Goal: Information Seeking & Learning: Learn about a topic

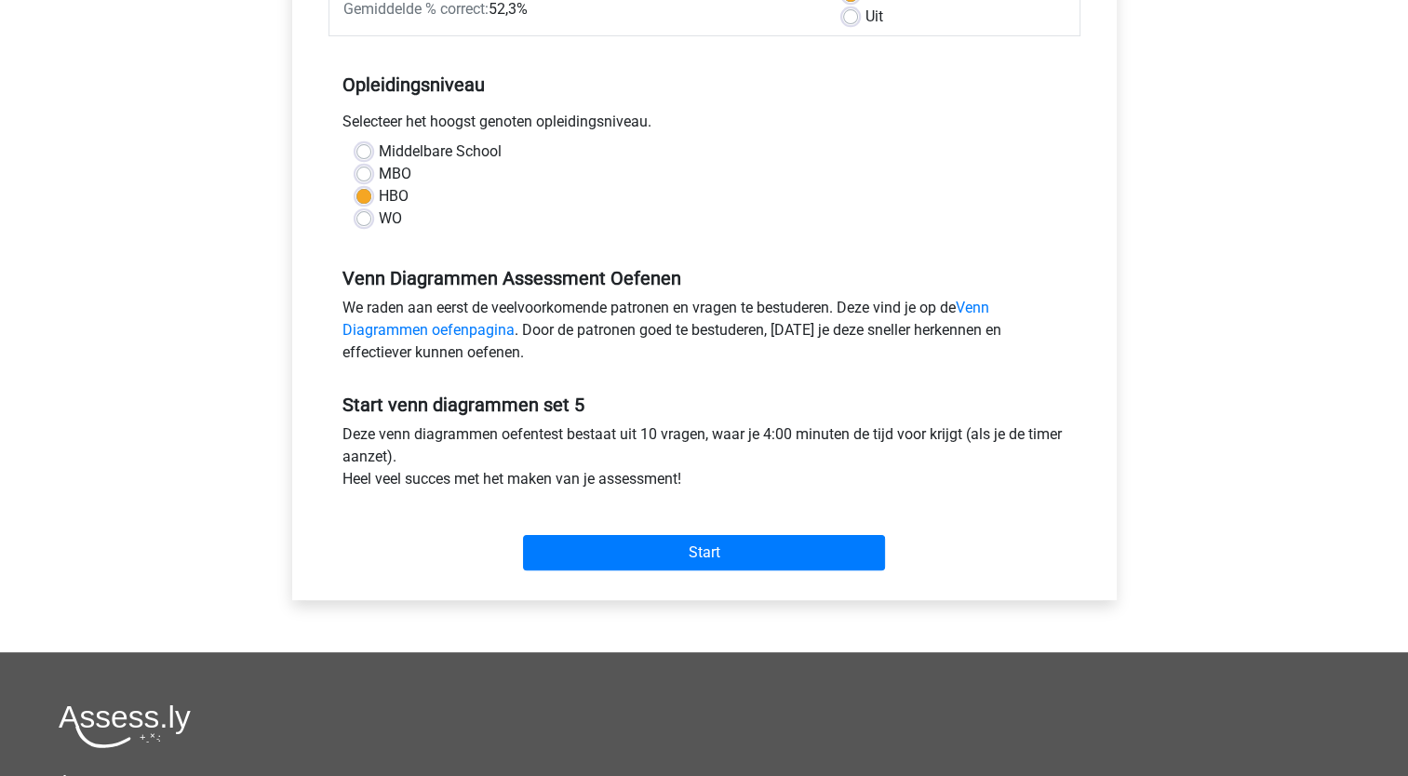
scroll to position [332, 0]
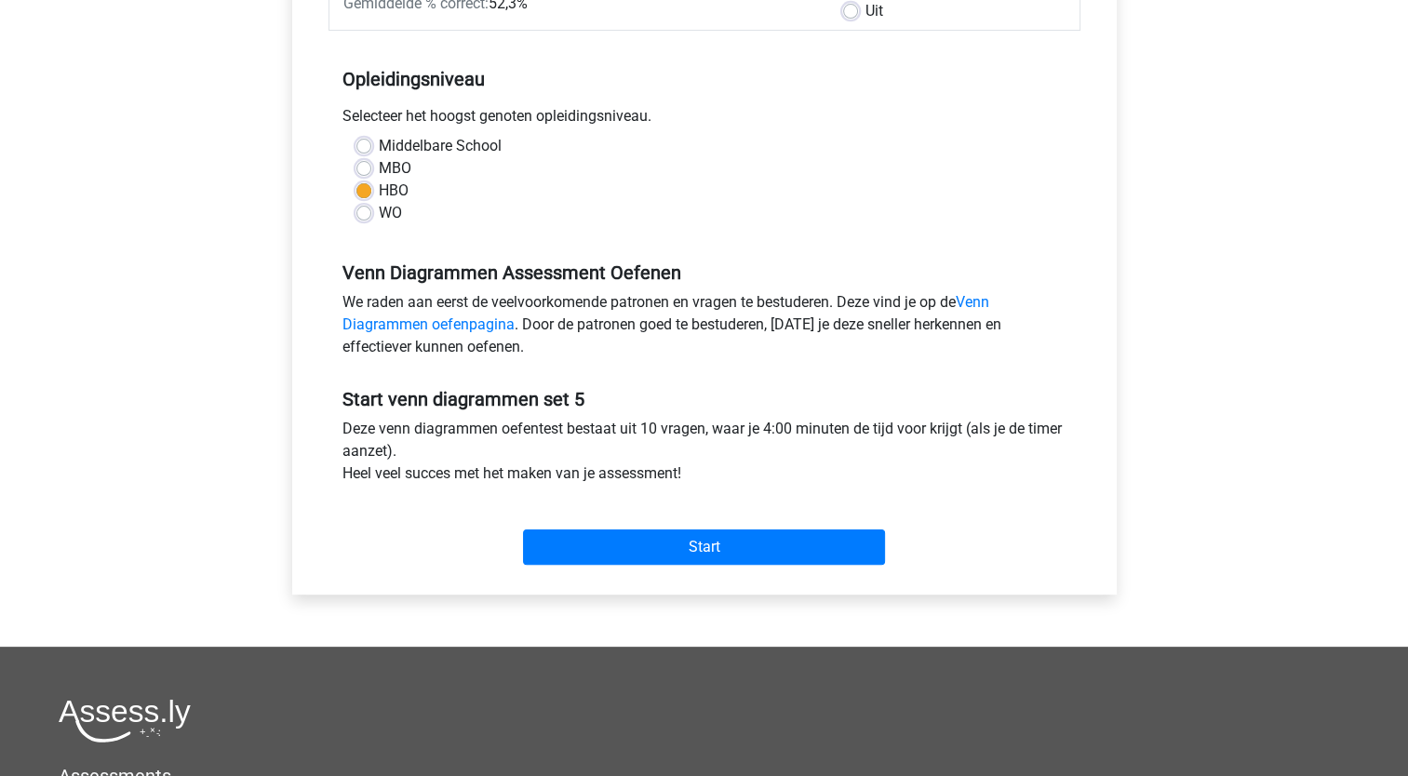
click at [687, 525] on div "Start" at bounding box center [705, 532] width 752 height 65
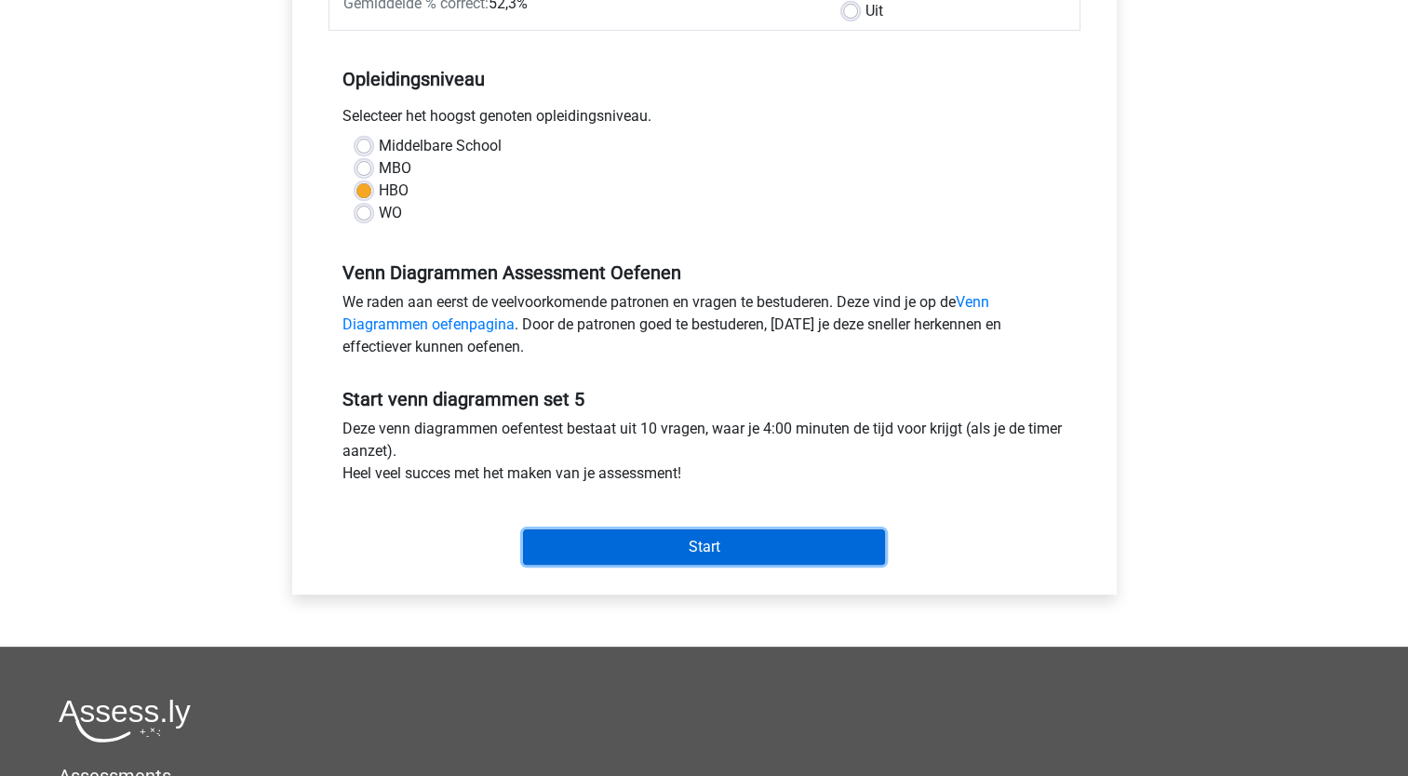
click at [676, 544] on input "Start" at bounding box center [704, 547] width 362 height 35
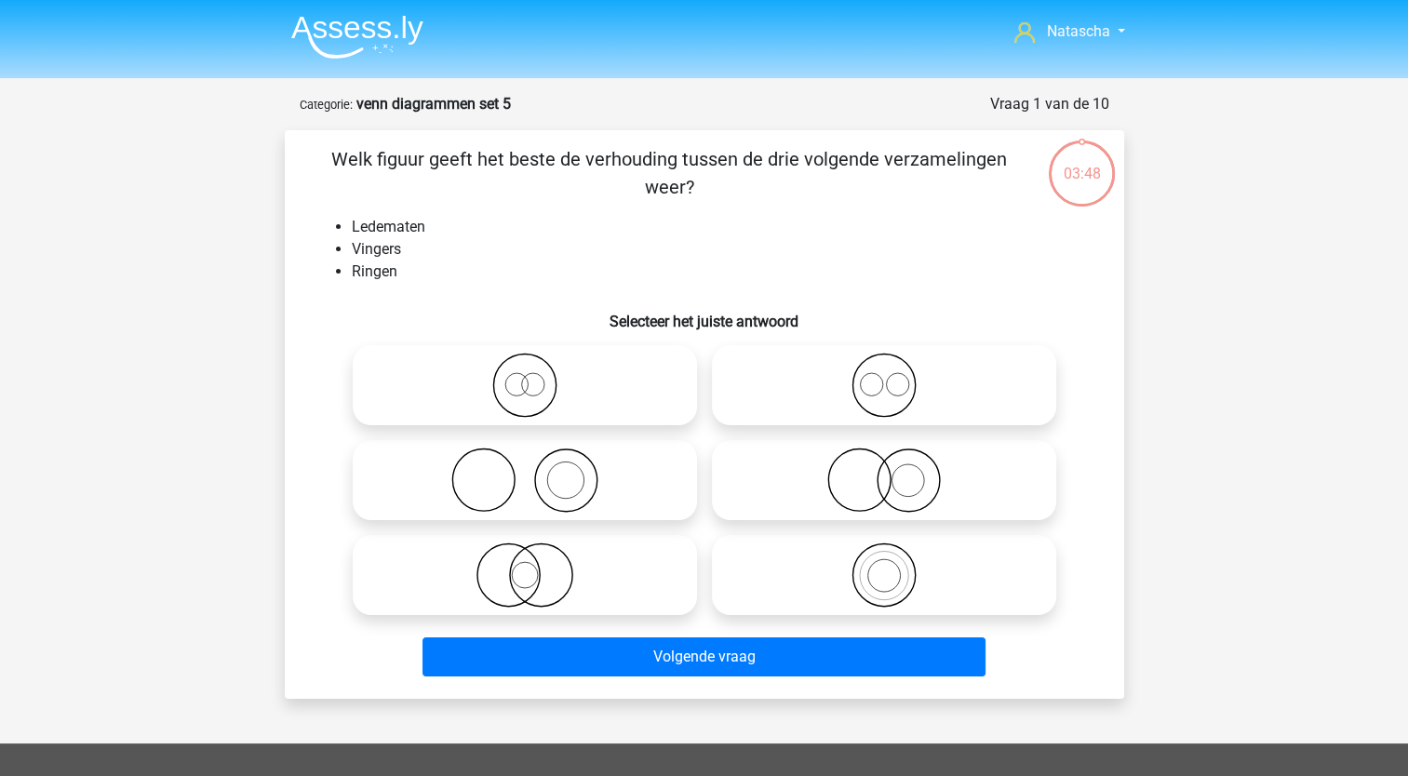
click at [869, 491] on icon at bounding box center [883, 480] width 329 height 65
click at [884, 471] on input "radio" at bounding box center [890, 465] width 12 height 12
radio input "true"
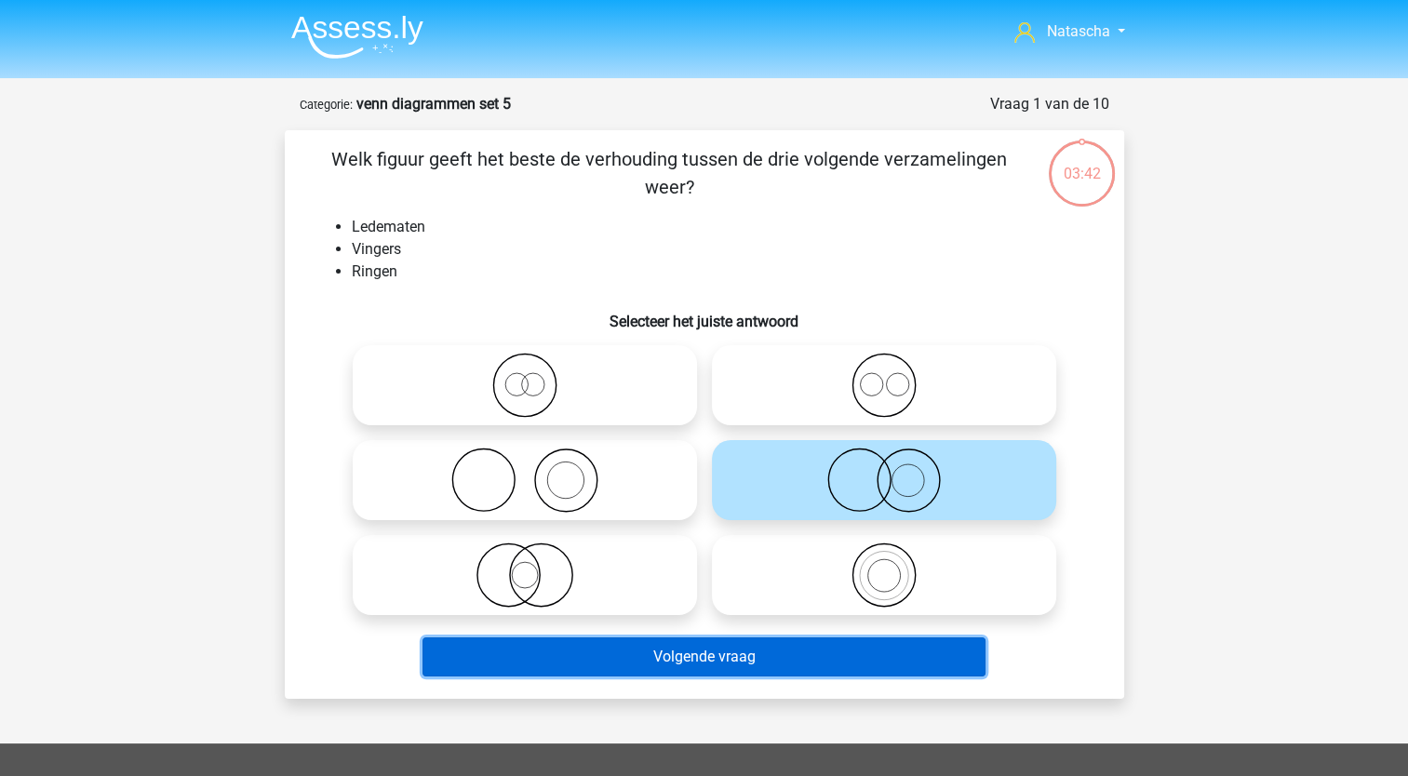
click at [598, 669] on button "Volgende vraag" at bounding box center [704, 656] width 563 height 39
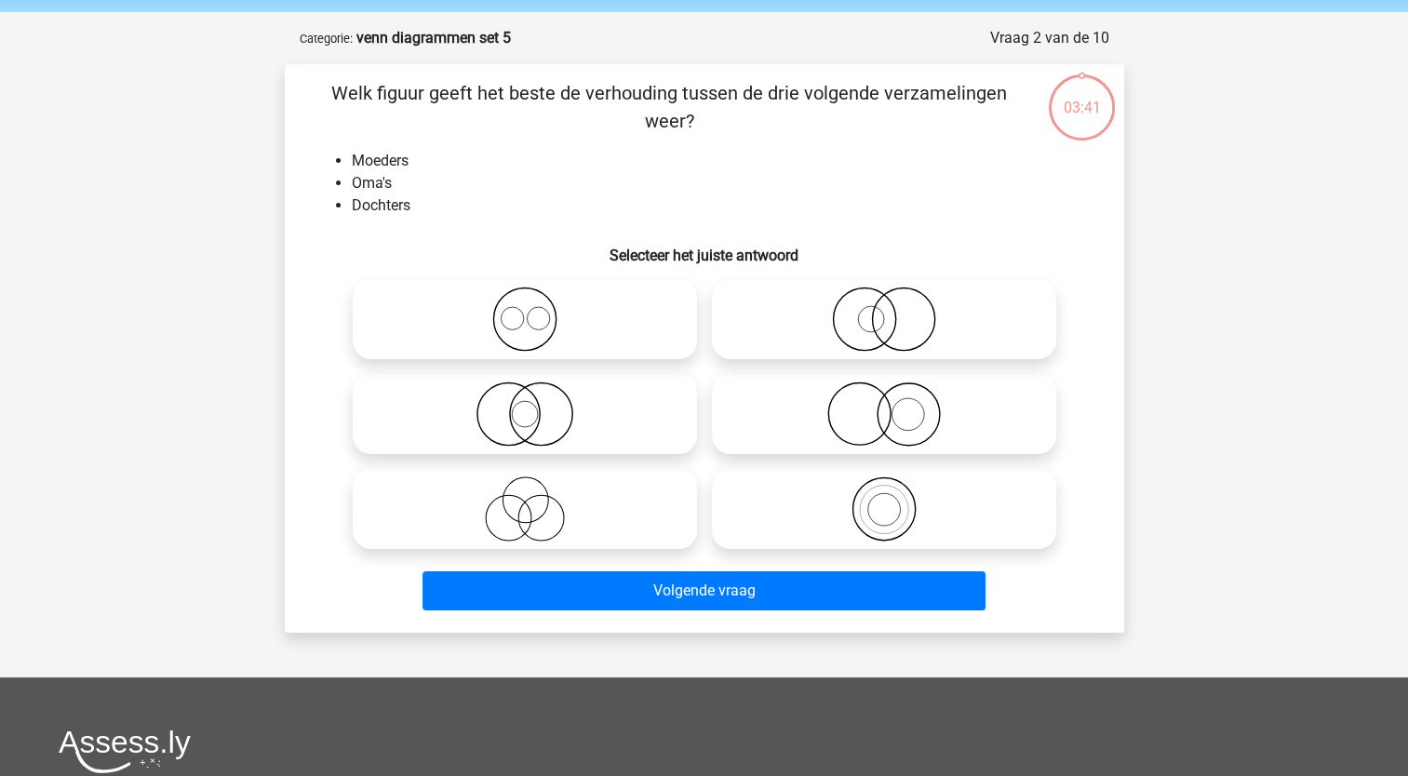
scroll to position [93, 0]
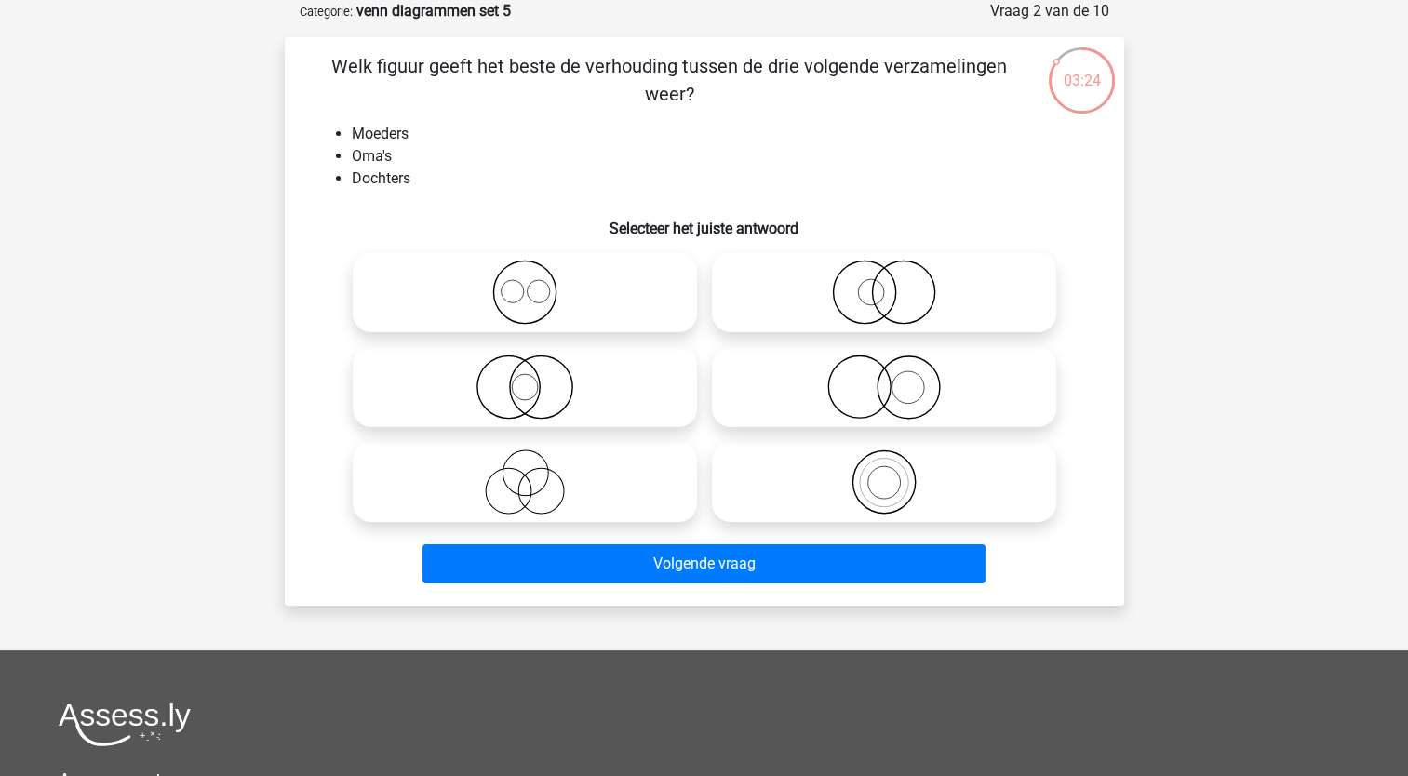
click at [512, 475] on icon at bounding box center [524, 482] width 329 height 65
click at [525, 473] on input "radio" at bounding box center [531, 467] width 12 height 12
radio input "true"
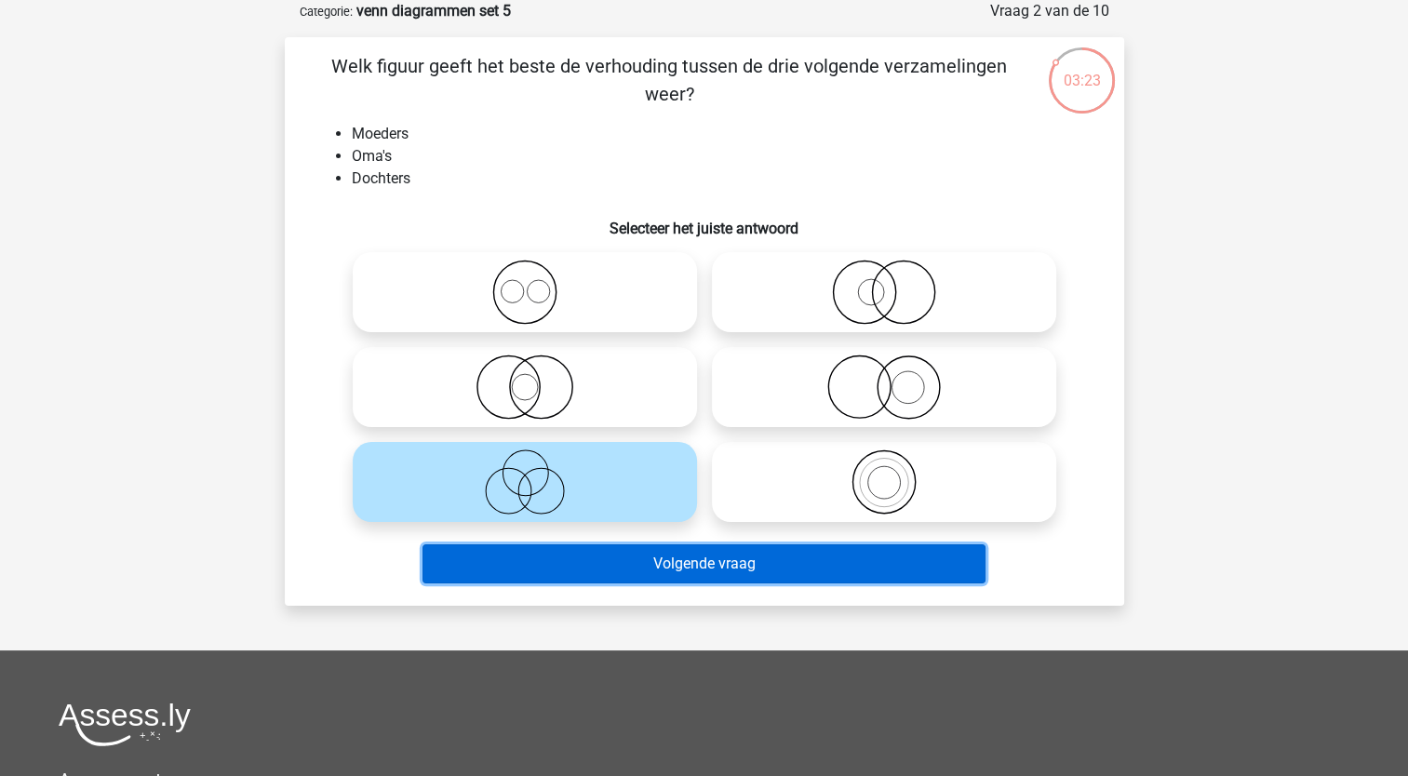
click at [506, 580] on button "Volgende vraag" at bounding box center [704, 563] width 563 height 39
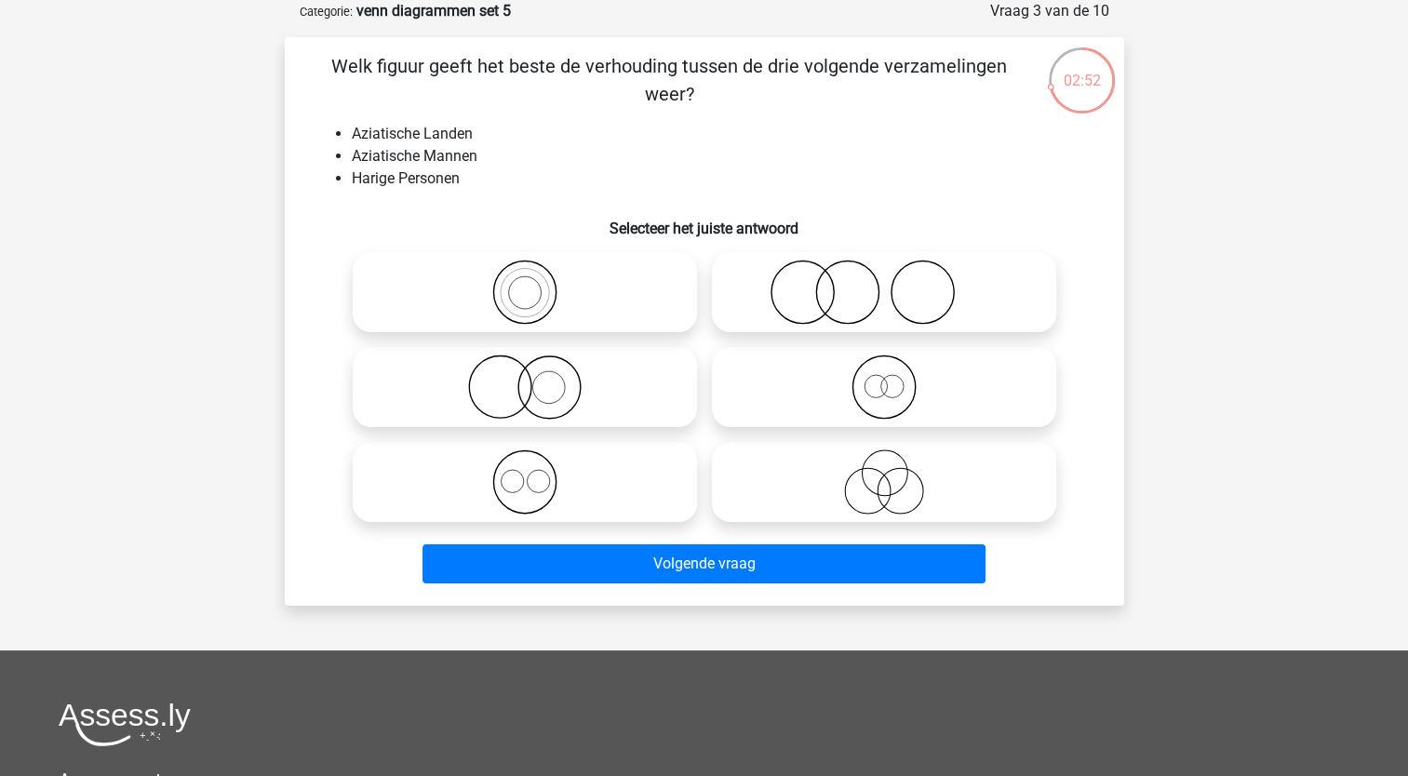
click at [867, 319] on icon at bounding box center [883, 292] width 329 height 65
click at [884, 283] on input "radio" at bounding box center [890, 277] width 12 height 12
radio input "true"
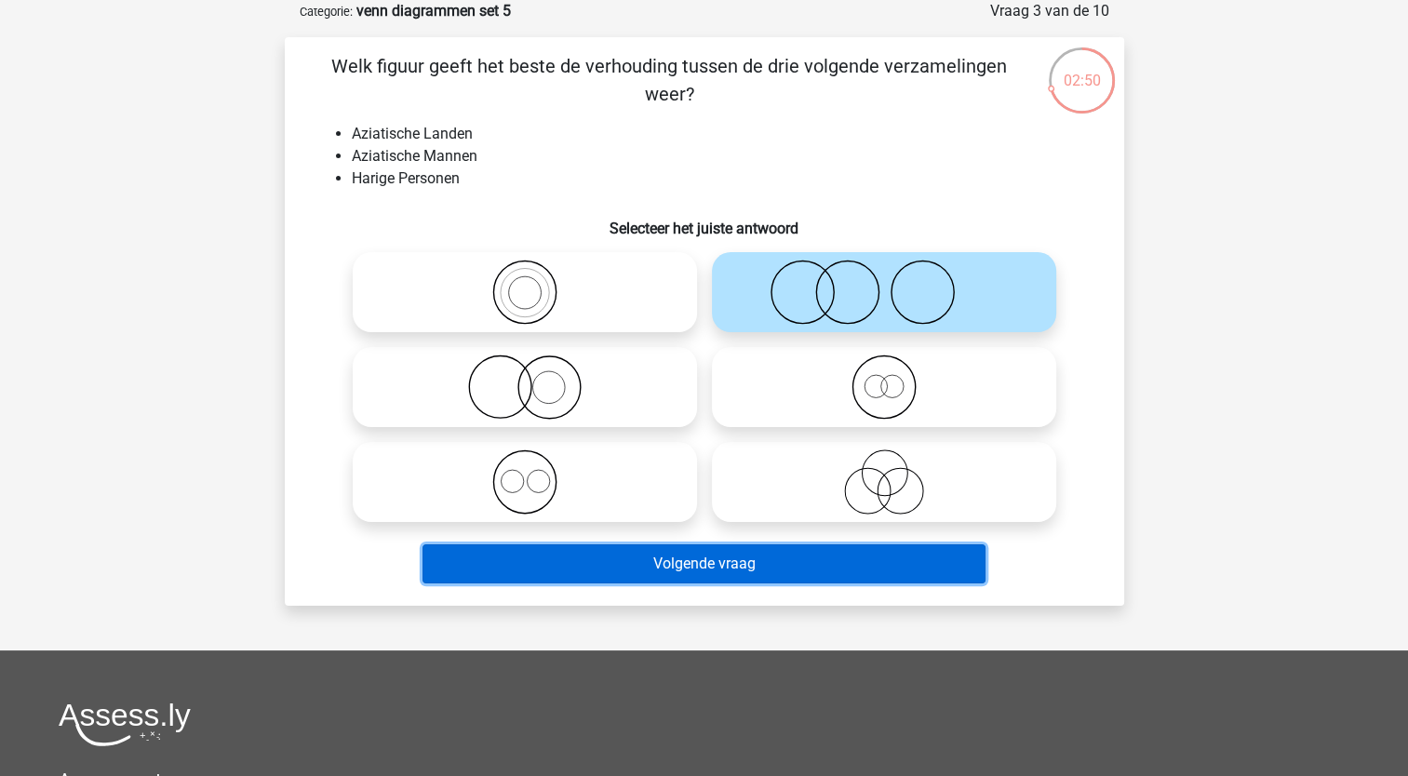
click at [622, 565] on button "Volgende vraag" at bounding box center [704, 563] width 563 height 39
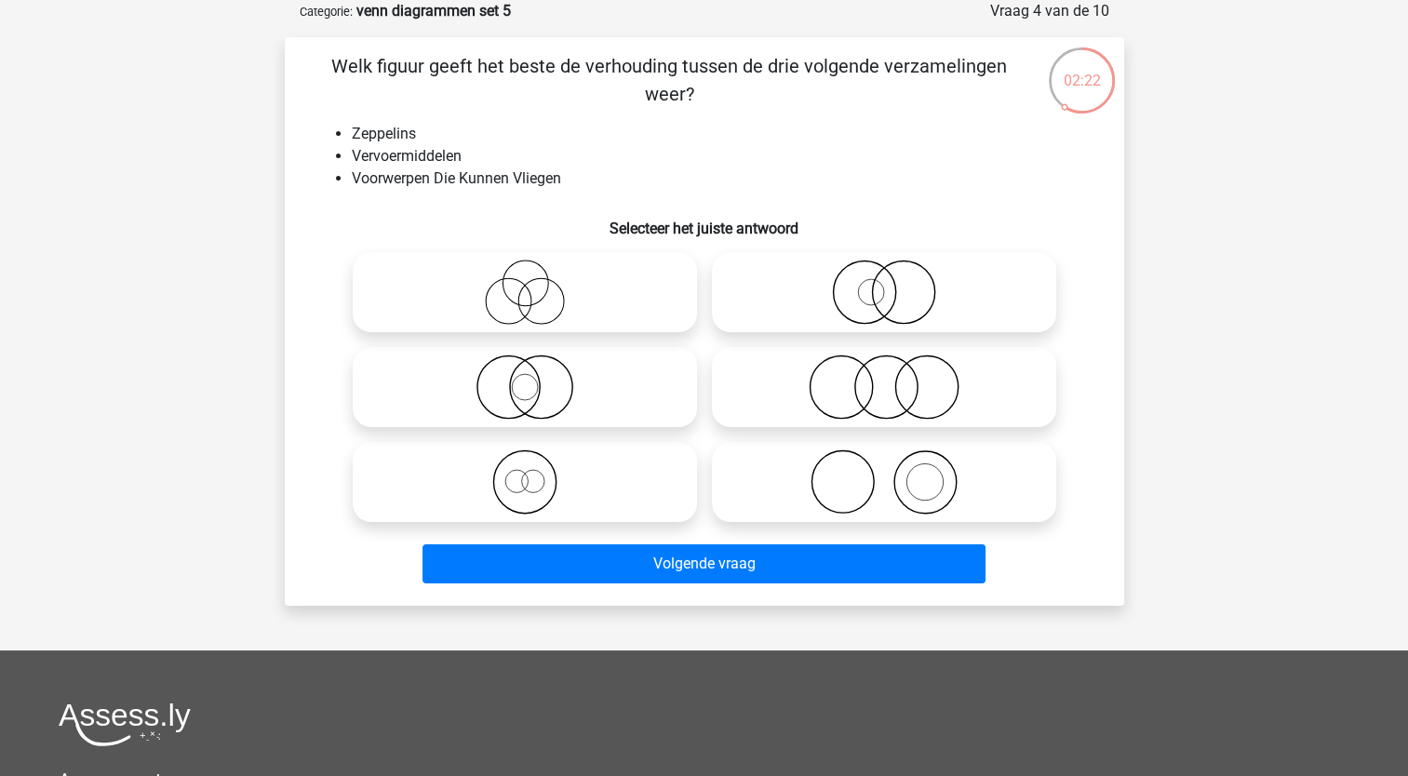
click at [556, 387] on icon at bounding box center [524, 387] width 329 height 65
click at [537, 378] on input "radio" at bounding box center [531, 372] width 12 height 12
radio input "true"
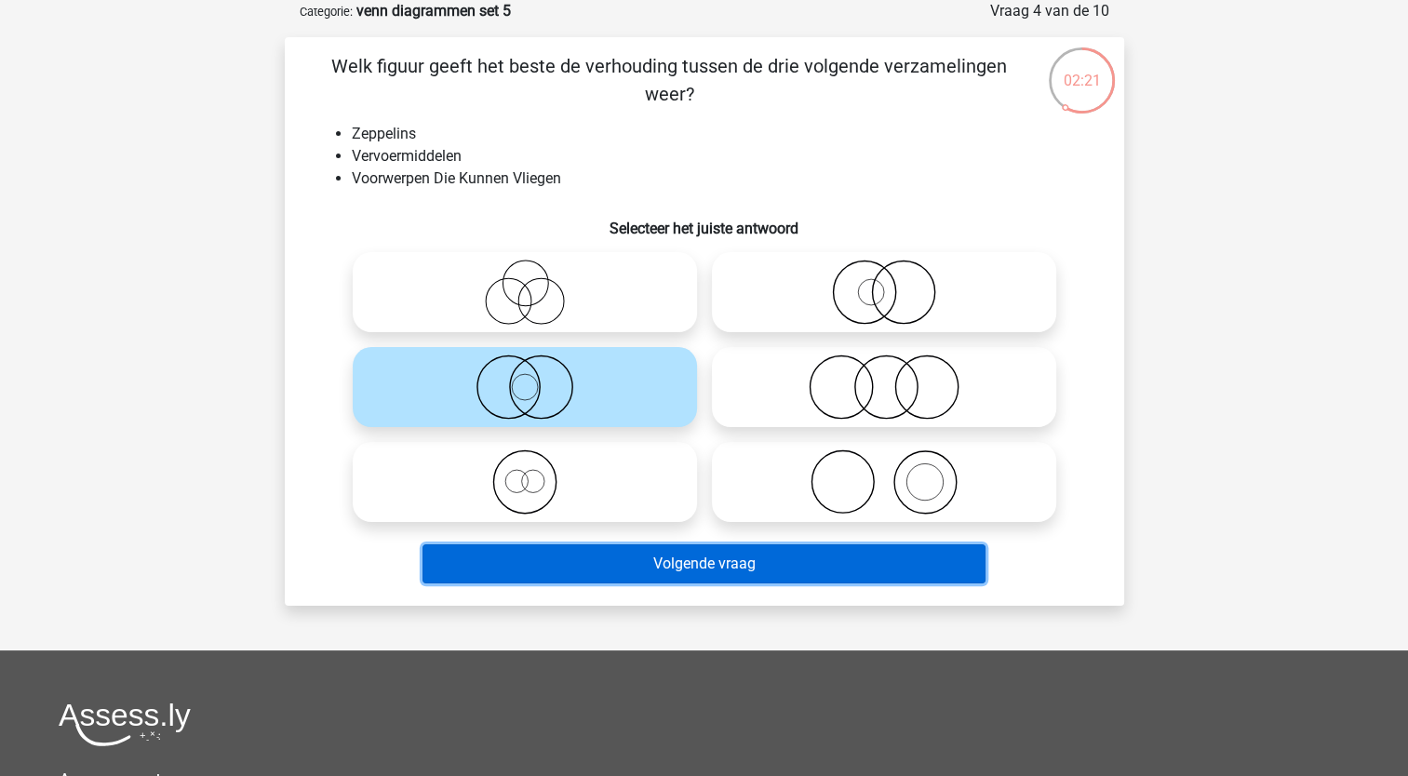
click at [541, 575] on button "Volgende vraag" at bounding box center [704, 563] width 563 height 39
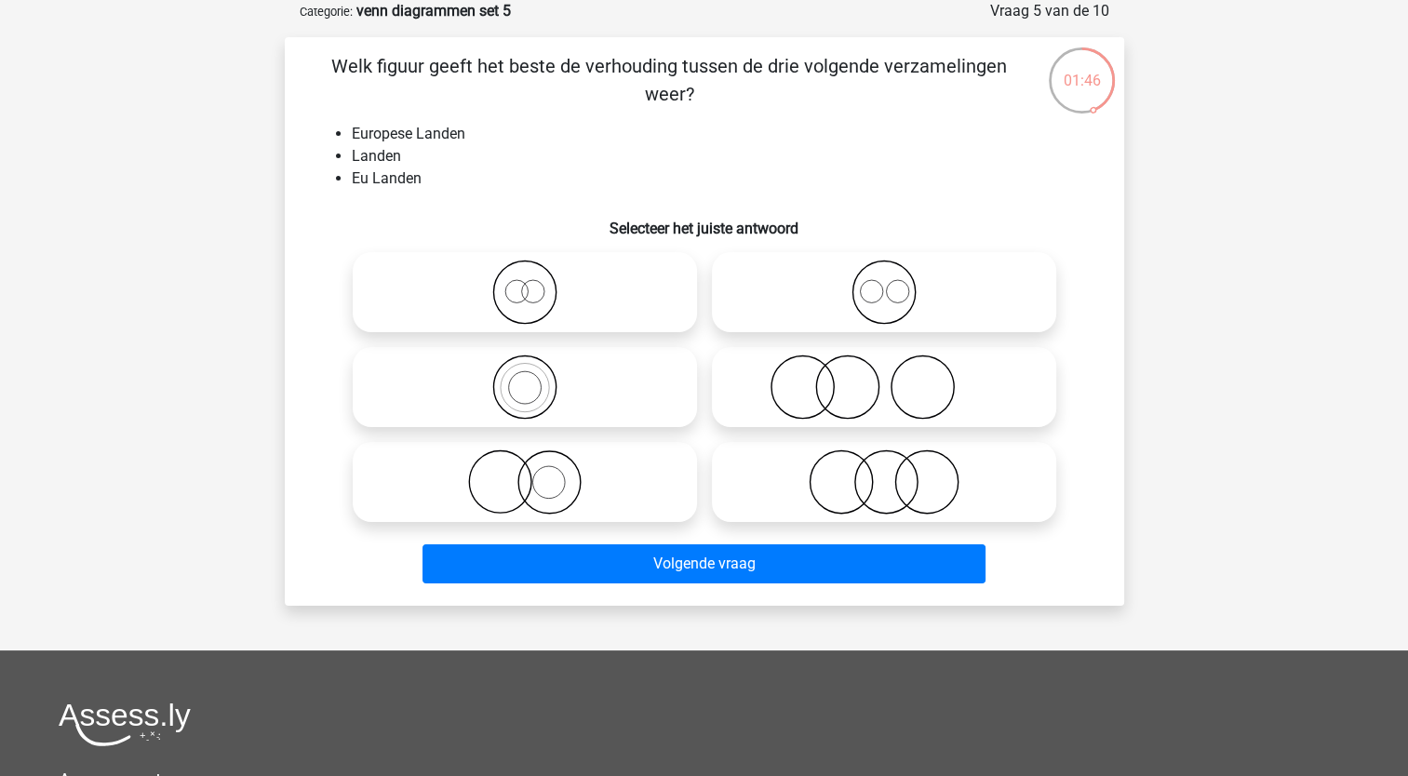
drag, startPoint x: 514, startPoint y: 384, endPoint x: 565, endPoint y: 412, distance: 58.3
click at [565, 412] on icon at bounding box center [524, 387] width 329 height 65
click at [537, 378] on input "radio" at bounding box center [531, 372] width 12 height 12
radio input "true"
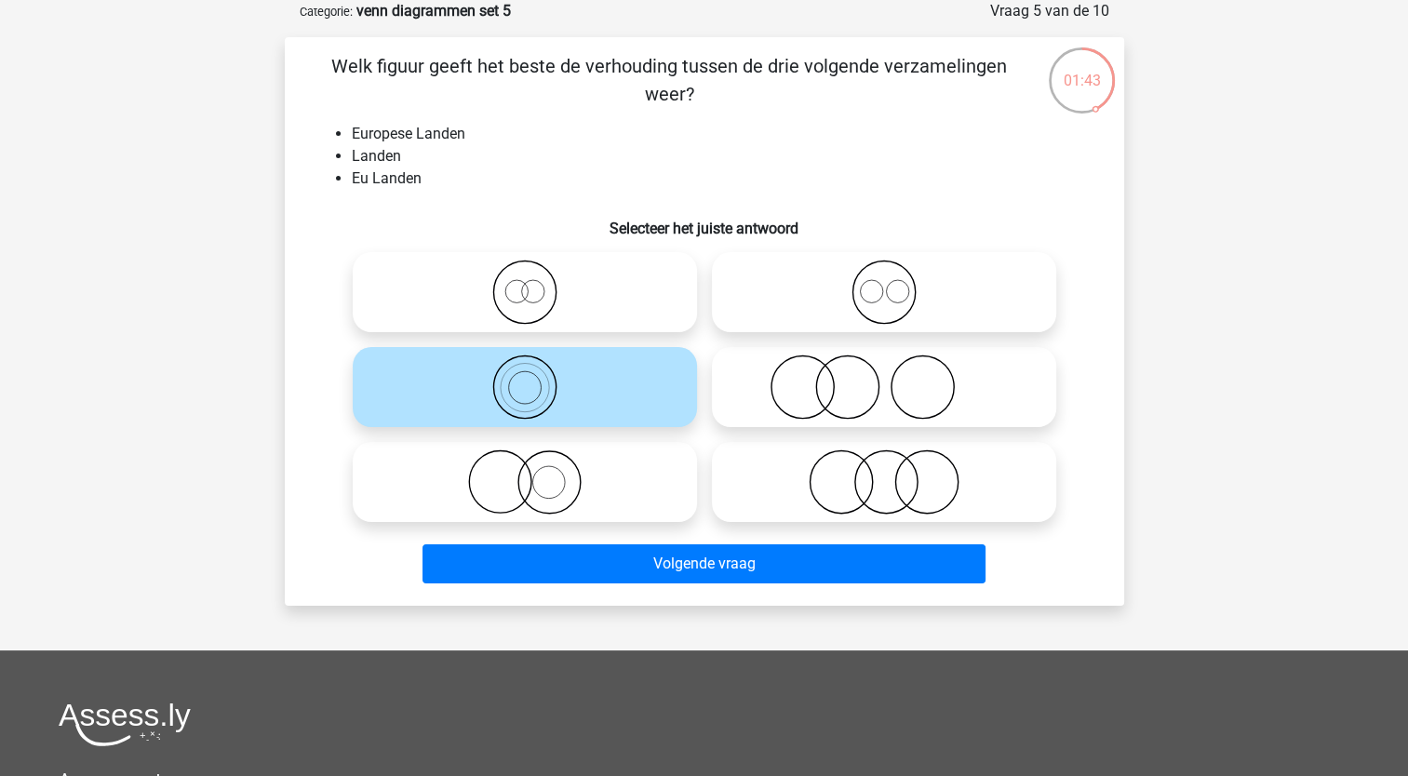
click at [558, 408] on icon at bounding box center [524, 387] width 329 height 65
click at [537, 378] on input "radio" at bounding box center [531, 372] width 12 height 12
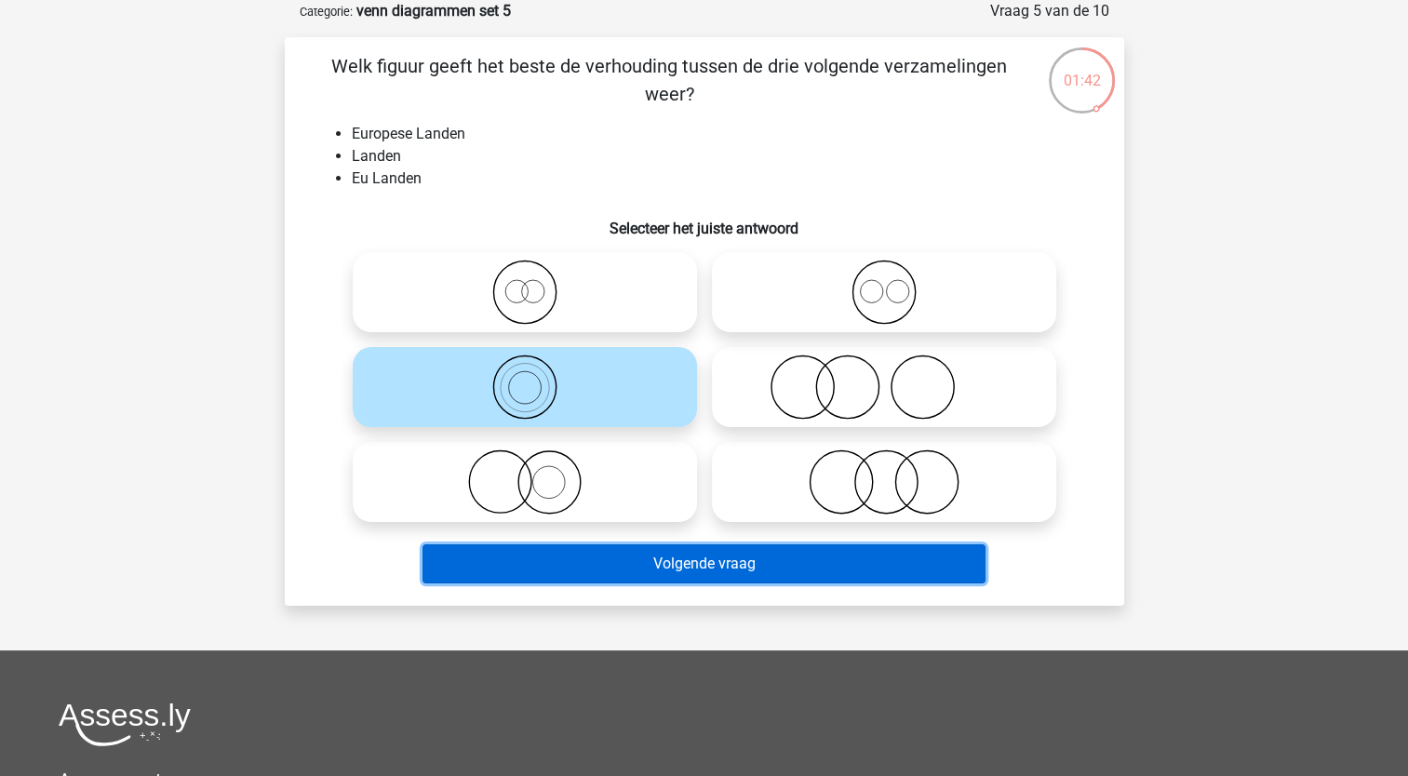
click at [551, 575] on button "Volgende vraag" at bounding box center [704, 563] width 563 height 39
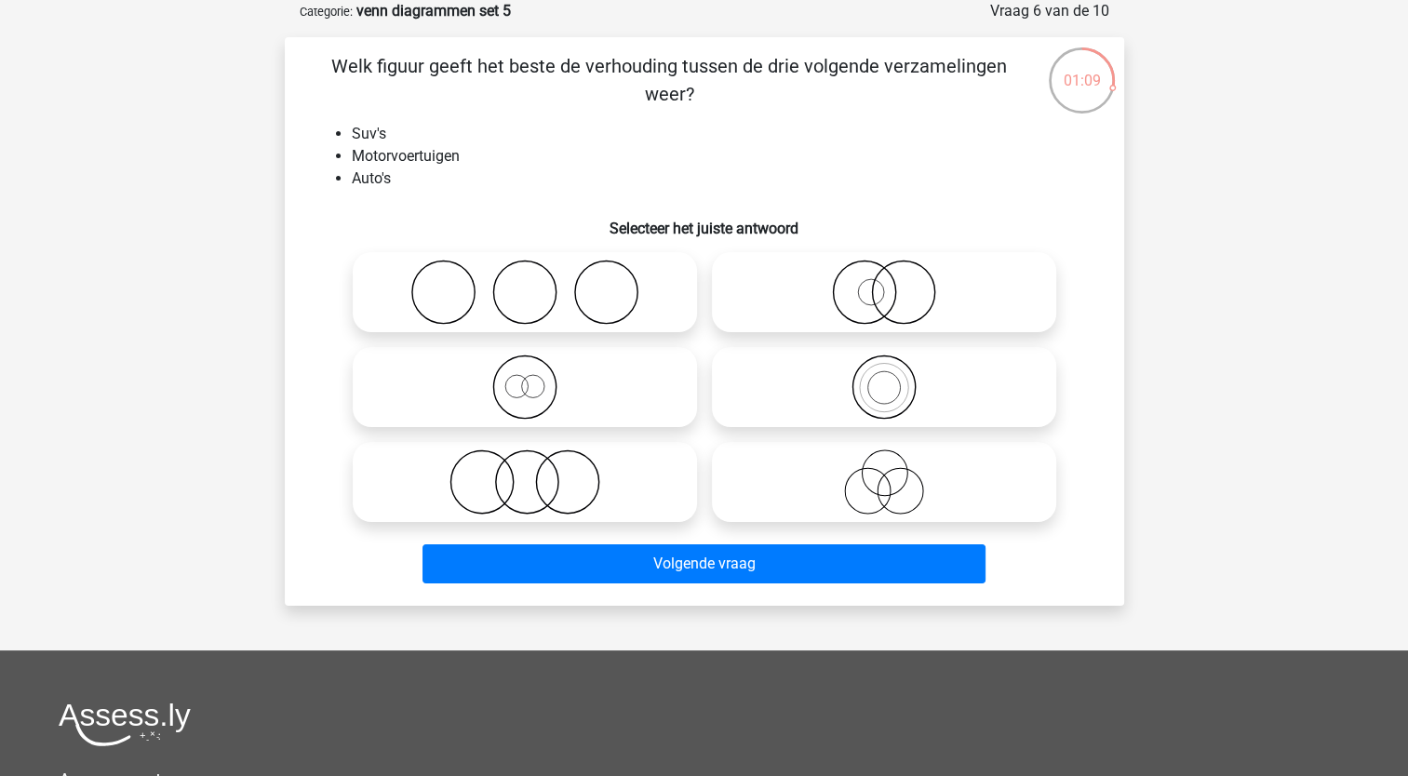
click at [945, 414] on icon at bounding box center [883, 387] width 329 height 65
click at [896, 378] on input "radio" at bounding box center [890, 372] width 12 height 12
radio input "true"
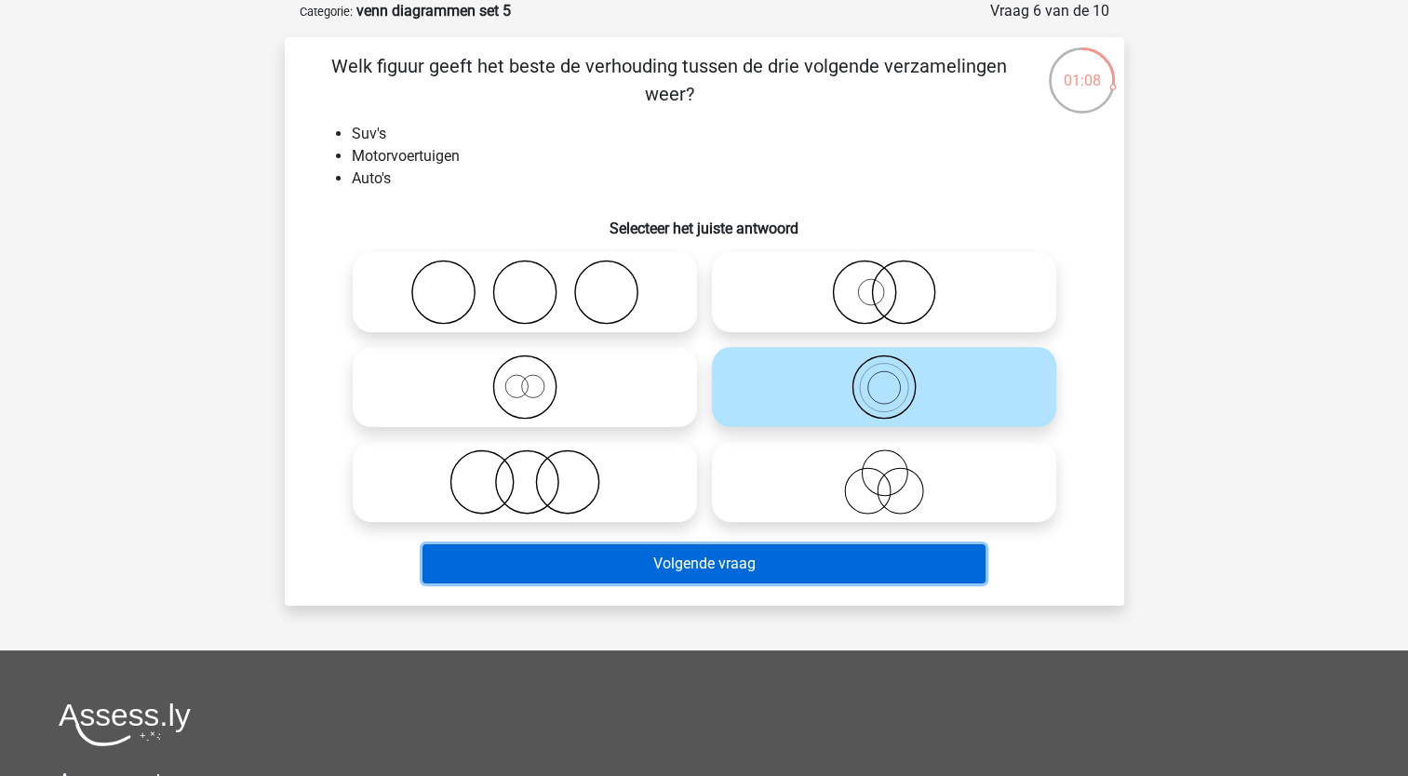
click at [700, 578] on button "Volgende vraag" at bounding box center [704, 563] width 563 height 39
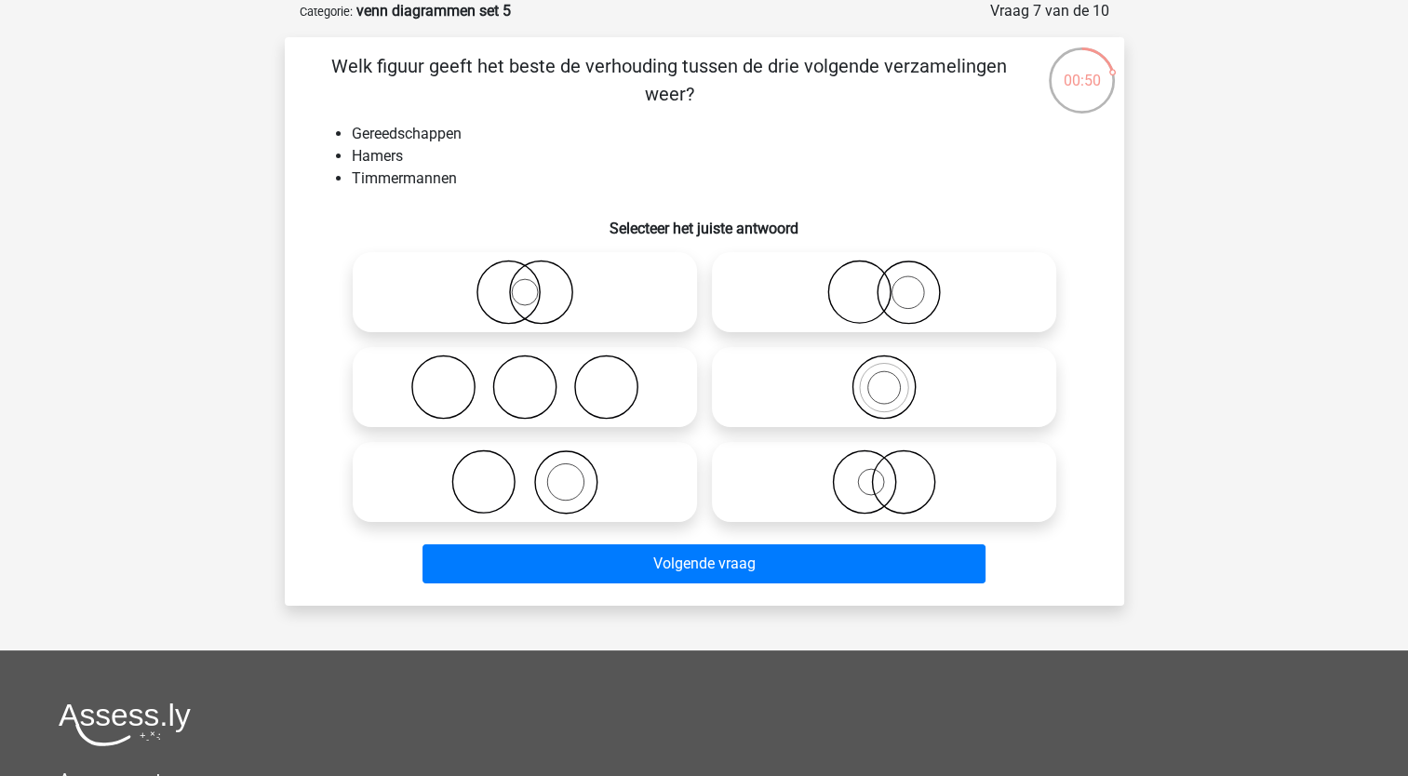
click at [847, 296] on icon at bounding box center [883, 292] width 329 height 65
click at [884, 283] on input "radio" at bounding box center [890, 277] width 12 height 12
radio input "true"
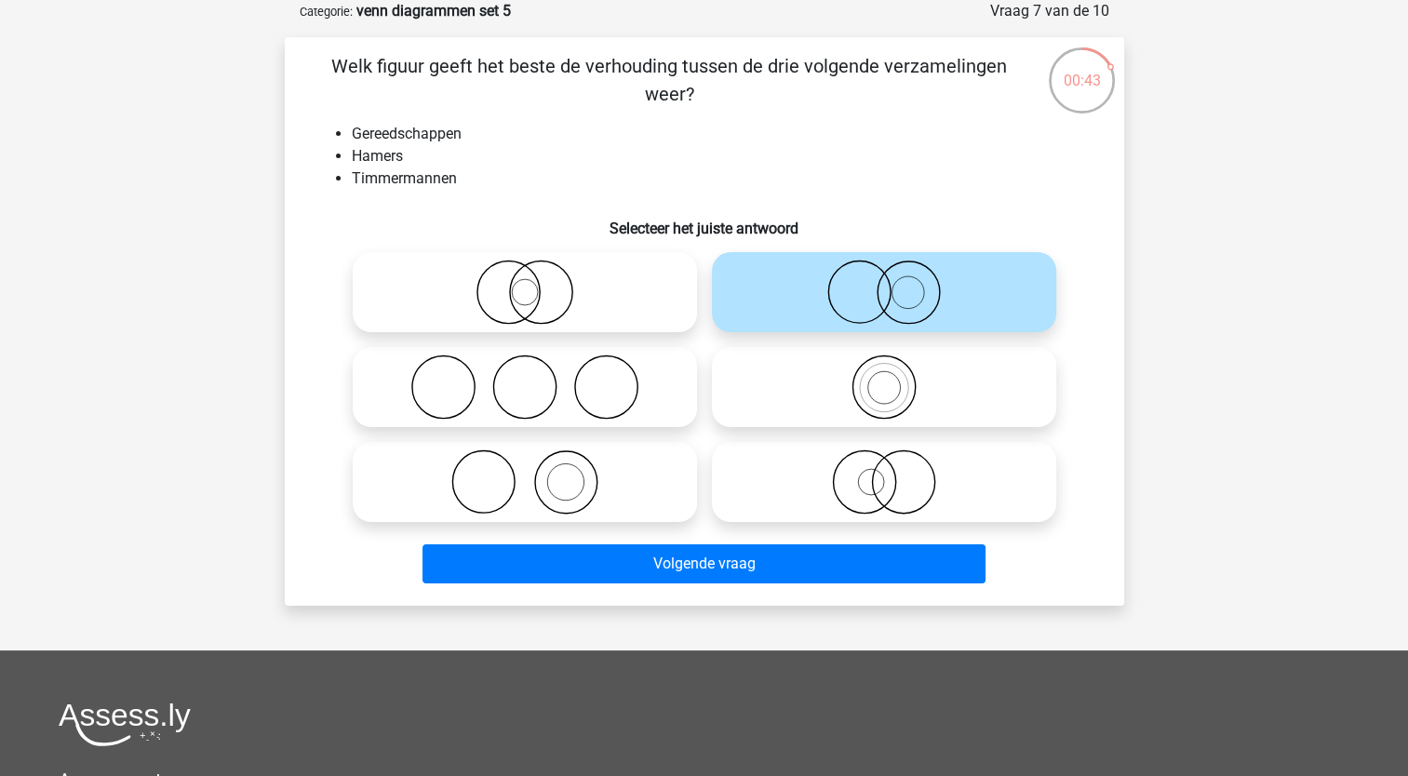
click at [508, 485] on icon at bounding box center [524, 482] width 329 height 65
click at [525, 473] on input "radio" at bounding box center [531, 467] width 12 height 12
radio input "true"
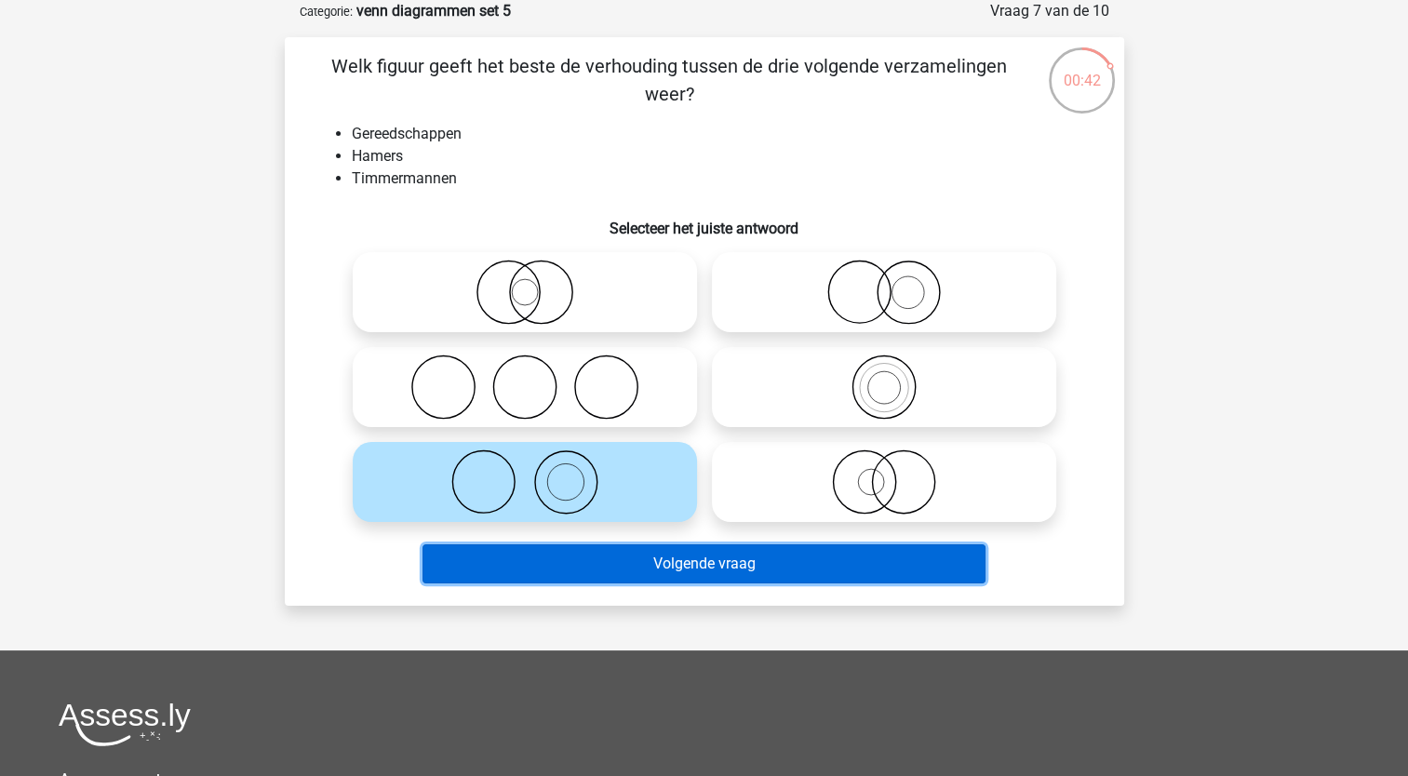
click at [507, 557] on button "Volgende vraag" at bounding box center [704, 563] width 563 height 39
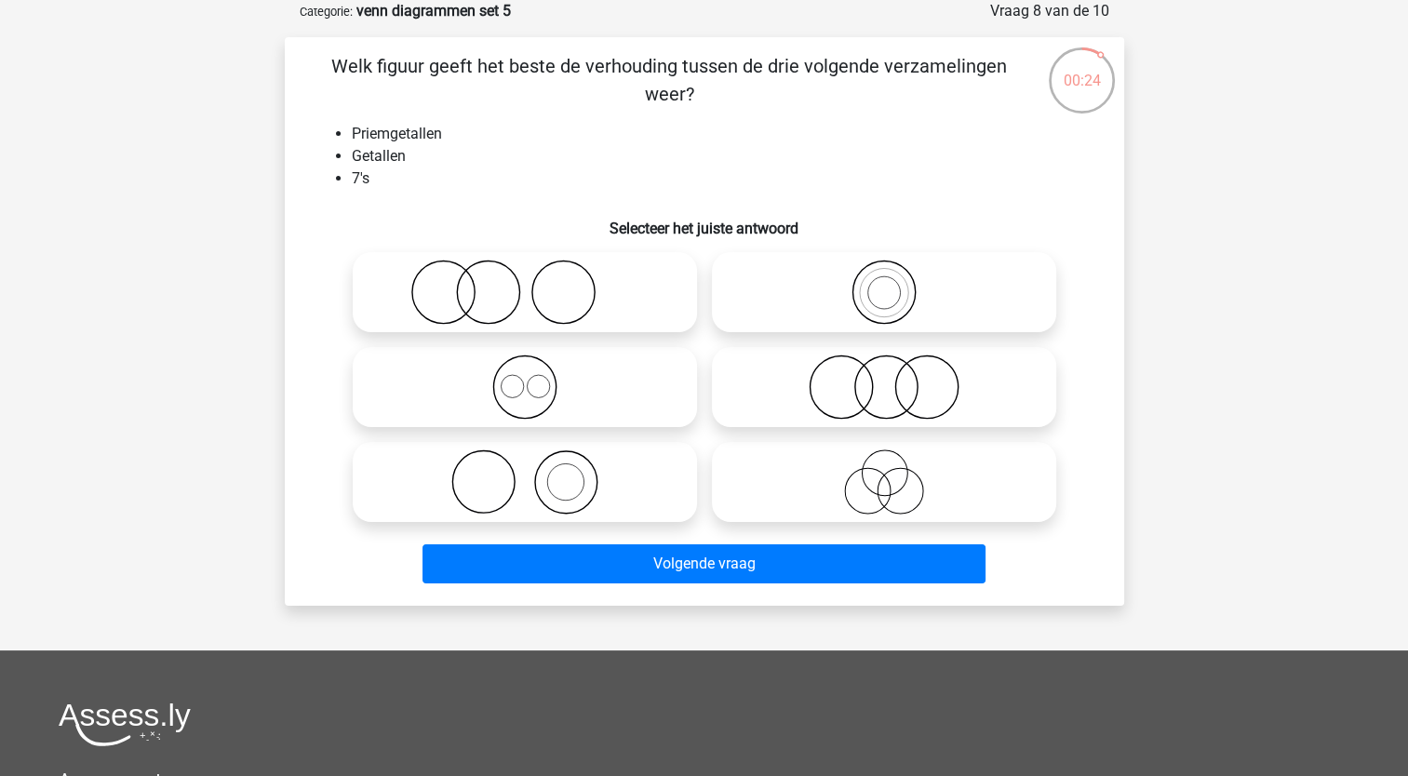
click at [545, 389] on icon at bounding box center [524, 387] width 329 height 65
click at [537, 378] on input "radio" at bounding box center [531, 372] width 12 height 12
radio input "true"
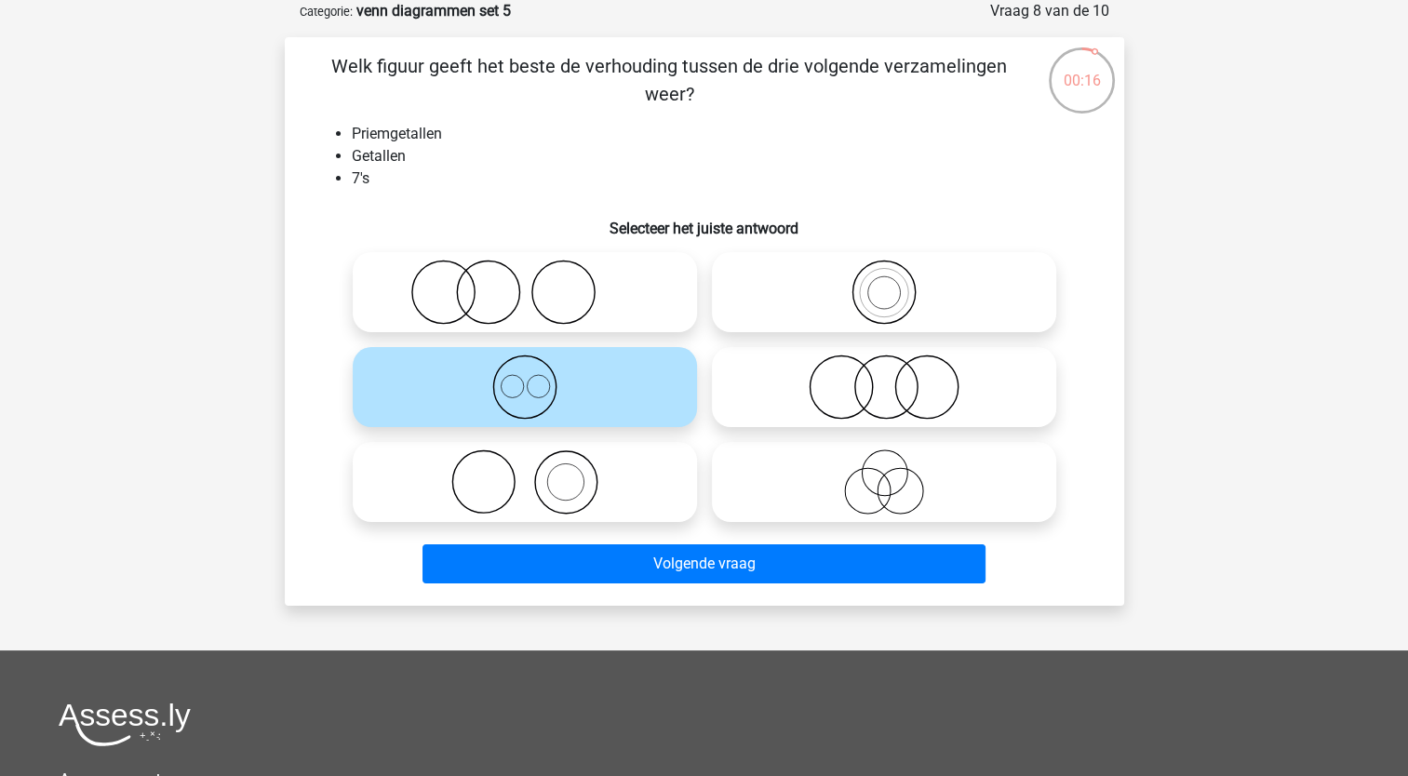
click at [429, 297] on icon at bounding box center [524, 292] width 329 height 65
click at [525, 283] on input "radio" at bounding box center [531, 277] width 12 height 12
radio input "true"
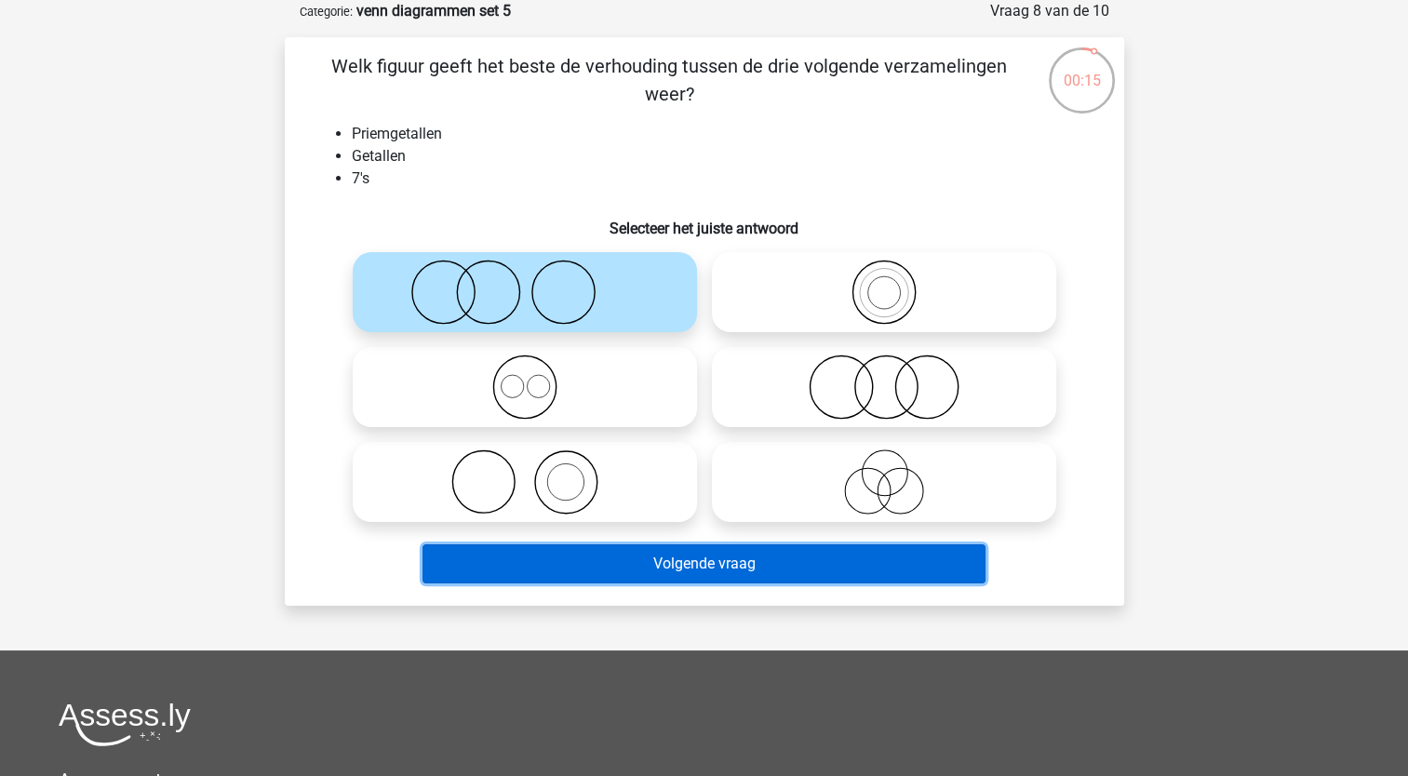
click at [500, 557] on button "Volgende vraag" at bounding box center [704, 563] width 563 height 39
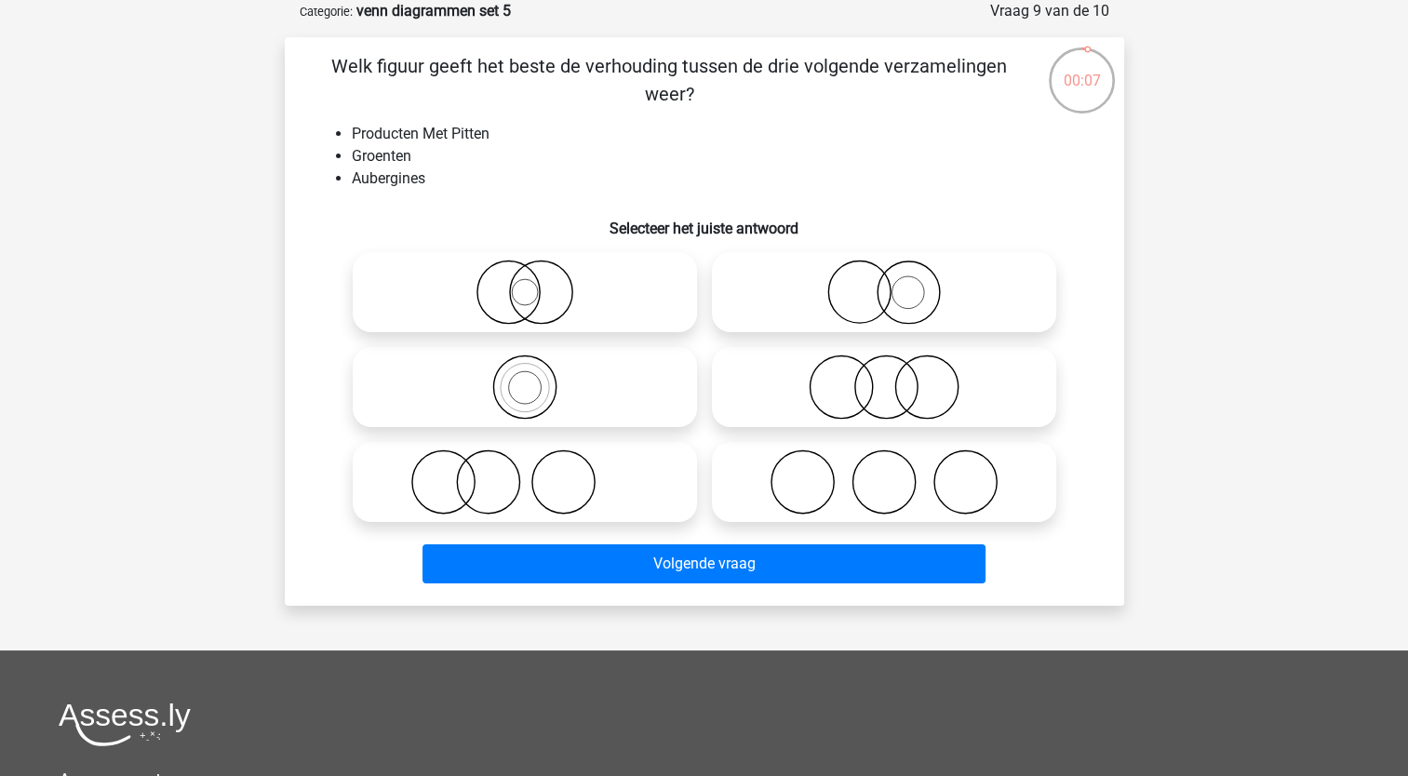
click at [513, 292] on icon at bounding box center [524, 292] width 329 height 65
click at [525, 283] on input "radio" at bounding box center [531, 277] width 12 height 12
radio input "true"
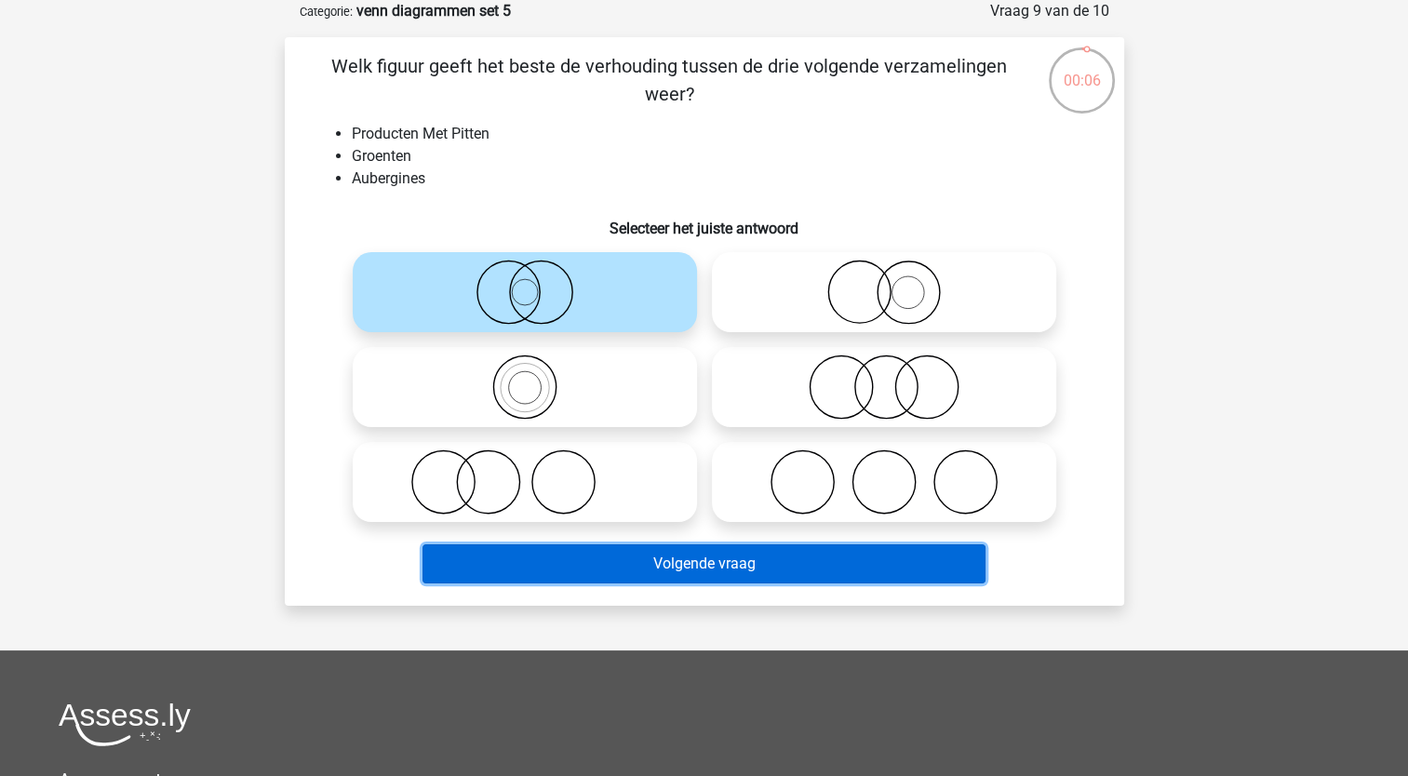
click at [480, 565] on button "Volgende vraag" at bounding box center [704, 563] width 563 height 39
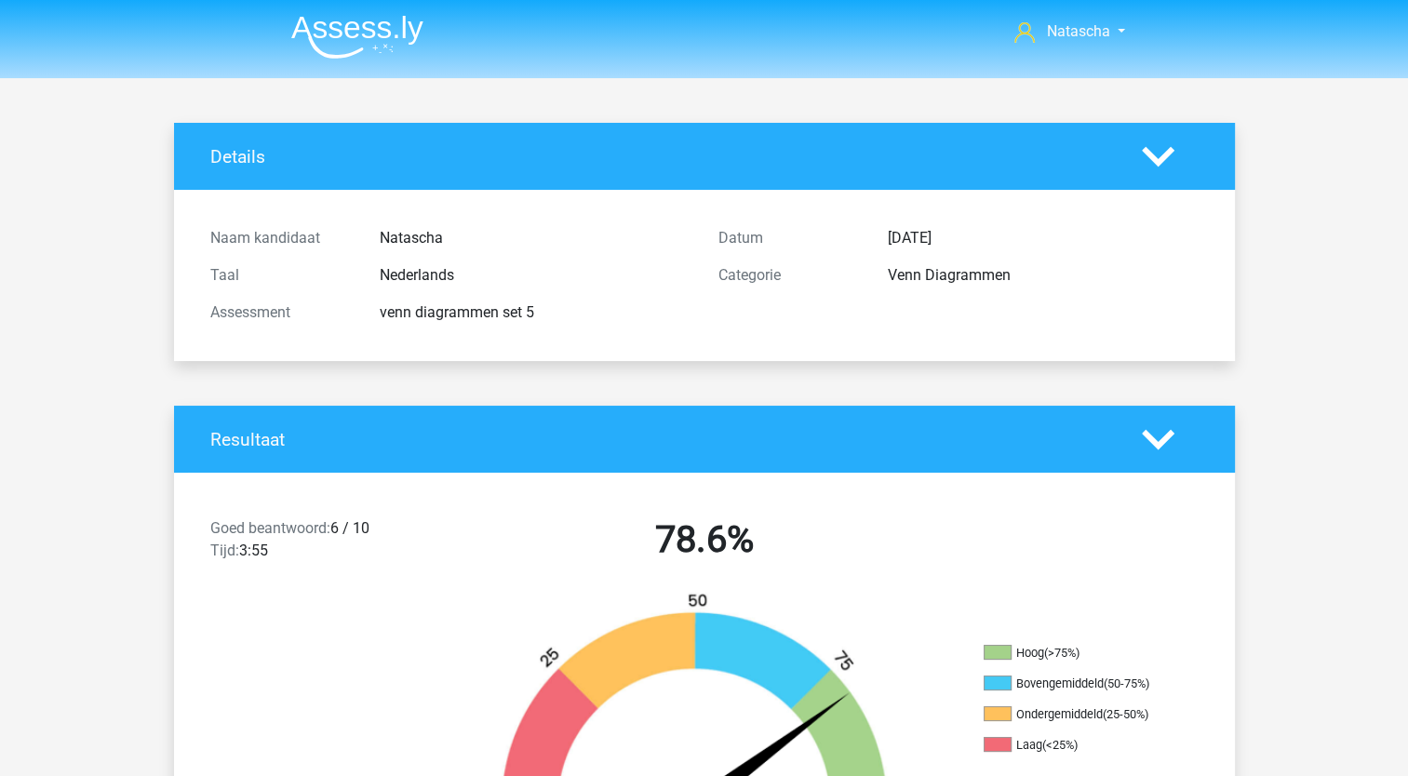
click at [520, 467] on div "Resultaat" at bounding box center [704, 439] width 1061 height 67
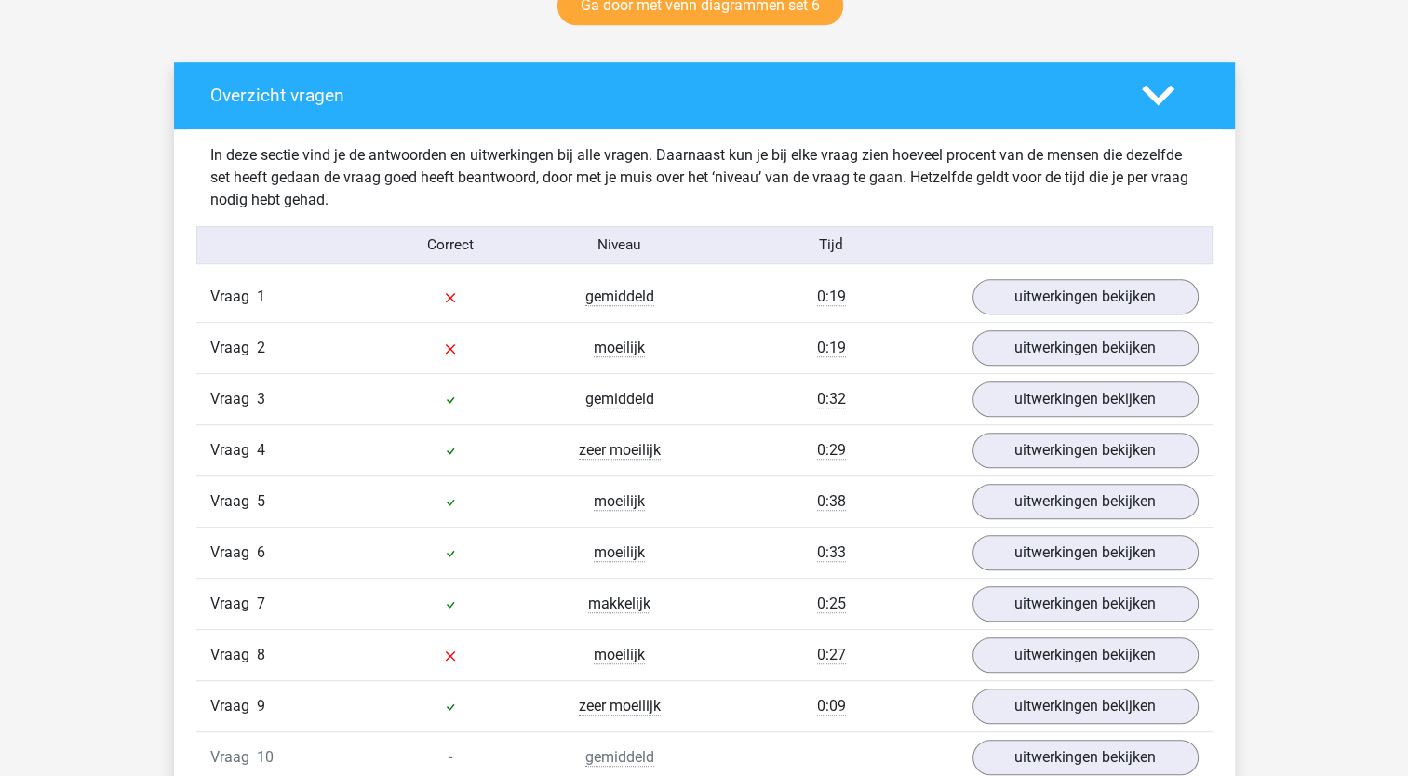
scroll to position [1039, 0]
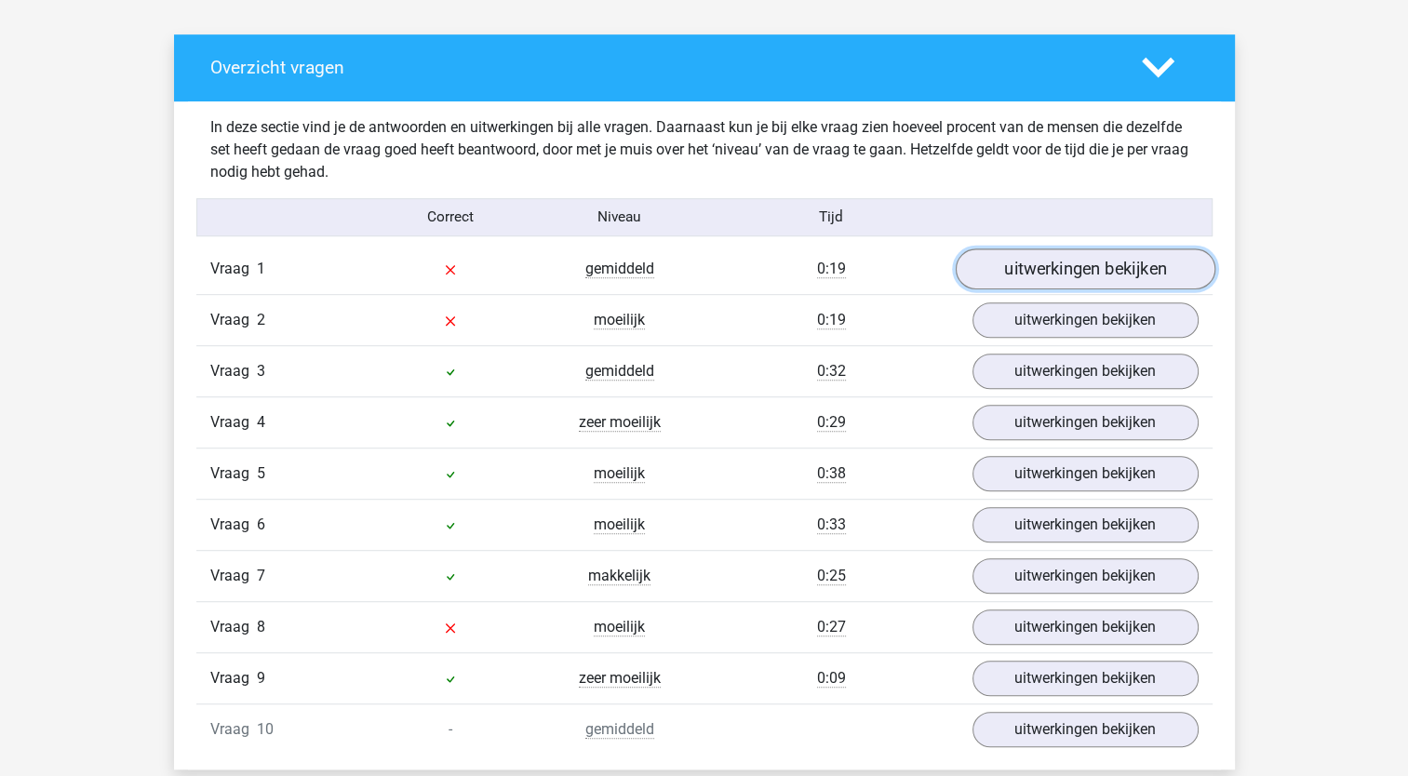
click at [1057, 274] on link "uitwerkingen bekijken" at bounding box center [1085, 268] width 260 height 41
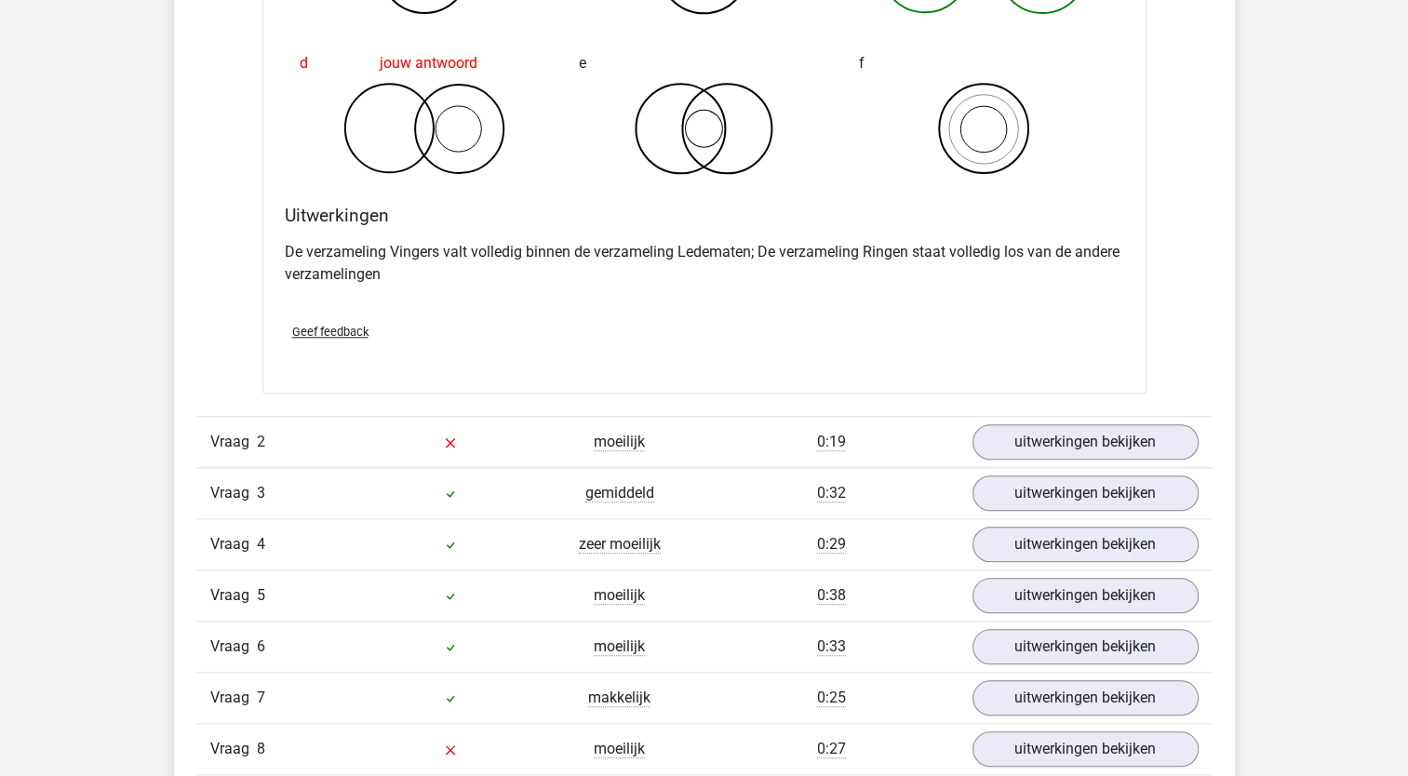
scroll to position [1679, 0]
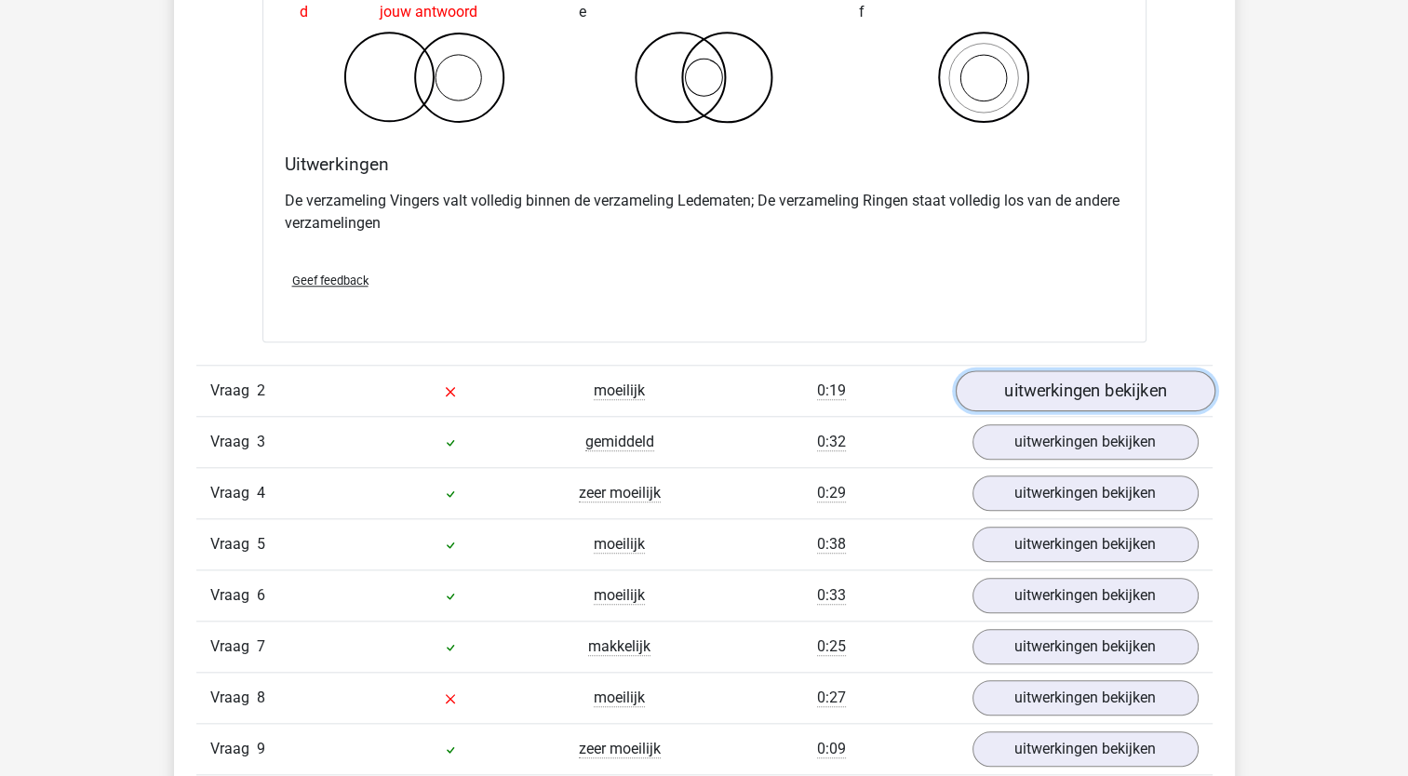
click at [1126, 384] on link "uitwerkingen bekijken" at bounding box center [1085, 390] width 260 height 41
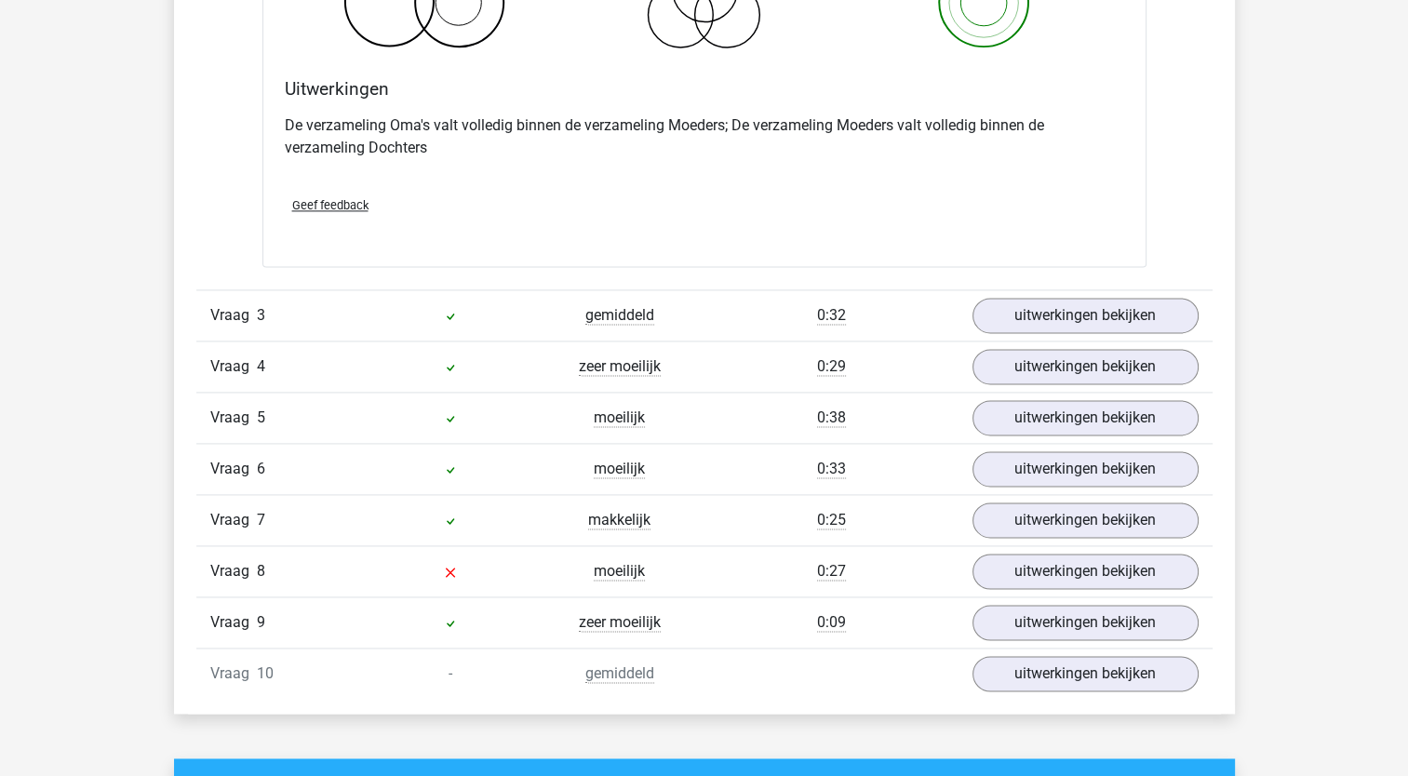
scroll to position [2521, 0]
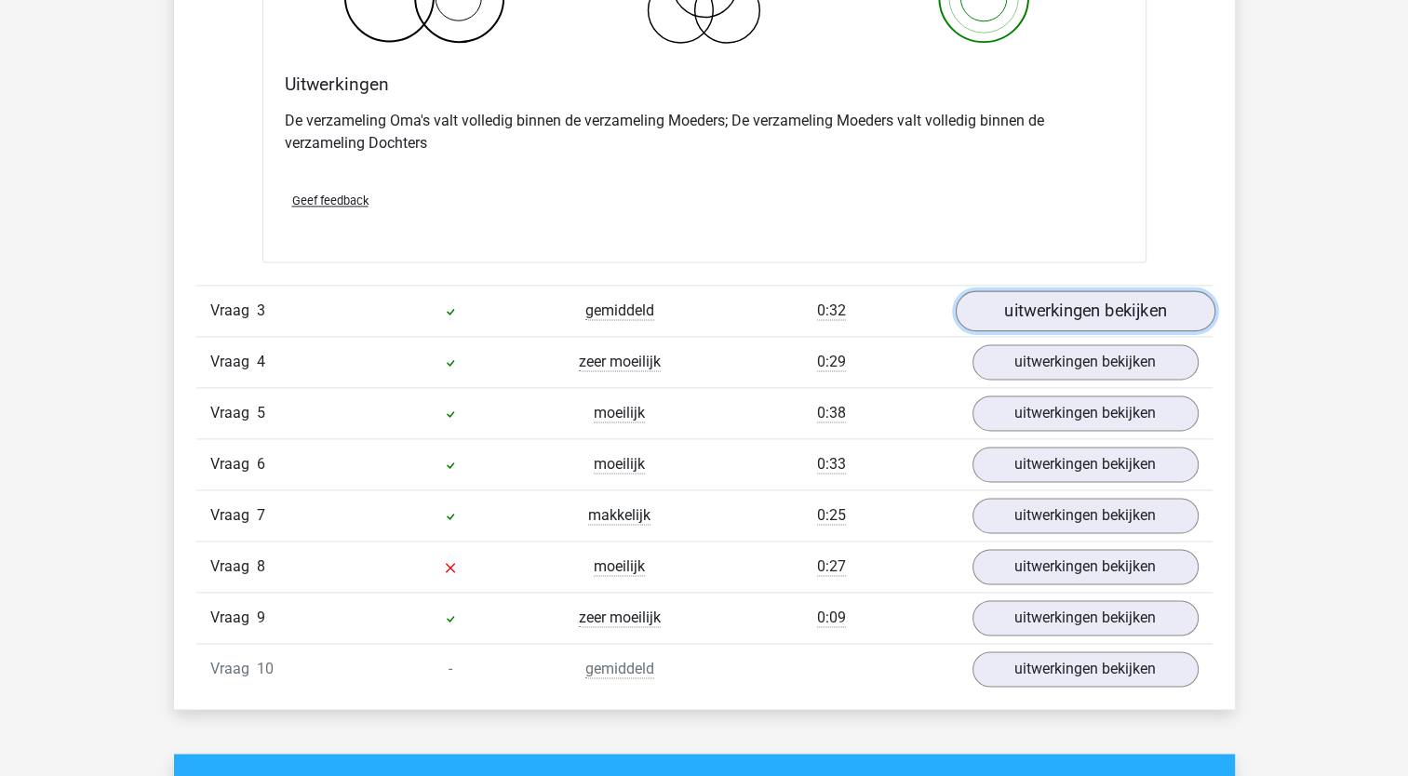
click at [1061, 304] on link "uitwerkingen bekijken" at bounding box center [1085, 311] width 260 height 41
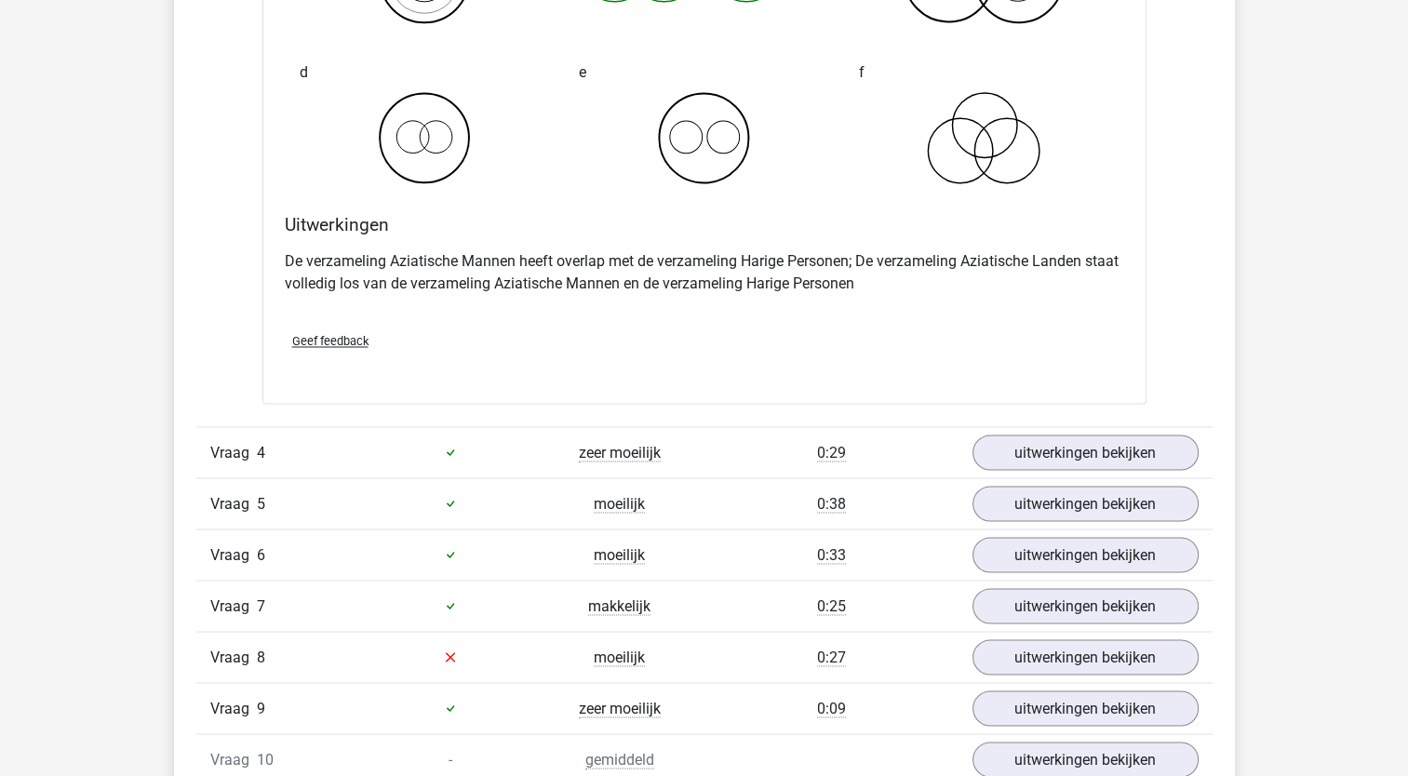
scroll to position [3154, 0]
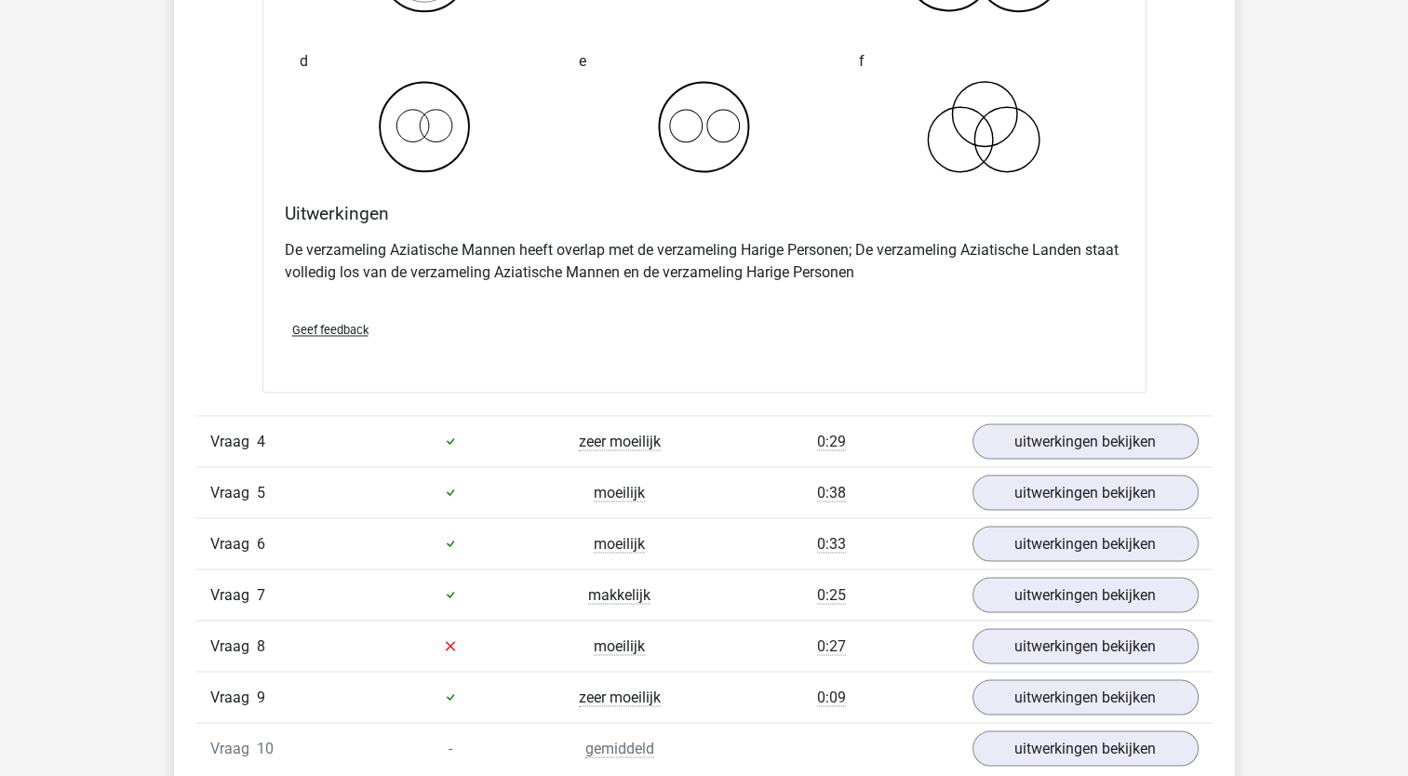
click at [1105, 415] on div "Vraag 4 zeer moeilijk 0:29 uitwerkingen bekijken" at bounding box center [704, 440] width 1016 height 51
click at [1107, 433] on link "uitwerkingen bekijken" at bounding box center [1085, 441] width 260 height 41
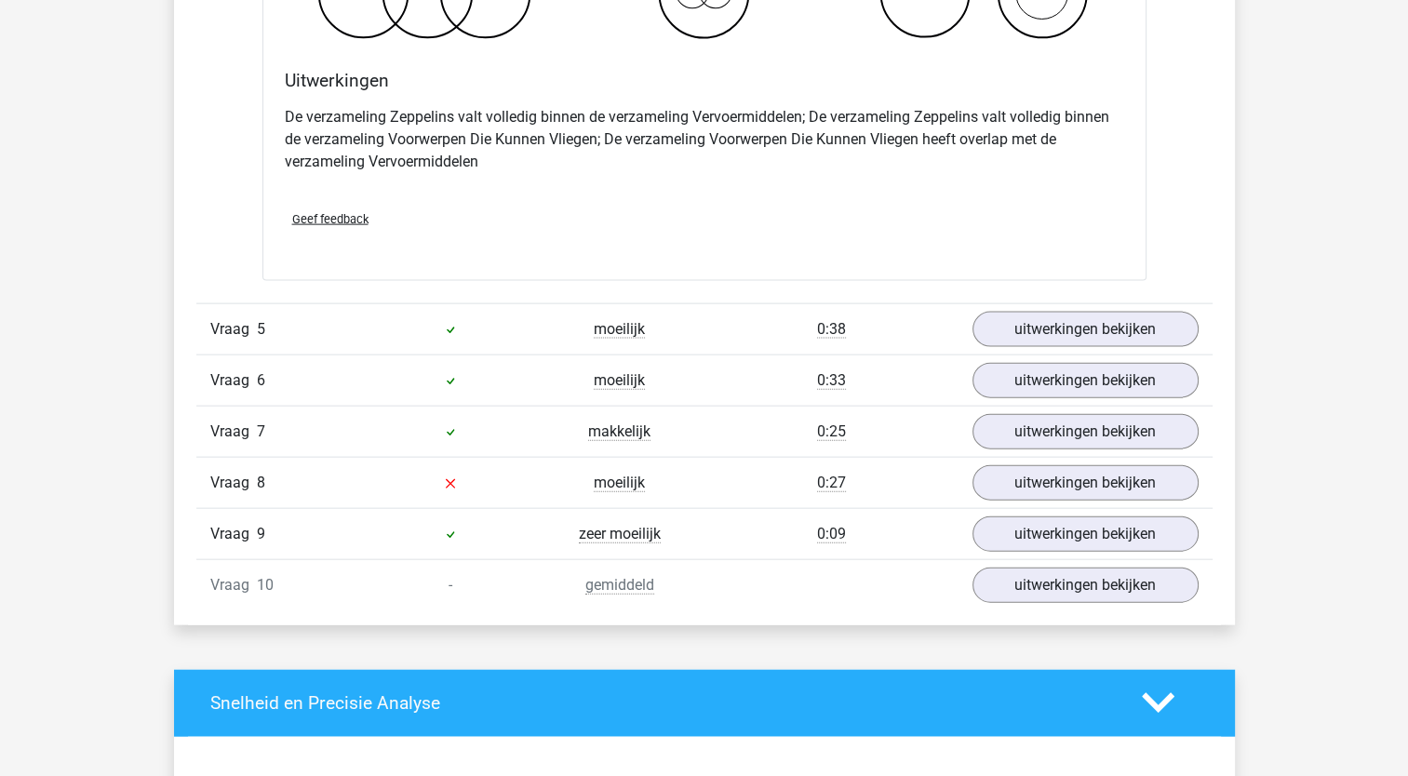
scroll to position [4044, 0]
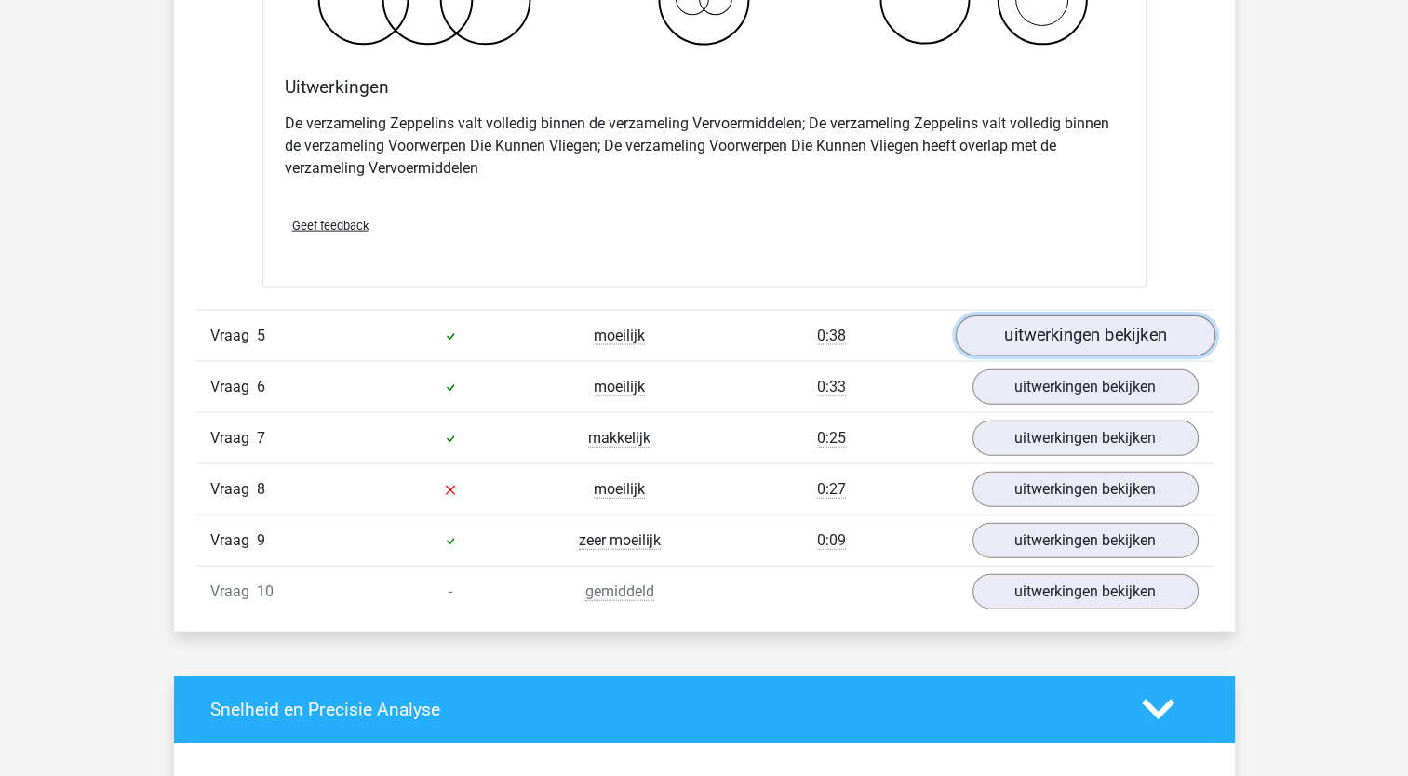
click at [1132, 334] on link "uitwerkingen bekijken" at bounding box center [1085, 335] width 260 height 41
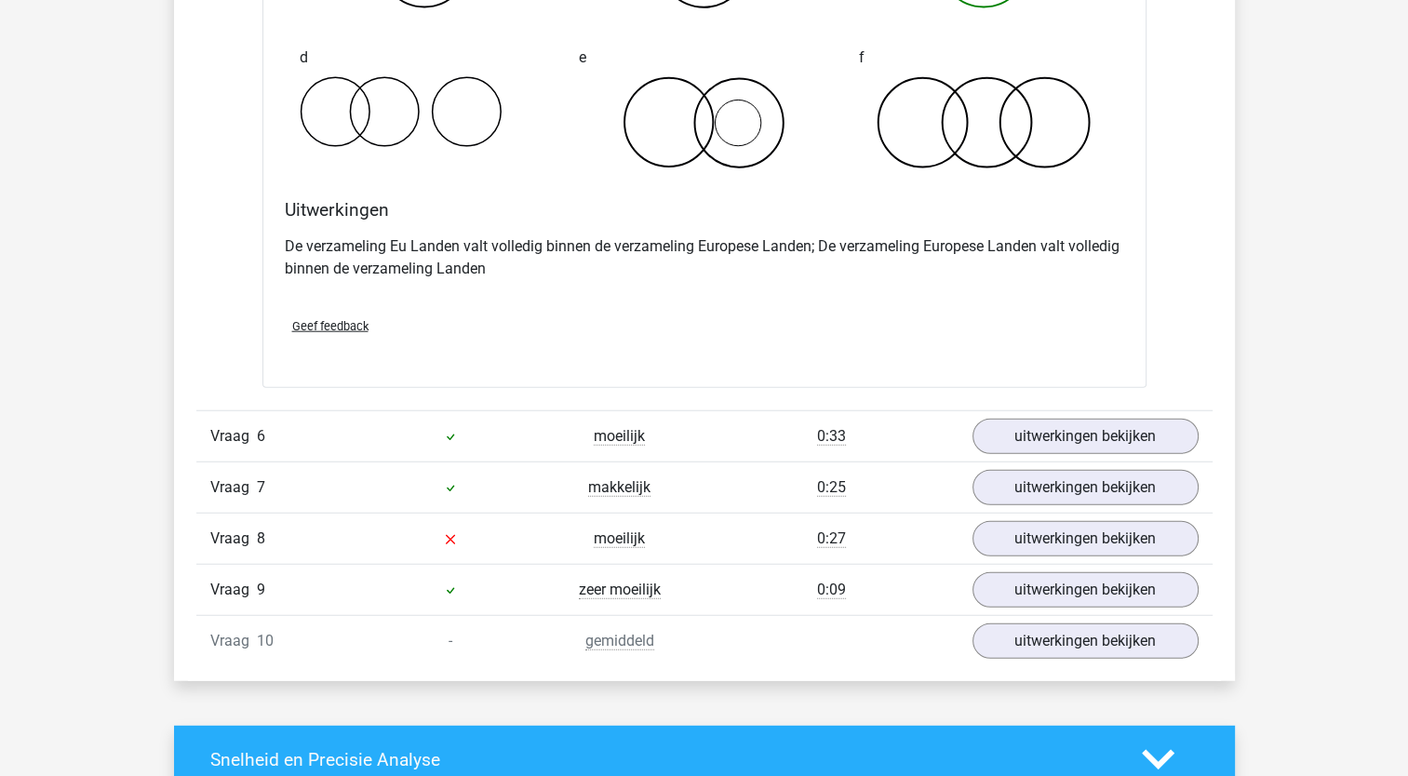
scroll to position [4713, 0]
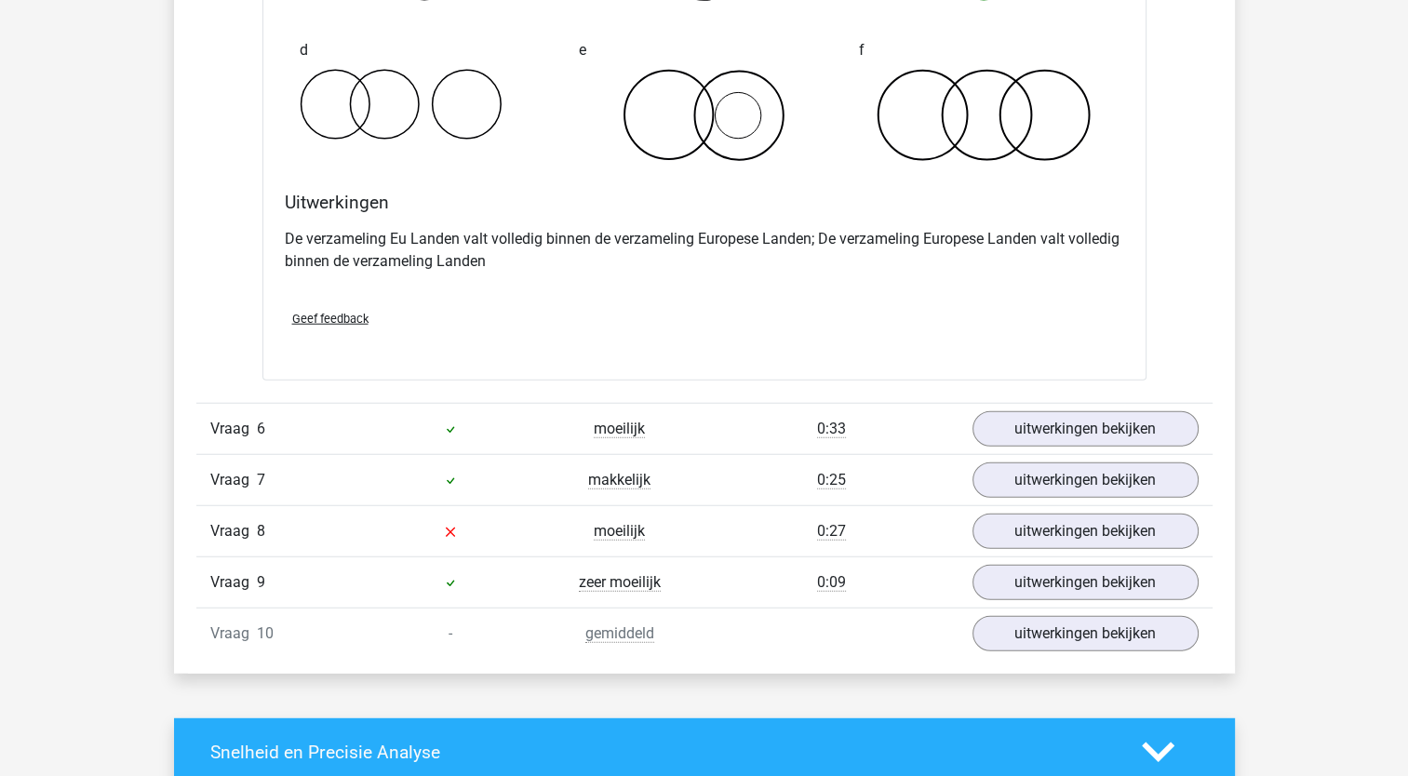
click at [1078, 403] on div "Vraag 6 moeilijk 0:33 uitwerkingen bekijken" at bounding box center [704, 428] width 1016 height 51
click at [1070, 415] on link "uitwerkingen bekijken" at bounding box center [1085, 429] width 260 height 41
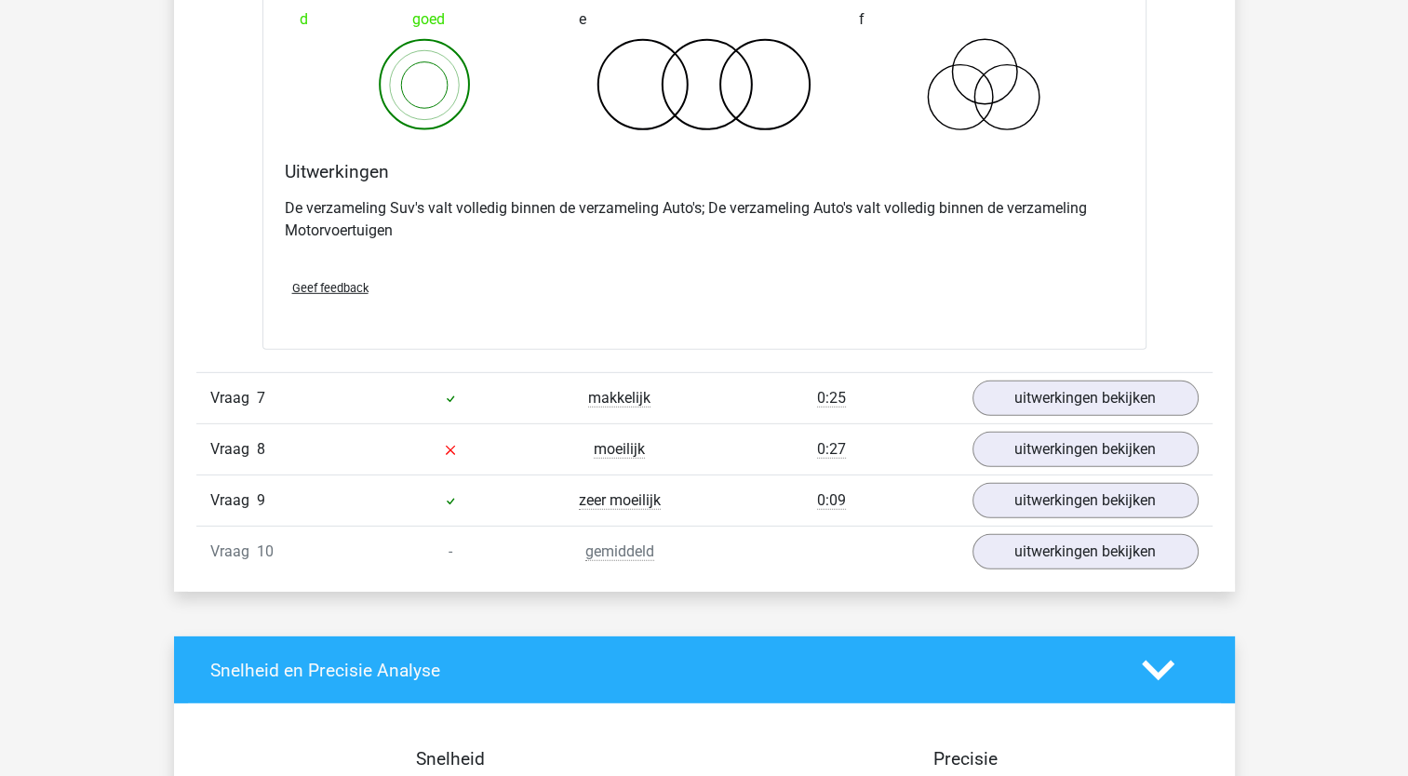
scroll to position [5513, 0]
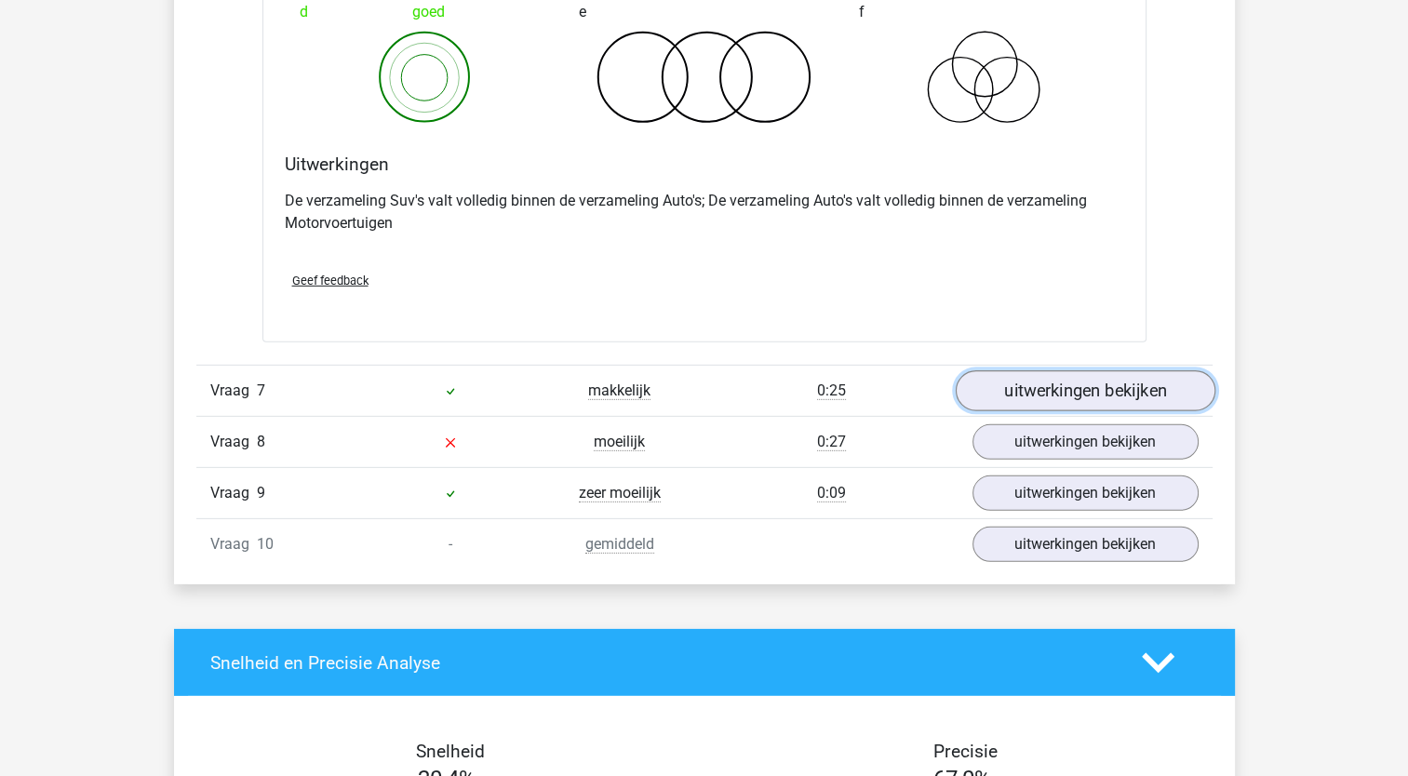
click at [1122, 388] on link "uitwerkingen bekijken" at bounding box center [1085, 390] width 260 height 41
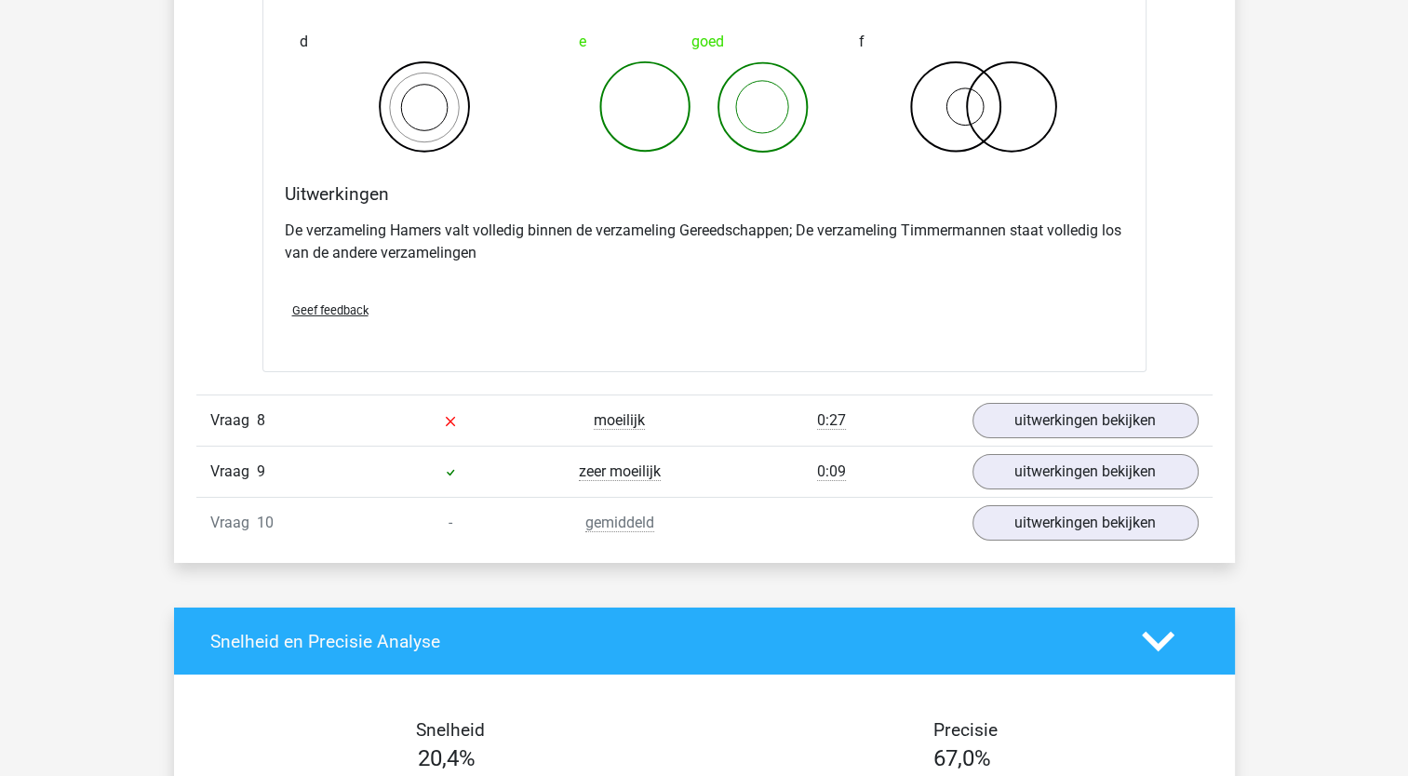
scroll to position [6254, 0]
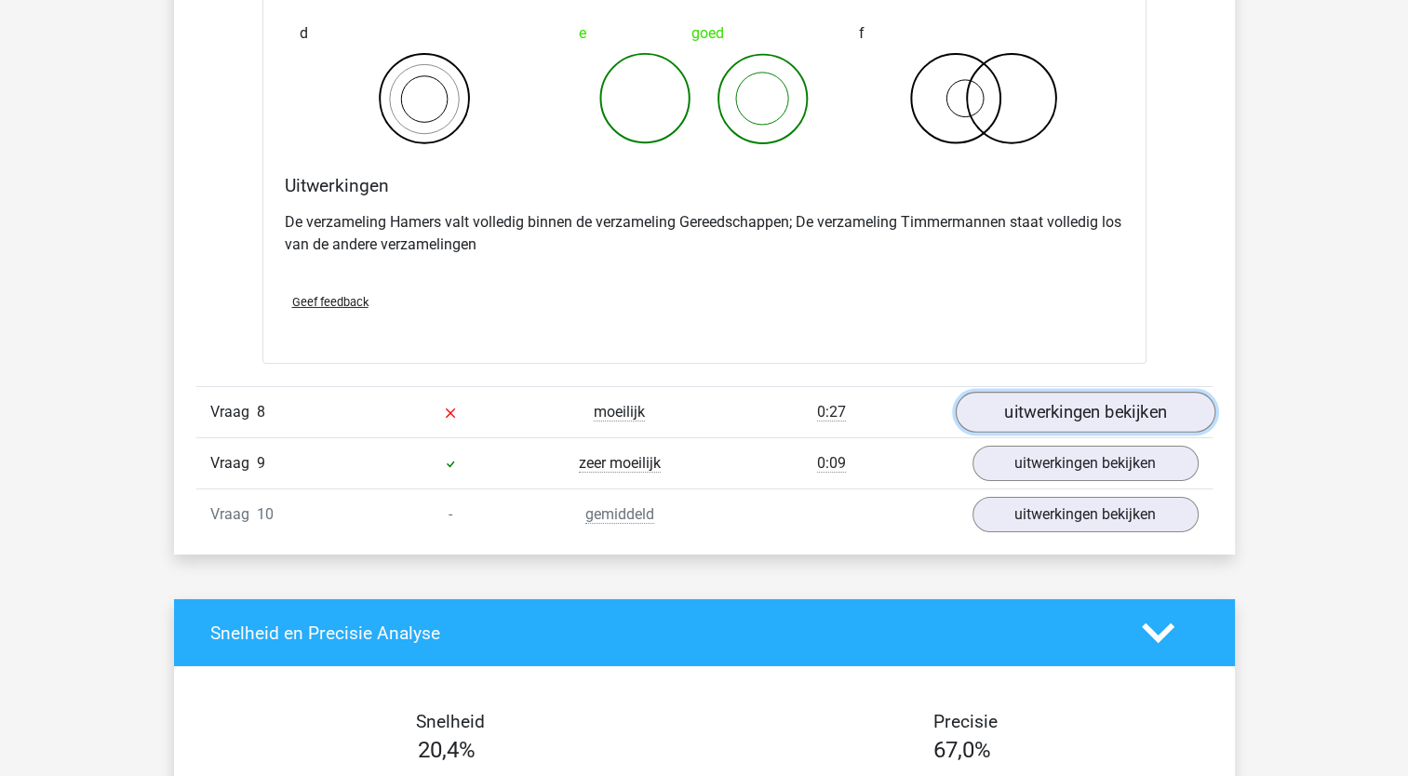
click at [1042, 407] on link "uitwerkingen bekijken" at bounding box center [1085, 413] width 260 height 41
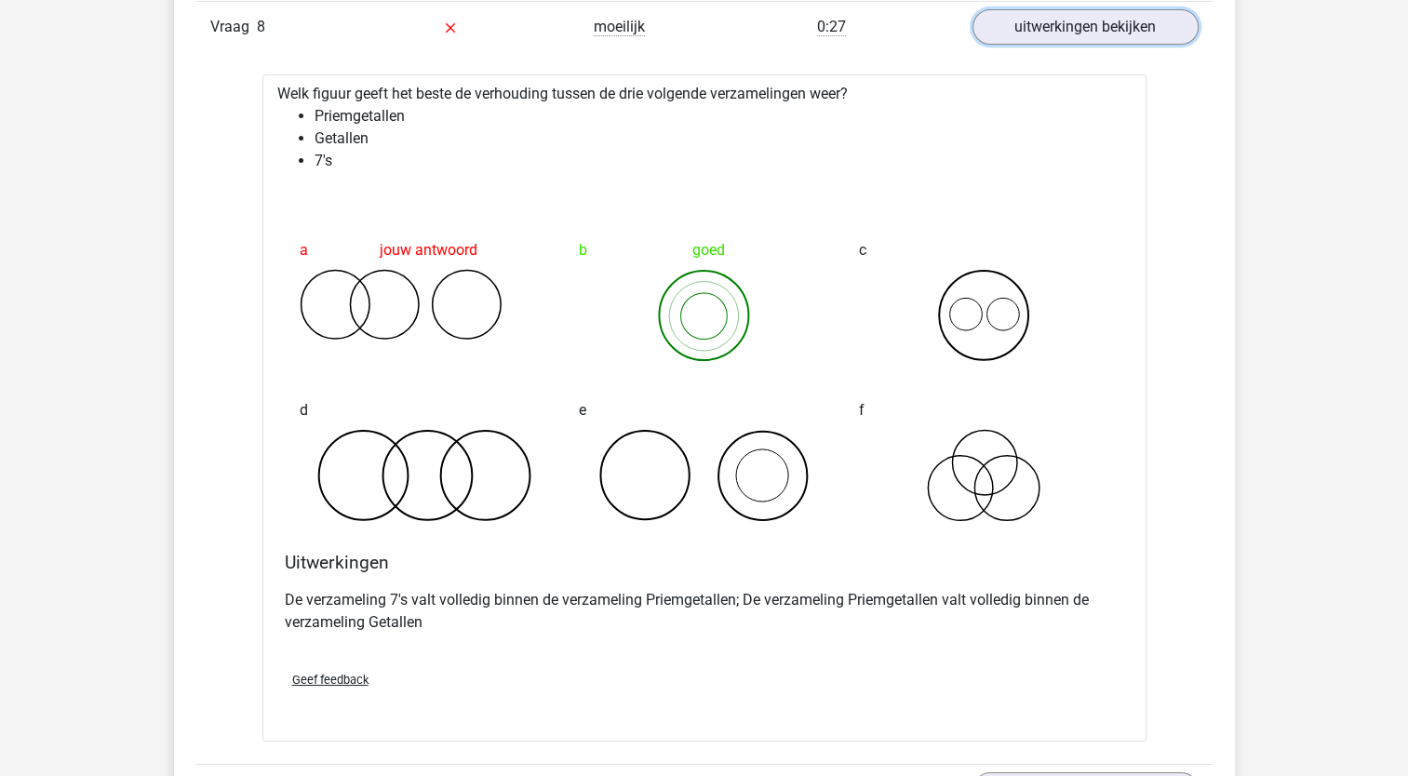
scroll to position [6649, 0]
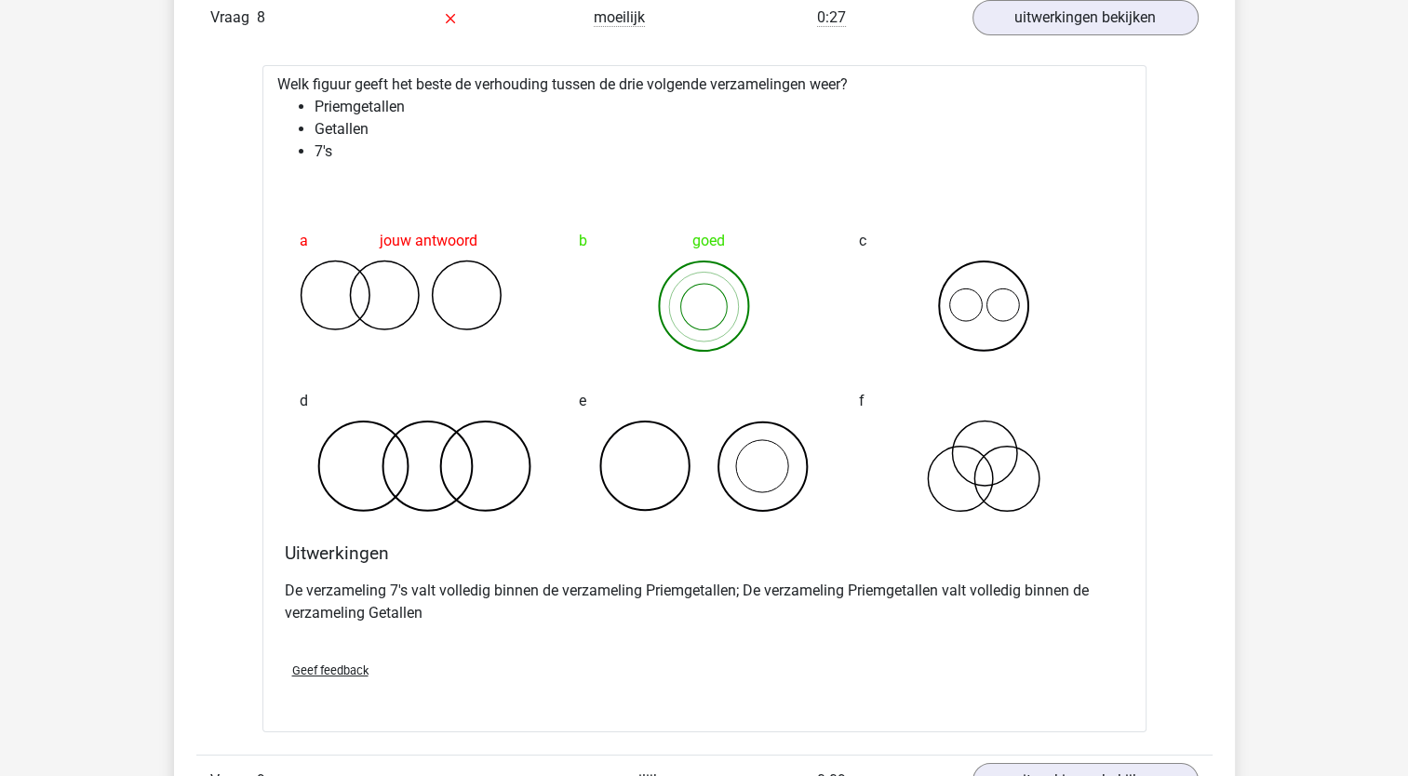
drag, startPoint x: 1418, startPoint y: 579, endPoint x: 1363, endPoint y: 685, distance: 119.5
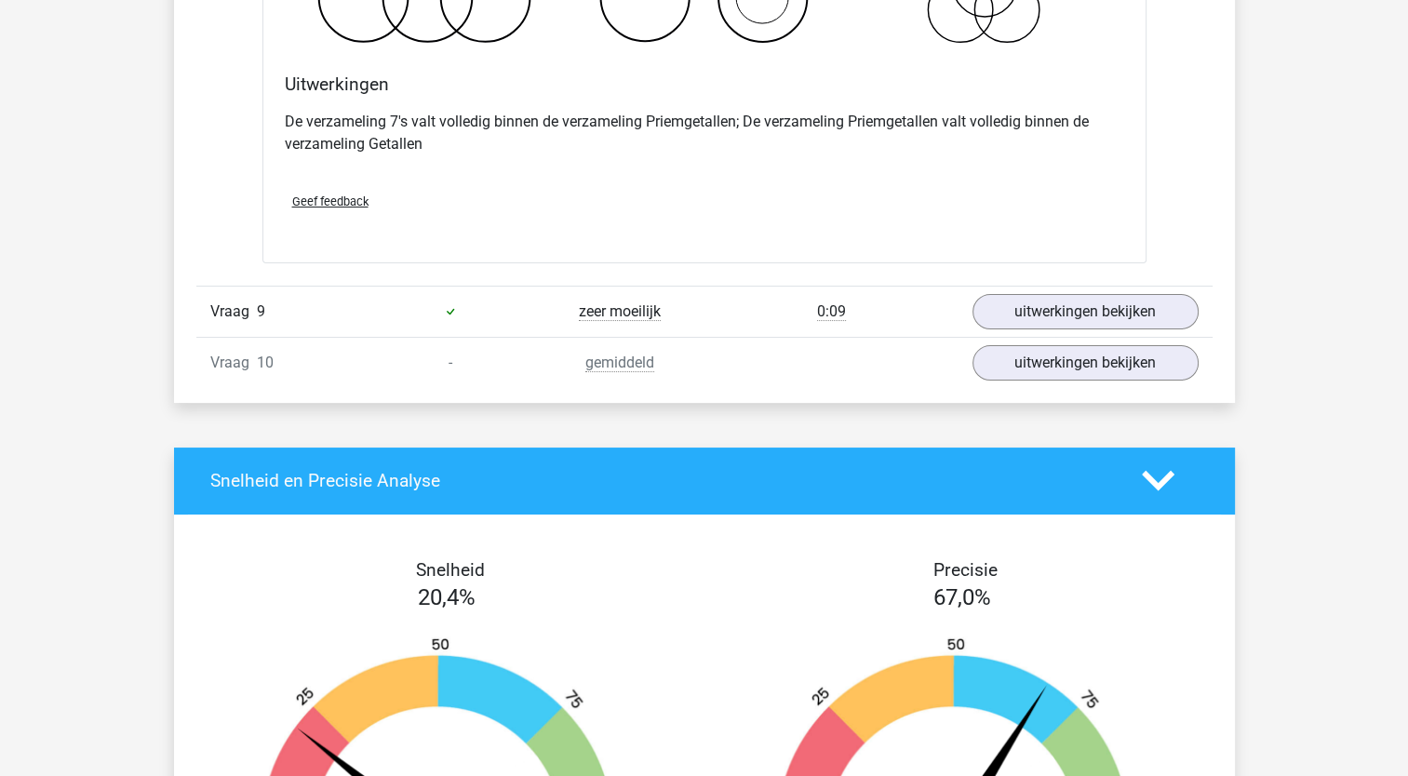
scroll to position [7155, 0]
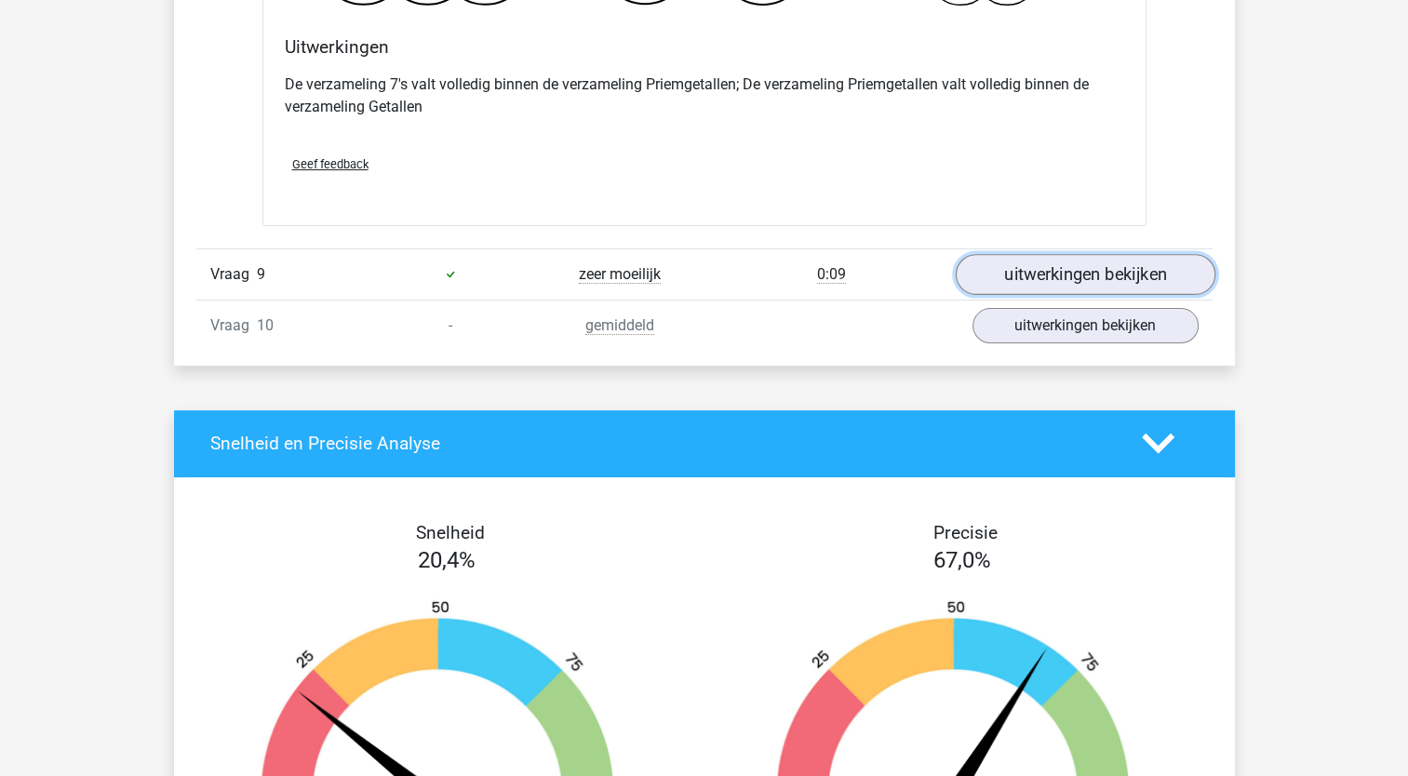
click at [1068, 262] on link "uitwerkingen bekijken" at bounding box center [1085, 274] width 260 height 41
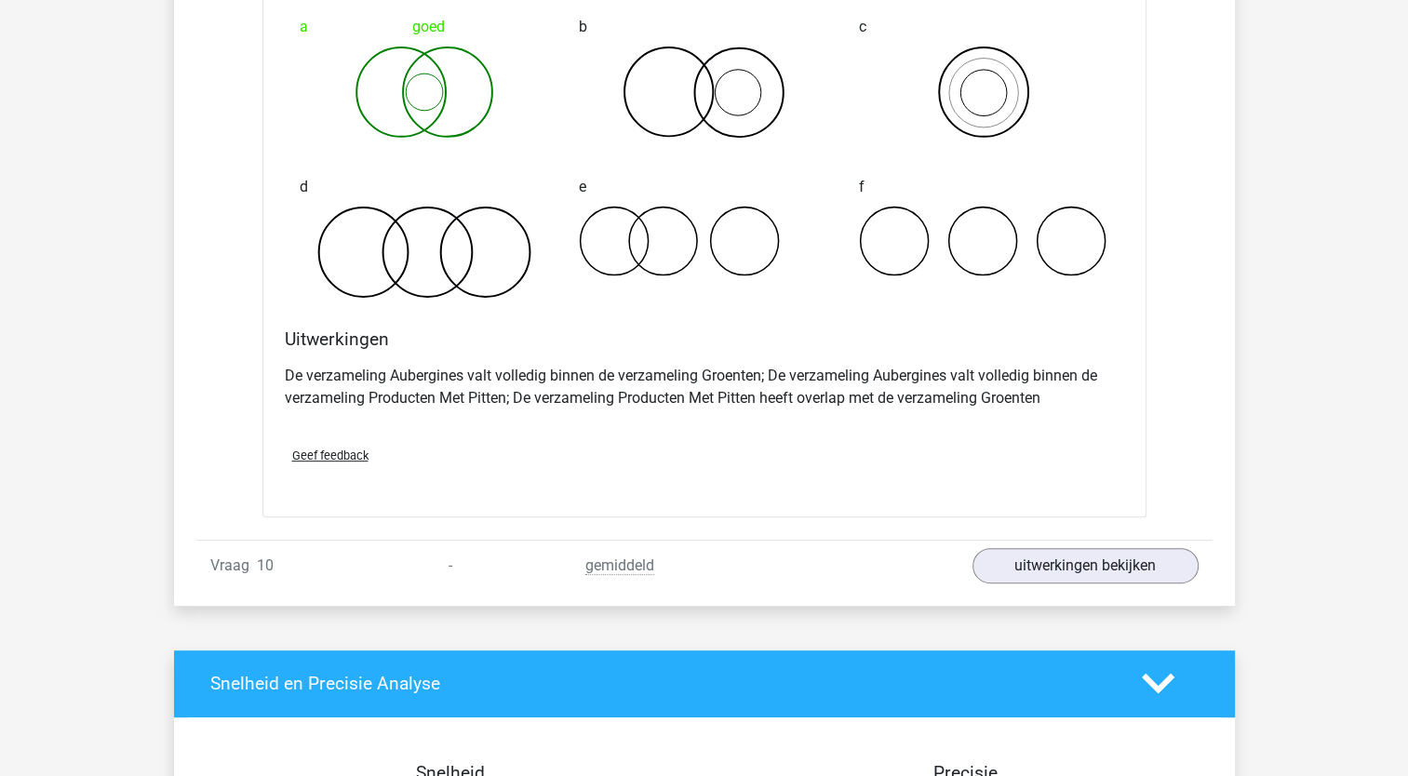
scroll to position [7586, 0]
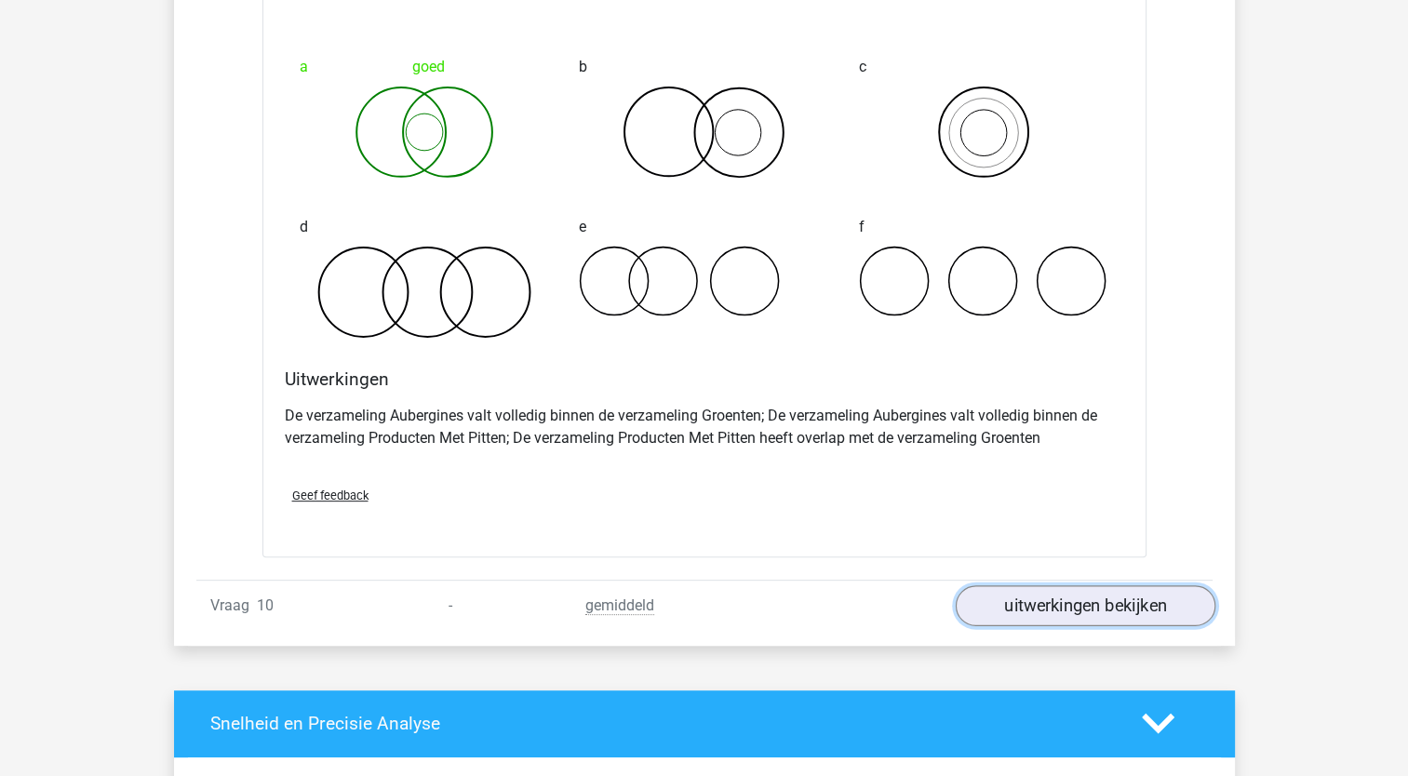
click at [1140, 592] on link "uitwerkingen bekijken" at bounding box center [1085, 605] width 260 height 41
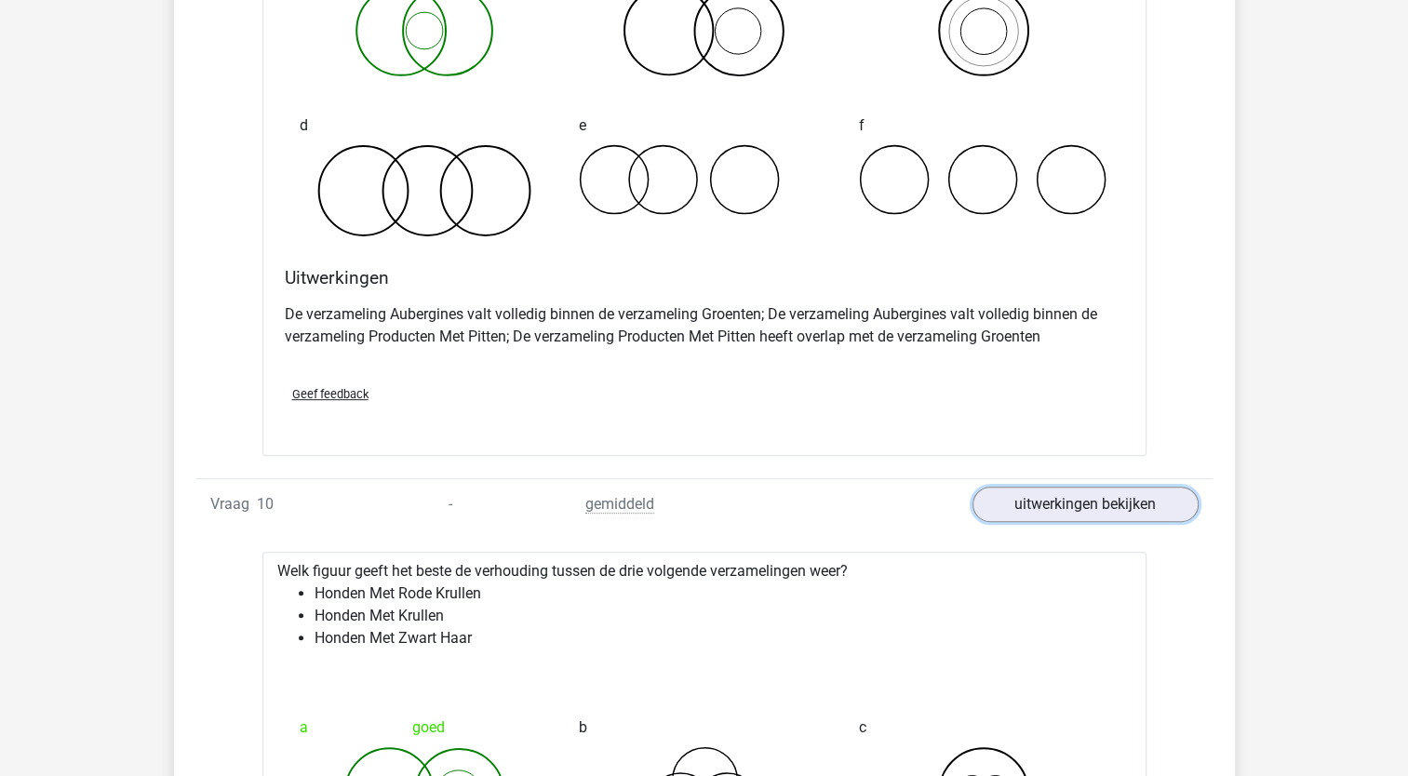
scroll to position [7698, 0]
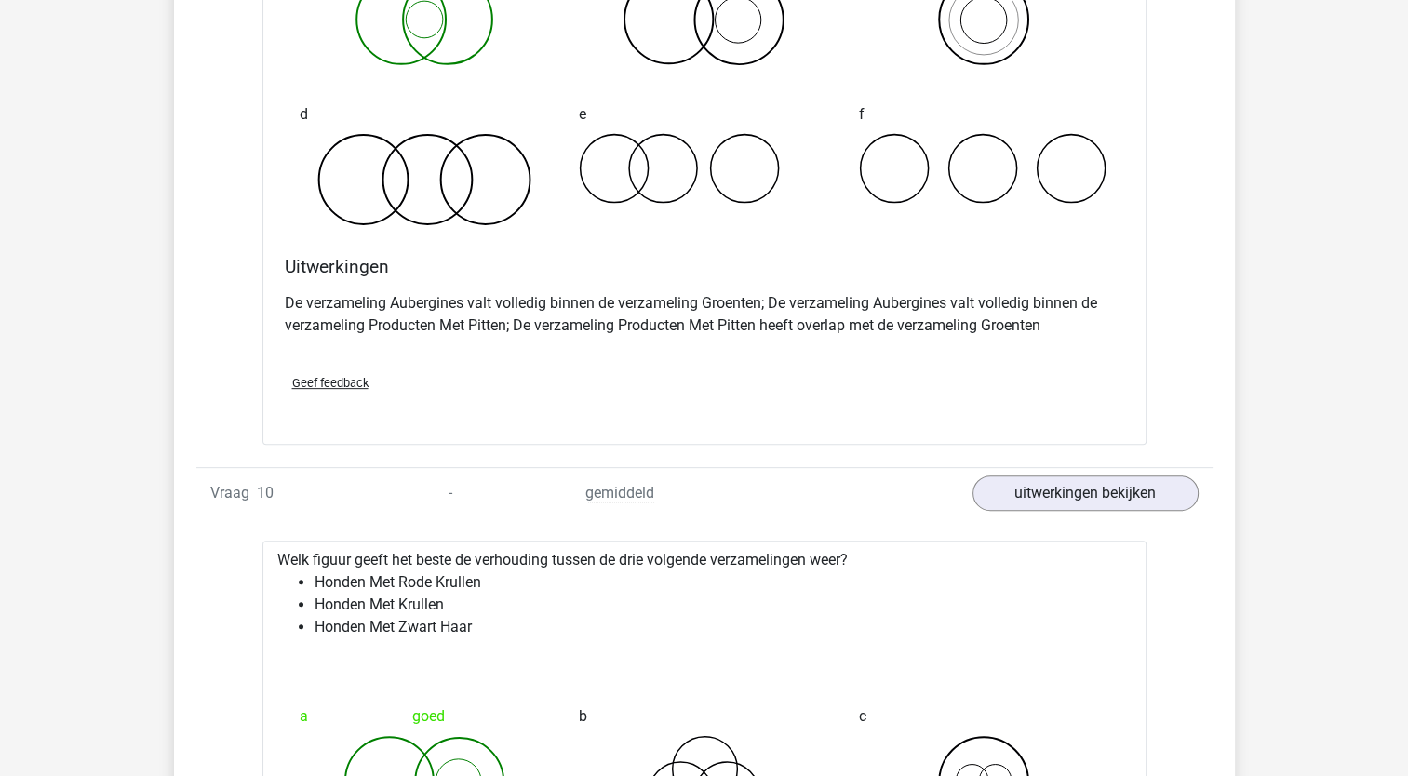
drag, startPoint x: 1406, startPoint y: 572, endPoint x: 1401, endPoint y: 583, distance: 11.7
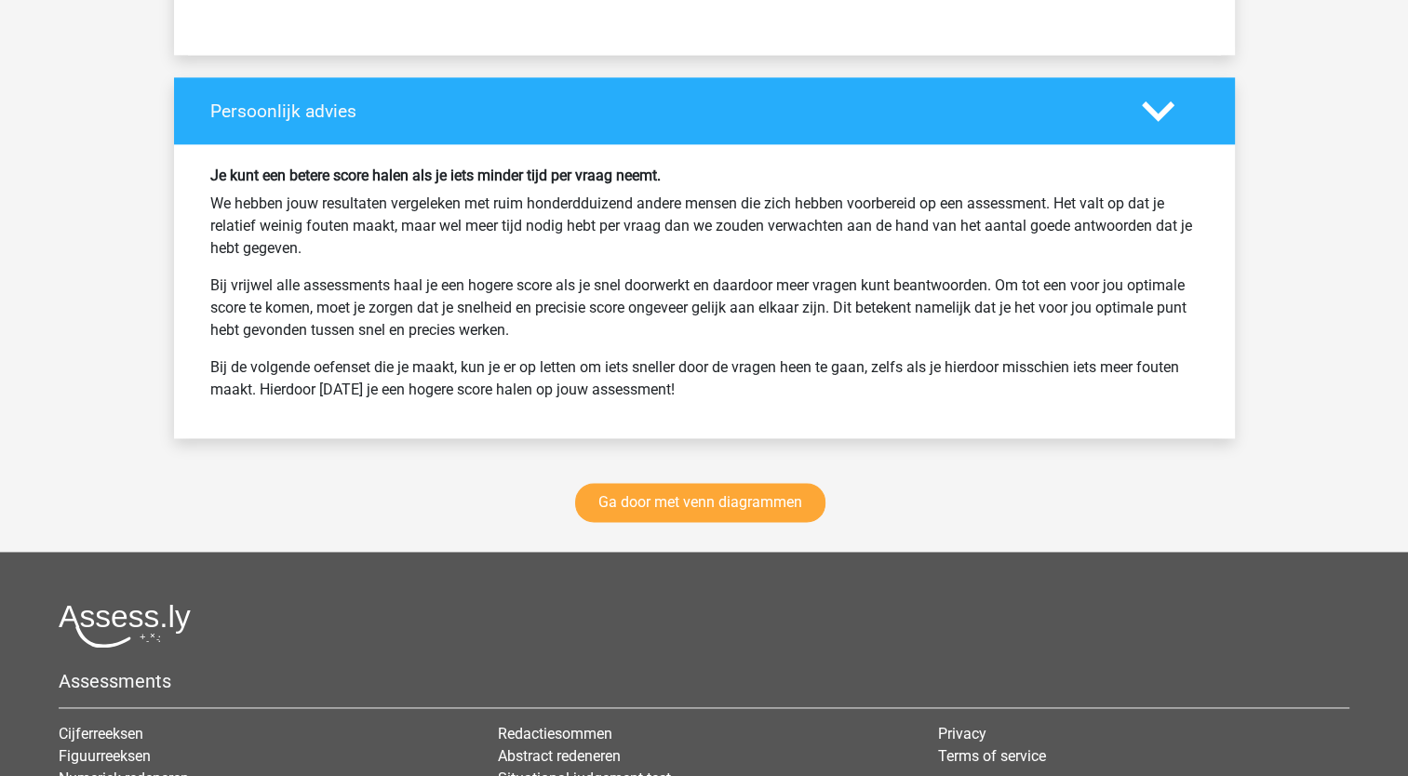
scroll to position [9569, 0]
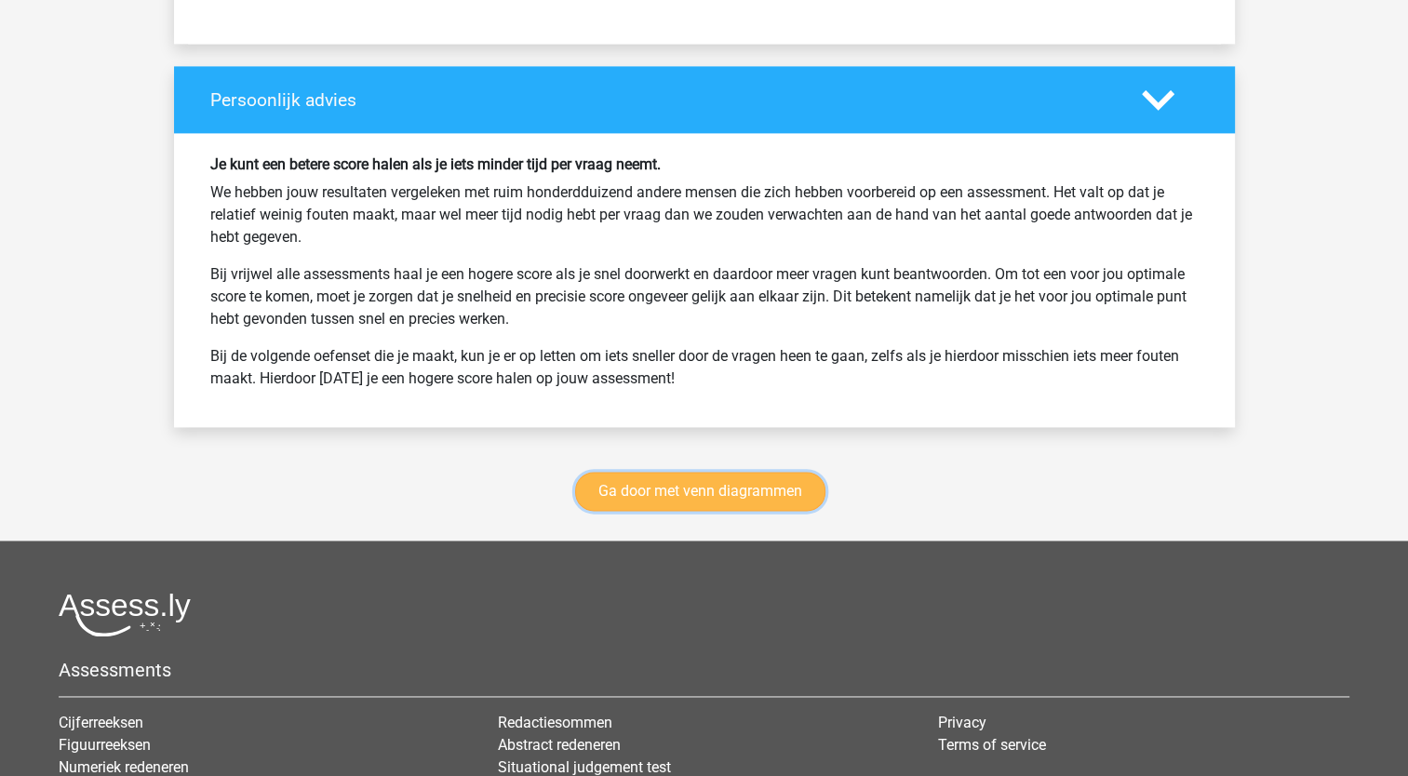
click at [745, 483] on link "Ga door met venn diagrammen" at bounding box center [700, 491] width 250 height 39
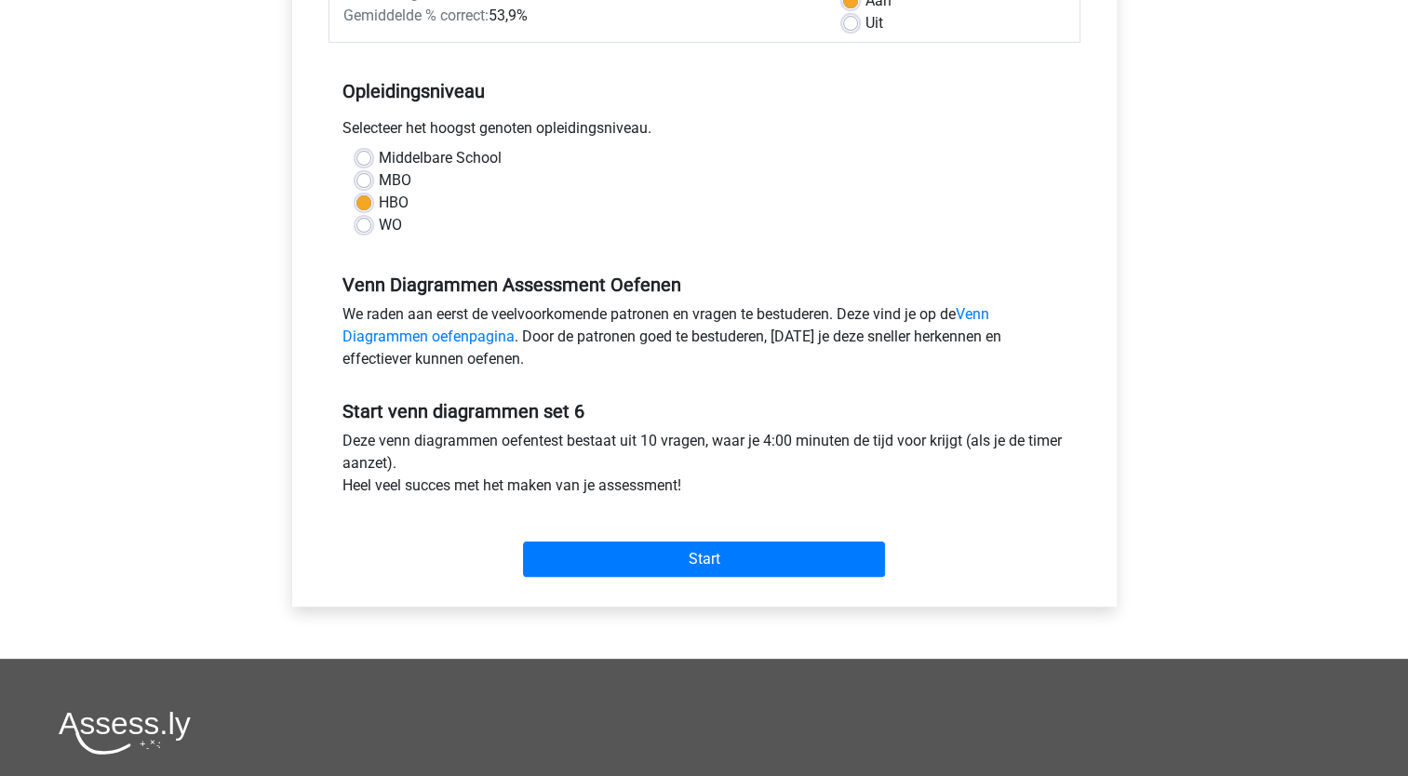
scroll to position [373, 0]
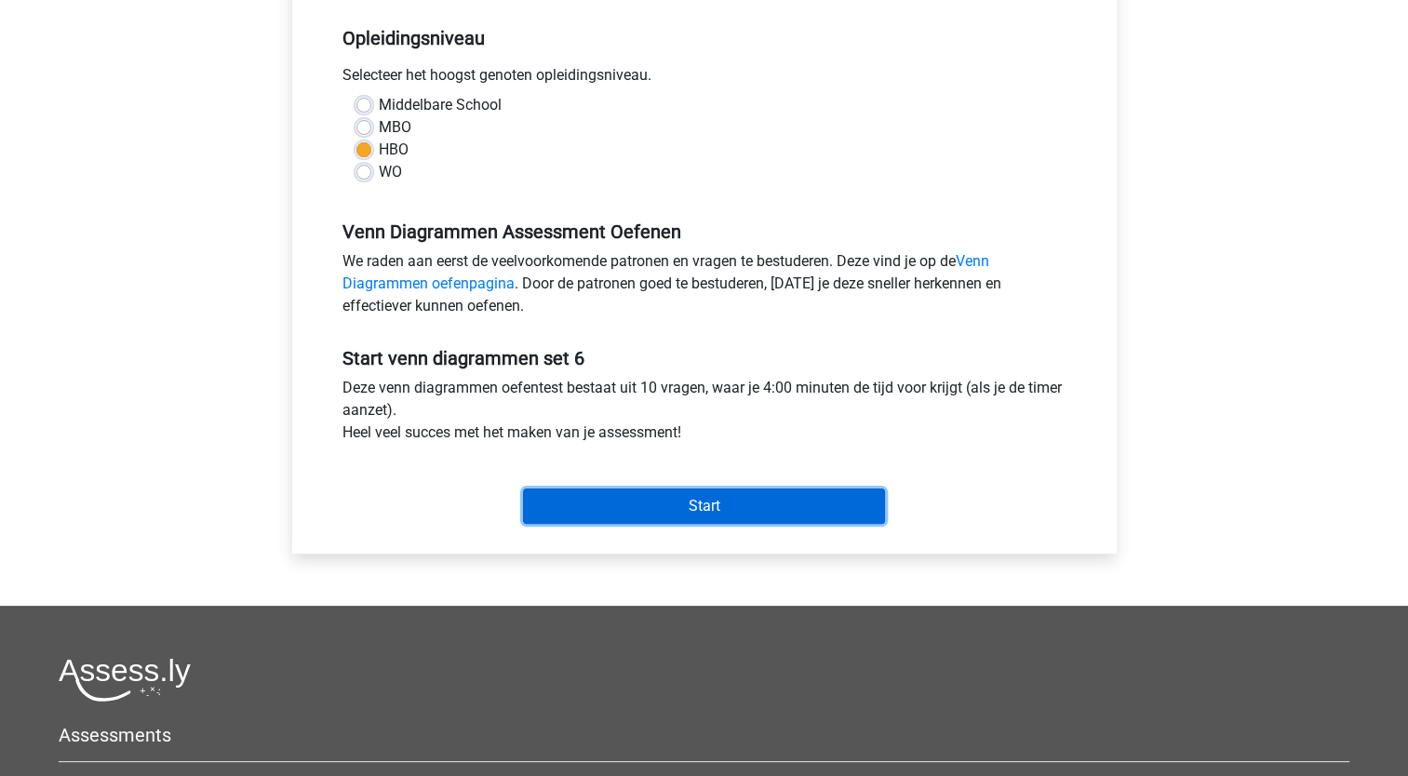
click at [699, 492] on input "Start" at bounding box center [704, 506] width 362 height 35
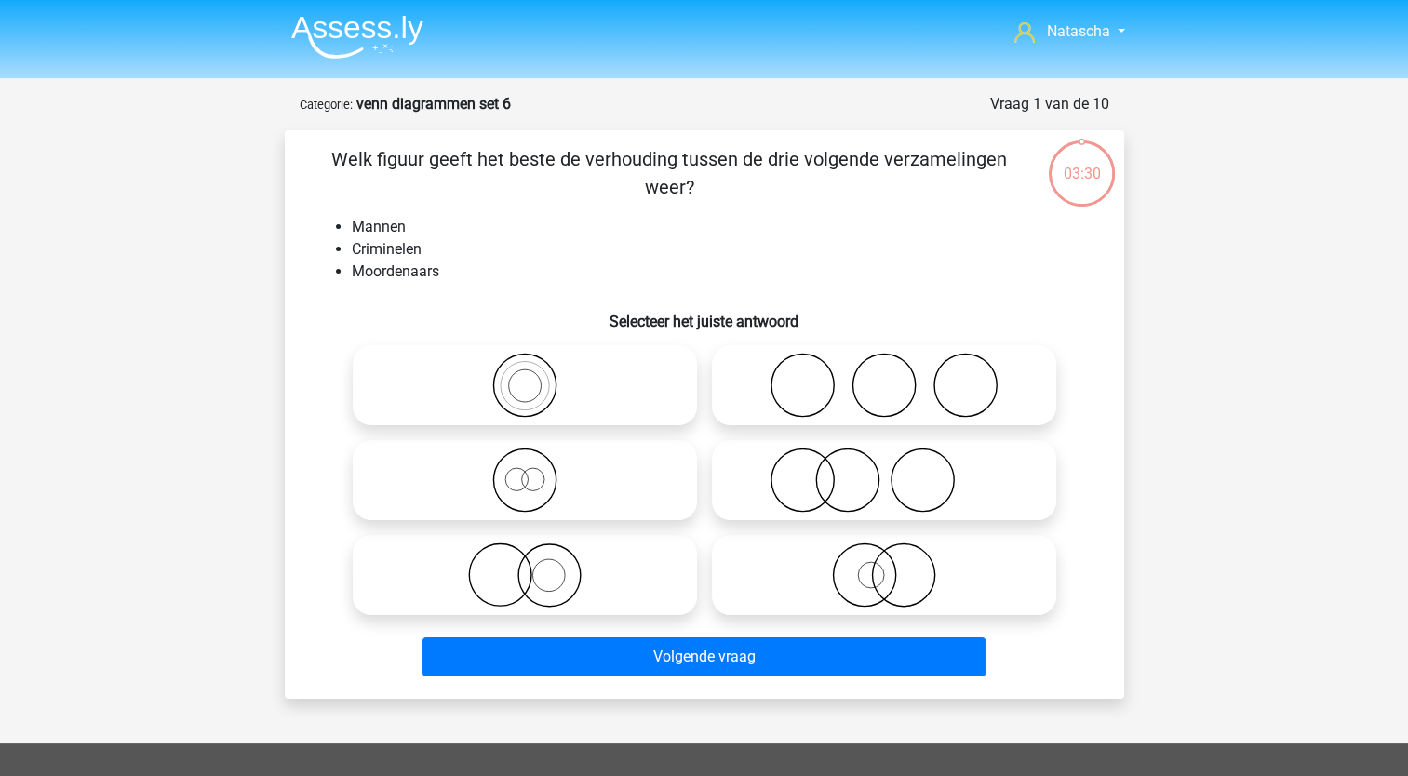
click at [812, 566] on icon at bounding box center [883, 575] width 329 height 65
click at [884, 566] on input "radio" at bounding box center [890, 560] width 12 height 12
radio input "true"
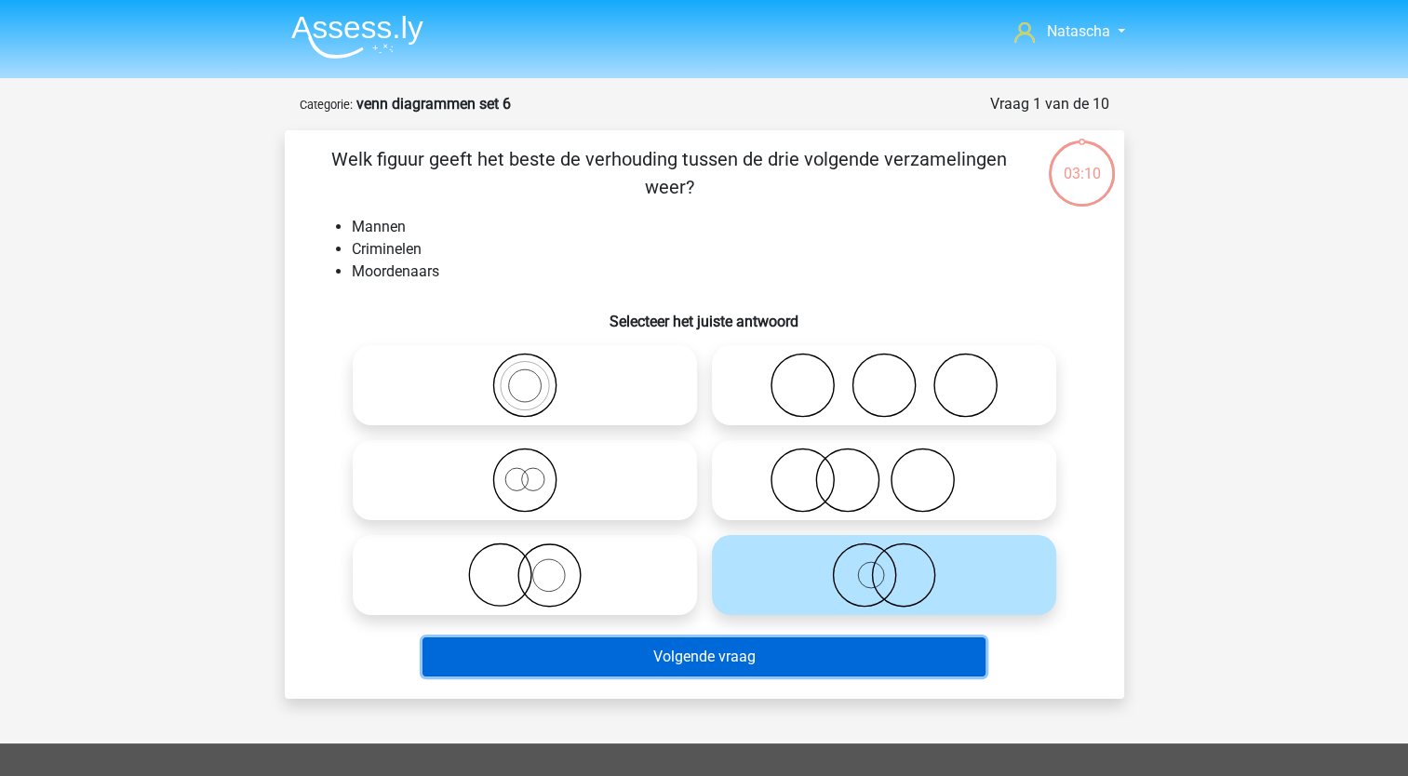
click at [552, 654] on button "Volgende vraag" at bounding box center [704, 656] width 563 height 39
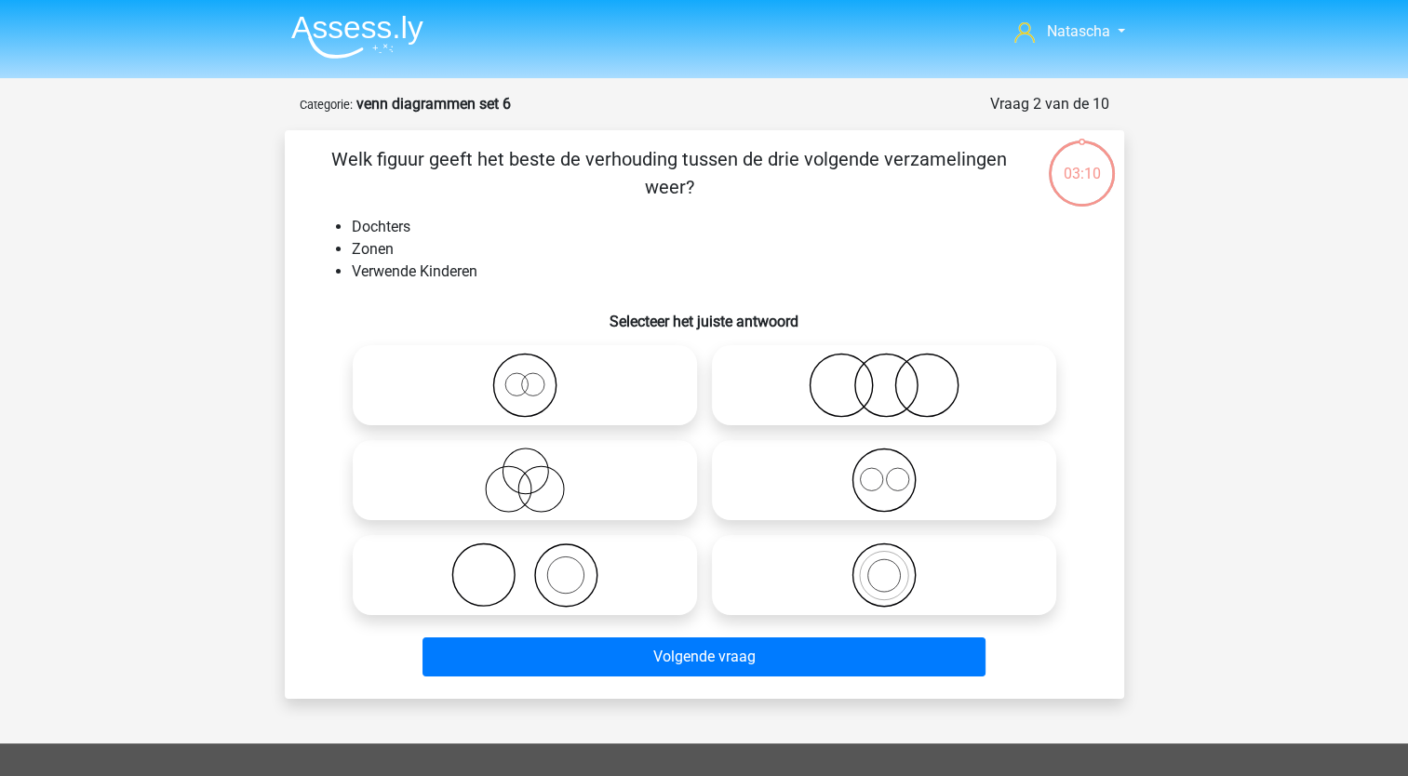
scroll to position [93, 0]
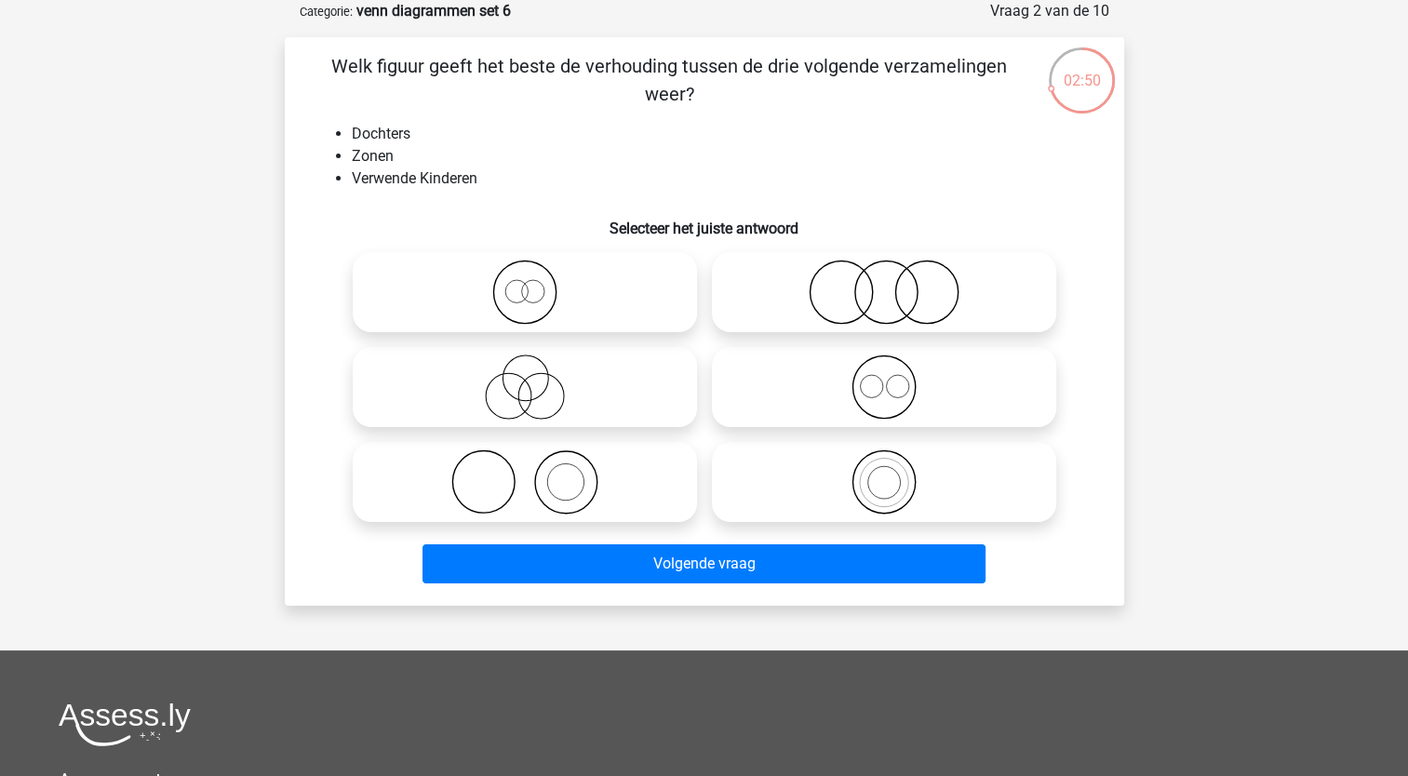
click at [859, 328] on label at bounding box center [884, 292] width 344 height 80
click at [884, 283] on input "radio" at bounding box center [890, 277] width 12 height 12
radio input "true"
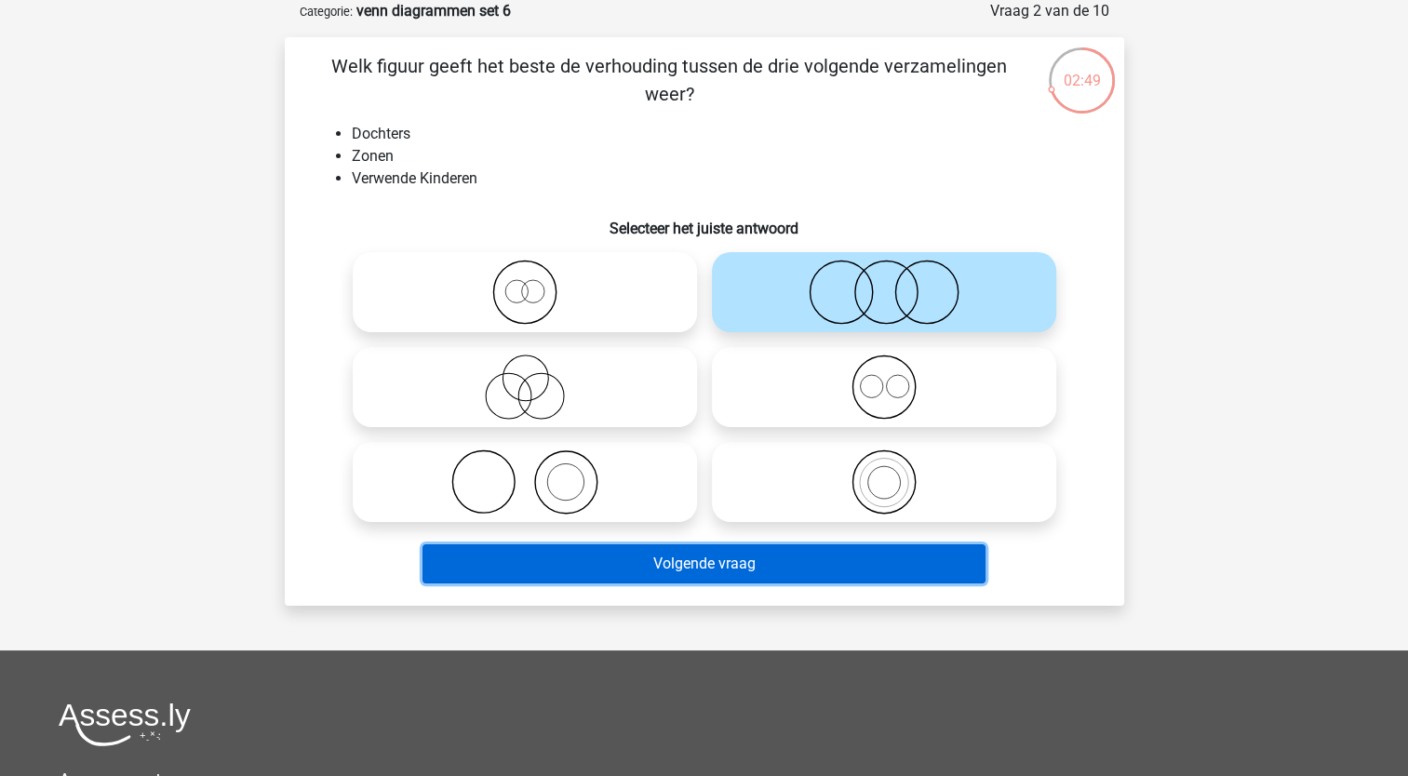
click at [680, 562] on button "Volgende vraag" at bounding box center [704, 563] width 563 height 39
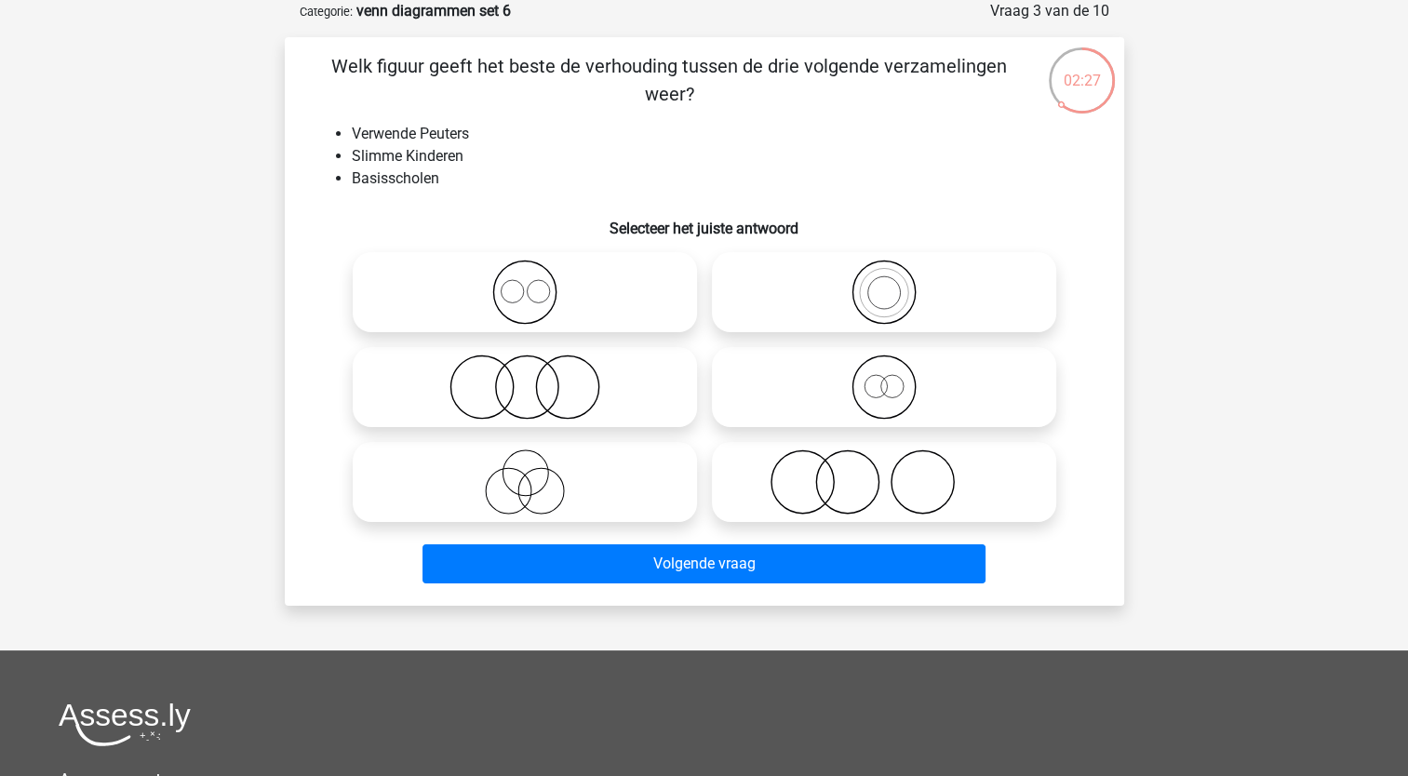
click at [797, 485] on icon at bounding box center [883, 482] width 329 height 65
click at [884, 473] on input "radio" at bounding box center [890, 467] width 12 height 12
radio input "true"
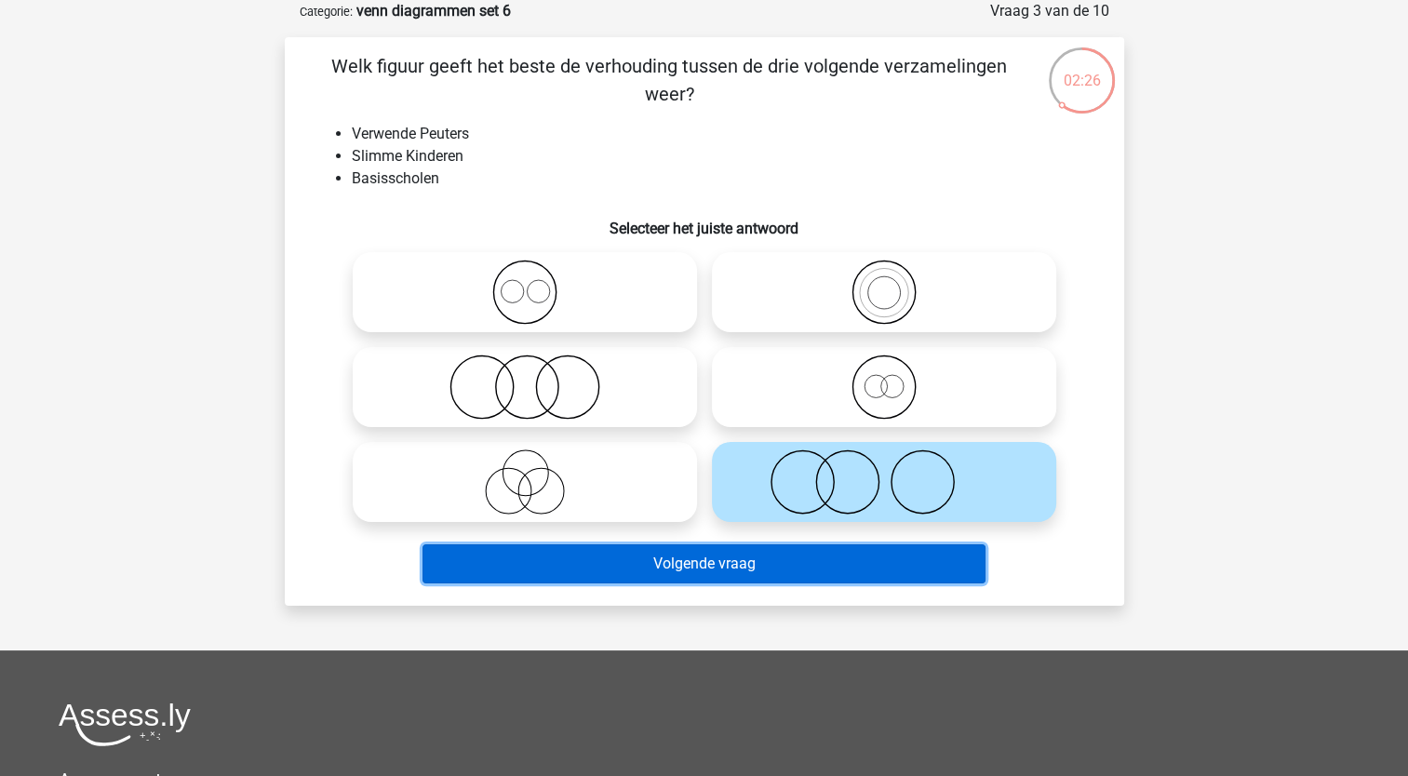
click at [689, 583] on button "Volgende vraag" at bounding box center [704, 563] width 563 height 39
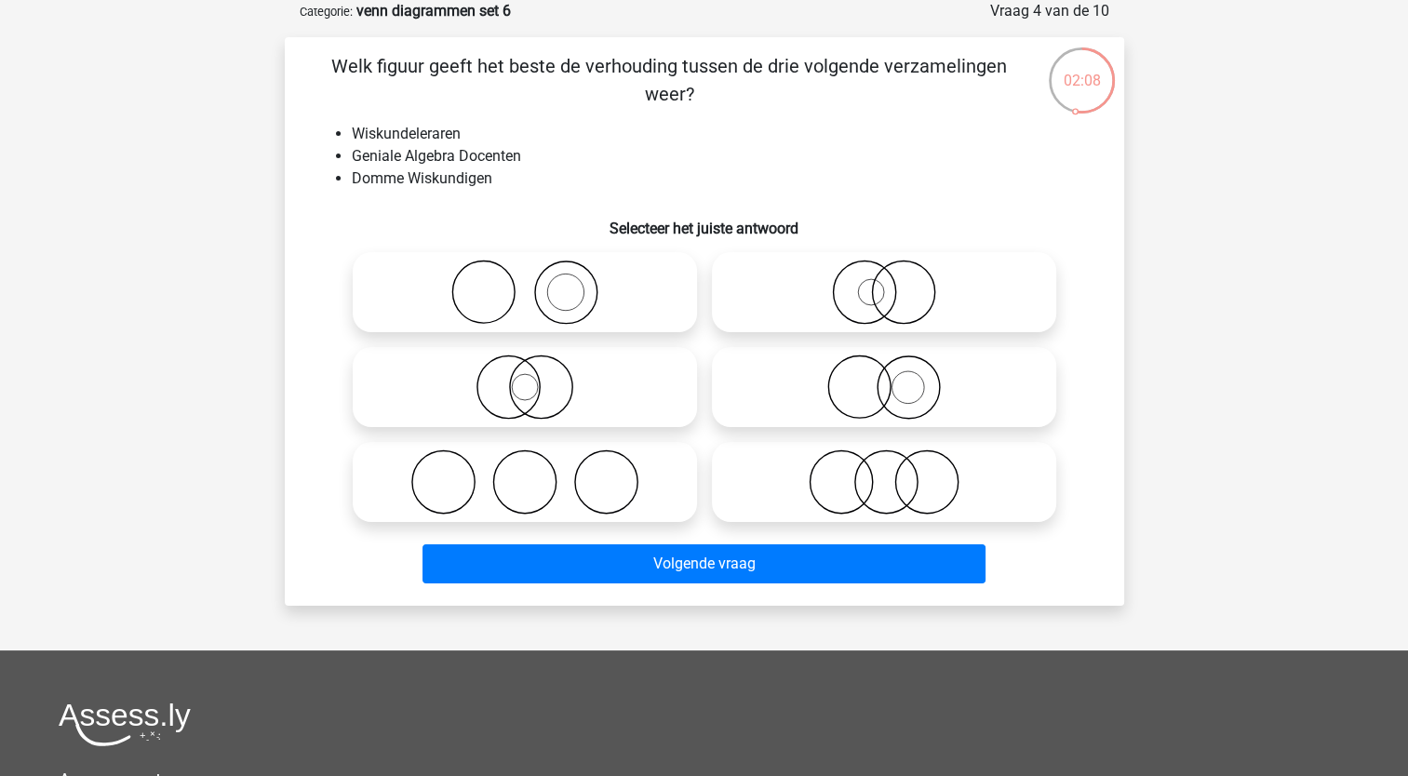
click at [503, 277] on icon at bounding box center [524, 292] width 329 height 65
click at [525, 277] on input "radio" at bounding box center [531, 277] width 12 height 12
radio input "true"
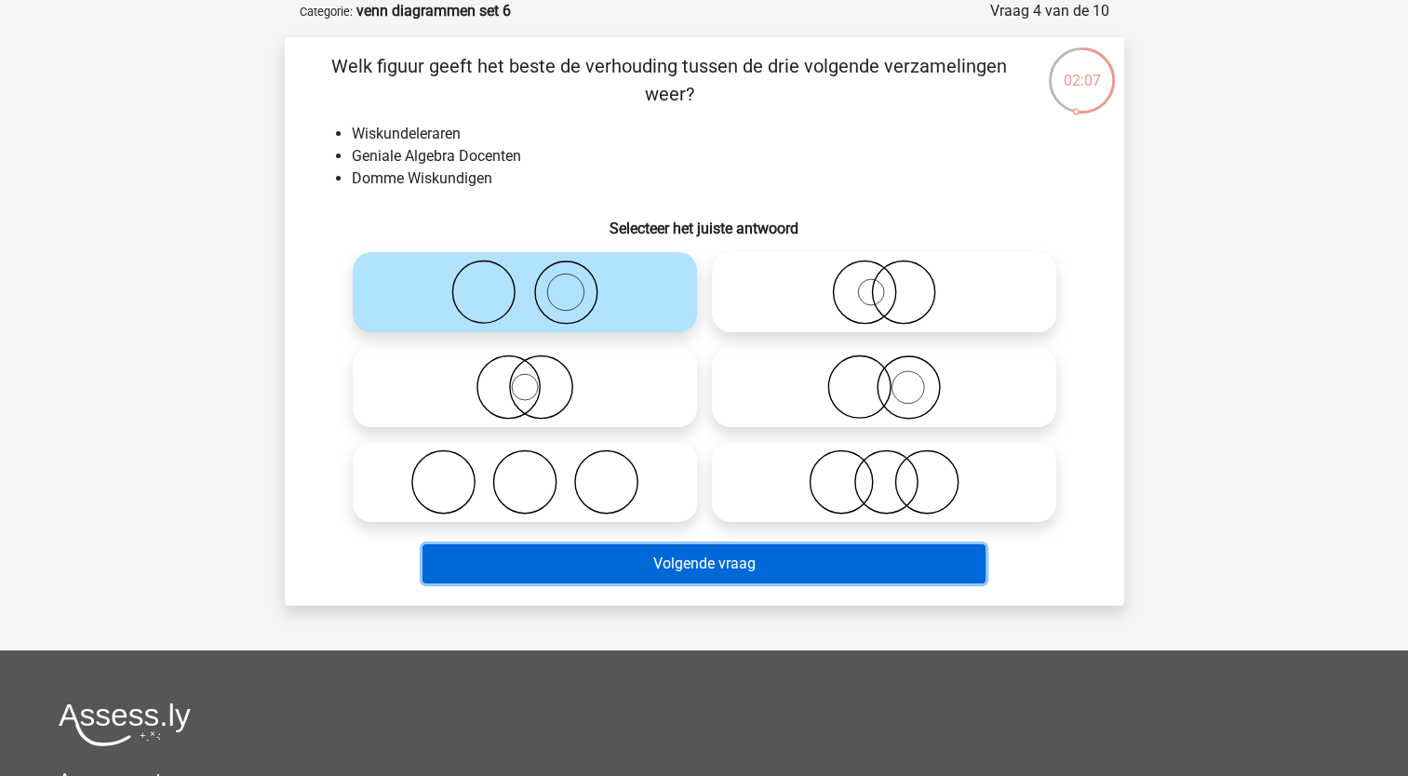
click at [450, 570] on button "Volgende vraag" at bounding box center [704, 563] width 563 height 39
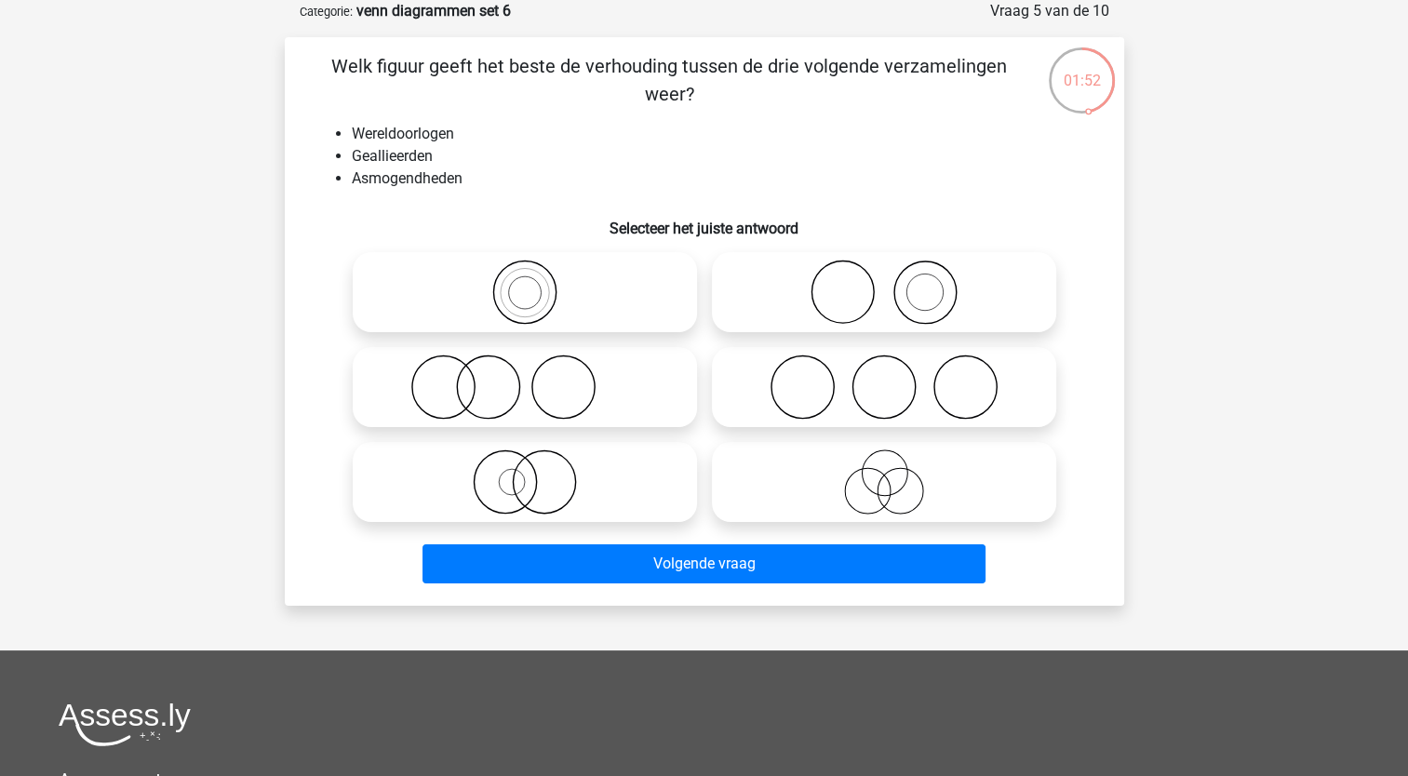
click at [812, 302] on icon at bounding box center [883, 292] width 329 height 65
click at [884, 283] on input "radio" at bounding box center [890, 277] width 12 height 12
radio input "true"
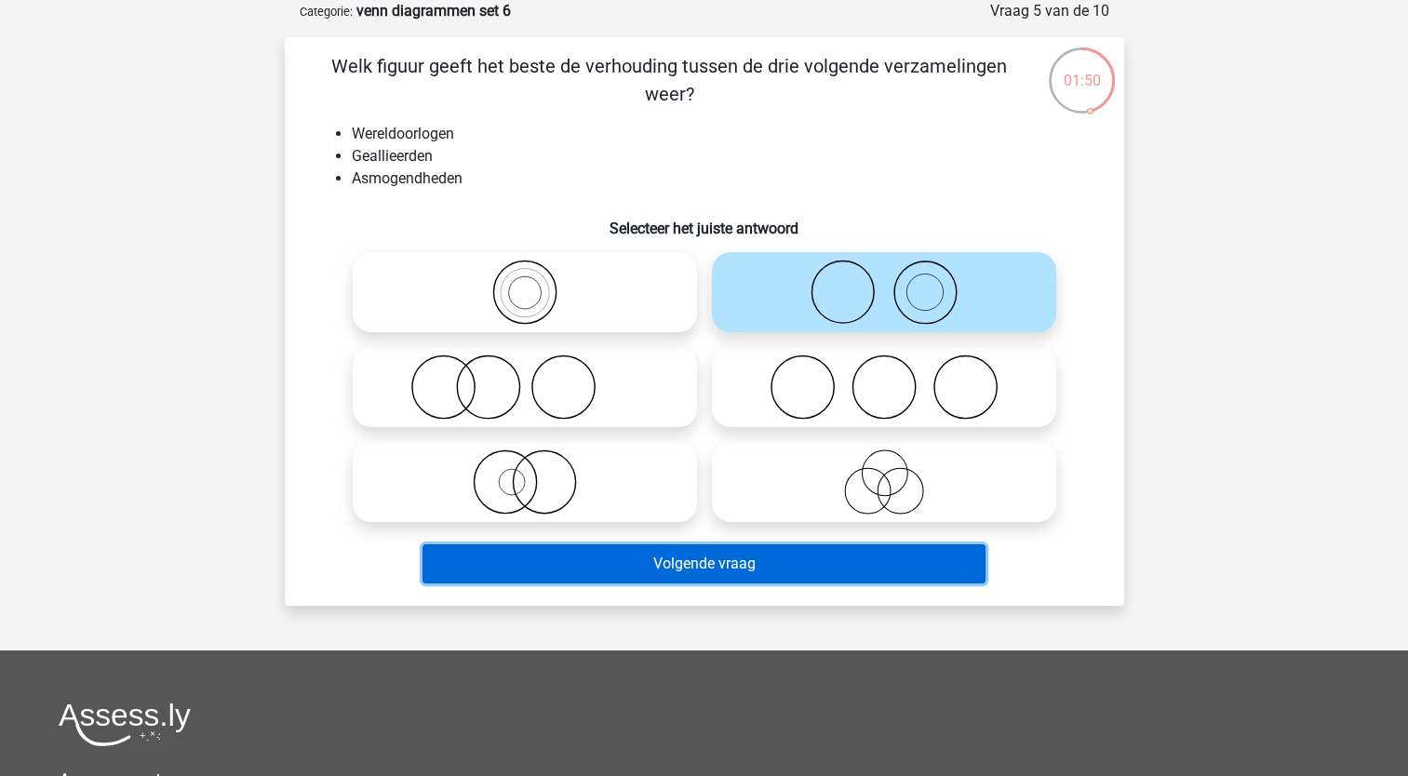
click at [537, 571] on button "Volgende vraag" at bounding box center [704, 563] width 563 height 39
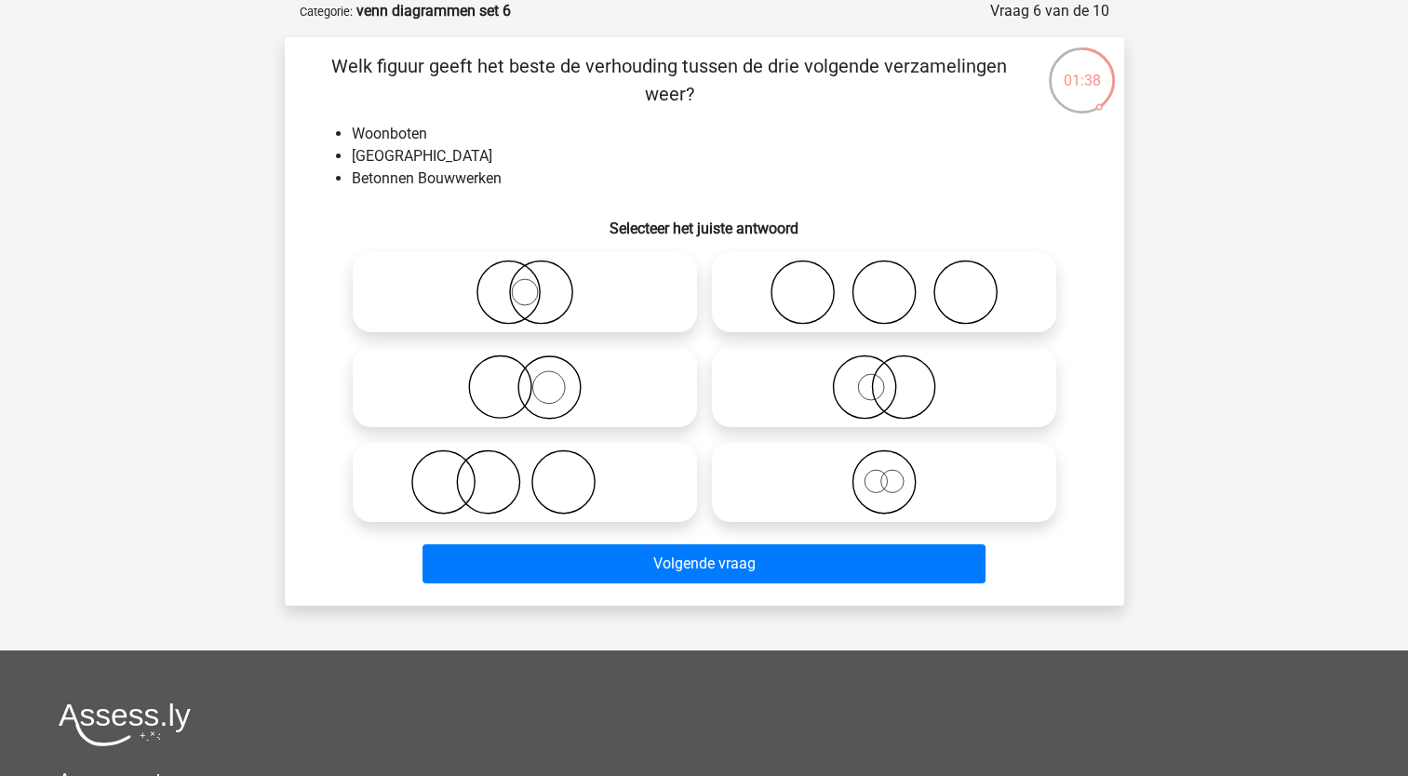
click at [510, 309] on icon at bounding box center [524, 292] width 329 height 65
click at [525, 283] on input "radio" at bounding box center [531, 277] width 12 height 12
radio input "true"
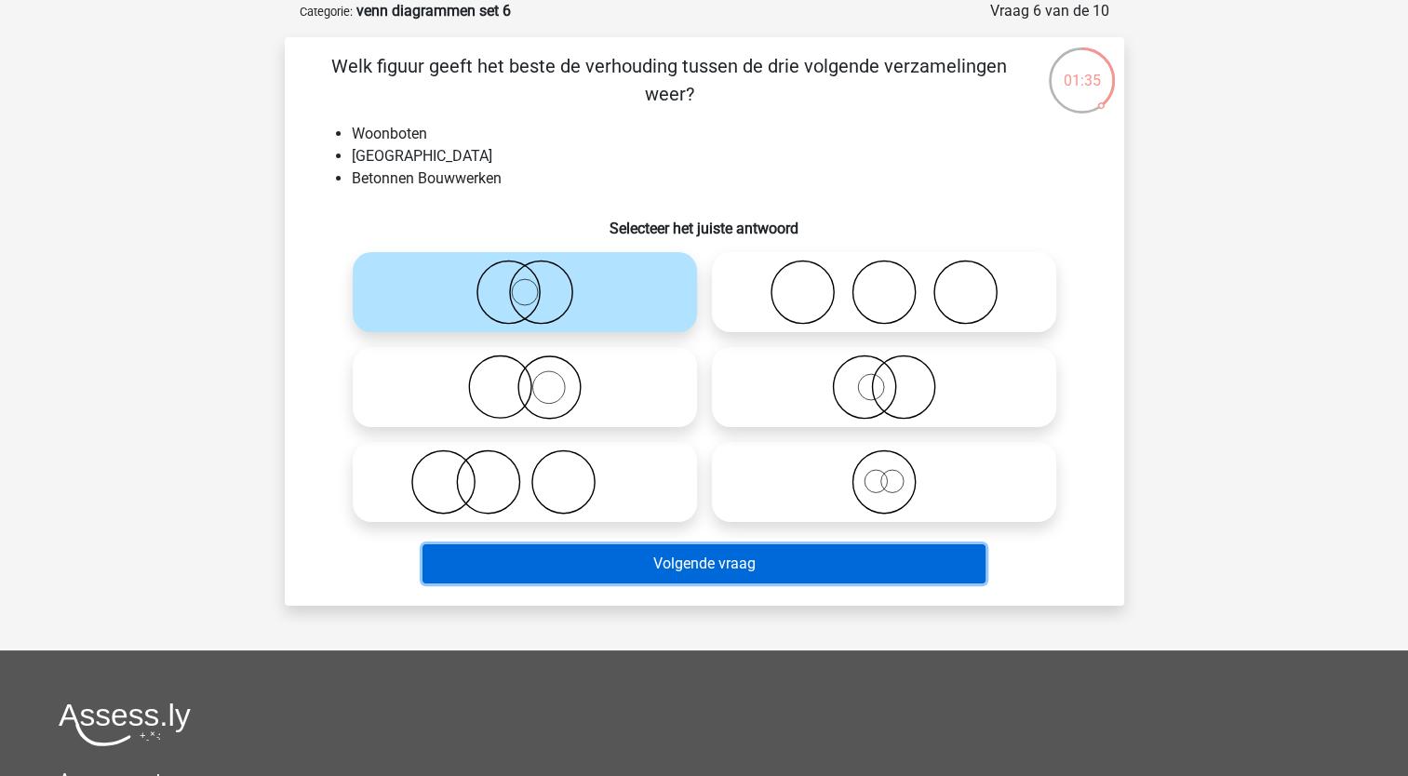
click at [537, 560] on button "Volgende vraag" at bounding box center [704, 563] width 563 height 39
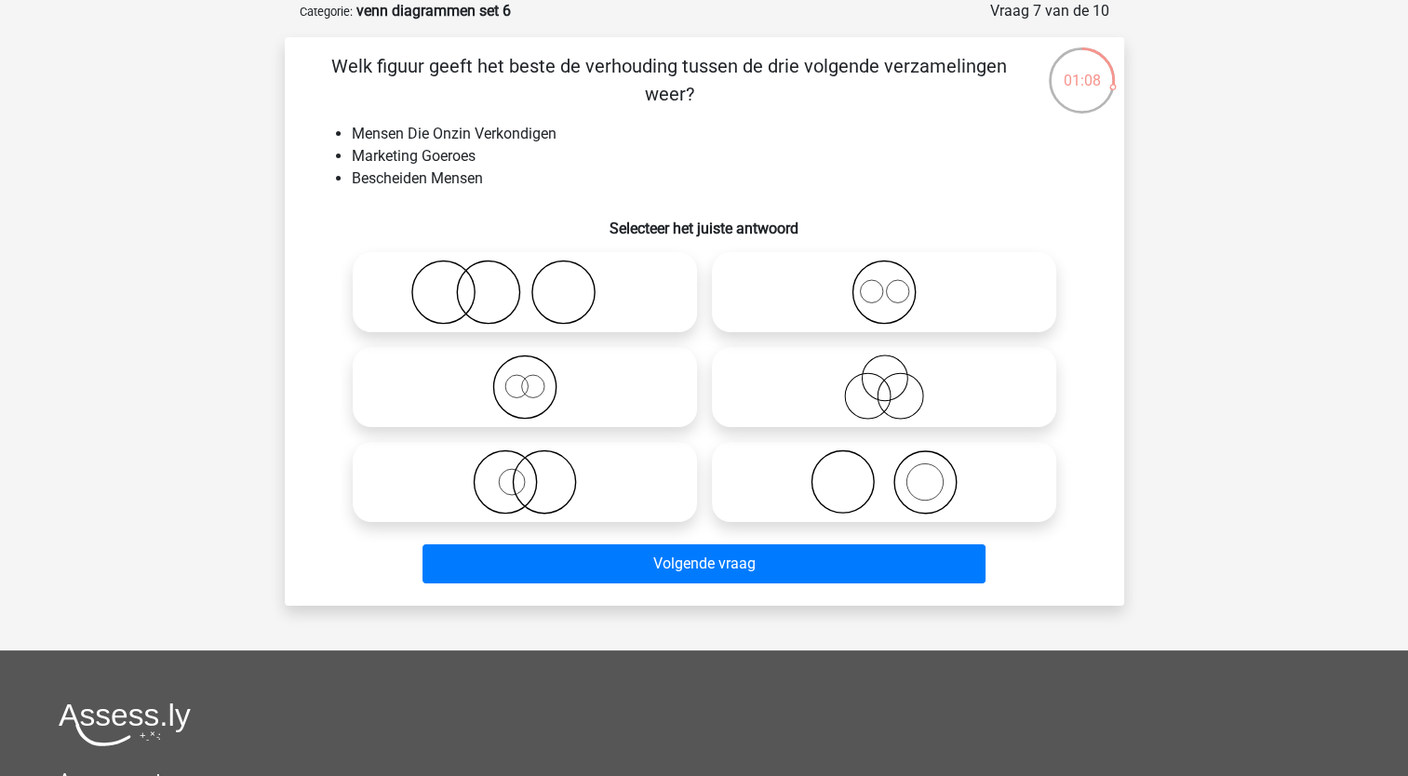
click at [459, 281] on circle at bounding box center [488, 293] width 62 height 62
click at [525, 281] on input "radio" at bounding box center [531, 277] width 12 height 12
radio input "true"
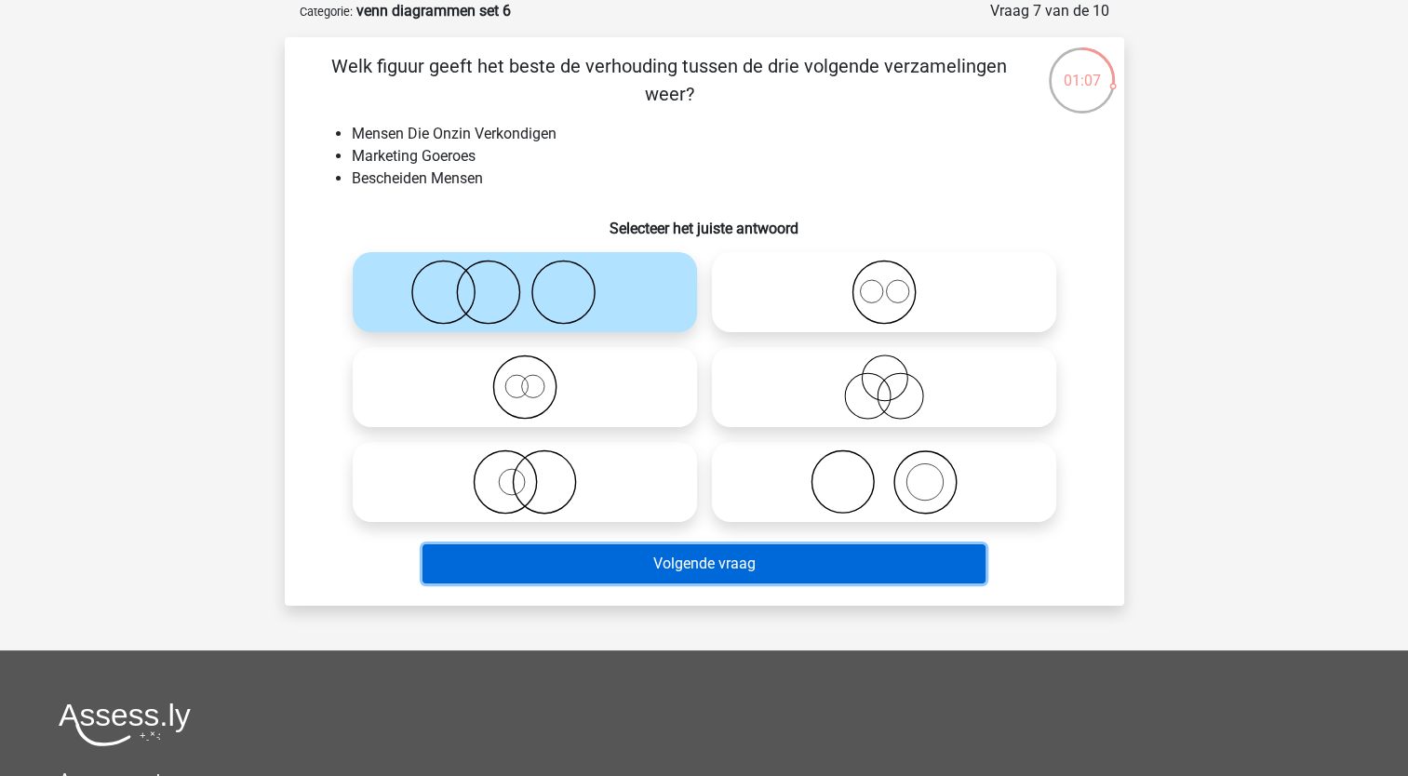
click at [557, 569] on button "Volgende vraag" at bounding box center [704, 563] width 563 height 39
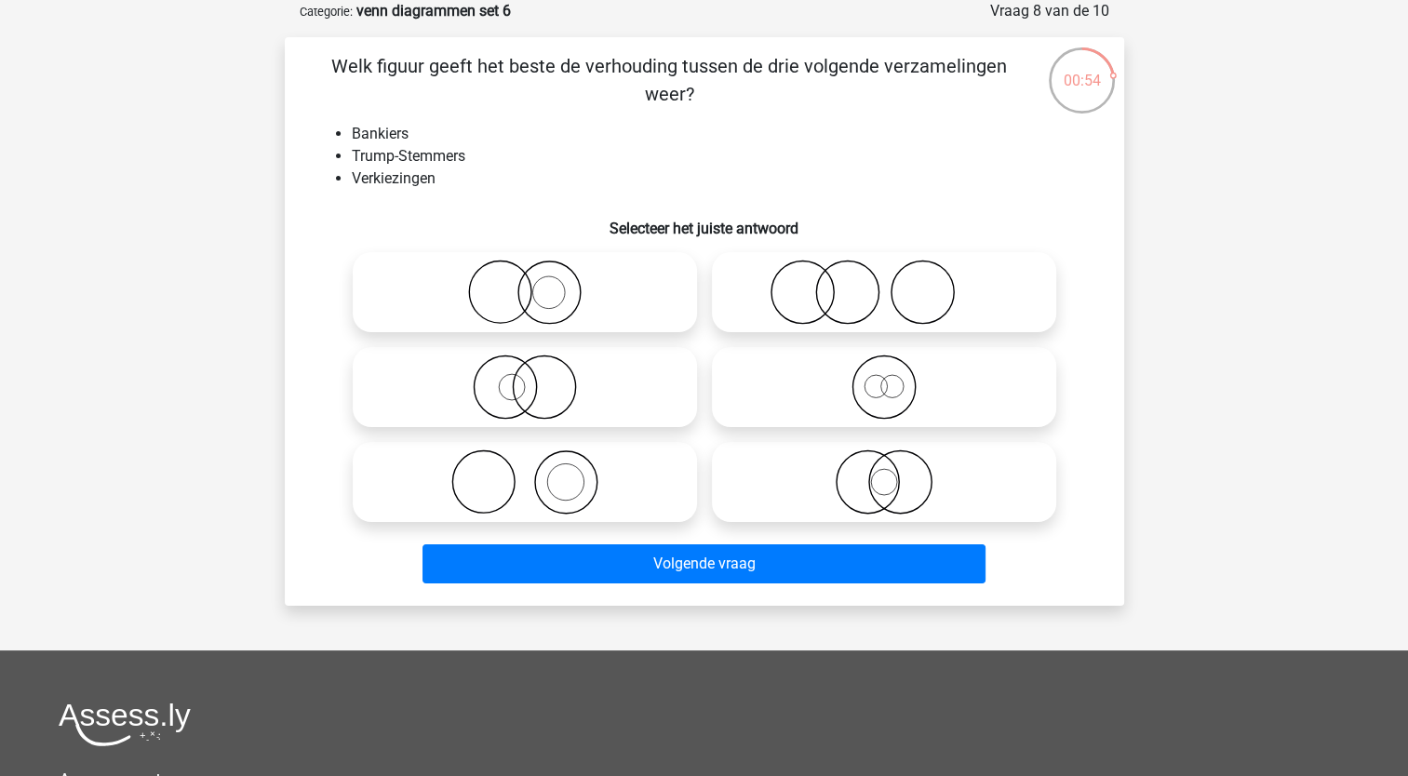
click at [562, 498] on icon at bounding box center [524, 482] width 329 height 65
click at [537, 473] on input "radio" at bounding box center [531, 467] width 12 height 12
radio input "true"
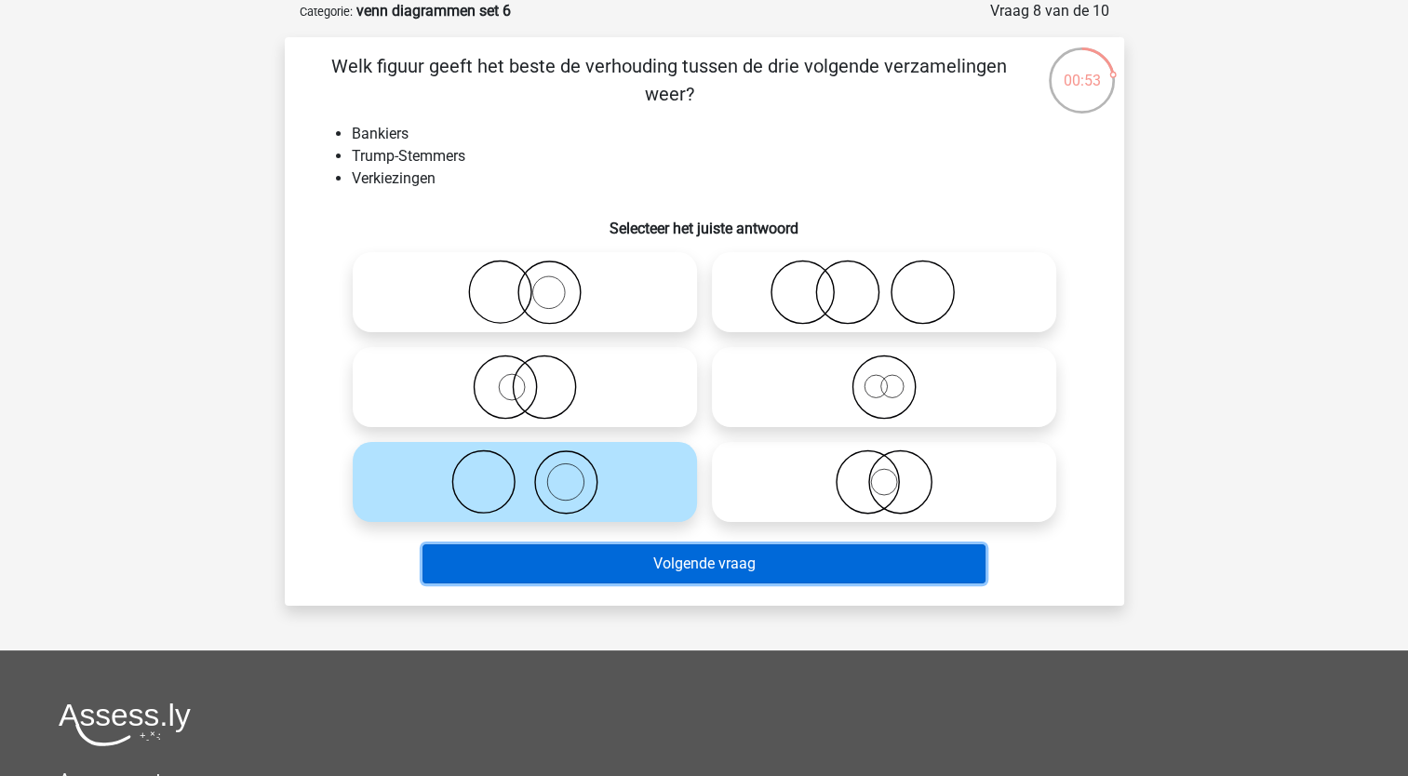
click at [547, 566] on button "Volgende vraag" at bounding box center [704, 563] width 563 height 39
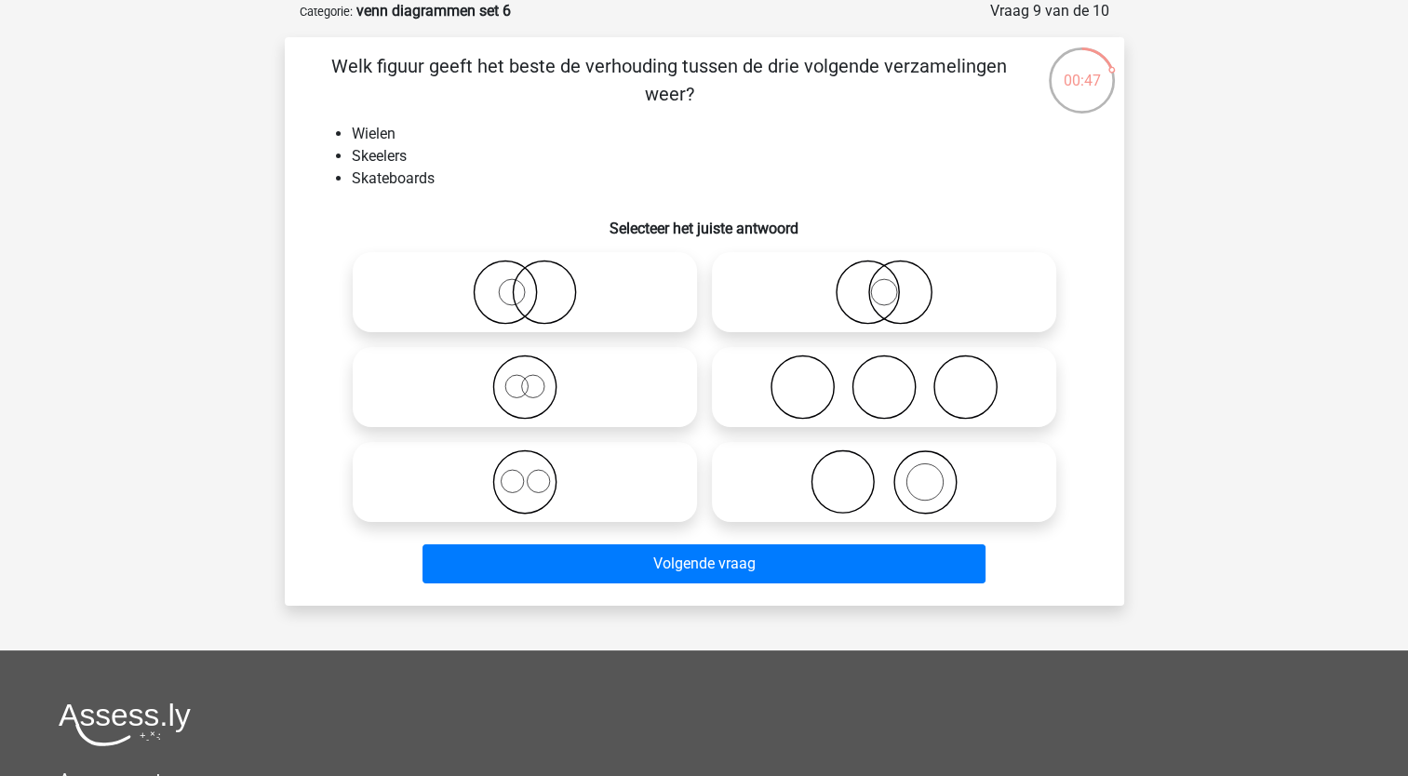
click at [367, 182] on li "Skateboards" at bounding box center [723, 179] width 743 height 22
click at [842, 296] on icon at bounding box center [883, 292] width 329 height 65
click at [884, 283] on input "radio" at bounding box center [890, 277] width 12 height 12
radio input "true"
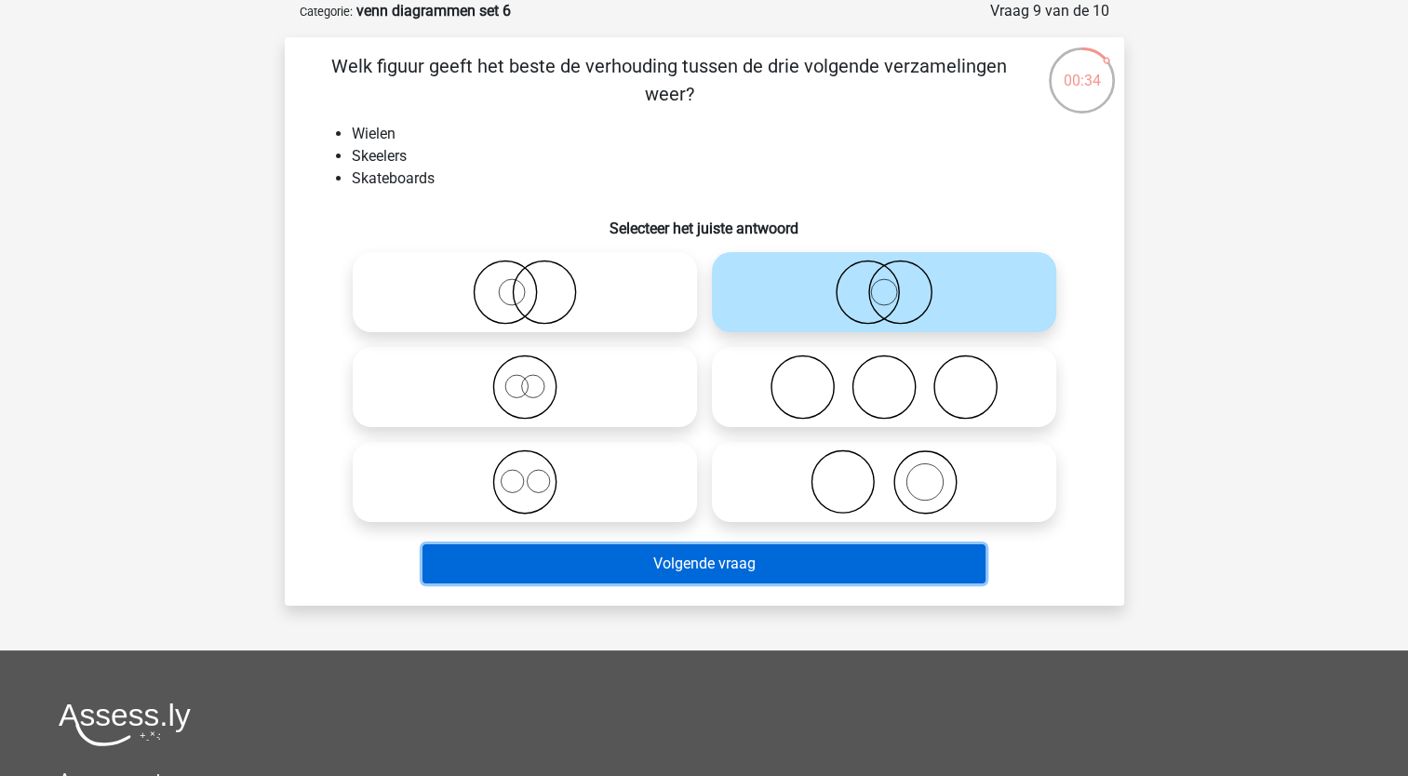
click at [618, 557] on button "Volgende vraag" at bounding box center [704, 563] width 563 height 39
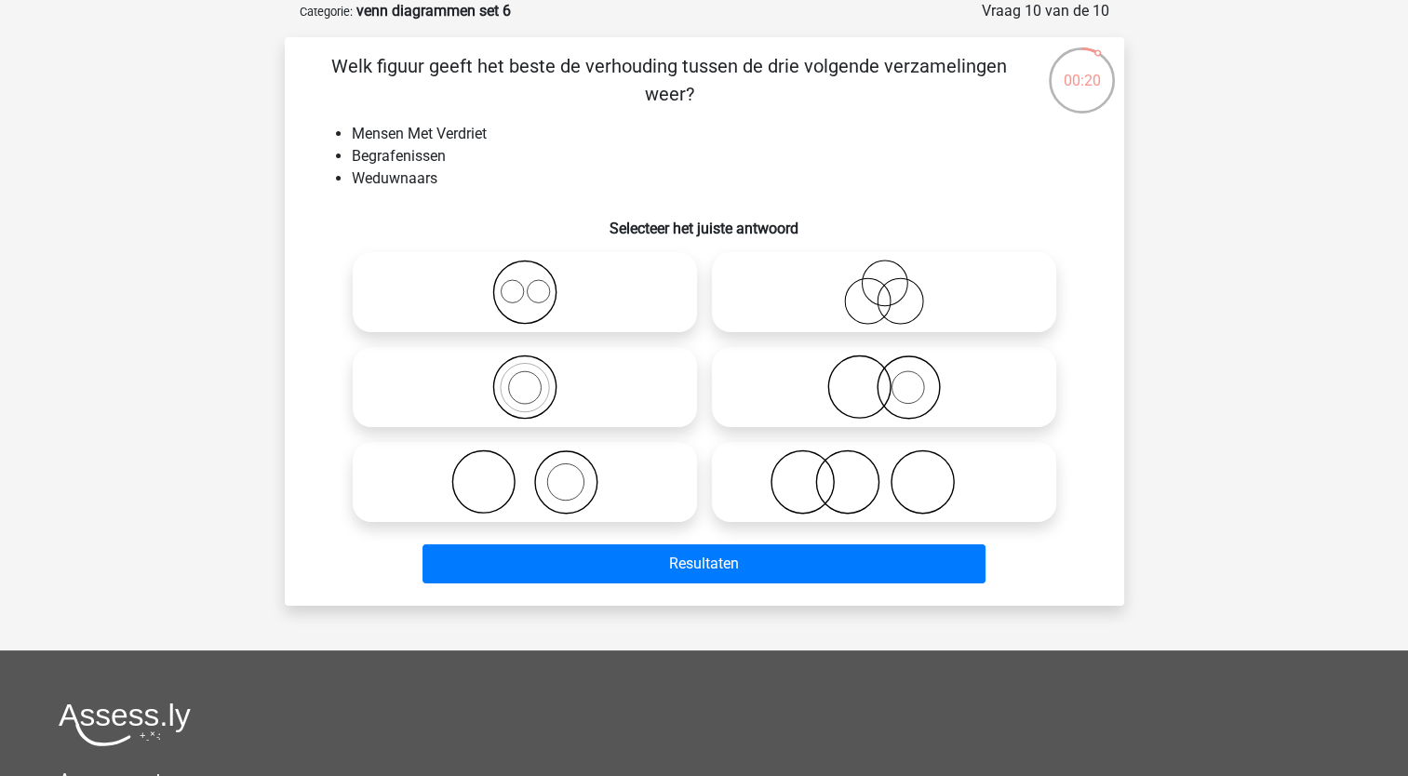
click at [843, 393] on icon at bounding box center [883, 387] width 329 height 65
click at [884, 378] on input "radio" at bounding box center [890, 372] width 12 height 12
radio input "true"
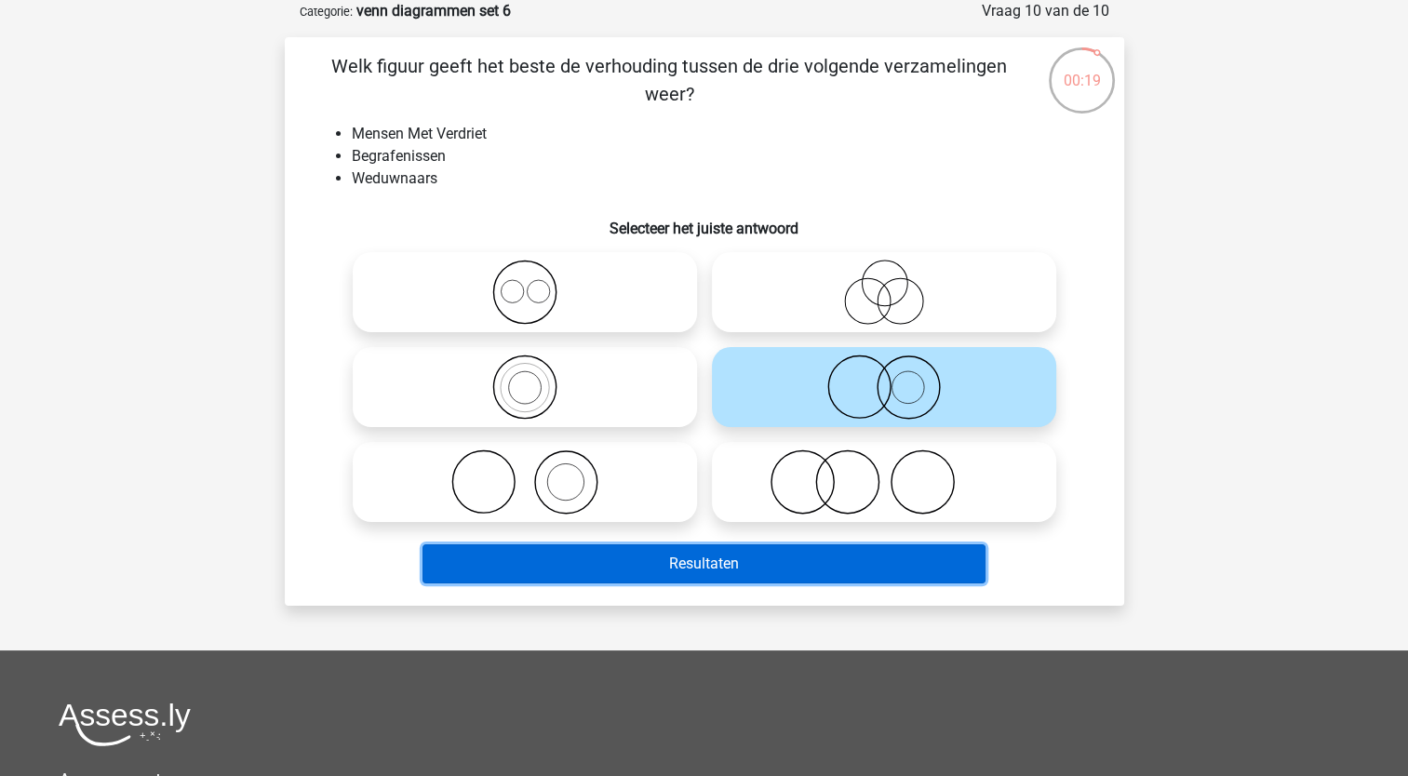
click at [721, 561] on button "Resultaten" at bounding box center [704, 563] width 563 height 39
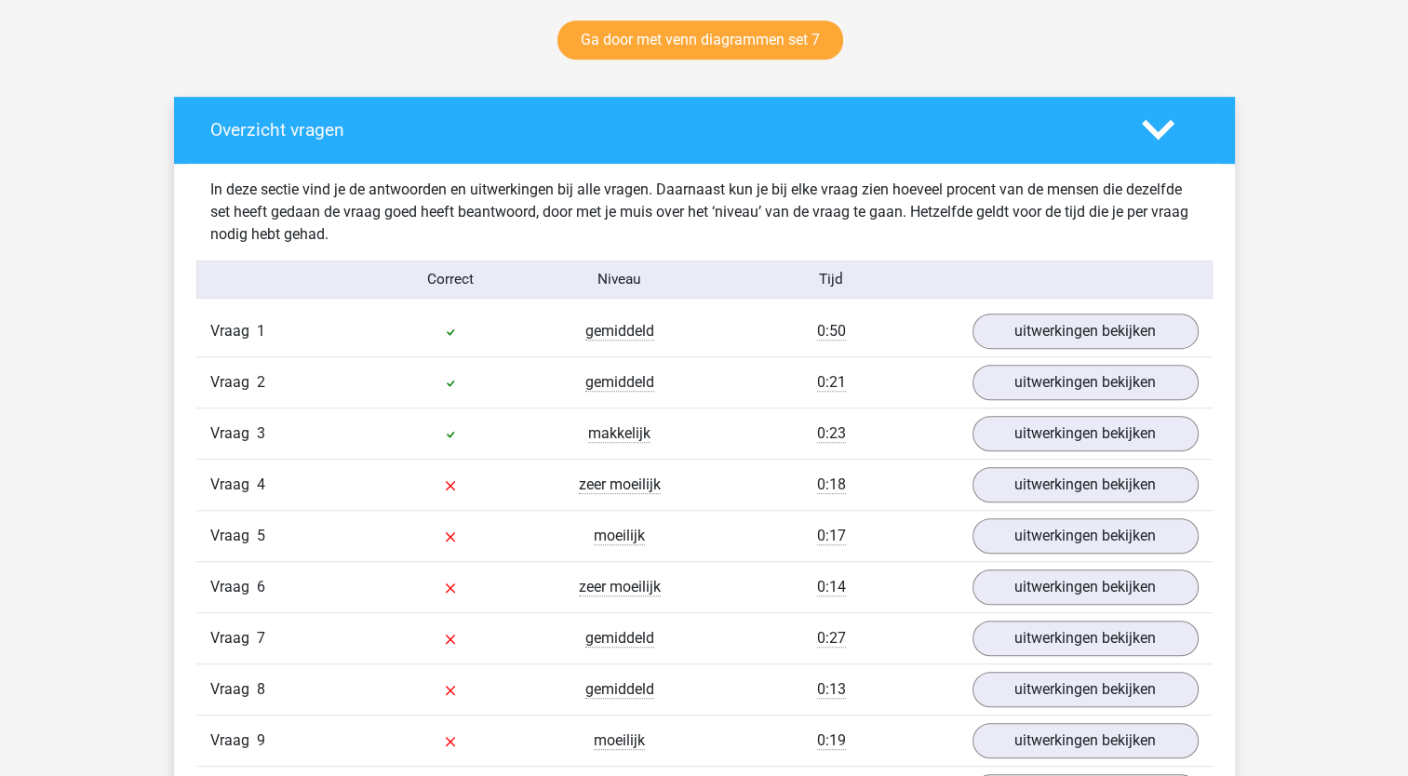
scroll to position [973, 0]
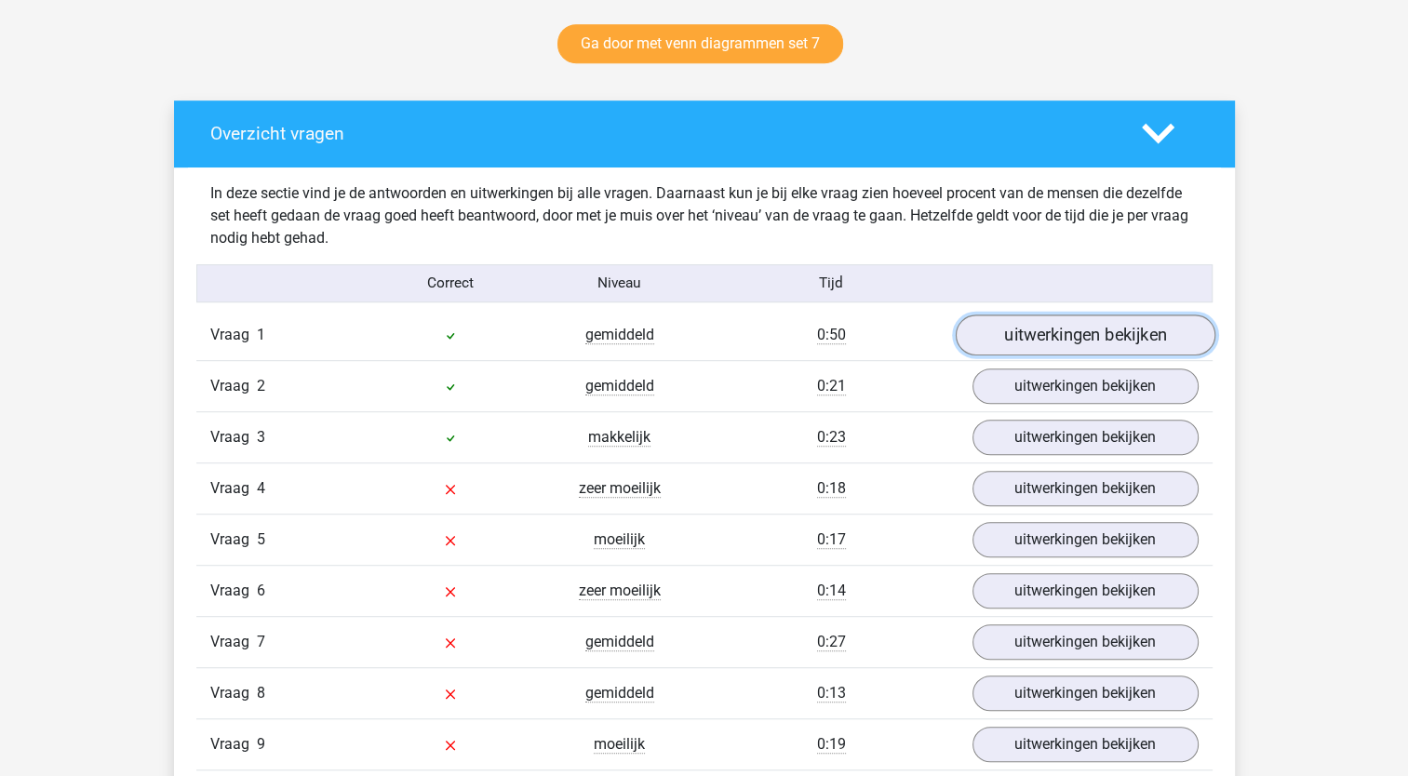
click at [1115, 326] on link "uitwerkingen bekijken" at bounding box center [1085, 335] width 260 height 41
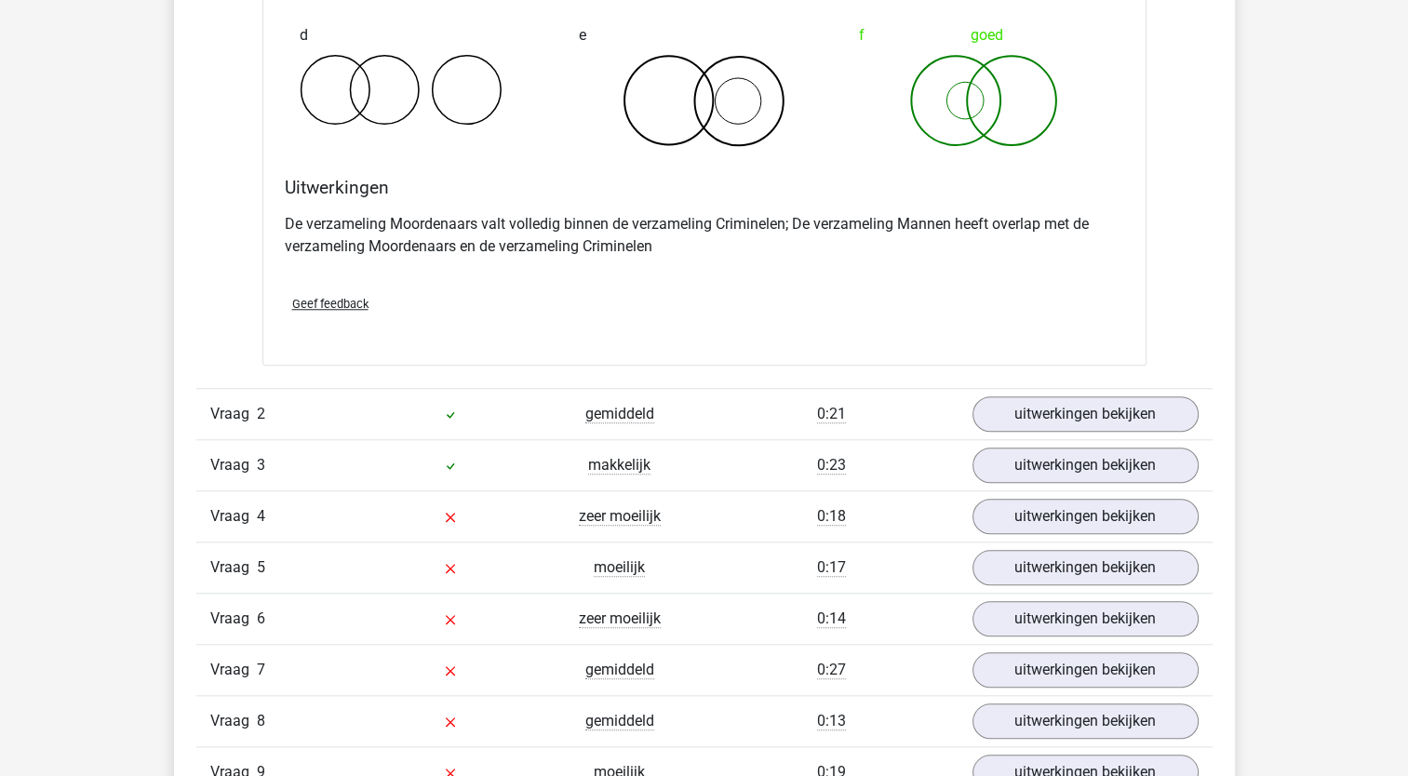
scroll to position [1664, 0]
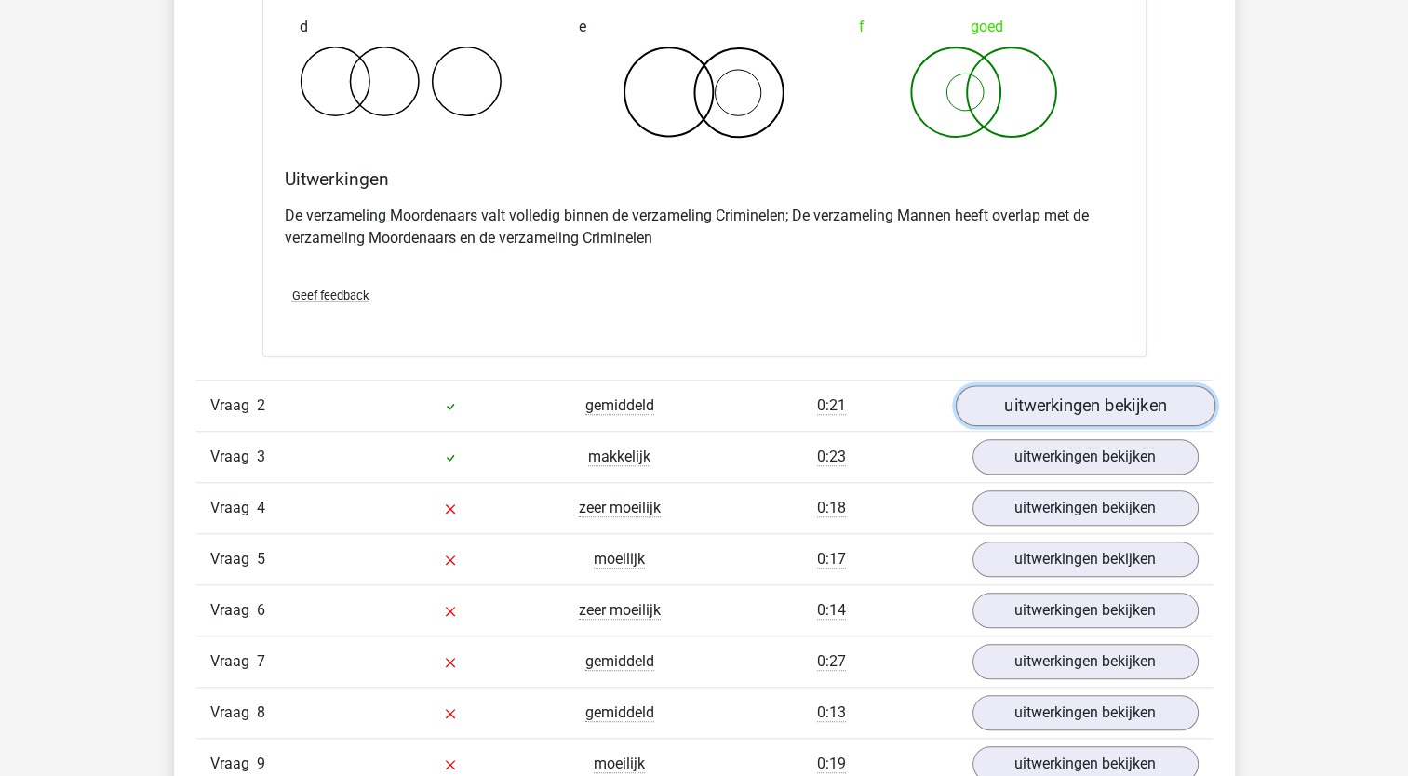
click at [1109, 397] on link "uitwerkingen bekijken" at bounding box center [1085, 405] width 260 height 41
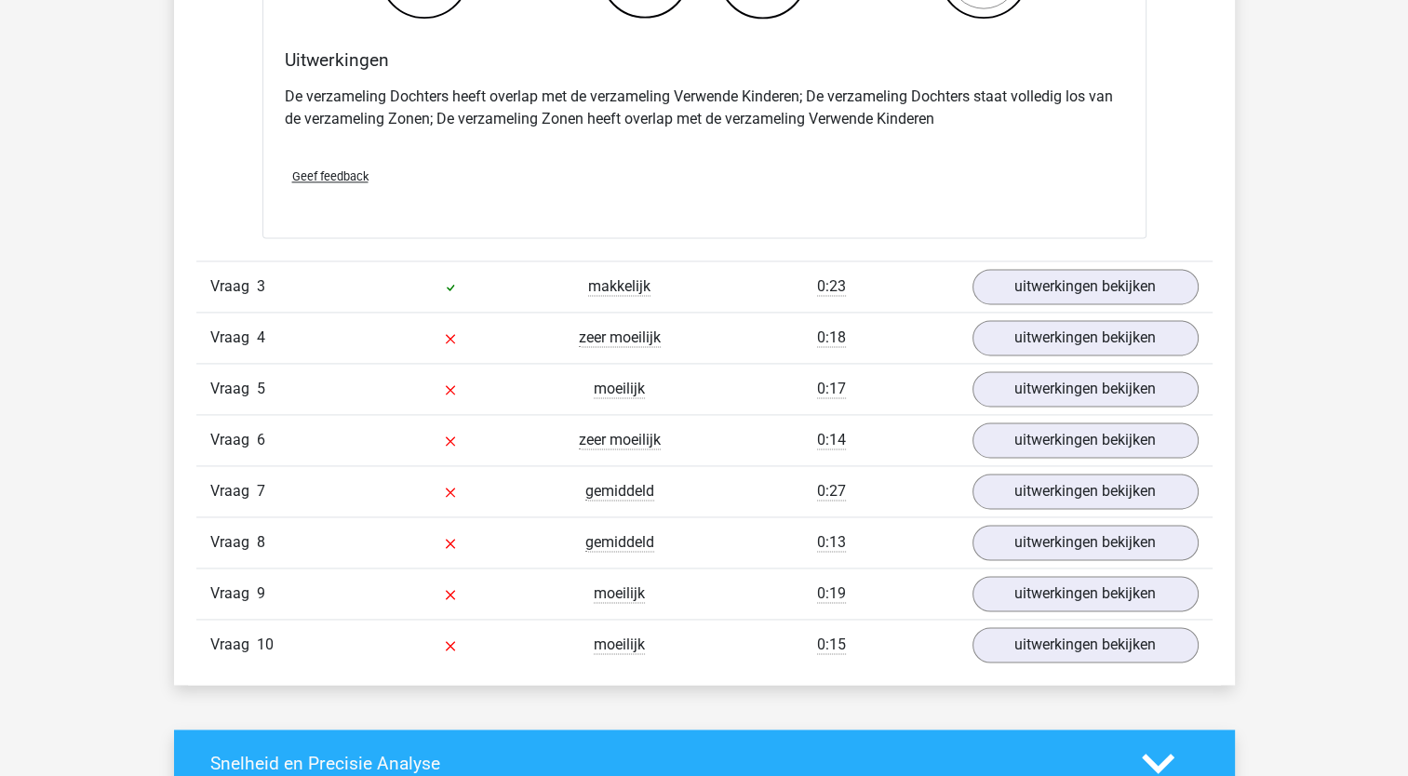
scroll to position [2580, 0]
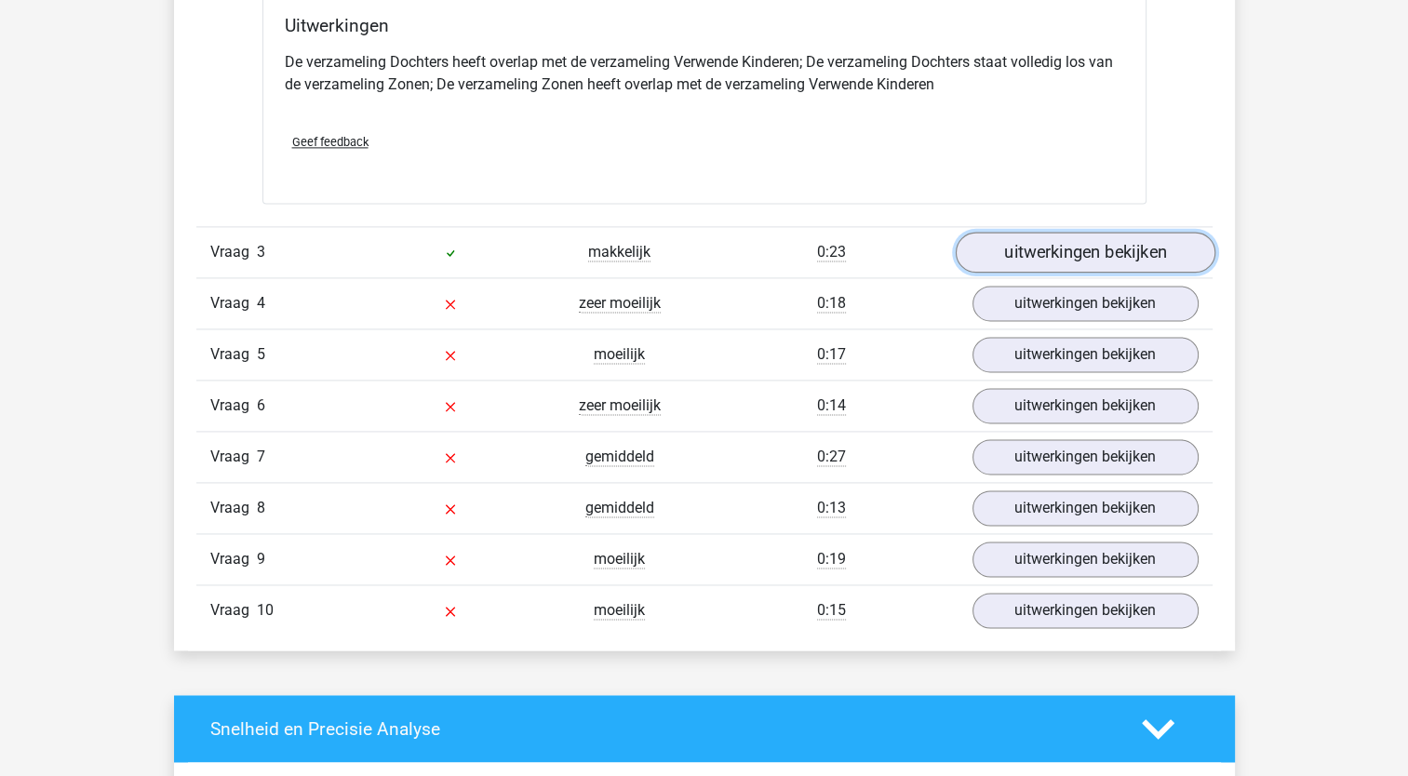
click at [1080, 257] on link "uitwerkingen bekijken" at bounding box center [1085, 253] width 260 height 41
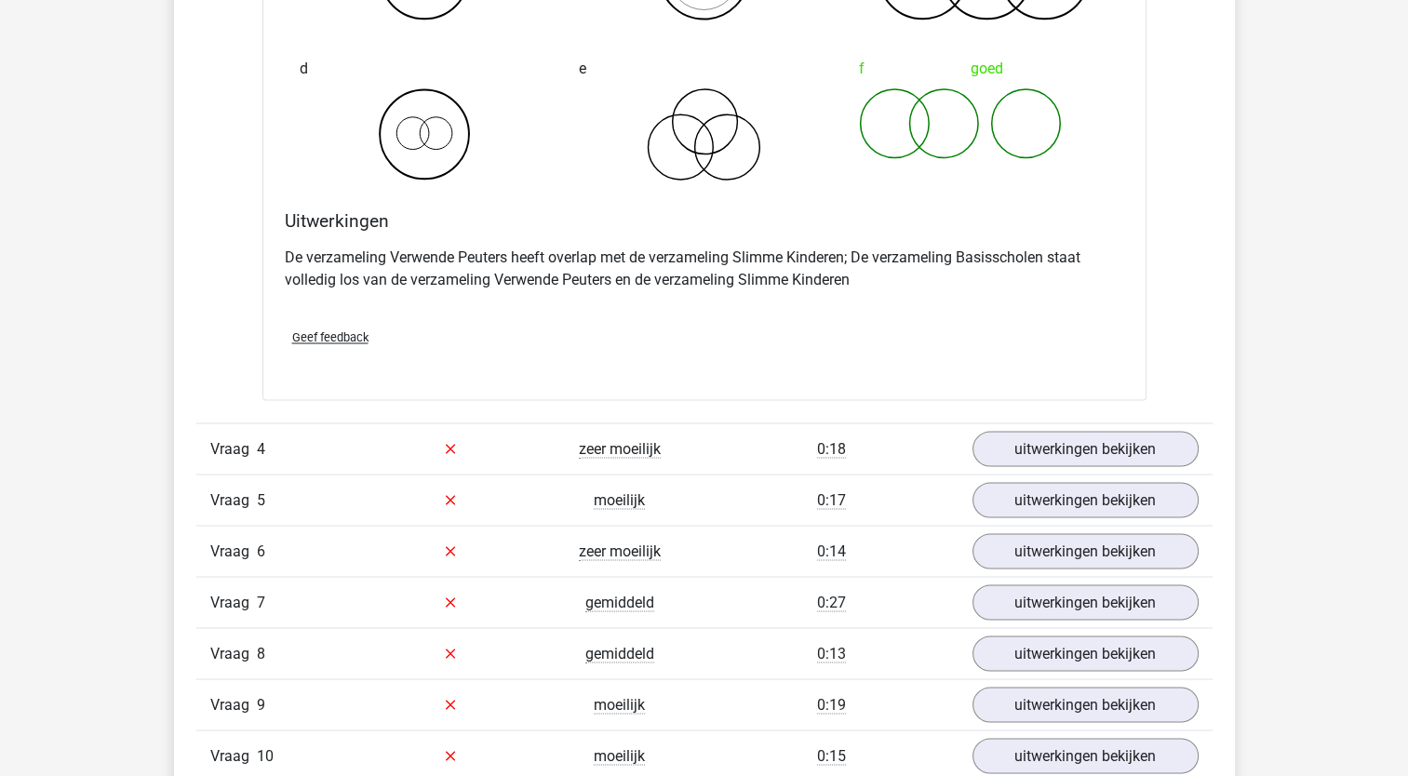
scroll to position [3112, 0]
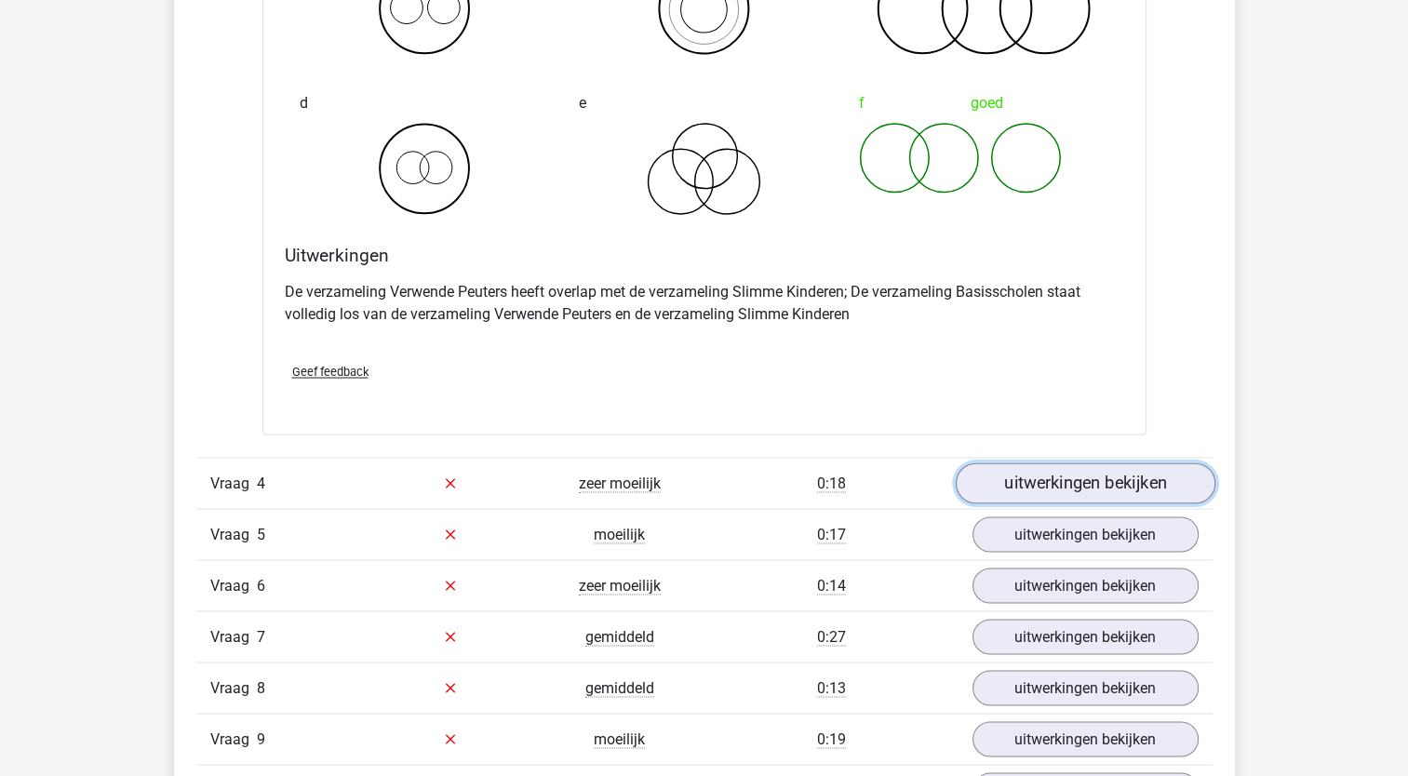
click at [1125, 479] on link "uitwerkingen bekijken" at bounding box center [1085, 483] width 260 height 41
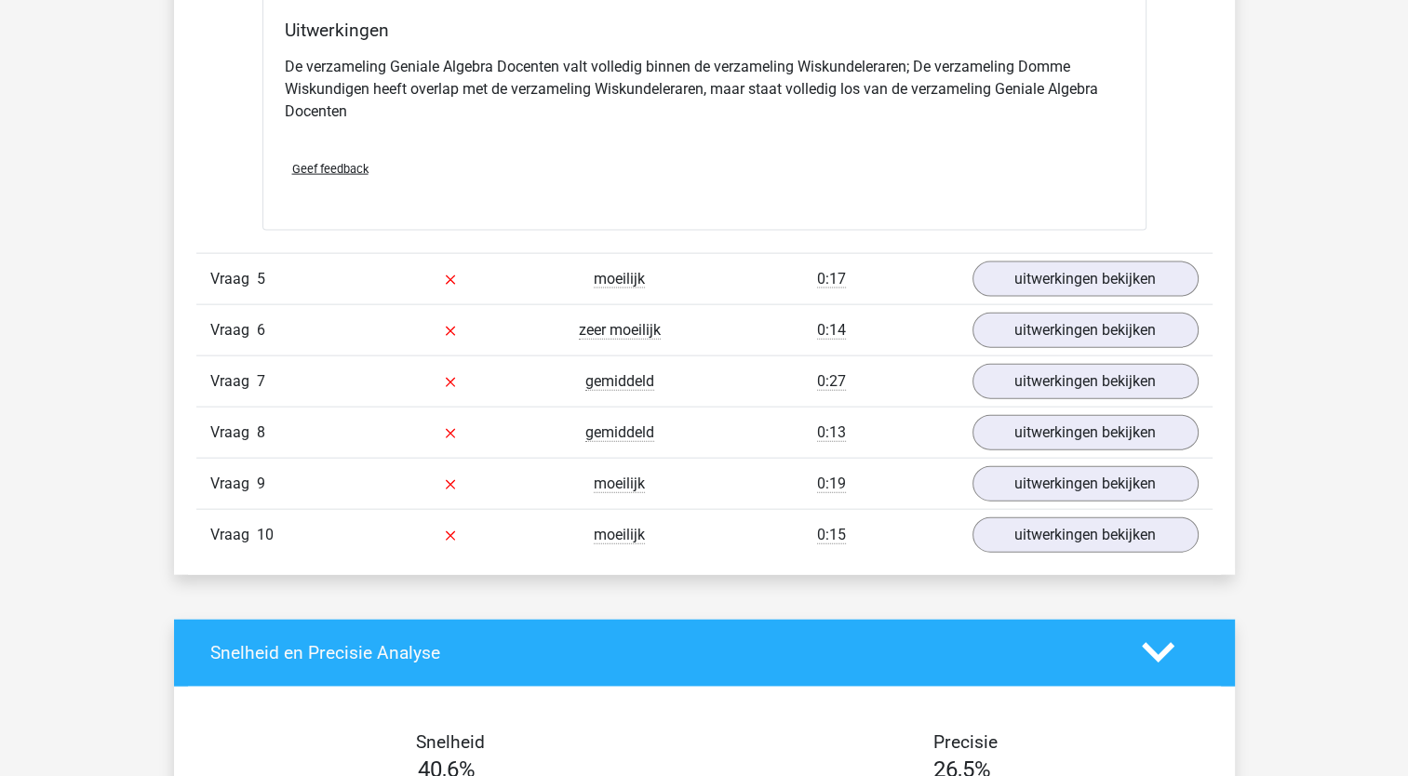
scroll to position [4120, 0]
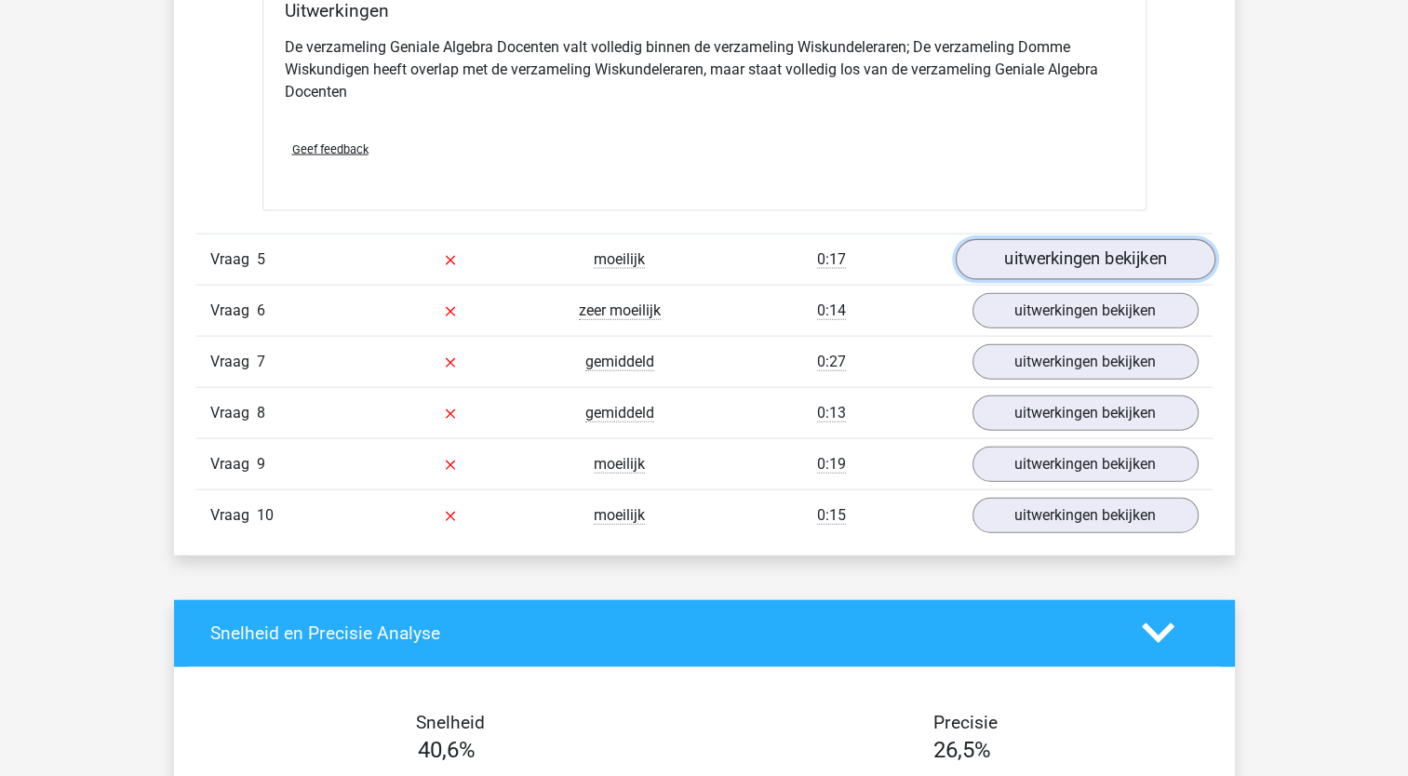
click at [1035, 253] on link "uitwerkingen bekijken" at bounding box center [1085, 259] width 260 height 41
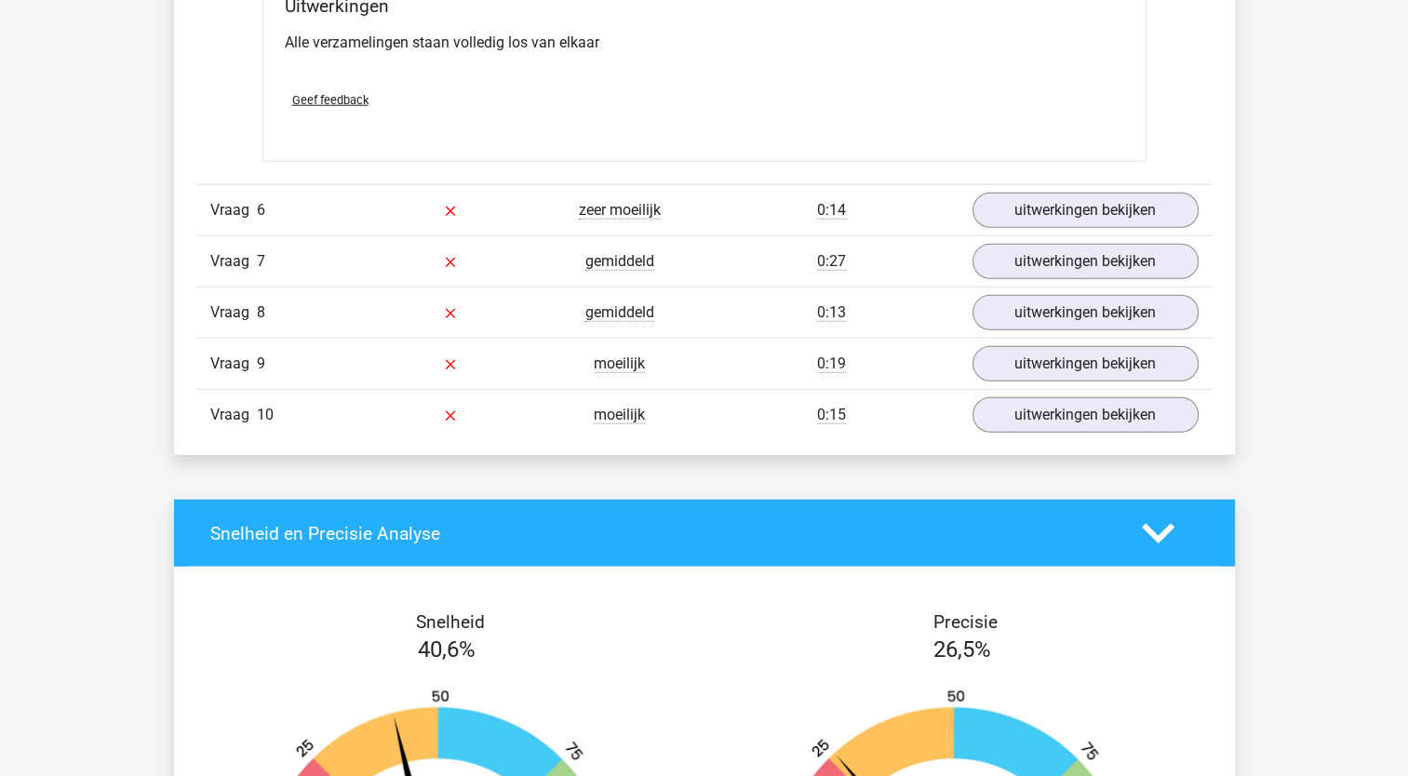
scroll to position [4888, 0]
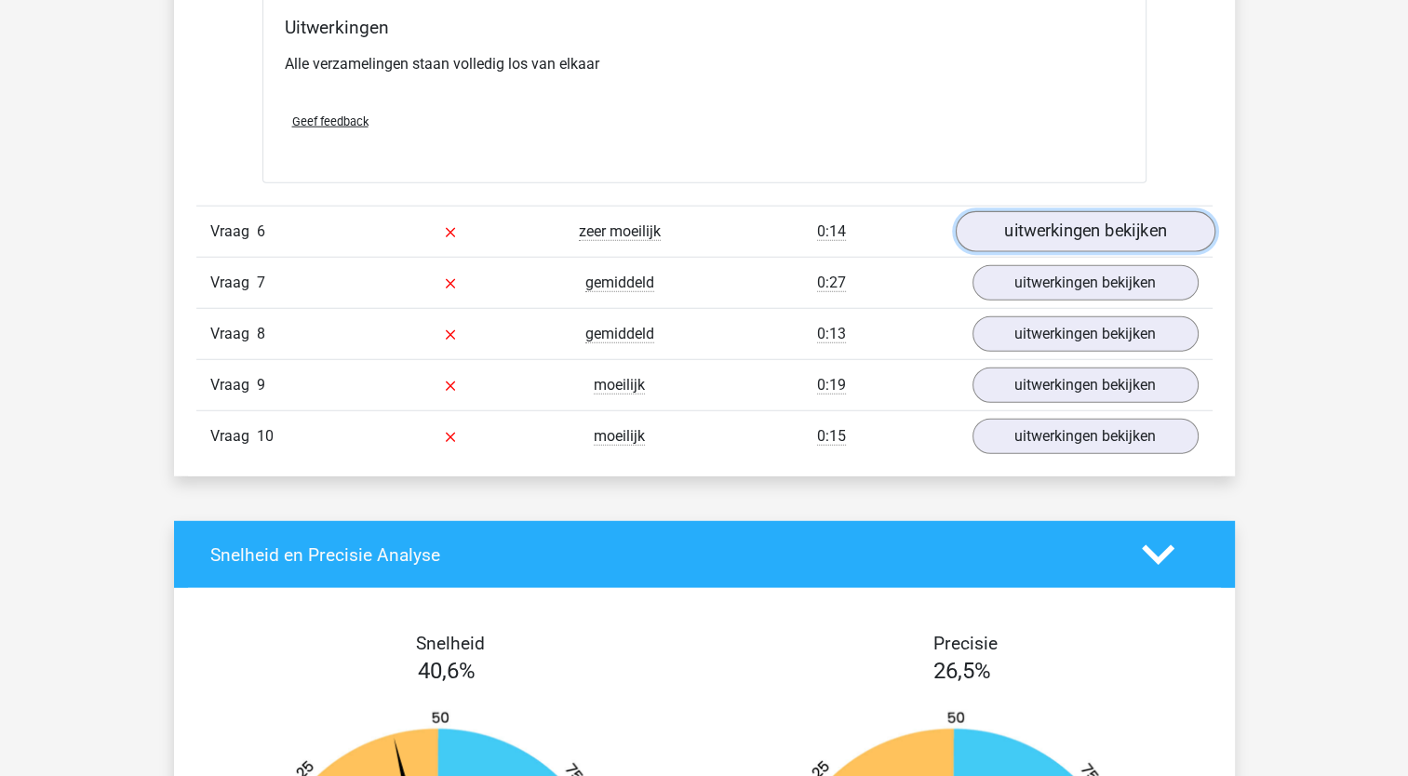
click at [1134, 221] on link "uitwerkingen bekijken" at bounding box center [1085, 231] width 260 height 41
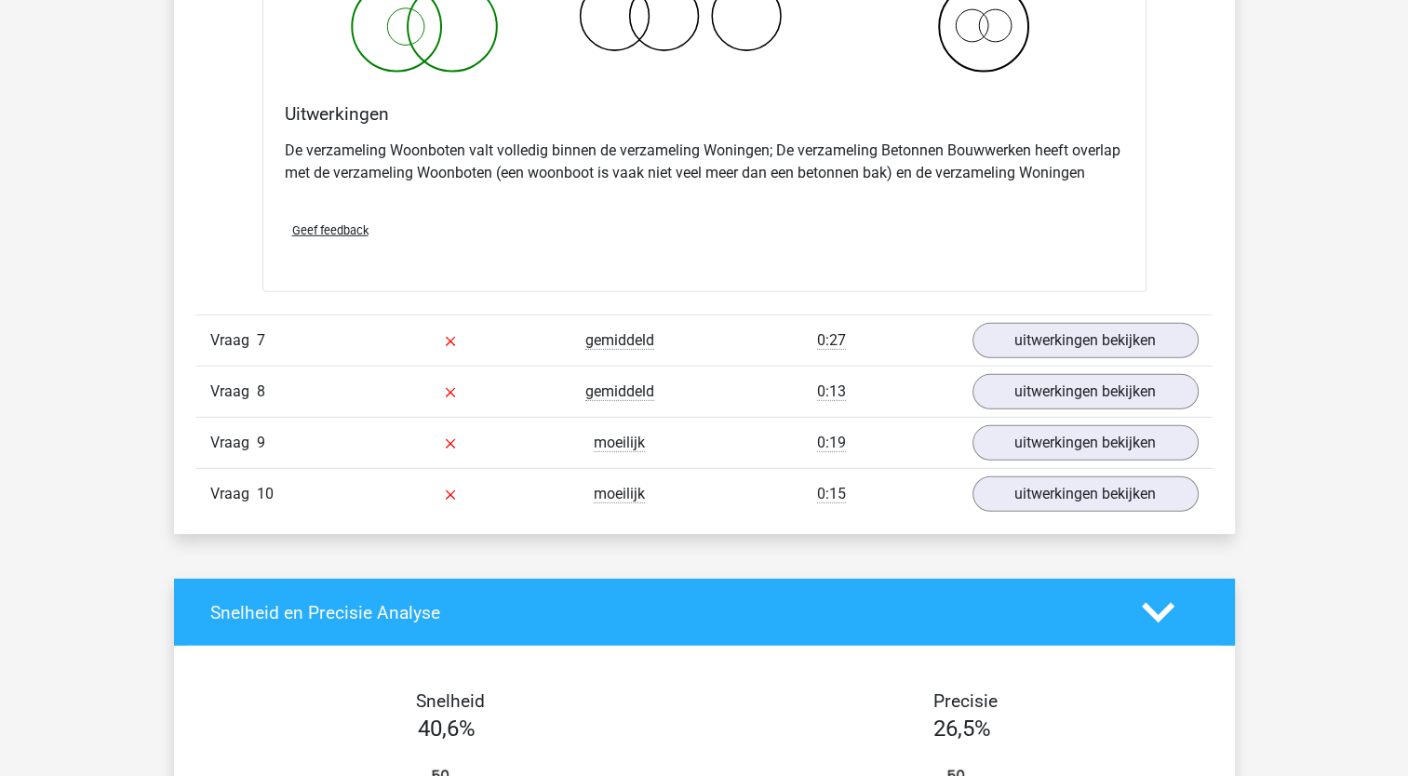
scroll to position [5539, 0]
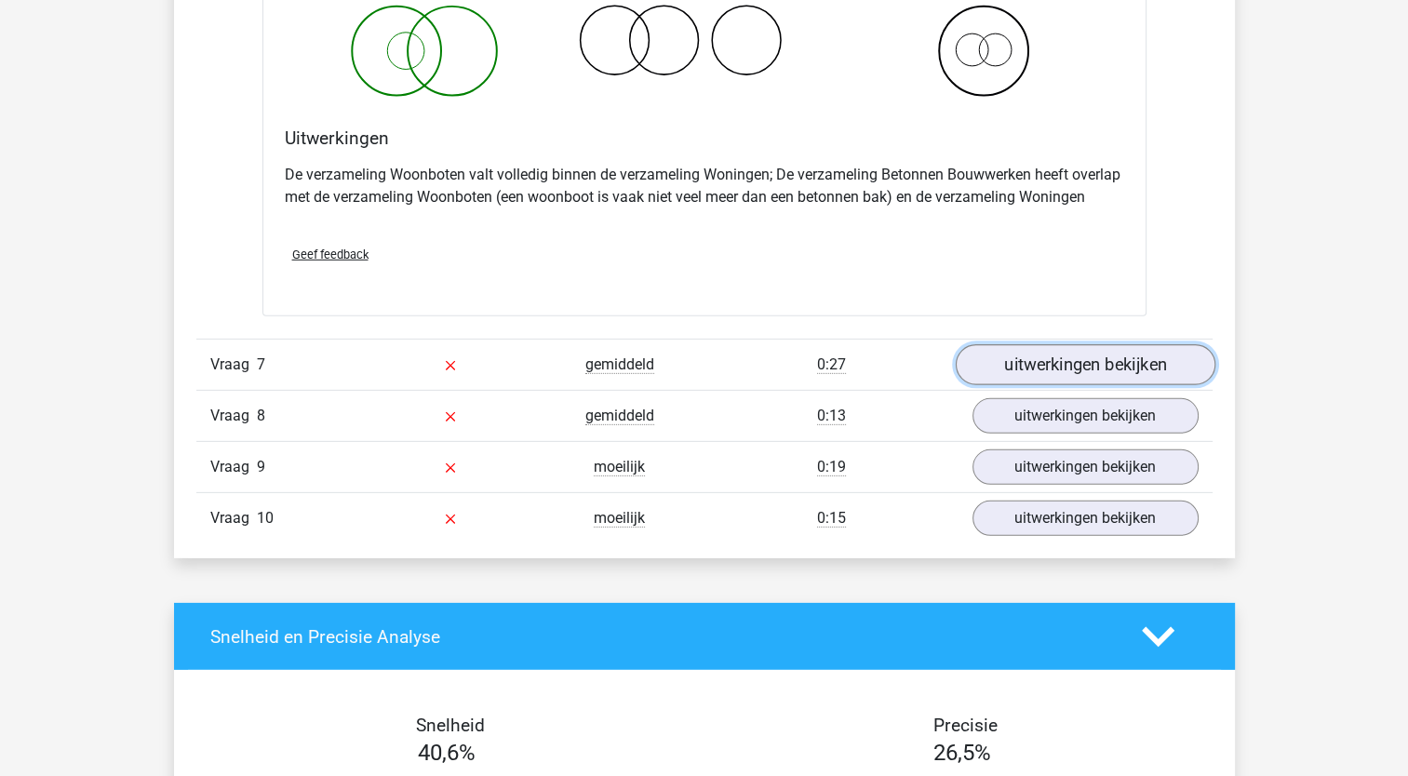
click at [1135, 356] on link "uitwerkingen bekijken" at bounding box center [1085, 364] width 260 height 41
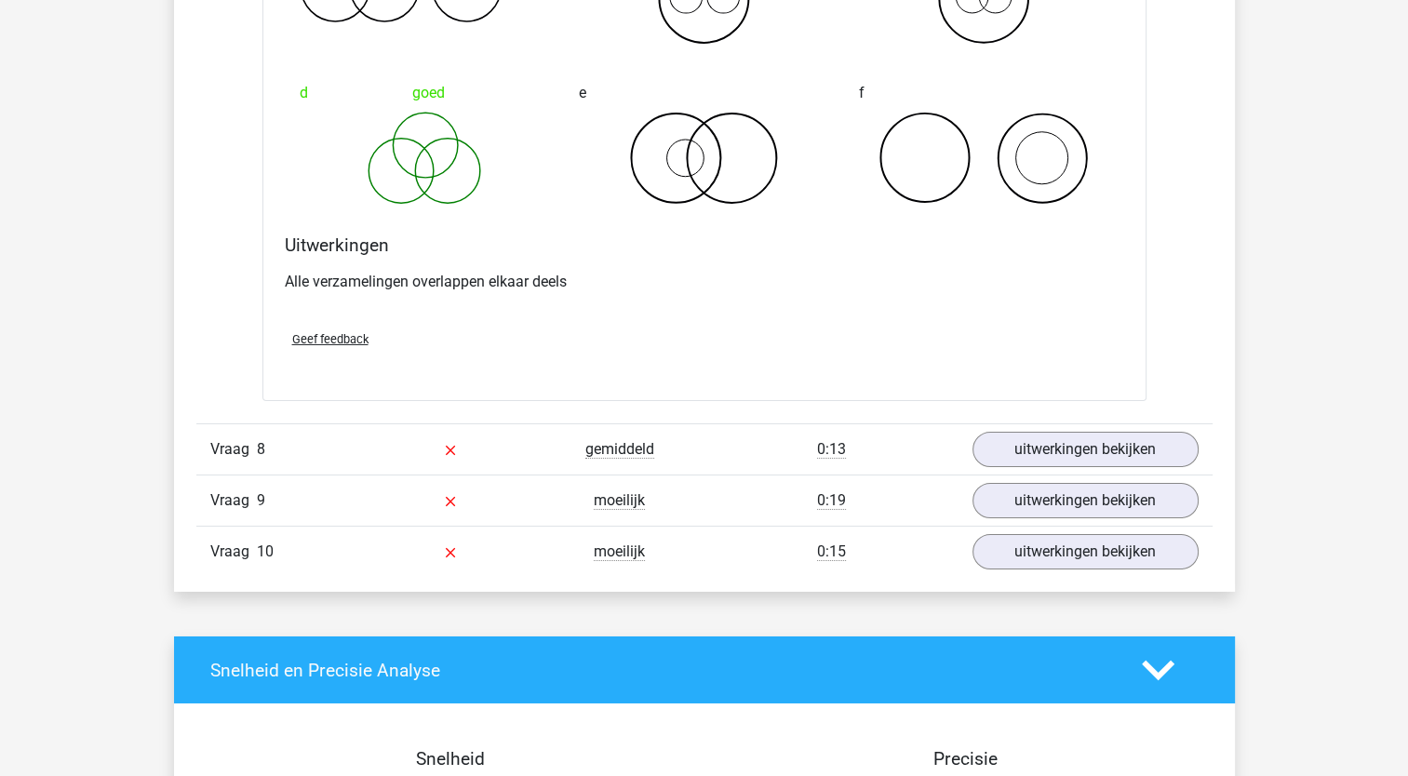
scroll to position [6247, 0]
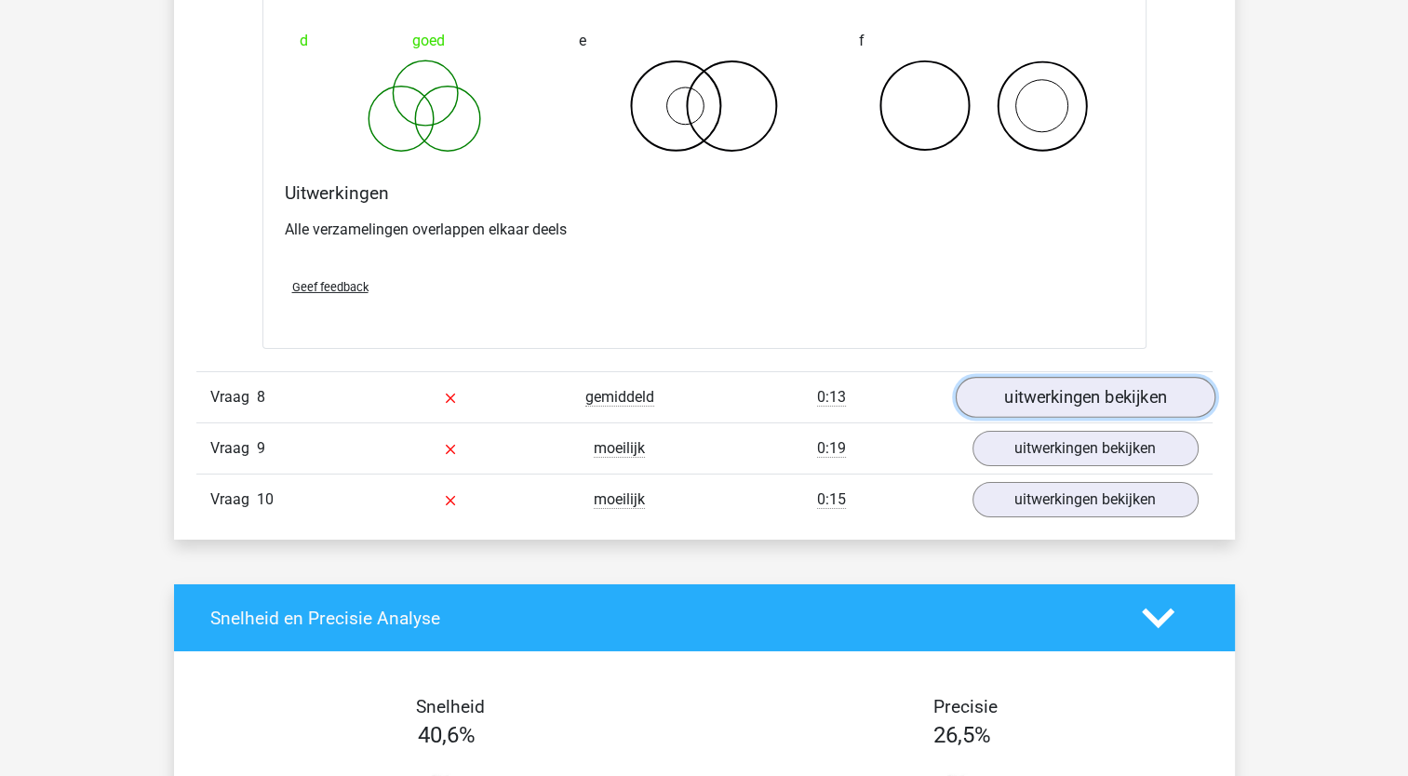
click at [1109, 398] on link "uitwerkingen bekijken" at bounding box center [1085, 398] width 260 height 41
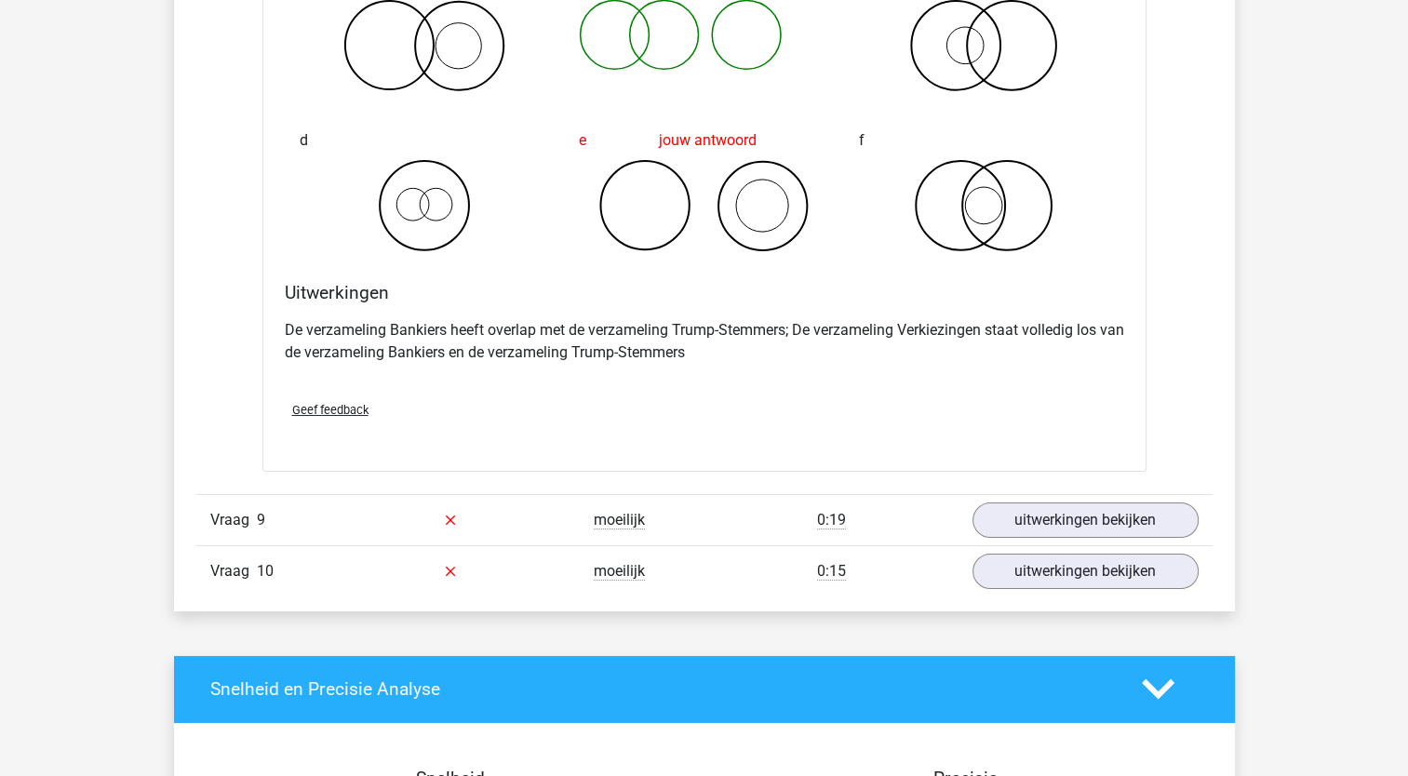
scroll to position [6877, 0]
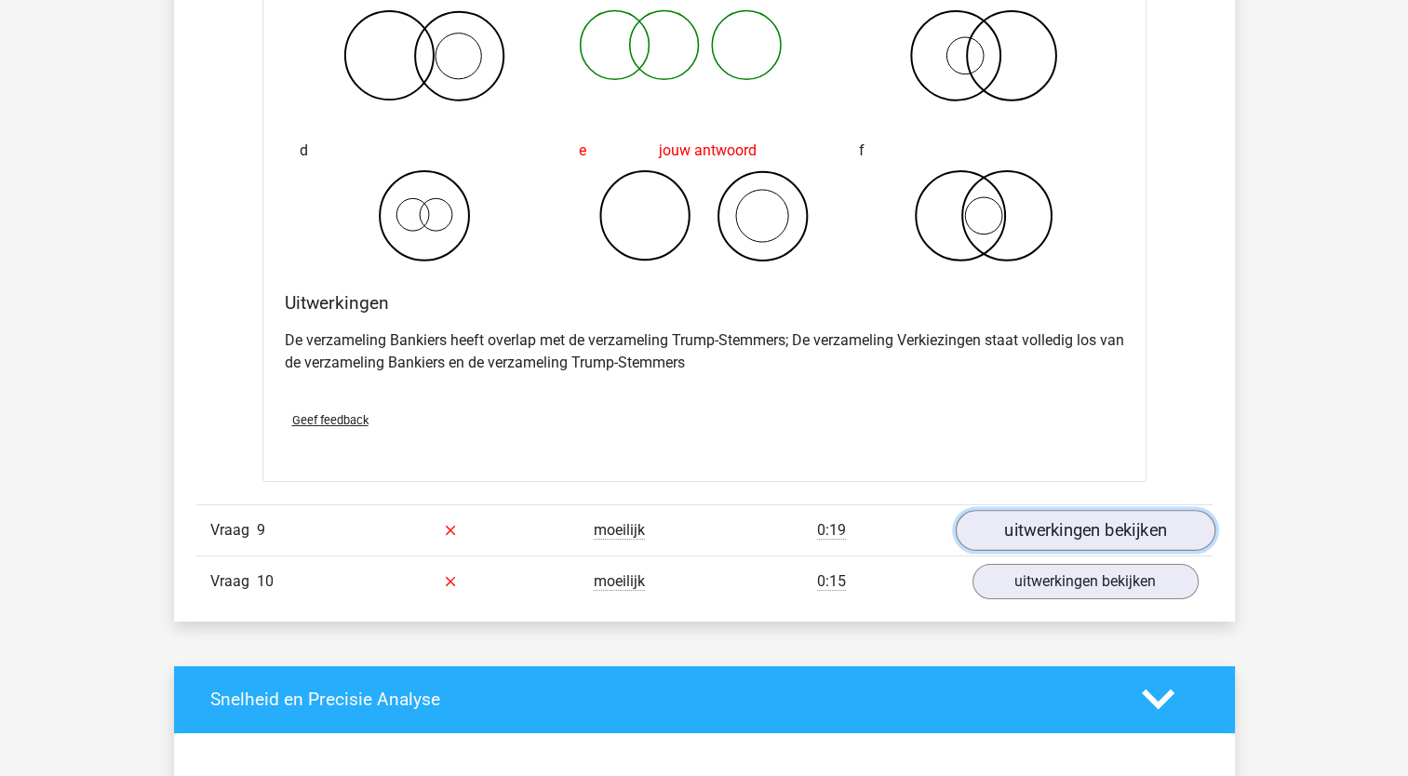
click at [1130, 524] on link "uitwerkingen bekijken" at bounding box center [1085, 530] width 260 height 41
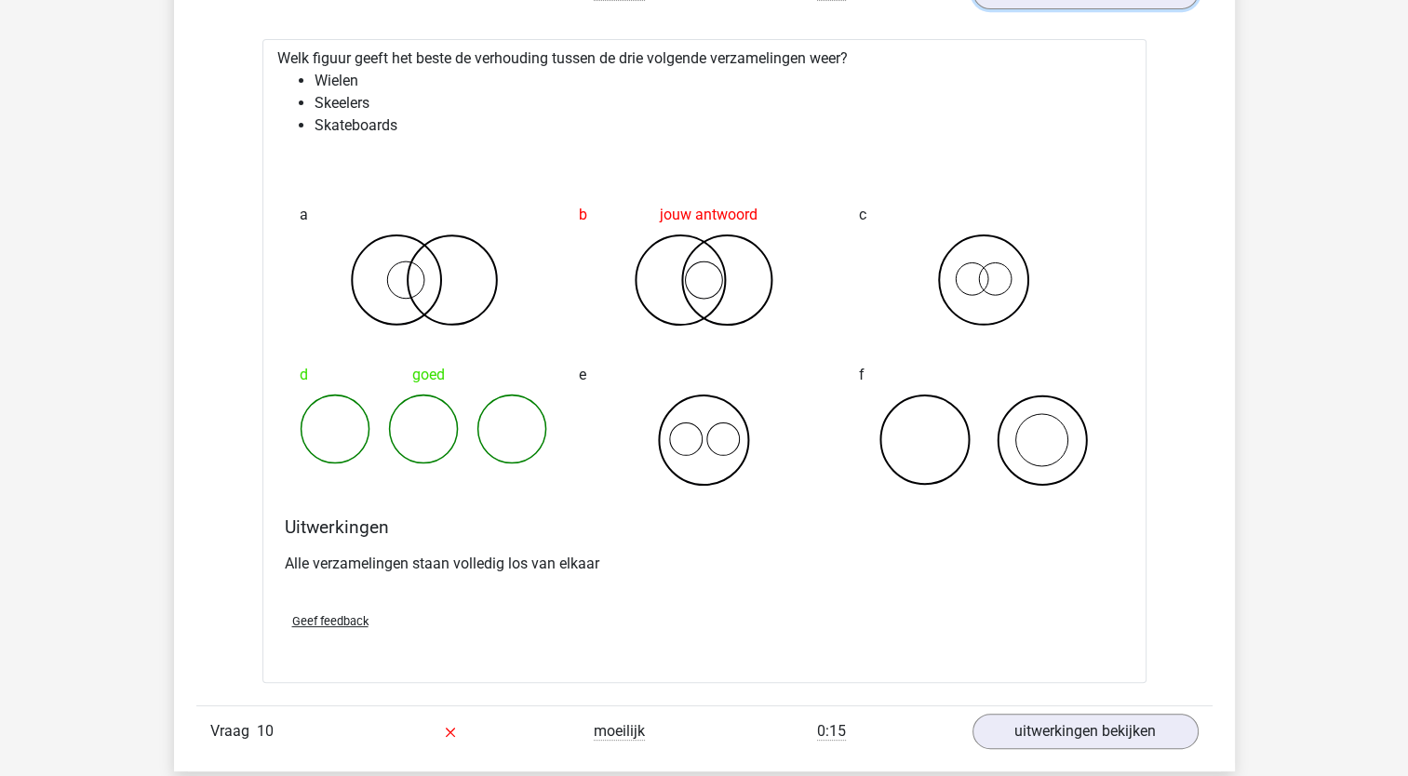
scroll to position [7556, 0]
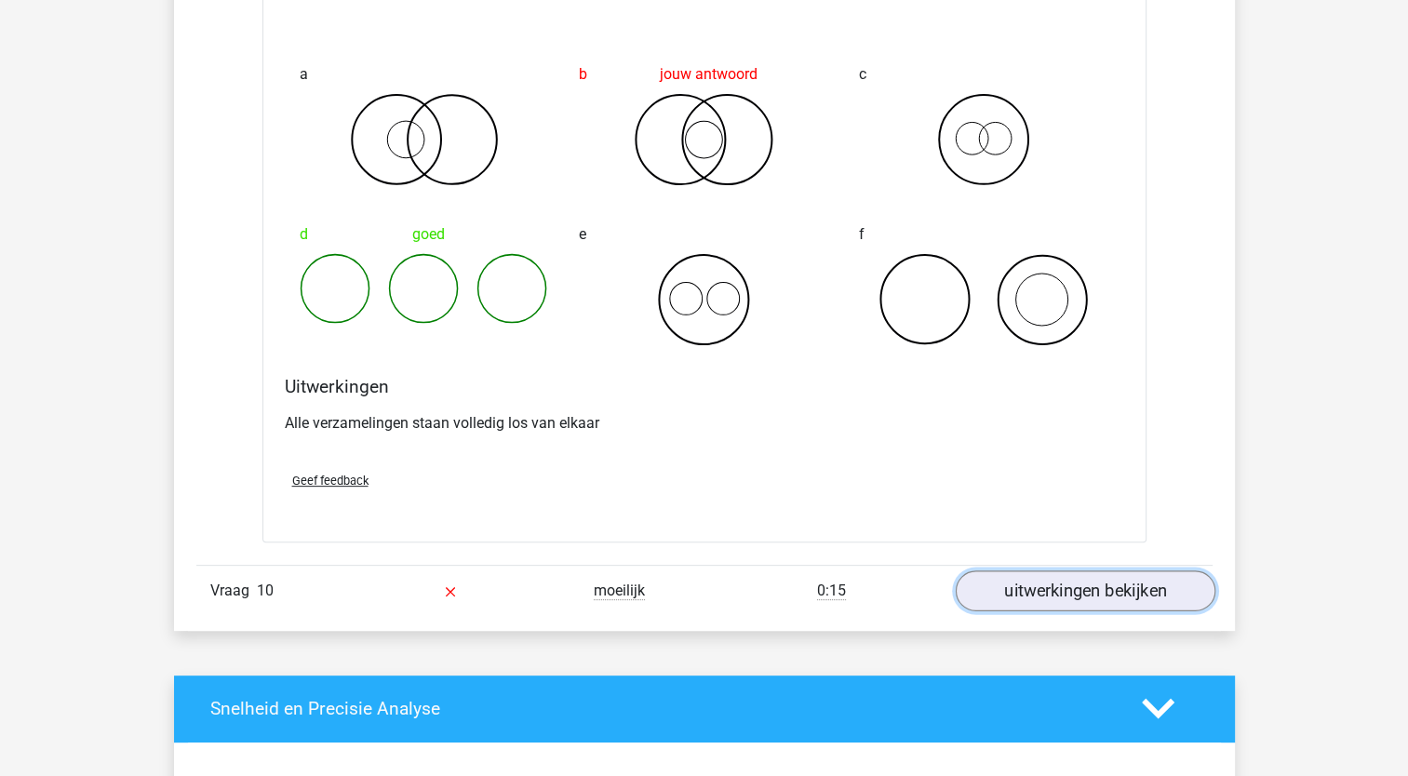
click at [1125, 572] on link "uitwerkingen bekijken" at bounding box center [1085, 590] width 260 height 41
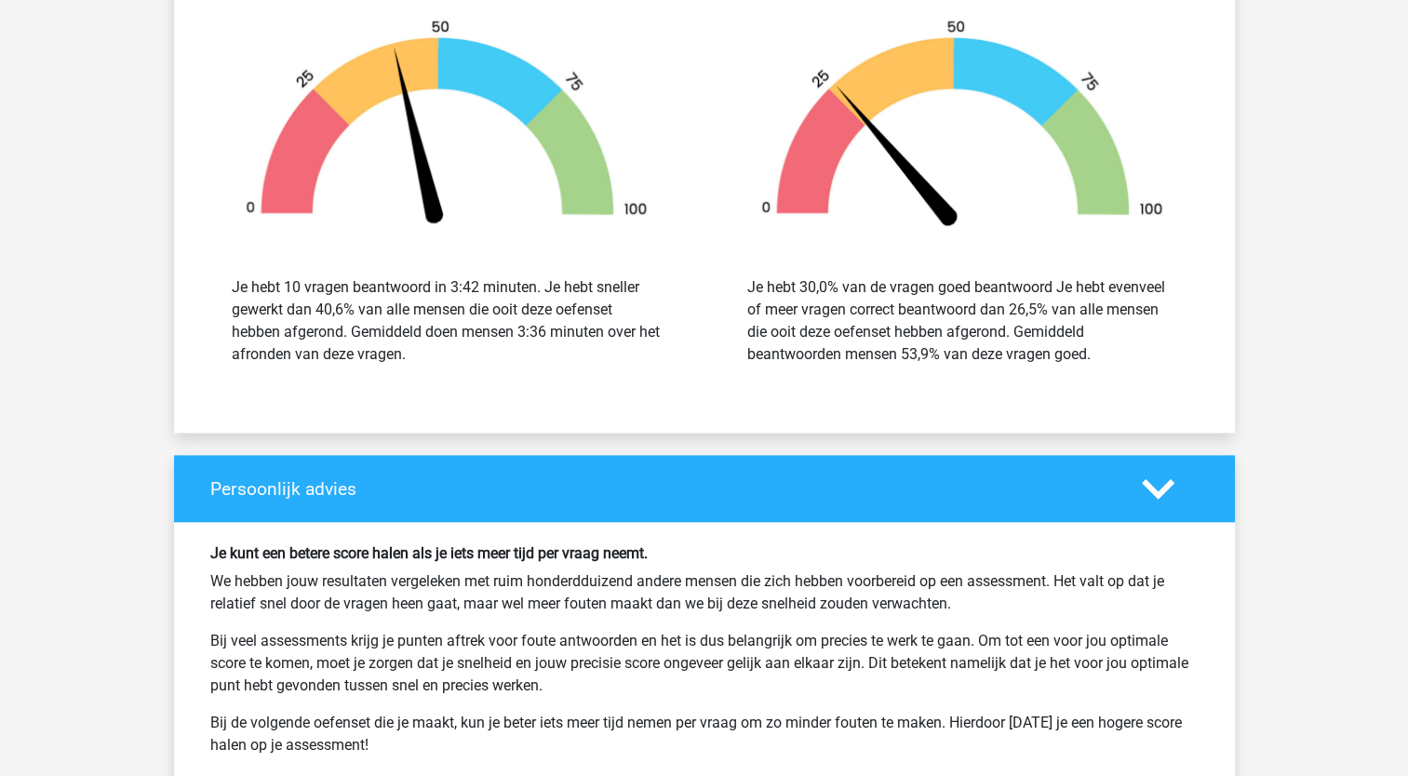
scroll to position [9413, 0]
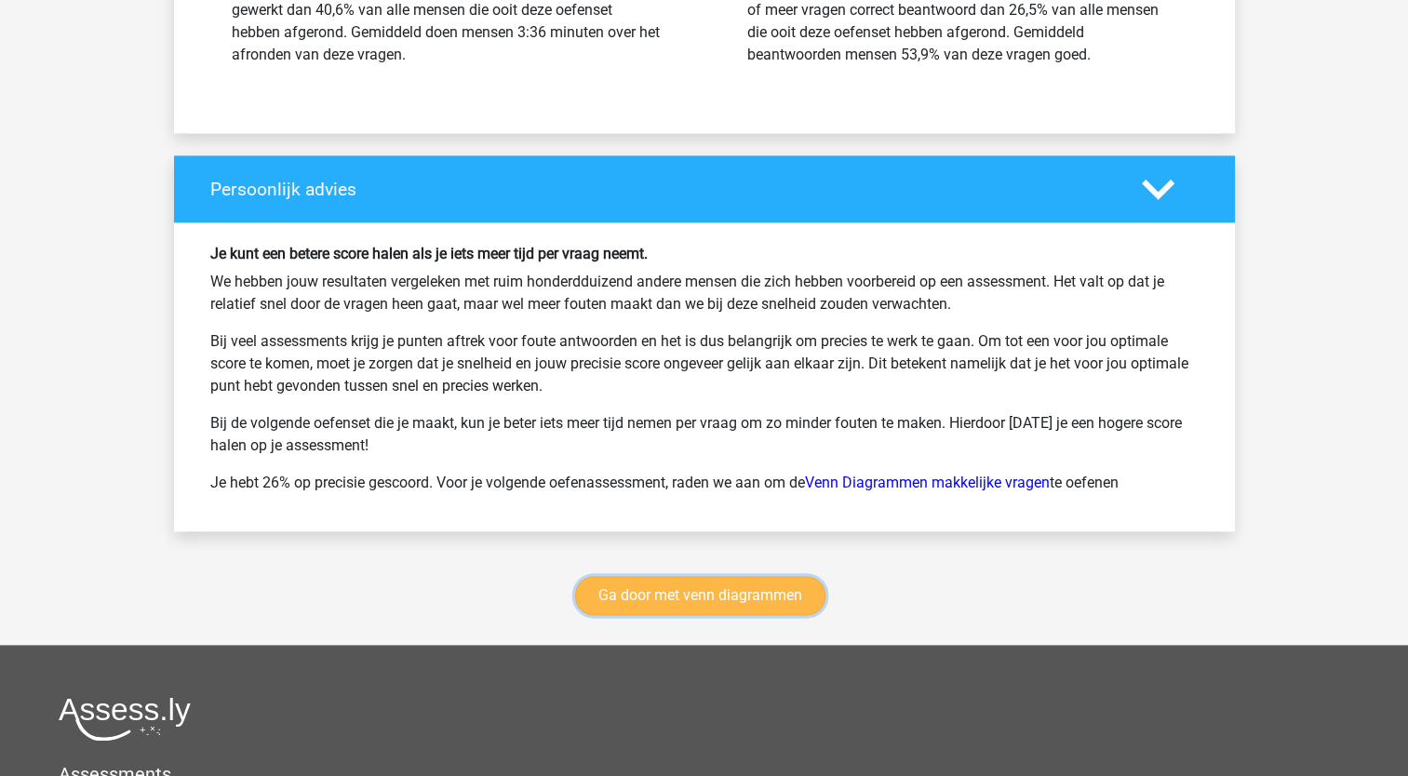
click at [715, 586] on link "Ga door met venn diagrammen" at bounding box center [700, 595] width 250 height 39
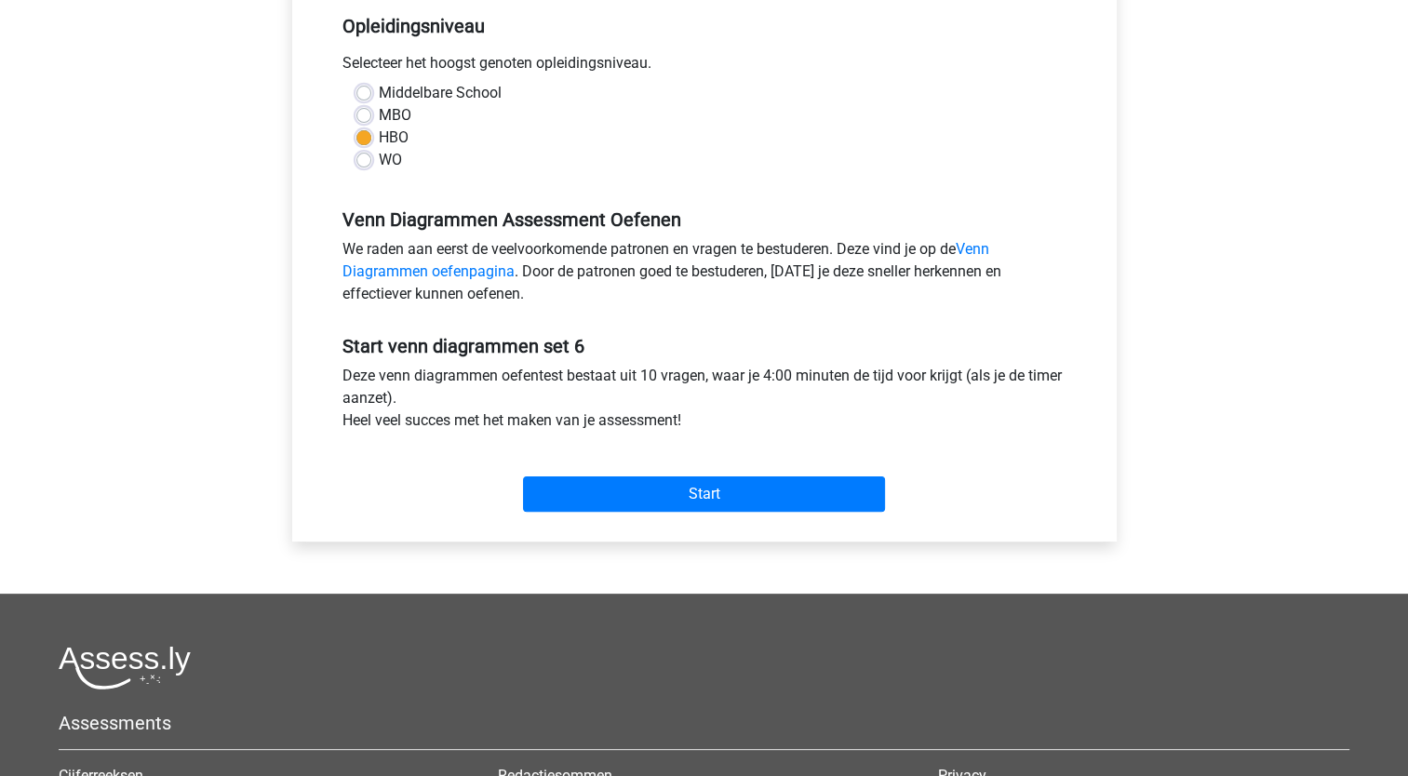
scroll to position [425, 0]
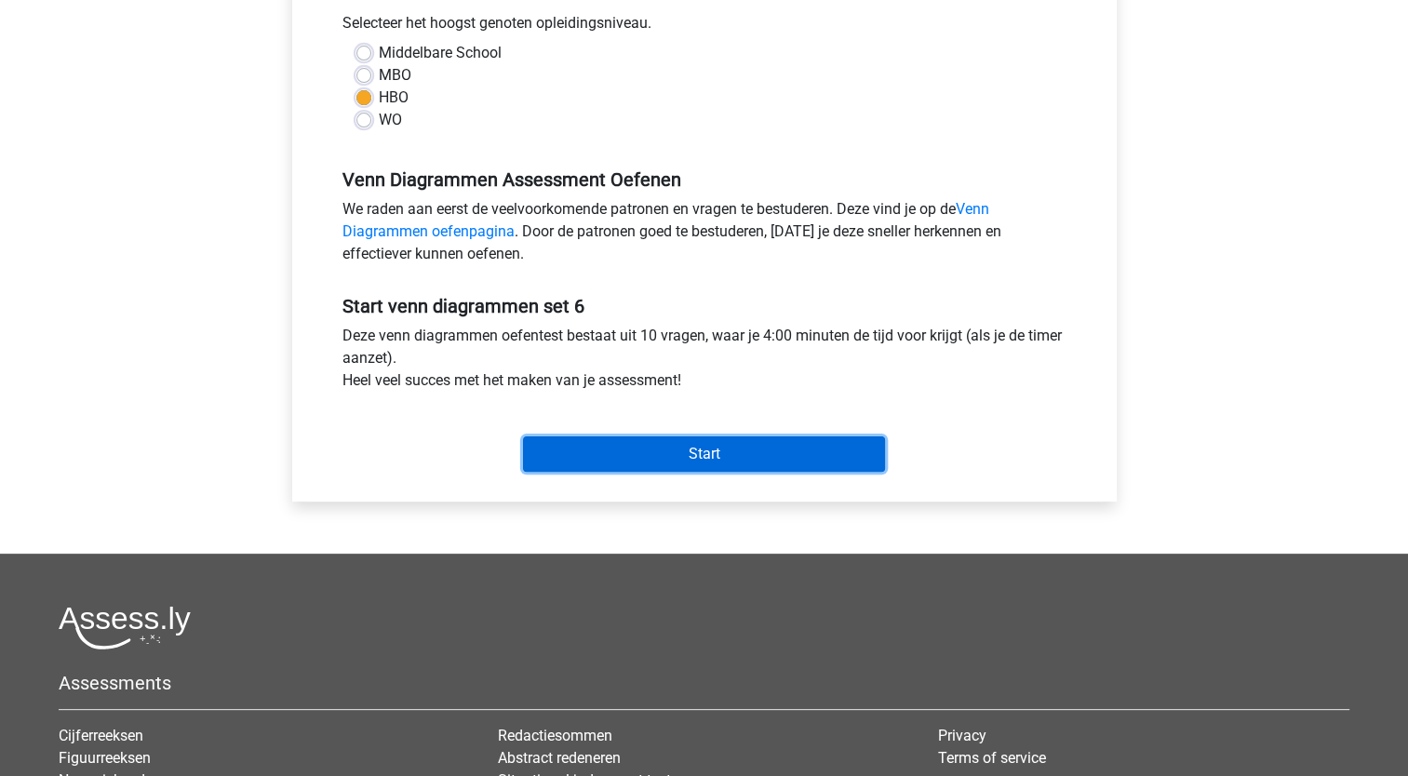
click at [701, 469] on input "Start" at bounding box center [704, 453] width 362 height 35
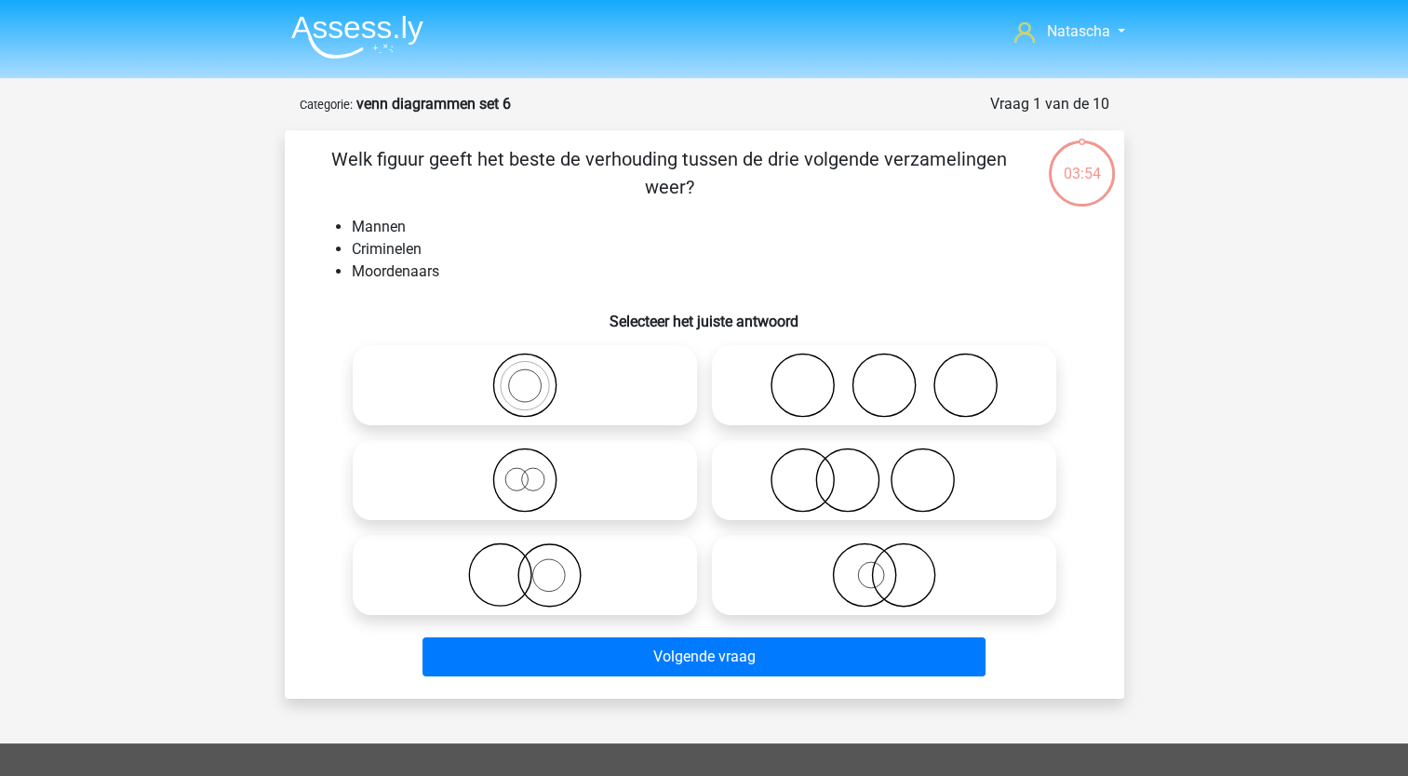
click at [799, 580] on icon at bounding box center [883, 575] width 329 height 65
click at [884, 566] on input "radio" at bounding box center [890, 560] width 12 height 12
radio input "true"
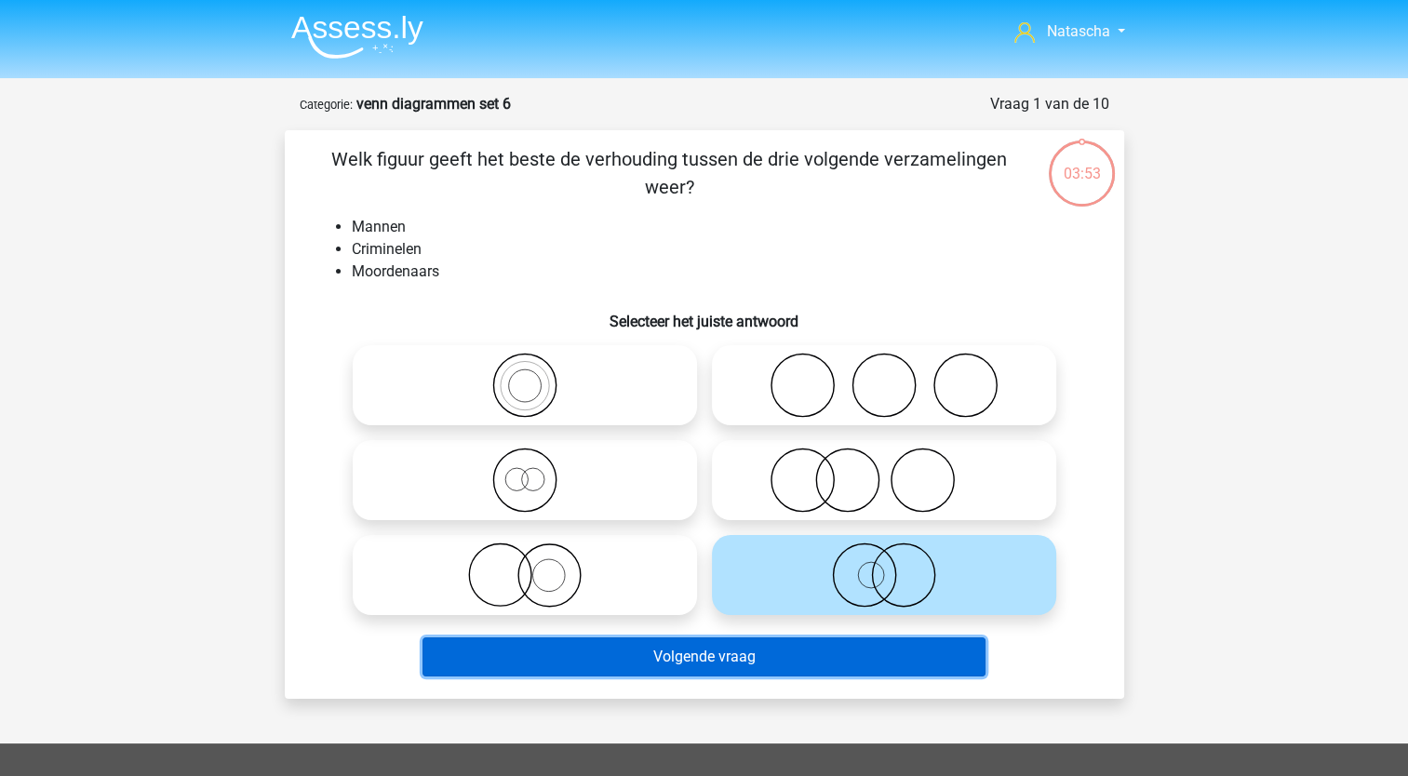
click at [644, 651] on button "Volgende vraag" at bounding box center [704, 656] width 563 height 39
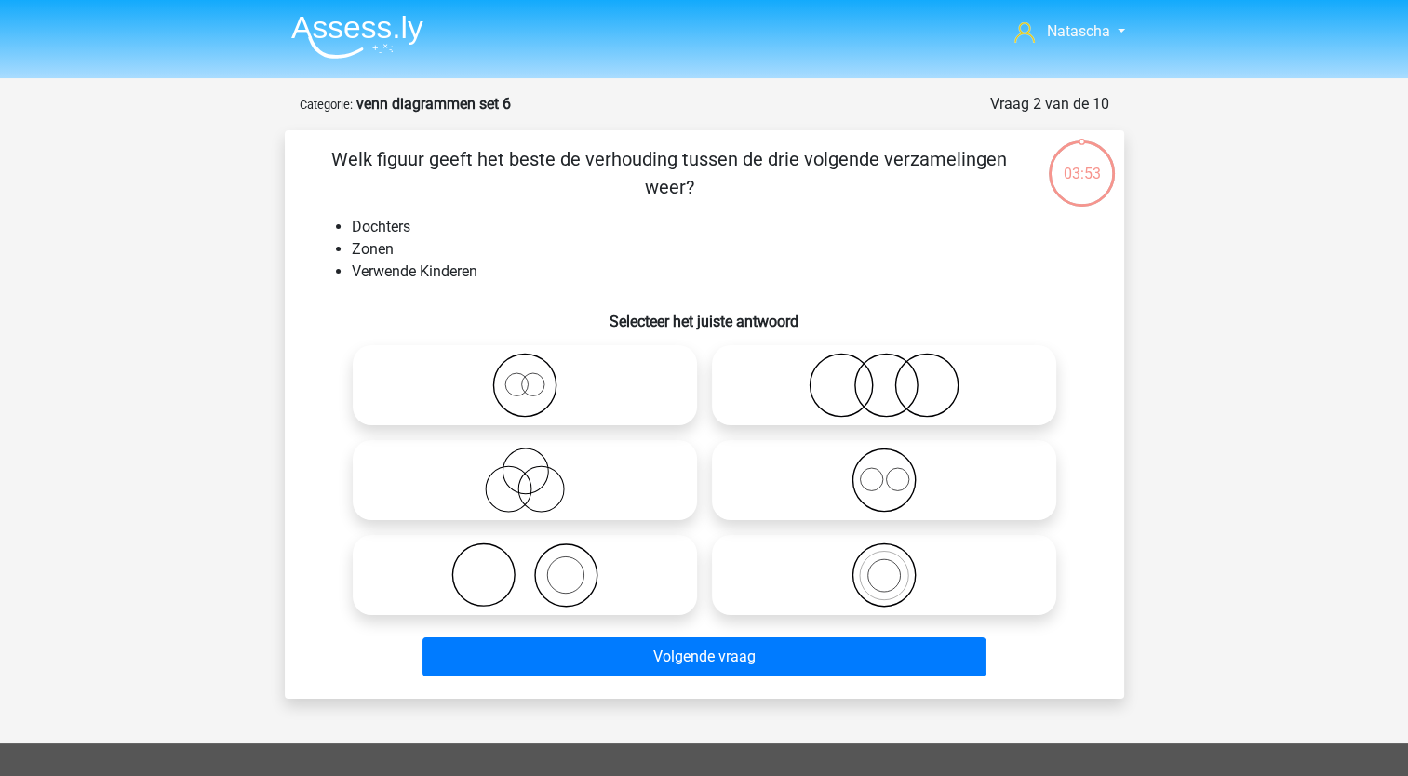
scroll to position [93, 0]
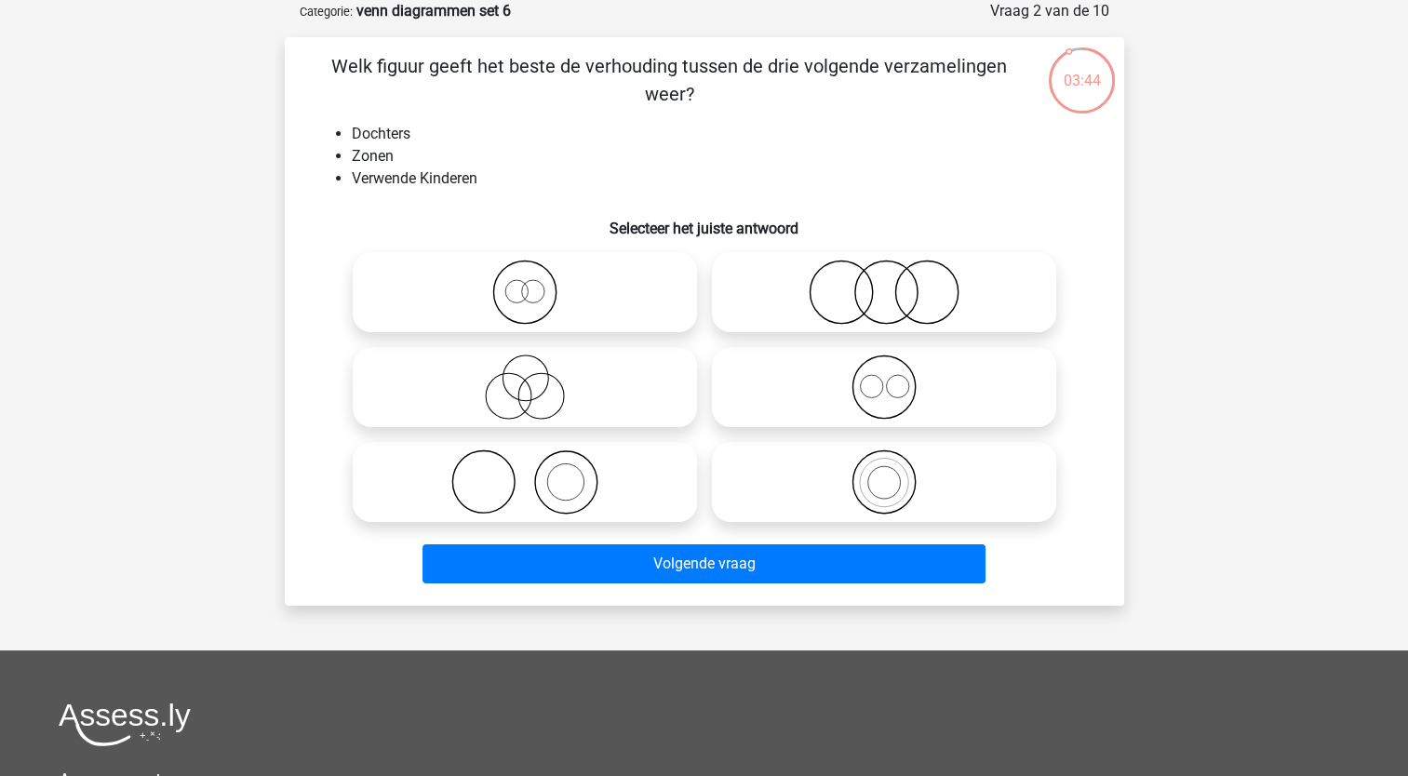
click at [832, 297] on icon at bounding box center [883, 292] width 329 height 65
click at [884, 283] on input "radio" at bounding box center [890, 277] width 12 height 12
radio input "true"
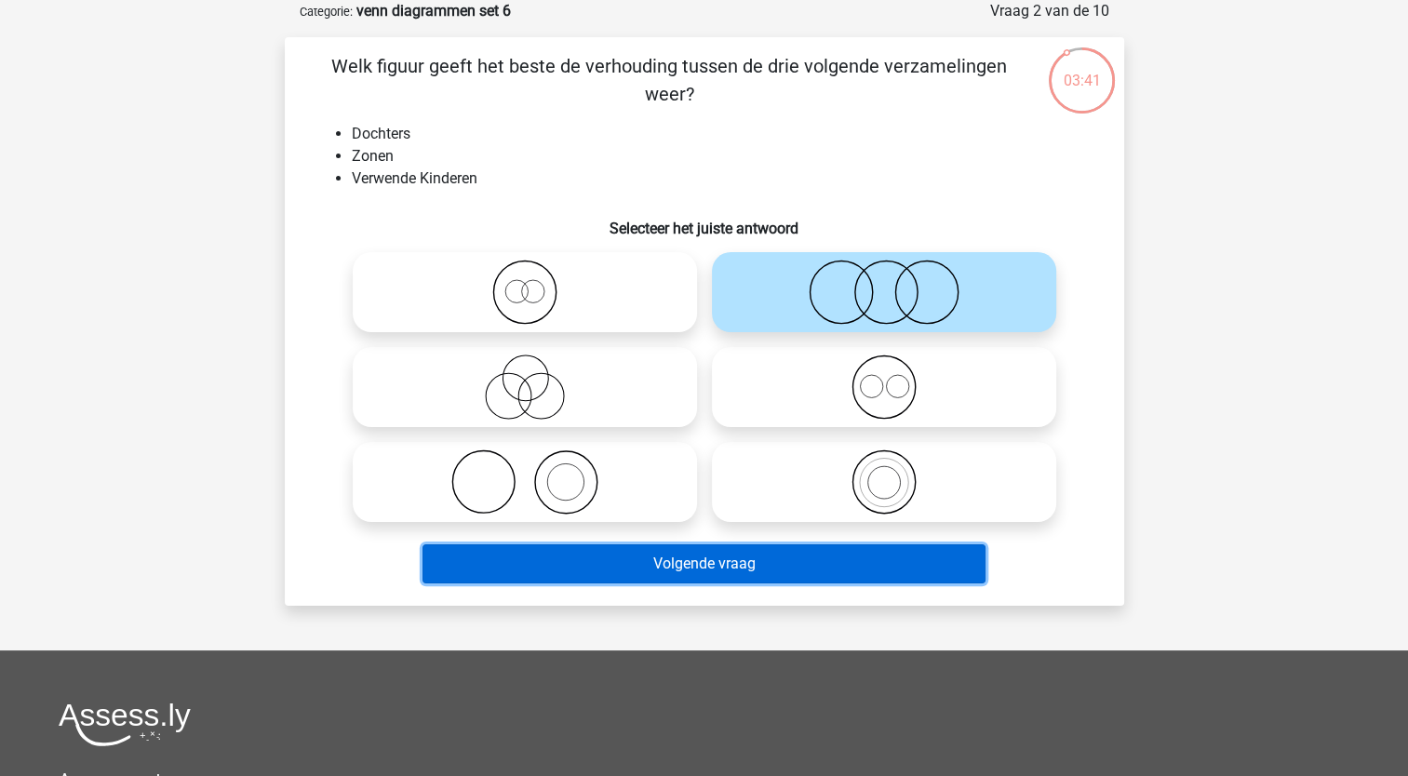
click at [600, 564] on button "Volgende vraag" at bounding box center [704, 563] width 563 height 39
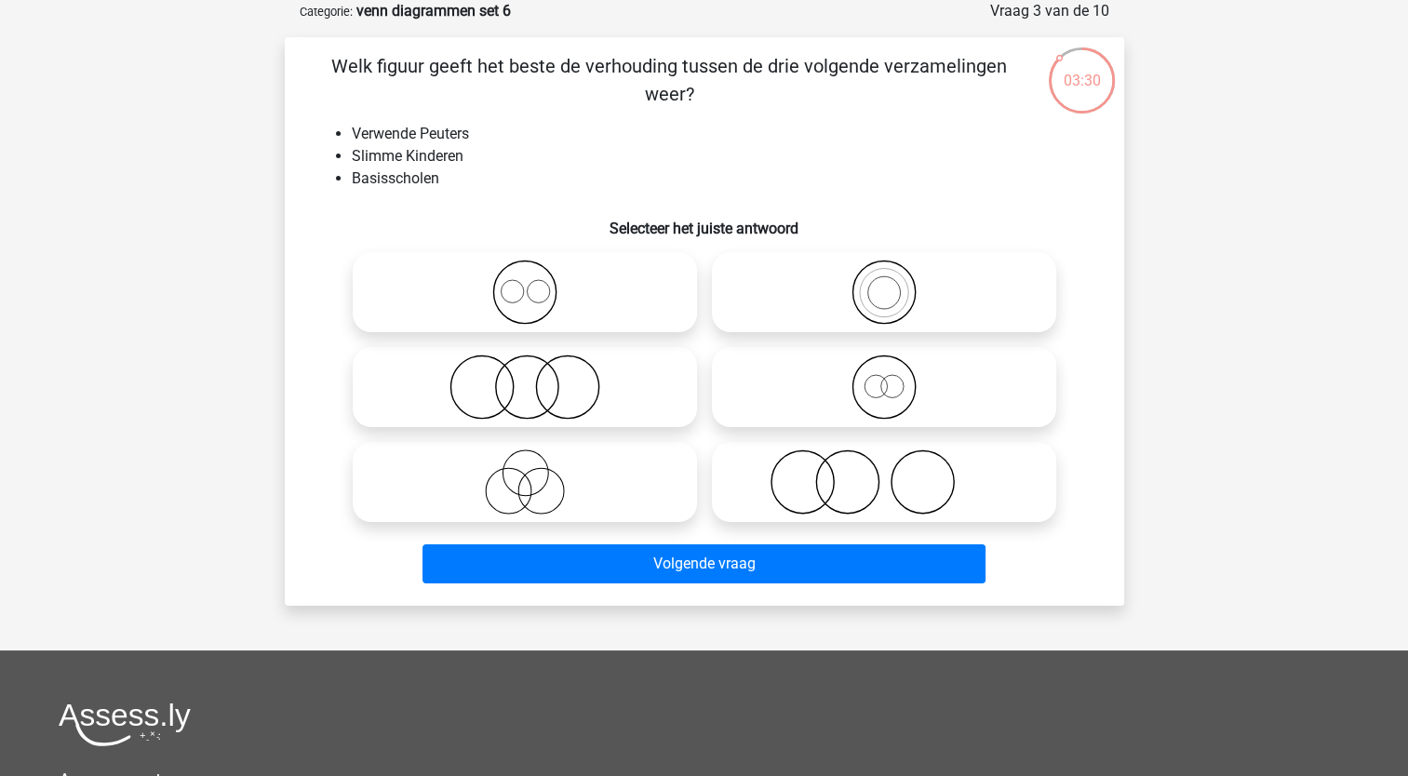
click at [797, 479] on icon at bounding box center [883, 482] width 329 height 65
click at [884, 473] on input "radio" at bounding box center [890, 467] width 12 height 12
radio input "true"
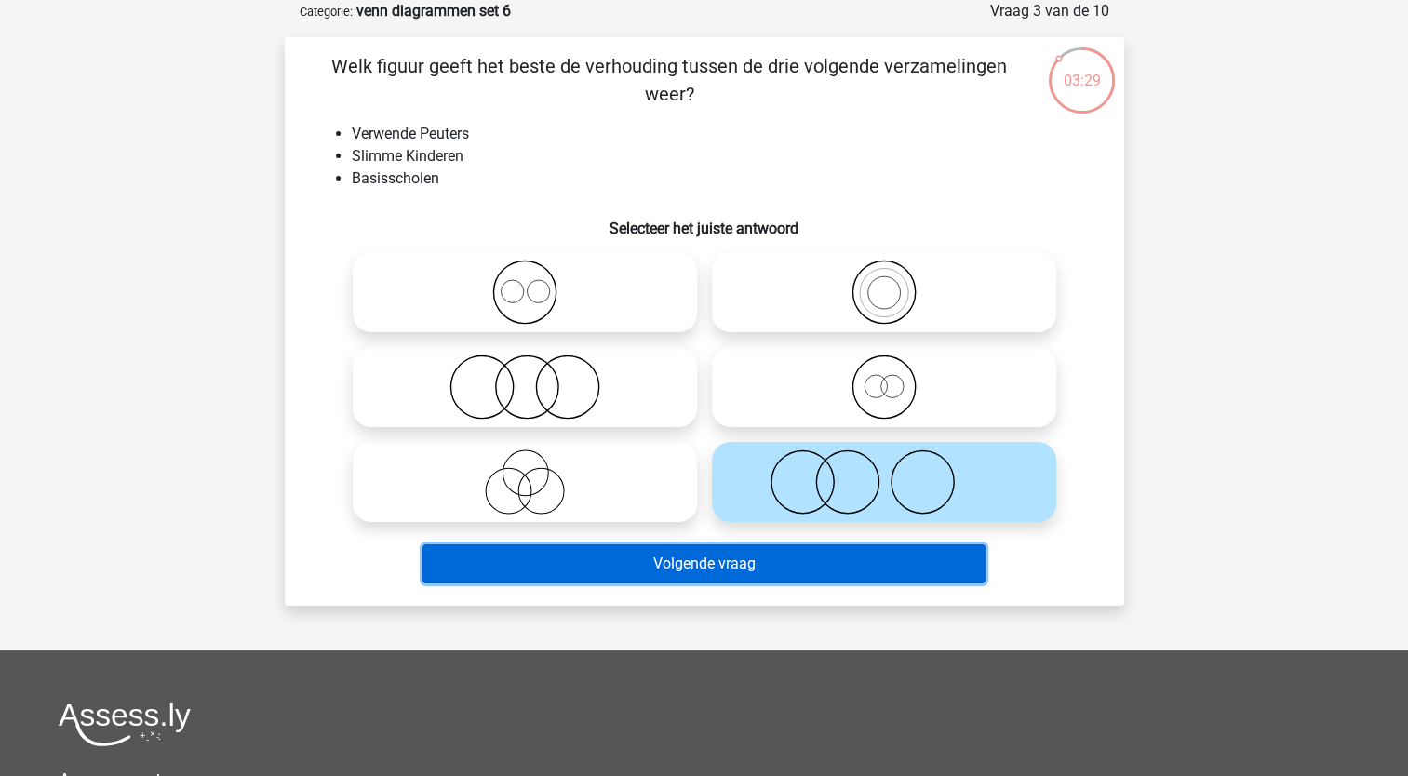
click at [698, 568] on button "Volgende vraag" at bounding box center [704, 563] width 563 height 39
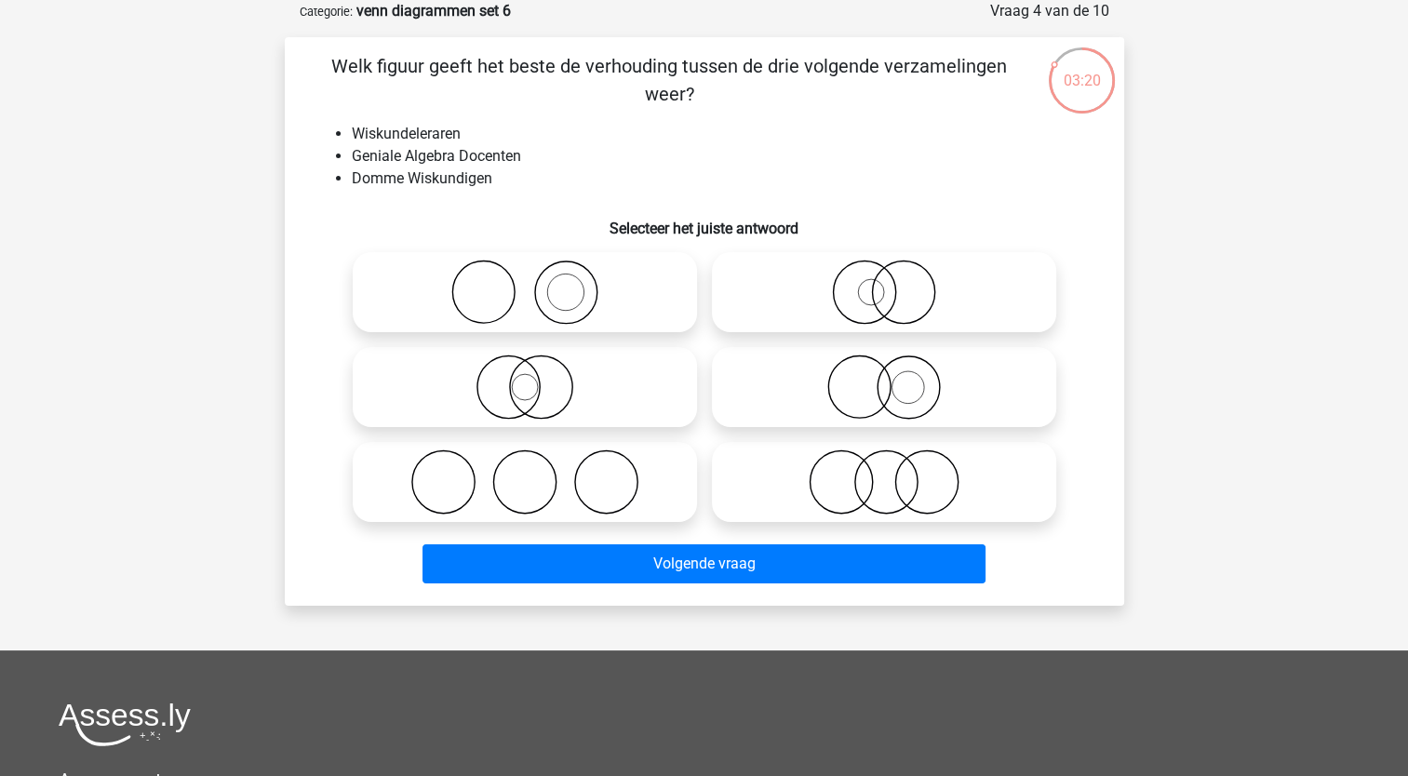
click at [853, 382] on icon at bounding box center [883, 387] width 329 height 65
click at [884, 378] on input "radio" at bounding box center [890, 372] width 12 height 12
radio input "true"
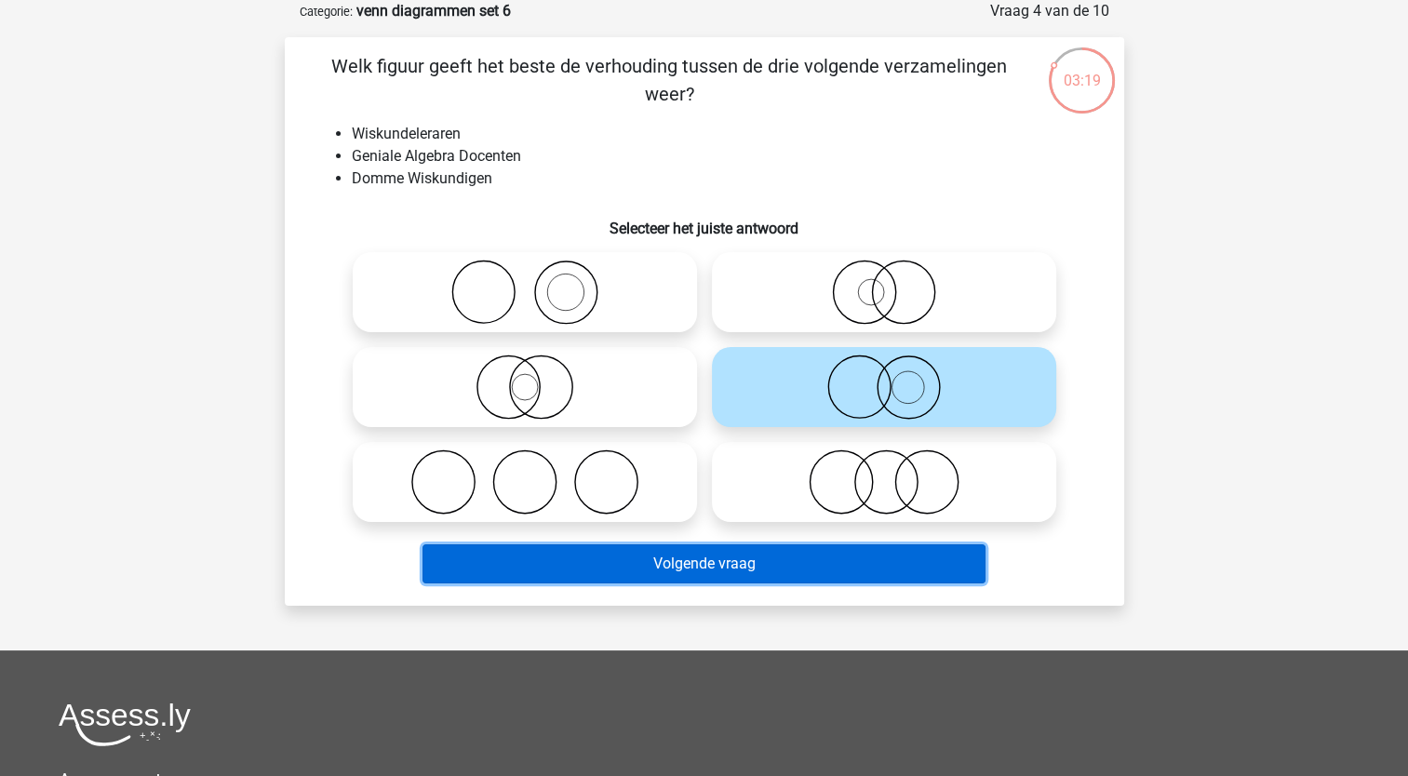
click at [700, 552] on button "Volgende vraag" at bounding box center [704, 563] width 563 height 39
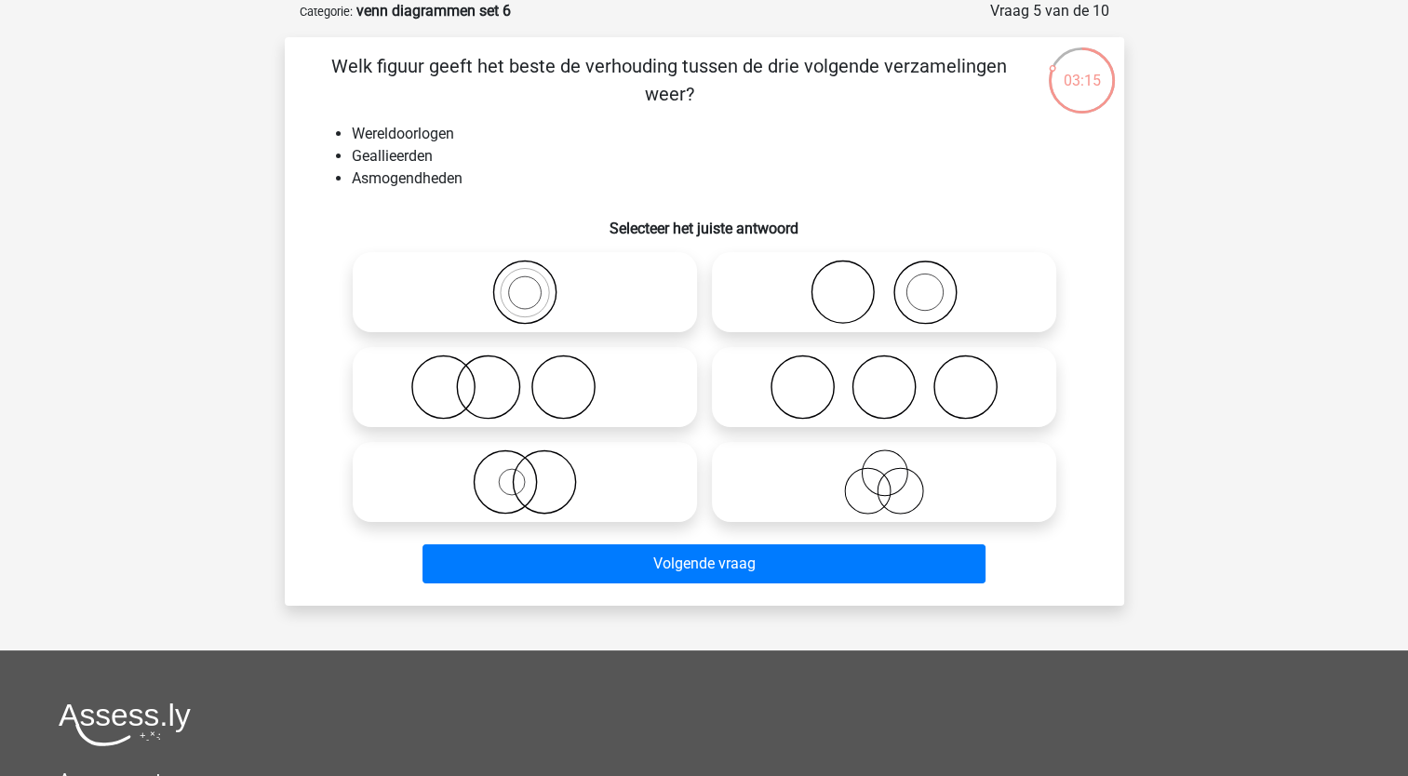
click at [901, 400] on icon at bounding box center [883, 387] width 329 height 65
click at [896, 378] on input "radio" at bounding box center [890, 372] width 12 height 12
radio input "true"
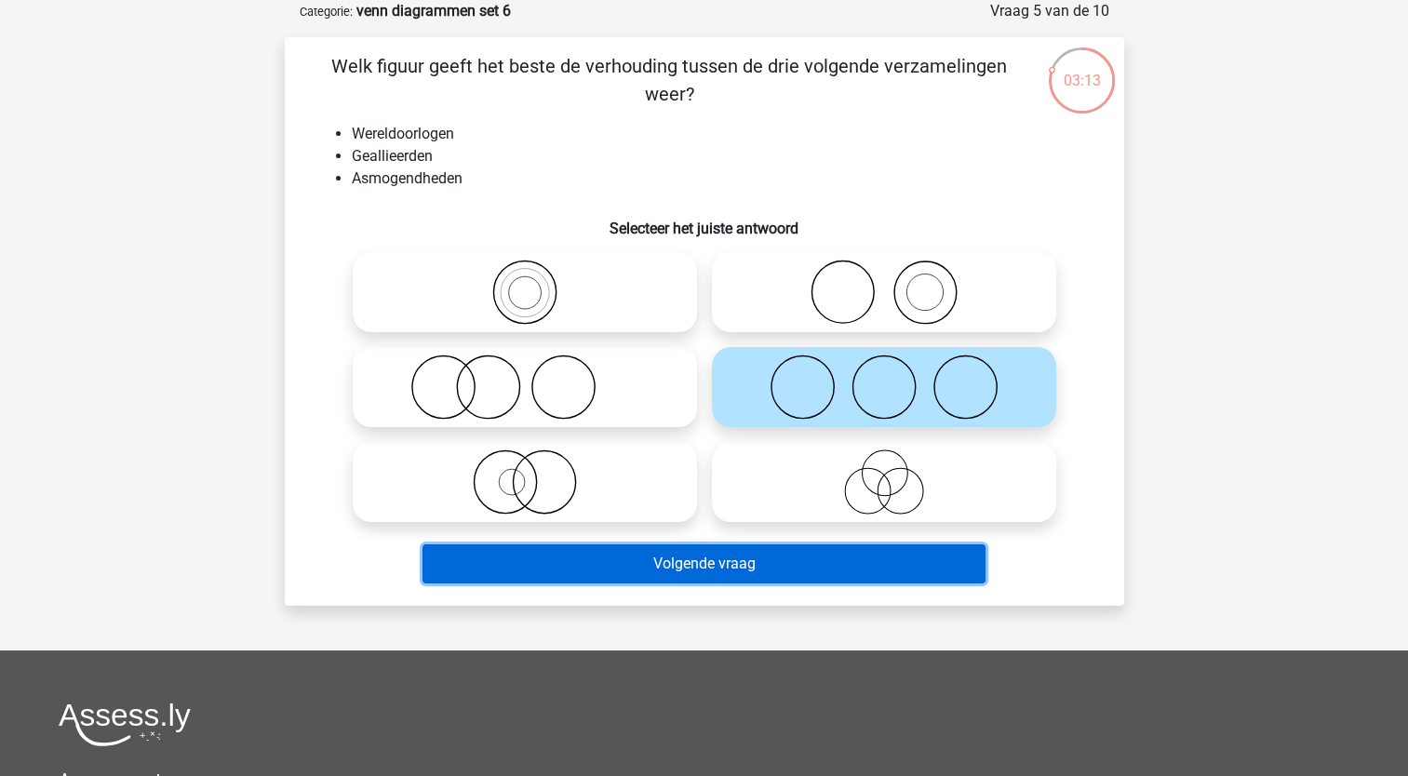
click at [684, 576] on button "Volgende vraag" at bounding box center [704, 563] width 563 height 39
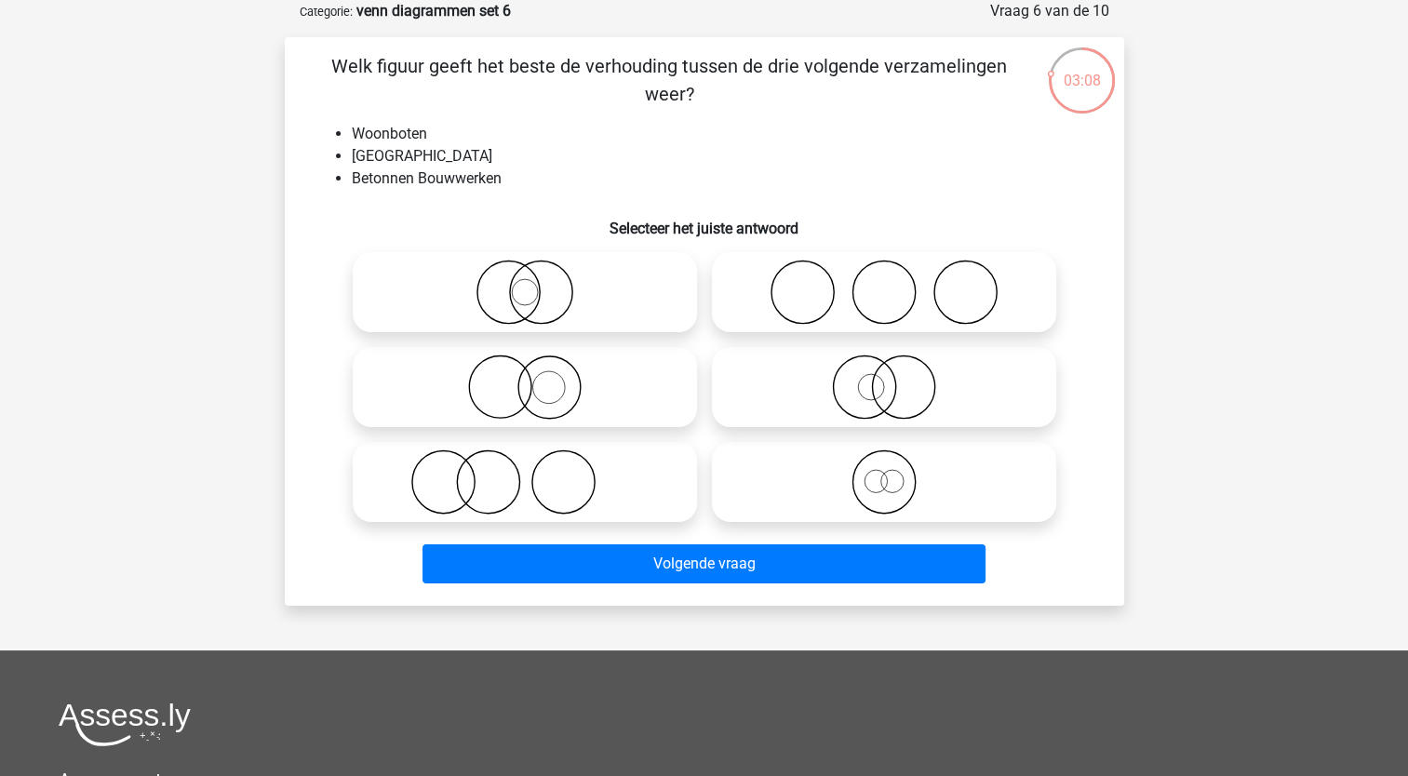
click at [914, 399] on icon at bounding box center [883, 387] width 329 height 65
click at [896, 378] on input "radio" at bounding box center [890, 372] width 12 height 12
radio input "true"
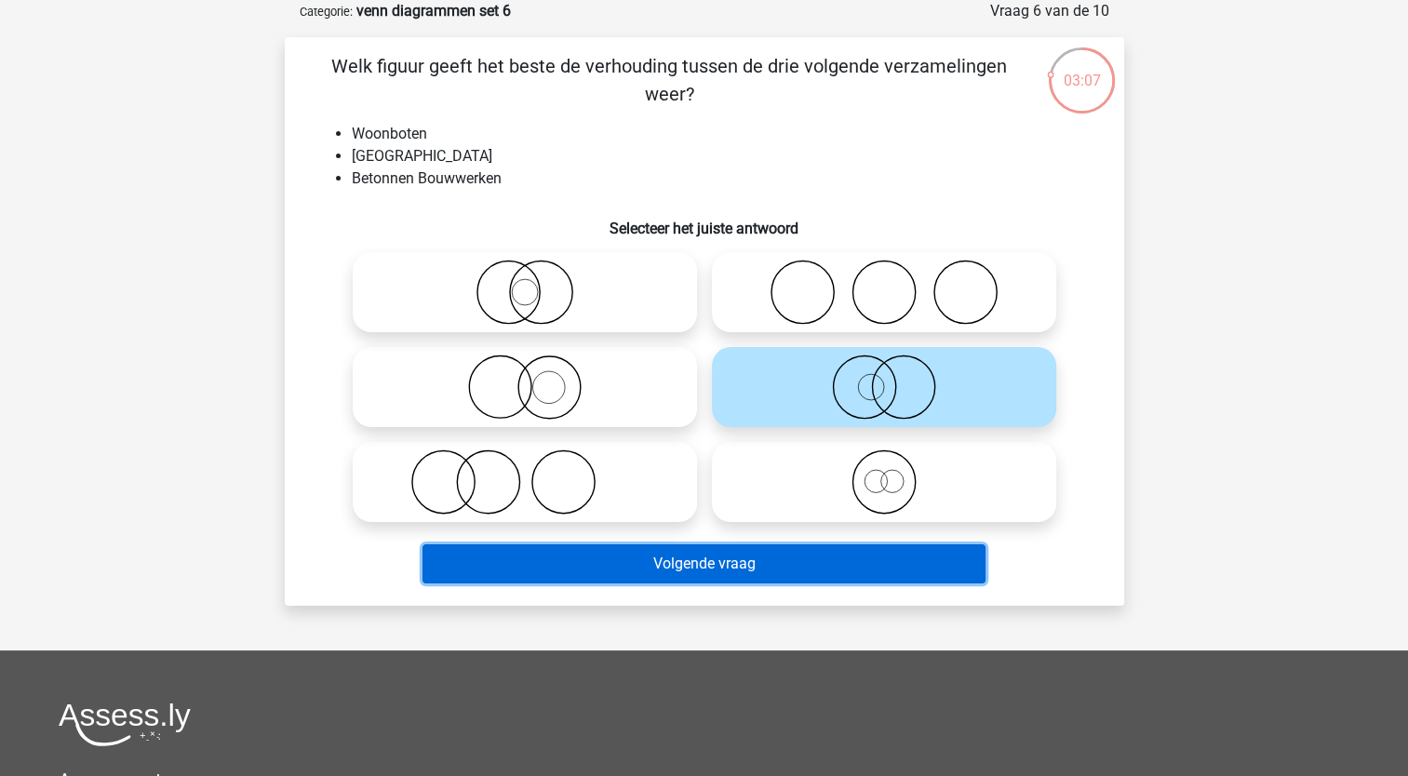
click at [766, 571] on button "Volgende vraag" at bounding box center [704, 563] width 563 height 39
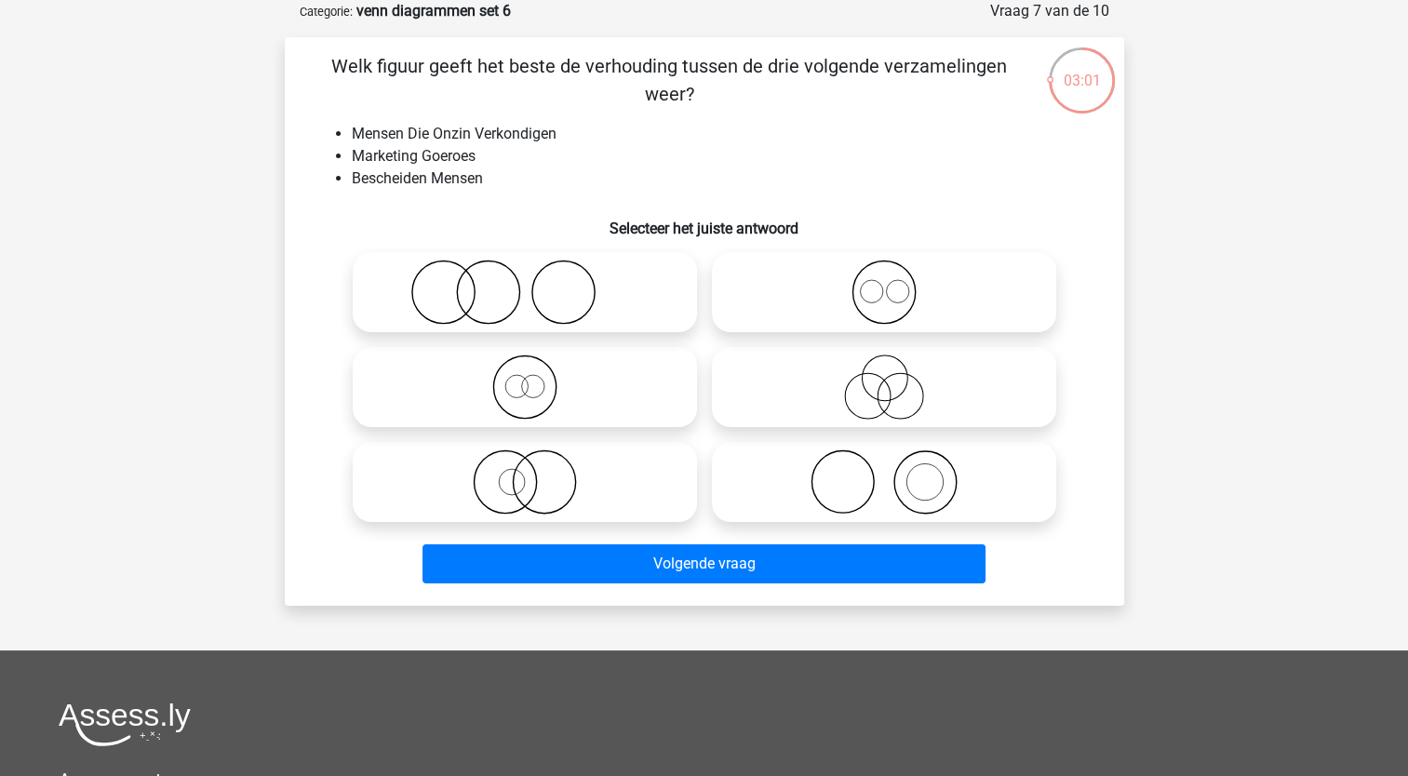
click at [798, 405] on icon at bounding box center [883, 387] width 329 height 65
click at [884, 378] on input "radio" at bounding box center [890, 372] width 12 height 12
radio input "true"
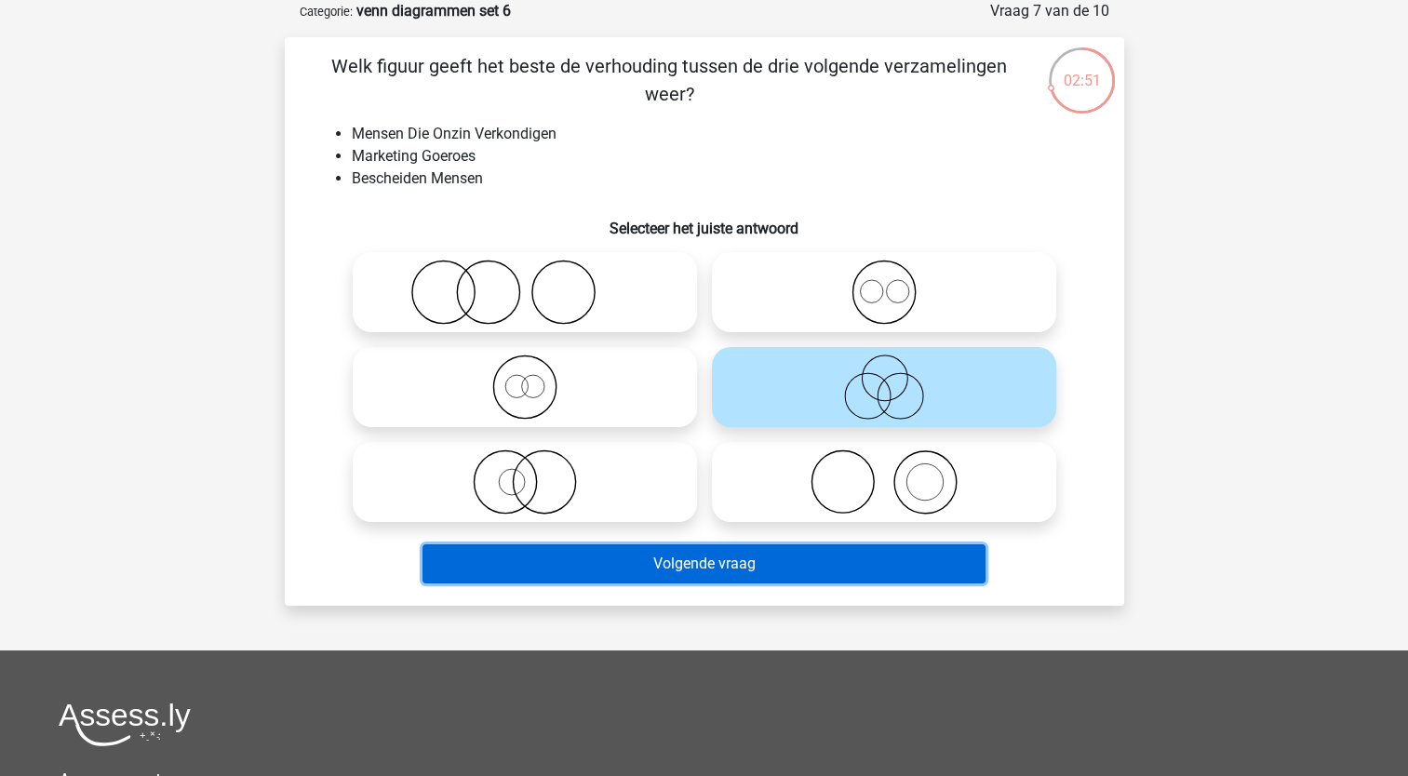
click at [592, 560] on button "Volgende vraag" at bounding box center [704, 563] width 563 height 39
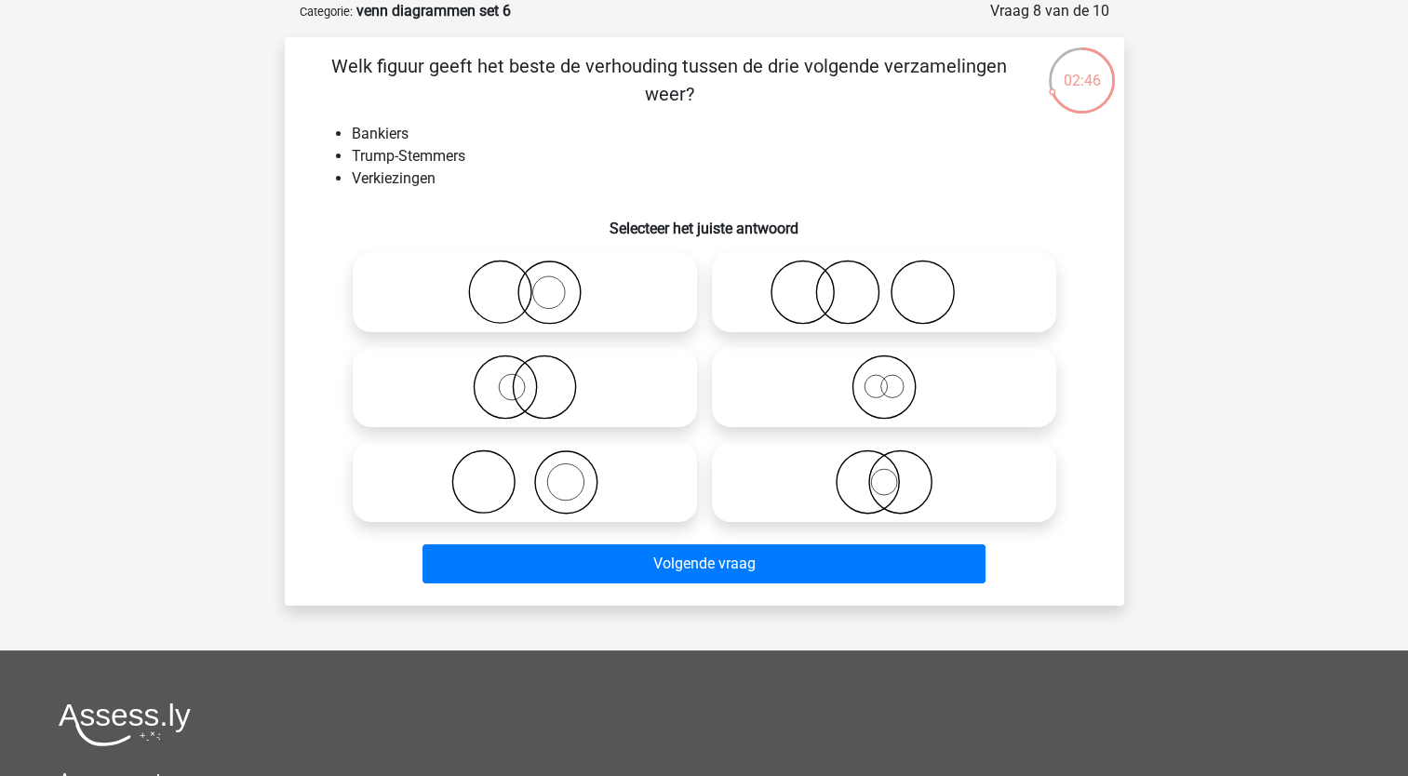
click at [826, 281] on icon at bounding box center [883, 292] width 329 height 65
click at [884, 281] on input "radio" at bounding box center [890, 277] width 12 height 12
radio input "true"
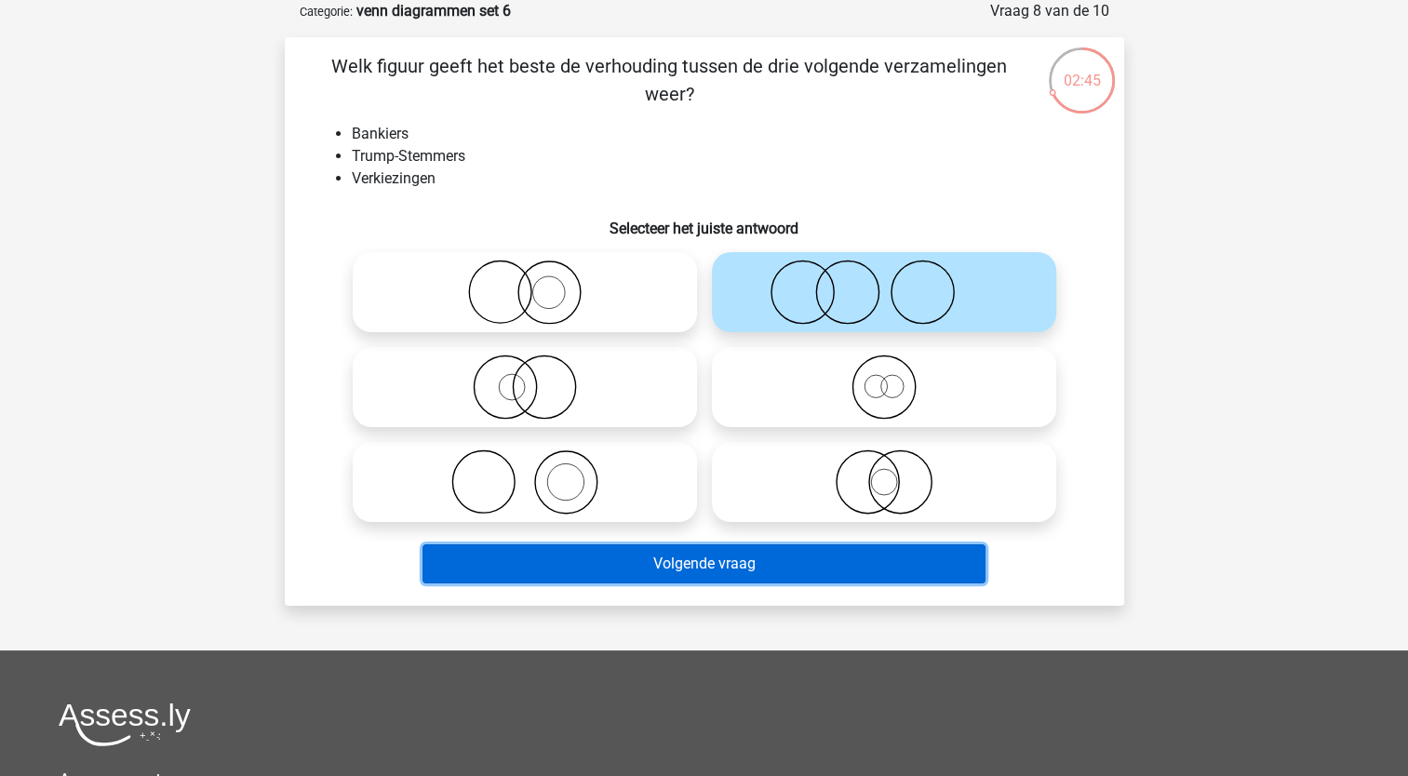
click at [693, 555] on button "Volgende vraag" at bounding box center [704, 563] width 563 height 39
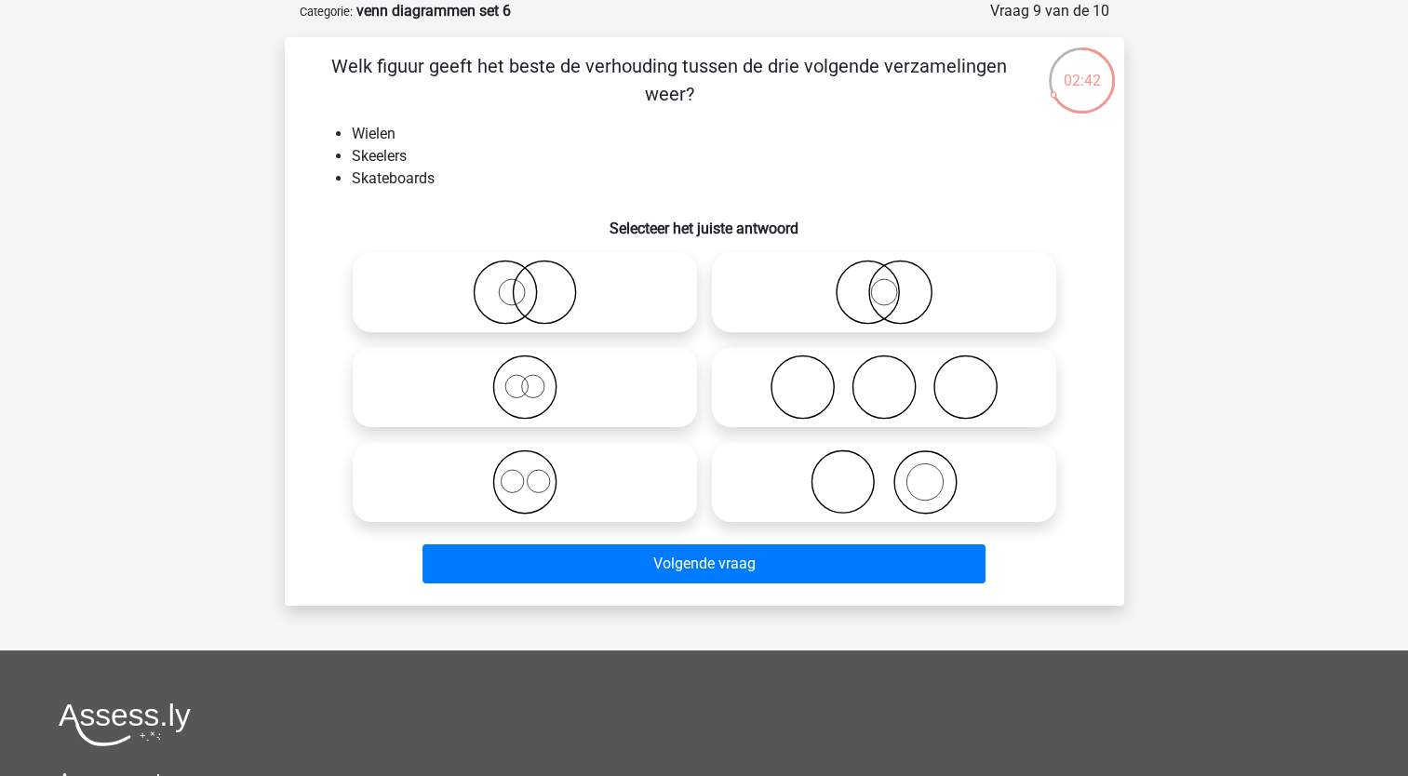
click at [875, 379] on icon at bounding box center [883, 387] width 329 height 65
click at [884, 378] on input "radio" at bounding box center [890, 372] width 12 height 12
radio input "true"
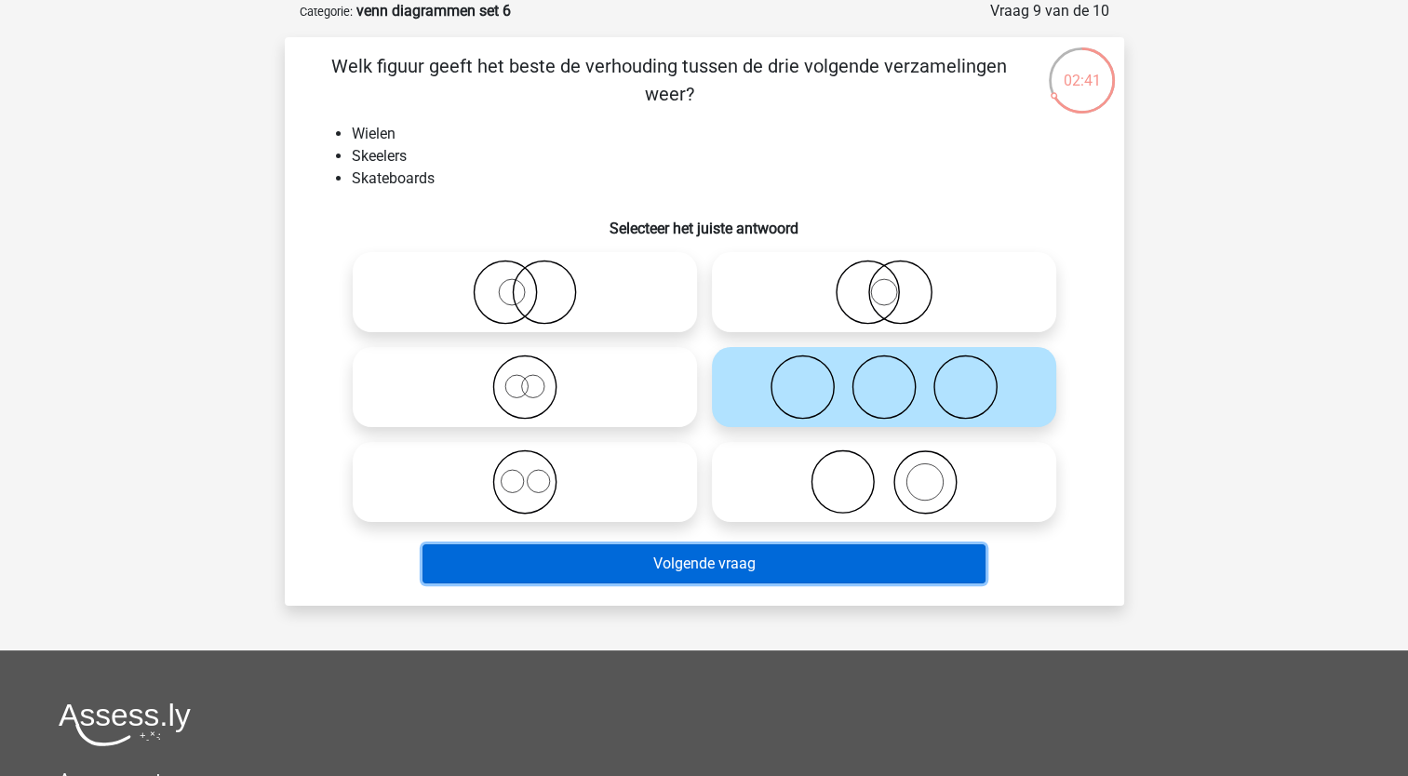
click at [651, 565] on button "Volgende vraag" at bounding box center [704, 563] width 563 height 39
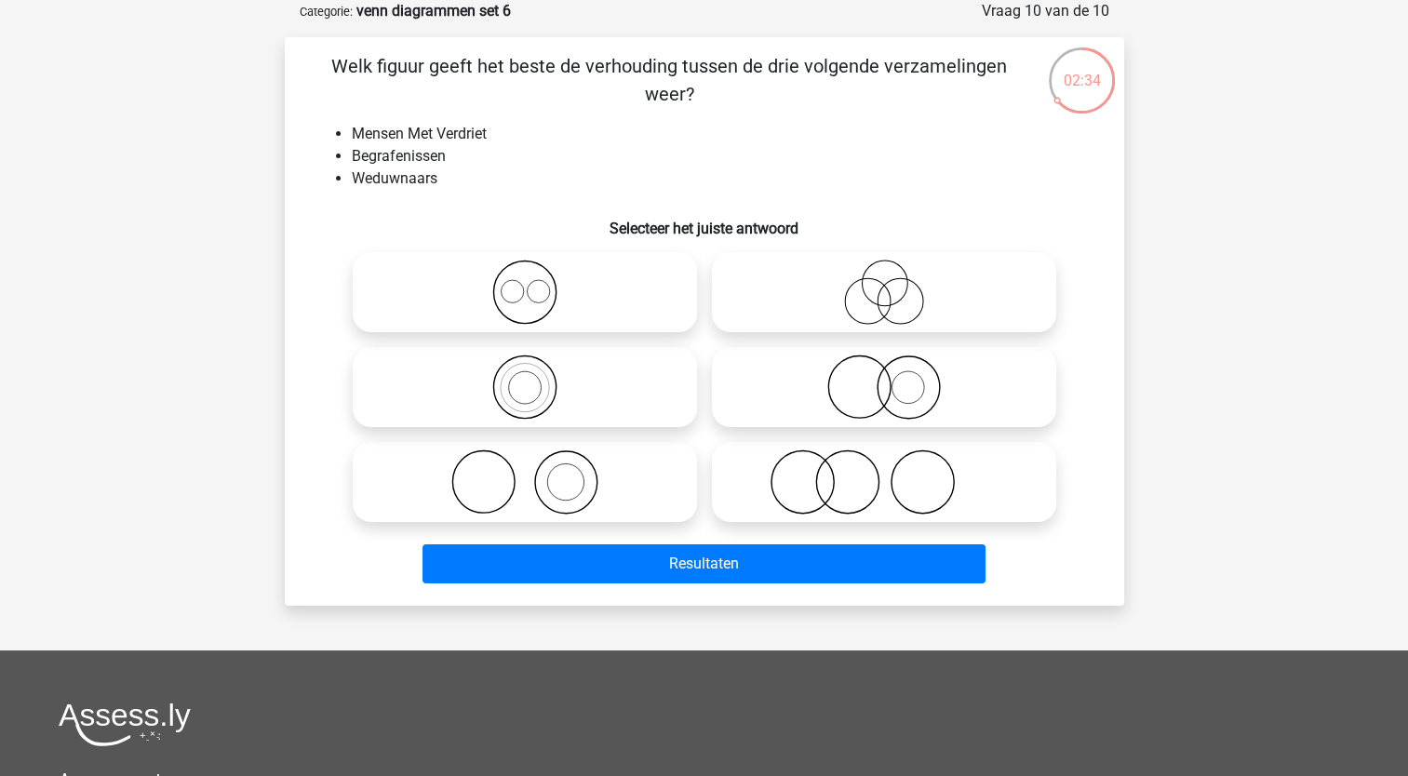
click at [816, 489] on circle at bounding box center [847, 482] width 62 height 62
click at [884, 473] on input "radio" at bounding box center [890, 467] width 12 height 12
radio input "true"
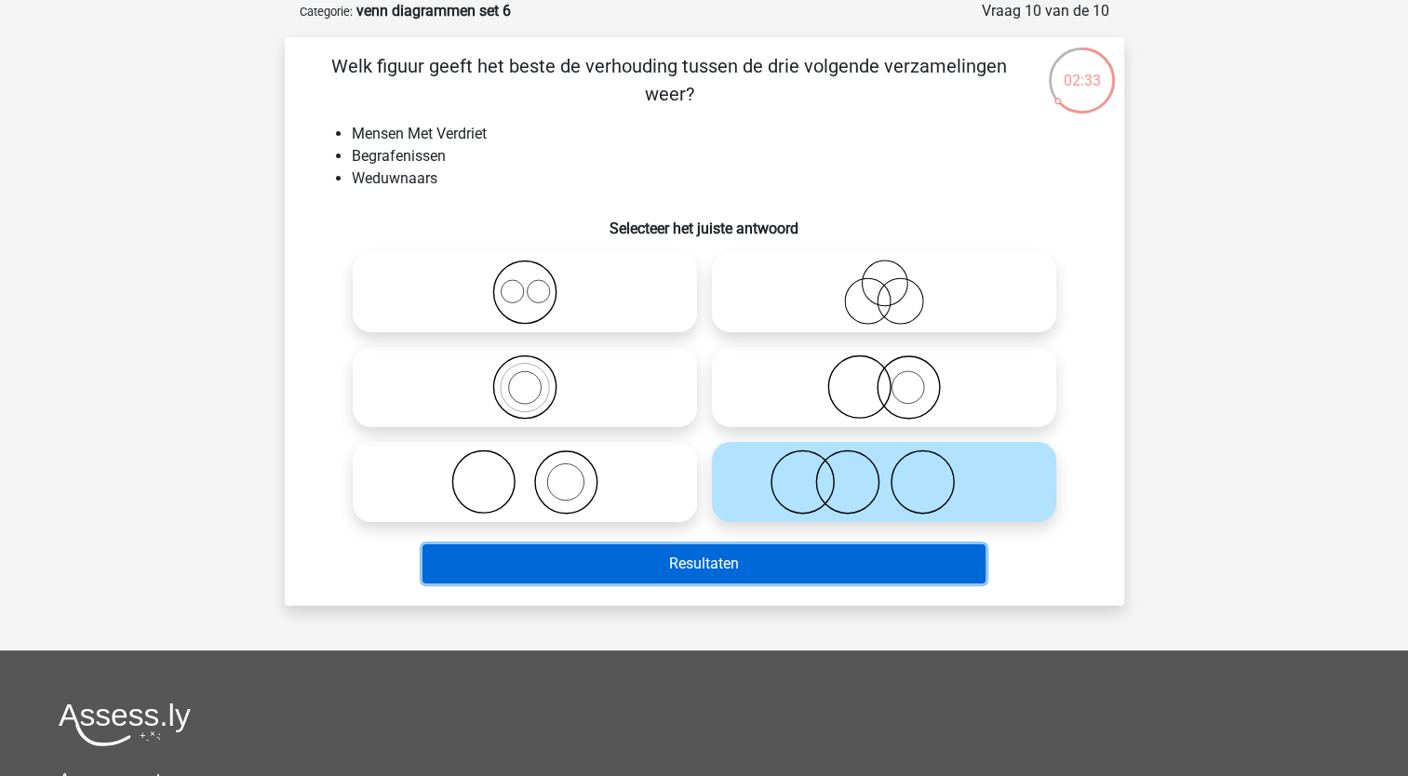
click at [714, 568] on button "Resultaten" at bounding box center [704, 563] width 563 height 39
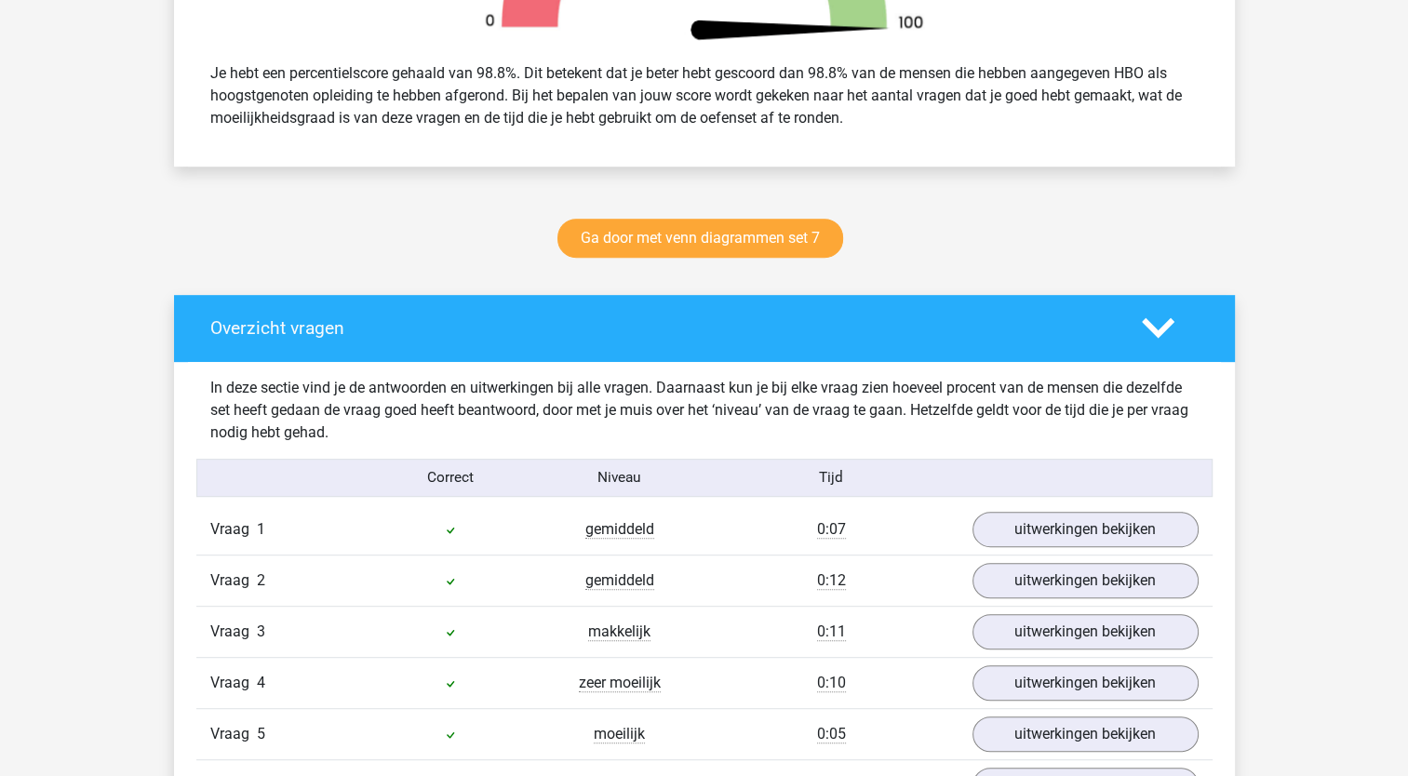
scroll to position [764, 0]
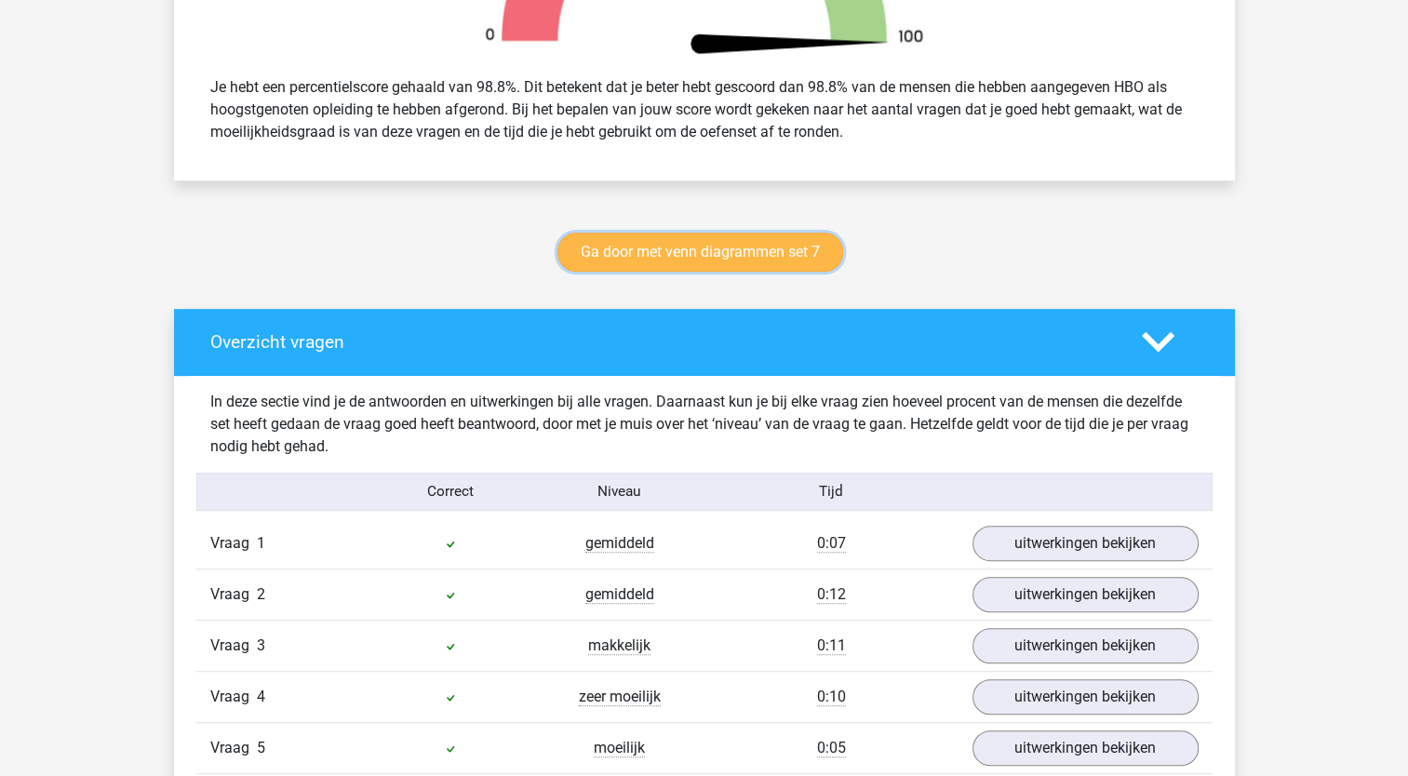
click at [672, 242] on link "Ga door met venn diagrammen set 7" at bounding box center [700, 252] width 286 height 39
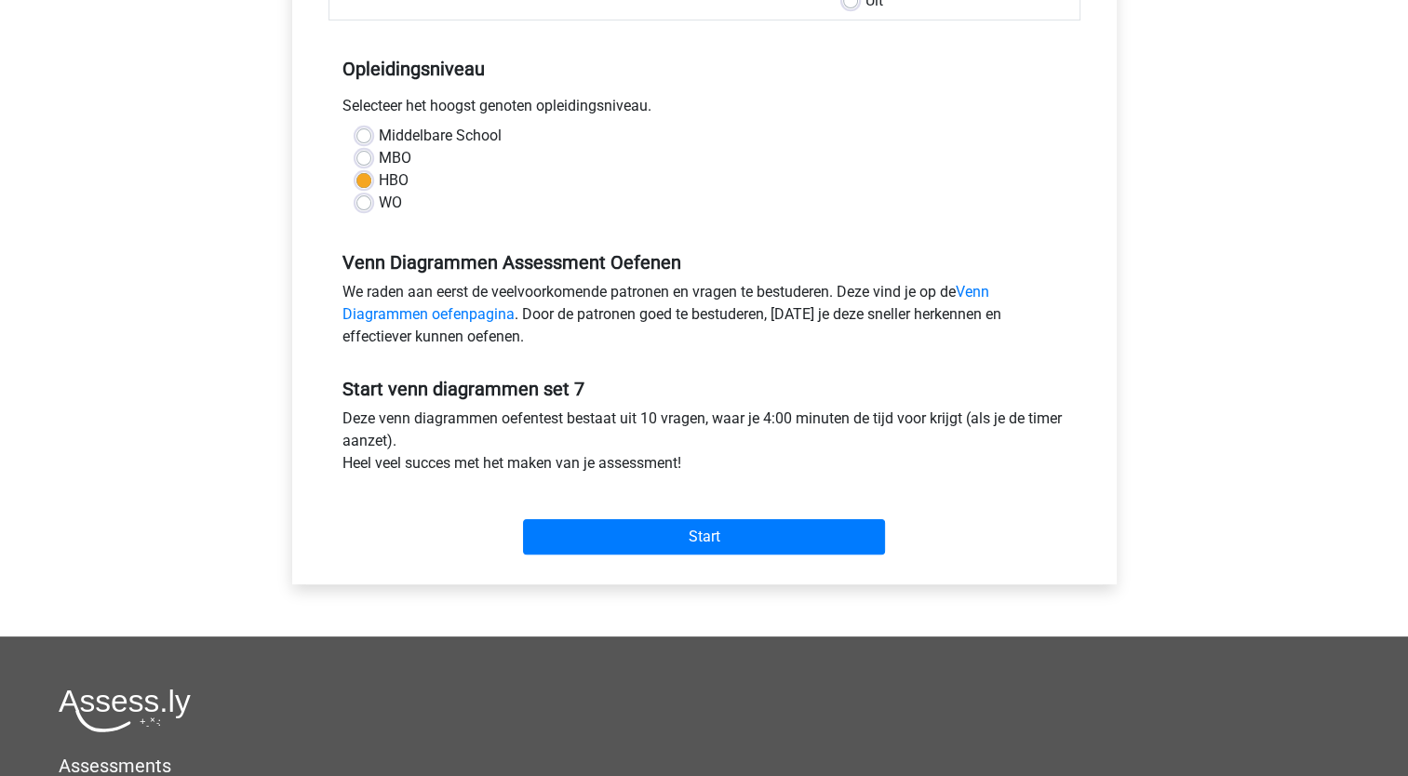
scroll to position [372, 0]
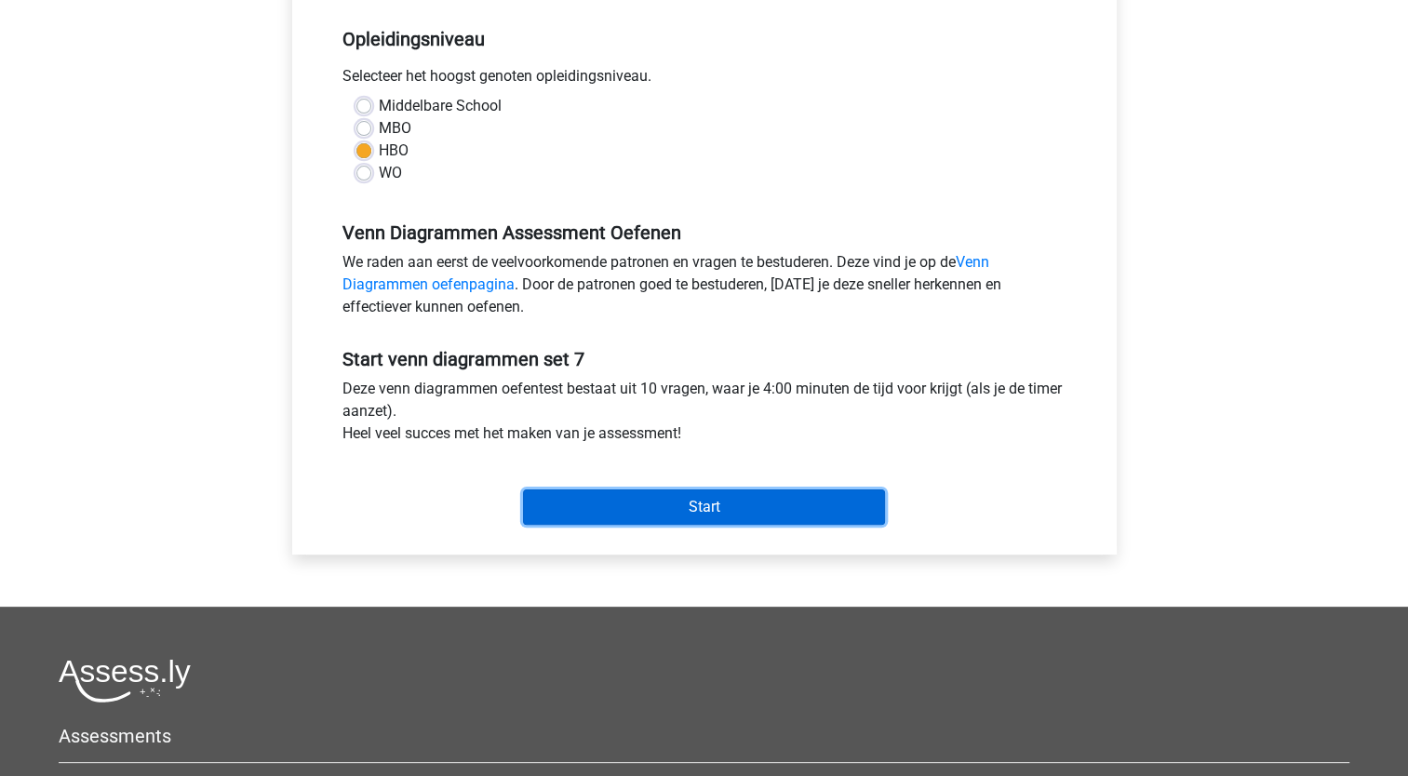
click at [707, 501] on input "Start" at bounding box center [704, 507] width 362 height 35
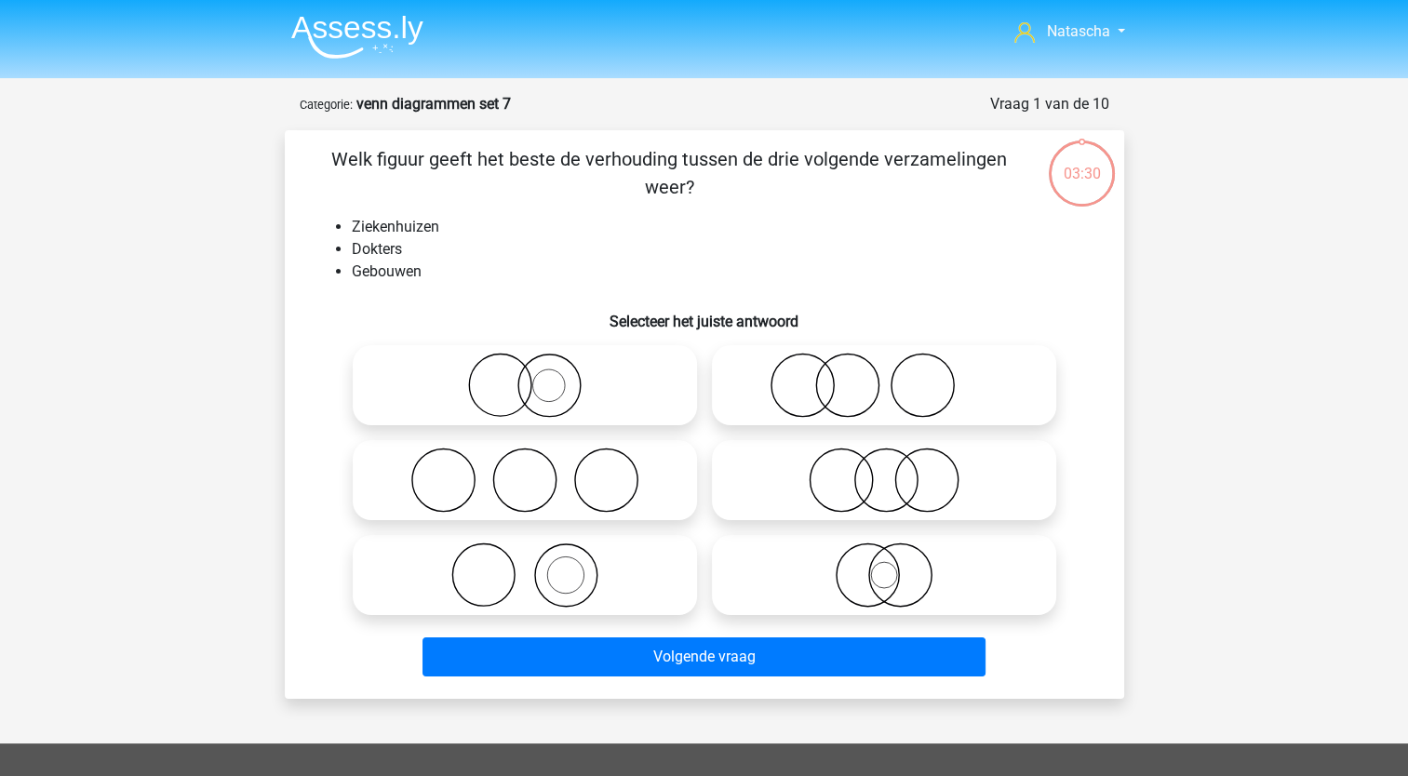
click at [500, 569] on icon at bounding box center [524, 575] width 329 height 65
click at [525, 566] on input "radio" at bounding box center [531, 560] width 12 height 12
radio input "true"
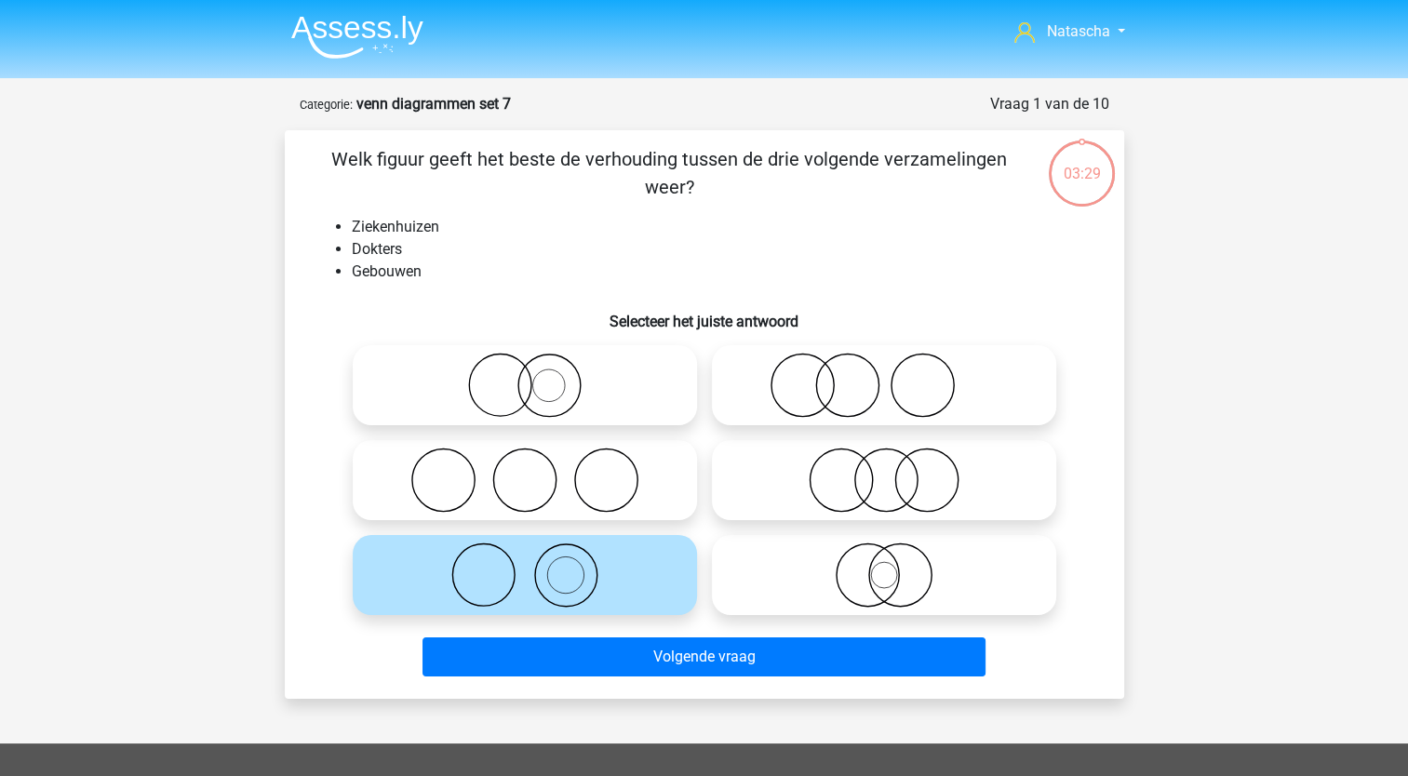
click at [542, 678] on div "Volgende vraag" at bounding box center [704, 660] width 718 height 47
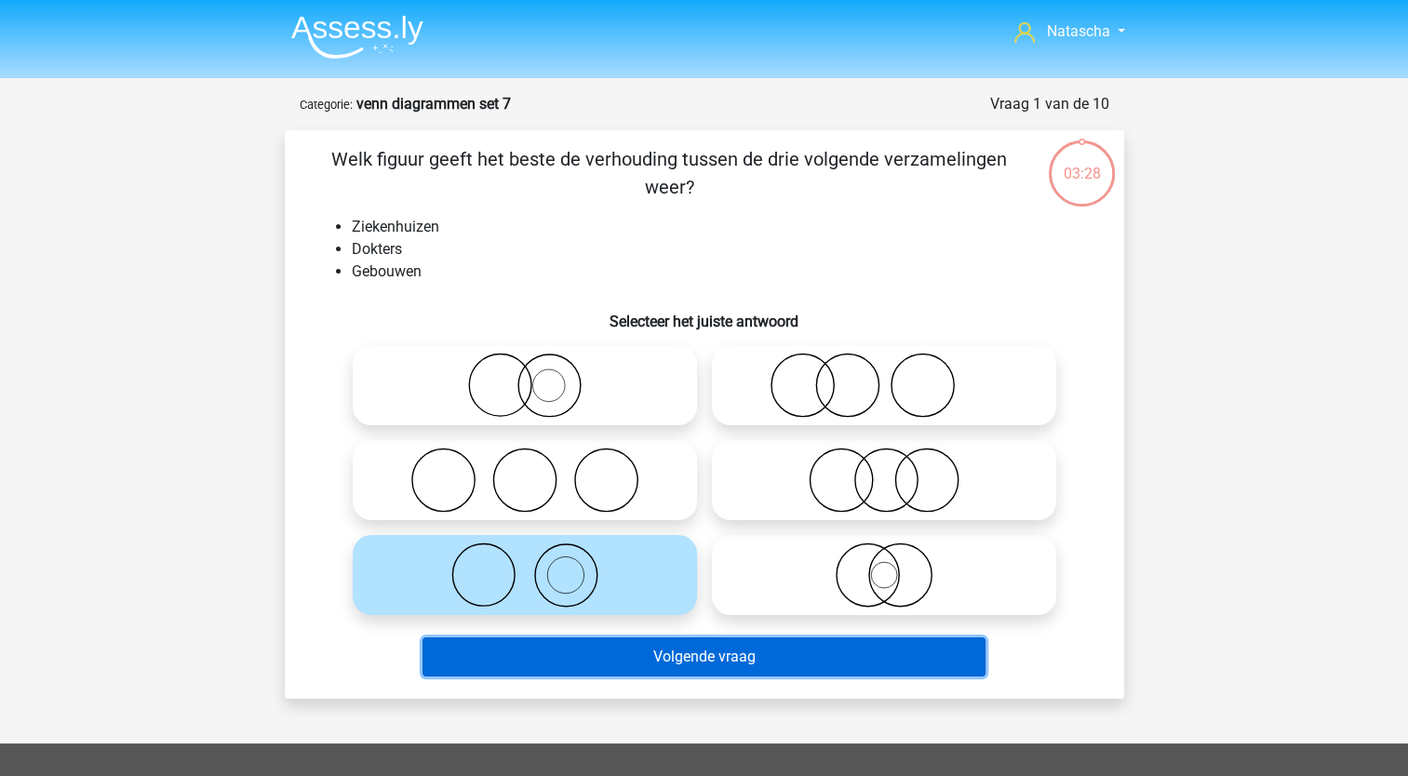
click at [533, 656] on button "Volgende vraag" at bounding box center [704, 656] width 563 height 39
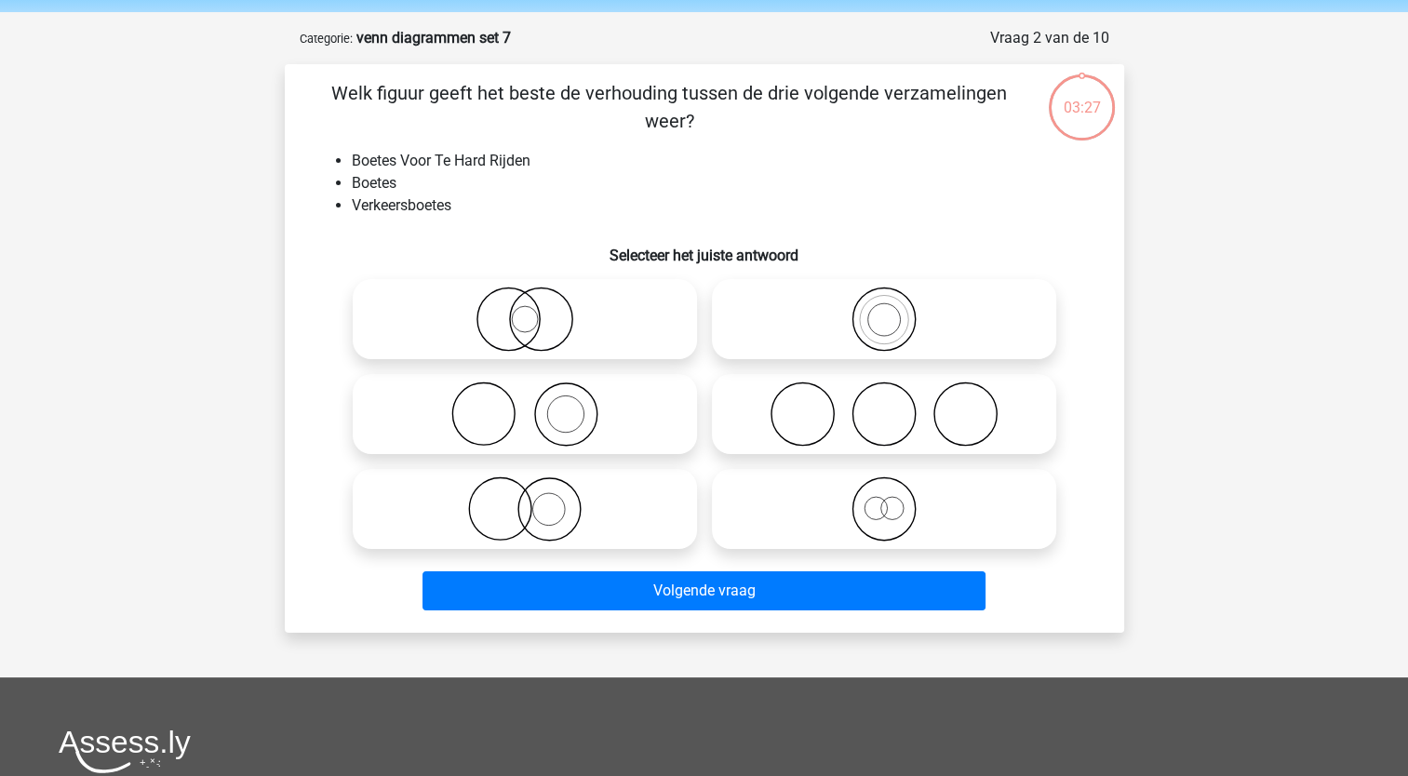
scroll to position [93, 0]
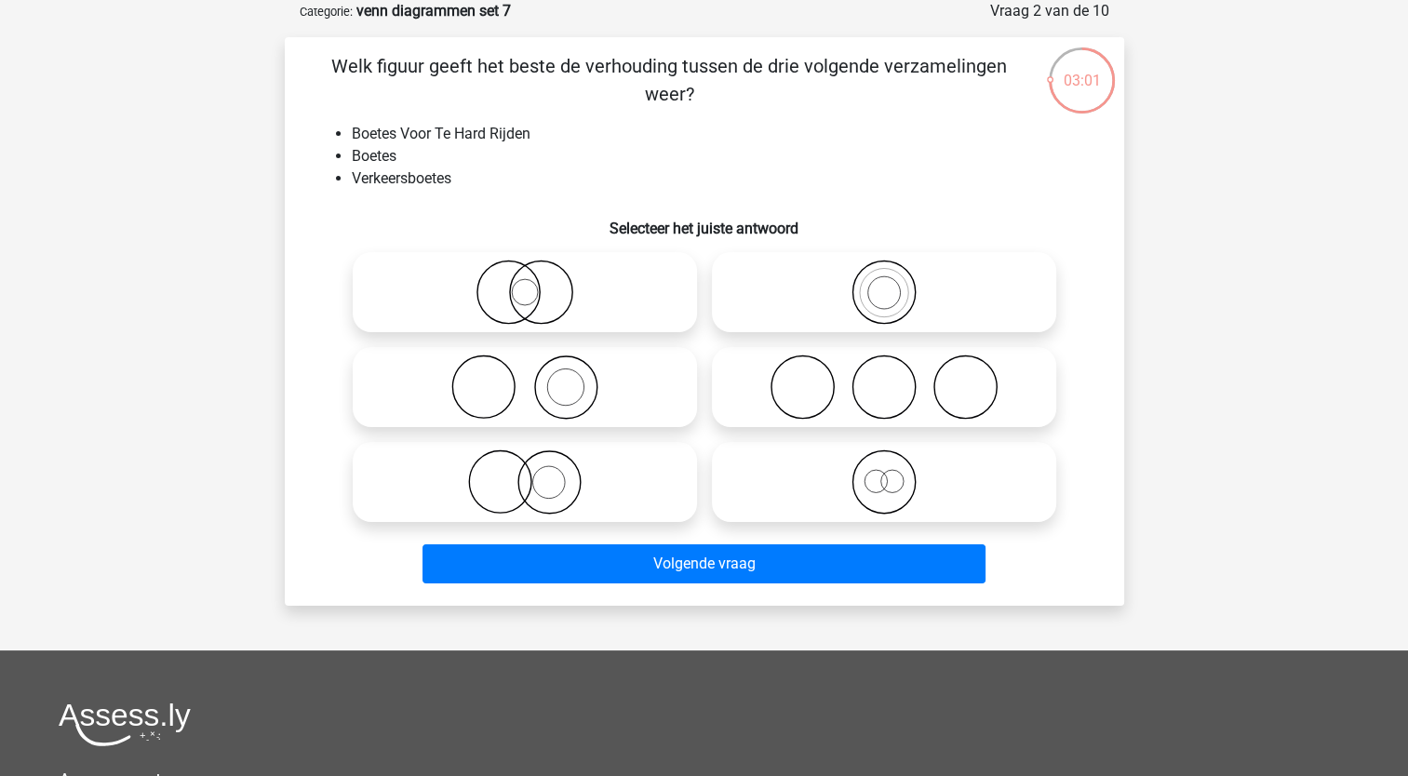
click at [745, 292] on icon at bounding box center [883, 292] width 329 height 65
click at [884, 283] on input "radio" at bounding box center [890, 277] width 12 height 12
radio input "true"
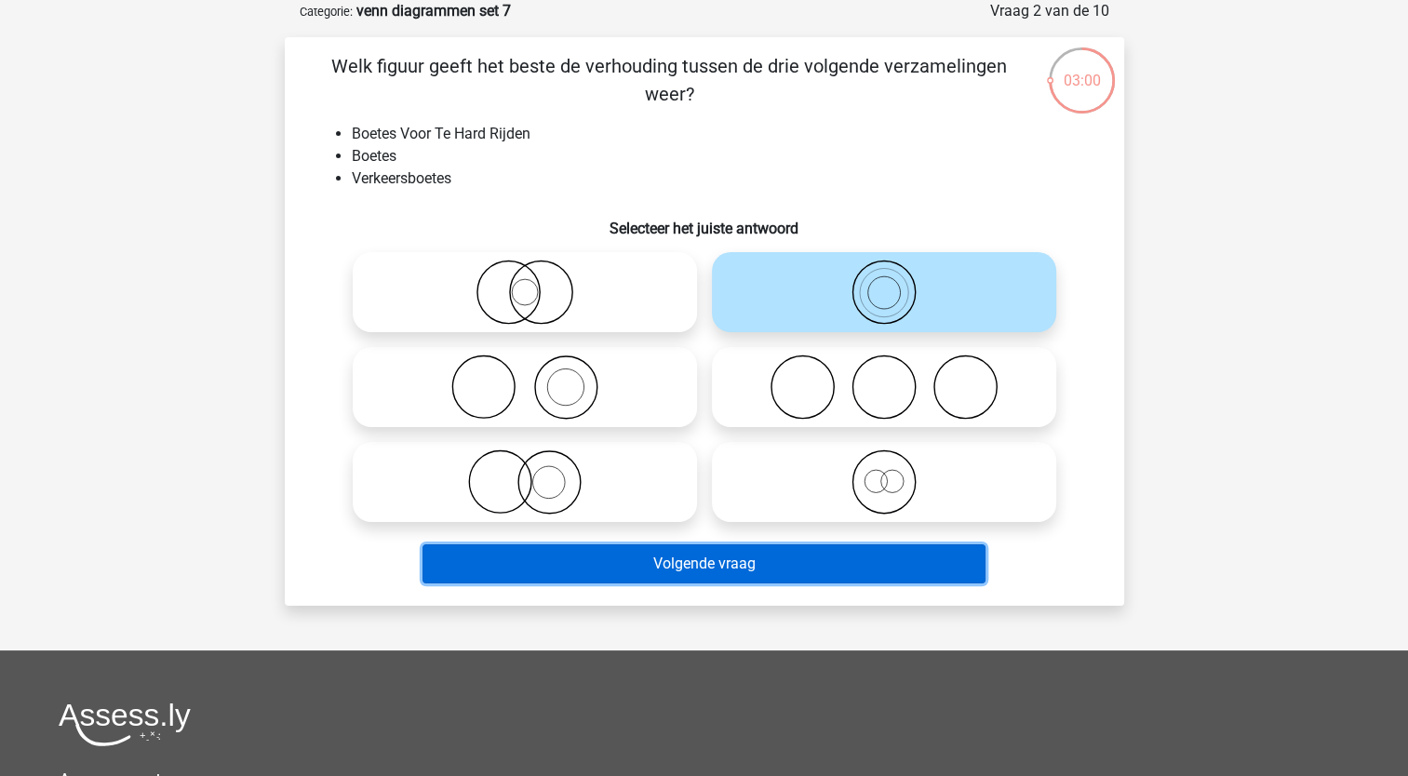
click at [611, 569] on button "Volgende vraag" at bounding box center [704, 563] width 563 height 39
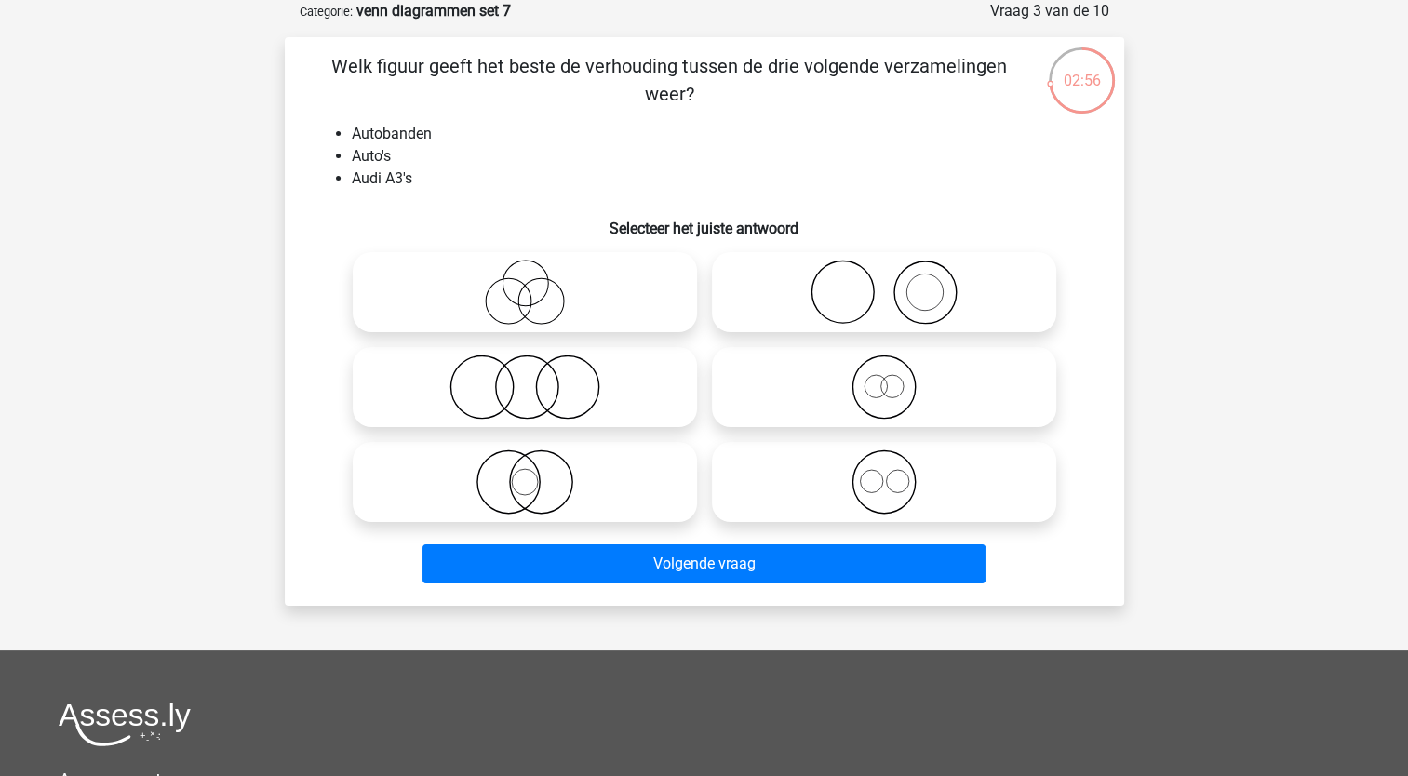
click at [807, 302] on icon at bounding box center [883, 292] width 329 height 65
click at [884, 283] on input "radio" at bounding box center [890, 277] width 12 height 12
radio input "true"
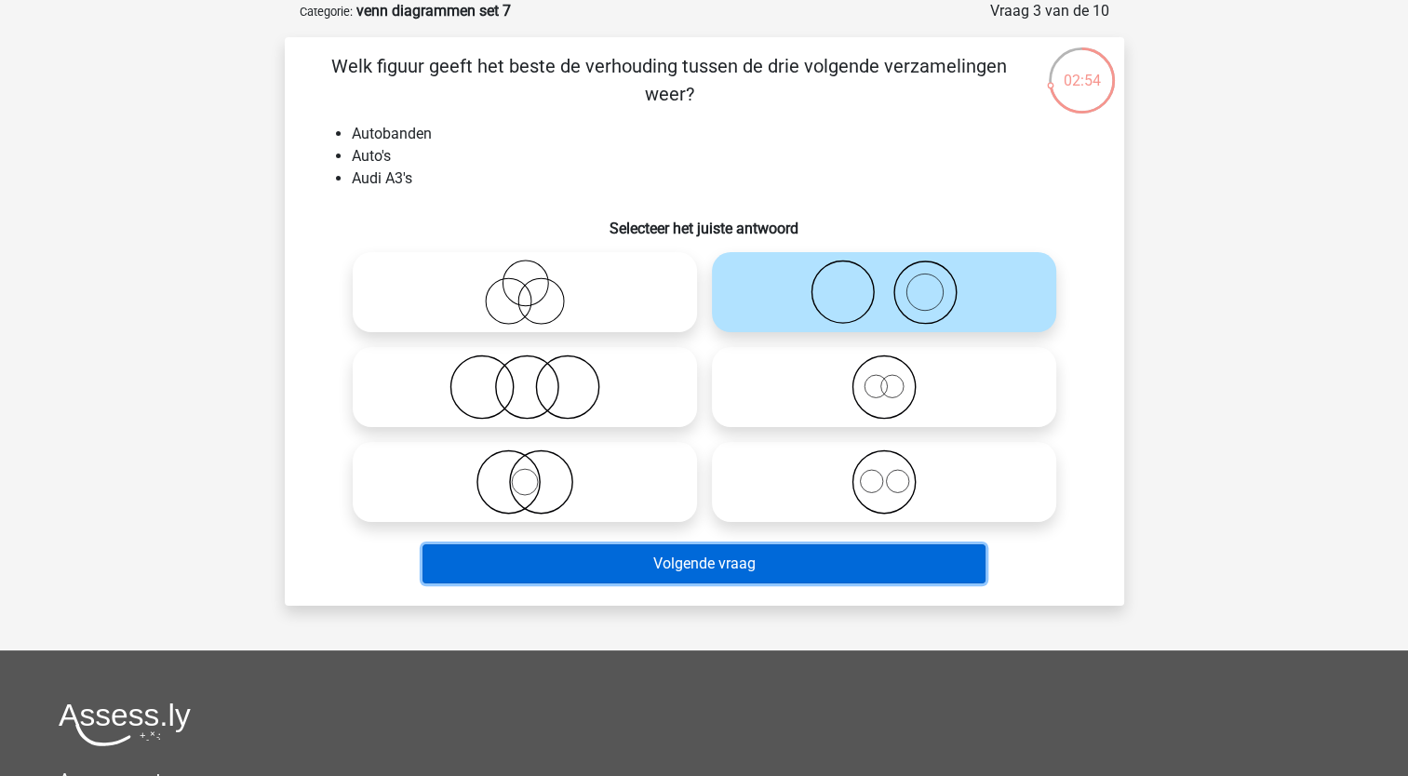
click at [622, 557] on button "Volgende vraag" at bounding box center [704, 563] width 563 height 39
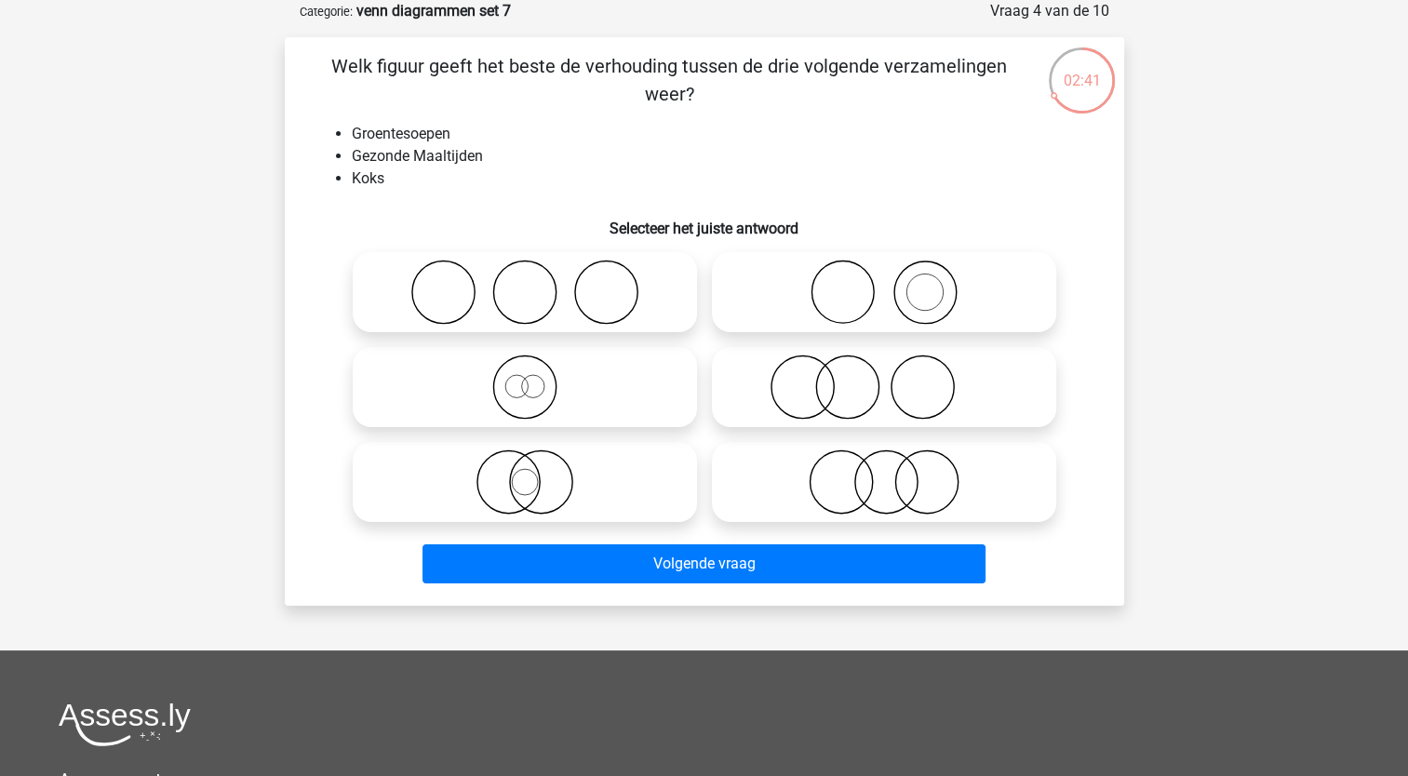
click at [804, 385] on icon at bounding box center [883, 387] width 329 height 65
click at [884, 378] on input "radio" at bounding box center [890, 372] width 12 height 12
radio input "true"
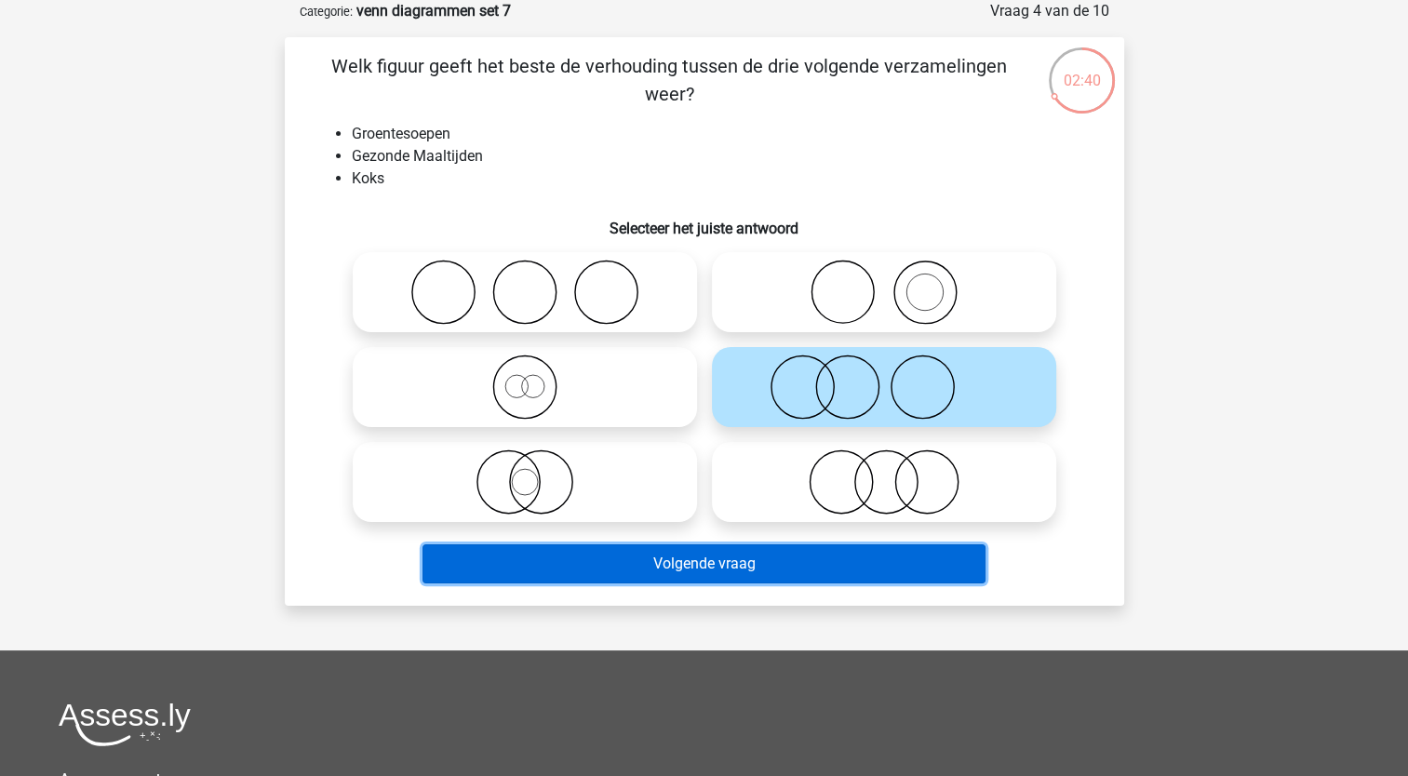
click at [678, 564] on button "Volgende vraag" at bounding box center [704, 563] width 563 height 39
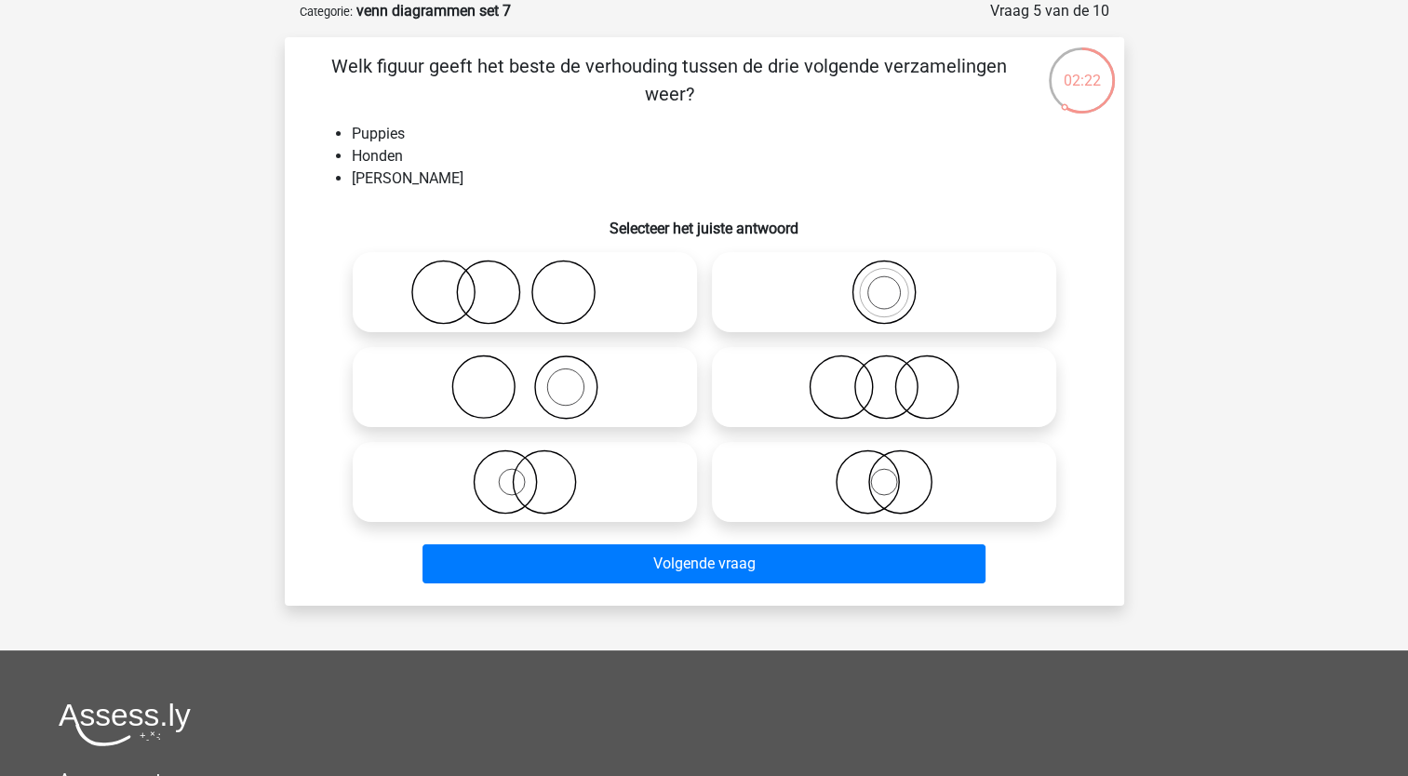
click at [547, 463] on icon at bounding box center [524, 482] width 329 height 65
click at [537, 463] on input "radio" at bounding box center [531, 467] width 12 height 12
radio input "true"
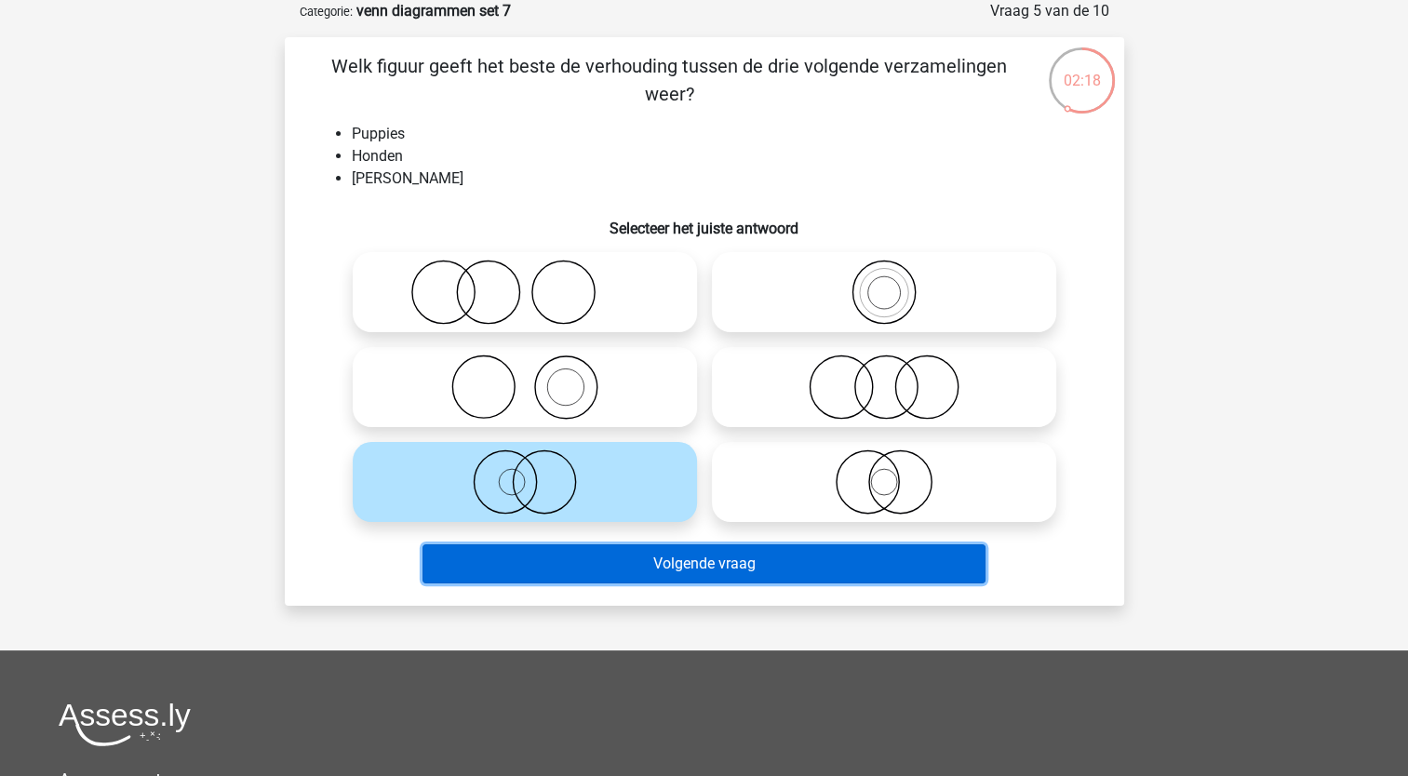
click at [508, 554] on button "Volgende vraag" at bounding box center [704, 563] width 563 height 39
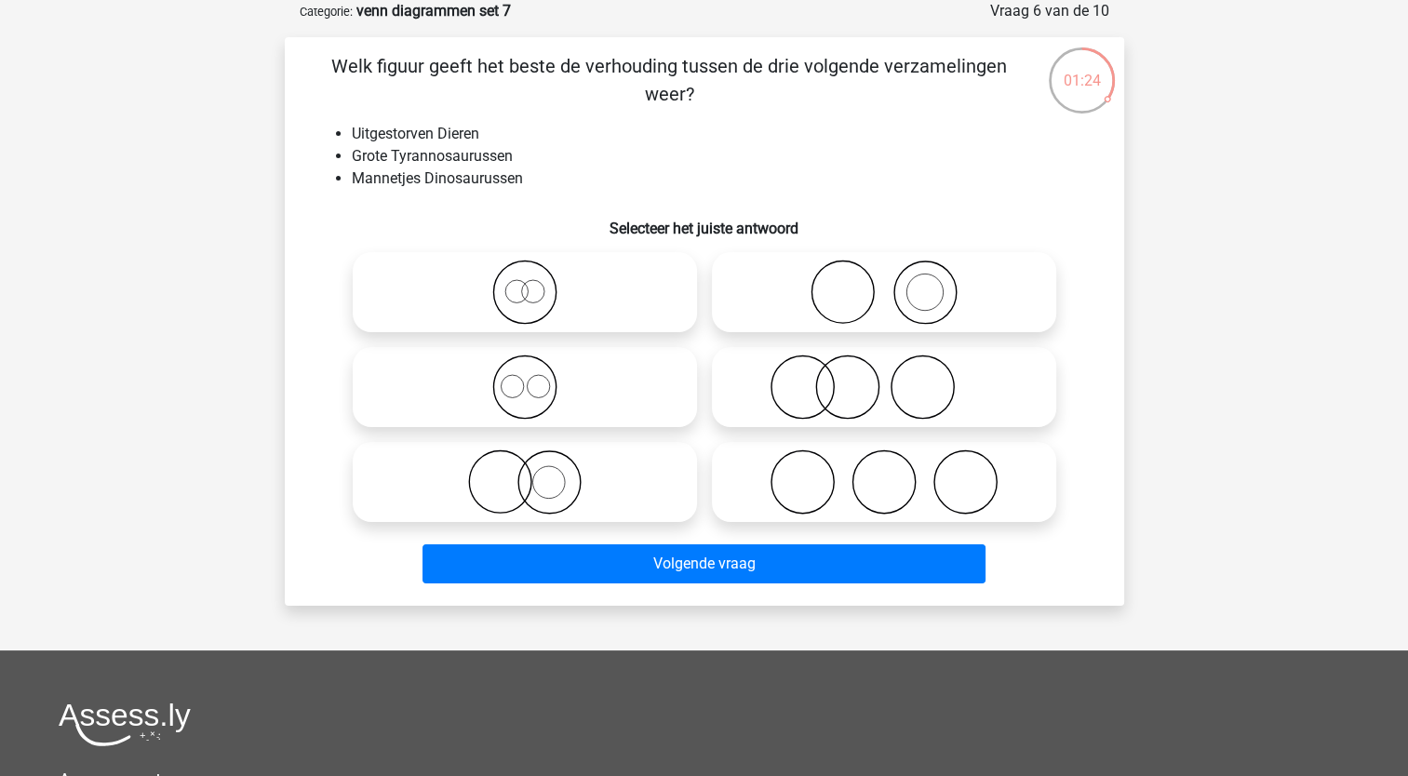
click at [529, 493] on circle at bounding box center [500, 482] width 62 height 62
click at [529, 473] on input "radio" at bounding box center [531, 467] width 12 height 12
radio input "true"
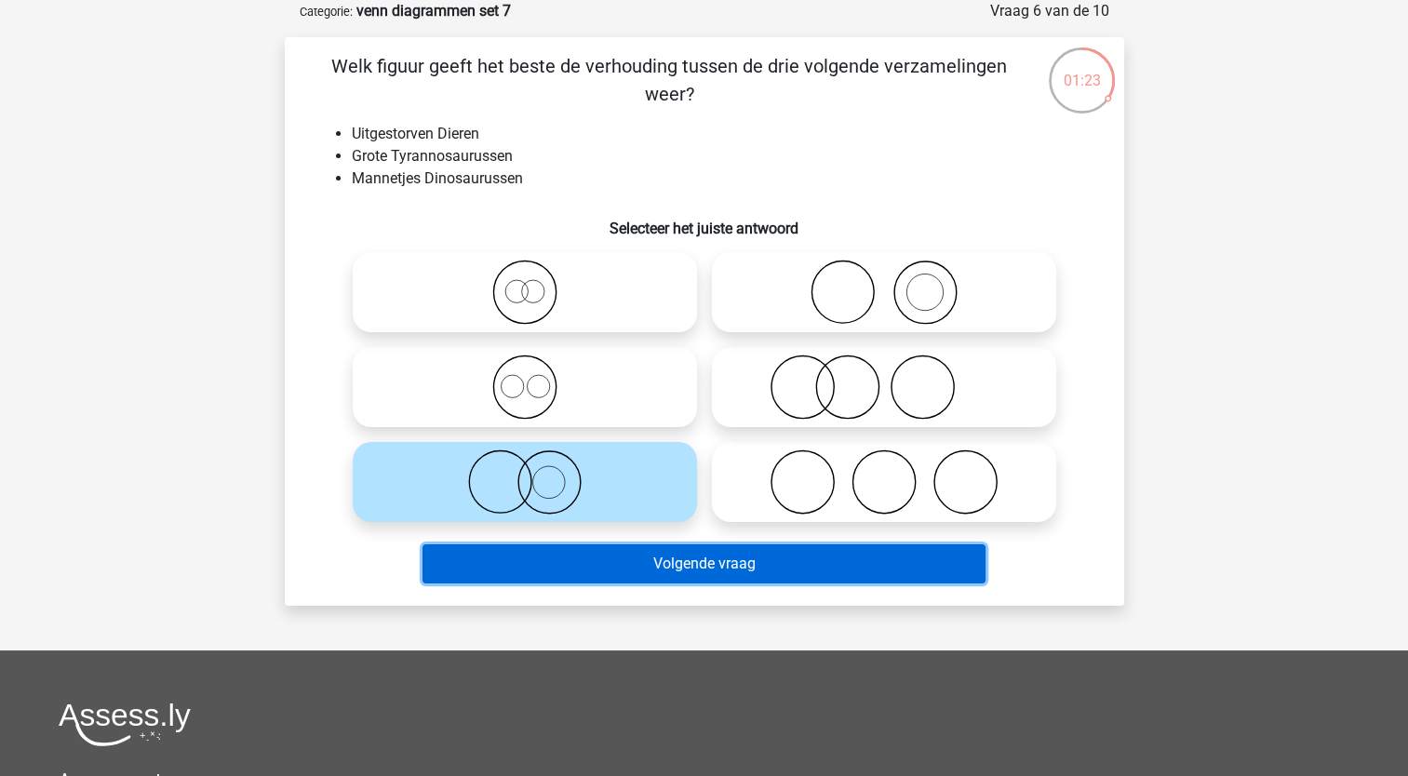
click at [527, 551] on button "Volgende vraag" at bounding box center [704, 563] width 563 height 39
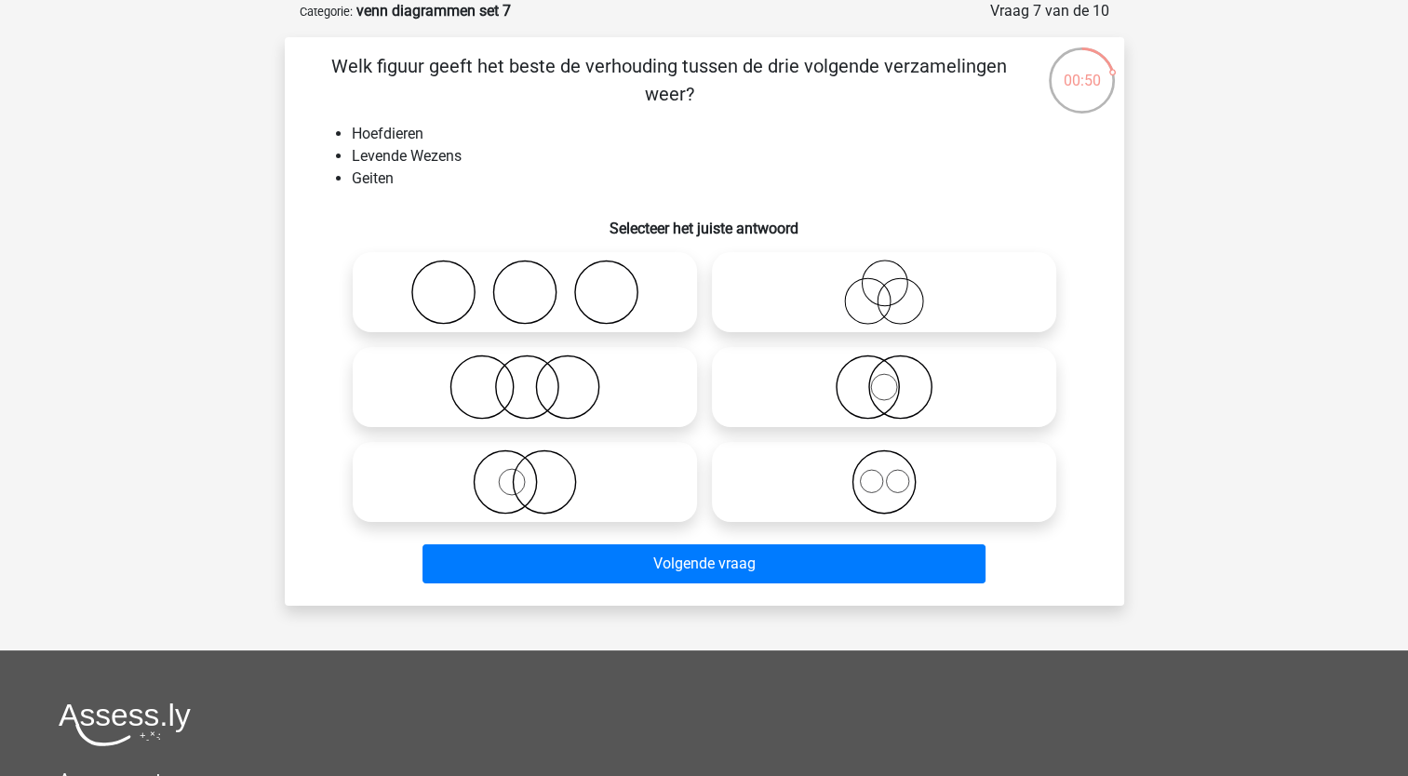
click at [827, 299] on icon at bounding box center [883, 292] width 329 height 65
click at [884, 283] on input "radio" at bounding box center [890, 277] width 12 height 12
radio input "true"
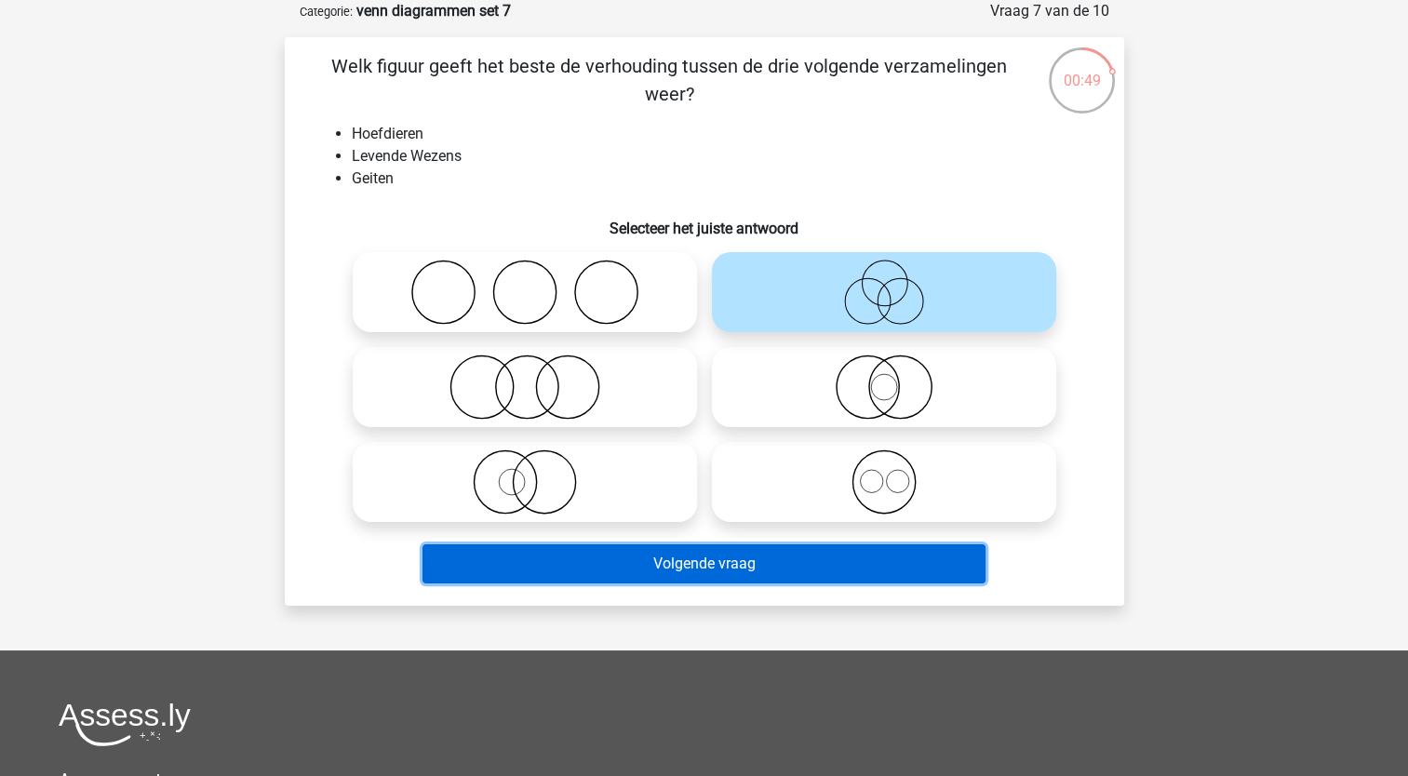
click at [658, 575] on button "Volgende vraag" at bounding box center [704, 563] width 563 height 39
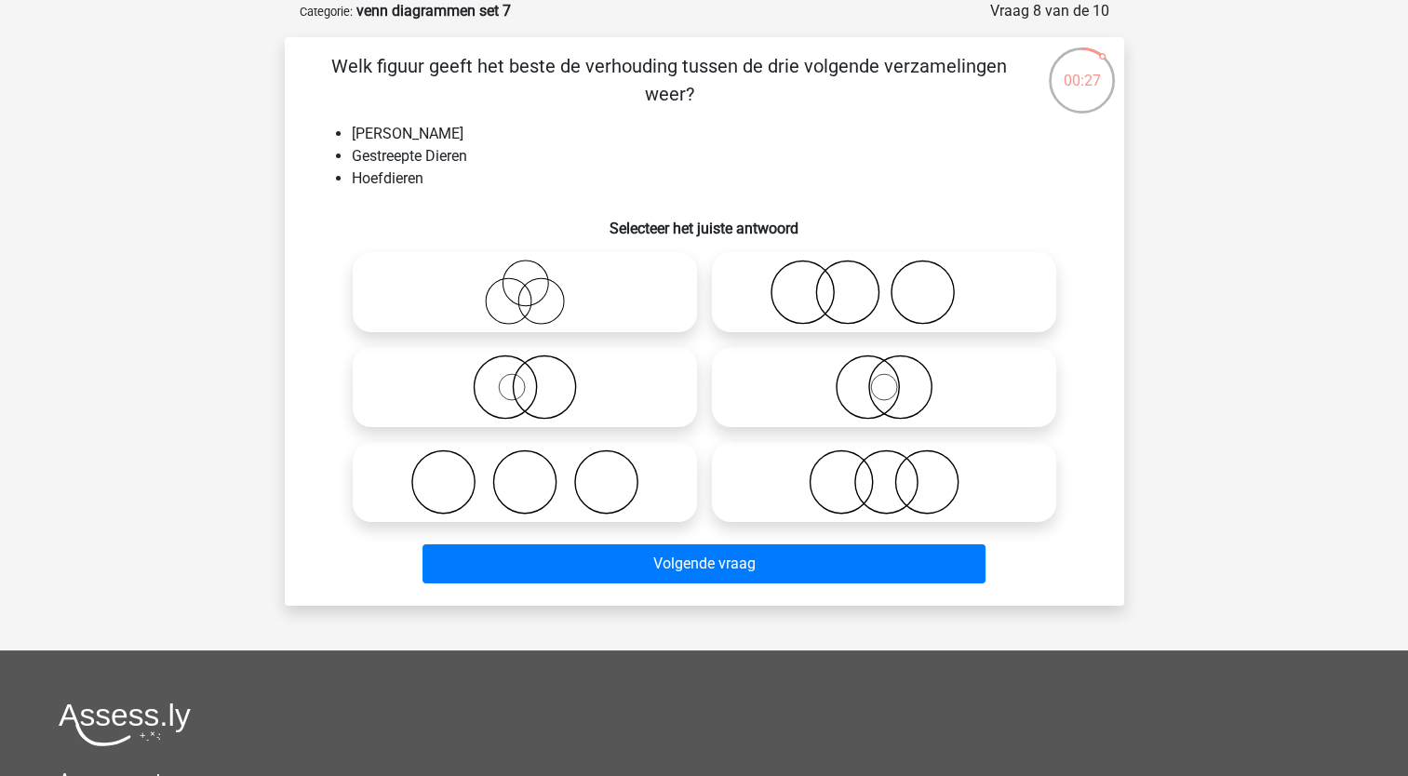
click at [835, 300] on icon at bounding box center [883, 292] width 329 height 65
click at [884, 283] on input "radio" at bounding box center [890, 277] width 12 height 12
radio input "true"
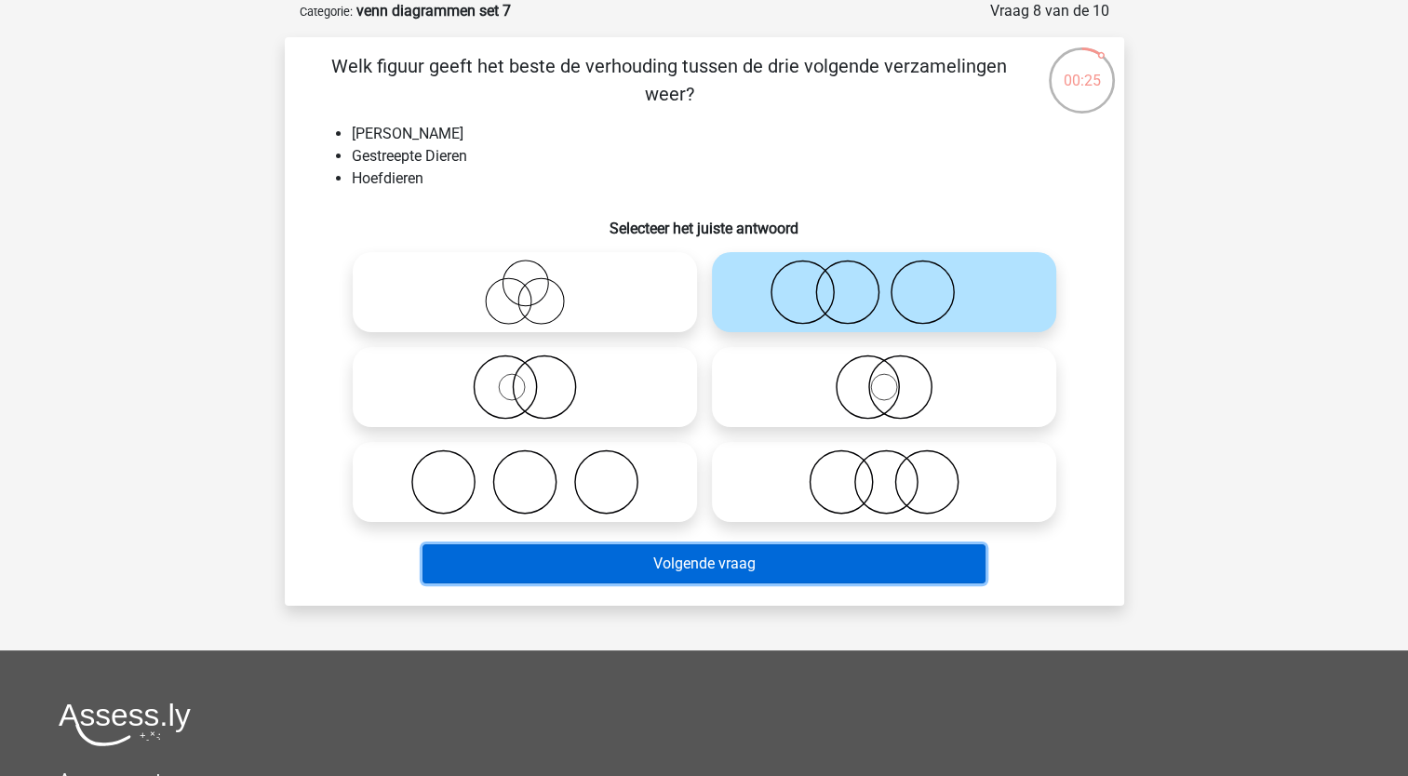
click at [602, 555] on button "Volgende vraag" at bounding box center [704, 563] width 563 height 39
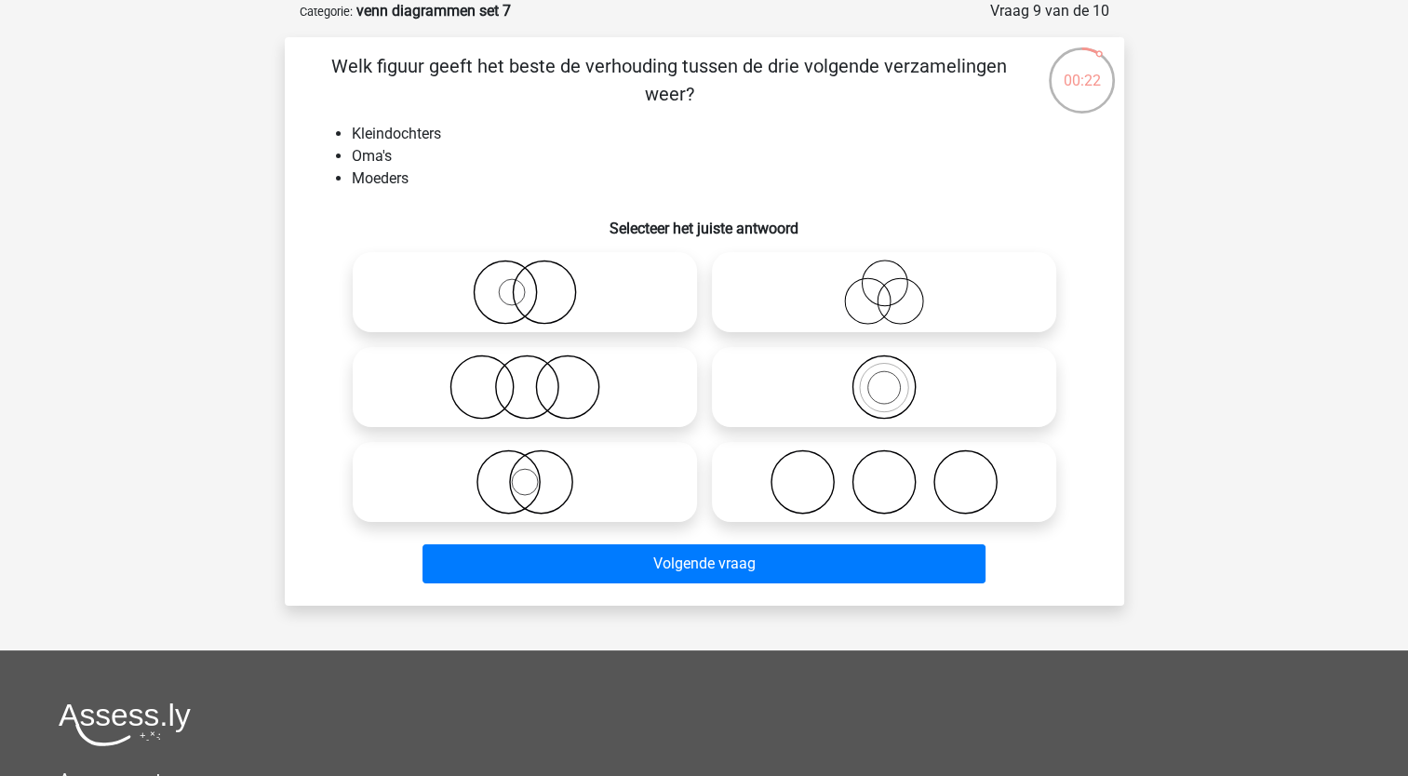
click at [905, 393] on icon at bounding box center [883, 387] width 329 height 65
click at [896, 378] on input "radio" at bounding box center [890, 372] width 12 height 12
radio input "true"
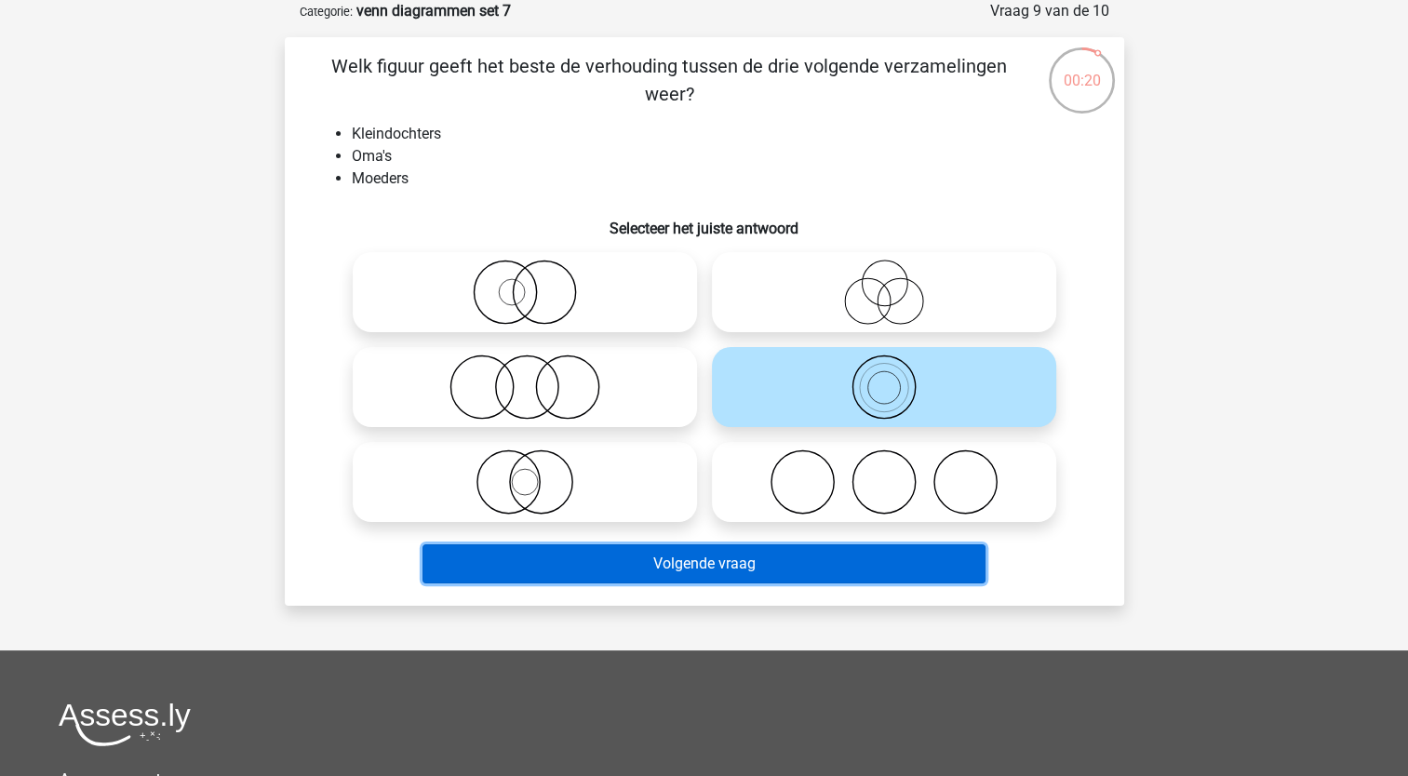
click at [725, 559] on button "Volgende vraag" at bounding box center [704, 563] width 563 height 39
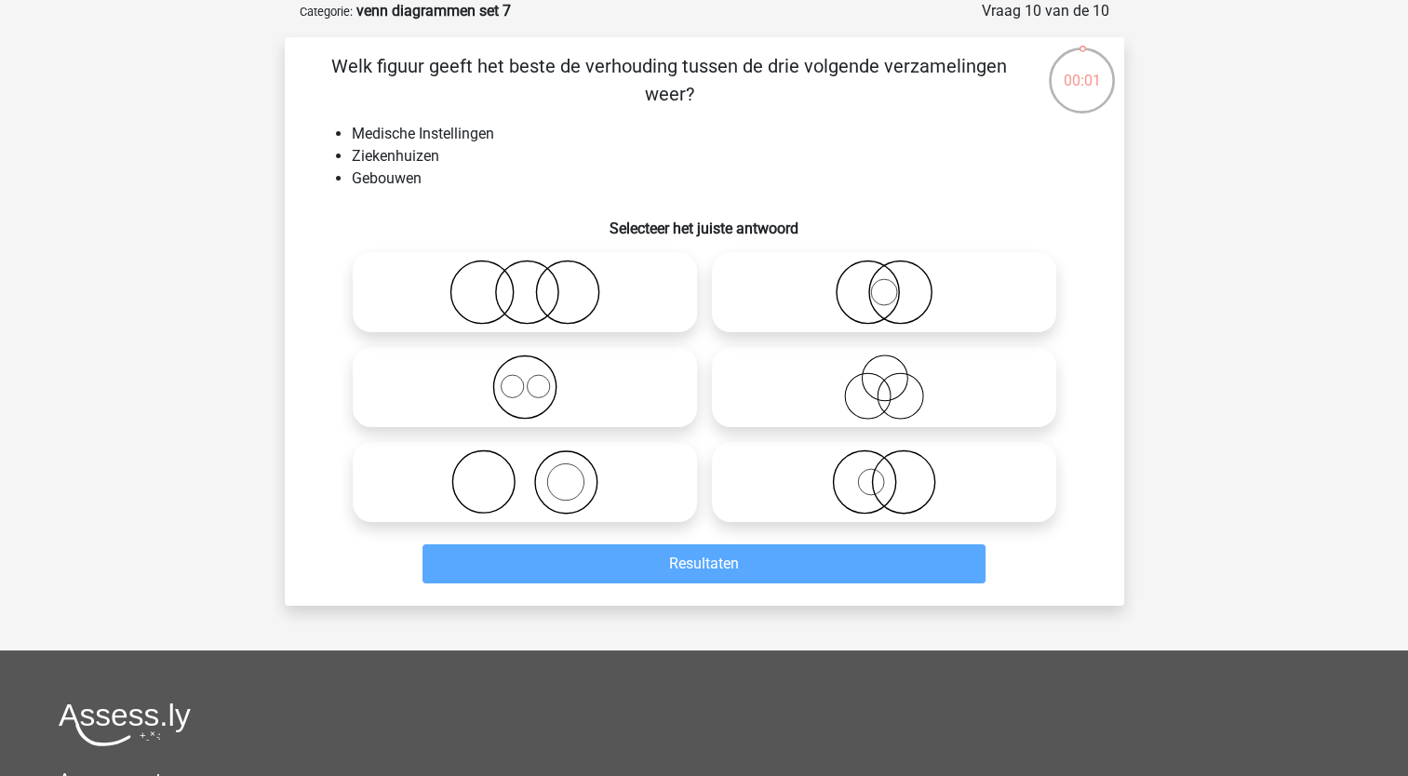
click at [553, 475] on icon at bounding box center [524, 482] width 329 height 65
click at [537, 473] on input "radio" at bounding box center [531, 467] width 12 height 12
radio input "true"
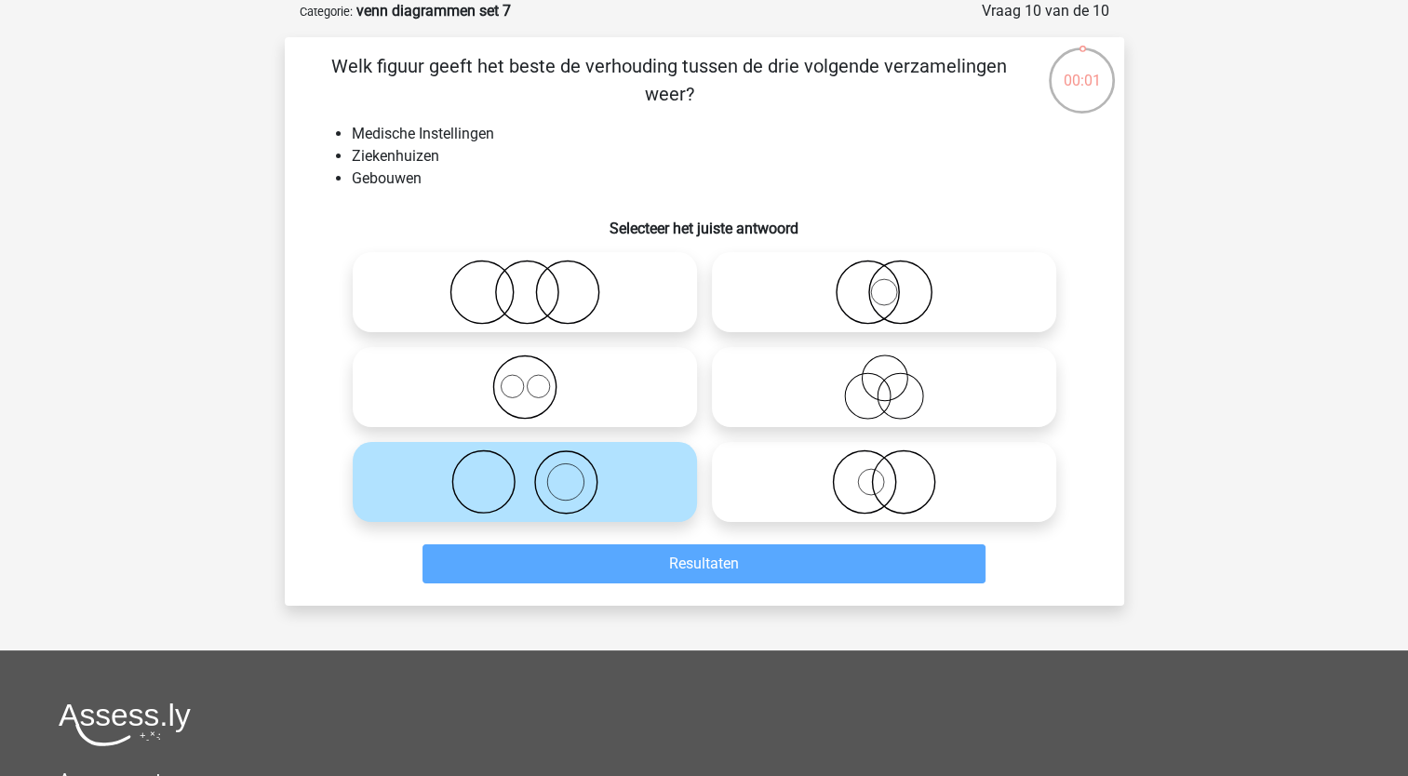
click at [553, 475] on icon at bounding box center [524, 482] width 329 height 65
click at [537, 473] on input "radio" at bounding box center [531, 467] width 12 height 12
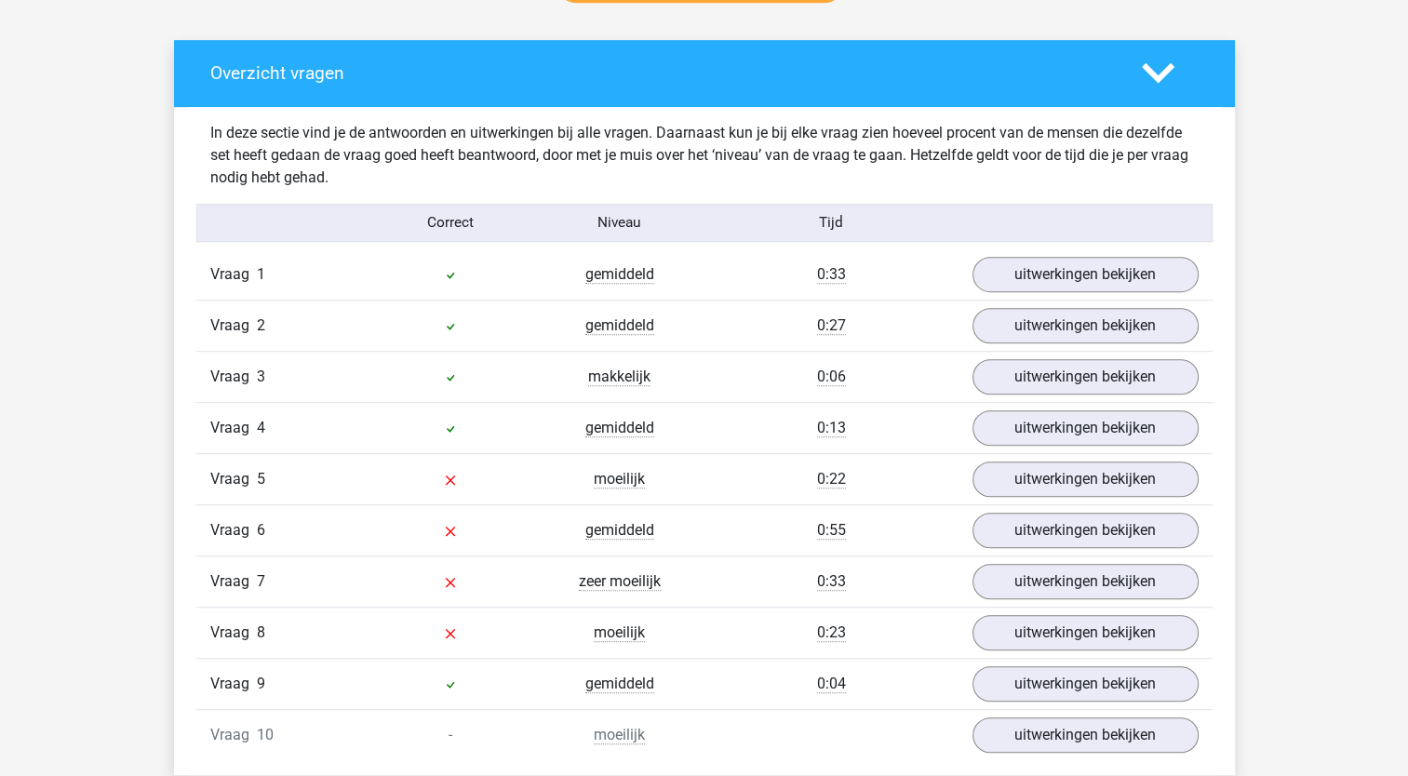
scroll to position [998, 0]
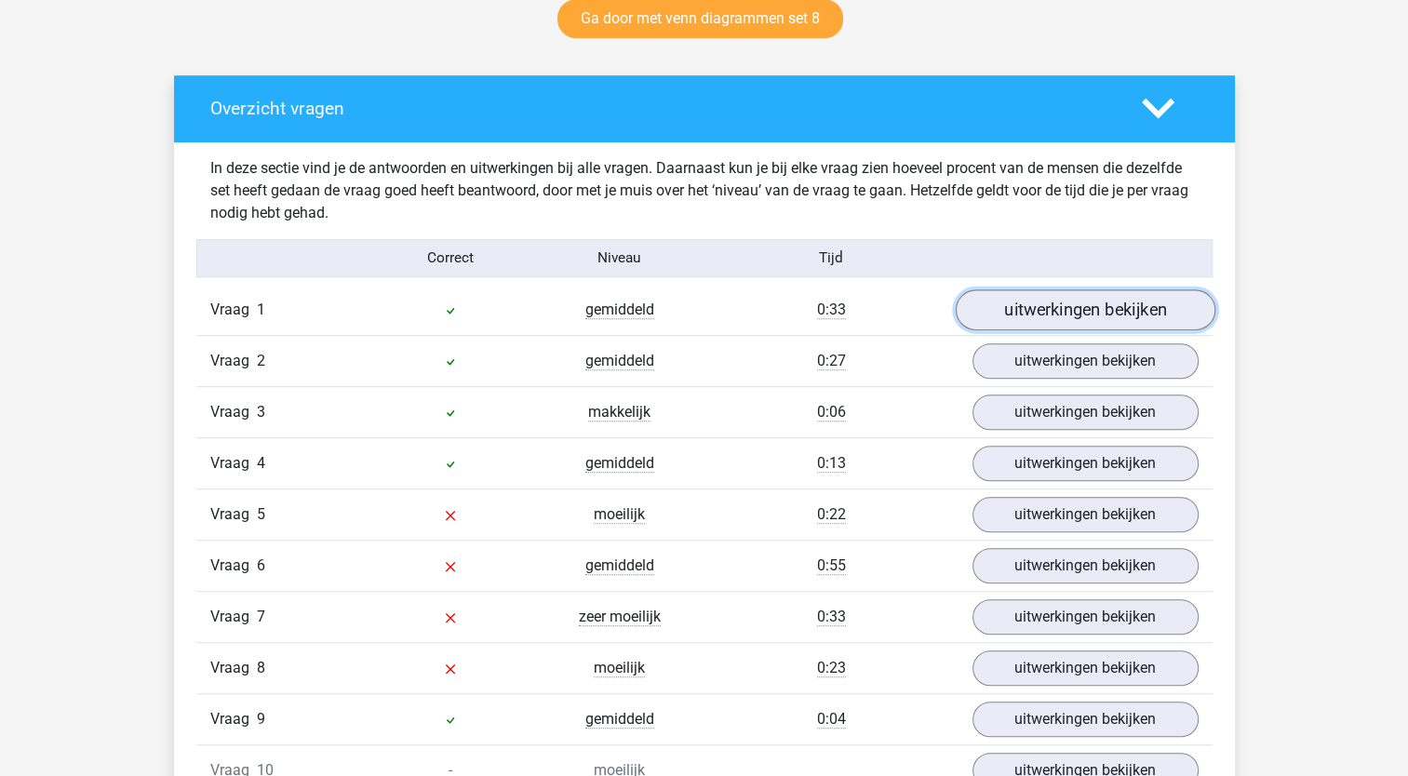
click at [1002, 310] on link "uitwerkingen bekijken" at bounding box center [1085, 309] width 260 height 41
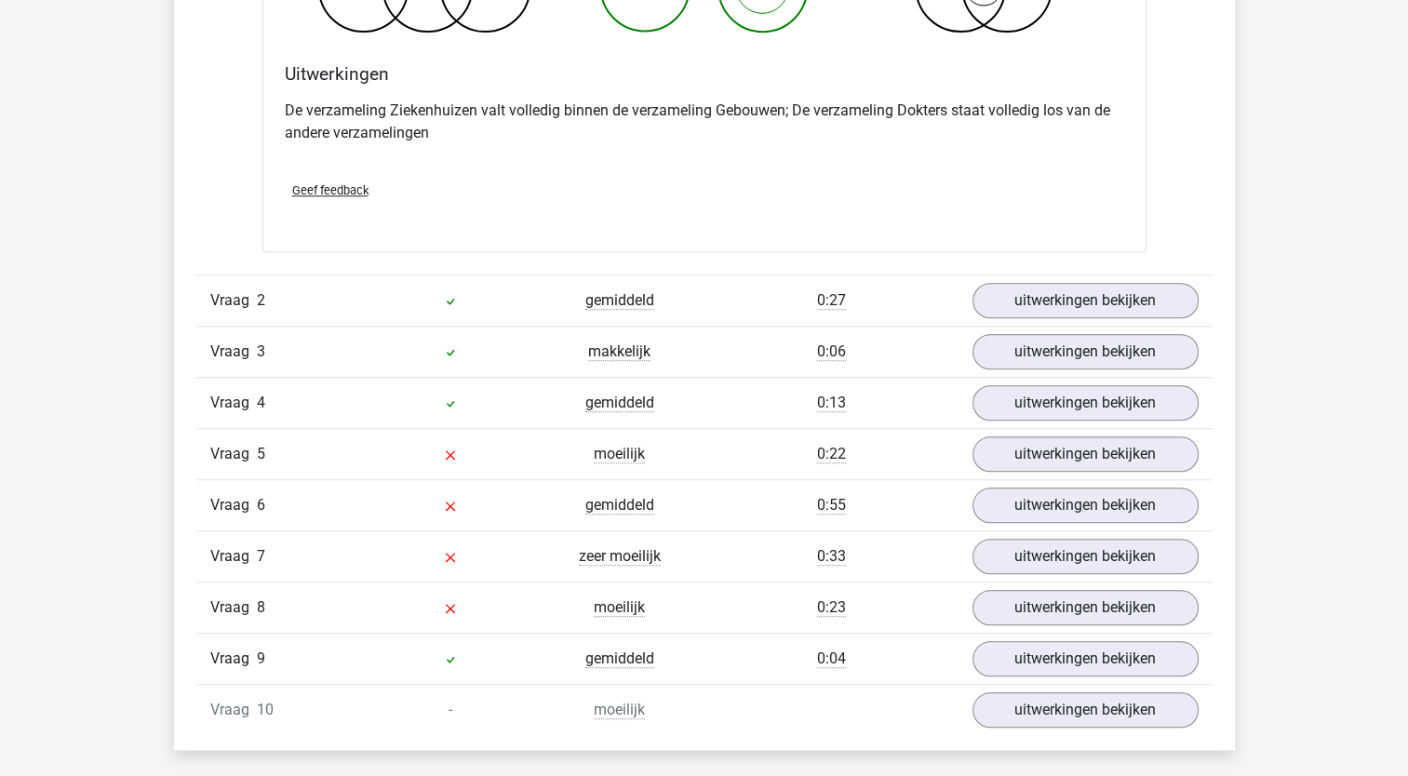
scroll to position [1794, 0]
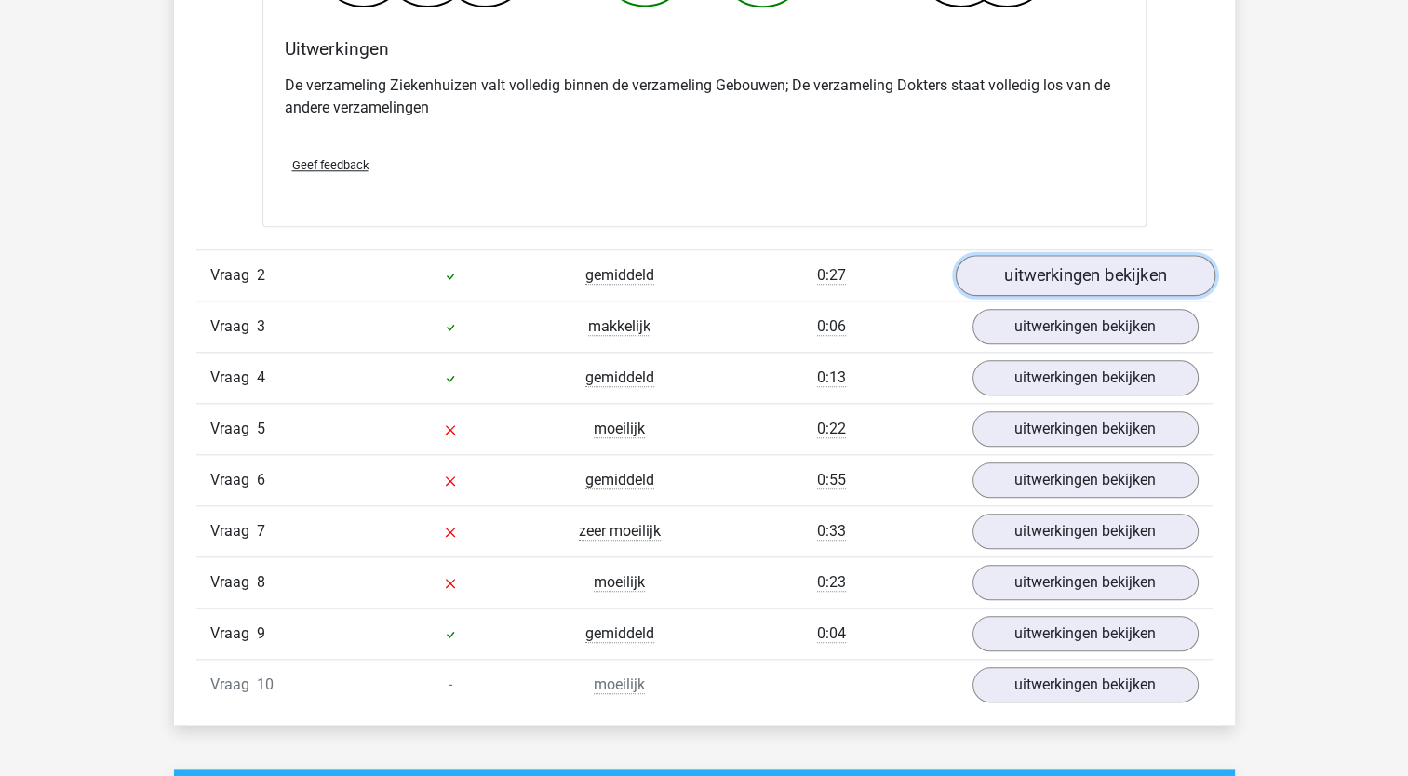
click at [1113, 281] on link "uitwerkingen bekijken" at bounding box center [1085, 275] width 260 height 41
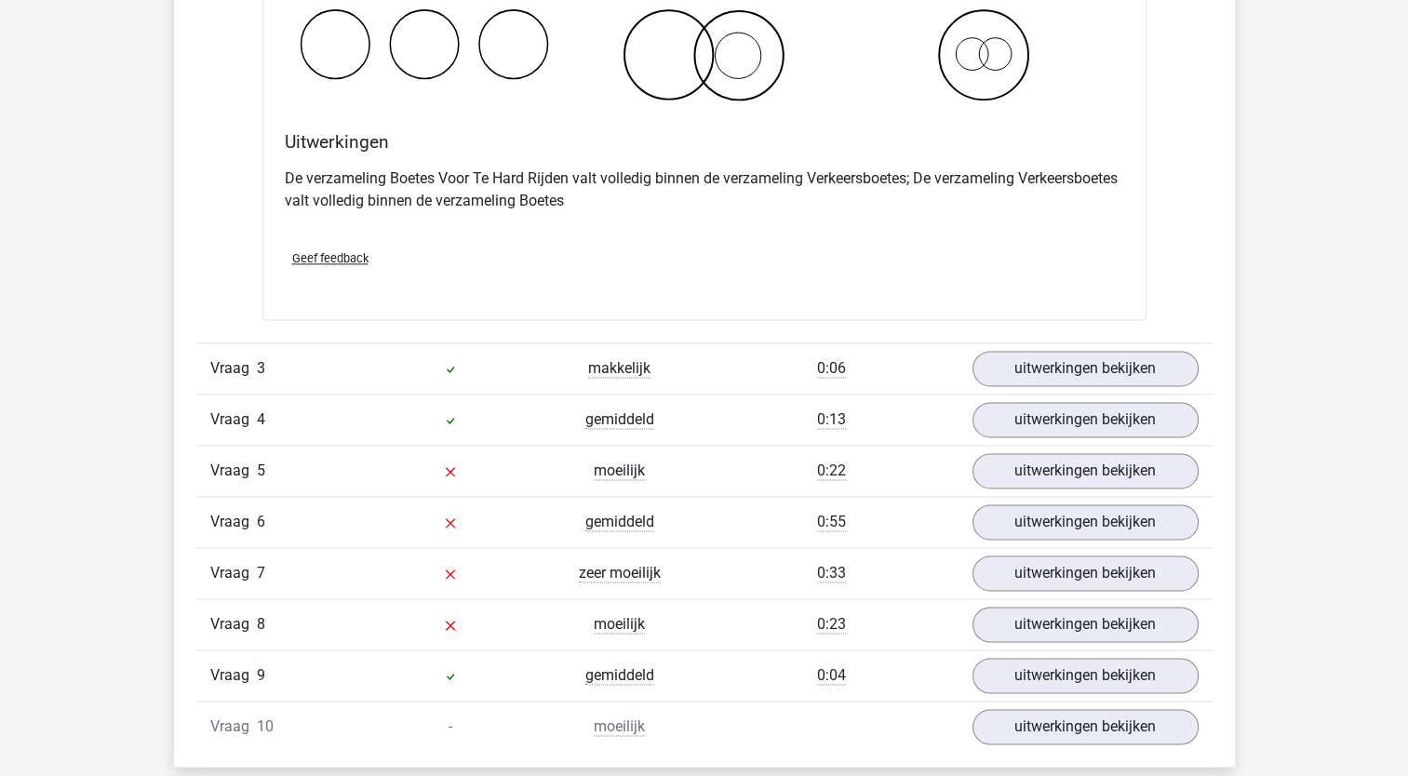
scroll to position [2483, 0]
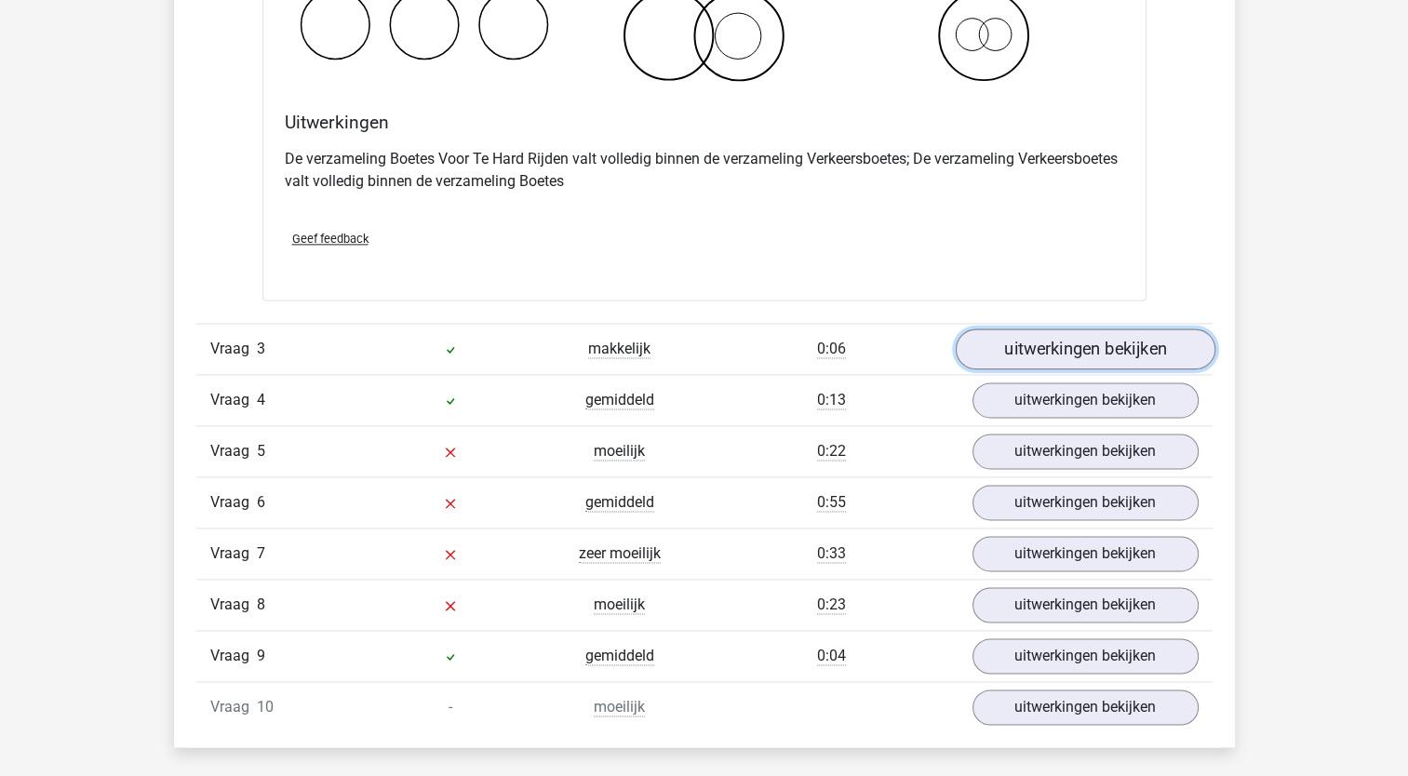
click at [1112, 347] on link "uitwerkingen bekijken" at bounding box center [1085, 349] width 260 height 41
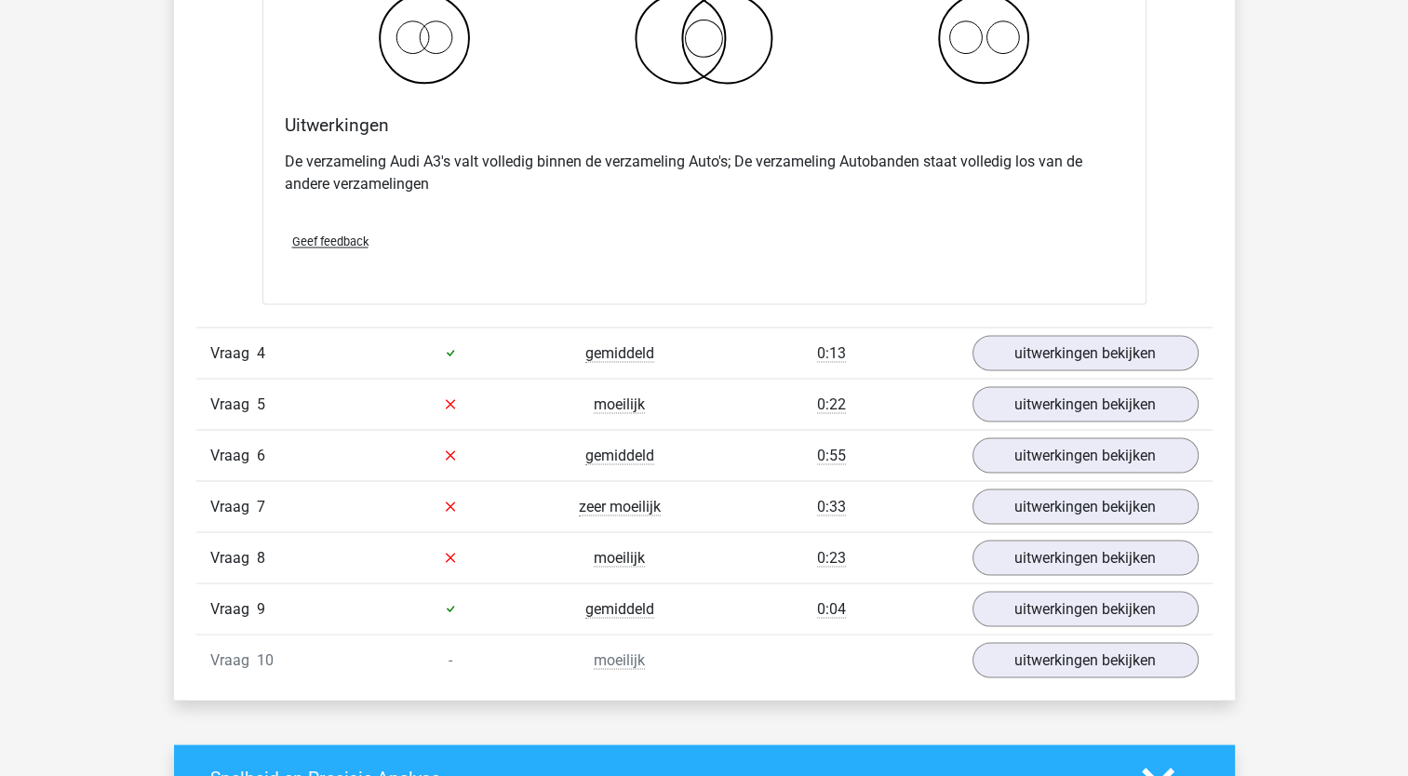
scroll to position [3260, 0]
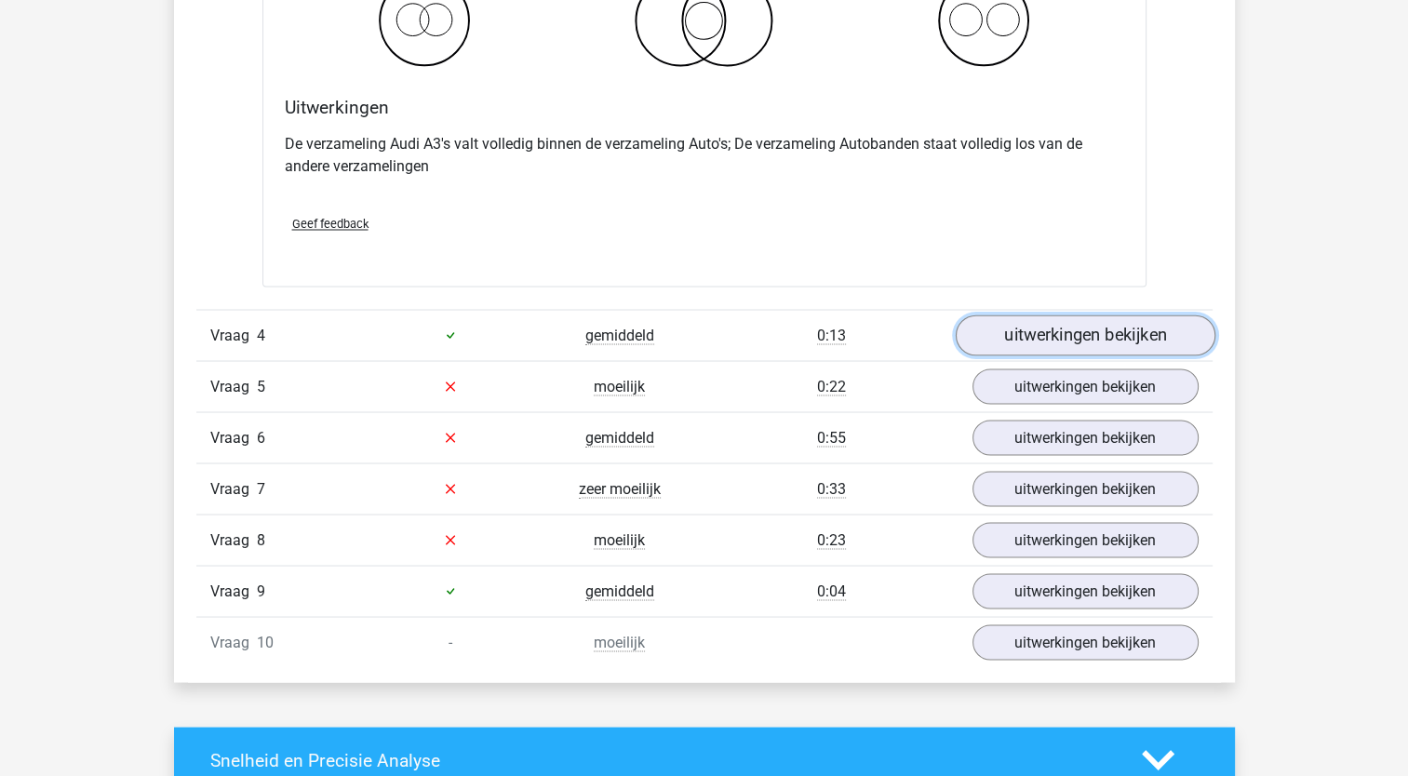
click at [1055, 336] on link "uitwerkingen bekijken" at bounding box center [1085, 335] width 260 height 41
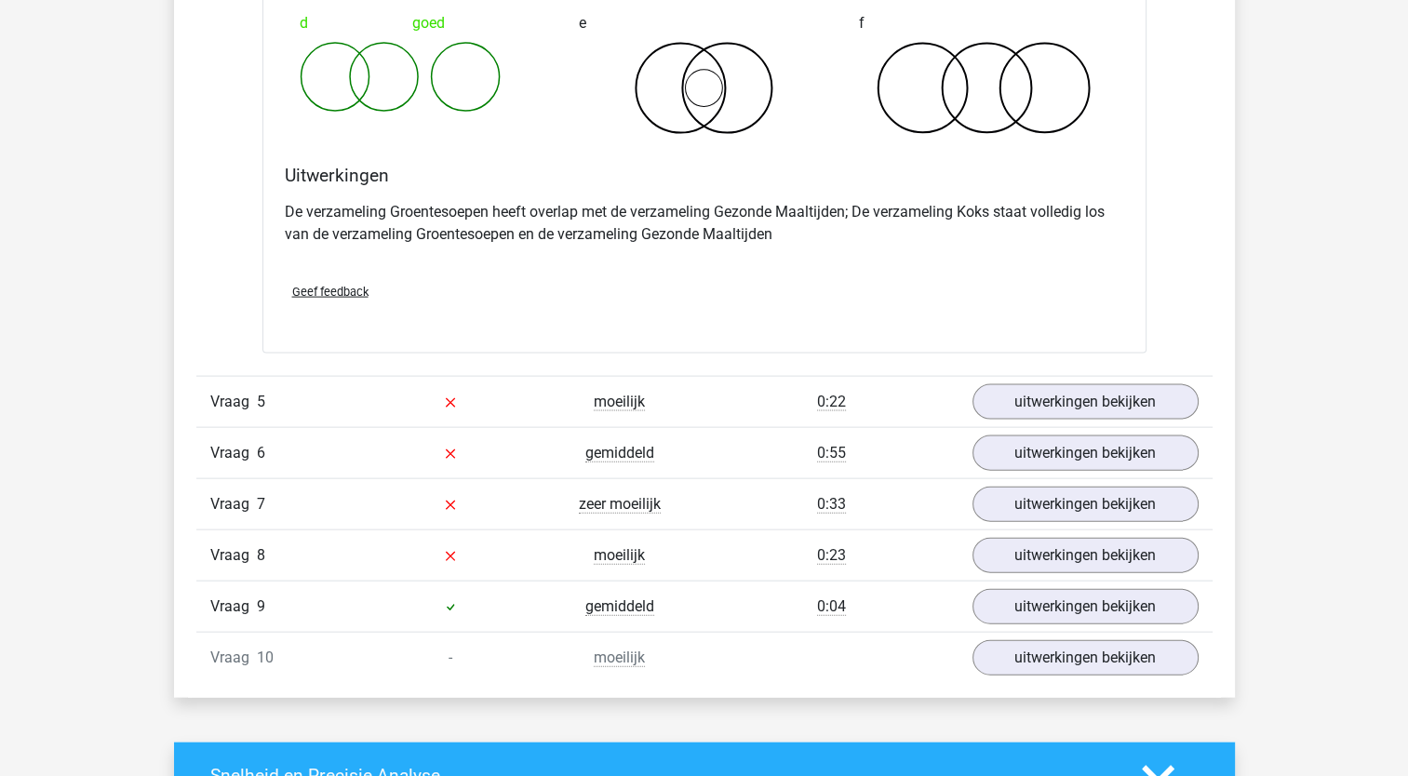
scroll to position [4001, 0]
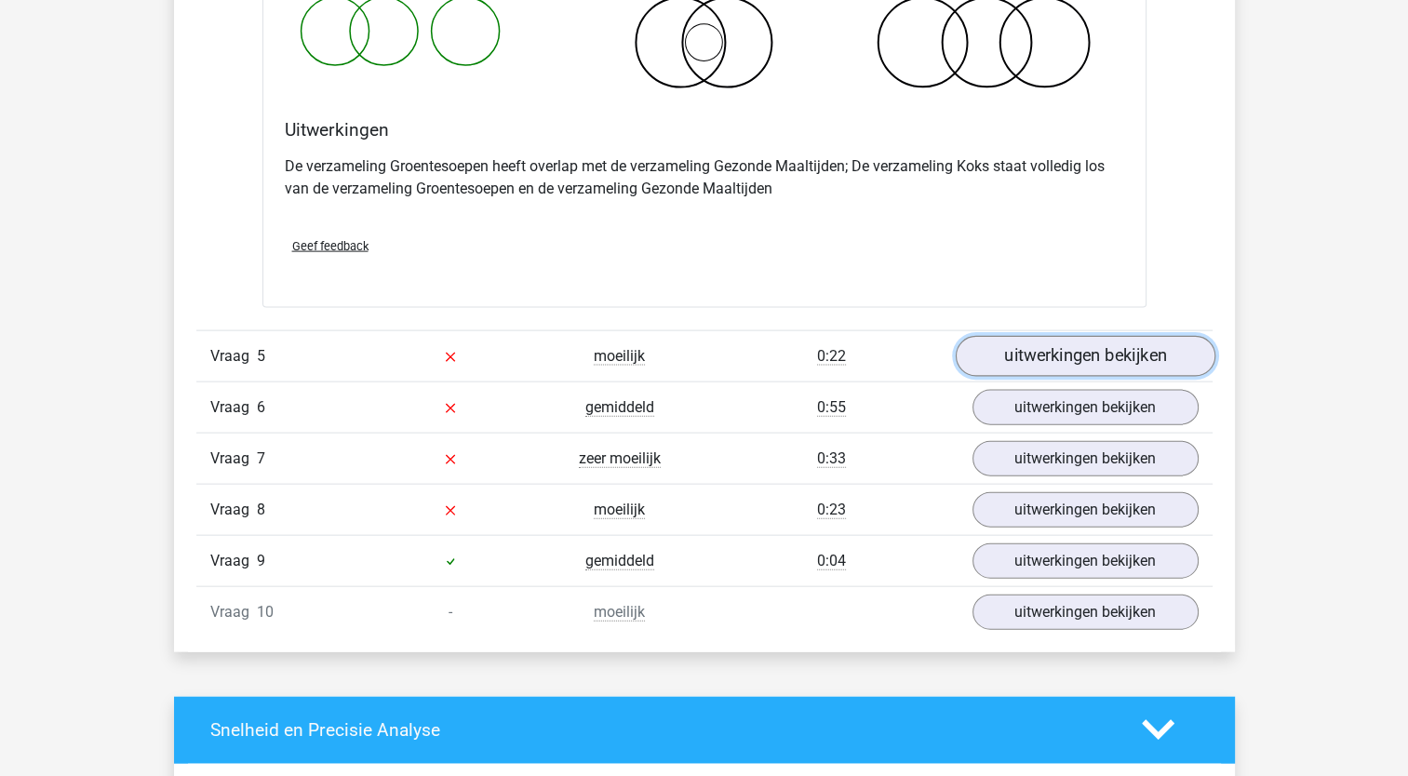
click at [1110, 359] on link "uitwerkingen bekijken" at bounding box center [1085, 356] width 260 height 41
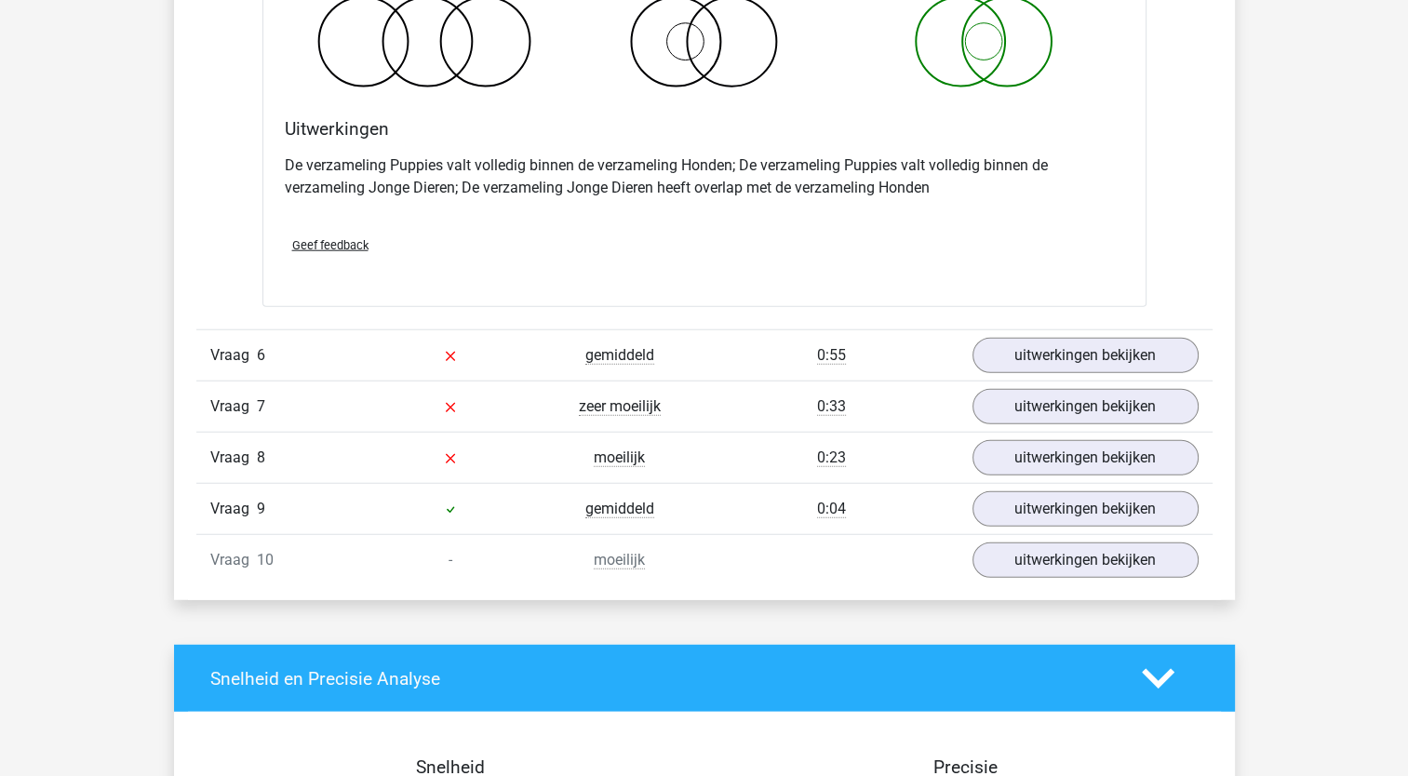
scroll to position [4878, 0]
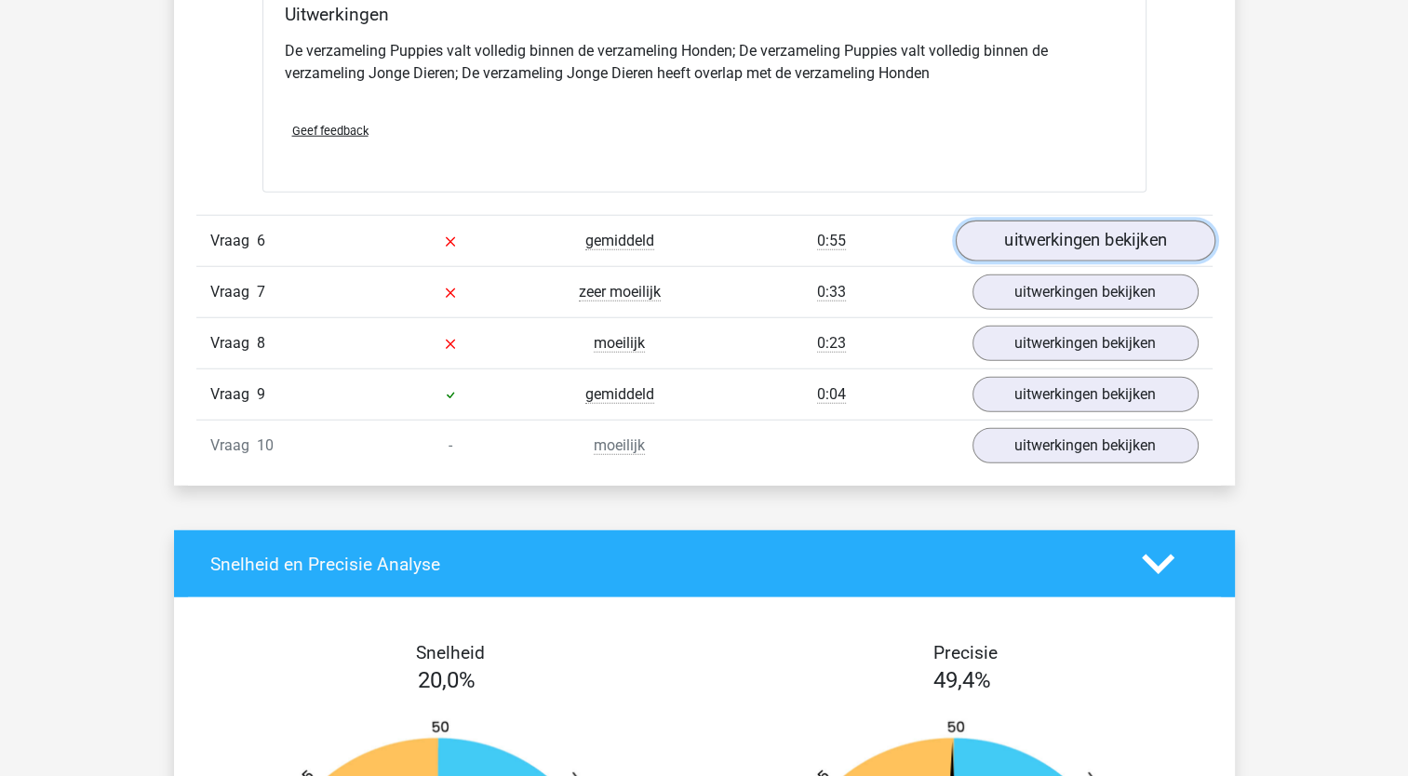
click at [1123, 229] on link "uitwerkingen bekijken" at bounding box center [1085, 241] width 260 height 41
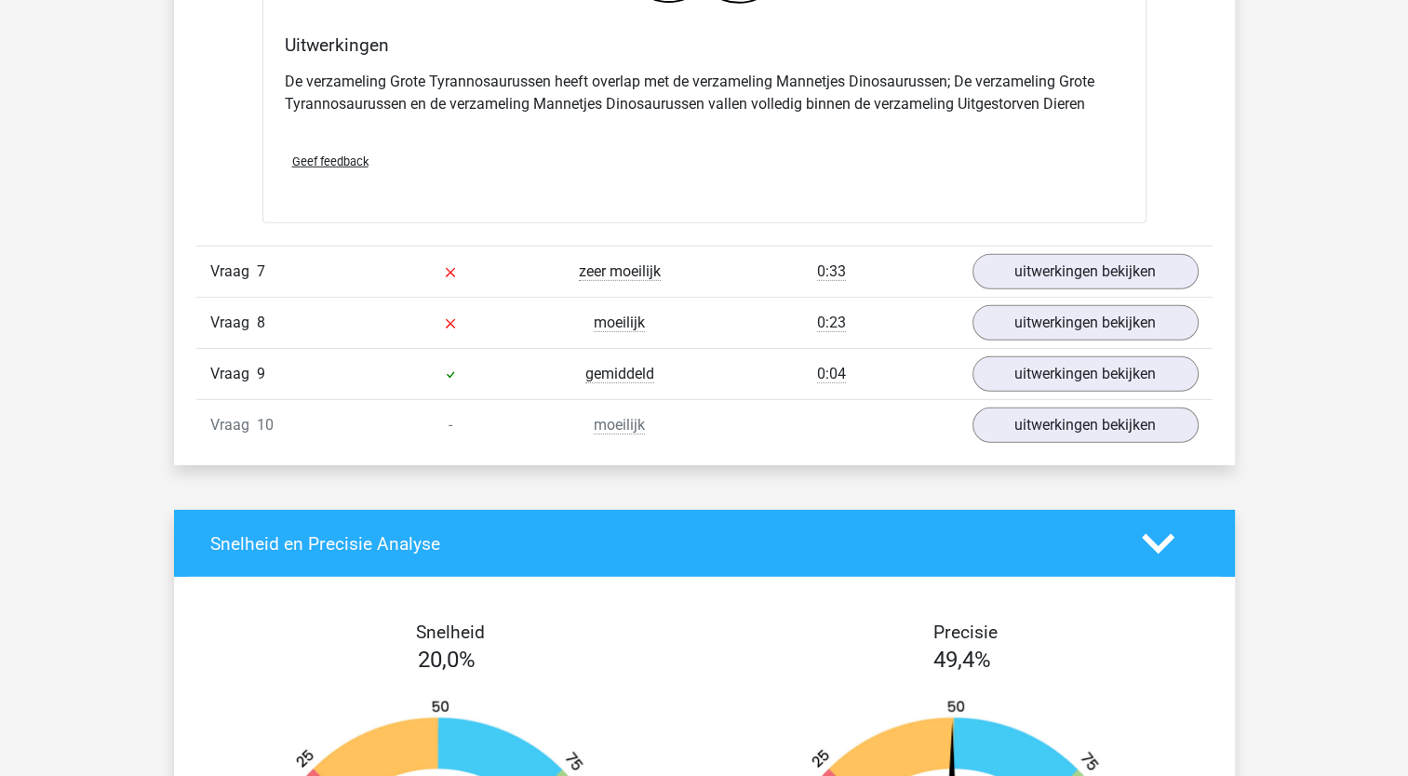
scroll to position [5570, 0]
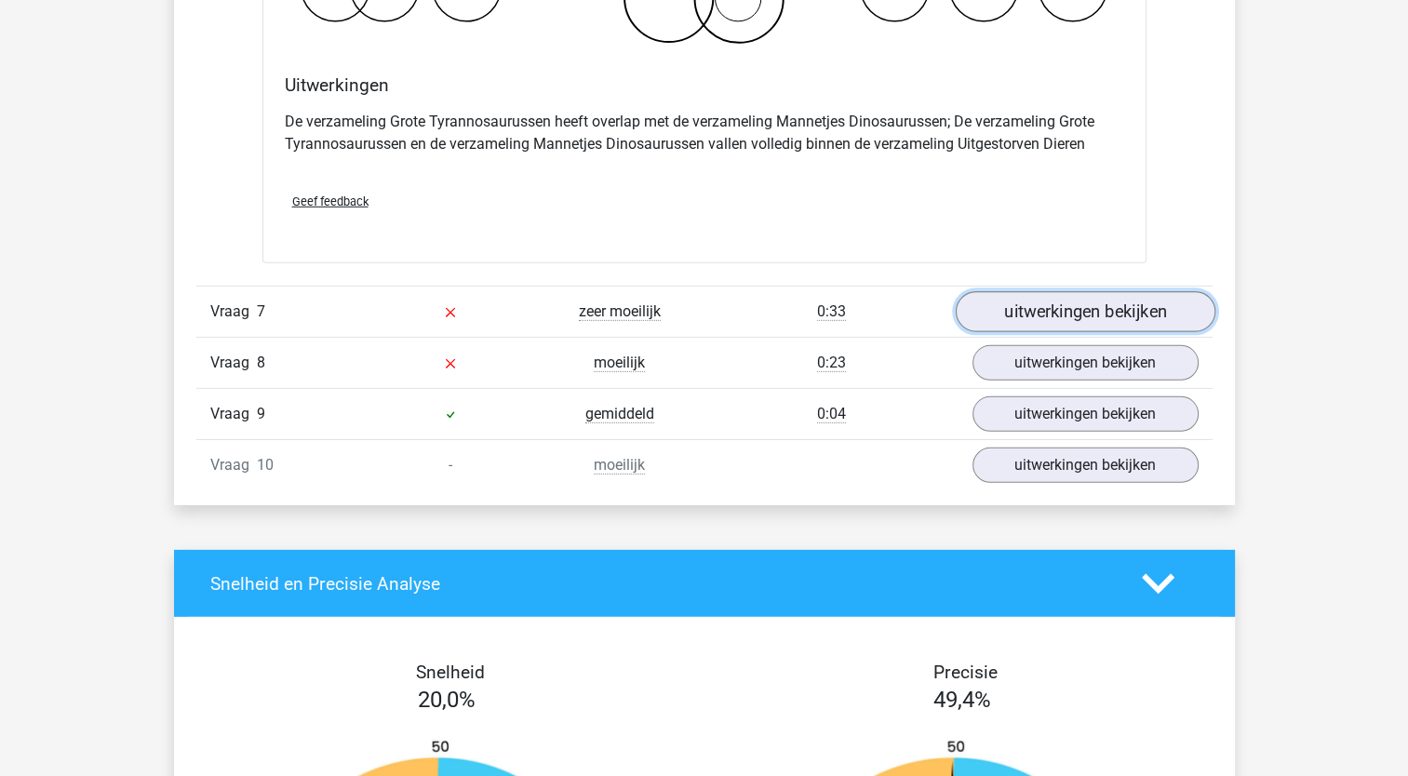
click at [1104, 310] on link "uitwerkingen bekijken" at bounding box center [1085, 311] width 260 height 41
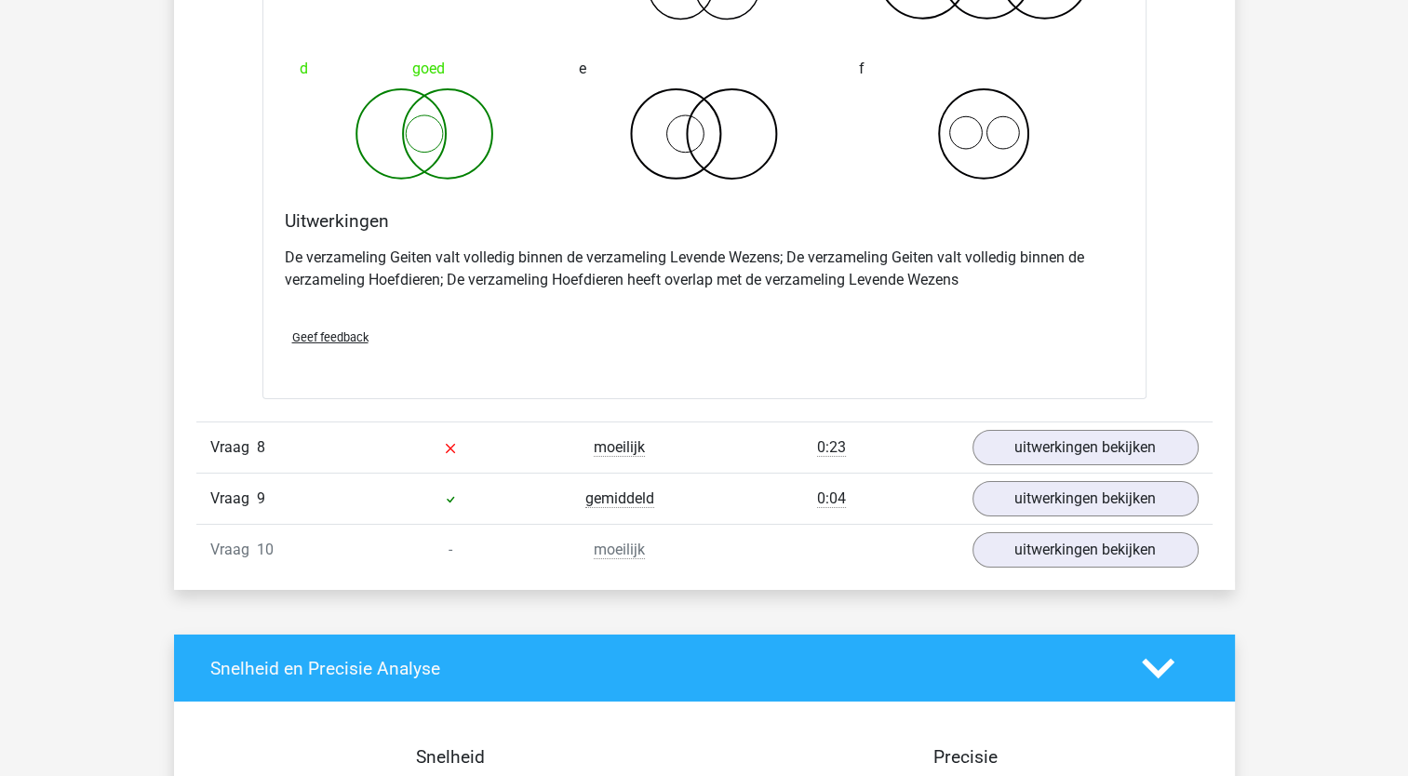
scroll to position [6213, 0]
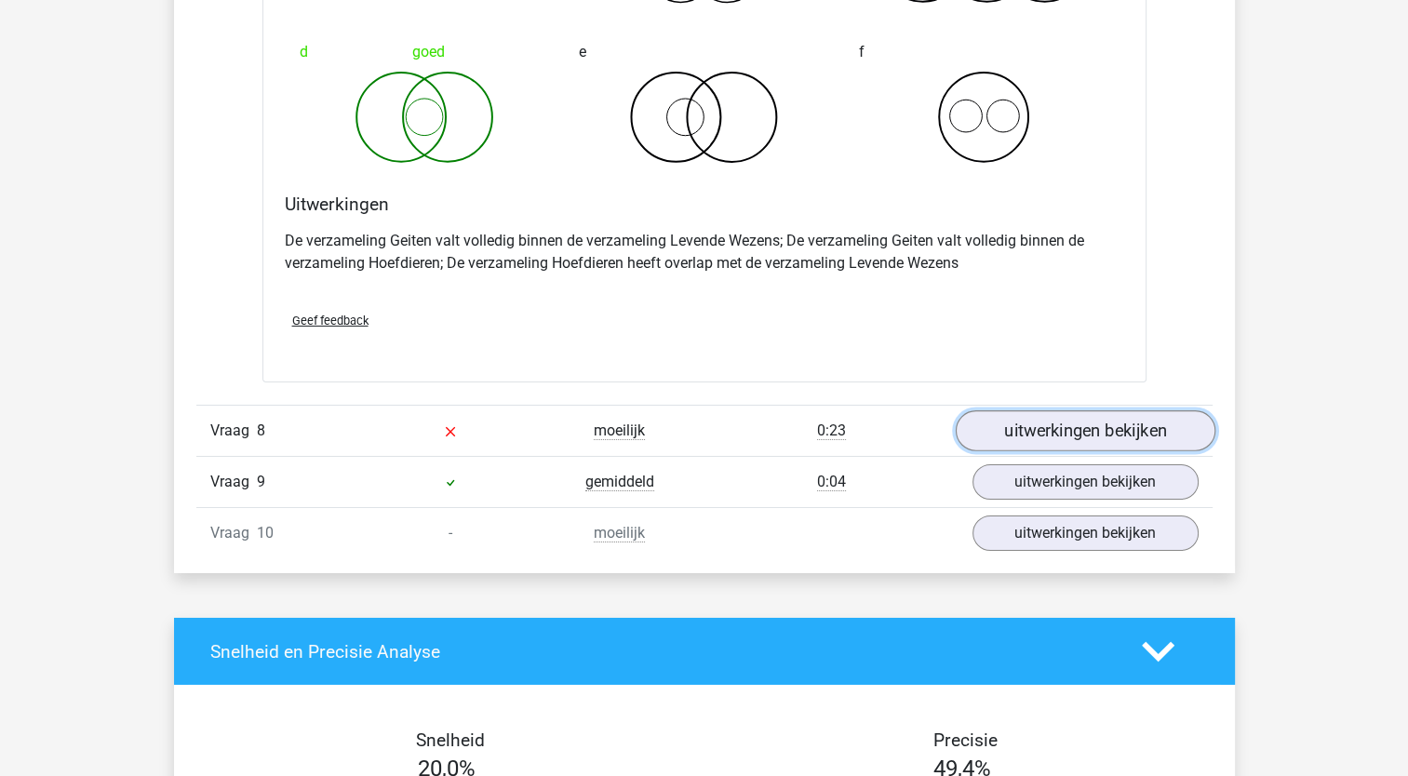
click at [1107, 428] on link "uitwerkingen bekijken" at bounding box center [1085, 431] width 260 height 41
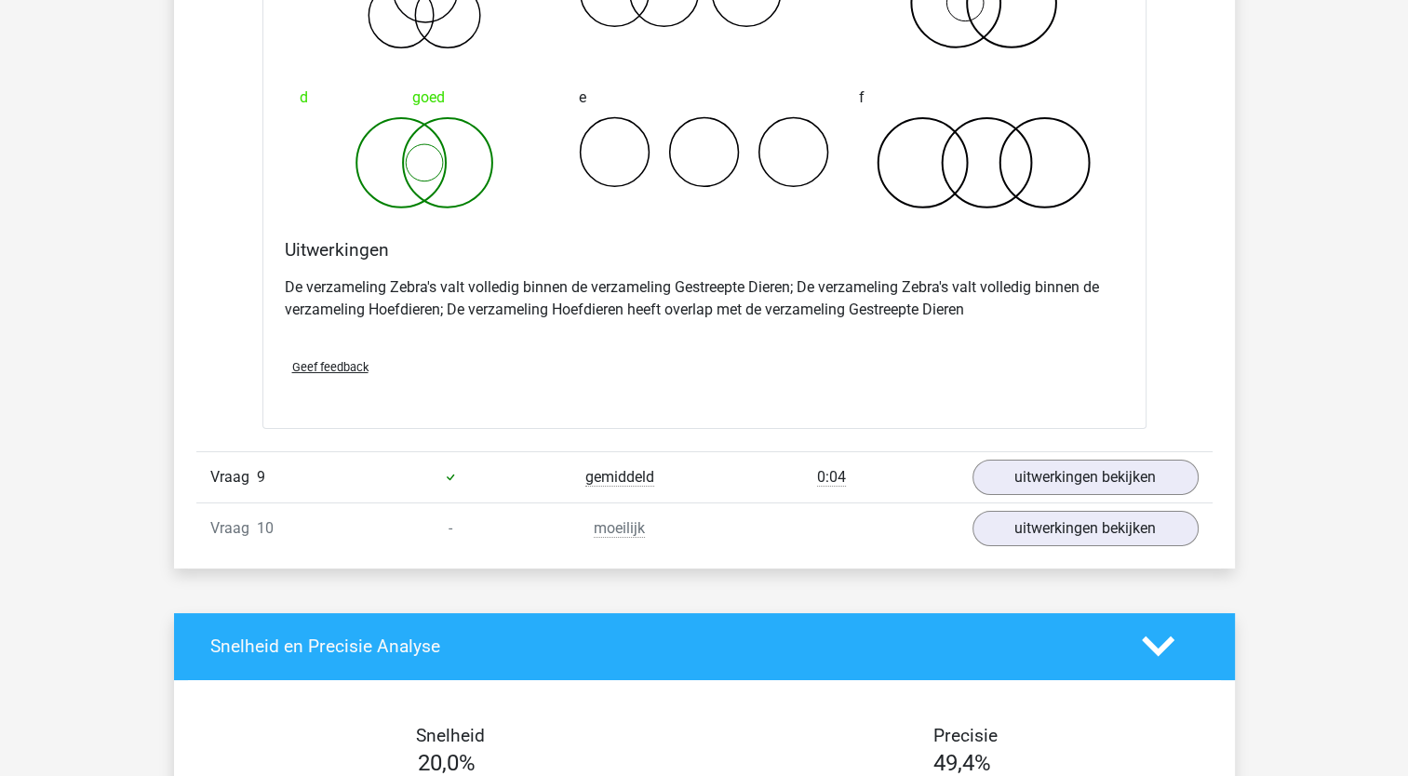
scroll to position [6958, 0]
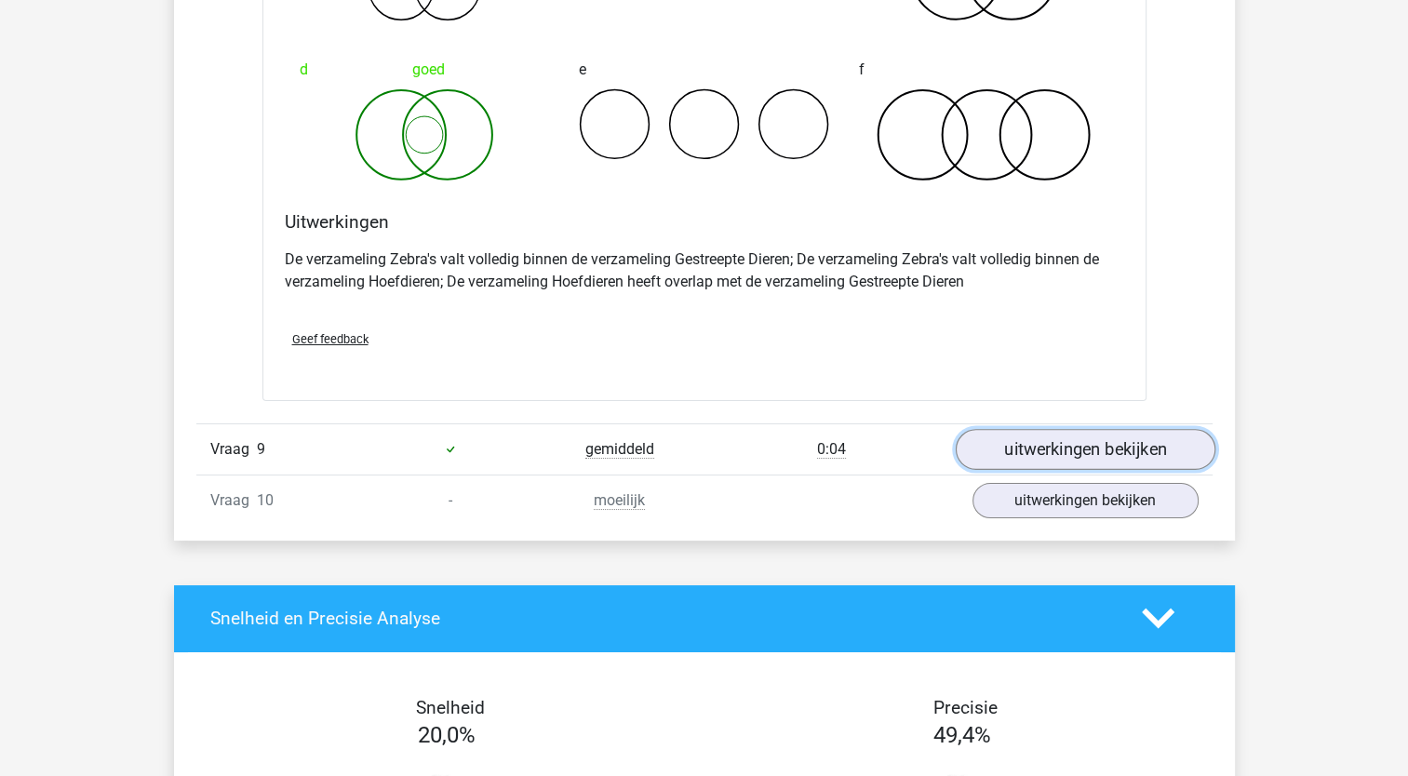
click at [1052, 429] on link "uitwerkingen bekijken" at bounding box center [1085, 449] width 260 height 41
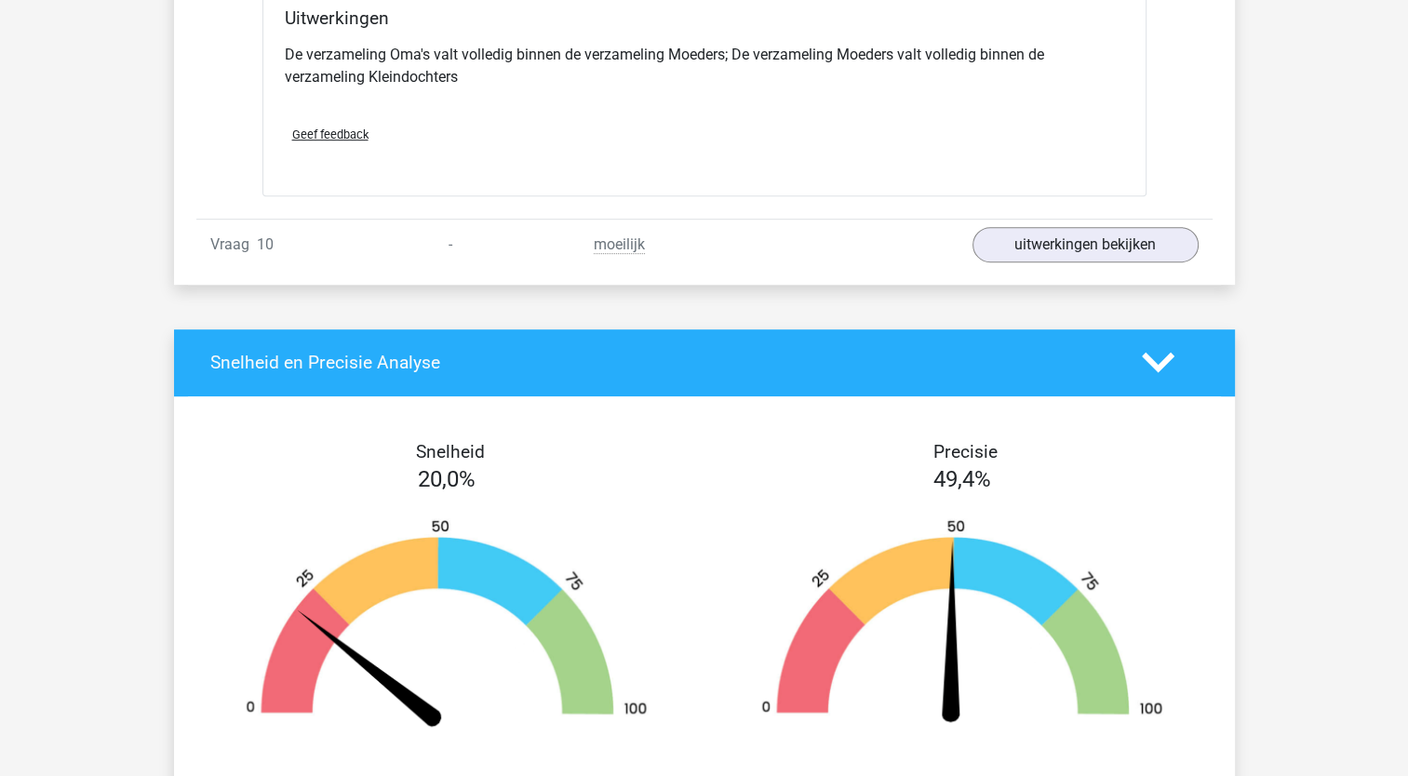
scroll to position [7934, 0]
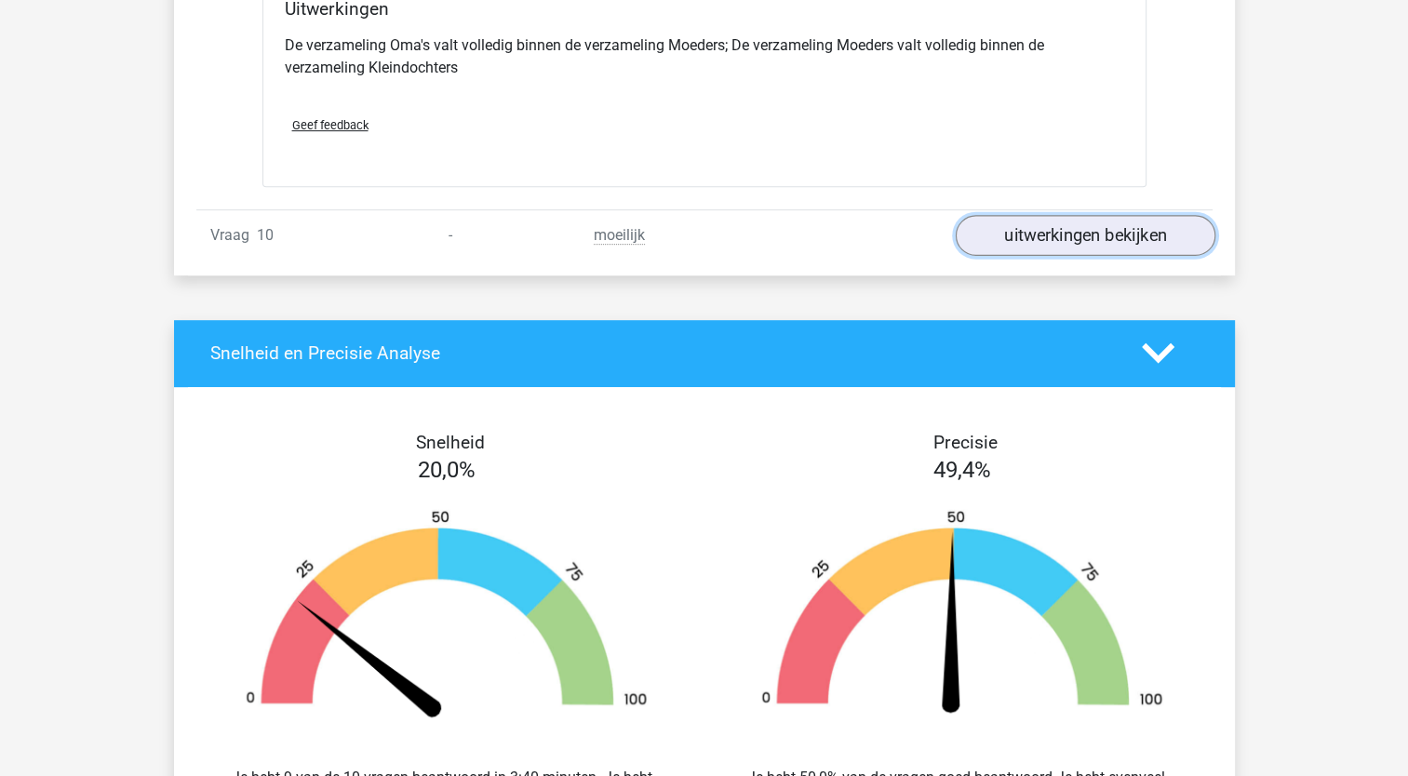
click at [1090, 215] on link "uitwerkingen bekijken" at bounding box center [1085, 235] width 260 height 41
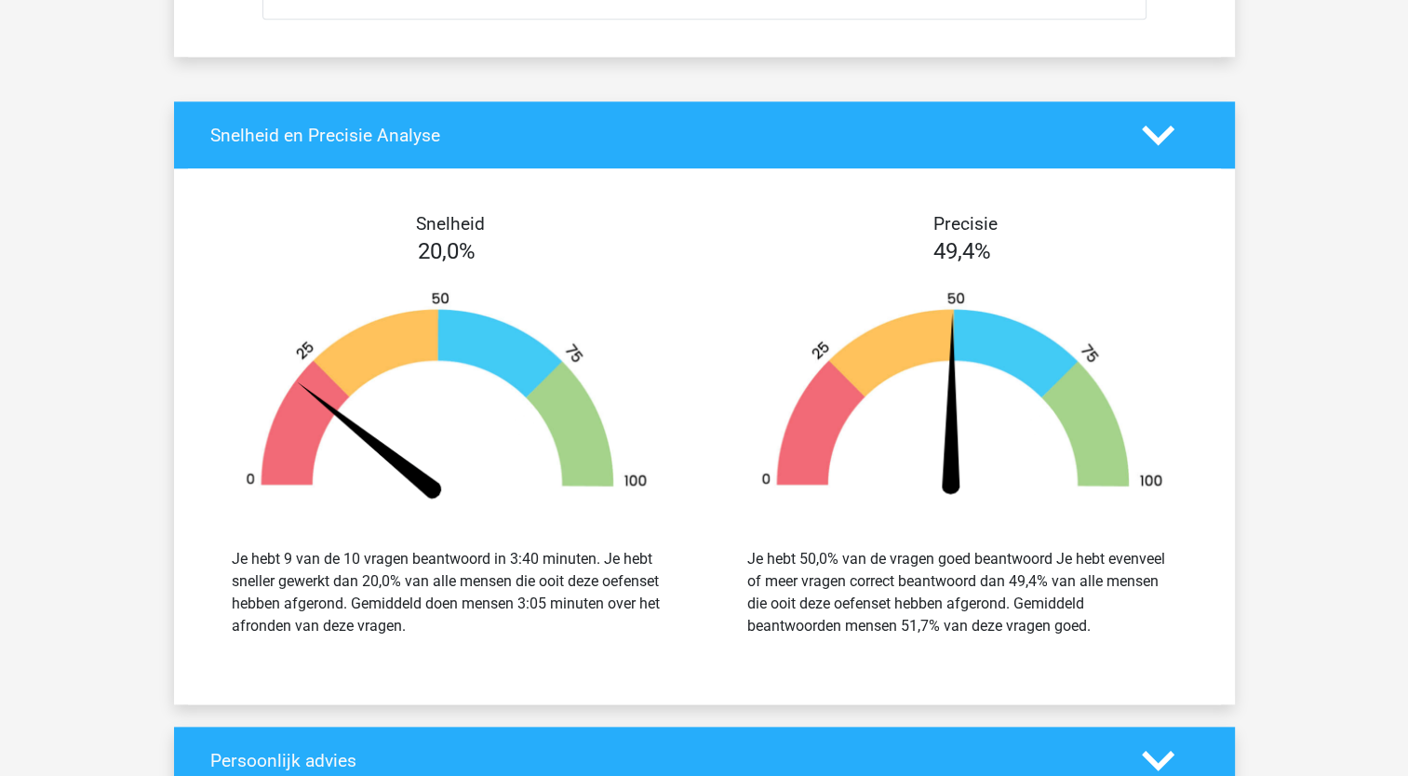
scroll to position [9368, 0]
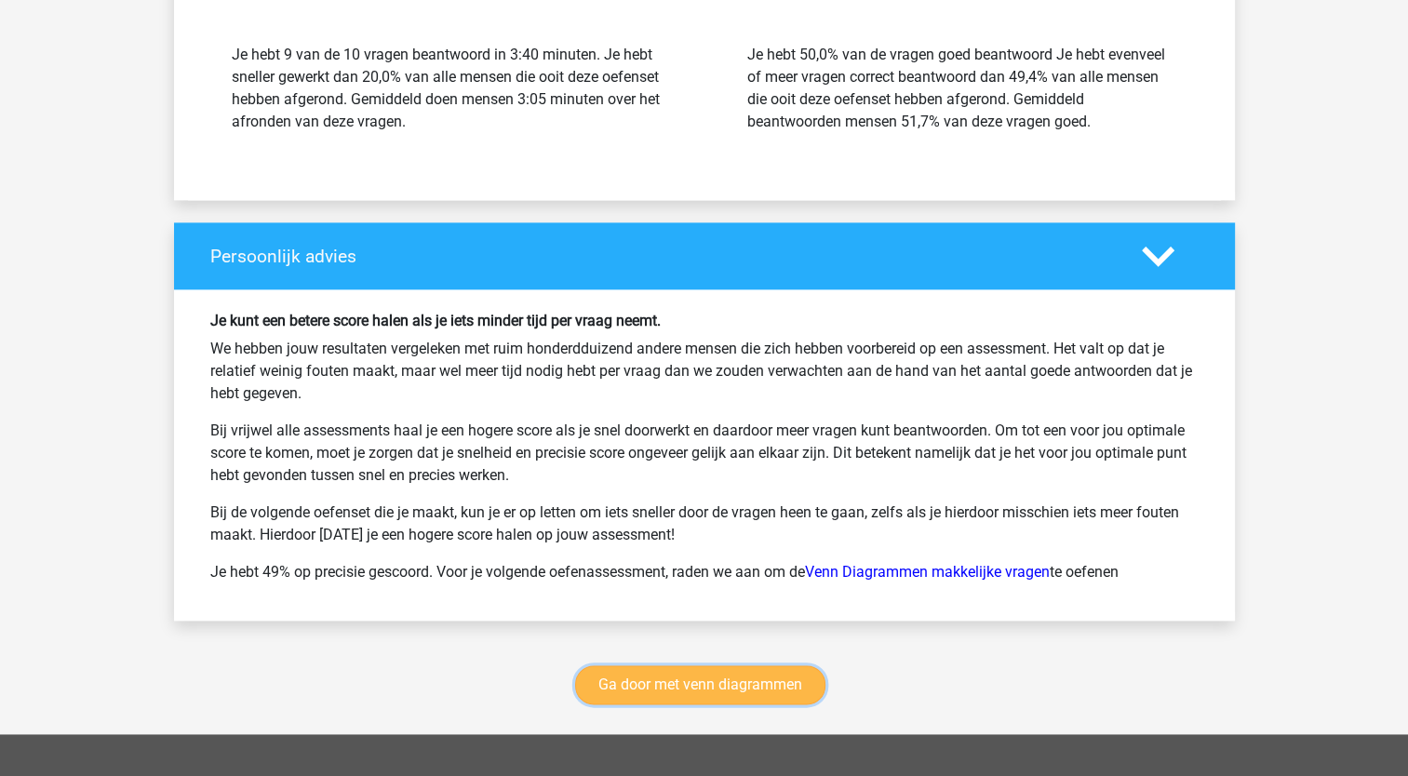
click at [794, 684] on link "Ga door met venn diagrammen" at bounding box center [700, 684] width 250 height 39
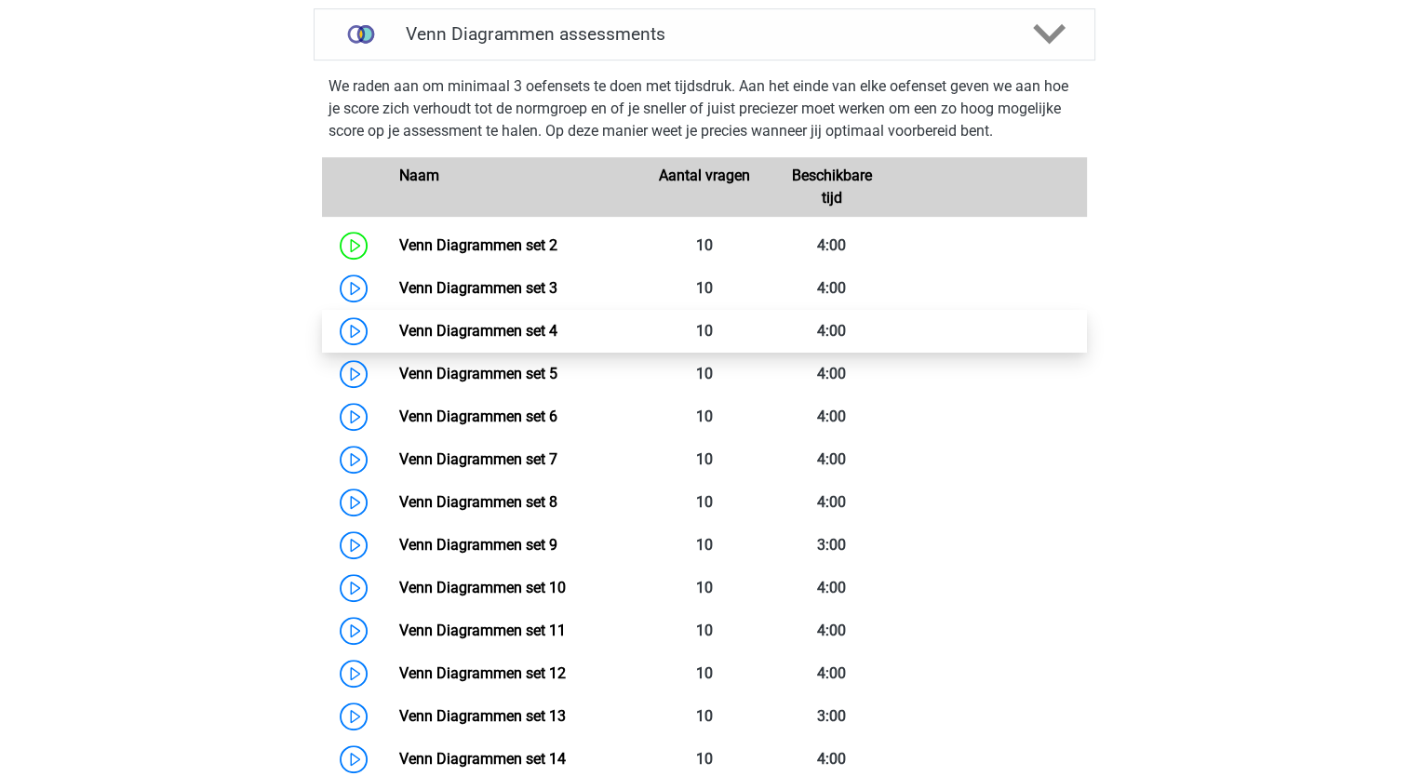
scroll to position [785, 0]
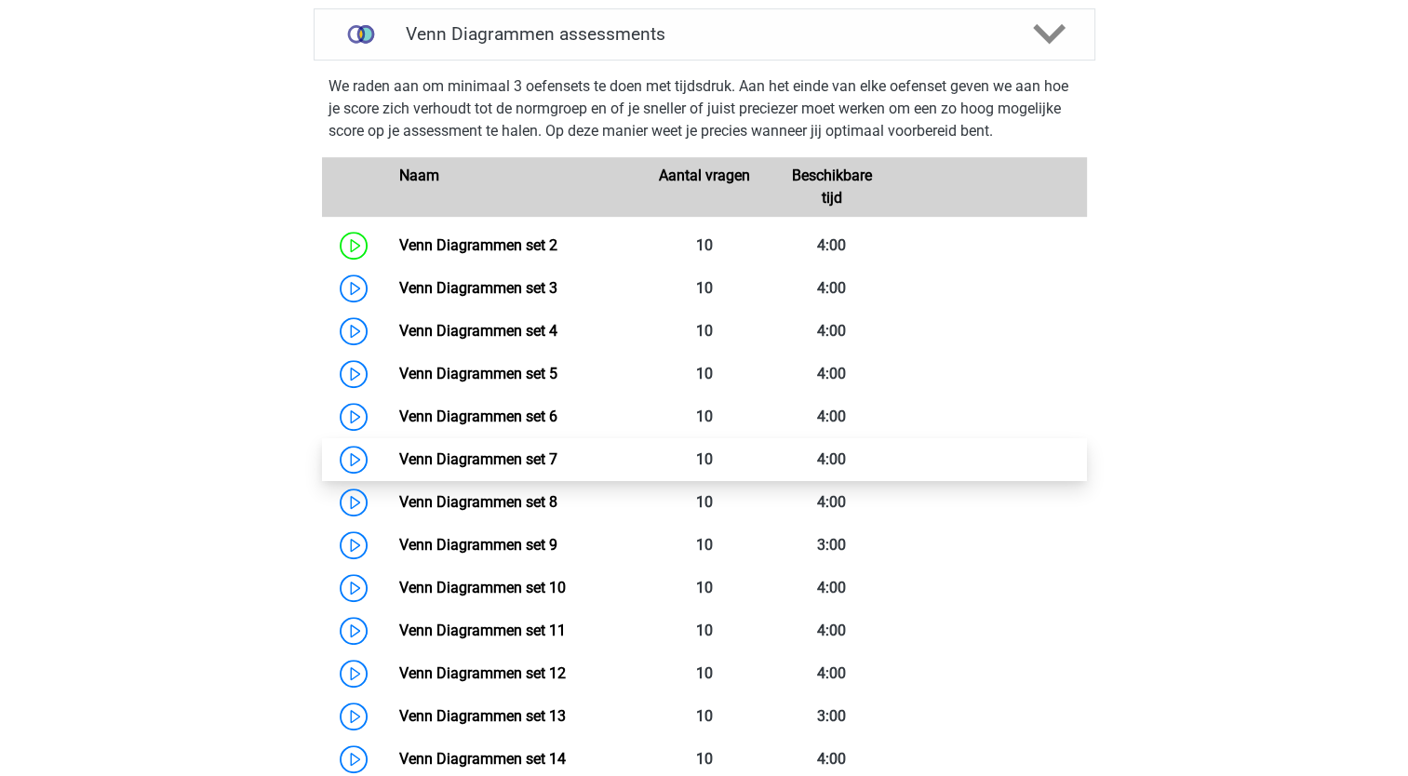
click at [504, 455] on link "Venn Diagrammen set 7" at bounding box center [478, 459] width 158 height 18
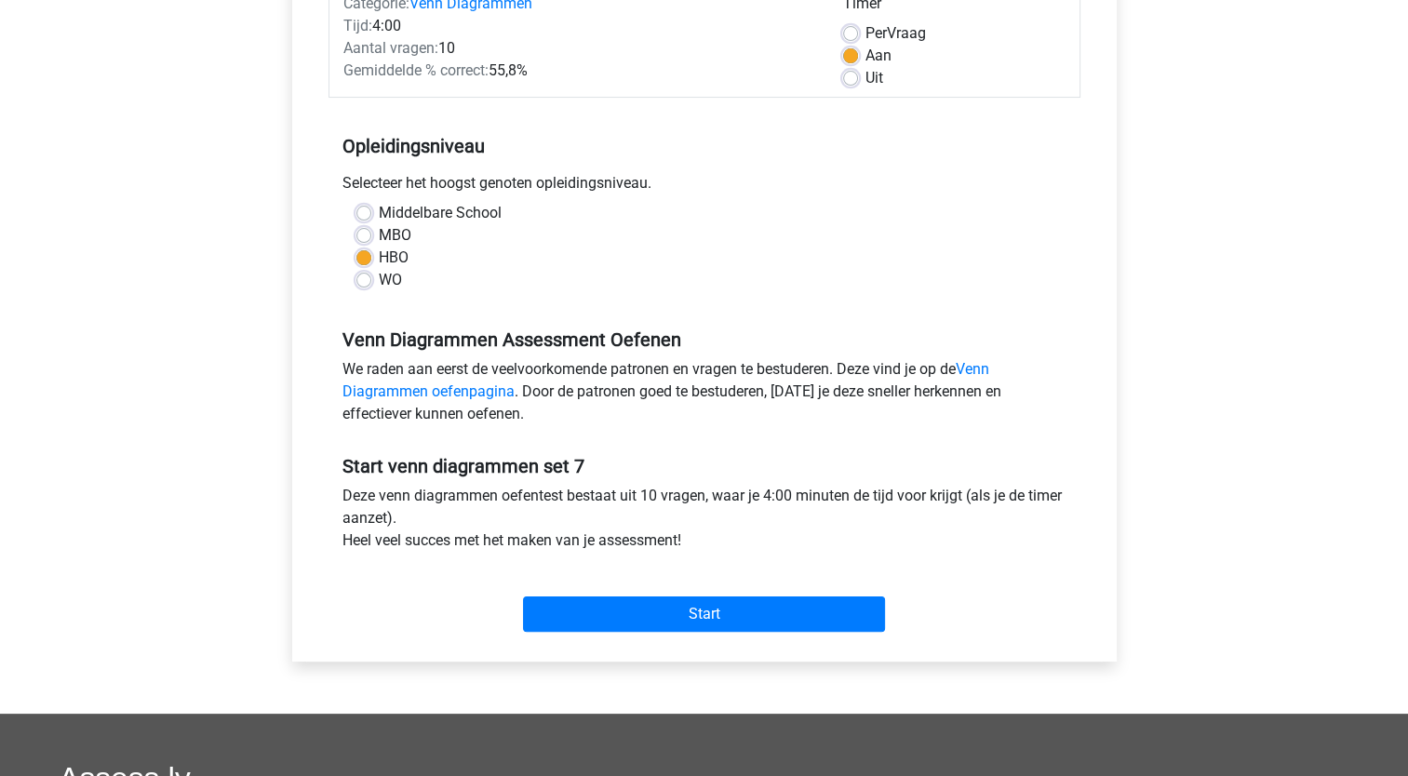
scroll to position [288, 0]
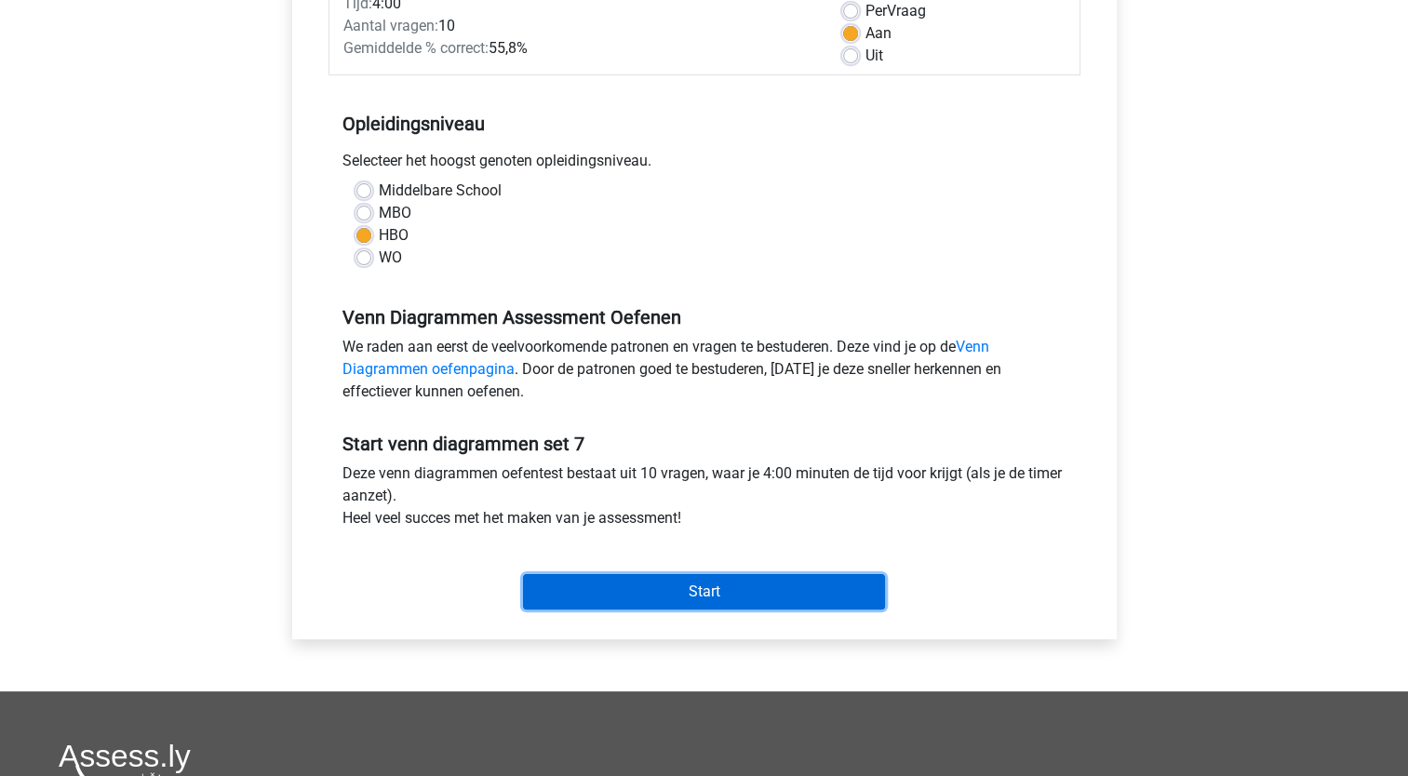
click at [705, 584] on input "Start" at bounding box center [704, 591] width 362 height 35
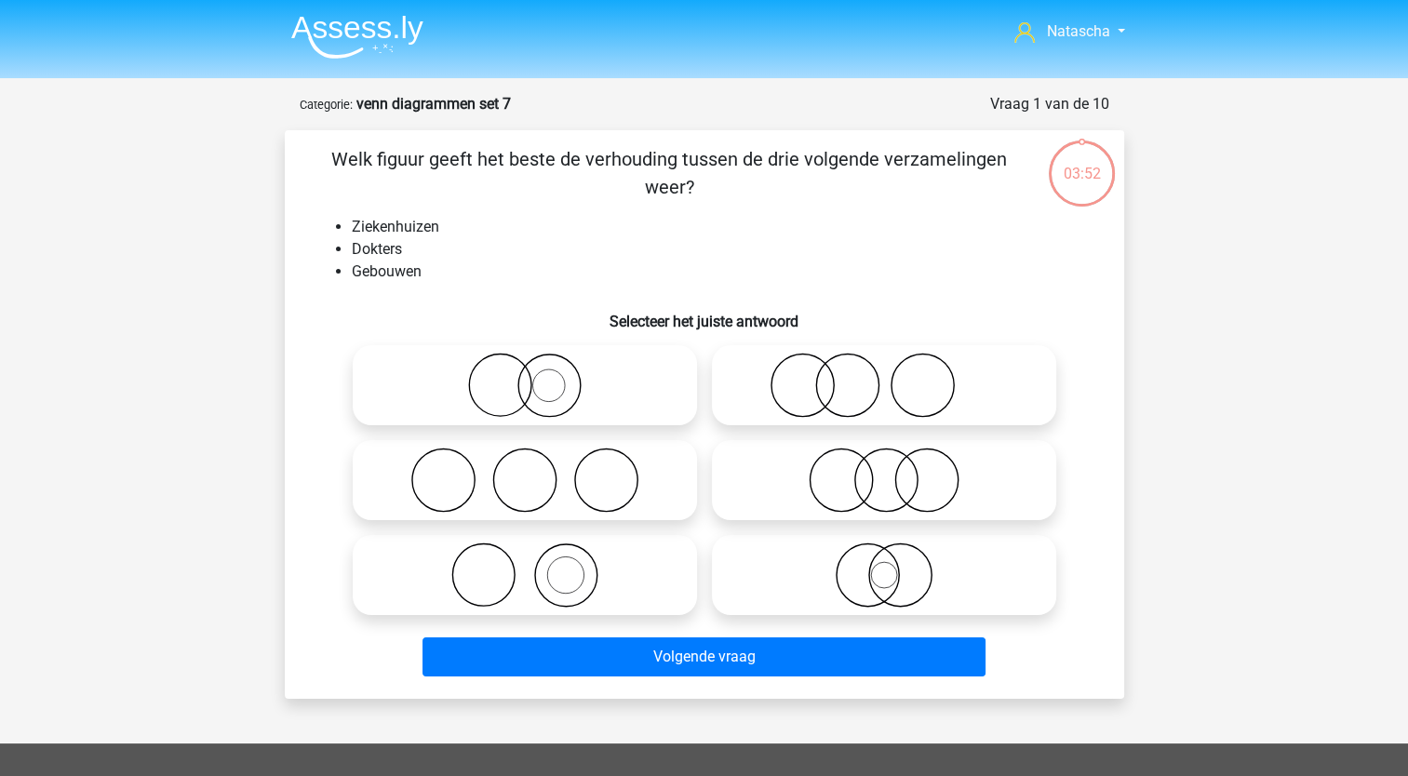
click at [540, 583] on icon at bounding box center [524, 575] width 329 height 65
click at [537, 566] on input "radio" at bounding box center [531, 560] width 12 height 12
radio input "true"
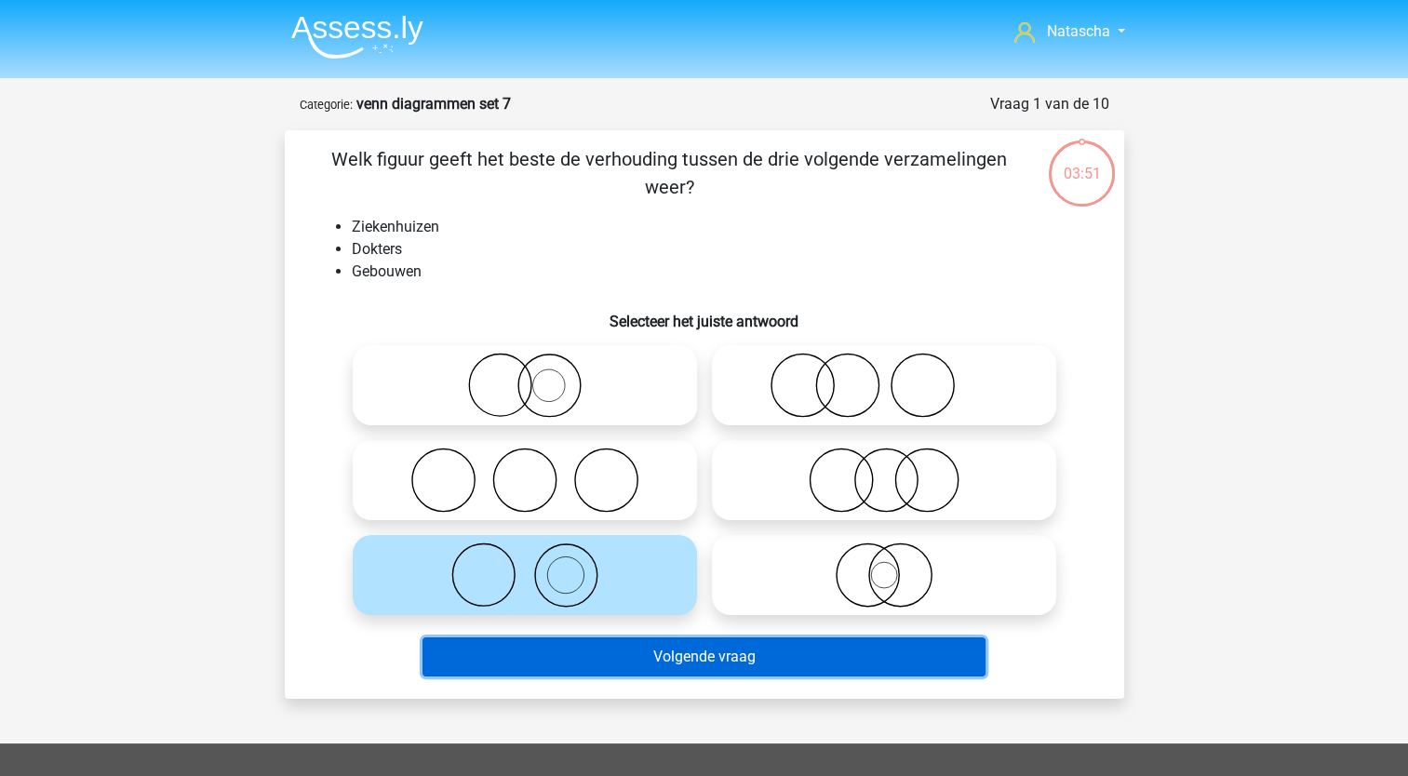
click at [554, 655] on button "Volgende vraag" at bounding box center [704, 656] width 563 height 39
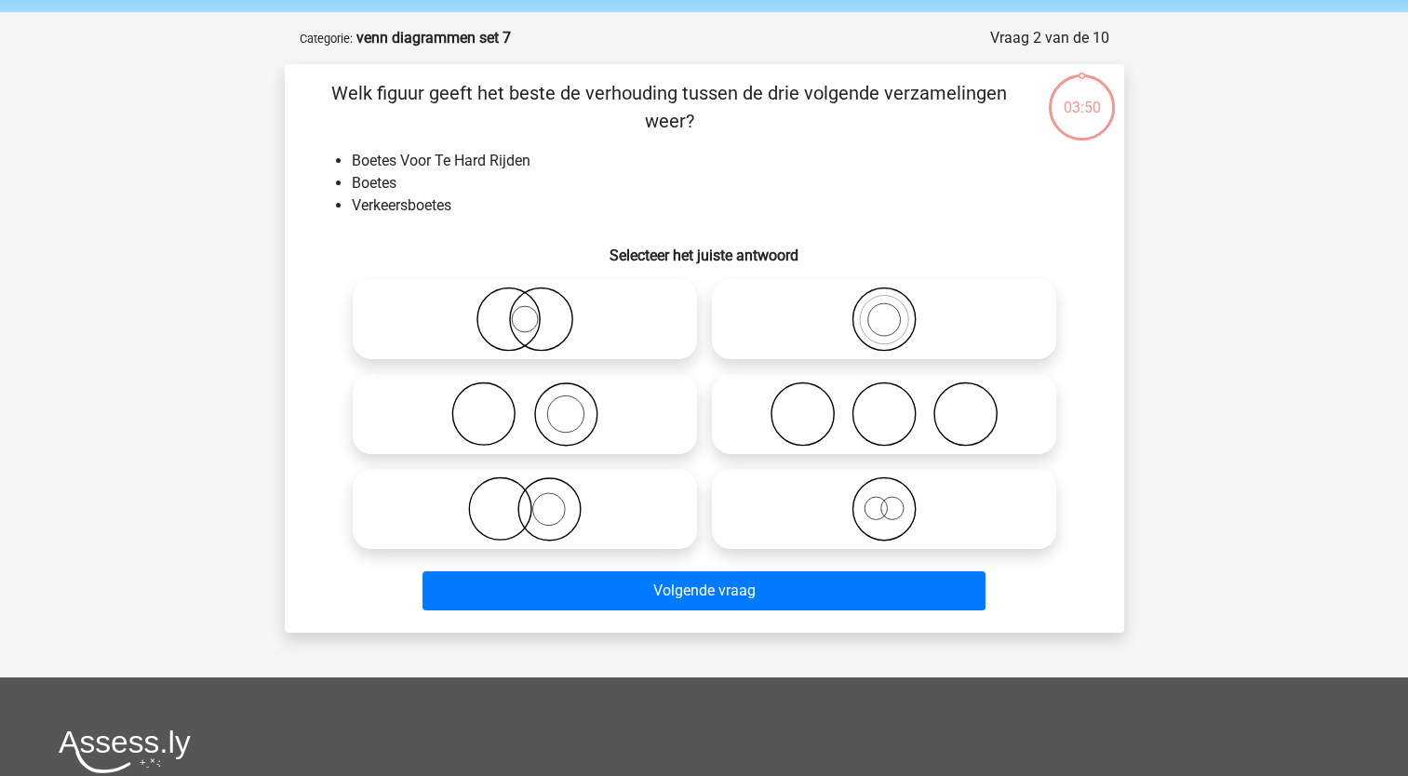
scroll to position [93, 0]
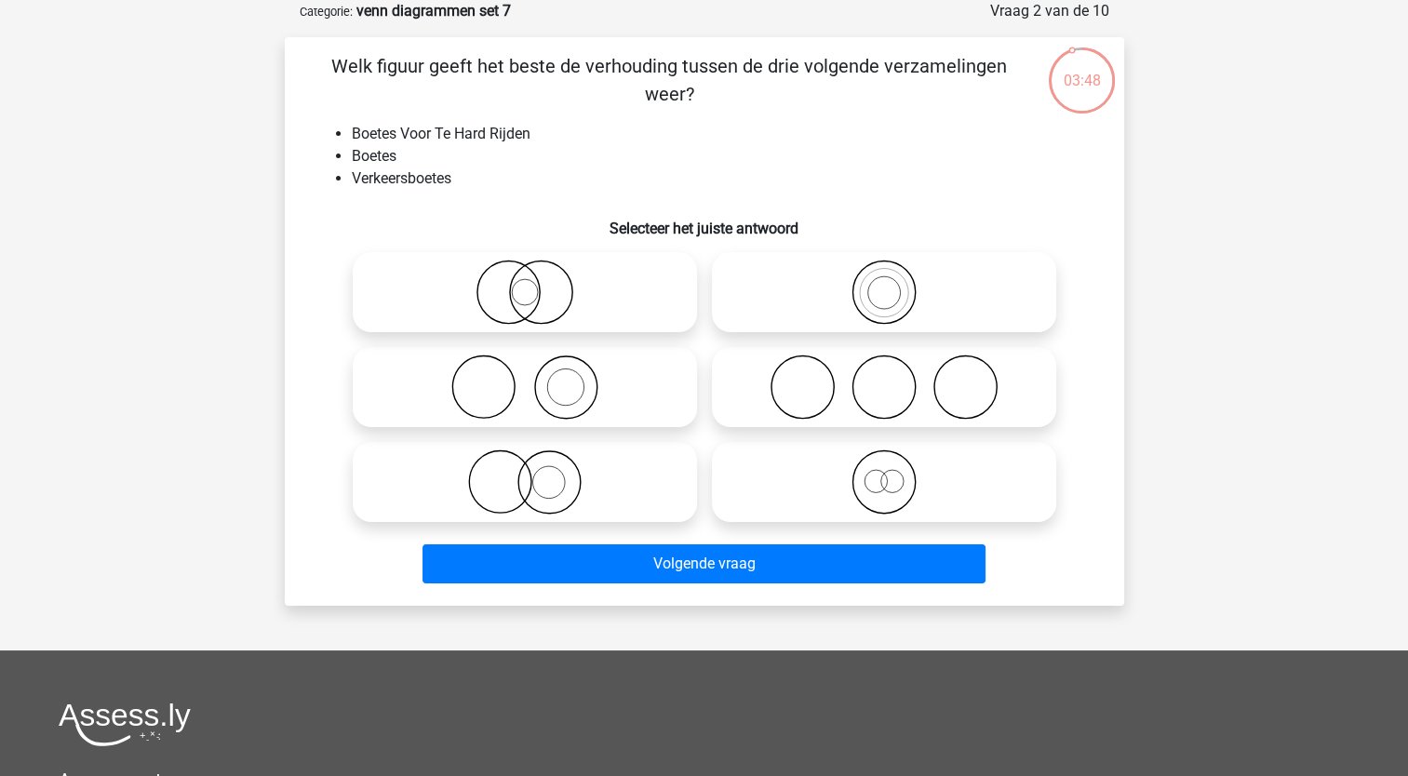
click at [838, 301] on icon at bounding box center [883, 292] width 329 height 65
click at [884, 283] on input "radio" at bounding box center [890, 277] width 12 height 12
radio input "true"
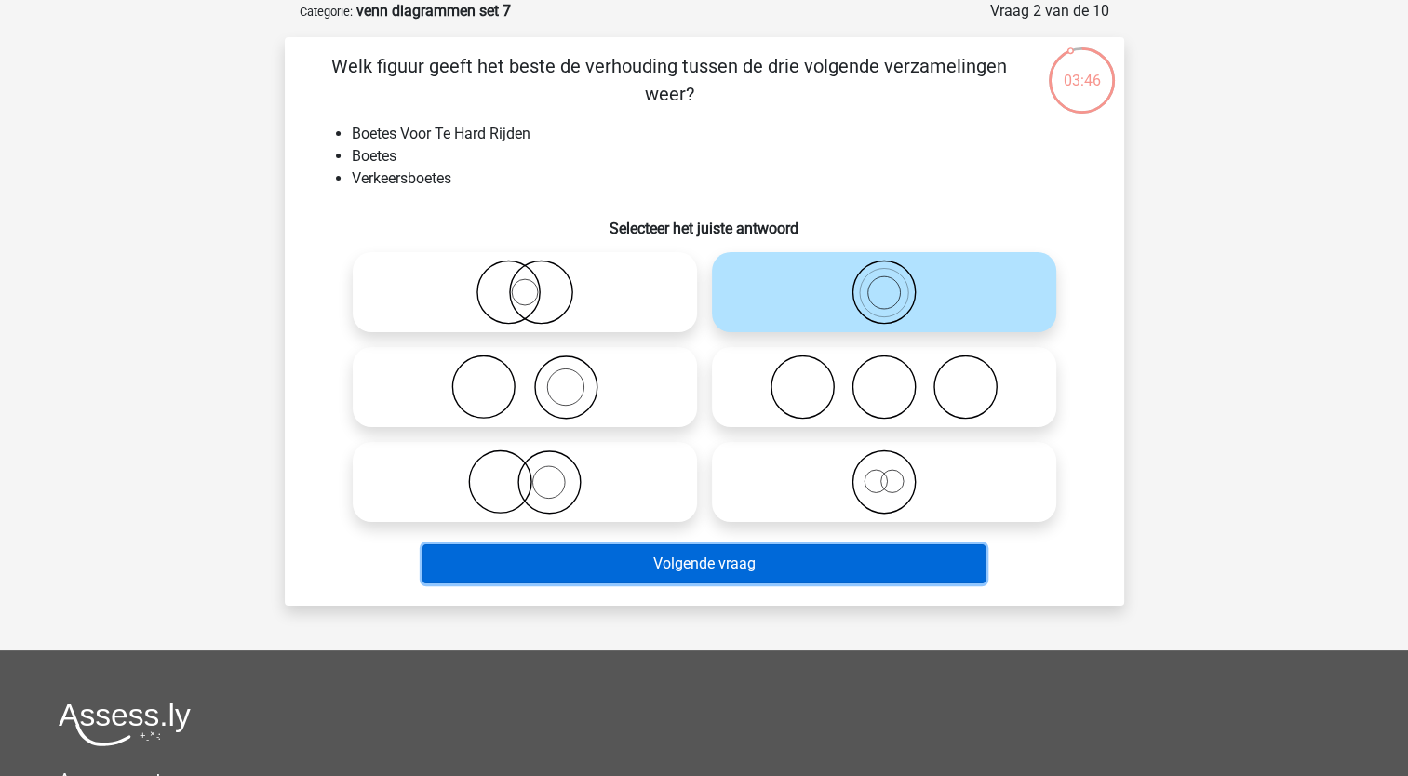
click at [637, 571] on button "Volgende vraag" at bounding box center [704, 563] width 563 height 39
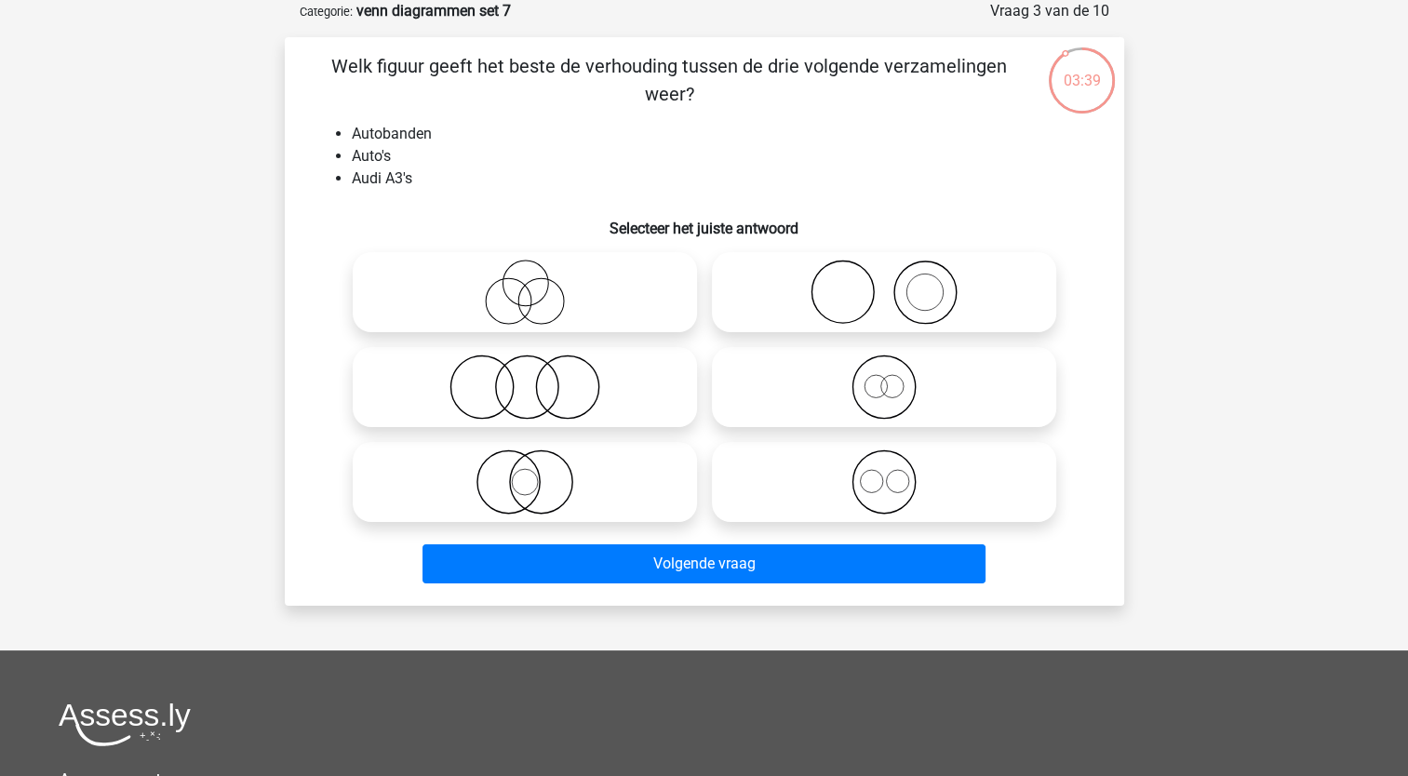
click at [836, 296] on icon at bounding box center [883, 292] width 329 height 65
click at [884, 283] on input "radio" at bounding box center [890, 277] width 12 height 12
radio input "true"
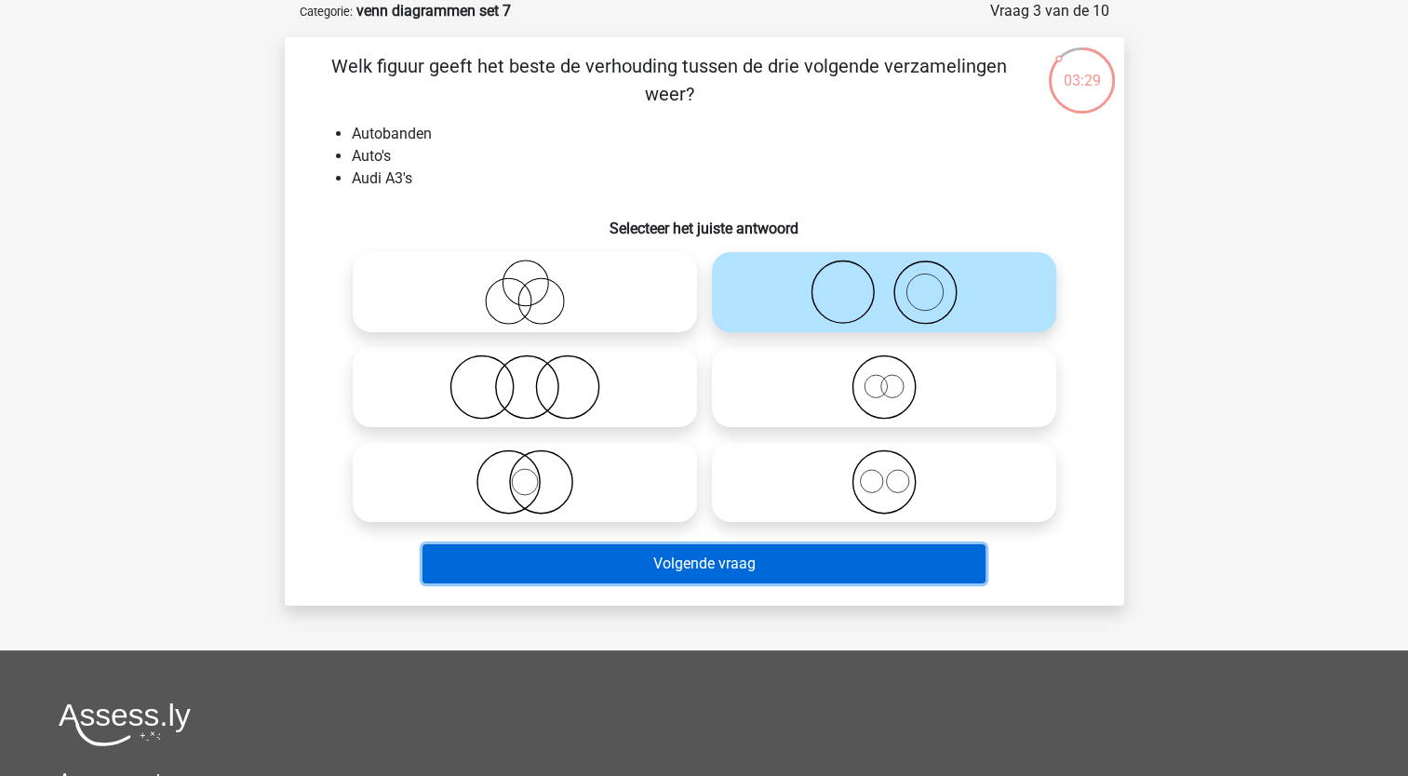
click at [612, 573] on button "Volgende vraag" at bounding box center [704, 563] width 563 height 39
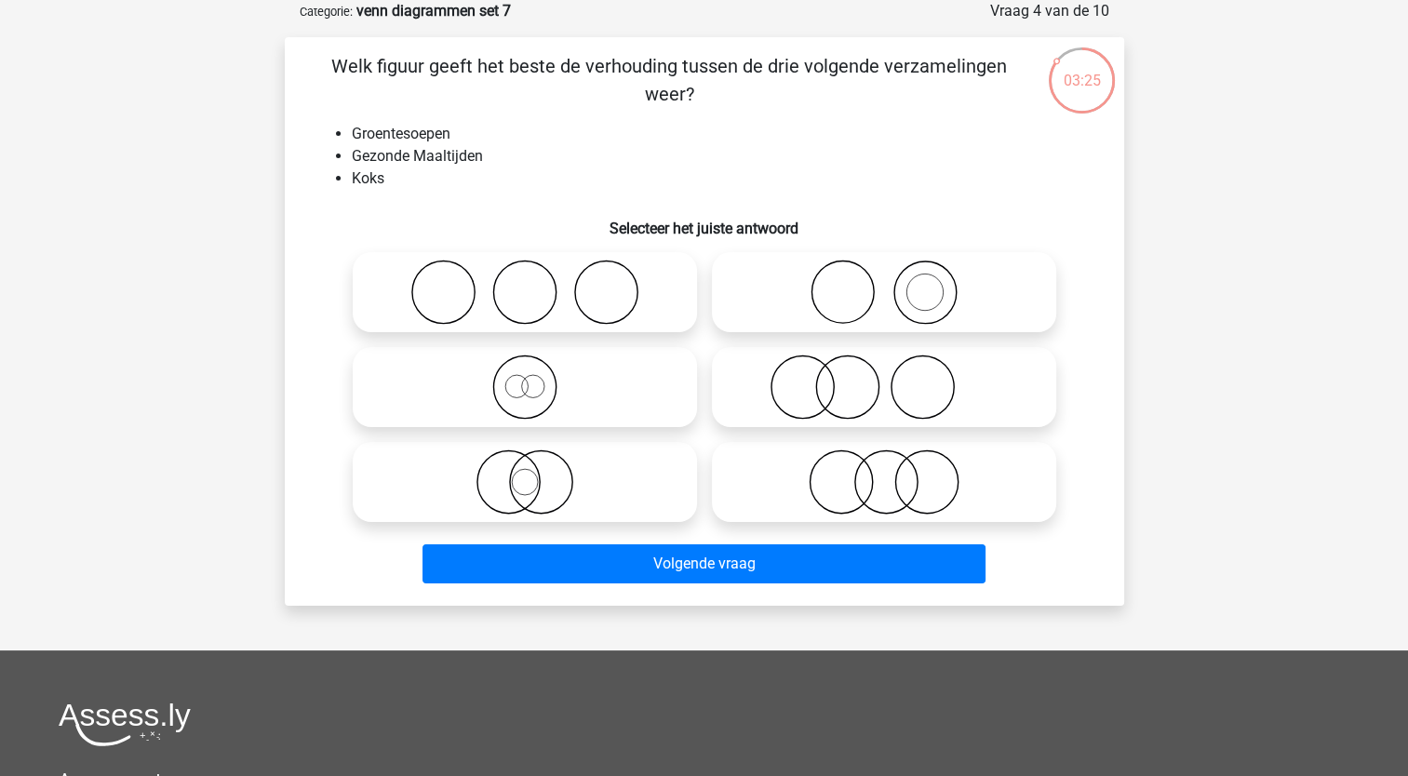
click at [864, 289] on icon at bounding box center [883, 292] width 329 height 65
click at [884, 283] on input "radio" at bounding box center [890, 277] width 12 height 12
radio input "true"
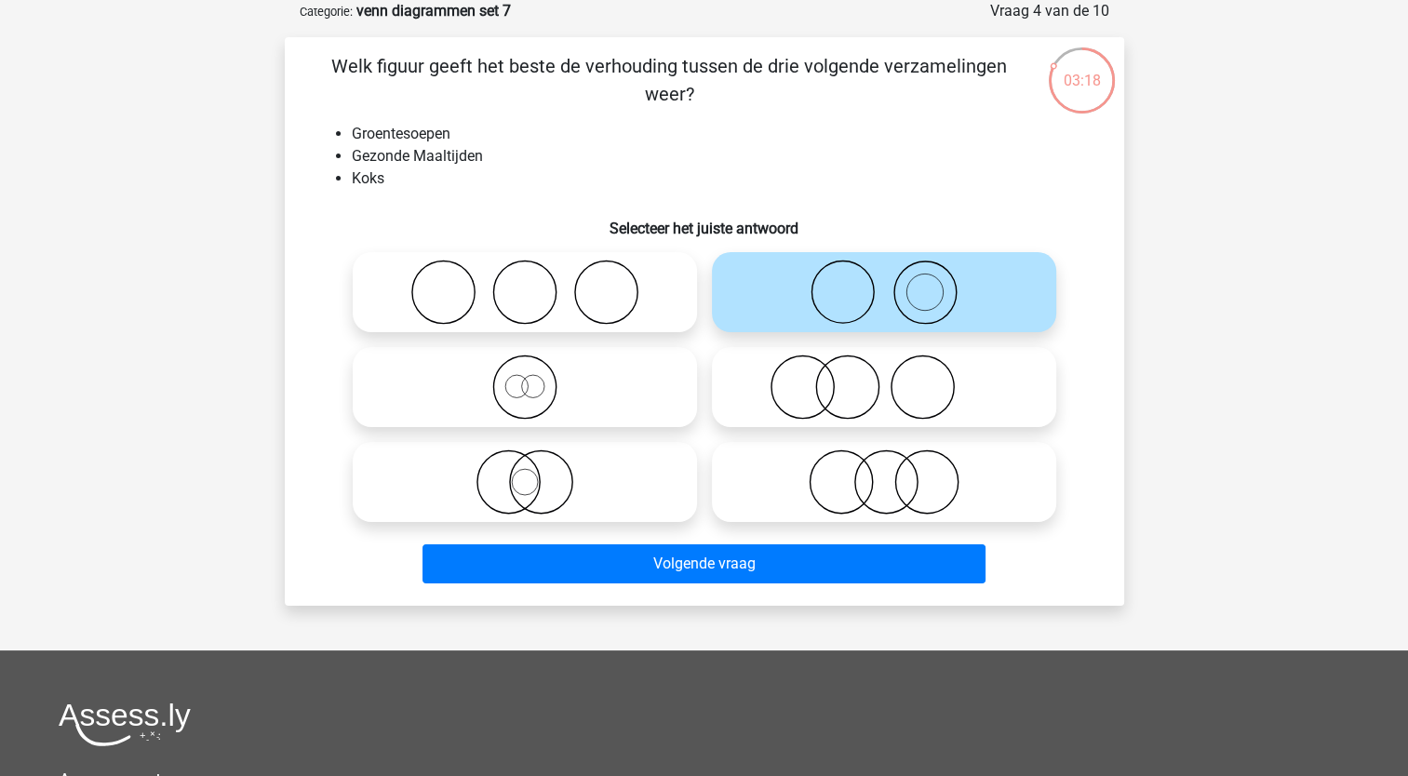
click at [789, 384] on icon at bounding box center [883, 387] width 329 height 65
click at [884, 378] on input "radio" at bounding box center [890, 372] width 12 height 12
radio input "true"
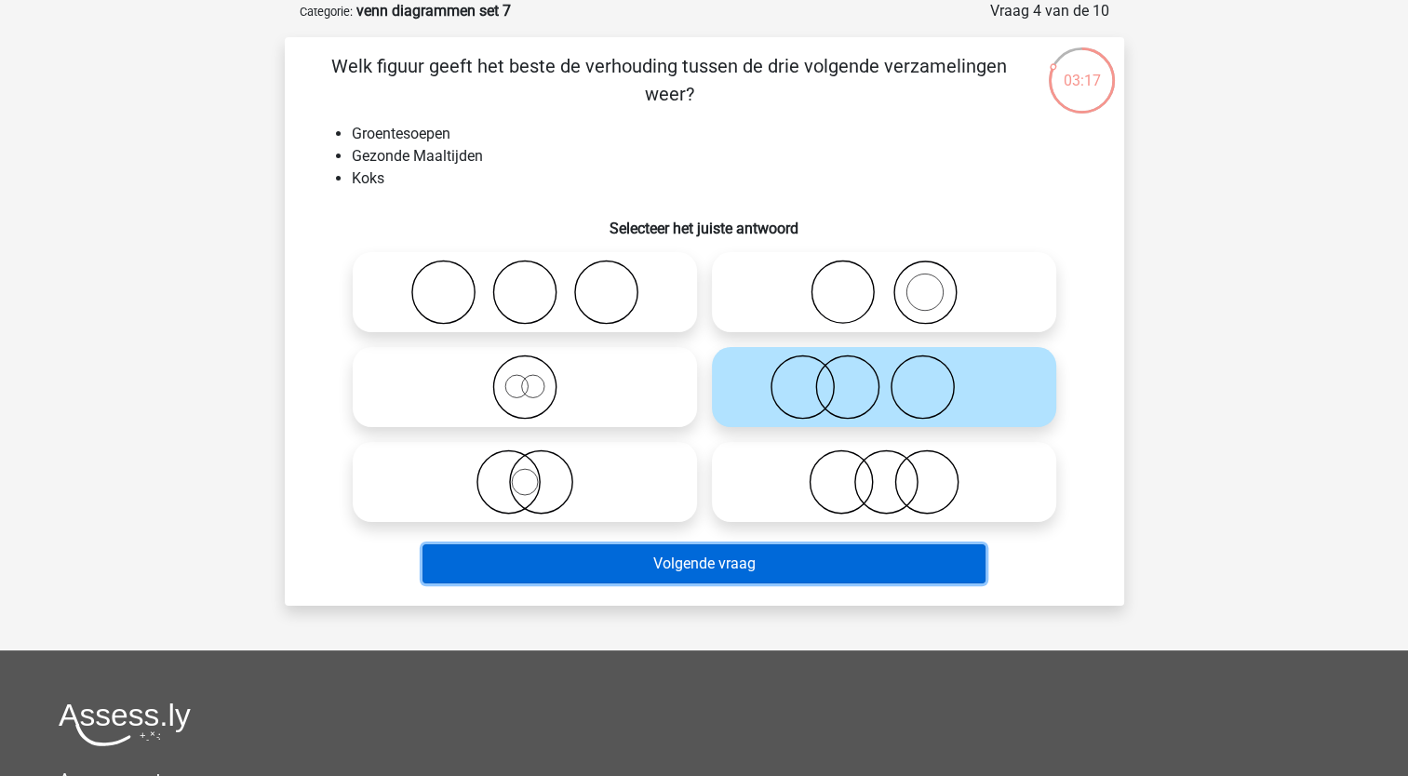
click at [583, 570] on button "Volgende vraag" at bounding box center [704, 563] width 563 height 39
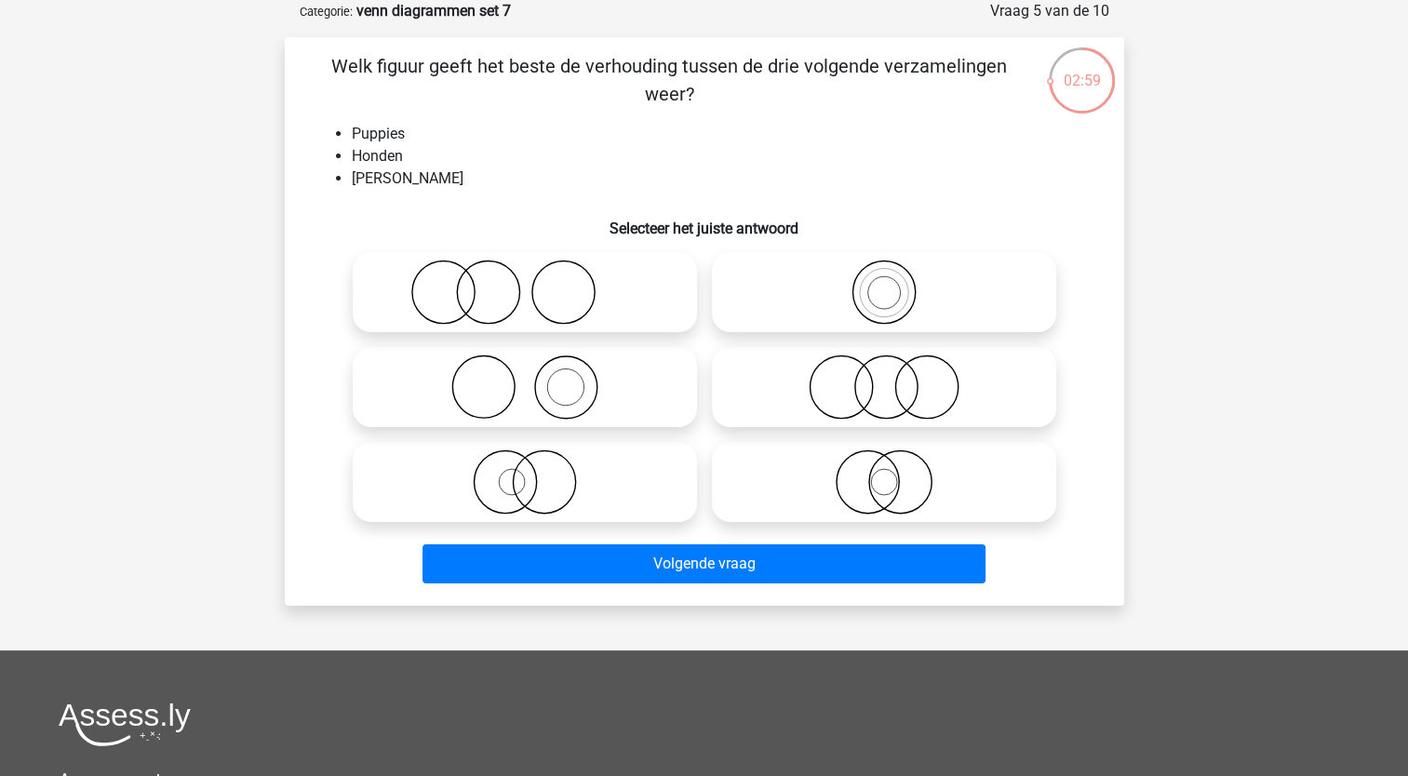
click at [865, 478] on icon at bounding box center [883, 482] width 329 height 65
click at [884, 473] on input "radio" at bounding box center [890, 467] width 12 height 12
radio input "true"
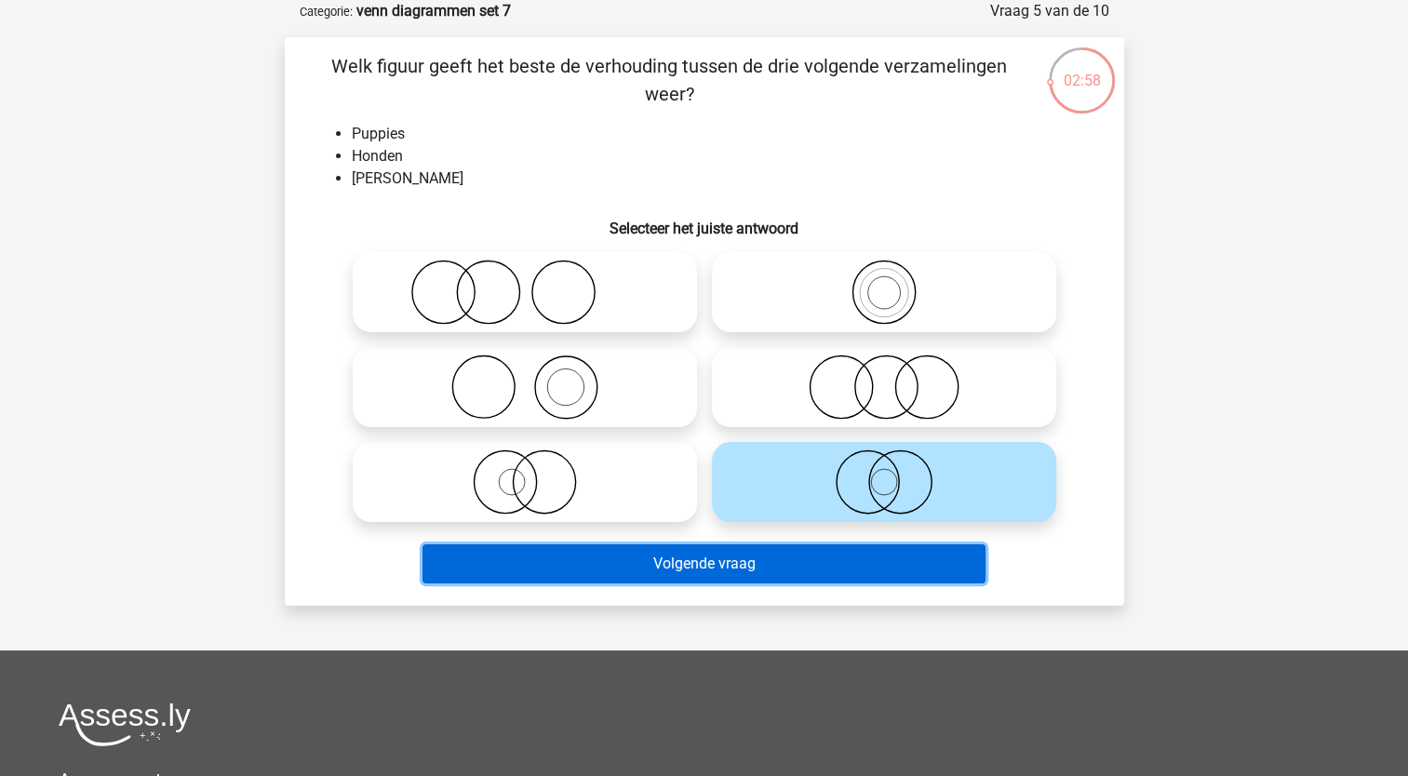
click at [746, 572] on button "Volgende vraag" at bounding box center [704, 563] width 563 height 39
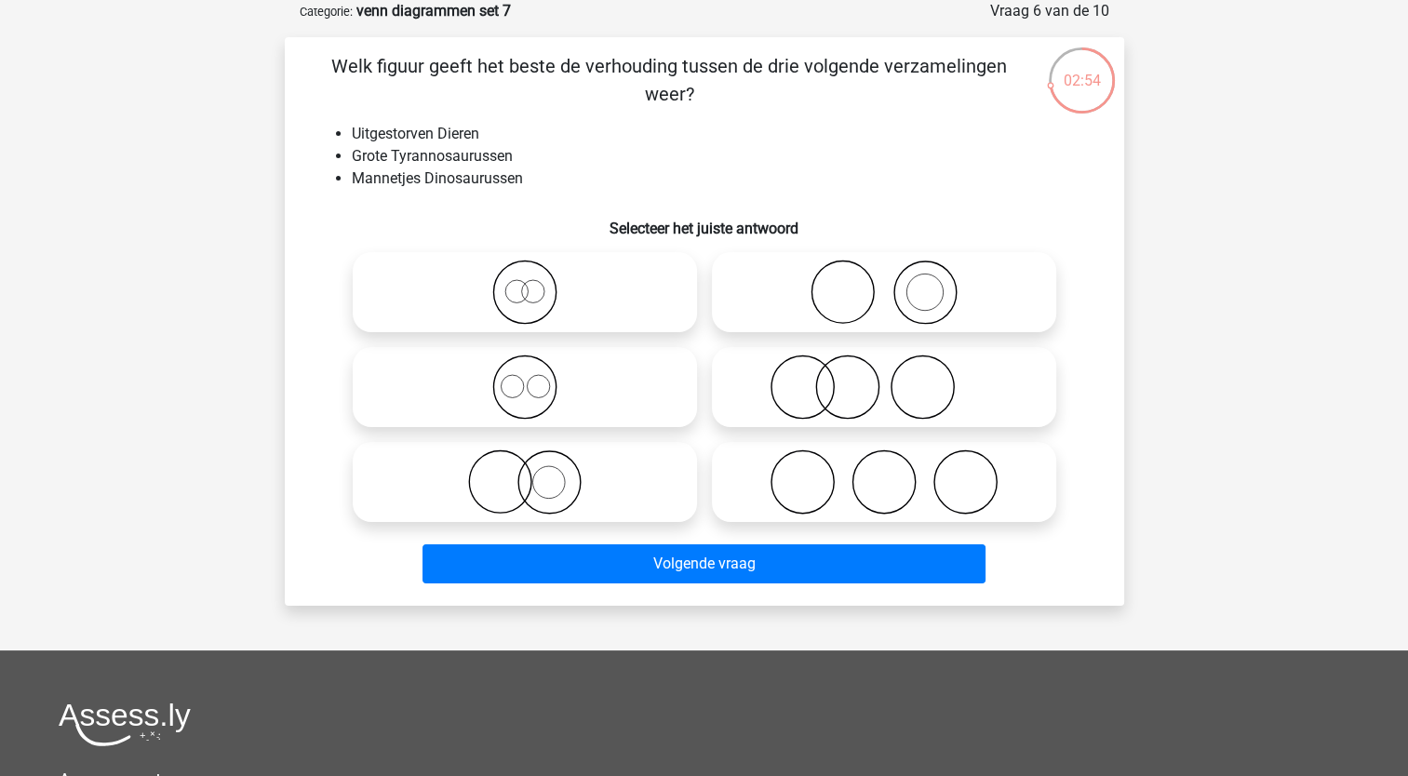
click at [532, 299] on icon at bounding box center [524, 292] width 329 height 65
click at [532, 283] on input "radio" at bounding box center [531, 277] width 12 height 12
radio input "true"
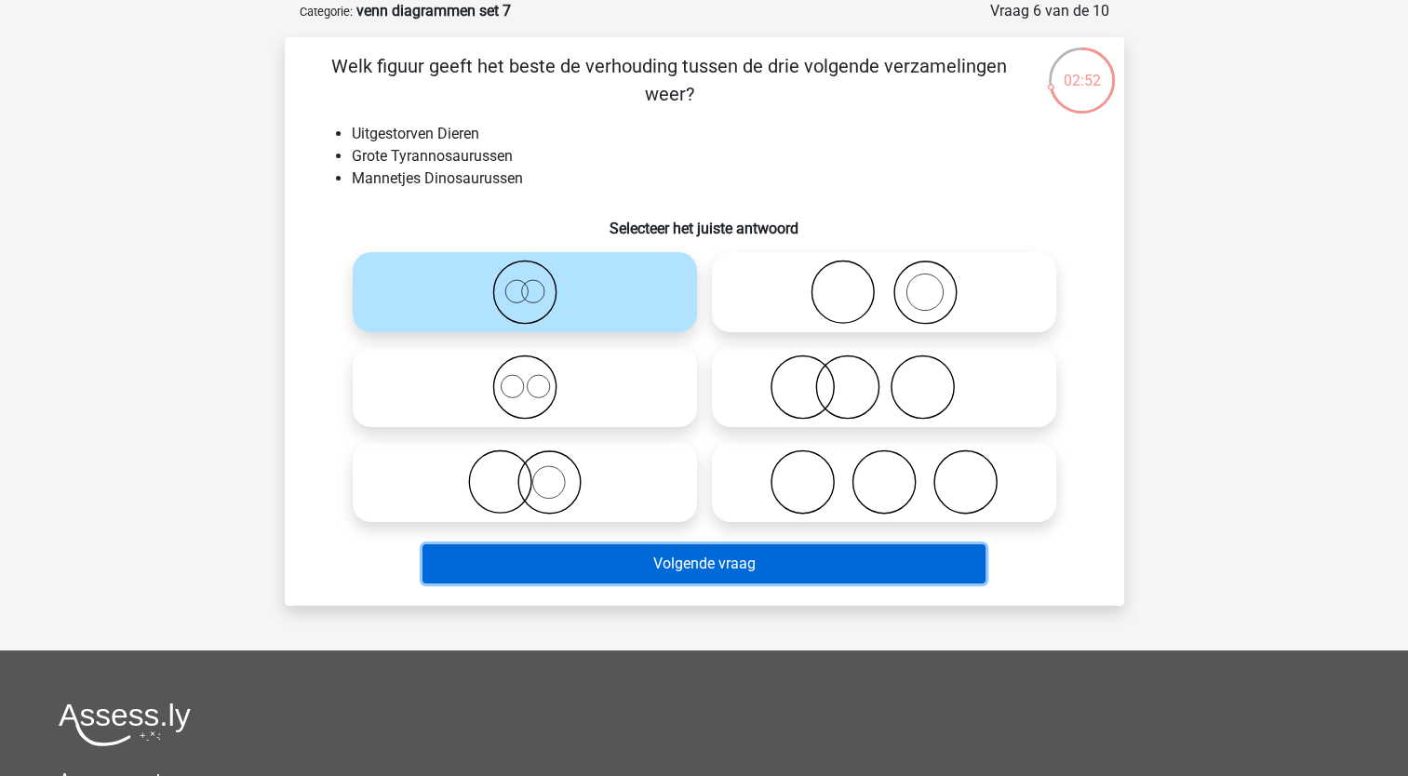
click at [515, 569] on button "Volgende vraag" at bounding box center [704, 563] width 563 height 39
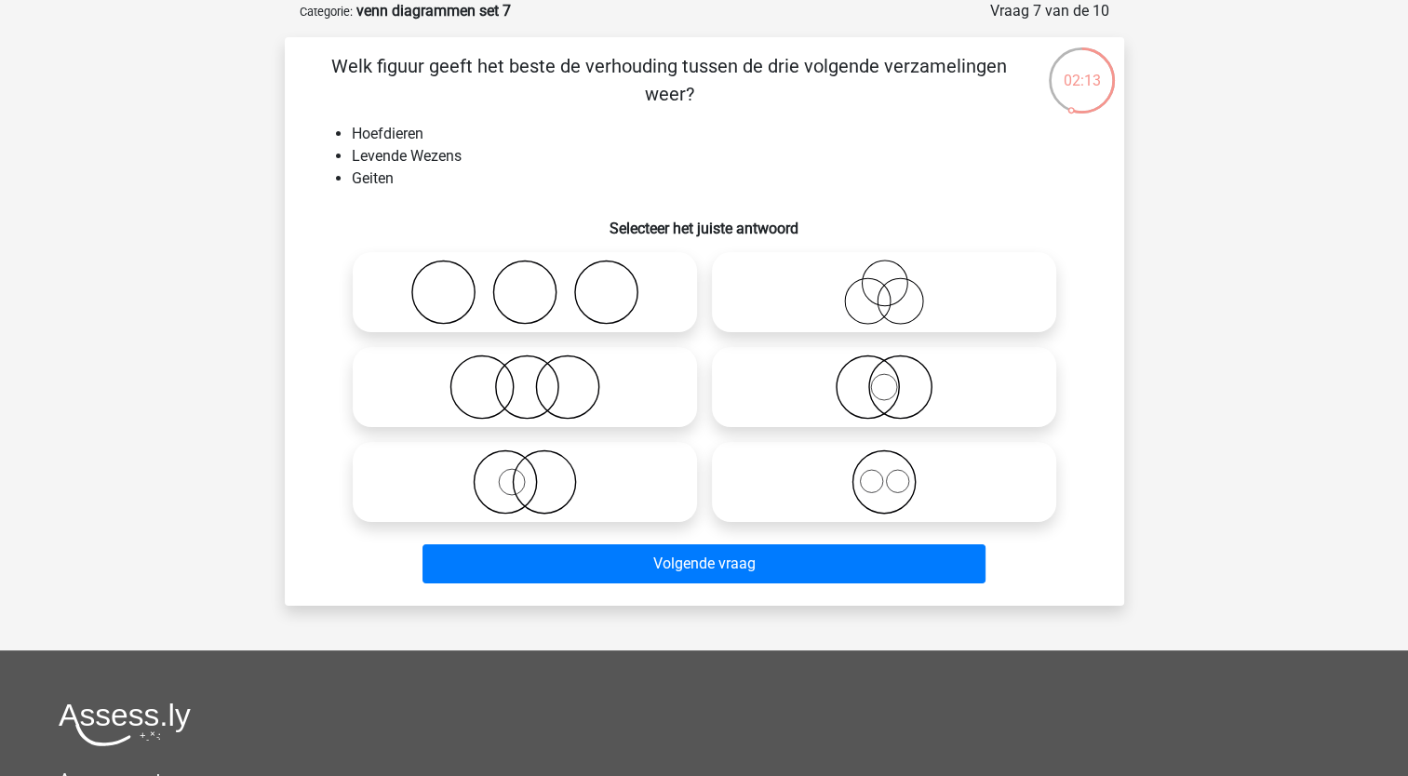
click at [866, 387] on icon at bounding box center [883, 387] width 329 height 65
click at [884, 378] on input "radio" at bounding box center [890, 372] width 12 height 12
radio input "true"
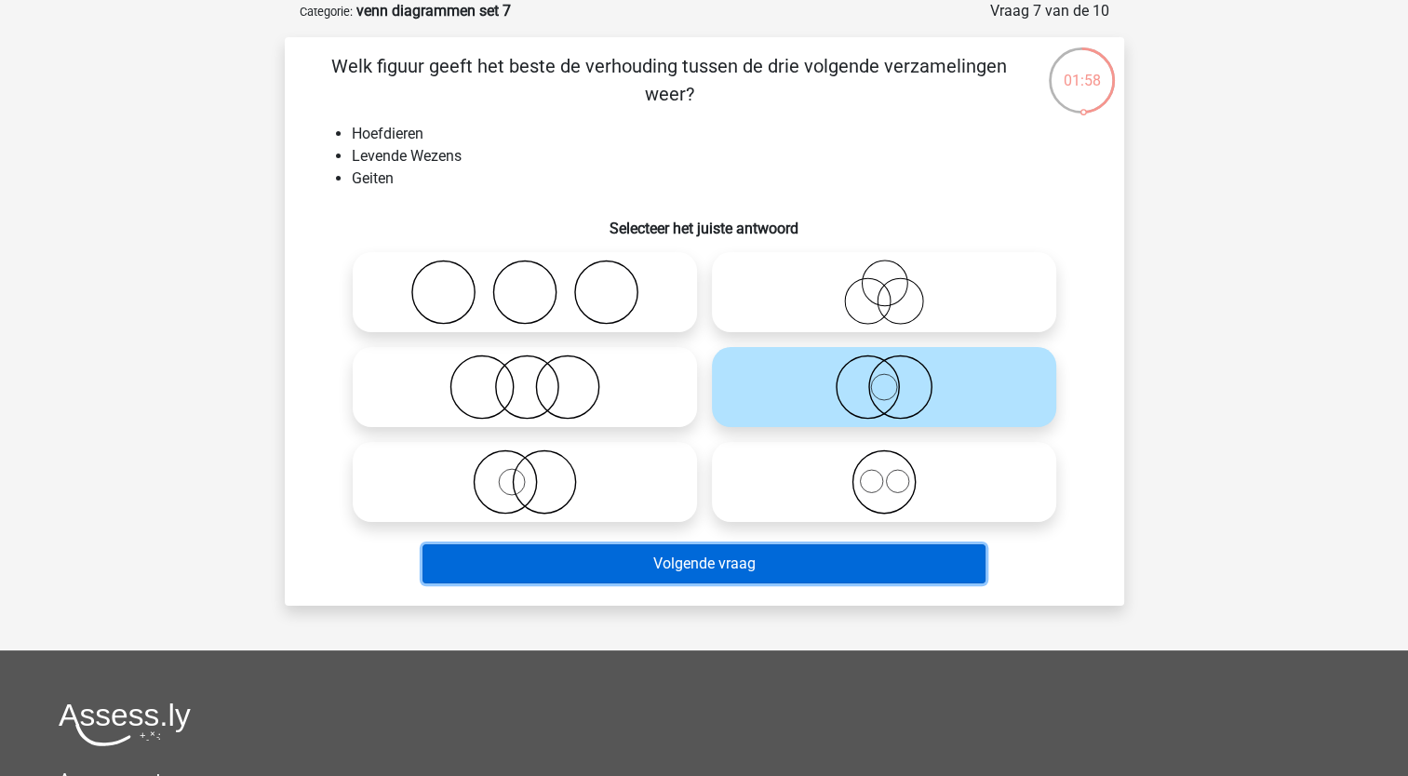
click at [549, 565] on button "Volgende vraag" at bounding box center [704, 563] width 563 height 39
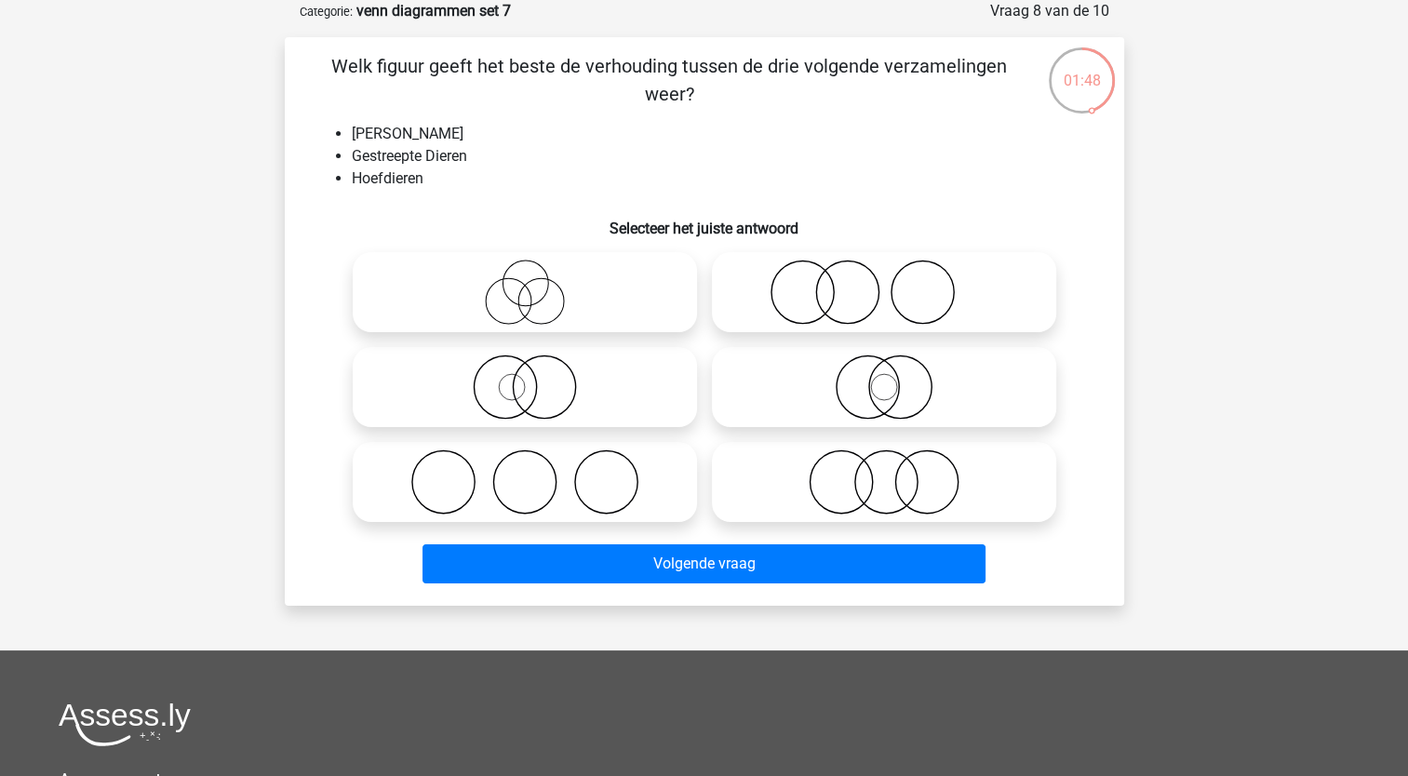
click at [823, 373] on icon at bounding box center [883, 387] width 329 height 65
click at [884, 373] on input "radio" at bounding box center [890, 372] width 12 height 12
radio input "true"
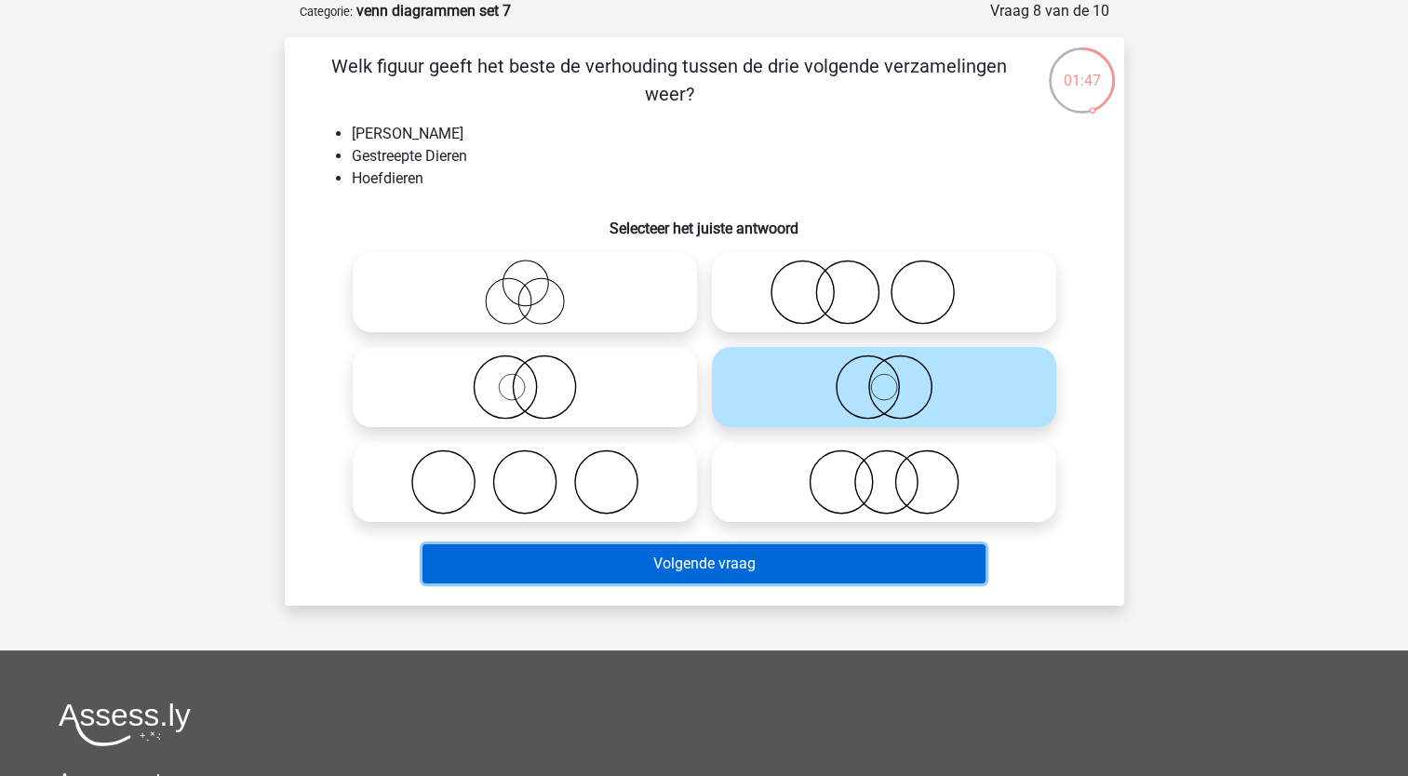
click at [692, 554] on button "Volgende vraag" at bounding box center [704, 563] width 563 height 39
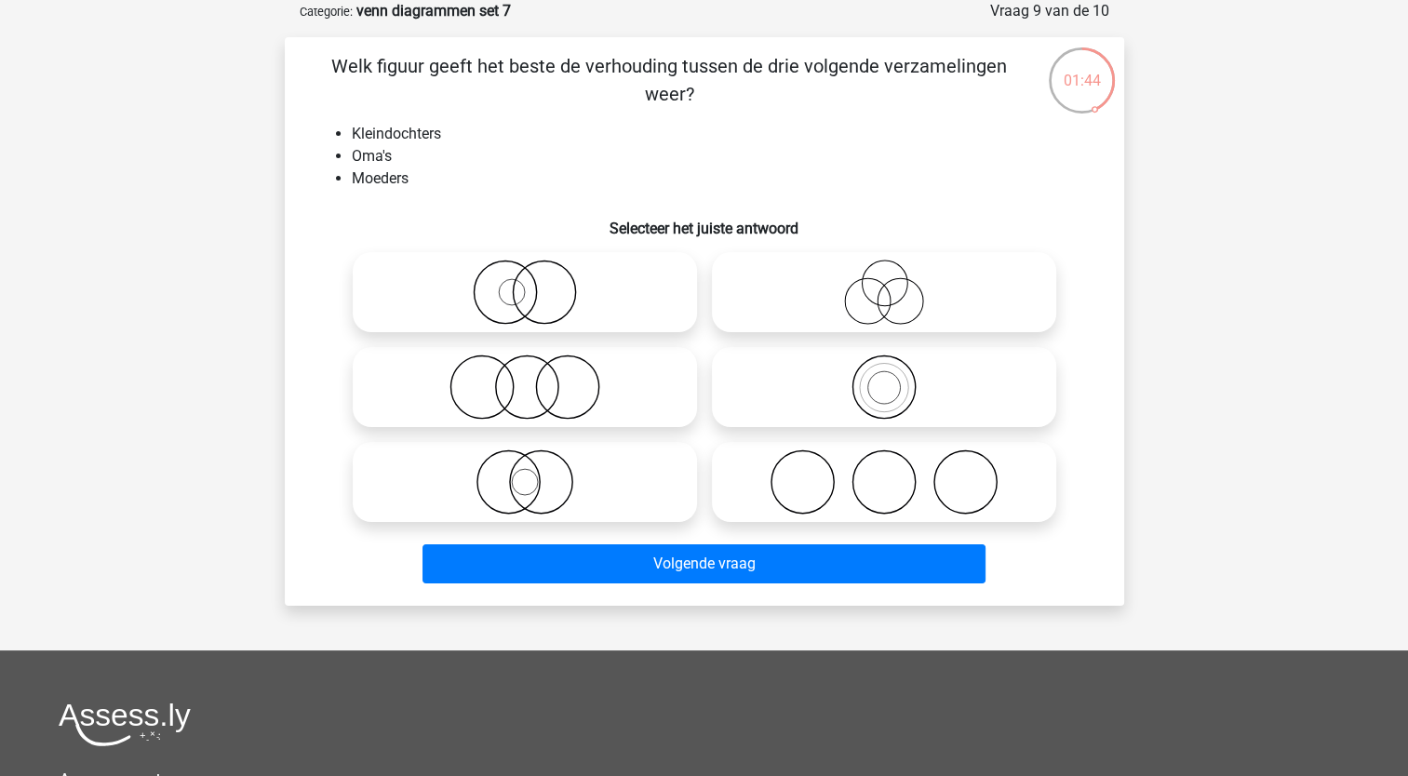
click at [887, 383] on icon at bounding box center [883, 387] width 329 height 65
click at [887, 378] on input "radio" at bounding box center [890, 372] width 12 height 12
radio input "true"
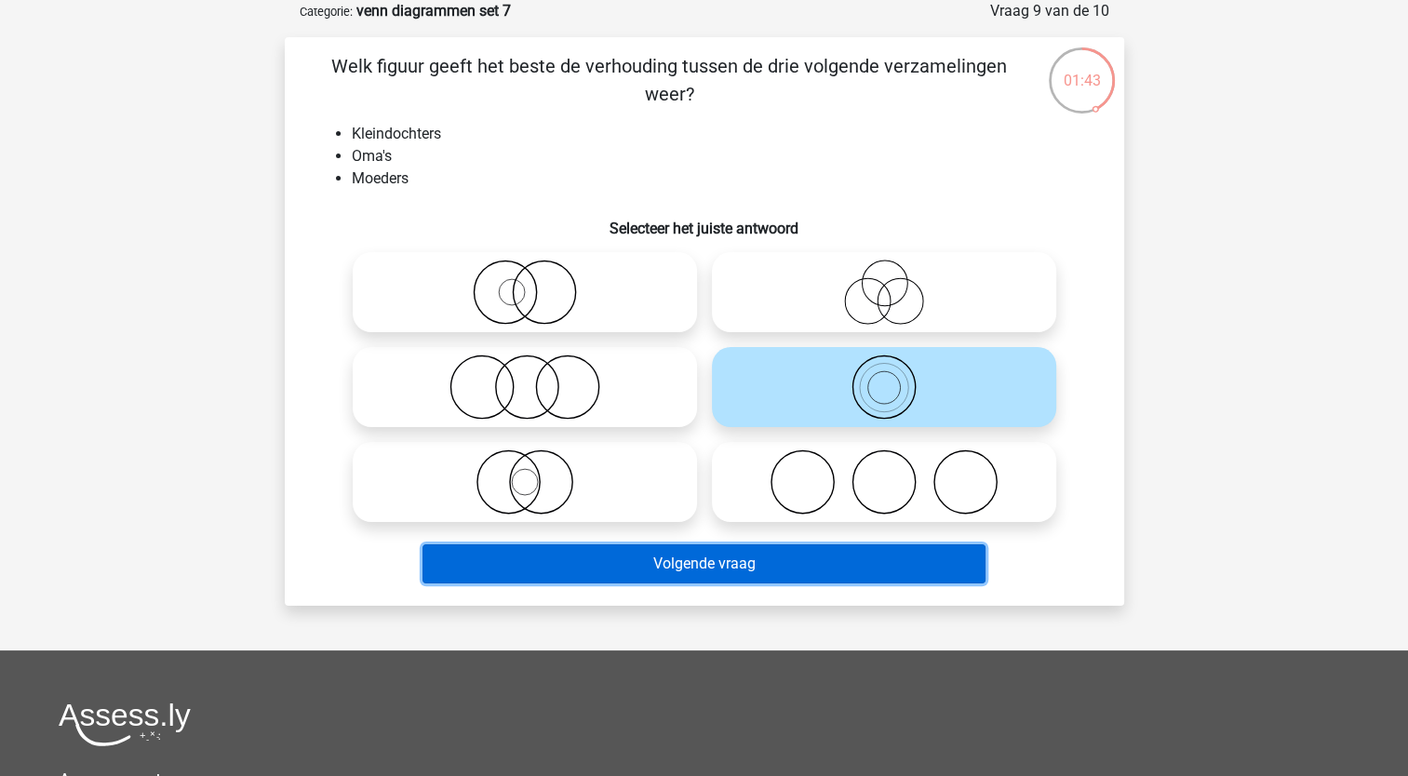
click at [707, 558] on button "Volgende vraag" at bounding box center [704, 563] width 563 height 39
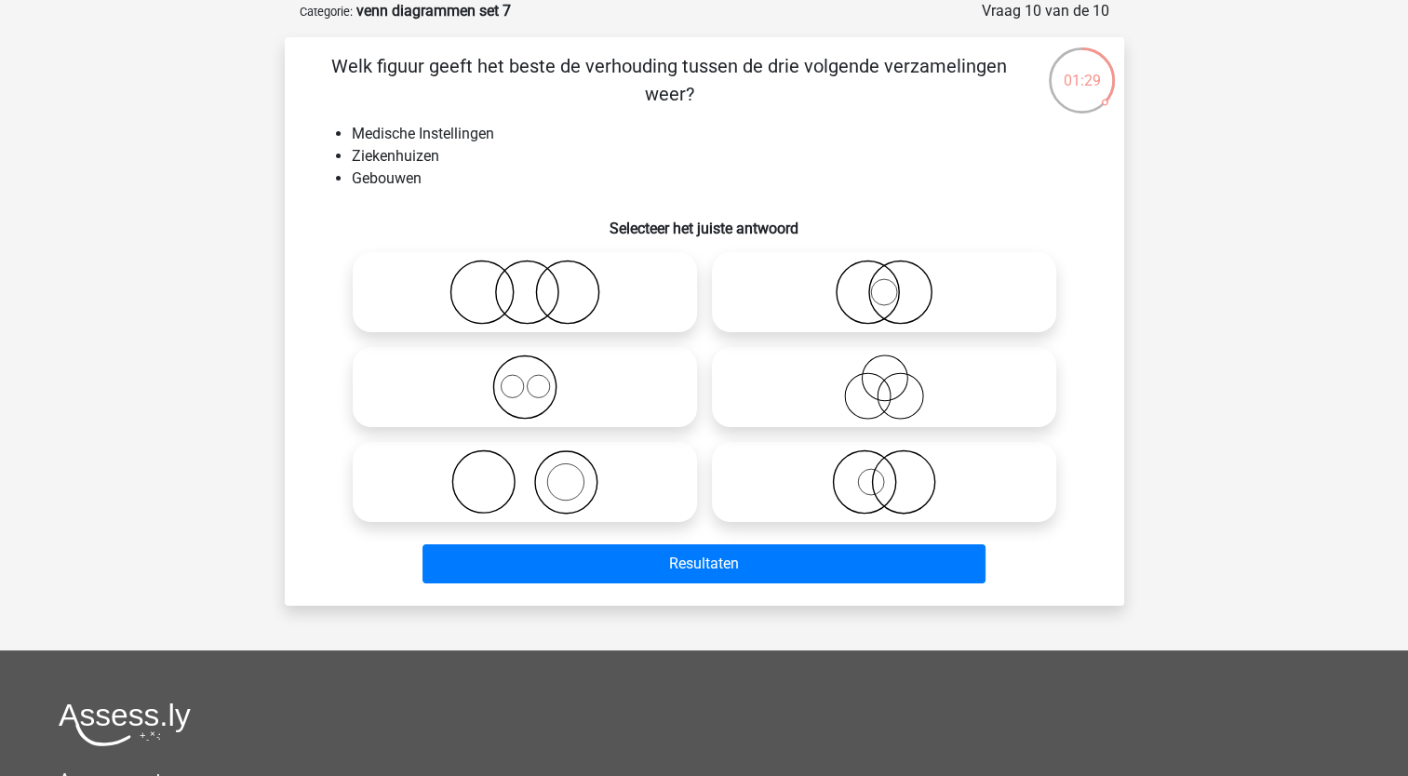
click at [864, 286] on icon at bounding box center [883, 292] width 329 height 65
click at [884, 283] on input "radio" at bounding box center [890, 277] width 12 height 12
radio input "true"
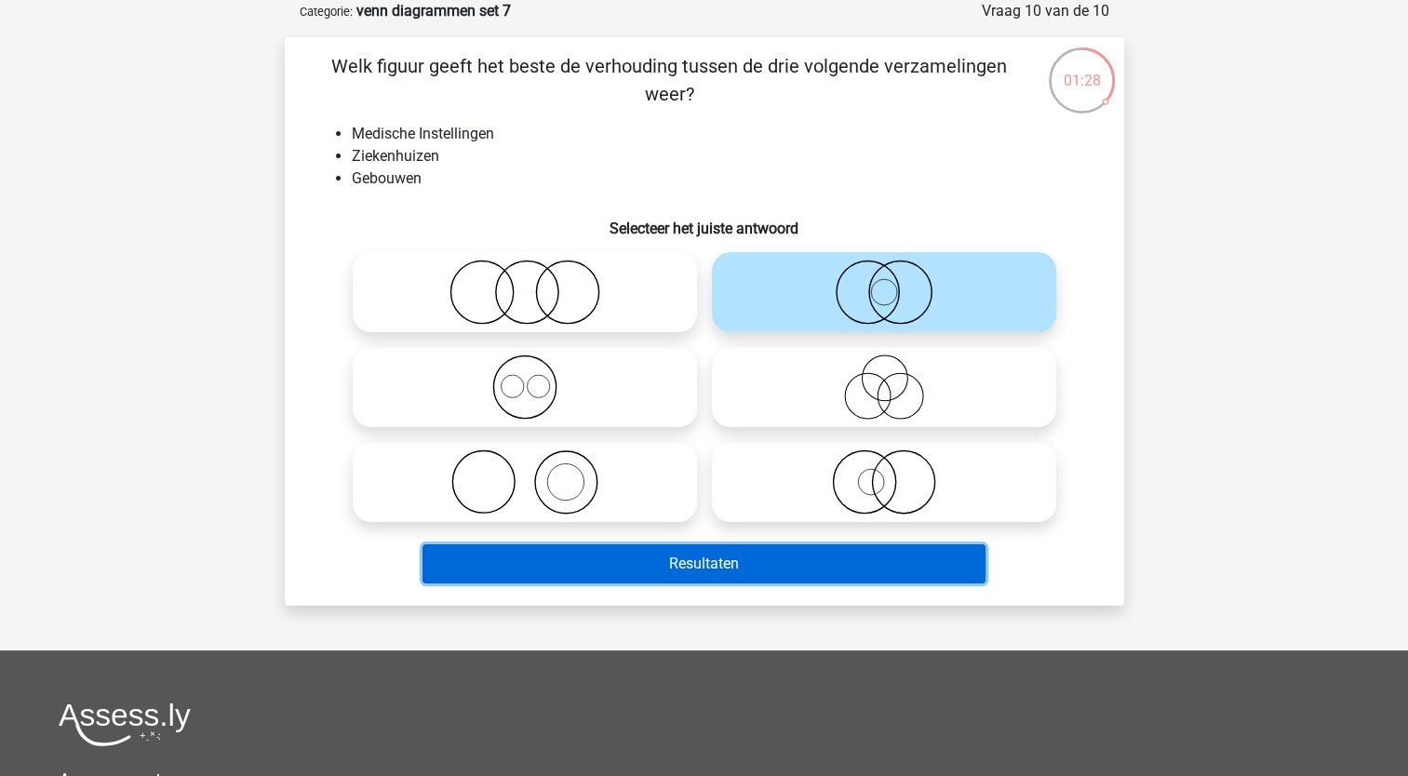
click at [668, 569] on button "Resultaten" at bounding box center [704, 563] width 563 height 39
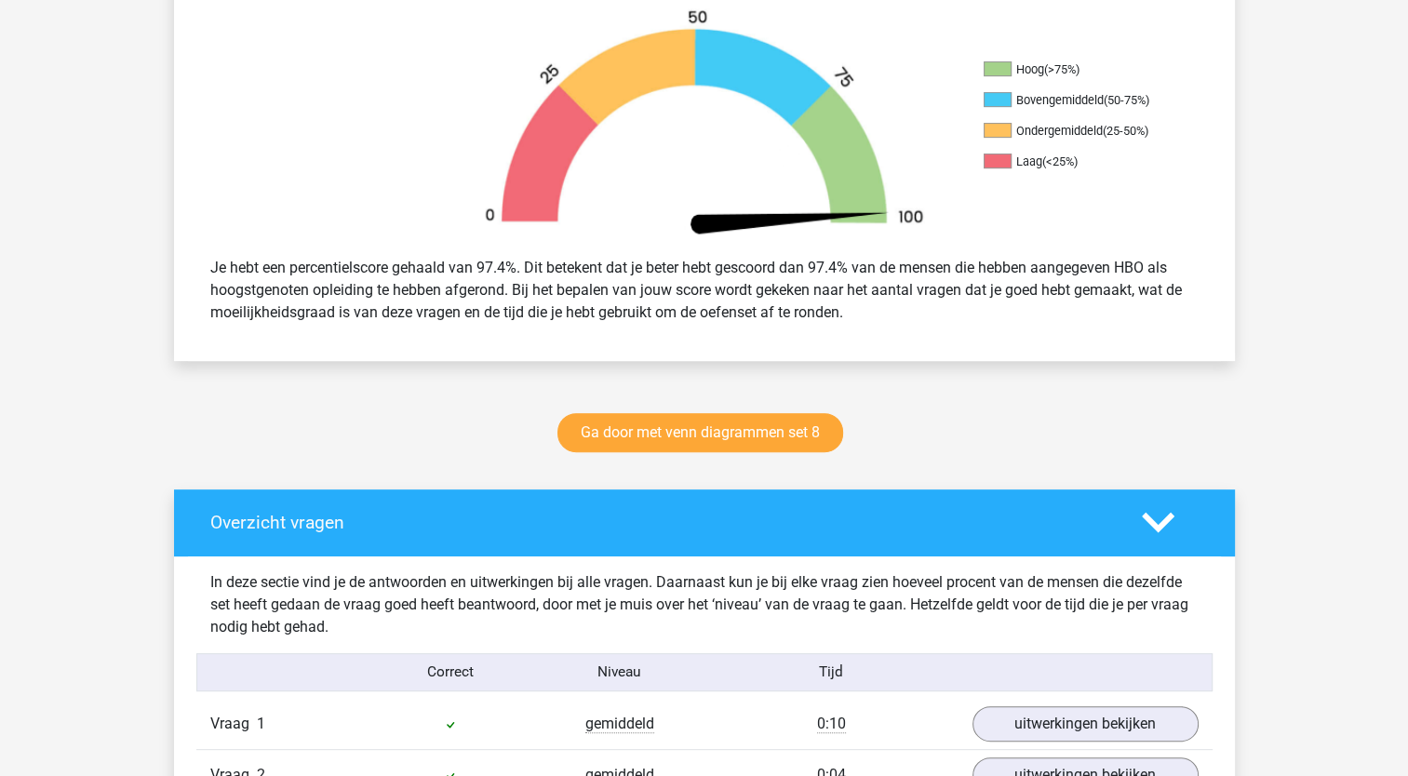
scroll to position [573, 0]
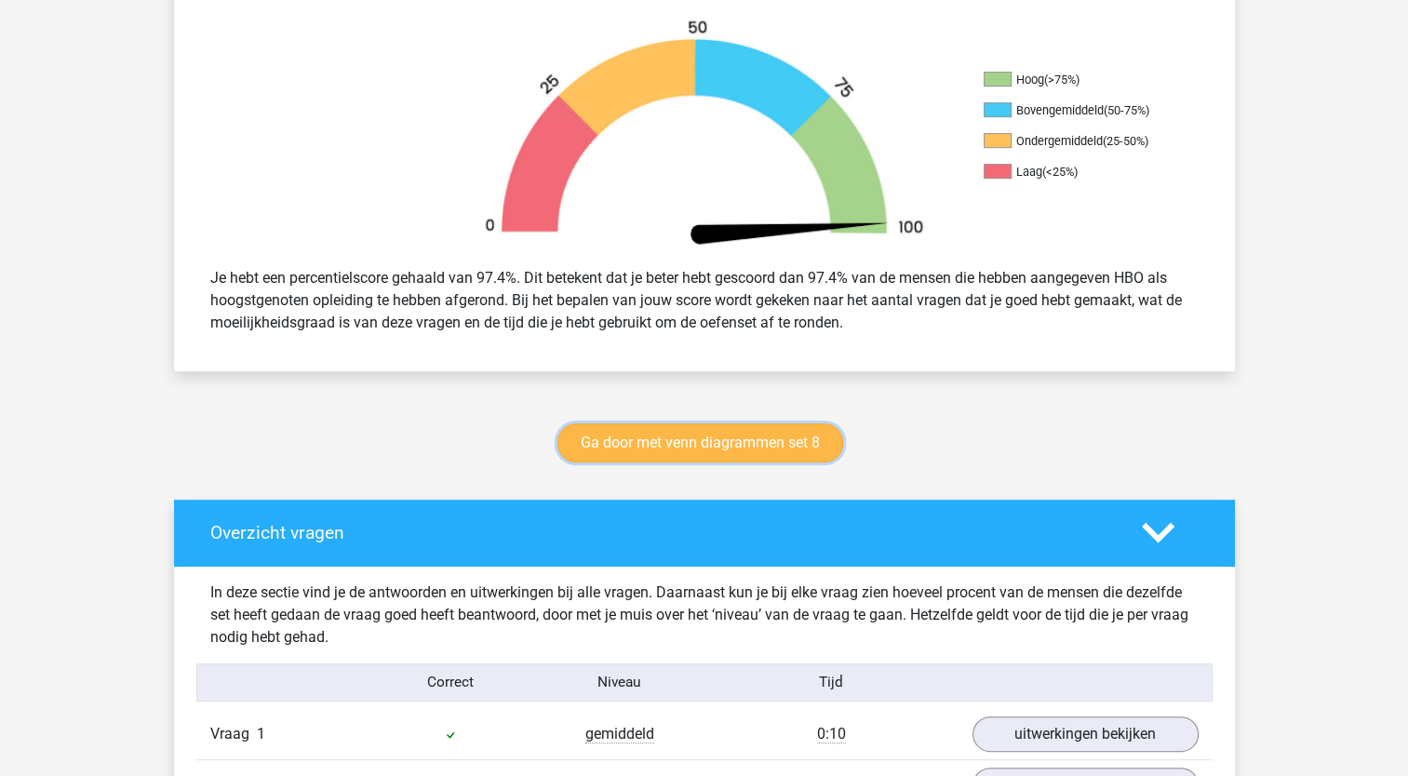
click at [752, 436] on link "Ga door met venn diagrammen set 8" at bounding box center [700, 442] width 286 height 39
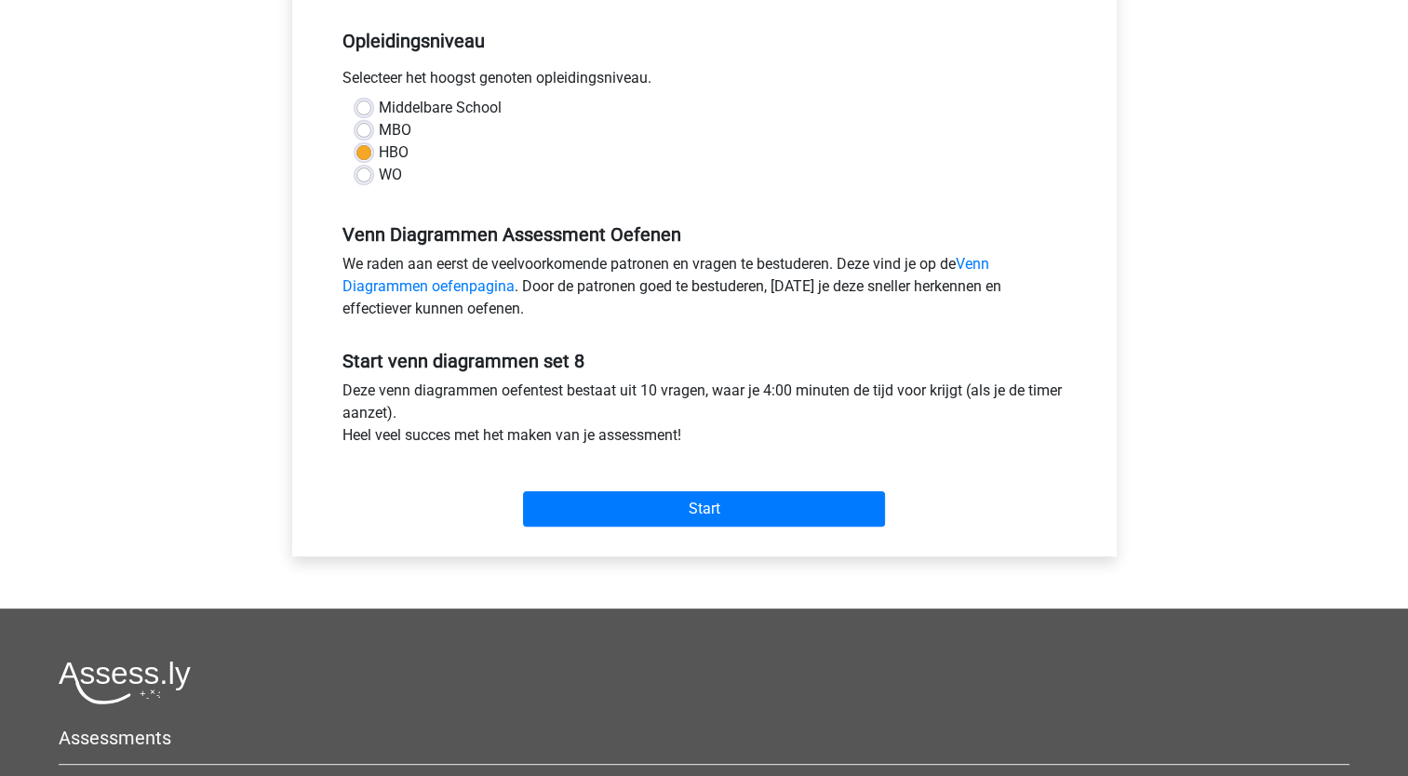
scroll to position [435, 0]
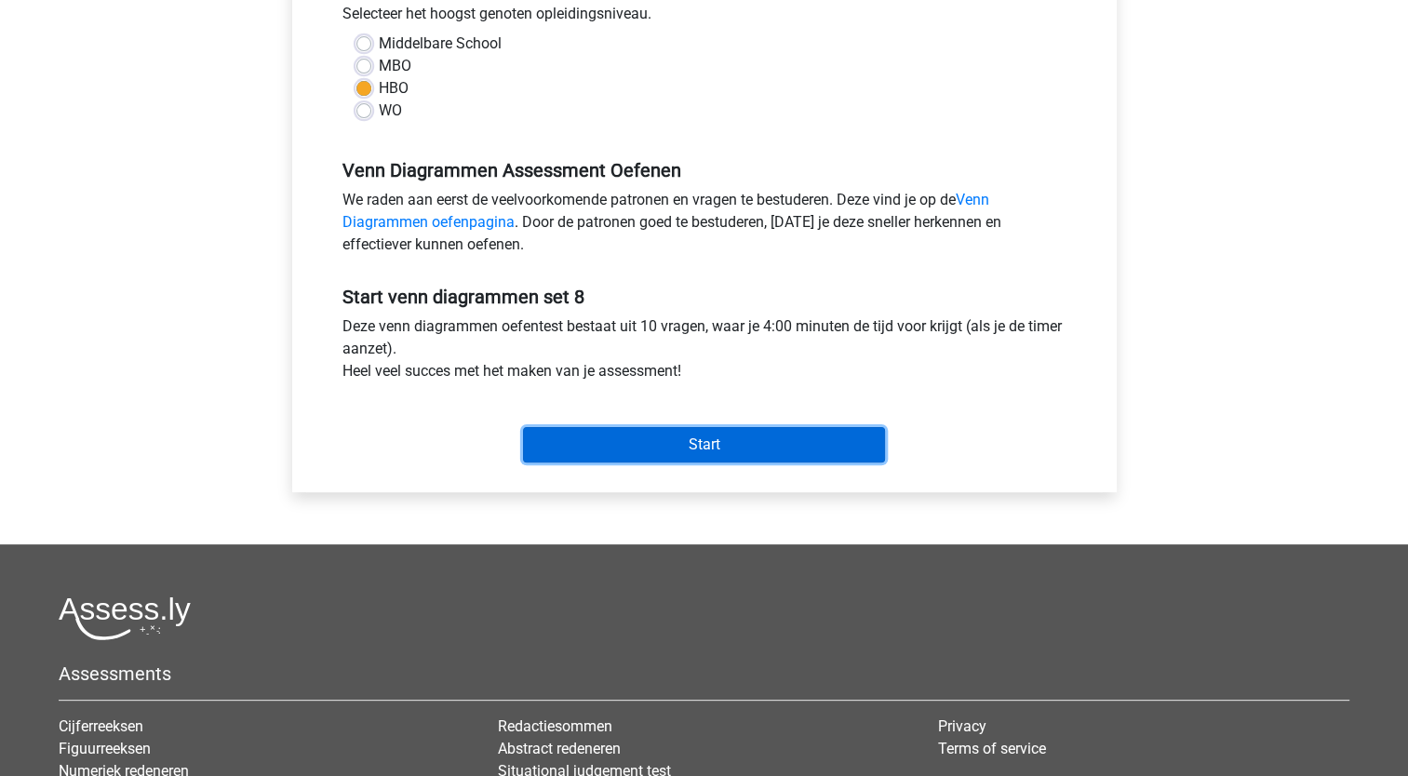
click at [714, 445] on input "Start" at bounding box center [704, 444] width 362 height 35
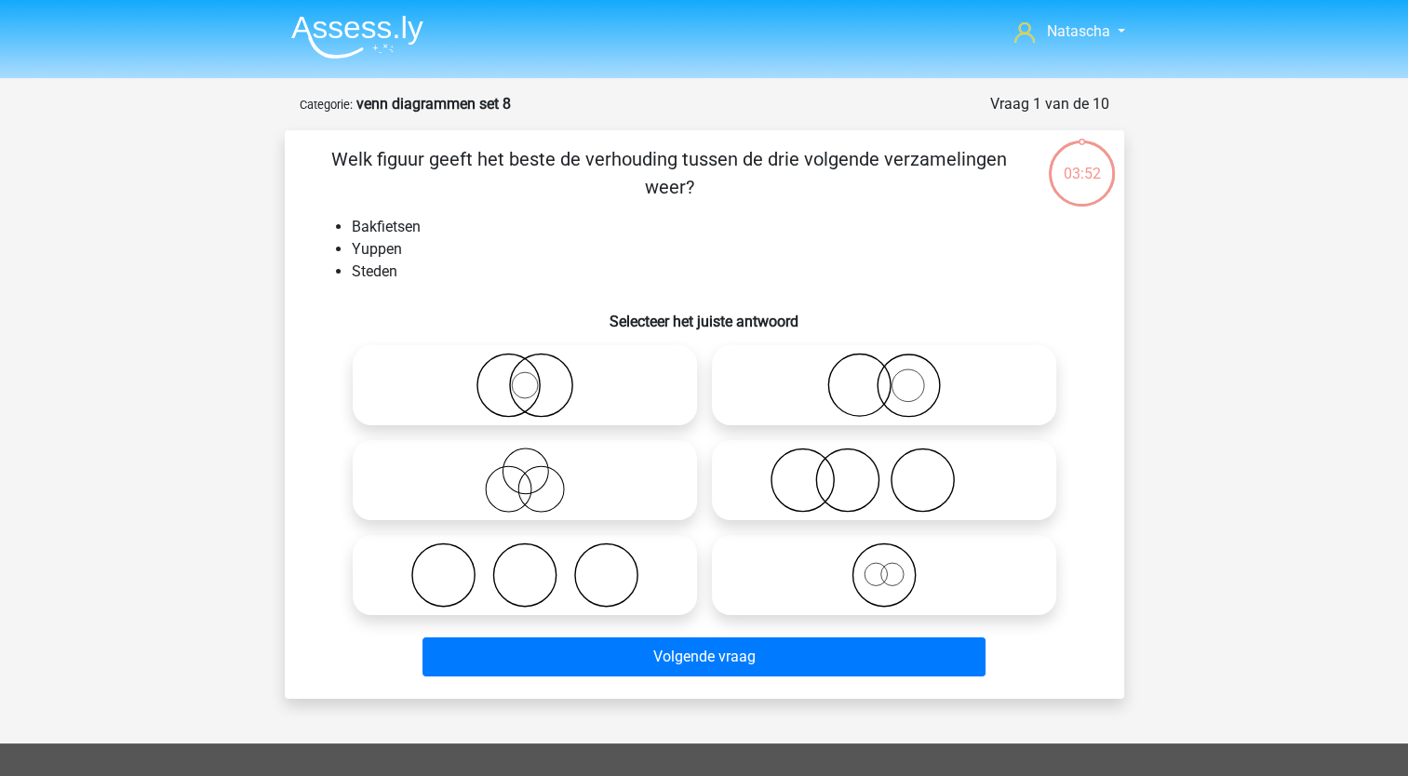
click at [570, 575] on icon at bounding box center [524, 575] width 329 height 65
click at [537, 566] on input "radio" at bounding box center [531, 560] width 12 height 12
radio input "true"
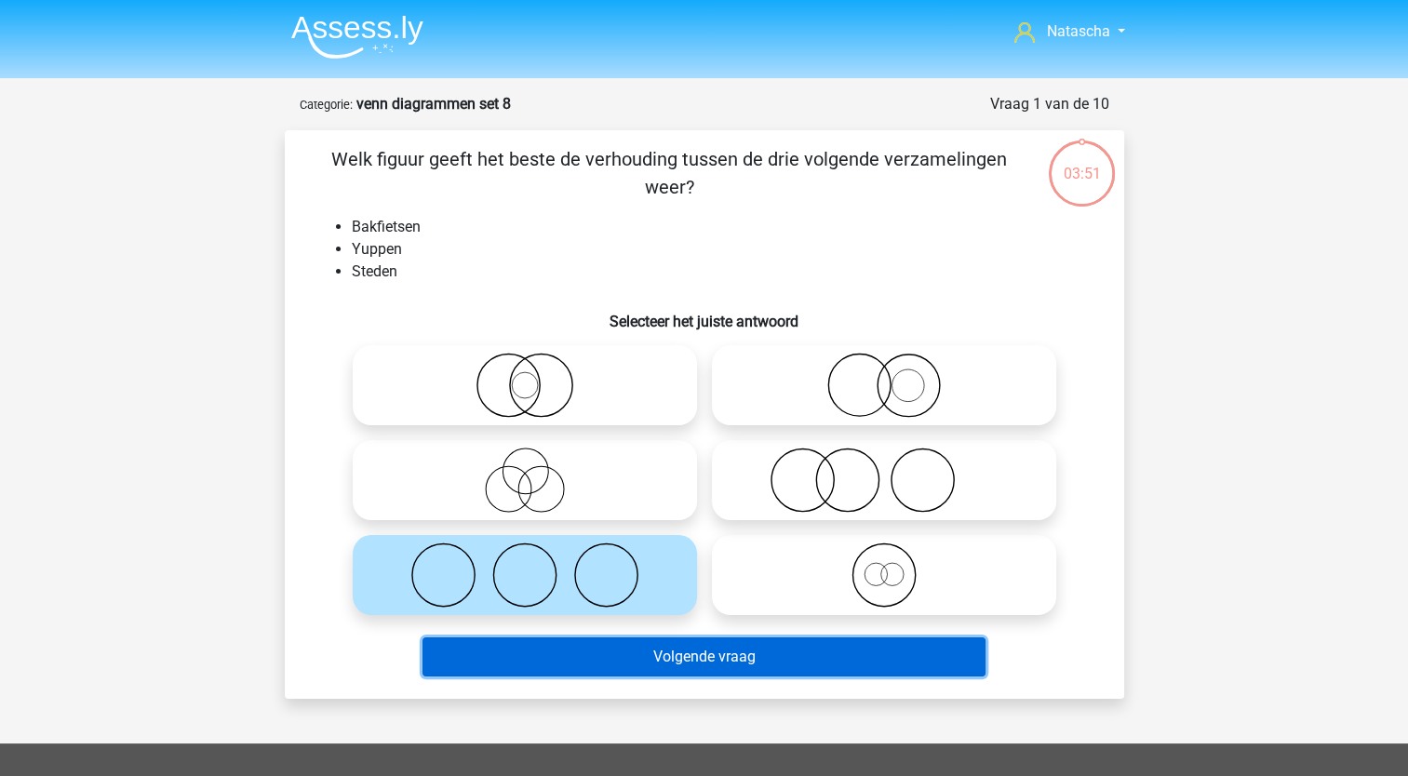
click at [547, 654] on button "Volgende vraag" at bounding box center [704, 656] width 563 height 39
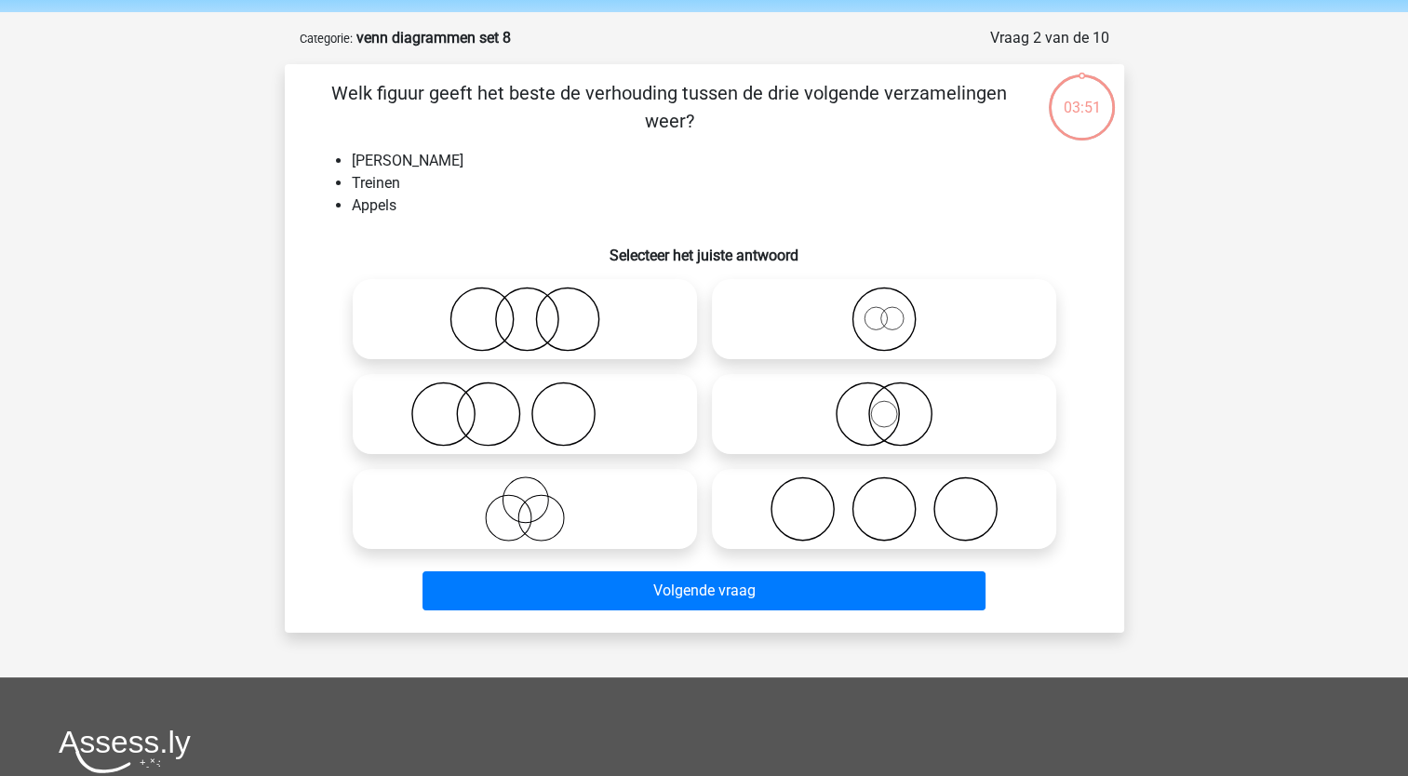
scroll to position [93, 0]
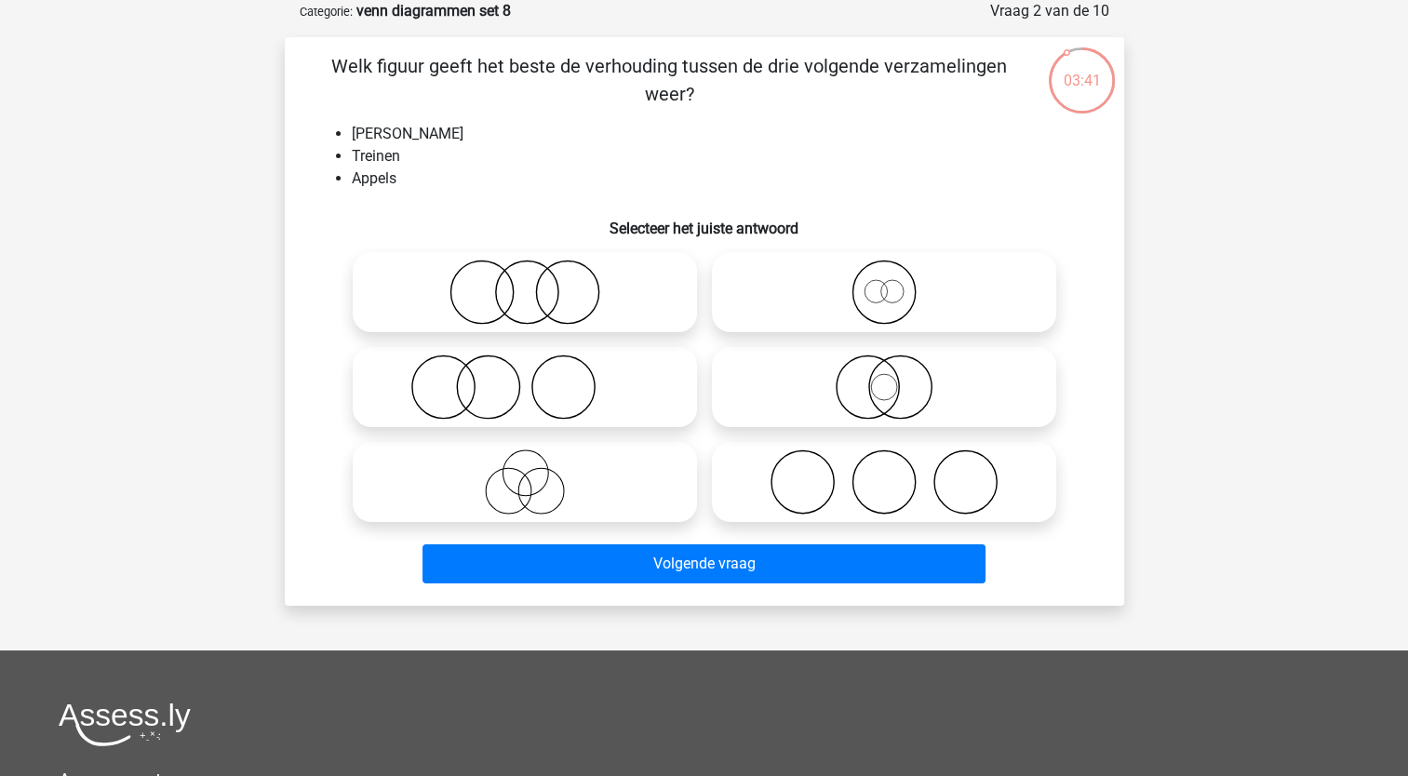
click at [491, 393] on icon at bounding box center [524, 387] width 329 height 65
click at [525, 378] on input "radio" at bounding box center [531, 372] width 12 height 12
radio input "true"
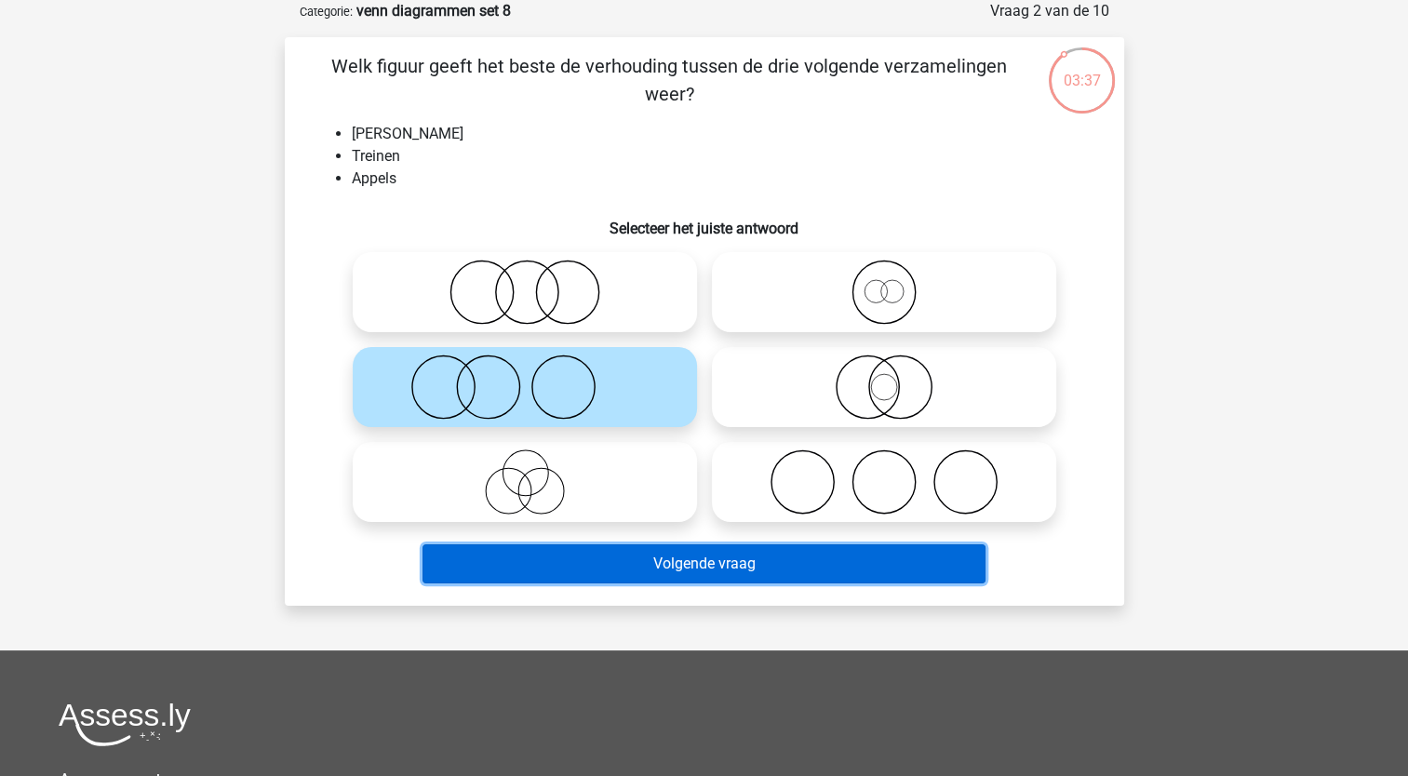
click at [502, 574] on button "Volgende vraag" at bounding box center [704, 563] width 563 height 39
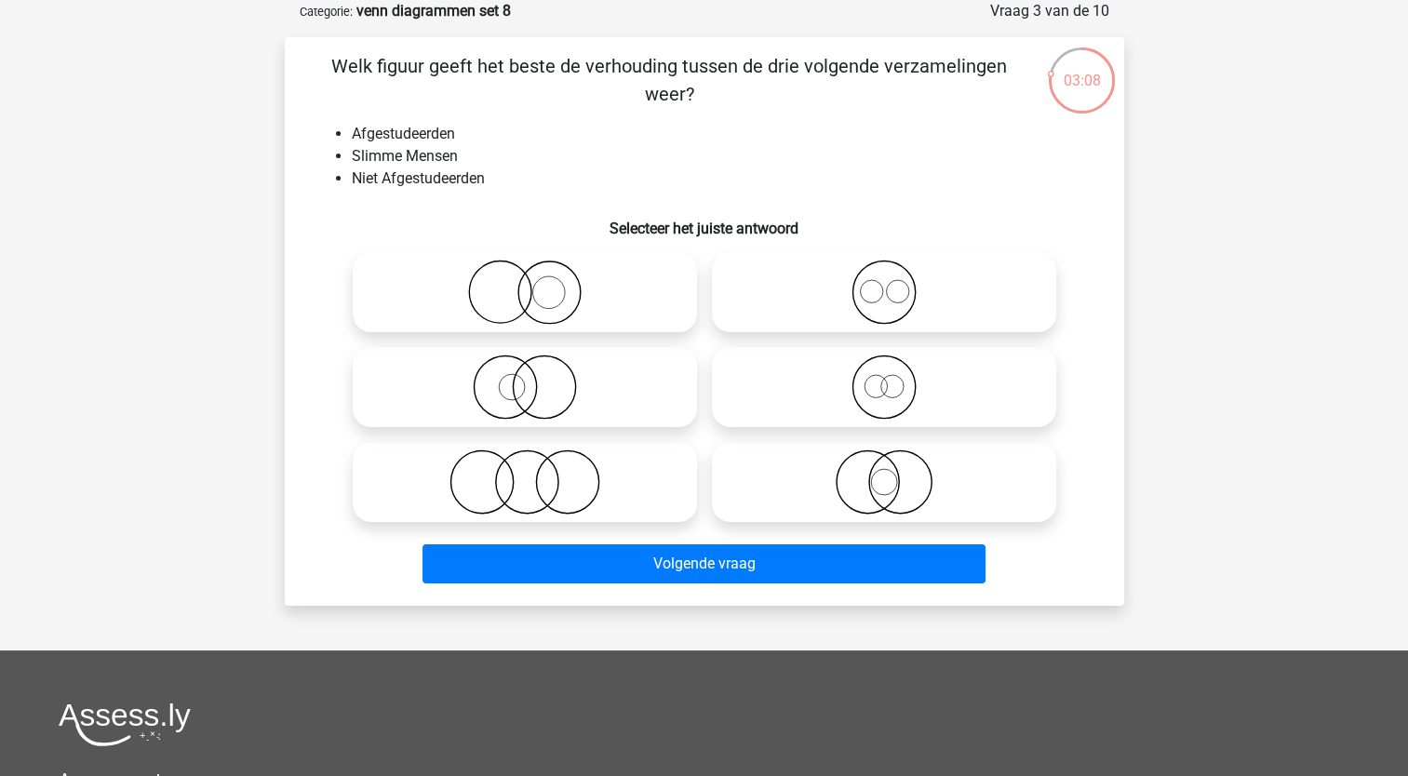
click at [536, 295] on icon at bounding box center [524, 292] width 329 height 65
click at [536, 283] on input "radio" at bounding box center [531, 277] width 12 height 12
radio input "true"
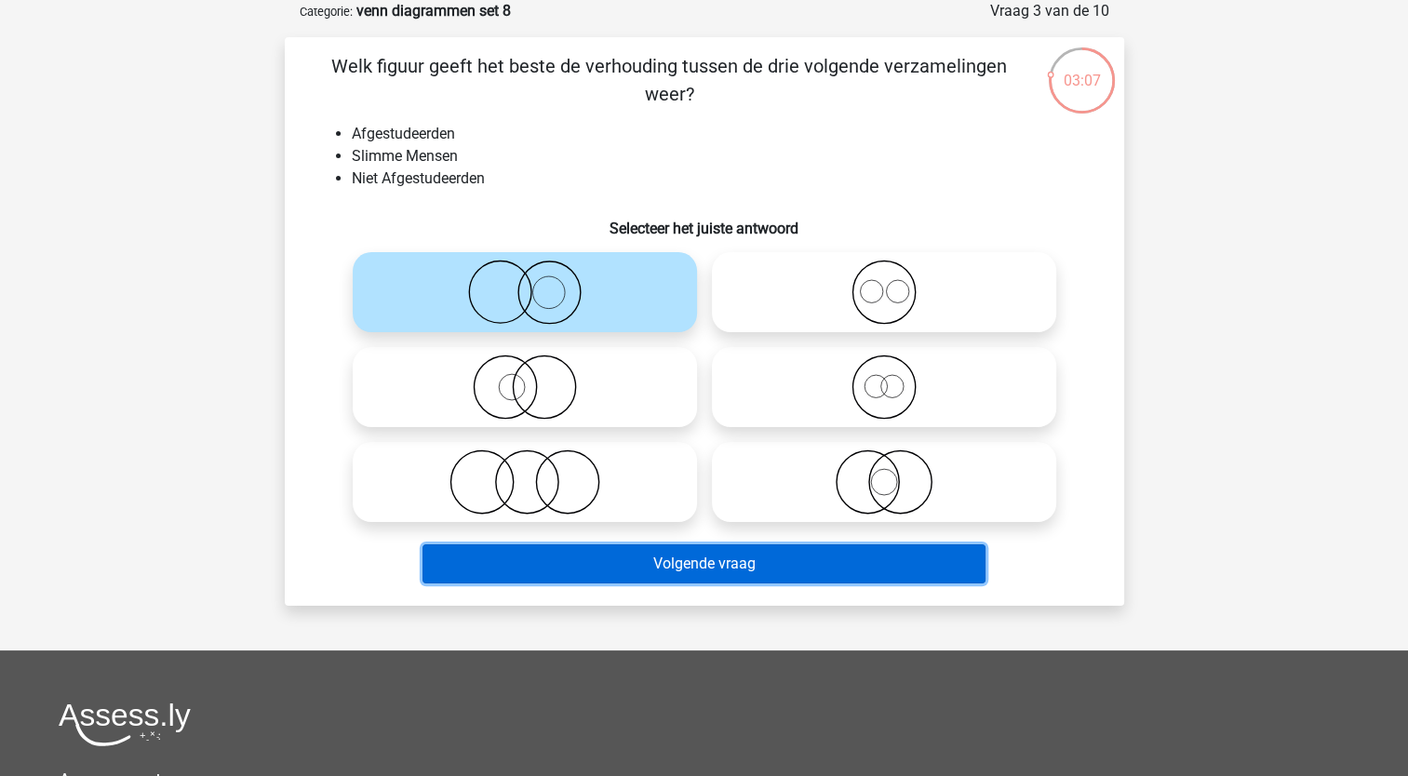
click at [547, 558] on button "Volgende vraag" at bounding box center [704, 563] width 563 height 39
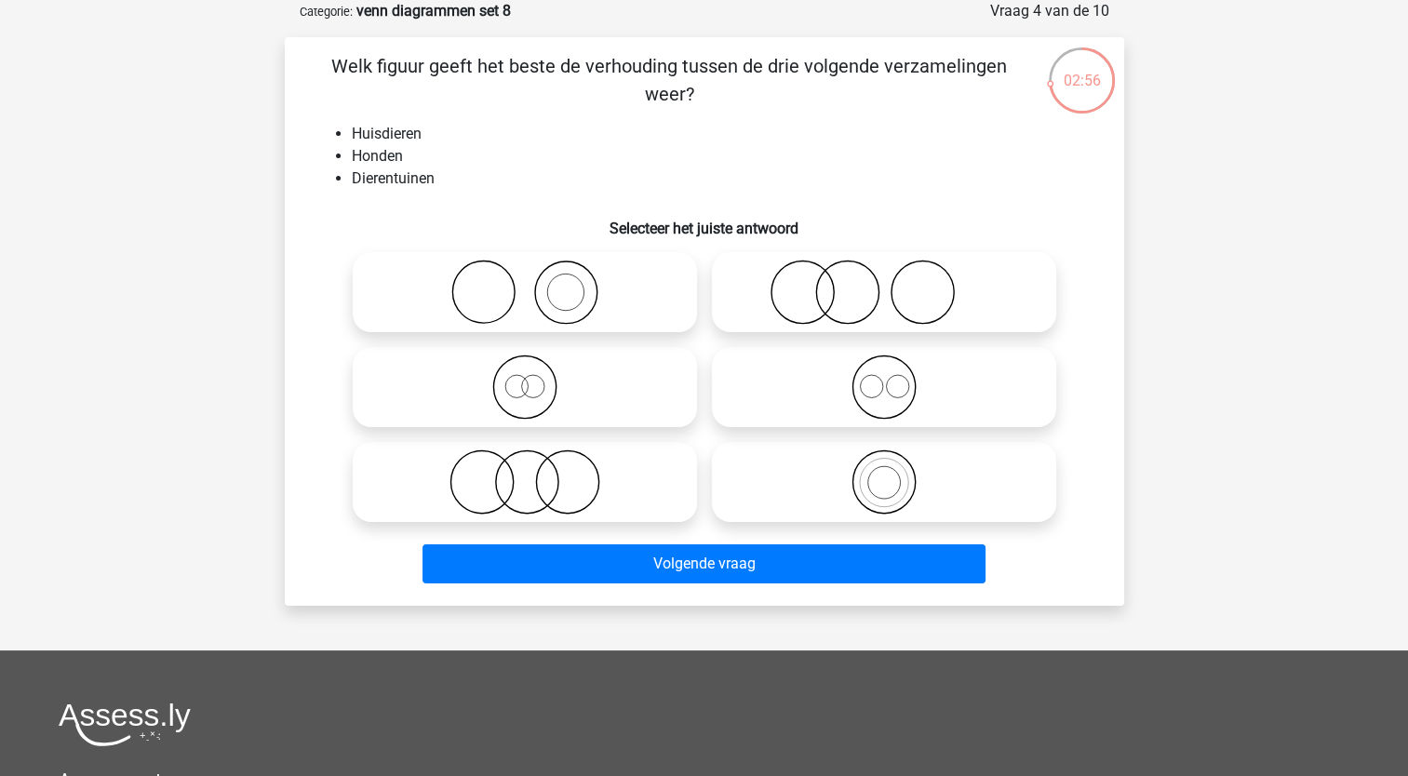
click at [520, 322] on icon at bounding box center [524, 292] width 329 height 65
click at [525, 283] on input "radio" at bounding box center [531, 277] width 12 height 12
radio input "true"
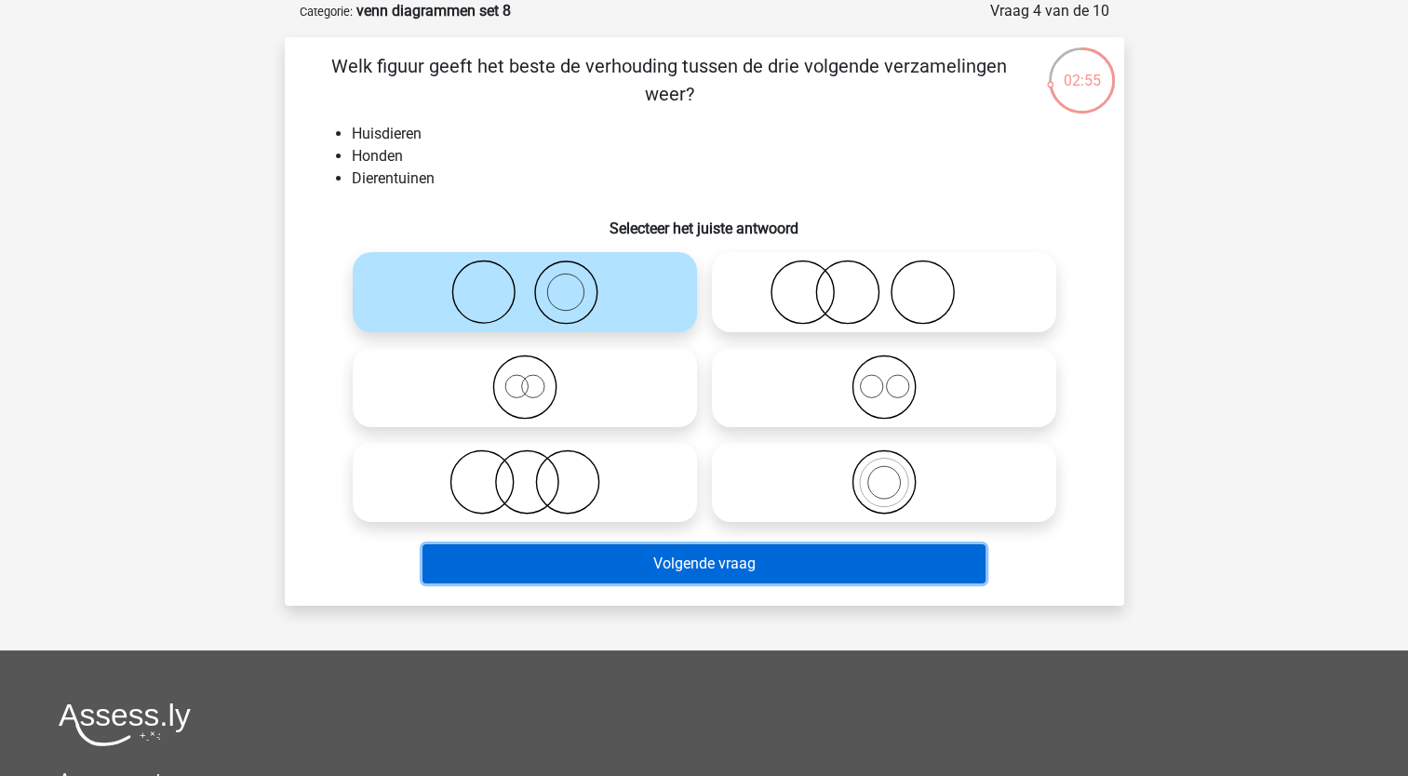
click at [528, 556] on button "Volgende vraag" at bounding box center [704, 563] width 563 height 39
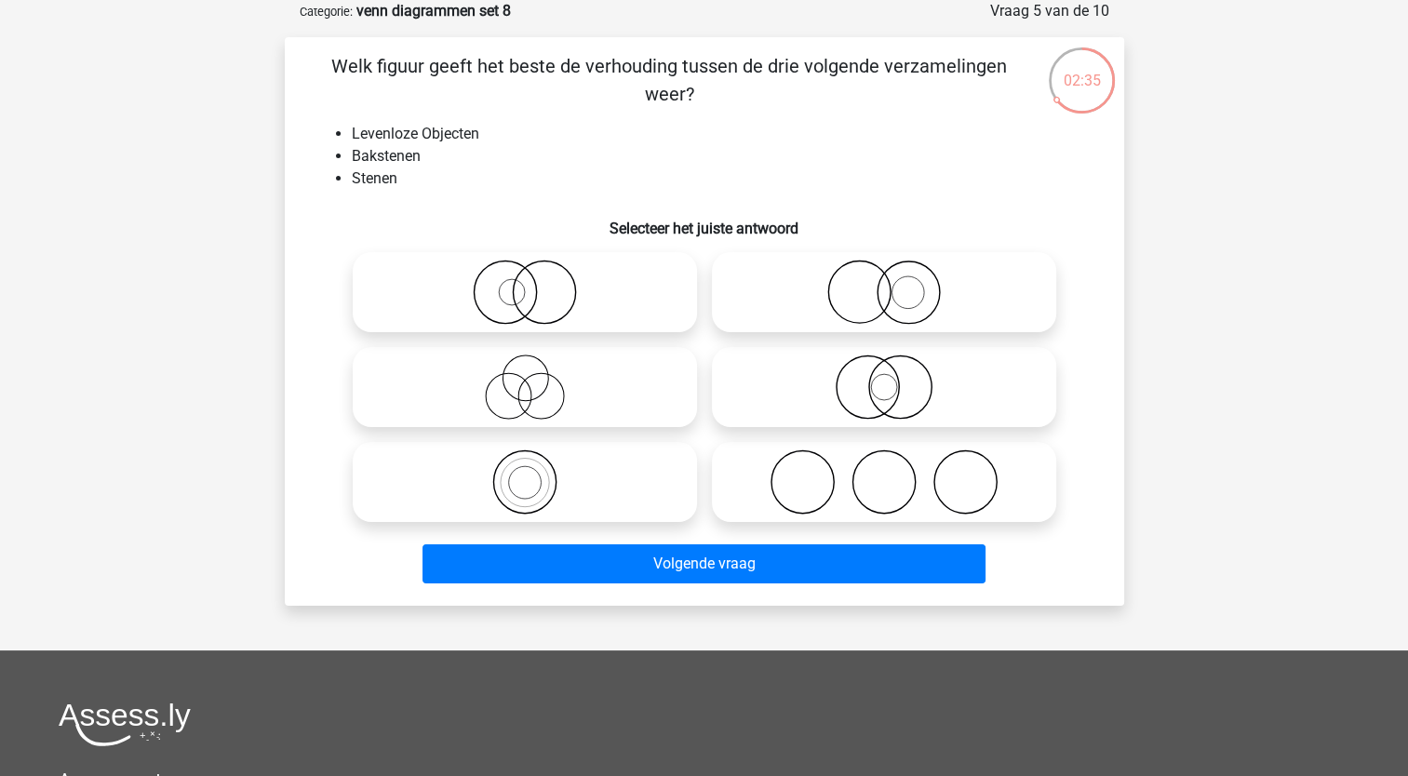
click at [525, 490] on icon at bounding box center [524, 482] width 329 height 65
click at [525, 473] on input "radio" at bounding box center [531, 467] width 12 height 12
radio input "true"
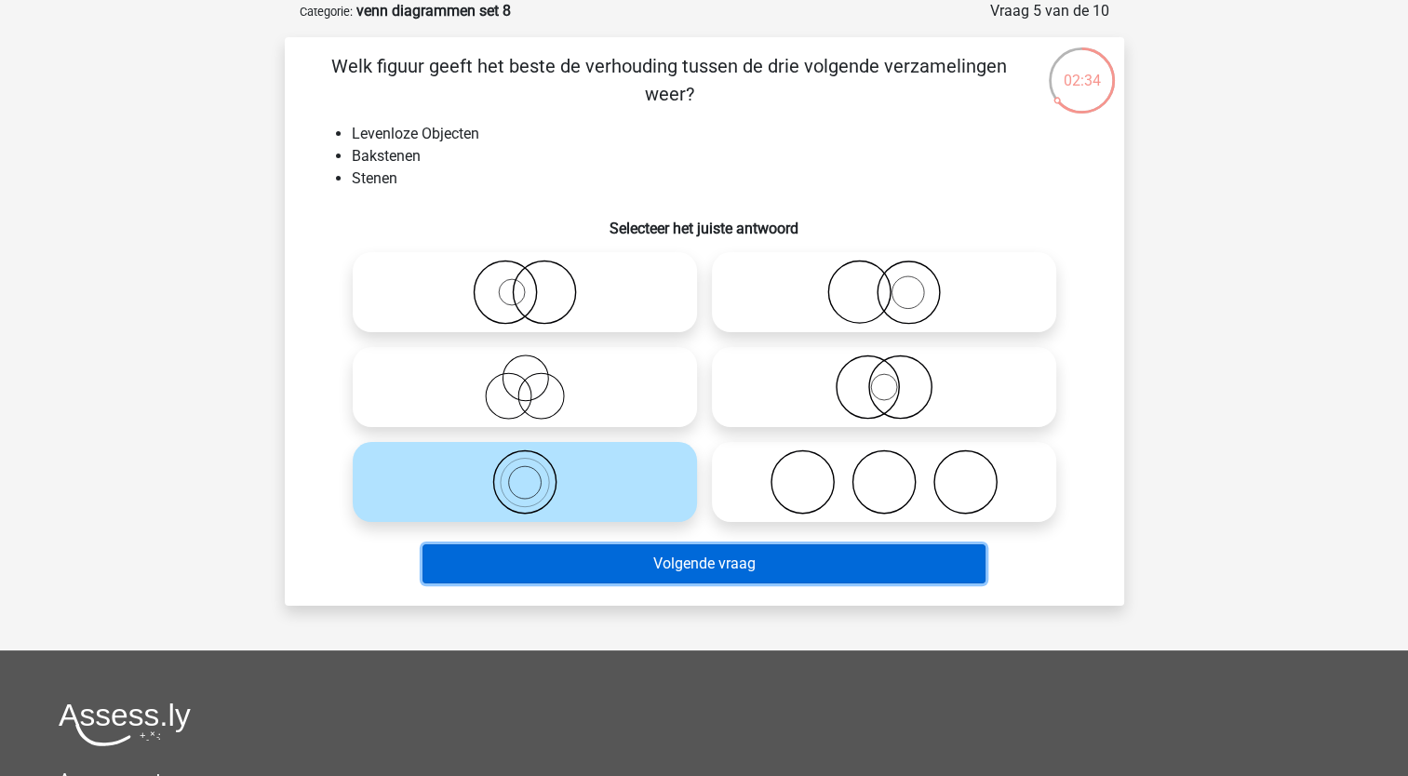
click at [542, 580] on button "Volgende vraag" at bounding box center [704, 563] width 563 height 39
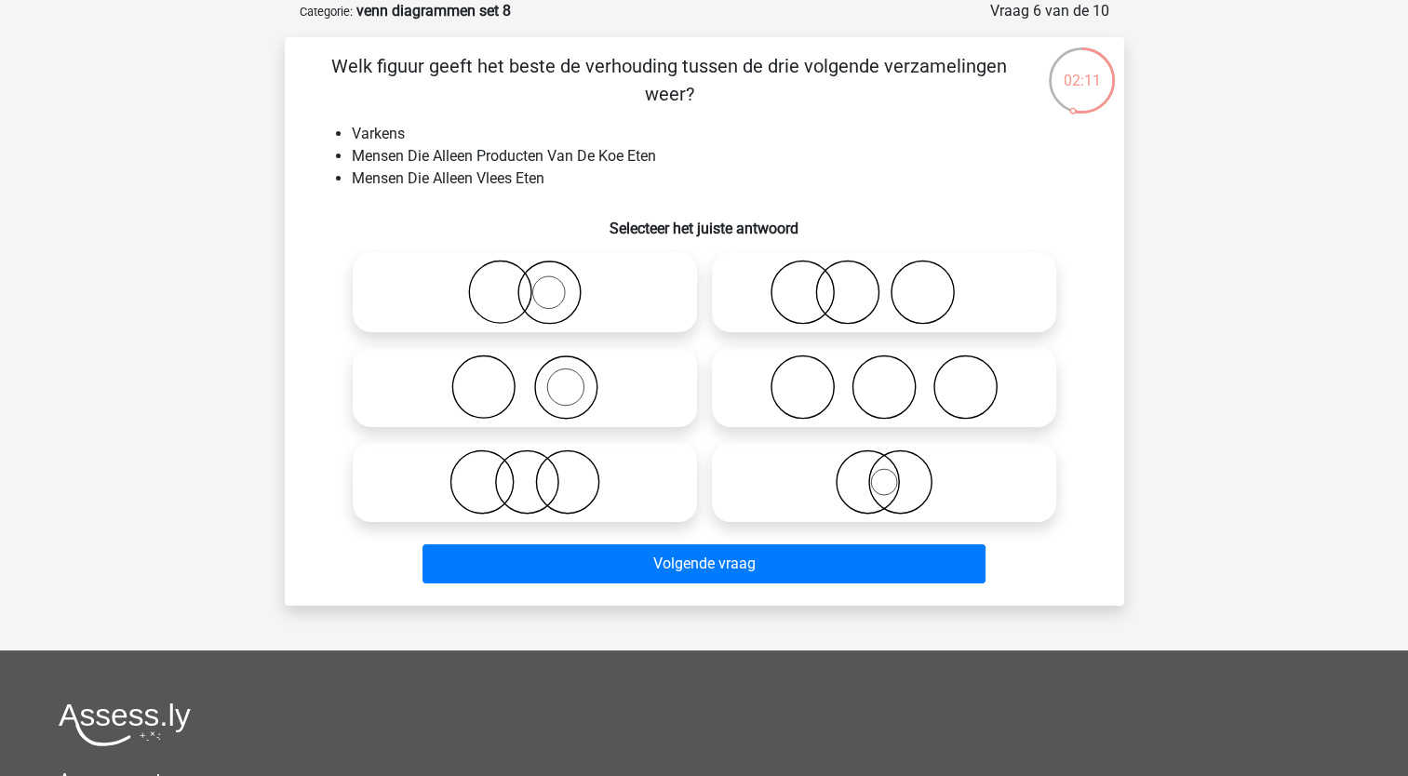
click at [551, 384] on icon at bounding box center [524, 387] width 329 height 65
click at [537, 378] on input "radio" at bounding box center [531, 372] width 12 height 12
radio input "true"
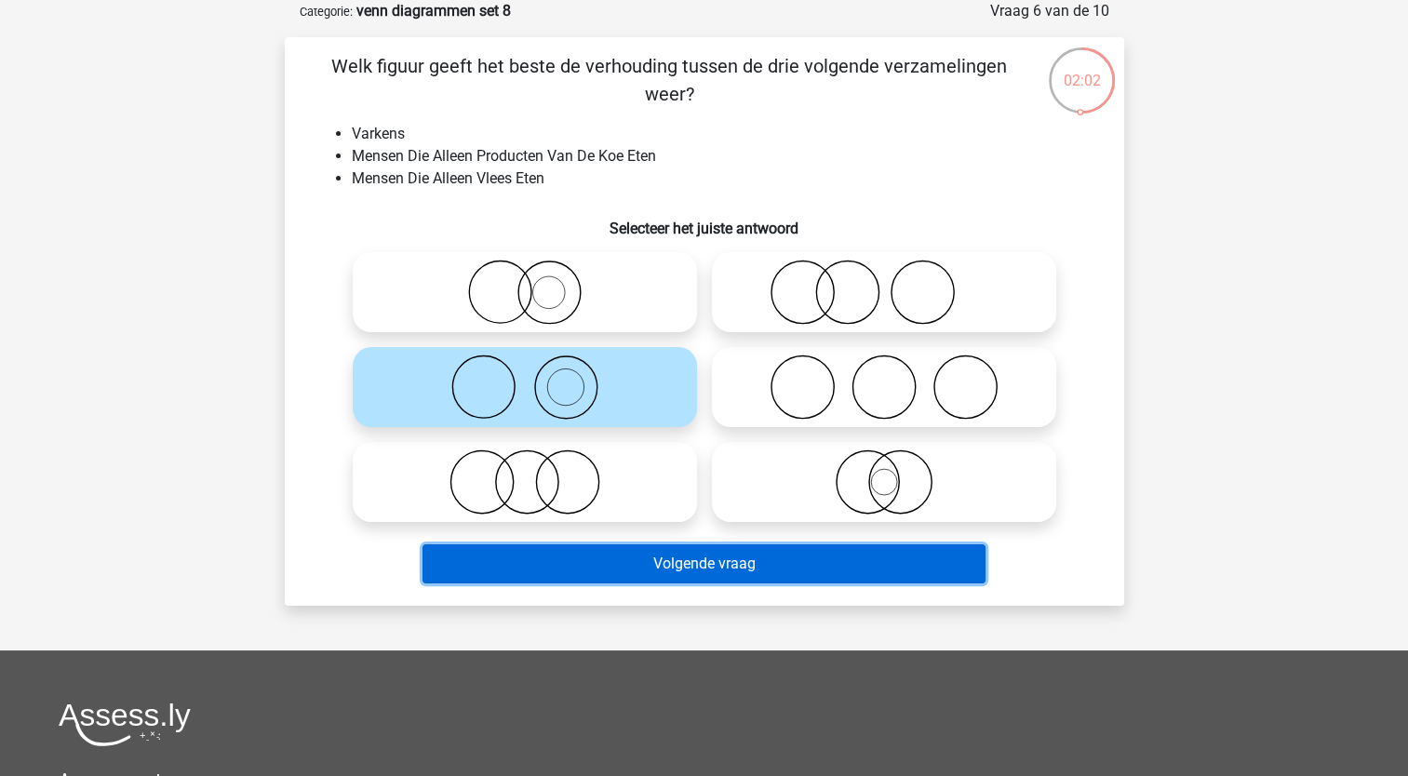
click at [582, 562] on button "Volgende vraag" at bounding box center [704, 563] width 563 height 39
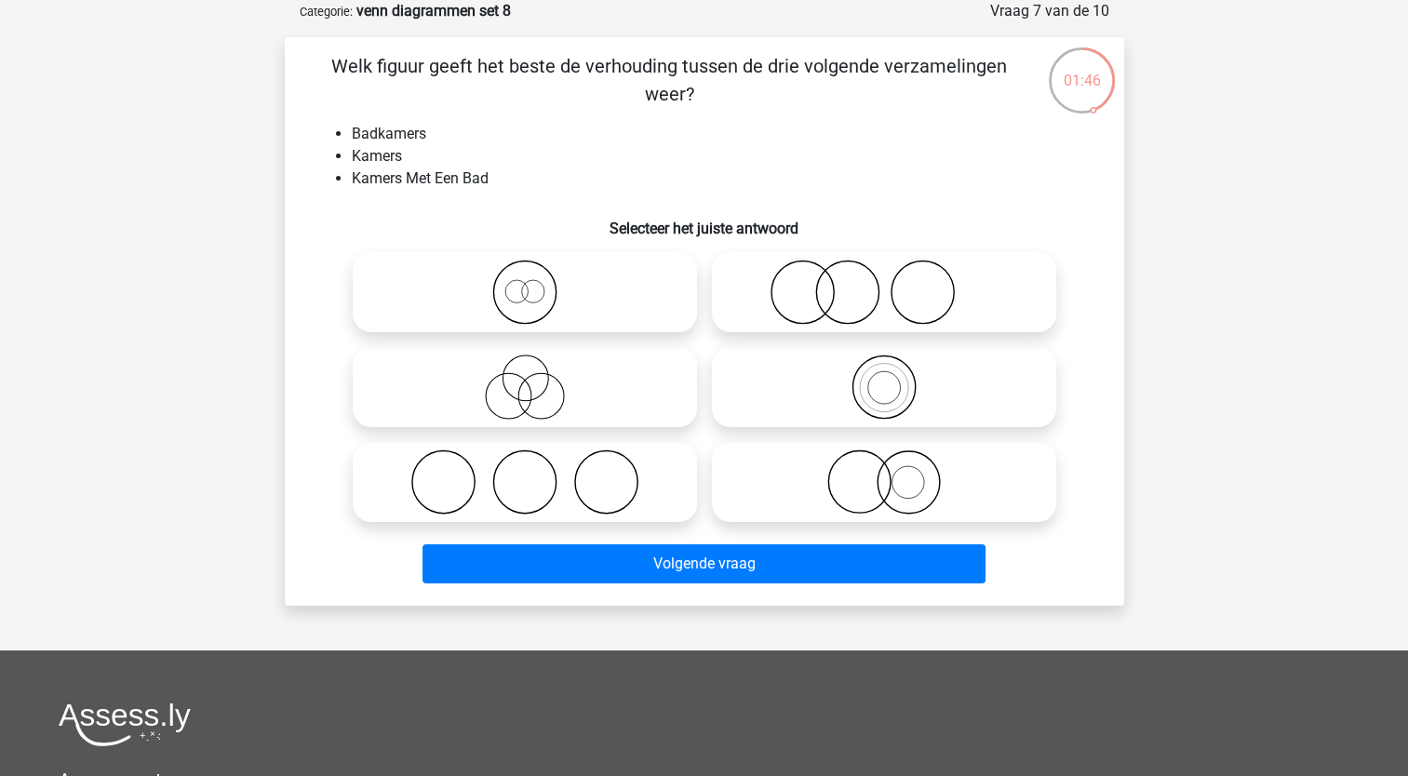
click at [726, 353] on label at bounding box center [884, 387] width 344 height 80
click at [884, 366] on input "radio" at bounding box center [890, 372] width 12 height 12
radio input "true"
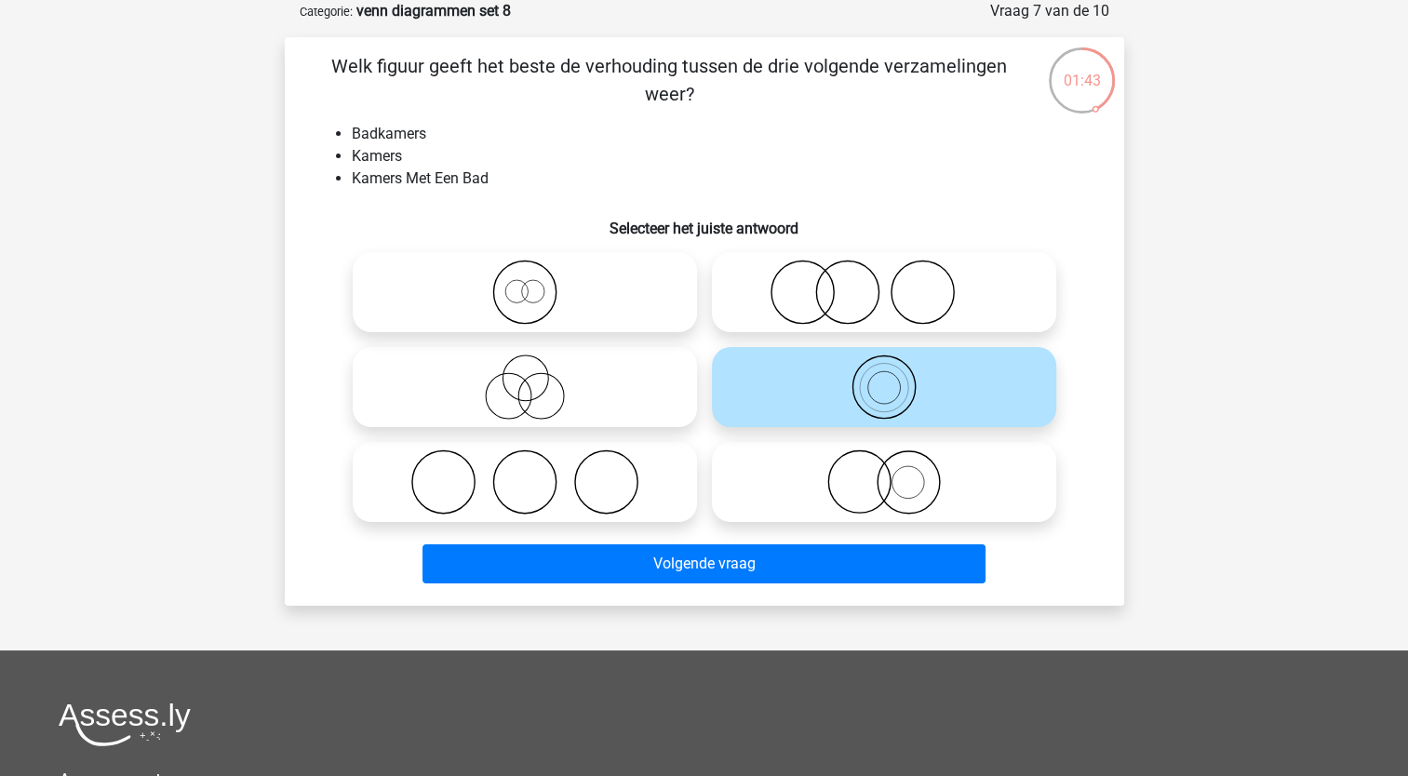
click at [517, 296] on icon at bounding box center [524, 292] width 329 height 65
click at [525, 283] on input "radio" at bounding box center [531, 277] width 12 height 12
radio input "true"
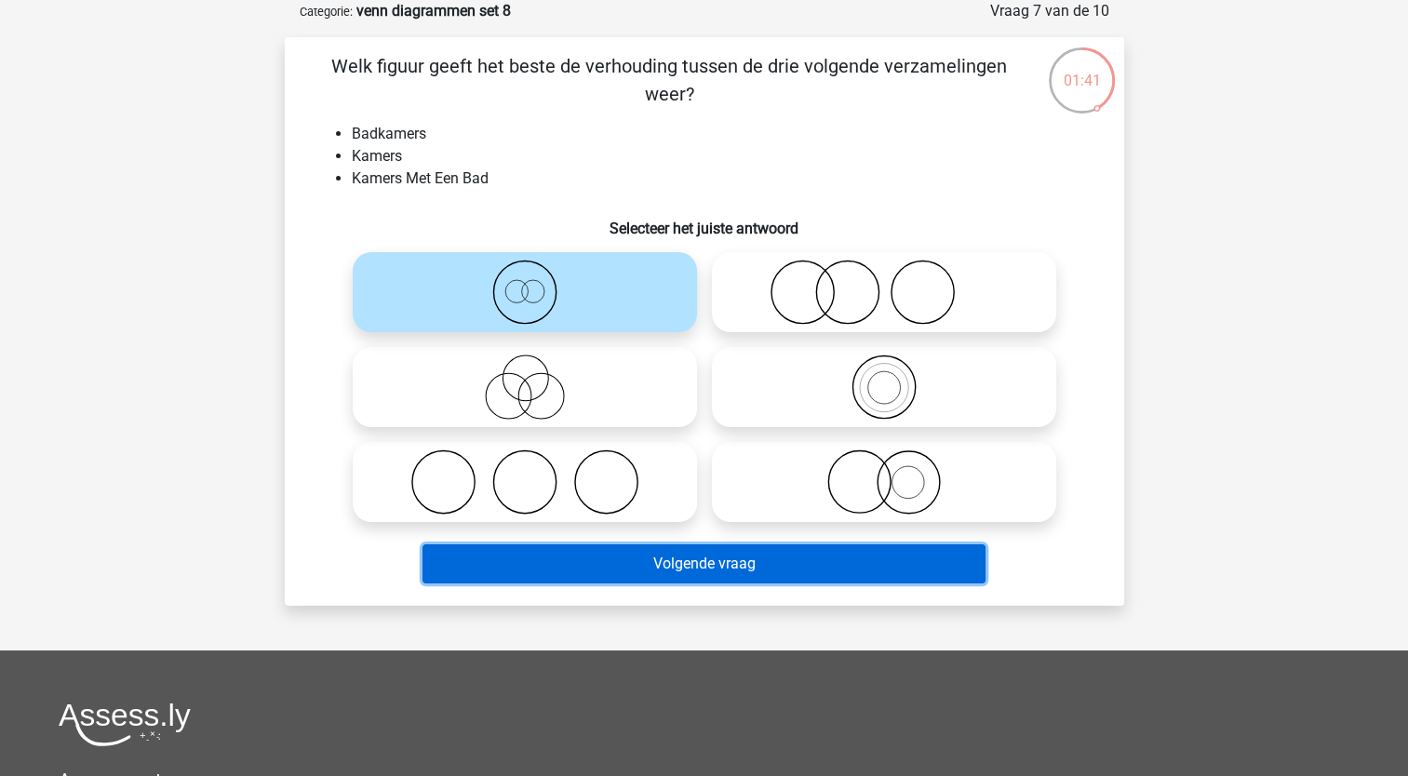
click at [575, 557] on button "Volgende vraag" at bounding box center [704, 563] width 563 height 39
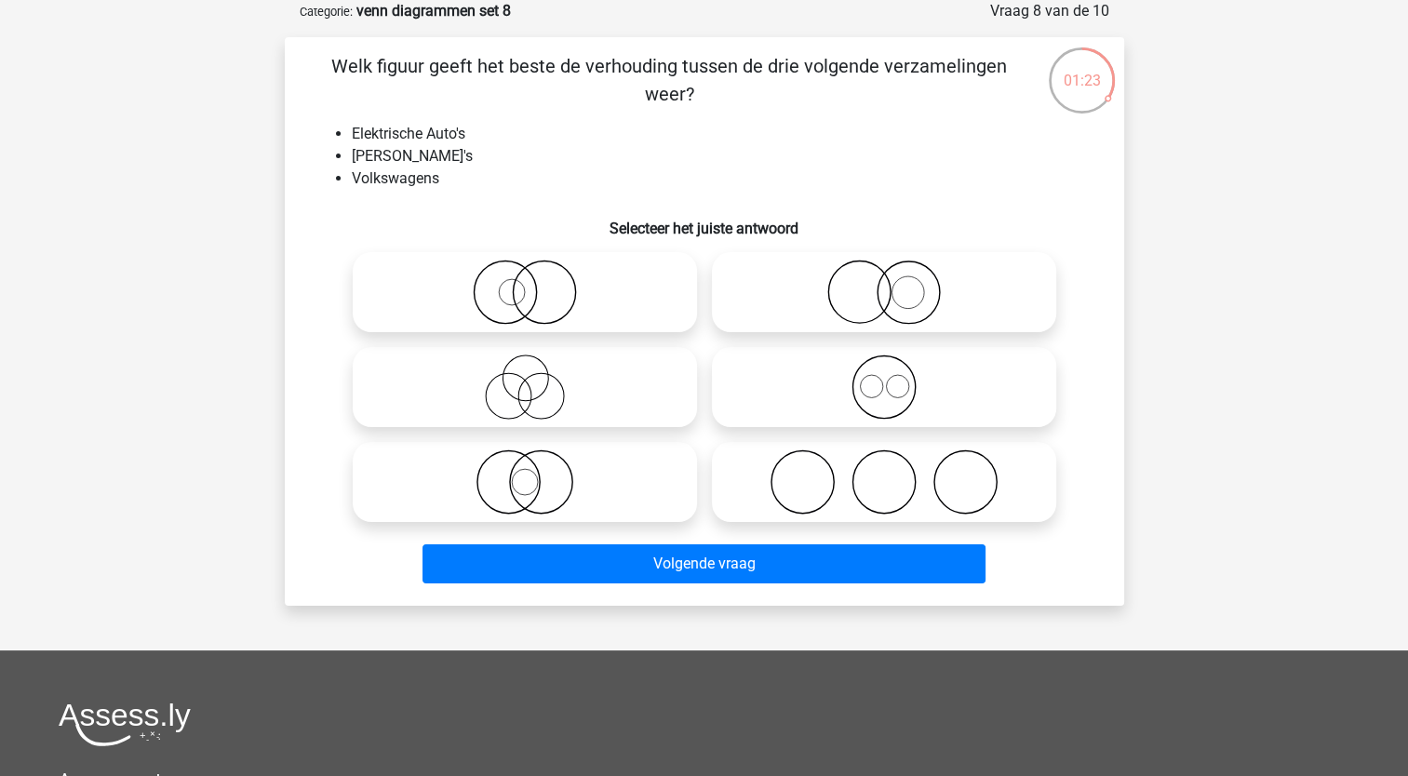
click at [837, 285] on icon at bounding box center [883, 292] width 329 height 65
click at [884, 283] on input "radio" at bounding box center [890, 277] width 12 height 12
radio input "true"
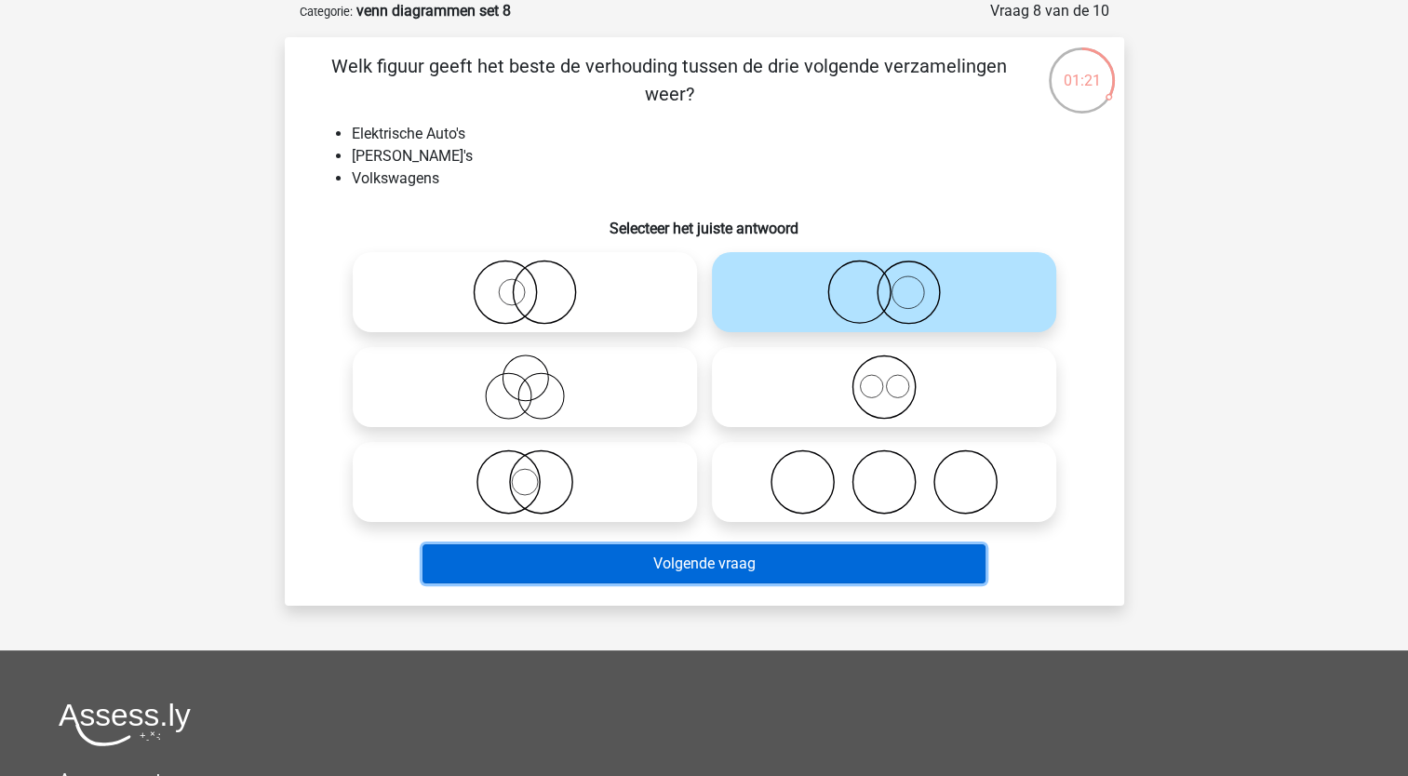
click at [572, 567] on button "Volgende vraag" at bounding box center [704, 563] width 563 height 39
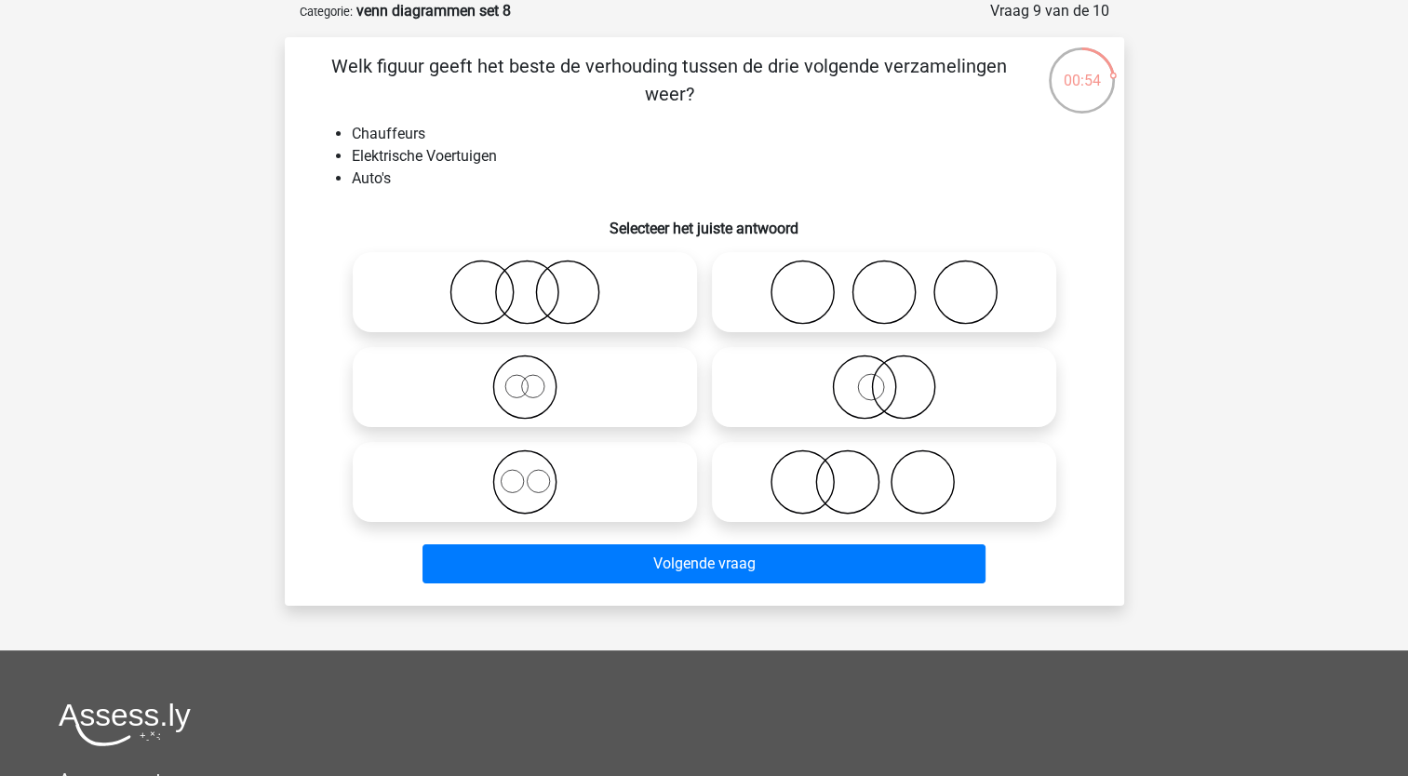
click at [815, 489] on icon at bounding box center [883, 482] width 329 height 65
click at [884, 473] on input "radio" at bounding box center [890, 467] width 12 height 12
radio input "true"
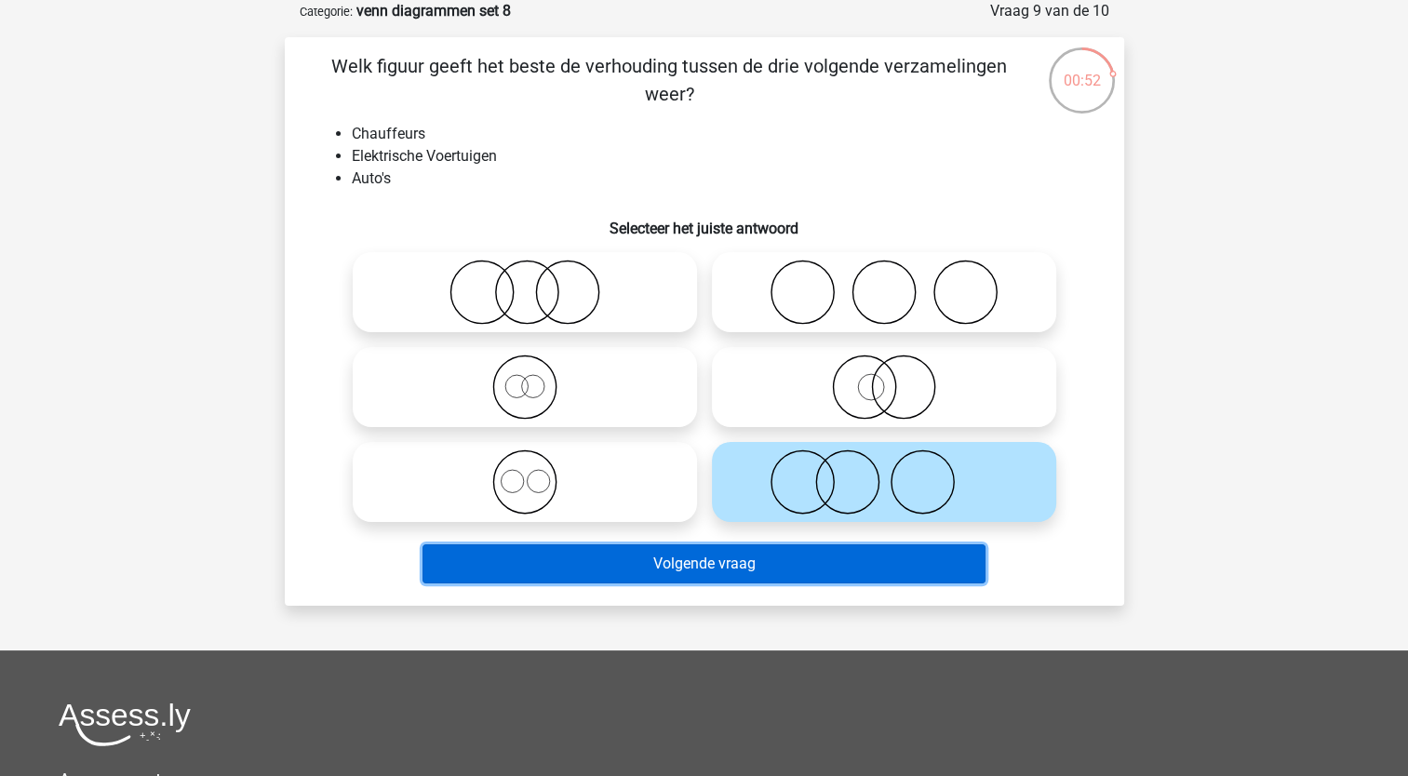
click at [707, 567] on button "Volgende vraag" at bounding box center [704, 563] width 563 height 39
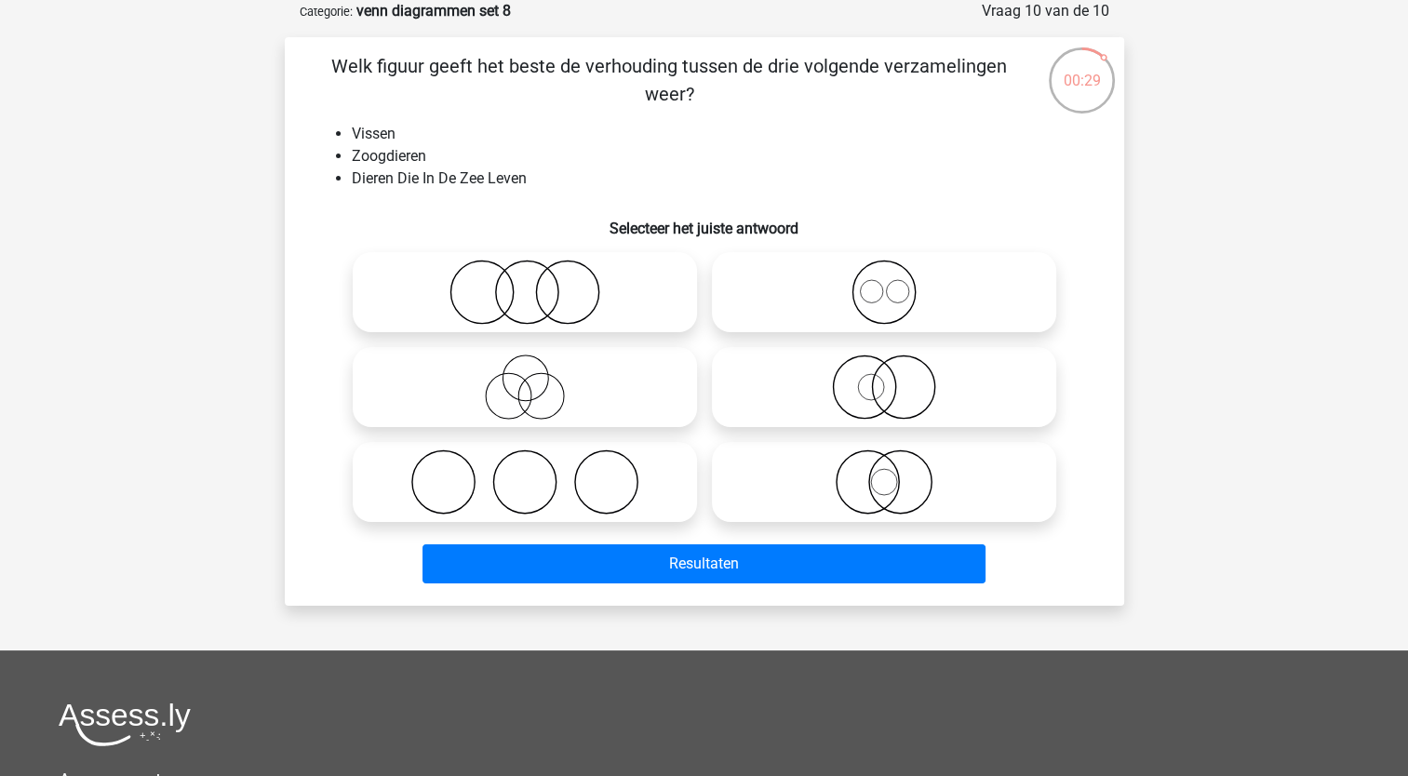
click at [485, 293] on icon at bounding box center [524, 292] width 329 height 65
click at [525, 283] on input "radio" at bounding box center [531, 277] width 12 height 12
radio input "true"
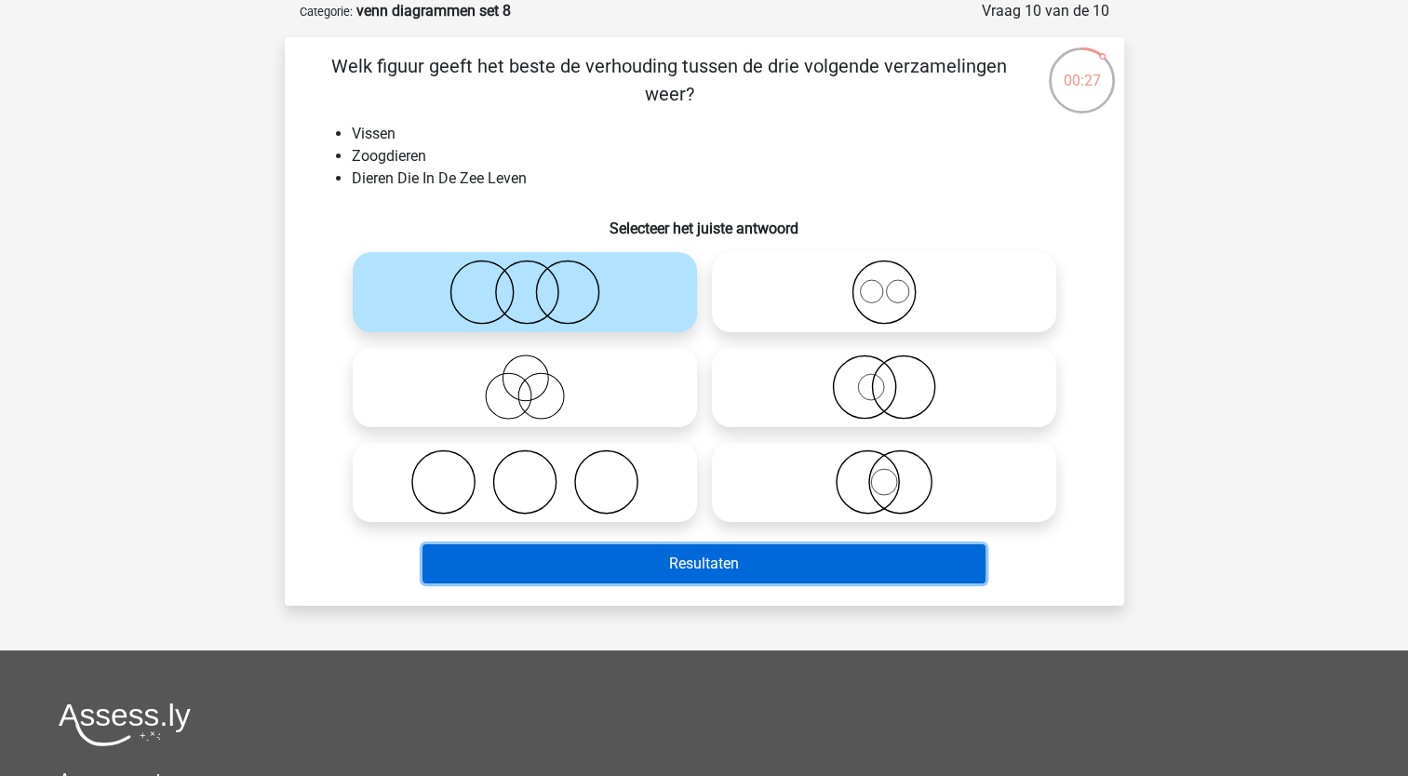
click at [534, 568] on button "Resultaten" at bounding box center [704, 563] width 563 height 39
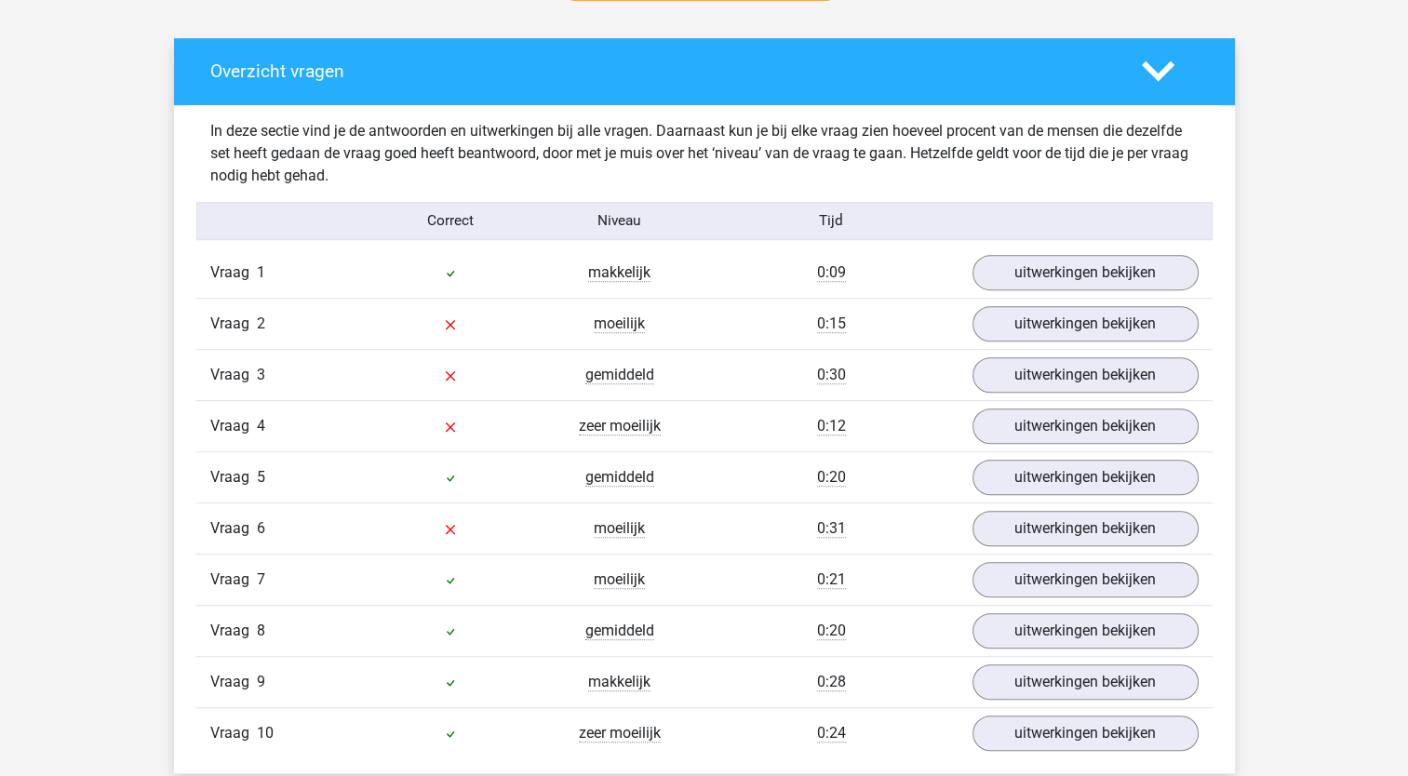
scroll to position [1025, 0]
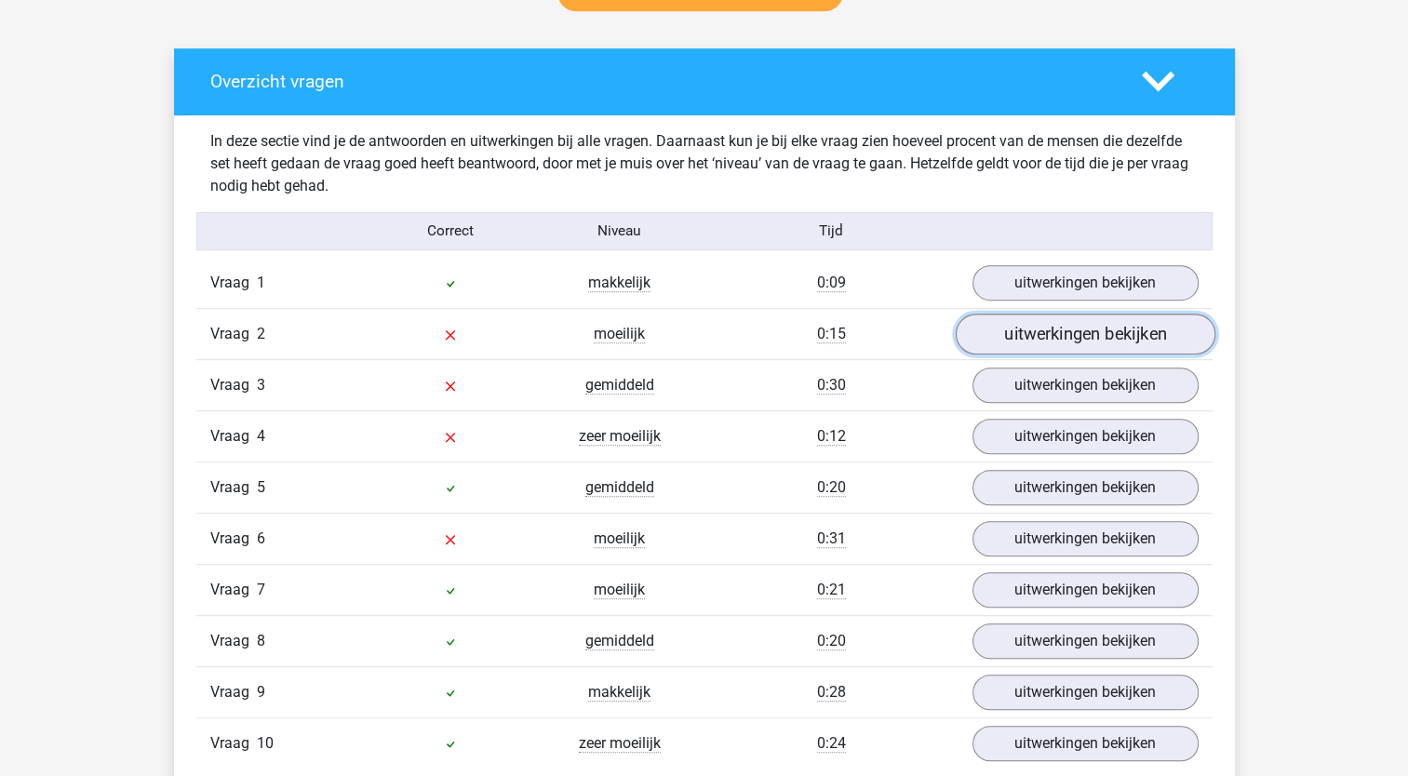
click at [1061, 337] on link "uitwerkingen bekijken" at bounding box center [1085, 334] width 260 height 41
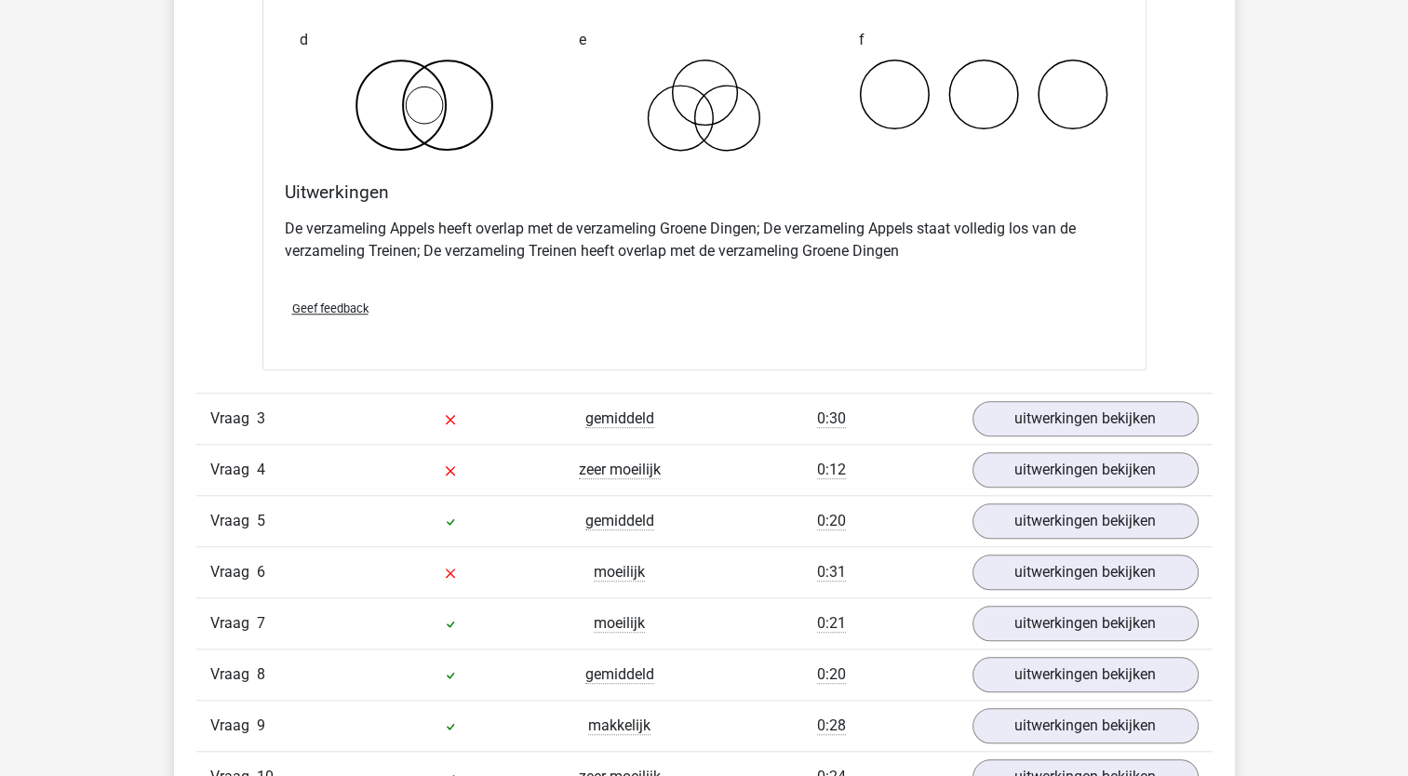
scroll to position [1707, 0]
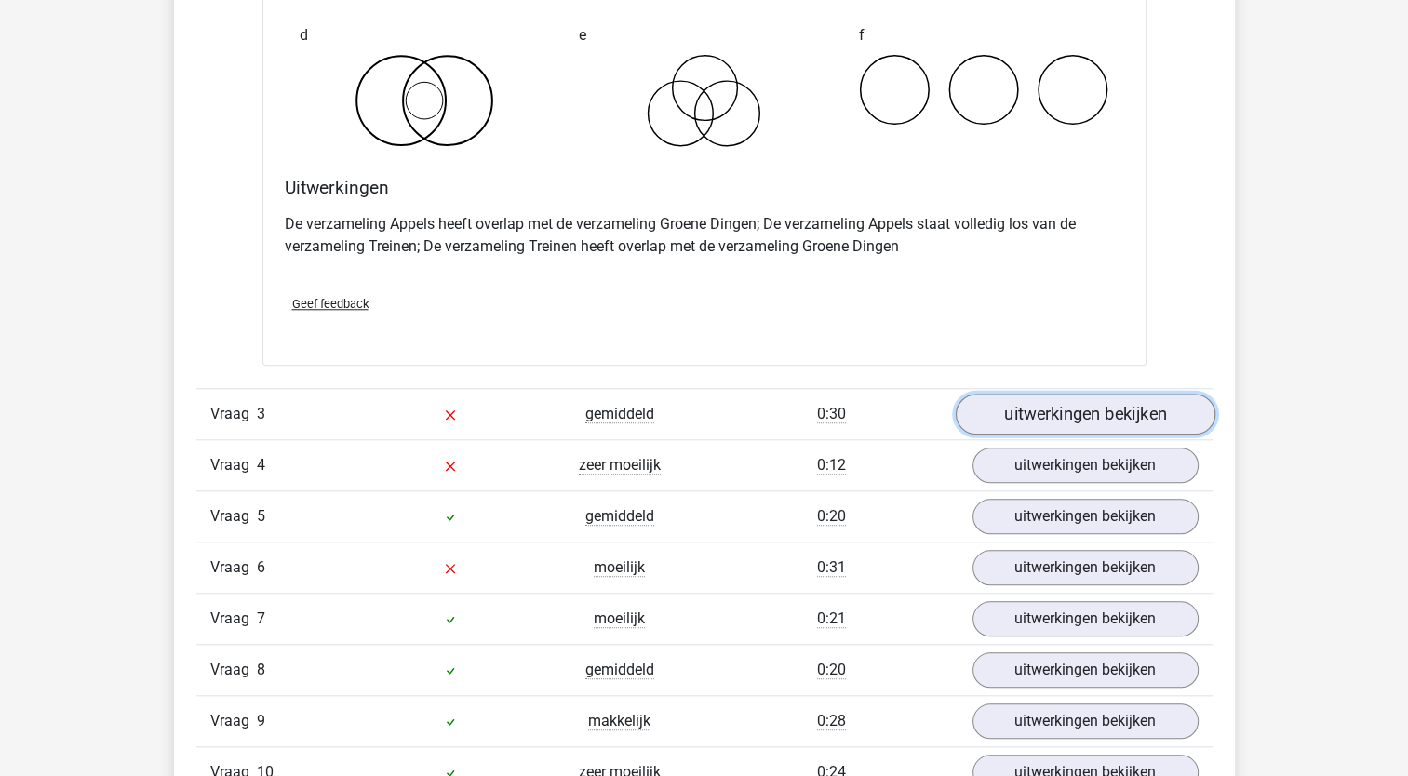
click at [1134, 417] on link "uitwerkingen bekijken" at bounding box center [1085, 414] width 260 height 41
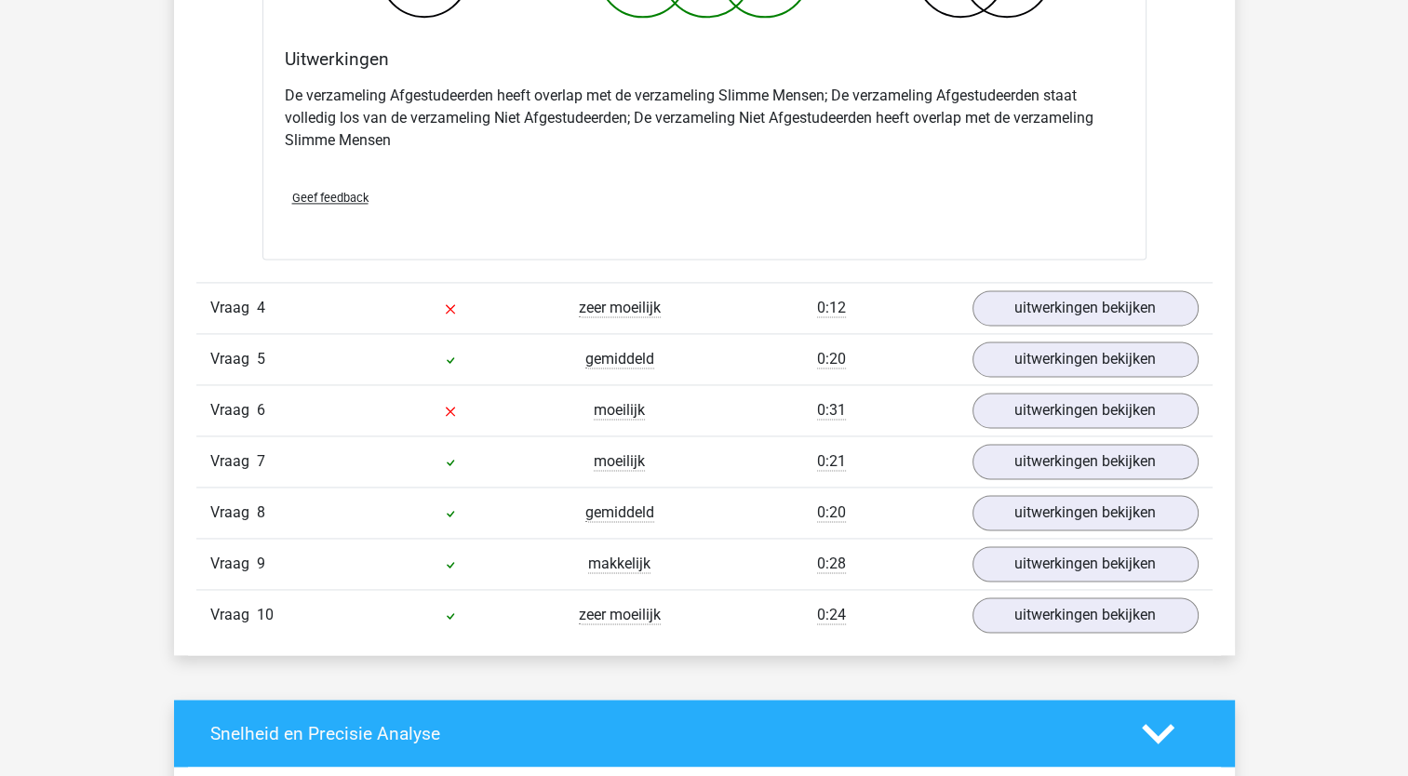
scroll to position [2593, 0]
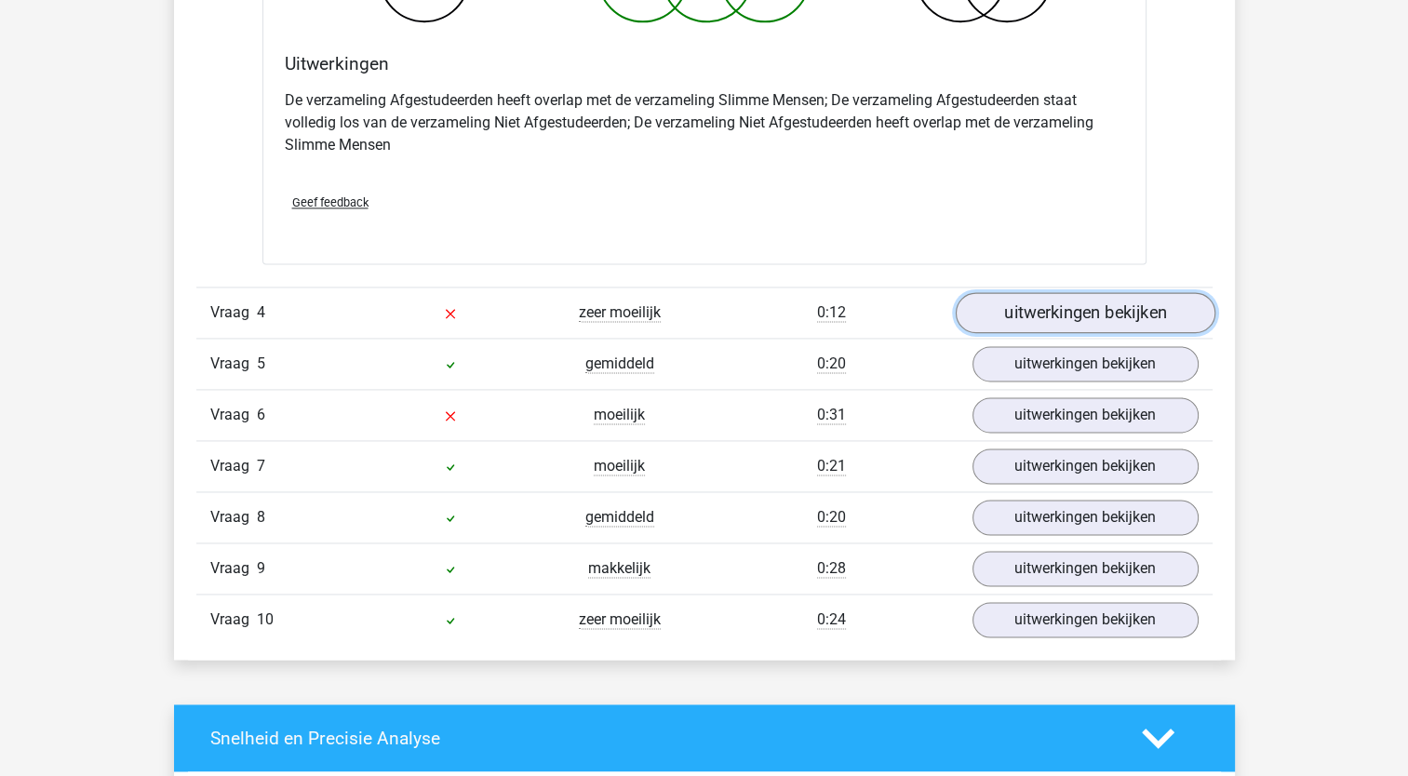
click at [1104, 302] on link "uitwerkingen bekijken" at bounding box center [1085, 313] width 260 height 41
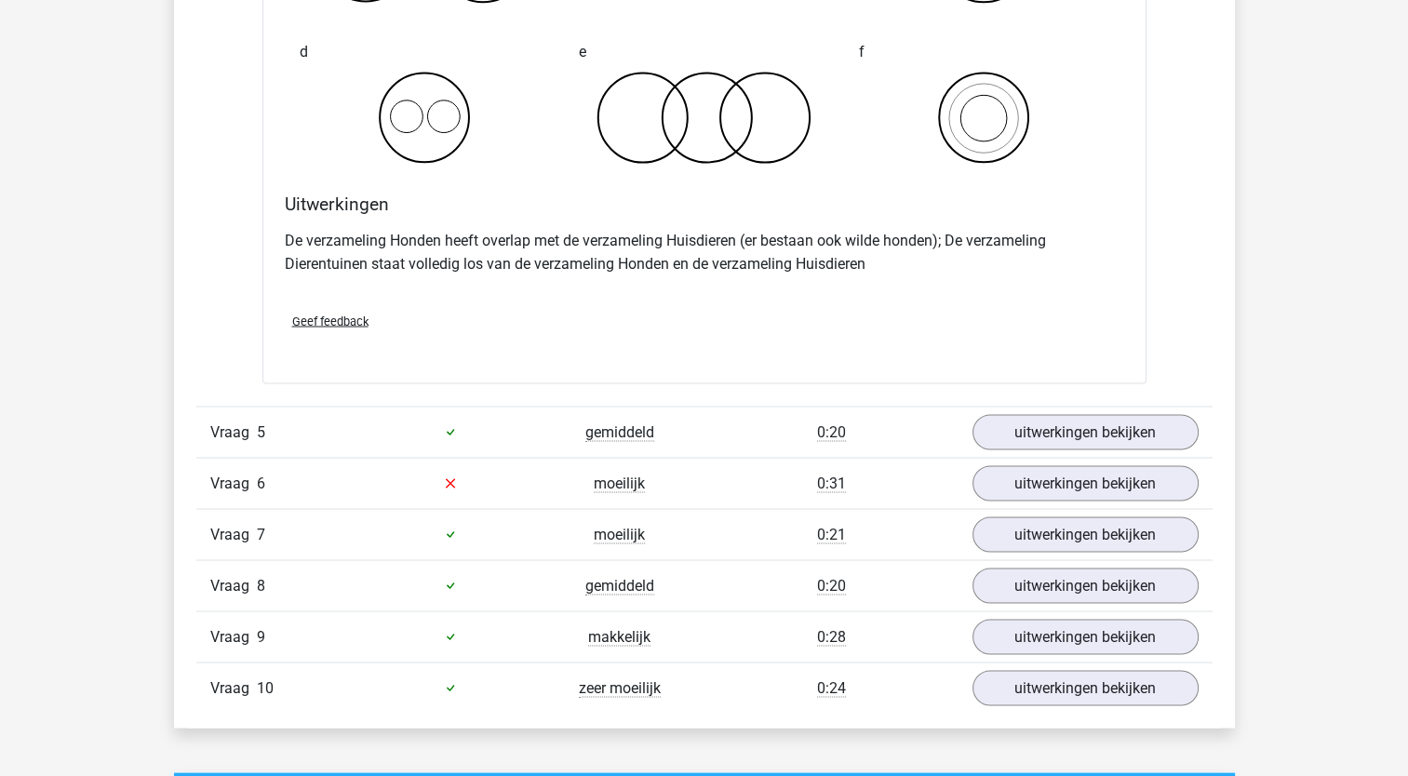
scroll to position [3356, 0]
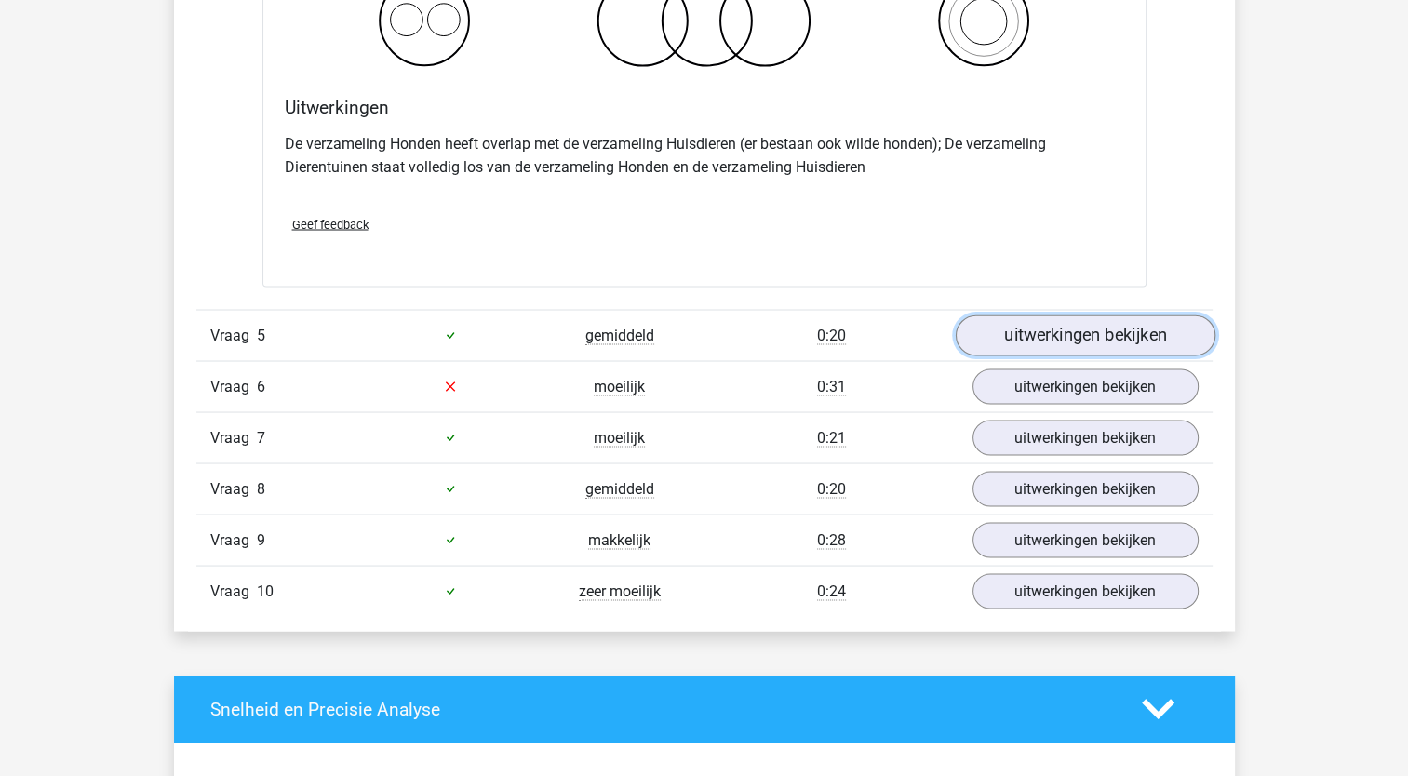
click at [1086, 328] on link "uitwerkingen bekijken" at bounding box center [1085, 335] width 260 height 41
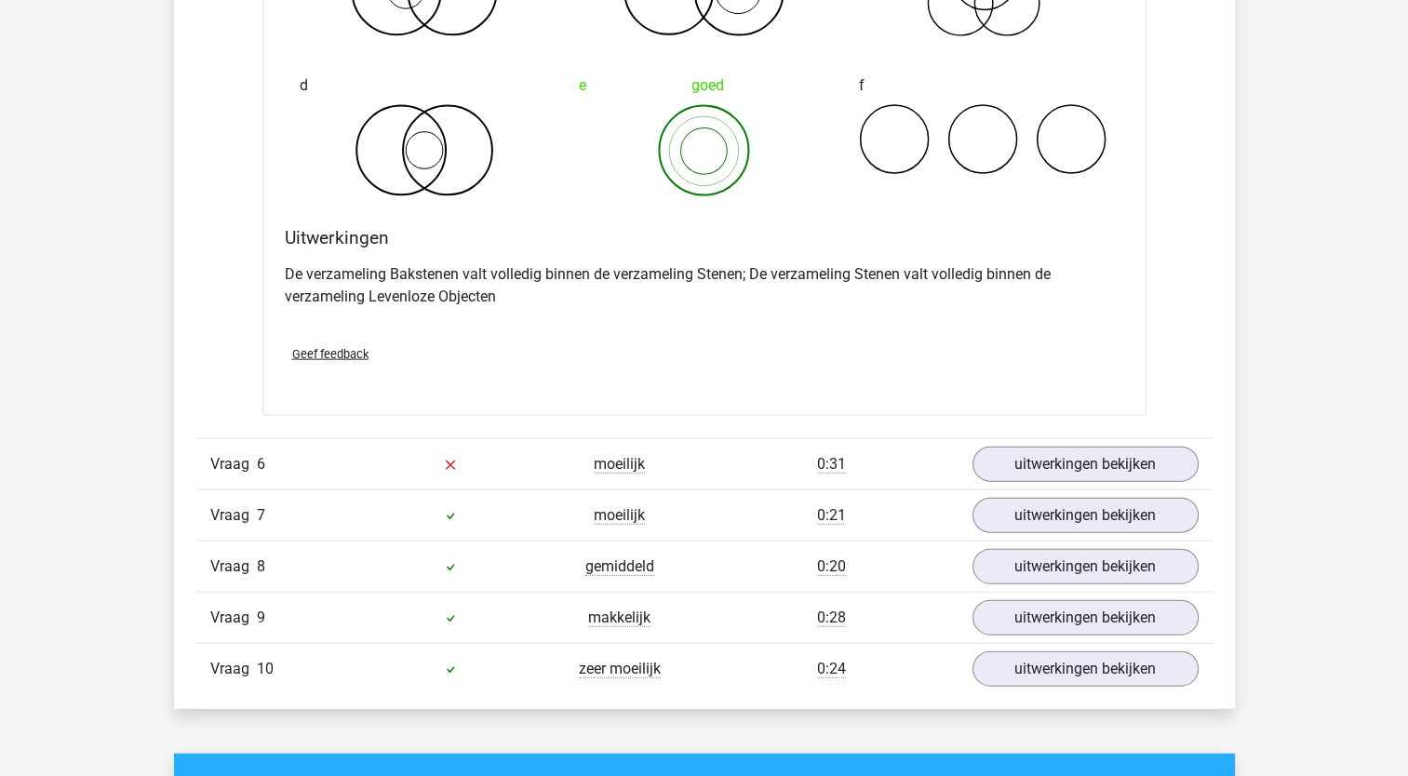
scroll to position [4028, 0]
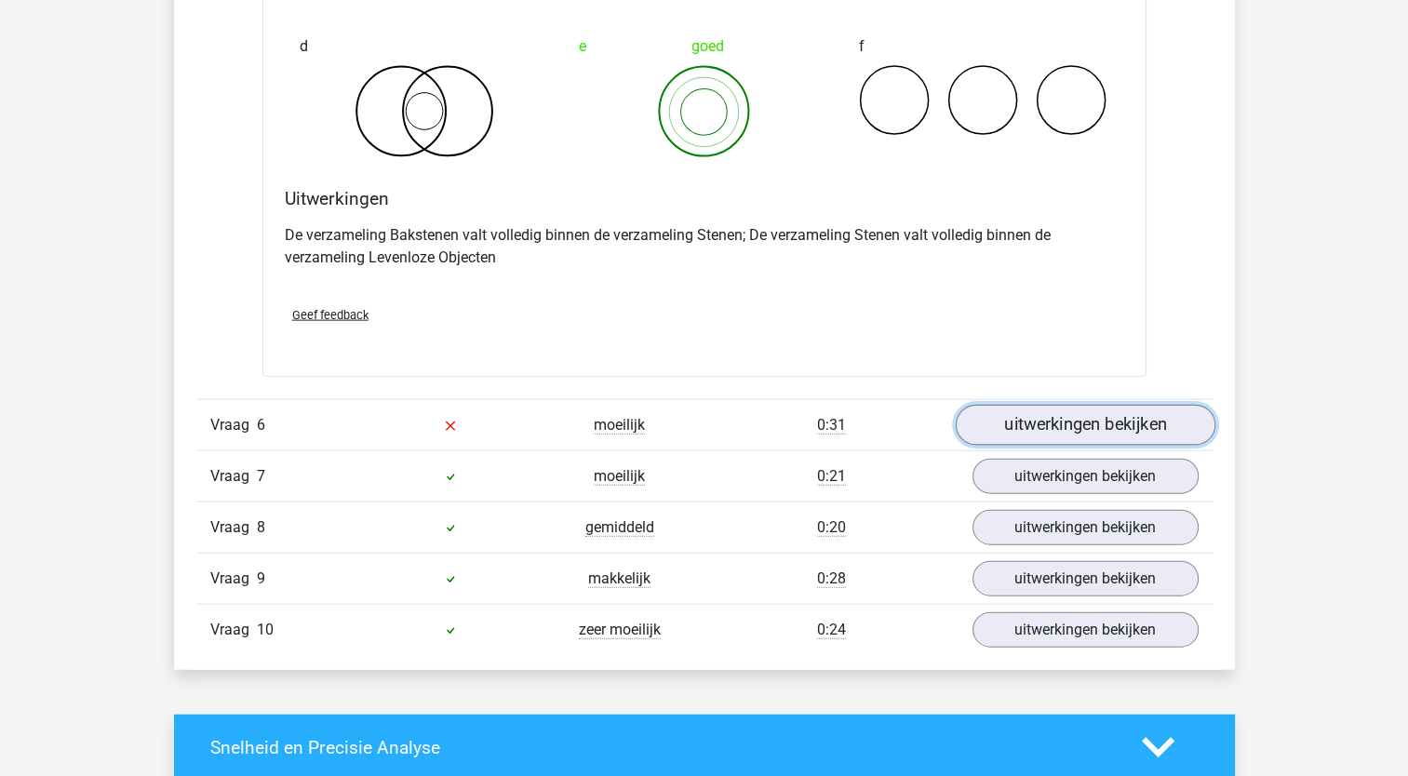
click at [1120, 418] on link "uitwerkingen bekijken" at bounding box center [1085, 425] width 260 height 41
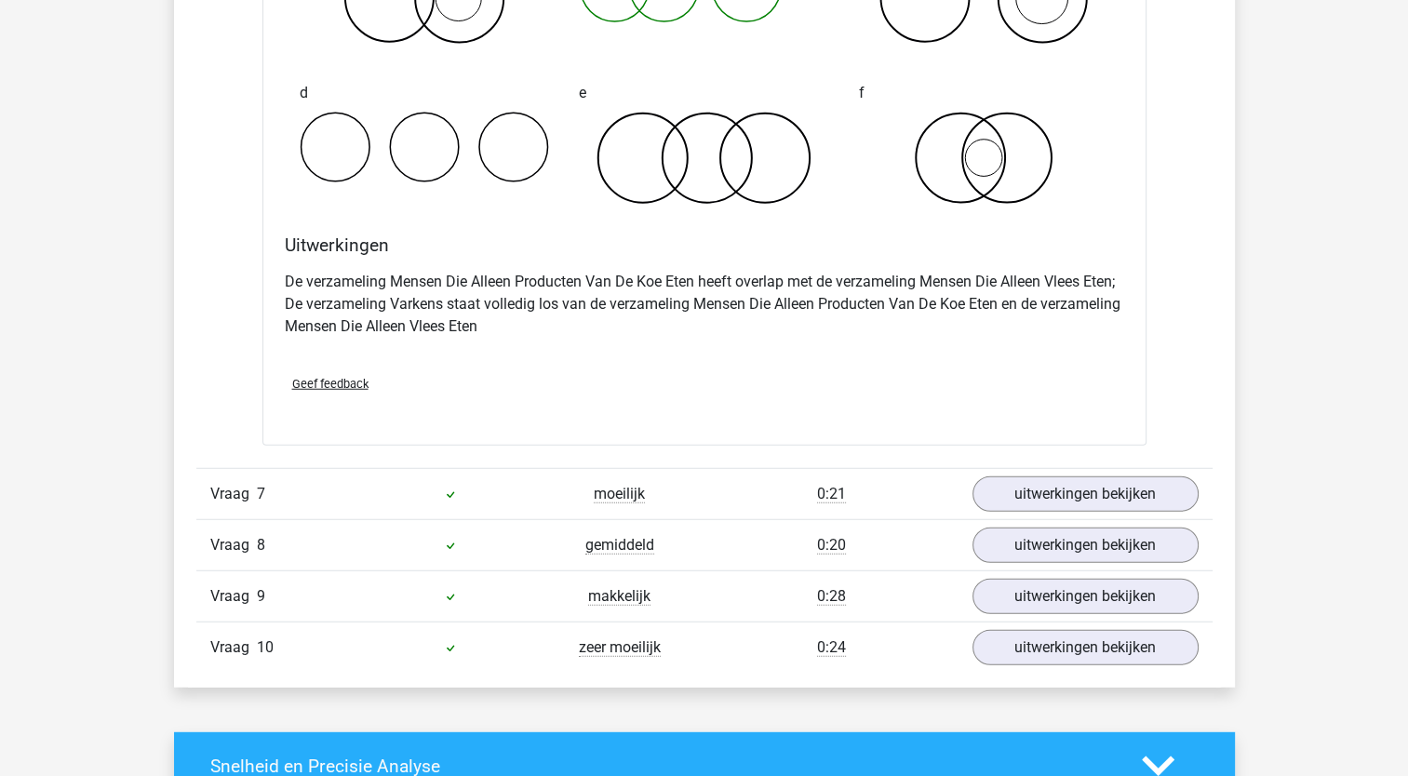
scroll to position [4801, 0]
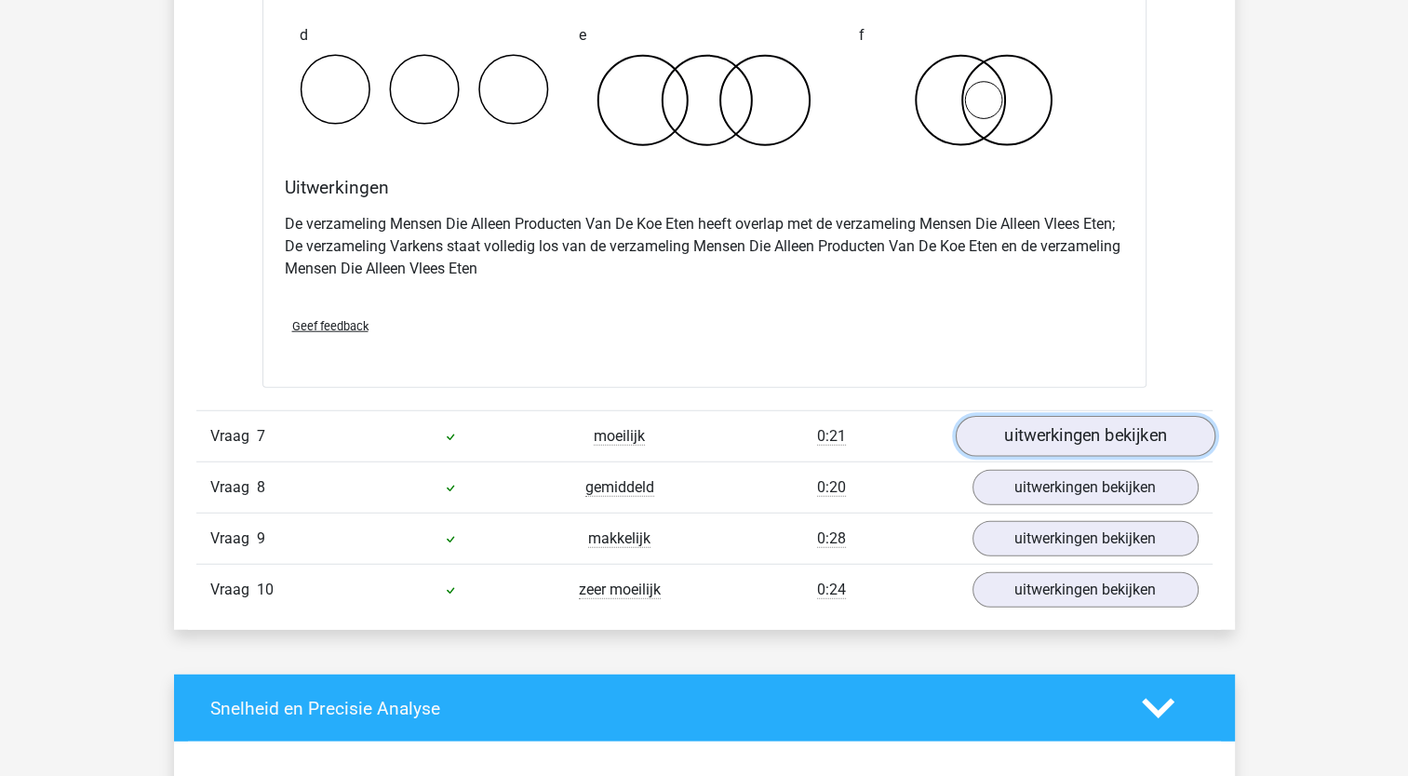
click at [1104, 432] on link "uitwerkingen bekijken" at bounding box center [1085, 436] width 260 height 41
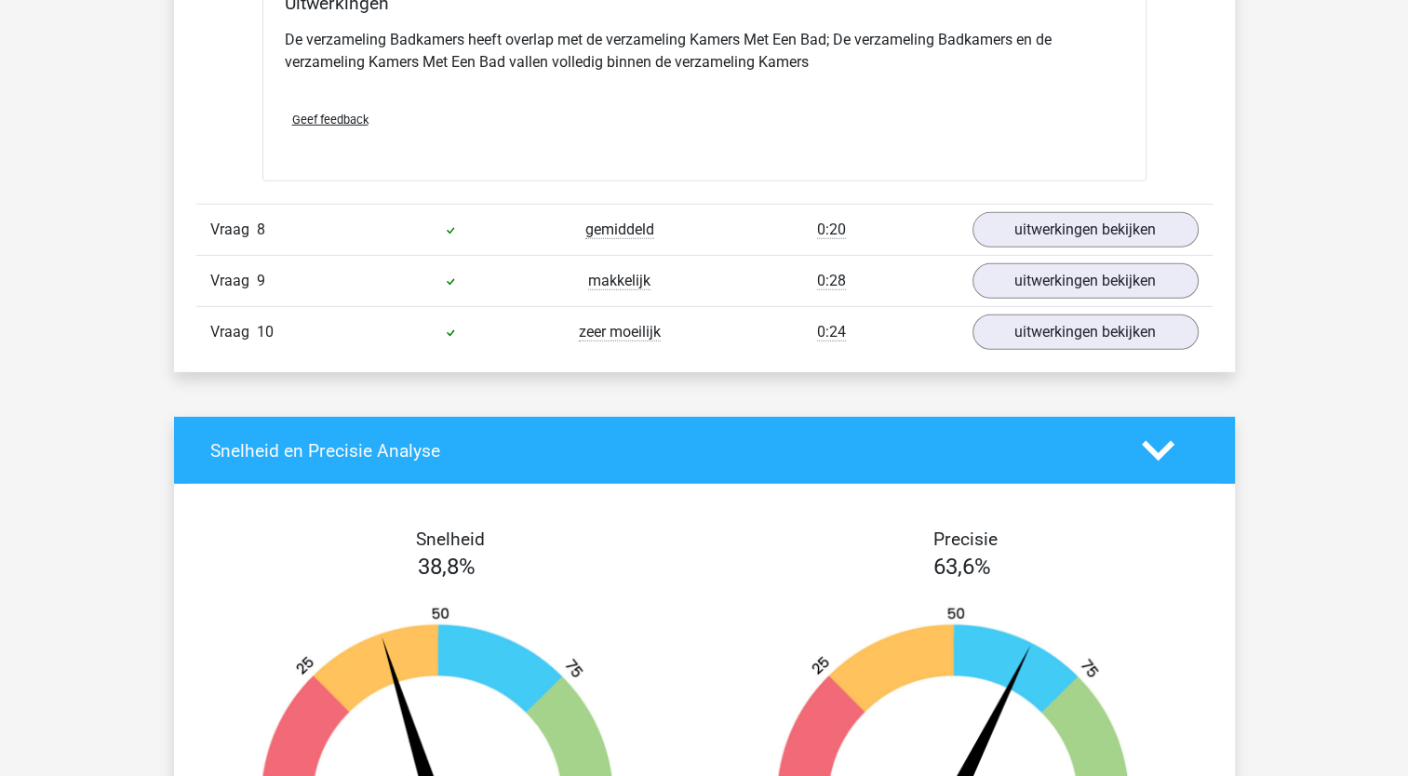
scroll to position [5787, 0]
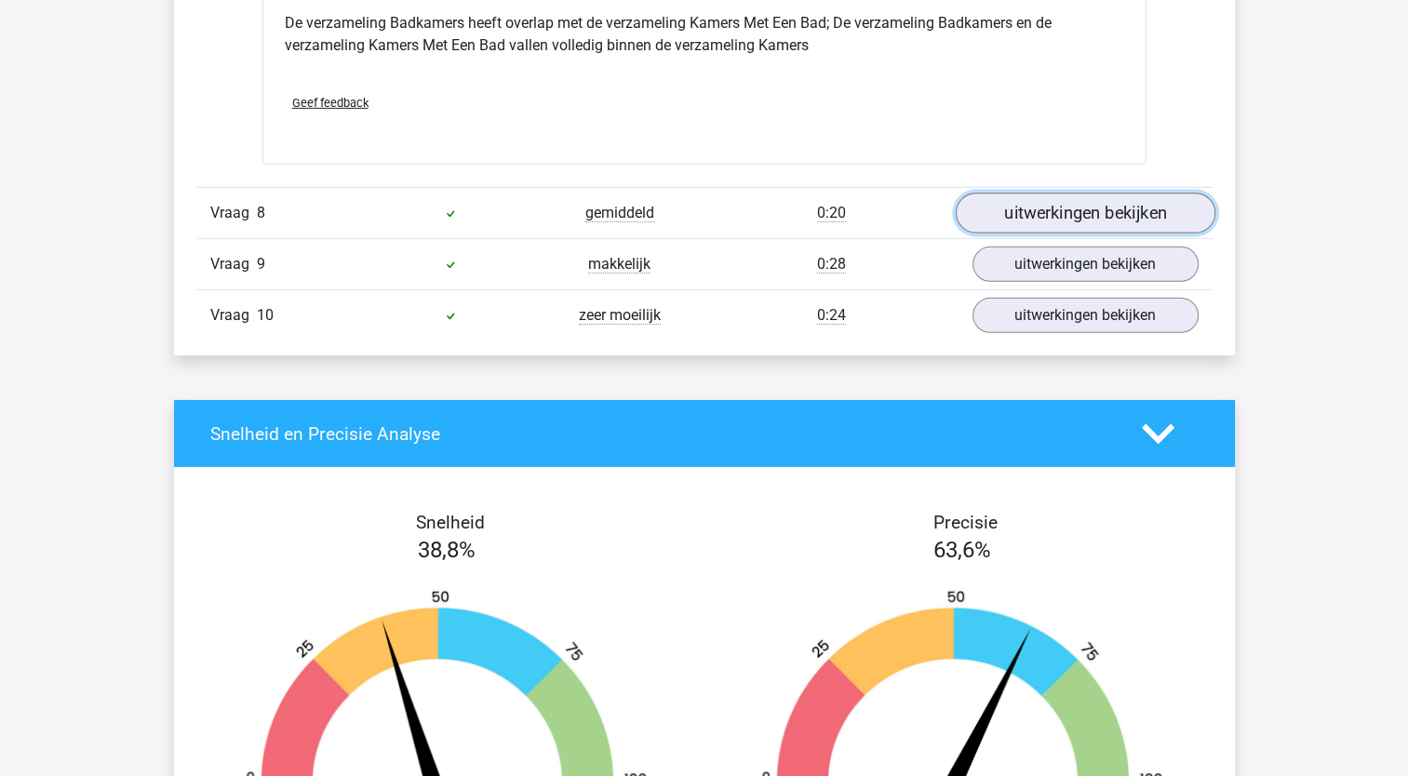
click at [1096, 206] on link "uitwerkingen bekijken" at bounding box center [1085, 213] width 260 height 41
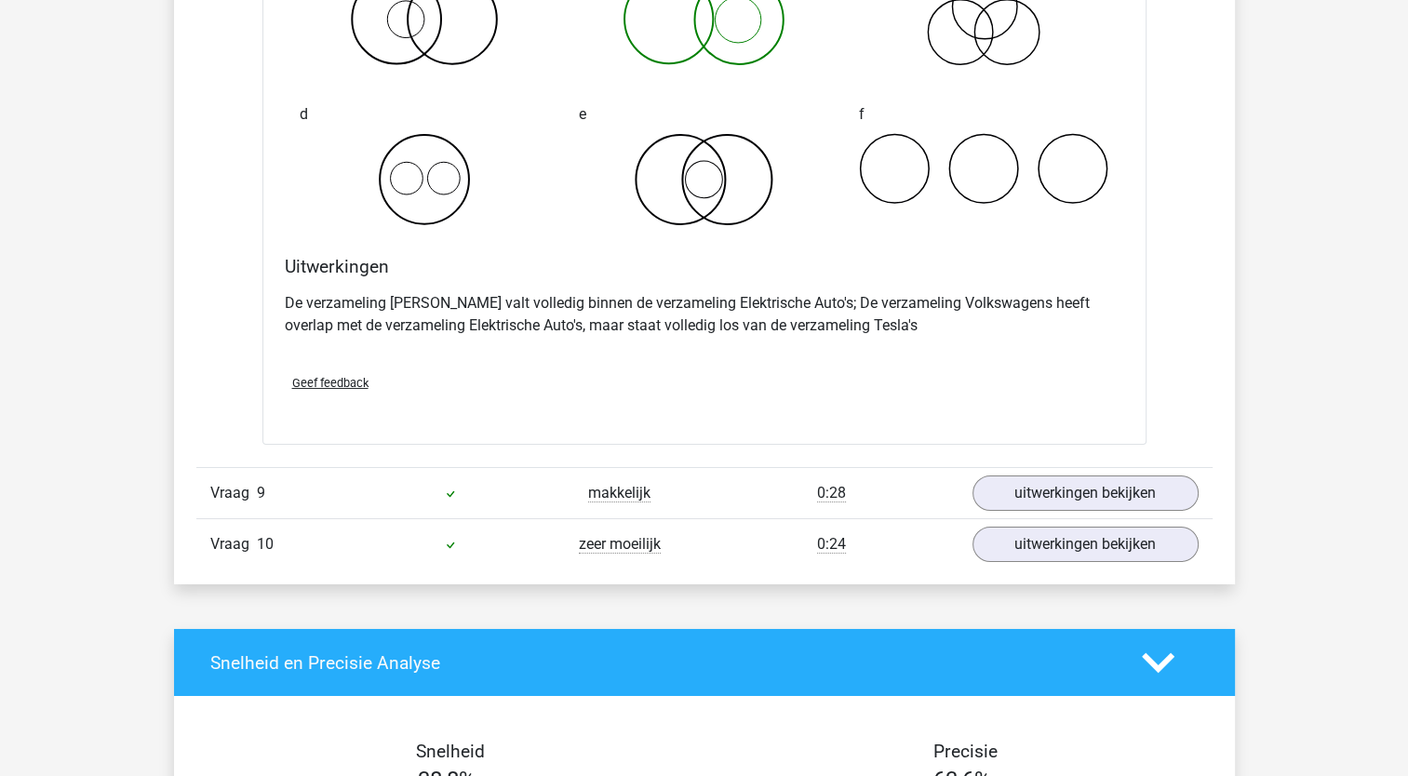
scroll to position [6381, 0]
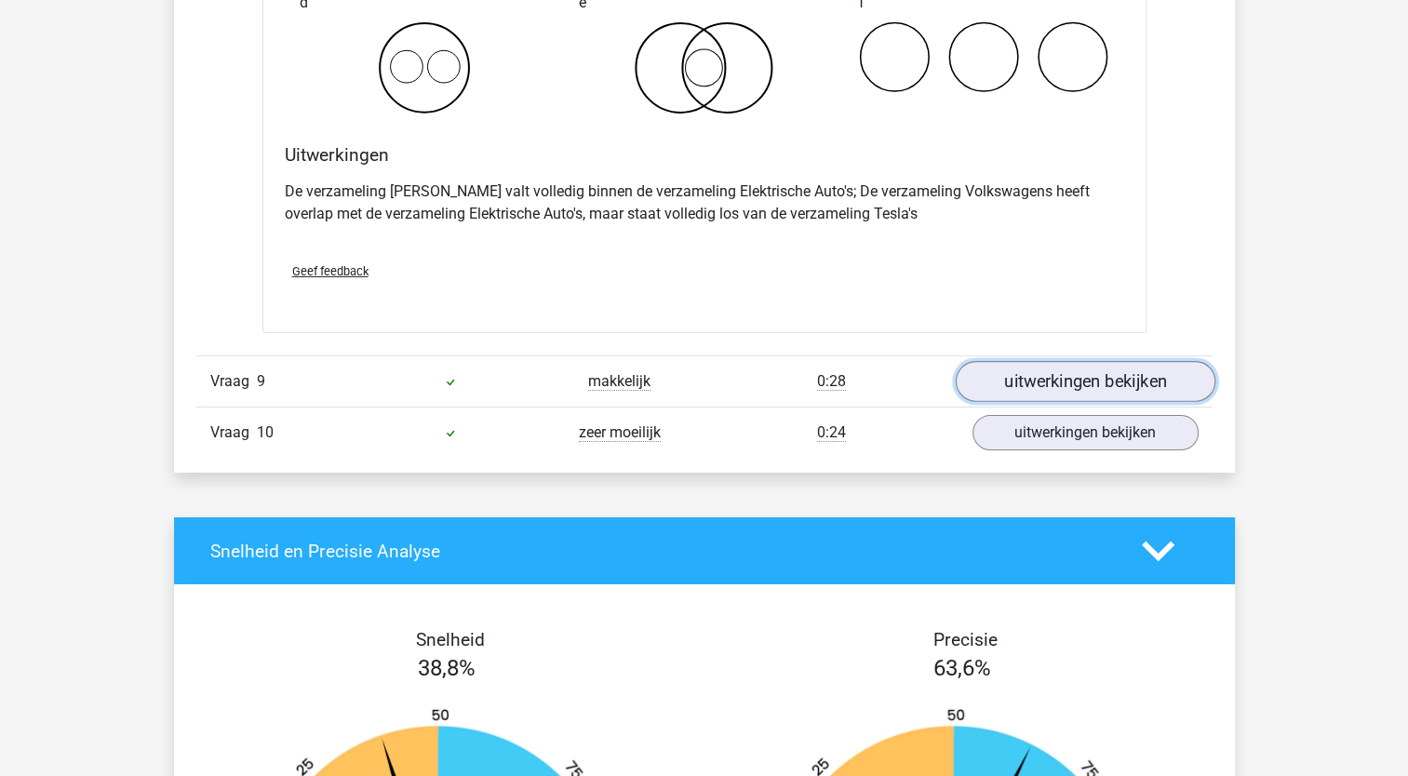
click at [1053, 376] on link "uitwerkingen bekijken" at bounding box center [1085, 382] width 260 height 41
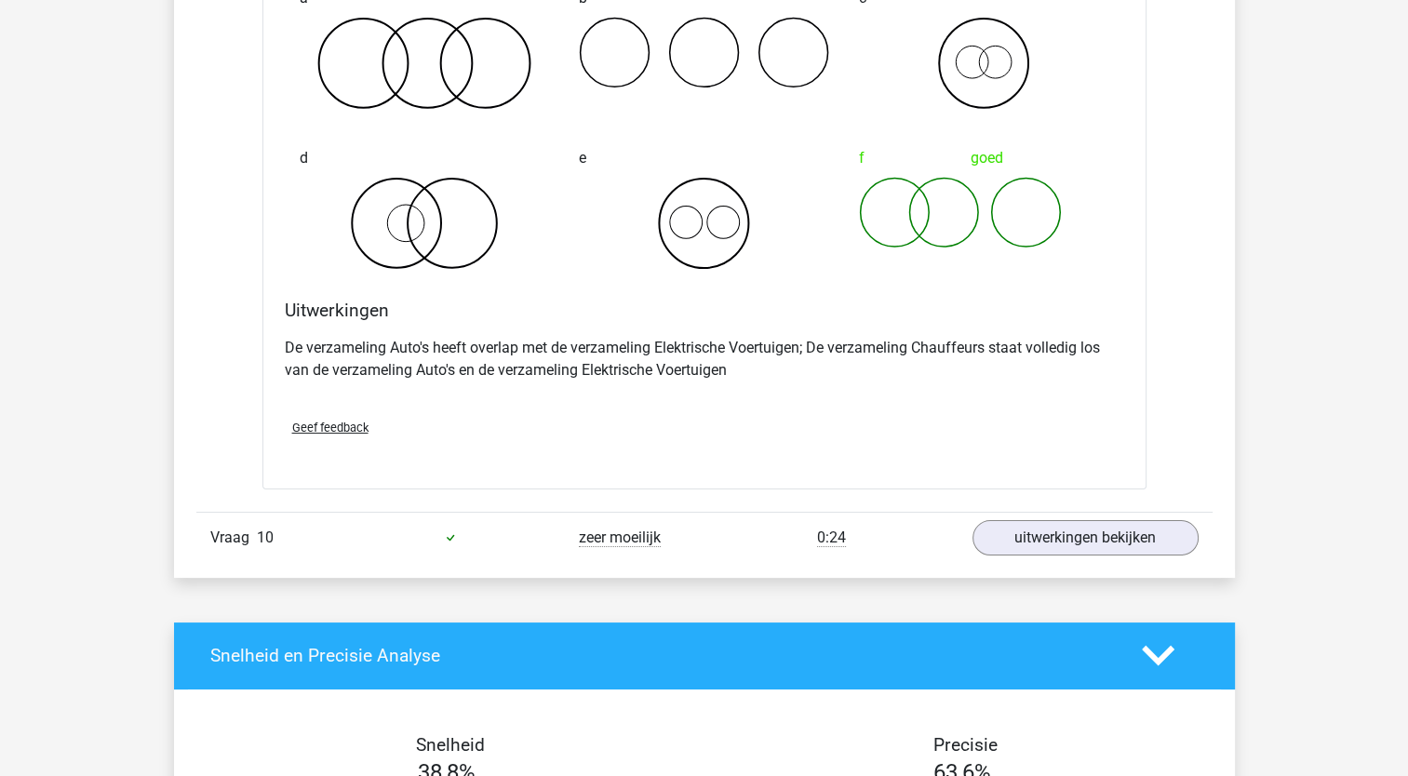
scroll to position [7006, 0]
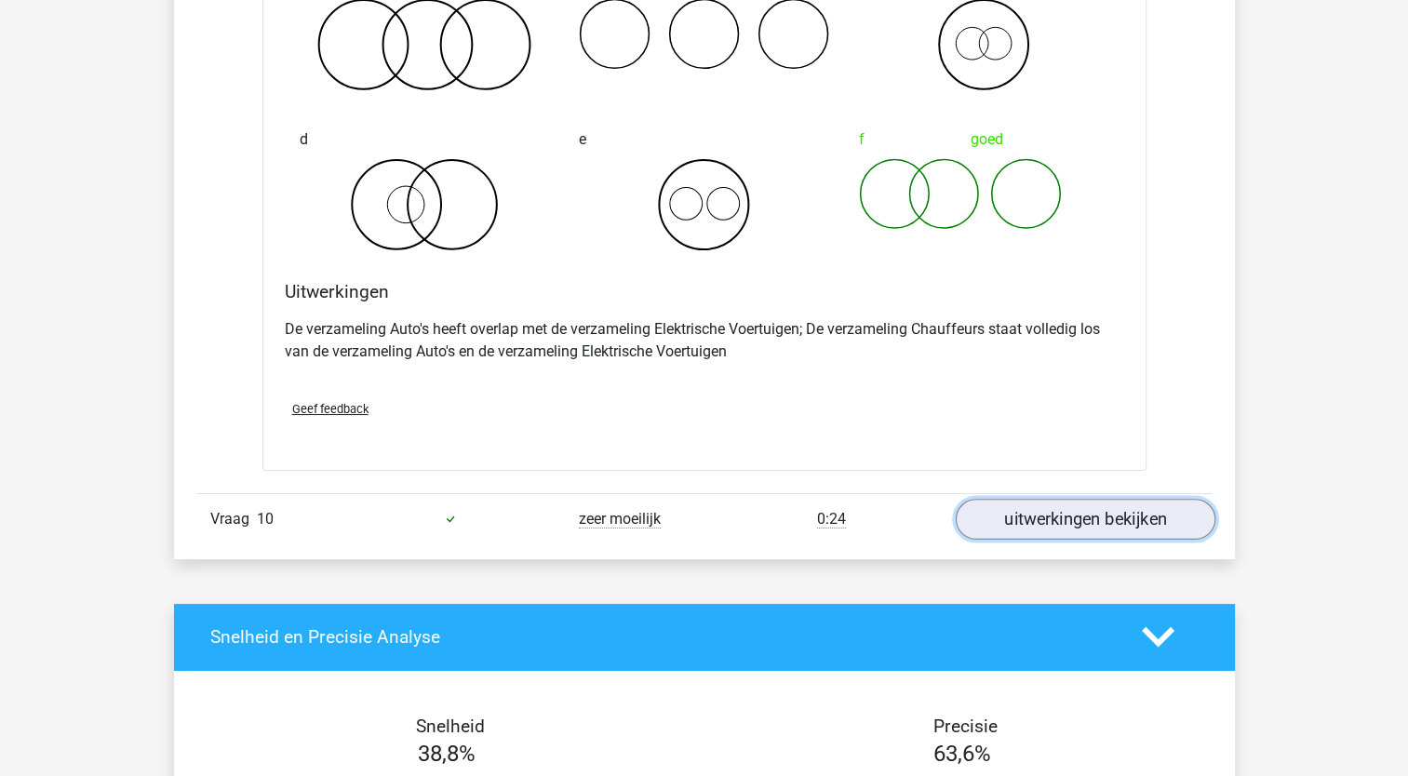
click at [1102, 503] on link "uitwerkingen bekijken" at bounding box center [1085, 519] width 260 height 41
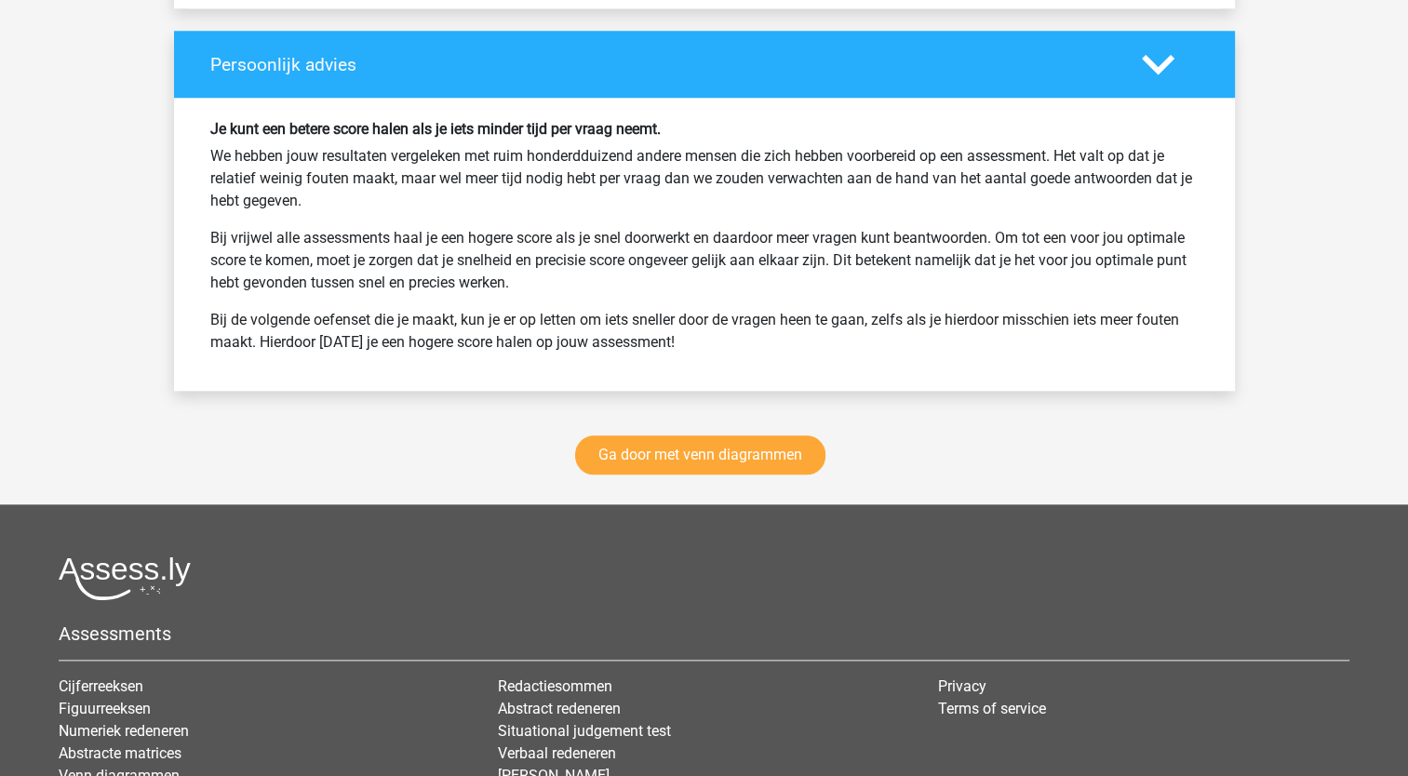
scroll to position [8925, 0]
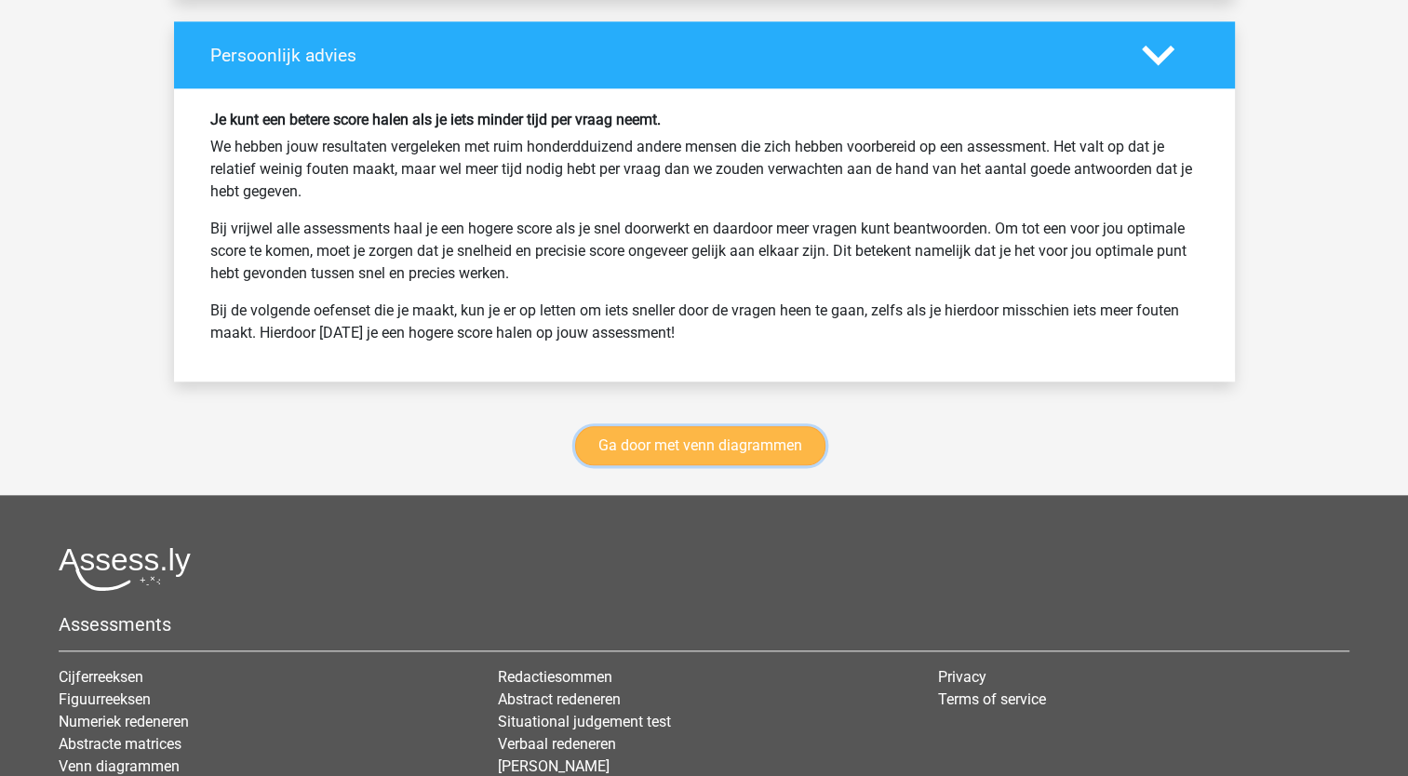
click at [731, 428] on link "Ga door met venn diagrammen" at bounding box center [700, 445] width 250 height 39
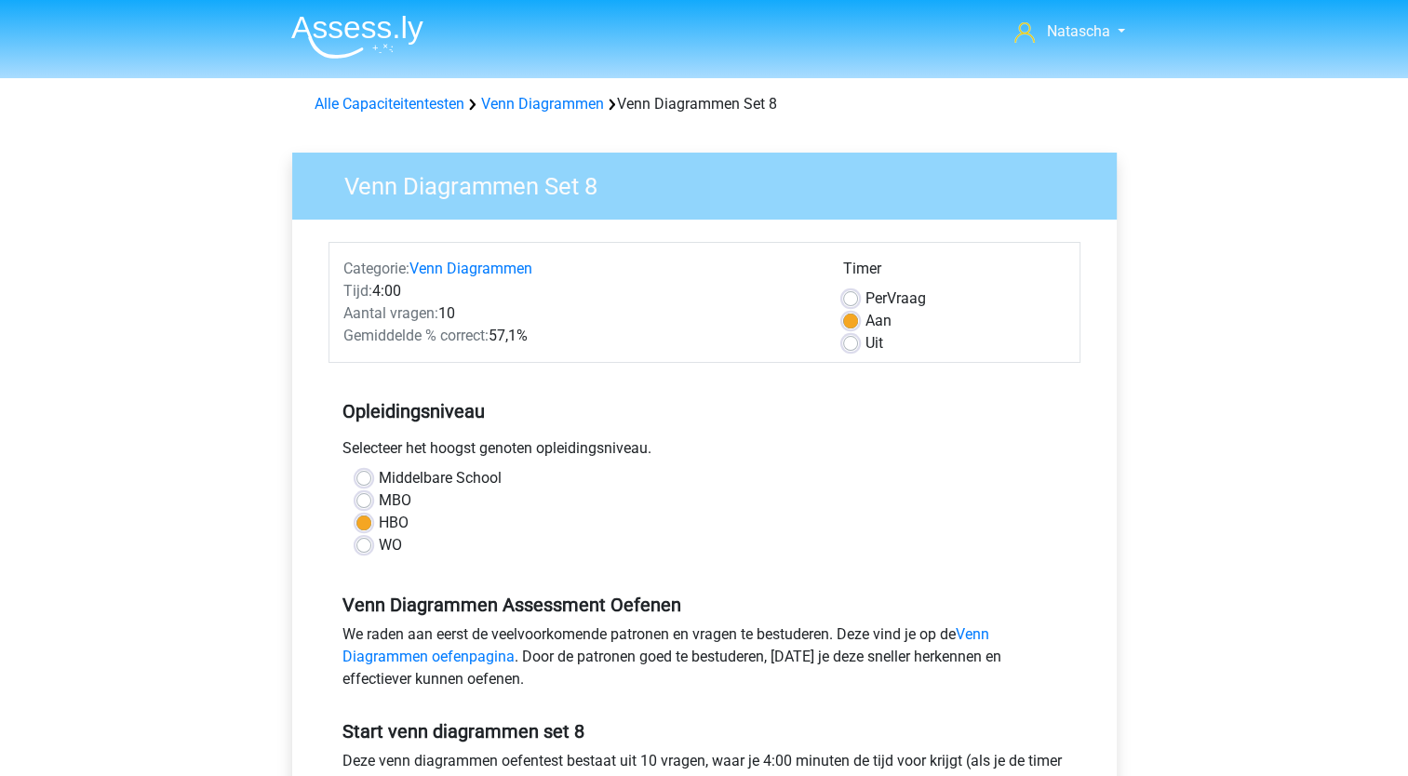
click at [1407, 351] on div "Natascha [EMAIL_ADDRESS][DOMAIN_NAME] Nederlands English" at bounding box center [704, 735] width 1408 height 1470
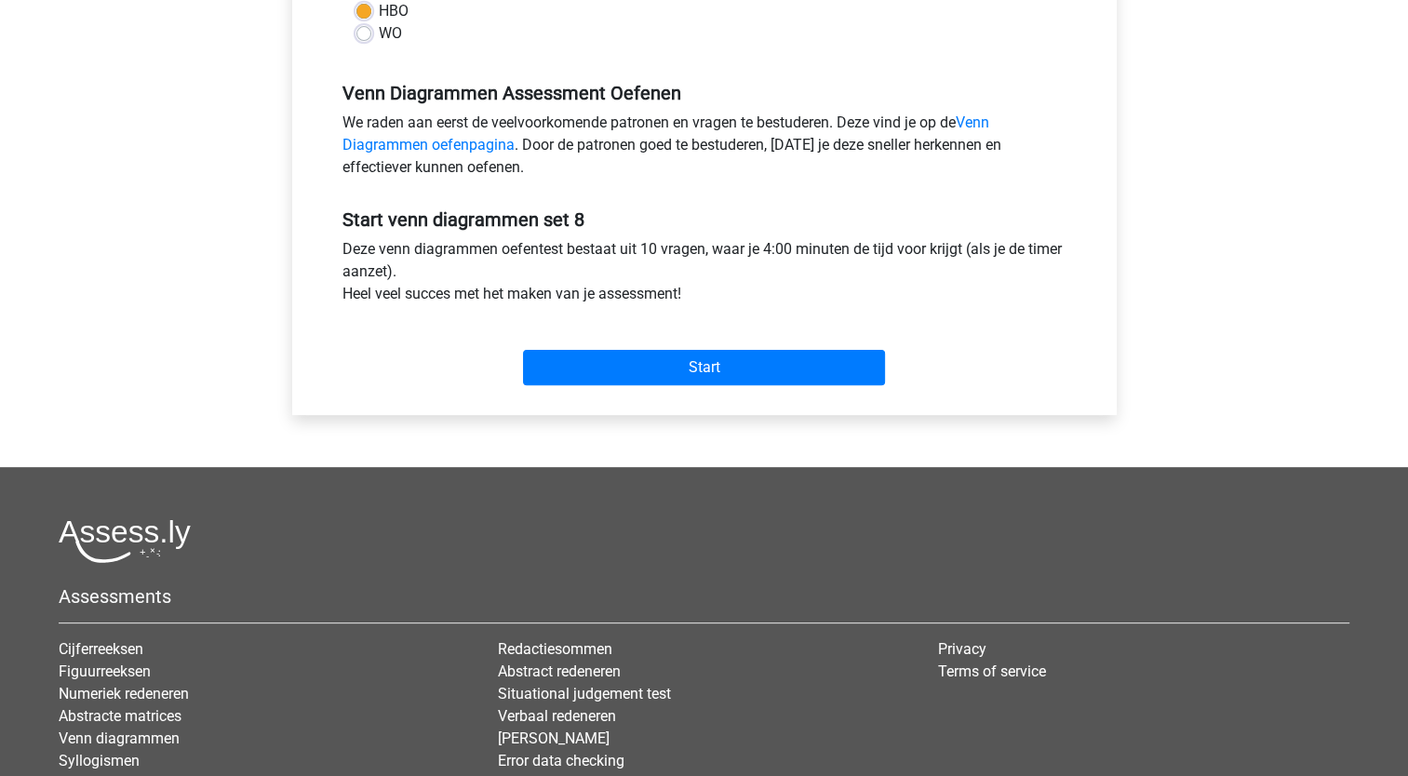
scroll to position [507, 0]
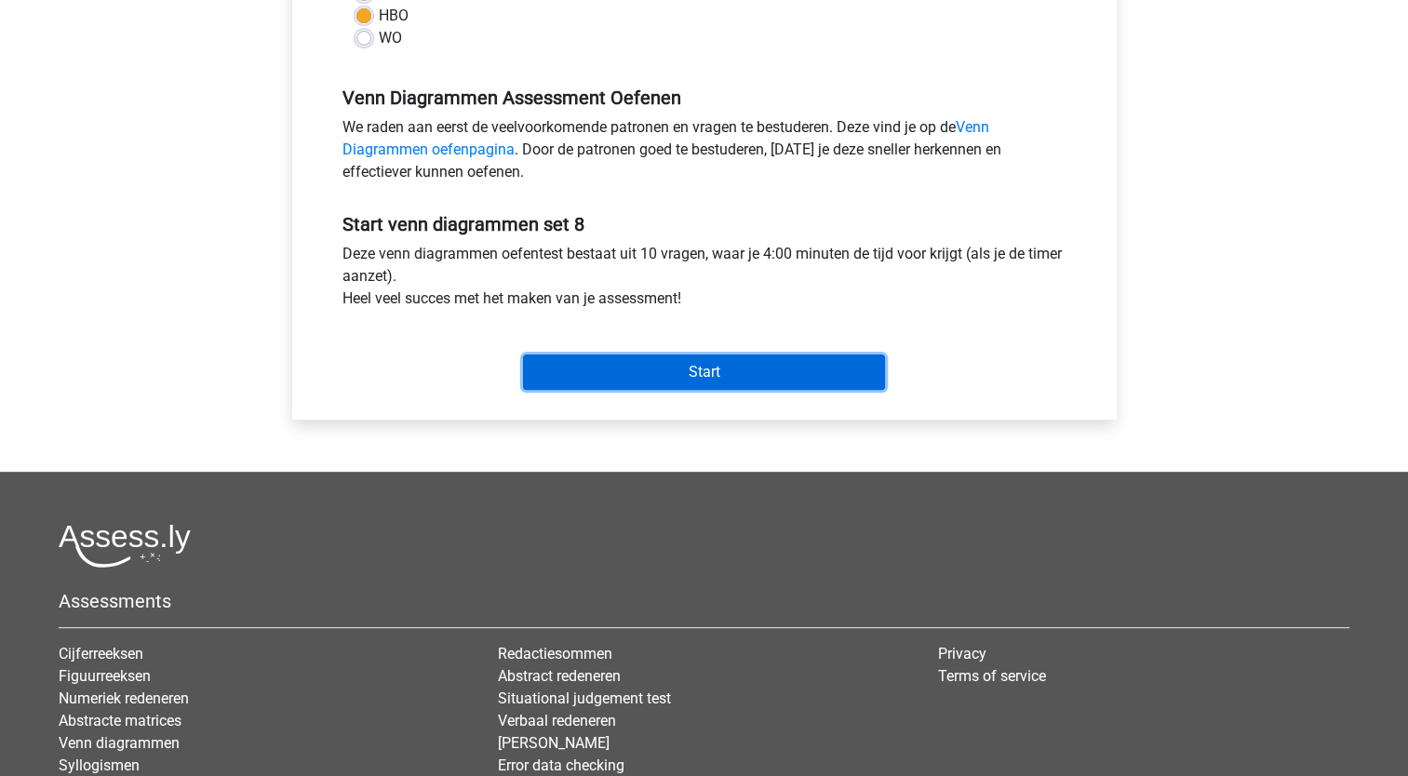
click at [666, 376] on input "Start" at bounding box center [704, 372] width 362 height 35
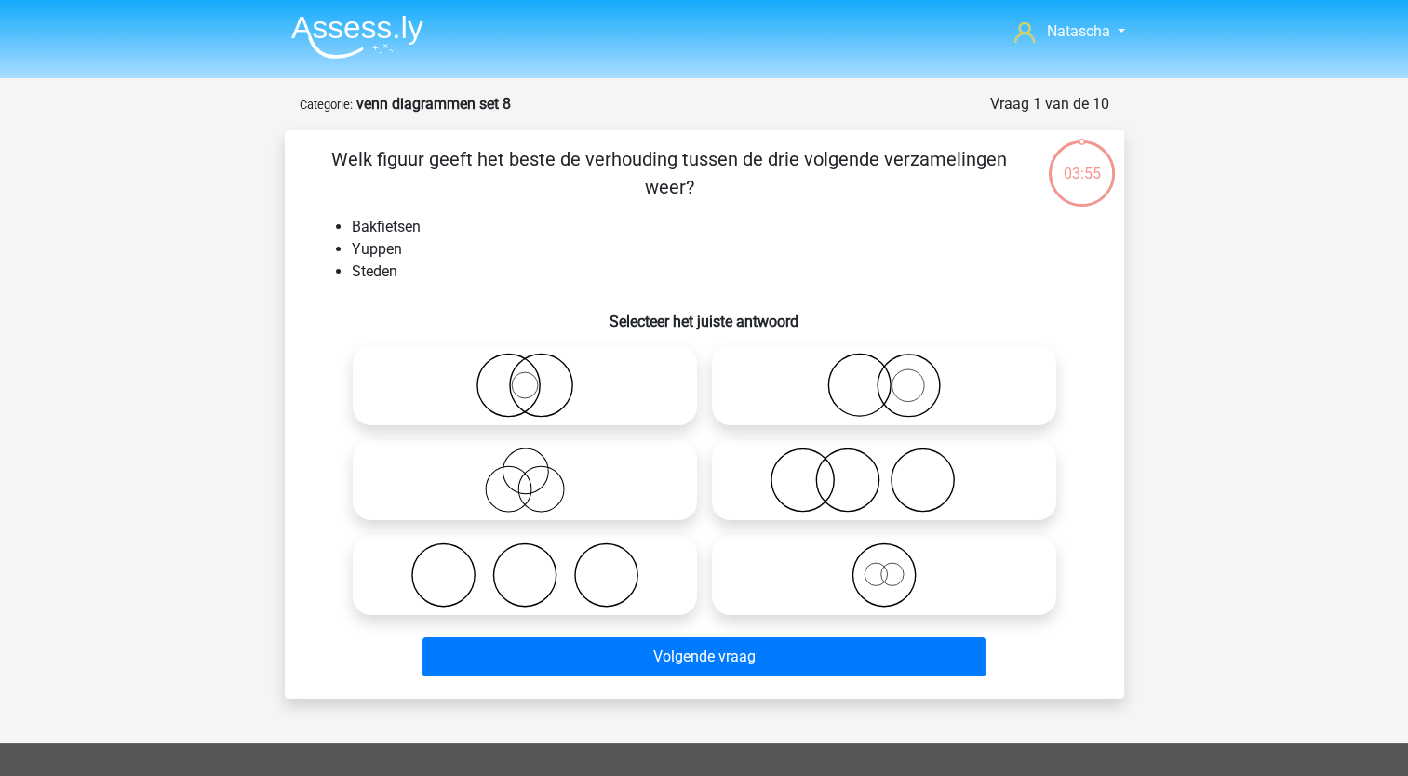
click at [471, 555] on icon at bounding box center [524, 575] width 329 height 65
click at [525, 555] on input "radio" at bounding box center [531, 560] width 12 height 12
radio input "true"
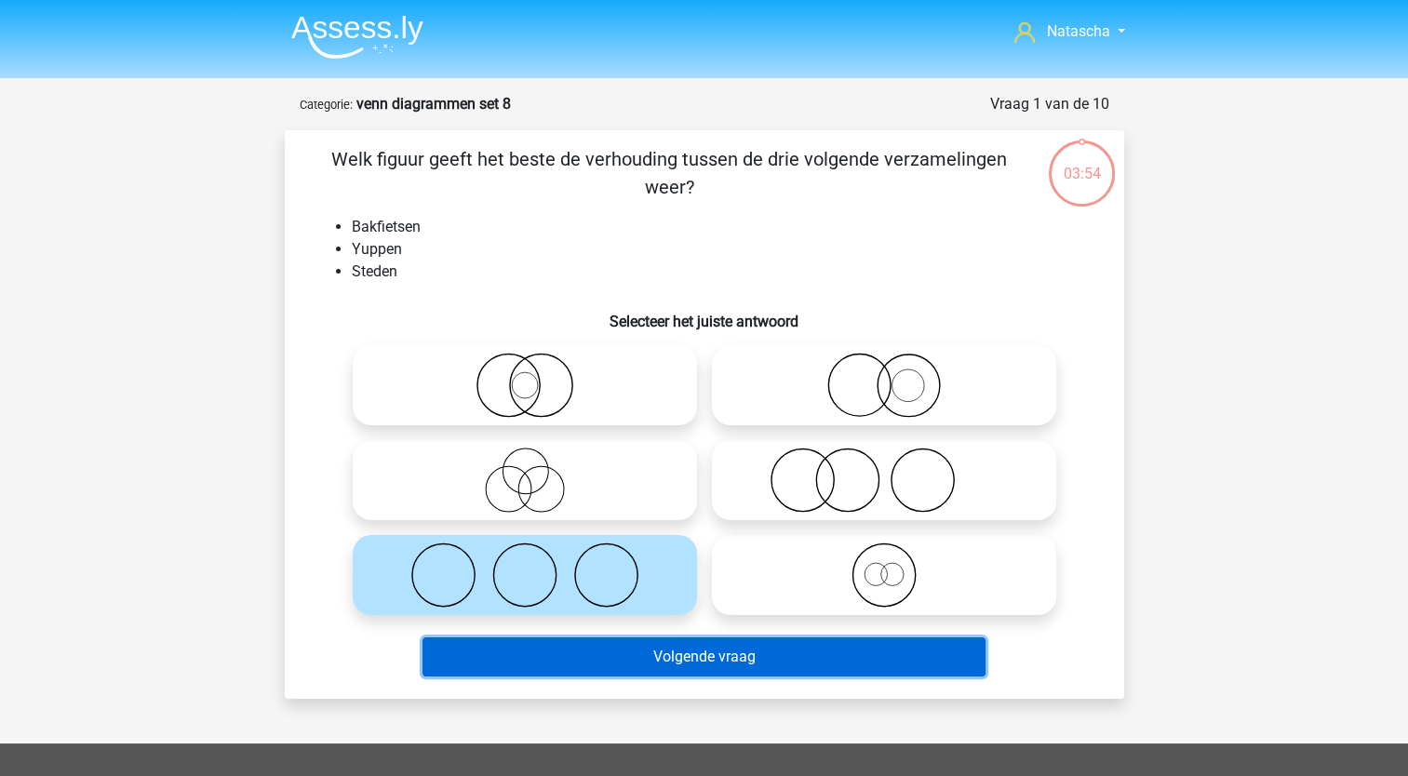
click at [566, 649] on button "Volgende vraag" at bounding box center [704, 656] width 563 height 39
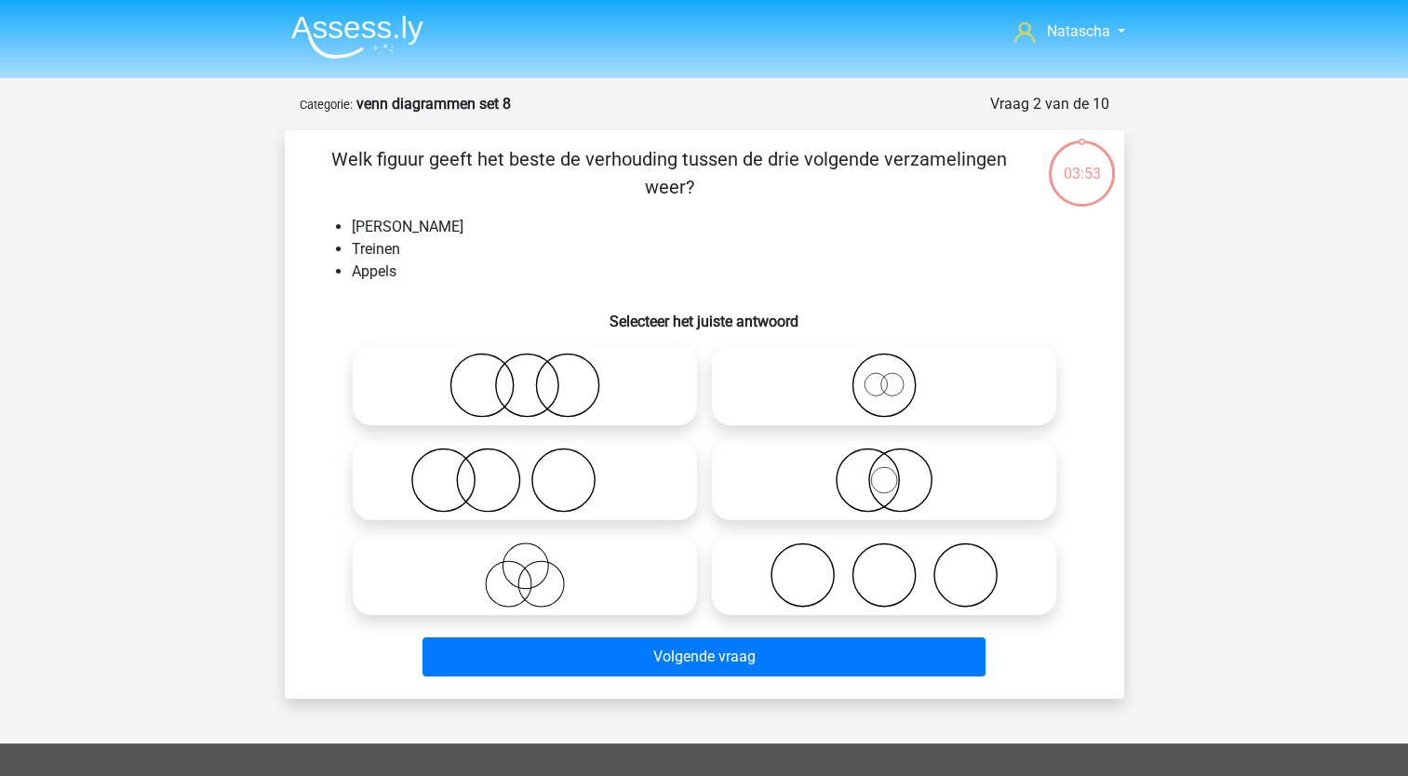
scroll to position [93, 0]
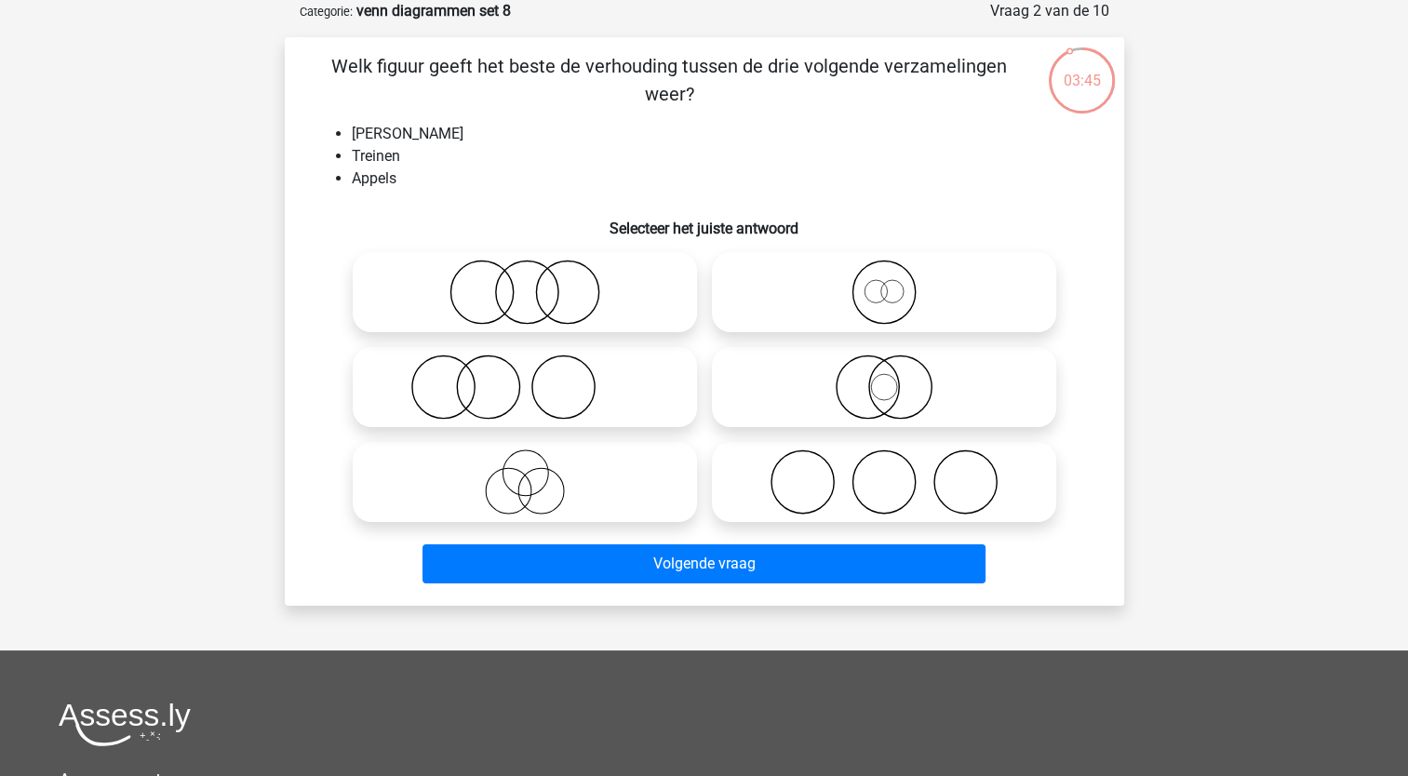
click at [510, 320] on icon at bounding box center [524, 292] width 329 height 65
click at [525, 283] on input "radio" at bounding box center [531, 277] width 12 height 12
radio input "true"
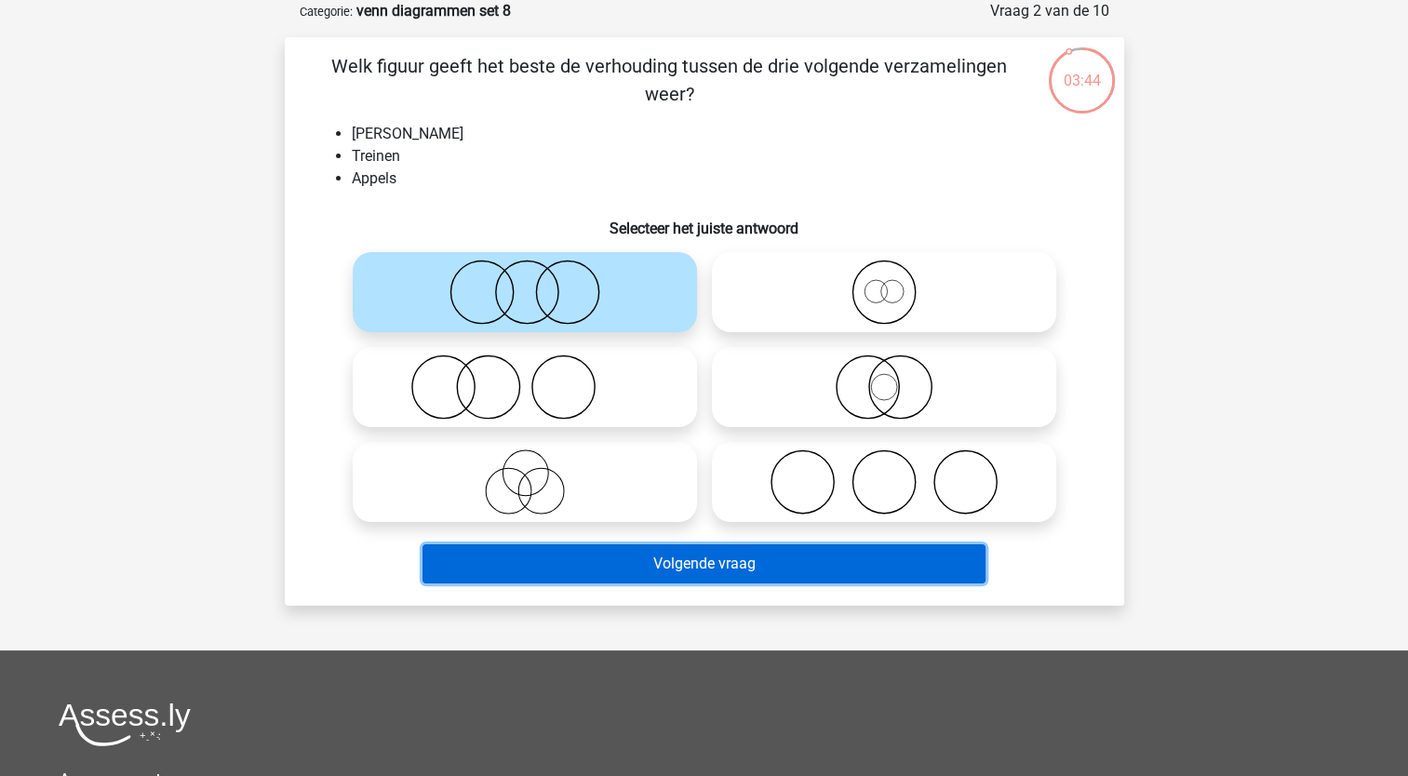
click at [490, 558] on button "Volgende vraag" at bounding box center [704, 563] width 563 height 39
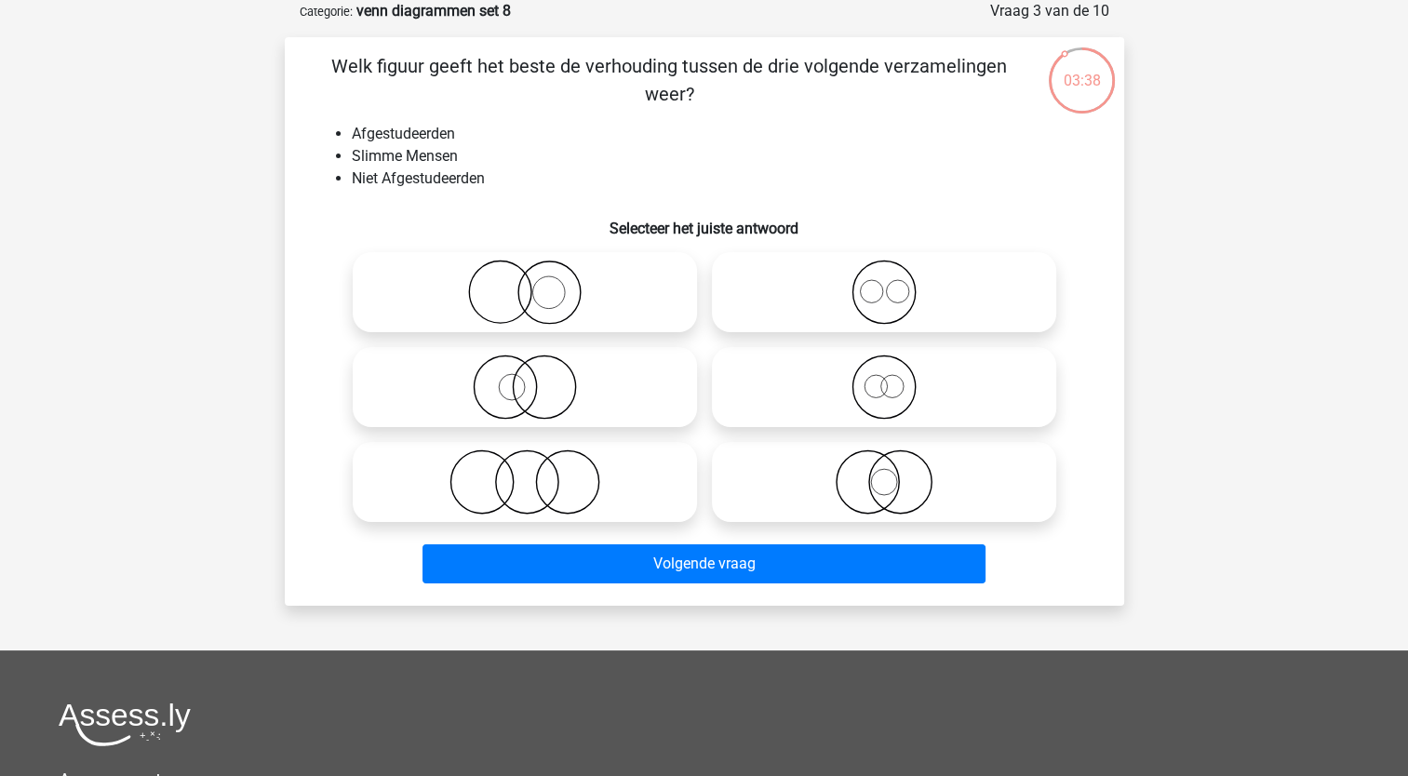
click at [531, 468] on input "radio" at bounding box center [531, 467] width 12 height 12
radio input "true"
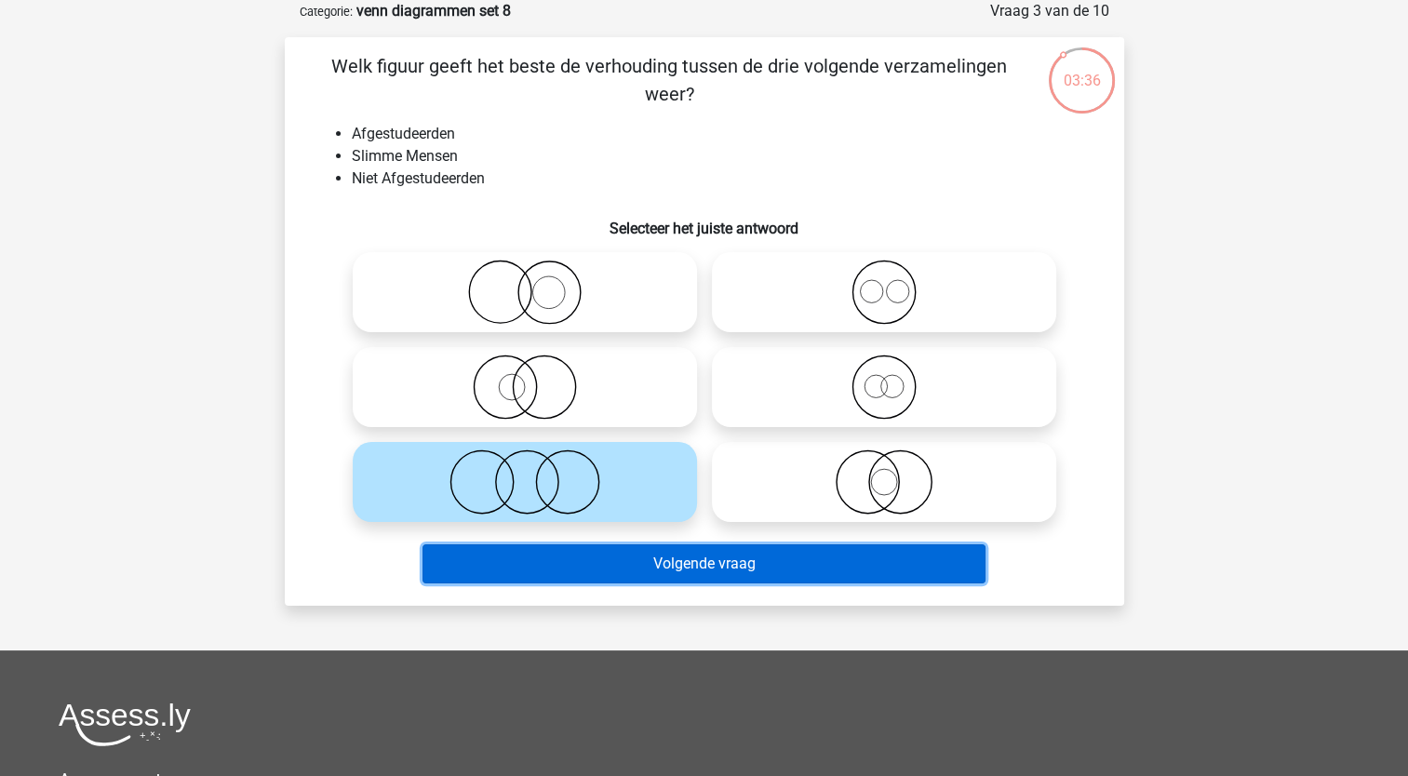
click at [539, 565] on button "Volgende vraag" at bounding box center [704, 563] width 563 height 39
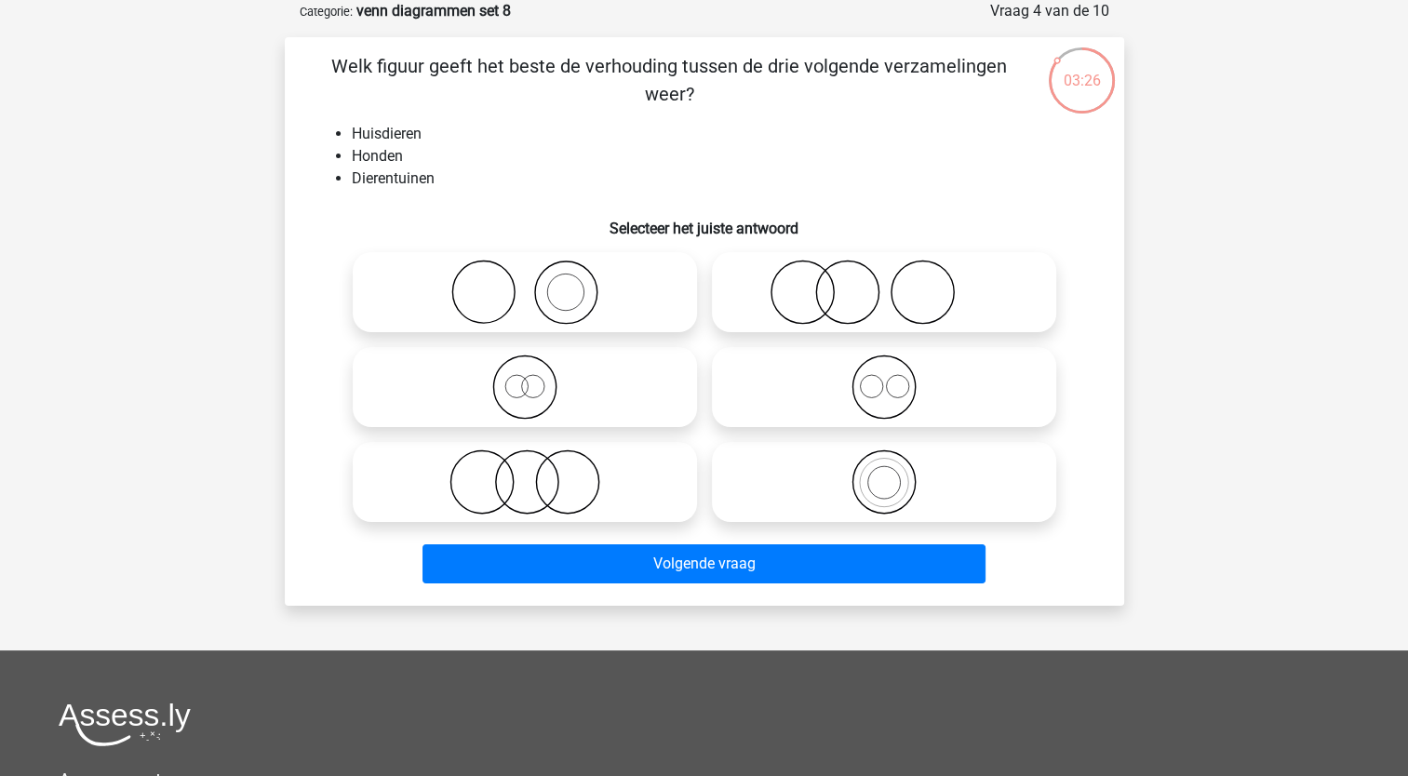
click at [797, 296] on icon at bounding box center [883, 292] width 329 height 65
click at [884, 283] on input "radio" at bounding box center [890, 277] width 12 height 12
radio input "true"
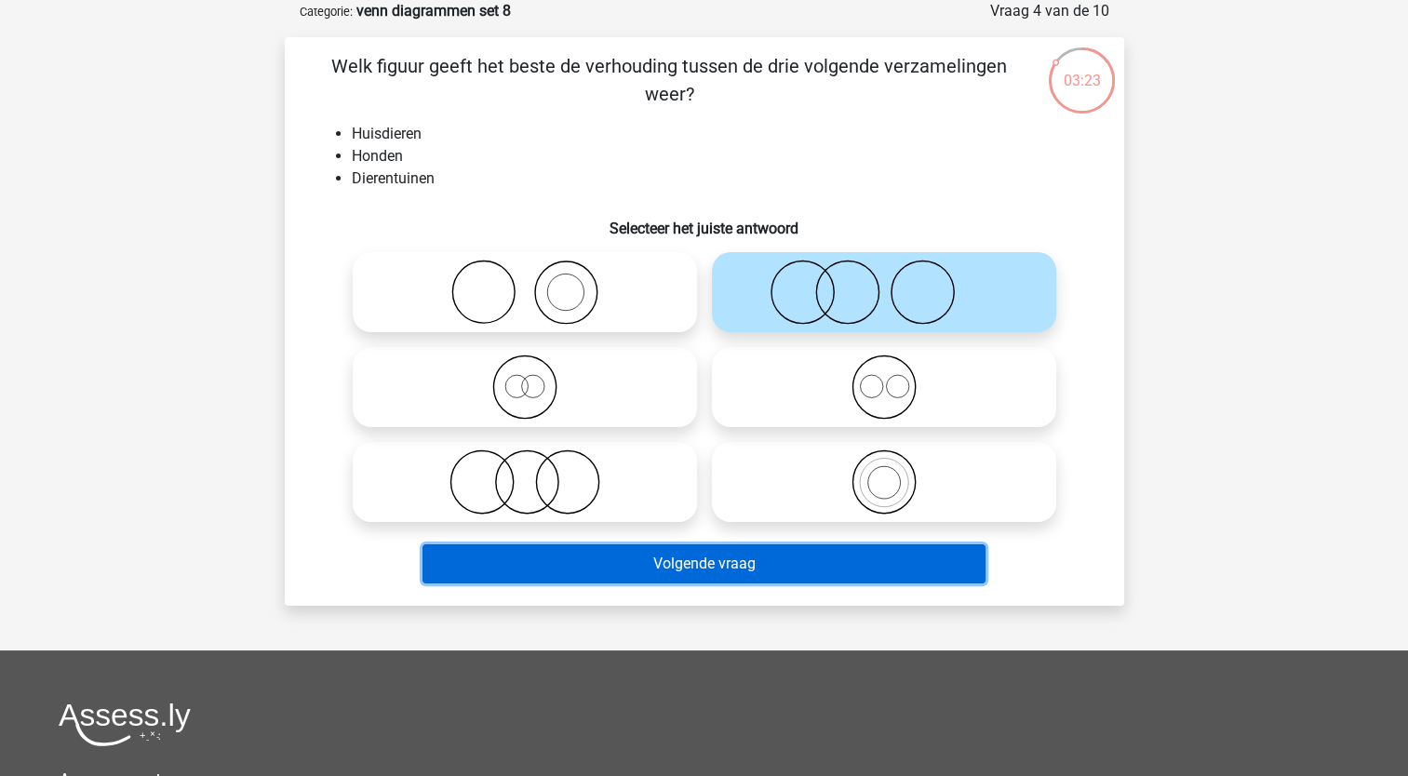
click at [469, 560] on button "Volgende vraag" at bounding box center [704, 563] width 563 height 39
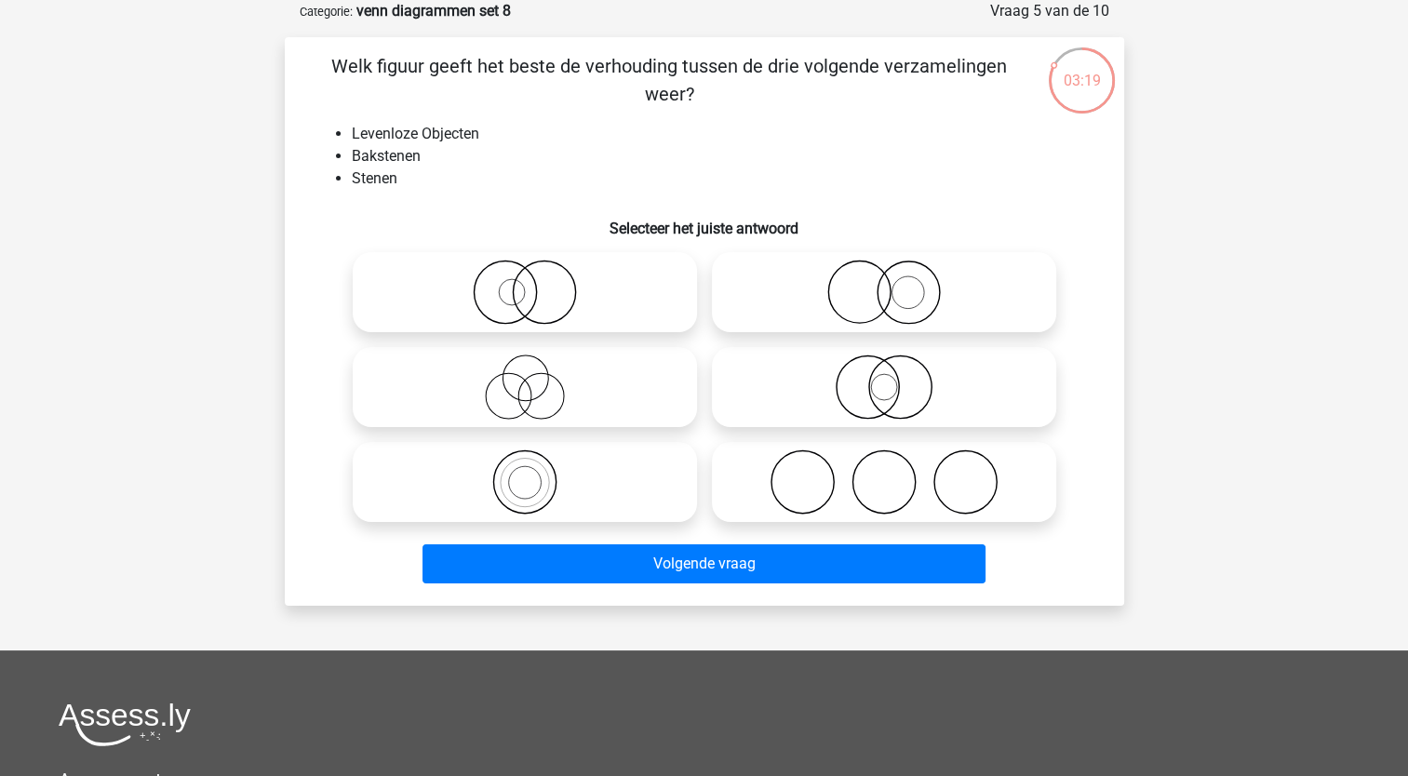
click at [516, 490] on icon at bounding box center [524, 482] width 329 height 65
click at [525, 473] on input "radio" at bounding box center [531, 467] width 12 height 12
radio input "true"
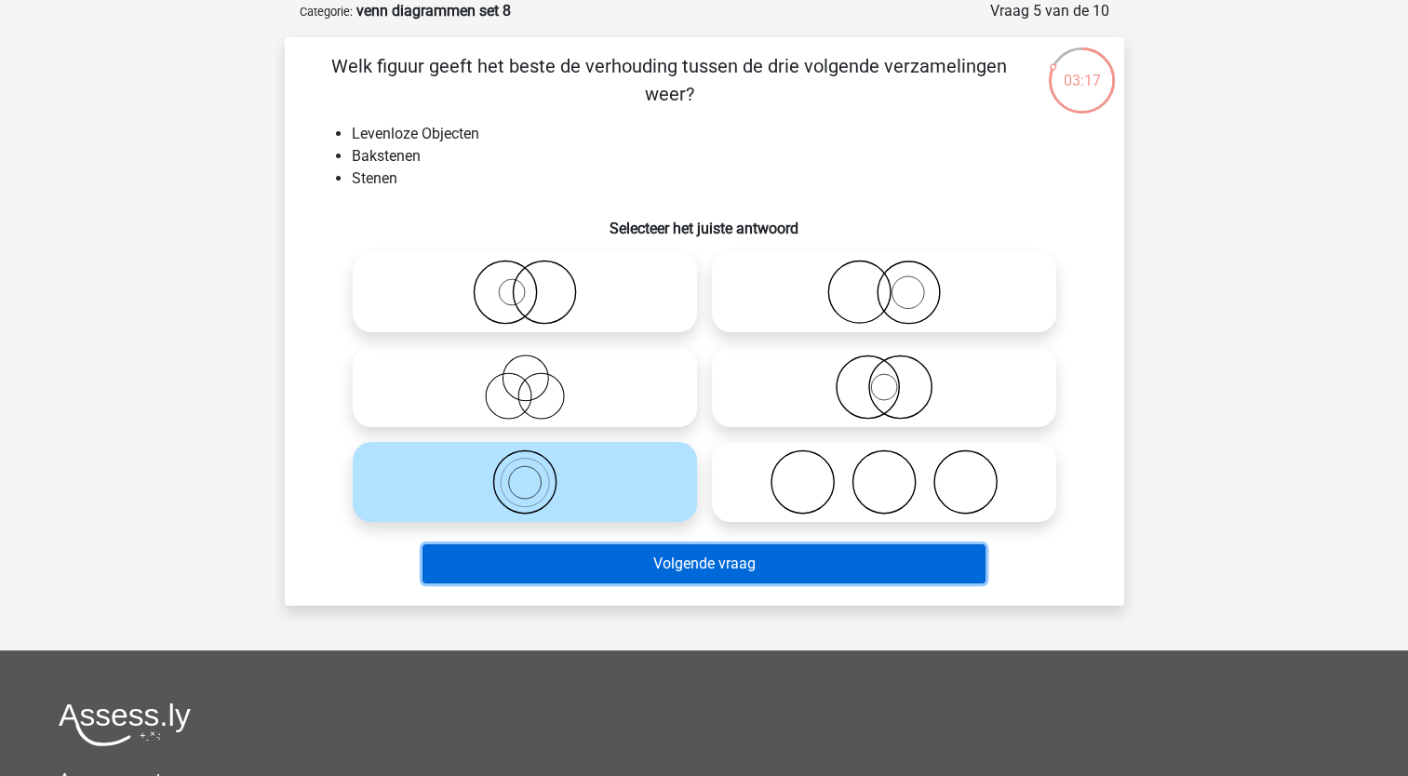
click at [484, 583] on button "Volgende vraag" at bounding box center [704, 563] width 563 height 39
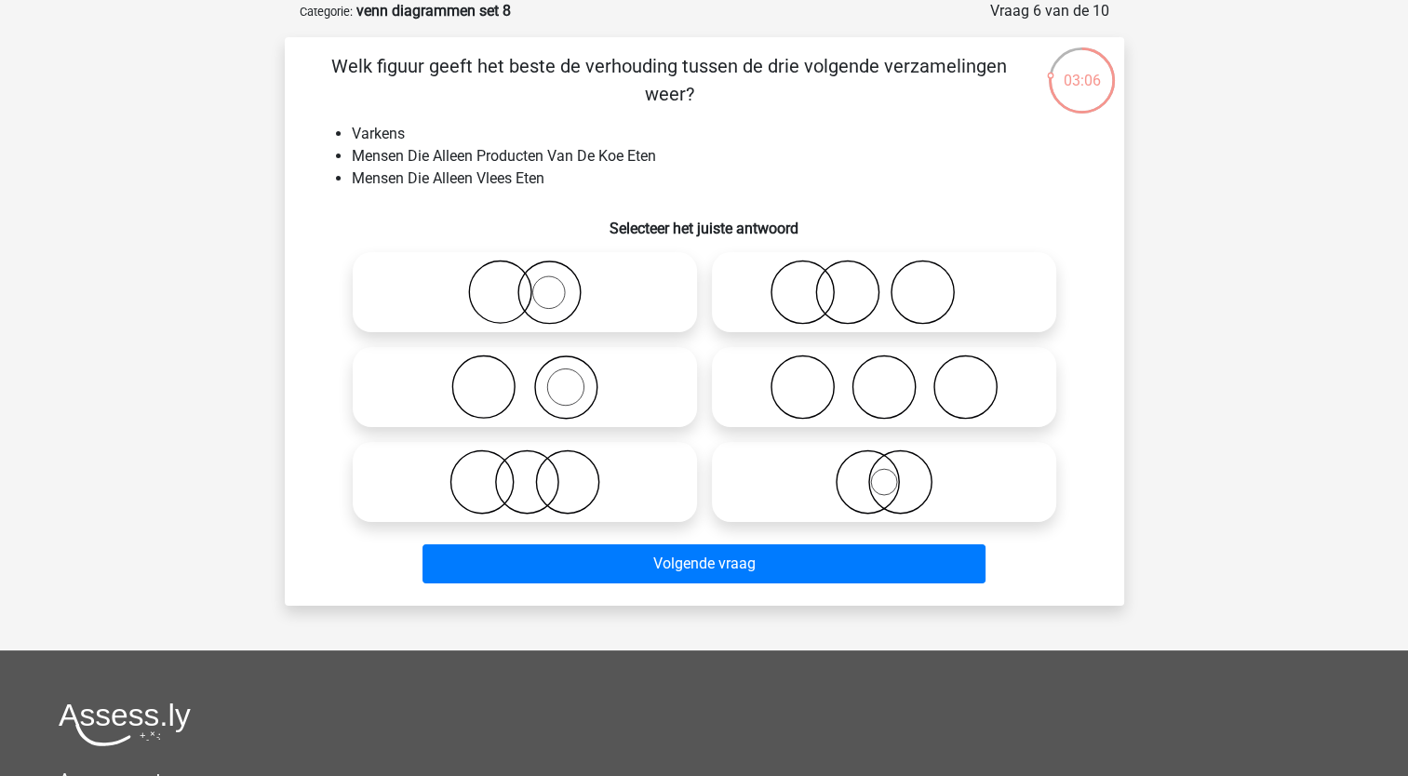
click at [823, 276] on icon at bounding box center [883, 292] width 329 height 65
click at [884, 276] on input "radio" at bounding box center [890, 277] width 12 height 12
radio input "true"
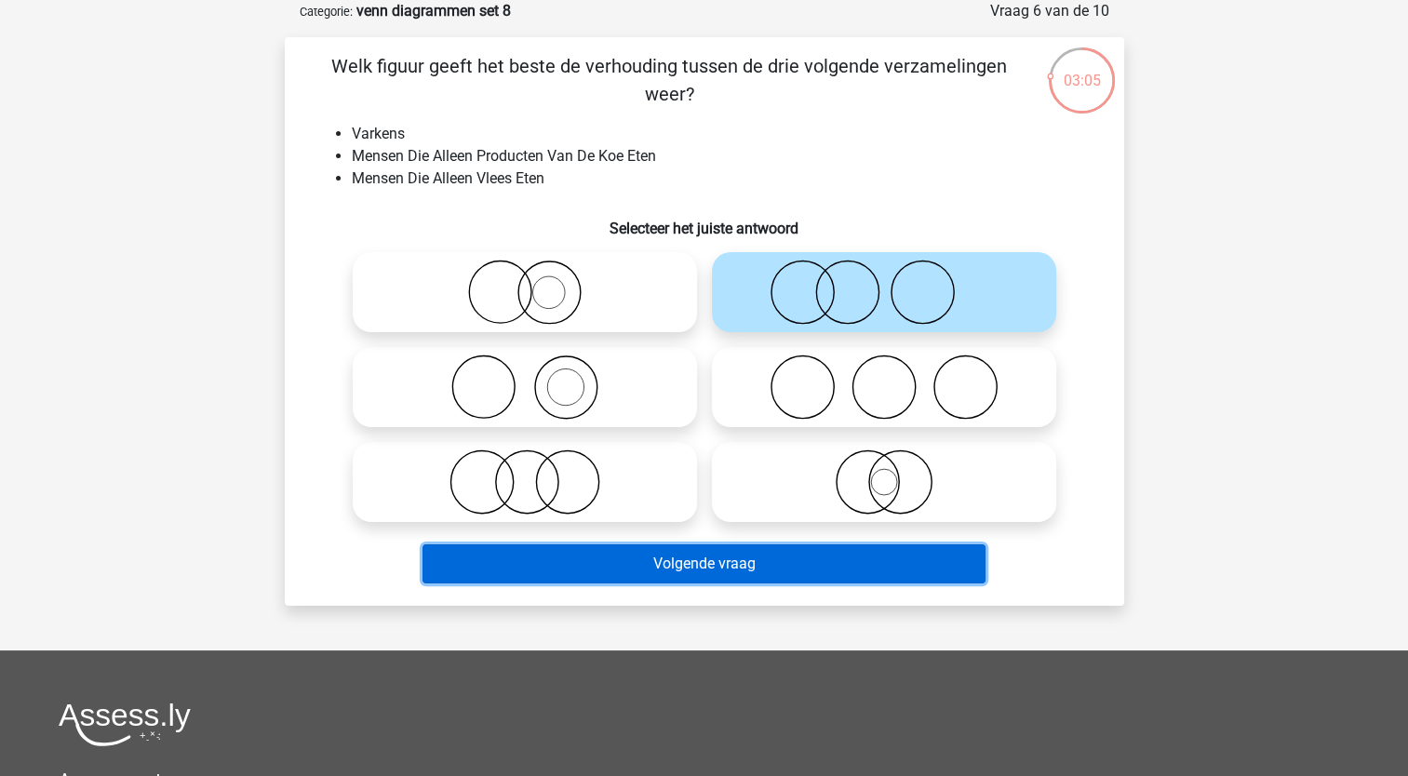
click at [606, 554] on button "Volgende vraag" at bounding box center [704, 563] width 563 height 39
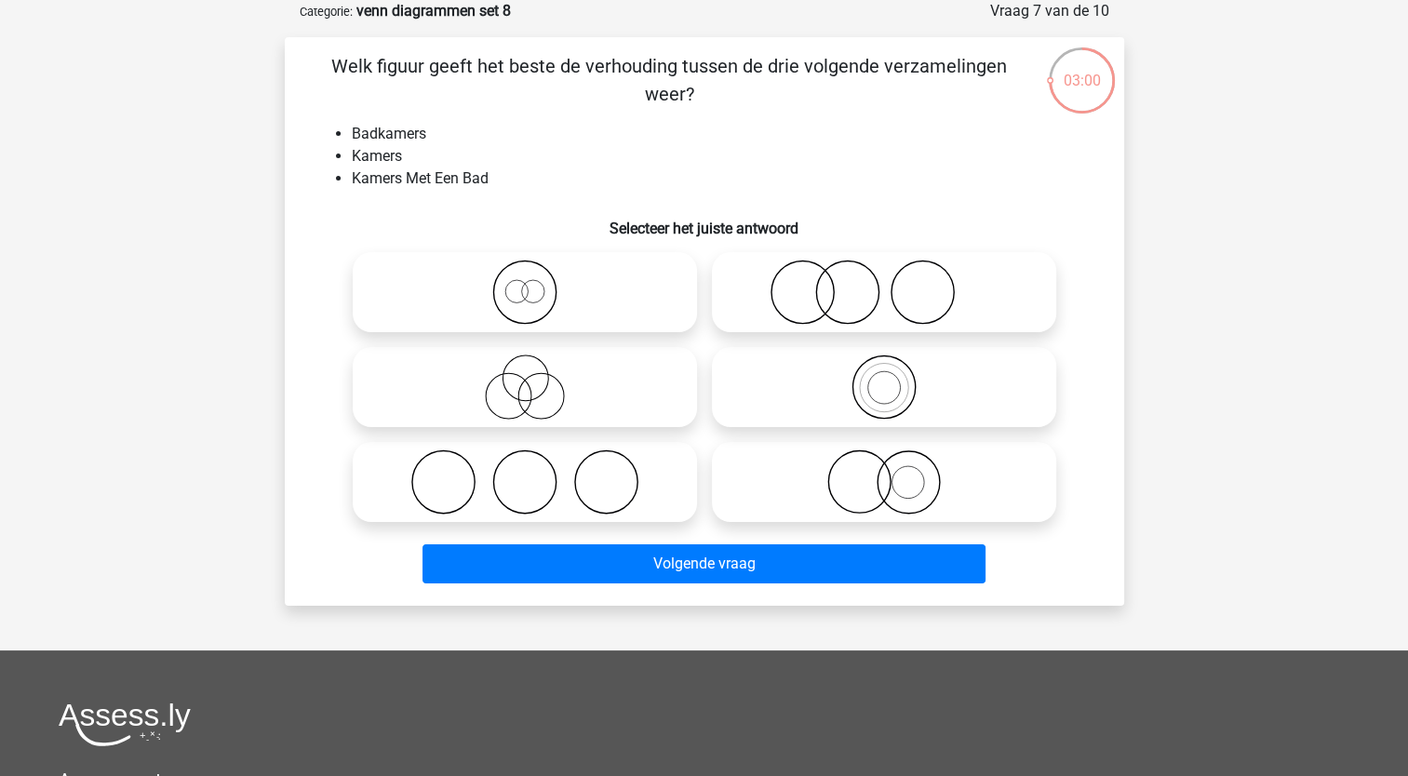
click at [555, 315] on icon at bounding box center [524, 292] width 329 height 65
click at [537, 283] on input "radio" at bounding box center [531, 277] width 12 height 12
radio input "true"
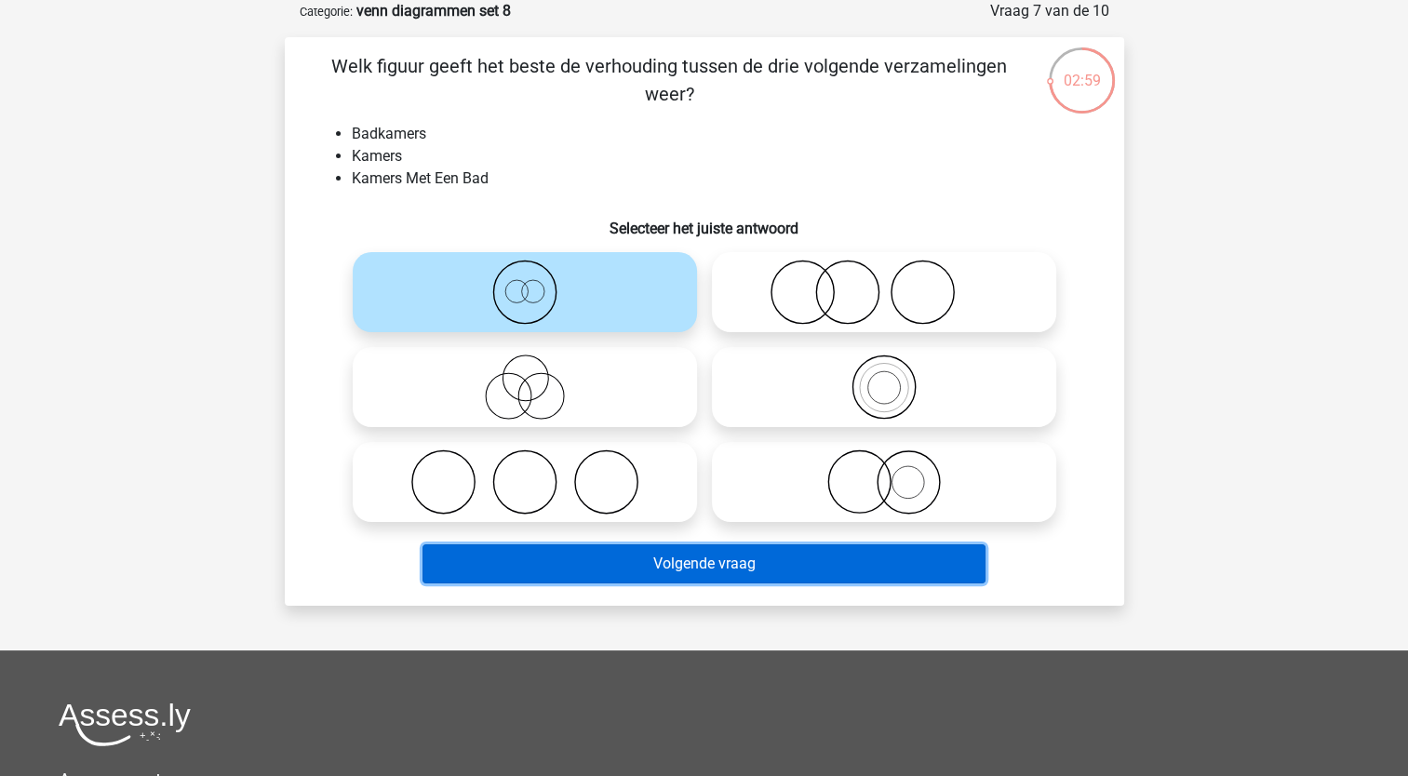
click at [524, 572] on button "Volgende vraag" at bounding box center [704, 563] width 563 height 39
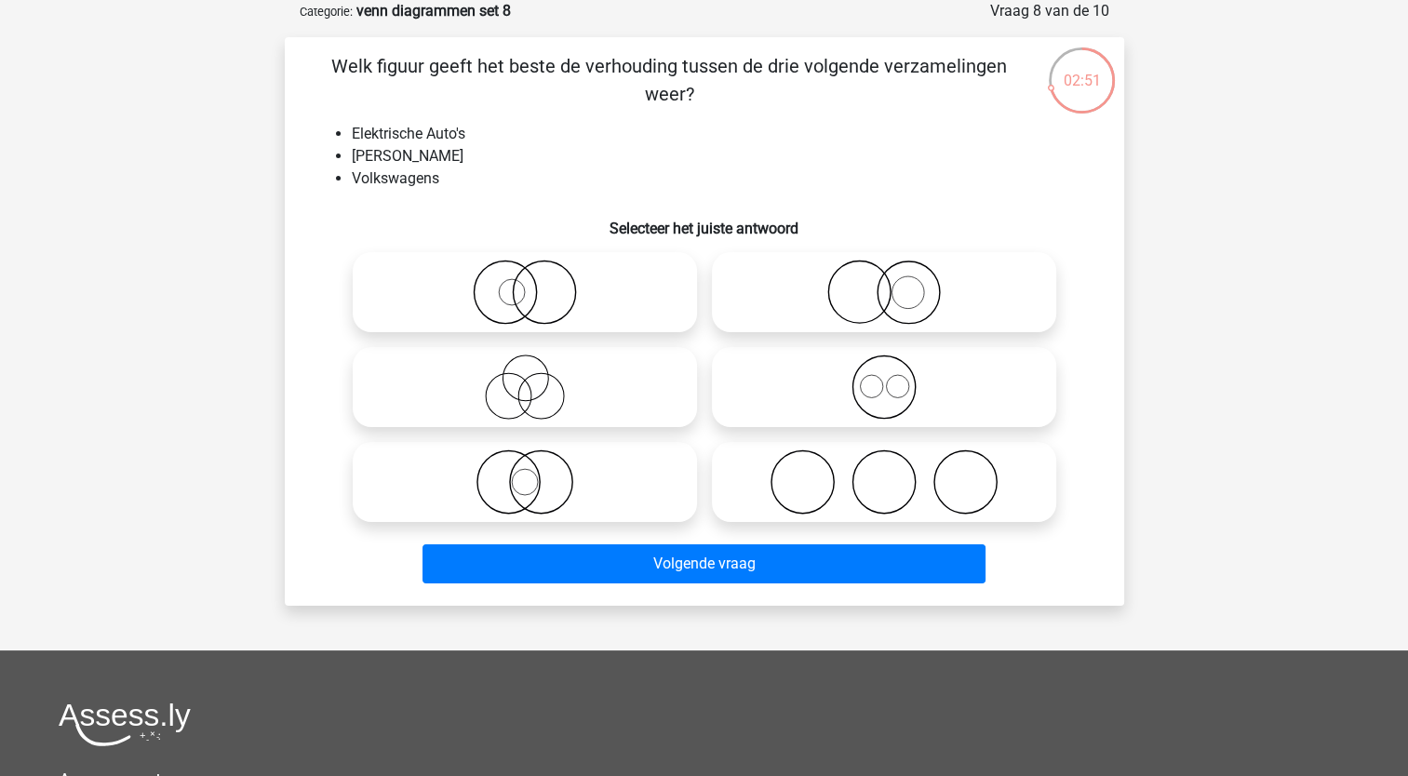
click at [831, 302] on icon at bounding box center [883, 292] width 329 height 65
click at [884, 283] on input "radio" at bounding box center [890, 277] width 12 height 12
radio input "true"
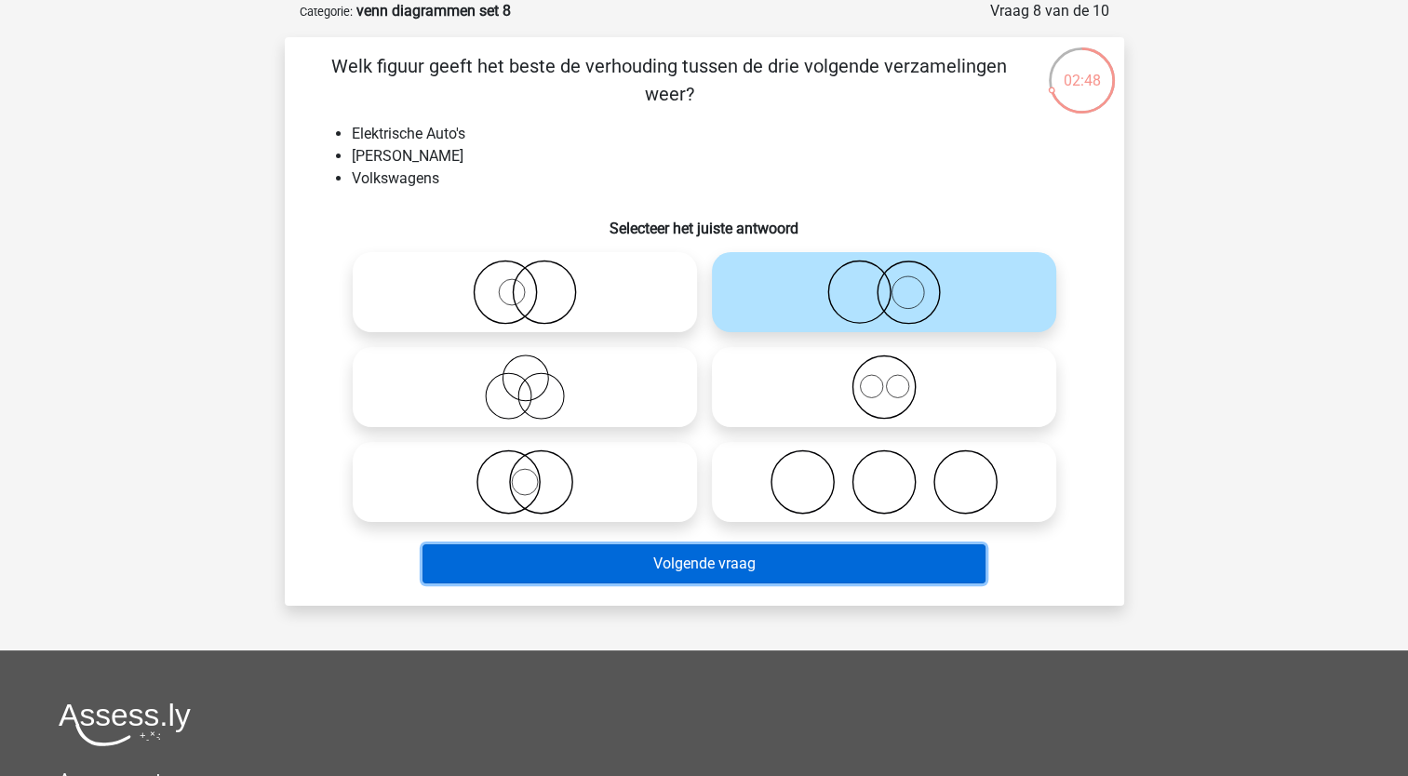
click at [780, 559] on button "Volgende vraag" at bounding box center [704, 563] width 563 height 39
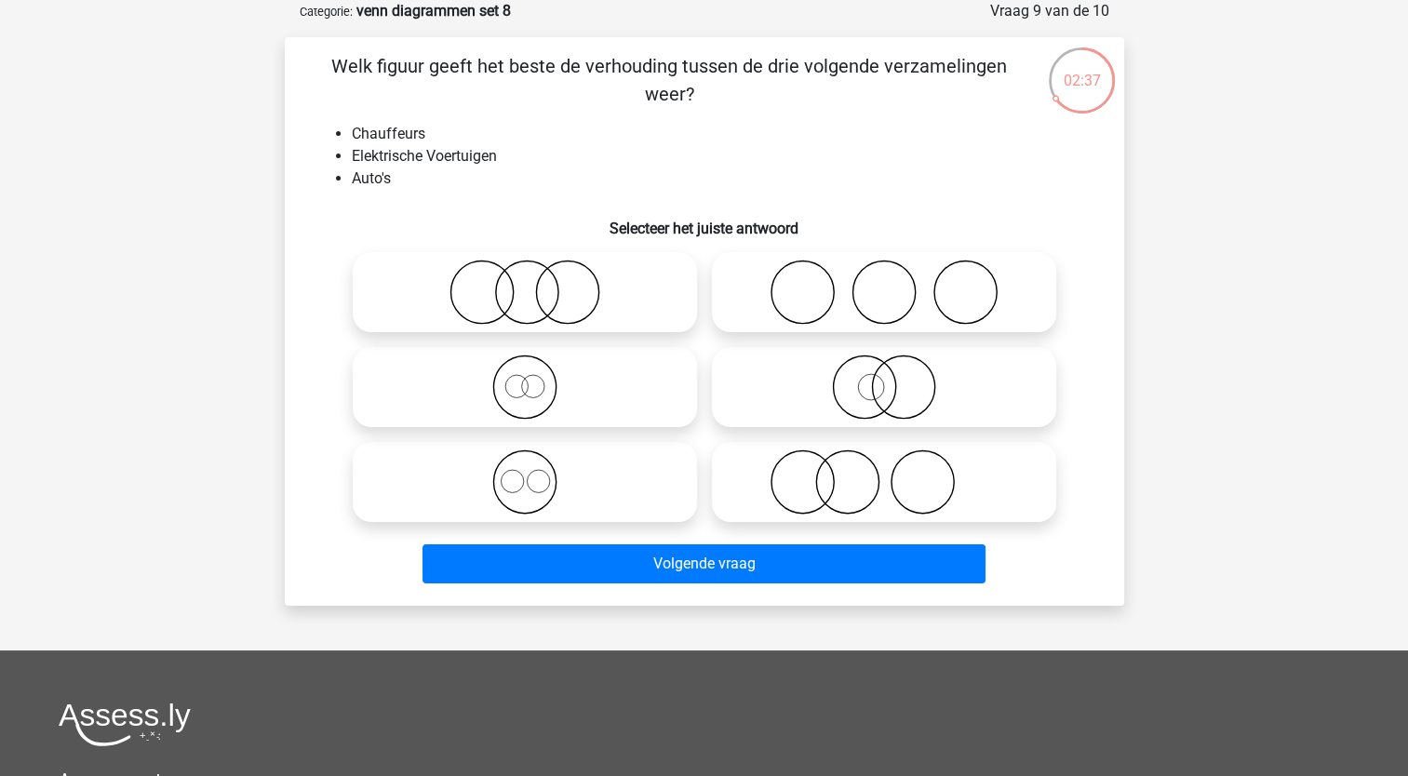
click at [859, 478] on icon at bounding box center [883, 482] width 329 height 65
click at [884, 473] on input "radio" at bounding box center [890, 467] width 12 height 12
radio input "true"
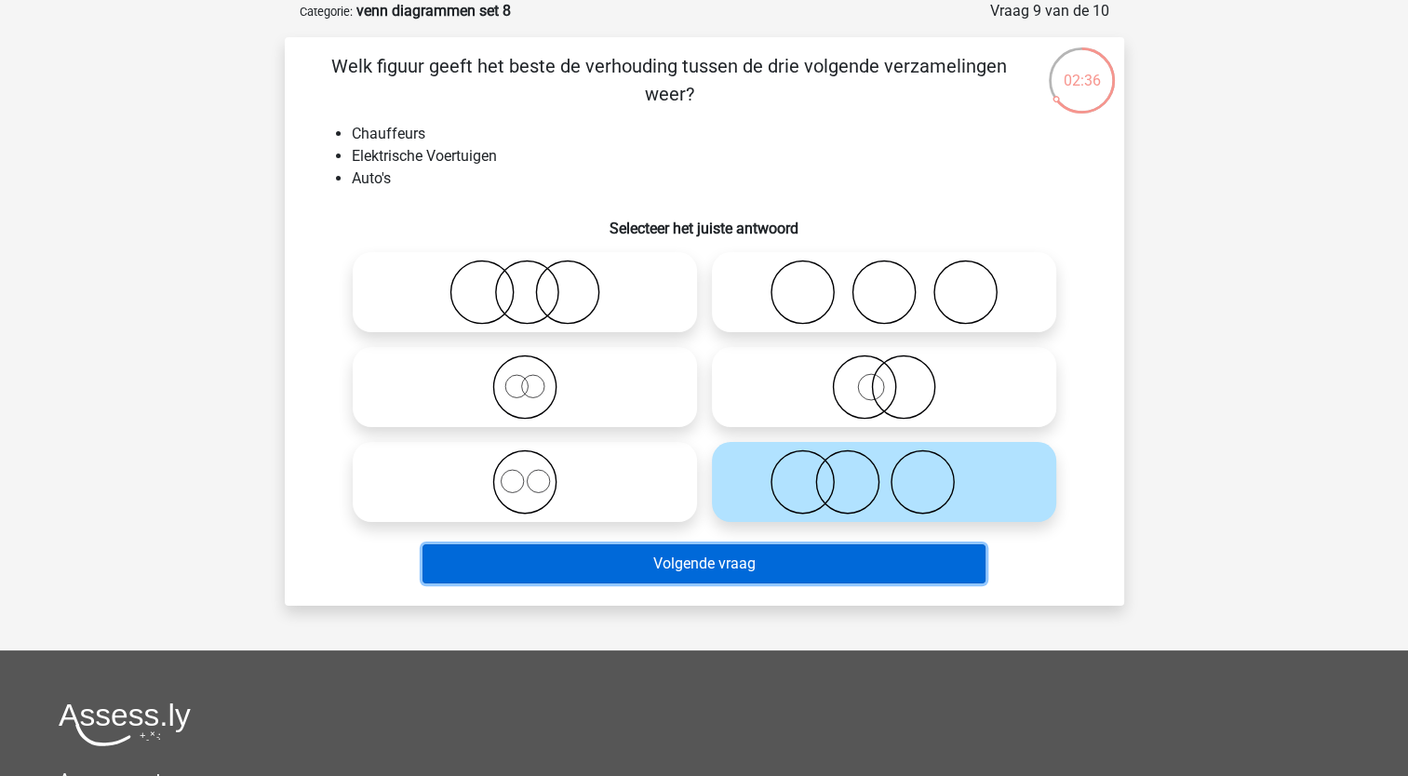
click at [721, 571] on button "Volgende vraag" at bounding box center [704, 563] width 563 height 39
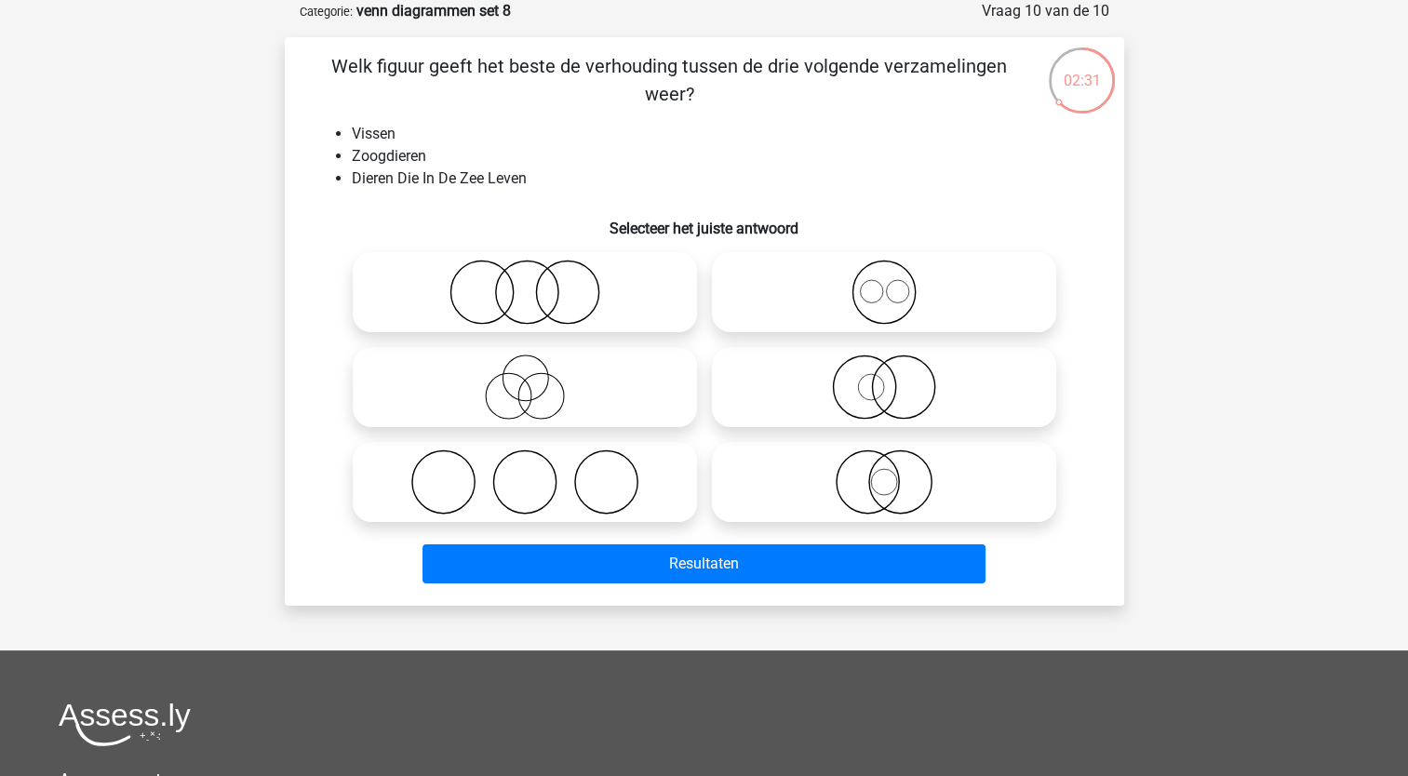
click at [555, 294] on icon at bounding box center [524, 292] width 329 height 65
click at [537, 283] on input "radio" at bounding box center [531, 277] width 12 height 12
radio input "true"
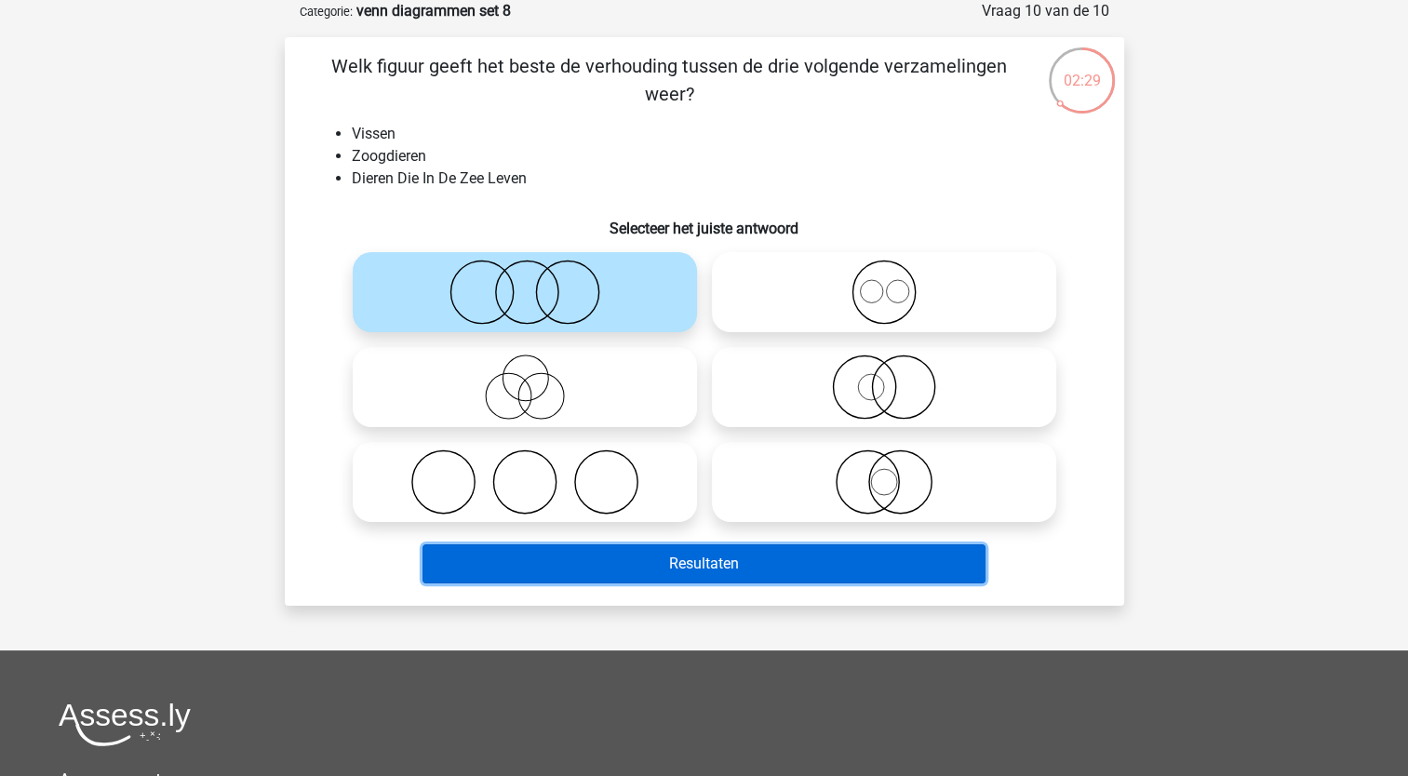
click at [665, 572] on button "Resultaten" at bounding box center [704, 563] width 563 height 39
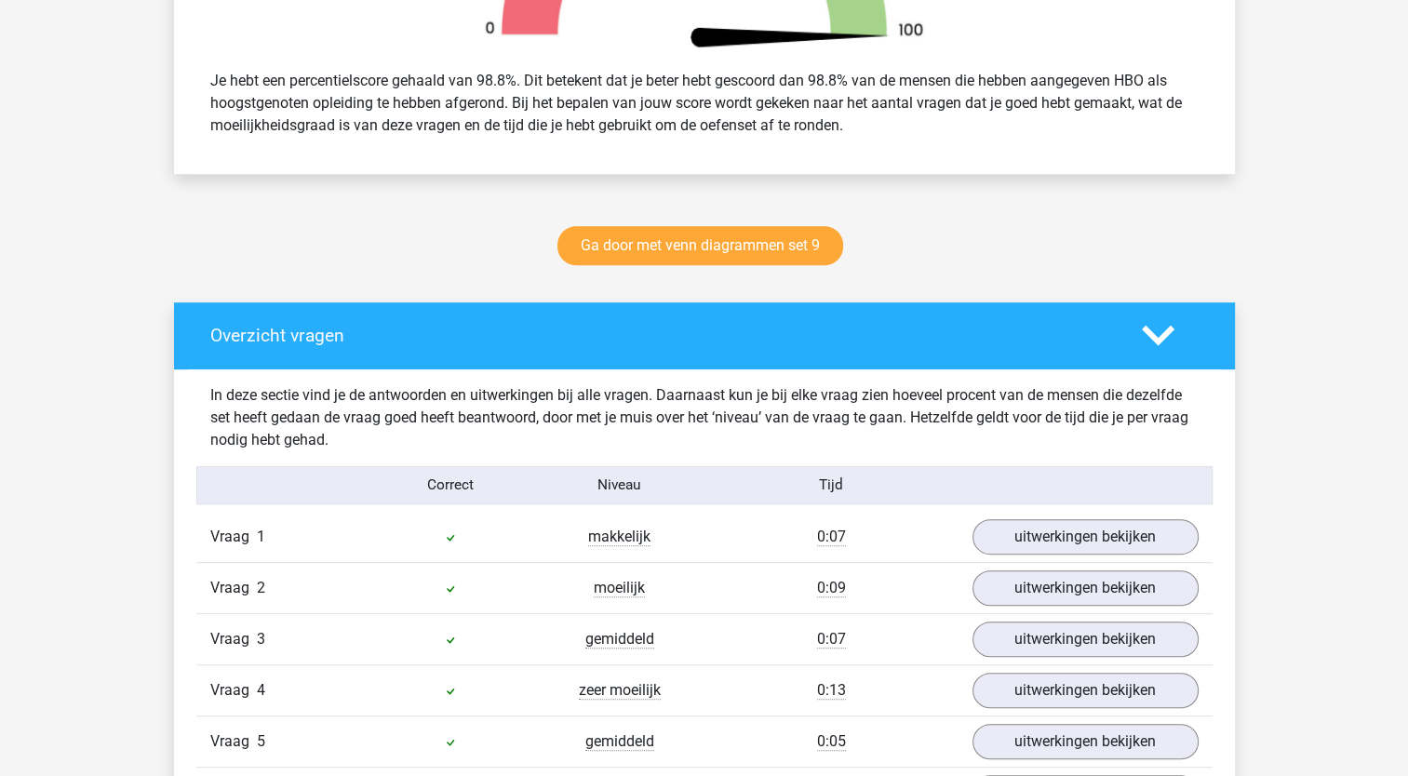
scroll to position [547, 0]
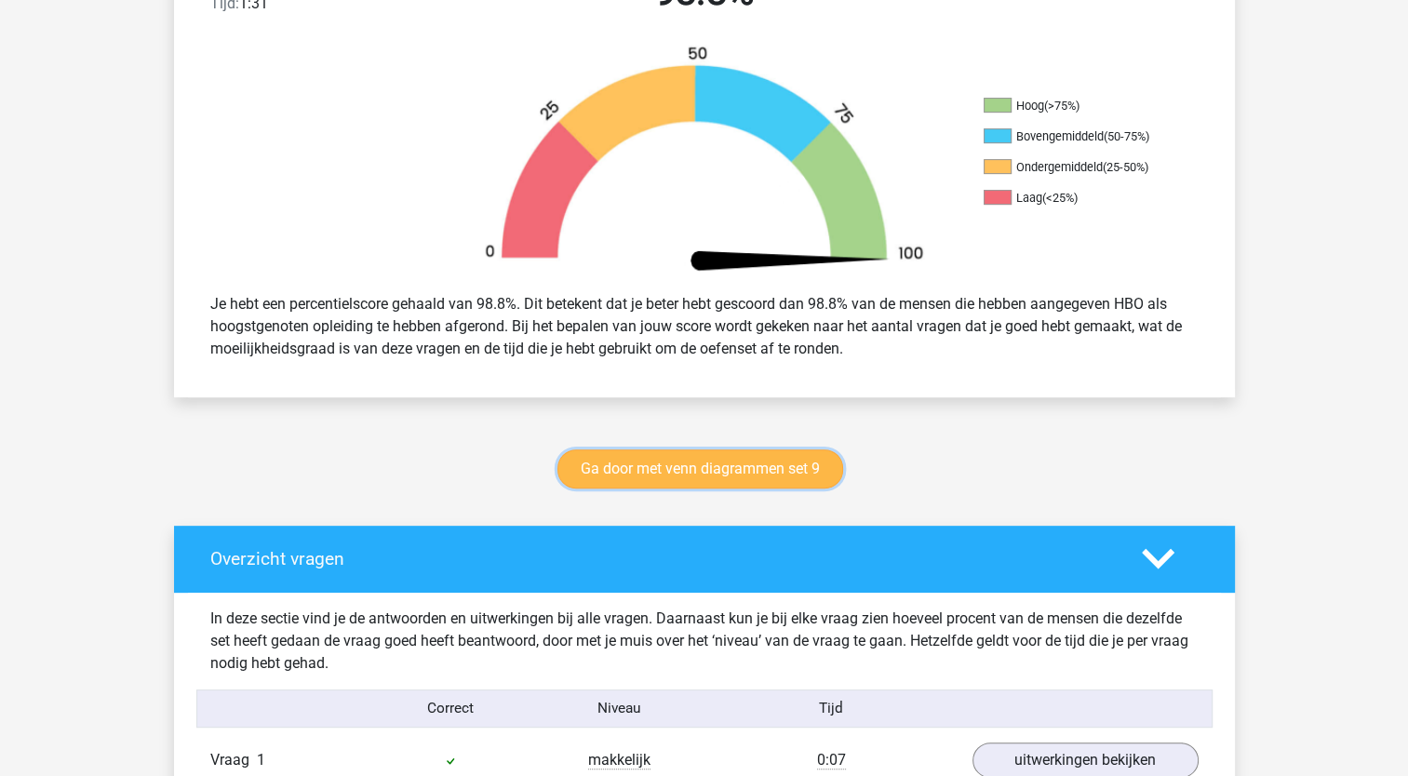
click at [690, 476] on link "Ga door met venn diagrammen set 9" at bounding box center [700, 469] width 286 height 39
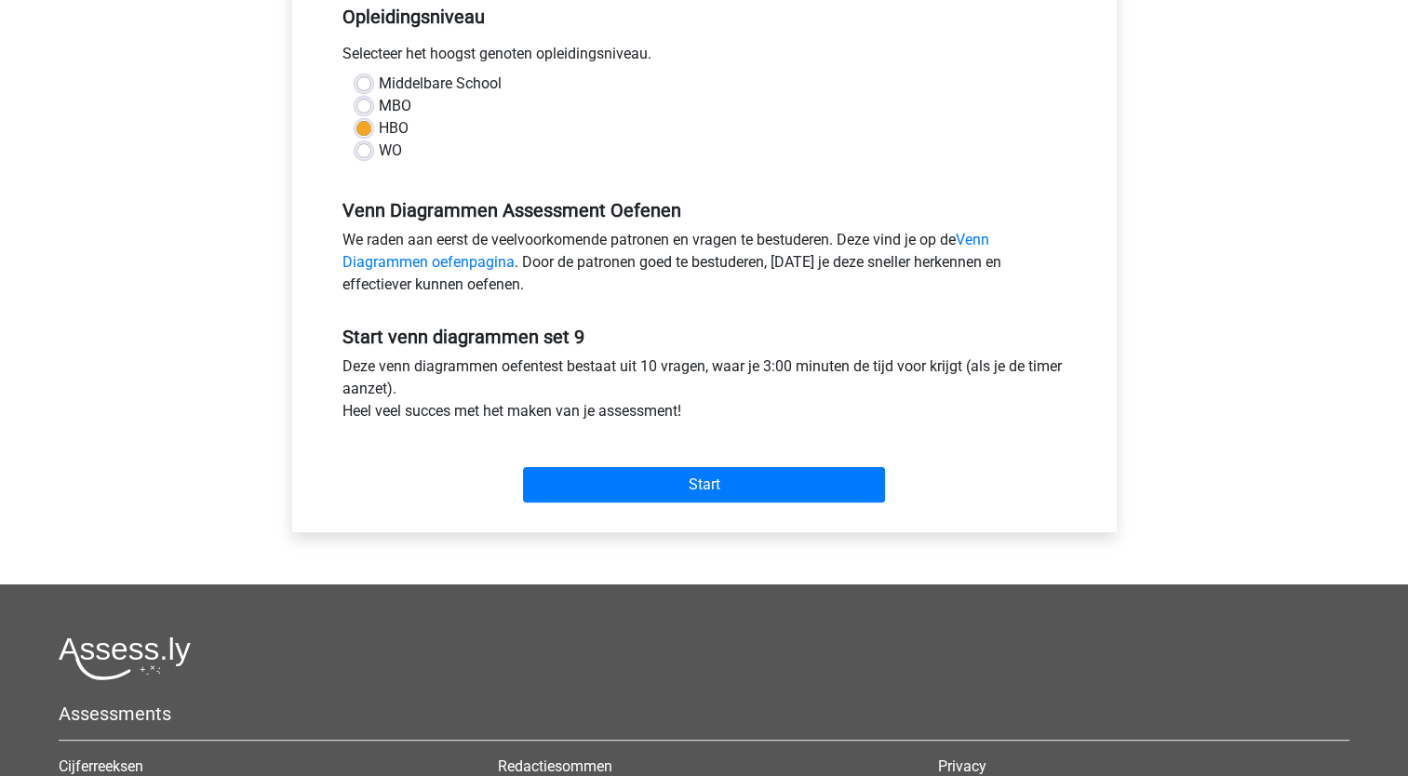
scroll to position [390, 0]
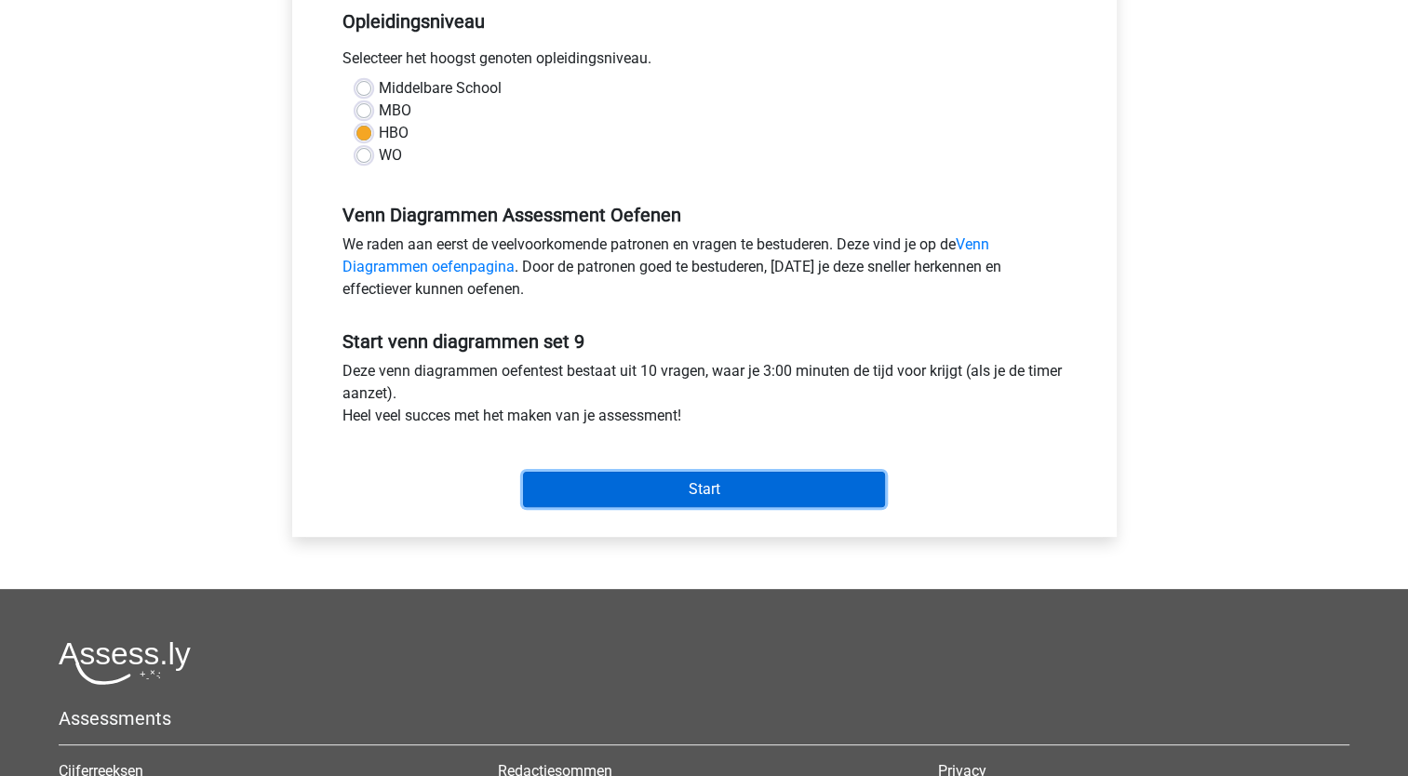
click at [758, 483] on input "Start" at bounding box center [704, 489] width 362 height 35
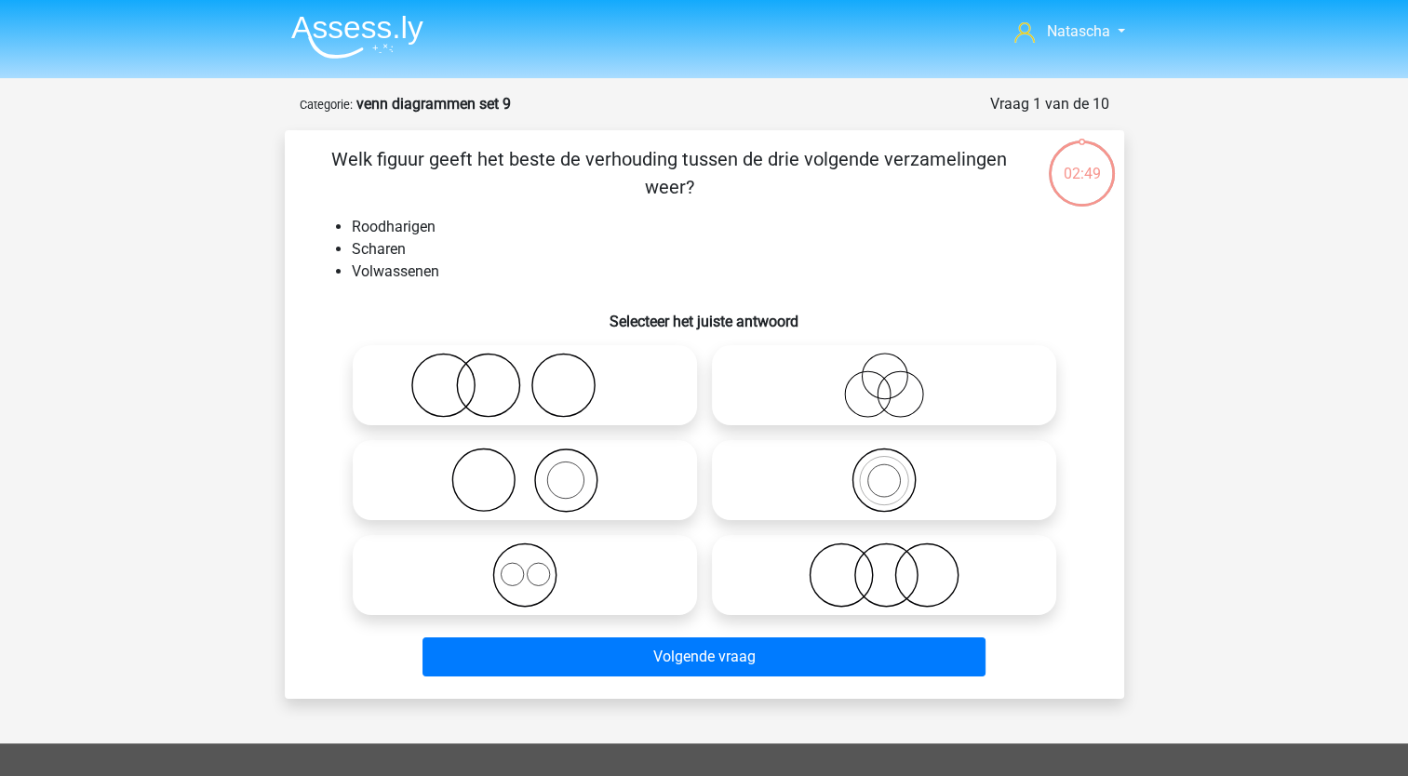
click at [484, 393] on icon at bounding box center [524, 385] width 329 height 65
click at [525, 376] on input "radio" at bounding box center [531, 370] width 12 height 12
radio input "true"
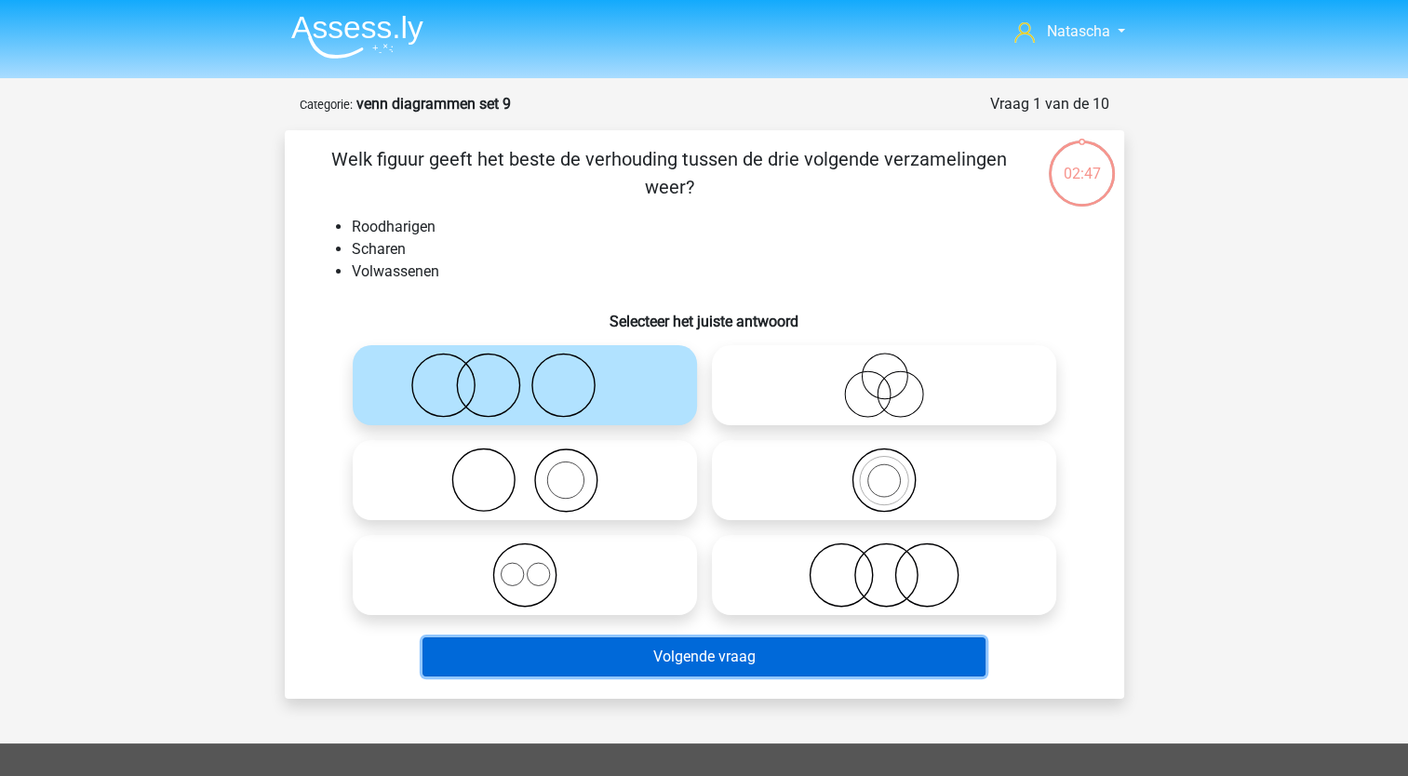
click at [639, 667] on button "Volgende vraag" at bounding box center [704, 656] width 563 height 39
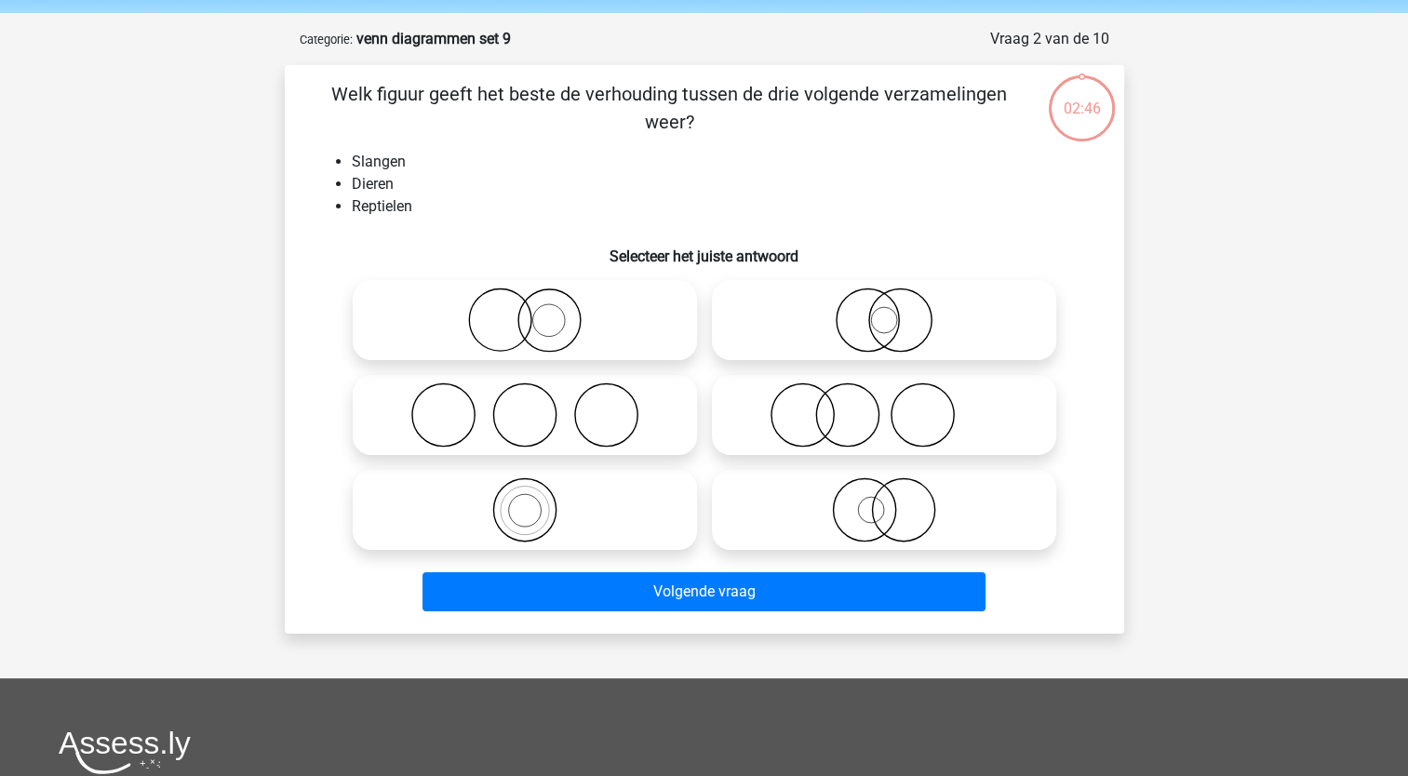
scroll to position [93, 0]
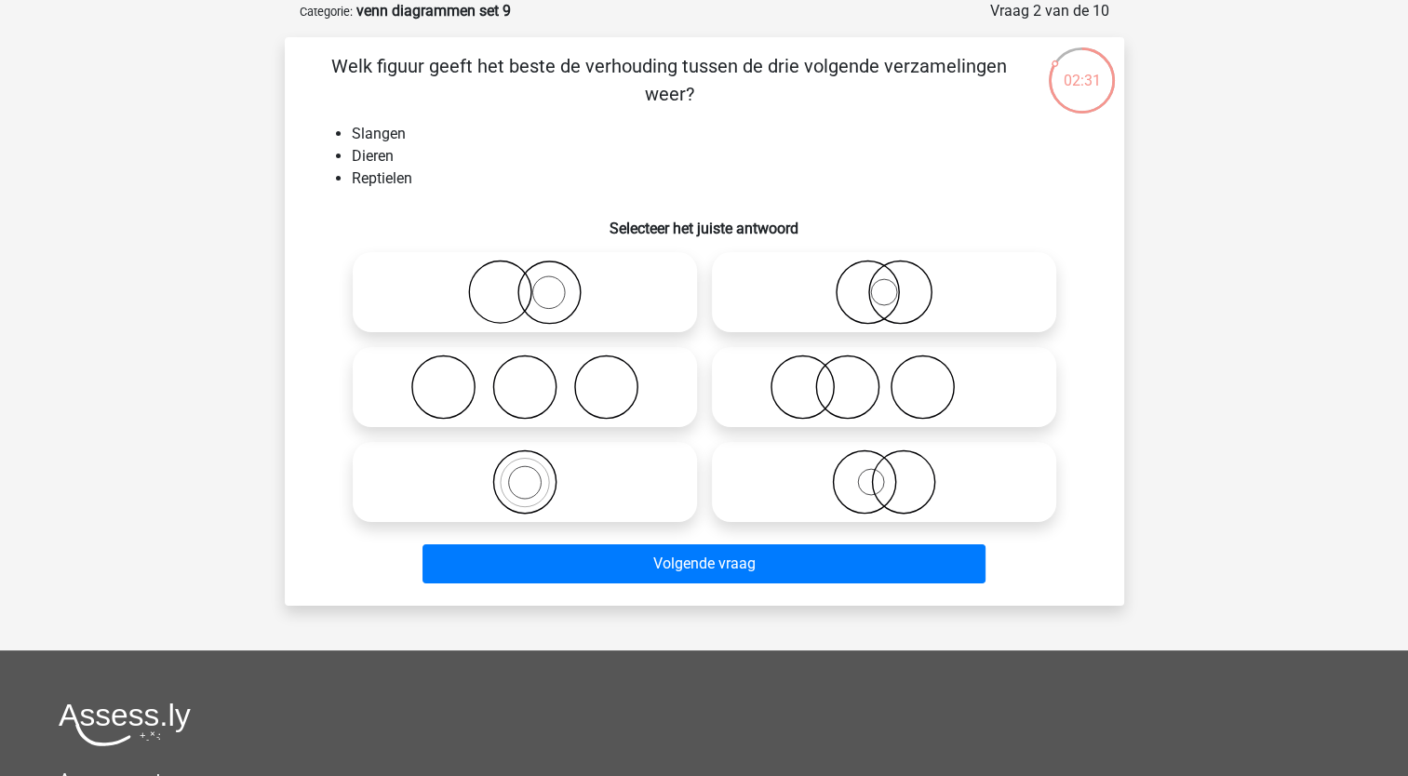
click at [525, 478] on icon at bounding box center [524, 482] width 329 height 65
click at [525, 473] on input "radio" at bounding box center [531, 467] width 12 height 12
radio input "true"
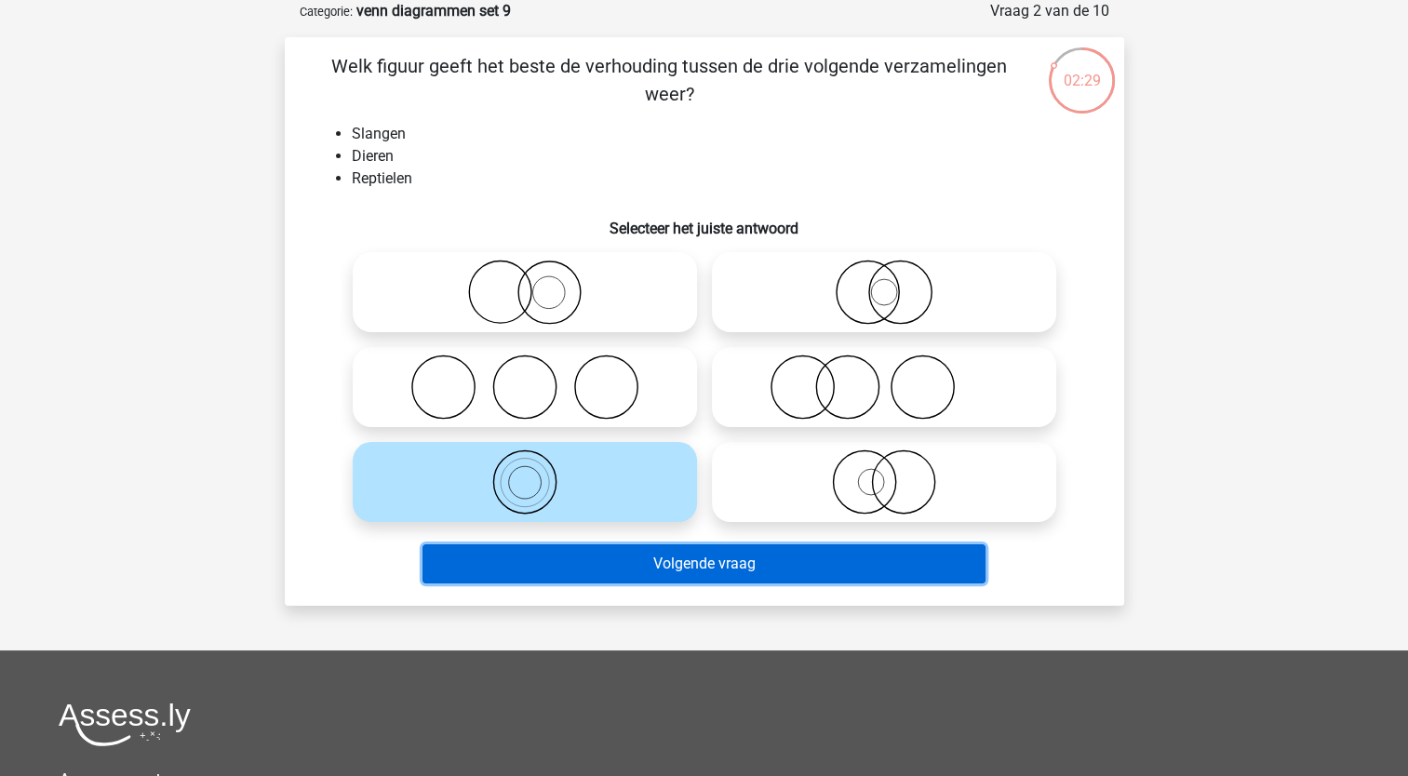
click at [529, 583] on button "Volgende vraag" at bounding box center [704, 563] width 563 height 39
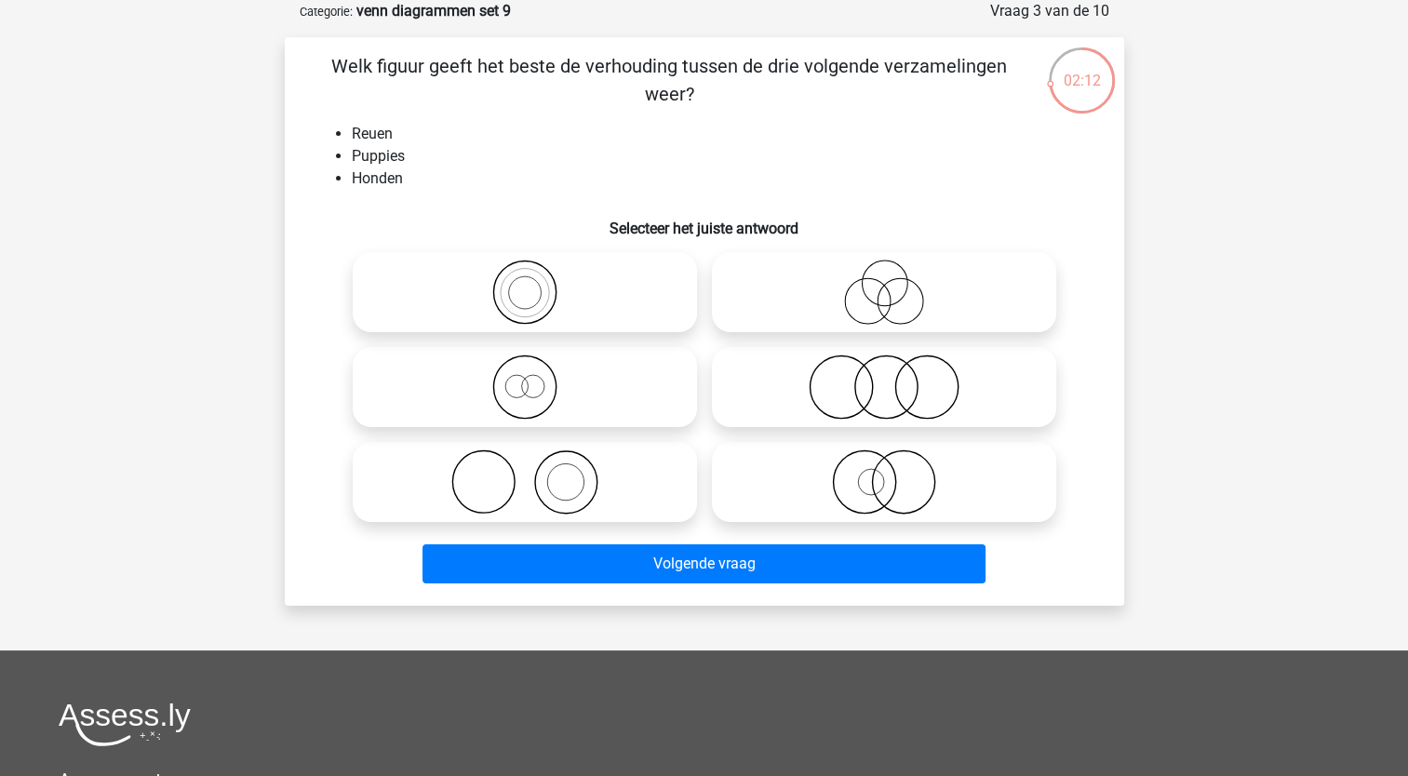
click at [797, 390] on icon at bounding box center [883, 387] width 329 height 65
click at [884, 378] on input "radio" at bounding box center [890, 372] width 12 height 12
radio input "true"
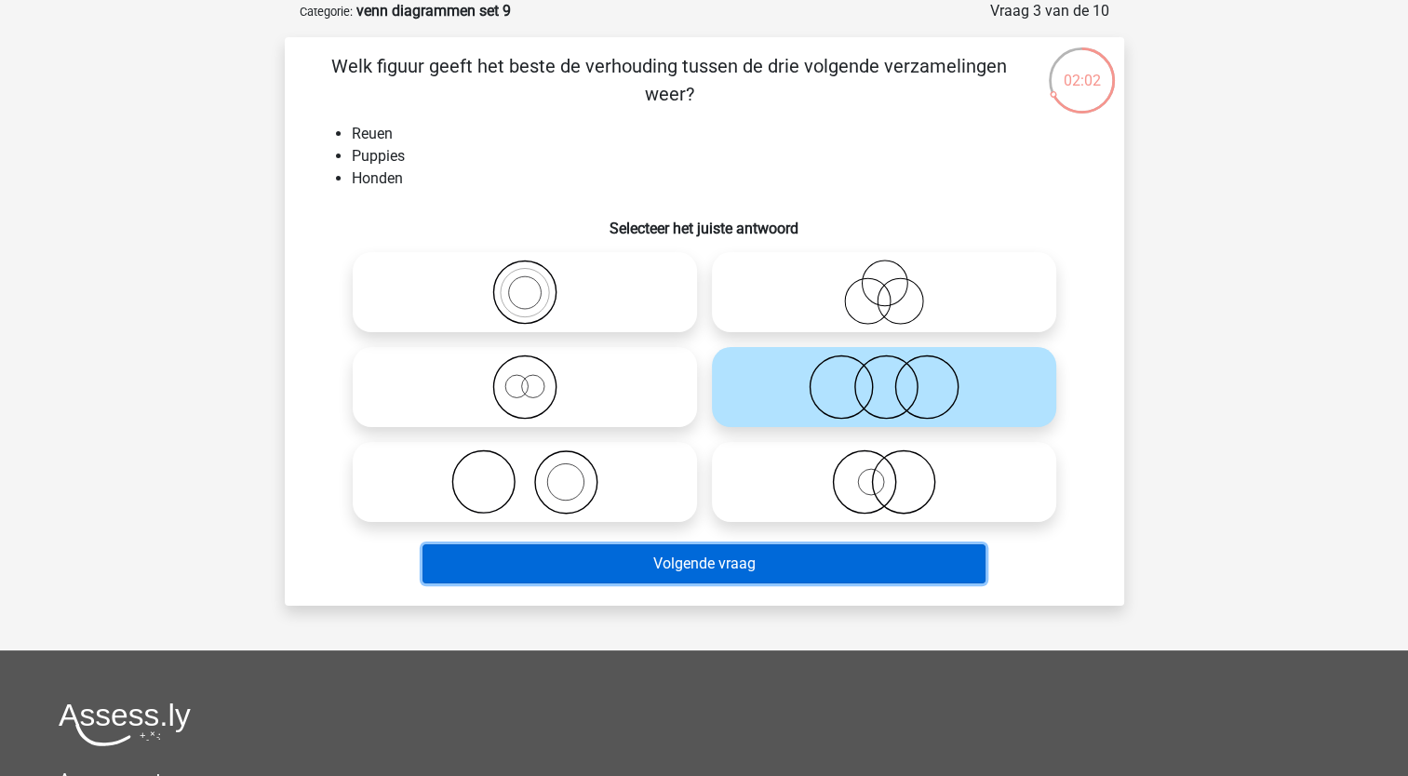
click at [526, 564] on button "Volgende vraag" at bounding box center [704, 563] width 563 height 39
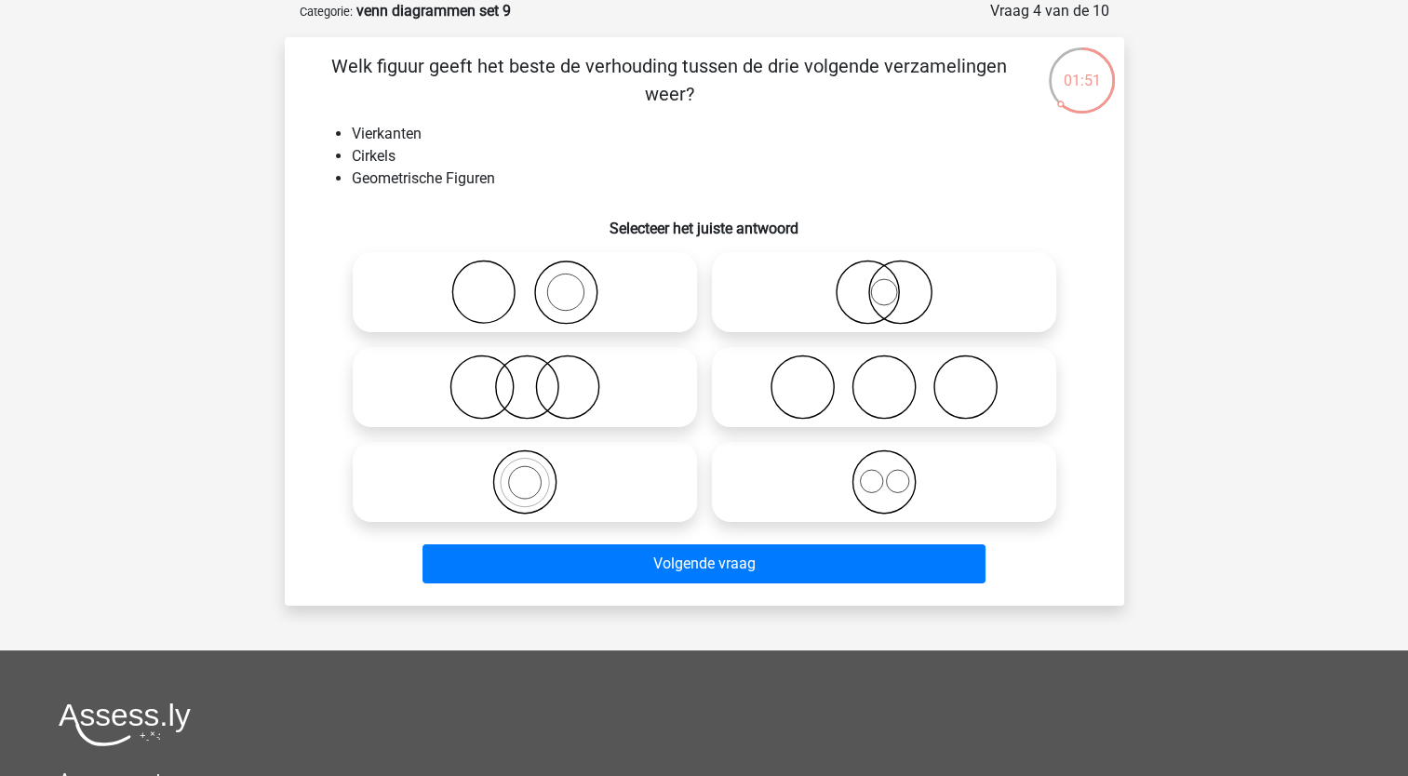
click at [881, 497] on icon at bounding box center [883, 482] width 329 height 65
click at [884, 473] on input "radio" at bounding box center [890, 467] width 12 height 12
radio input "true"
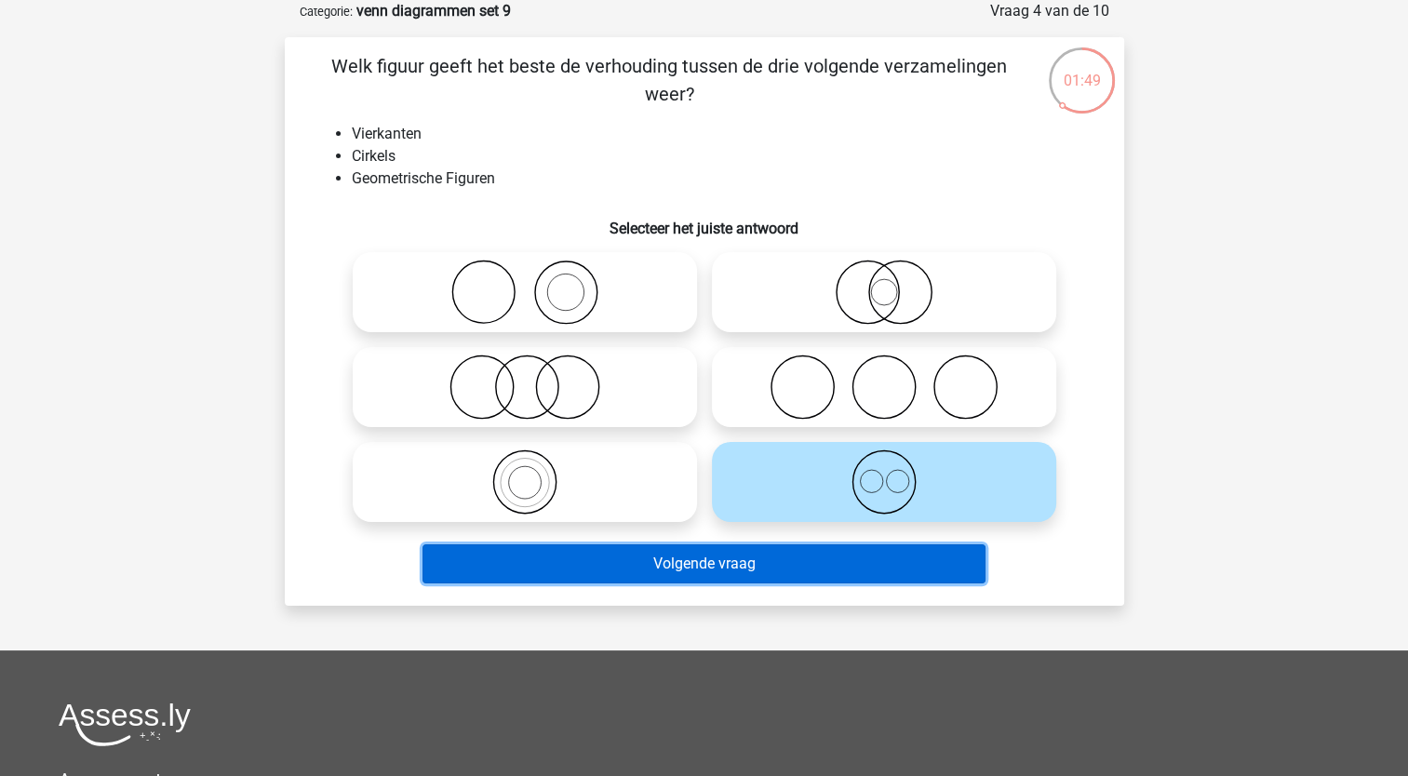
click at [808, 555] on button "Volgende vraag" at bounding box center [704, 563] width 563 height 39
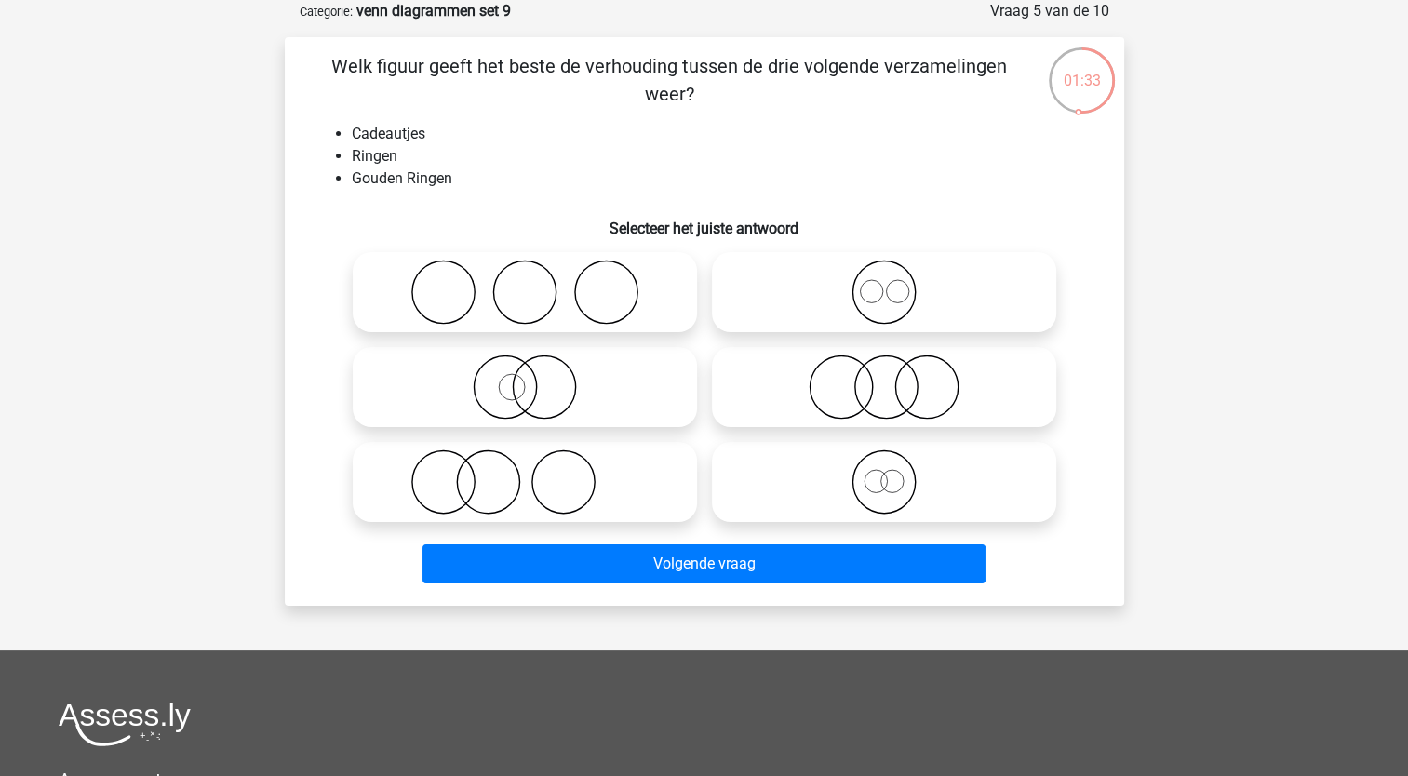
click at [476, 482] on icon at bounding box center [524, 482] width 329 height 65
click at [525, 473] on input "radio" at bounding box center [531, 467] width 12 height 12
radio input "true"
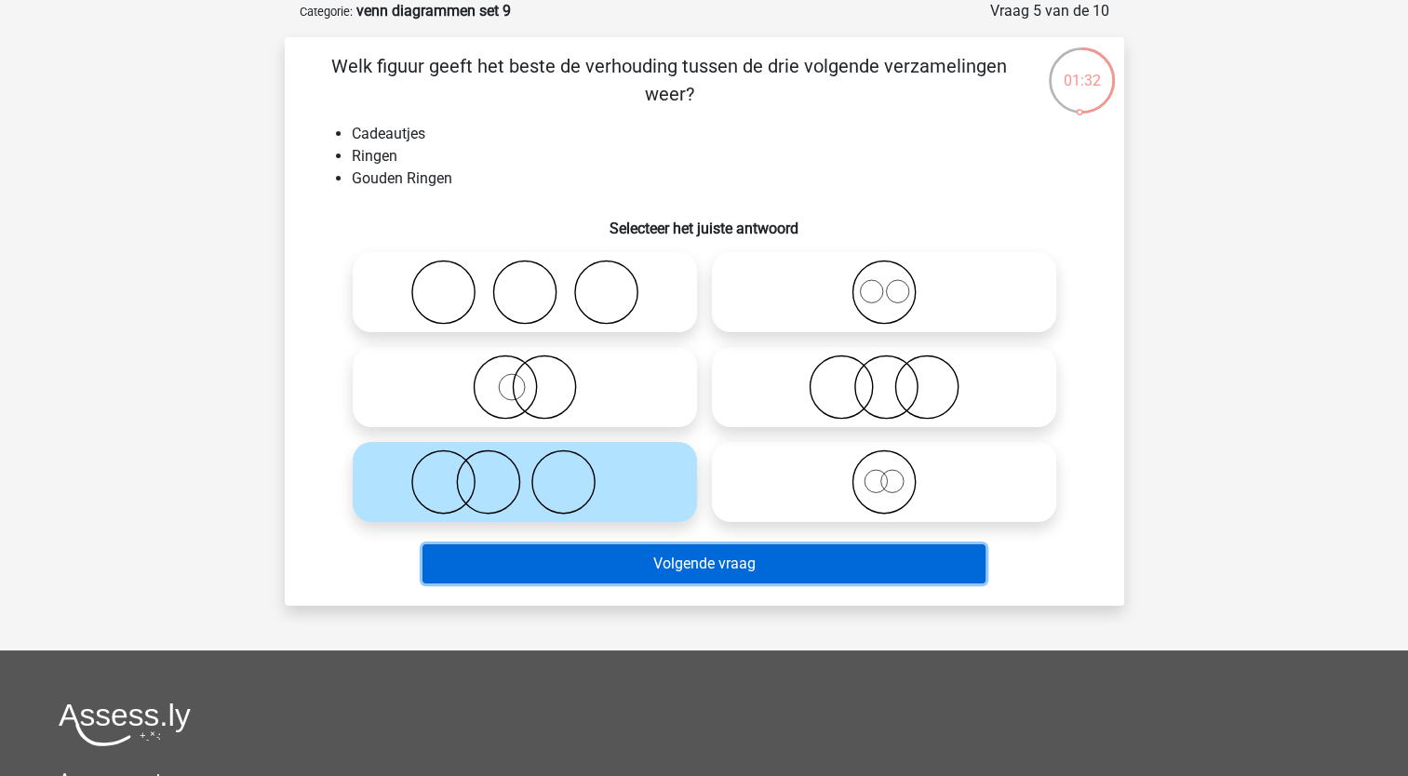
click at [499, 579] on button "Volgende vraag" at bounding box center [704, 563] width 563 height 39
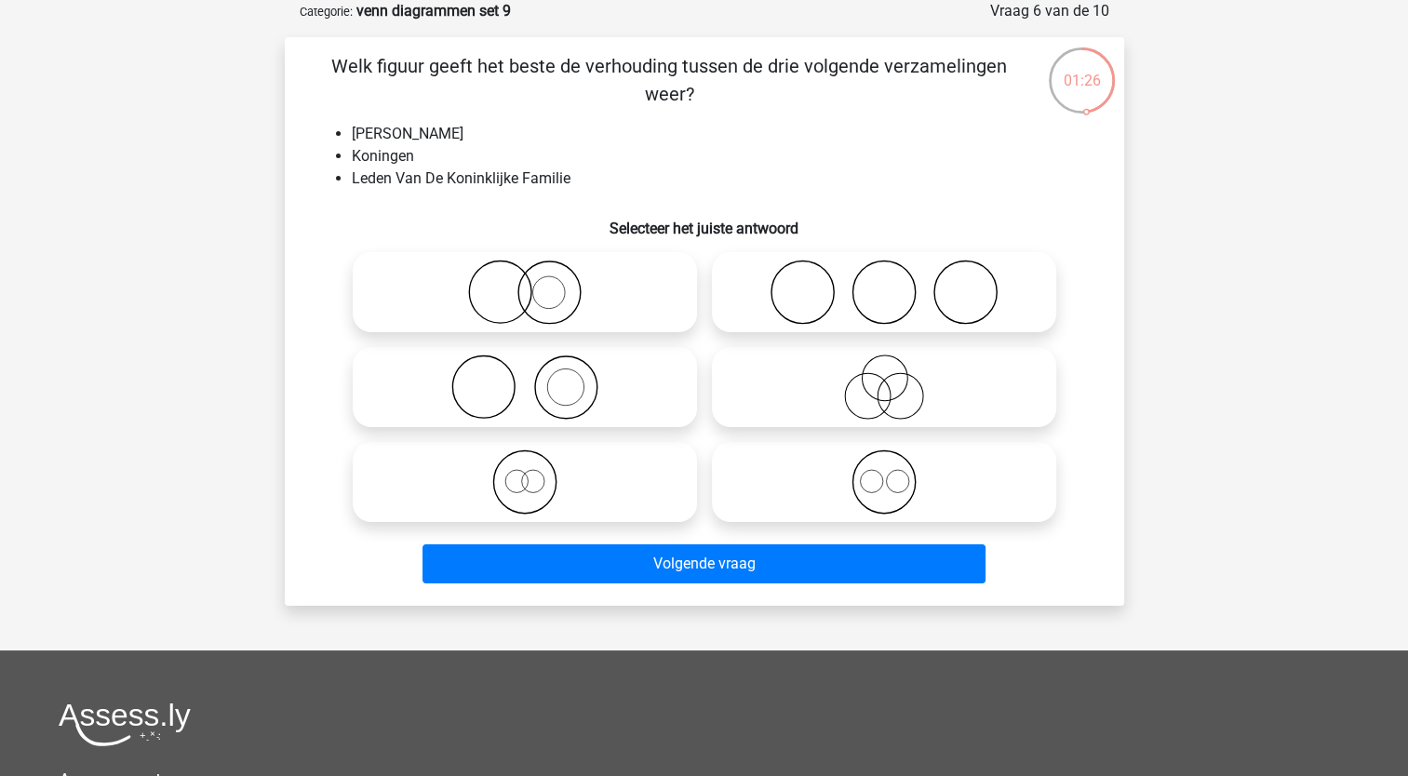
click at [373, 187] on li "Leden Van De Koninklijke Familie" at bounding box center [723, 179] width 743 height 22
click at [525, 482] on icon at bounding box center [524, 482] width 329 height 65
click at [525, 473] on input "radio" at bounding box center [531, 467] width 12 height 12
radio input "true"
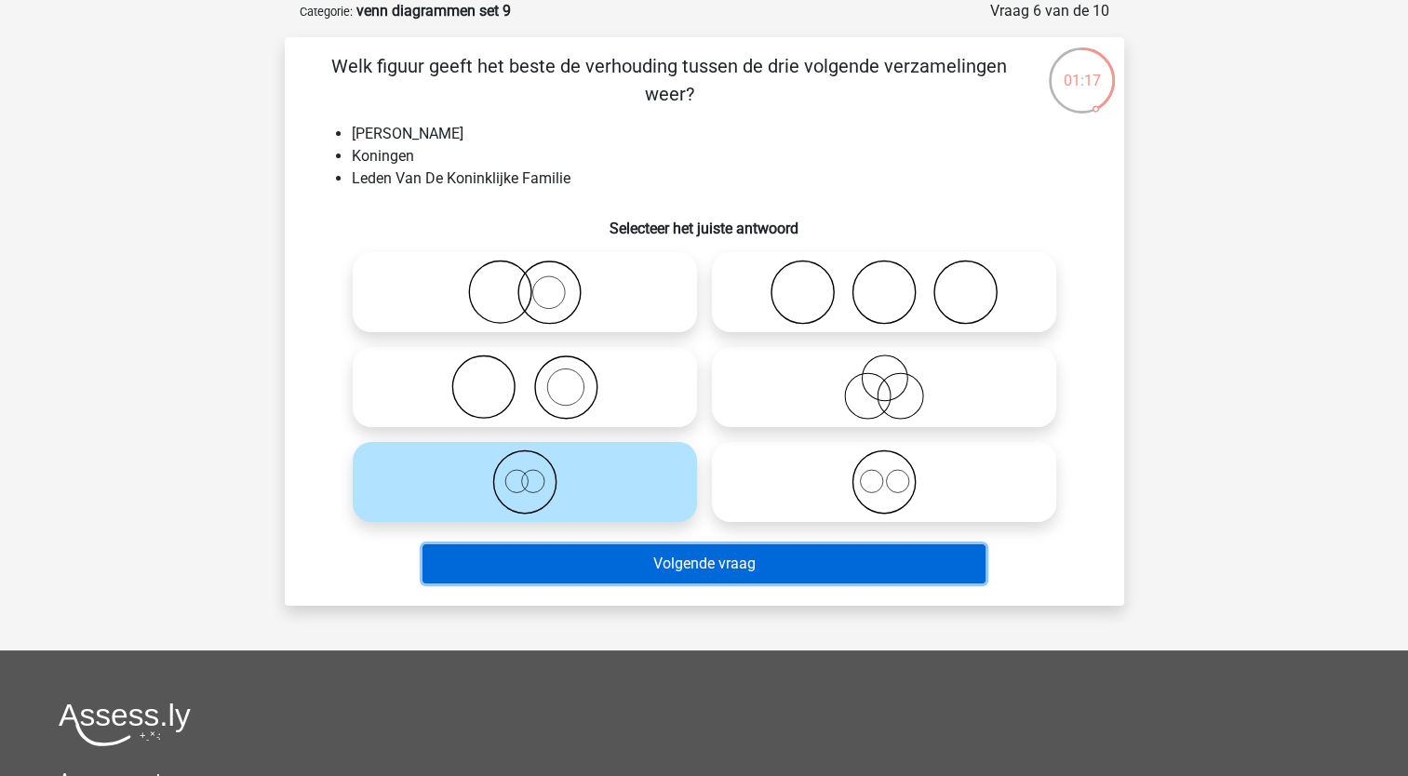
click at [529, 579] on button "Volgende vraag" at bounding box center [704, 563] width 563 height 39
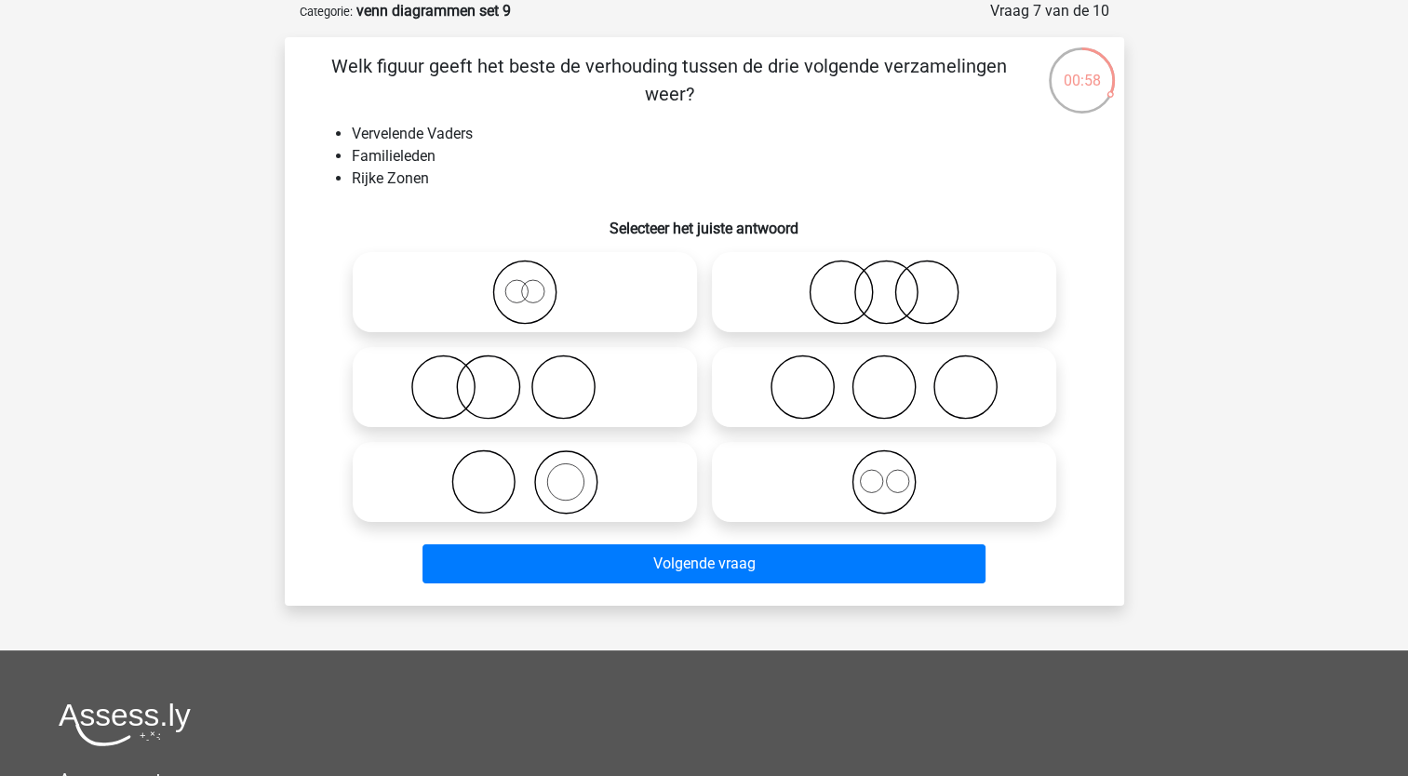
click at [534, 283] on icon at bounding box center [524, 292] width 329 height 65
click at [534, 283] on input "radio" at bounding box center [531, 277] width 12 height 12
radio input "true"
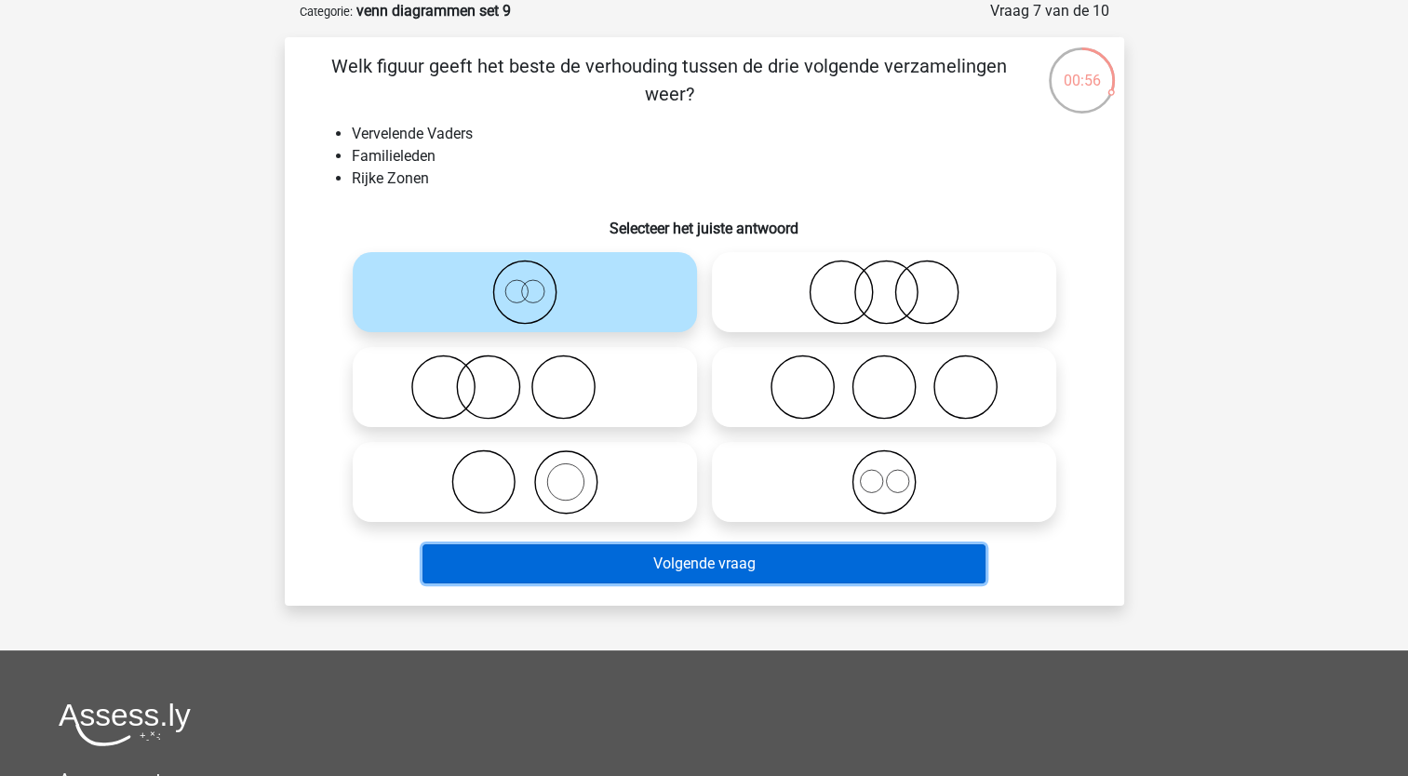
click at [544, 554] on button "Volgende vraag" at bounding box center [704, 563] width 563 height 39
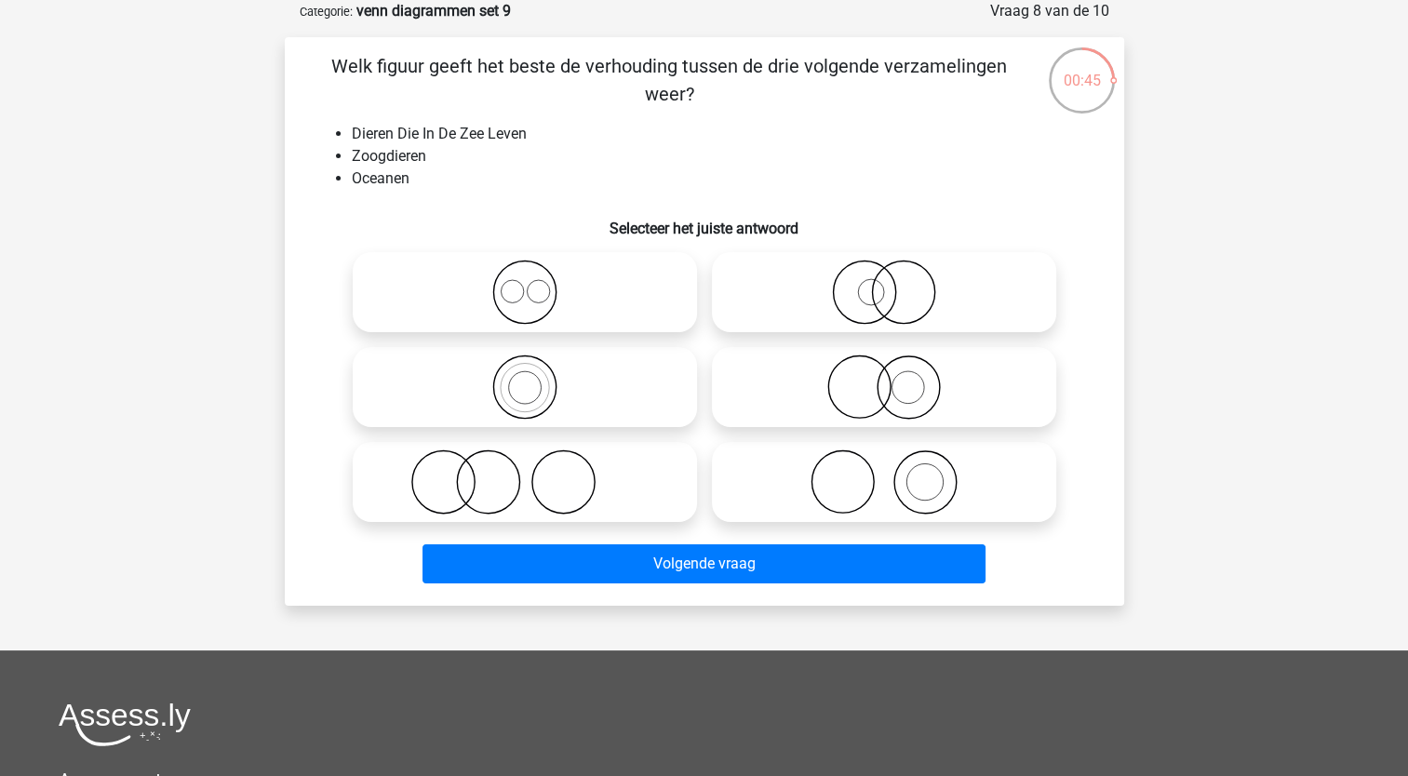
click at [501, 476] on icon at bounding box center [524, 482] width 329 height 65
click at [525, 473] on input "radio" at bounding box center [531, 467] width 12 height 12
radio input "true"
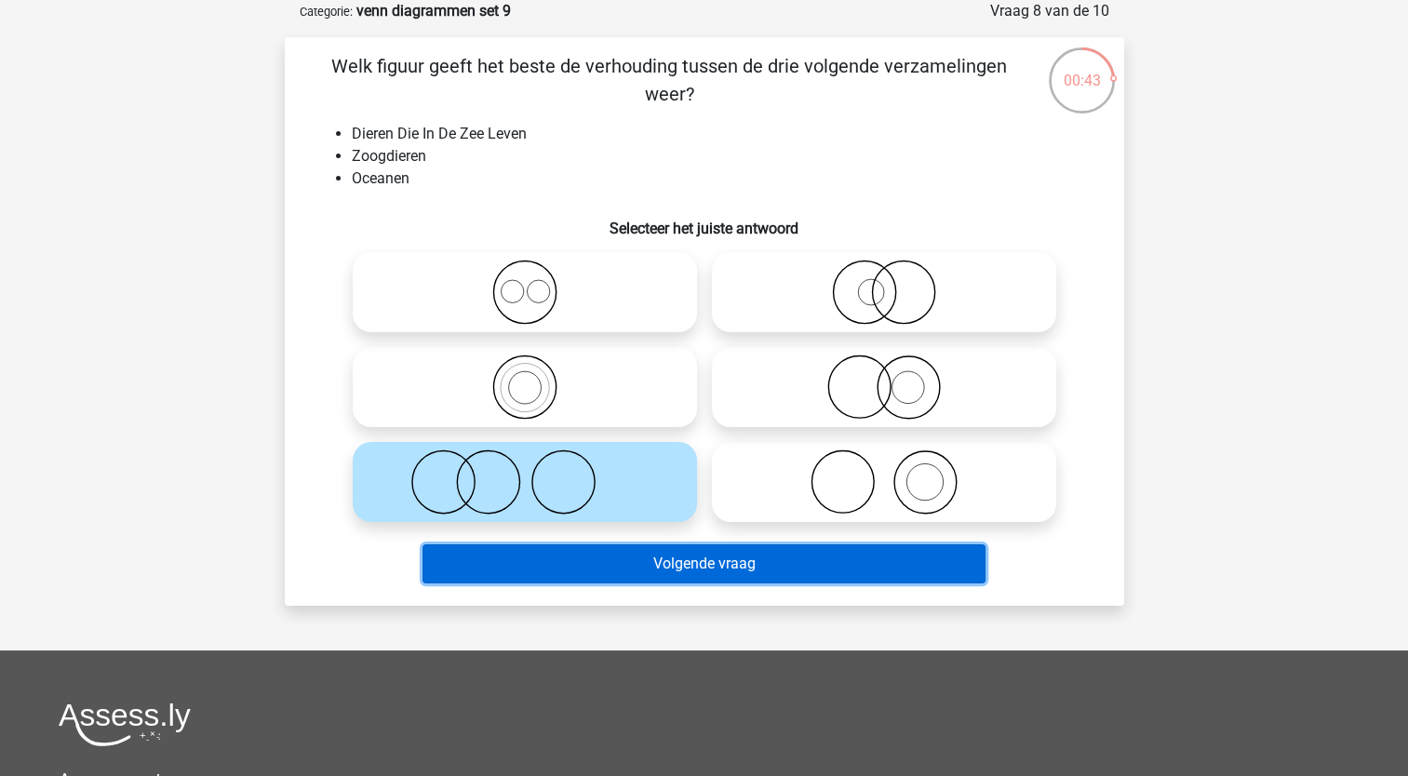
click at [503, 562] on button "Volgende vraag" at bounding box center [704, 563] width 563 height 39
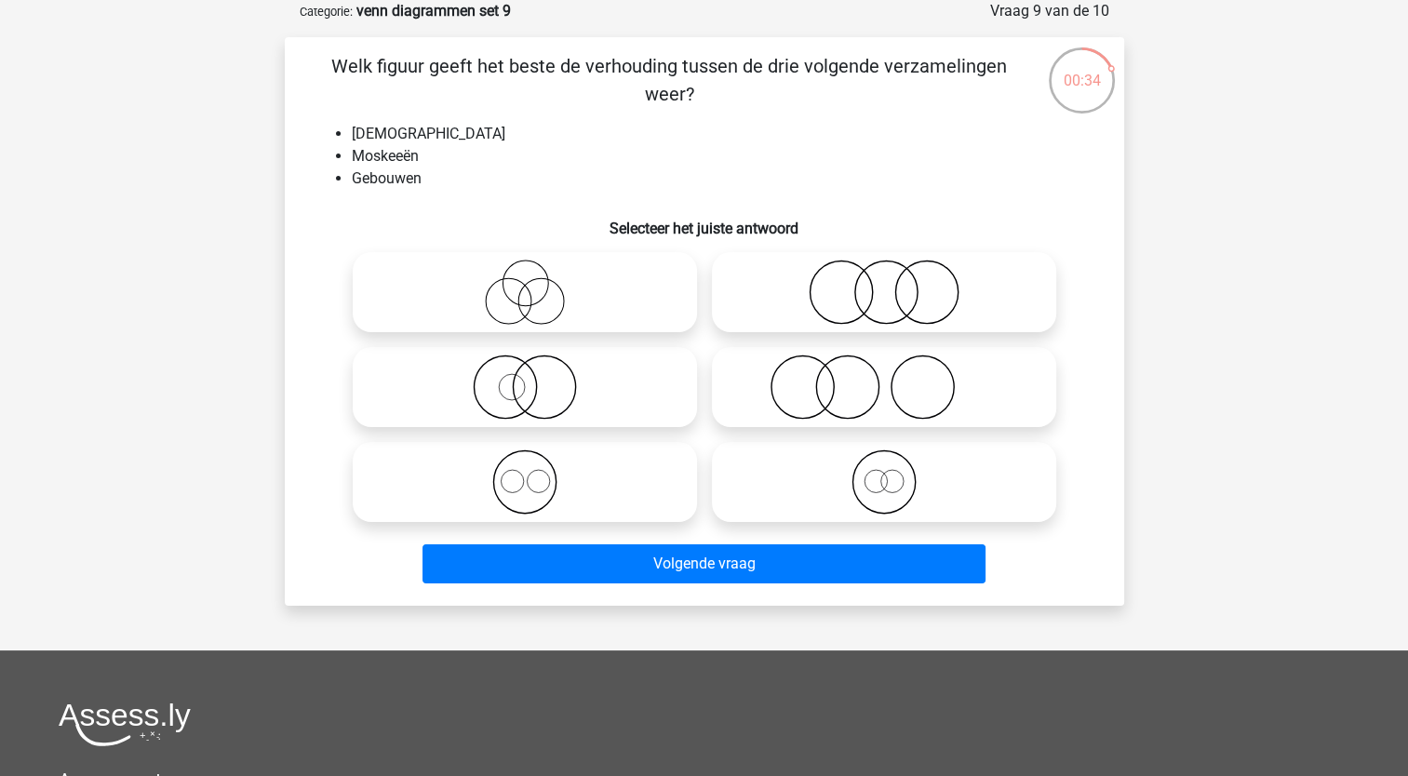
click at [532, 487] on icon at bounding box center [524, 482] width 329 height 65
click at [532, 473] on input "radio" at bounding box center [531, 467] width 12 height 12
radio input "true"
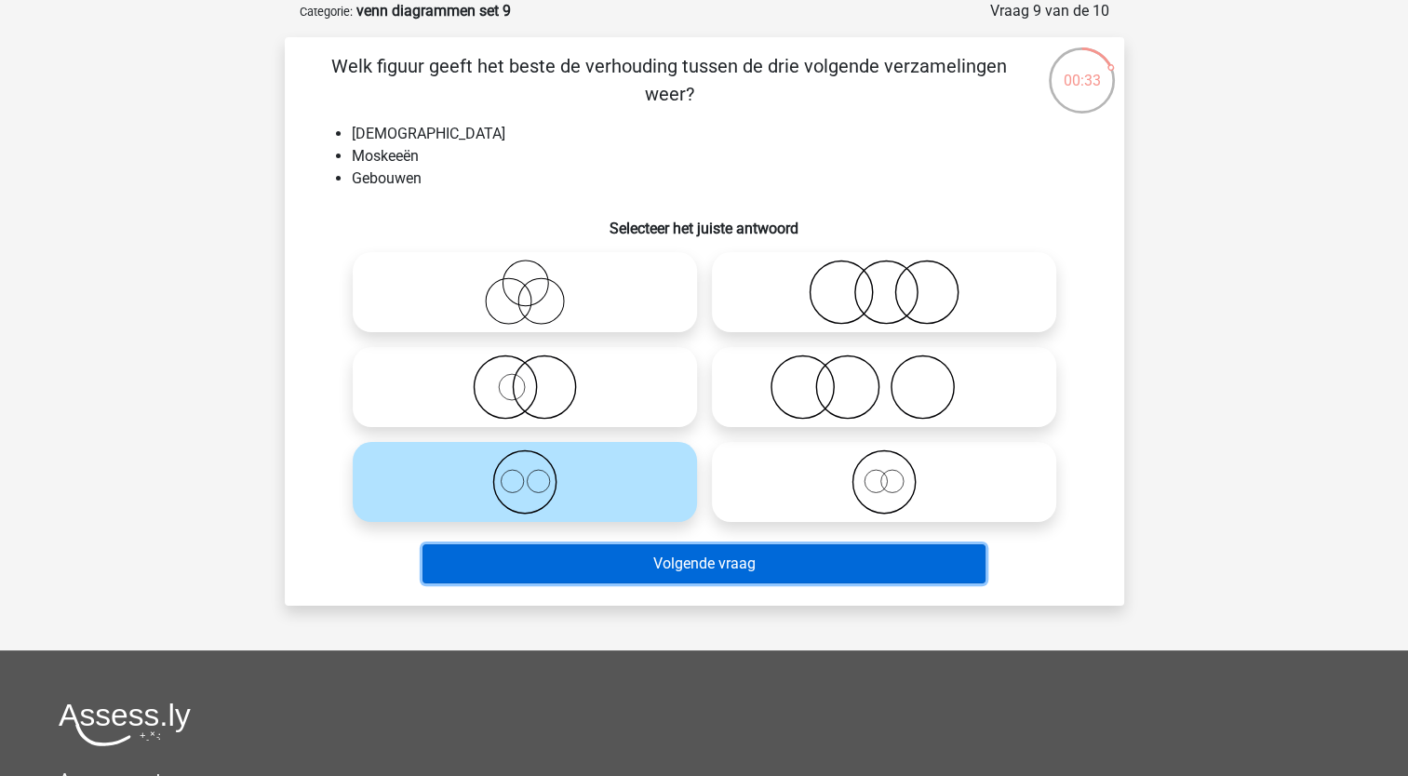
click at [524, 581] on button "Volgende vraag" at bounding box center [704, 563] width 563 height 39
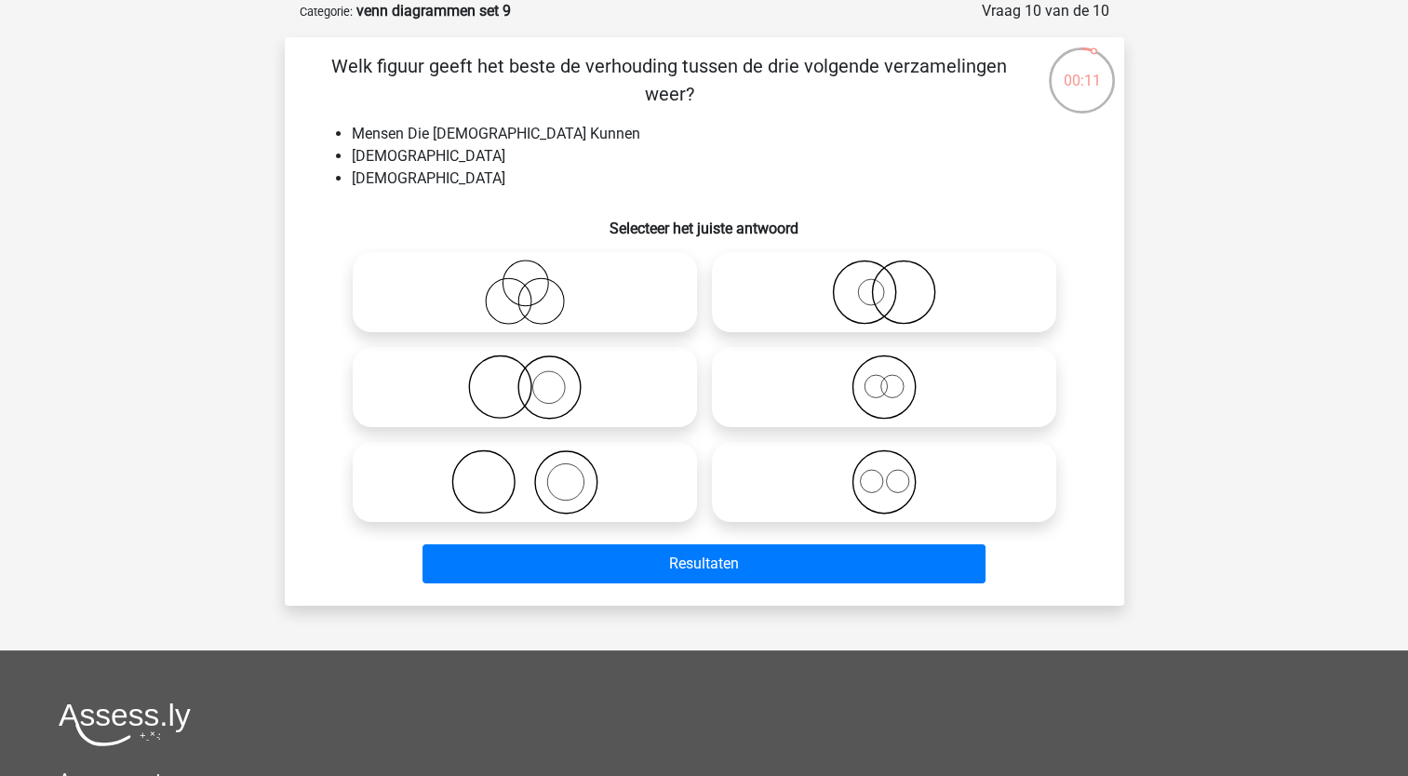
click at [548, 389] on icon at bounding box center [524, 387] width 329 height 65
click at [537, 378] on input "radio" at bounding box center [531, 372] width 12 height 12
radio input "true"
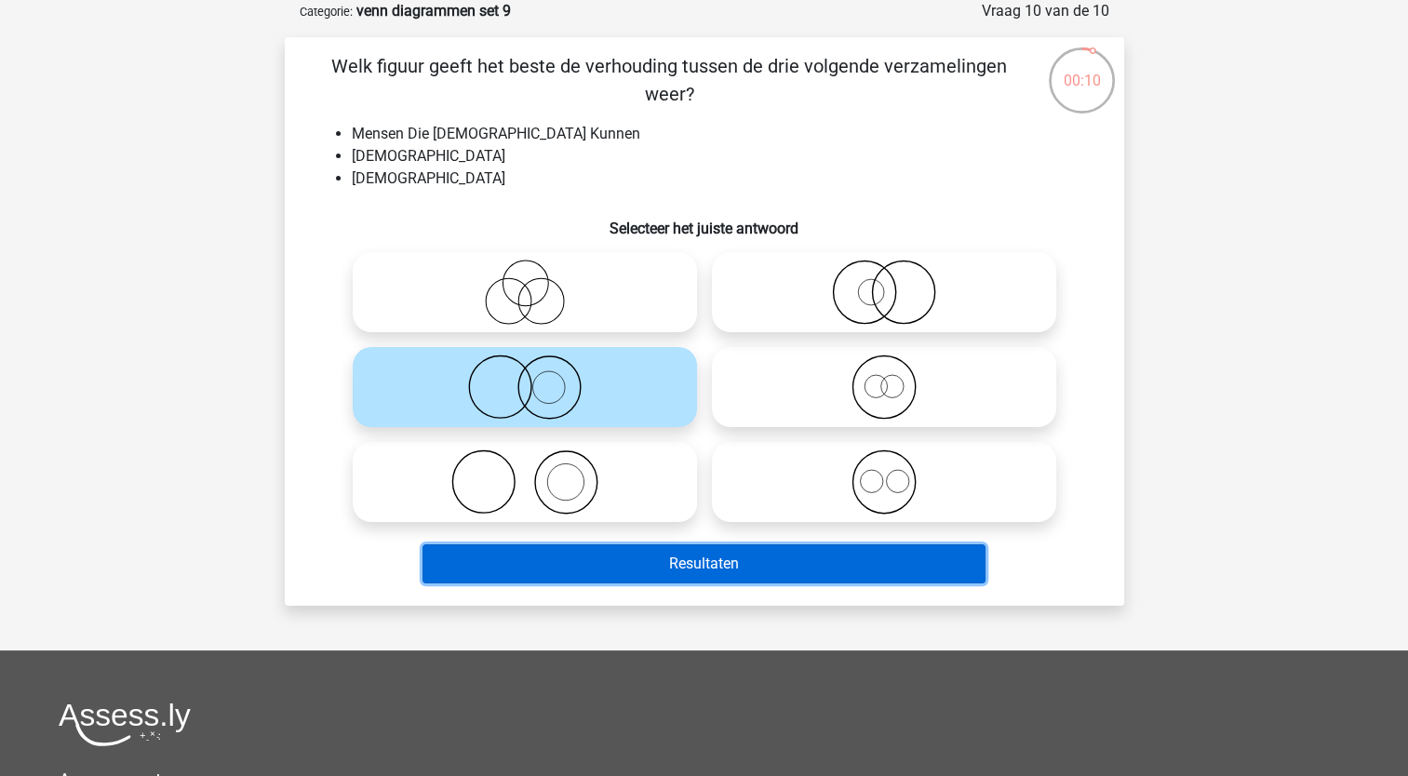
click at [566, 555] on button "Resultaten" at bounding box center [704, 563] width 563 height 39
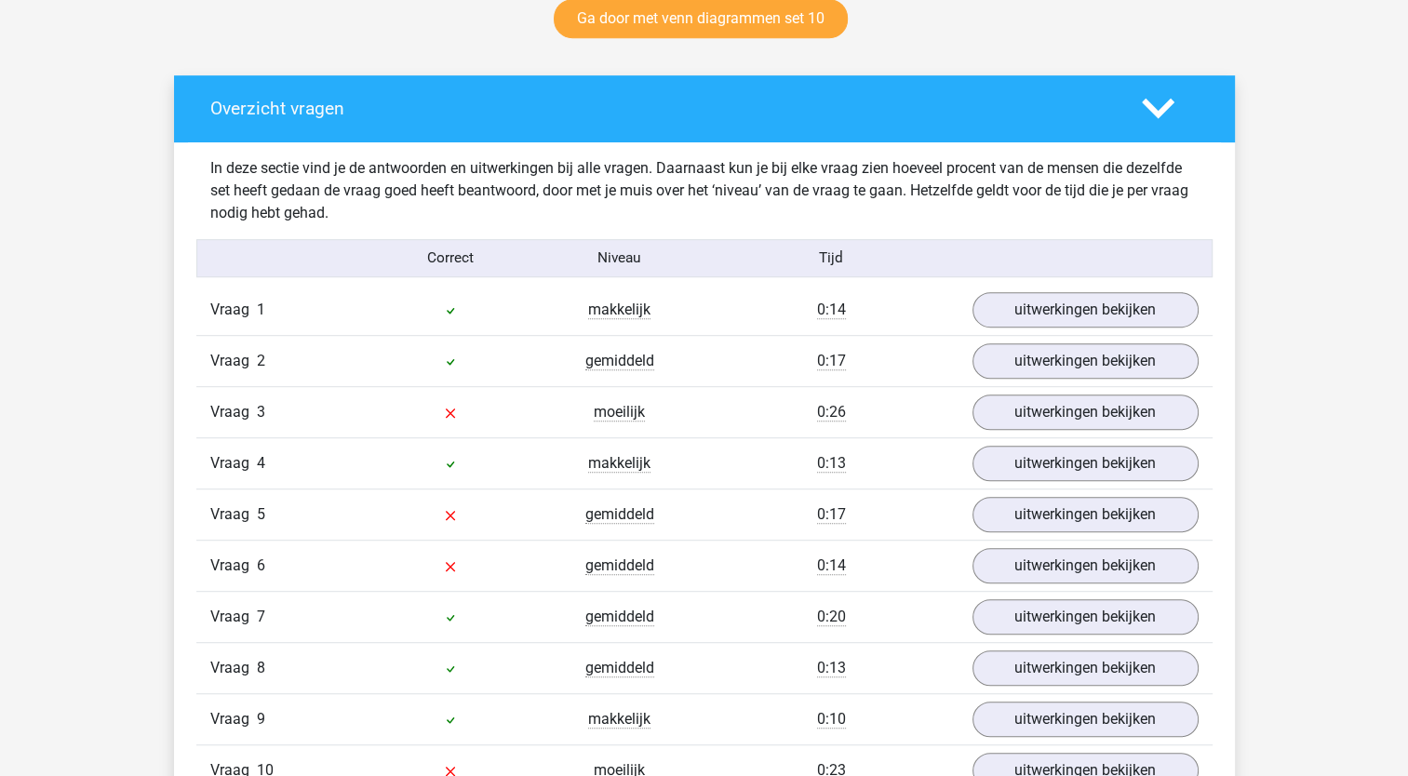
scroll to position [1061, 0]
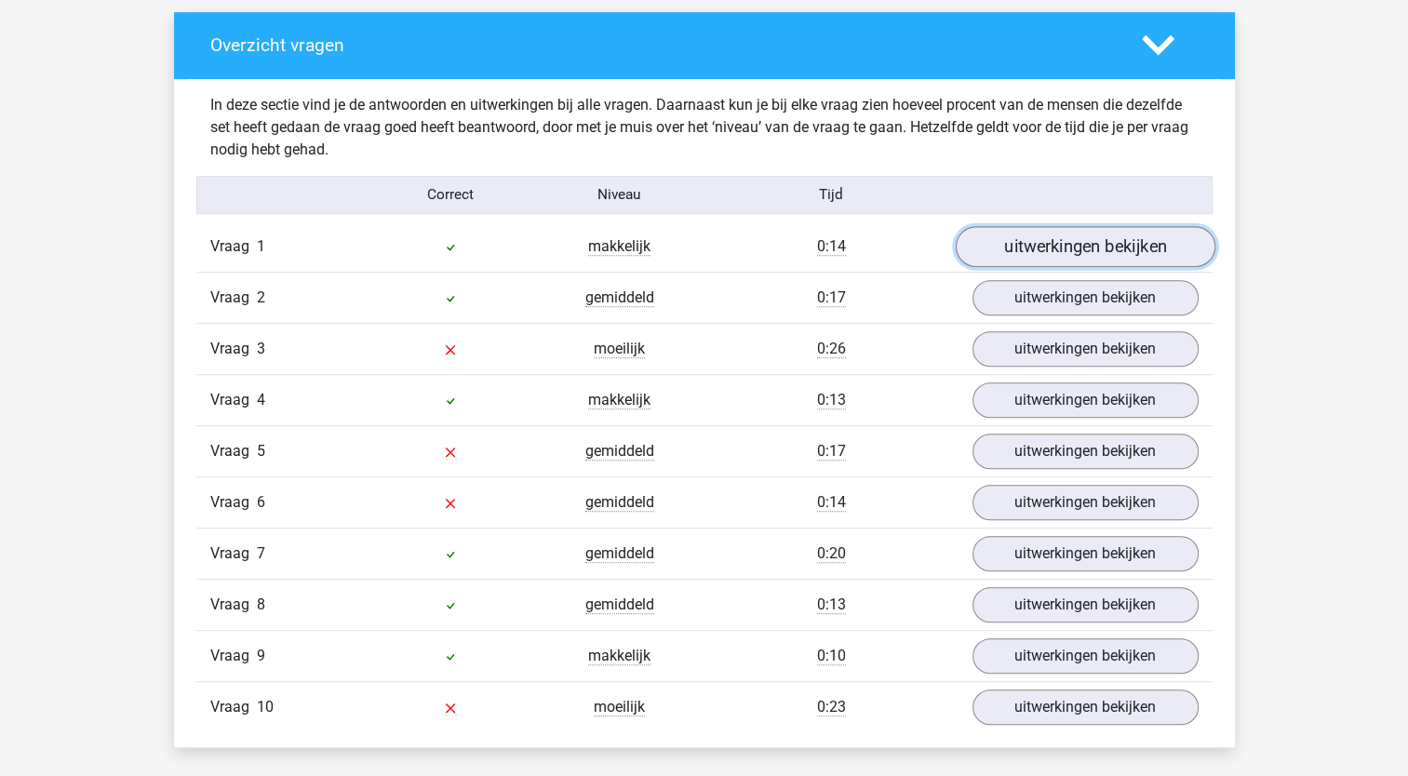
click at [1053, 252] on link "uitwerkingen bekijken" at bounding box center [1085, 246] width 260 height 41
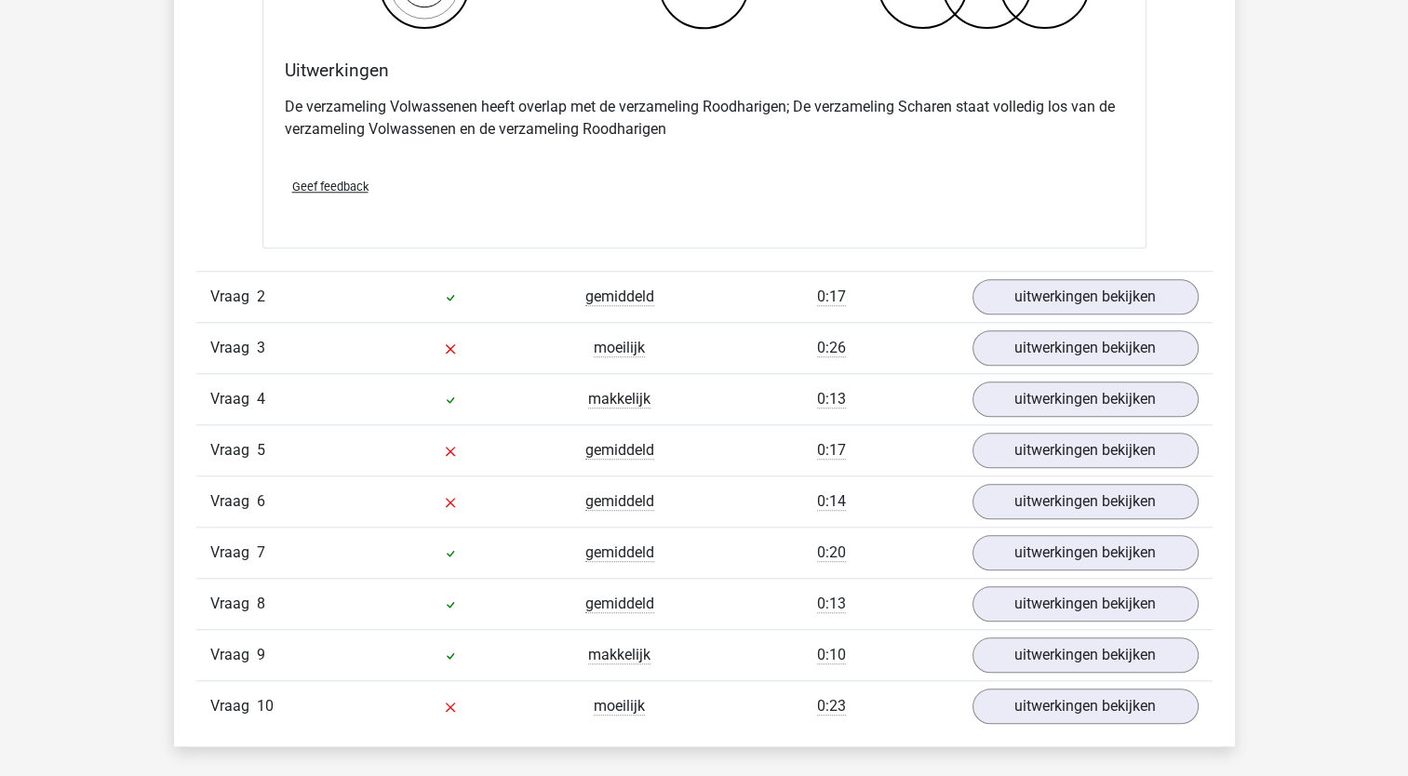
scroll to position [1768, 0]
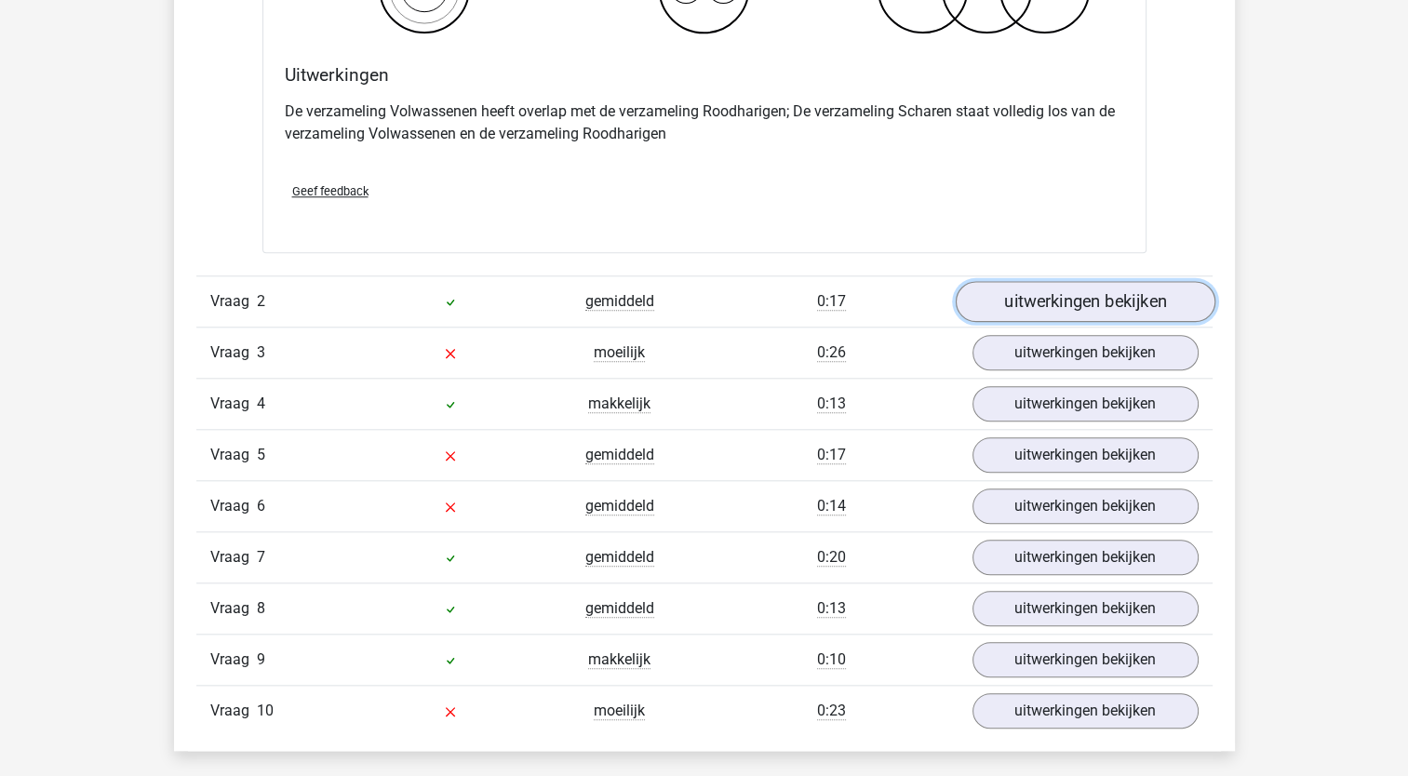
click at [1141, 301] on link "uitwerkingen bekijken" at bounding box center [1085, 301] width 260 height 41
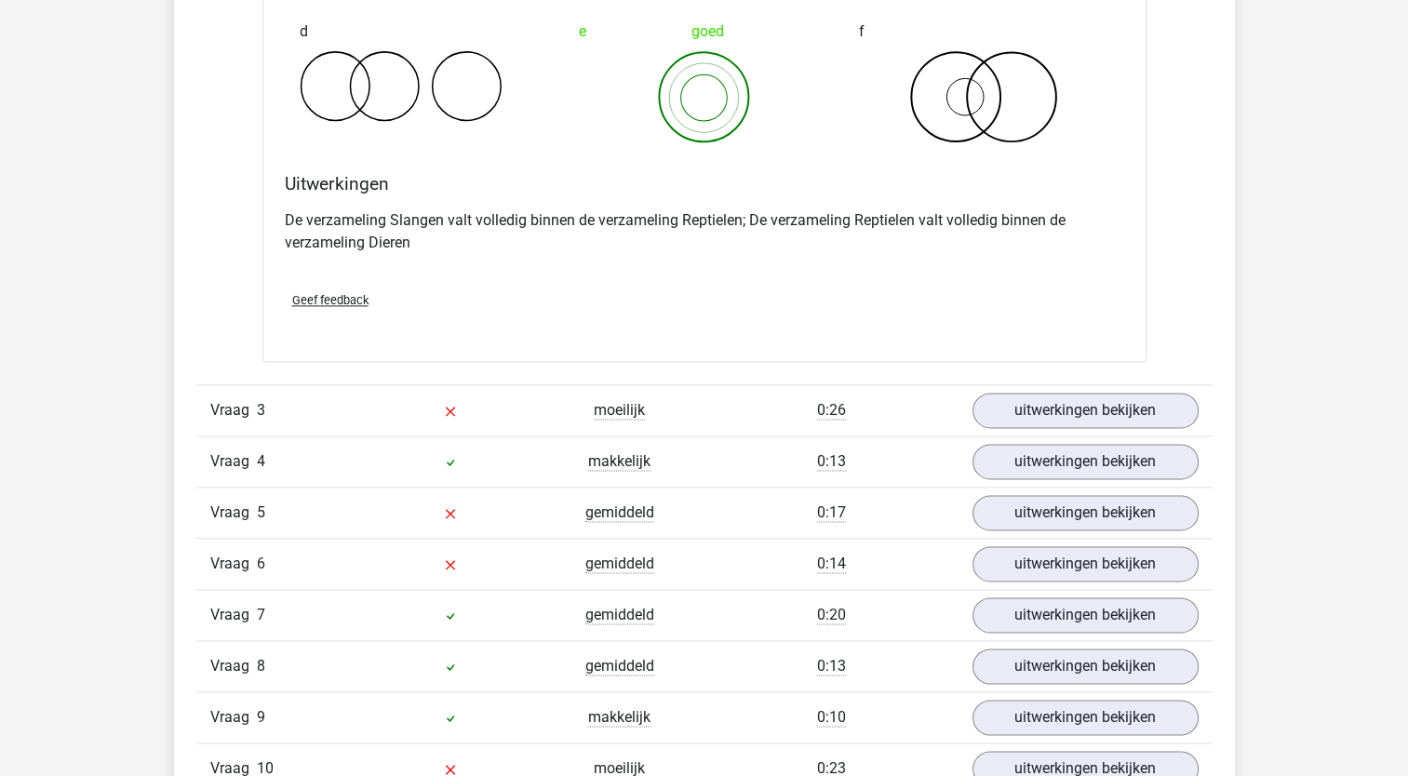
scroll to position [2412, 0]
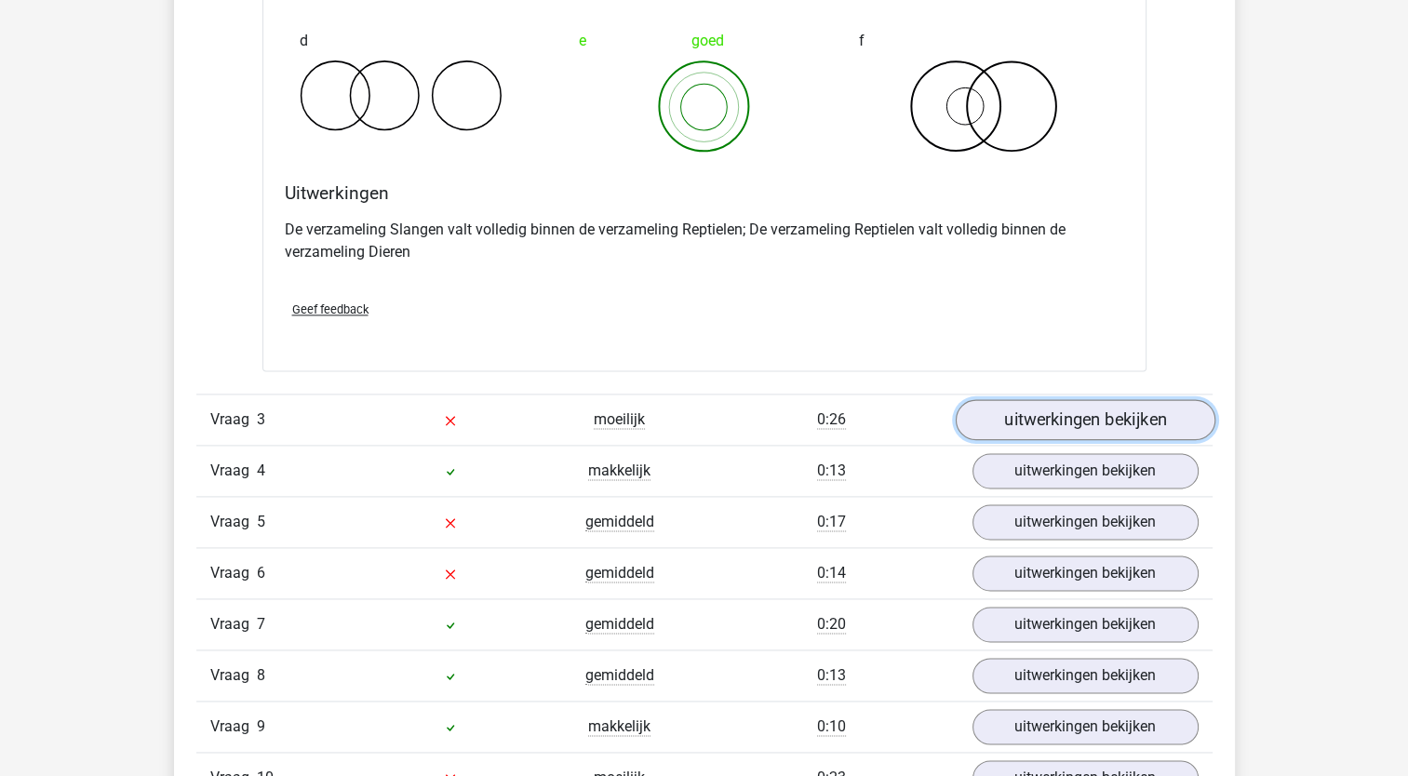
click at [1092, 422] on link "uitwerkingen bekijken" at bounding box center [1085, 420] width 260 height 41
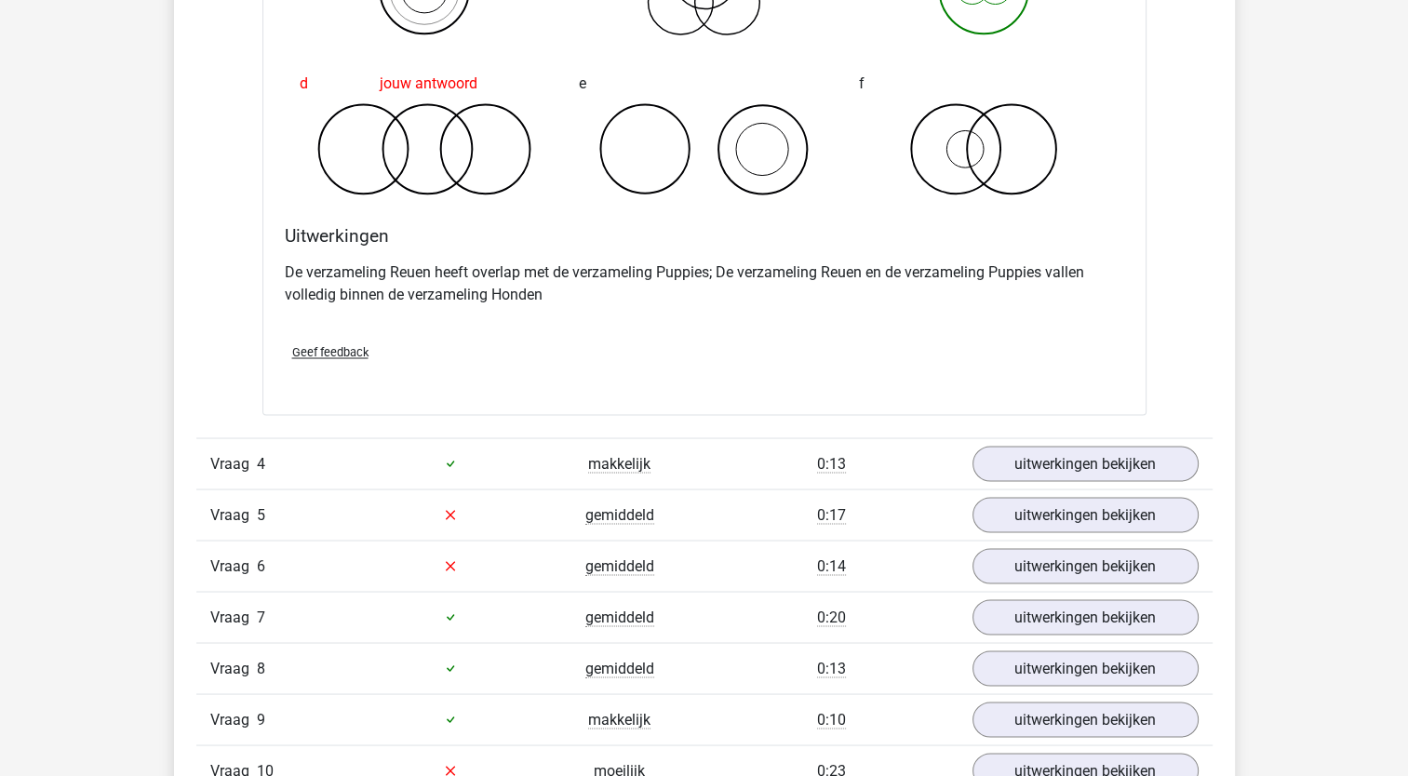
scroll to position [3177, 0]
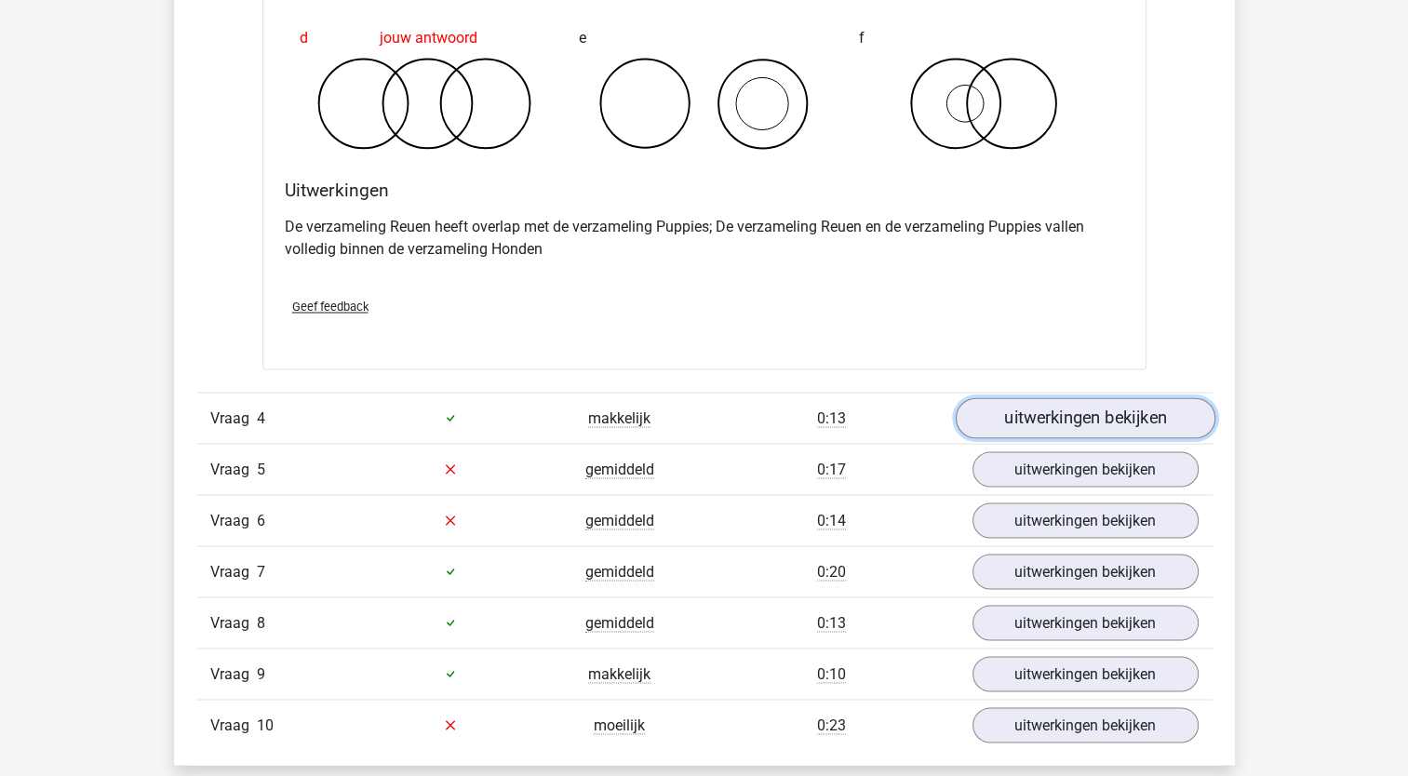
click at [1035, 401] on link "uitwerkingen bekijken" at bounding box center [1085, 417] width 260 height 41
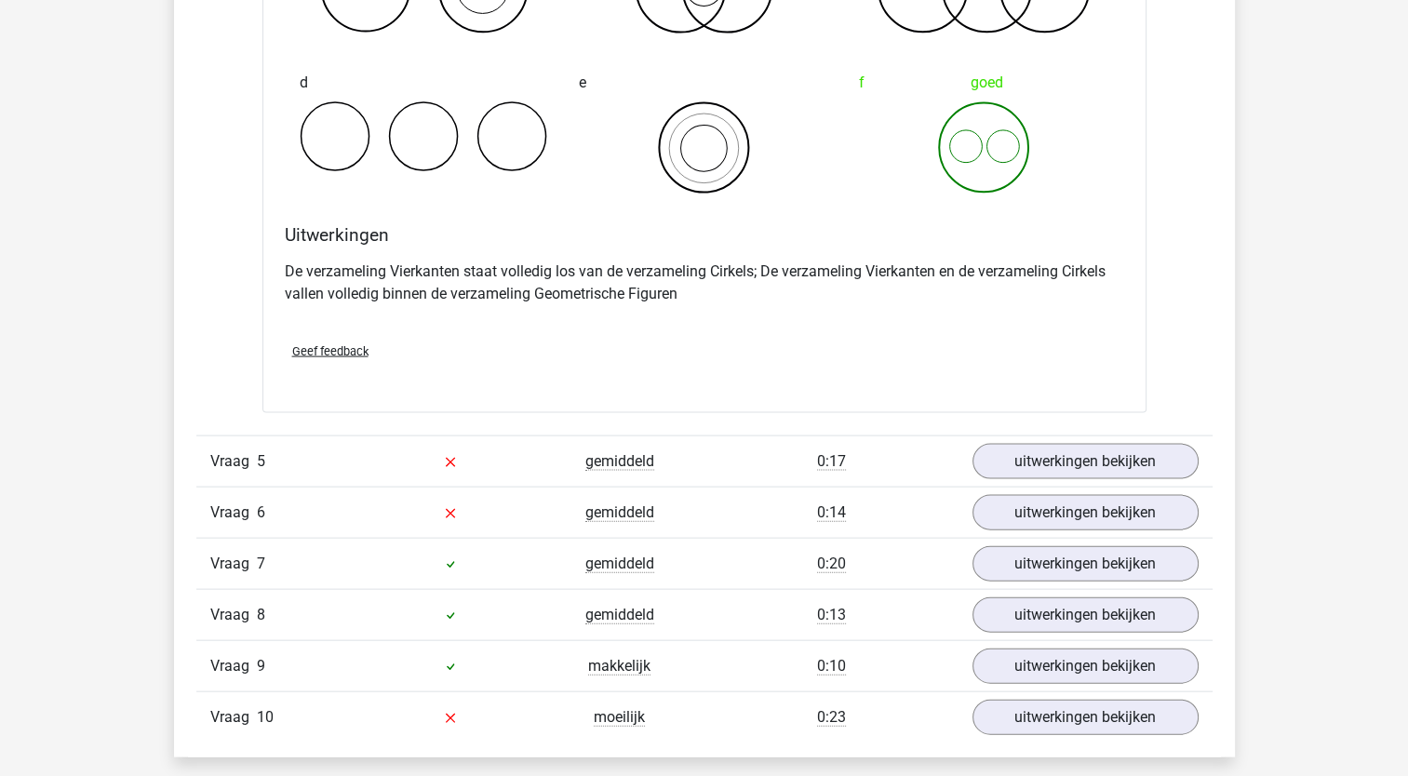
scroll to position [3953, 0]
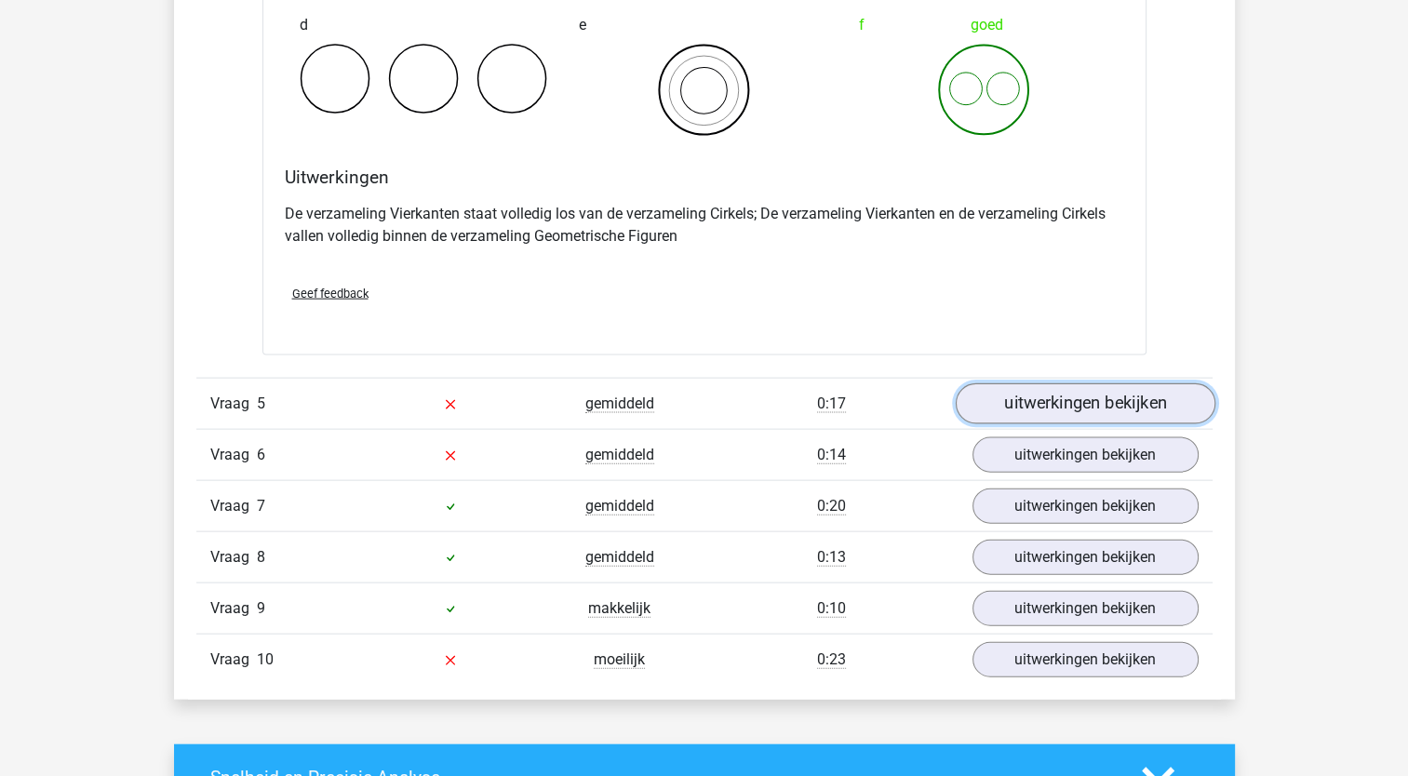
click at [1159, 383] on link "uitwerkingen bekijken" at bounding box center [1085, 403] width 260 height 41
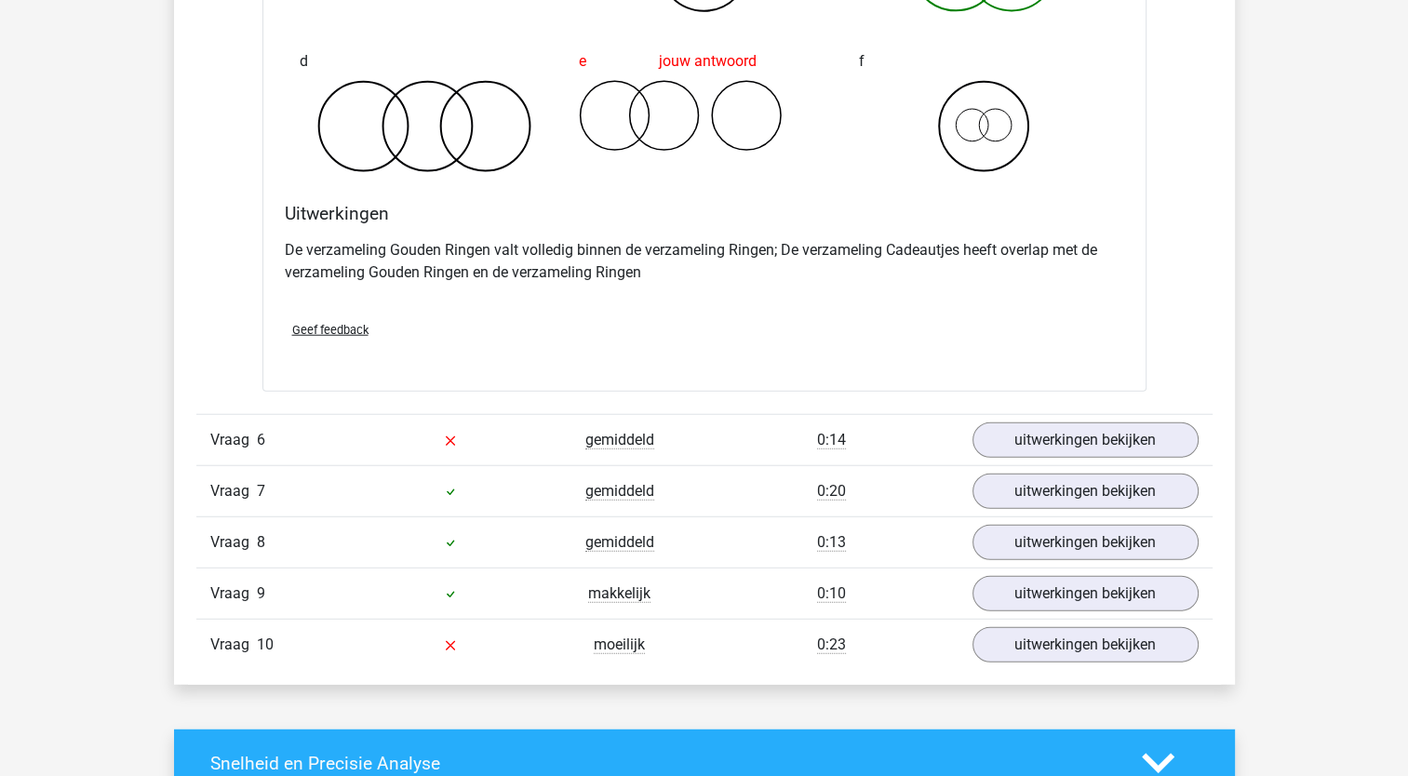
scroll to position [4701, 0]
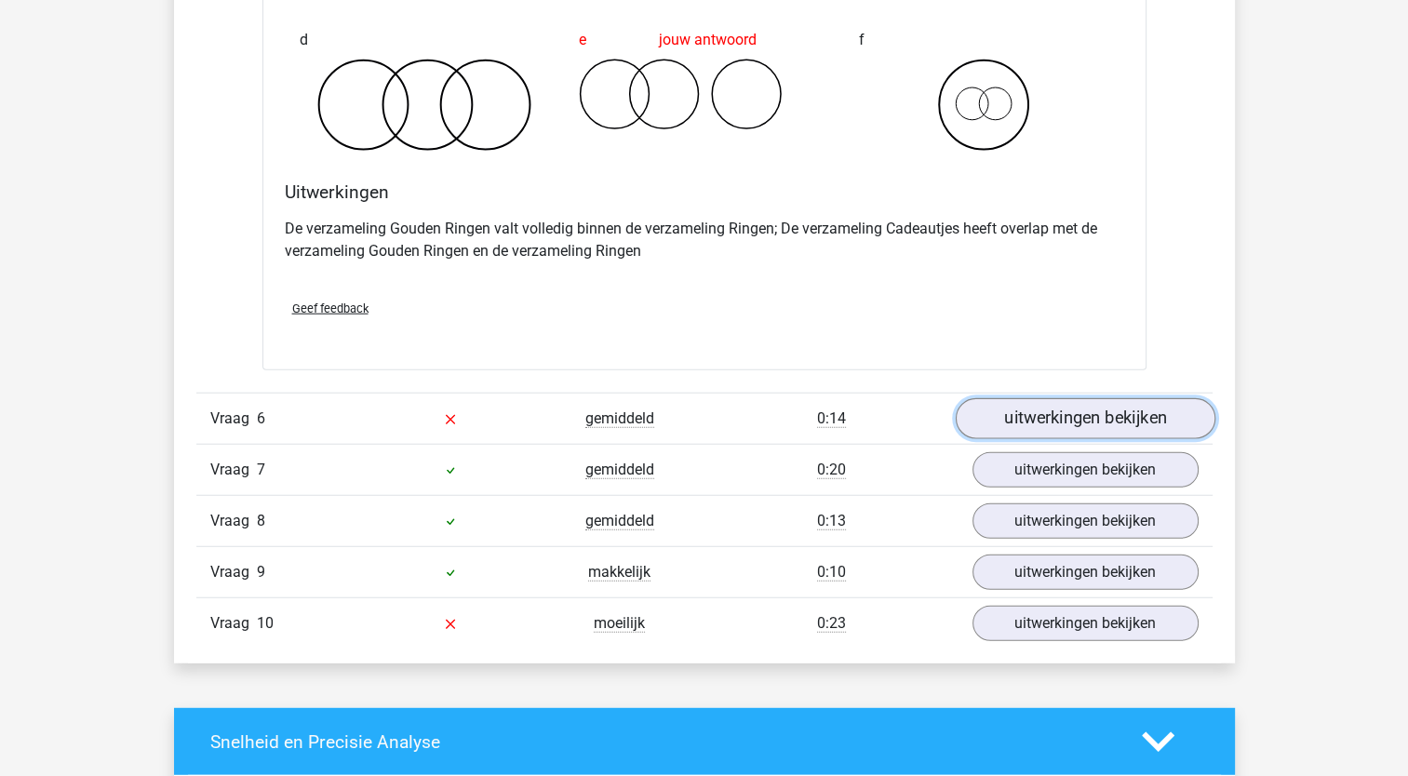
click at [1023, 417] on link "uitwerkingen bekijken" at bounding box center [1085, 418] width 260 height 41
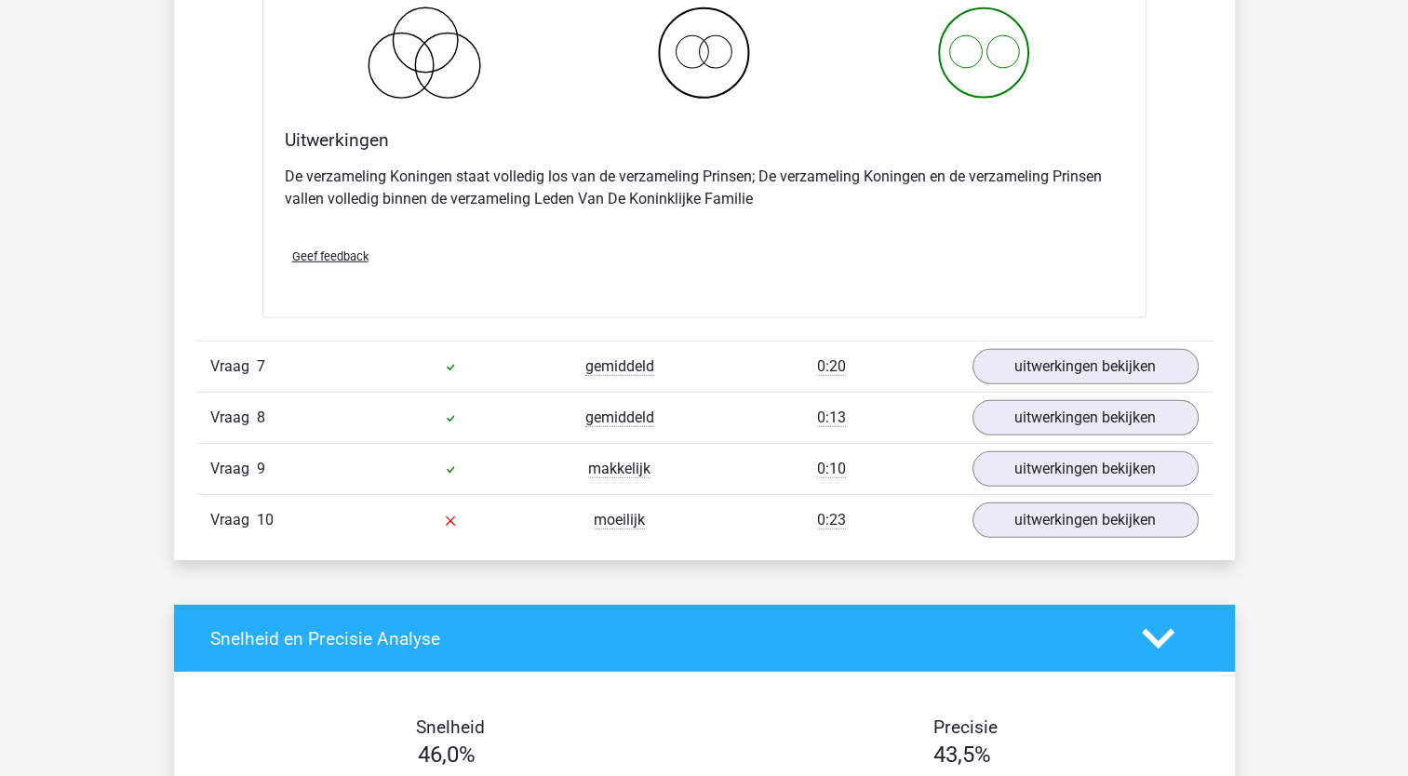
scroll to position [5547, 0]
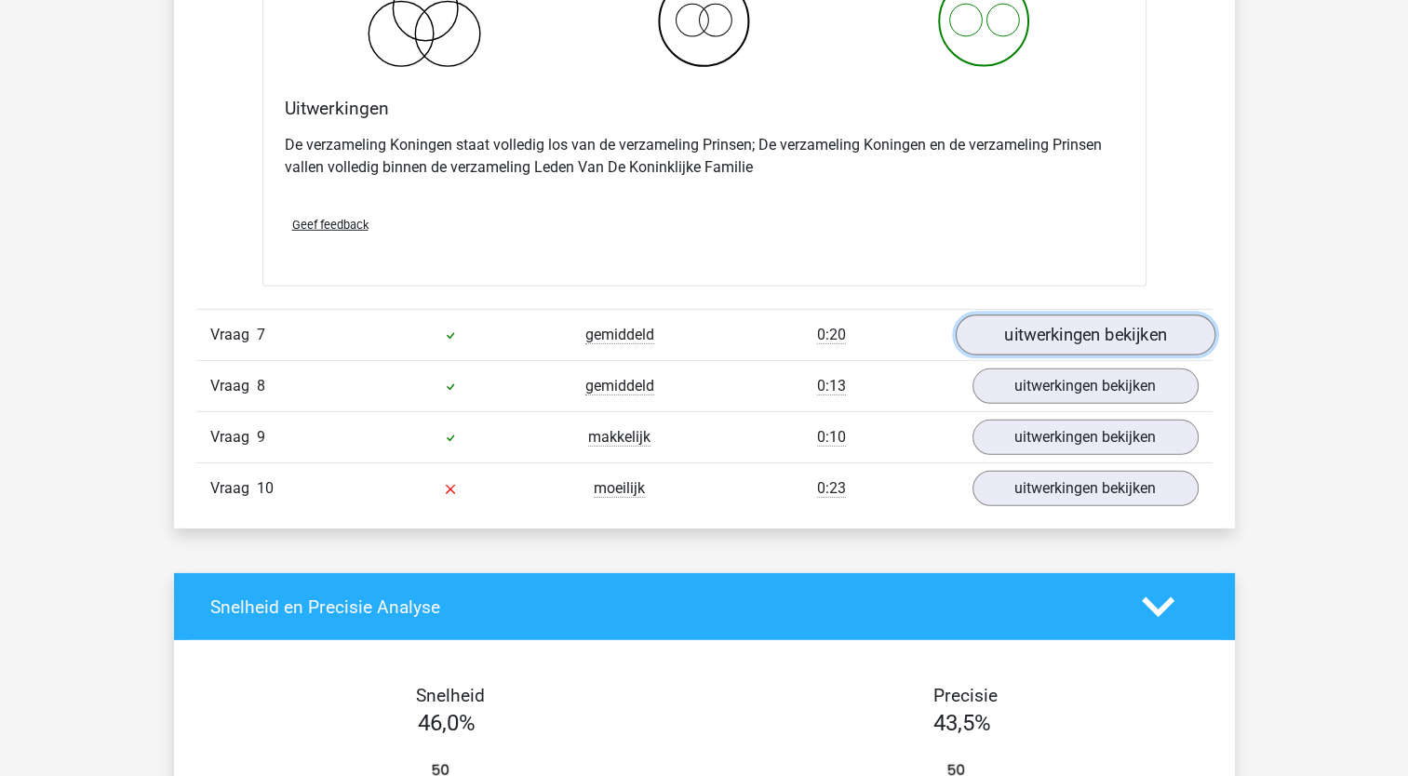
click at [1043, 317] on link "uitwerkingen bekijken" at bounding box center [1085, 335] width 260 height 41
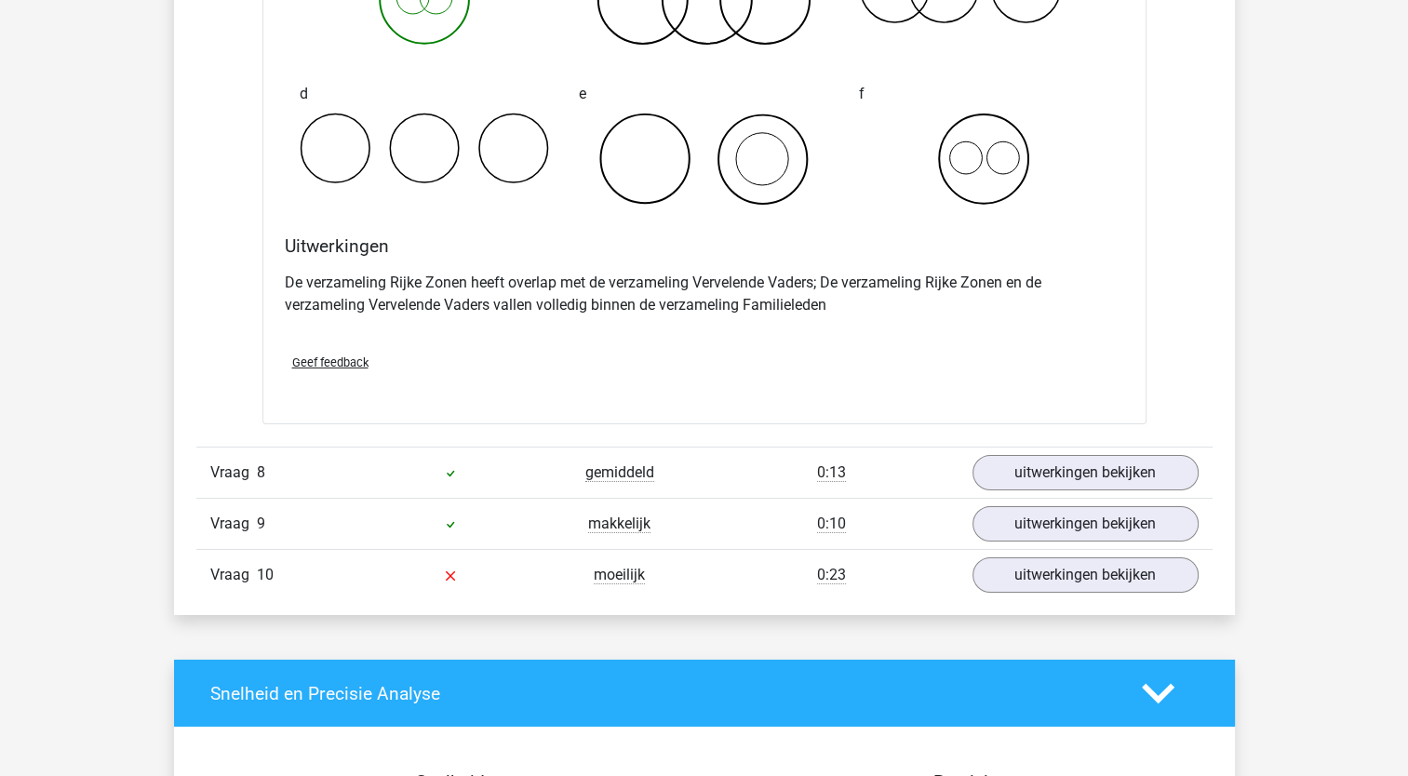
scroll to position [6180, 0]
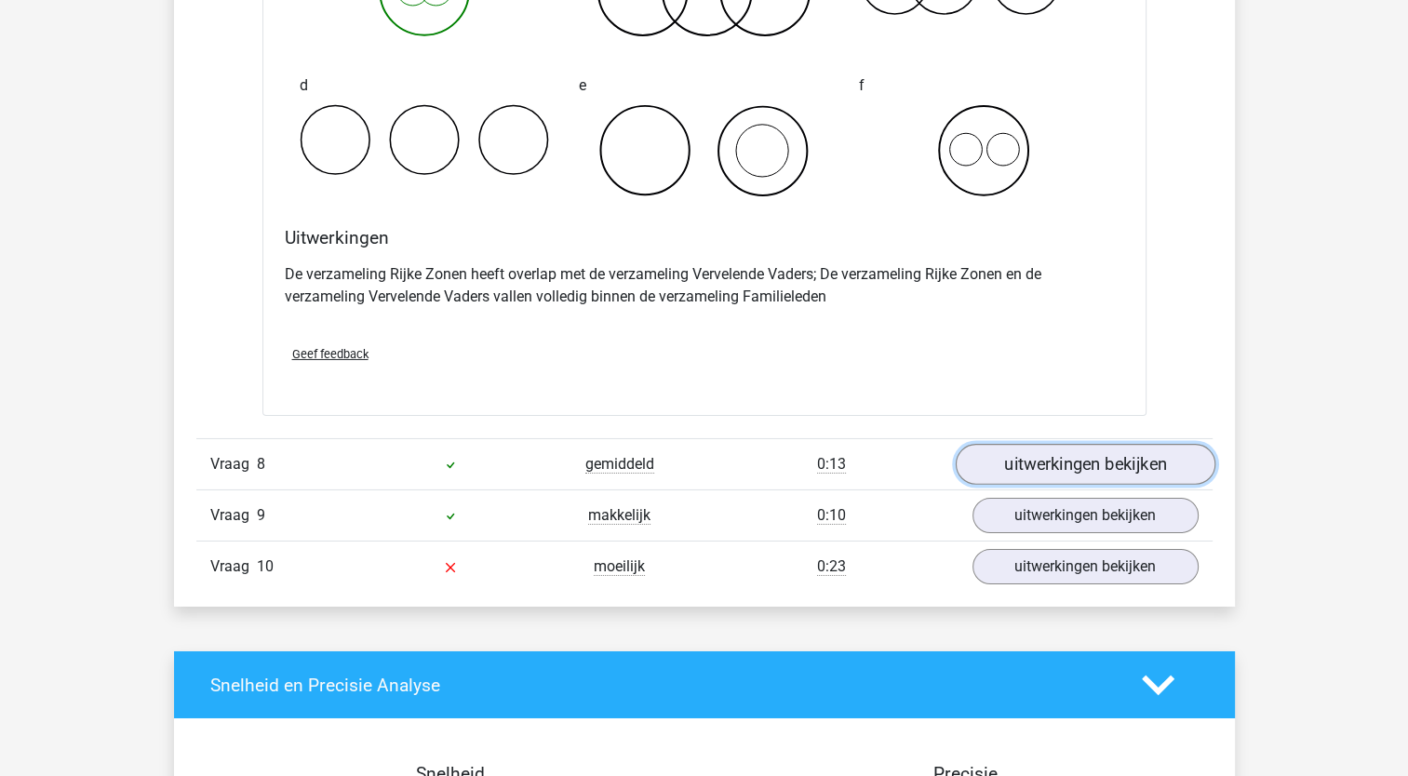
click at [1053, 456] on link "uitwerkingen bekijken" at bounding box center [1085, 465] width 260 height 41
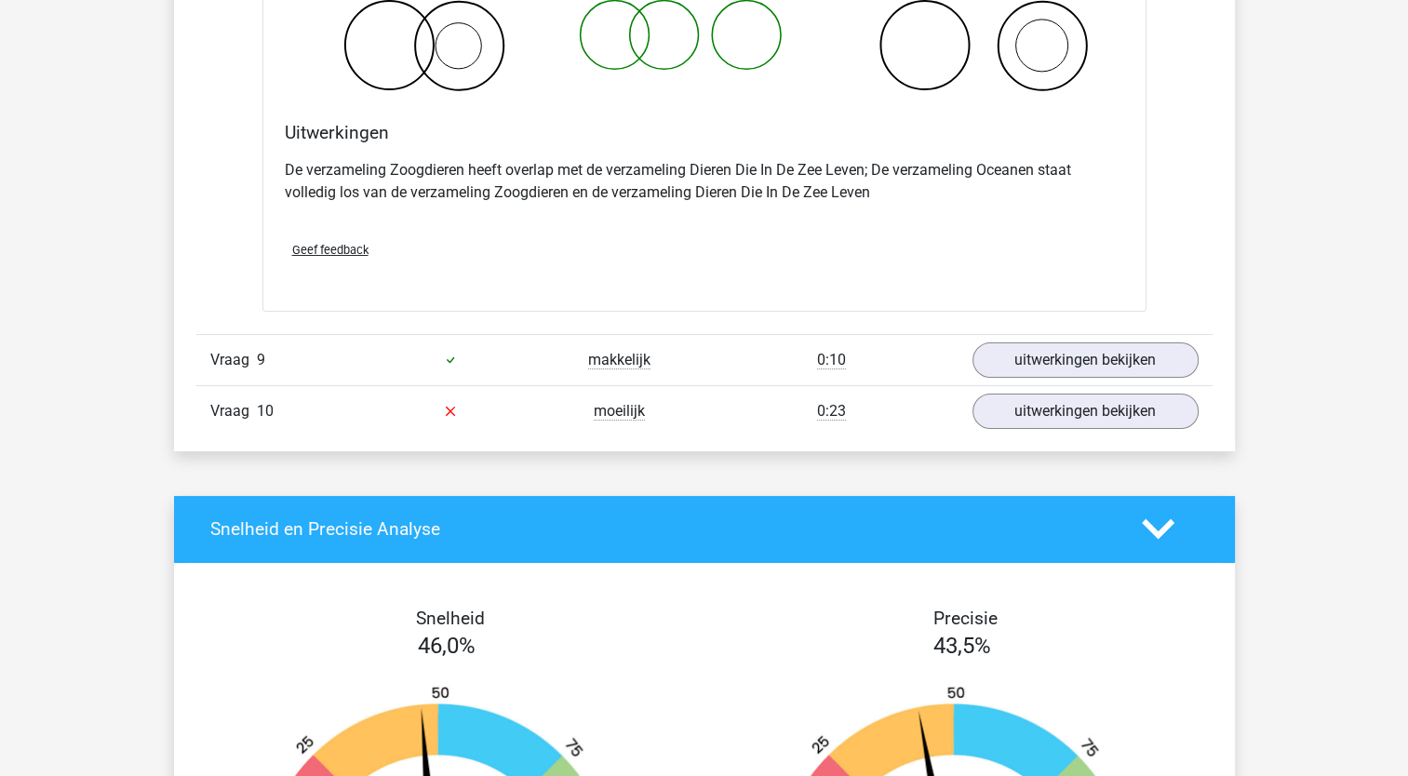
scroll to position [7094, 0]
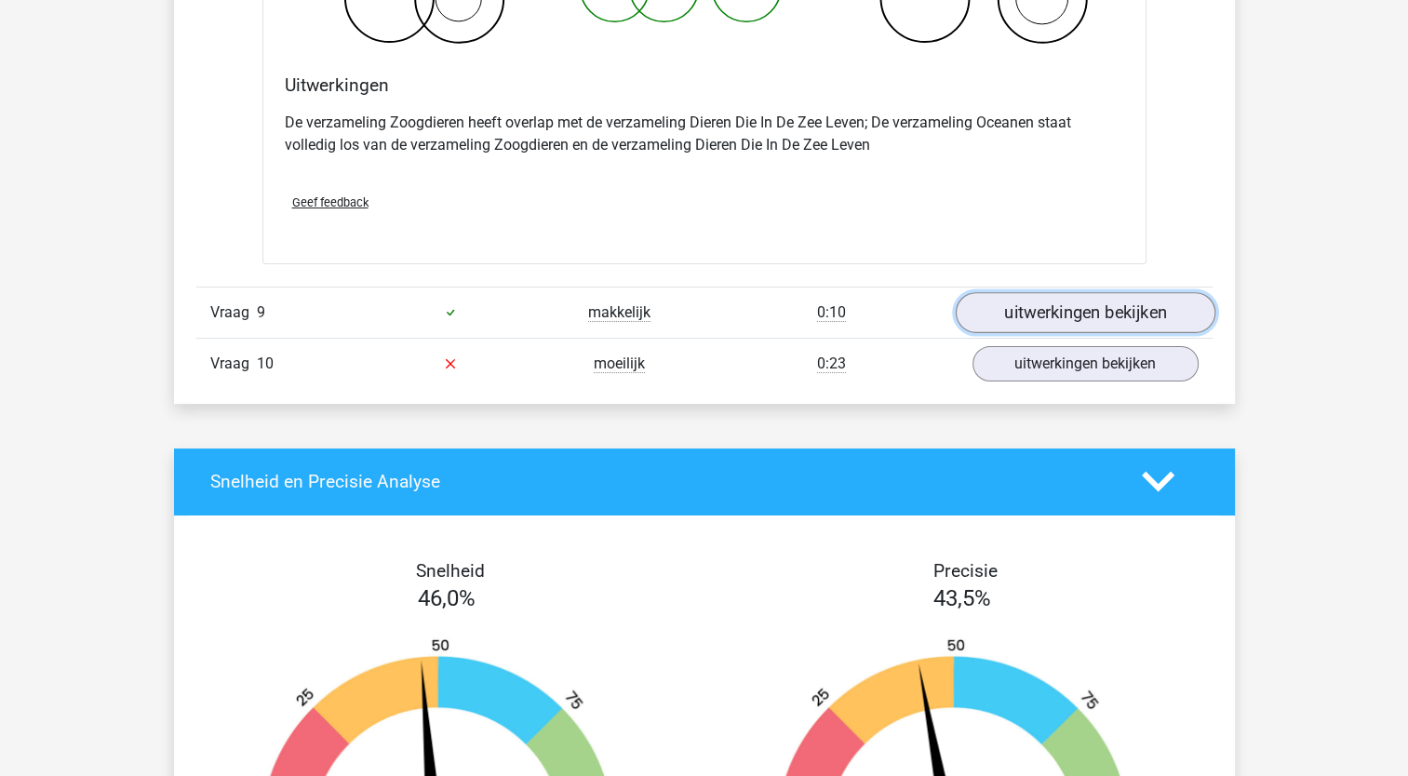
click at [1111, 304] on link "uitwerkingen bekijken" at bounding box center [1085, 312] width 260 height 41
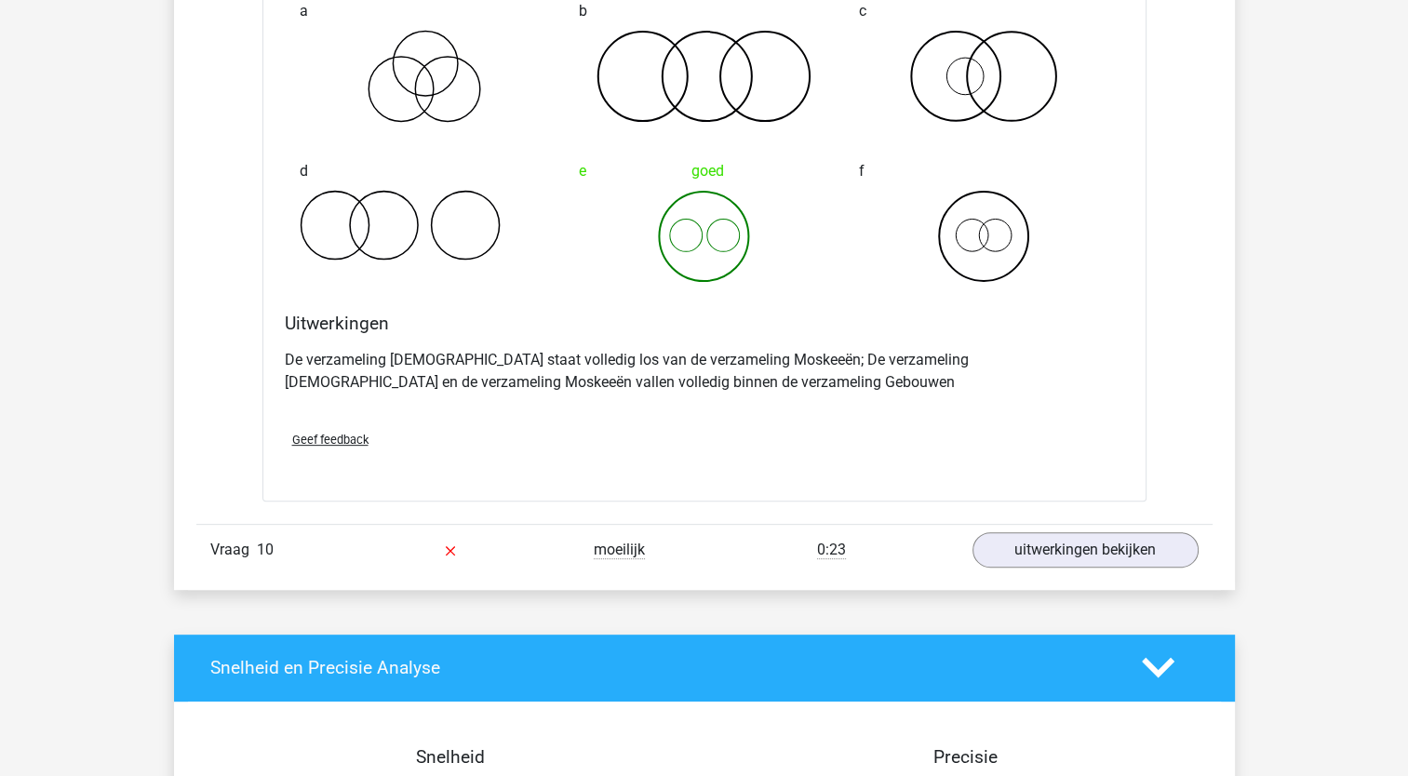
scroll to position [7739, 0]
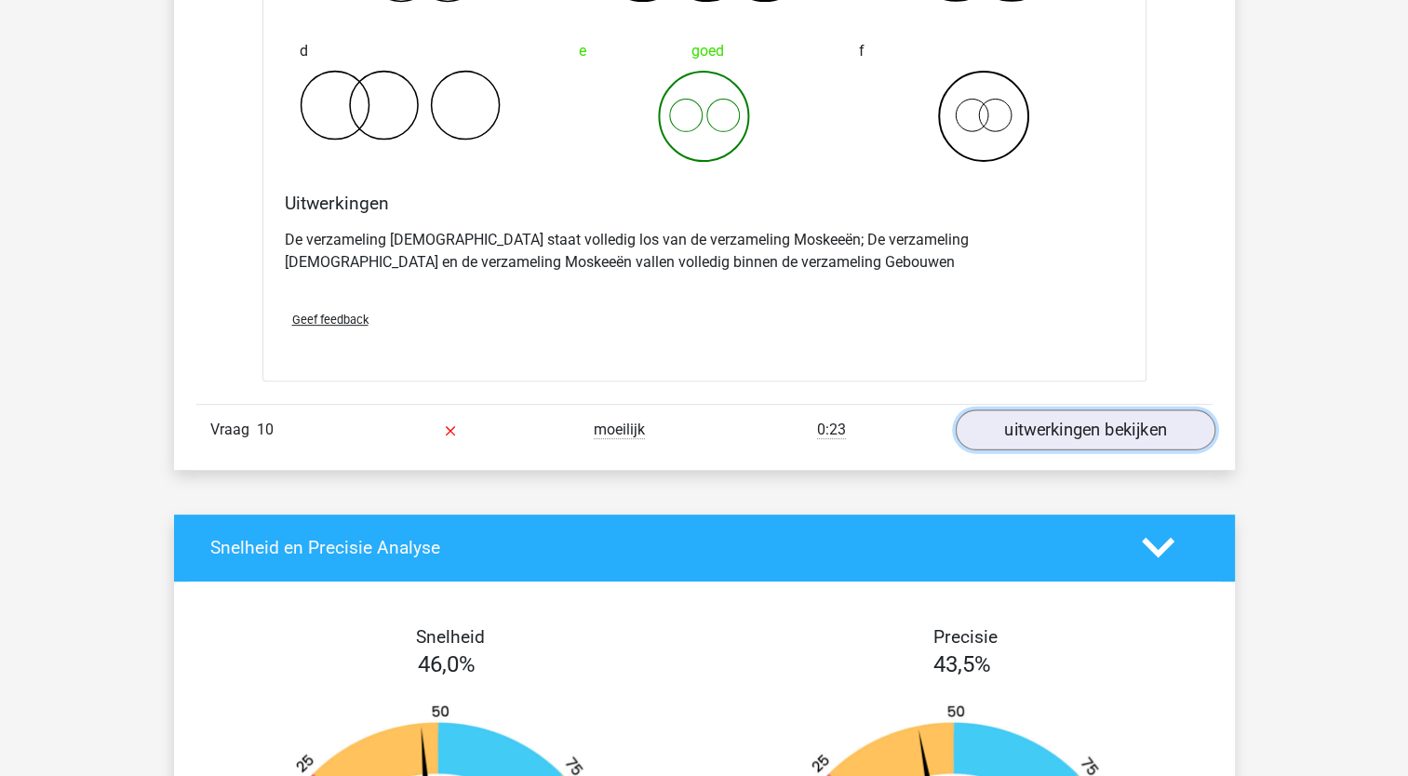
click at [1083, 416] on link "uitwerkingen bekijken" at bounding box center [1085, 429] width 260 height 41
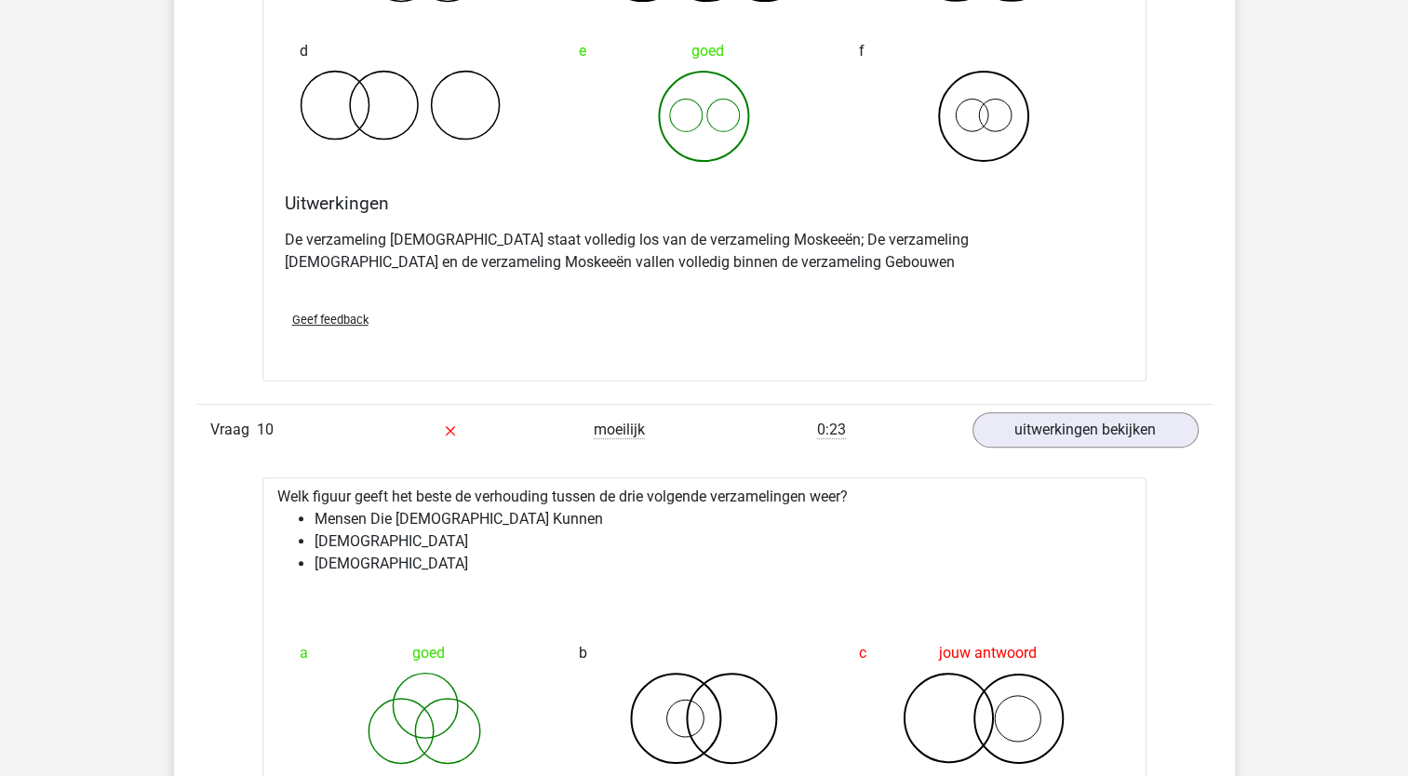
drag, startPoint x: 1403, startPoint y: 578, endPoint x: 1404, endPoint y: 594, distance: 15.8
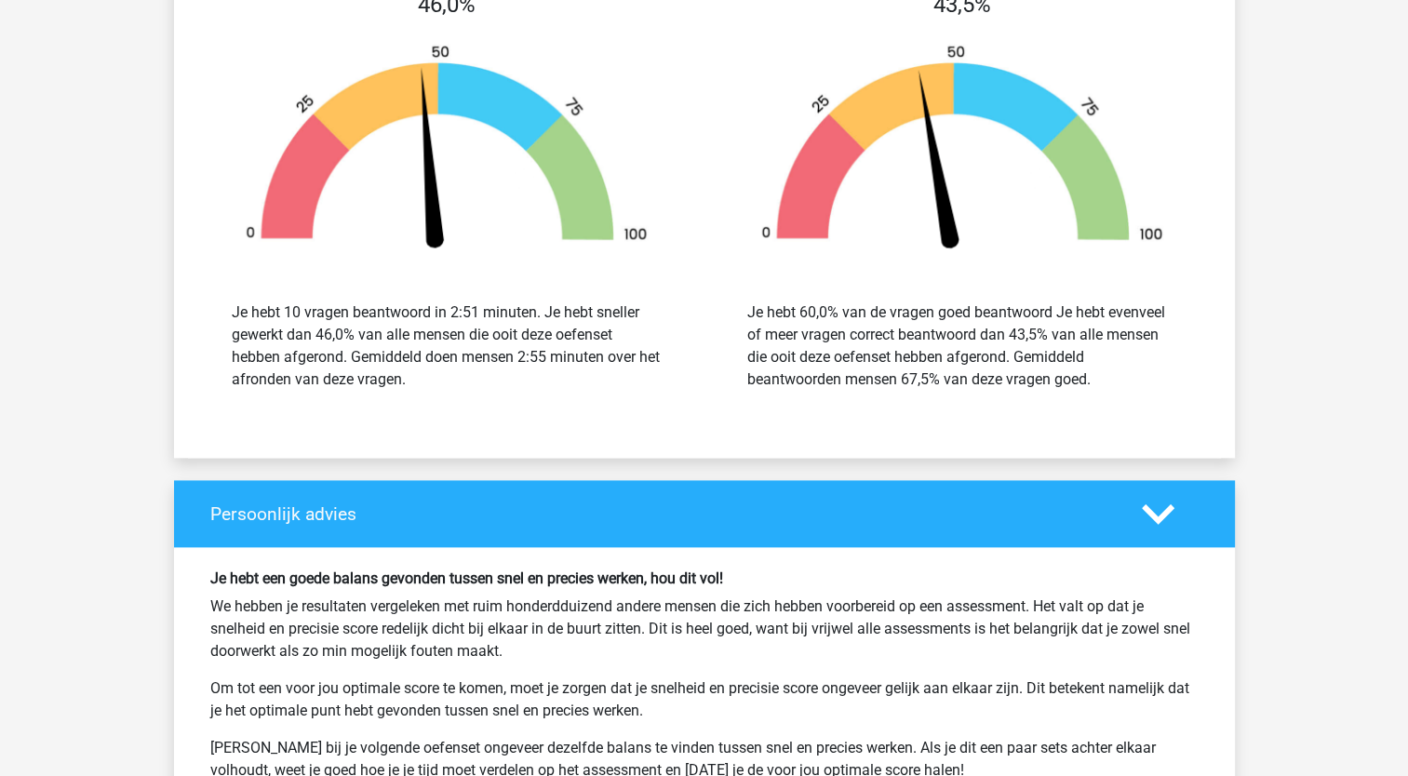
scroll to position [9302, 0]
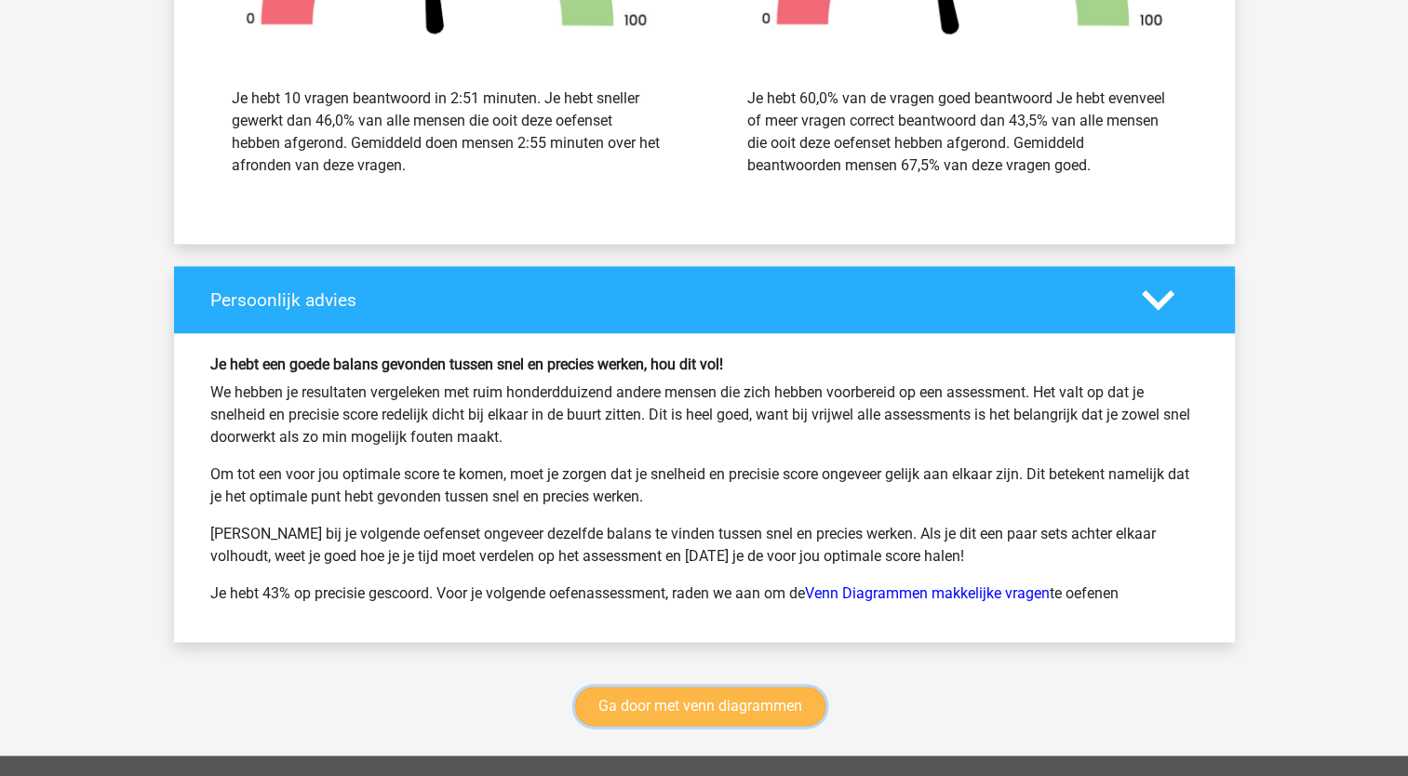
click at [747, 698] on link "Ga door met venn diagrammen" at bounding box center [700, 706] width 250 height 39
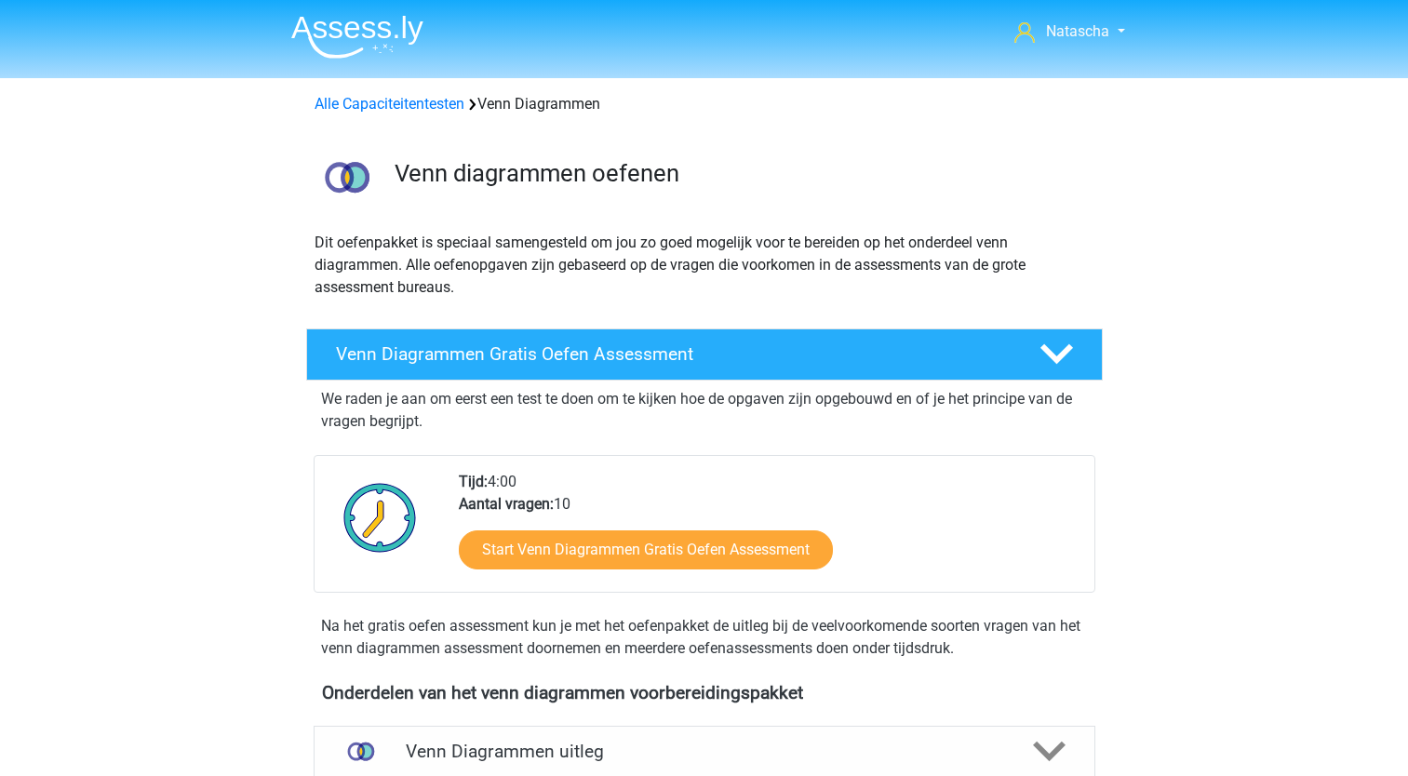
scroll to position [785, 0]
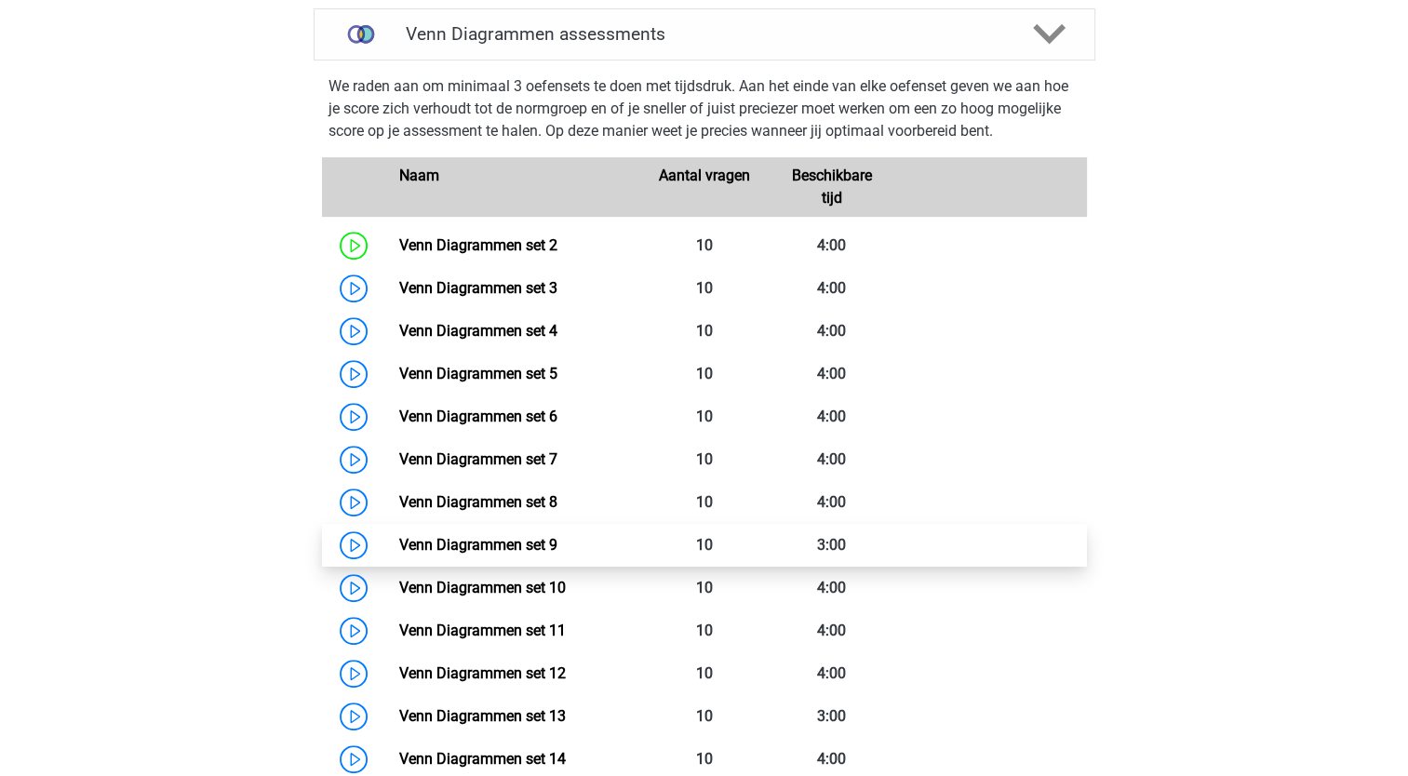
click at [466, 545] on link "Venn Diagrammen set 9" at bounding box center [478, 545] width 158 height 18
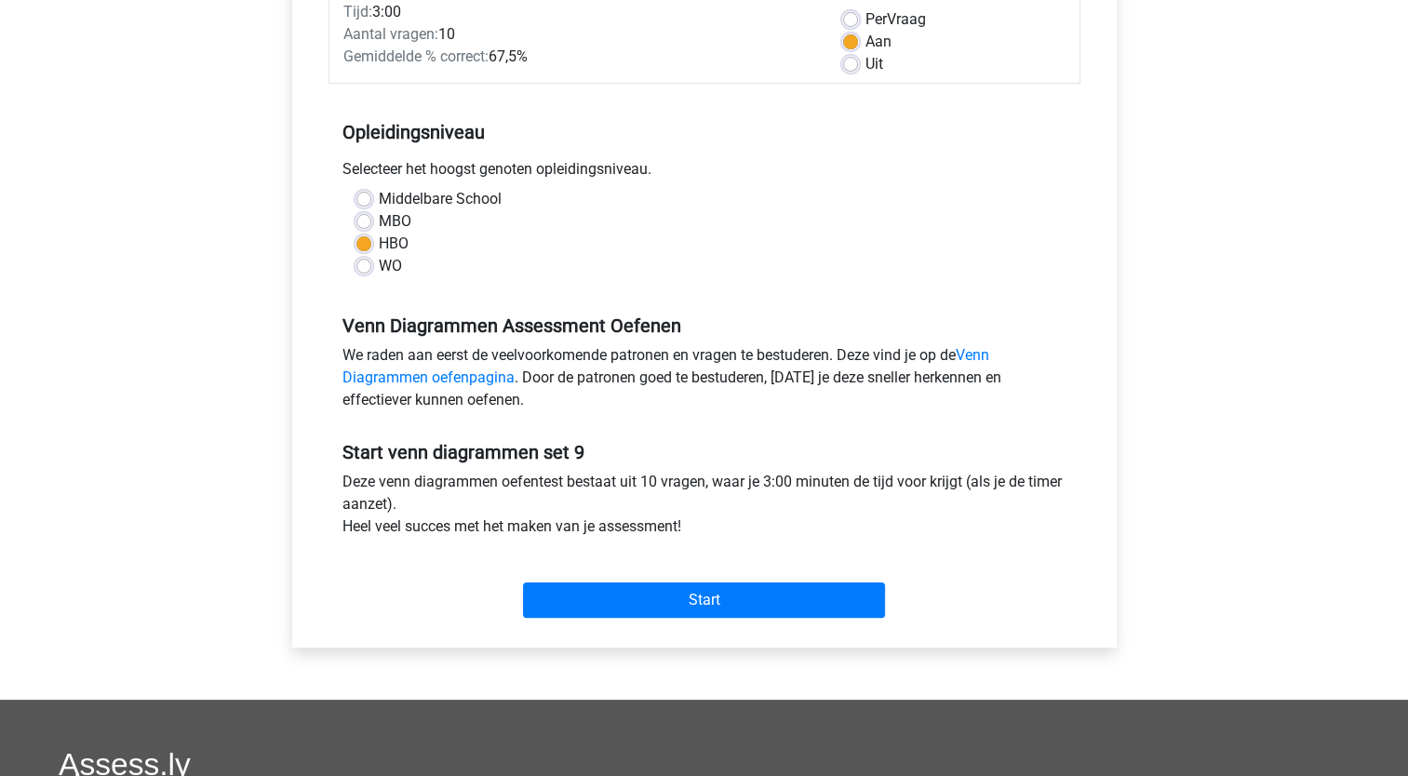
scroll to position [290, 0]
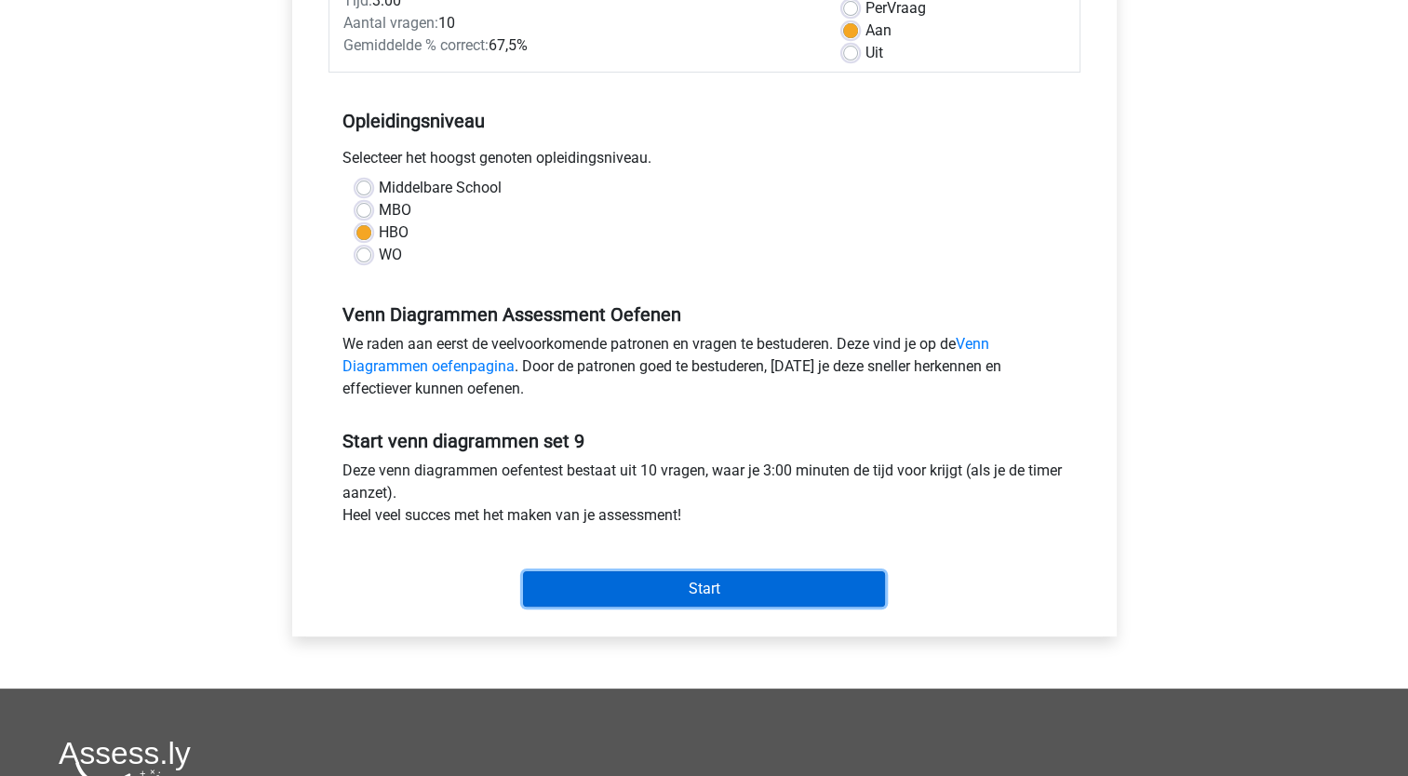
click at [716, 586] on input "Start" at bounding box center [704, 588] width 362 height 35
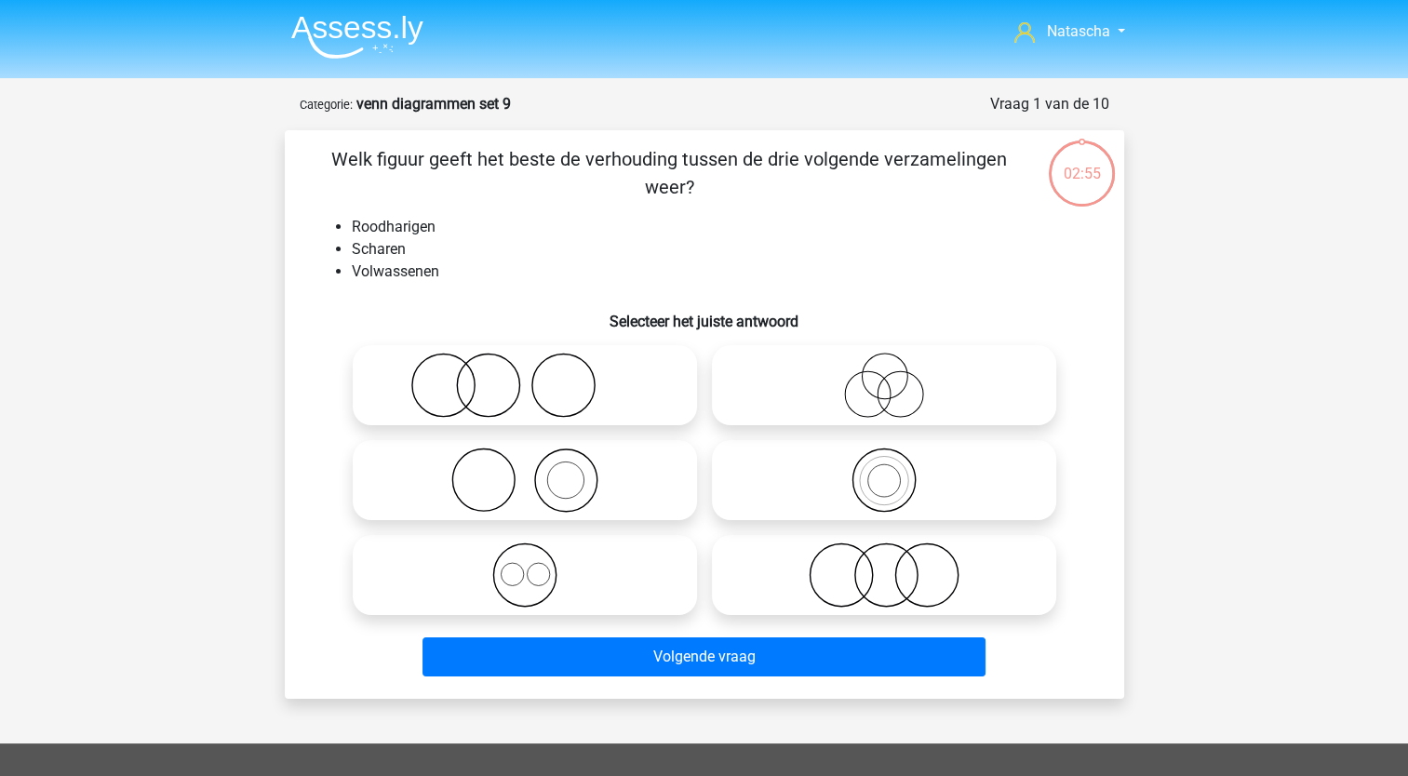
click at [480, 384] on icon at bounding box center [524, 385] width 329 height 65
click at [525, 376] on input "radio" at bounding box center [531, 370] width 12 height 12
radio input "true"
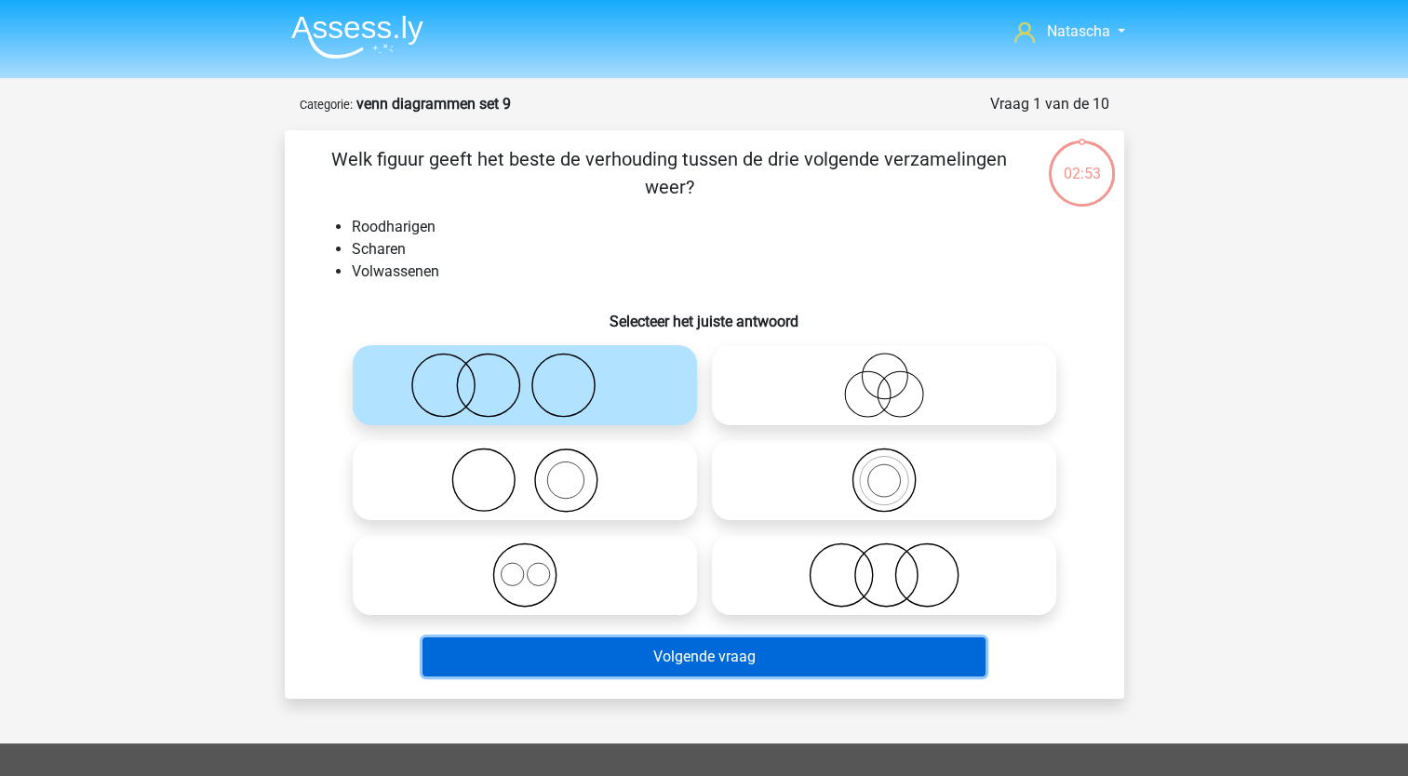
click at [611, 670] on button "Volgende vraag" at bounding box center [704, 656] width 563 height 39
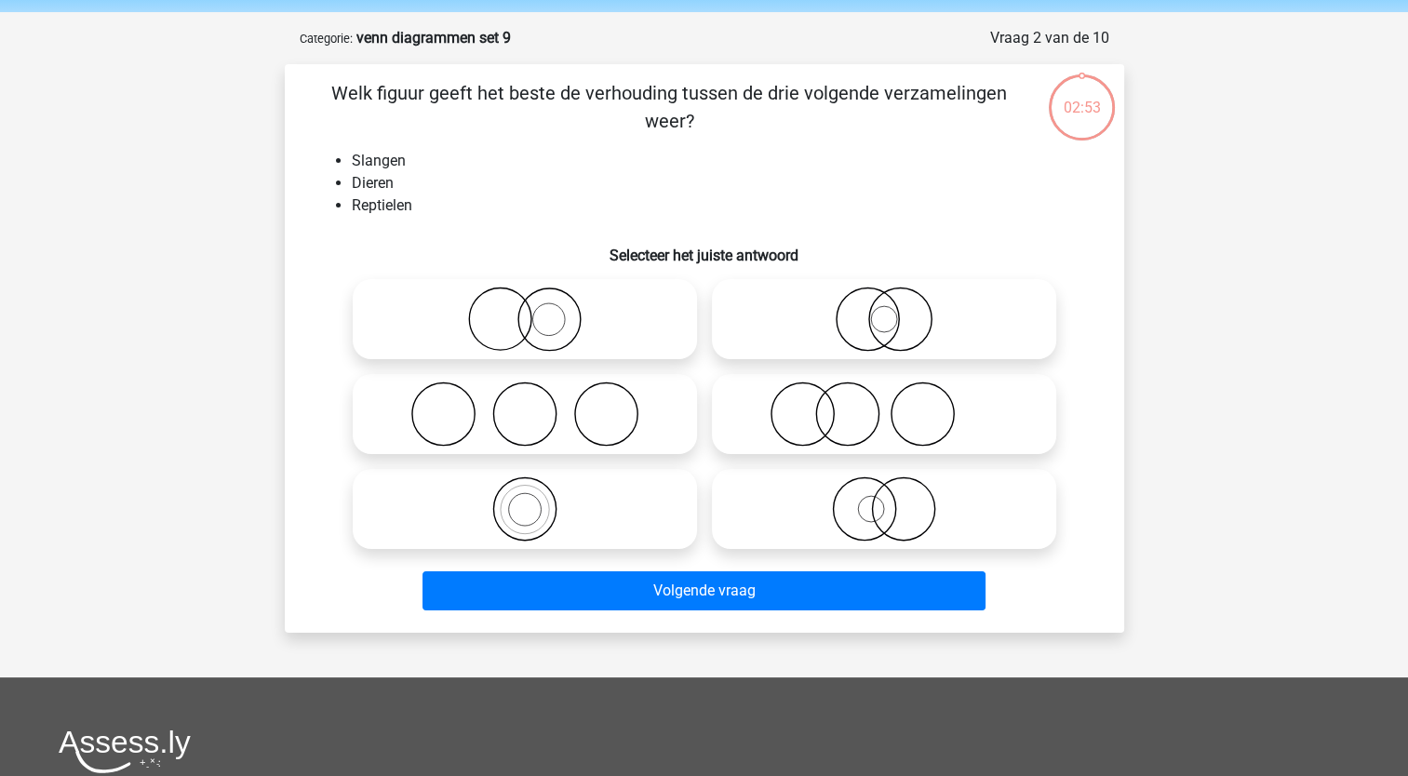
scroll to position [93, 0]
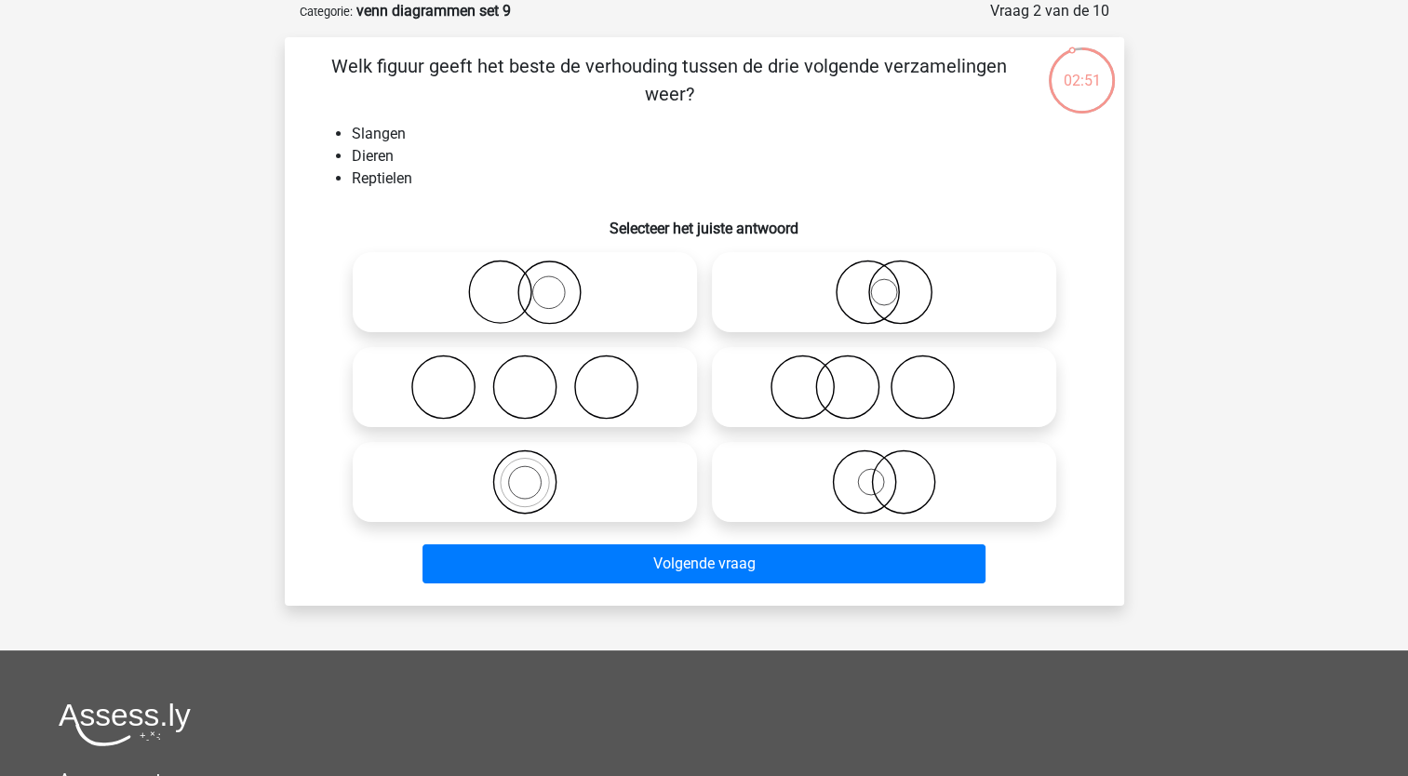
click at [540, 493] on icon at bounding box center [524, 482] width 329 height 65
click at [537, 473] on input "radio" at bounding box center [531, 467] width 12 height 12
radio input "true"
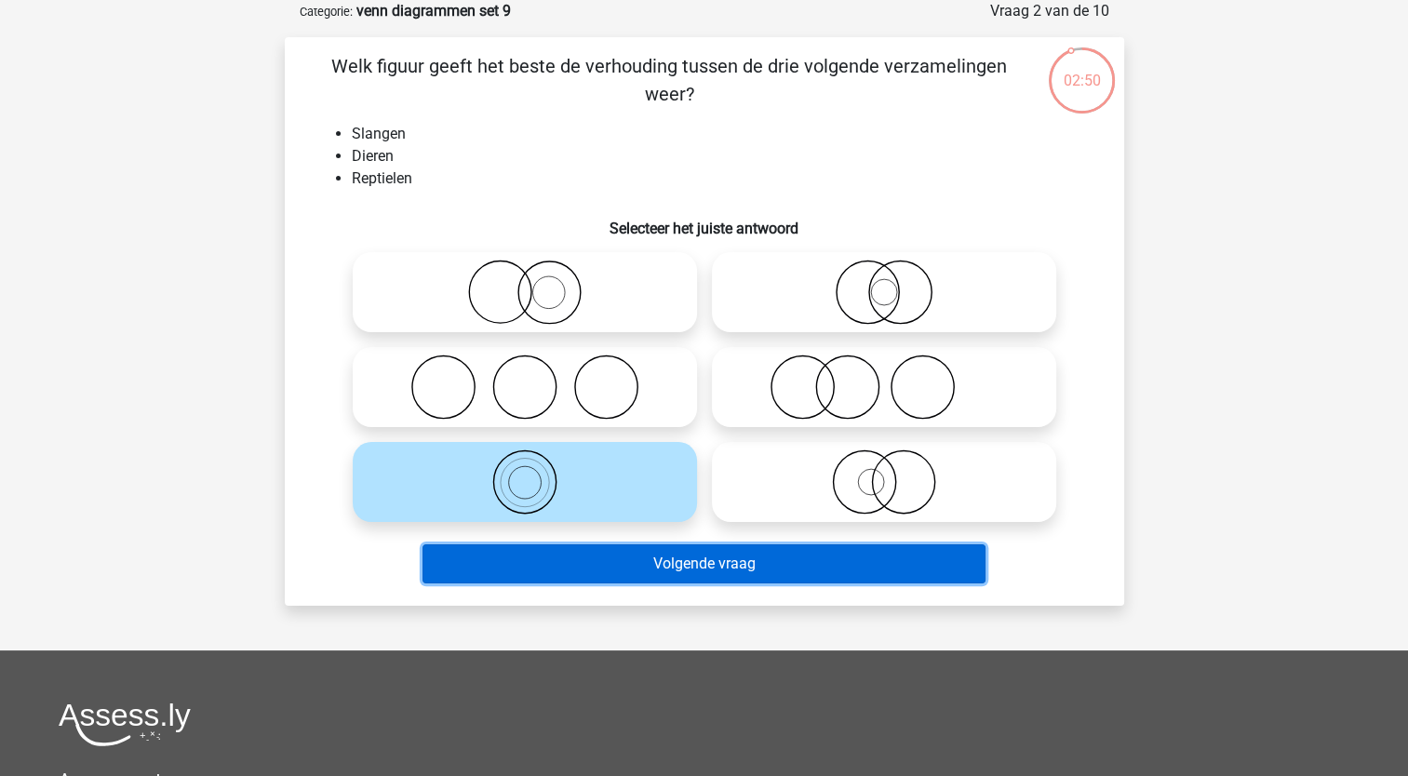
click at [558, 564] on button "Volgende vraag" at bounding box center [704, 563] width 563 height 39
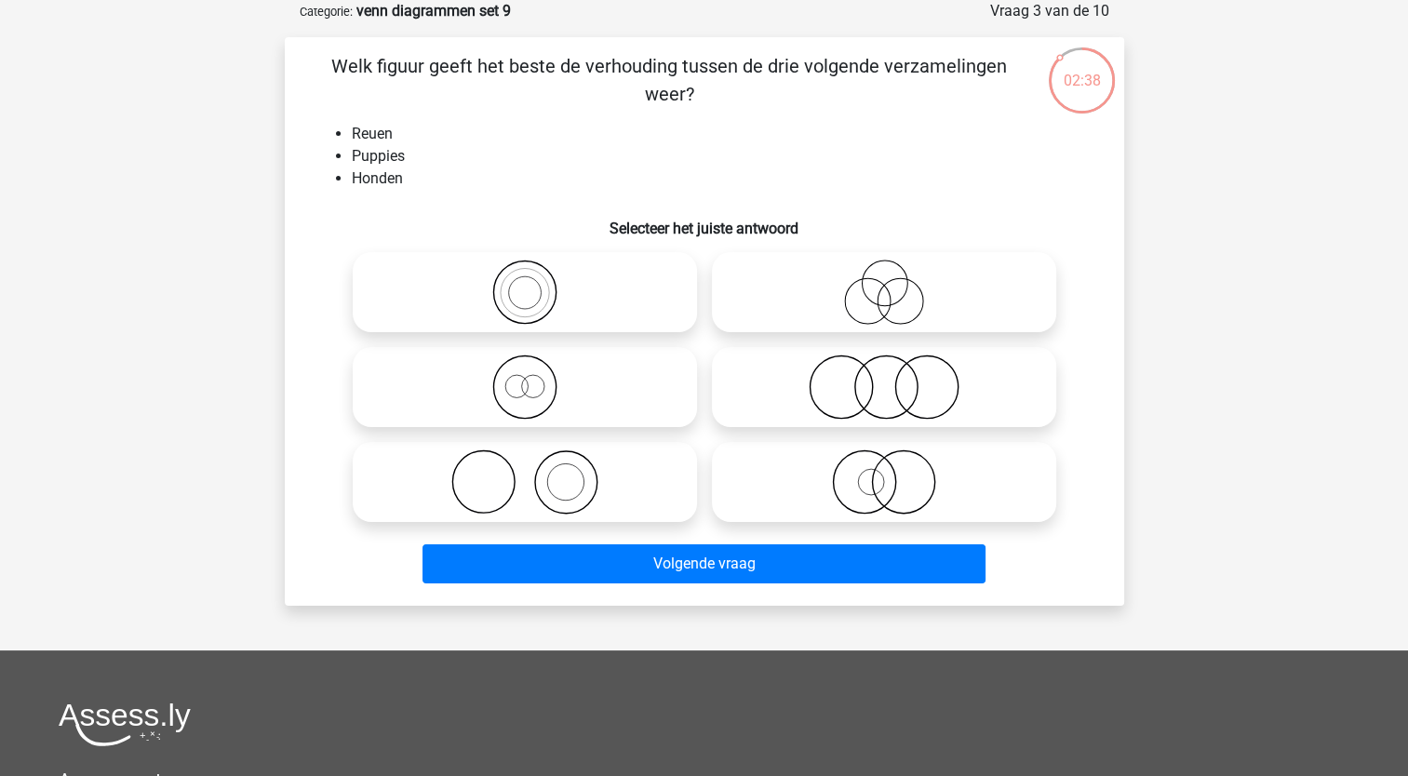
click at [535, 397] on circle at bounding box center [532, 386] width 22 height 22
click at [535, 378] on input "radio" at bounding box center [531, 372] width 12 height 12
radio input "true"
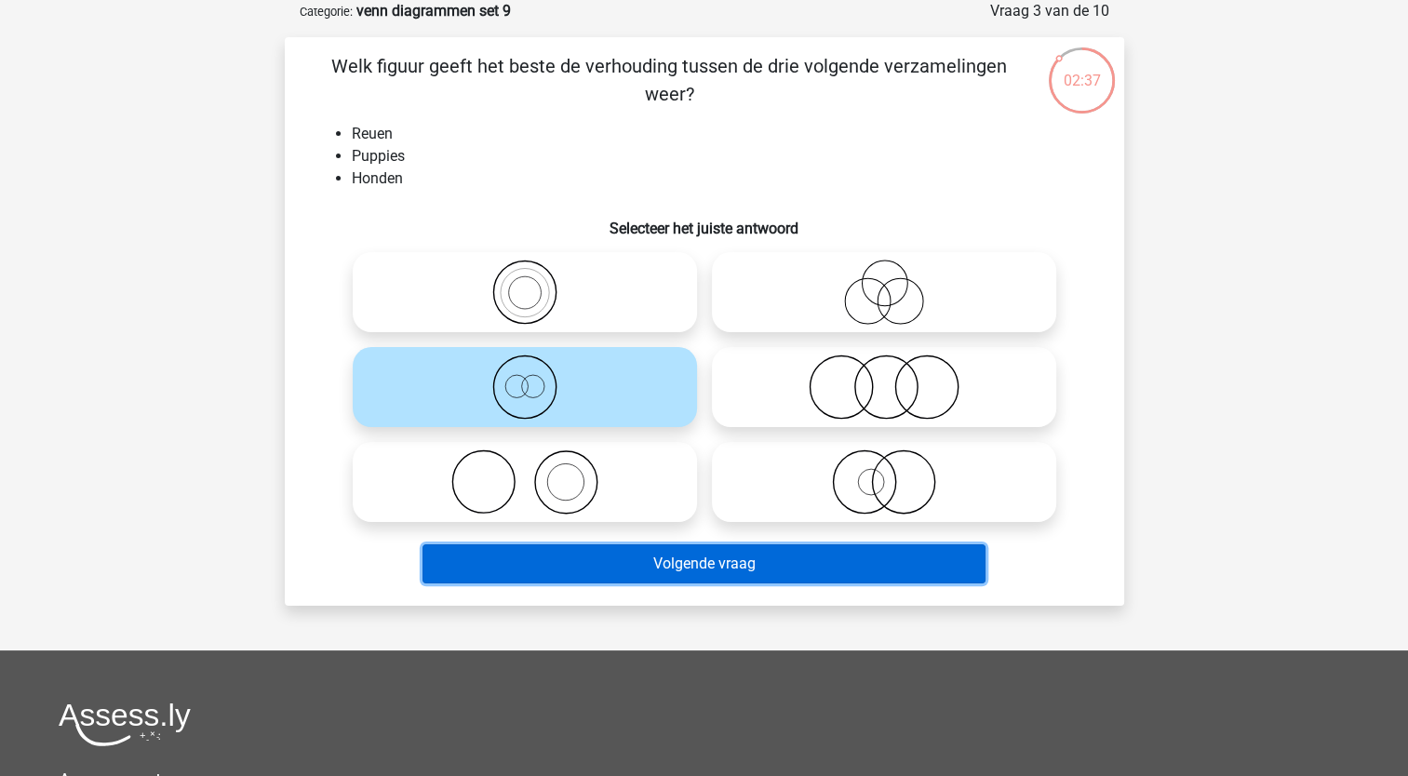
click at [546, 562] on button "Volgende vraag" at bounding box center [704, 563] width 563 height 39
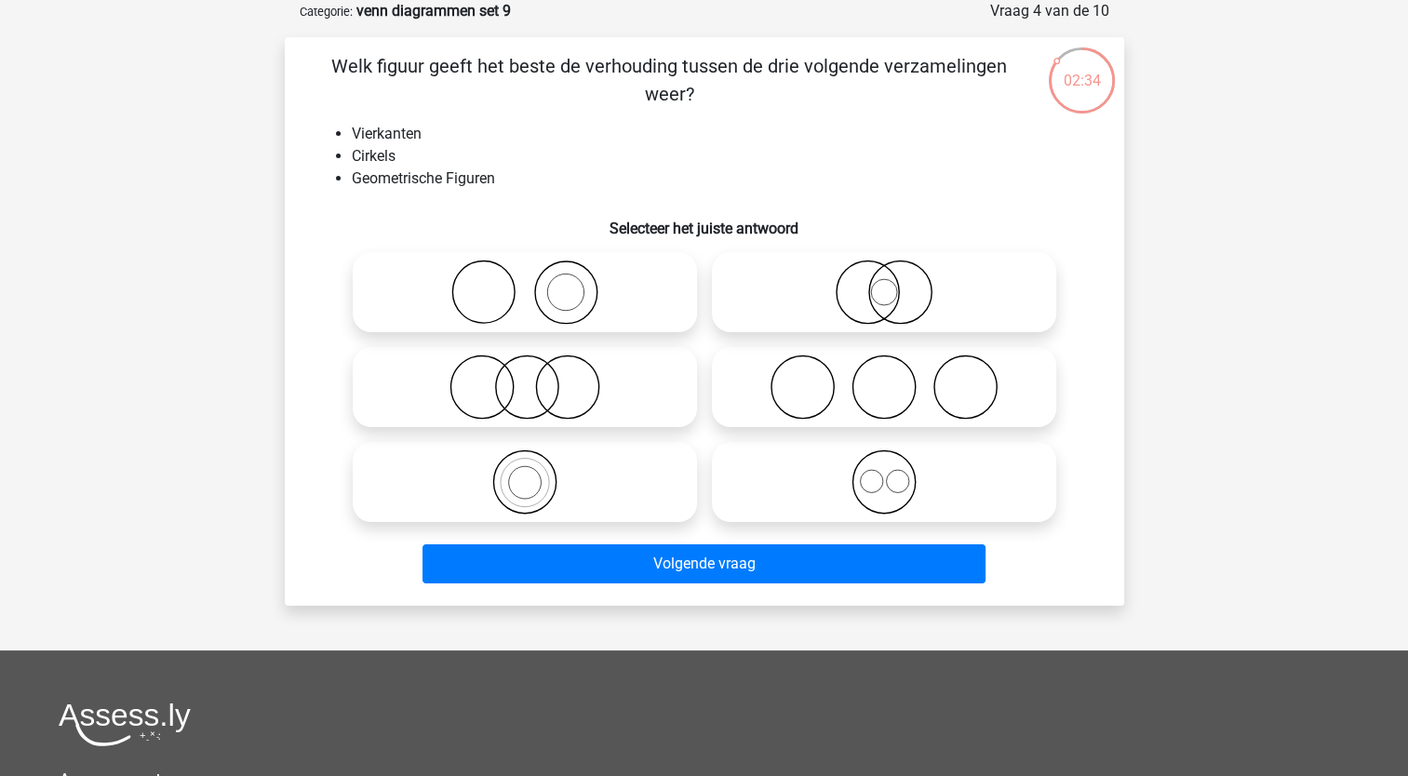
click at [885, 487] on icon at bounding box center [883, 482] width 329 height 65
click at [885, 473] on input "radio" at bounding box center [890, 467] width 12 height 12
radio input "true"
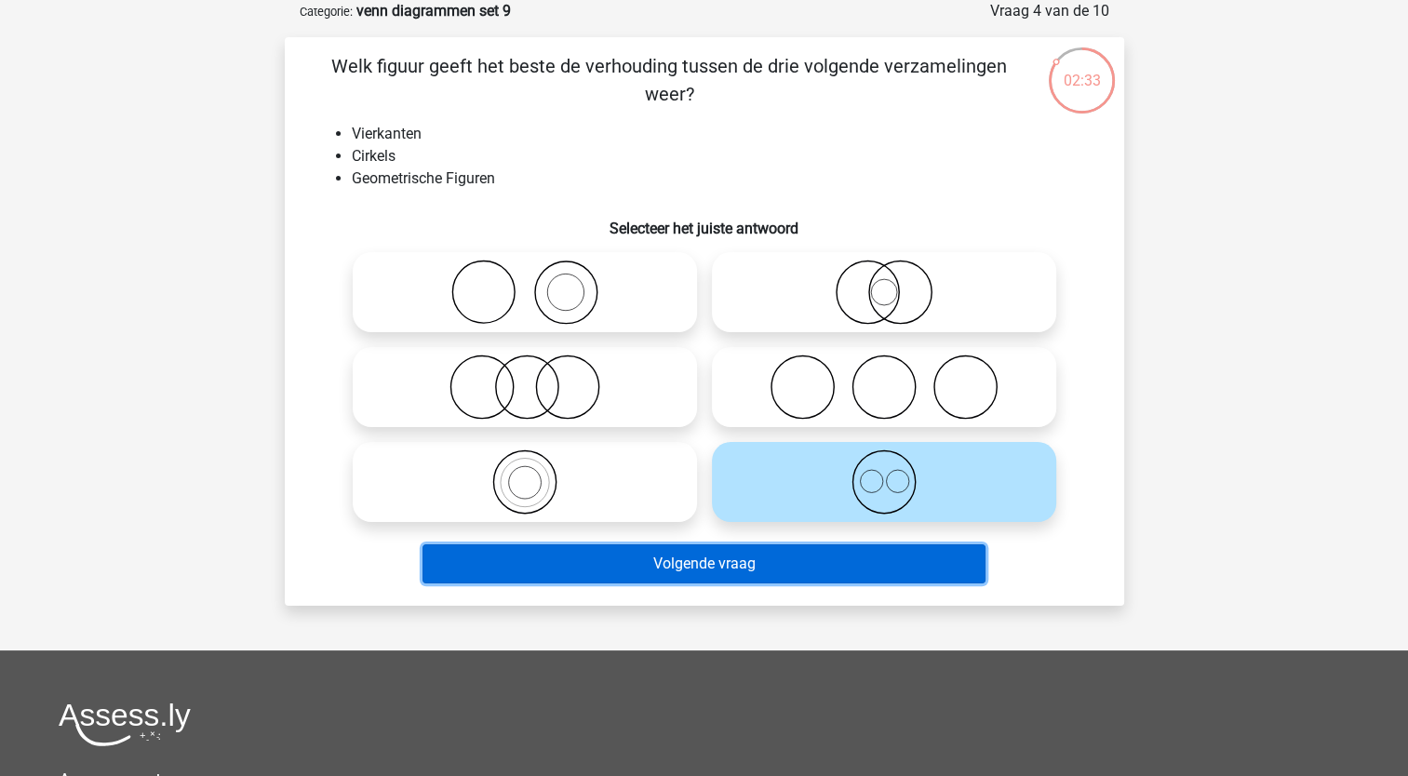
click at [804, 557] on button "Volgende vraag" at bounding box center [704, 563] width 563 height 39
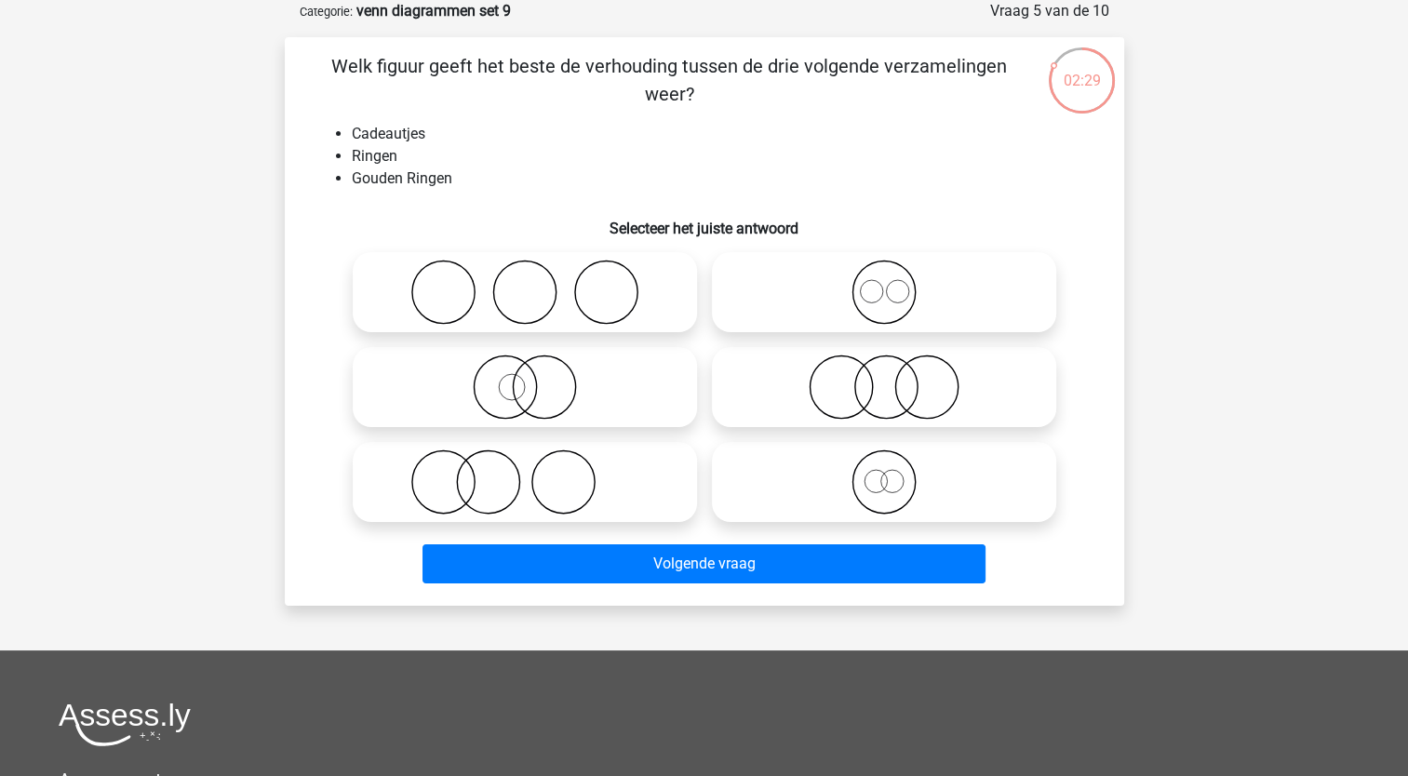
click at [508, 399] on icon at bounding box center [524, 387] width 329 height 65
click at [525, 378] on input "radio" at bounding box center [531, 372] width 12 height 12
radio input "true"
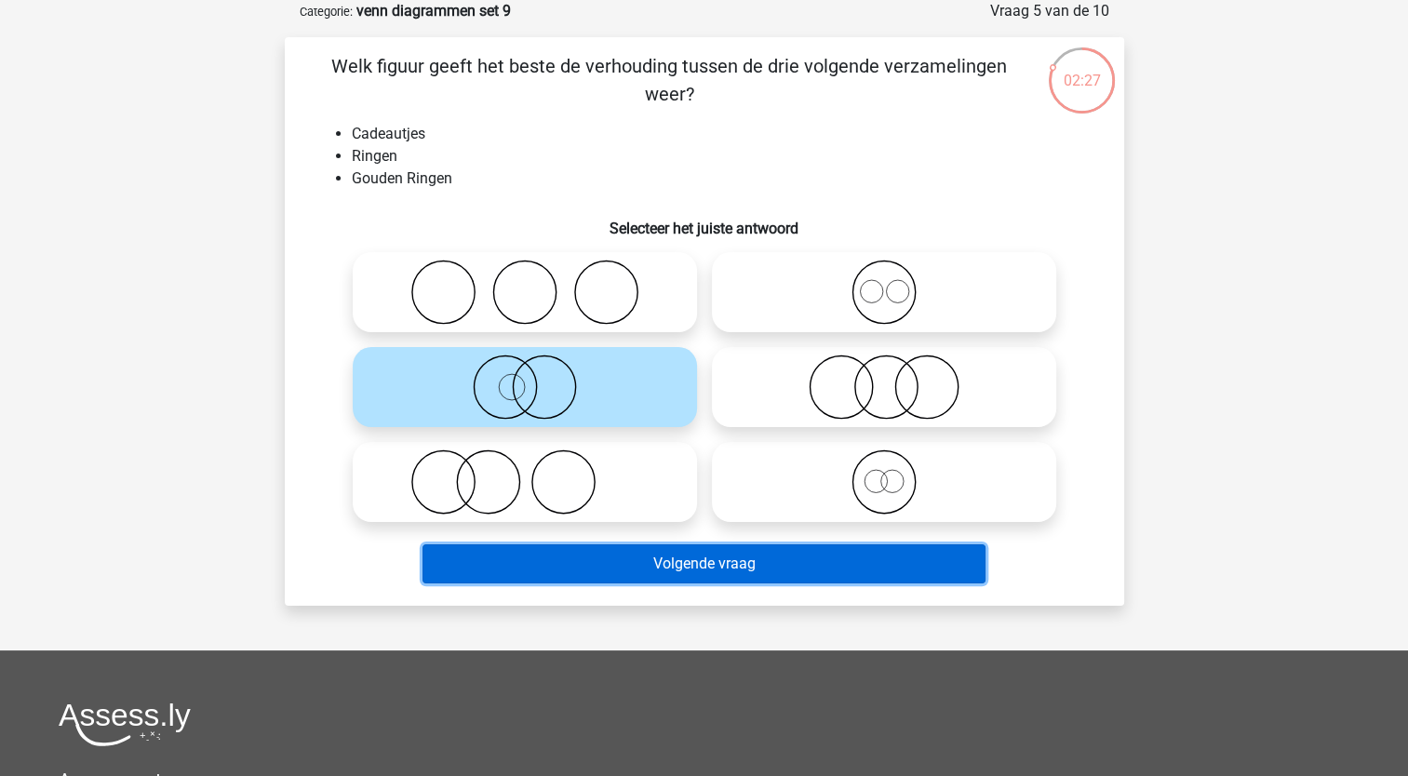
click at [493, 564] on button "Volgende vraag" at bounding box center [704, 563] width 563 height 39
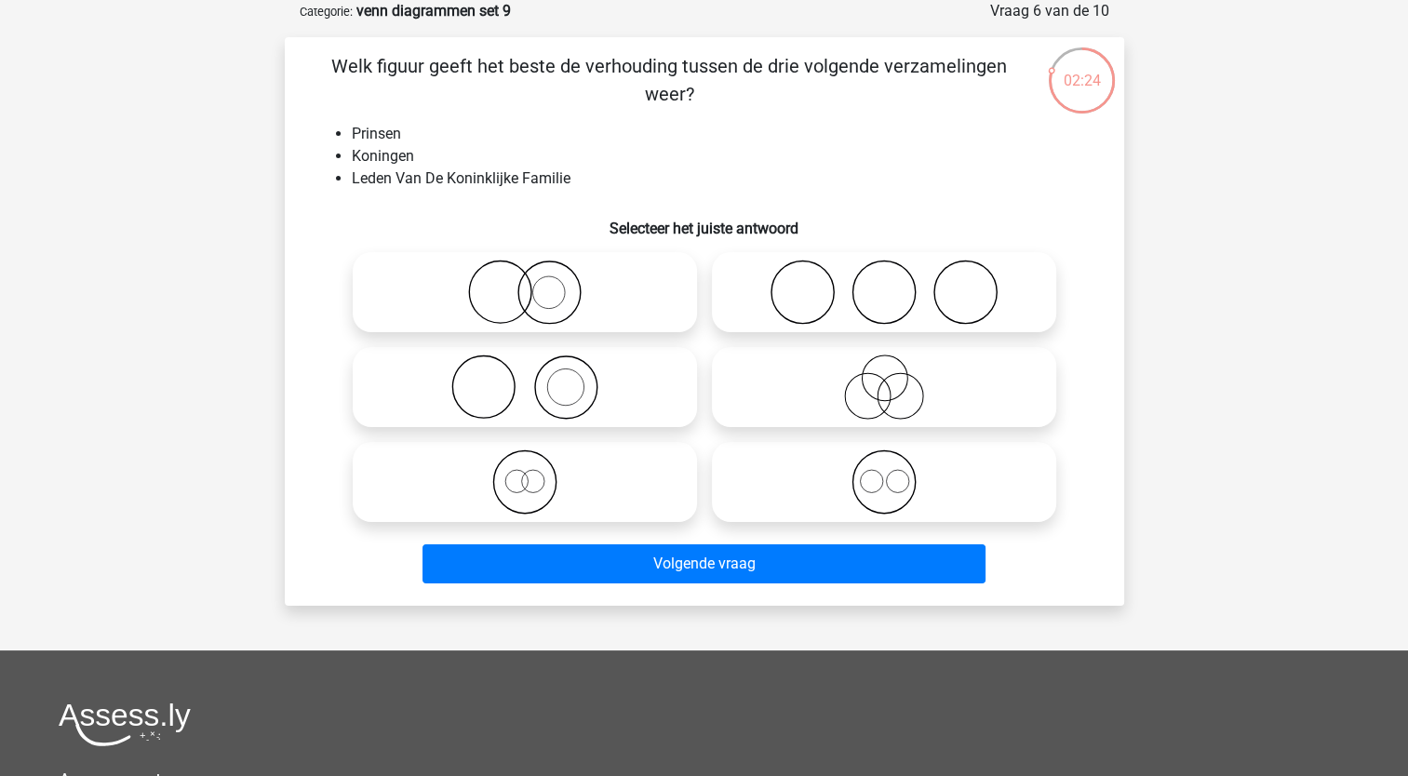
click at [814, 483] on icon at bounding box center [883, 482] width 329 height 65
click at [884, 473] on input "radio" at bounding box center [890, 467] width 12 height 12
radio input "true"
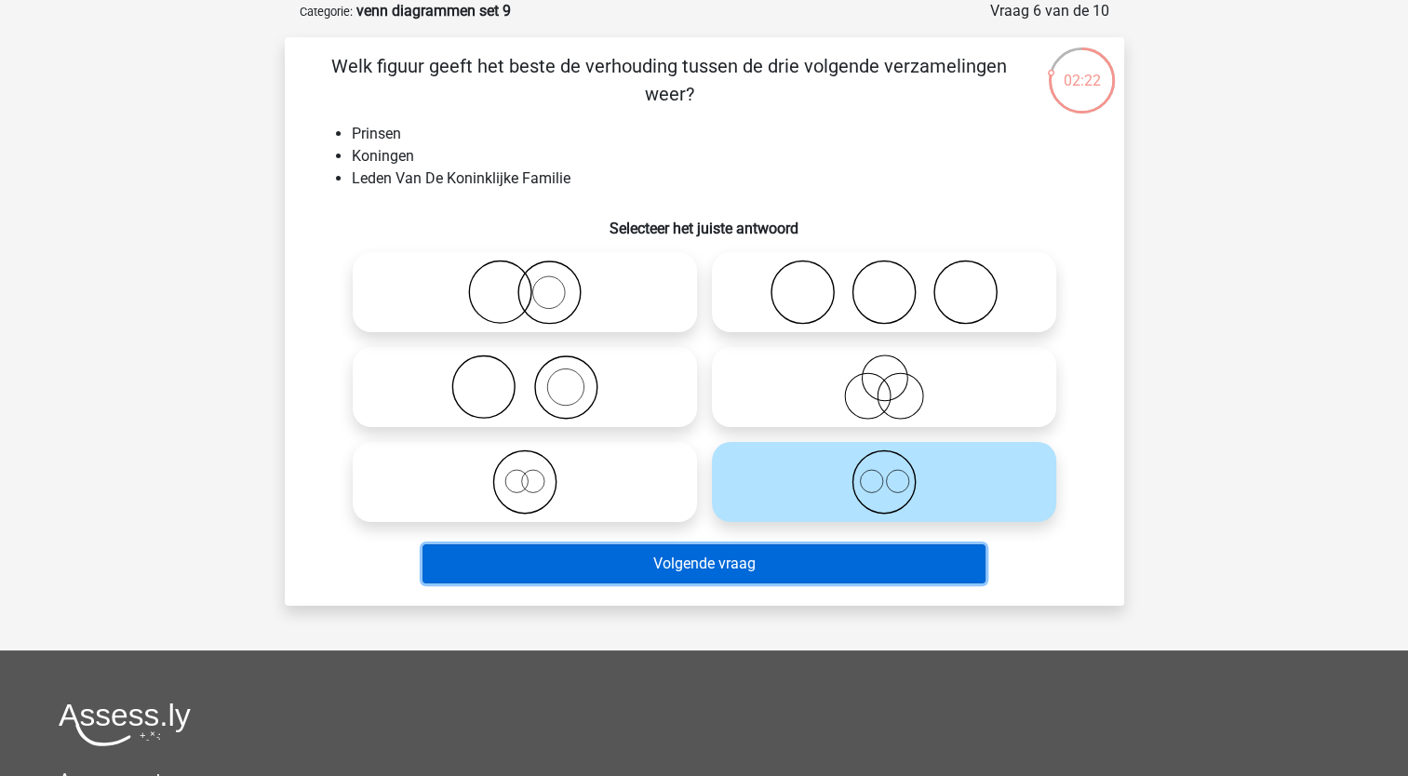
click at [685, 573] on button "Volgende vraag" at bounding box center [704, 563] width 563 height 39
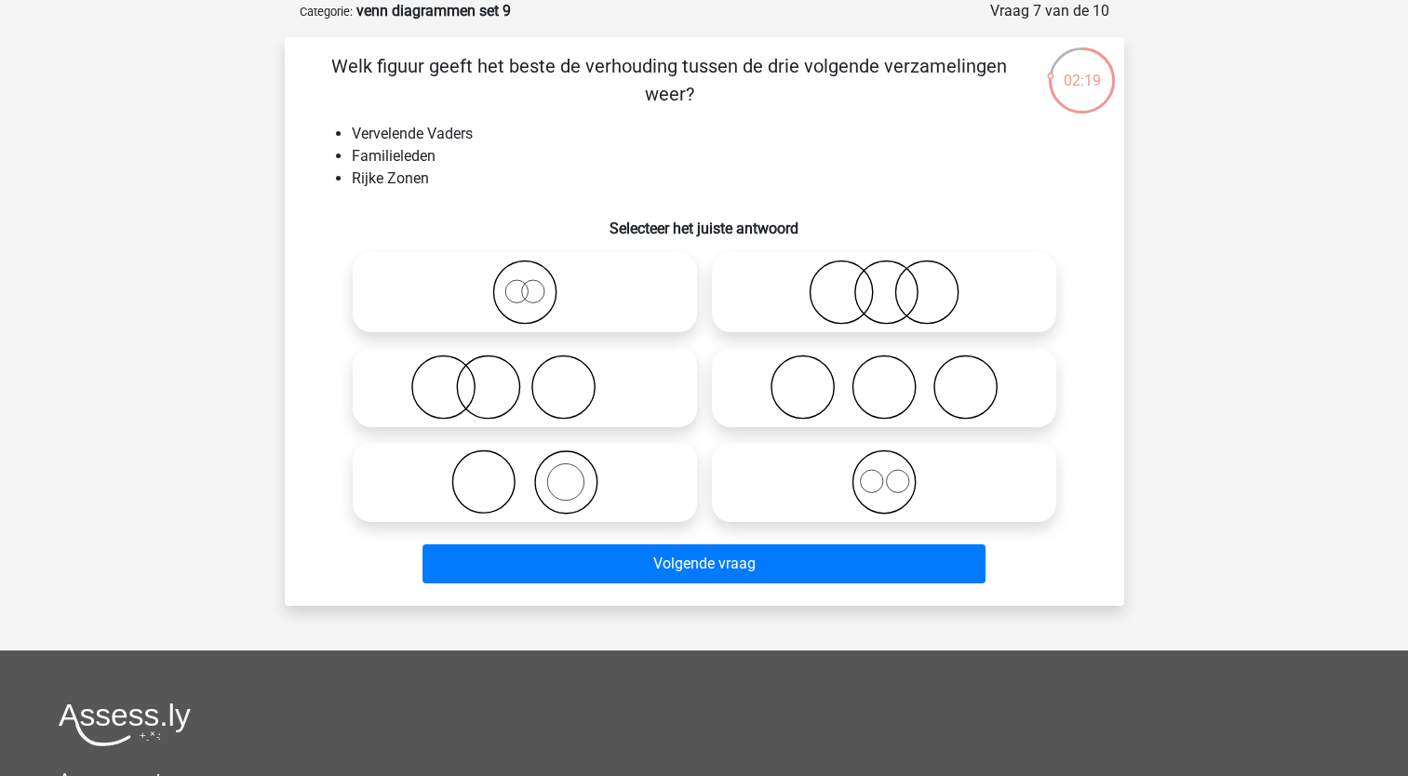
click at [517, 302] on icon at bounding box center [524, 292] width 329 height 65
click at [525, 283] on input "radio" at bounding box center [531, 277] width 12 height 12
radio input "true"
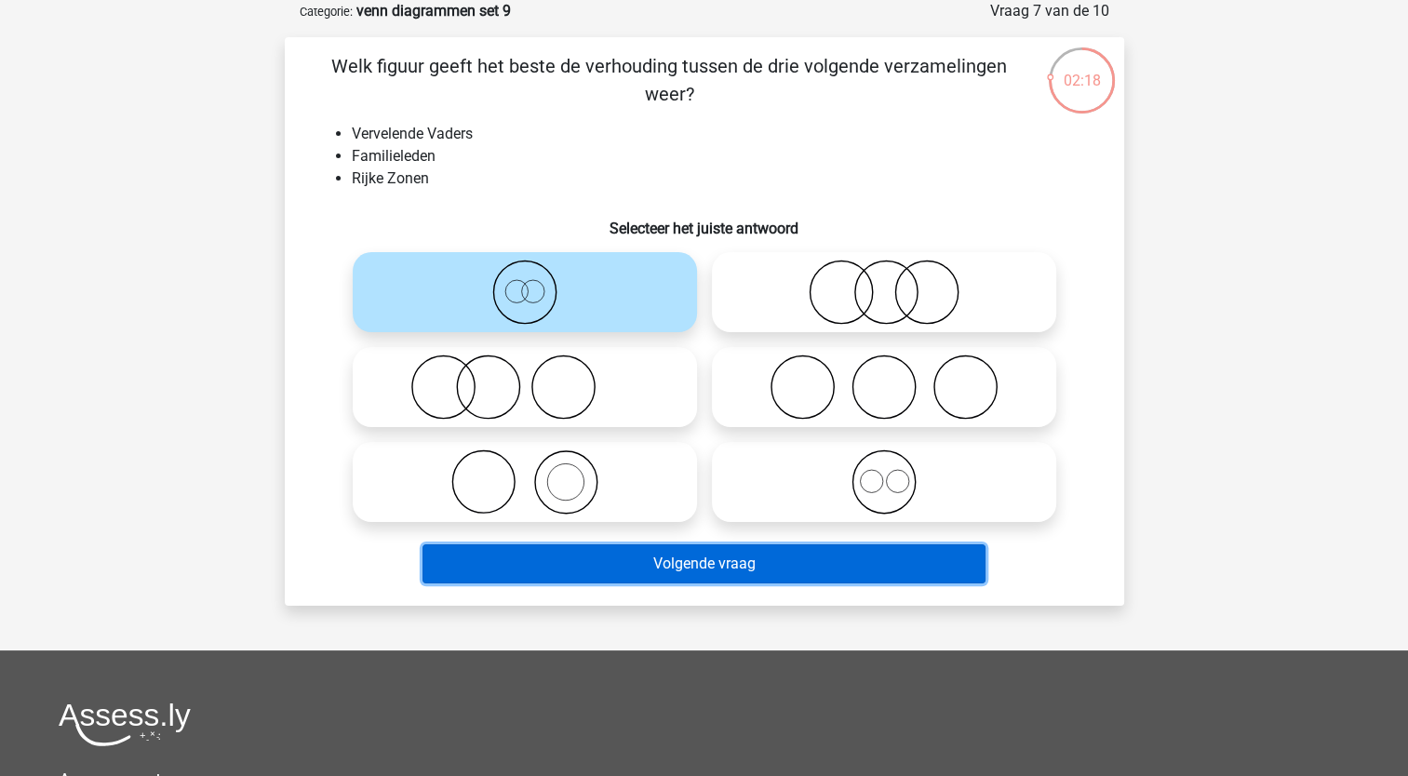
click at [521, 565] on button "Volgende vraag" at bounding box center [704, 563] width 563 height 39
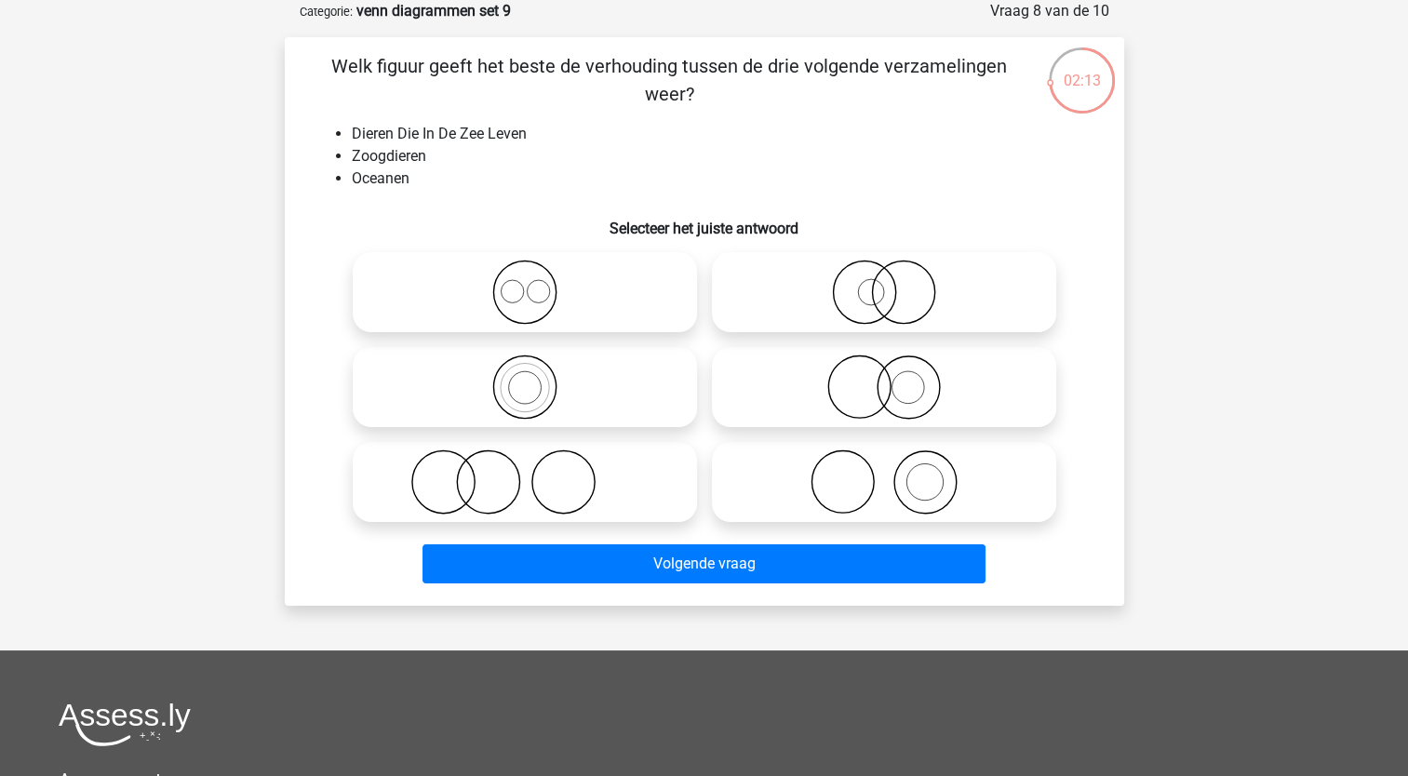
click at [522, 476] on icon at bounding box center [524, 482] width 329 height 65
click at [525, 473] on input "radio" at bounding box center [531, 467] width 12 height 12
radio input "true"
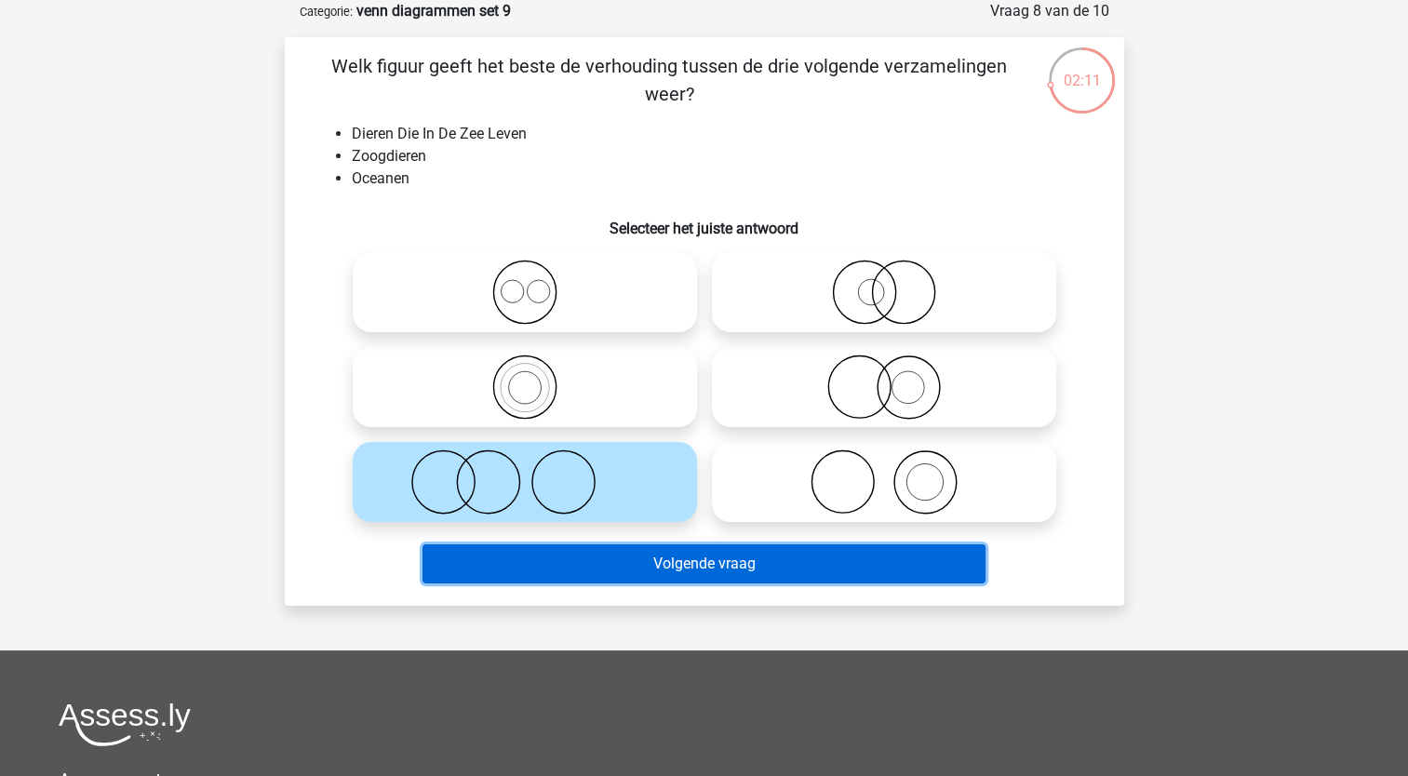
click at [538, 572] on button "Volgende vraag" at bounding box center [704, 563] width 563 height 39
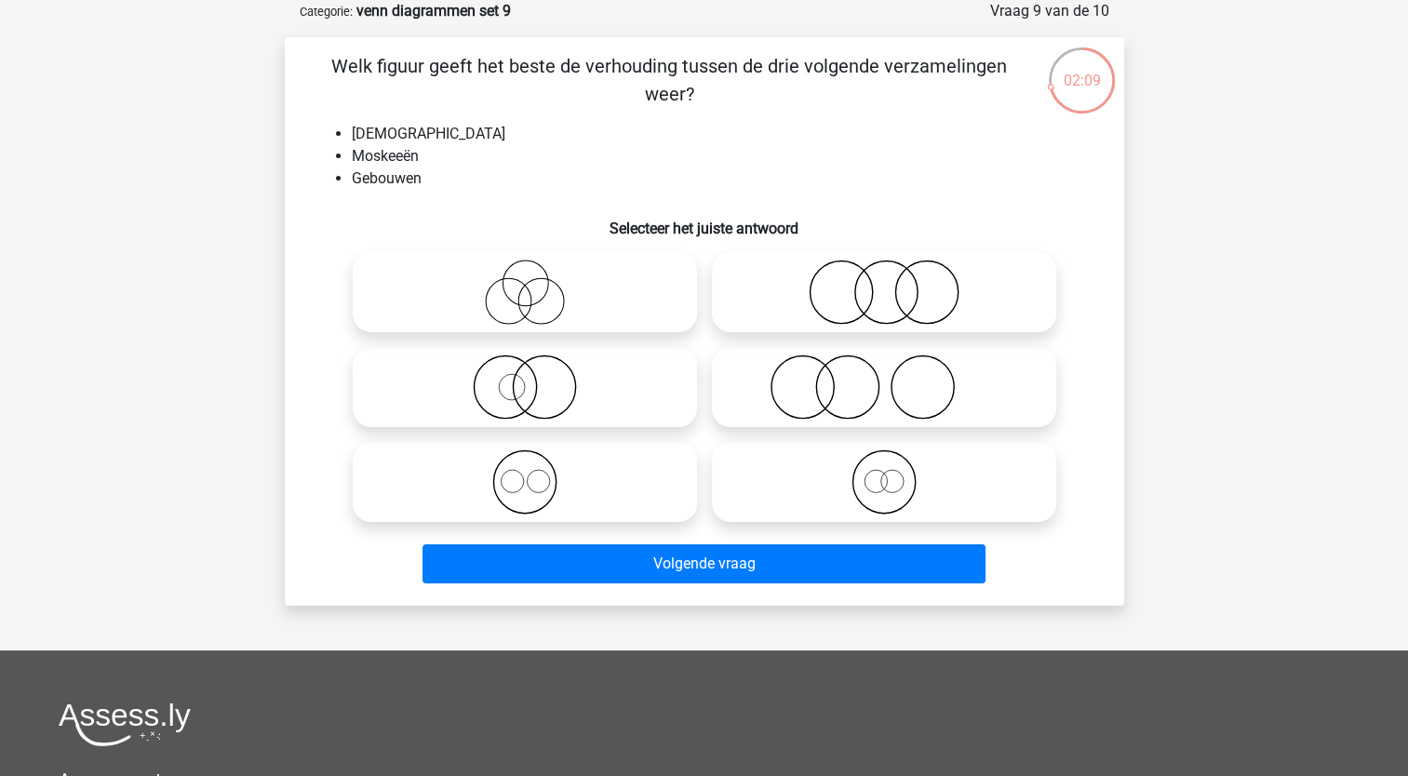
click at [515, 490] on icon at bounding box center [524, 482] width 329 height 65
click at [525, 473] on input "radio" at bounding box center [531, 467] width 12 height 12
radio input "true"
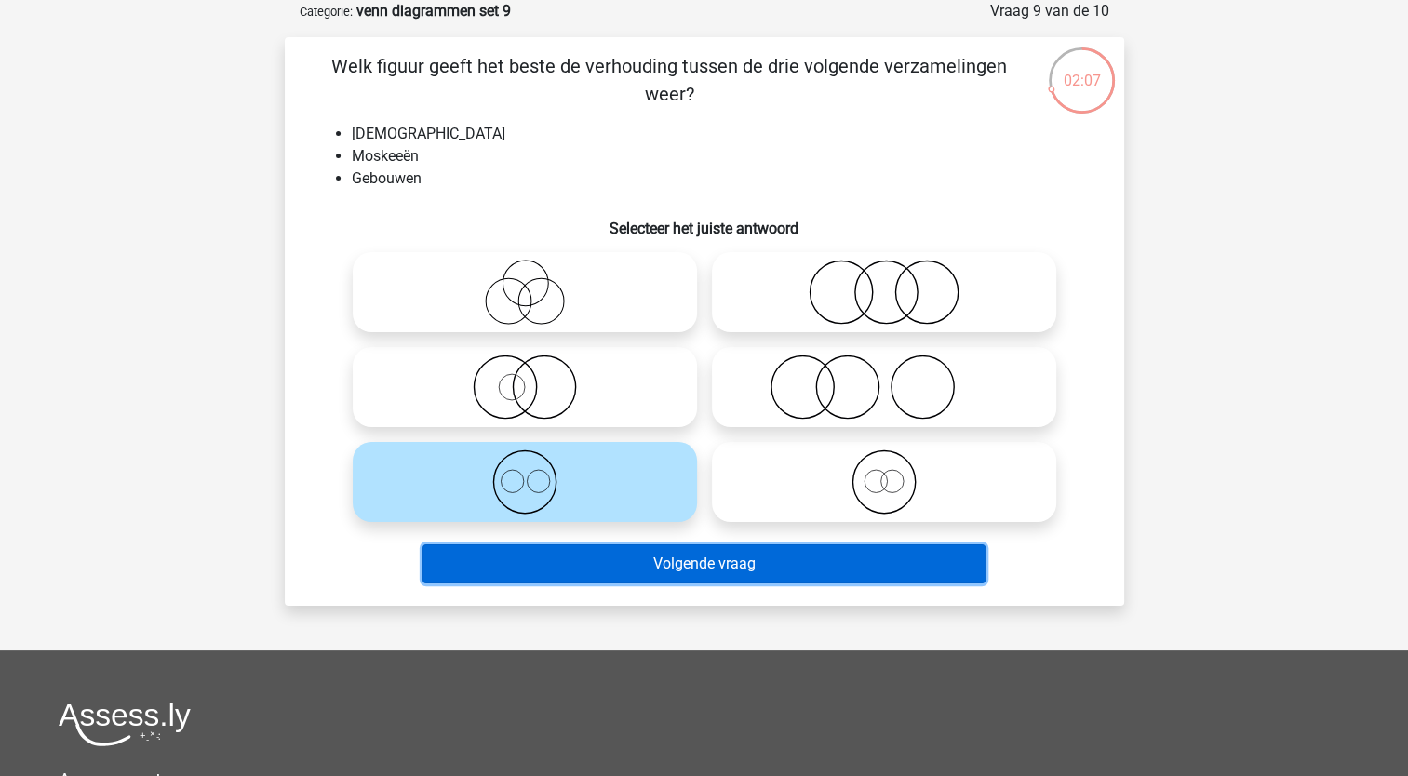
click at [561, 571] on button "Volgende vraag" at bounding box center [704, 563] width 563 height 39
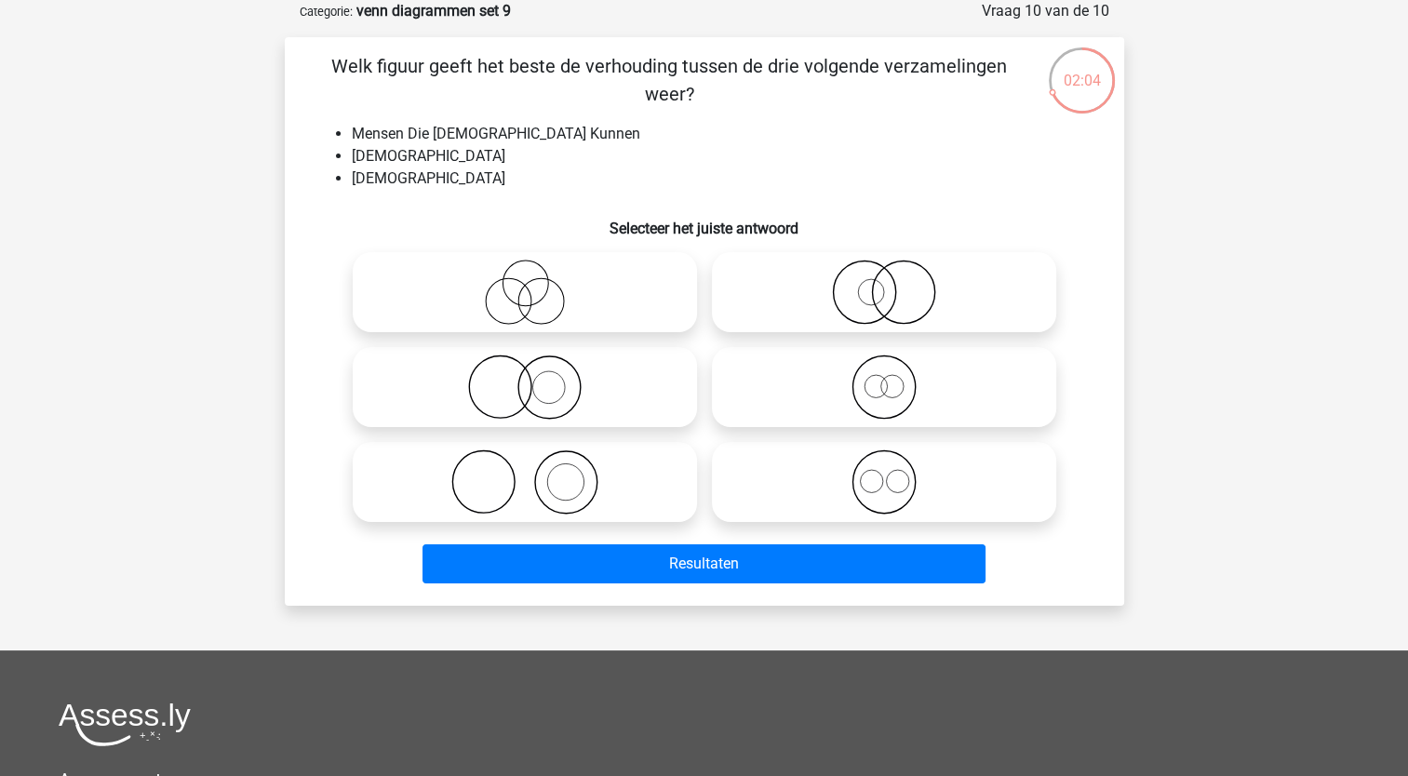
click at [540, 329] on label at bounding box center [525, 292] width 344 height 80
click at [537, 283] on input "radio" at bounding box center [531, 277] width 12 height 12
radio input "true"
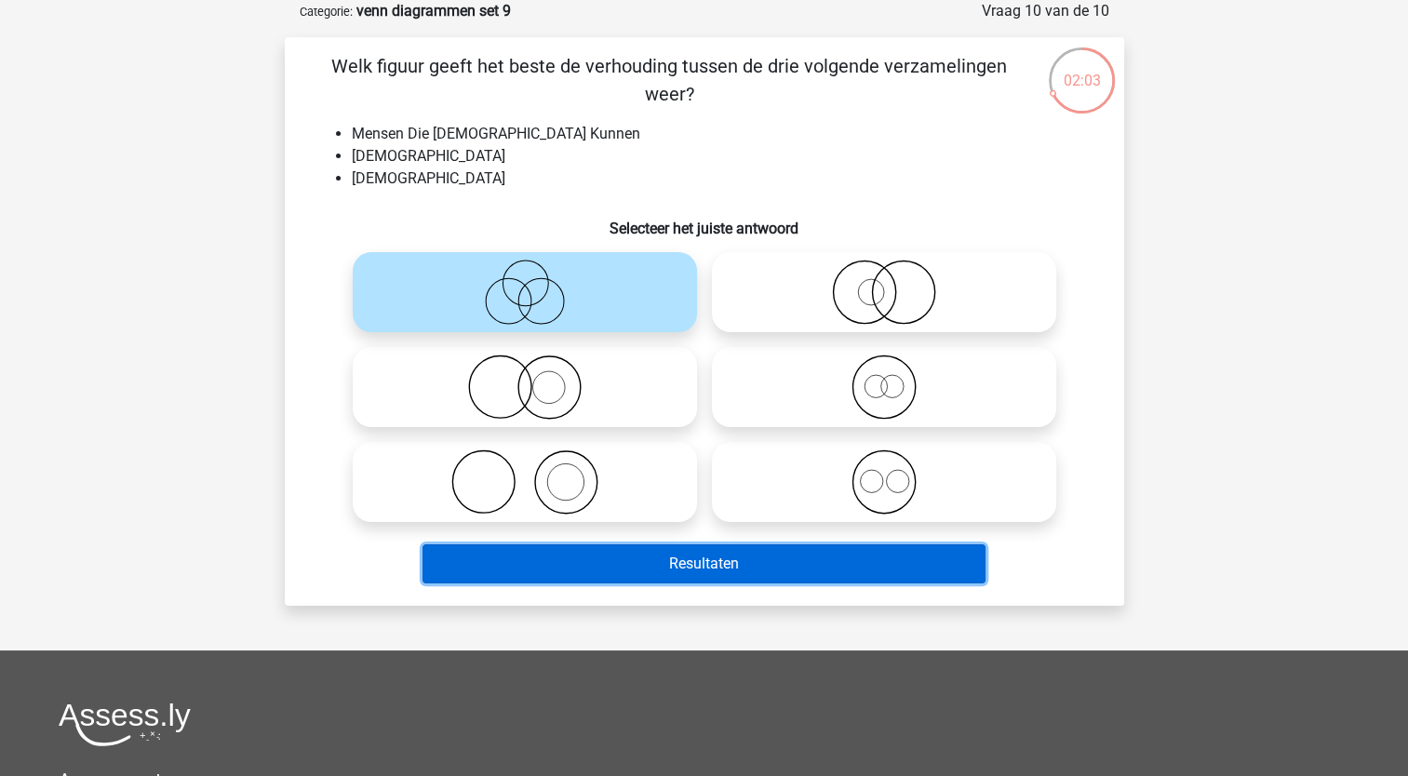
click at [558, 553] on button "Resultaten" at bounding box center [704, 563] width 563 height 39
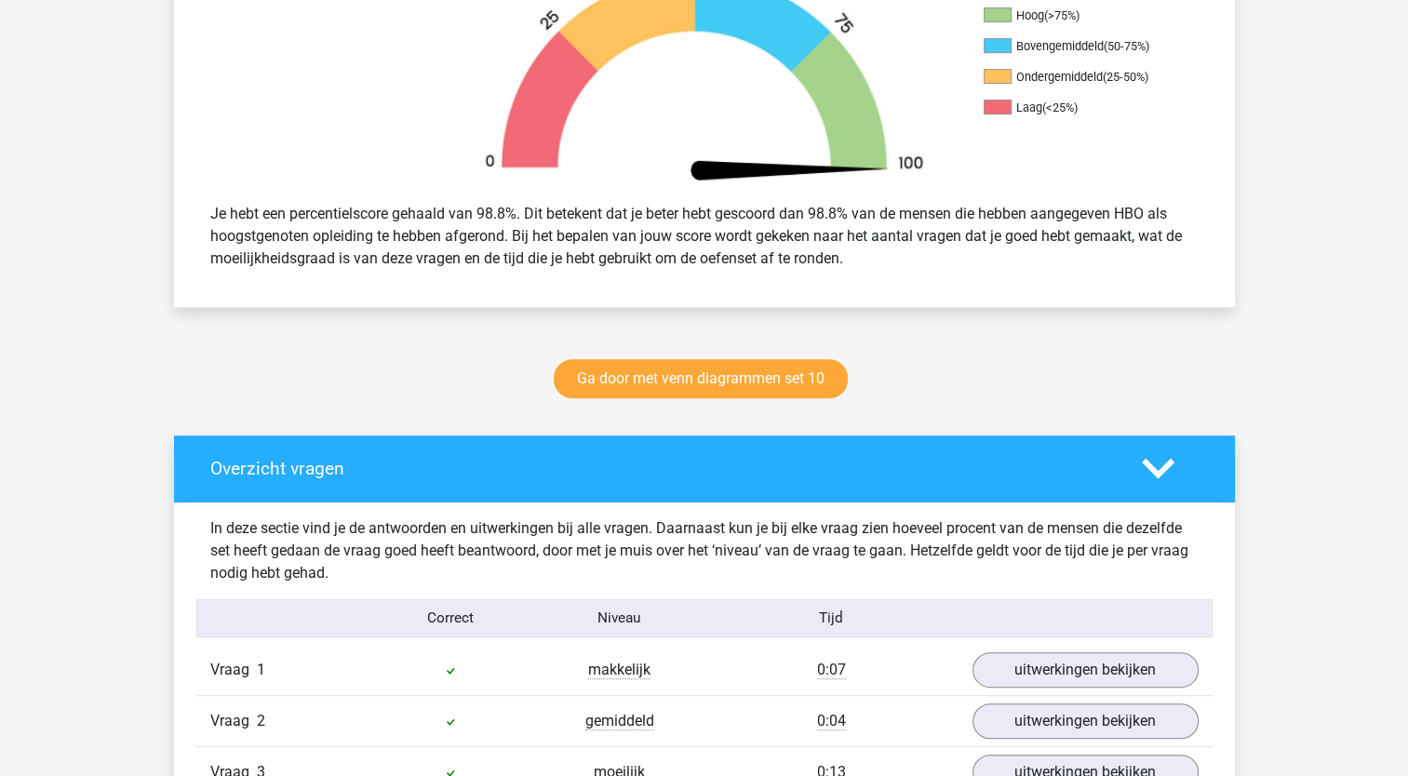
scroll to position [663, 0]
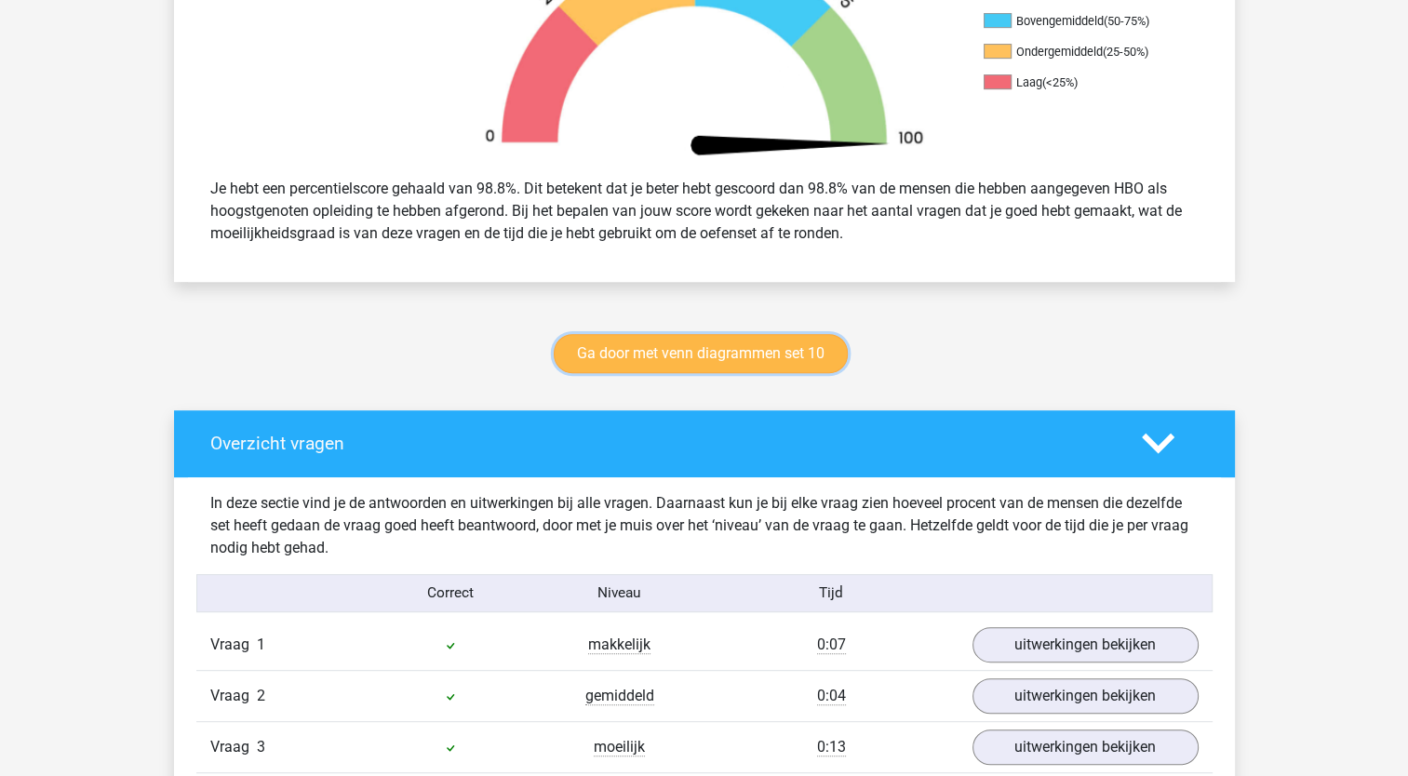
click at [631, 353] on link "Ga door met venn diagrammen set 10" at bounding box center [701, 353] width 294 height 39
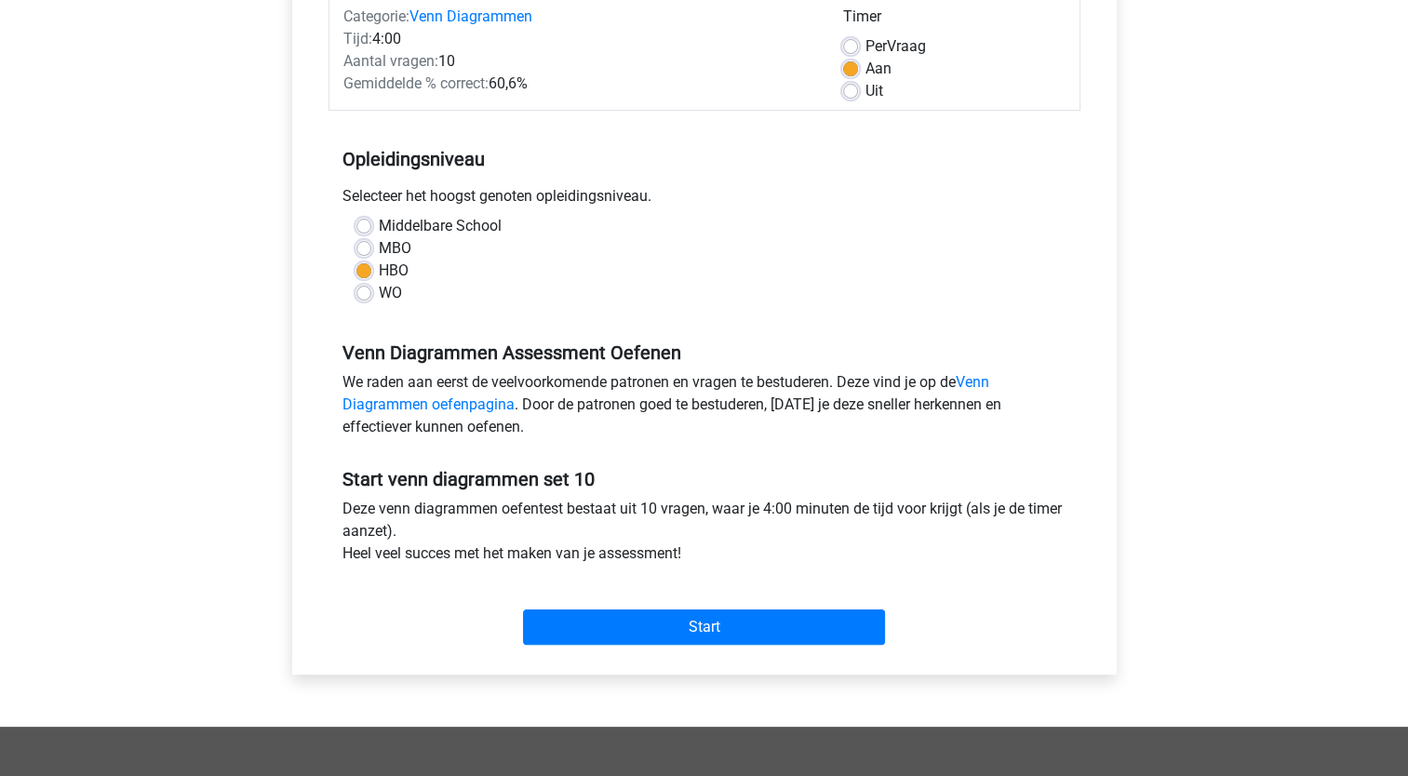
scroll to position [257, 0]
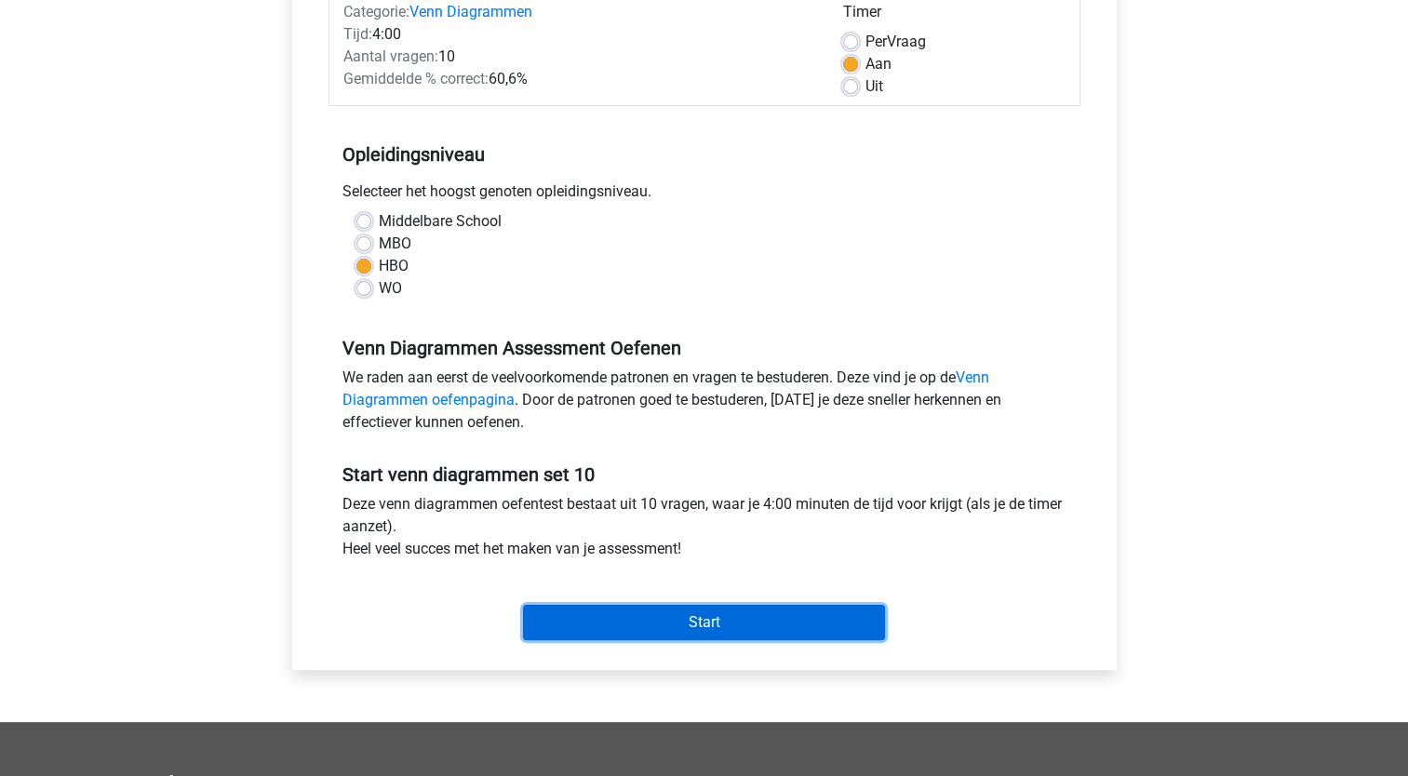
click at [755, 631] on input "Start" at bounding box center [704, 622] width 362 height 35
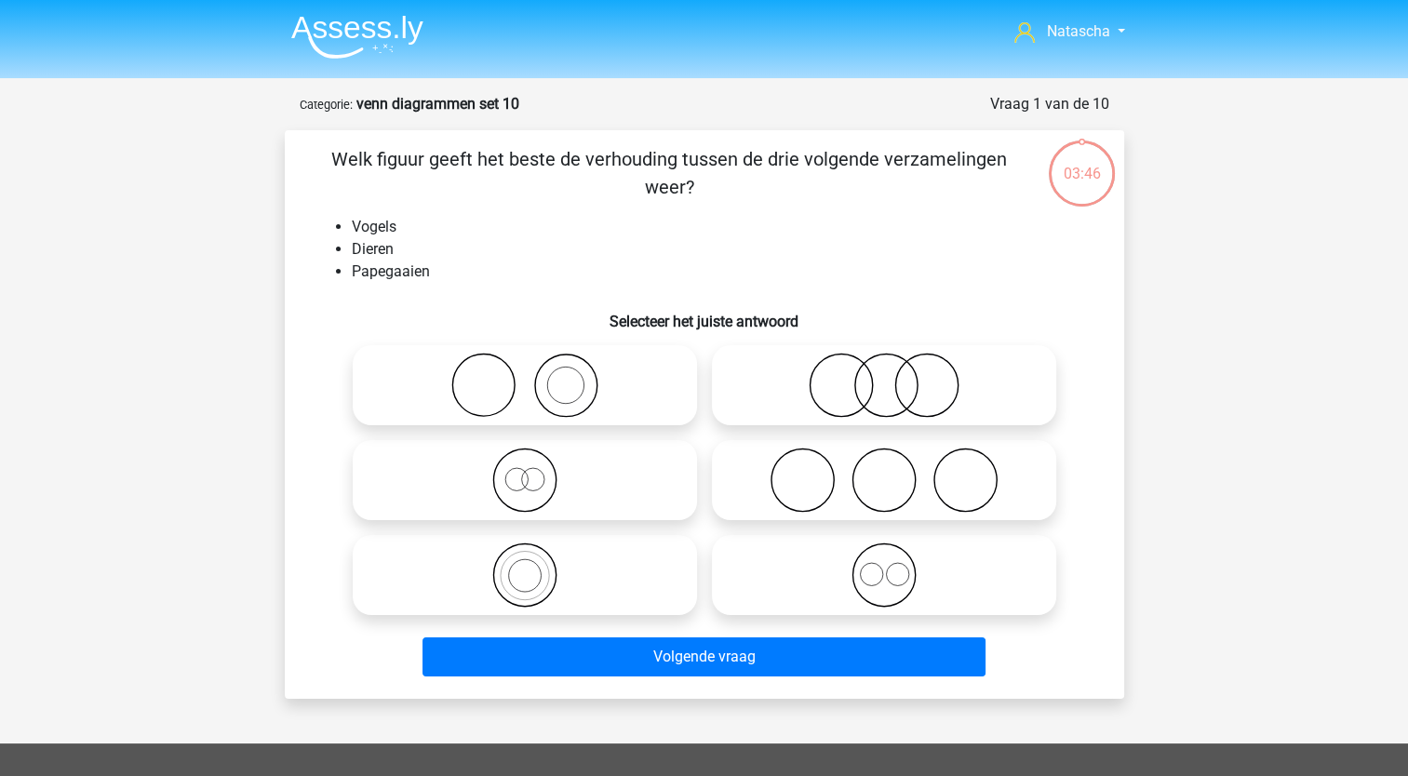
click at [513, 559] on icon at bounding box center [524, 575] width 329 height 65
click at [525, 559] on input "radio" at bounding box center [531, 560] width 12 height 12
radio input "true"
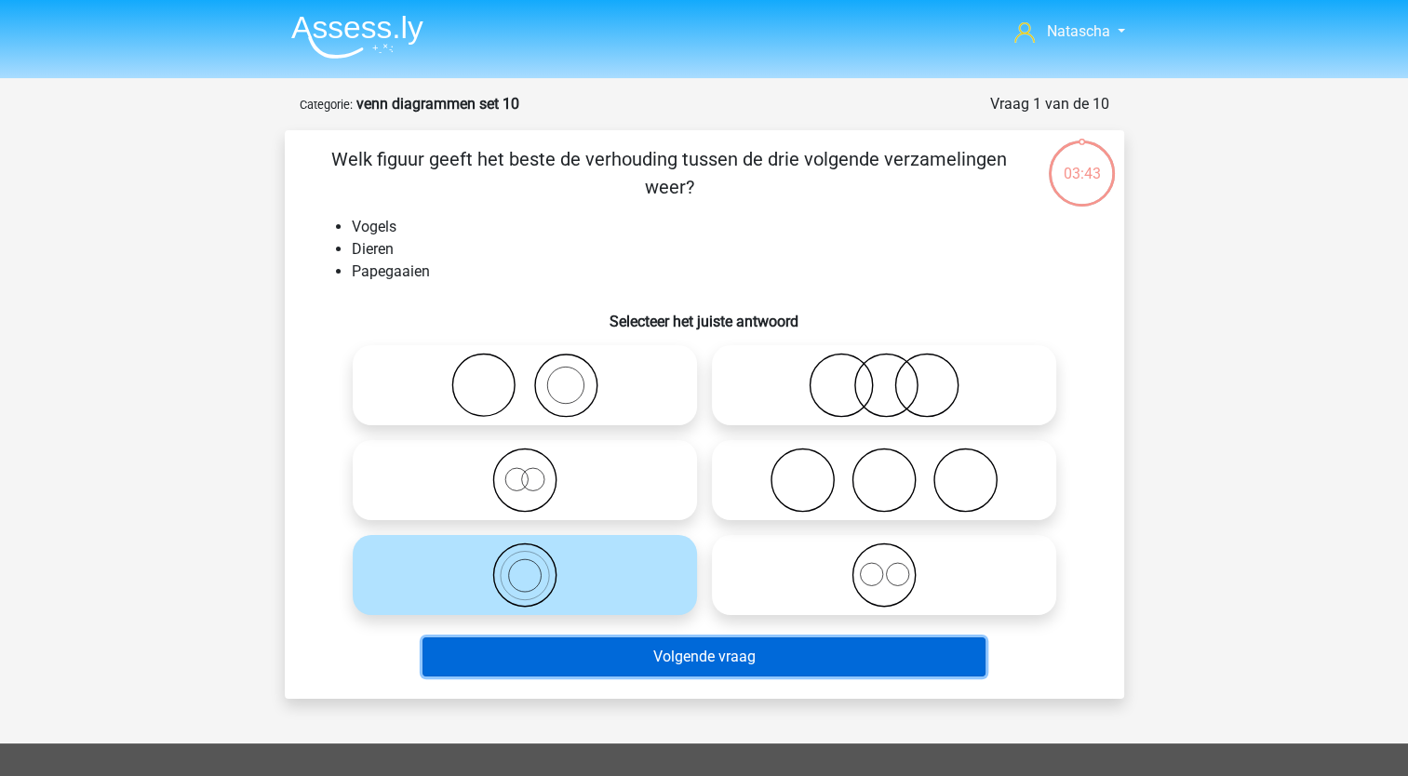
click at [499, 653] on button "Volgende vraag" at bounding box center [704, 656] width 563 height 39
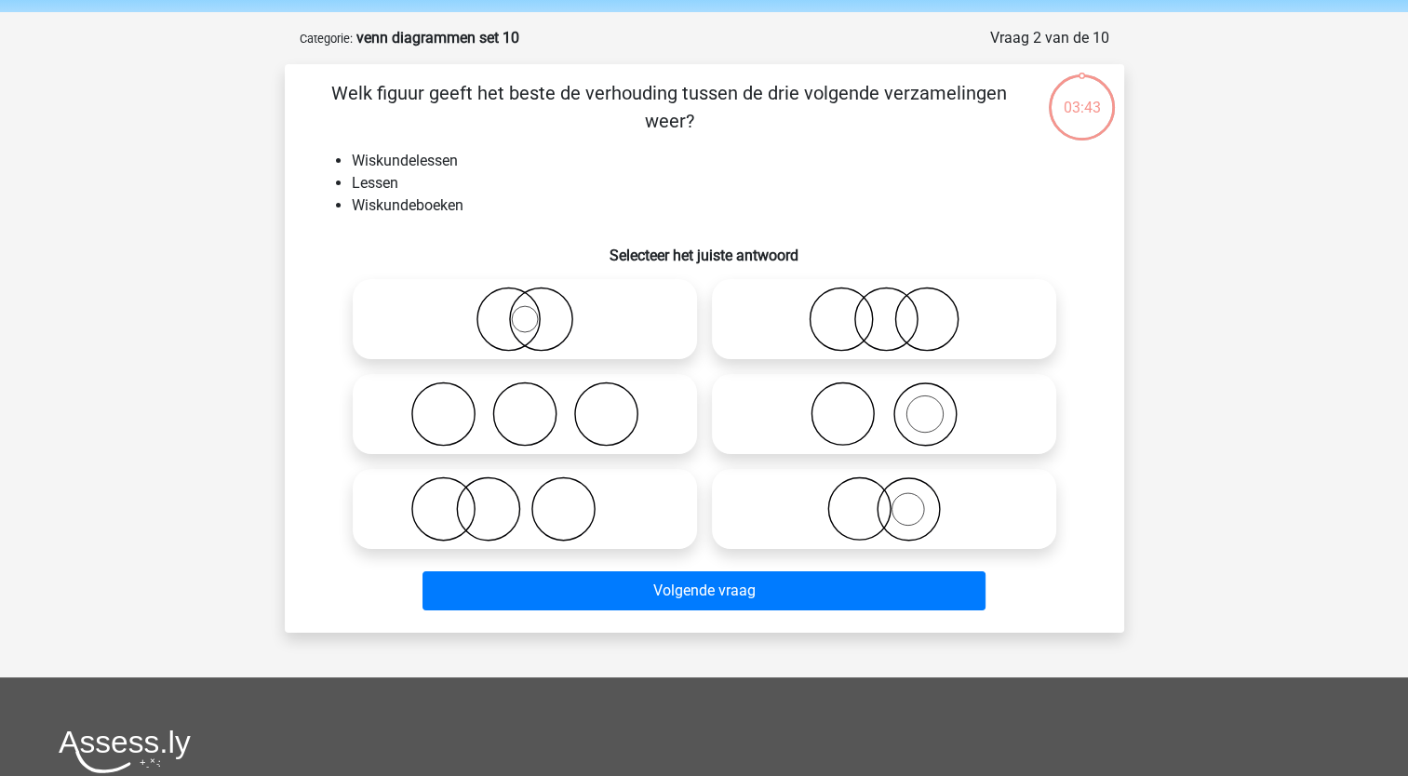
scroll to position [93, 0]
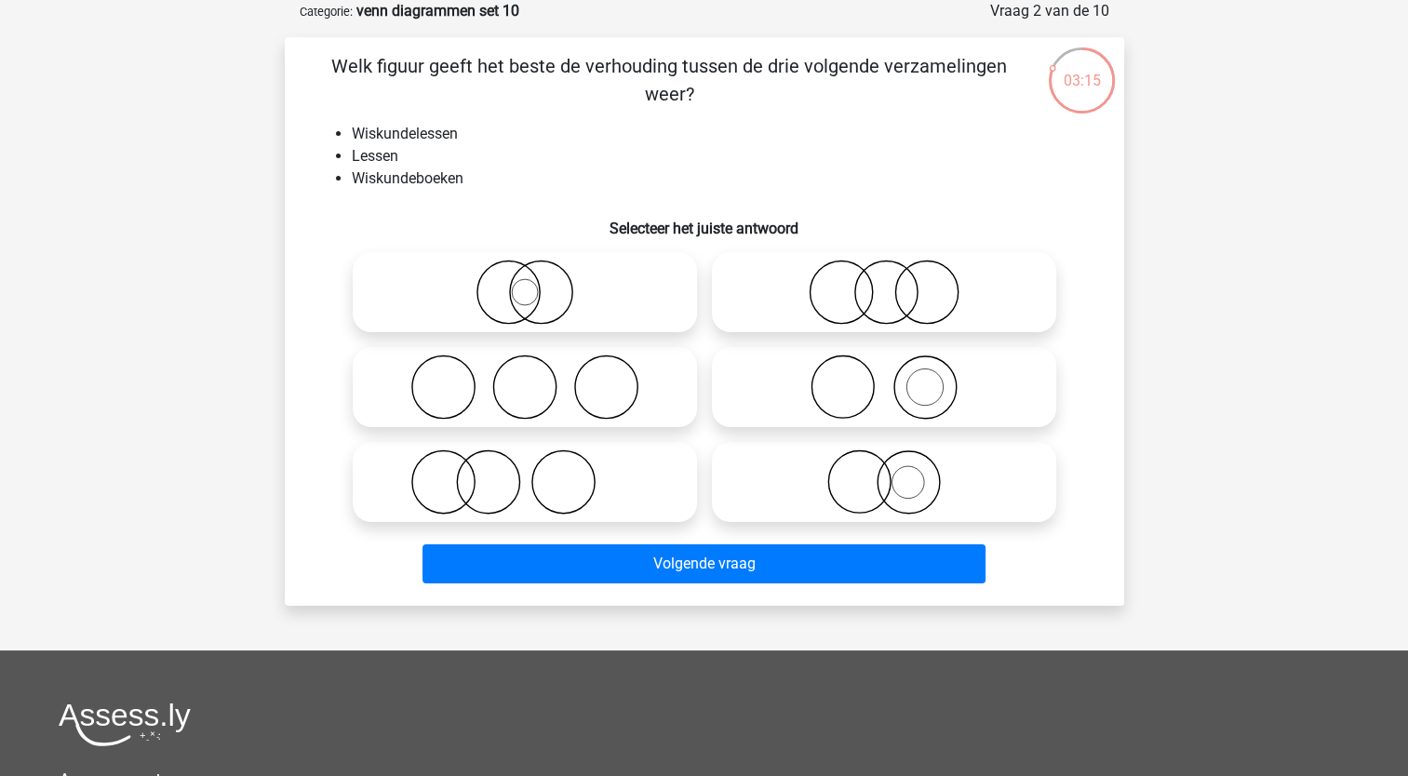
click at [868, 484] on icon at bounding box center [883, 482] width 329 height 65
click at [884, 473] on input "radio" at bounding box center [890, 467] width 12 height 12
radio input "true"
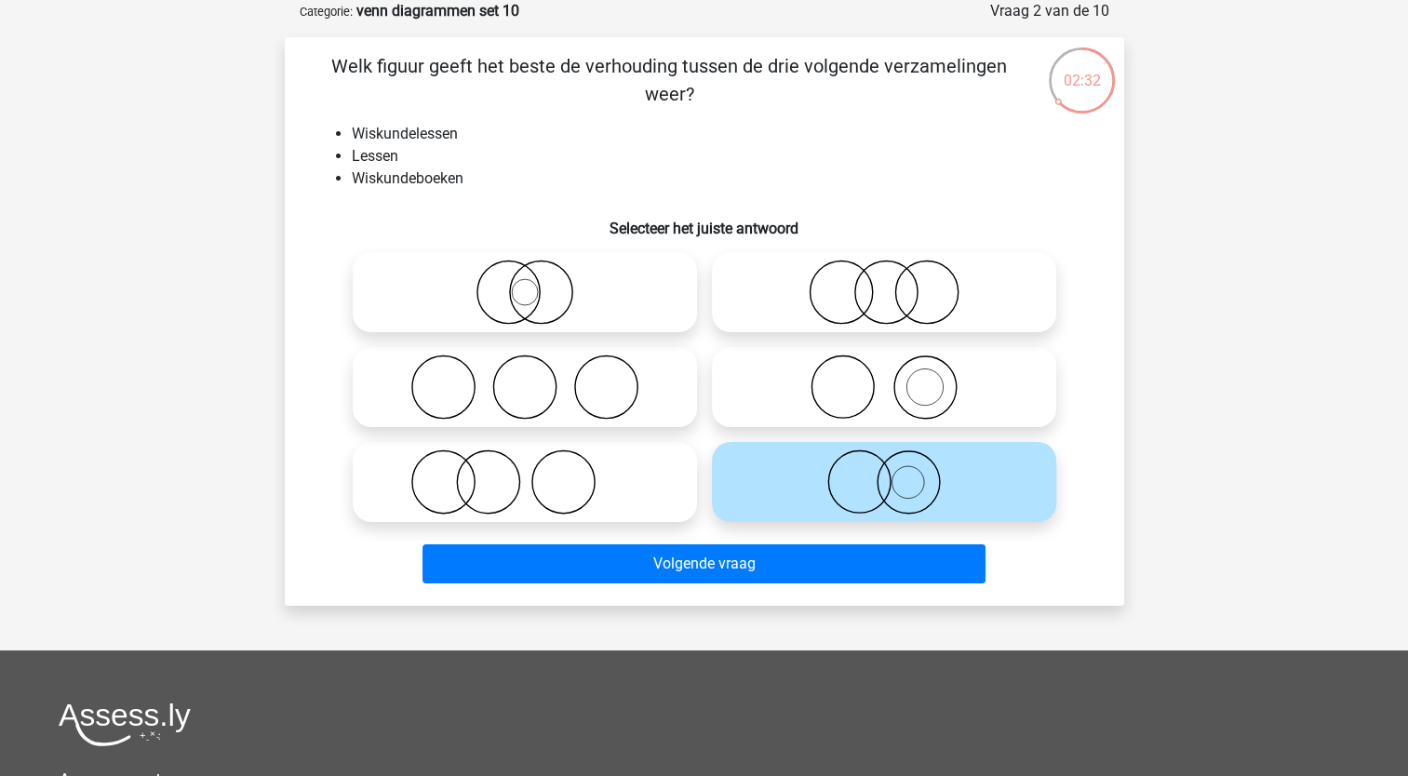
click at [510, 300] on circle at bounding box center [540, 293] width 62 height 62
click at [525, 283] on input "radio" at bounding box center [531, 277] width 12 height 12
radio input "true"
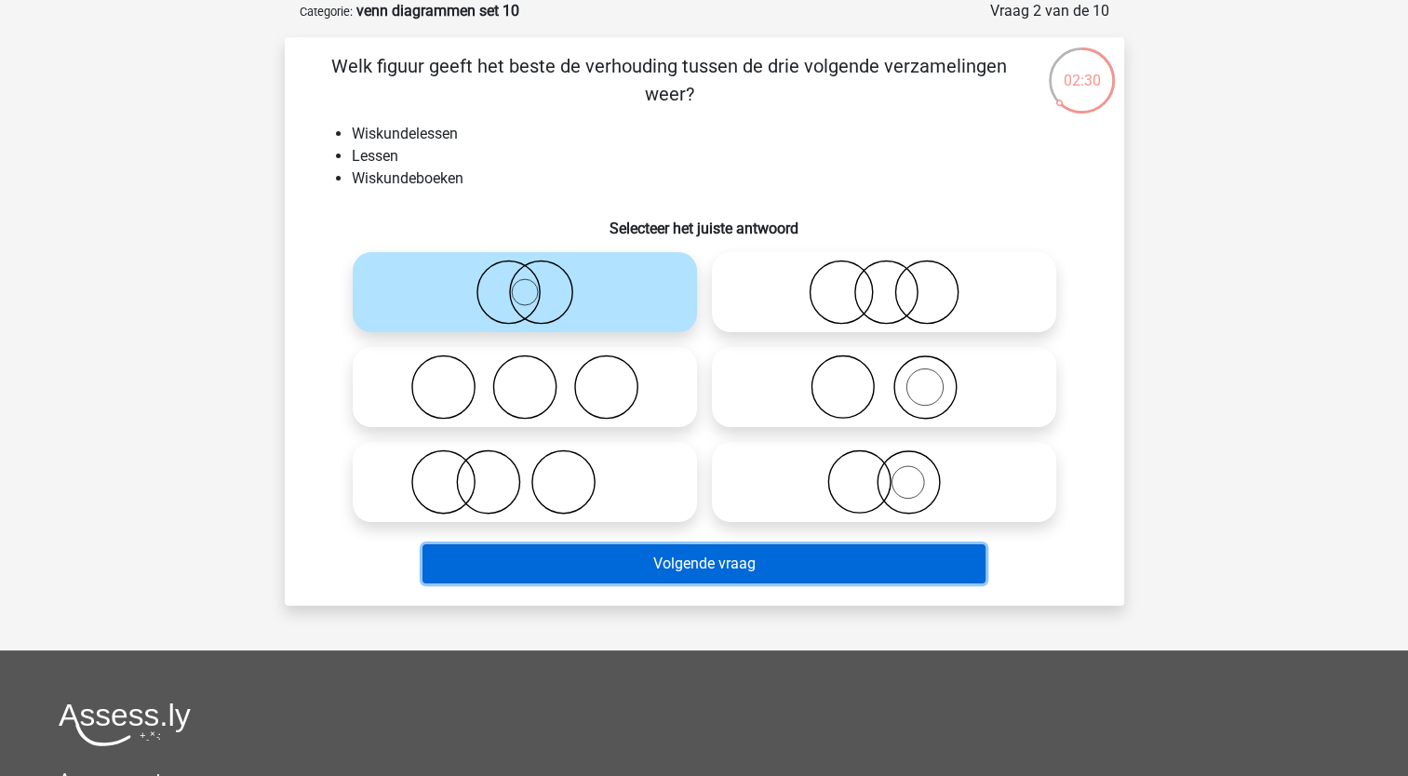
click at [498, 564] on button "Volgende vraag" at bounding box center [704, 563] width 563 height 39
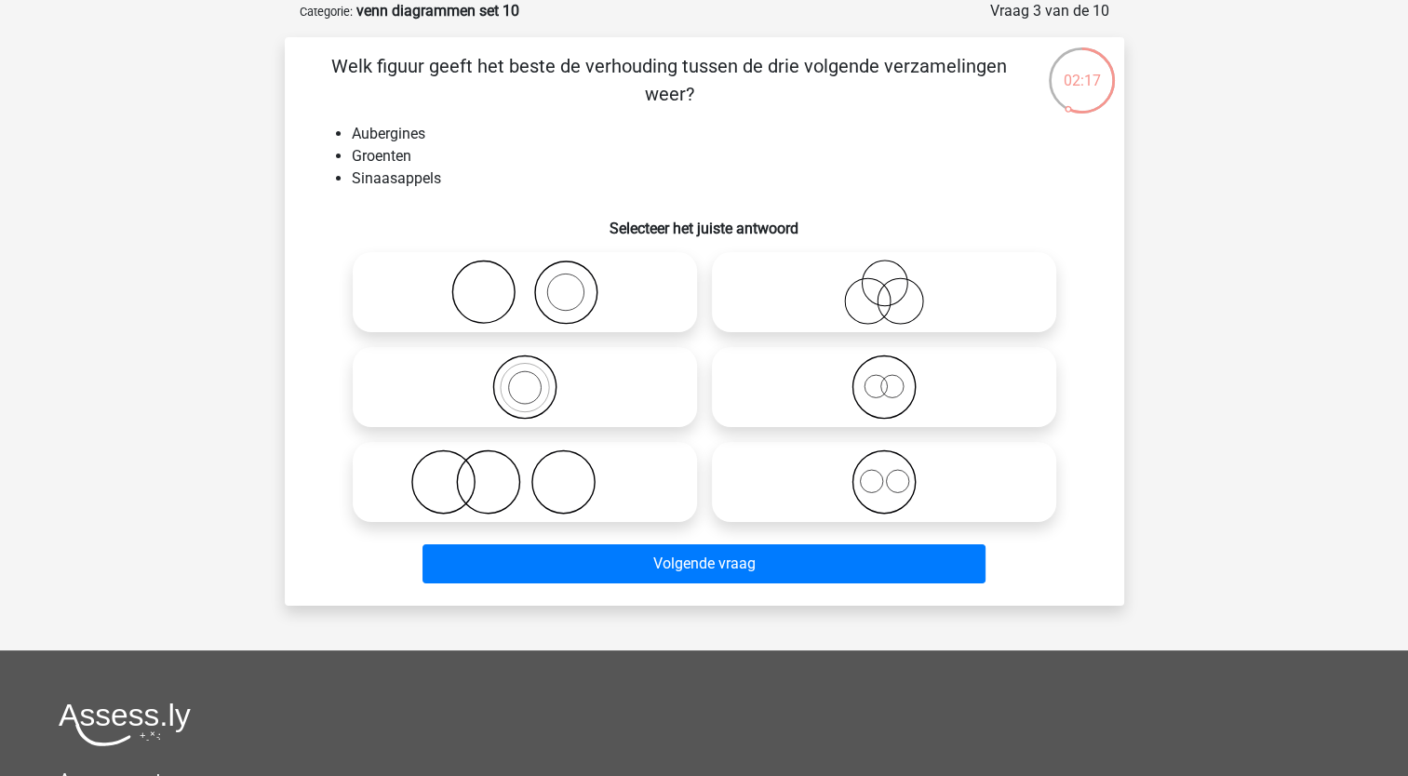
click at [889, 482] on icon at bounding box center [883, 482] width 329 height 65
click at [889, 473] on input "radio" at bounding box center [890, 467] width 12 height 12
radio input "true"
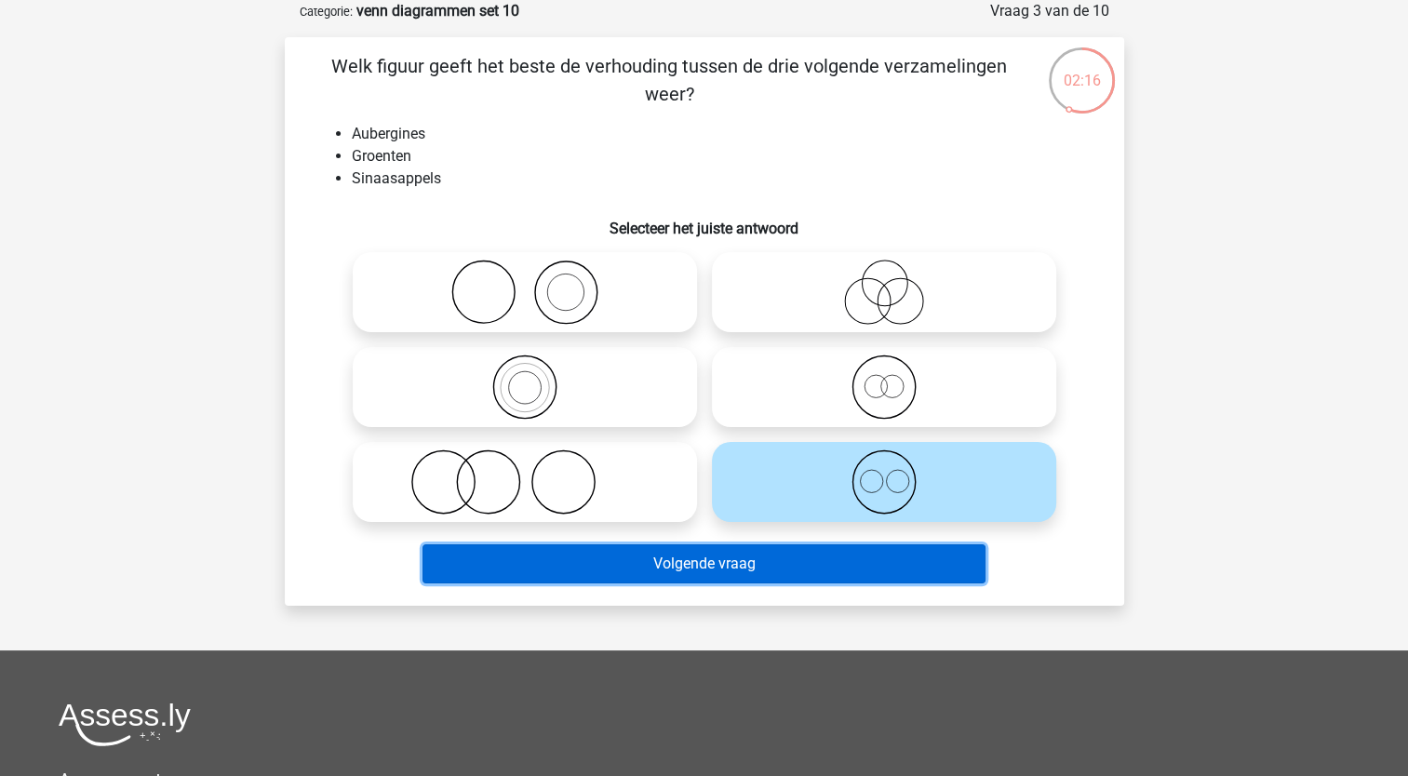
click at [753, 568] on button "Volgende vraag" at bounding box center [704, 563] width 563 height 39
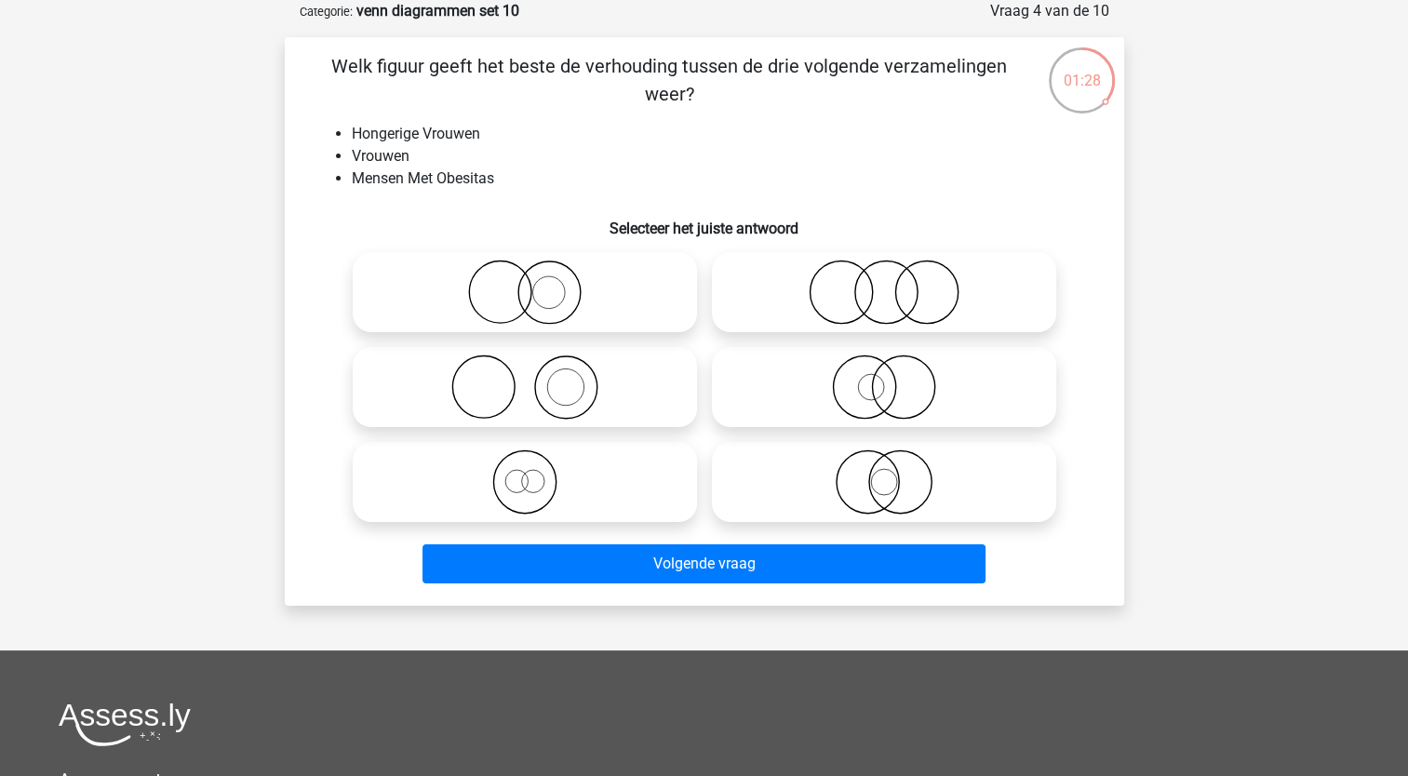
click at [817, 292] on icon at bounding box center [883, 292] width 329 height 65
click at [884, 283] on input "radio" at bounding box center [890, 277] width 12 height 12
radio input "true"
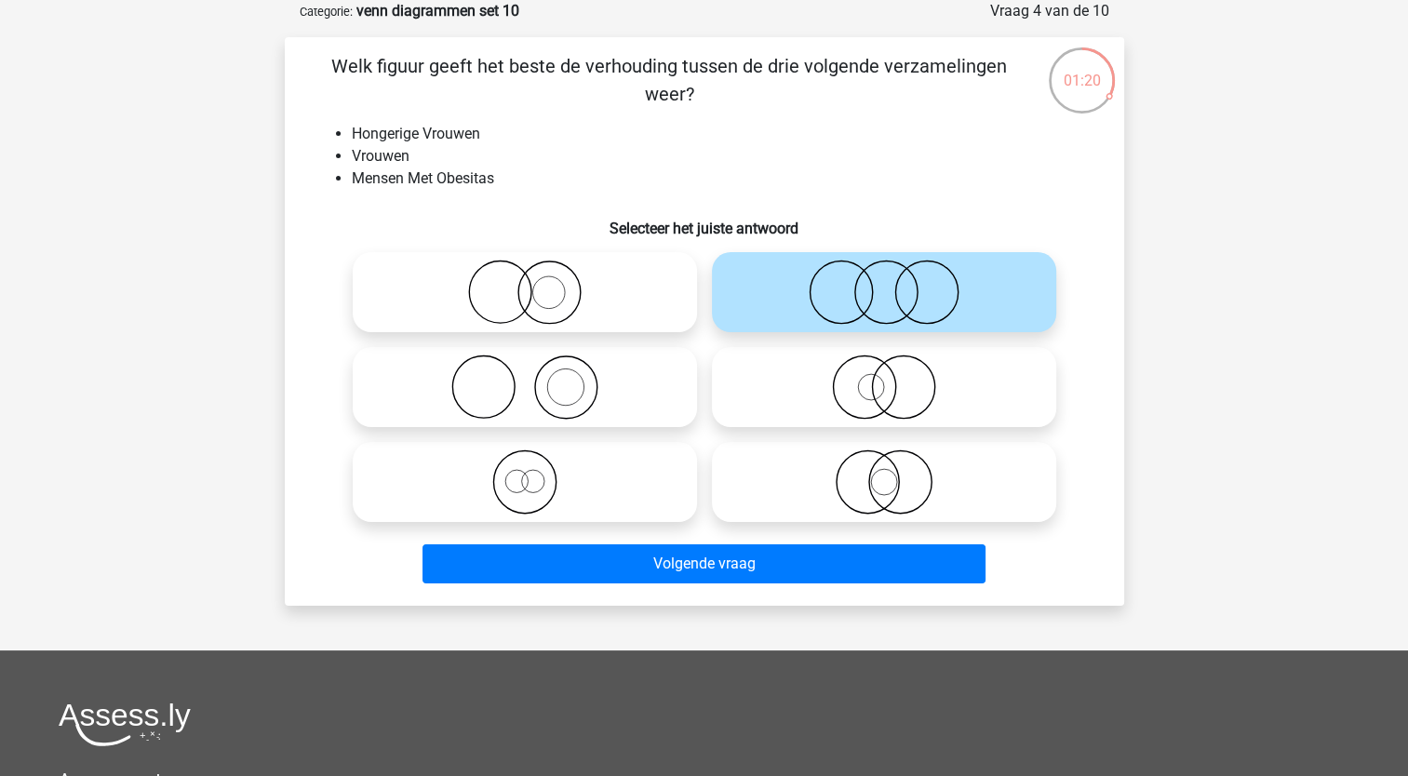
click at [491, 285] on icon at bounding box center [524, 292] width 329 height 65
click at [525, 283] on input "radio" at bounding box center [531, 277] width 12 height 12
radio input "true"
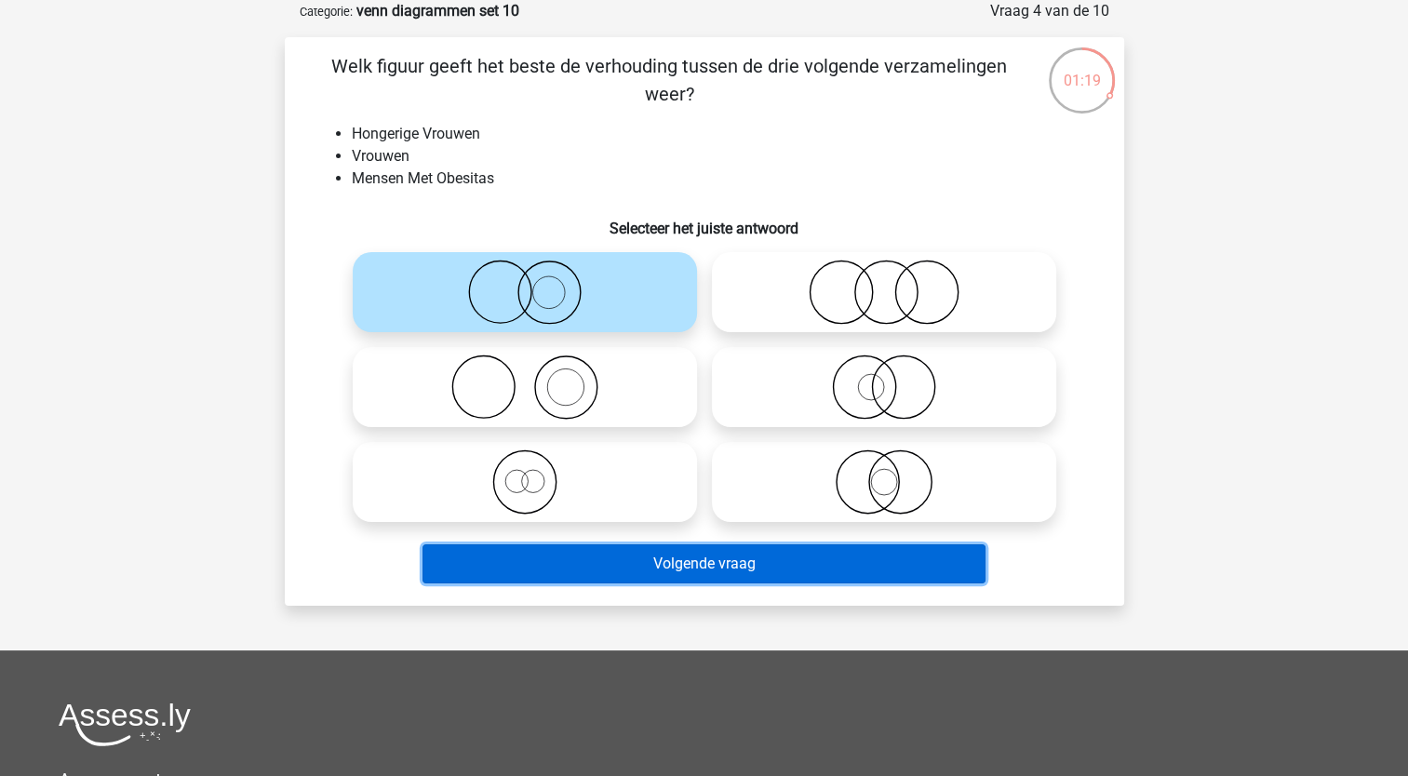
click at [506, 556] on button "Volgende vraag" at bounding box center [704, 563] width 563 height 39
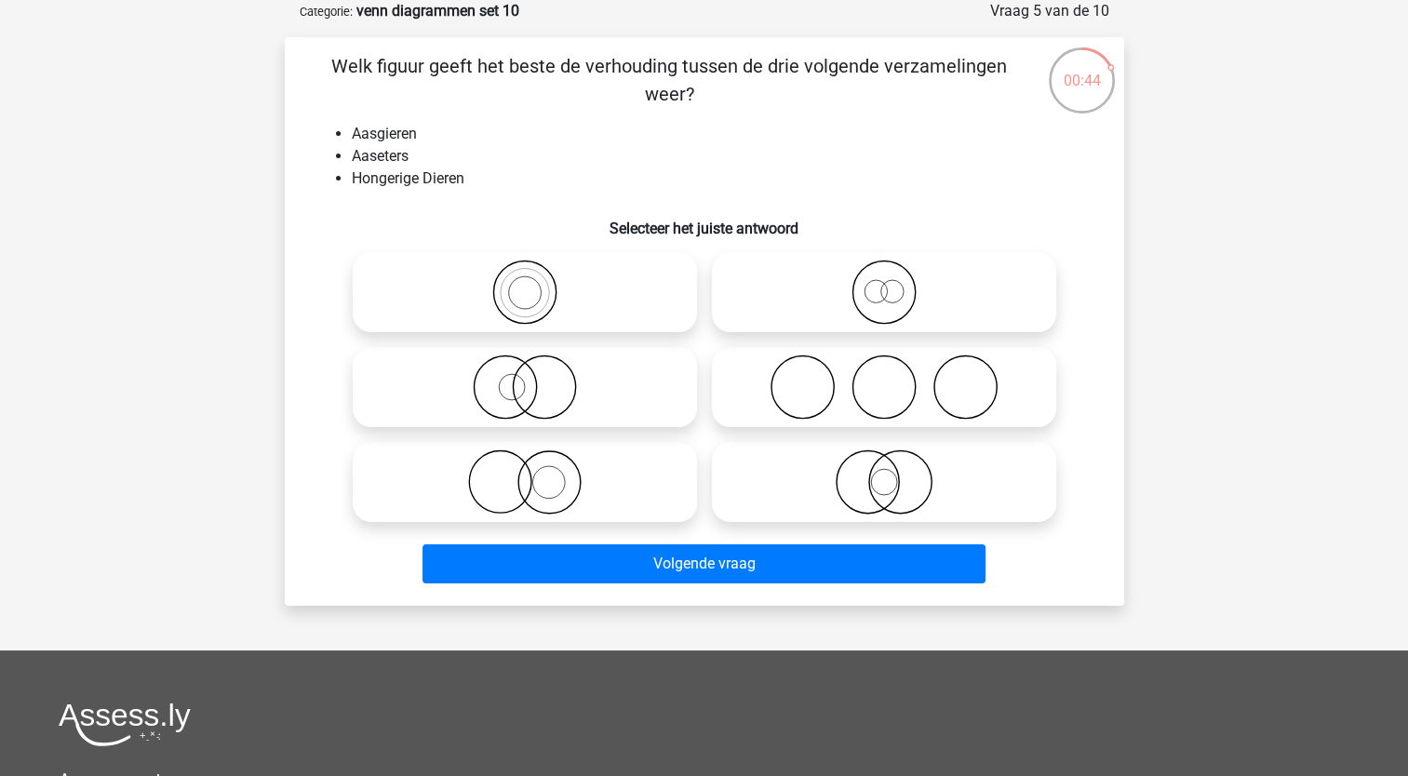
click at [537, 465] on icon at bounding box center [524, 482] width 329 height 65
click at [537, 465] on input "radio" at bounding box center [531, 467] width 12 height 12
radio input "true"
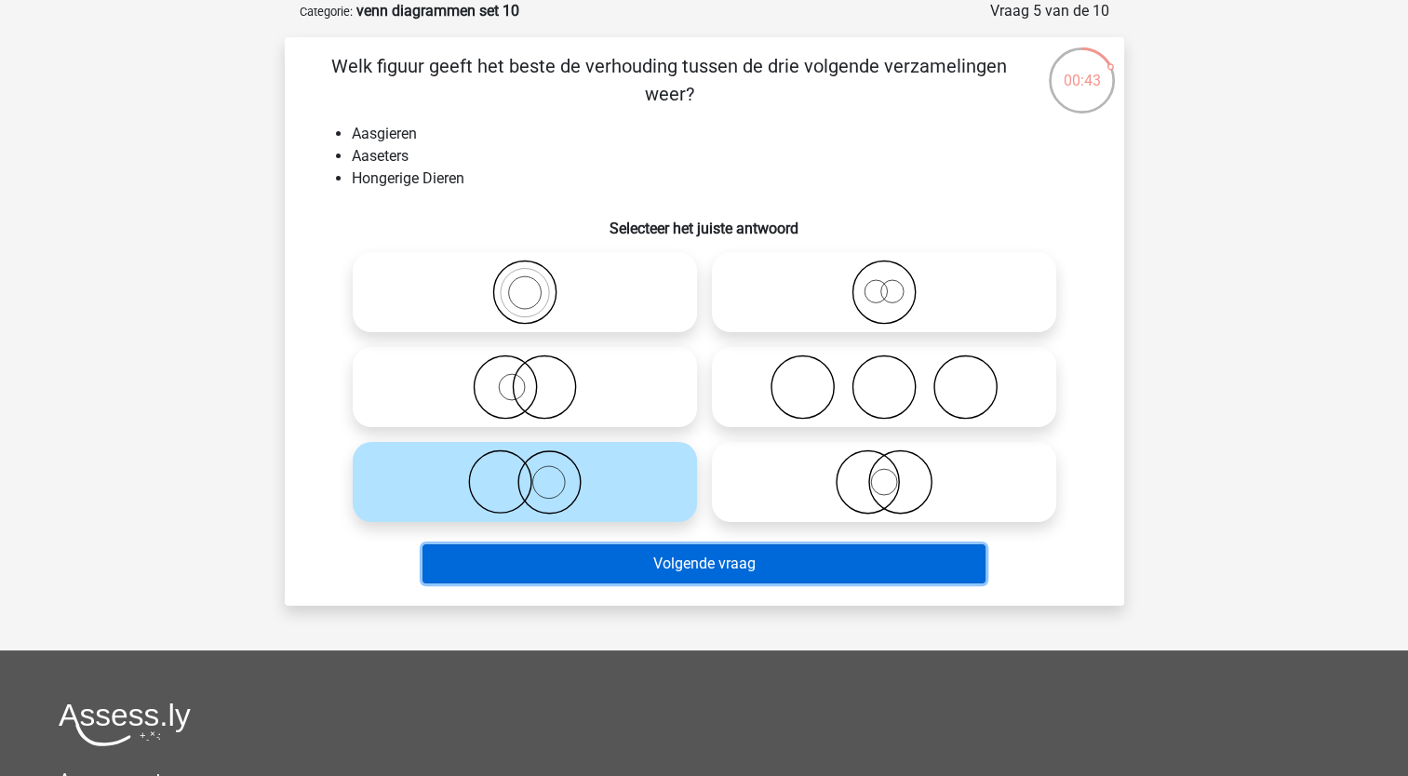
click at [541, 560] on button "Volgende vraag" at bounding box center [704, 563] width 563 height 39
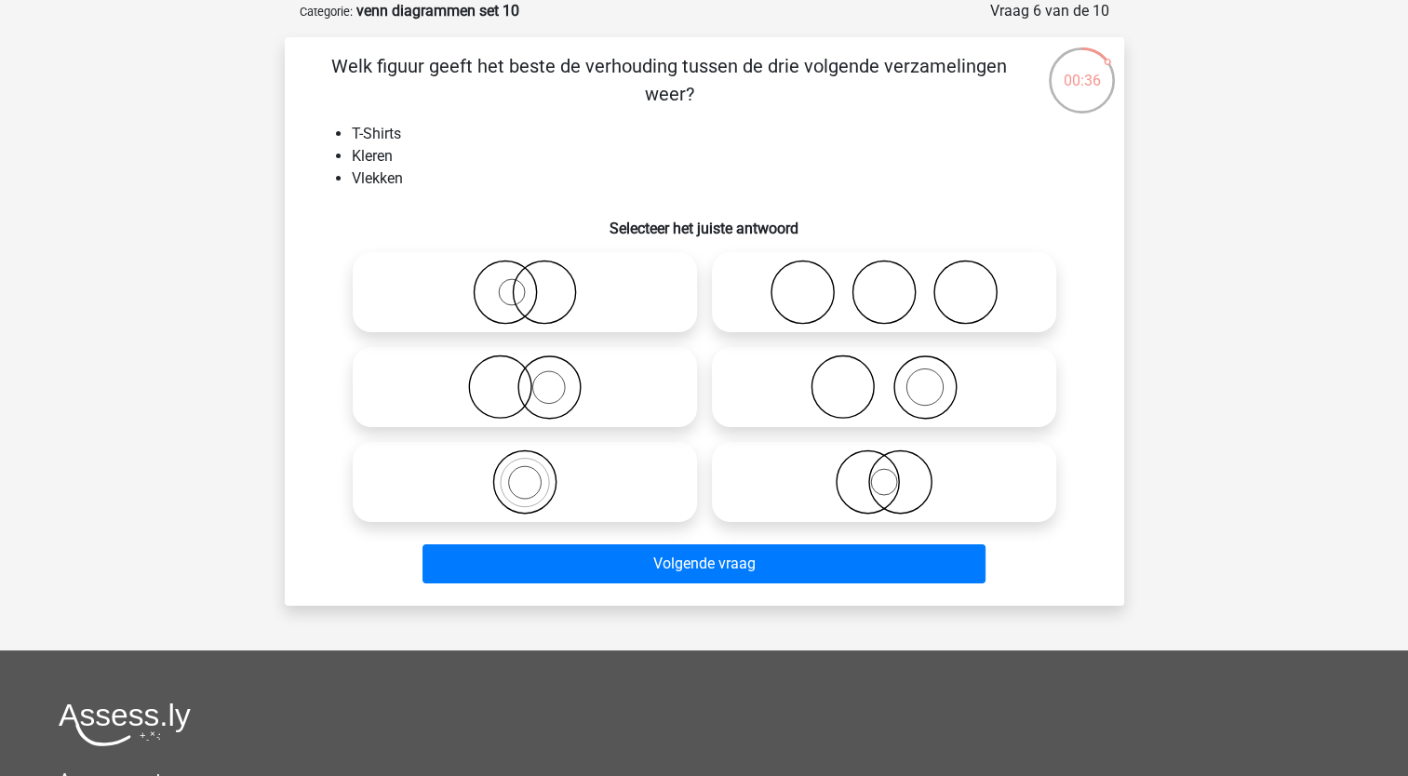
click at [785, 395] on icon at bounding box center [883, 387] width 329 height 65
click at [884, 378] on input "radio" at bounding box center [890, 372] width 12 height 12
radio input "true"
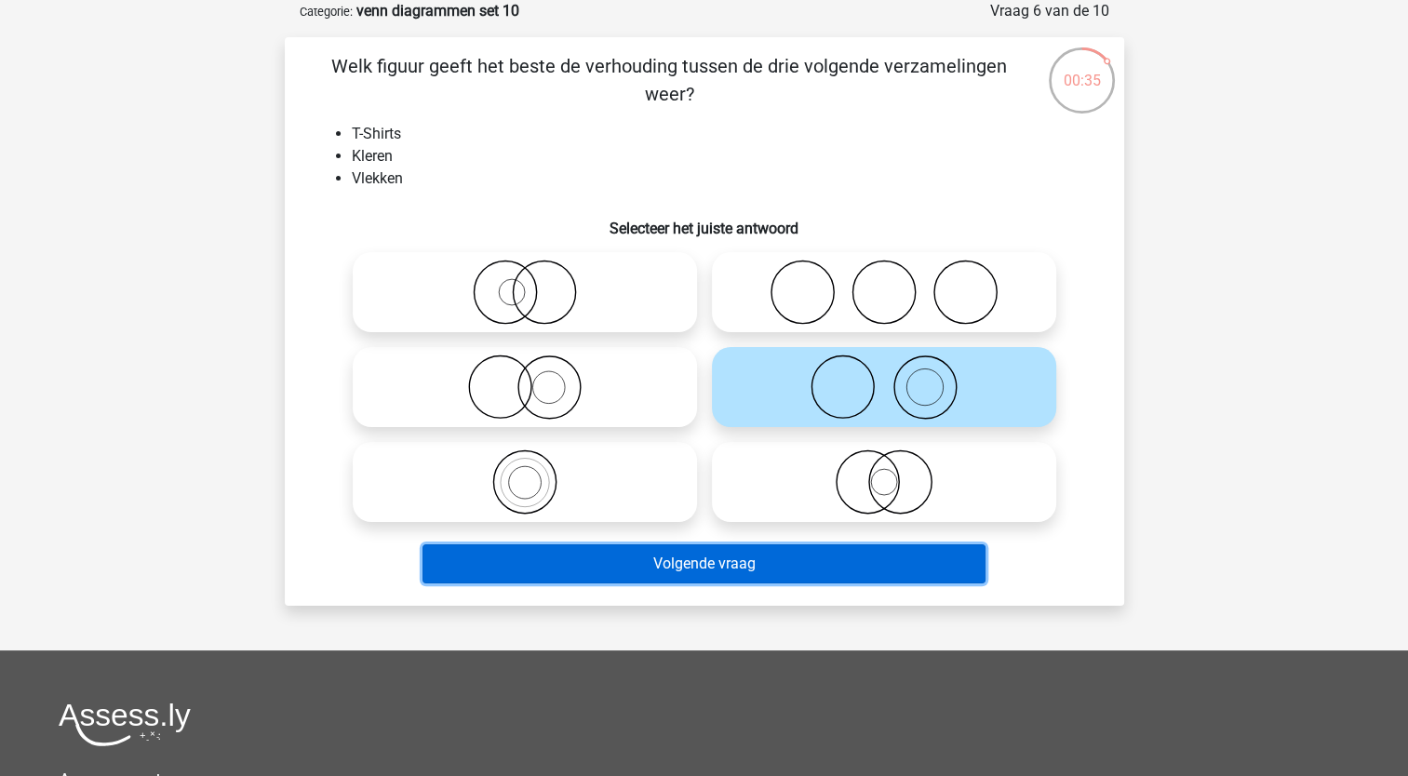
click at [697, 576] on button "Volgende vraag" at bounding box center [704, 563] width 563 height 39
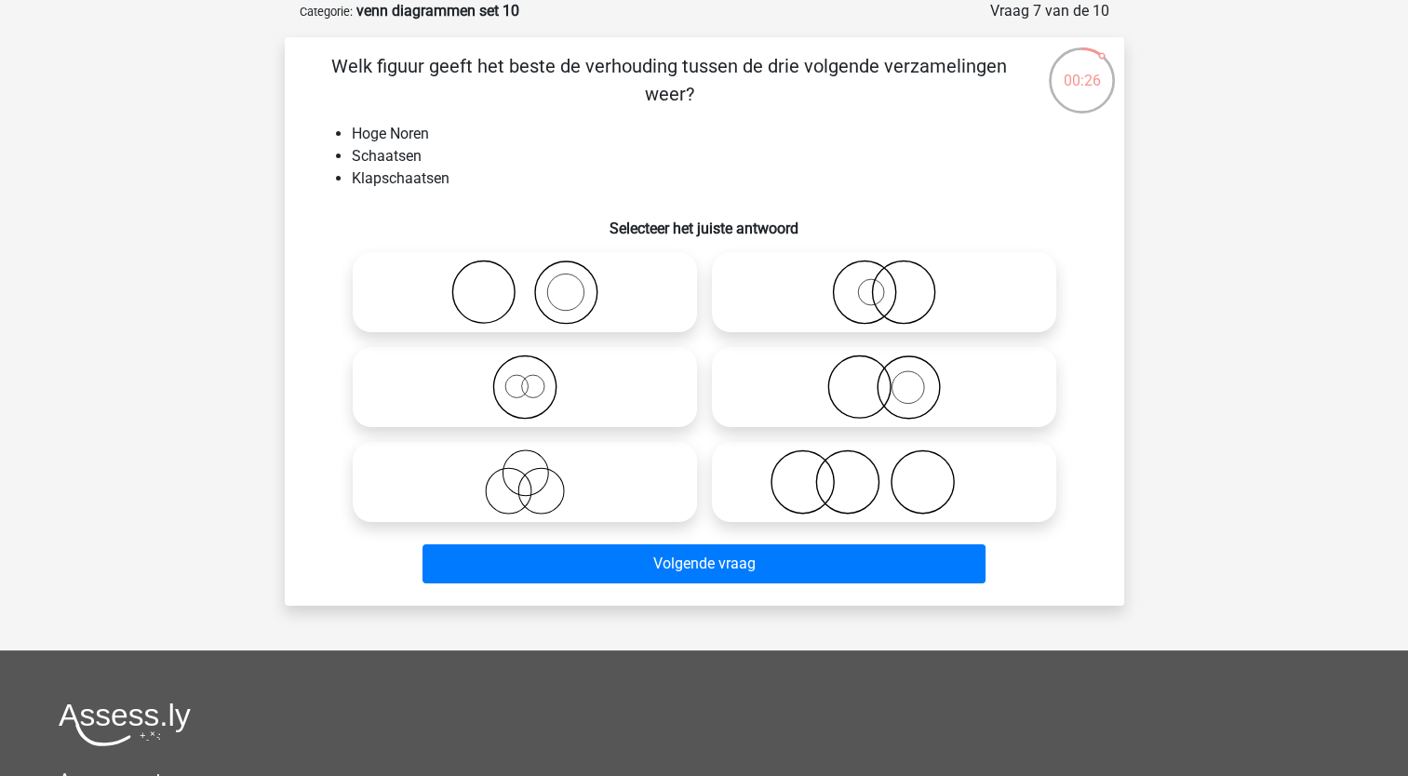
click at [551, 287] on icon at bounding box center [524, 292] width 329 height 65
click at [537, 283] on input "radio" at bounding box center [531, 277] width 12 height 12
radio input "true"
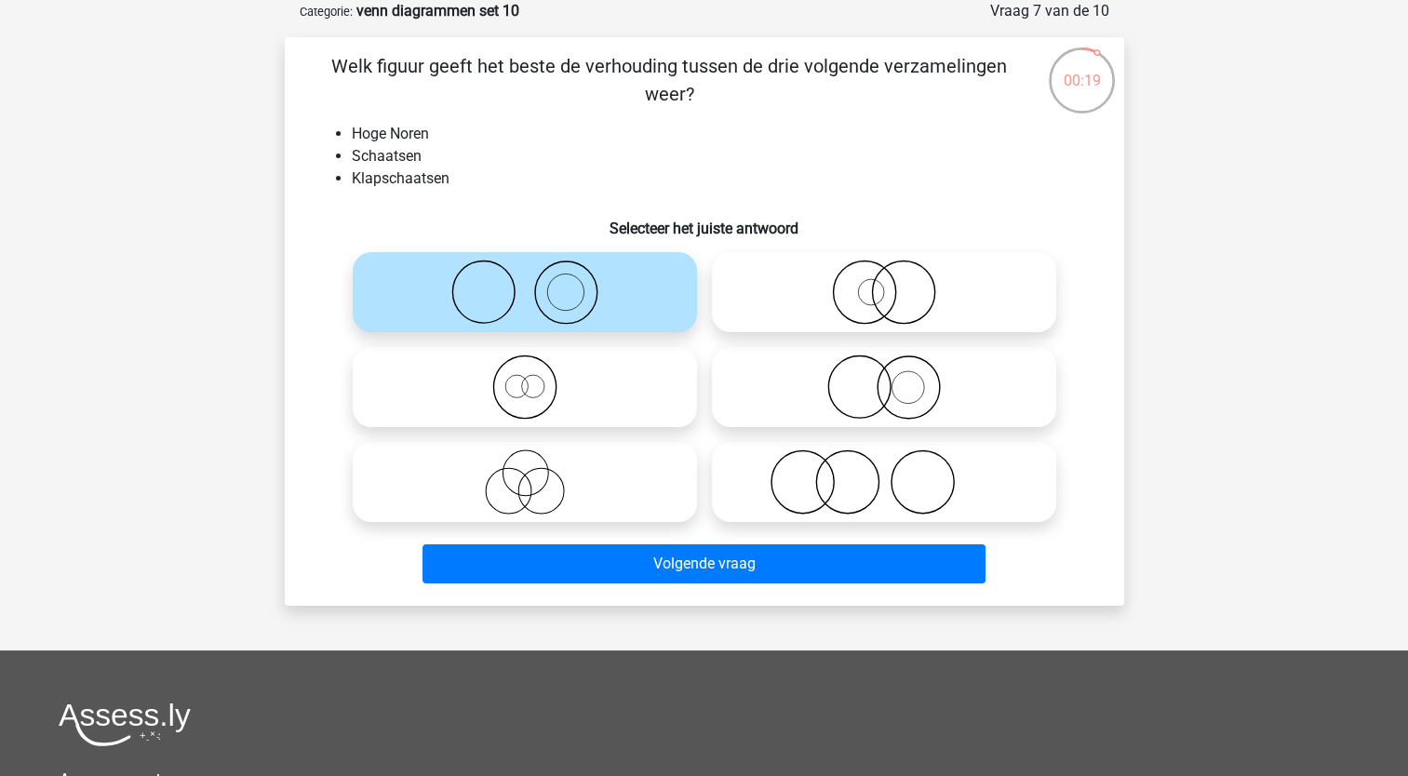
click at [514, 392] on icon at bounding box center [524, 387] width 329 height 65
click at [525, 378] on input "radio" at bounding box center [531, 372] width 12 height 12
radio input "true"
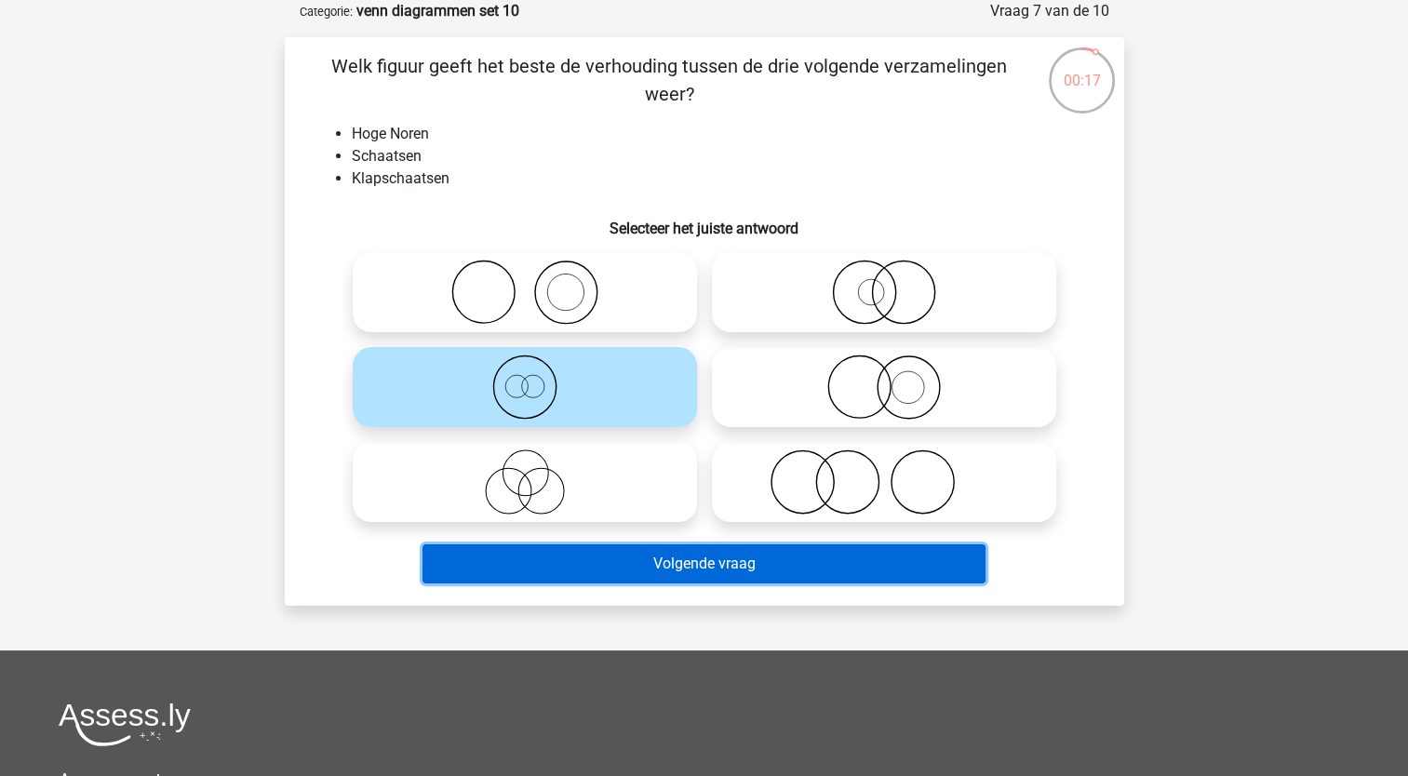
click at [564, 568] on button "Volgende vraag" at bounding box center [704, 563] width 563 height 39
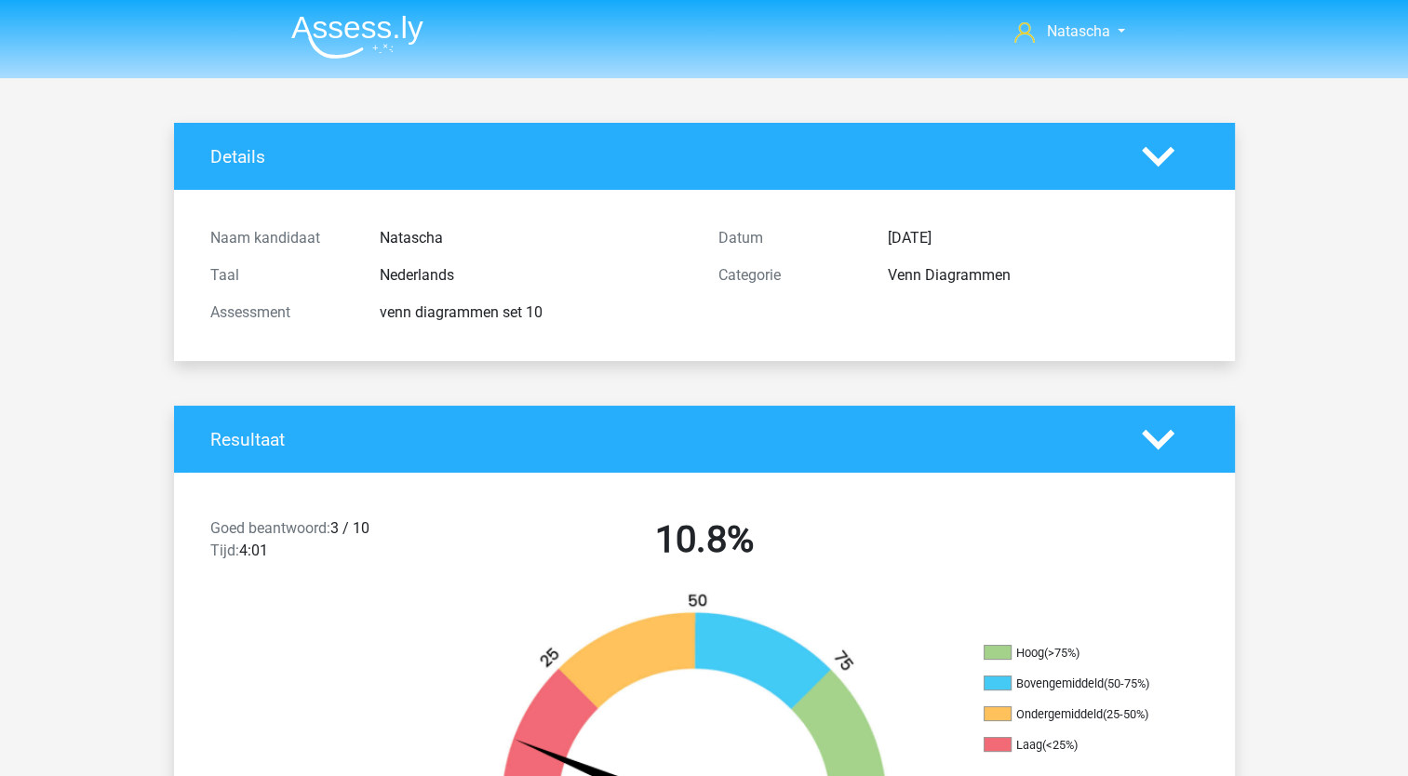
click at [576, 556] on h2 "10.8%" at bounding box center [704, 539] width 480 height 45
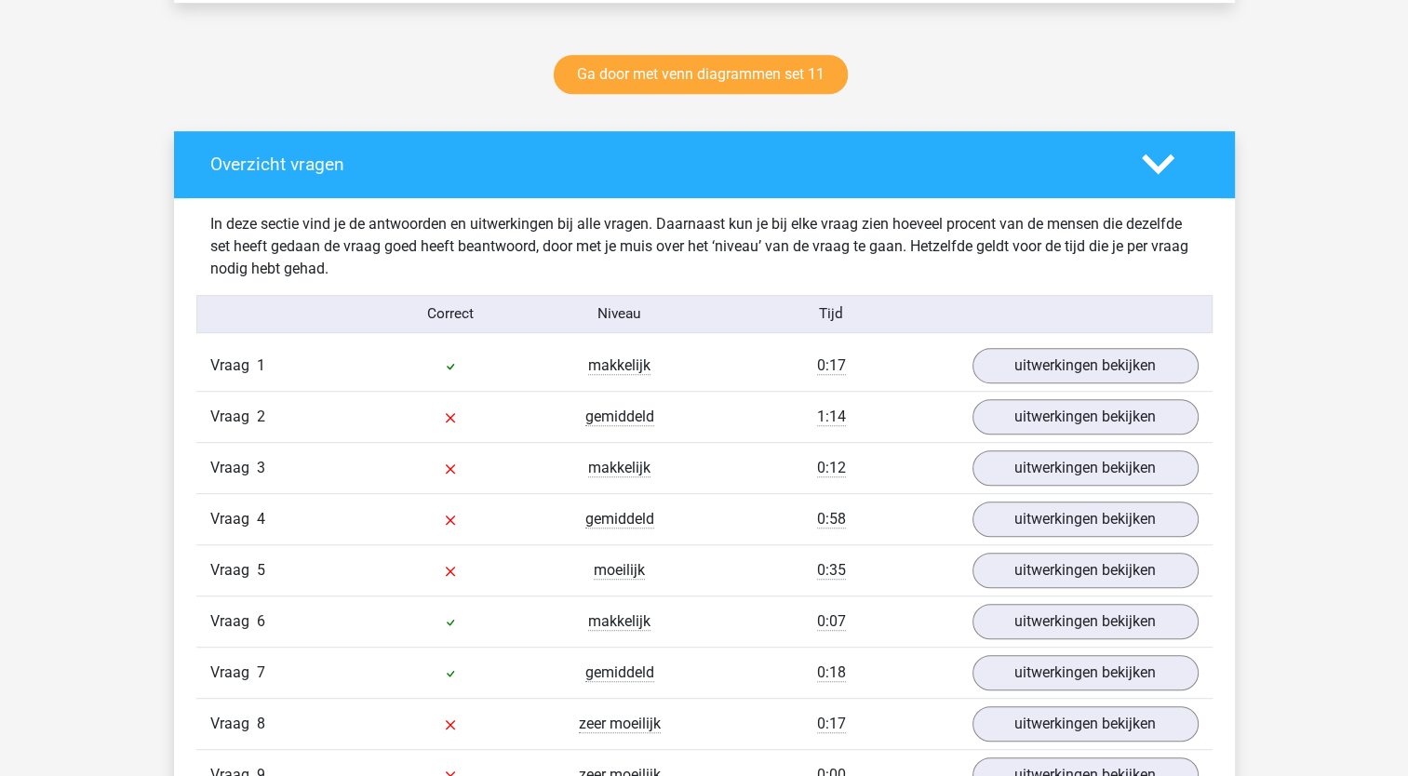
scroll to position [990, 0]
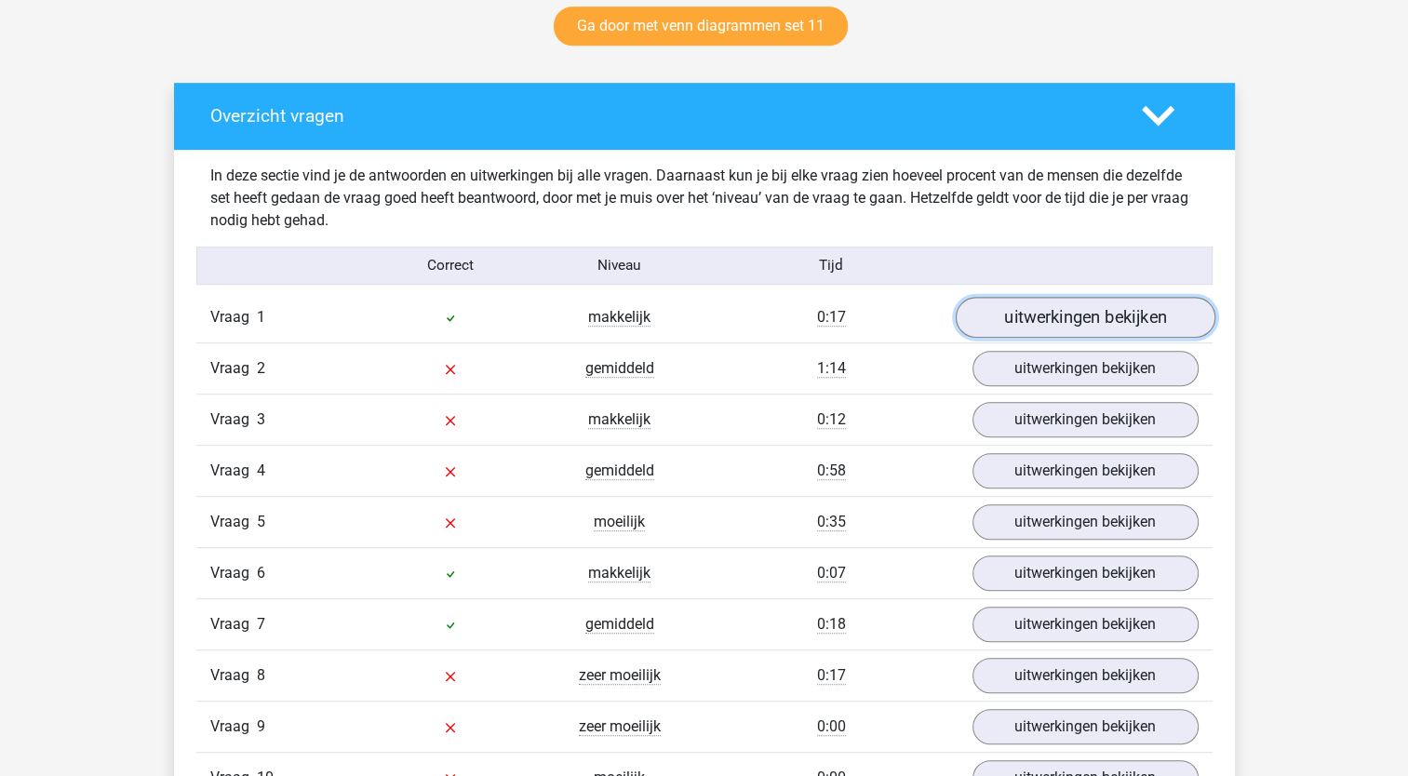
click at [1067, 306] on link "uitwerkingen bekijken" at bounding box center [1085, 317] width 260 height 41
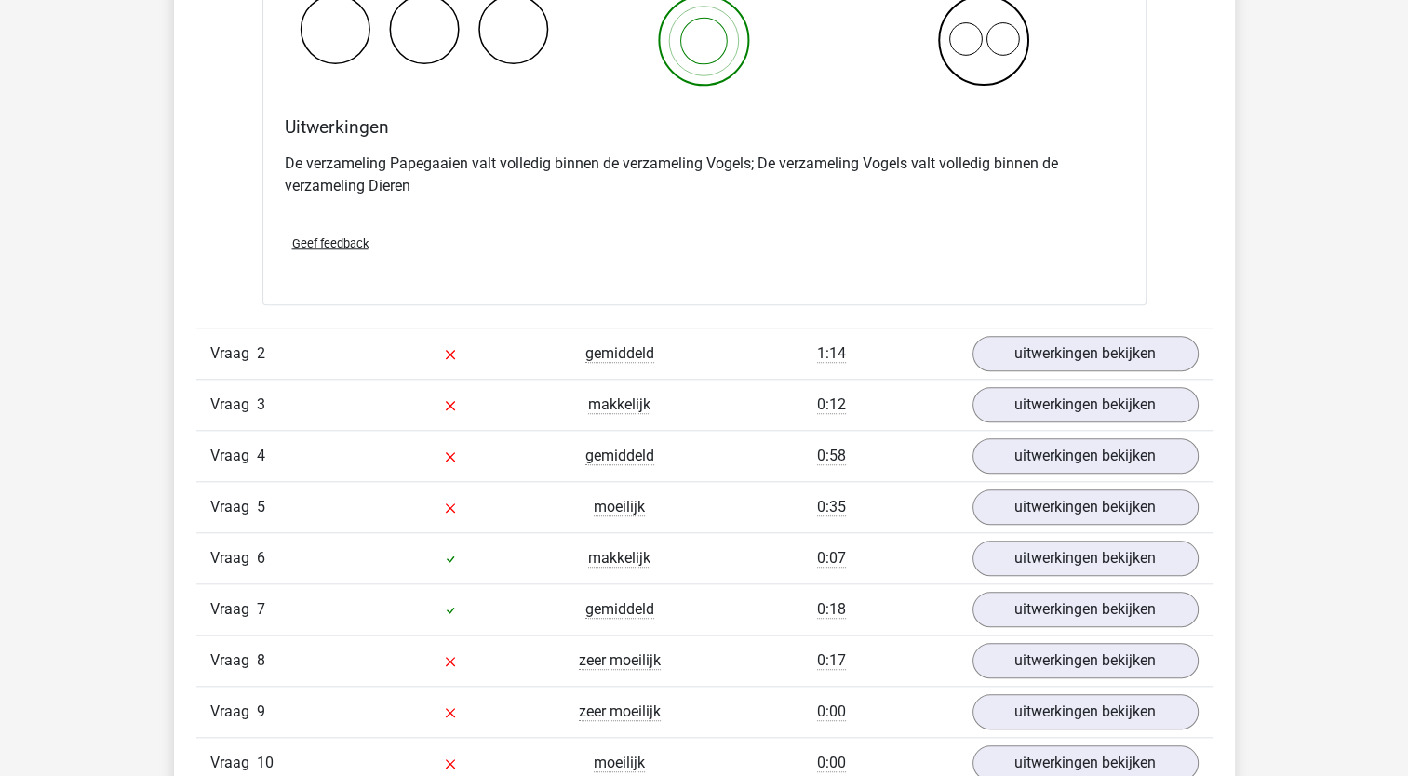
scroll to position [1766, 0]
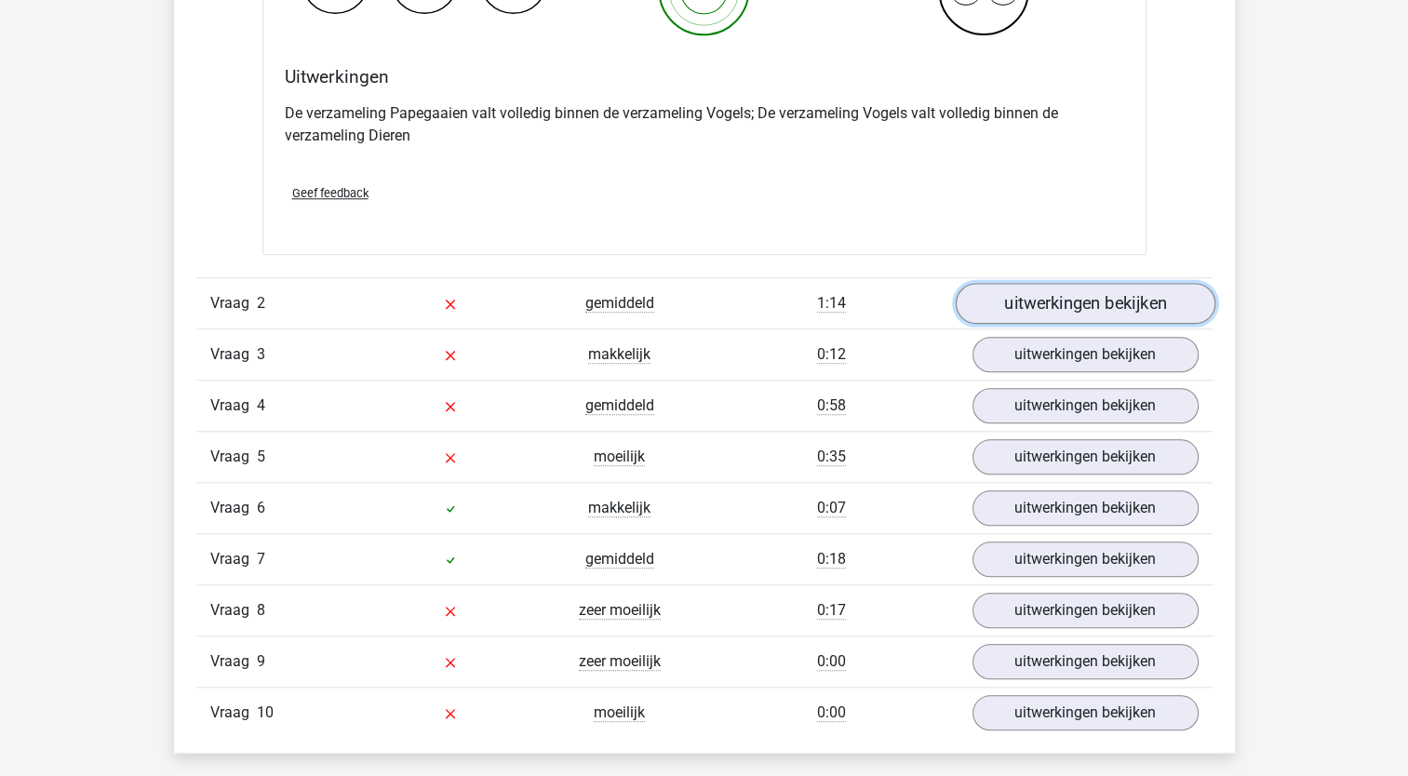
click at [1076, 304] on link "uitwerkingen bekijken" at bounding box center [1085, 303] width 260 height 41
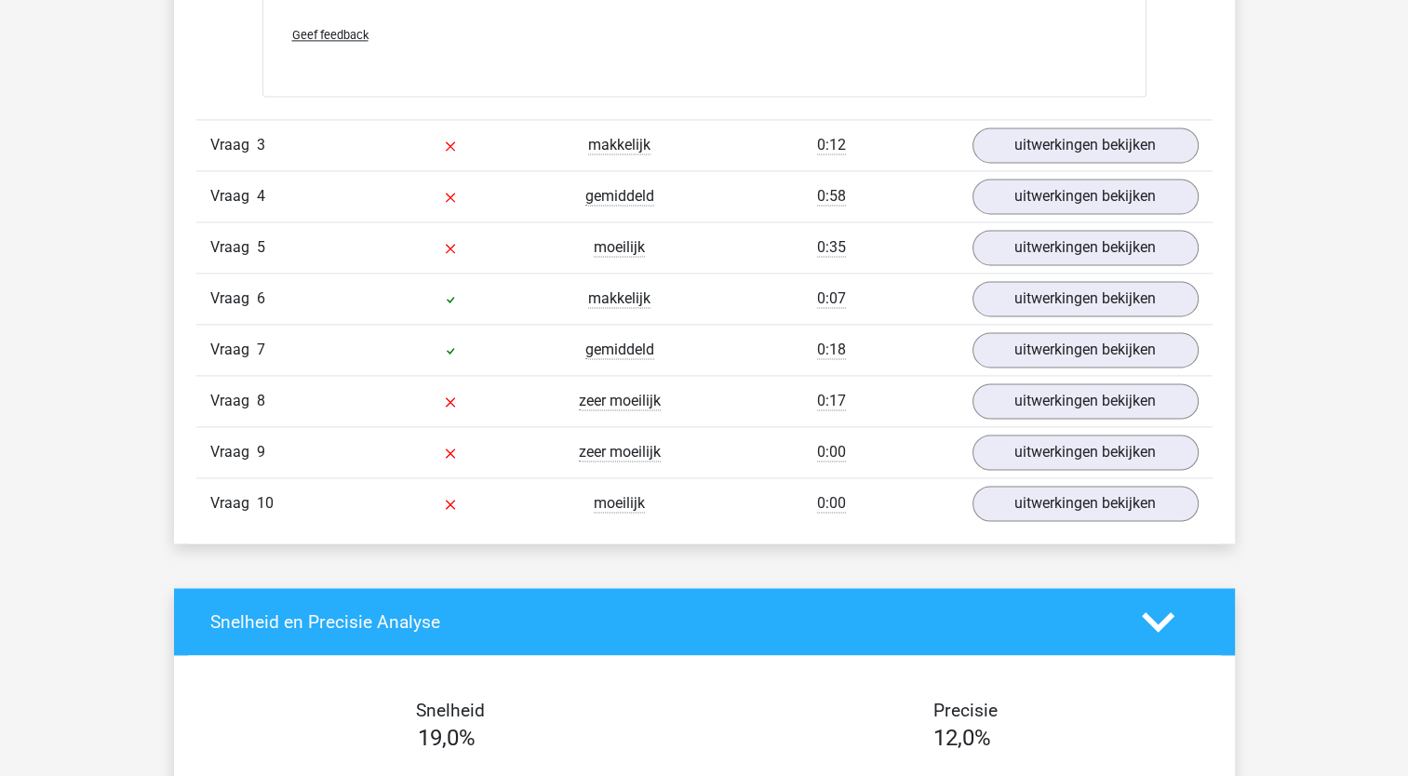
scroll to position [2681, 0]
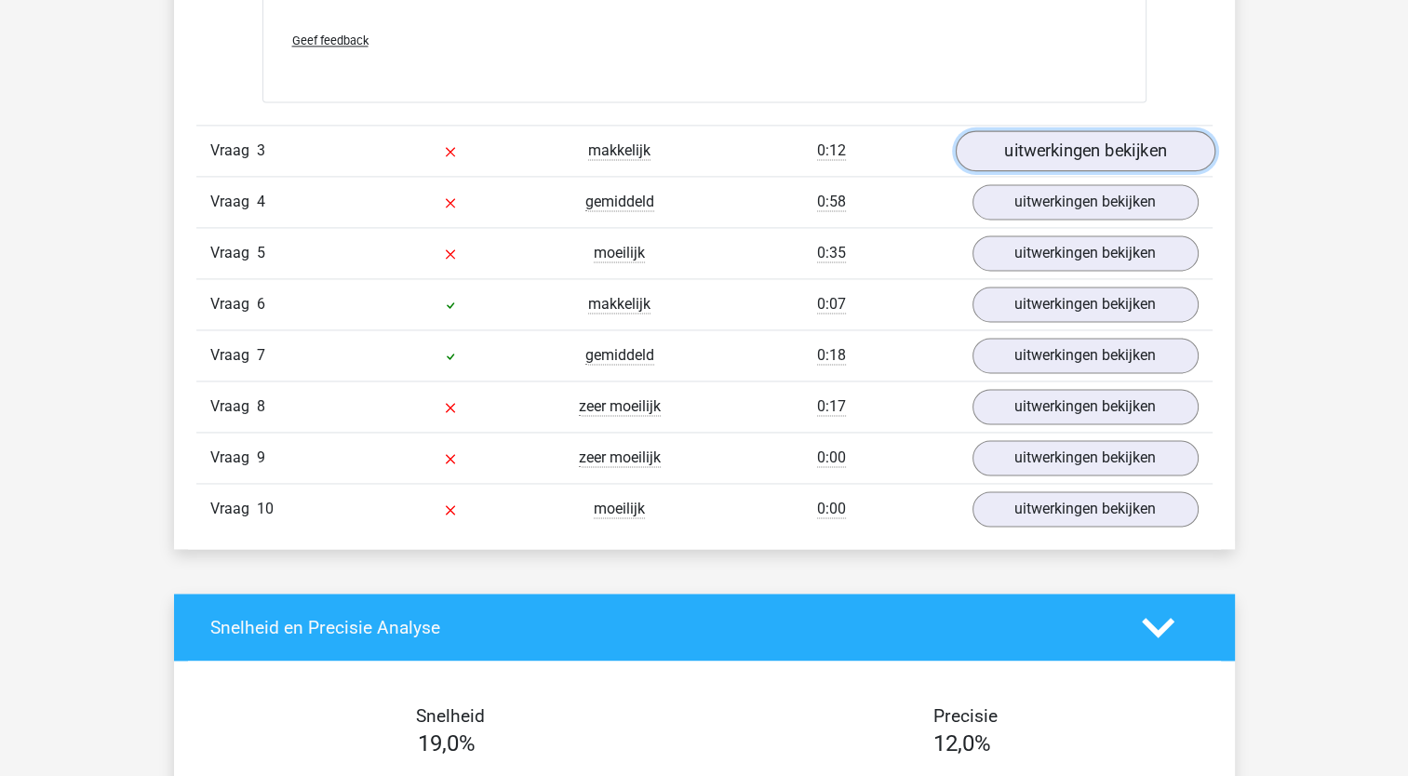
click at [1126, 142] on link "uitwerkingen bekijken" at bounding box center [1085, 151] width 260 height 41
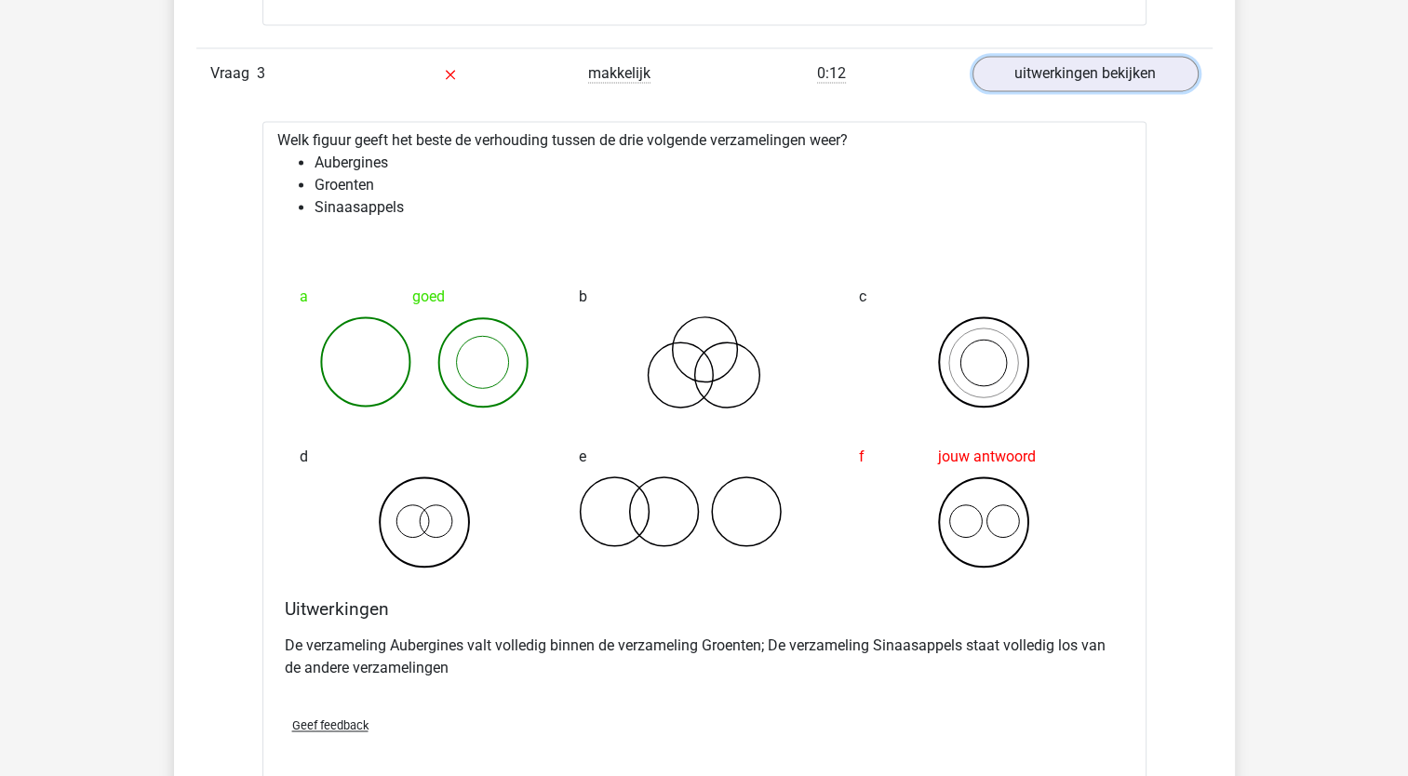
scroll to position [3249, 0]
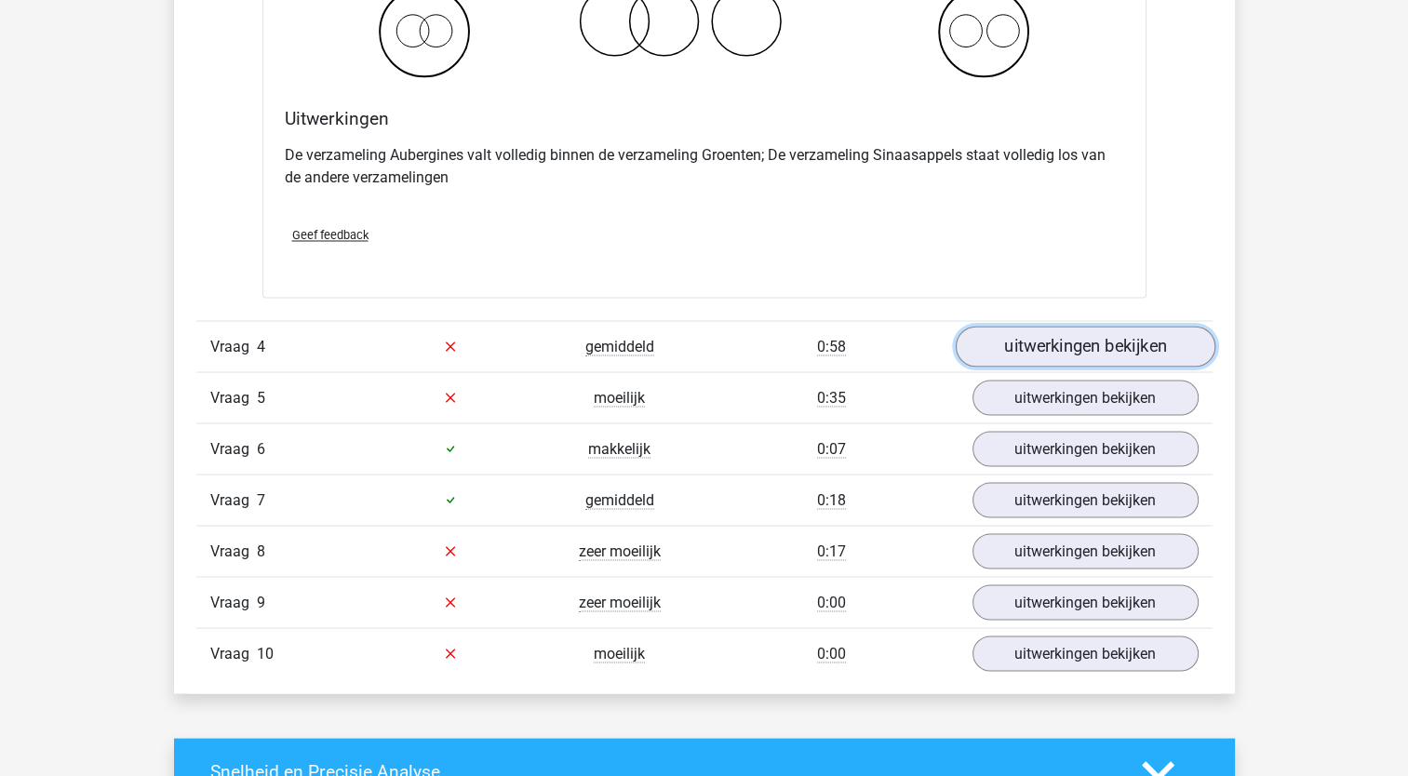
click at [1051, 337] on link "uitwerkingen bekijken" at bounding box center [1085, 346] width 260 height 41
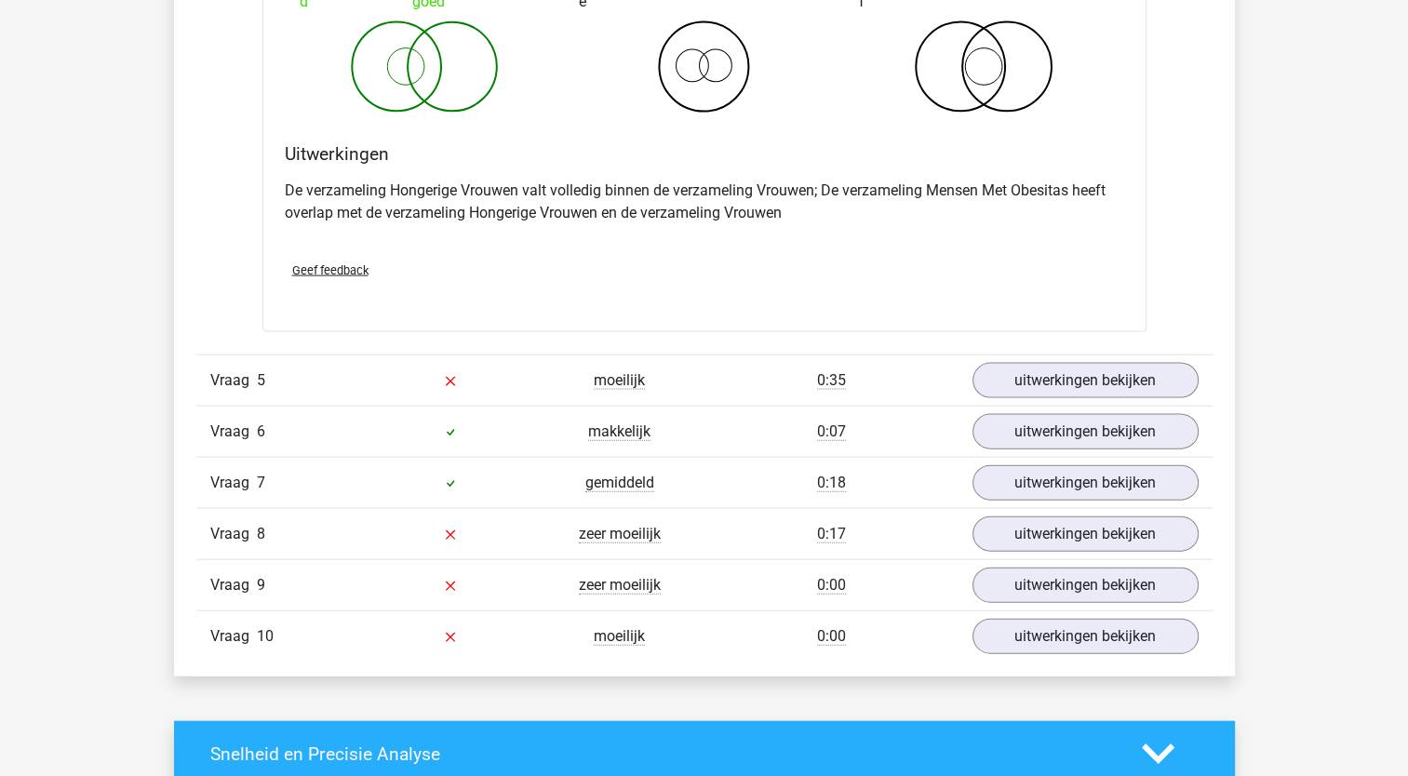
scroll to position [3970, 0]
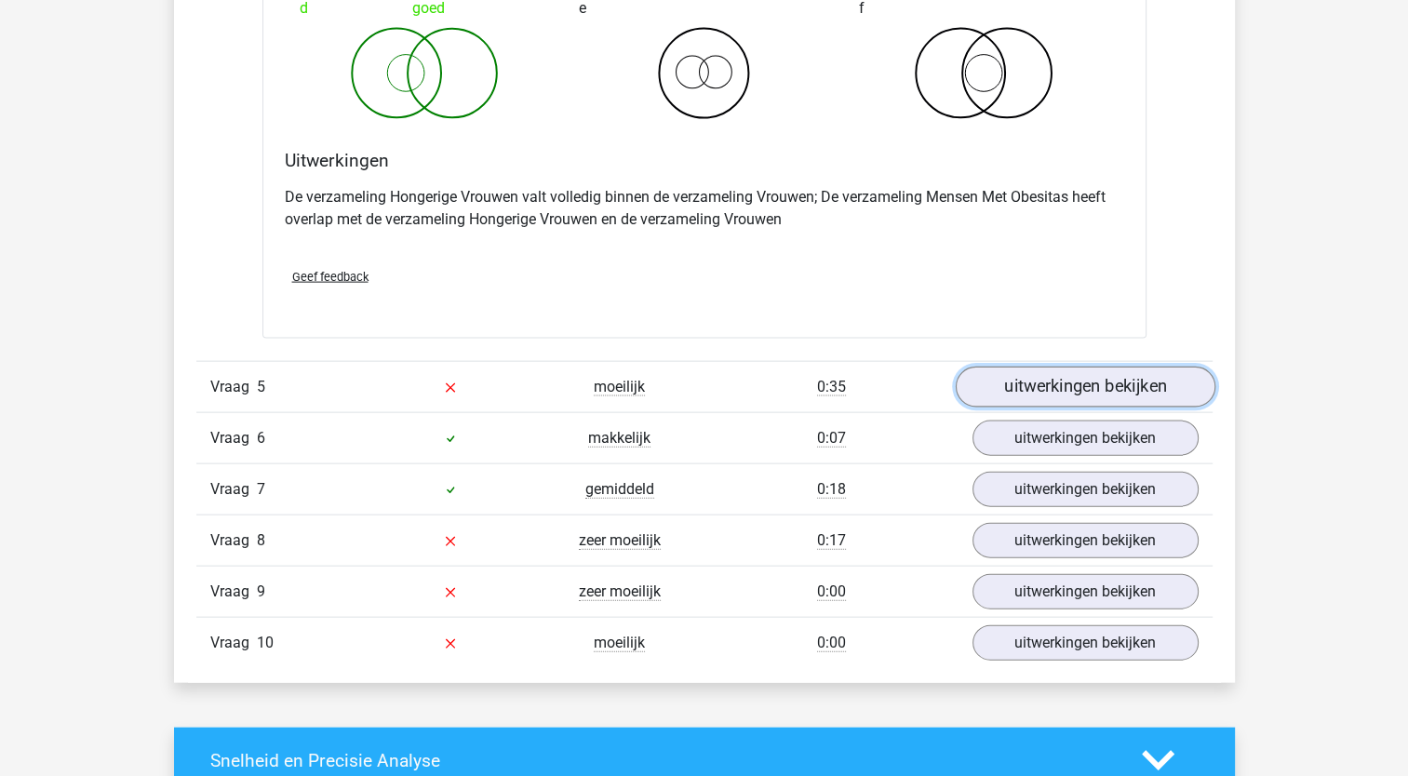
click at [1129, 376] on link "uitwerkingen bekijken" at bounding box center [1085, 387] width 260 height 41
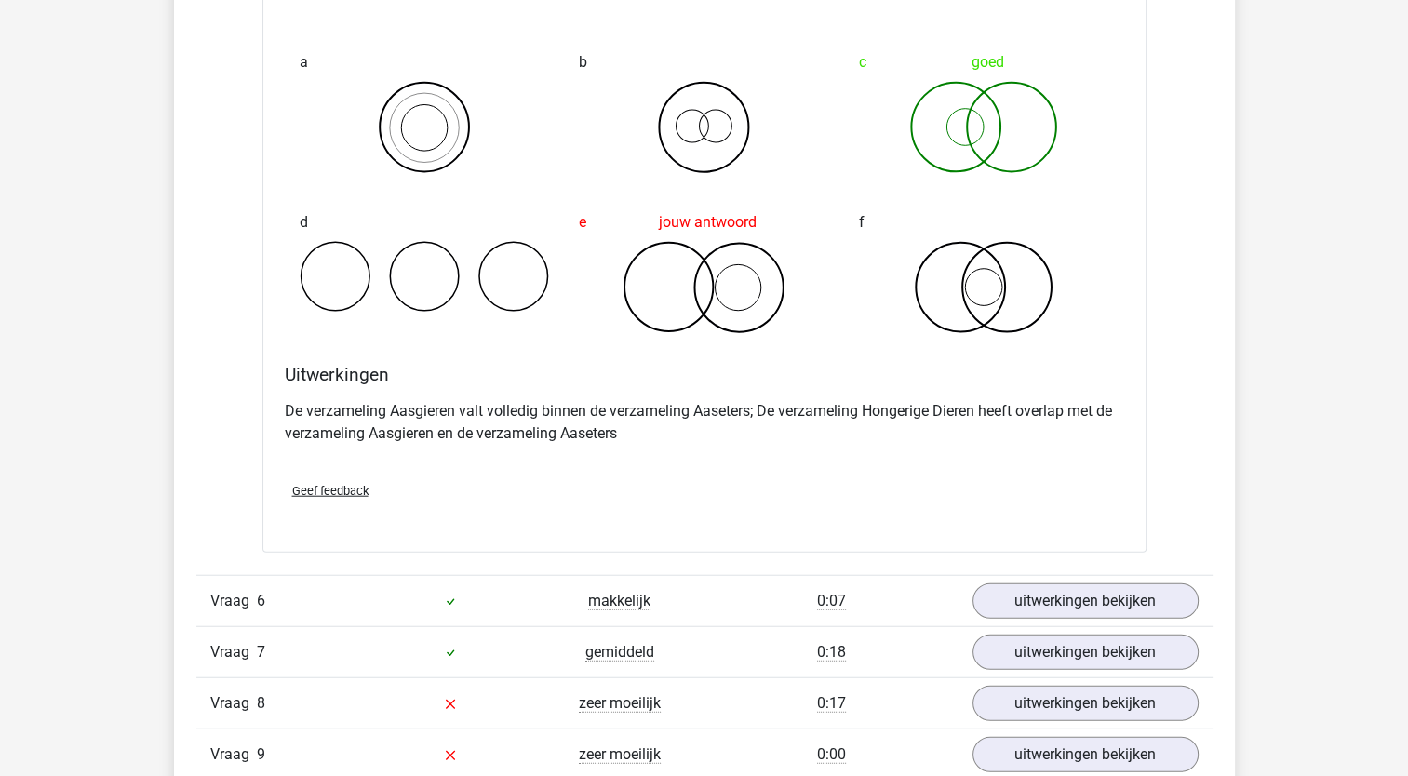
scroll to position [4731, 0]
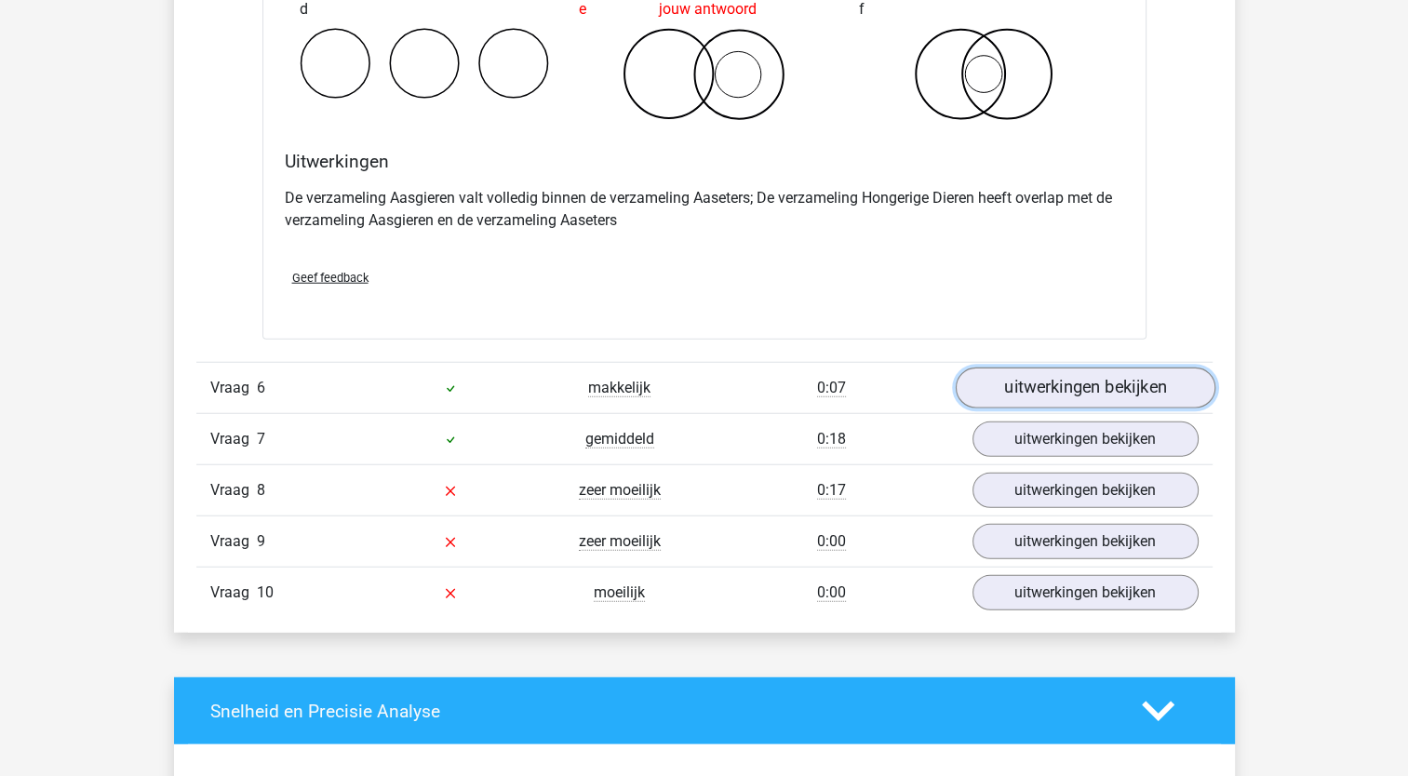
click at [1098, 384] on link "uitwerkingen bekijken" at bounding box center [1085, 388] width 260 height 41
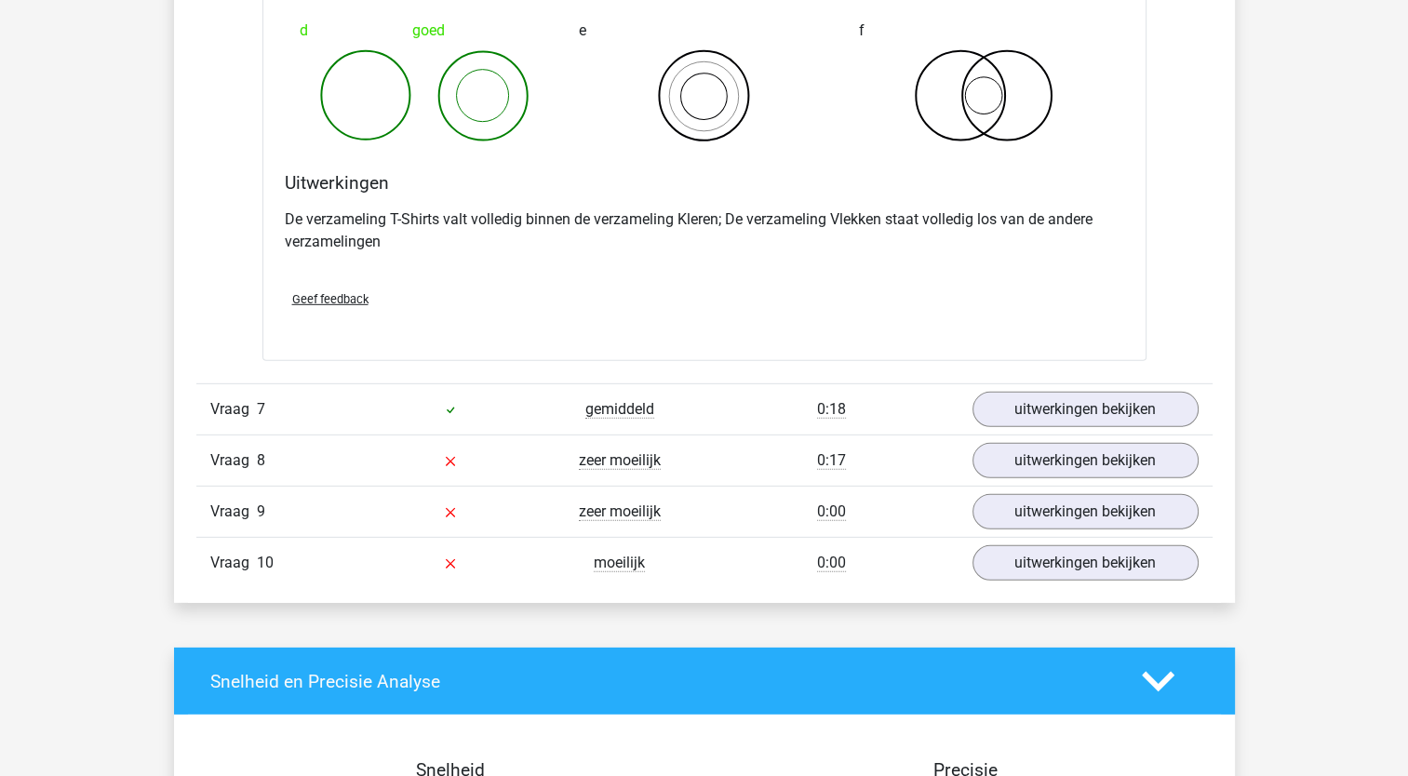
scroll to position [5519, 0]
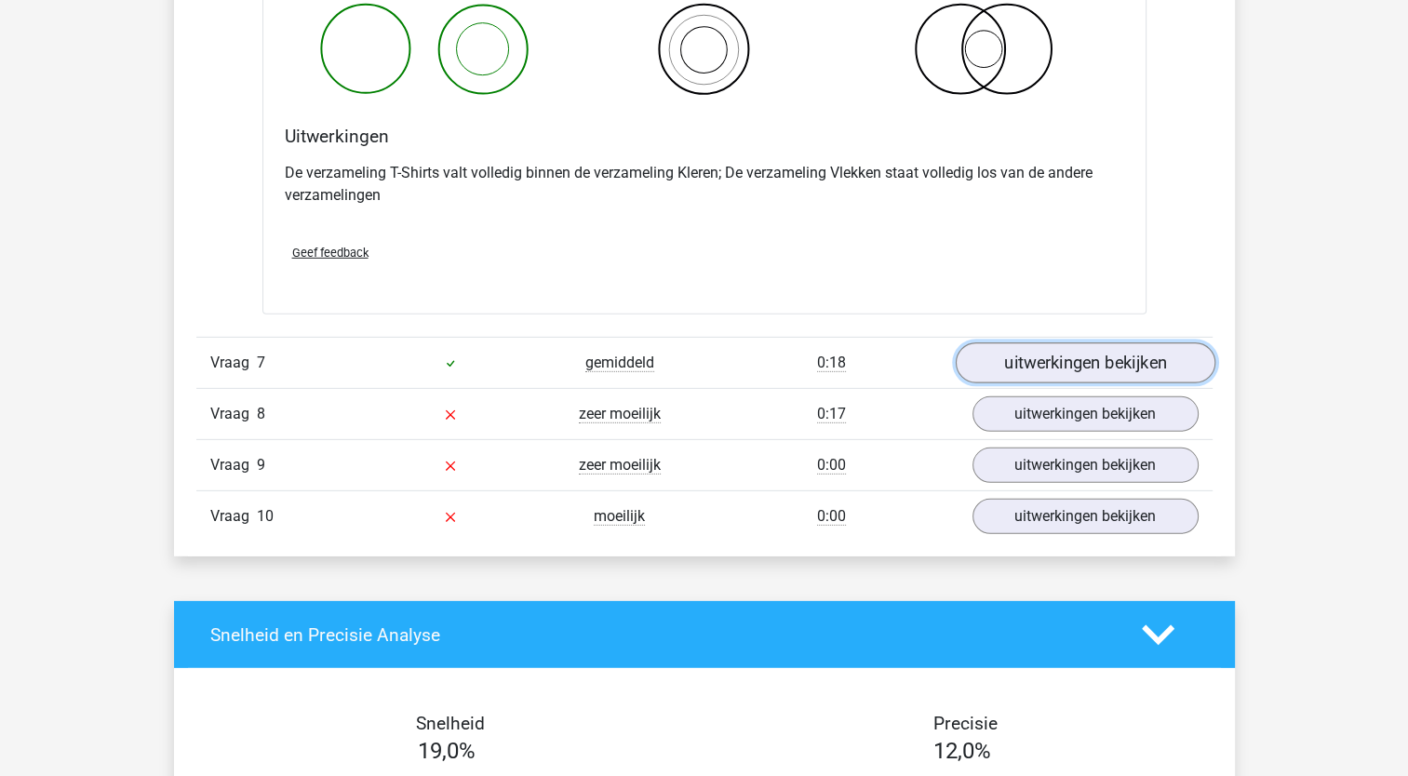
click at [1074, 366] on link "uitwerkingen bekijken" at bounding box center [1085, 362] width 260 height 41
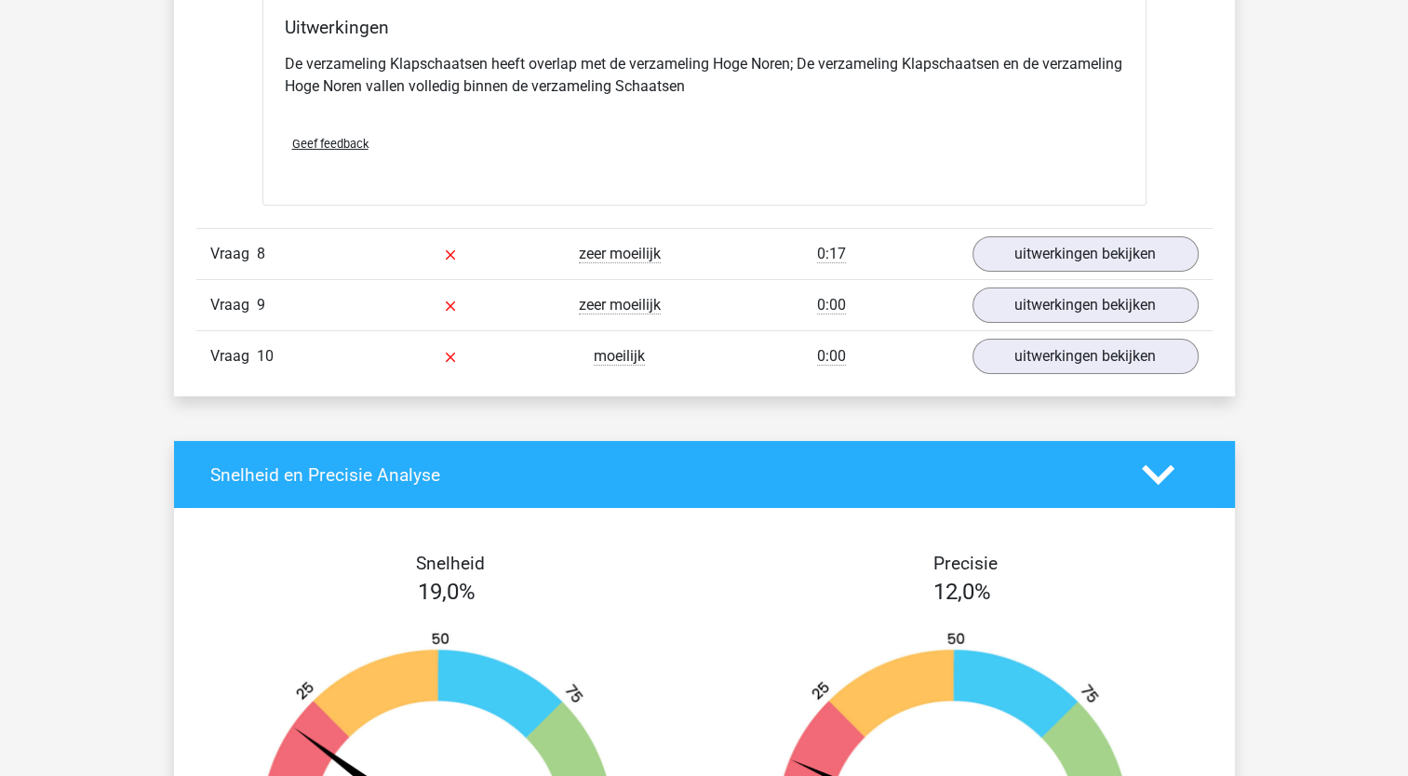
scroll to position [6441, 0]
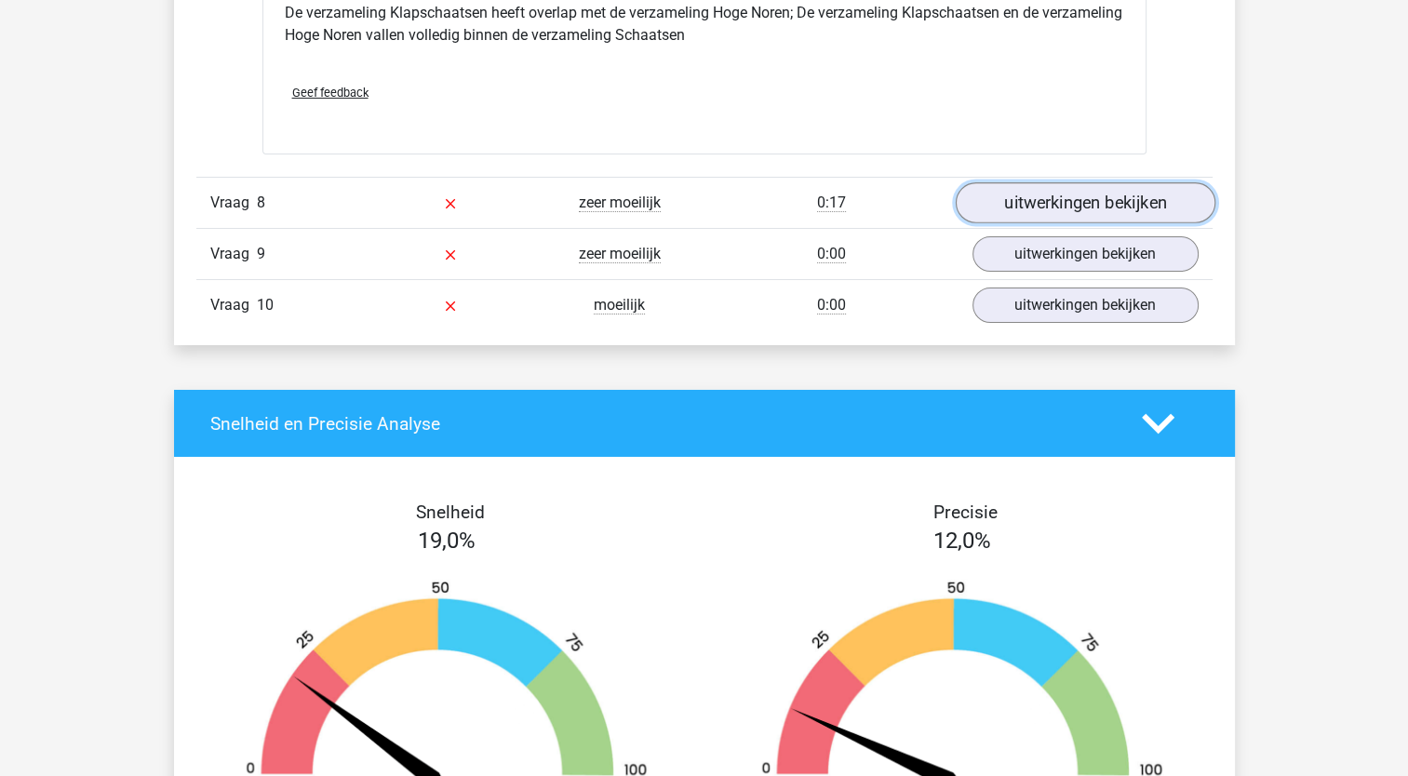
click at [1044, 207] on link "uitwerkingen bekijken" at bounding box center [1085, 203] width 260 height 41
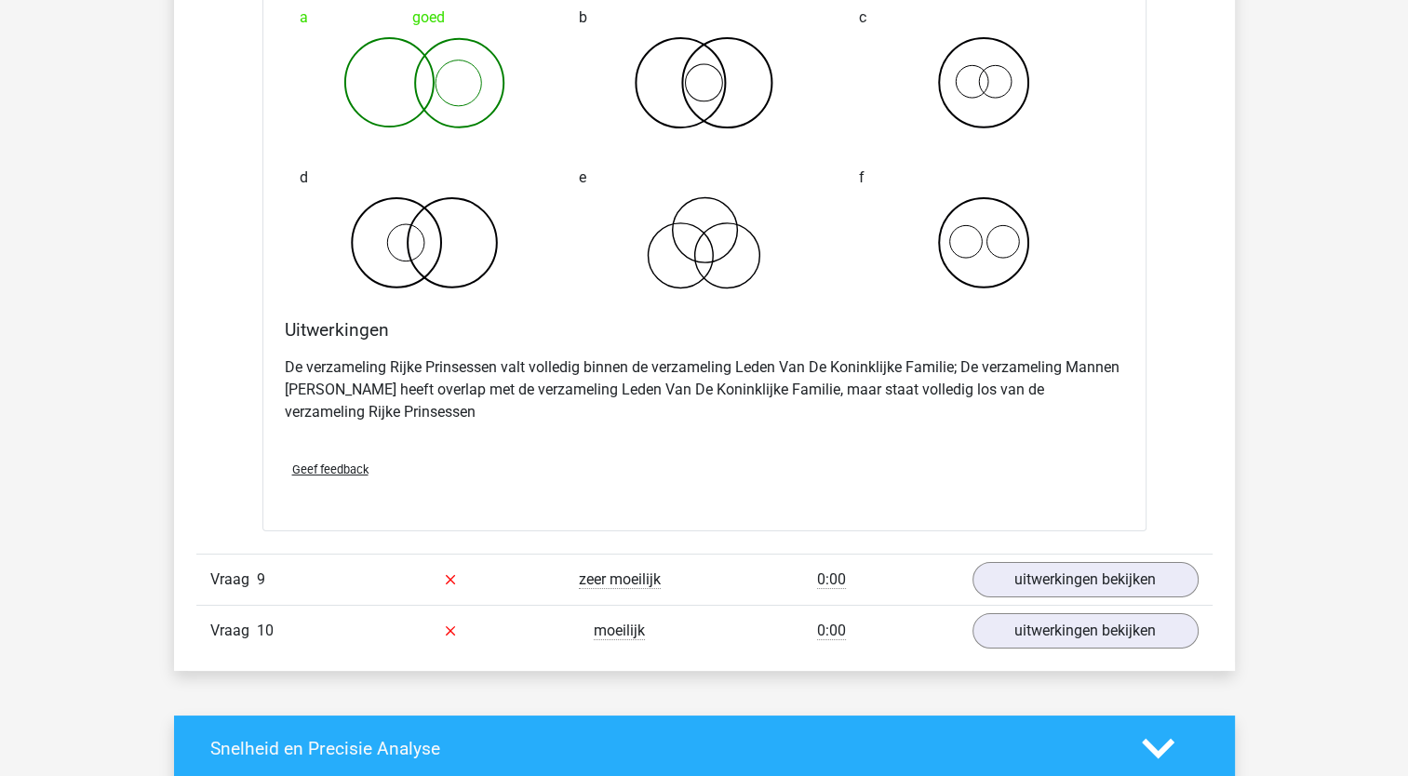
scroll to position [6860, 0]
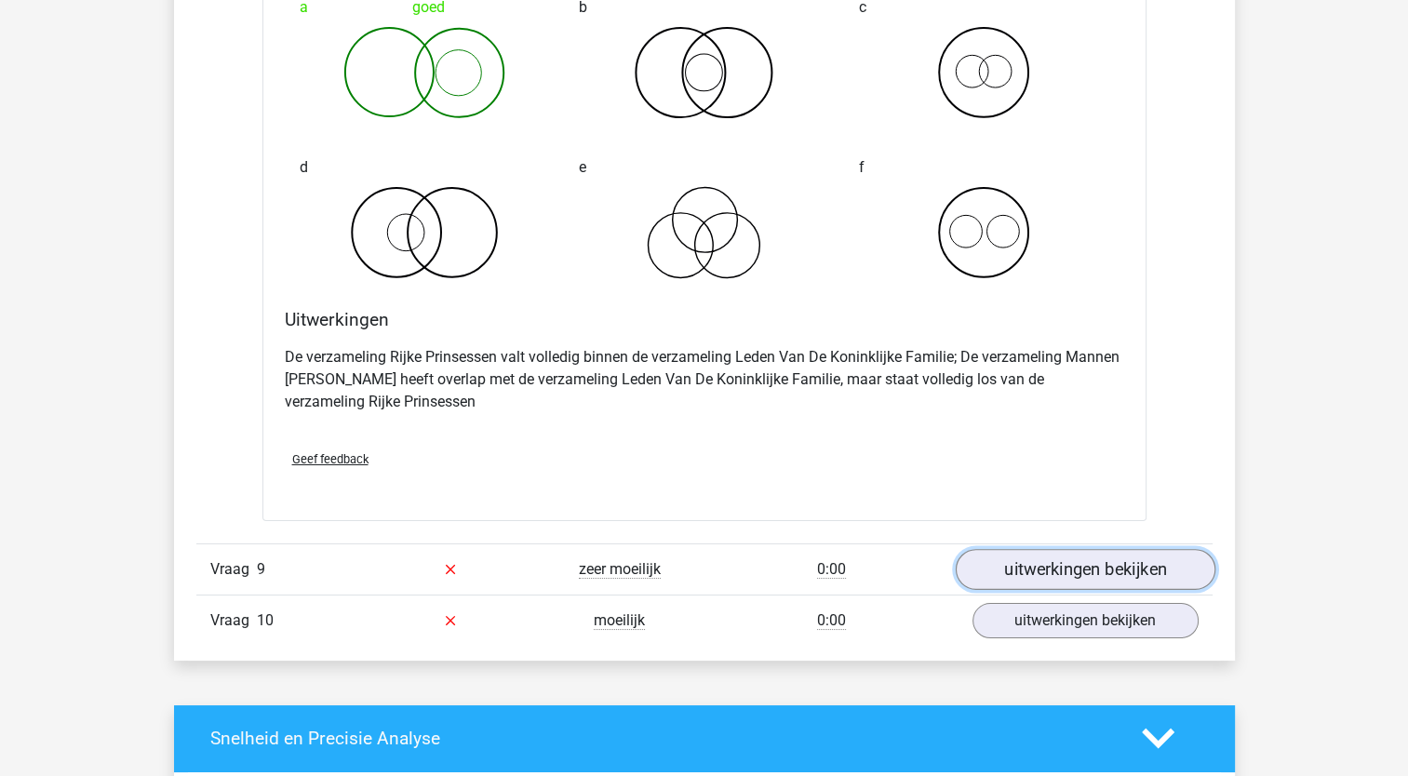
click at [1130, 556] on link "uitwerkingen bekijken" at bounding box center [1085, 569] width 260 height 41
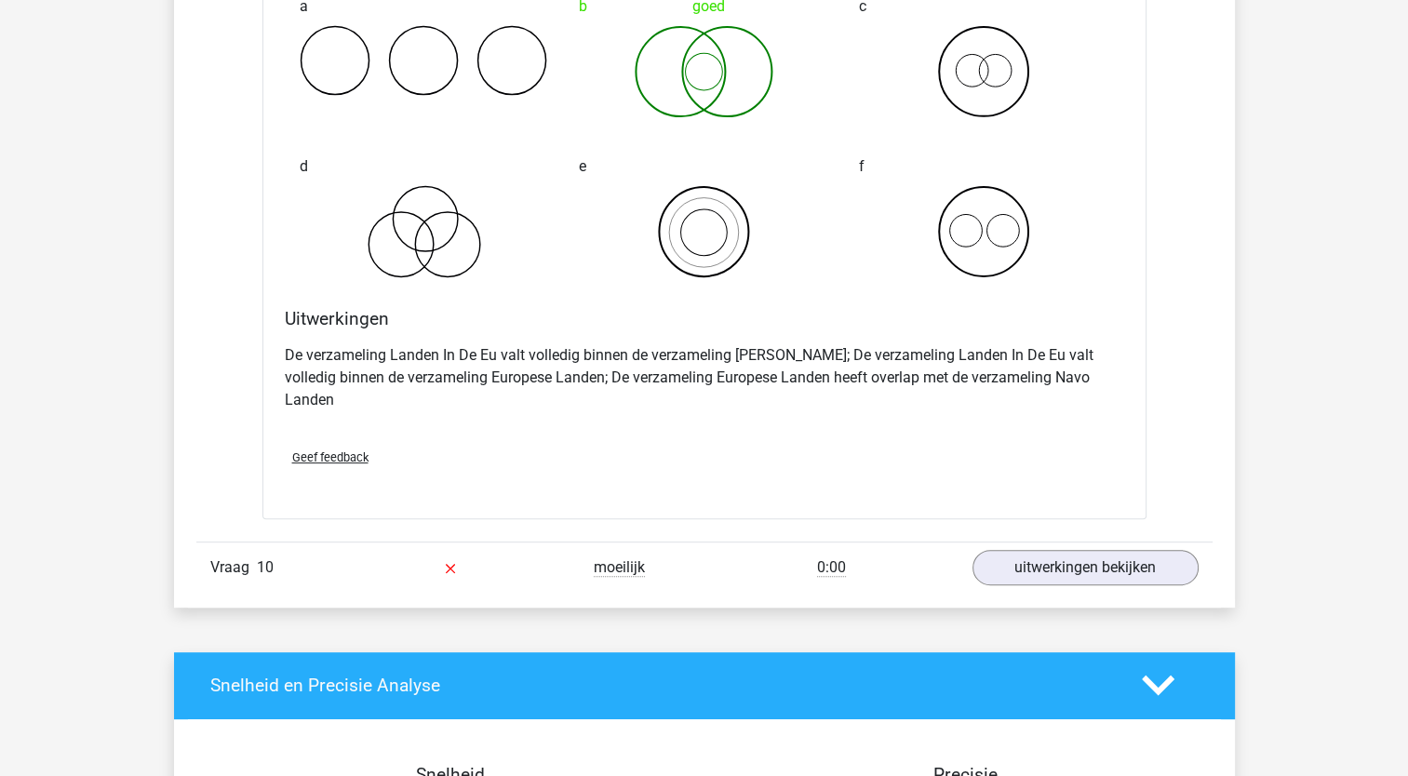
scroll to position [7696, 0]
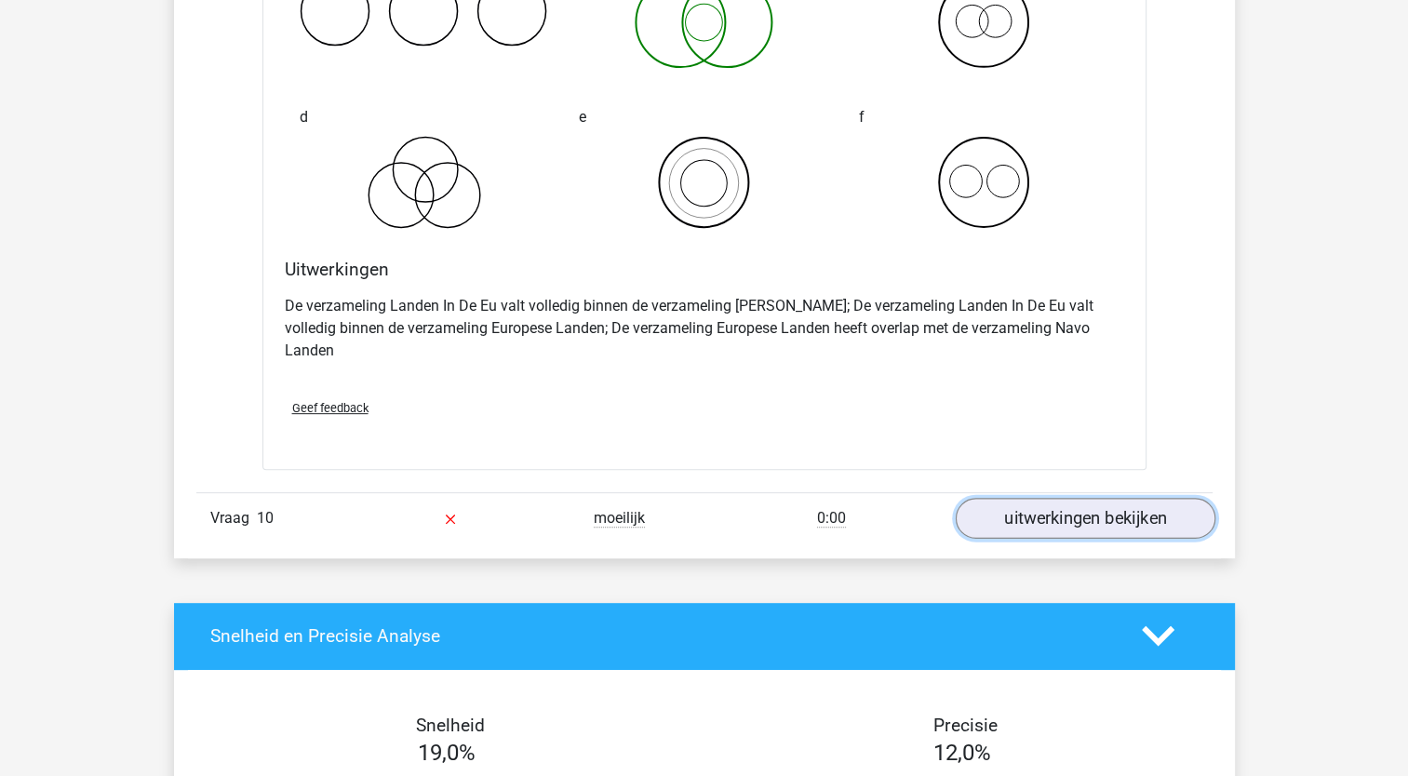
click at [1086, 498] on link "uitwerkingen bekijken" at bounding box center [1085, 518] width 260 height 41
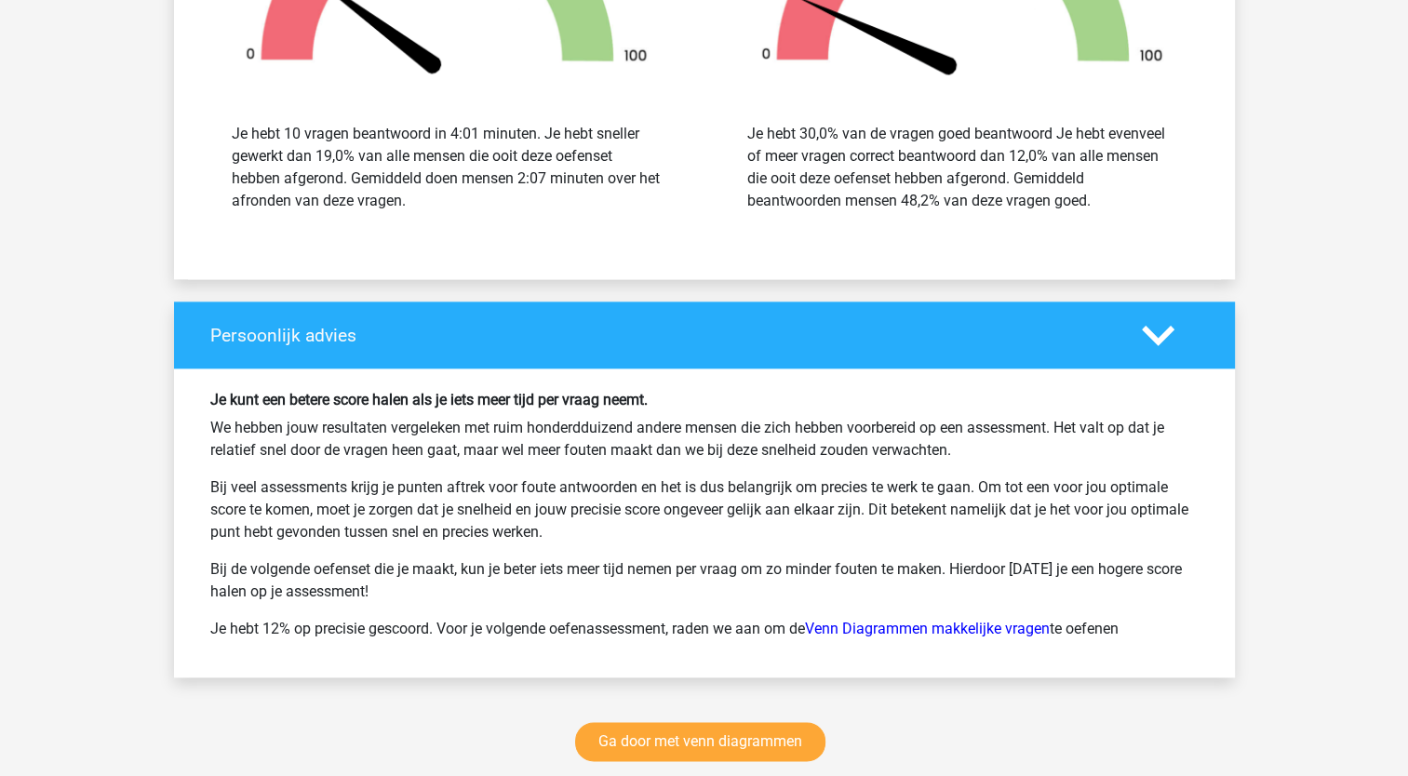
scroll to position [9806, 0]
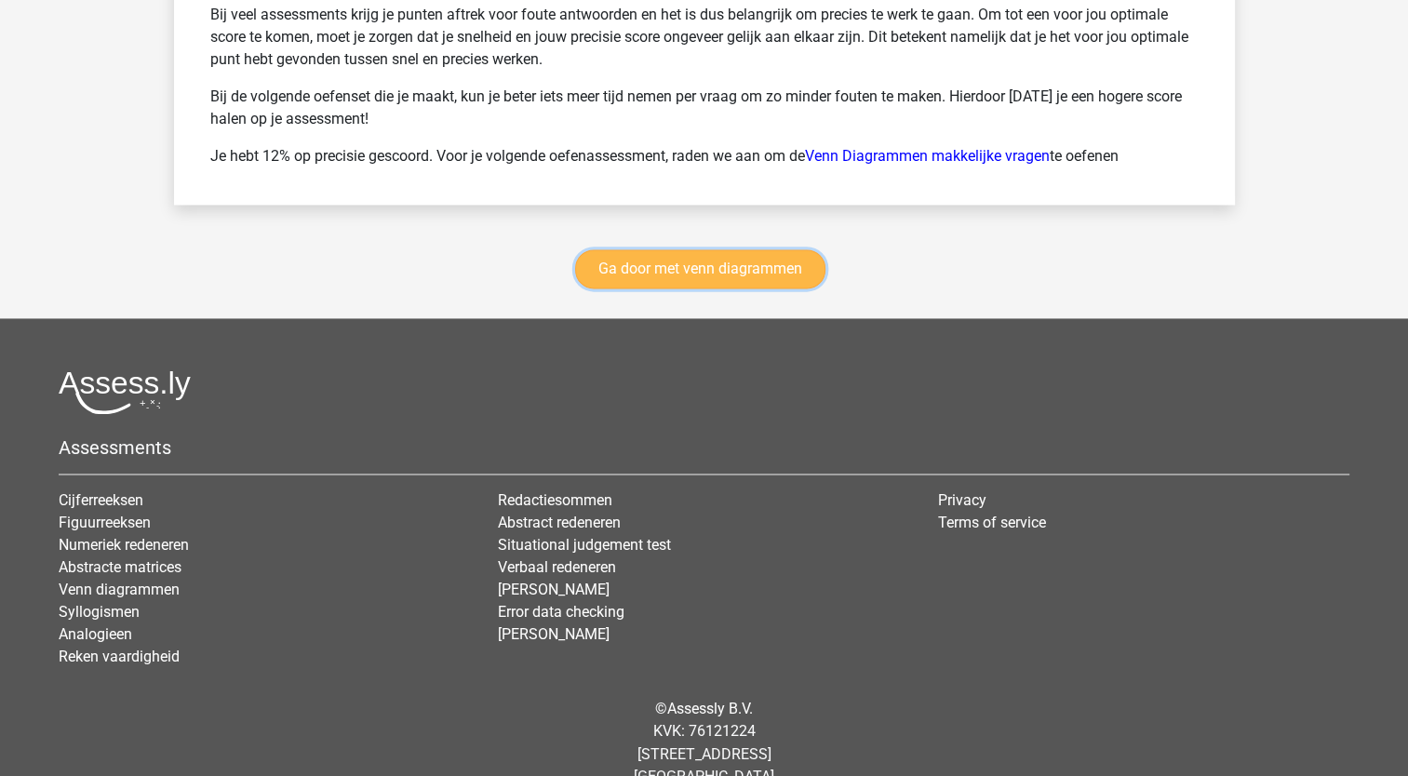
click at [738, 249] on link "Ga door met venn diagrammen" at bounding box center [700, 268] width 250 height 39
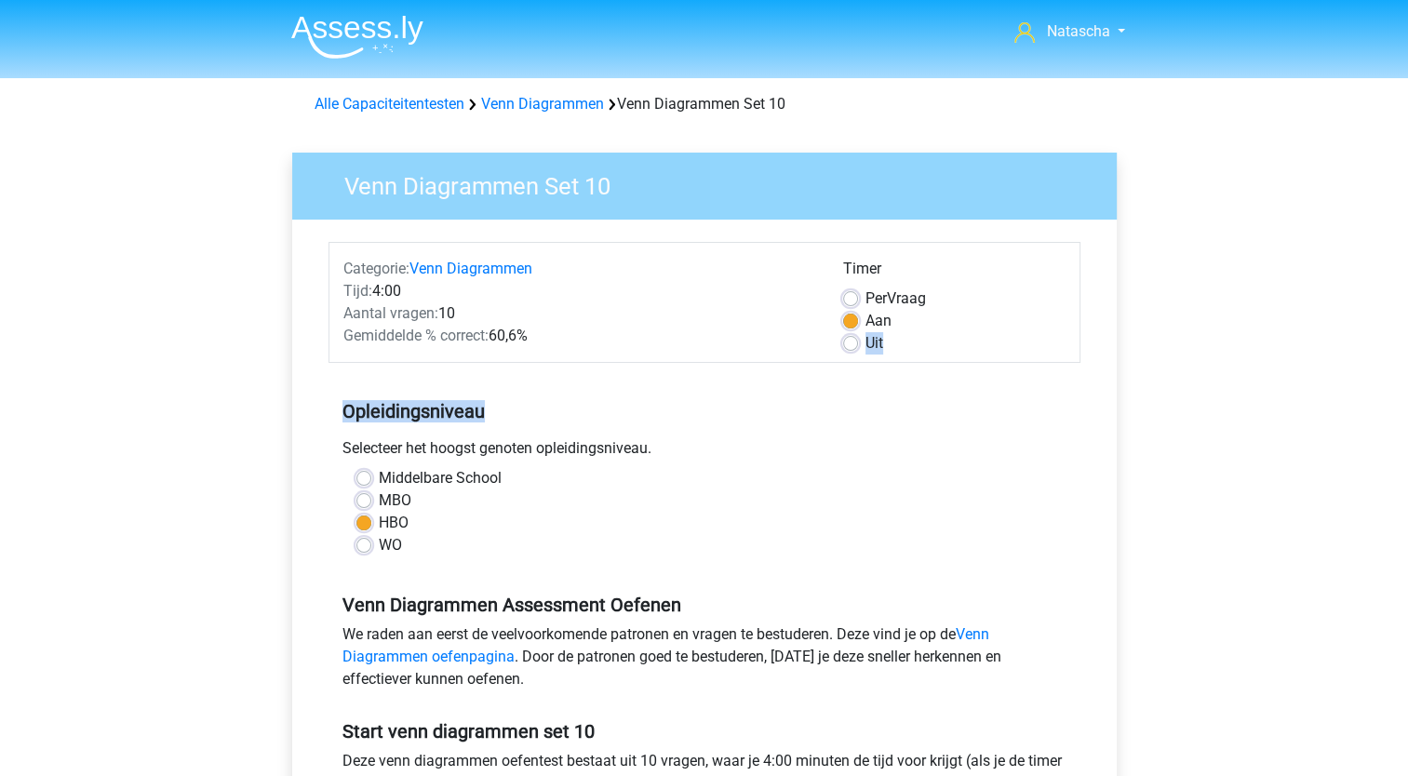
drag, startPoint x: 1407, startPoint y: 330, endPoint x: 1416, endPoint y: 411, distance: 81.4
click at [1407, 411] on html "Natascha [EMAIL_ADDRESS][DOMAIN_NAME] Nederlands English" at bounding box center [704, 735] width 1408 height 1470
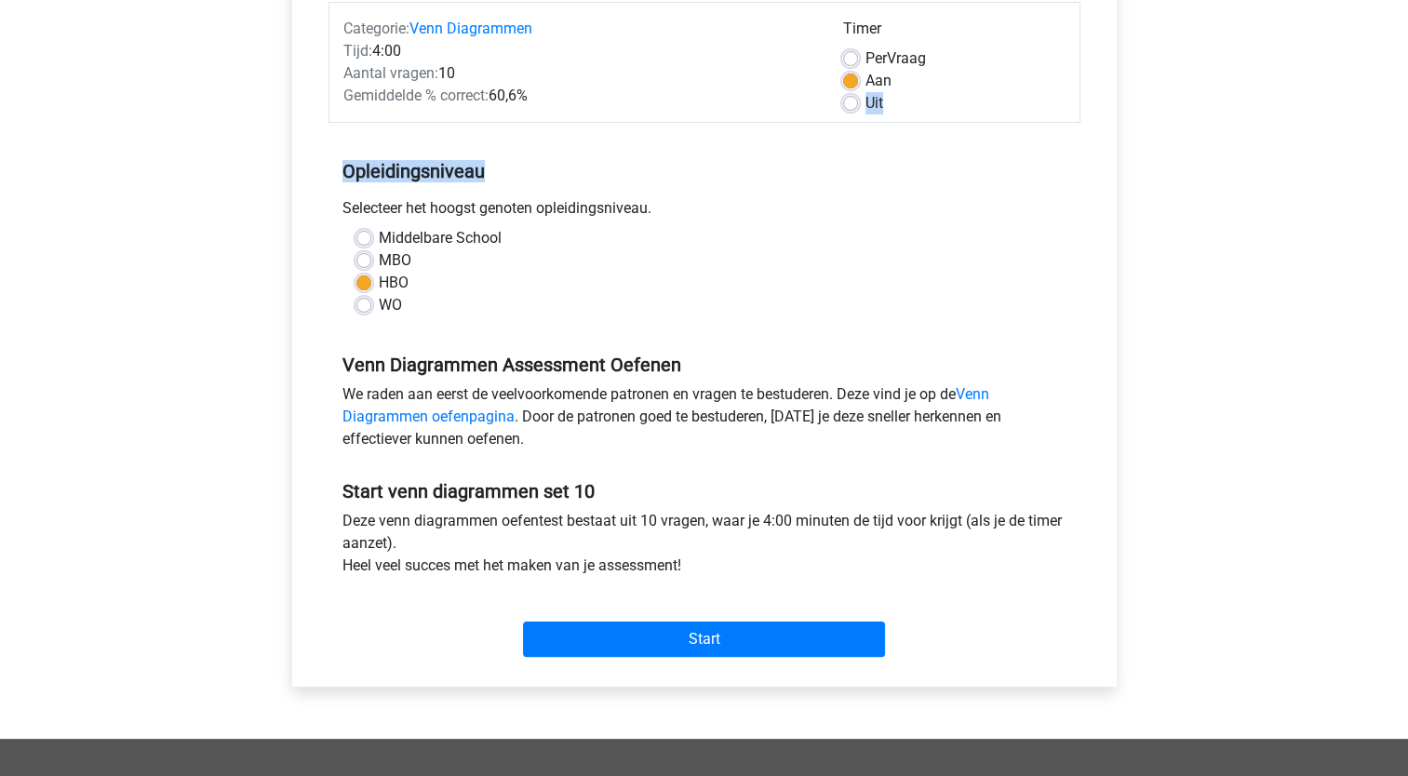
scroll to position [397, 0]
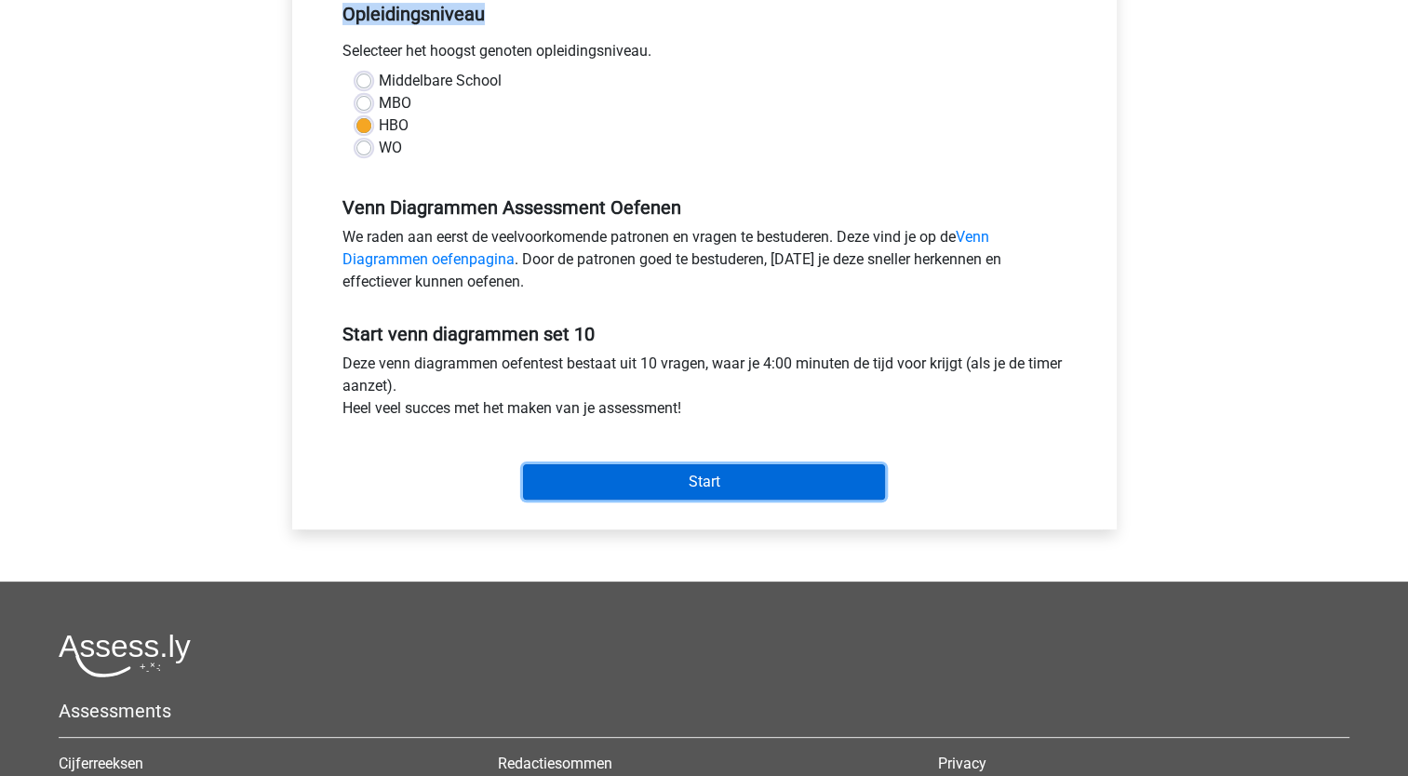
click at [745, 483] on input "Start" at bounding box center [704, 481] width 362 height 35
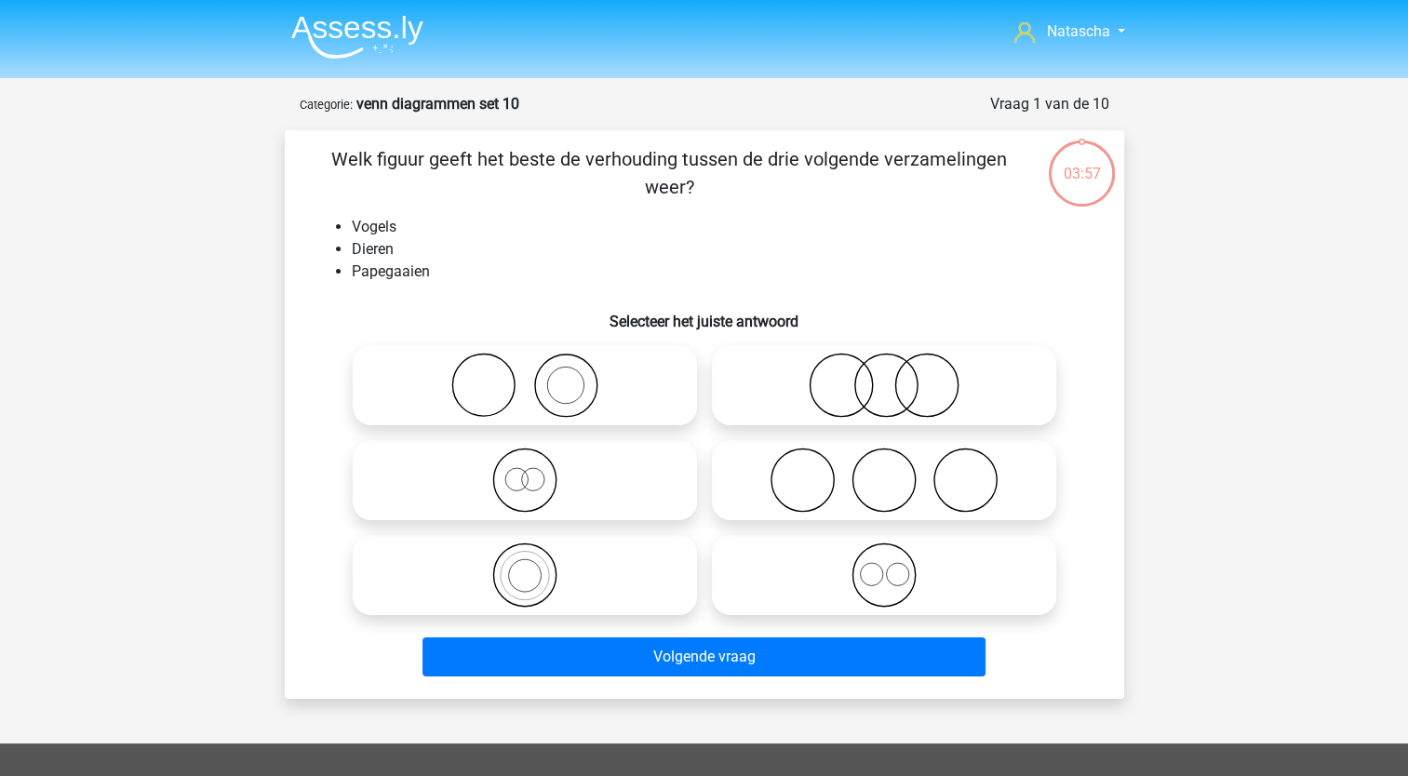
click at [516, 581] on icon at bounding box center [524, 575] width 329 height 65
click at [525, 566] on input "radio" at bounding box center [531, 560] width 12 height 12
radio input "true"
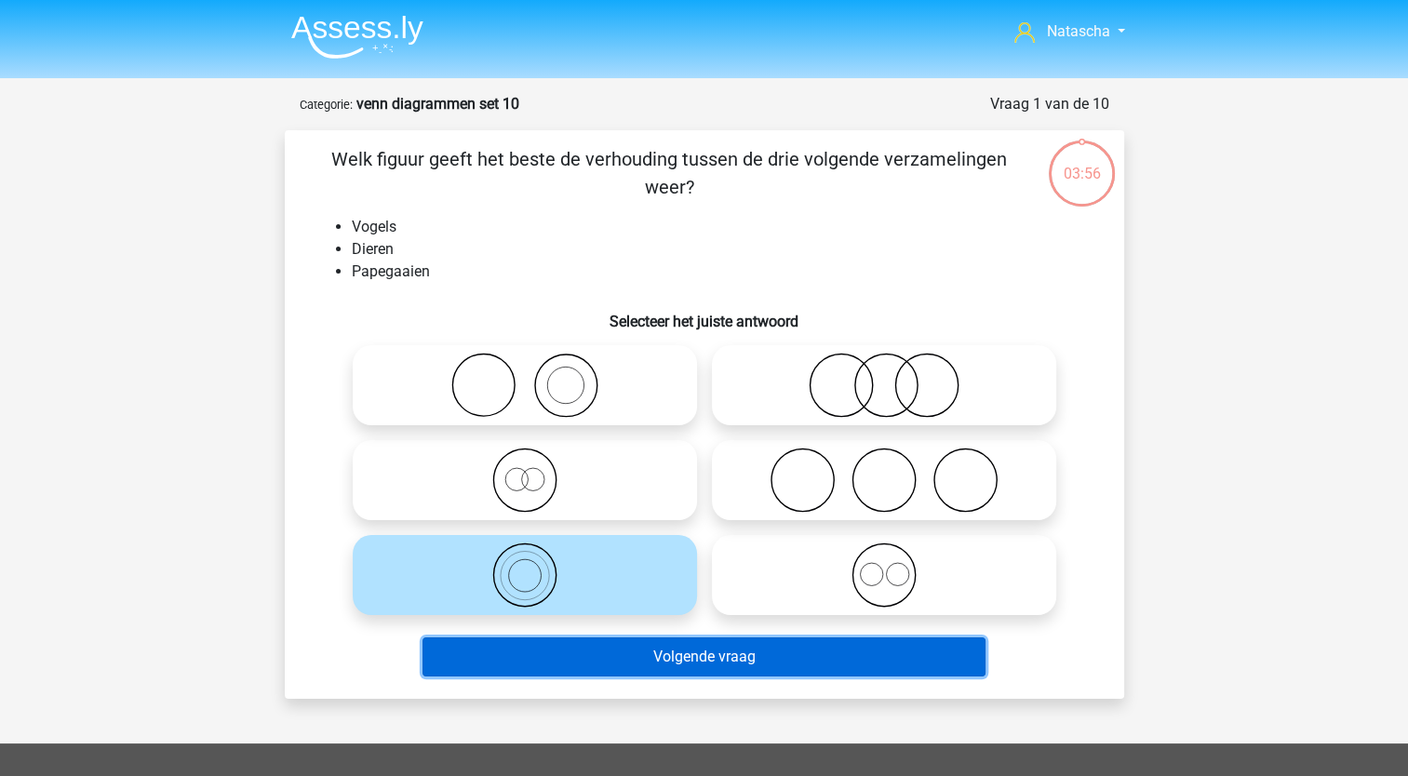
click at [506, 648] on button "Volgende vraag" at bounding box center [704, 656] width 563 height 39
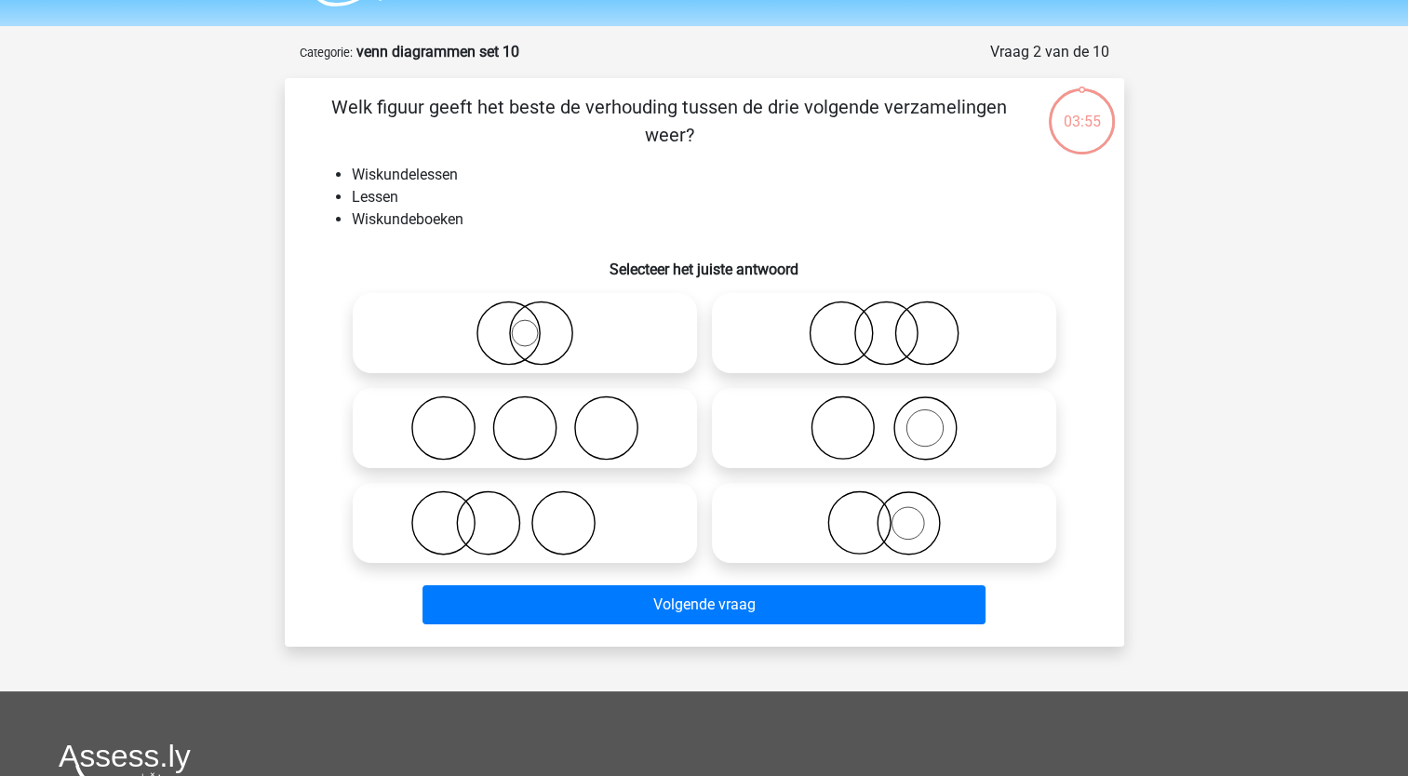
scroll to position [93, 0]
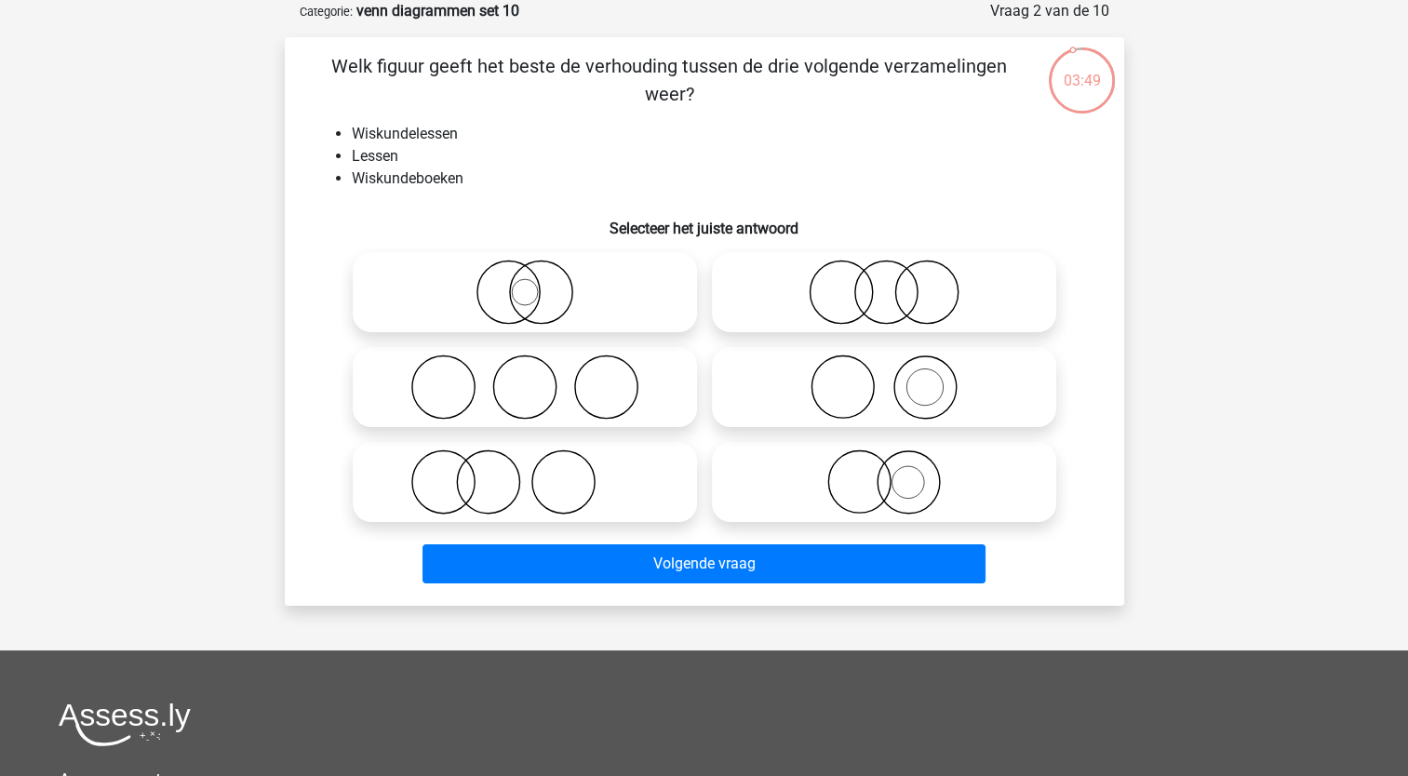
click at [892, 402] on icon at bounding box center [883, 387] width 329 height 65
click at [892, 378] on input "radio" at bounding box center [890, 372] width 12 height 12
radio input "true"
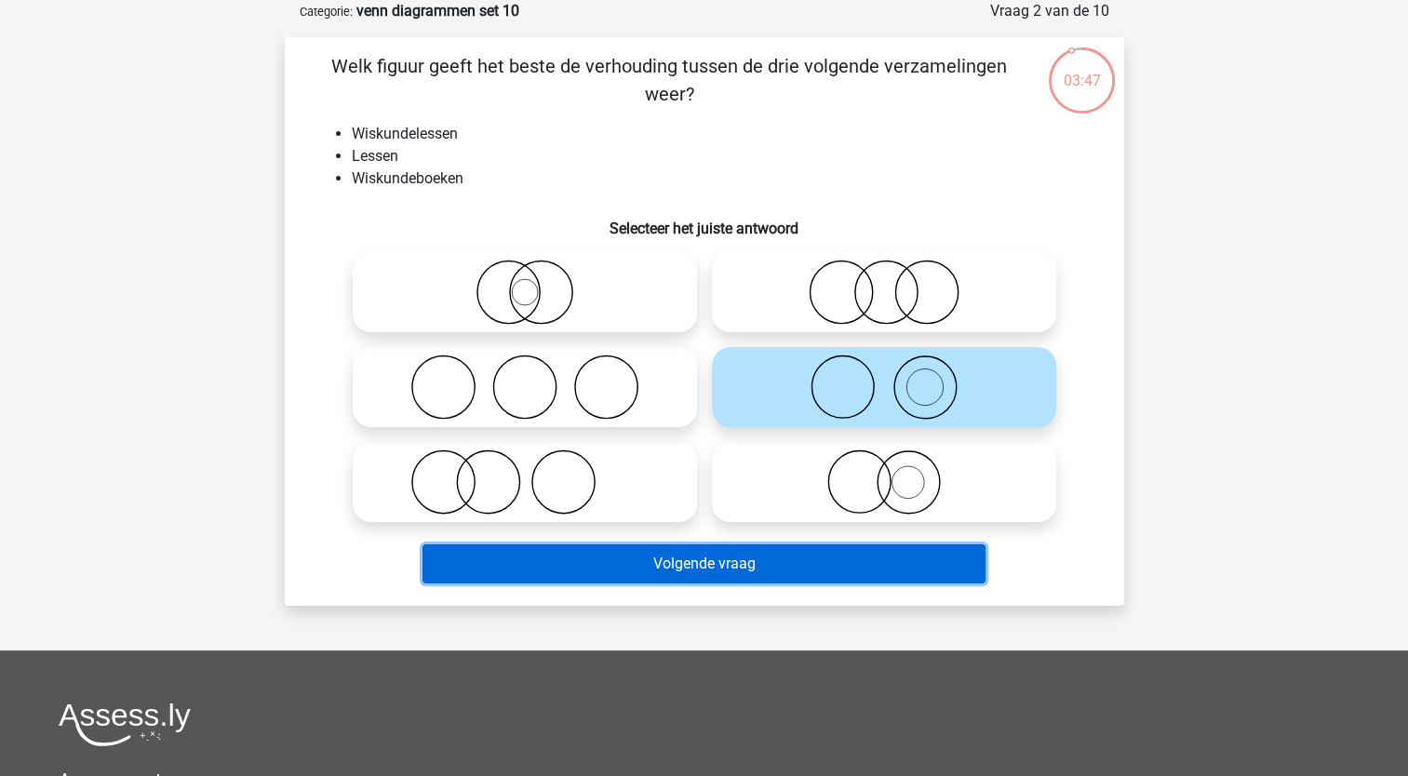
click at [700, 570] on button "Volgende vraag" at bounding box center [704, 563] width 563 height 39
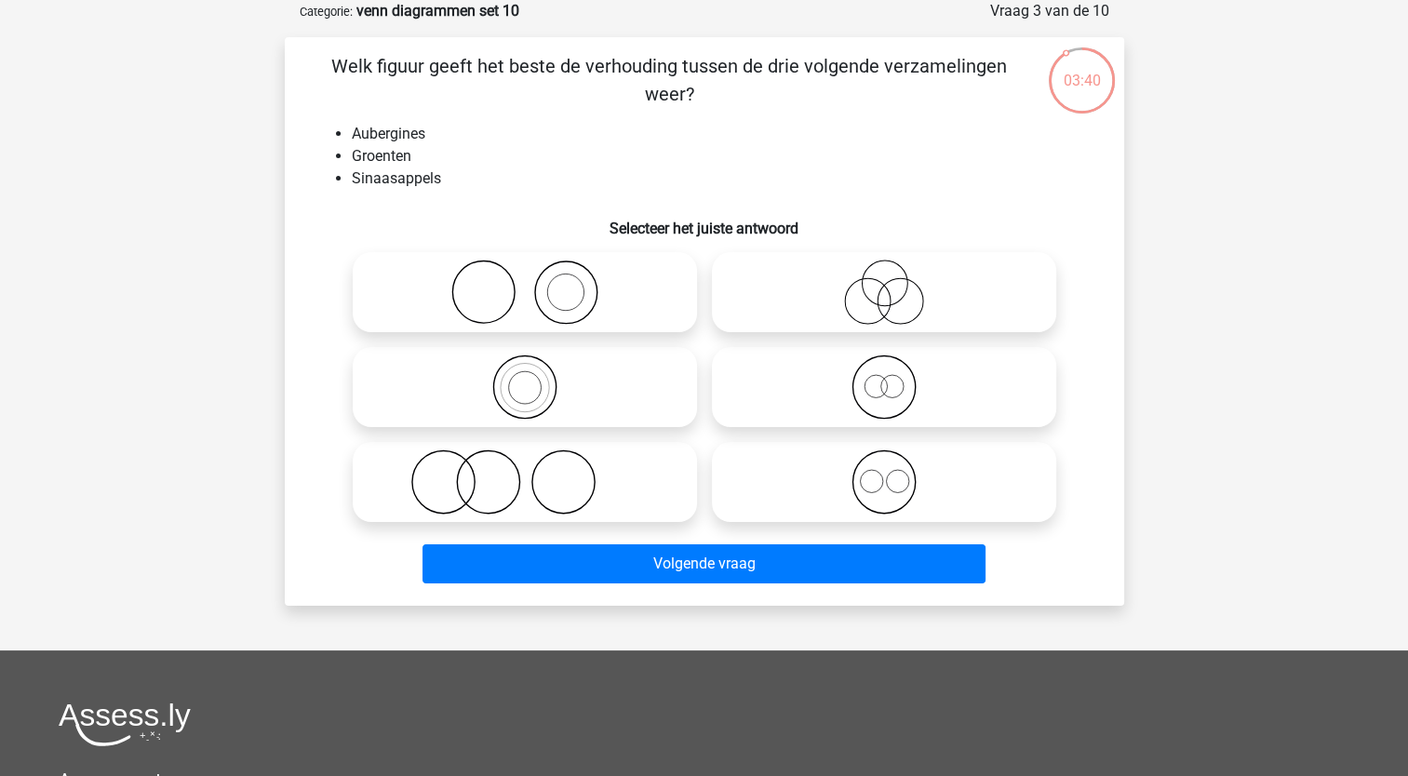
click at [537, 286] on icon at bounding box center [524, 292] width 329 height 65
click at [537, 283] on input "radio" at bounding box center [531, 277] width 12 height 12
radio input "true"
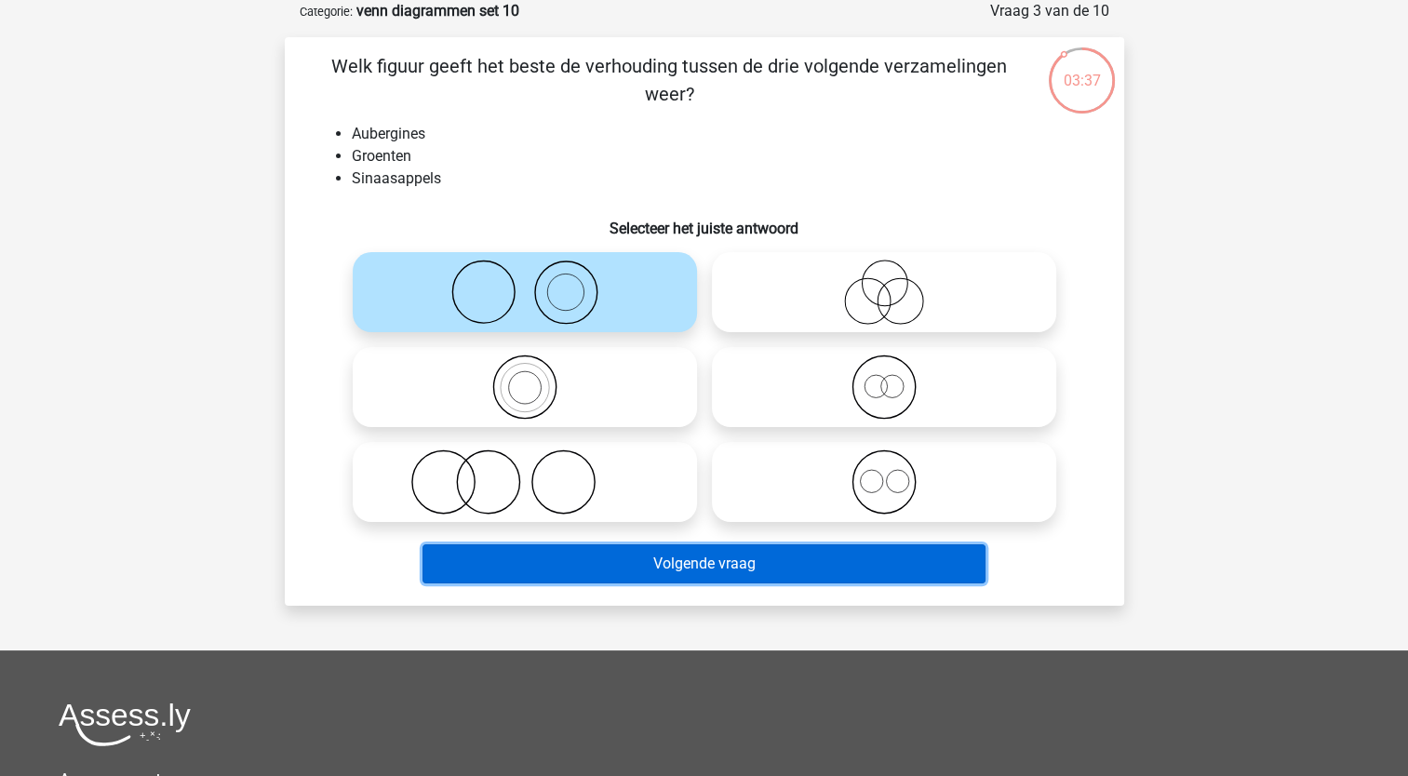
click at [534, 555] on button "Volgende vraag" at bounding box center [704, 563] width 563 height 39
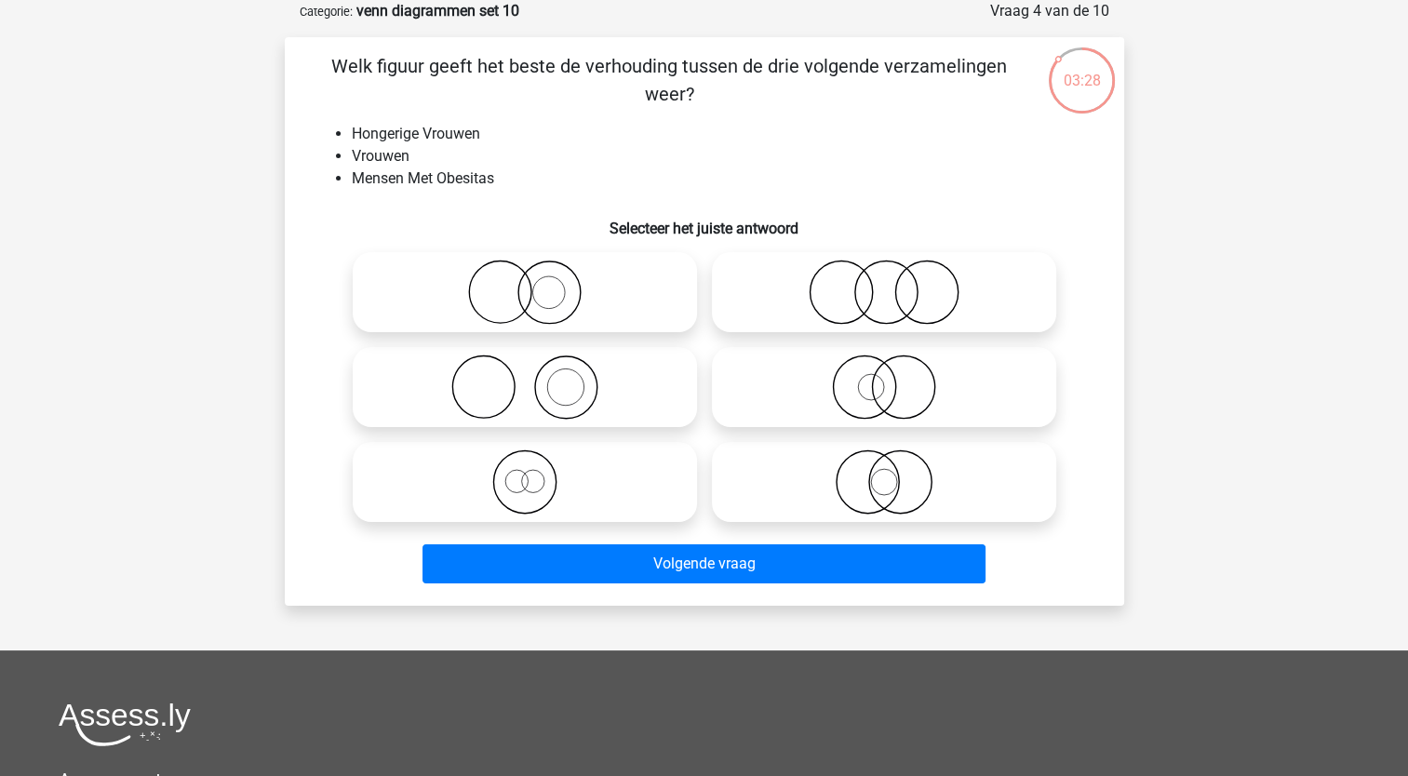
click at [817, 396] on icon at bounding box center [883, 387] width 329 height 65
click at [884, 378] on input "radio" at bounding box center [890, 372] width 12 height 12
radio input "true"
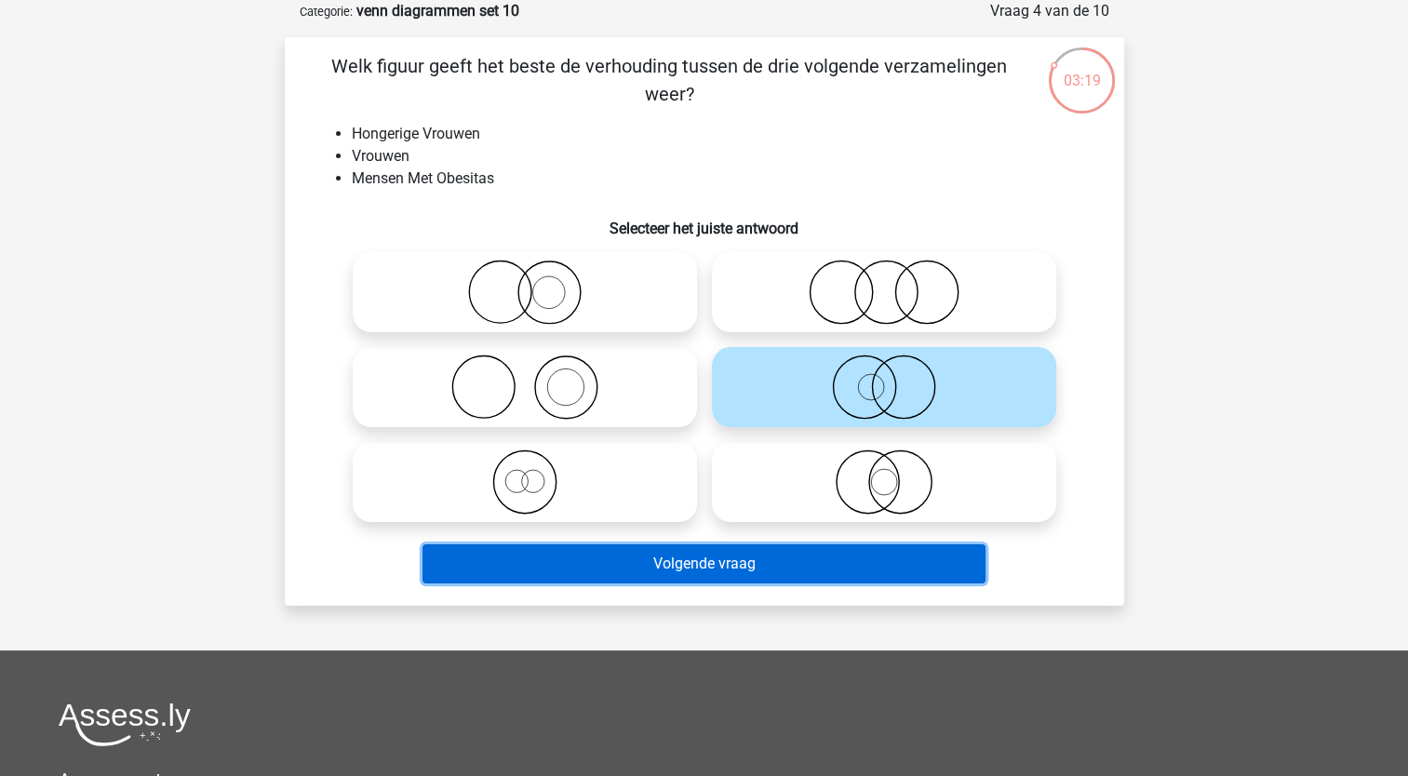
click at [600, 579] on button "Volgende vraag" at bounding box center [704, 563] width 563 height 39
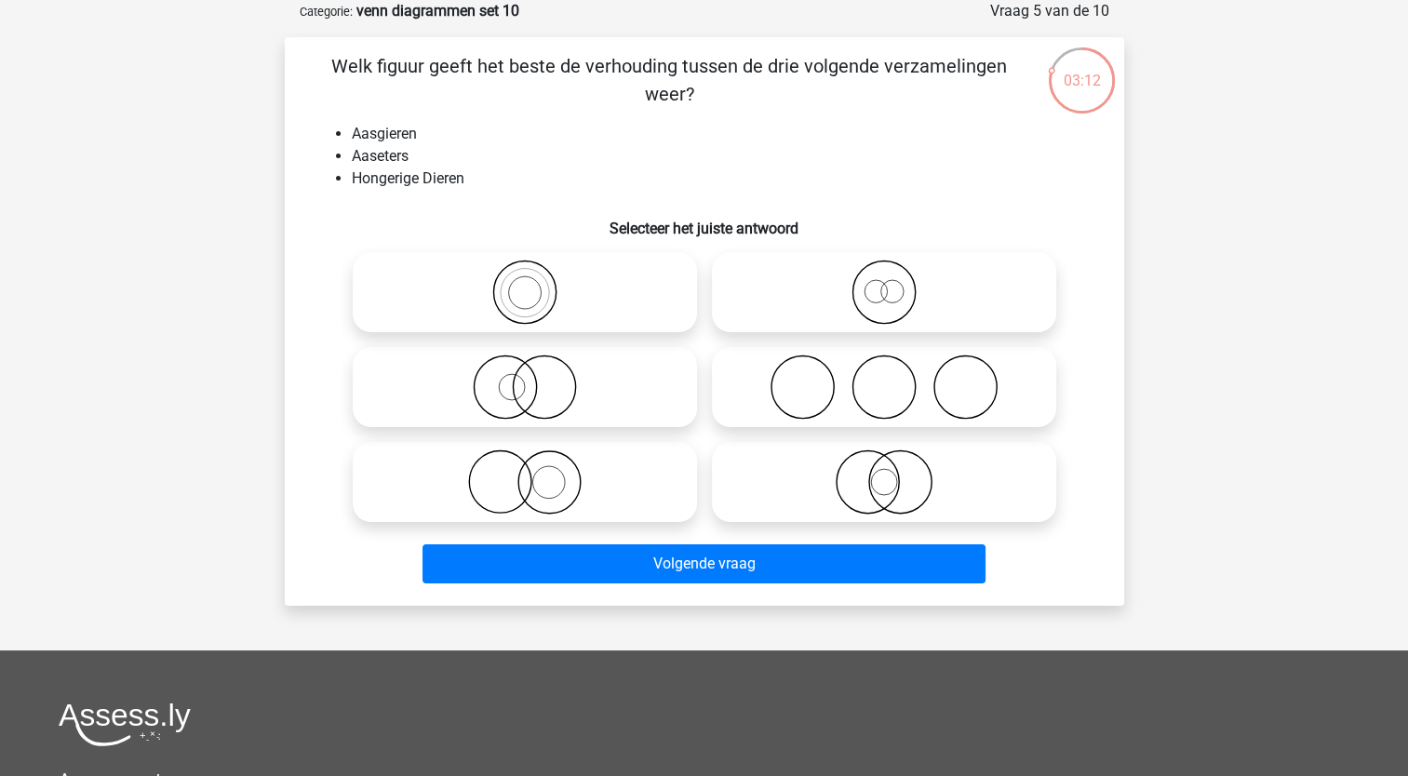
click at [499, 393] on circle at bounding box center [512, 387] width 26 height 26
click at [525, 378] on input "radio" at bounding box center [531, 372] width 12 height 12
radio input "true"
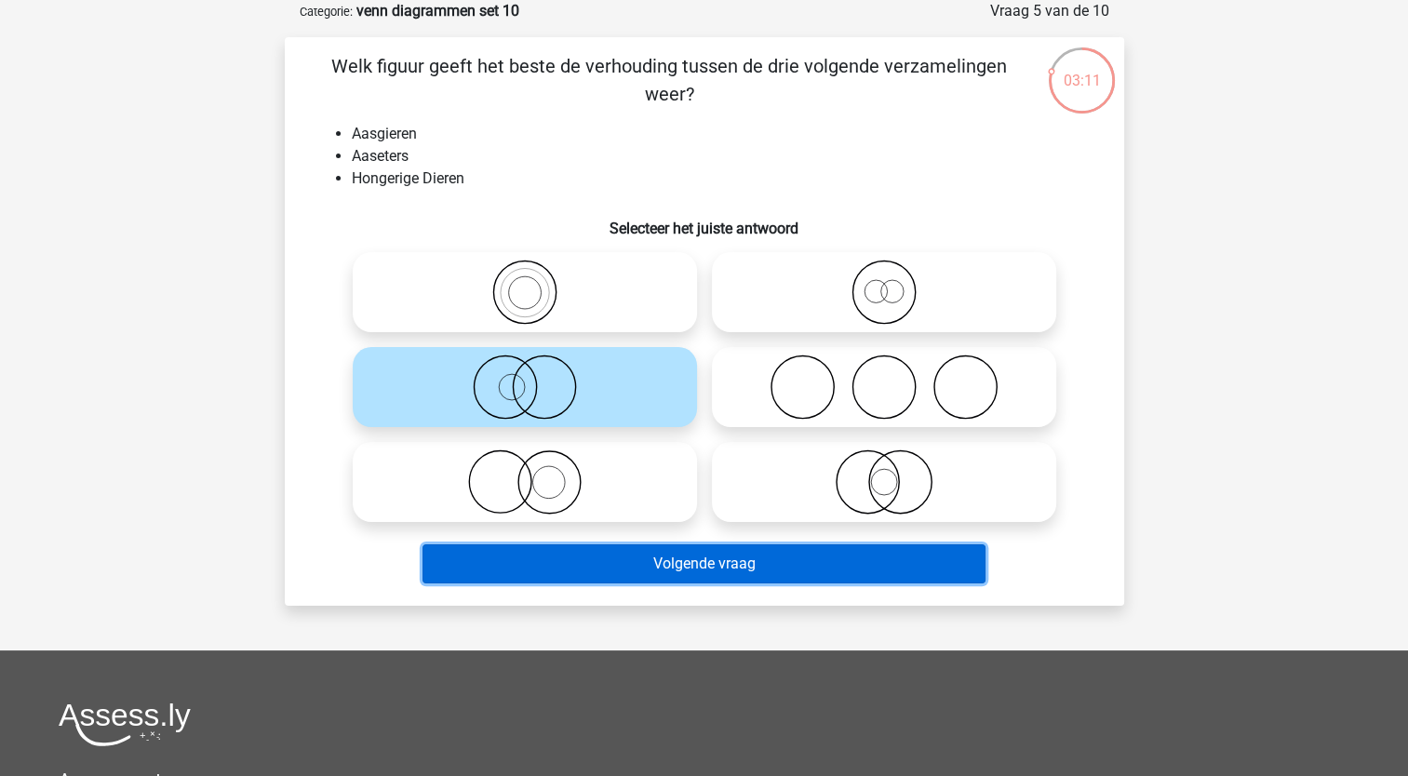
click at [477, 575] on button "Volgende vraag" at bounding box center [704, 563] width 563 height 39
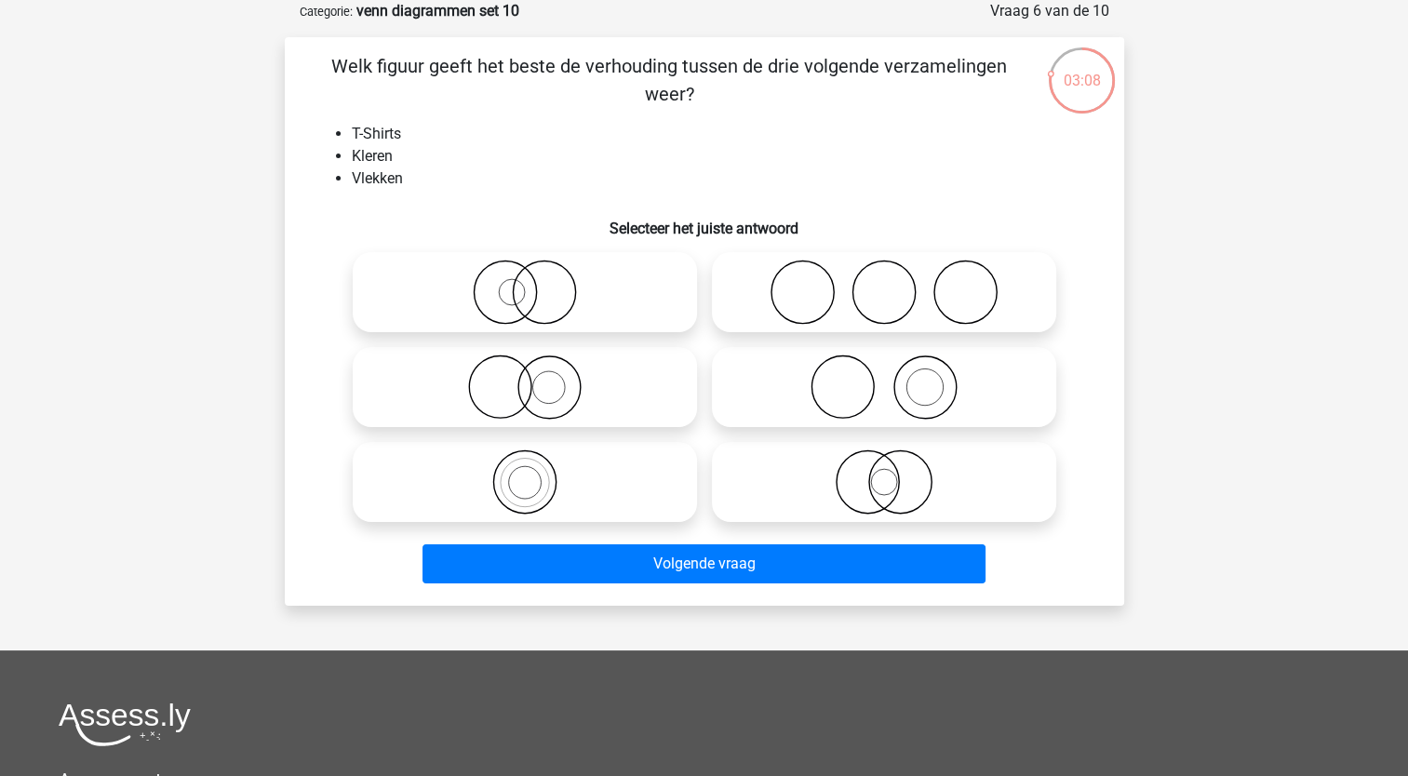
click at [867, 400] on icon at bounding box center [883, 387] width 329 height 65
click at [884, 378] on input "radio" at bounding box center [890, 372] width 12 height 12
radio input "true"
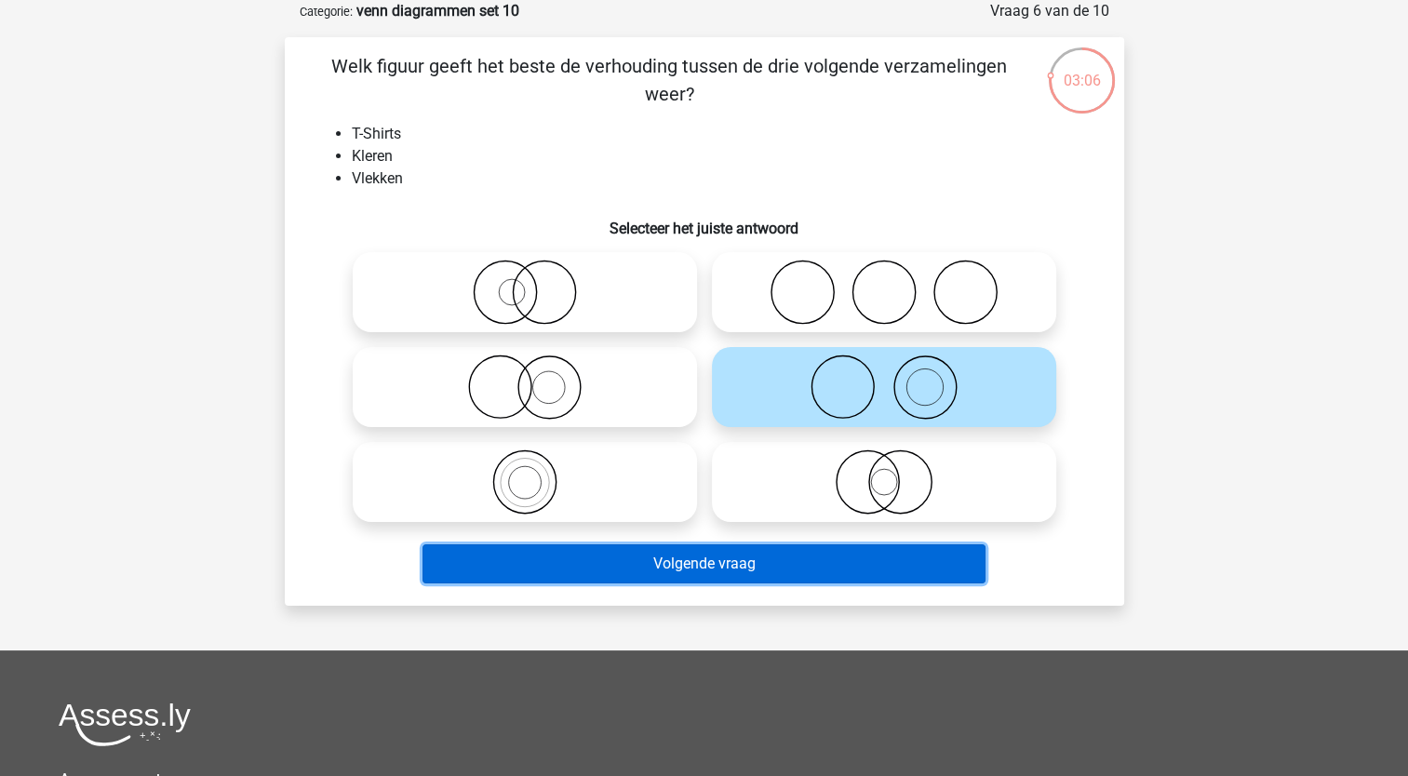
click at [740, 570] on button "Volgende vraag" at bounding box center [704, 563] width 563 height 39
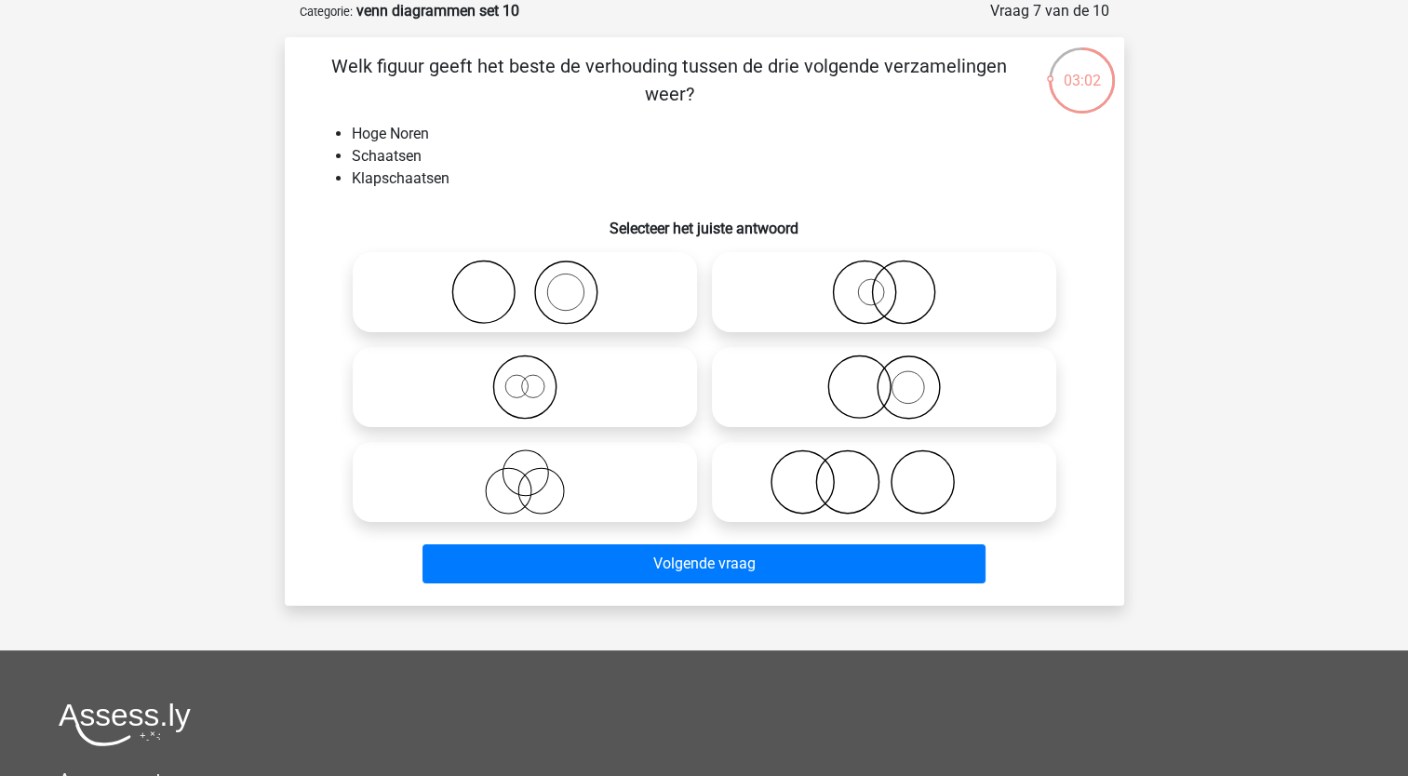
click at [495, 374] on circle at bounding box center [524, 387] width 62 height 62
click at [525, 374] on input "radio" at bounding box center [531, 372] width 12 height 12
radio input "true"
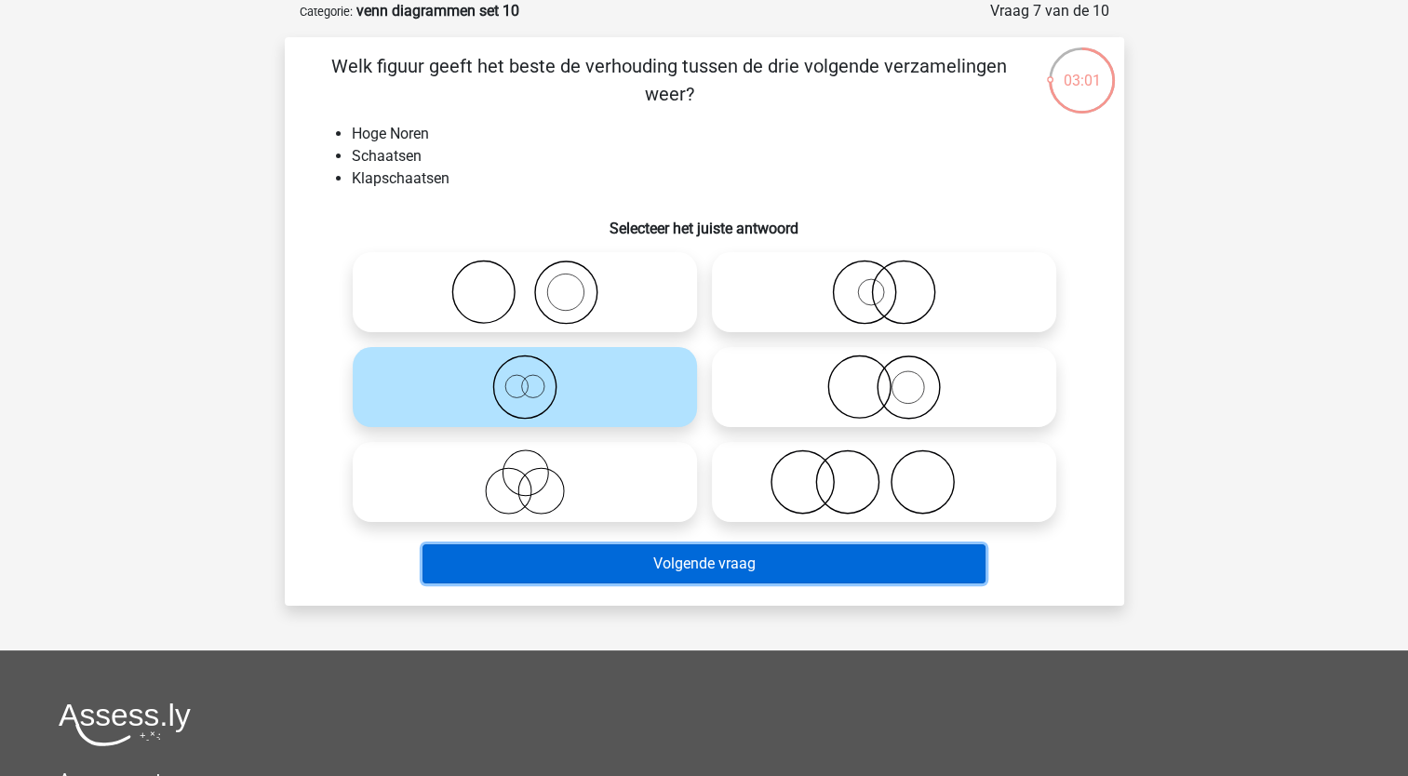
click at [498, 558] on button "Volgende vraag" at bounding box center [704, 563] width 563 height 39
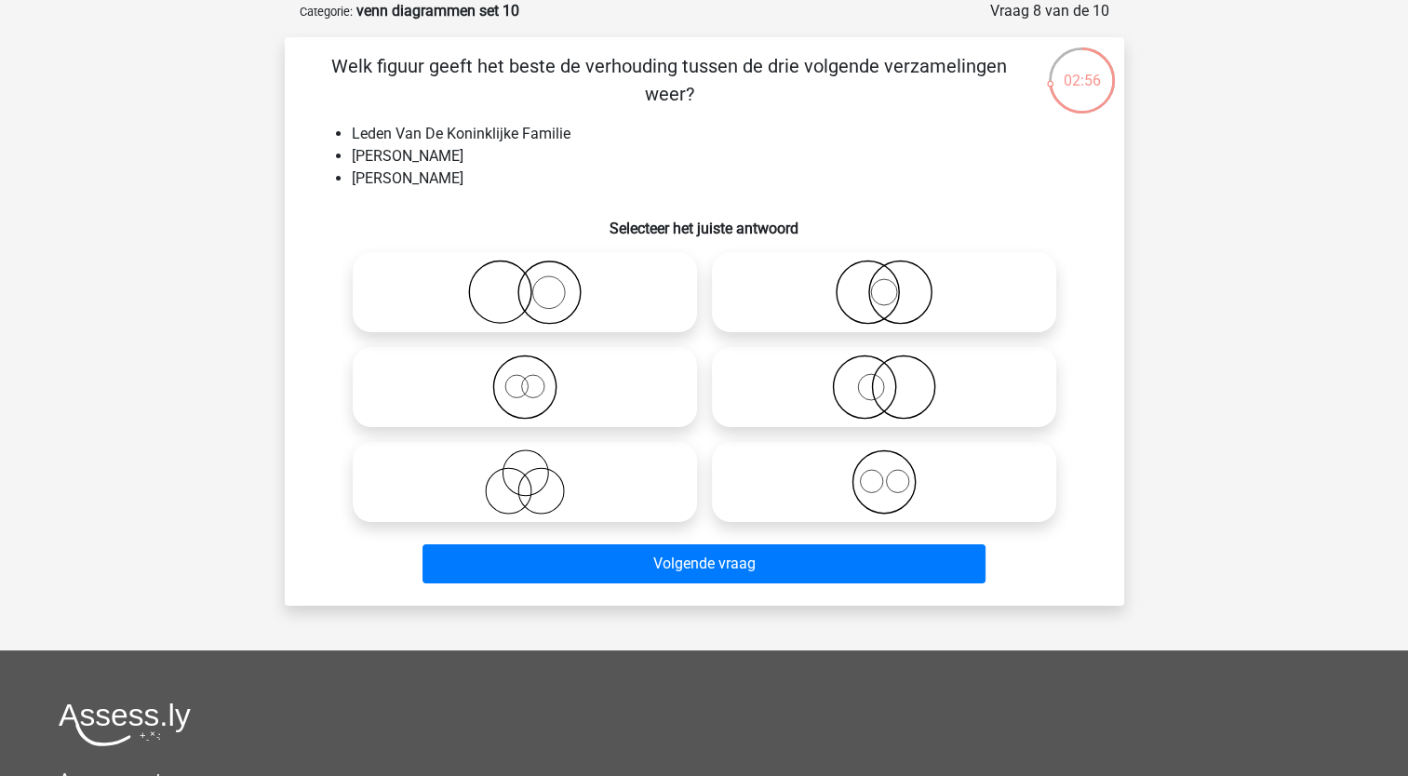
click at [519, 287] on icon at bounding box center [524, 292] width 329 height 65
click at [525, 283] on input "radio" at bounding box center [531, 277] width 12 height 12
radio input "true"
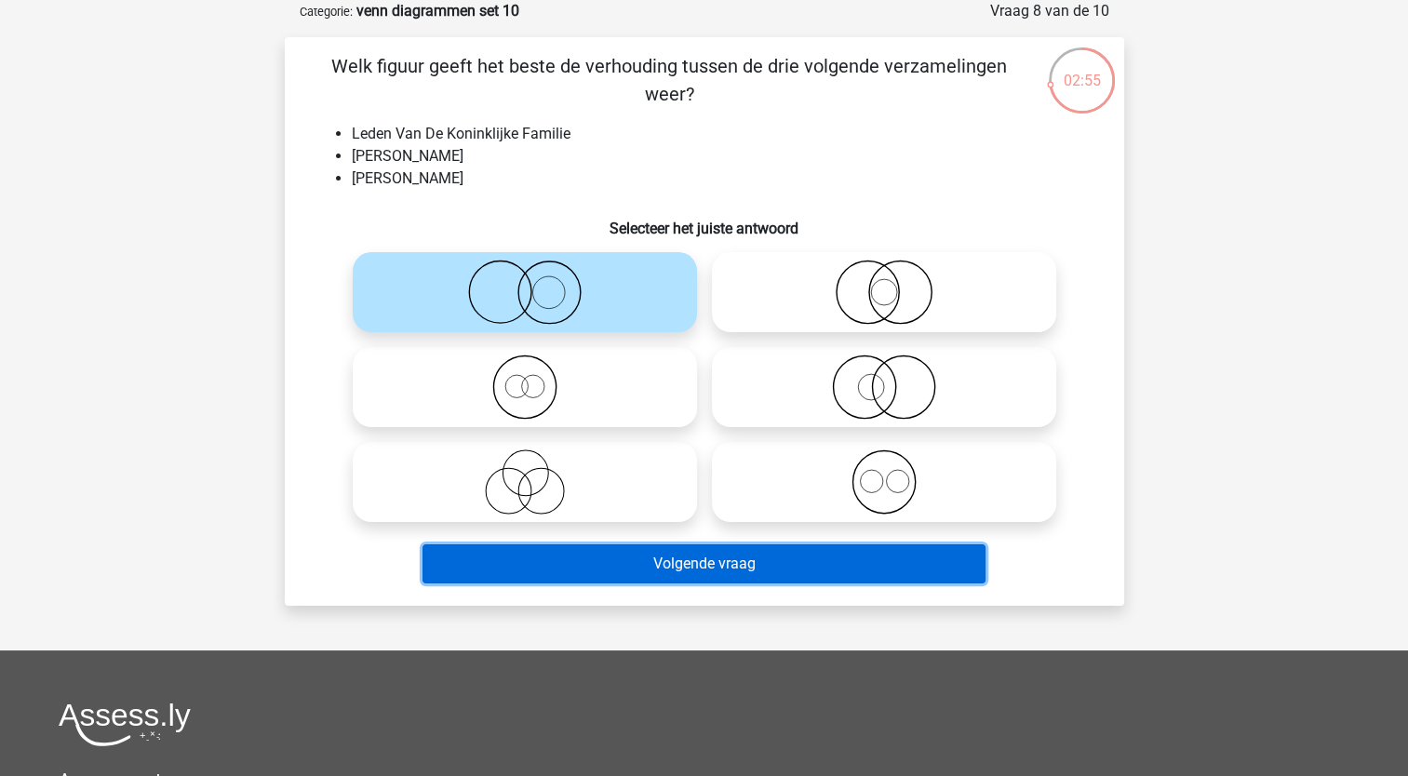
click at [515, 575] on button "Volgende vraag" at bounding box center [704, 563] width 563 height 39
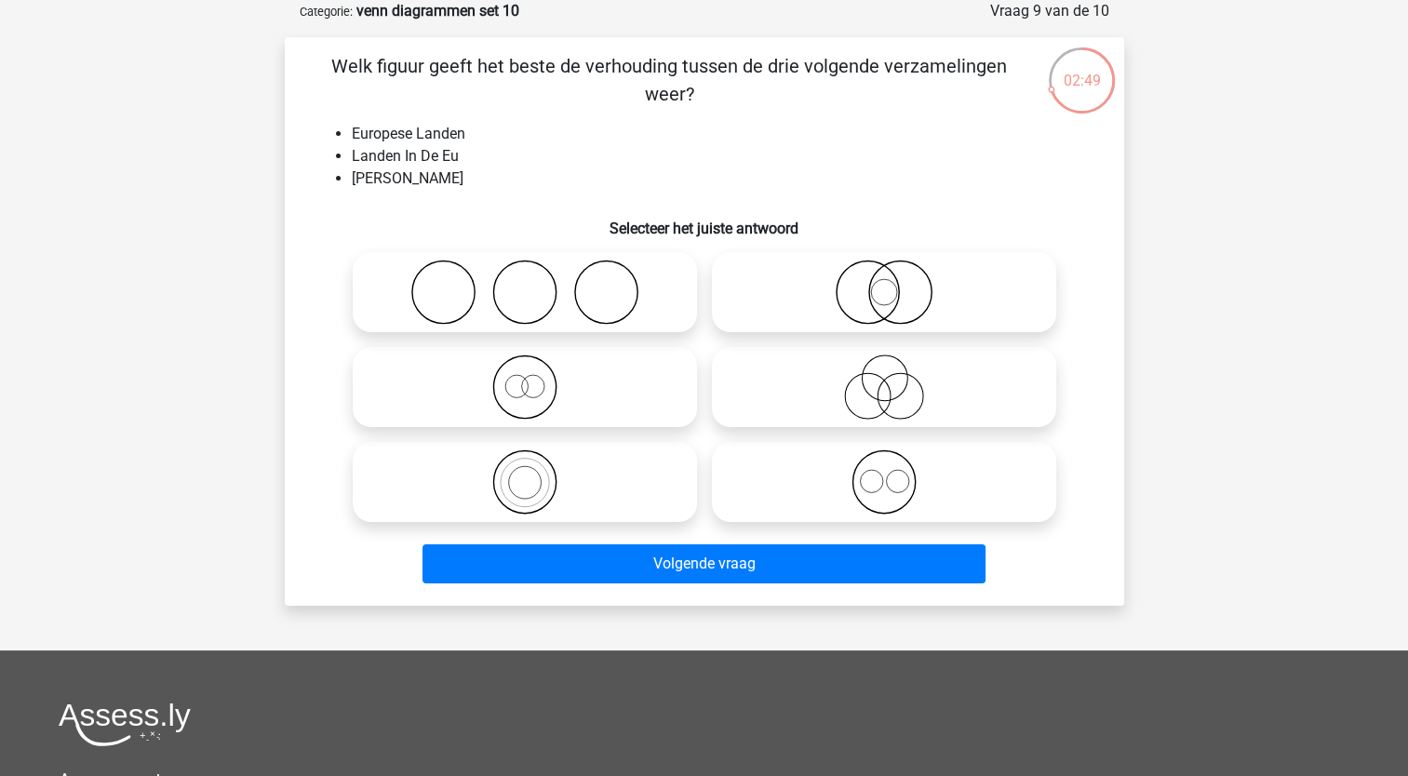
click at [850, 302] on icon at bounding box center [883, 292] width 329 height 65
click at [884, 283] on input "radio" at bounding box center [890, 277] width 12 height 12
radio input "true"
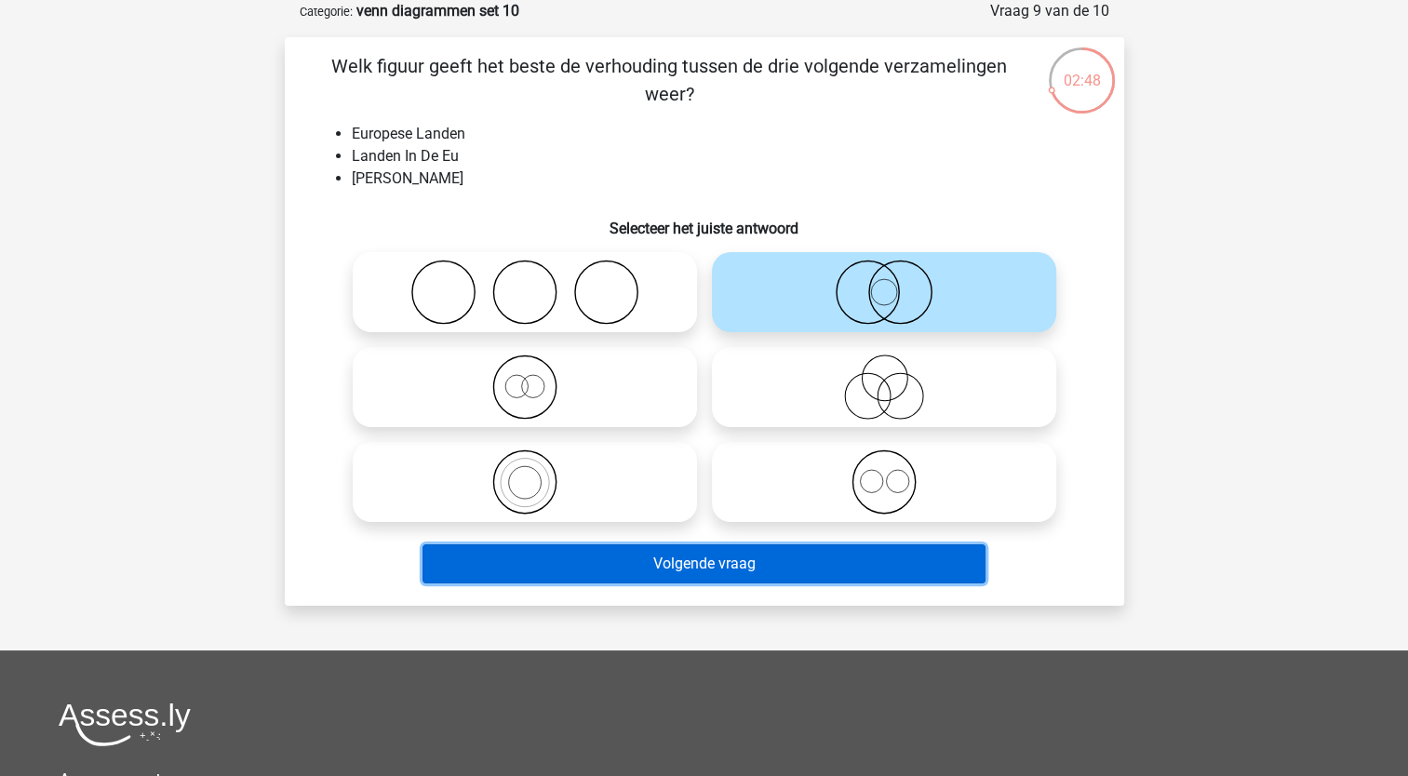
click at [600, 568] on button "Volgende vraag" at bounding box center [704, 563] width 563 height 39
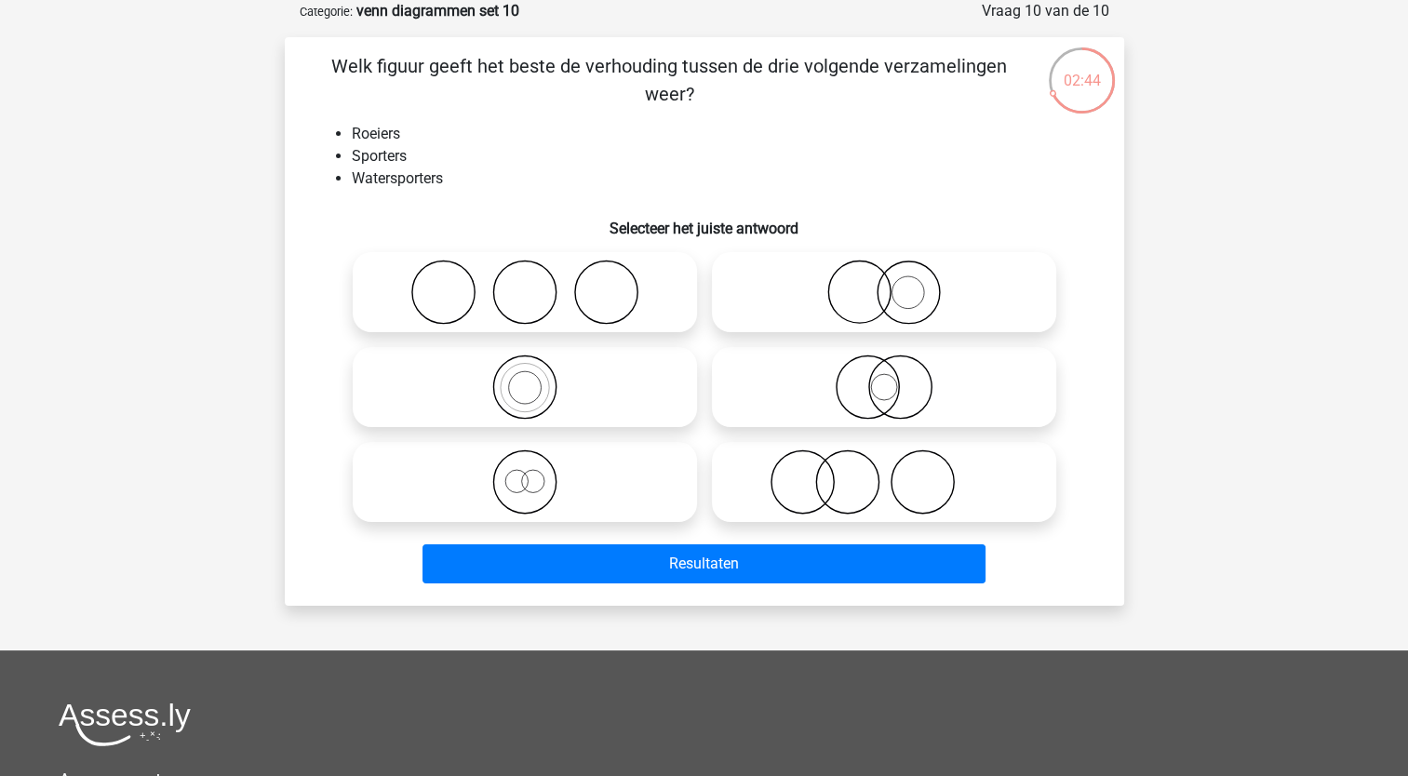
click at [604, 363] on icon at bounding box center [524, 387] width 329 height 65
click at [537, 366] on input "radio" at bounding box center [531, 372] width 12 height 12
radio input "true"
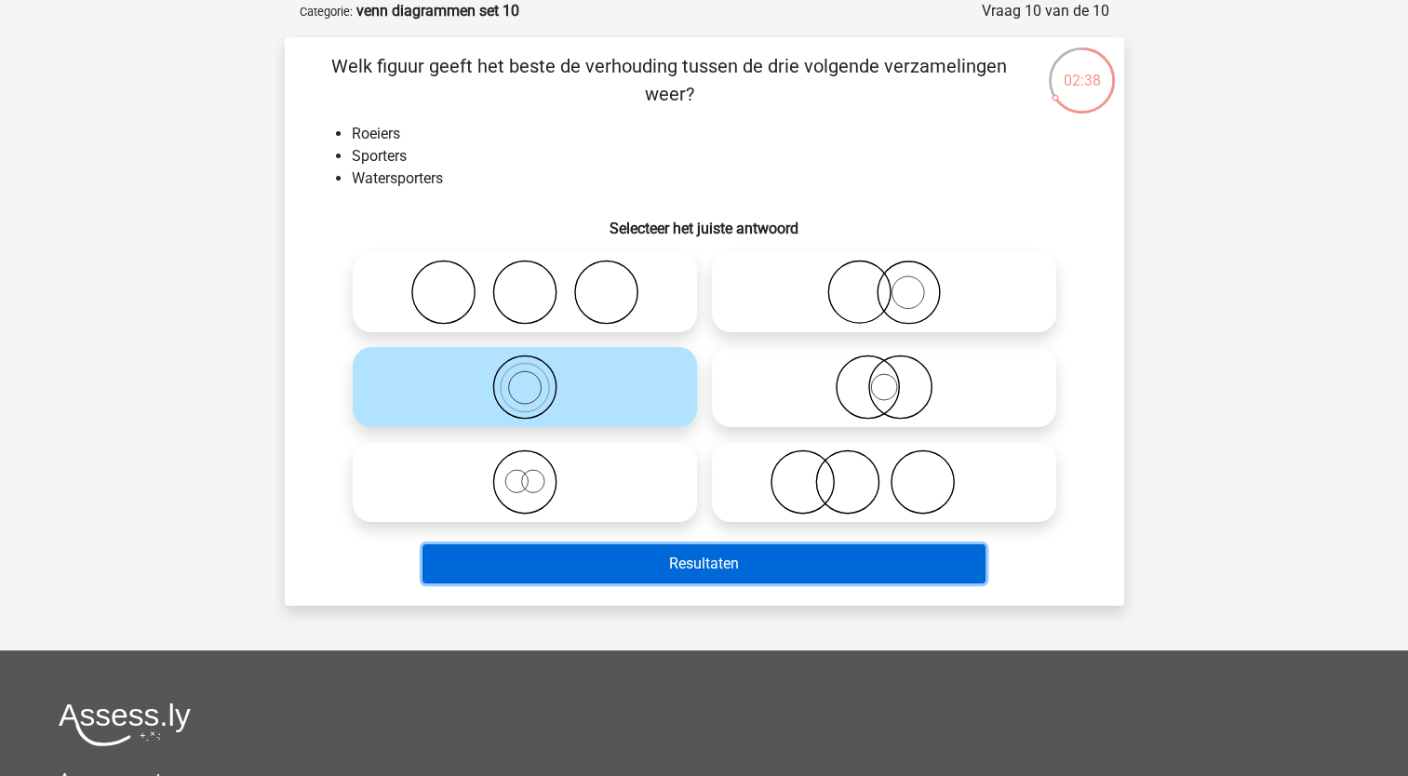
click at [518, 560] on button "Resultaten" at bounding box center [704, 563] width 563 height 39
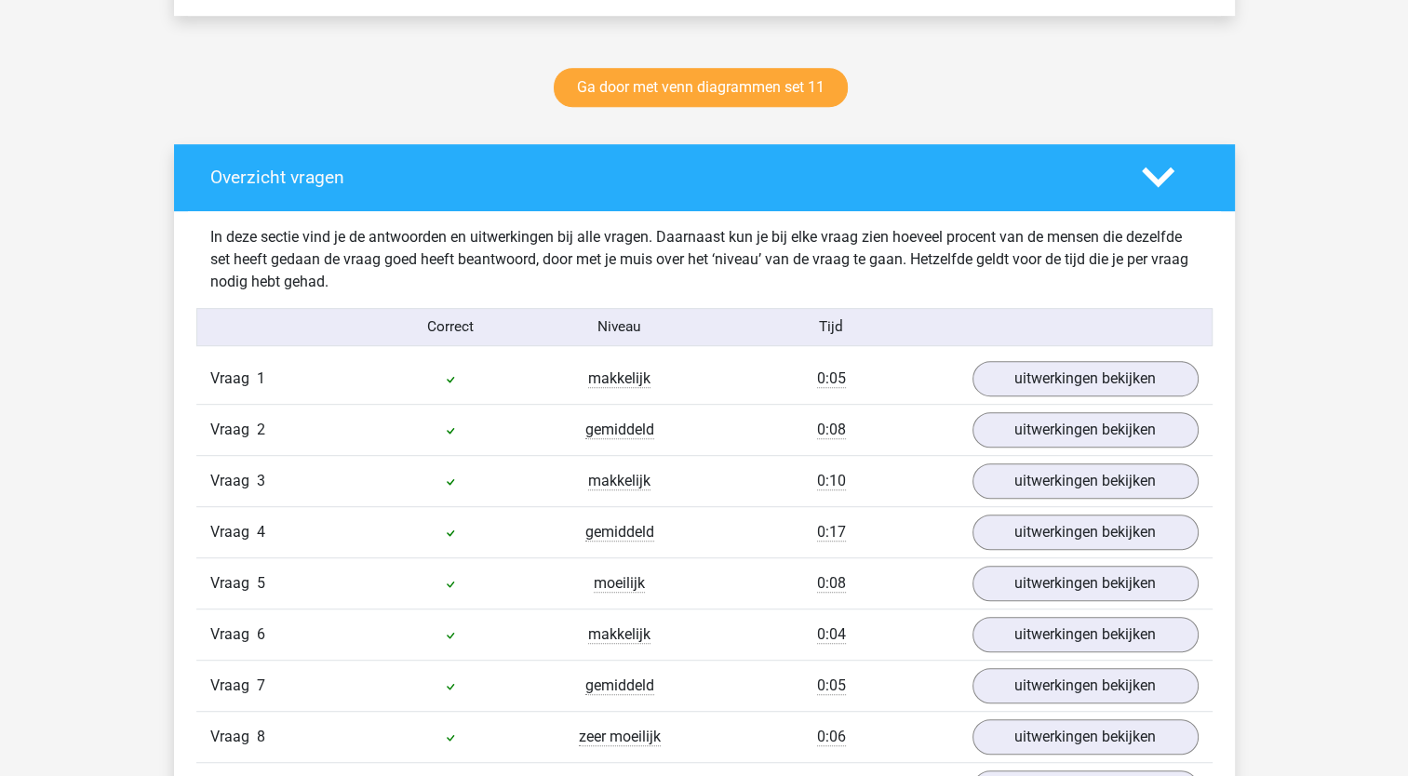
scroll to position [855, 0]
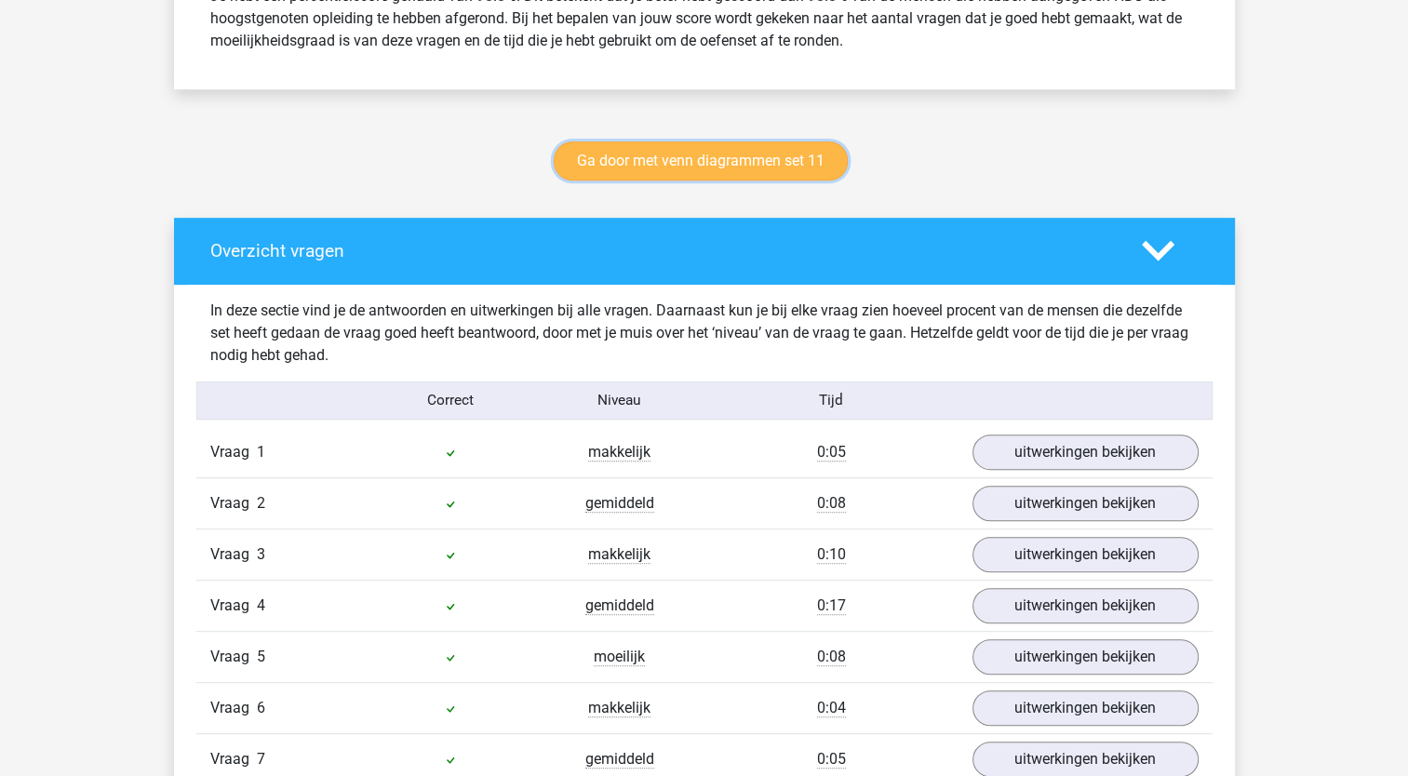
click at [689, 147] on link "Ga door met venn diagrammen set 11" at bounding box center [701, 160] width 294 height 39
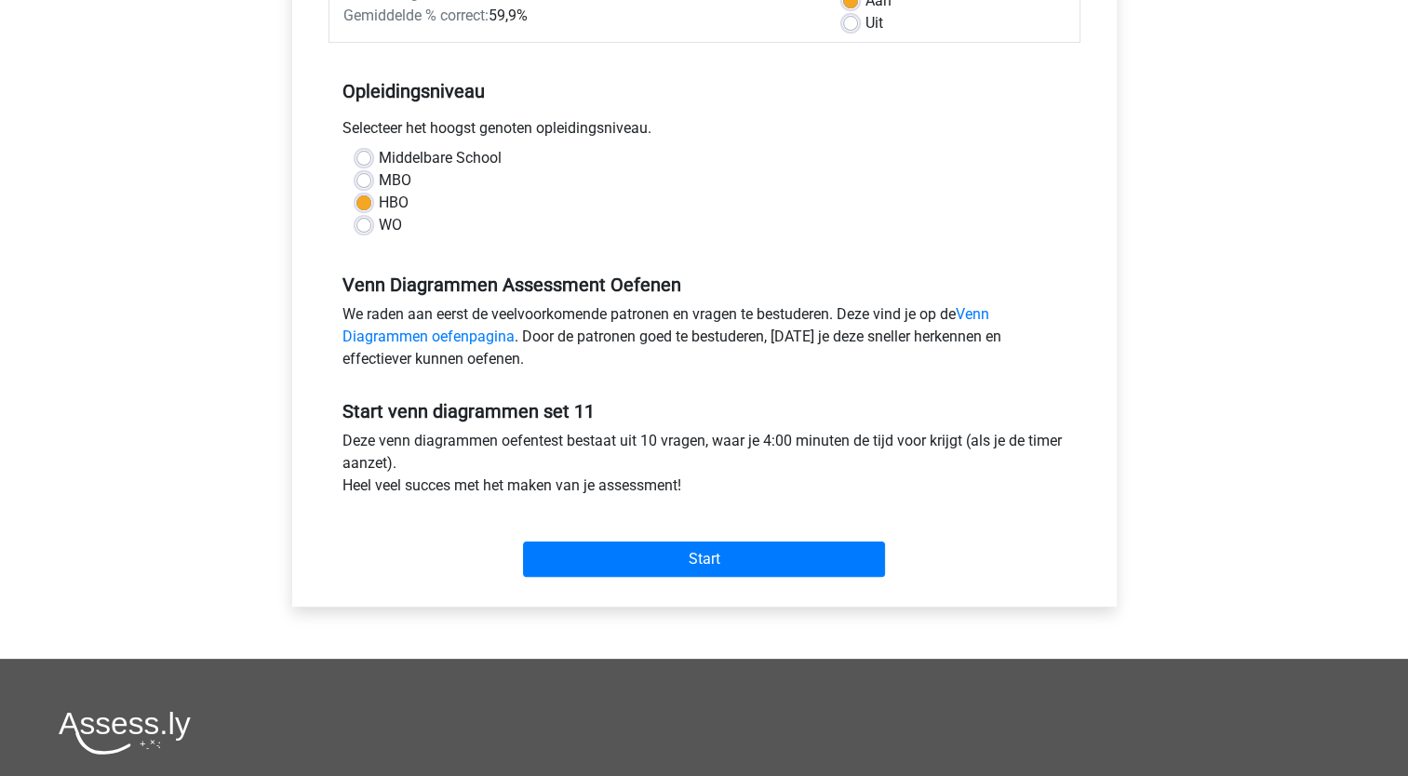
scroll to position [340, 0]
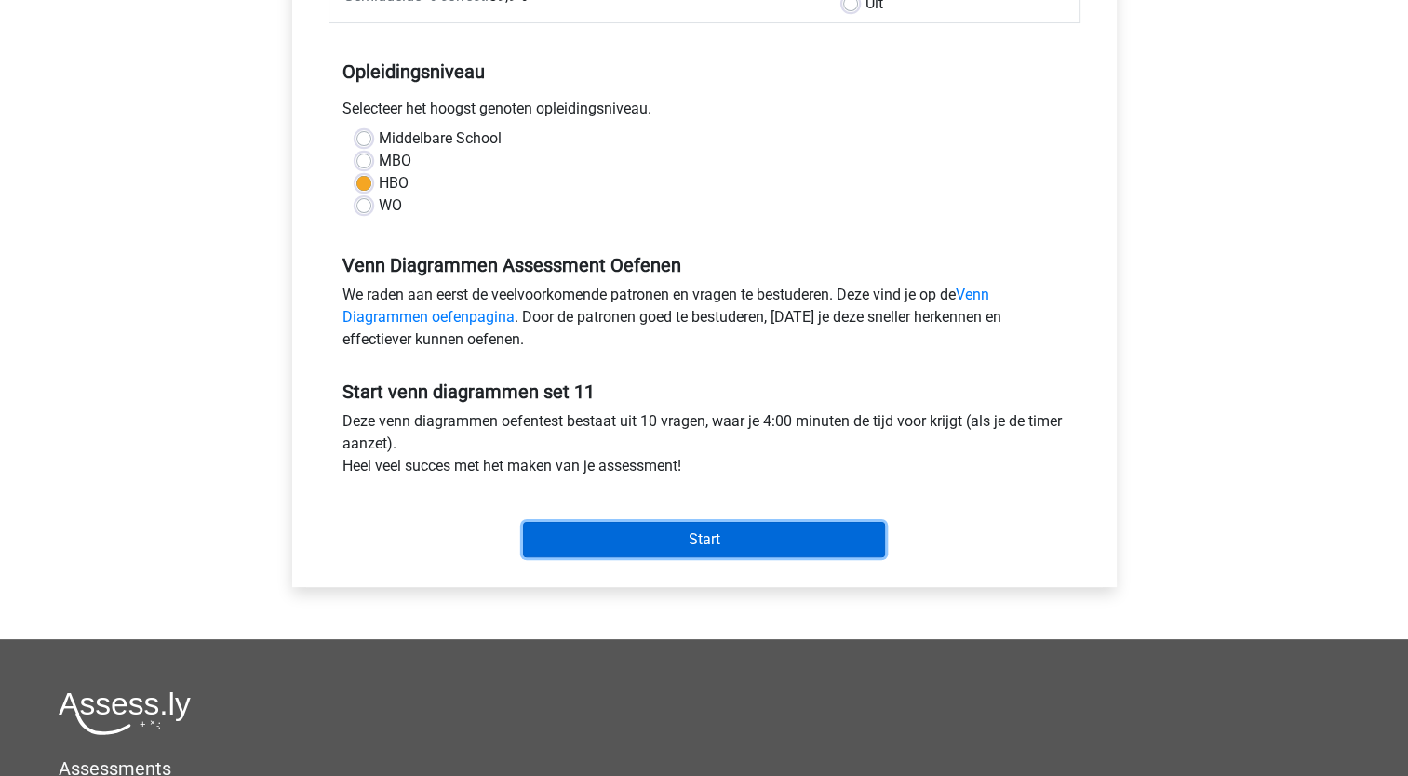
click at [610, 547] on input "Start" at bounding box center [704, 539] width 362 height 35
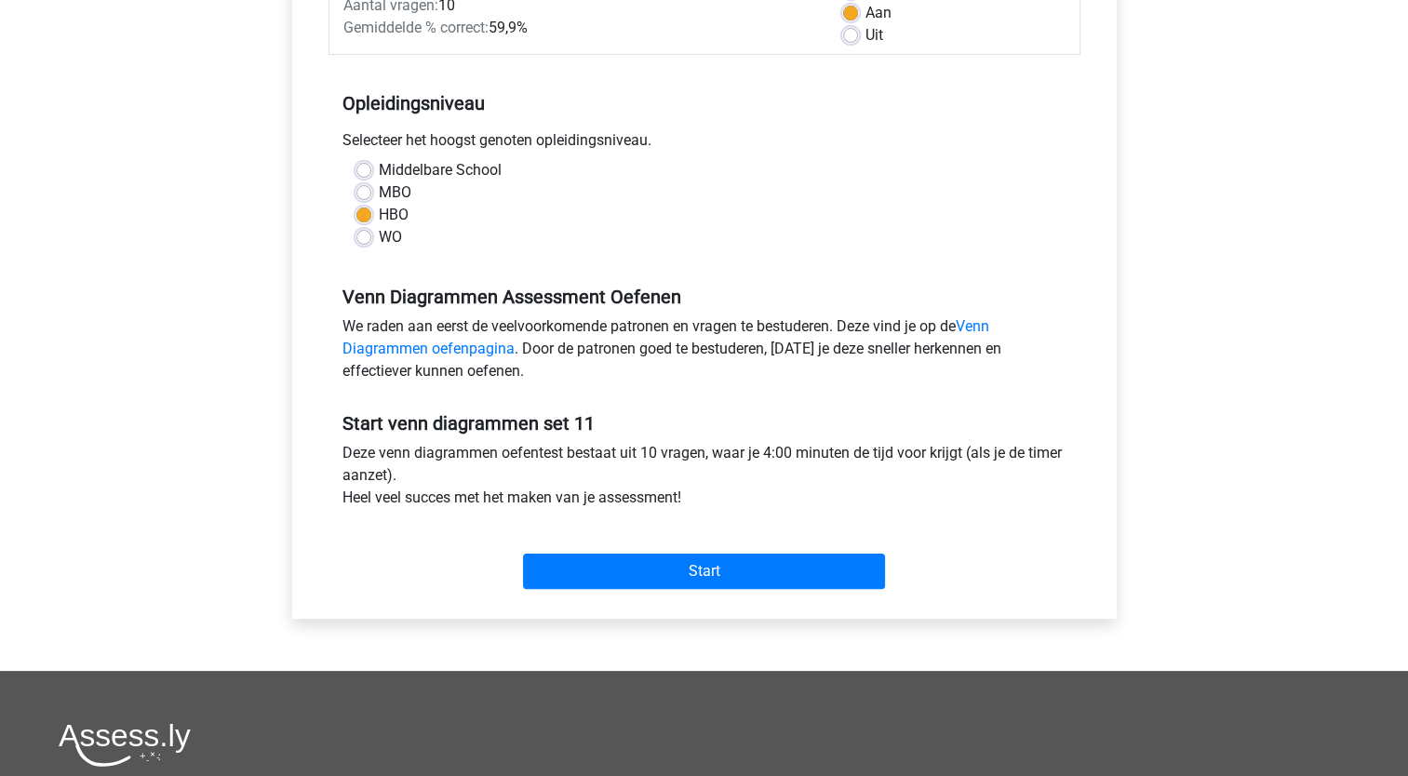
scroll to position [318, 0]
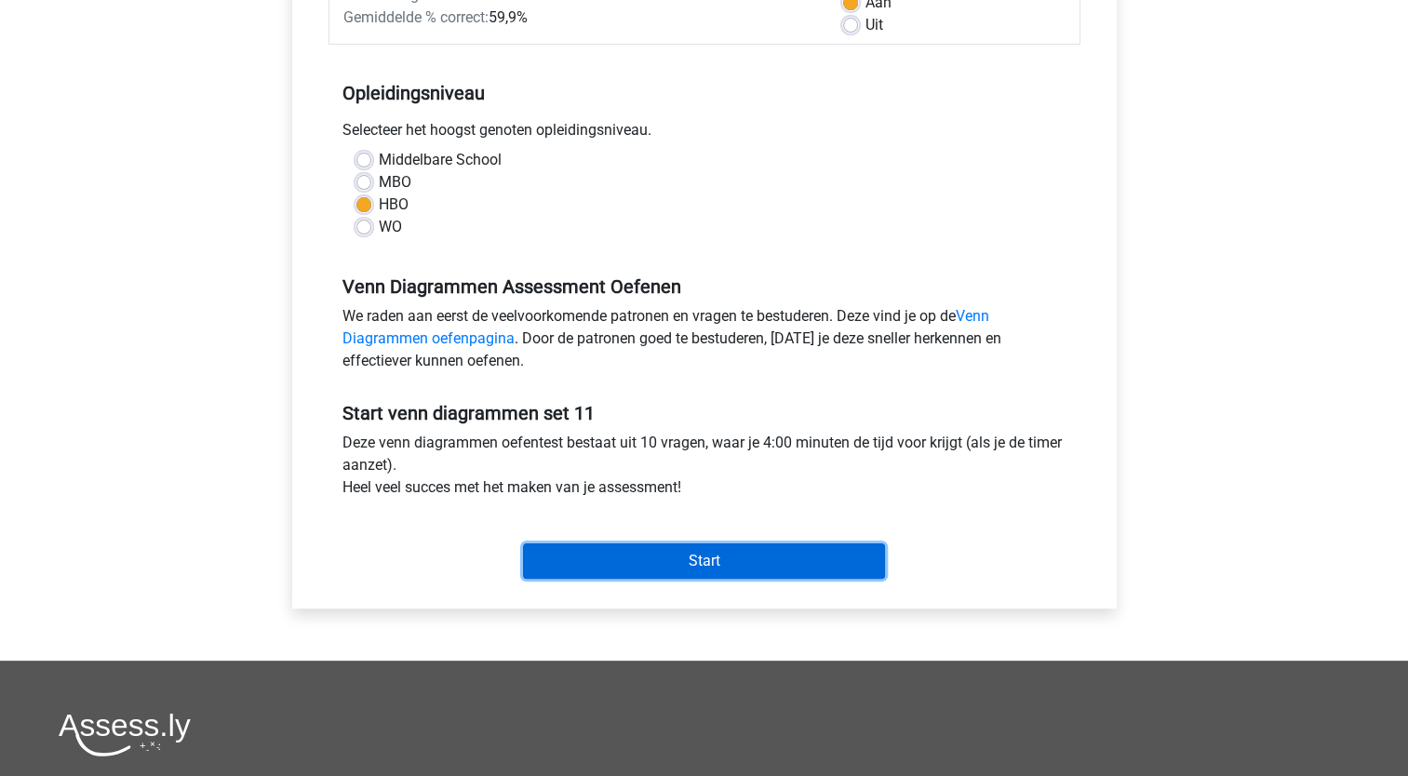
click at [724, 565] on input "Start" at bounding box center [704, 561] width 362 height 35
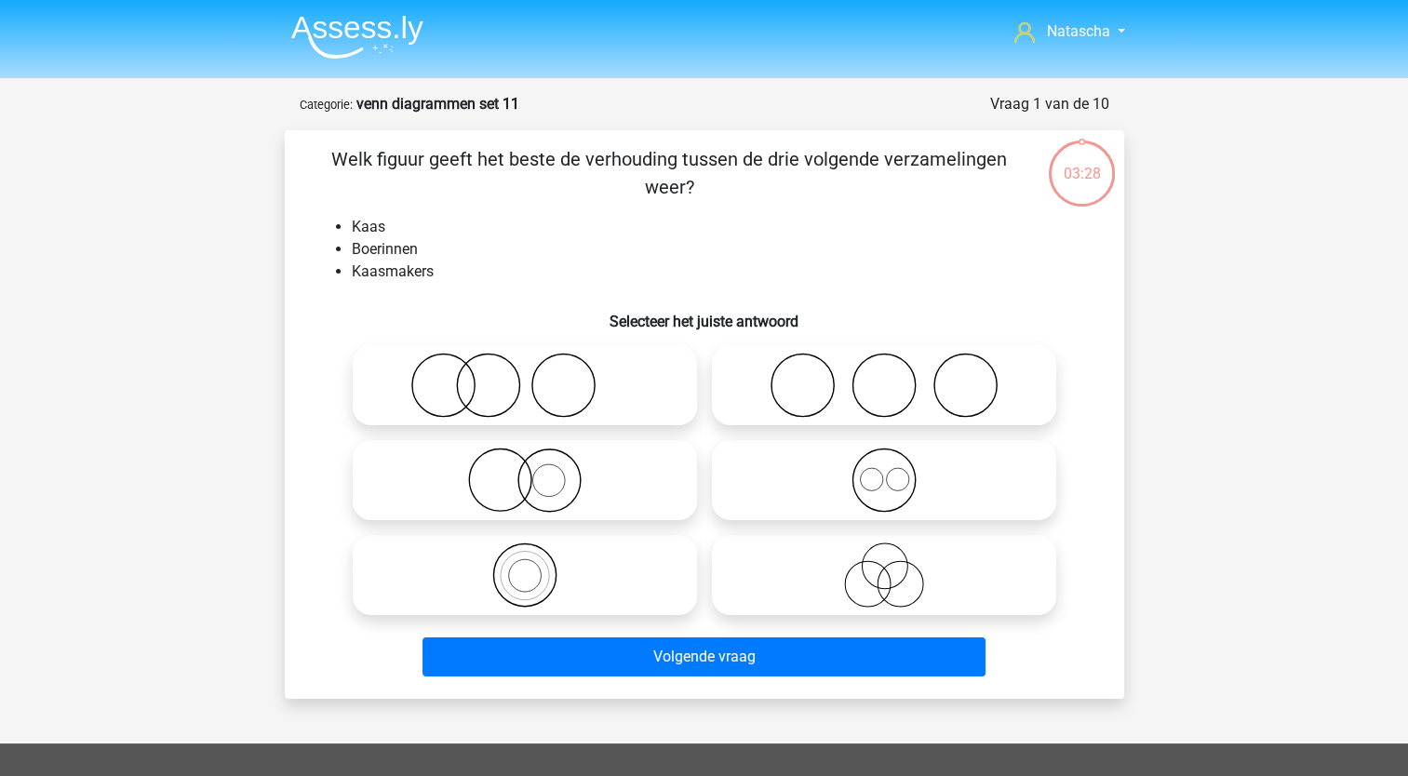
click at [504, 501] on icon at bounding box center [524, 480] width 329 height 65
click at [525, 471] on input "radio" at bounding box center [531, 465] width 12 height 12
radio input "true"
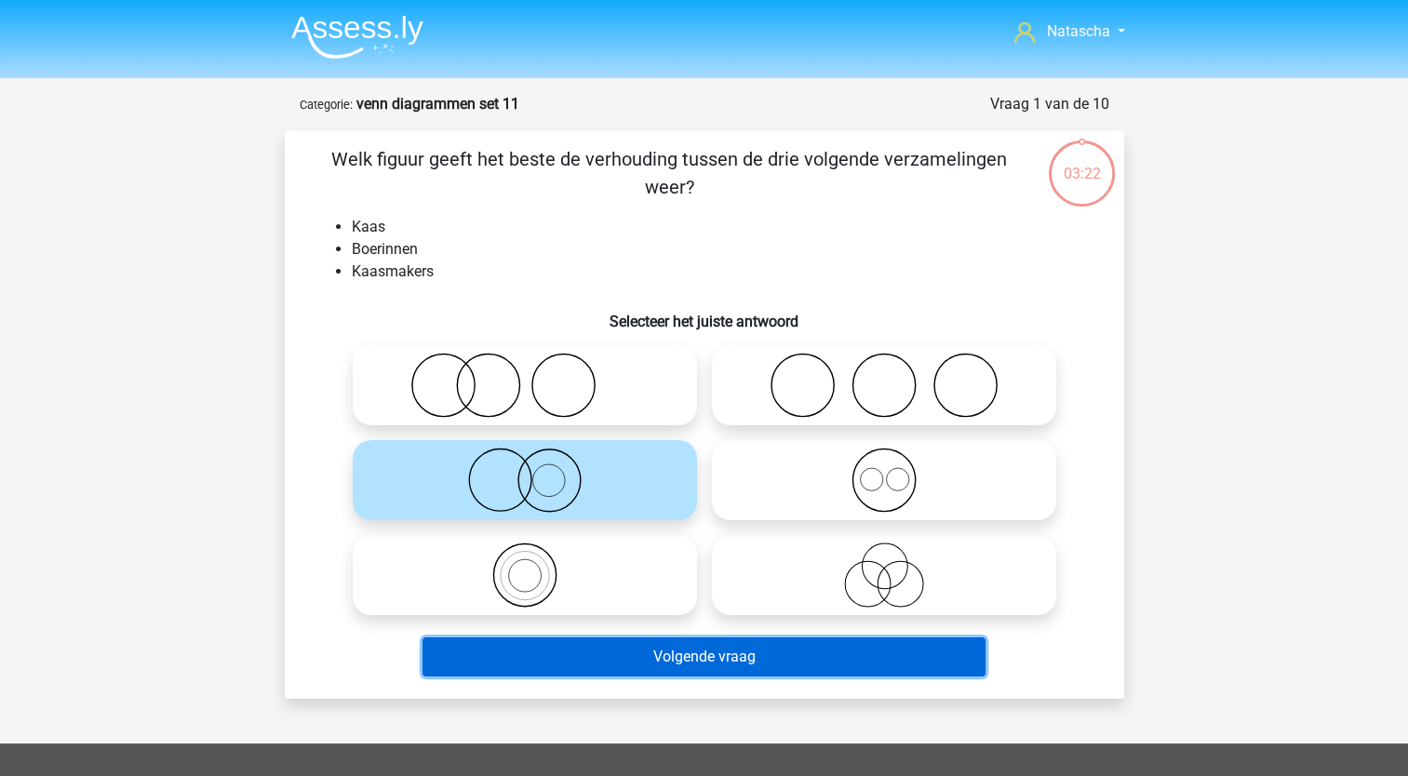
click at [473, 667] on button "Volgende vraag" at bounding box center [704, 656] width 563 height 39
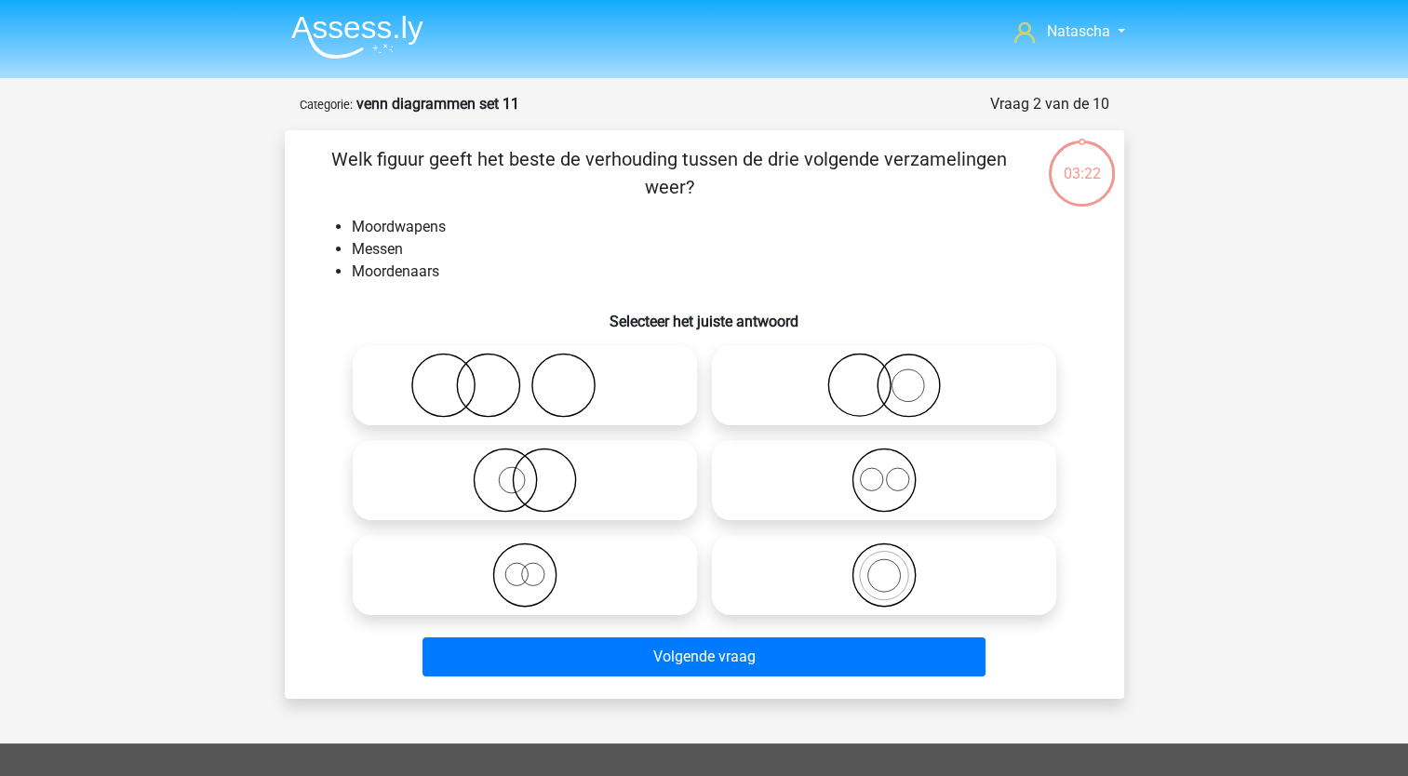
scroll to position [93, 0]
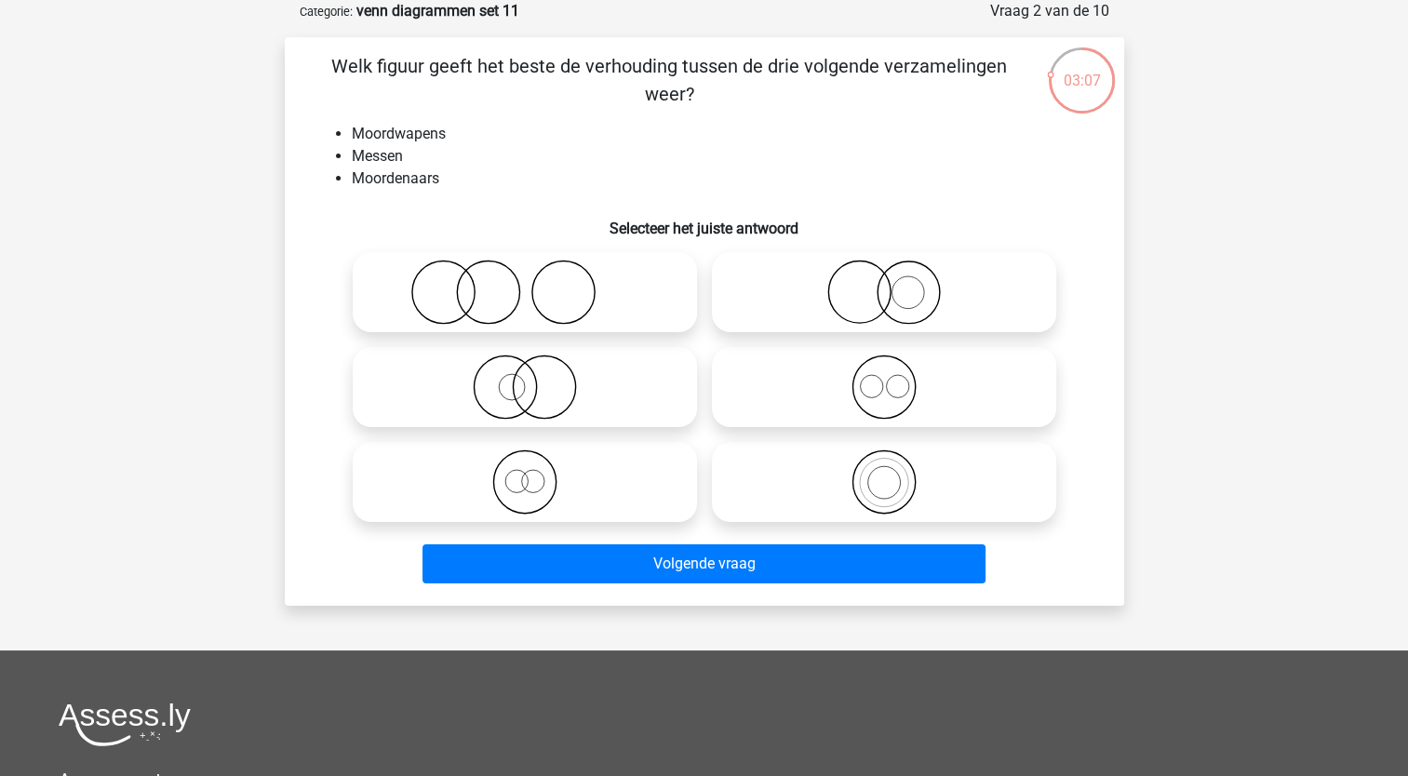
click at [527, 395] on icon at bounding box center [524, 387] width 329 height 65
click at [527, 378] on input "radio" at bounding box center [531, 372] width 12 height 12
radio input "true"
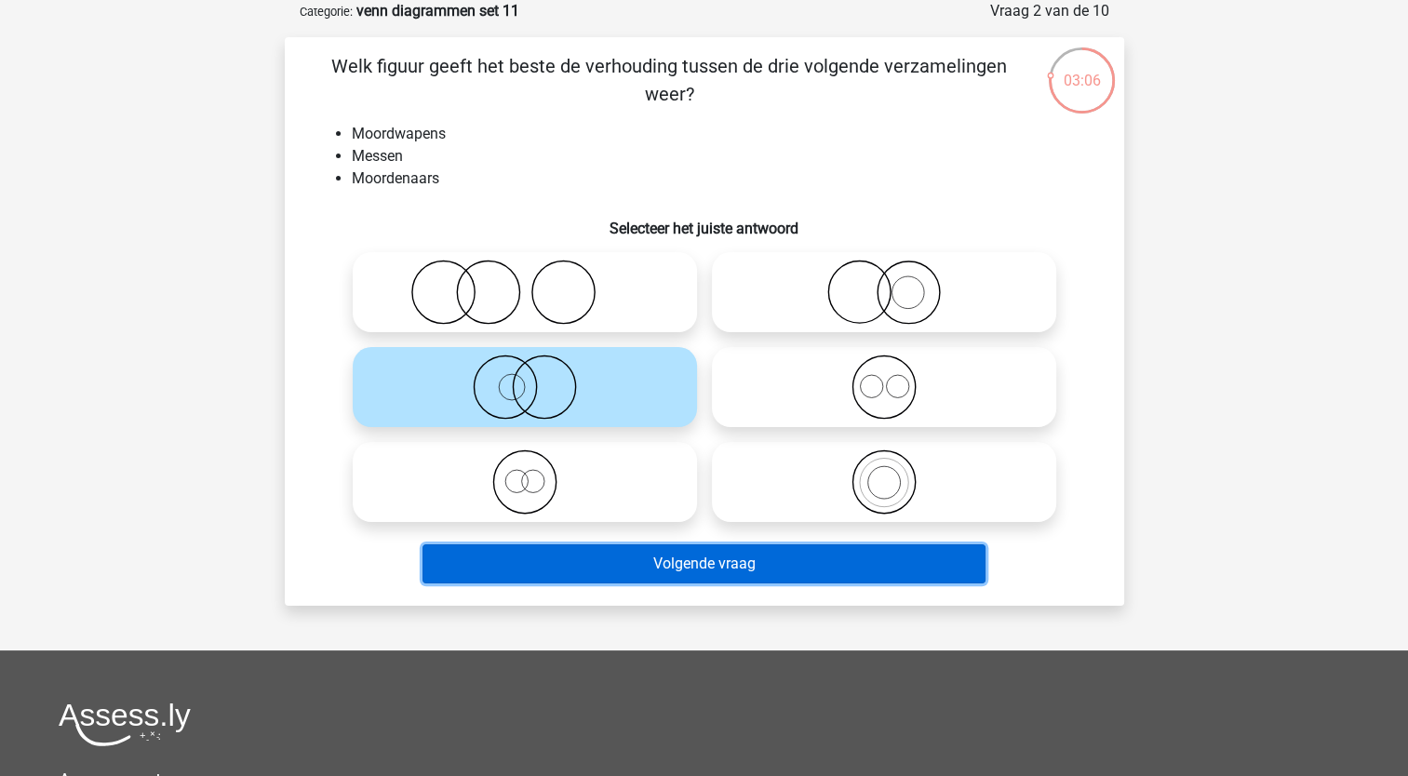
click at [492, 577] on button "Volgende vraag" at bounding box center [704, 563] width 563 height 39
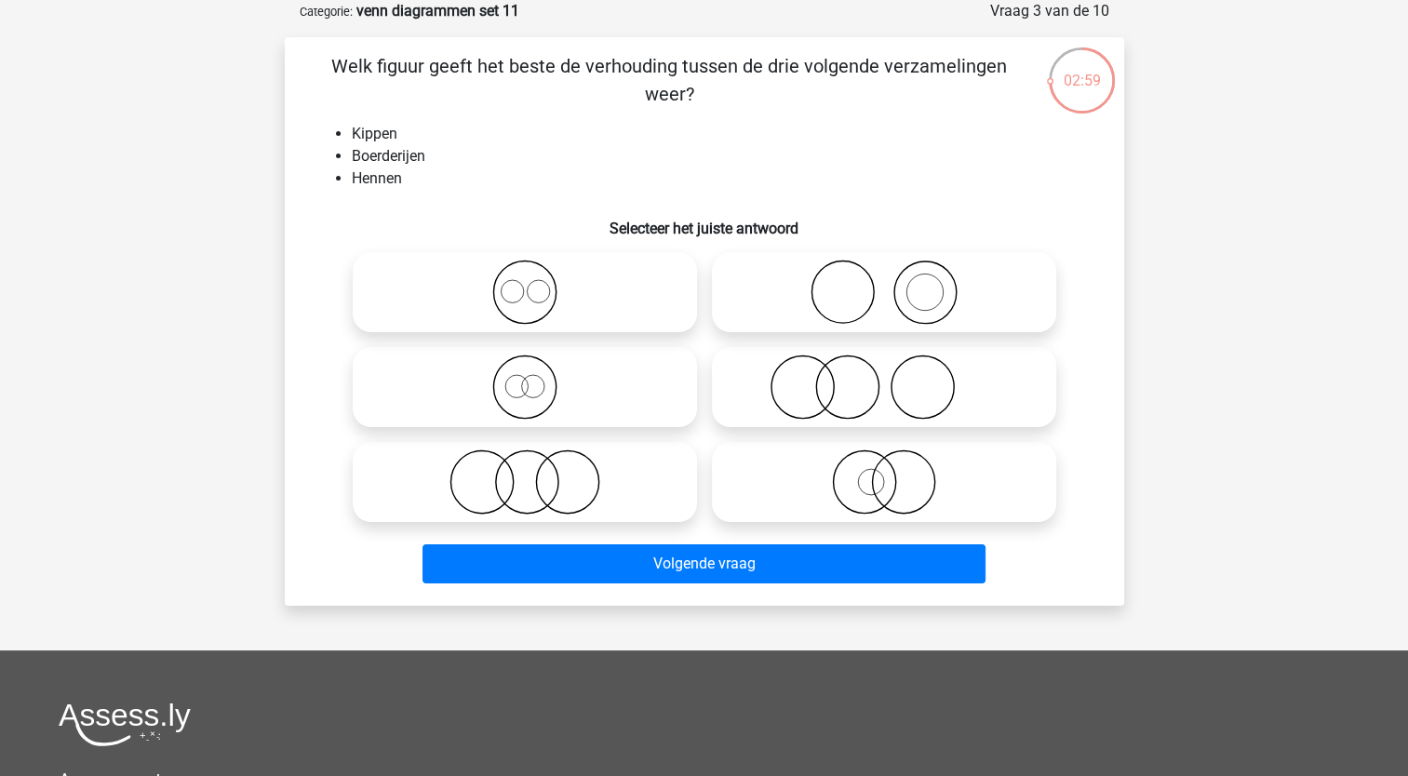
click at [545, 401] on icon at bounding box center [524, 387] width 329 height 65
click at [537, 378] on input "radio" at bounding box center [531, 372] width 12 height 12
radio input "true"
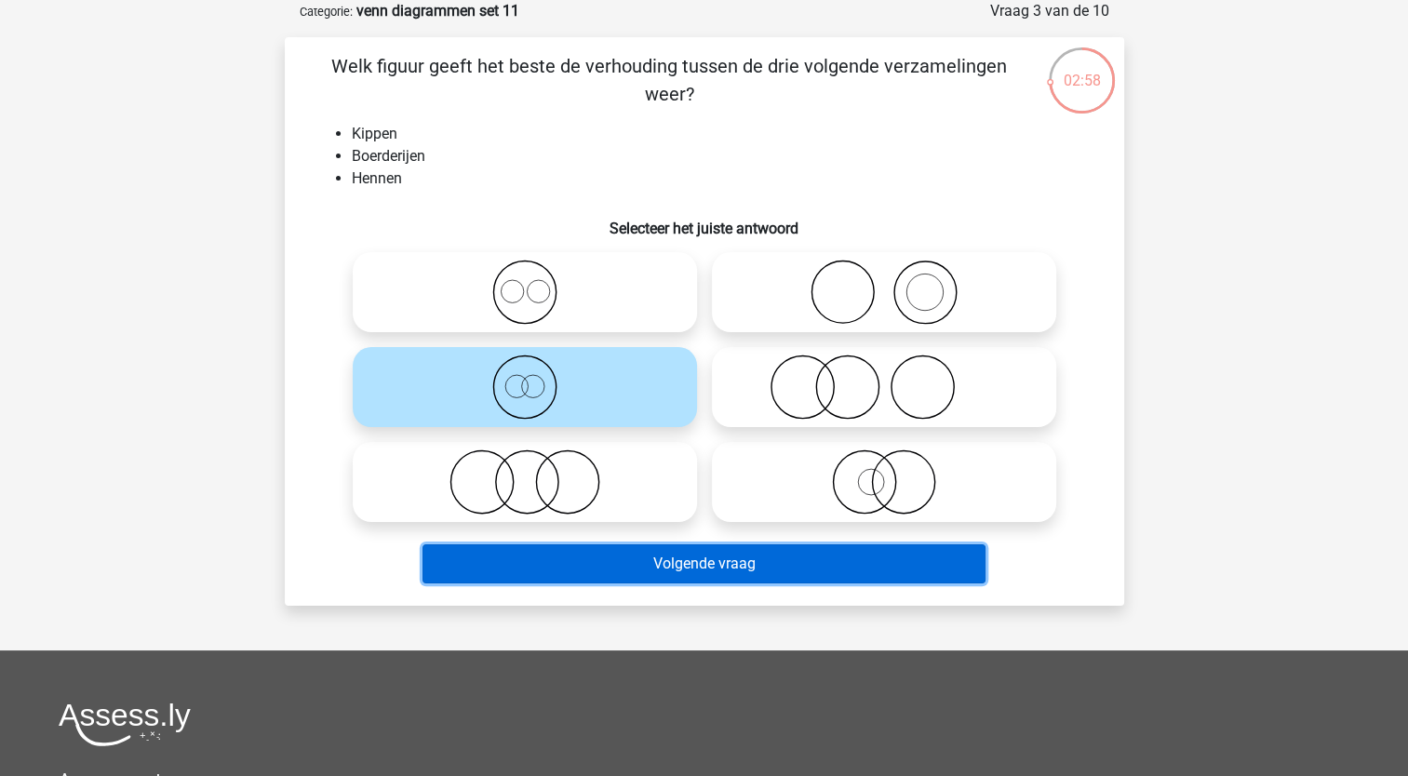
click at [517, 567] on button "Volgende vraag" at bounding box center [704, 563] width 563 height 39
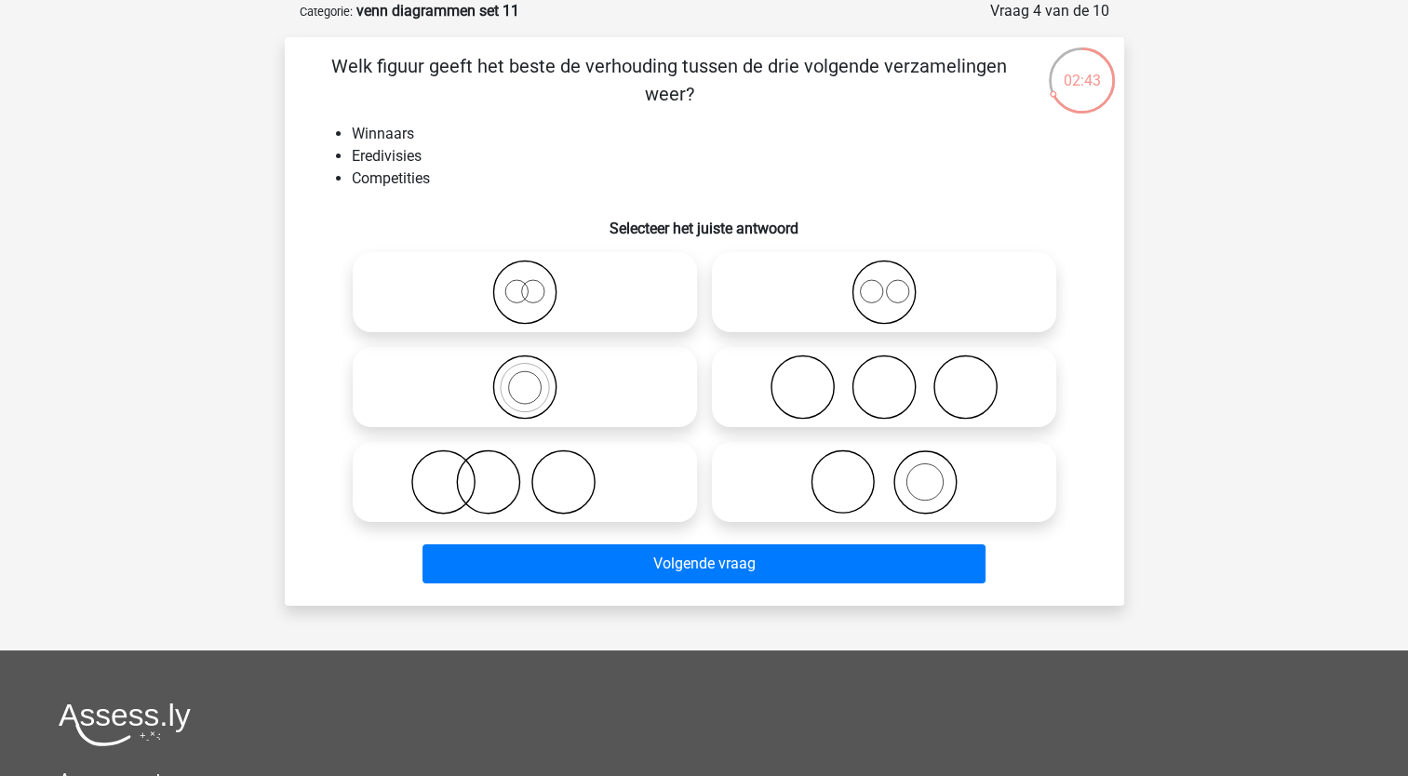
click at [839, 478] on icon at bounding box center [883, 482] width 329 height 65
click at [884, 473] on input "radio" at bounding box center [890, 467] width 12 height 12
radio input "true"
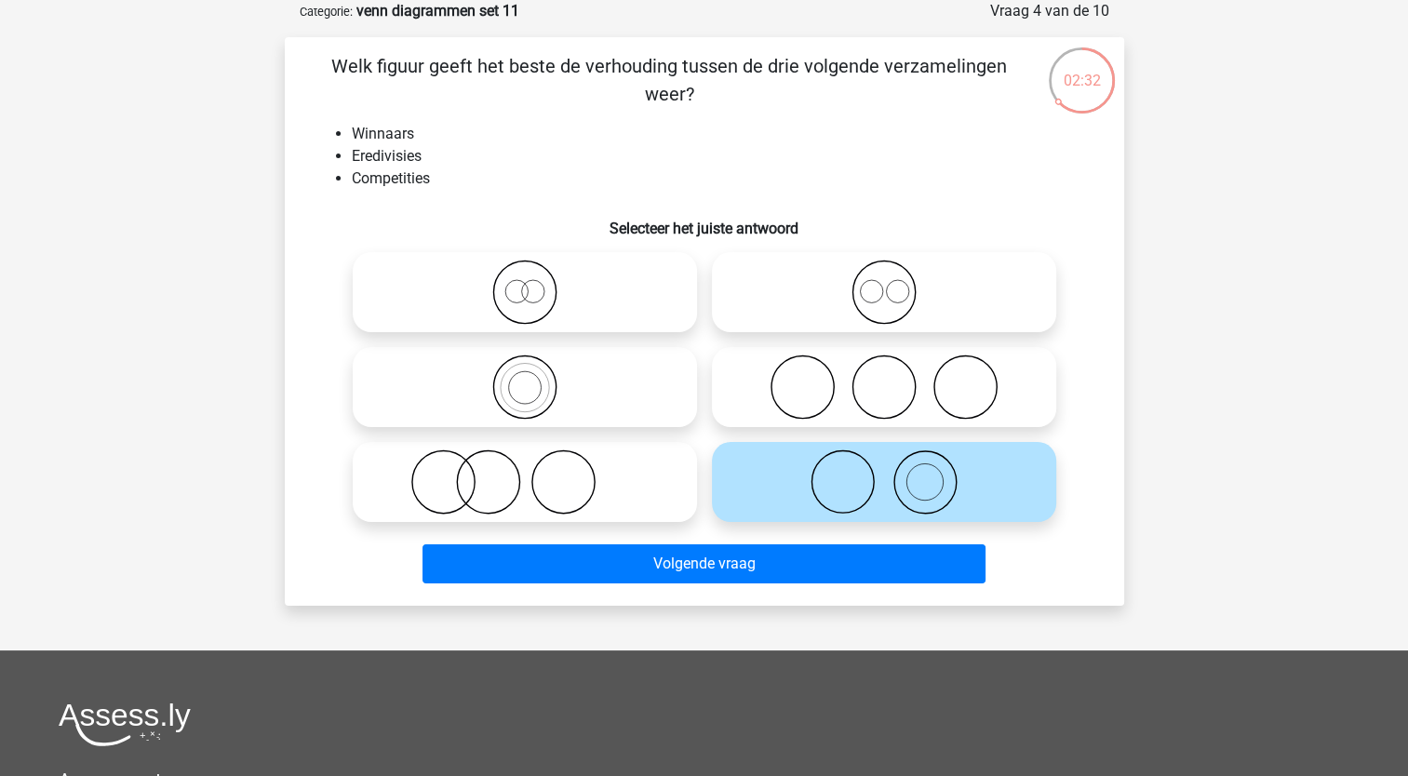
click at [528, 486] on icon at bounding box center [524, 482] width 329 height 65
click at [528, 473] on input "radio" at bounding box center [531, 467] width 12 height 12
radio input "true"
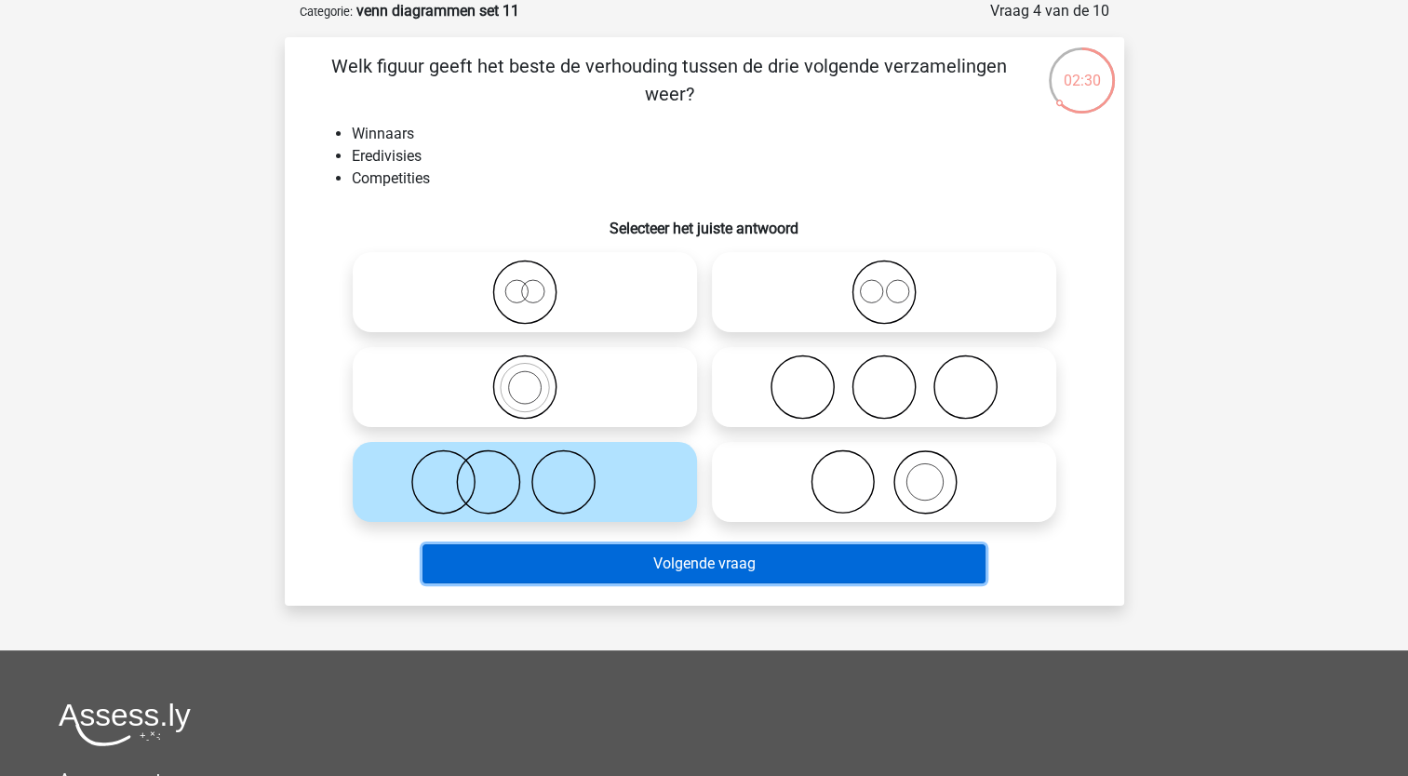
click at [557, 565] on button "Volgende vraag" at bounding box center [704, 563] width 563 height 39
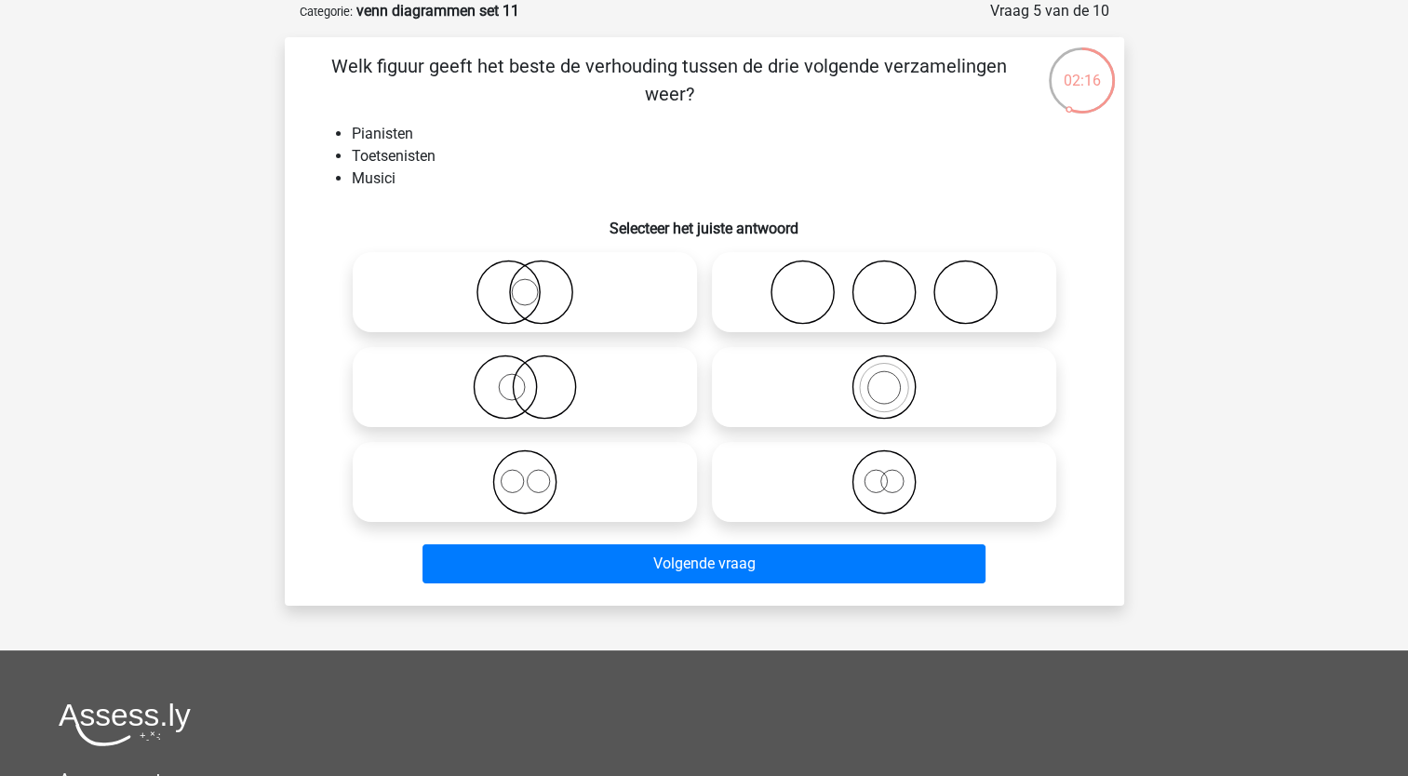
click at [566, 382] on icon at bounding box center [524, 387] width 329 height 65
click at [537, 378] on input "radio" at bounding box center [531, 372] width 12 height 12
radio input "true"
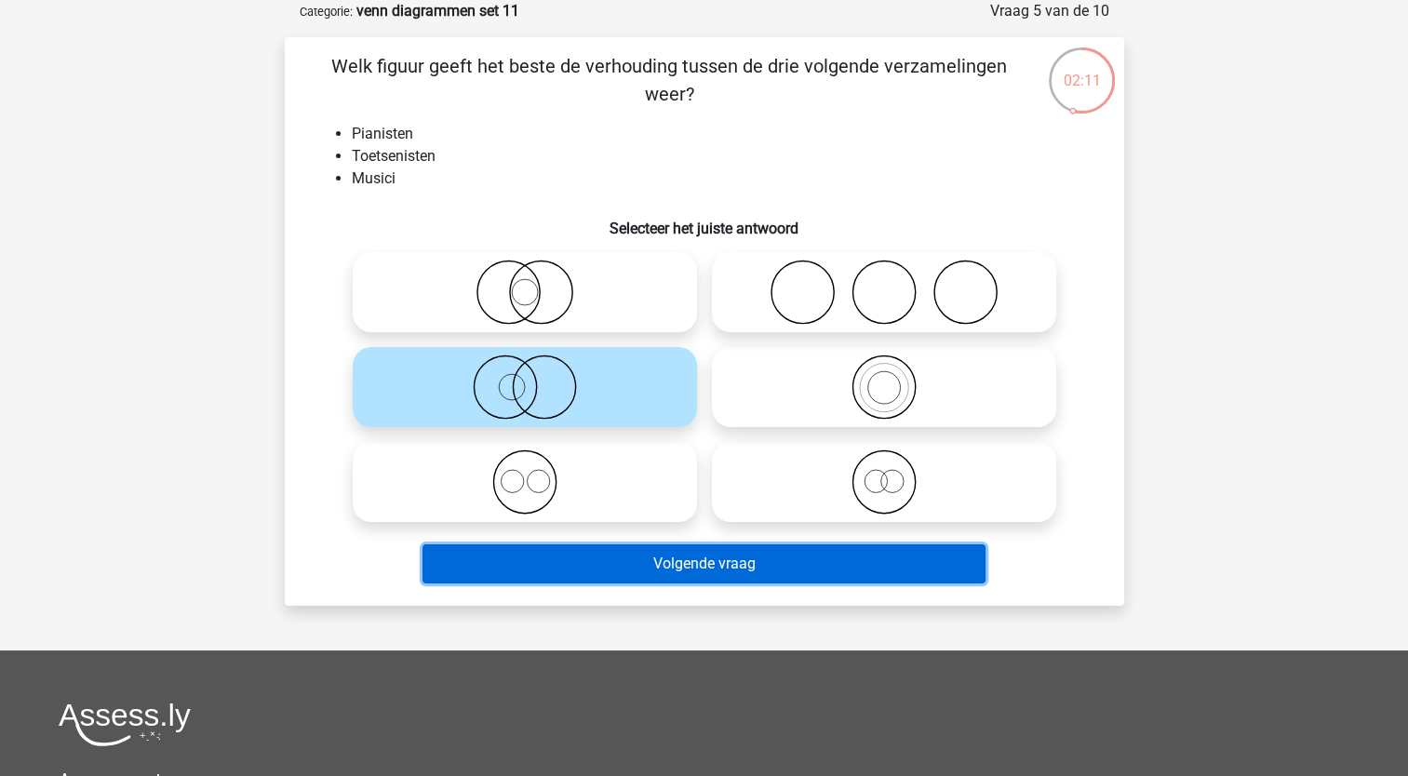
click at [585, 569] on button "Volgende vraag" at bounding box center [704, 563] width 563 height 39
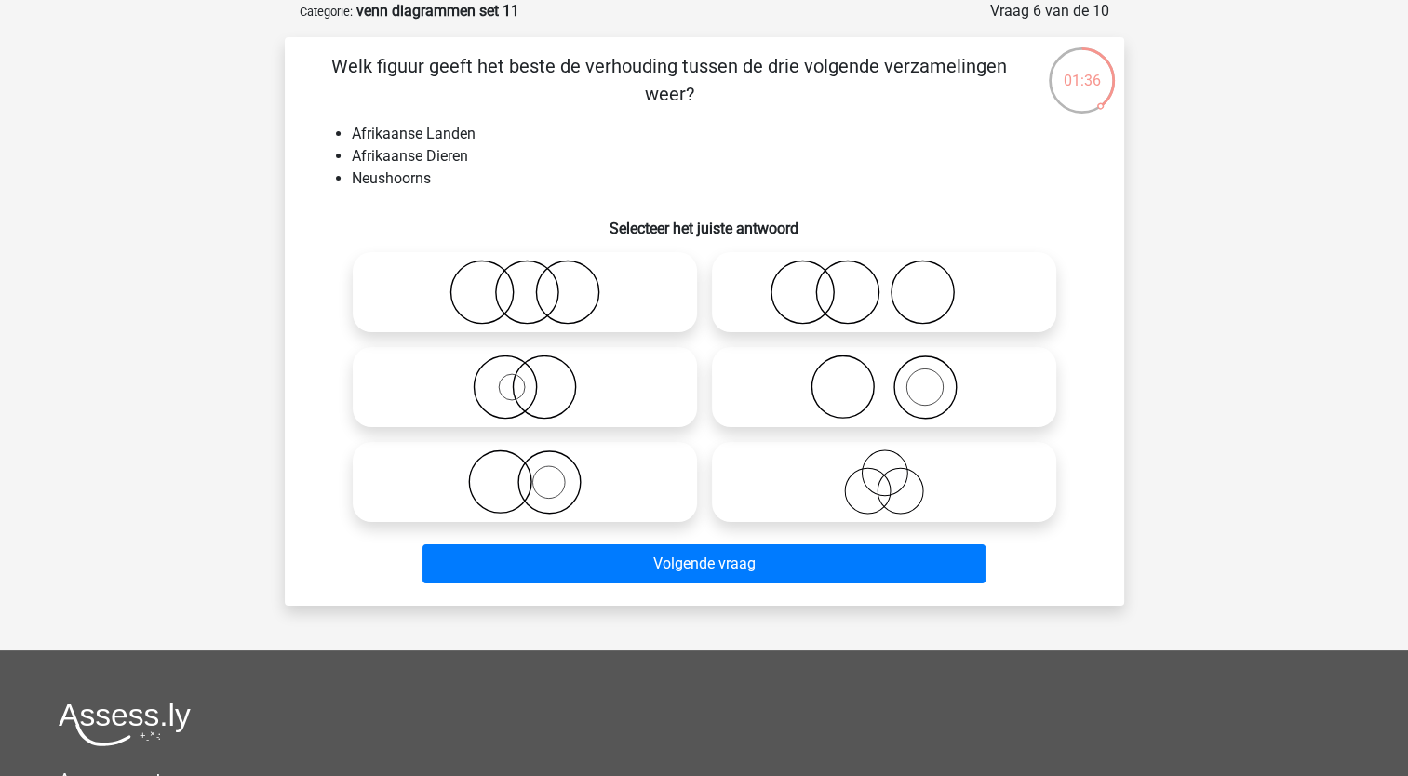
click at [506, 394] on icon at bounding box center [524, 387] width 329 height 65
click at [525, 378] on input "radio" at bounding box center [531, 372] width 12 height 12
radio input "true"
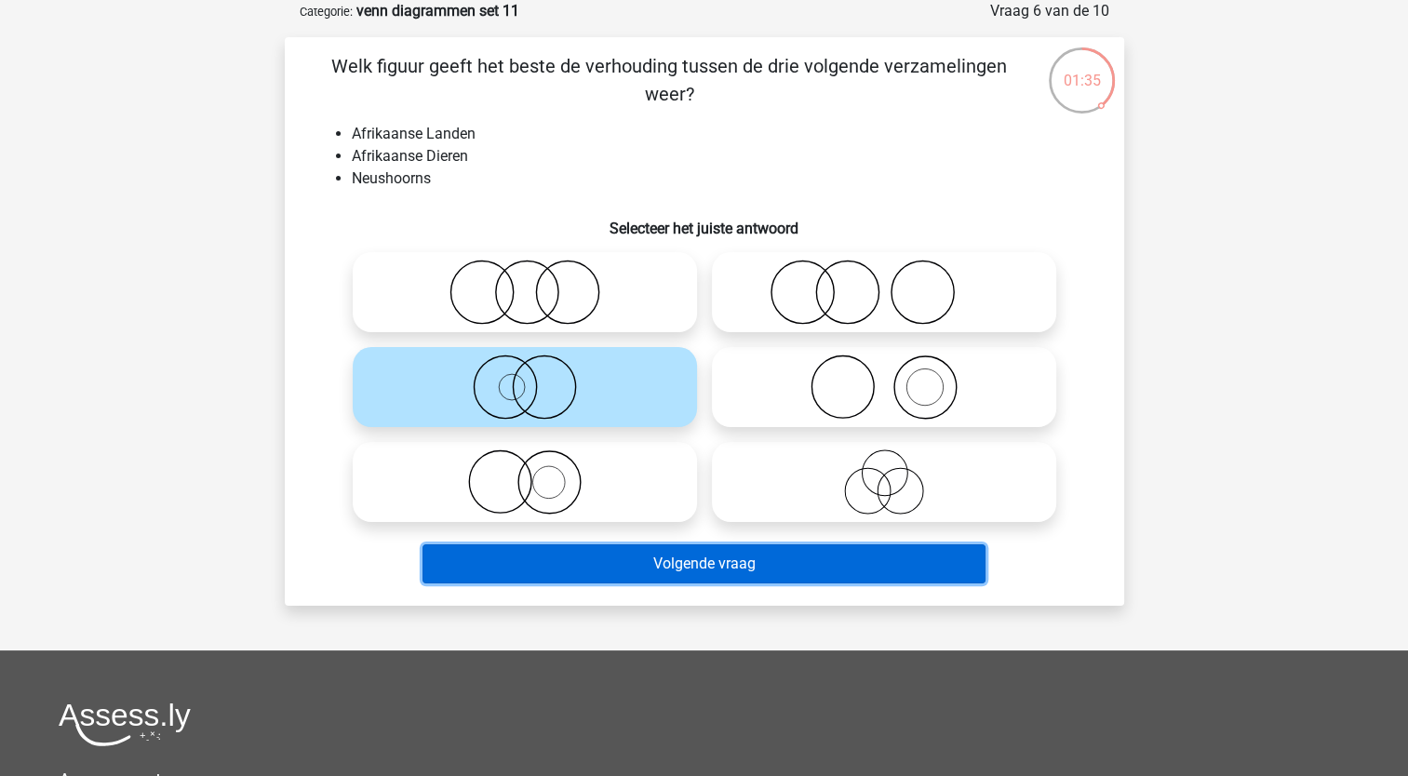
click at [517, 564] on button "Volgende vraag" at bounding box center [704, 563] width 563 height 39
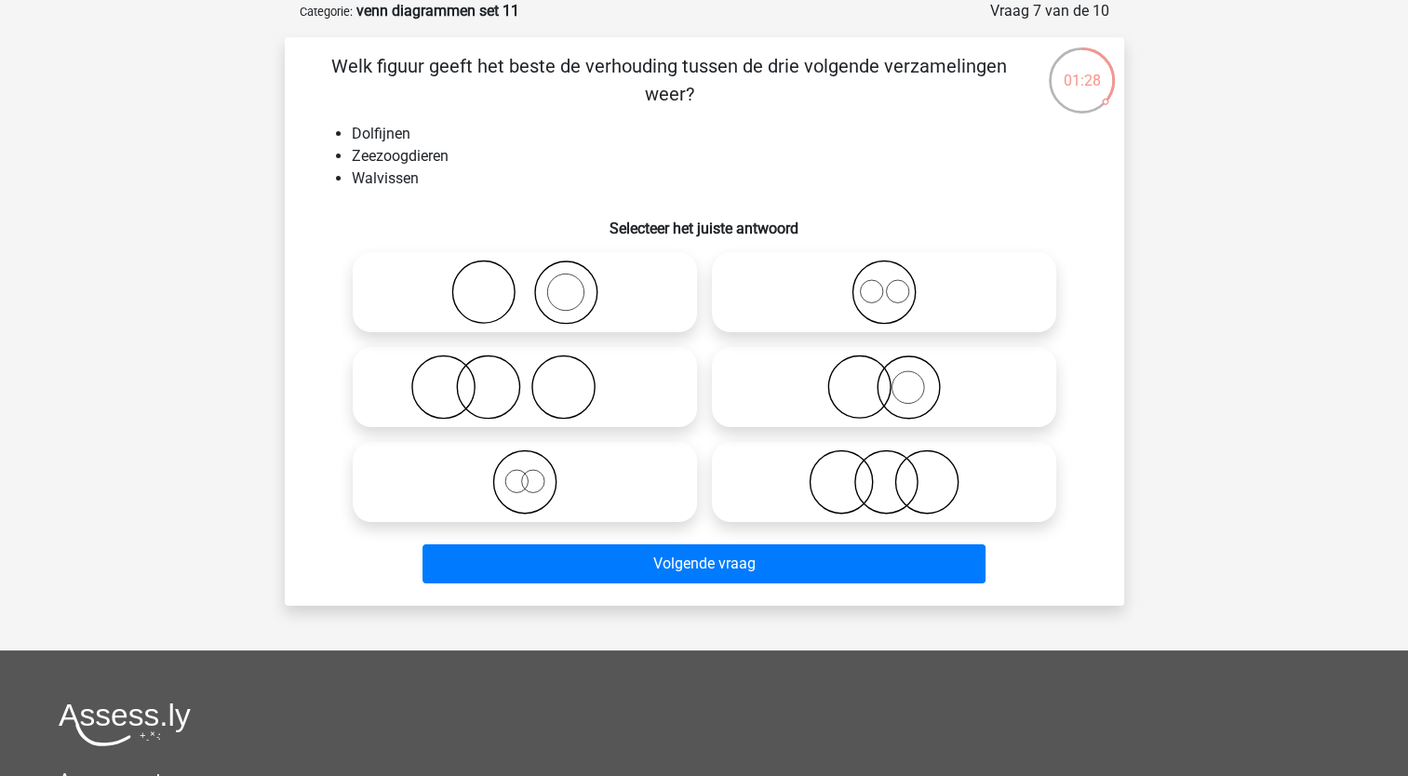
click at [532, 478] on icon at bounding box center [524, 482] width 329 height 65
click at [532, 473] on input "radio" at bounding box center [531, 467] width 12 height 12
radio input "true"
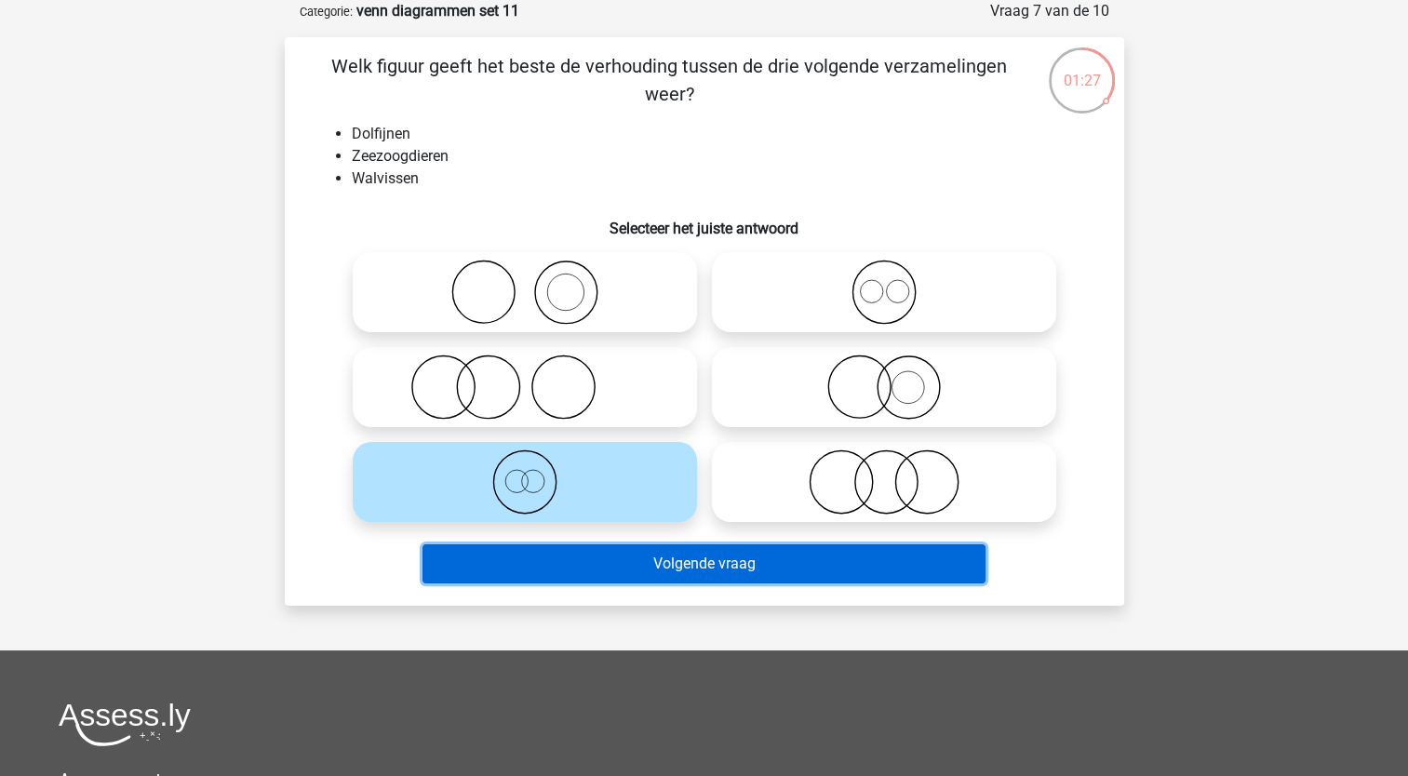
click at [518, 562] on button "Volgende vraag" at bounding box center [704, 563] width 563 height 39
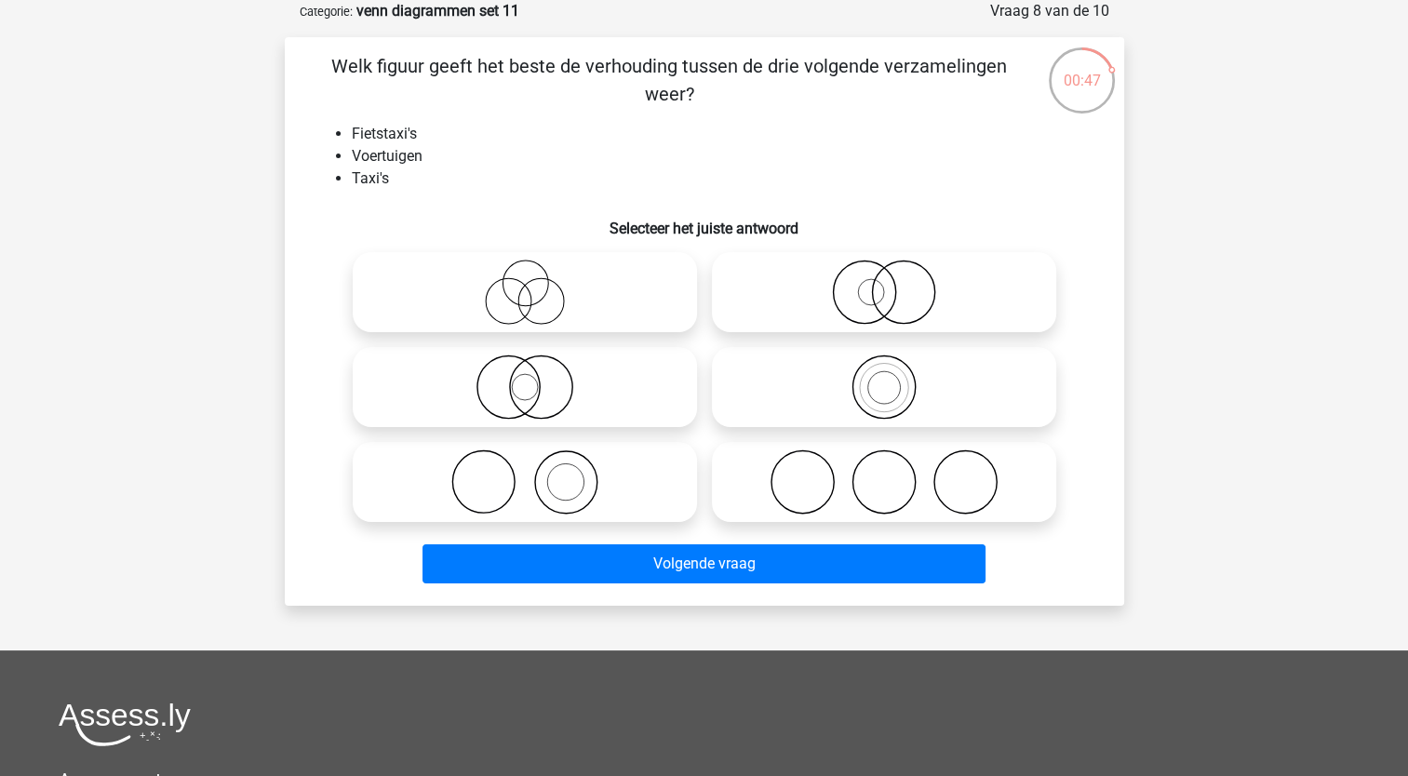
click at [535, 374] on input "radio" at bounding box center [531, 372] width 12 height 12
radio input "true"
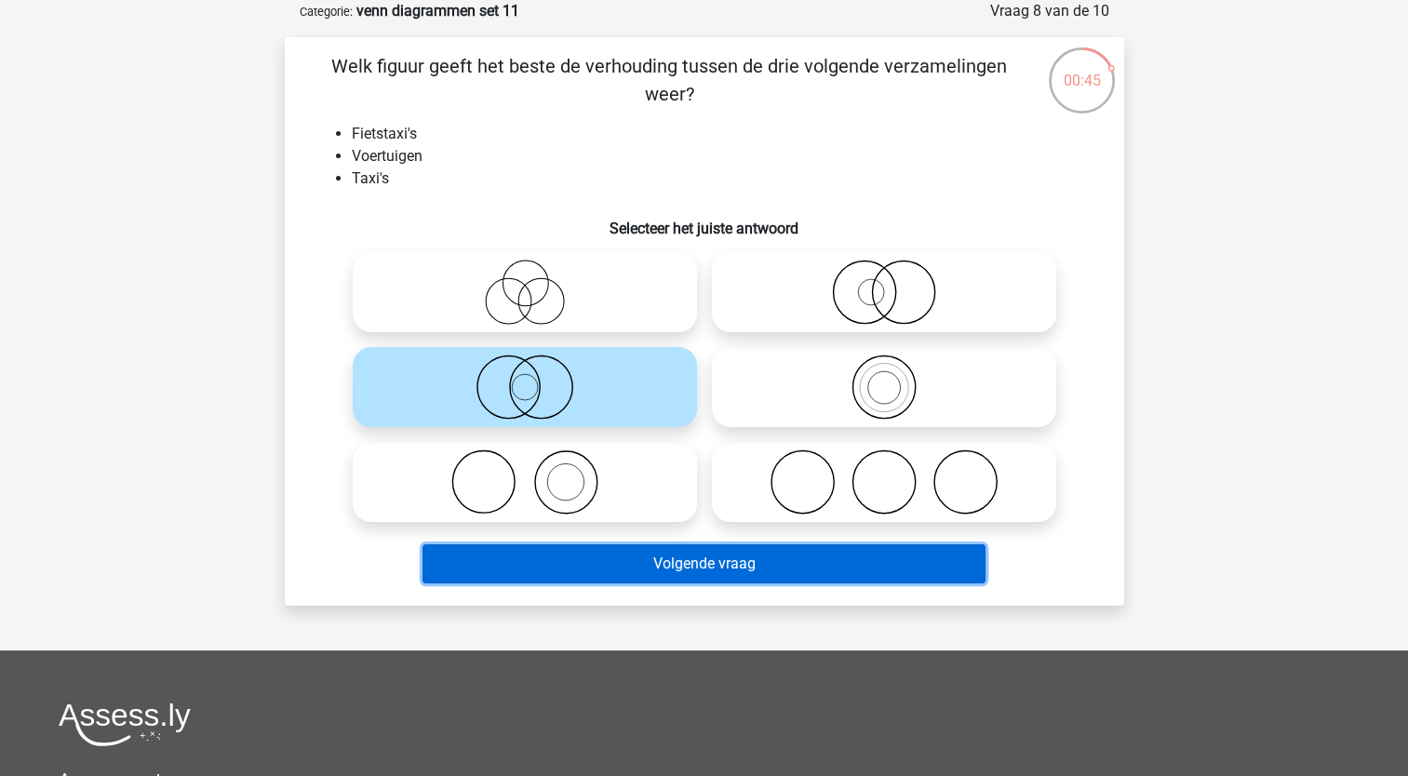
click at [510, 575] on button "Volgende vraag" at bounding box center [704, 563] width 563 height 39
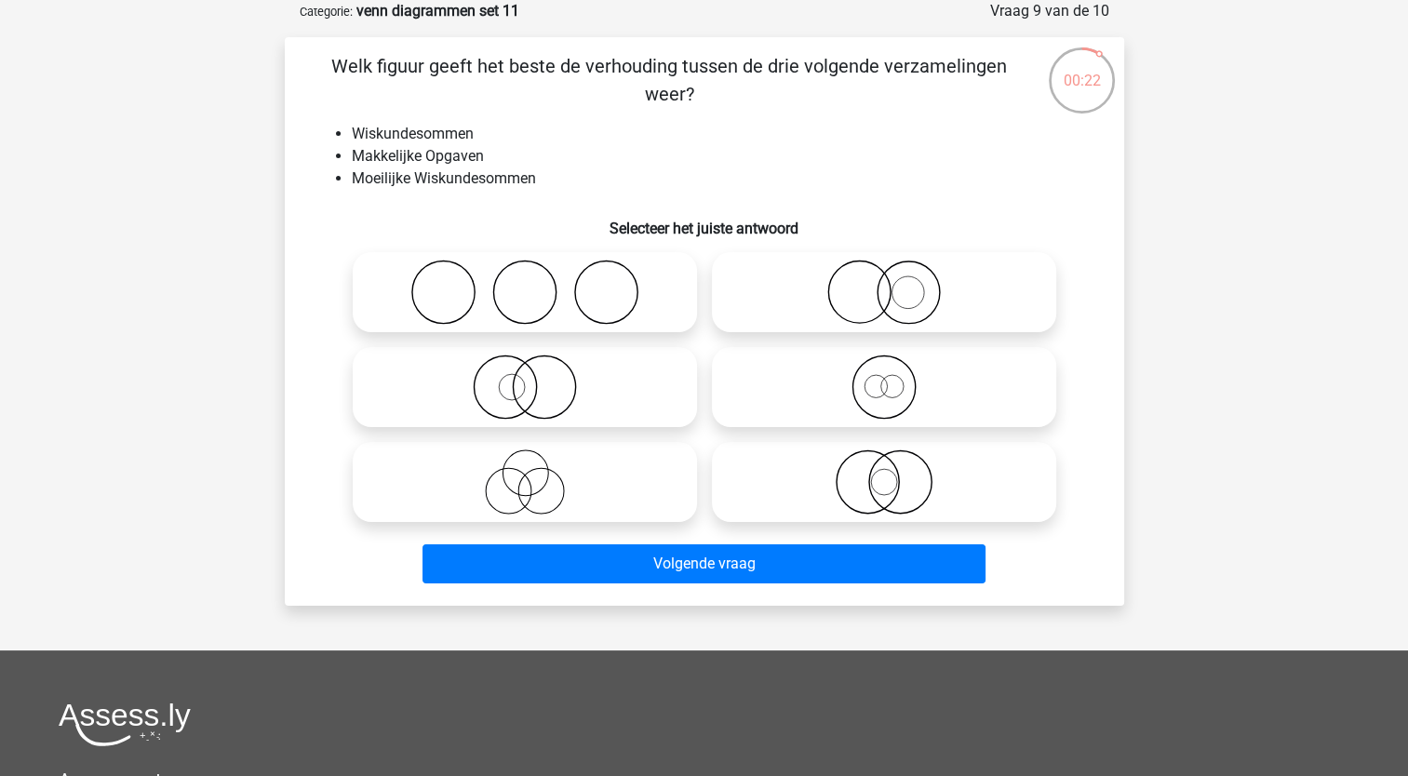
click at [836, 292] on icon at bounding box center [883, 292] width 329 height 65
click at [884, 283] on input "radio" at bounding box center [890, 277] width 12 height 12
radio input "true"
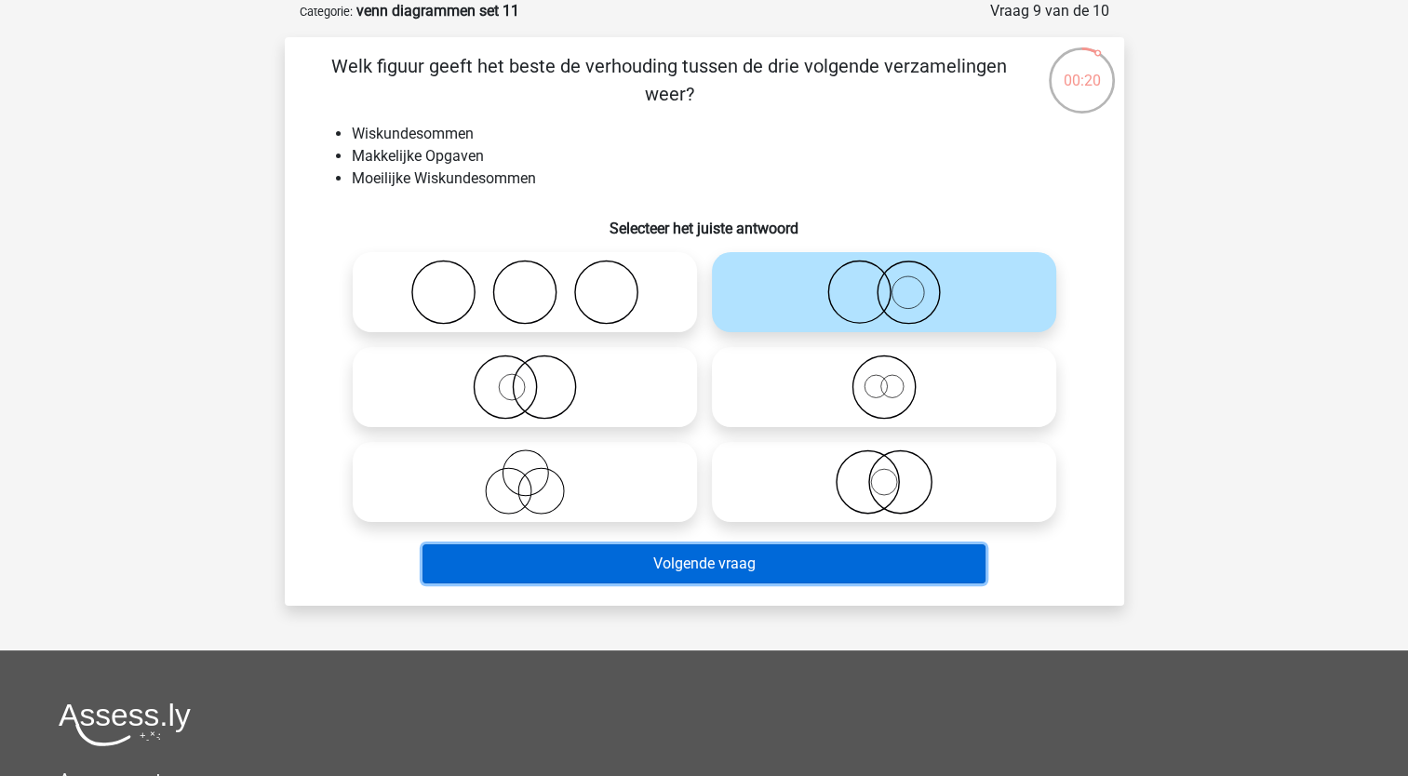
click at [608, 561] on button "Volgende vraag" at bounding box center [704, 563] width 563 height 39
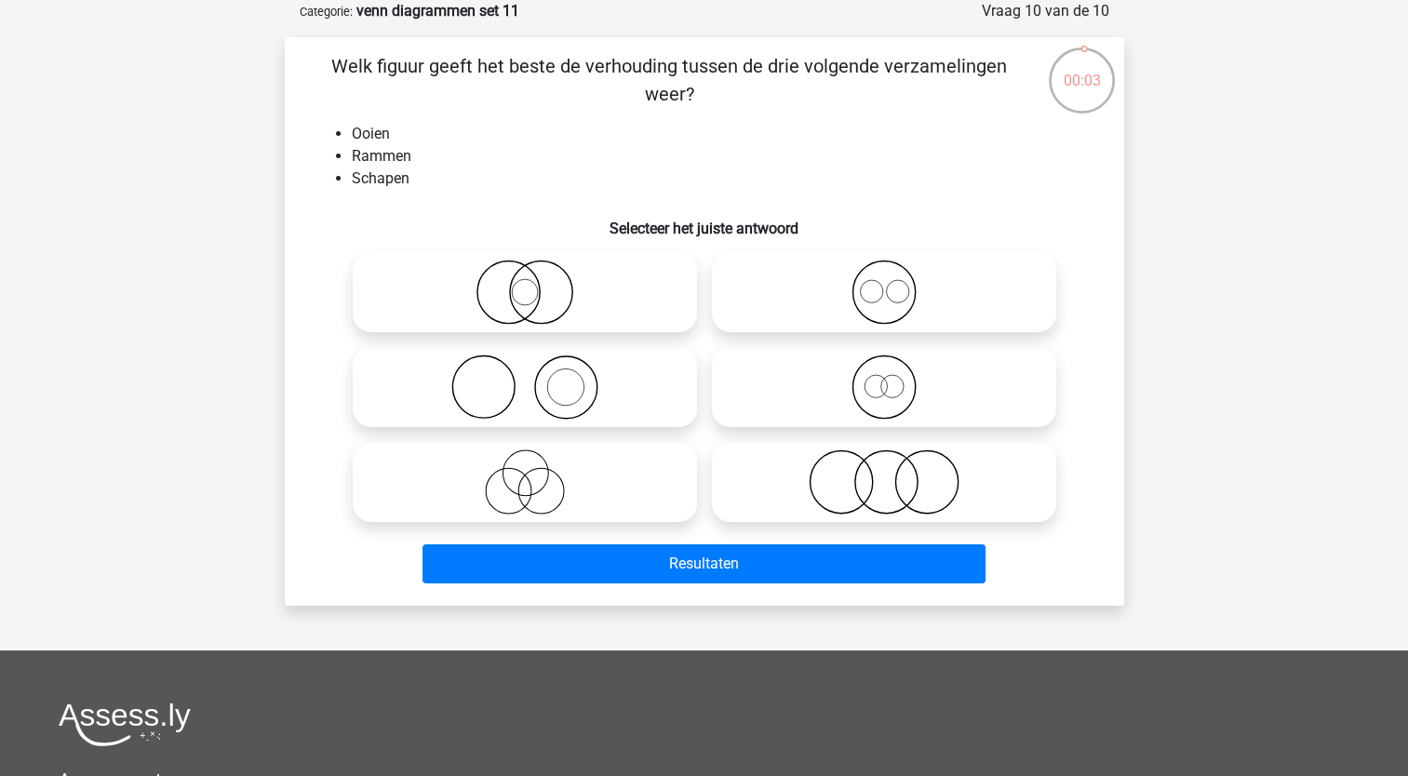
click at [560, 404] on icon at bounding box center [524, 387] width 329 height 65
click at [537, 378] on input "radio" at bounding box center [531, 372] width 12 height 12
radio input "true"
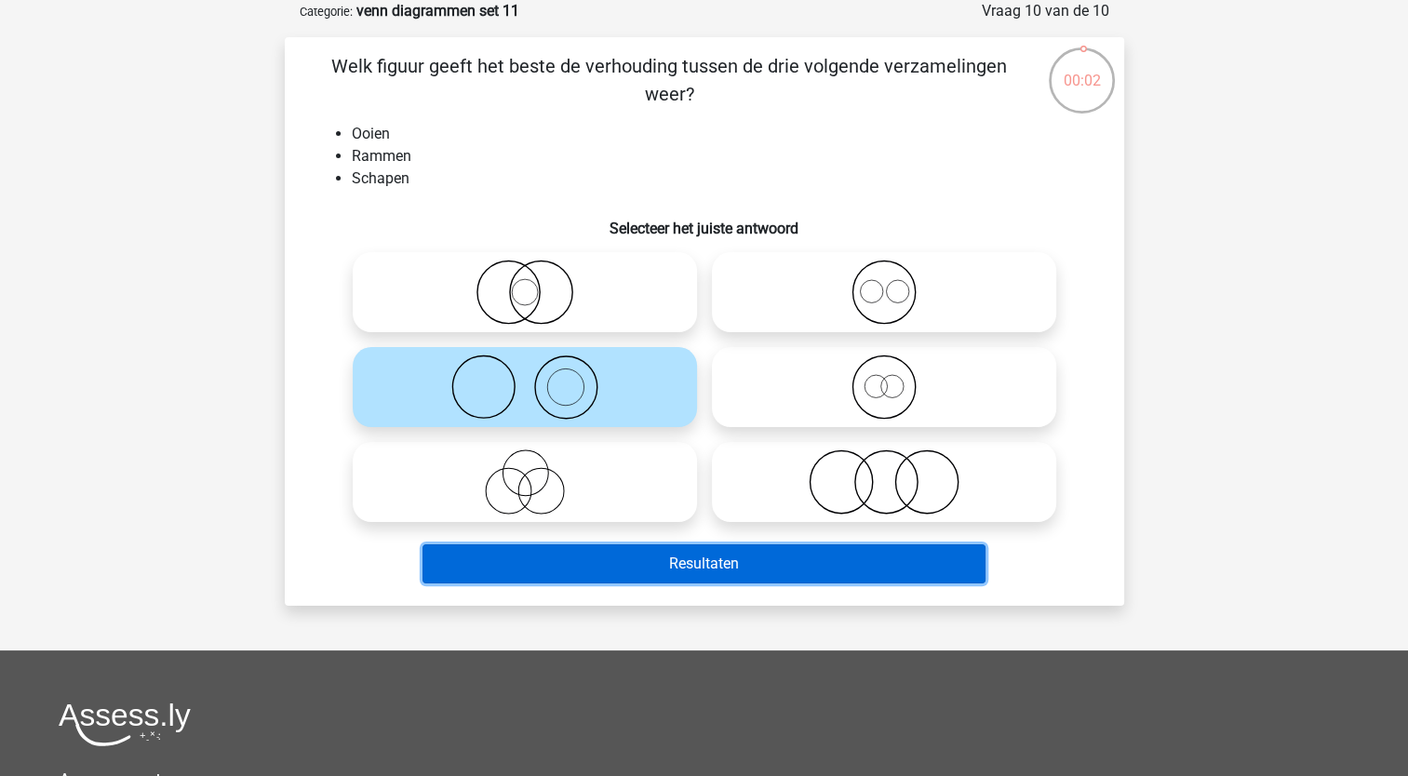
click at [534, 557] on button "Resultaten" at bounding box center [704, 563] width 563 height 39
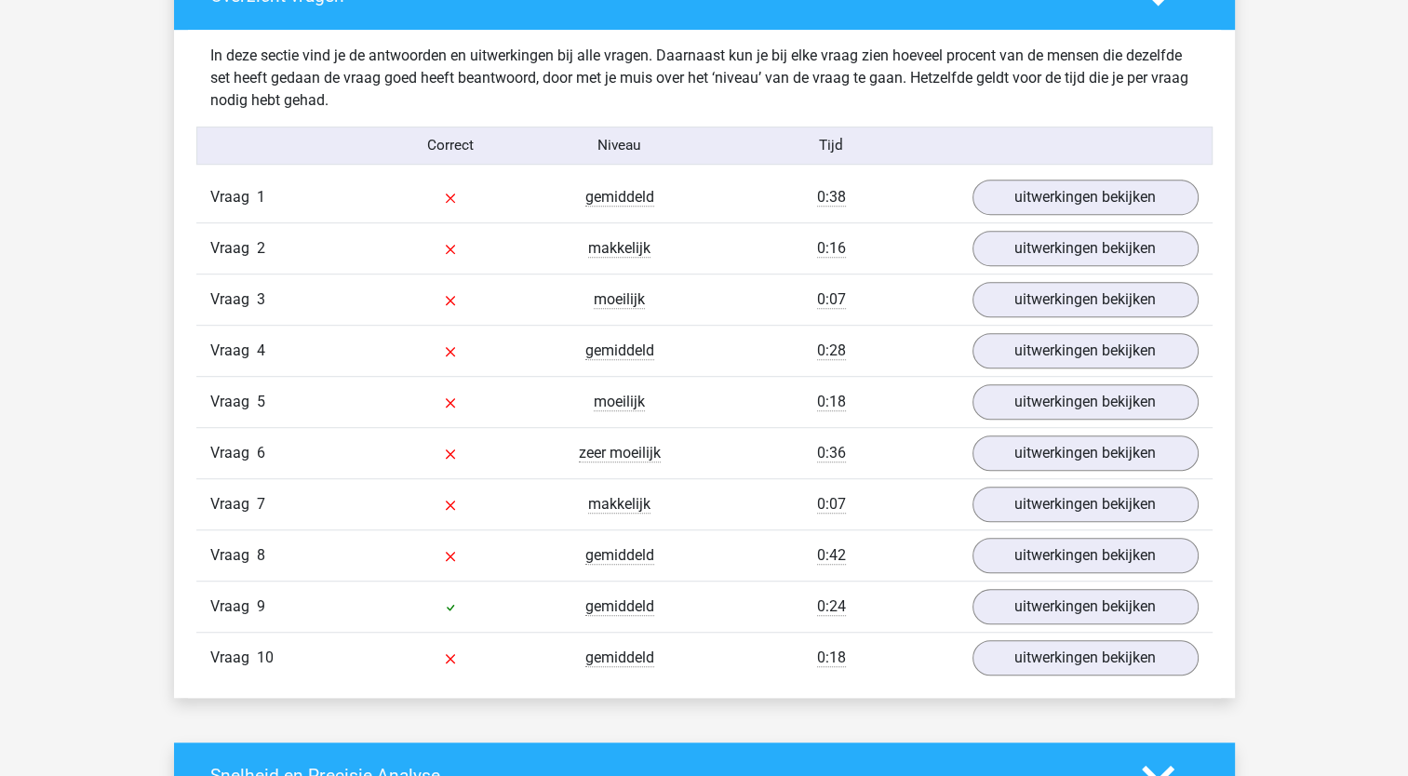
scroll to position [1060, 0]
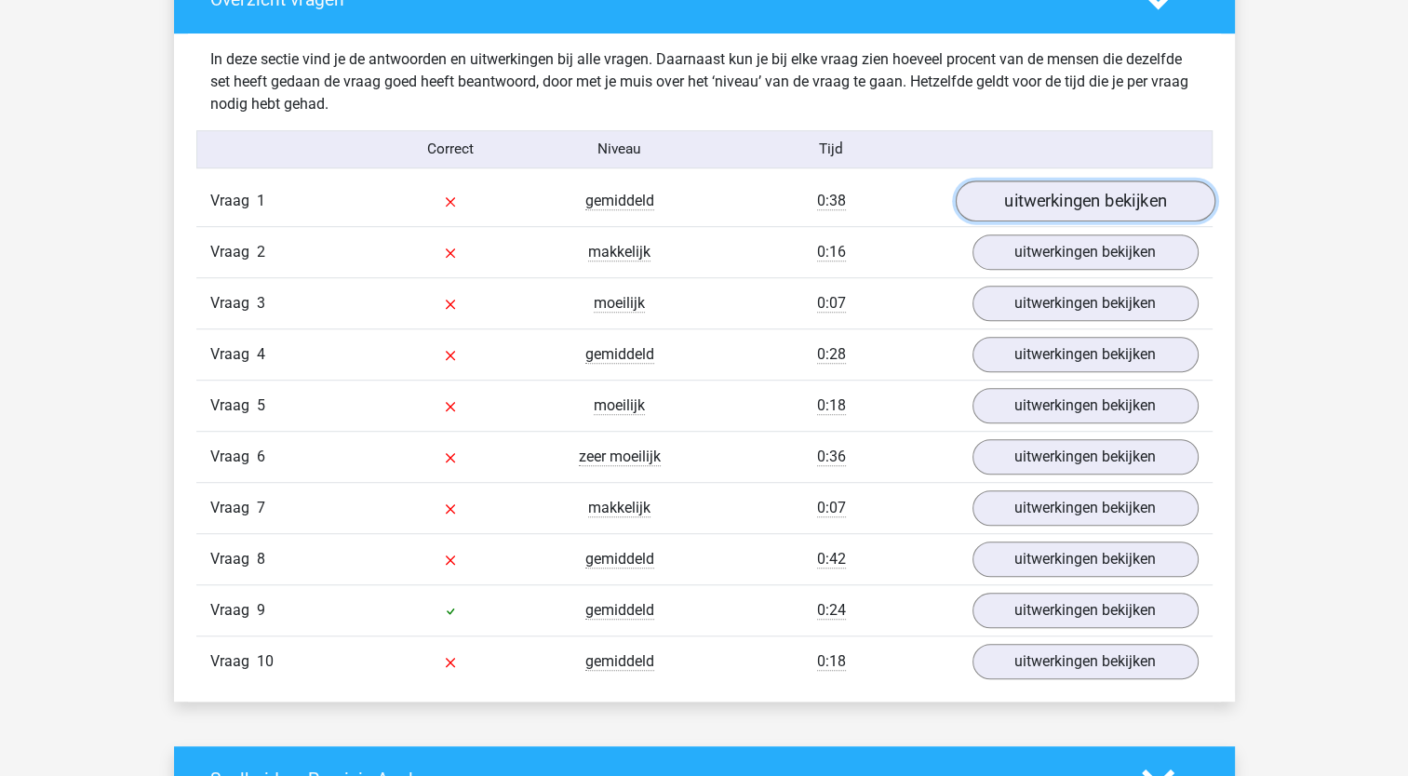
click at [1112, 213] on link "uitwerkingen bekijken" at bounding box center [1085, 201] width 260 height 41
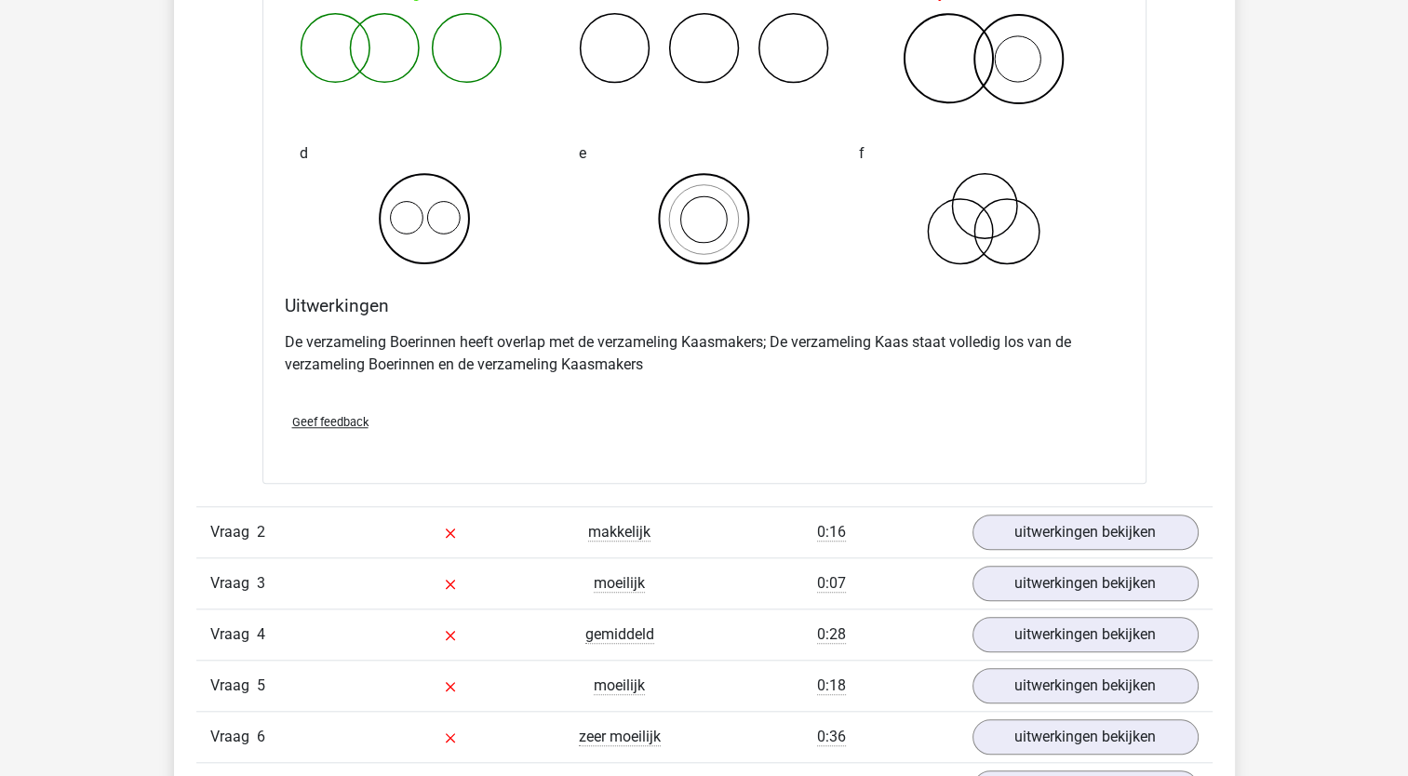
scroll to position [1495, 0]
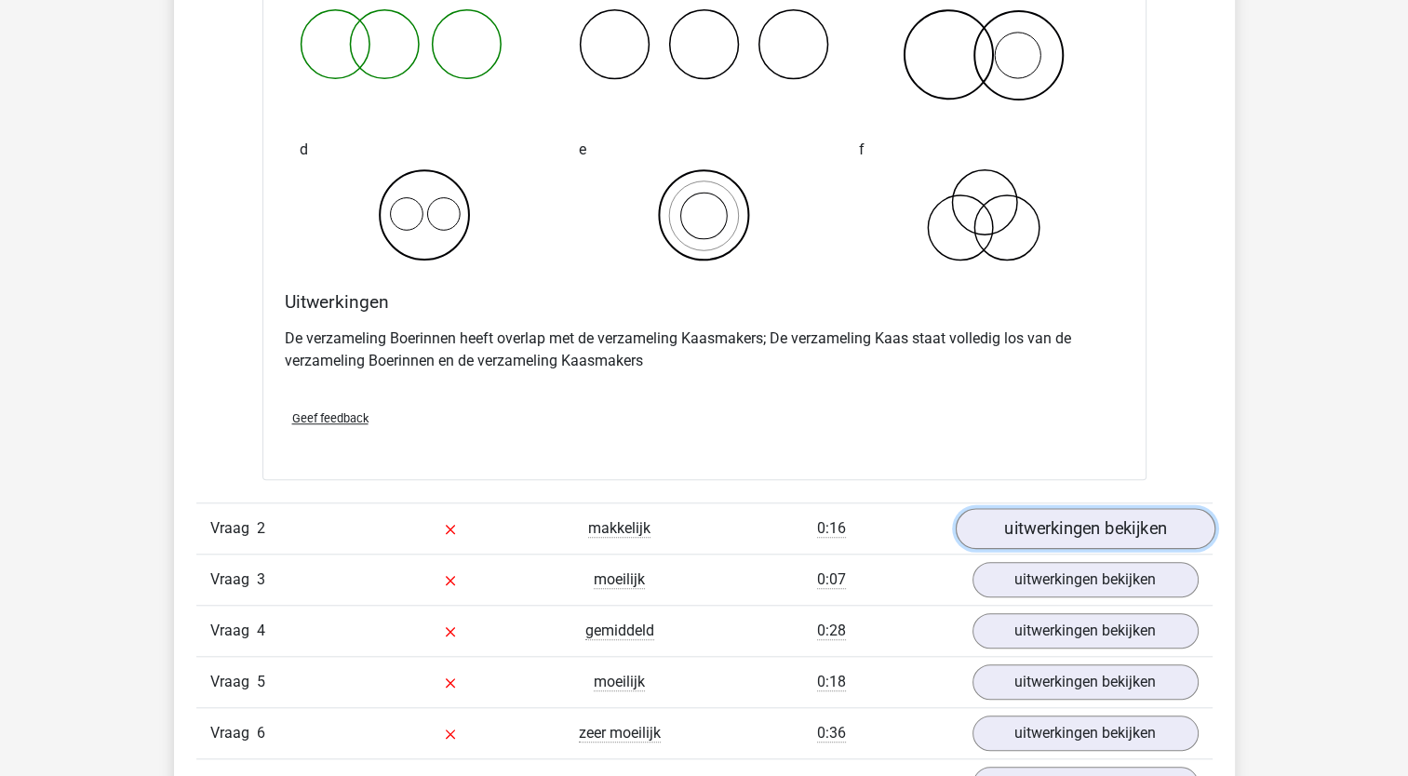
click at [1074, 524] on link "uitwerkingen bekijken" at bounding box center [1085, 528] width 260 height 41
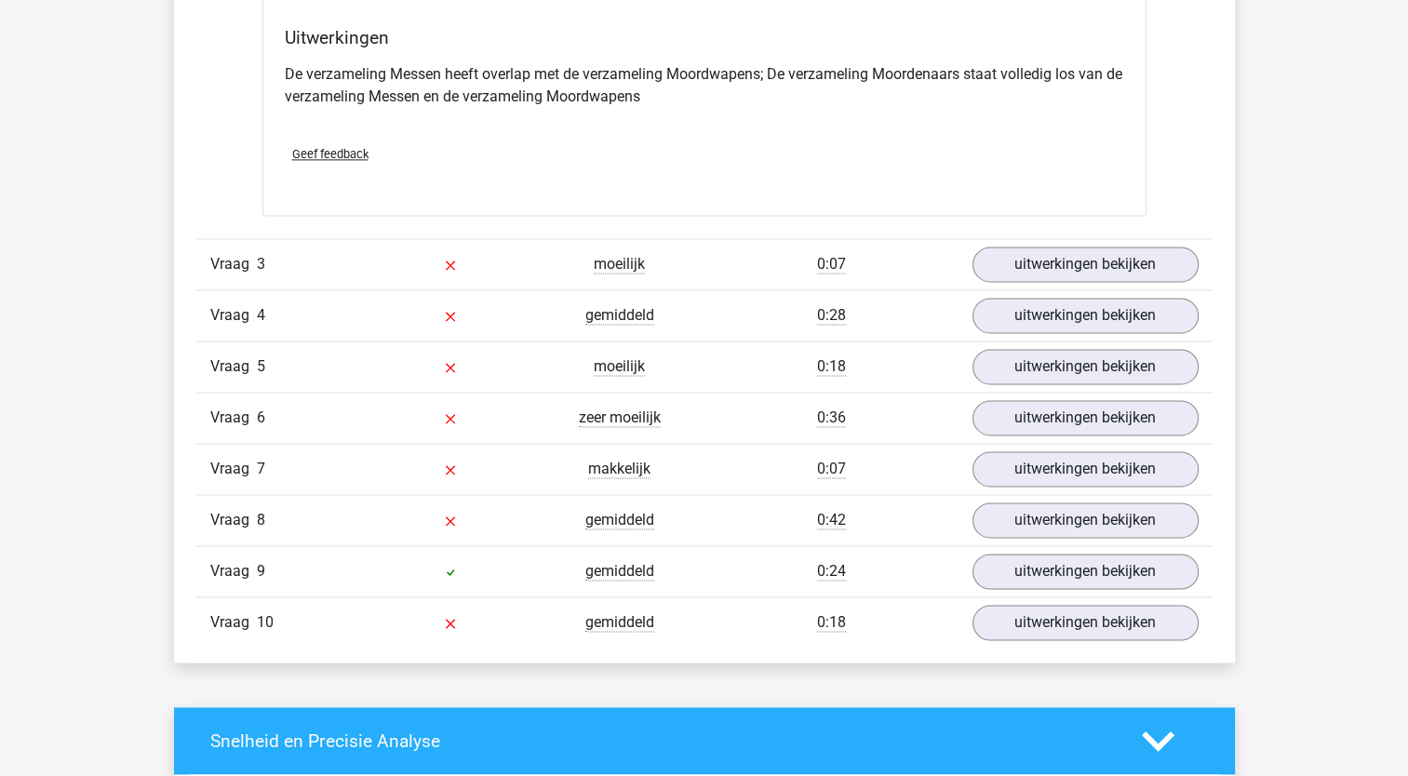
scroll to position [2526, 0]
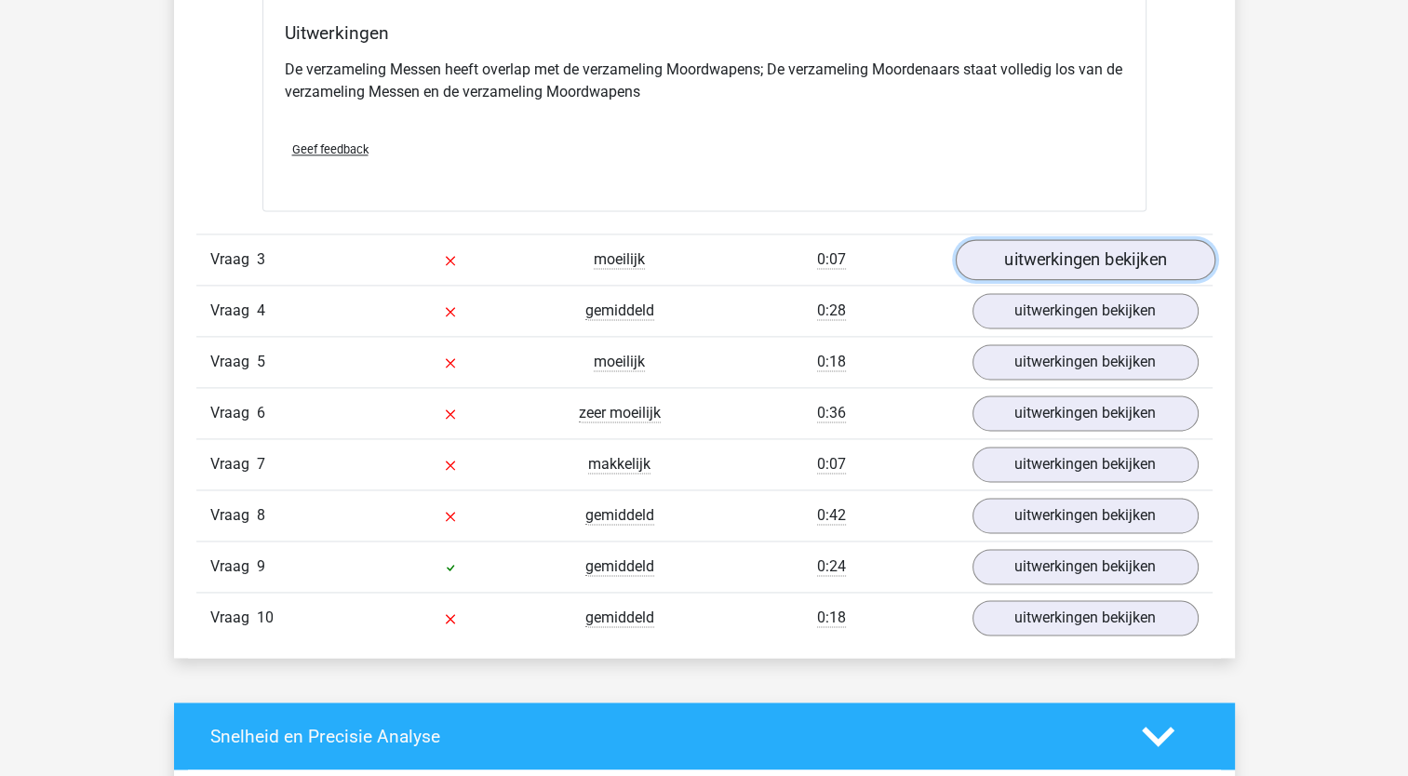
click at [1039, 252] on link "uitwerkingen bekijken" at bounding box center [1085, 260] width 260 height 41
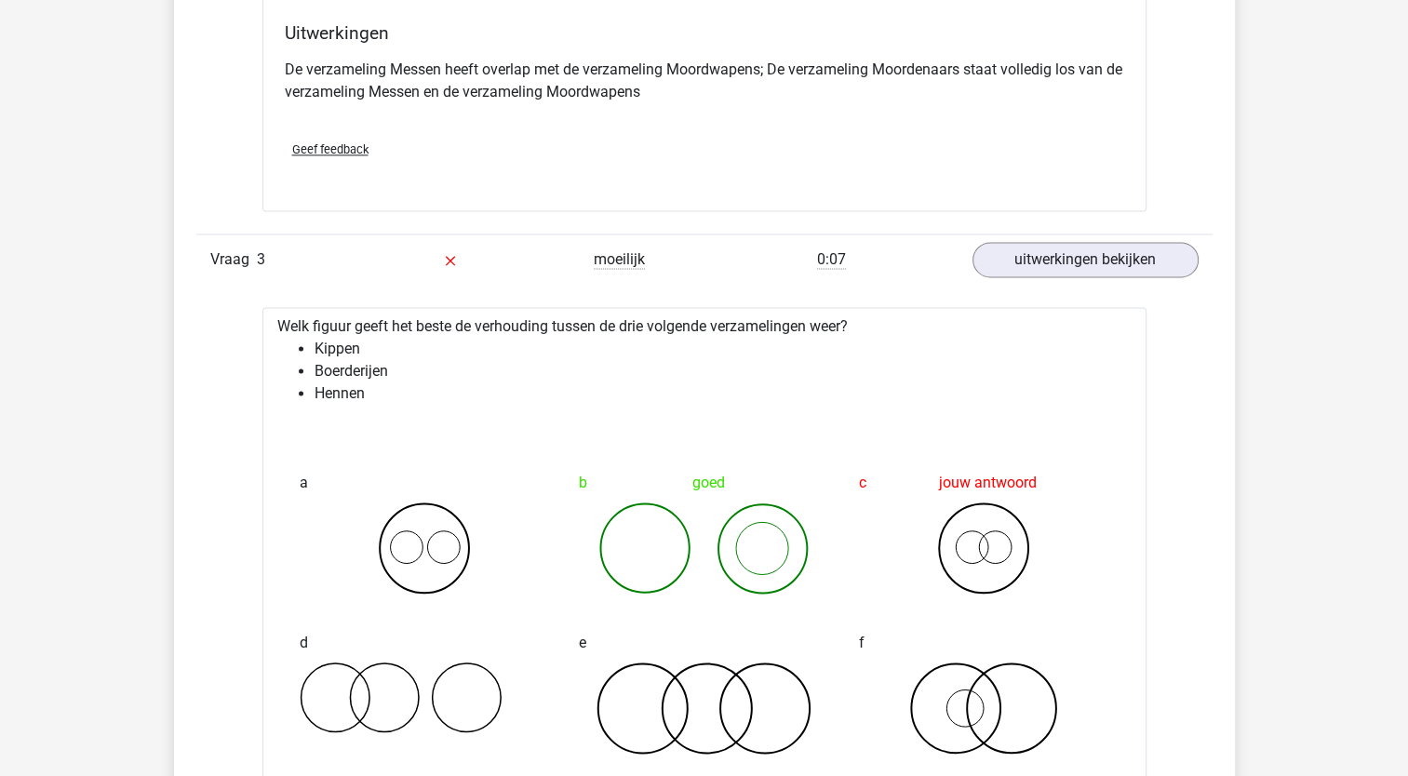
click at [1406, 375] on div "Natascha [EMAIL_ADDRESS][DOMAIN_NAME]" at bounding box center [704, 247] width 1408 height 5546
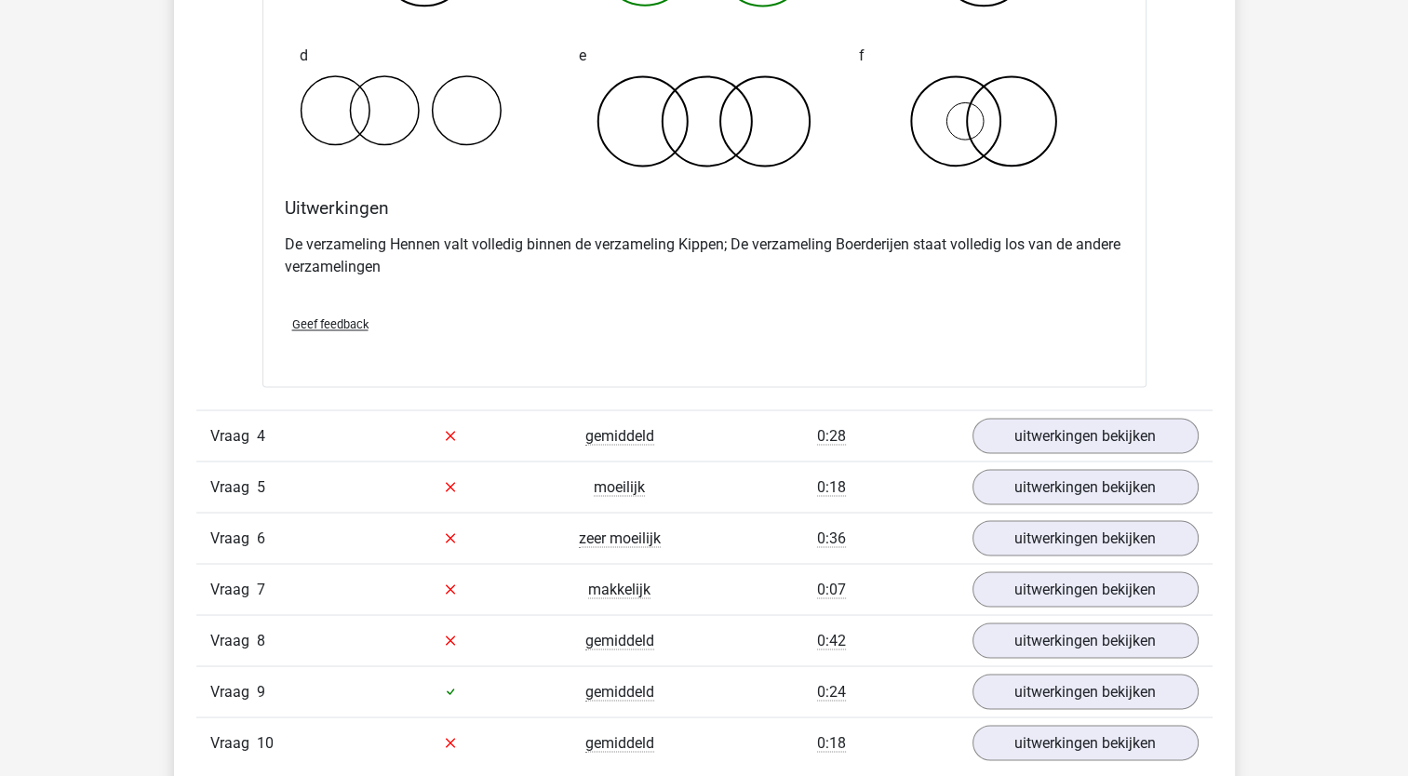
scroll to position [3147, 0]
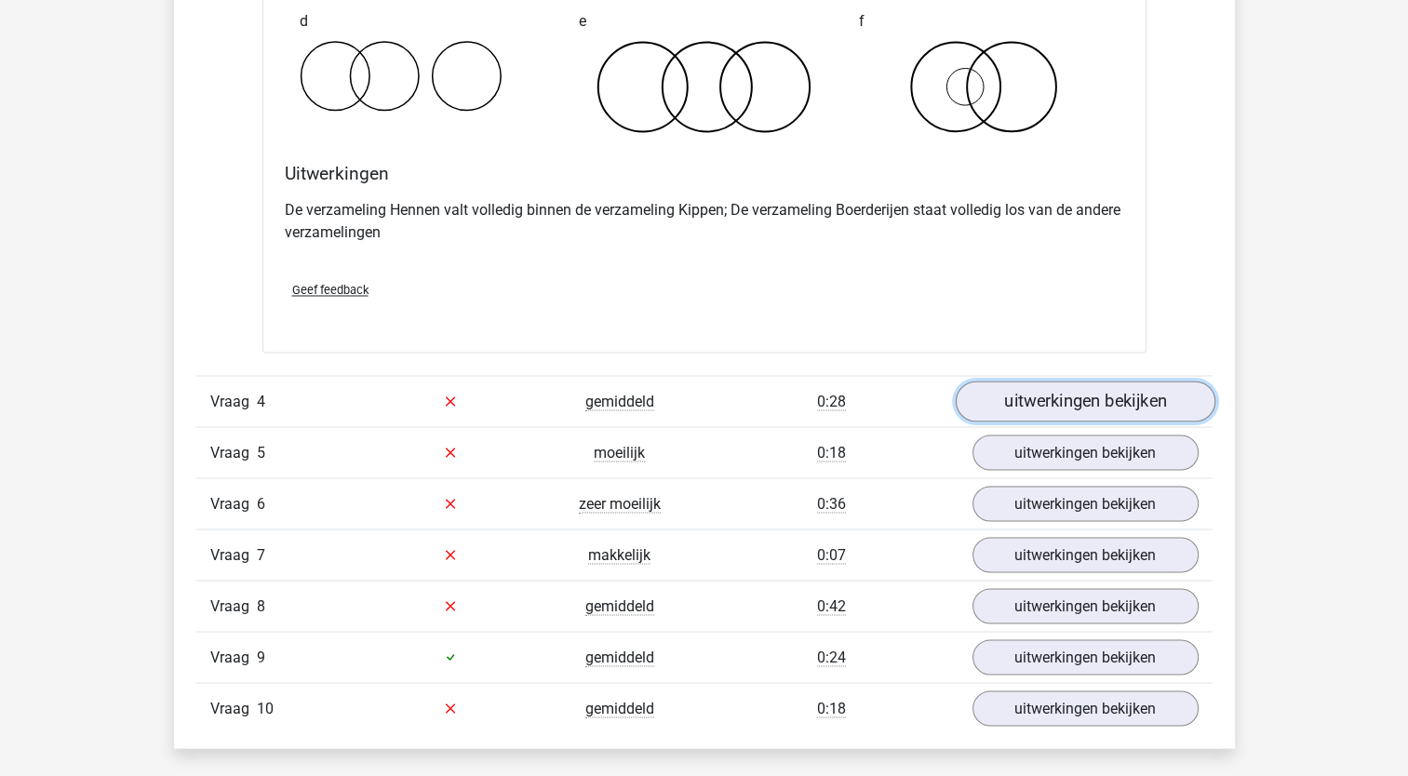
click at [1135, 391] on link "uitwerkingen bekijken" at bounding box center [1085, 401] width 260 height 41
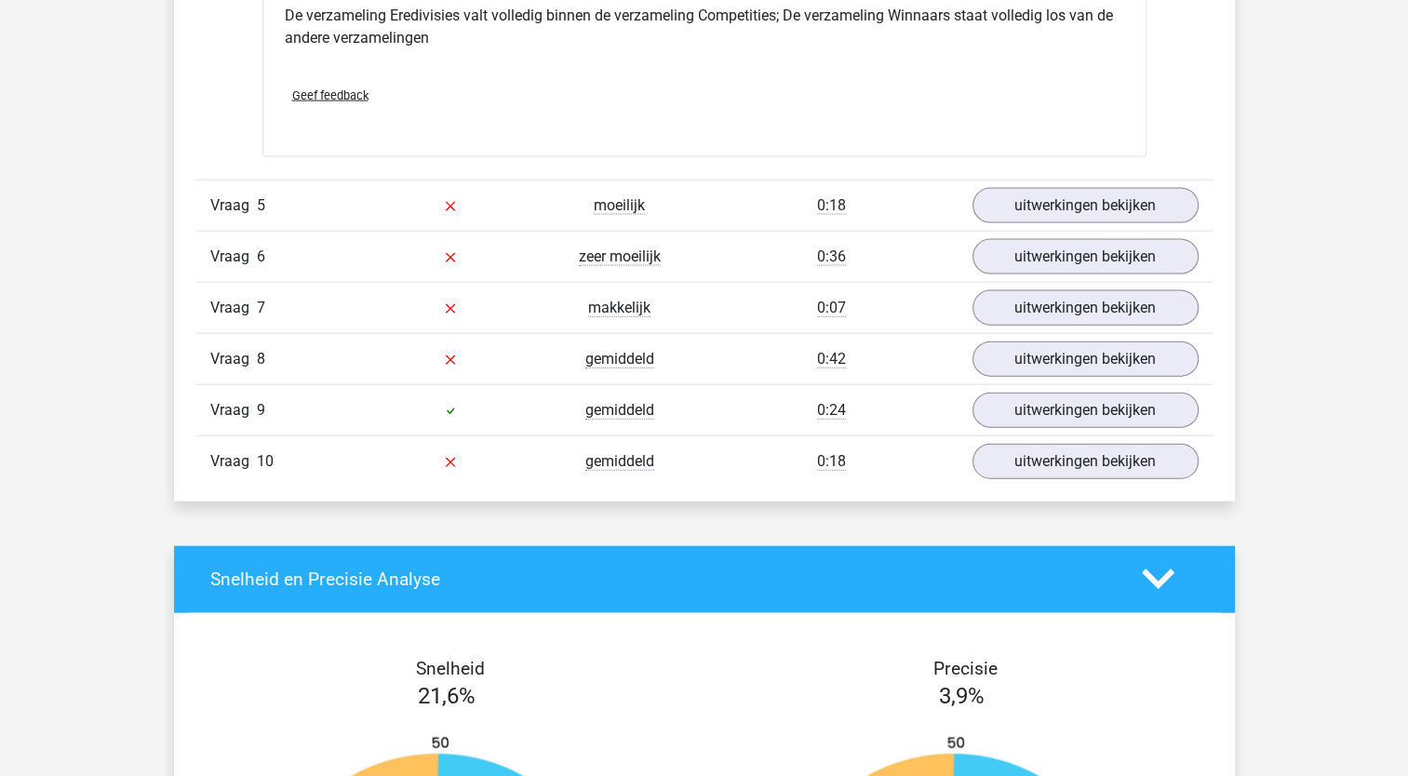
scroll to position [4125, 0]
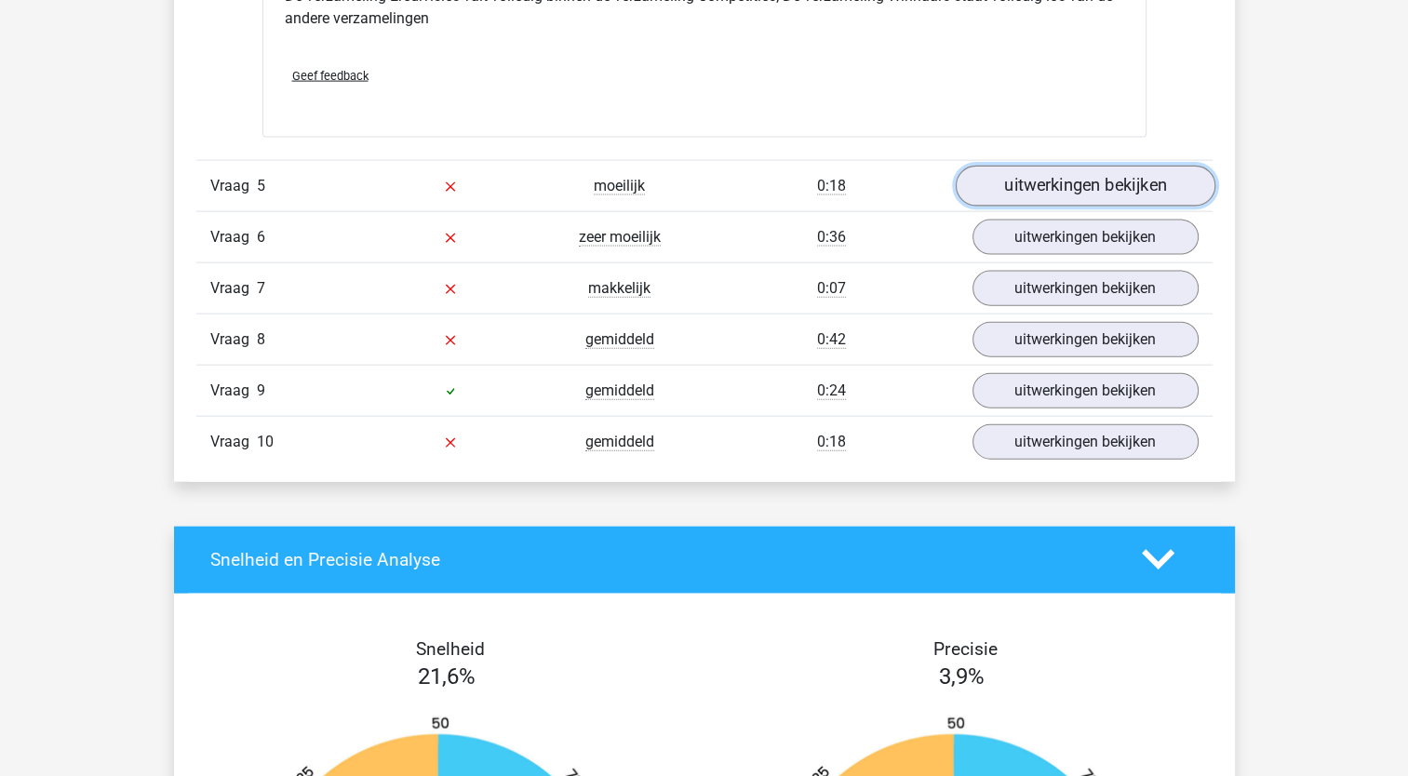
click at [1090, 180] on link "uitwerkingen bekijken" at bounding box center [1085, 186] width 260 height 41
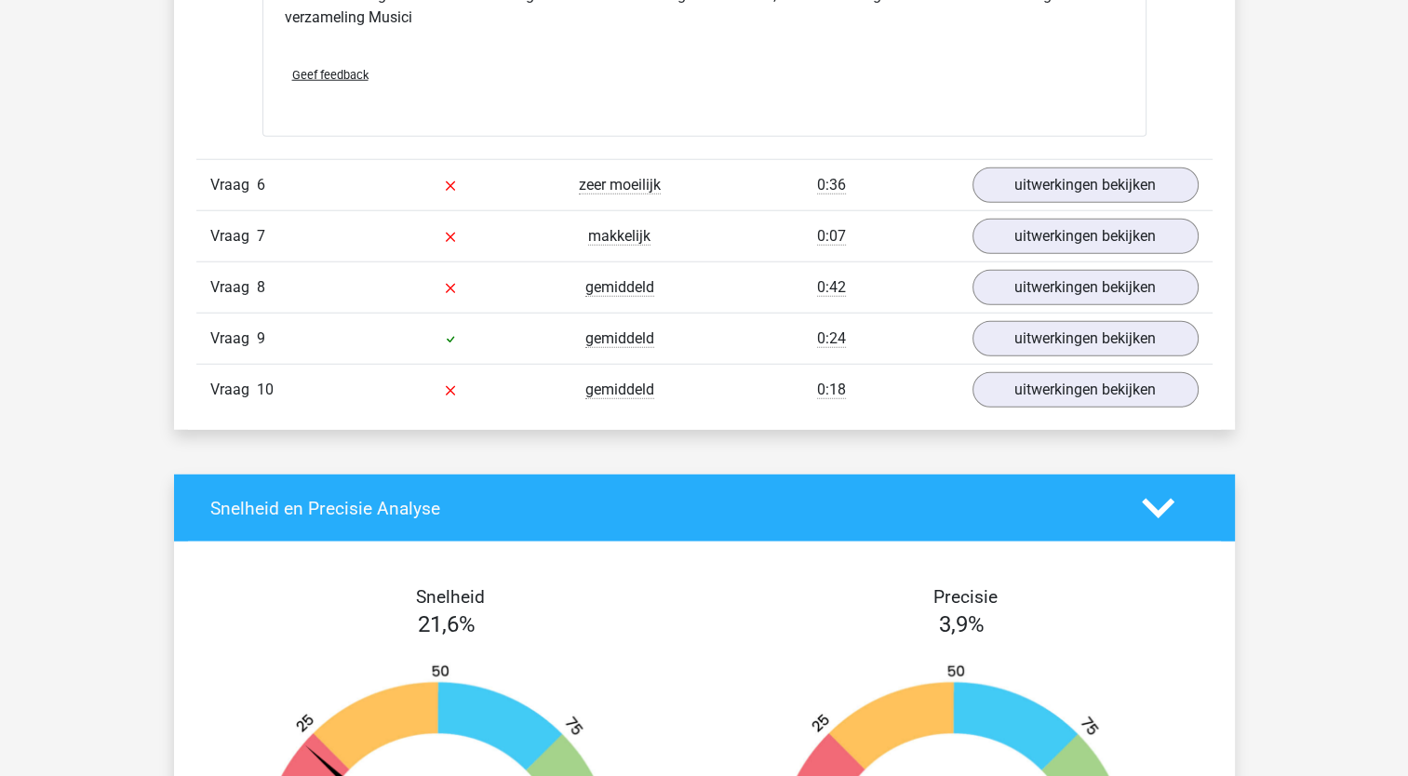
scroll to position [4880, 0]
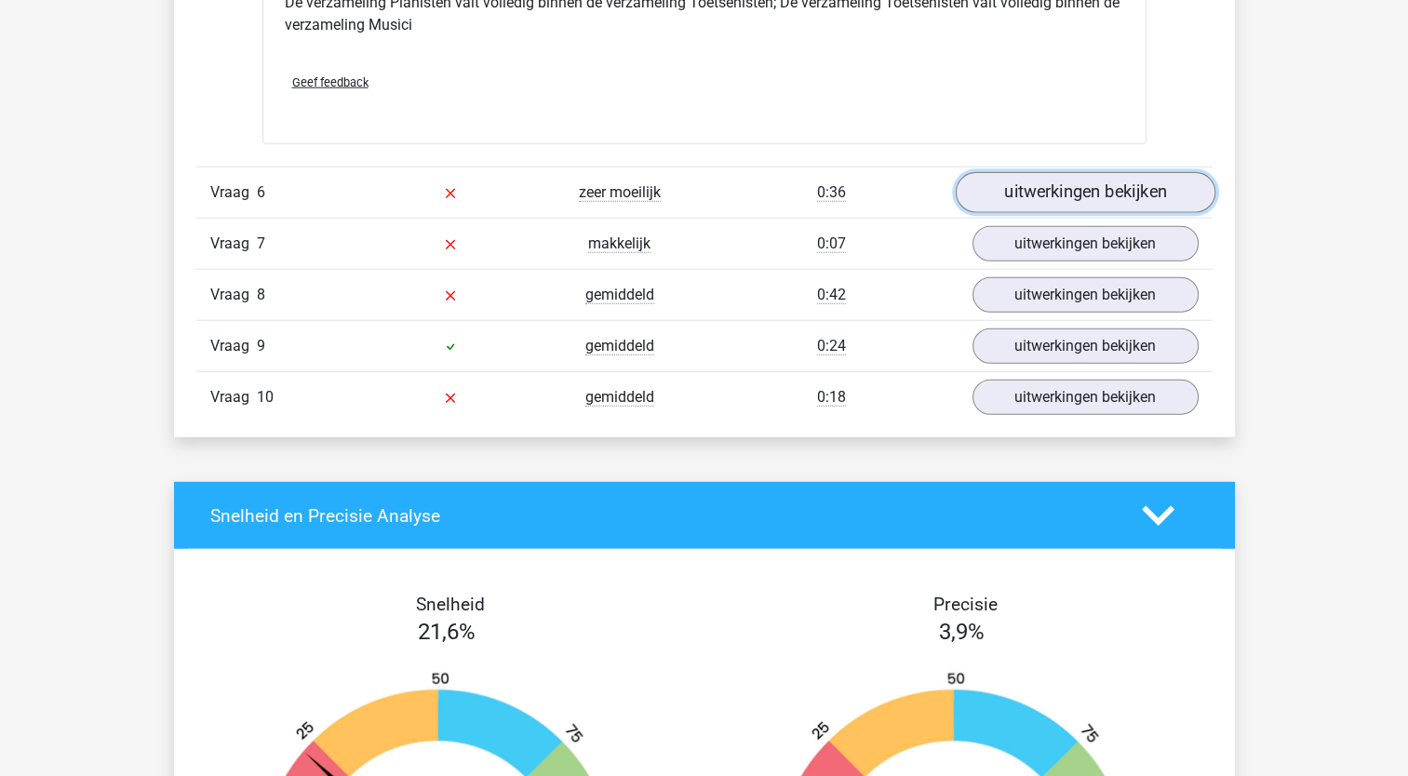
click at [1047, 184] on link "uitwerkingen bekijken" at bounding box center [1085, 192] width 260 height 41
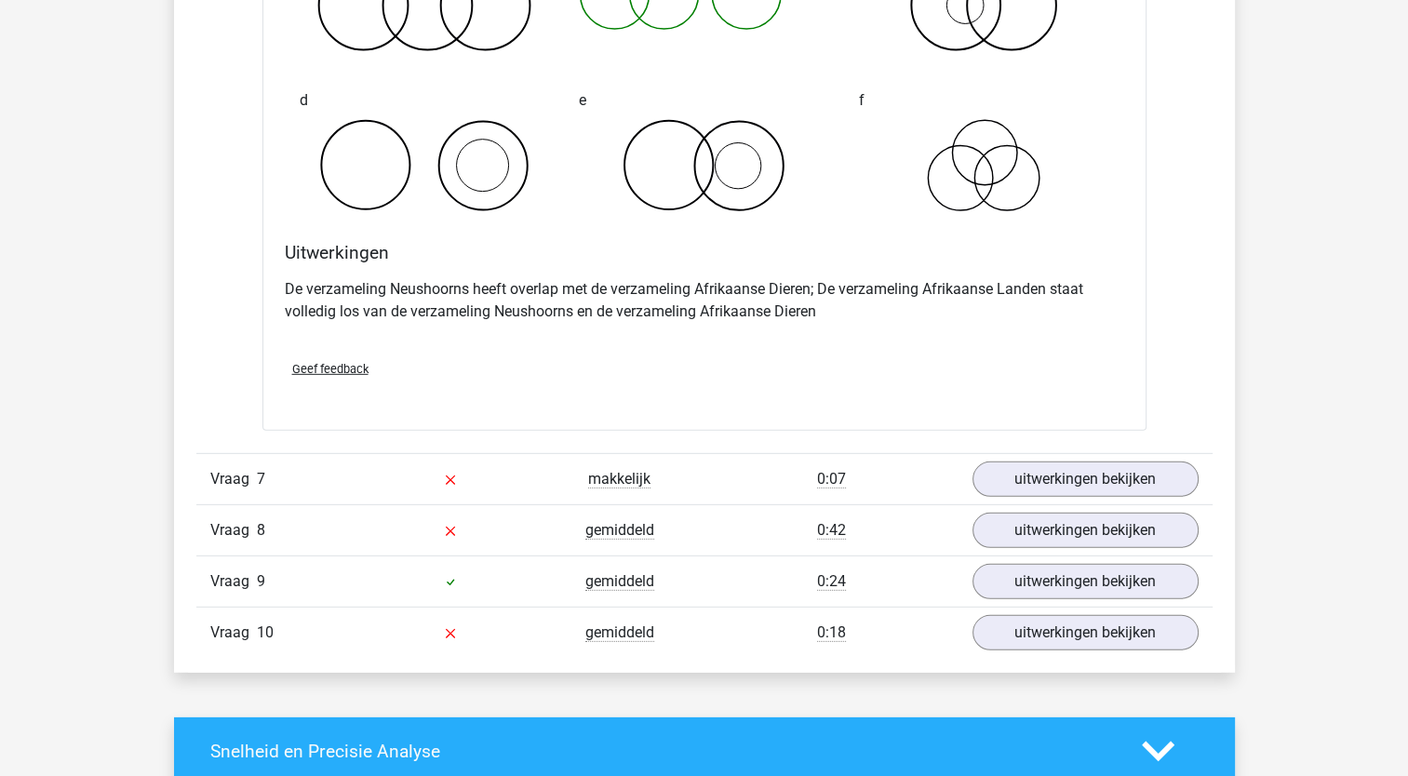
scroll to position [5519, 0]
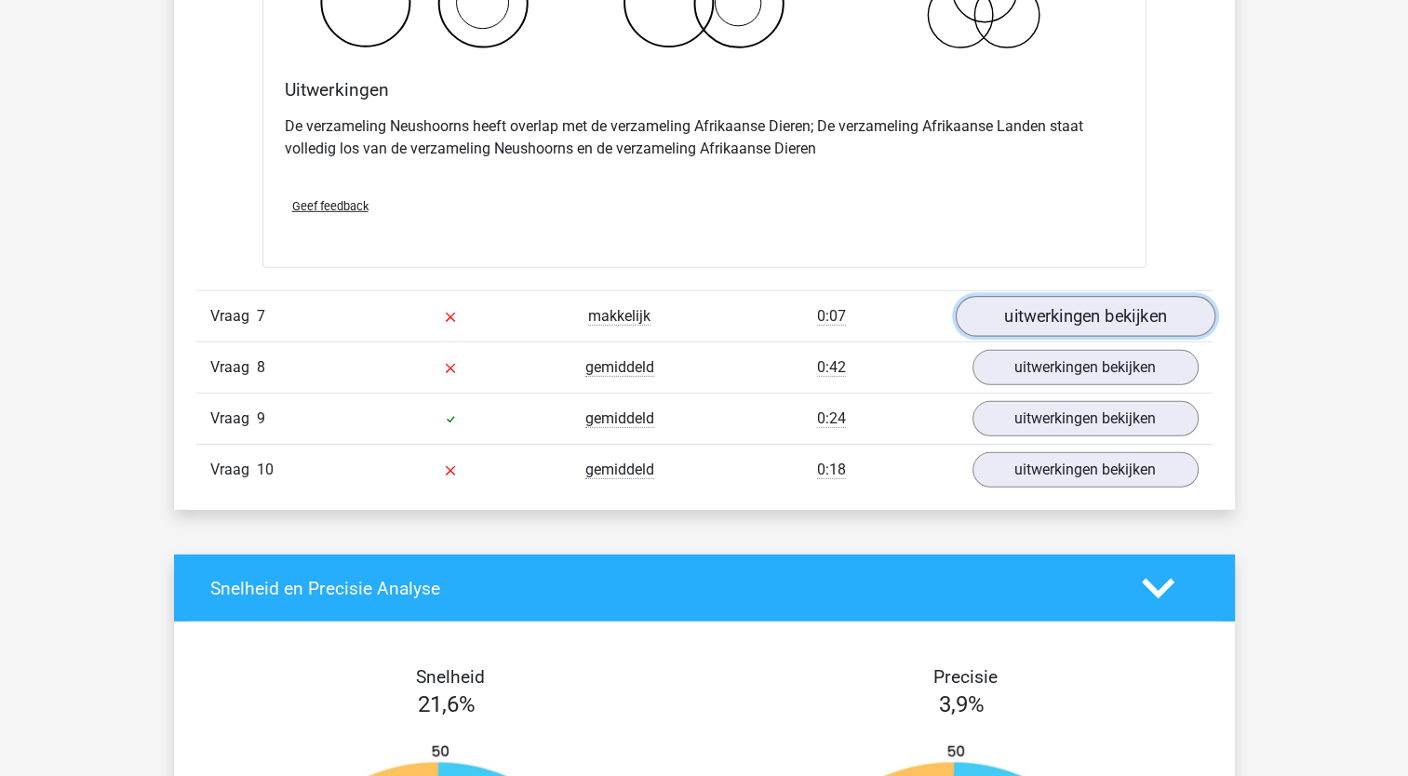
click at [1053, 311] on link "uitwerkingen bekijken" at bounding box center [1085, 316] width 260 height 41
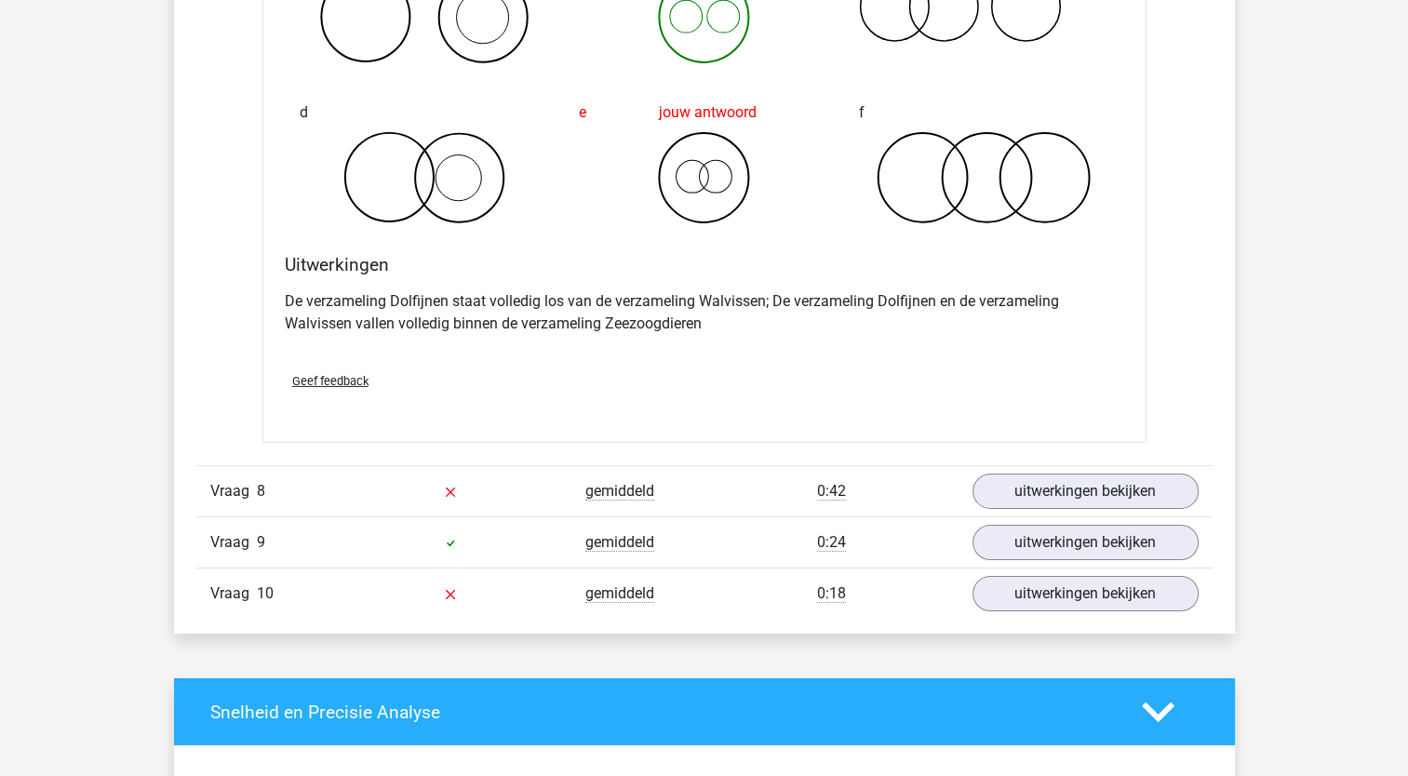
scroll to position [6149, 0]
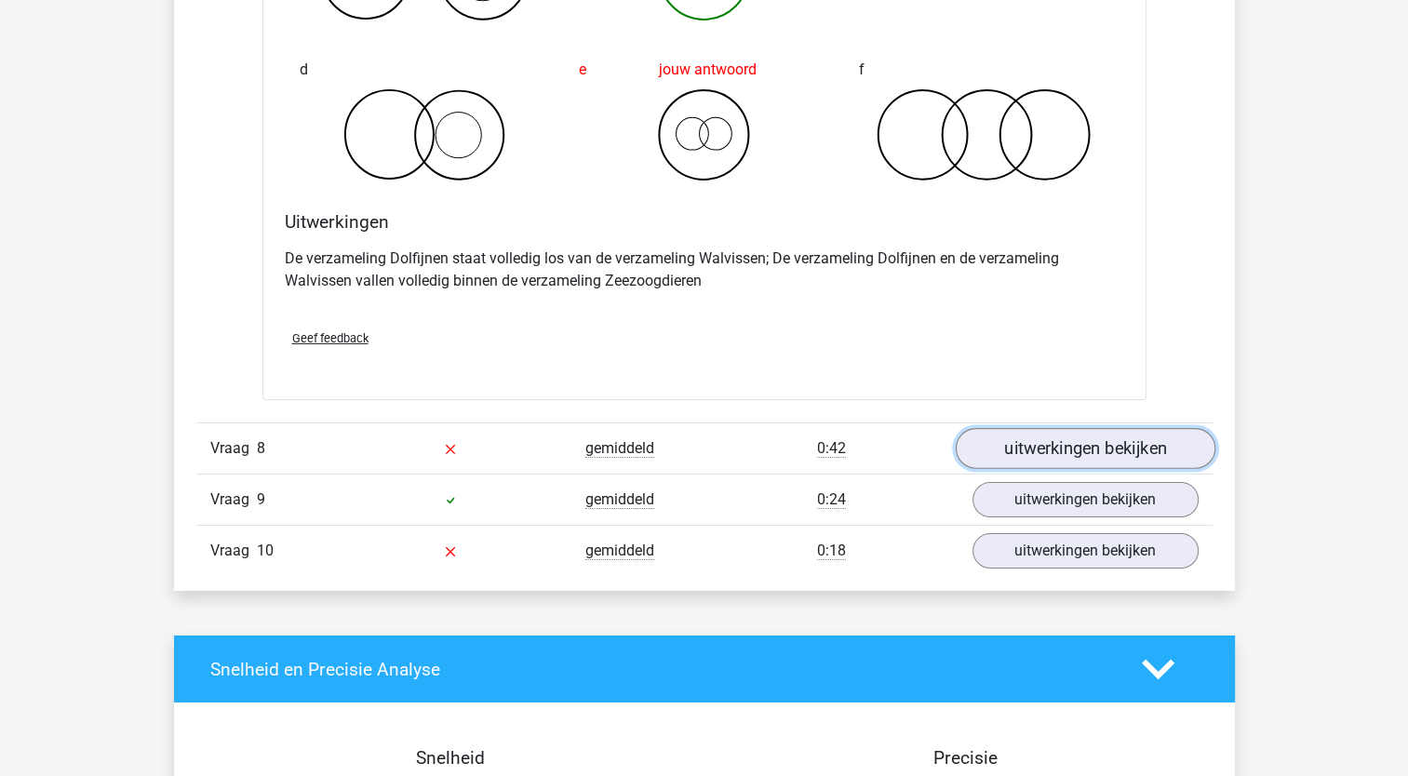
click at [1075, 436] on link "uitwerkingen bekijken" at bounding box center [1085, 449] width 260 height 41
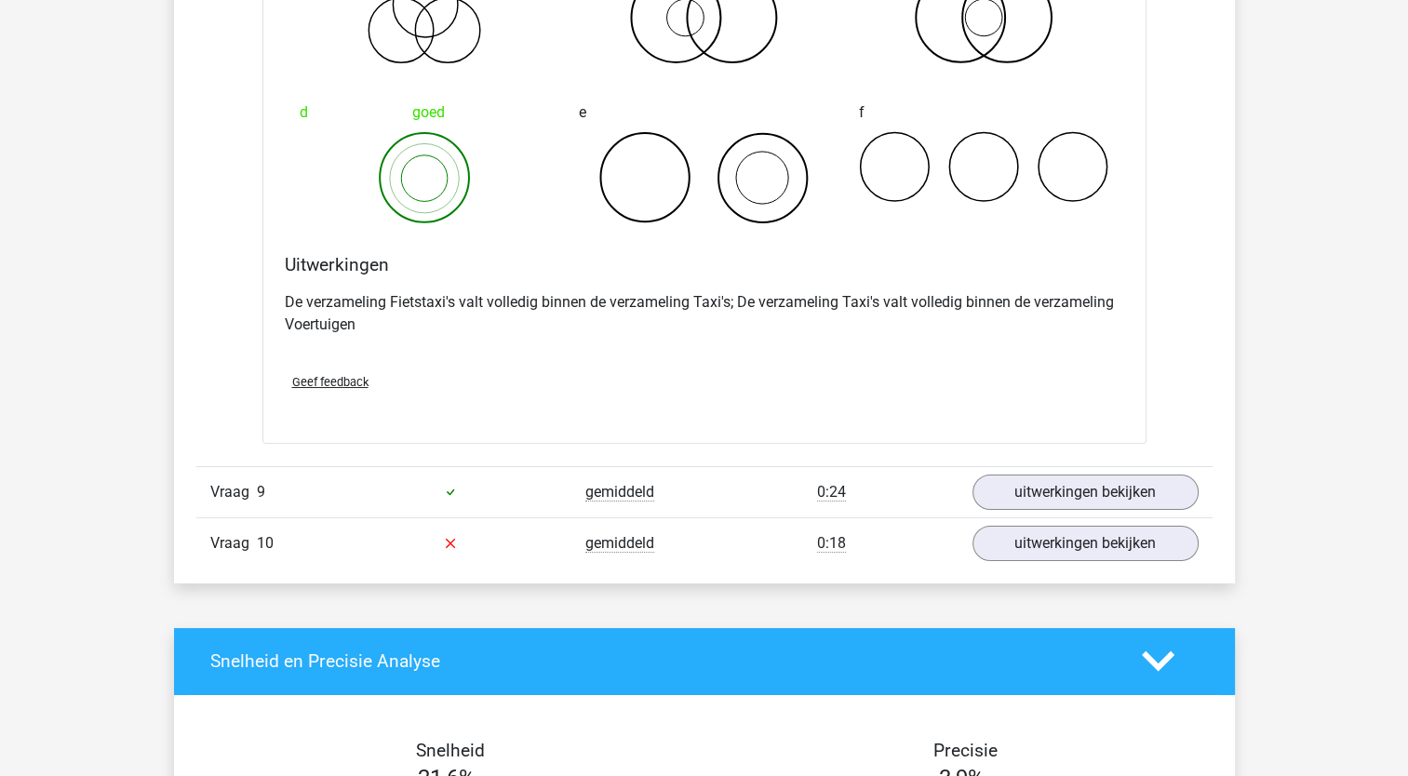
scroll to position [6905, 0]
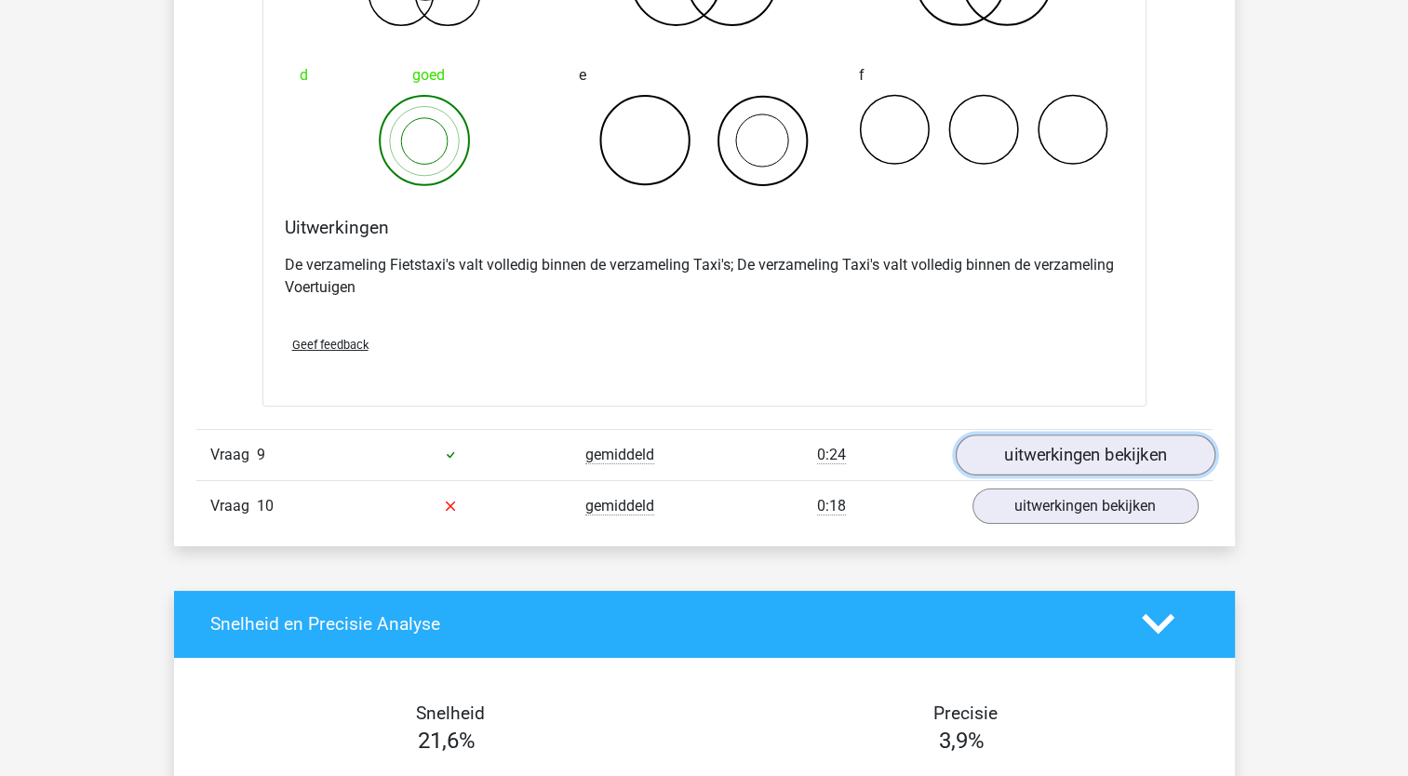
click at [1046, 446] on link "uitwerkingen bekijken" at bounding box center [1085, 455] width 260 height 41
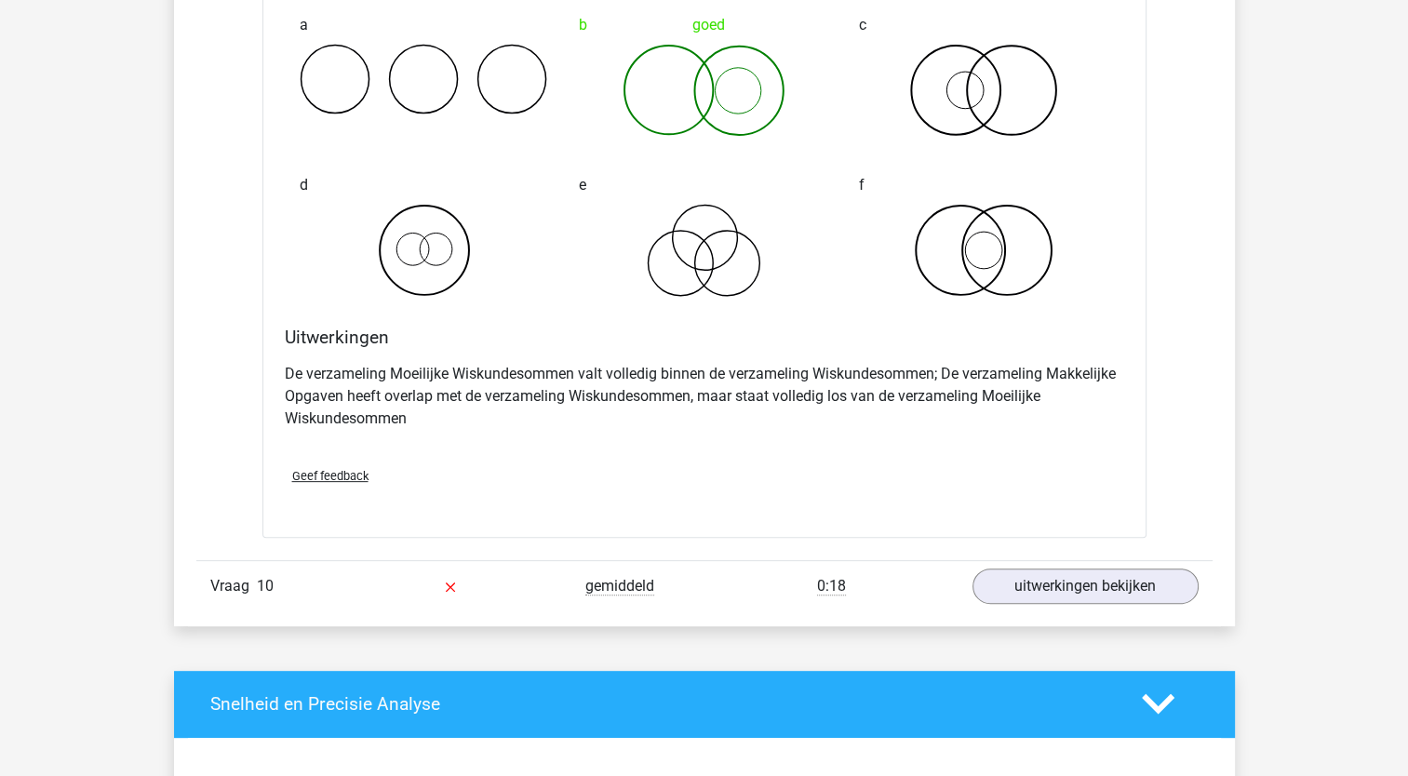
scroll to position [7538, 0]
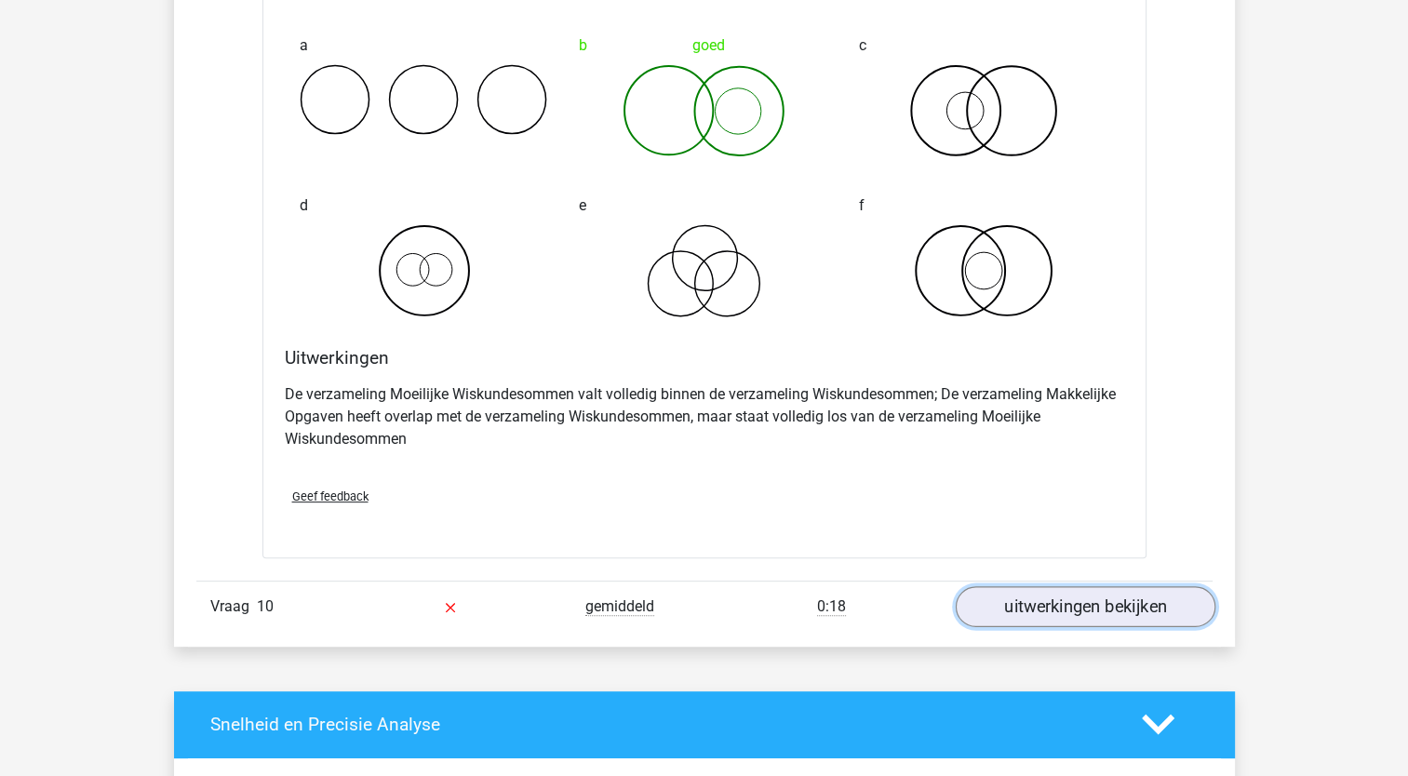
click at [1037, 609] on link "uitwerkingen bekijken" at bounding box center [1085, 606] width 260 height 41
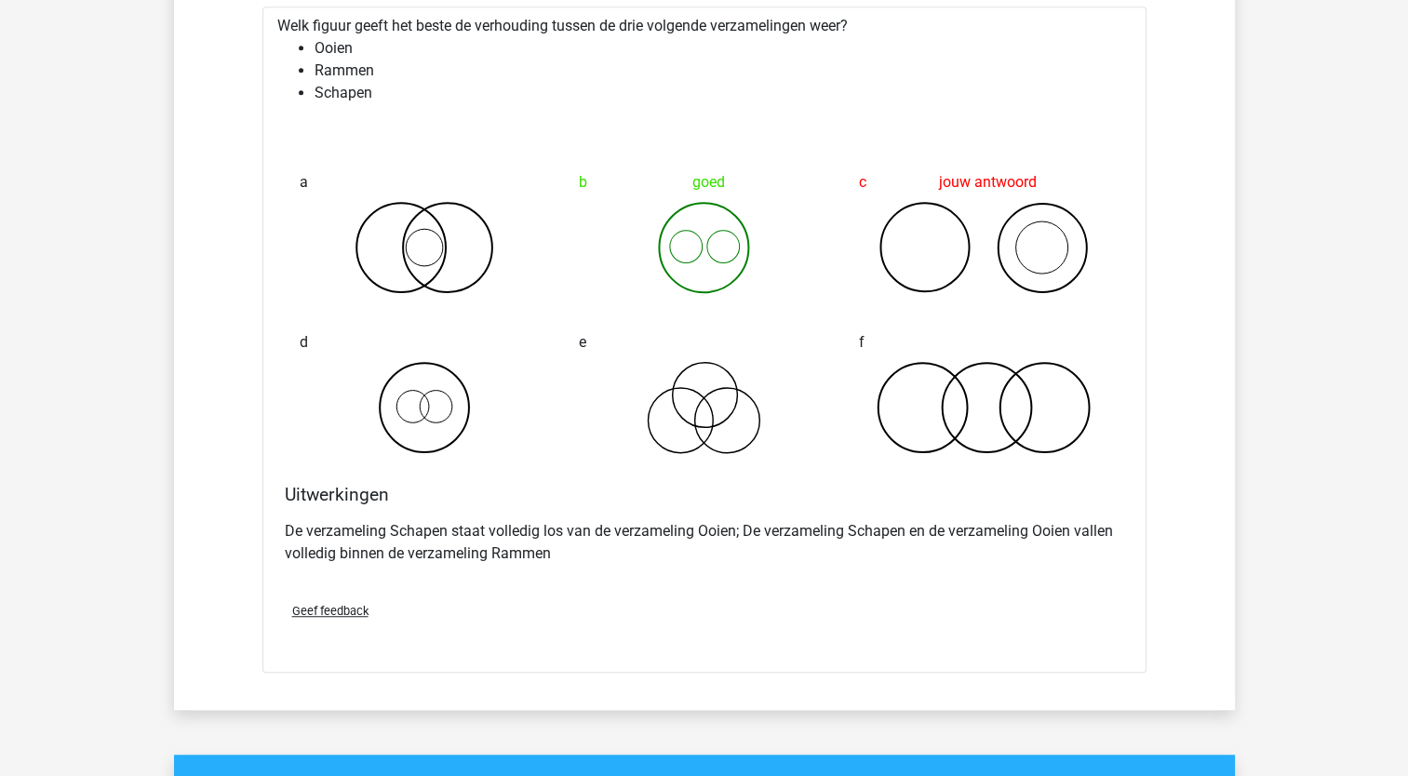
scroll to position [9493, 0]
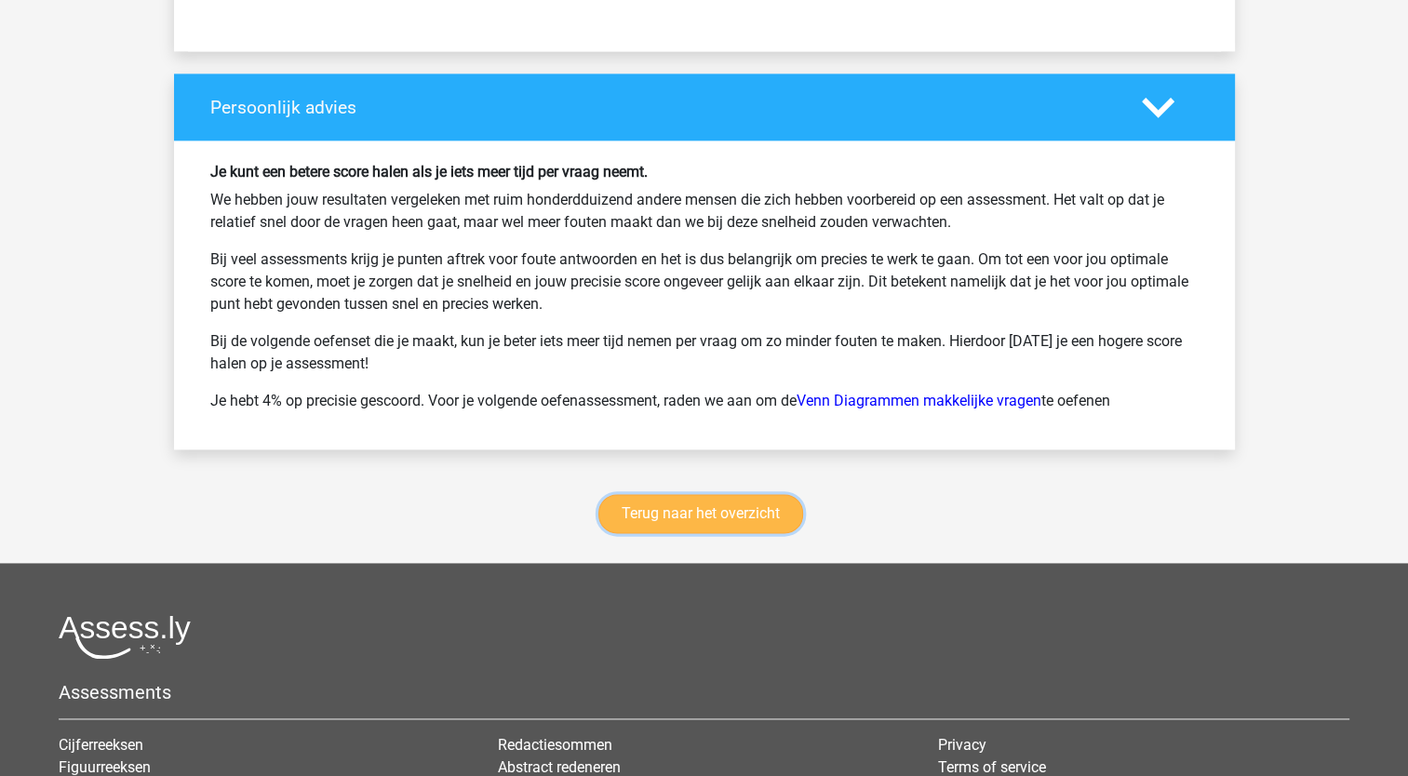
click at [744, 498] on link "Terug naar het overzicht" at bounding box center [700, 513] width 205 height 39
click at [704, 498] on link "Terug naar het overzicht" at bounding box center [700, 513] width 205 height 39
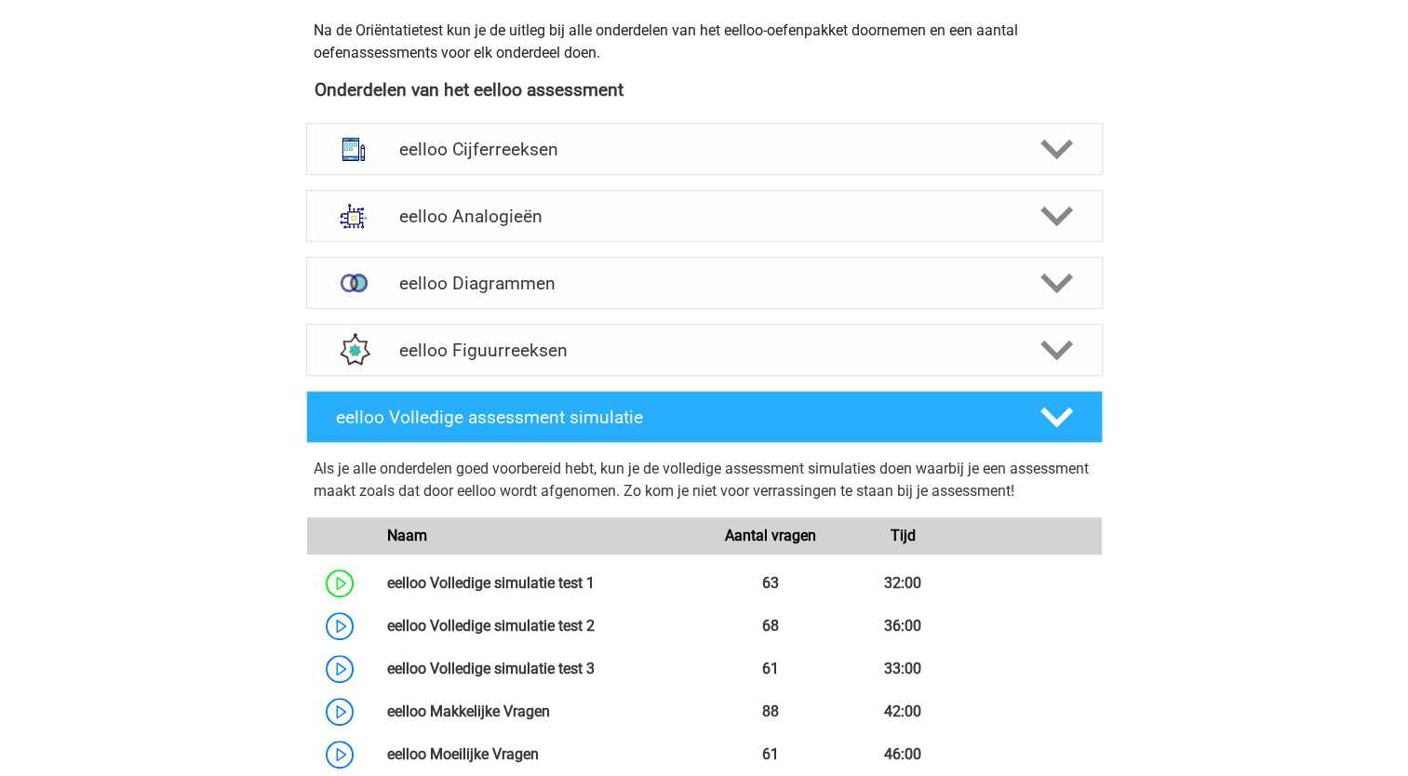
scroll to position [630, 0]
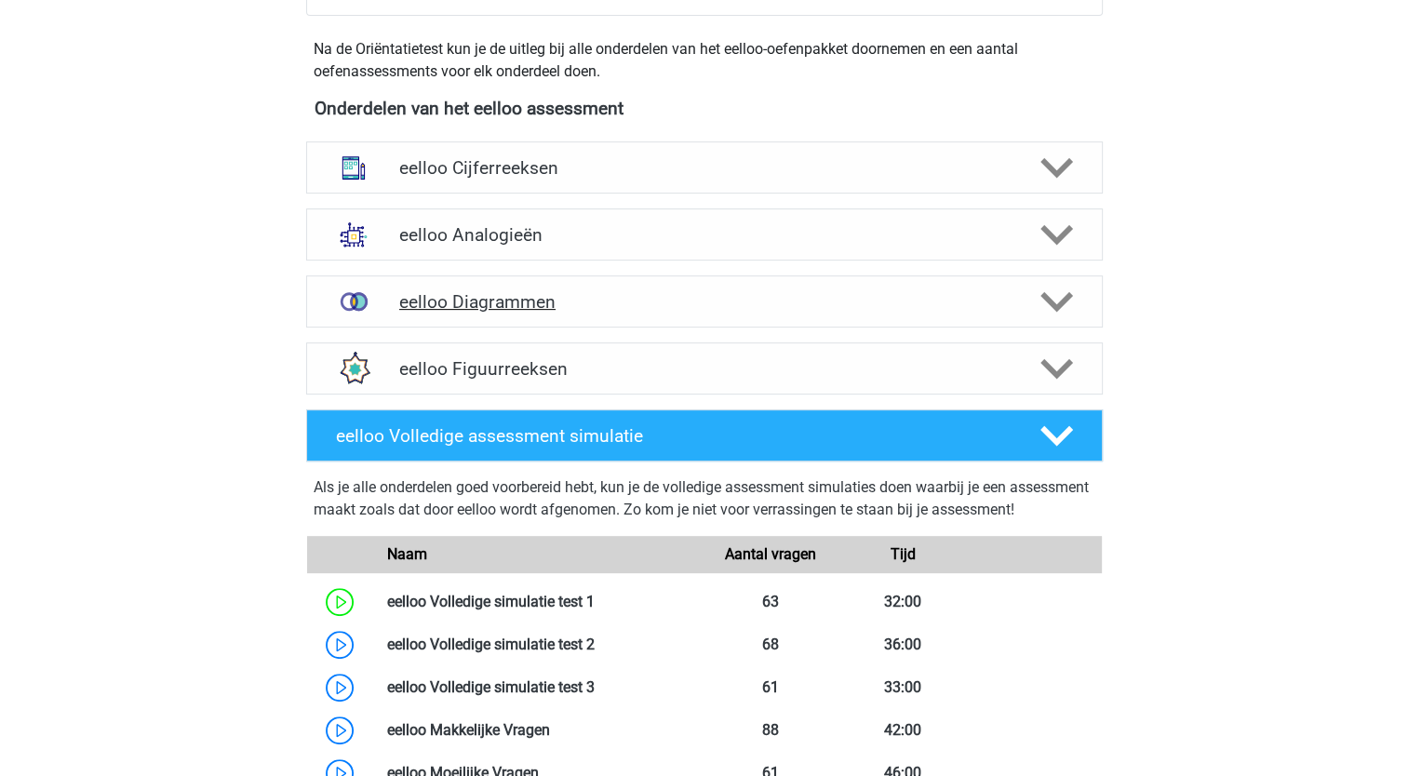
click at [1050, 304] on polygon at bounding box center [1056, 302] width 33 height 20
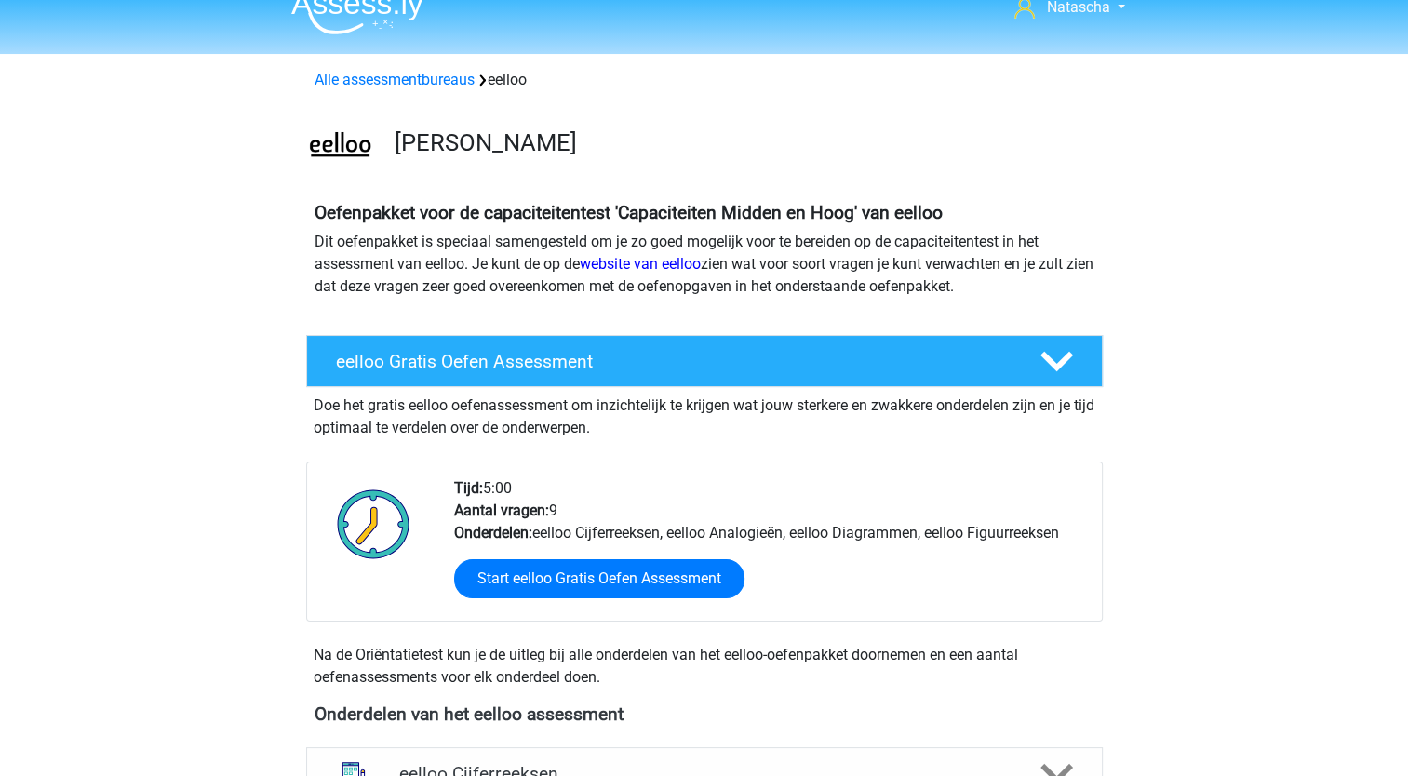
scroll to position [0, 0]
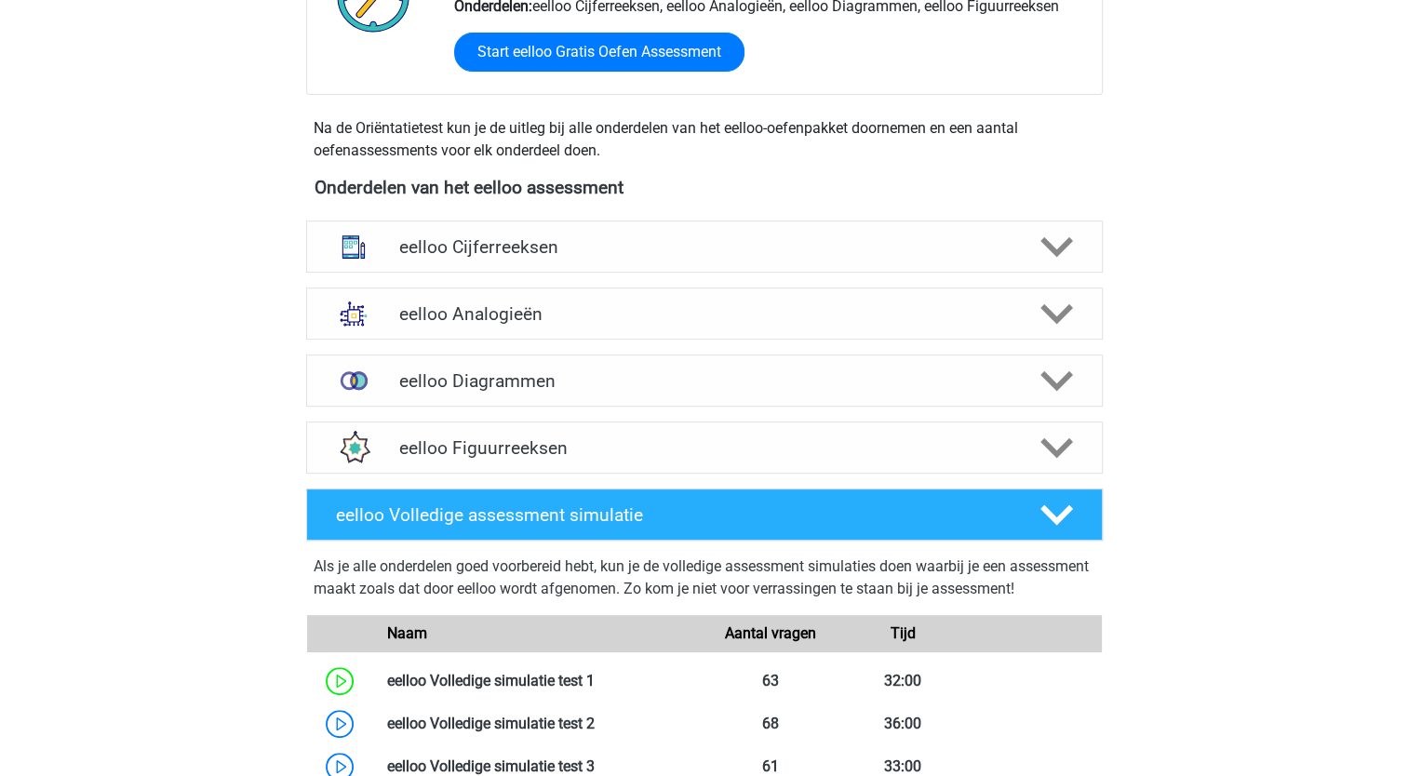
scroll to position [555, 0]
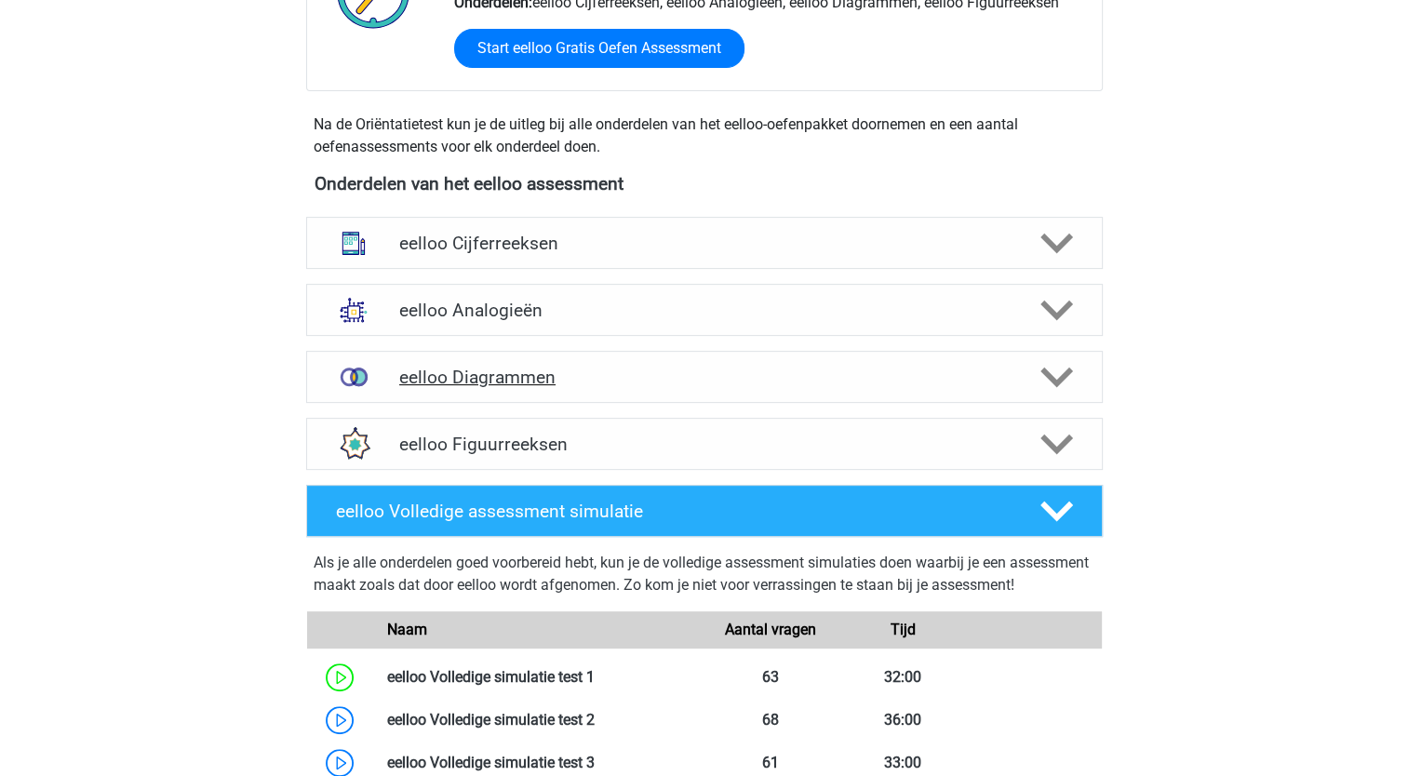
click at [1052, 385] on icon at bounding box center [1056, 377] width 33 height 33
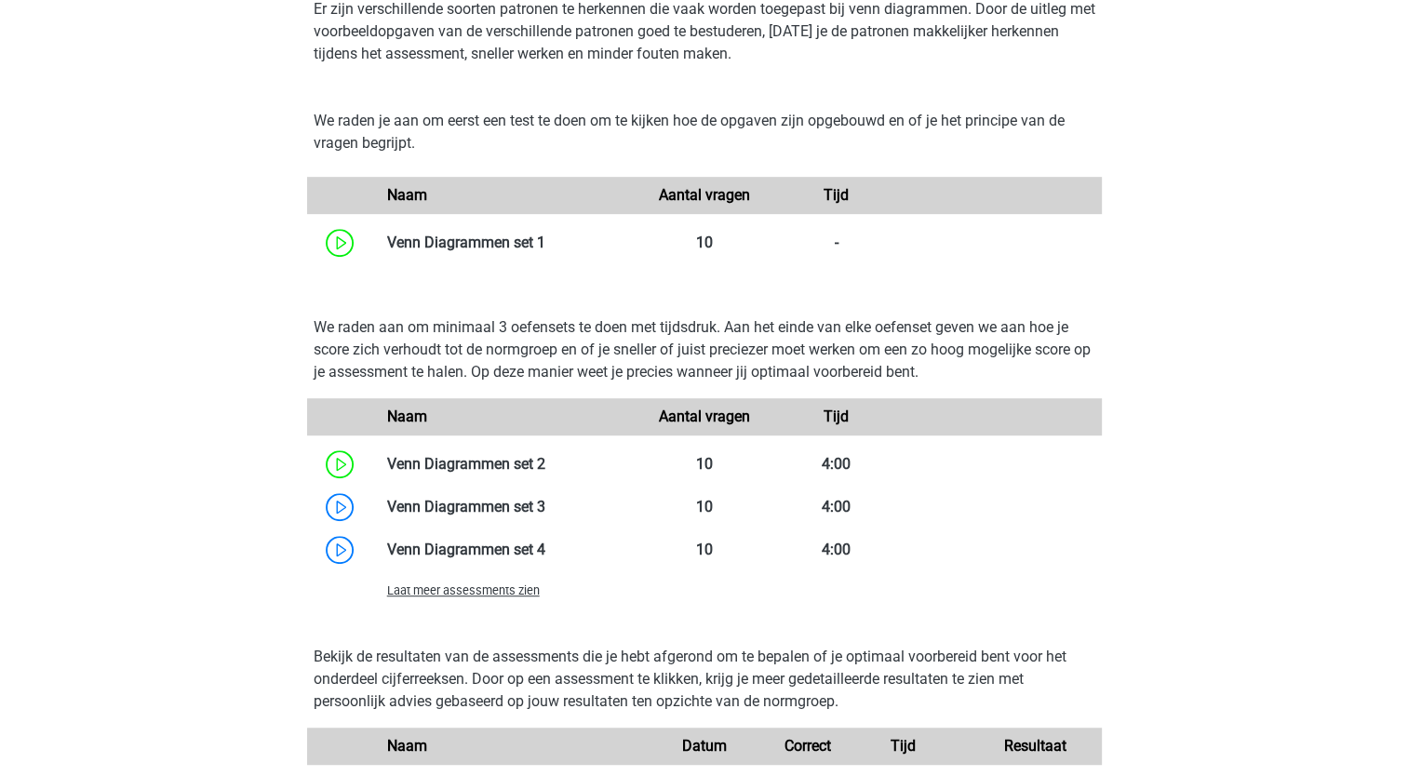
scroll to position [0, 0]
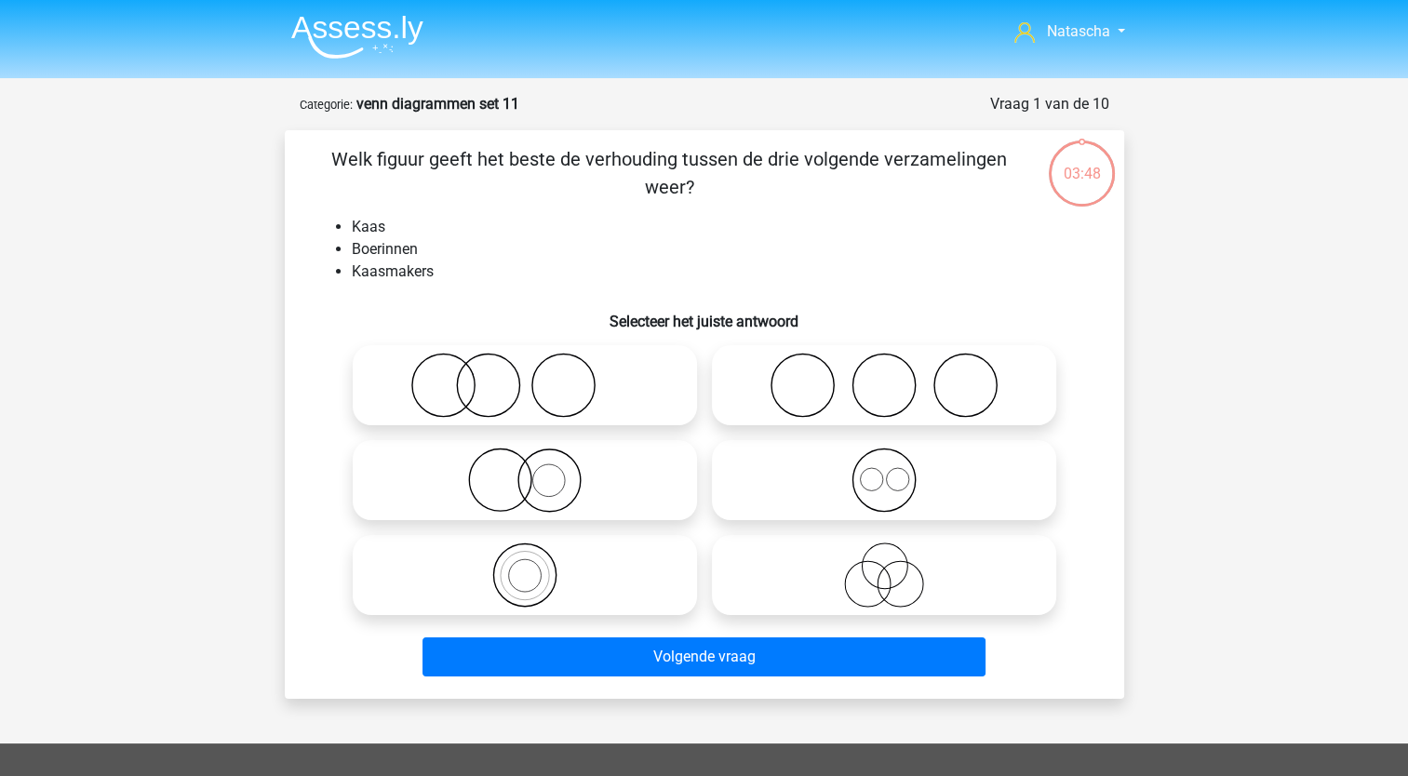
click at [446, 382] on icon at bounding box center [524, 385] width 329 height 65
click at [525, 376] on input "radio" at bounding box center [531, 370] width 12 height 12
radio input "true"
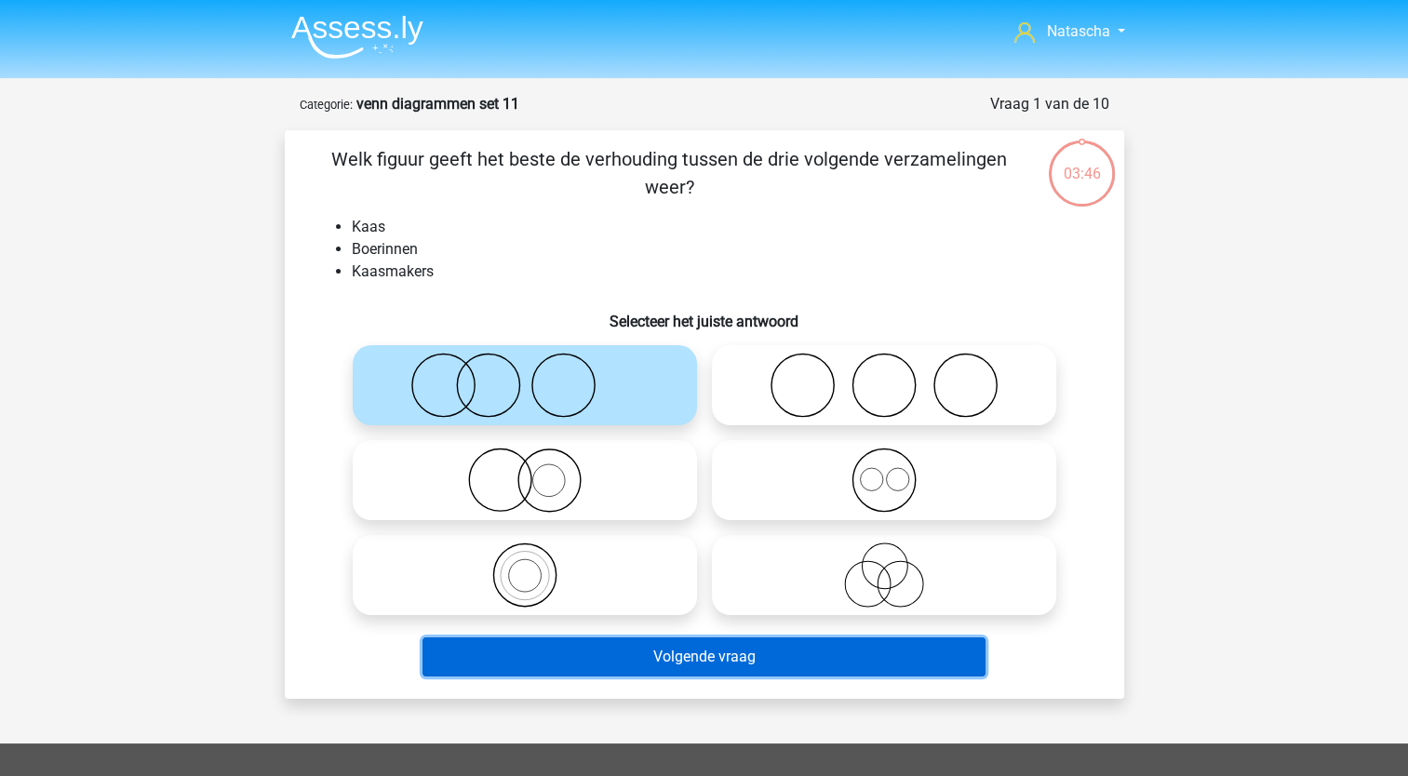
click at [494, 654] on button "Volgende vraag" at bounding box center [704, 656] width 563 height 39
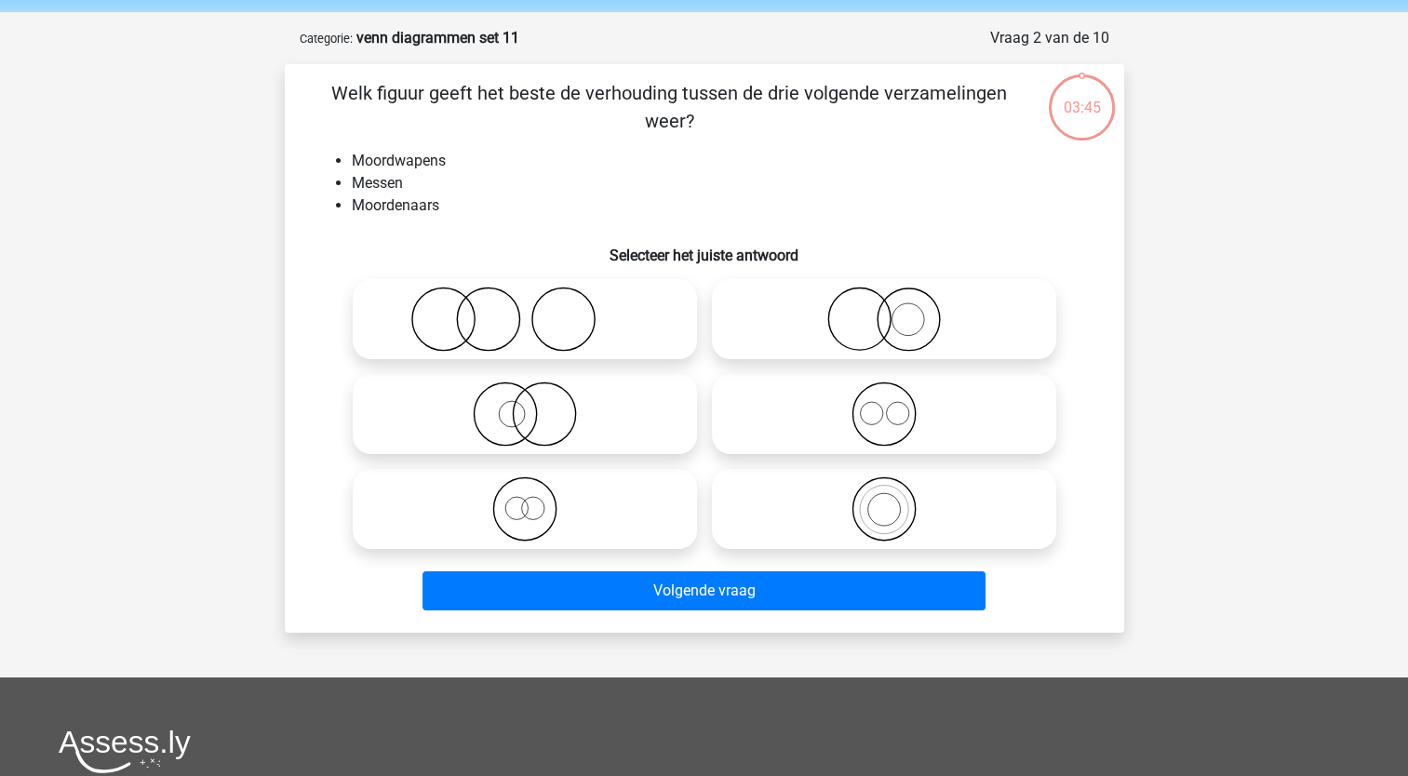
scroll to position [93, 0]
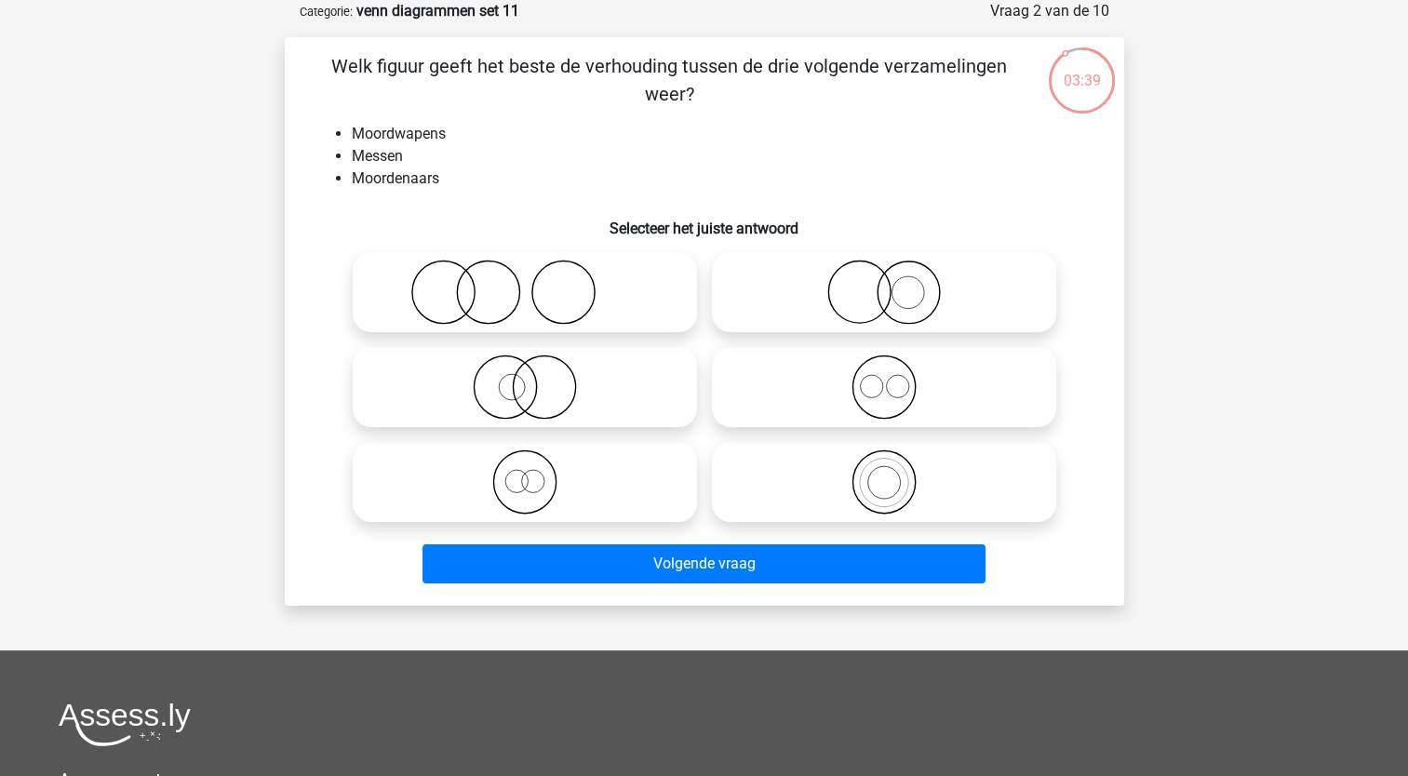
click at [459, 295] on icon at bounding box center [524, 292] width 329 height 65
click at [525, 283] on input "radio" at bounding box center [531, 277] width 12 height 12
radio input "true"
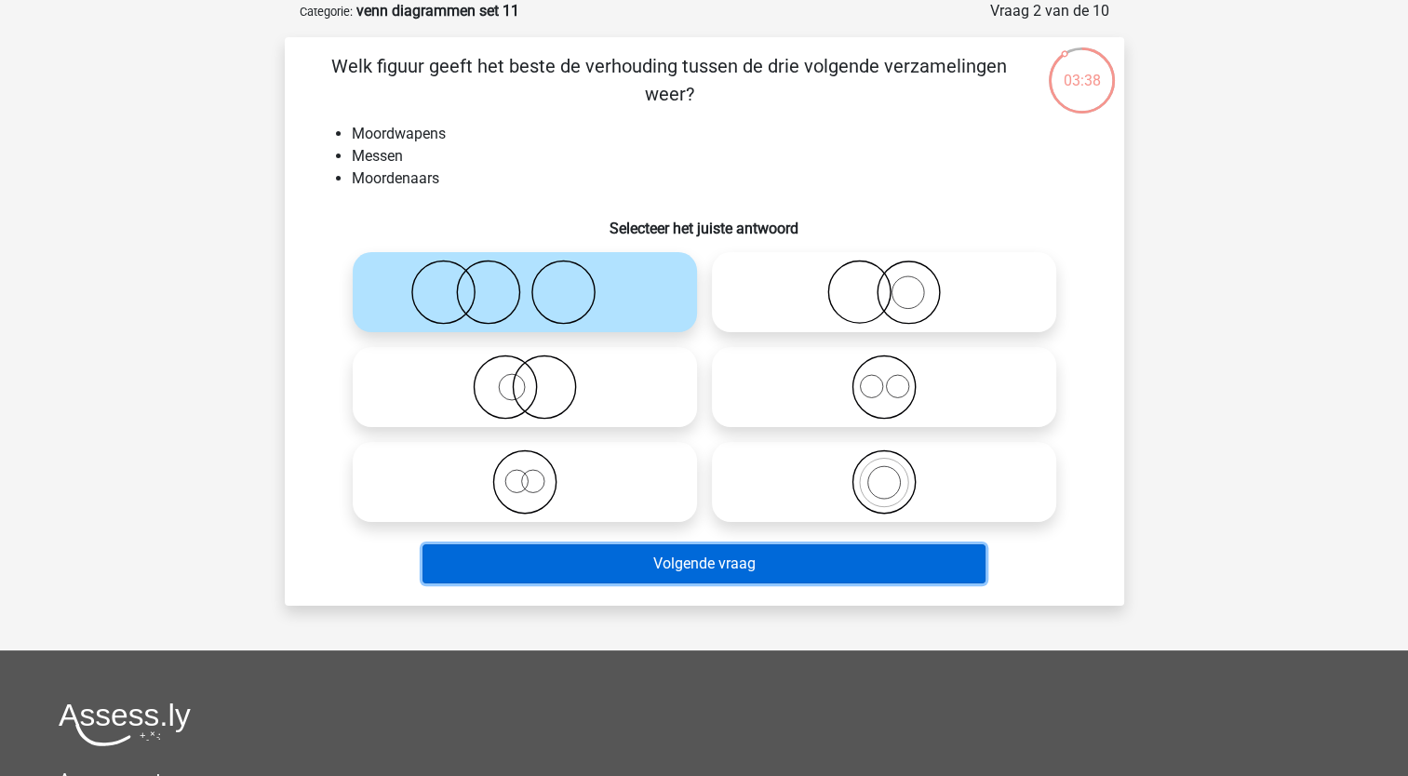
click at [517, 556] on button "Volgende vraag" at bounding box center [704, 563] width 563 height 39
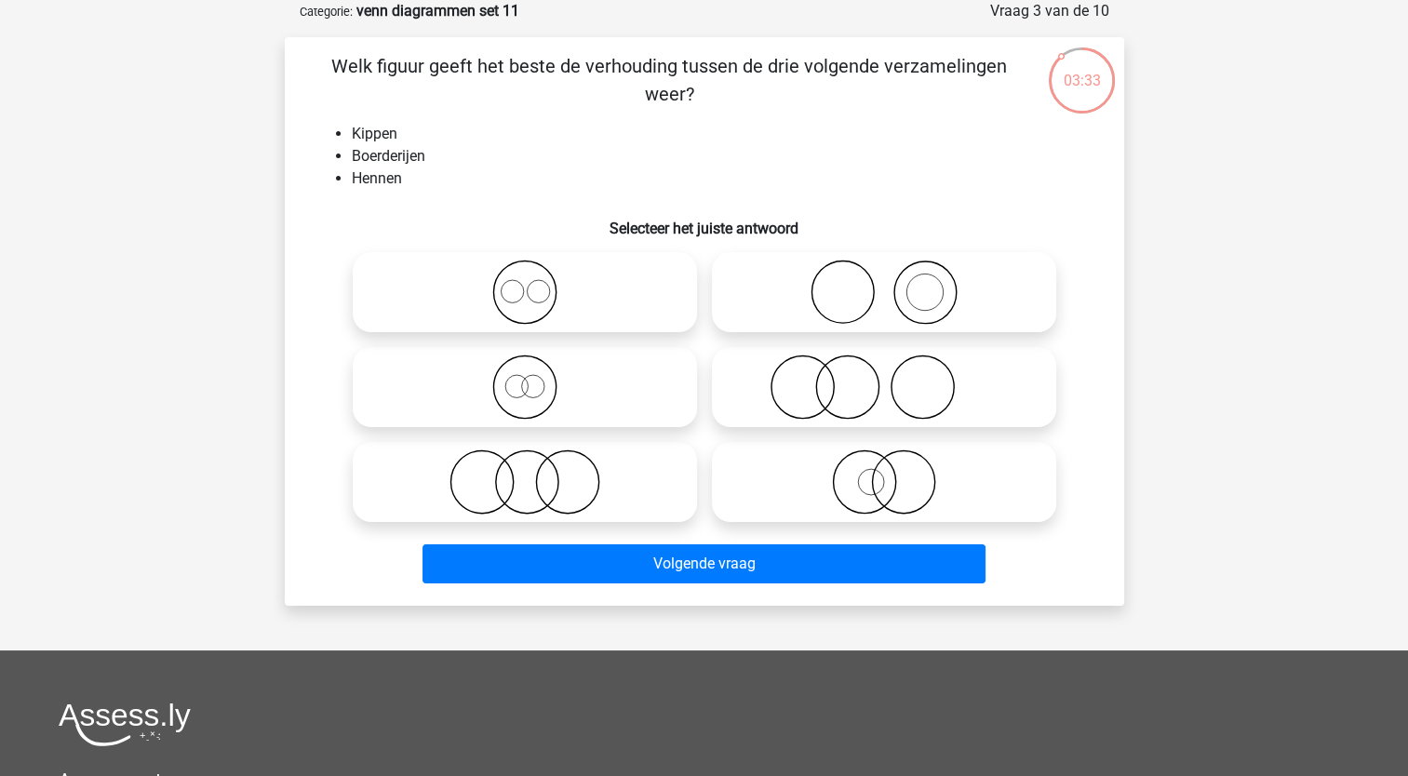
click at [926, 297] on icon at bounding box center [883, 292] width 329 height 65
click at [896, 283] on input "radio" at bounding box center [890, 277] width 12 height 12
radio input "true"
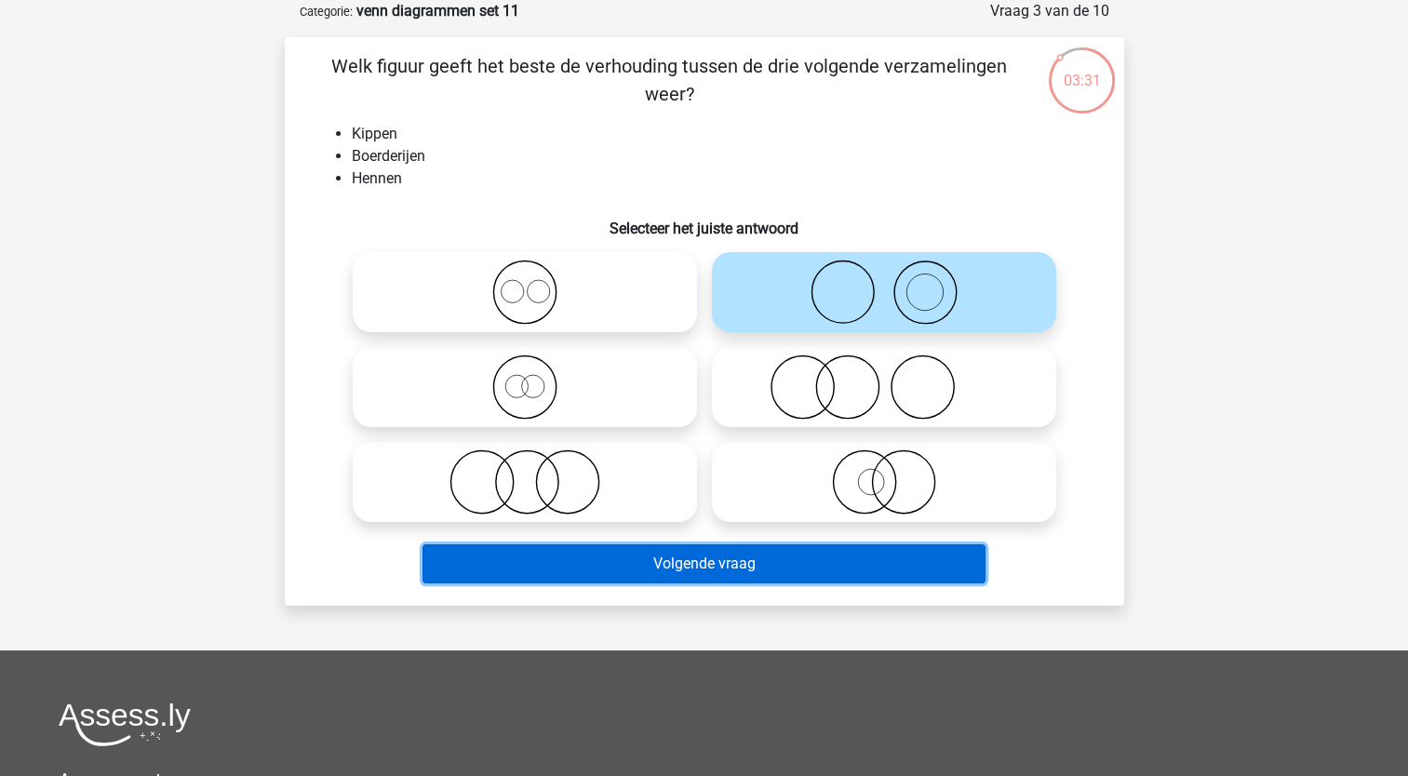
click at [669, 571] on button "Volgende vraag" at bounding box center [704, 563] width 563 height 39
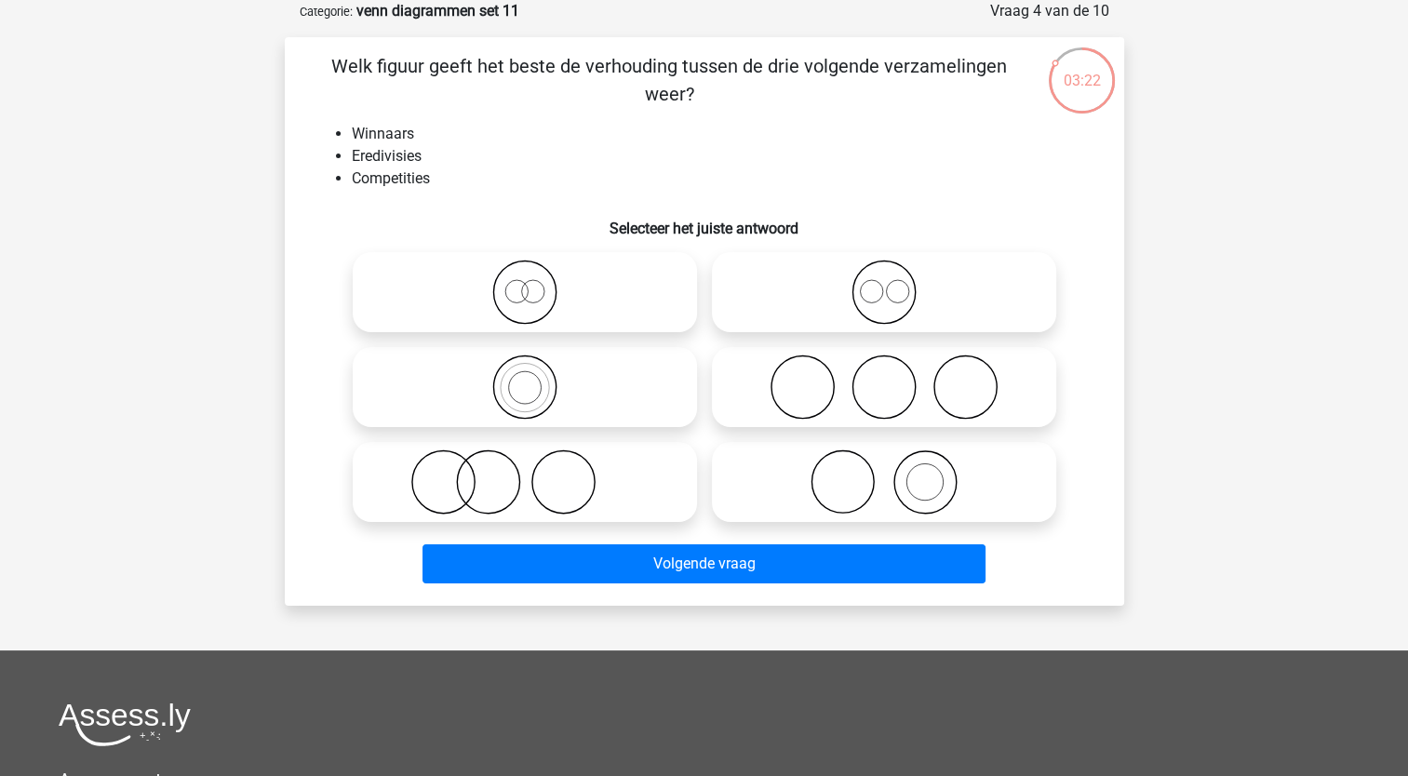
click at [856, 458] on icon at bounding box center [883, 482] width 329 height 65
click at [884, 461] on input "radio" at bounding box center [890, 467] width 12 height 12
radio input "true"
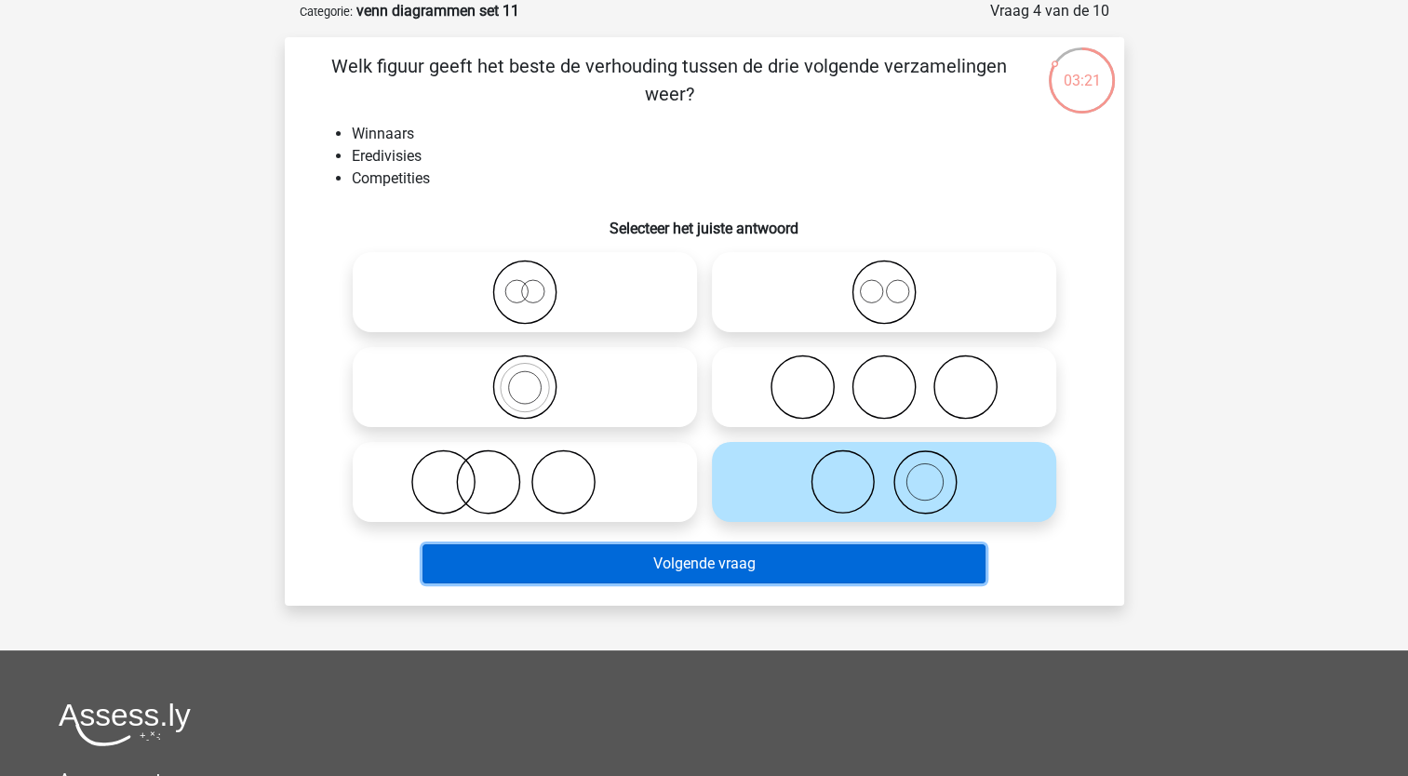
click at [733, 560] on button "Volgende vraag" at bounding box center [704, 563] width 563 height 39
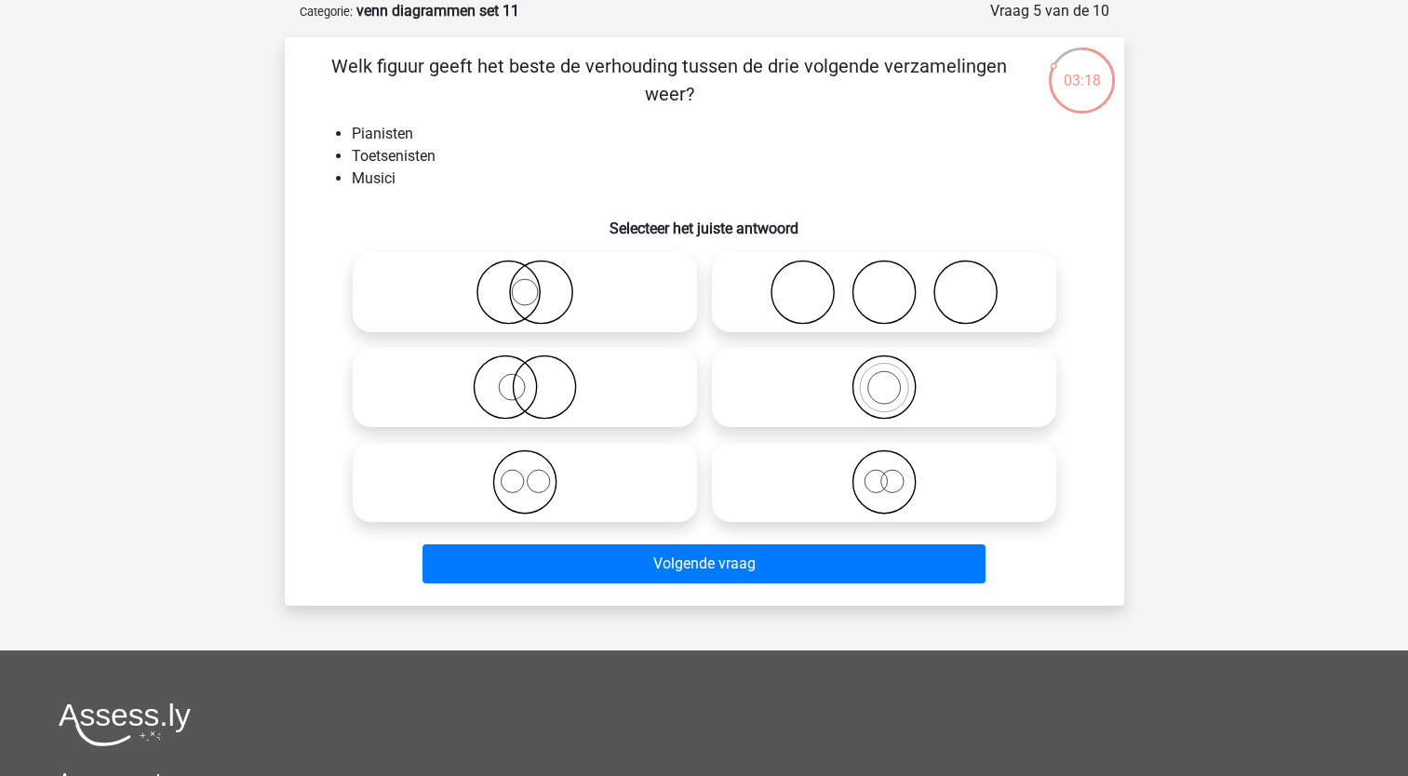
click at [852, 398] on icon at bounding box center [883, 387] width 329 height 65
click at [884, 378] on input "radio" at bounding box center [890, 372] width 12 height 12
radio input "true"
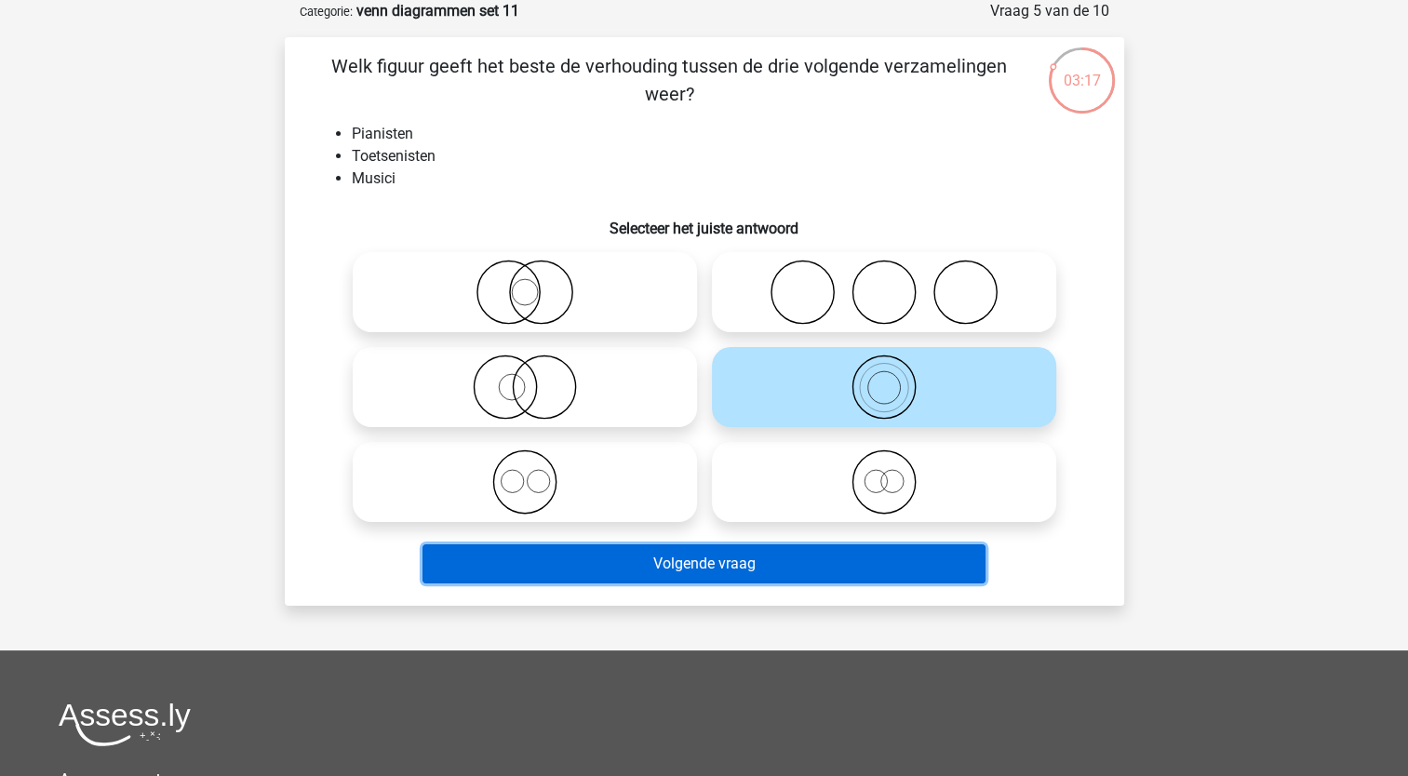
click at [672, 570] on button "Volgende vraag" at bounding box center [704, 563] width 563 height 39
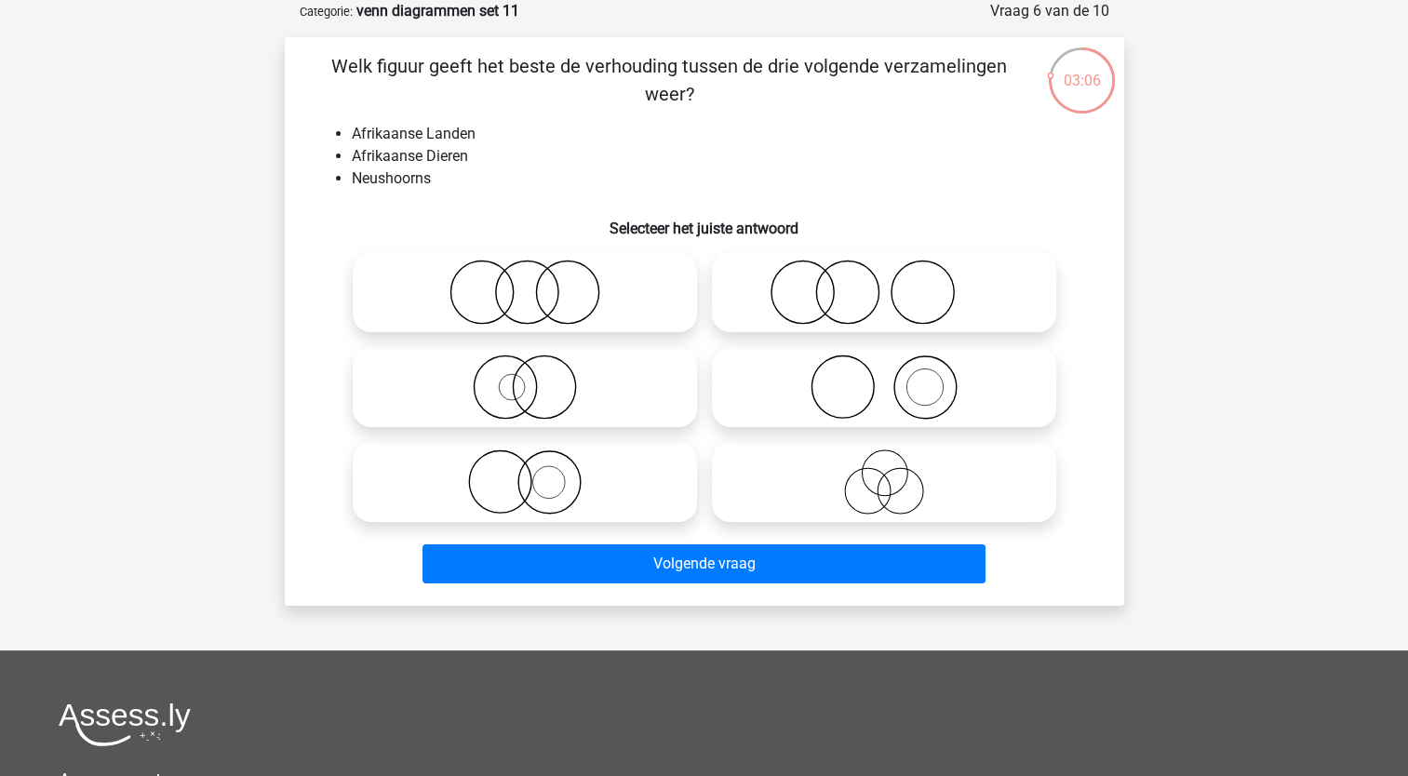
click at [798, 302] on icon at bounding box center [883, 292] width 329 height 65
click at [884, 283] on input "radio" at bounding box center [890, 277] width 12 height 12
radio input "true"
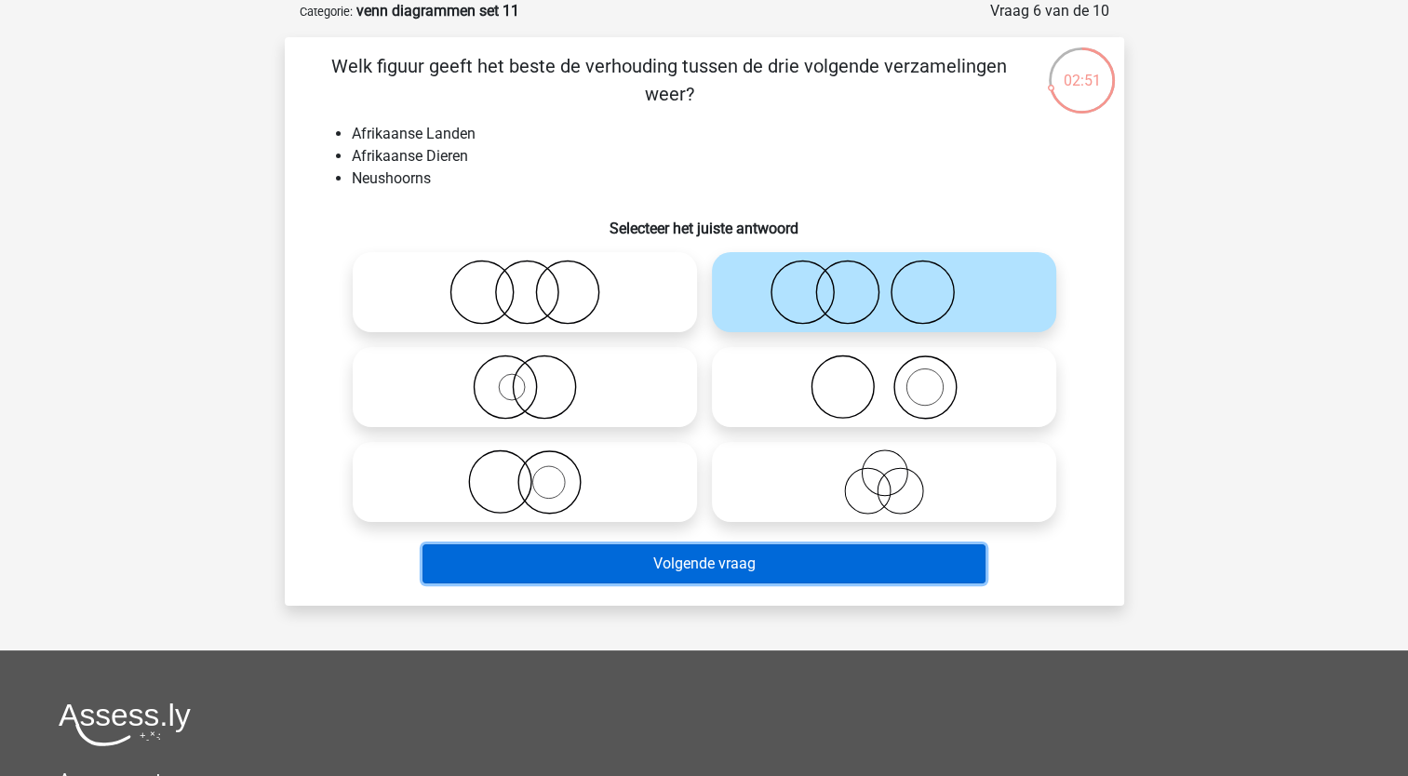
click at [562, 549] on button "Volgende vraag" at bounding box center [704, 563] width 563 height 39
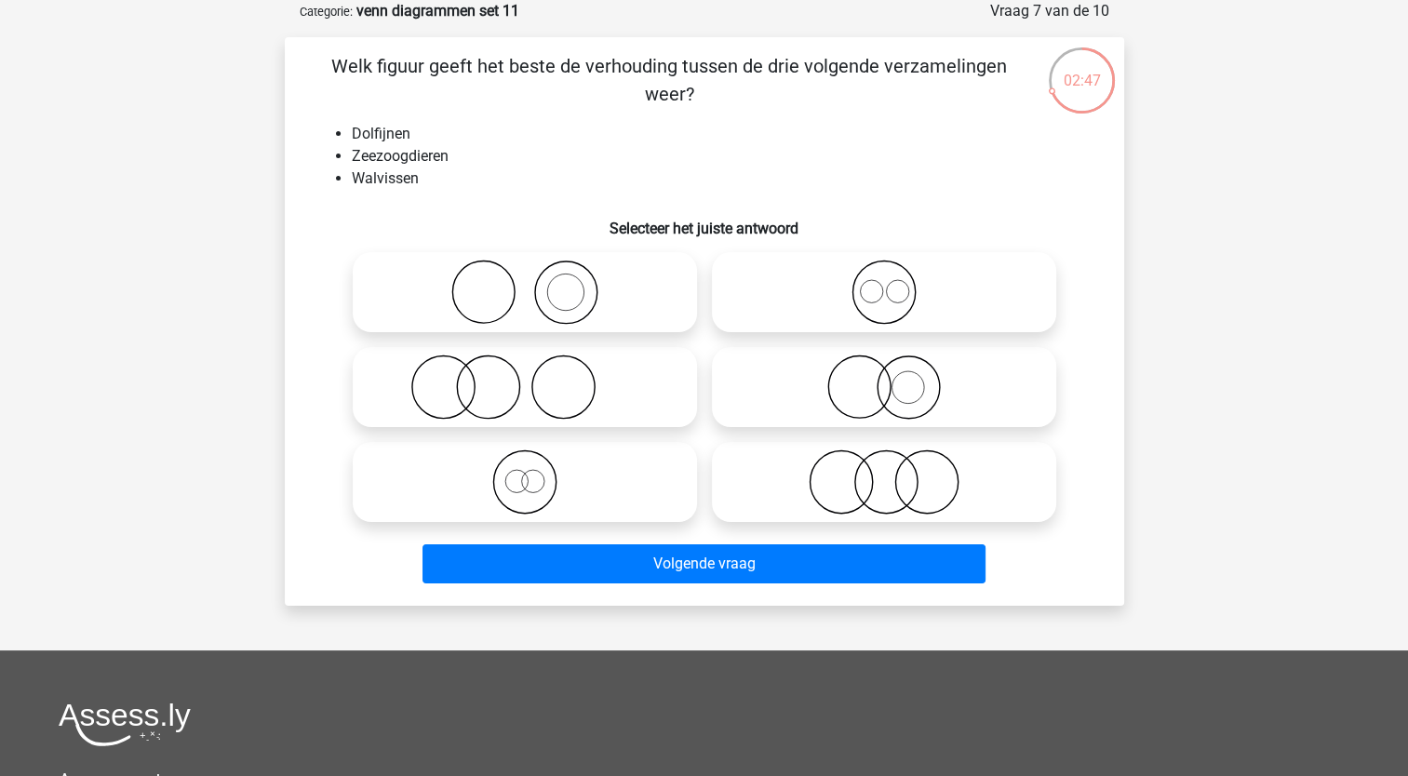
click at [831, 303] on icon at bounding box center [883, 292] width 329 height 65
click at [884, 283] on input "radio" at bounding box center [890, 277] width 12 height 12
radio input "true"
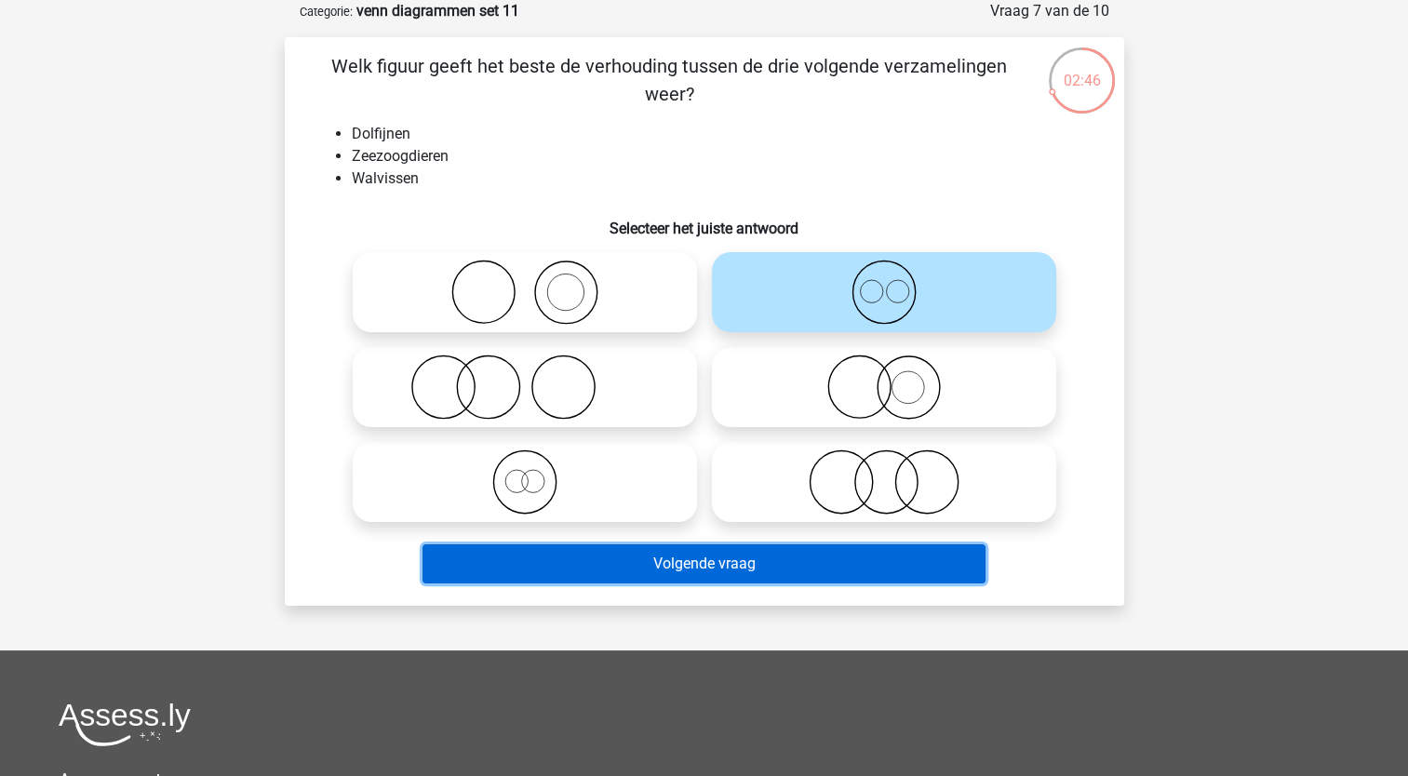
click at [644, 568] on button "Volgende vraag" at bounding box center [704, 563] width 563 height 39
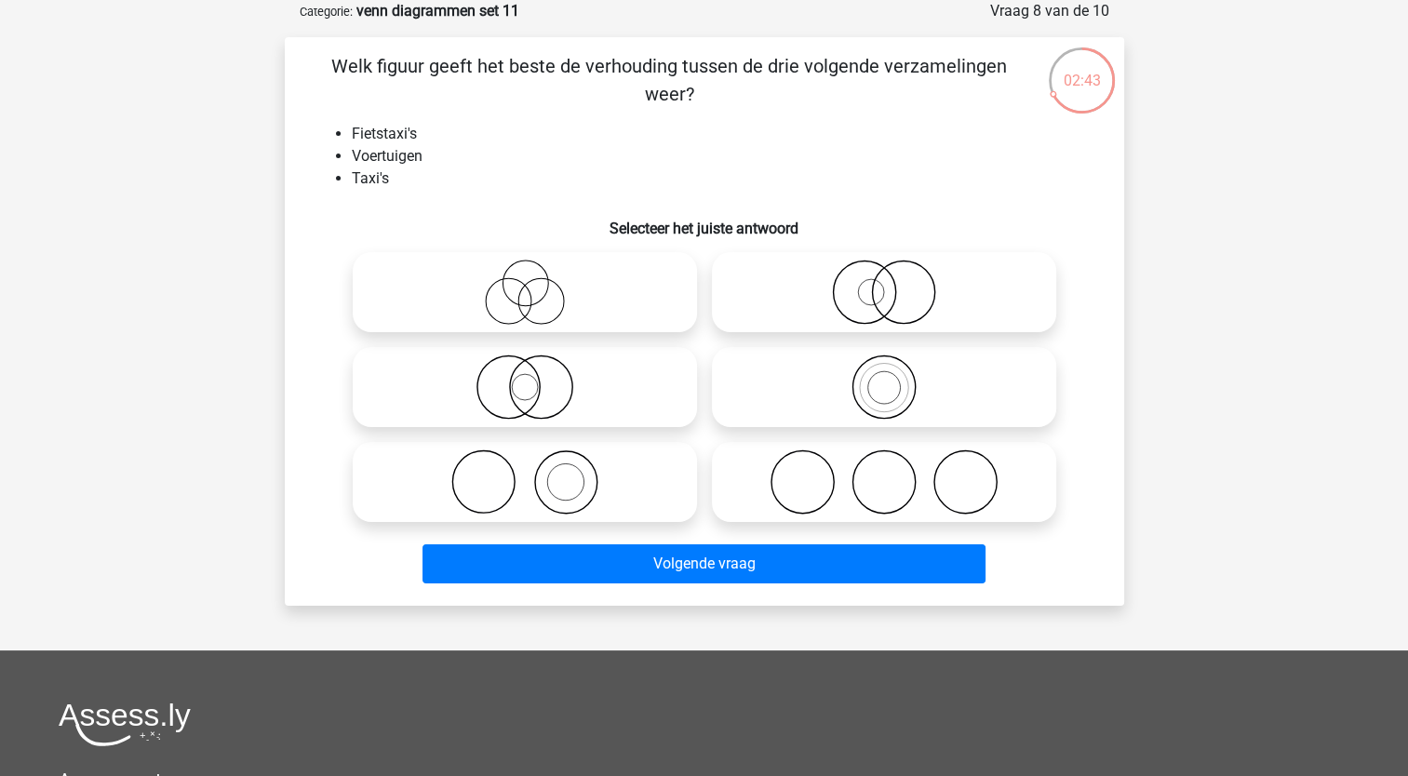
click at [844, 393] on icon at bounding box center [883, 387] width 329 height 65
click at [884, 378] on input "radio" at bounding box center [890, 372] width 12 height 12
radio input "true"
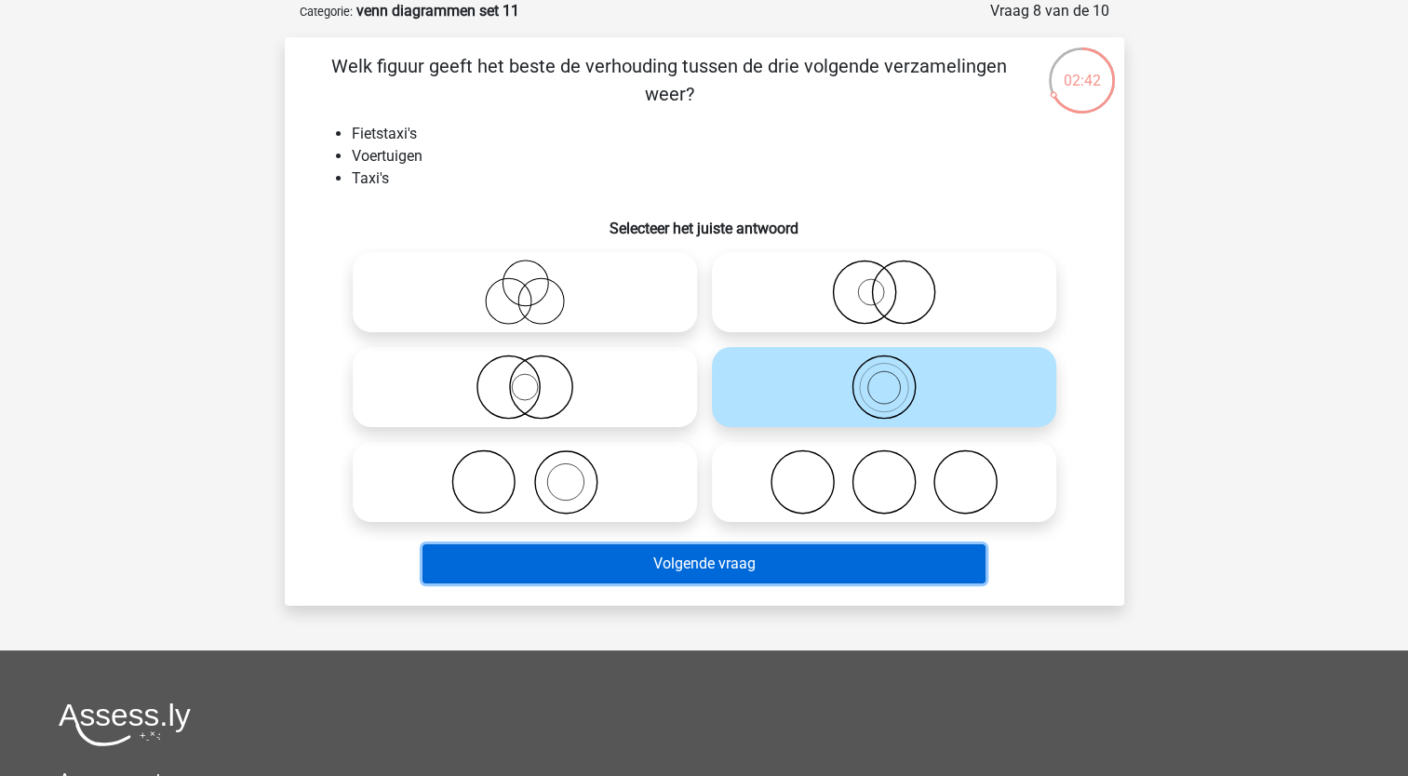
click at [658, 579] on button "Volgende vraag" at bounding box center [704, 563] width 563 height 39
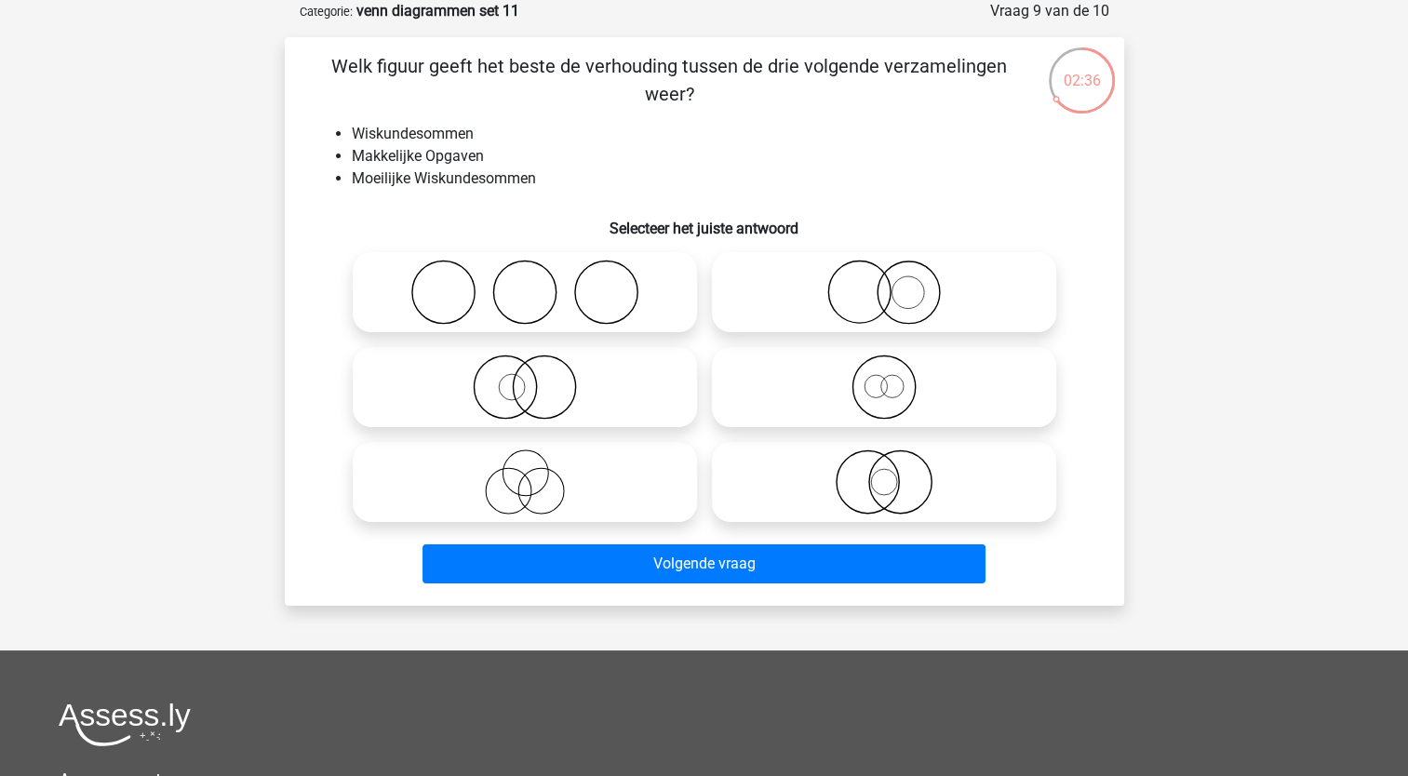
click at [844, 285] on icon at bounding box center [883, 292] width 329 height 65
click at [884, 283] on input "radio" at bounding box center [890, 277] width 12 height 12
radio input "true"
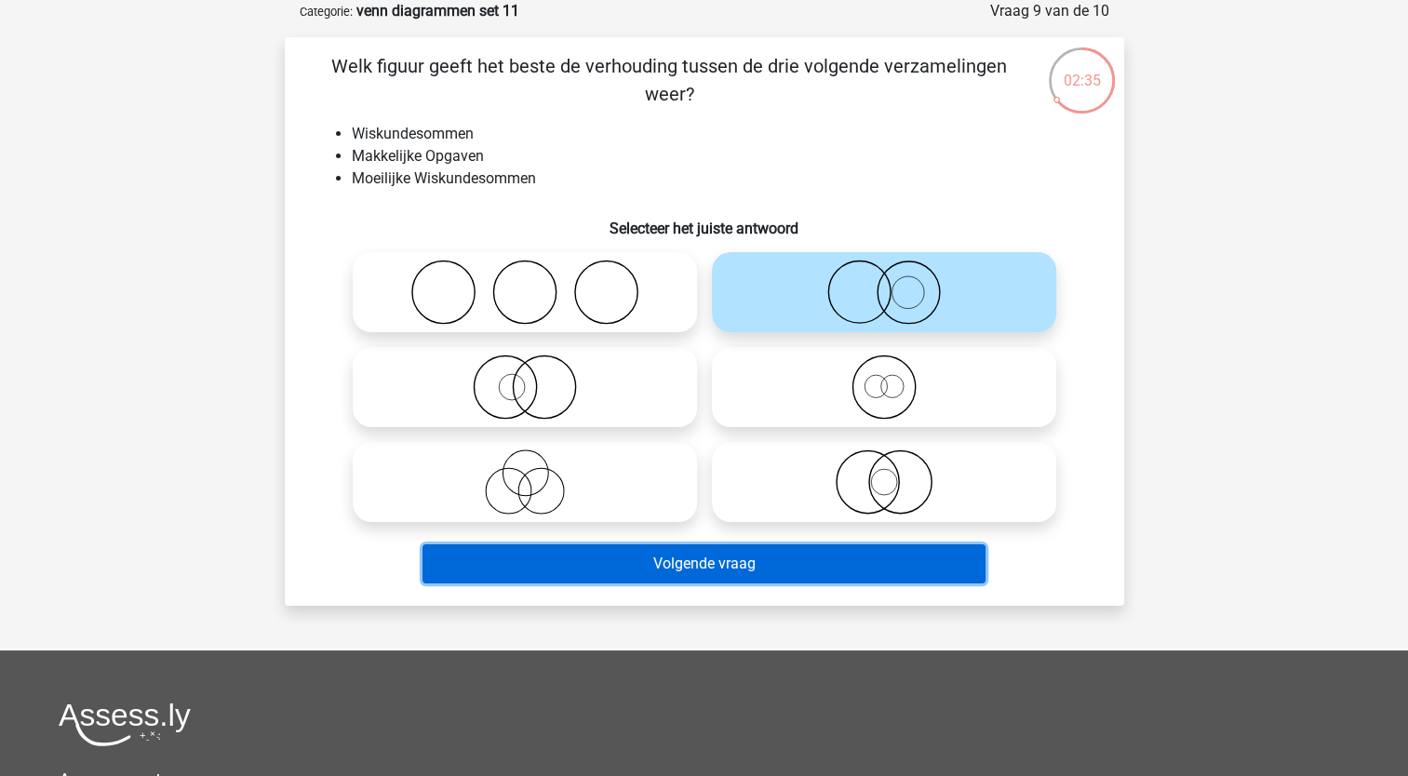
click at [683, 566] on button "Volgende vraag" at bounding box center [704, 563] width 563 height 39
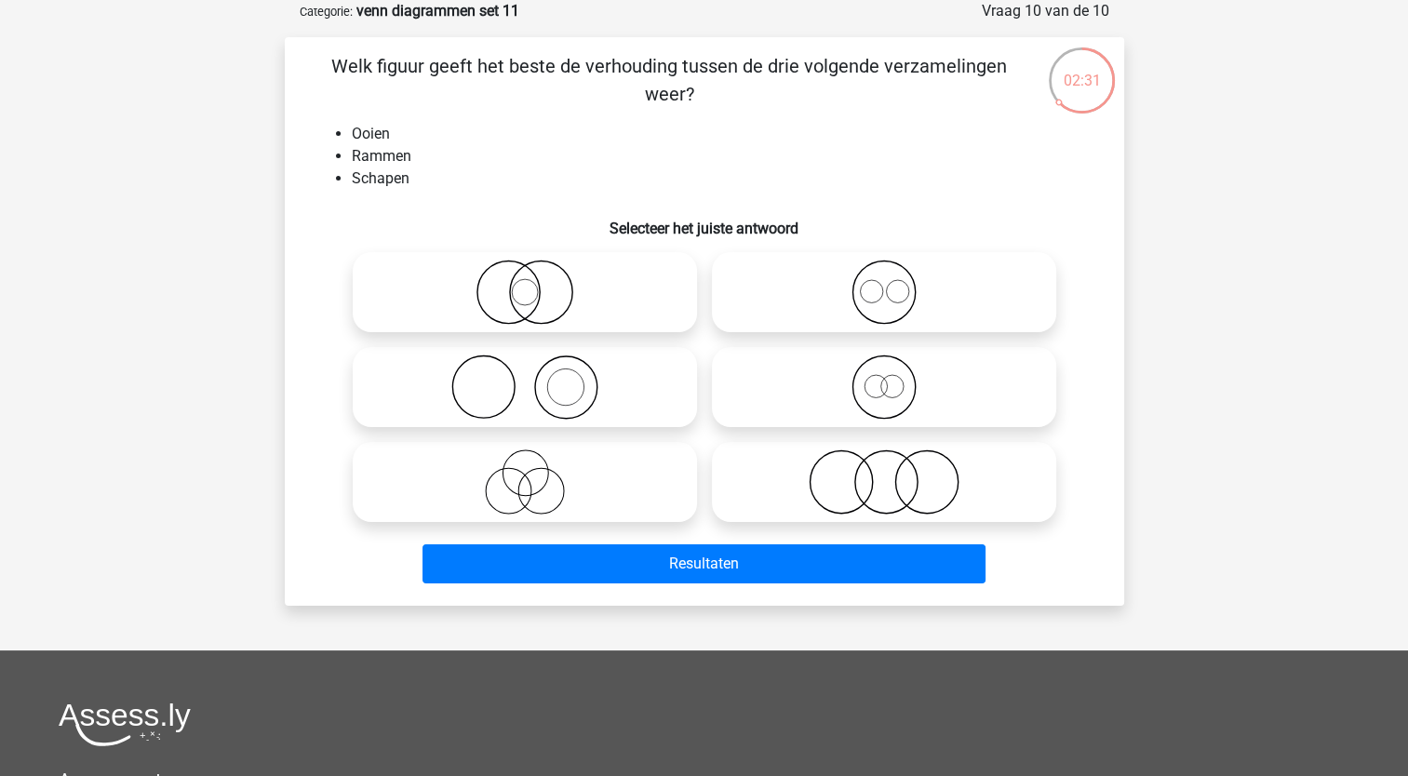
click at [856, 296] on icon at bounding box center [883, 292] width 329 height 65
click at [884, 283] on input "radio" at bounding box center [890, 277] width 12 height 12
radio input "true"
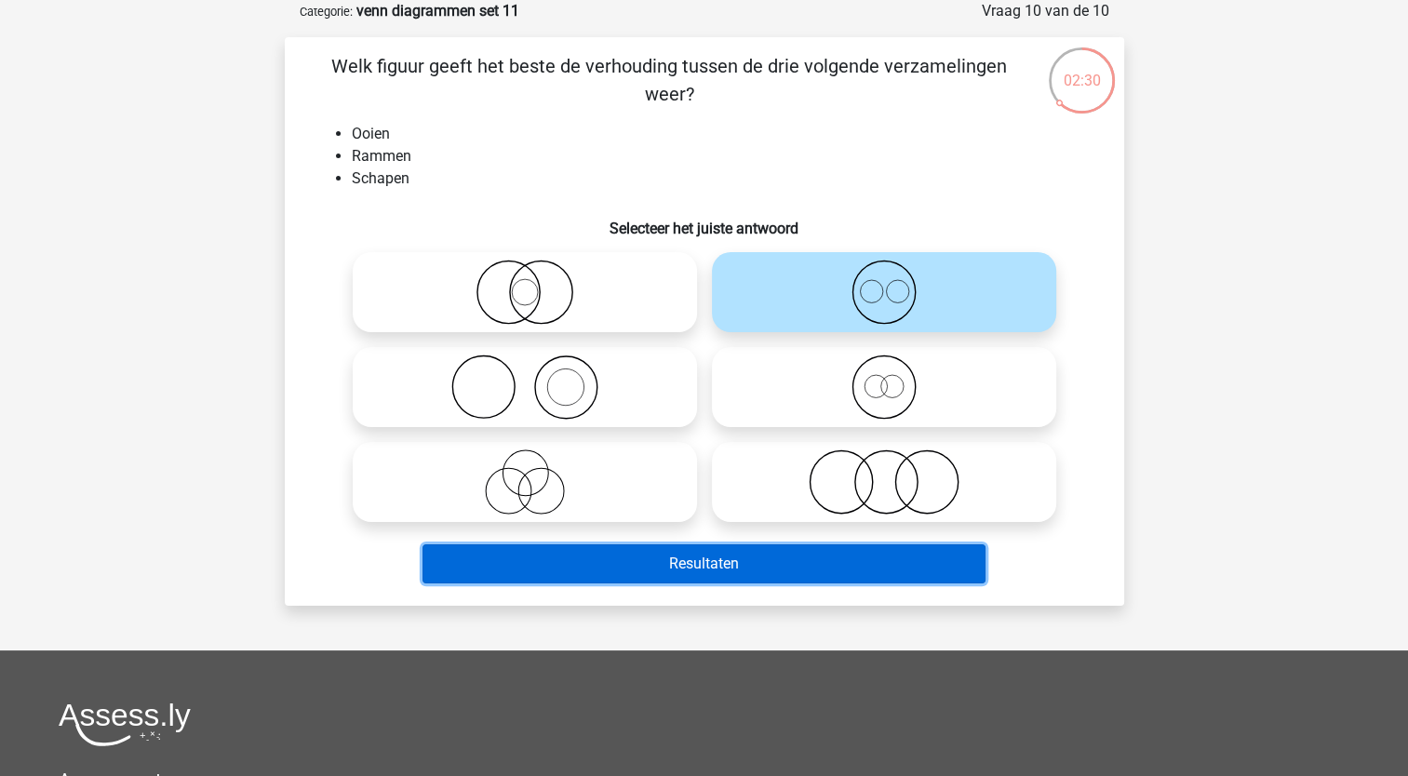
click at [651, 567] on button "Resultaten" at bounding box center [704, 563] width 563 height 39
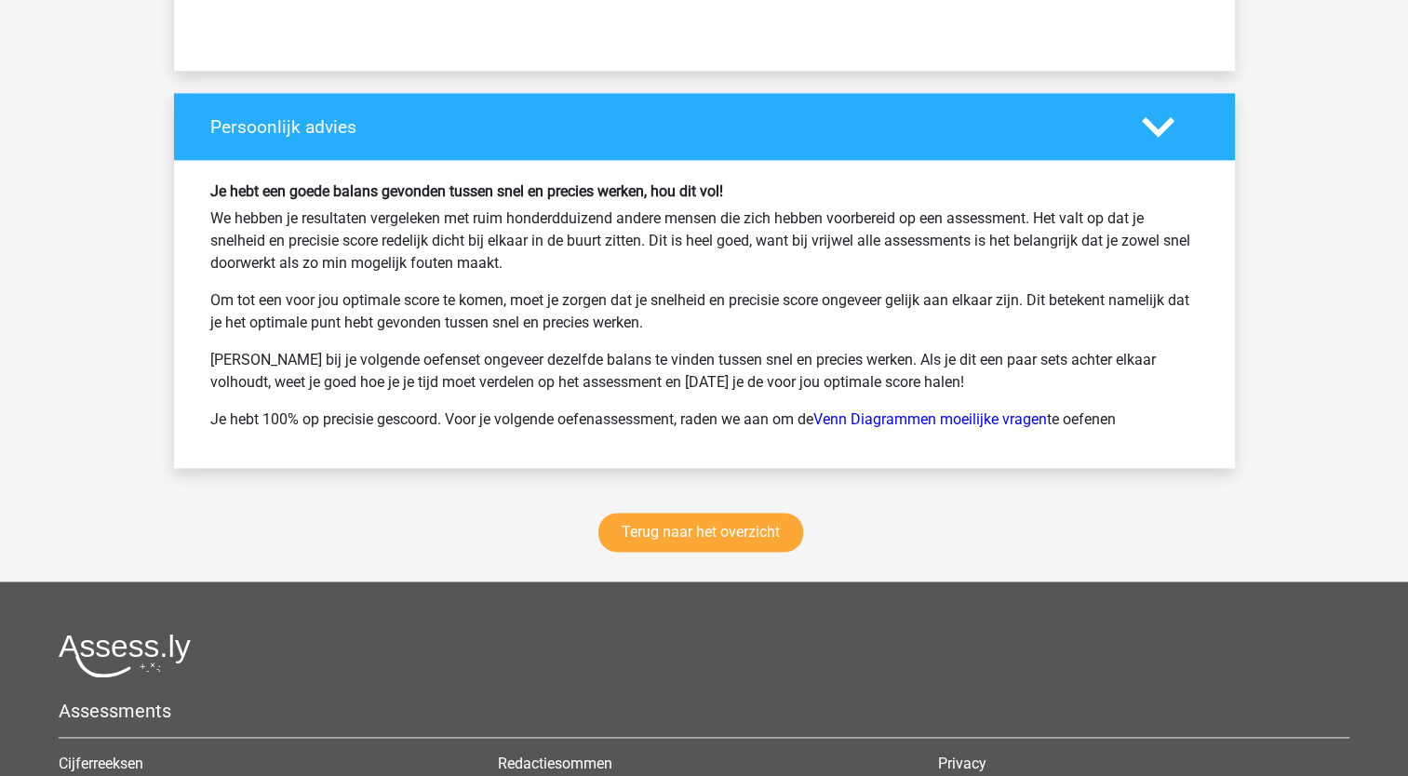
scroll to position [2390, 0]
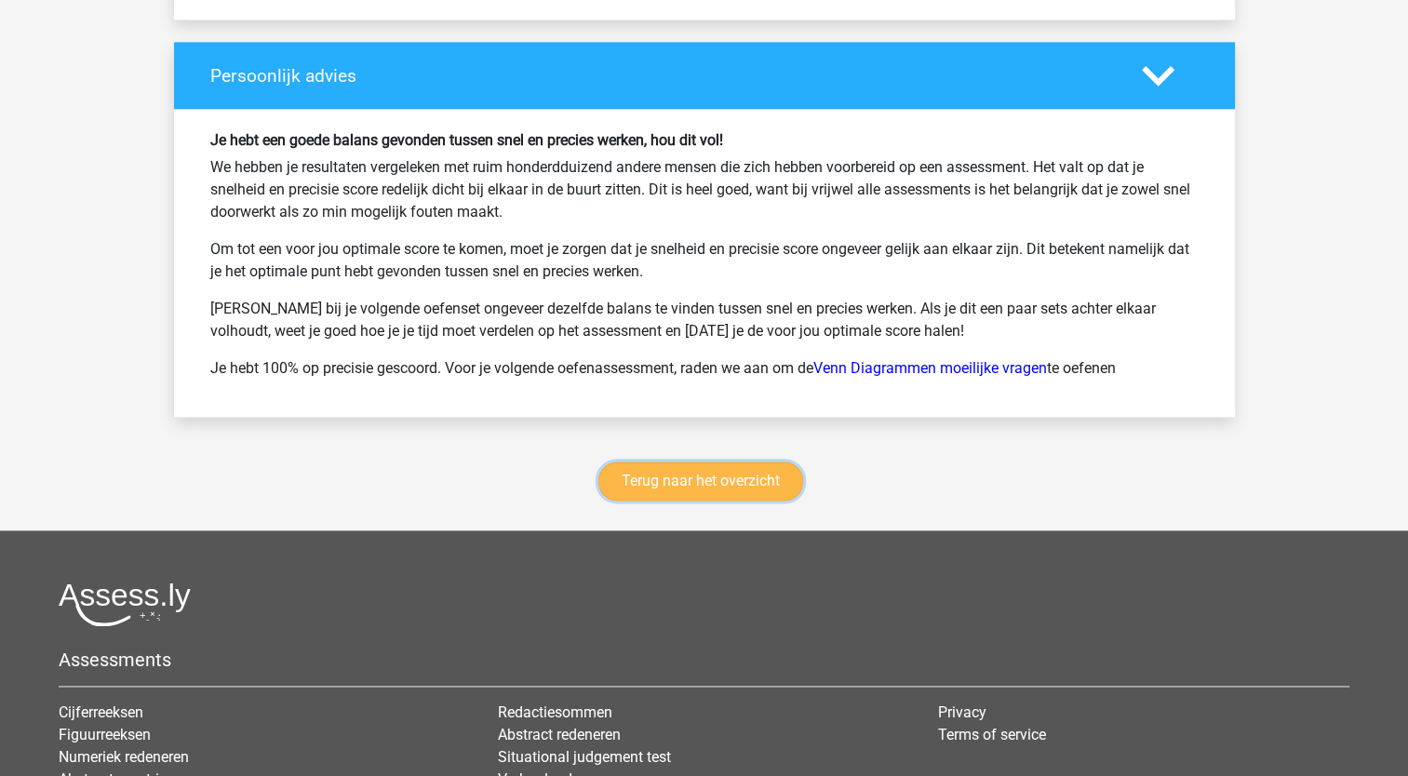
click at [728, 475] on link "Terug naar het overzicht" at bounding box center [700, 481] width 205 height 39
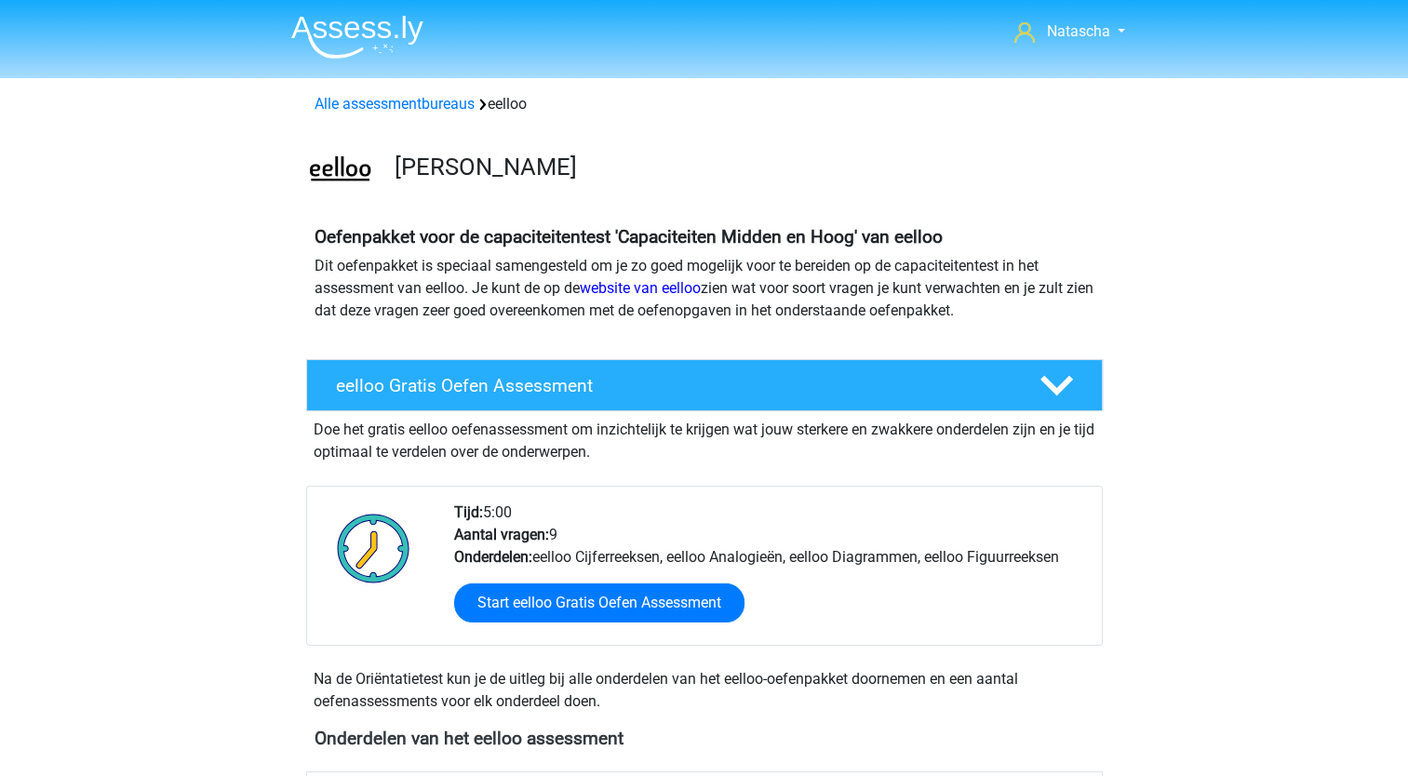
click at [317, 15] on img at bounding box center [357, 37] width 132 height 44
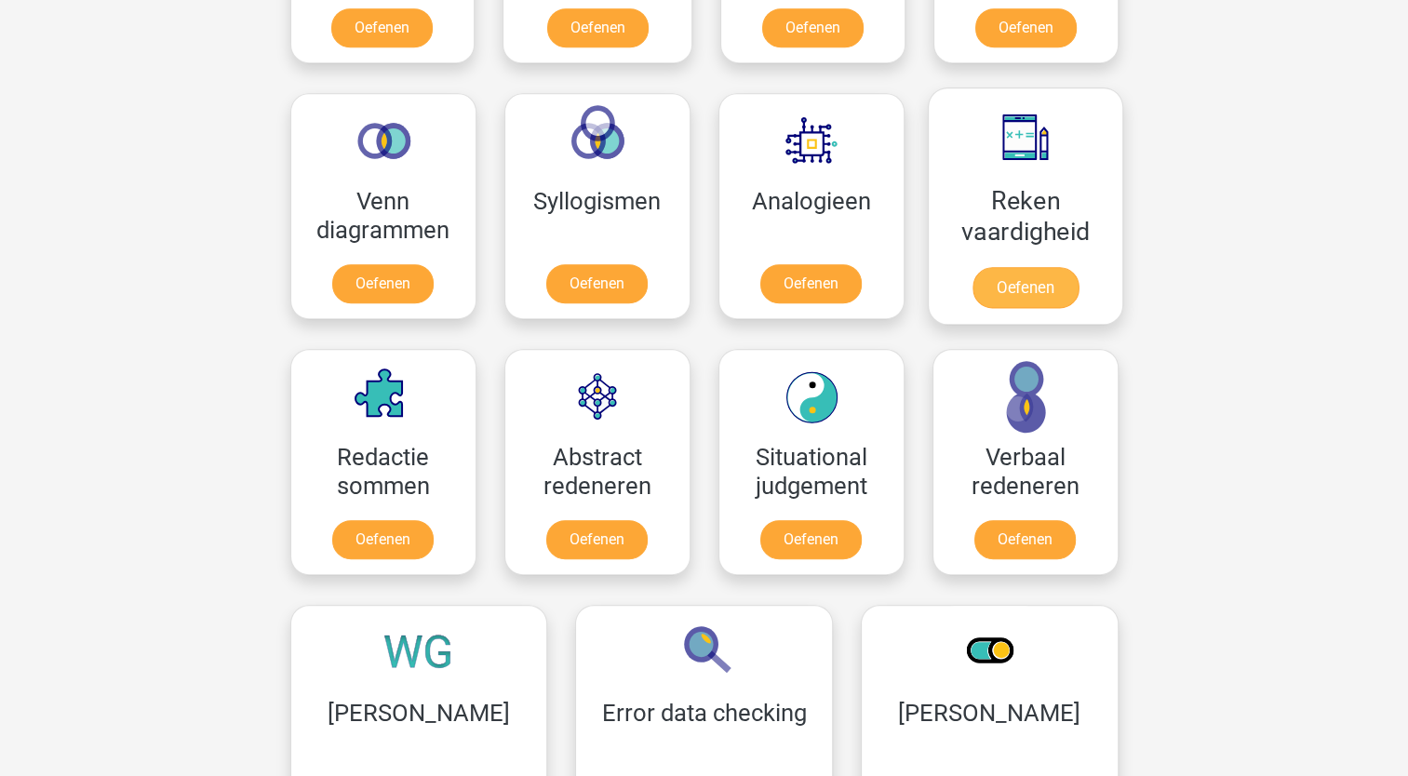
scroll to position [1033, 0]
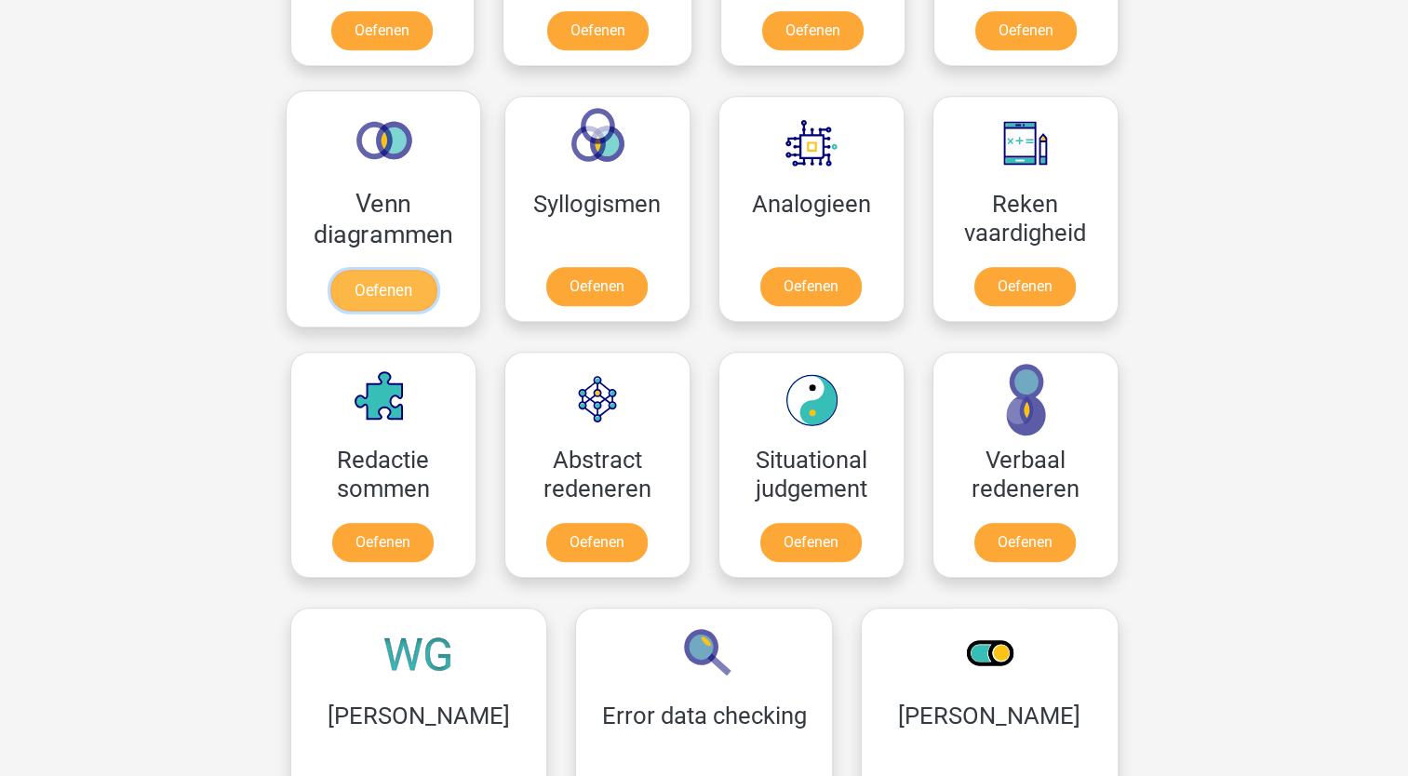
click at [413, 270] on link "Oefenen" at bounding box center [382, 290] width 106 height 41
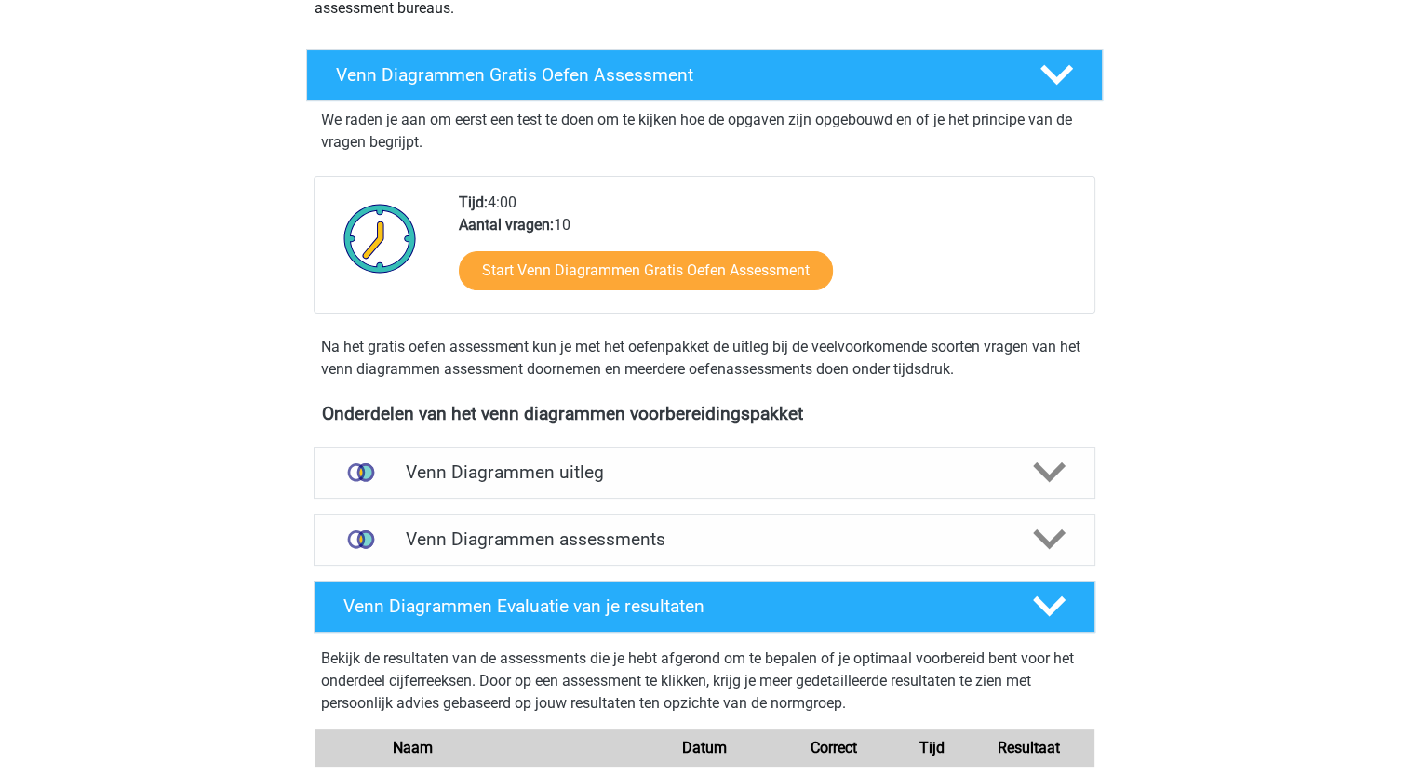
scroll to position [282, 0]
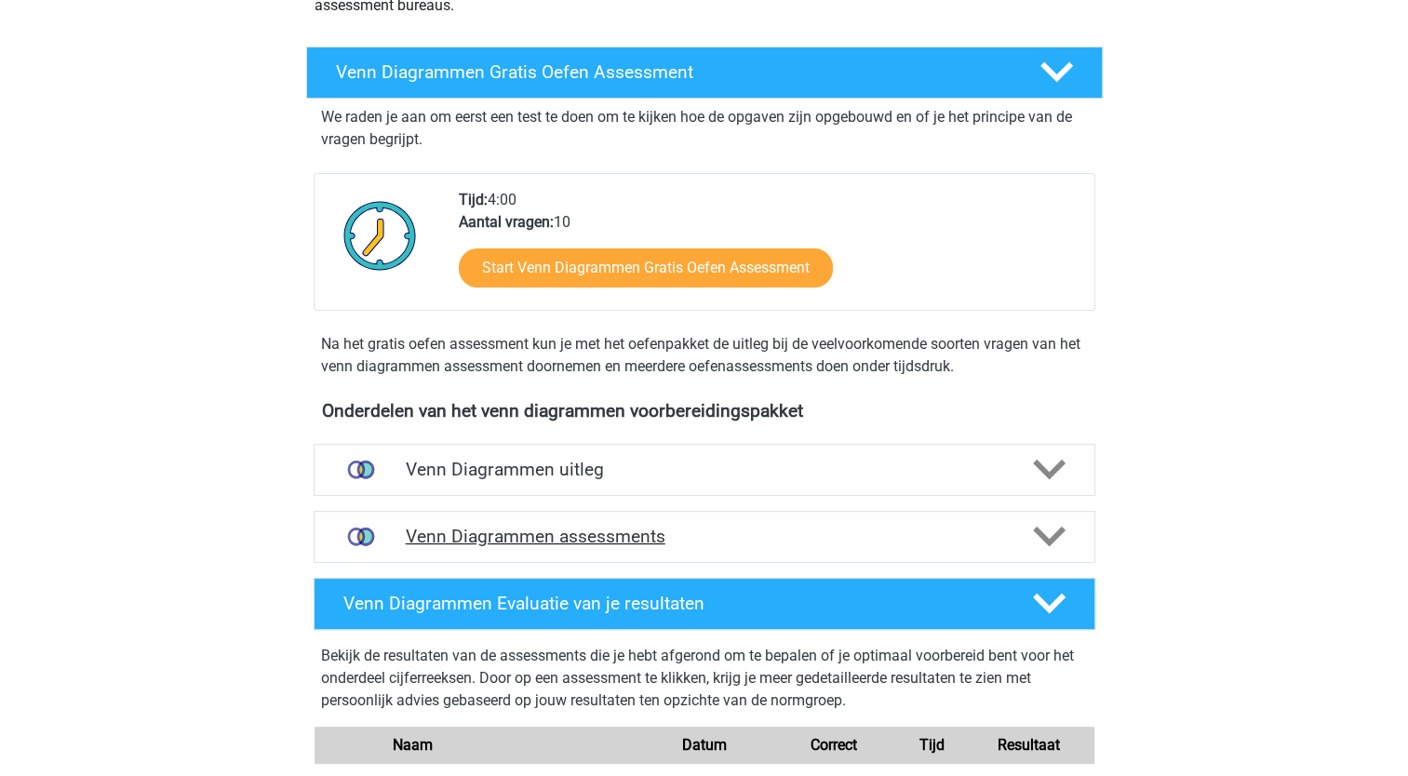
click at [1050, 530] on icon at bounding box center [1049, 536] width 33 height 33
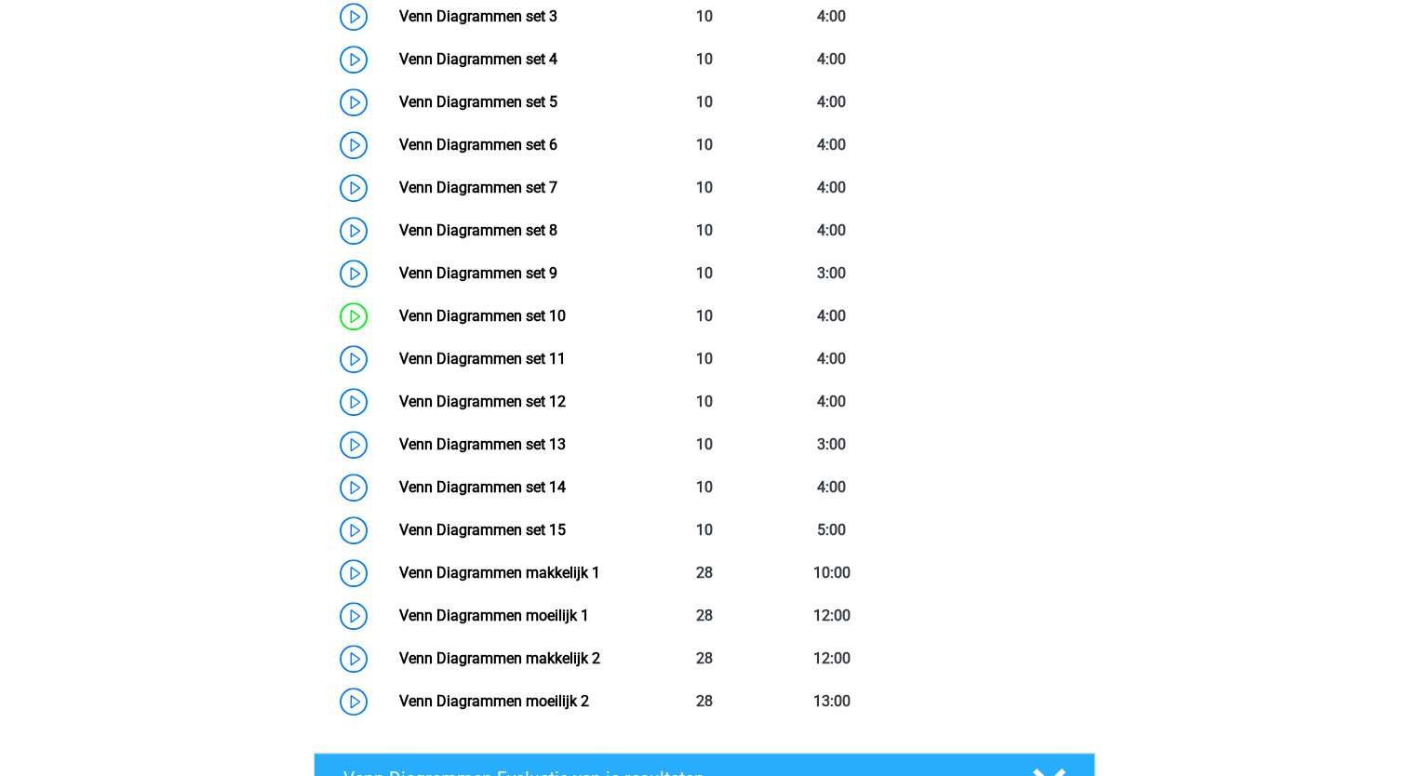
scroll to position [1067, 0]
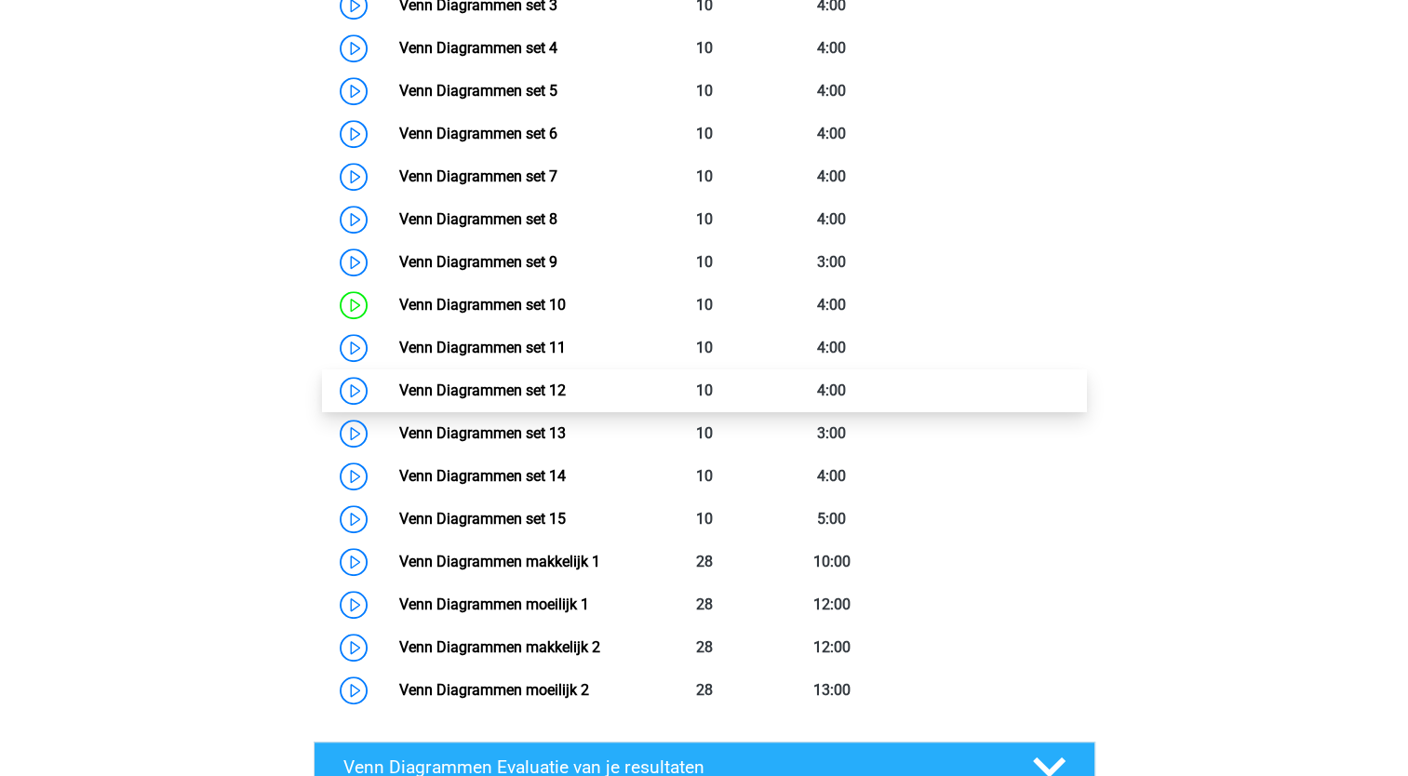
click at [458, 390] on link "Venn Diagrammen set 12" at bounding box center [482, 391] width 167 height 18
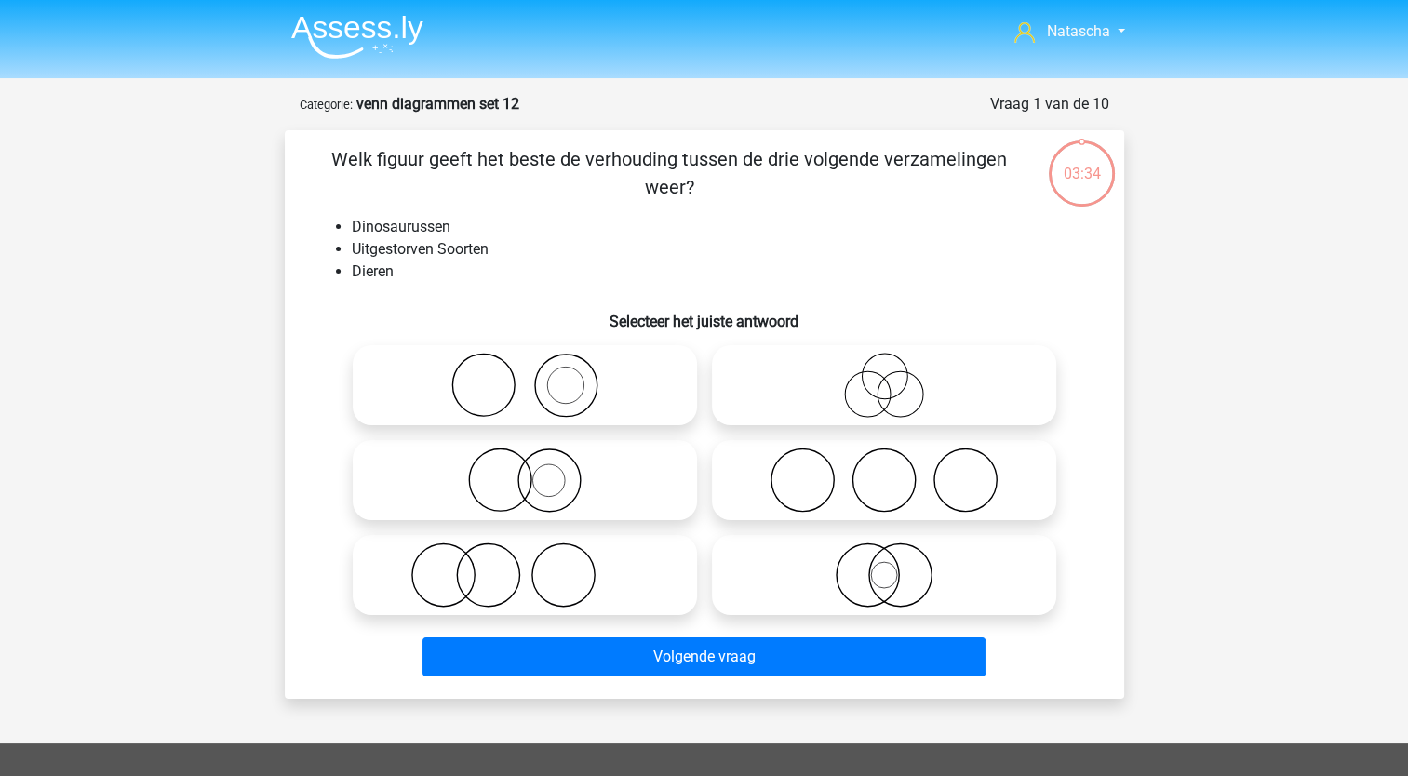
click at [550, 398] on icon at bounding box center [524, 385] width 329 height 65
click at [537, 376] on input "radio" at bounding box center [531, 370] width 12 height 12
radio input "true"
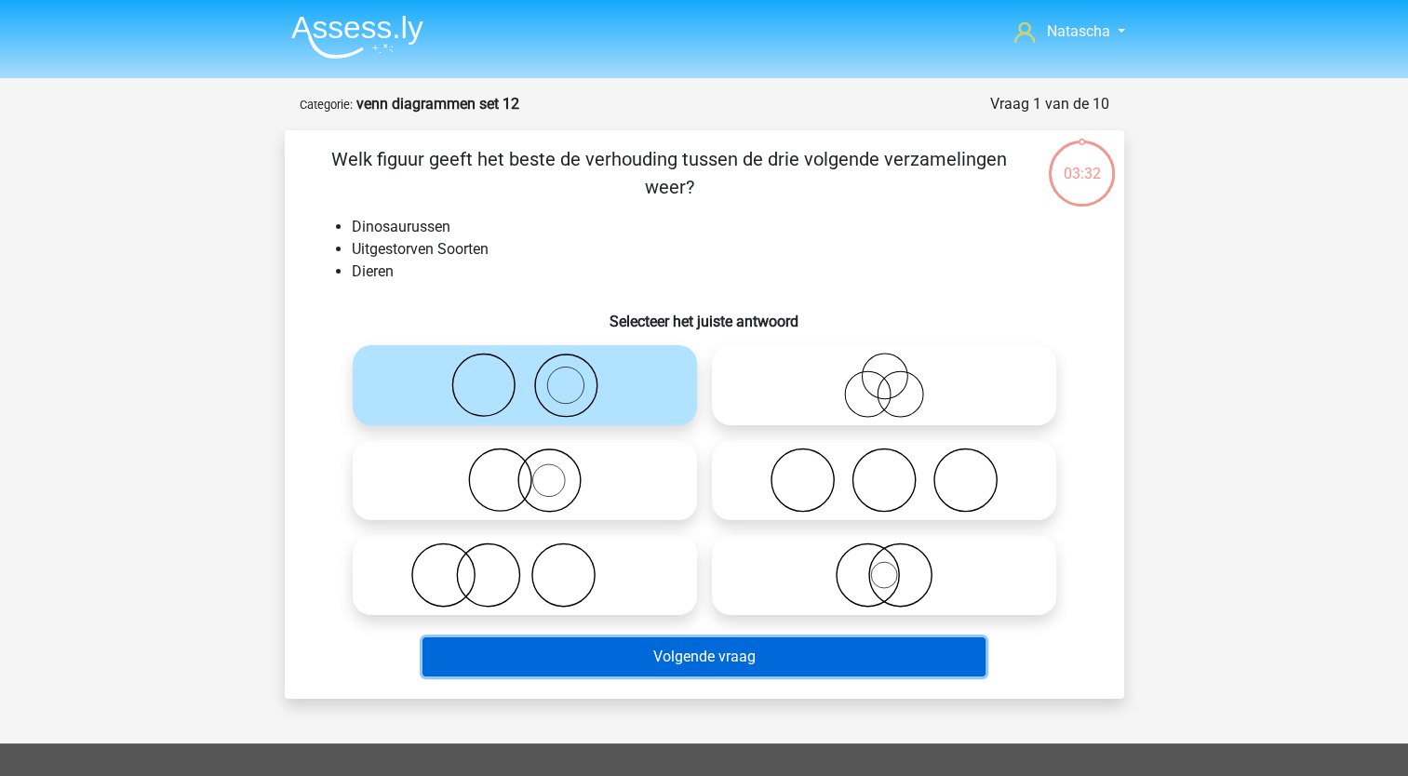
click at [530, 657] on button "Volgende vraag" at bounding box center [704, 656] width 563 height 39
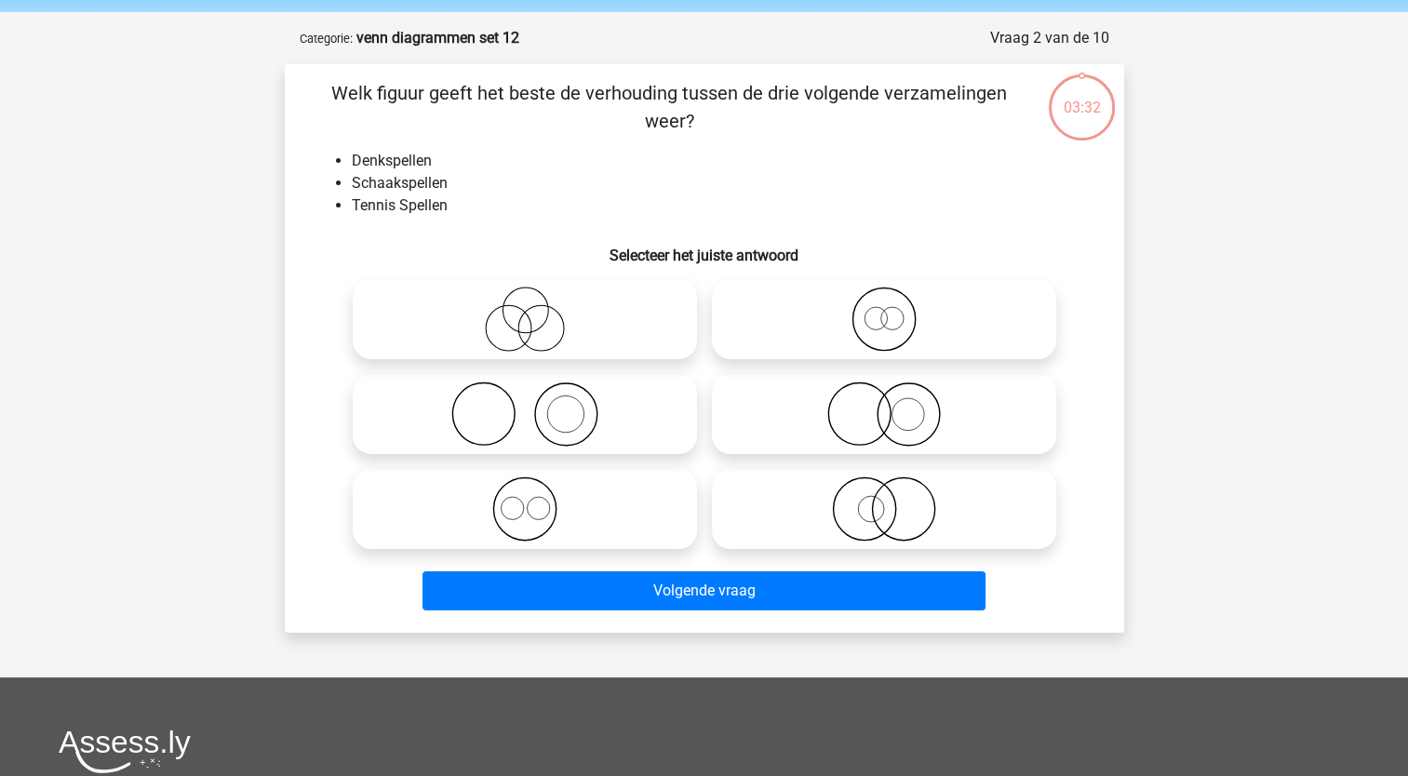
scroll to position [93, 0]
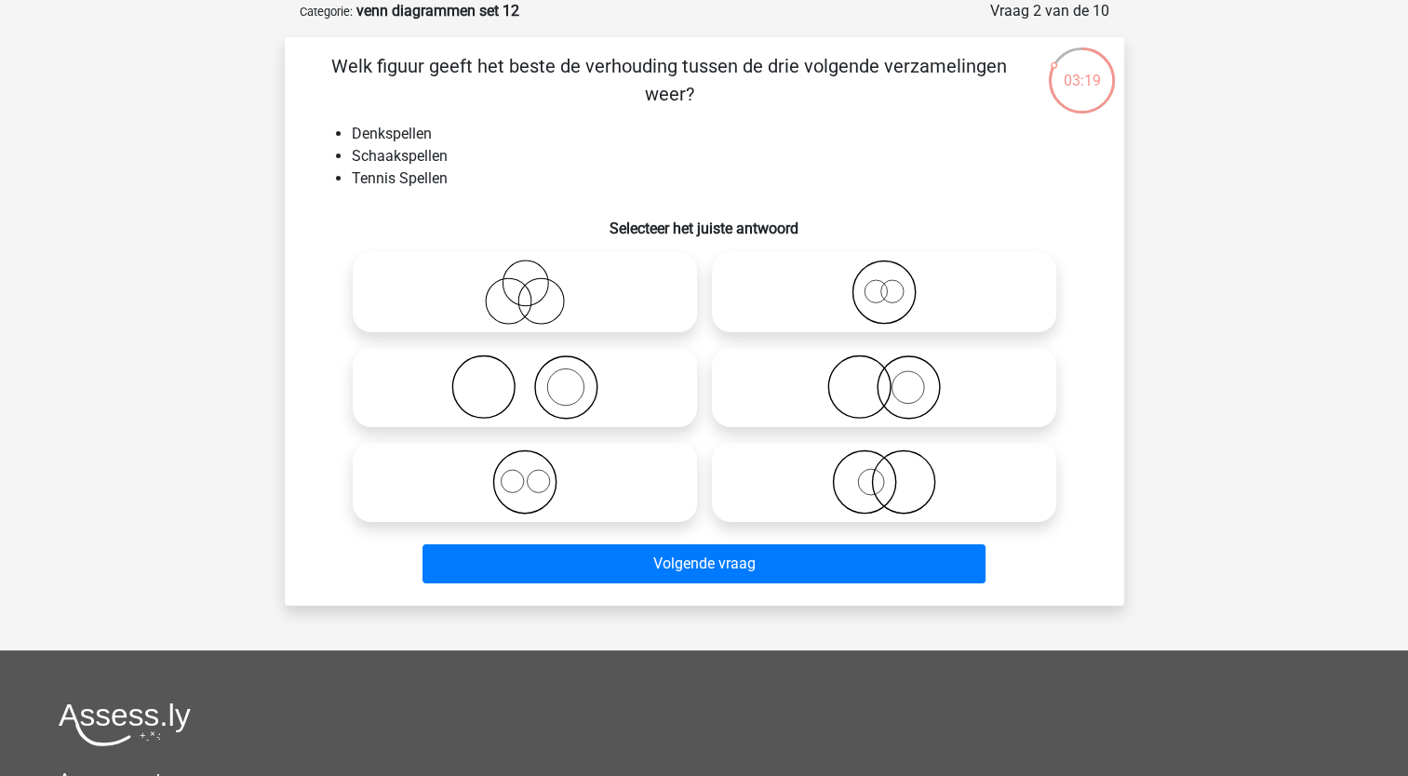
click at [833, 387] on icon at bounding box center [883, 387] width 329 height 65
click at [884, 378] on input "radio" at bounding box center [890, 372] width 12 height 12
radio input "true"
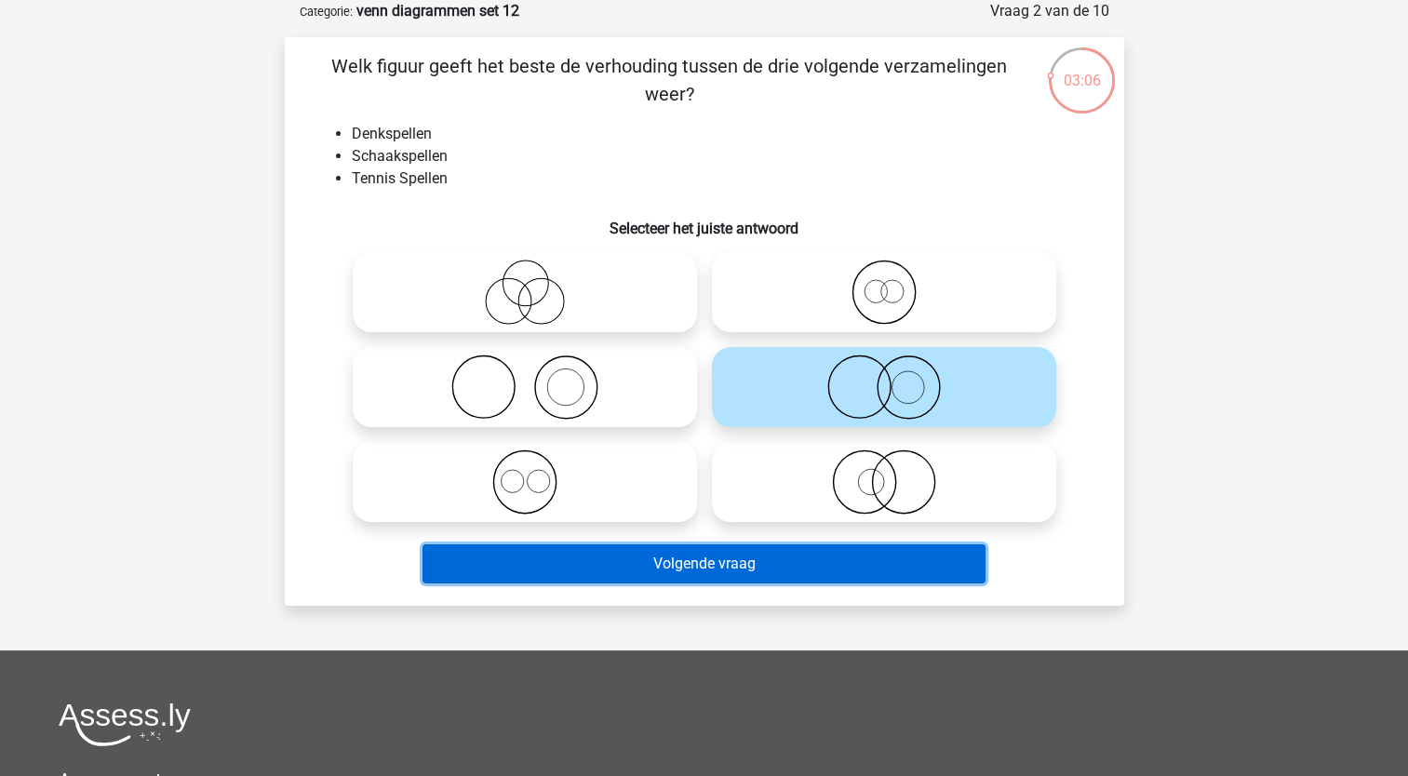
click at [697, 564] on button "Volgende vraag" at bounding box center [704, 563] width 563 height 39
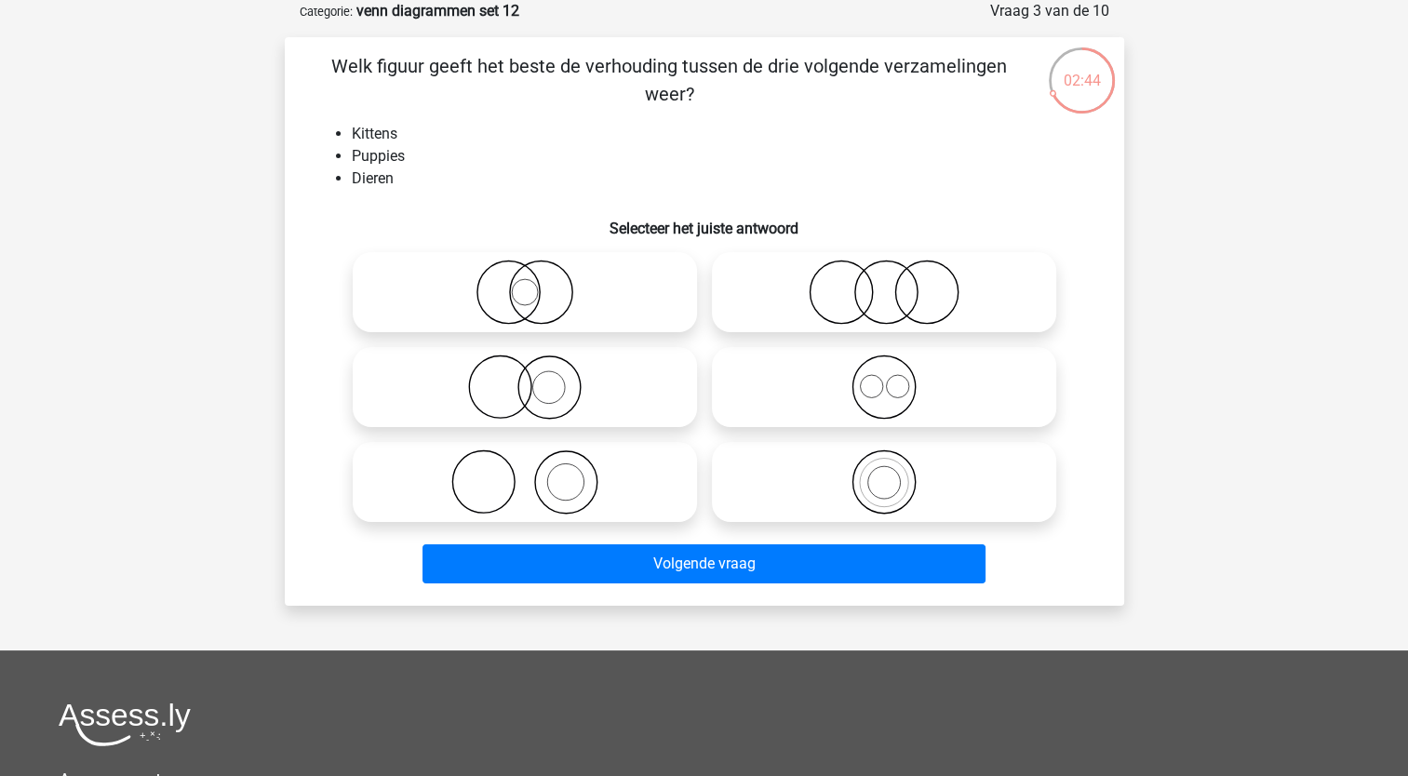
click at [858, 382] on icon at bounding box center [883, 387] width 329 height 65
click at [884, 378] on input "radio" at bounding box center [890, 372] width 12 height 12
radio input "true"
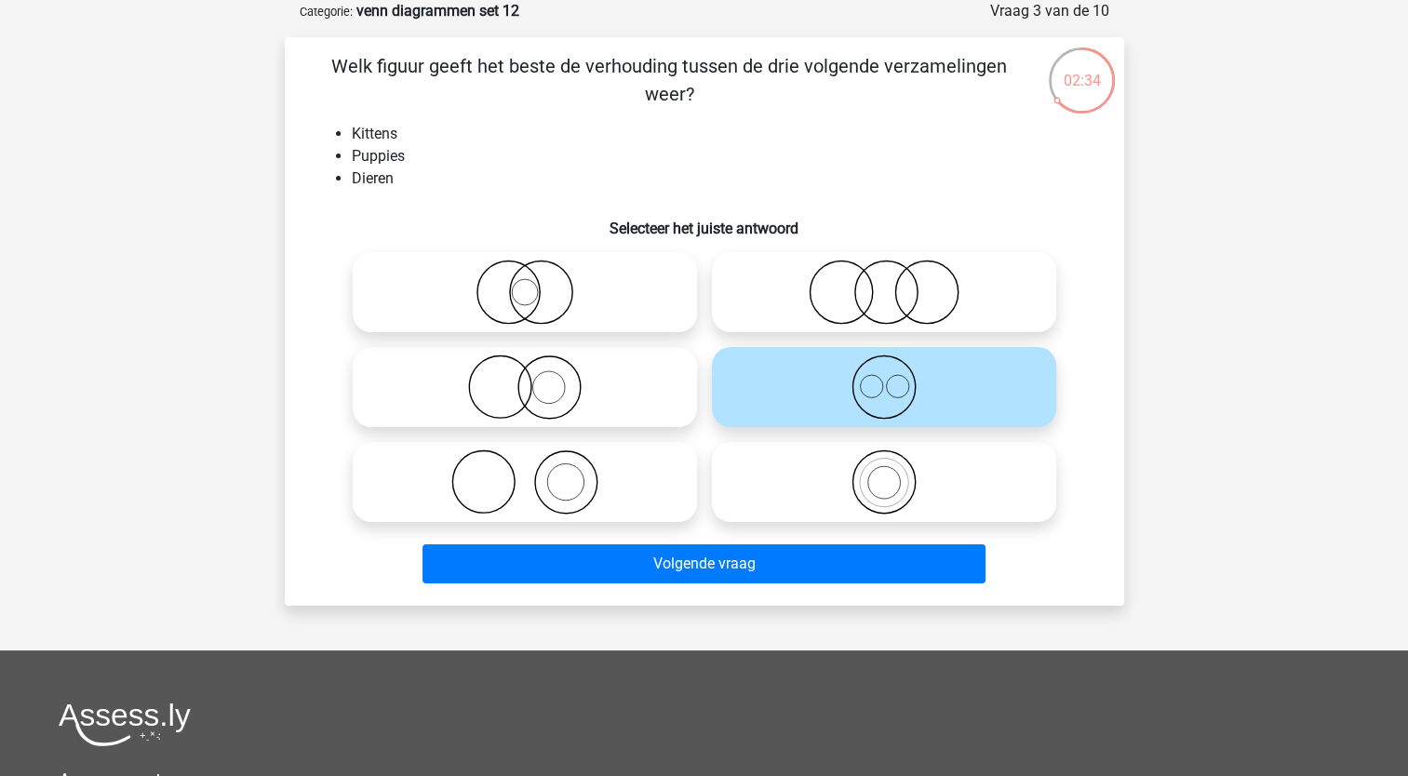
click at [893, 490] on icon at bounding box center [883, 482] width 329 height 65
click at [893, 473] on input "radio" at bounding box center [890, 467] width 12 height 12
radio input "true"
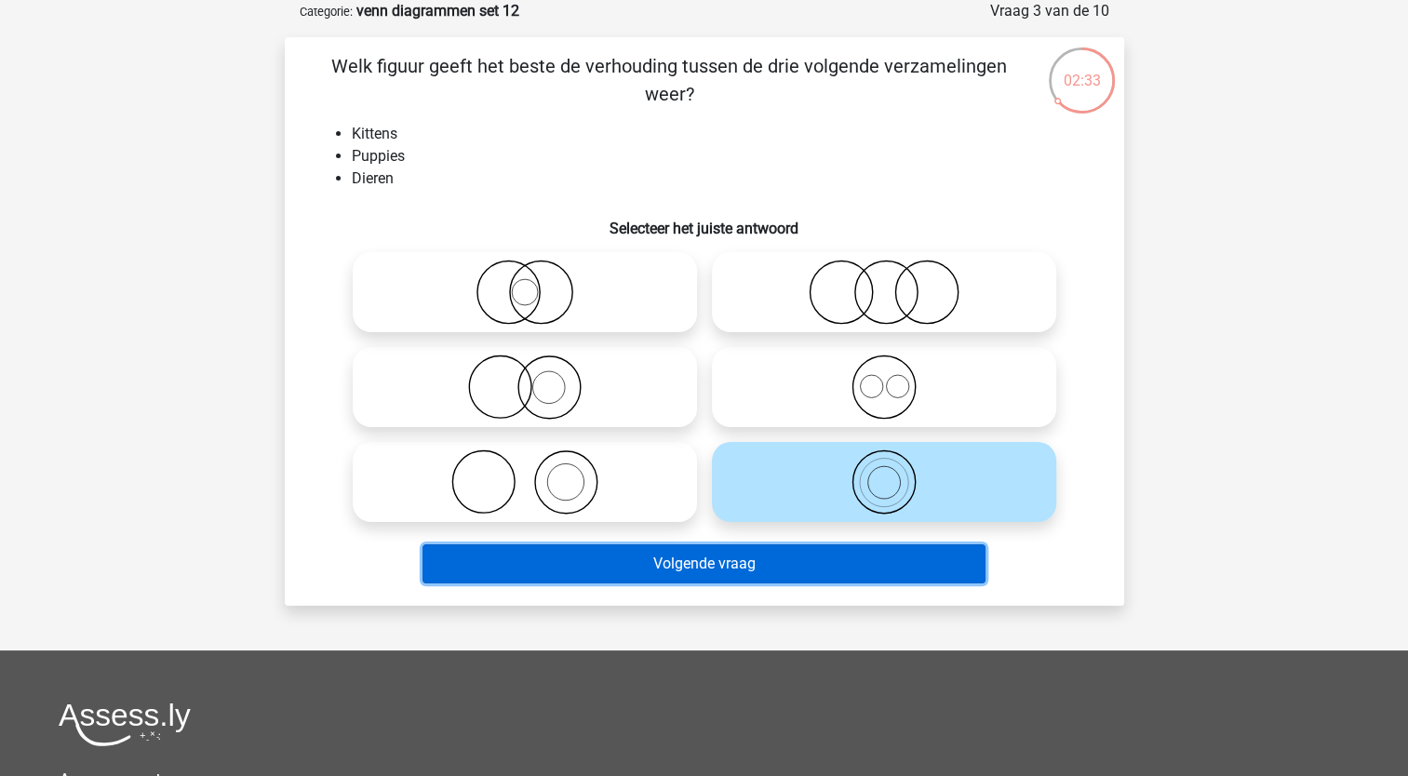
click at [740, 569] on button "Volgende vraag" at bounding box center [704, 563] width 563 height 39
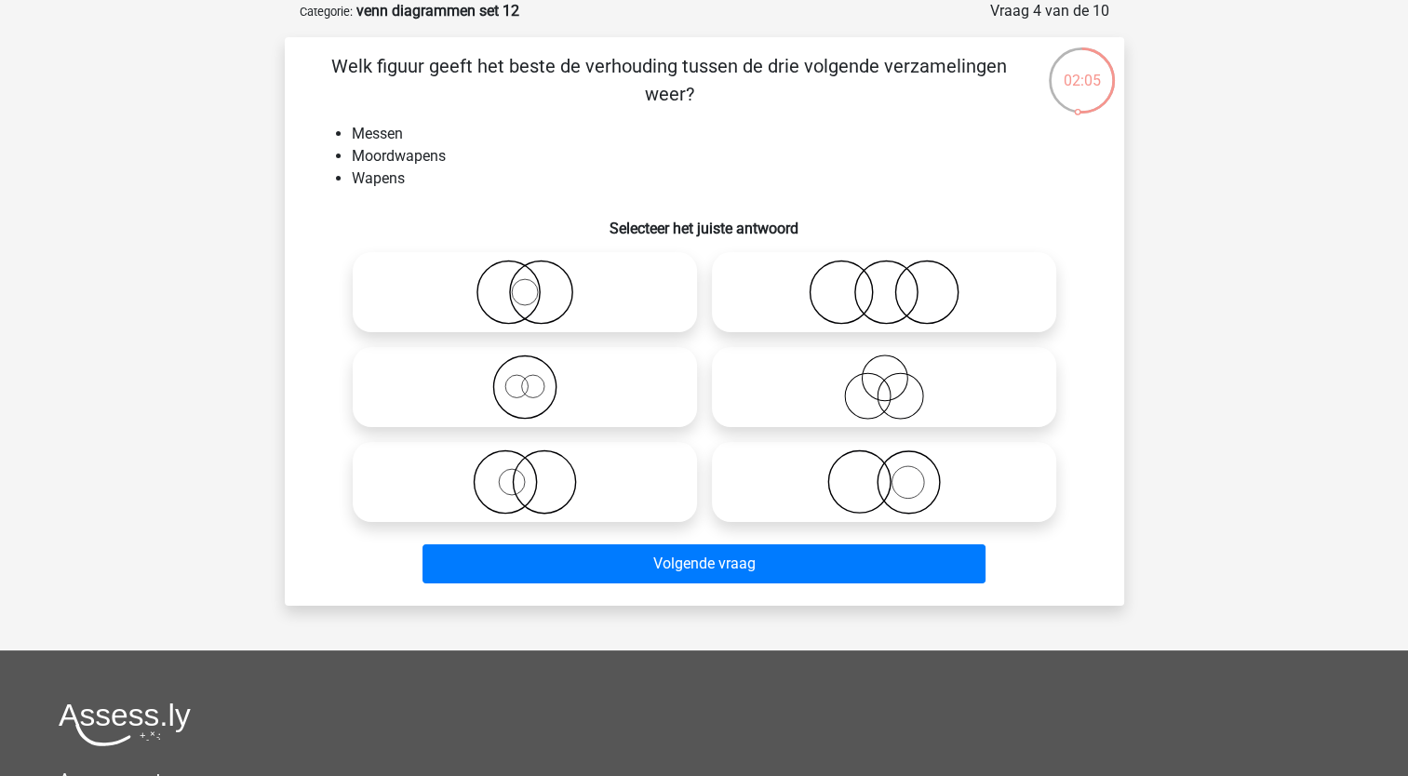
click at [867, 398] on icon at bounding box center [883, 387] width 329 height 65
click at [884, 378] on input "radio" at bounding box center [890, 372] width 12 height 12
radio input "true"
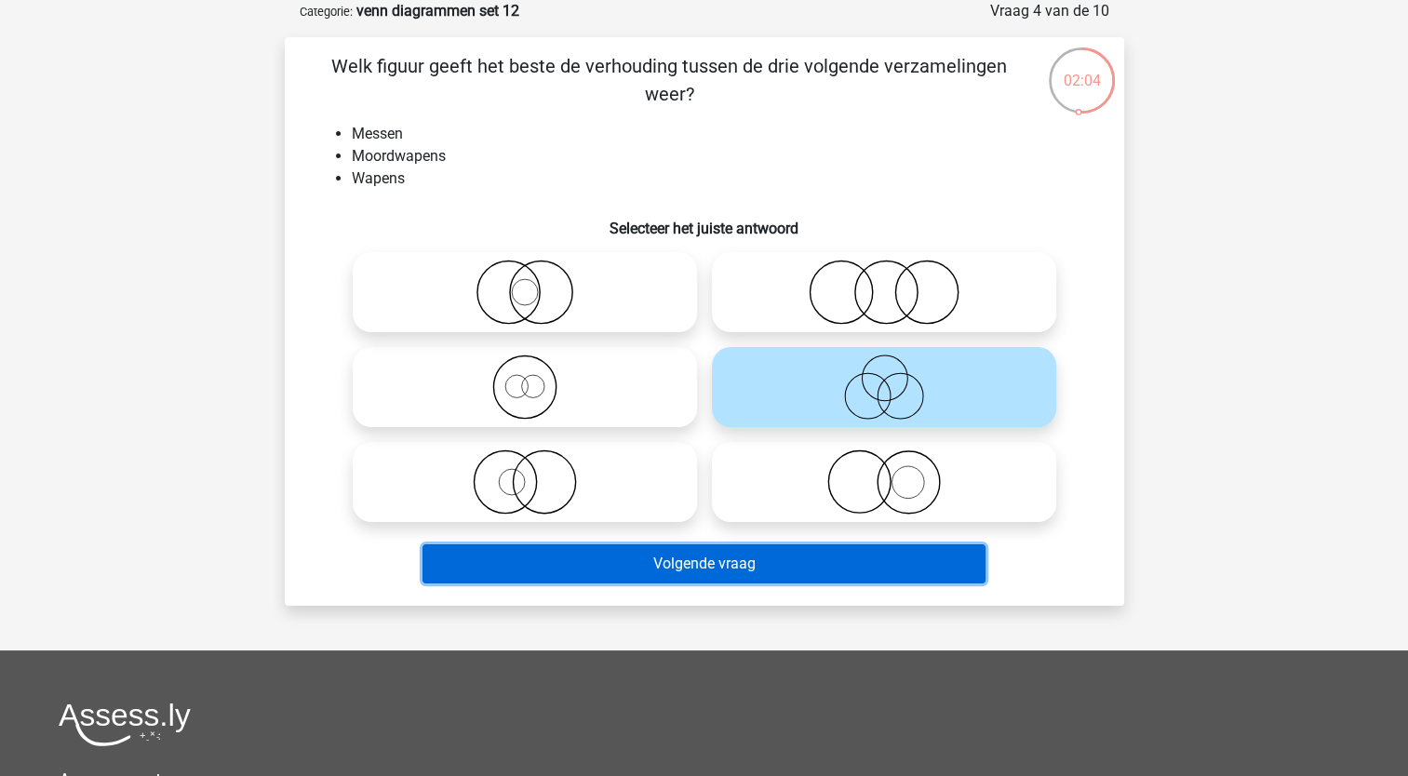
click at [705, 576] on button "Volgende vraag" at bounding box center [704, 563] width 563 height 39
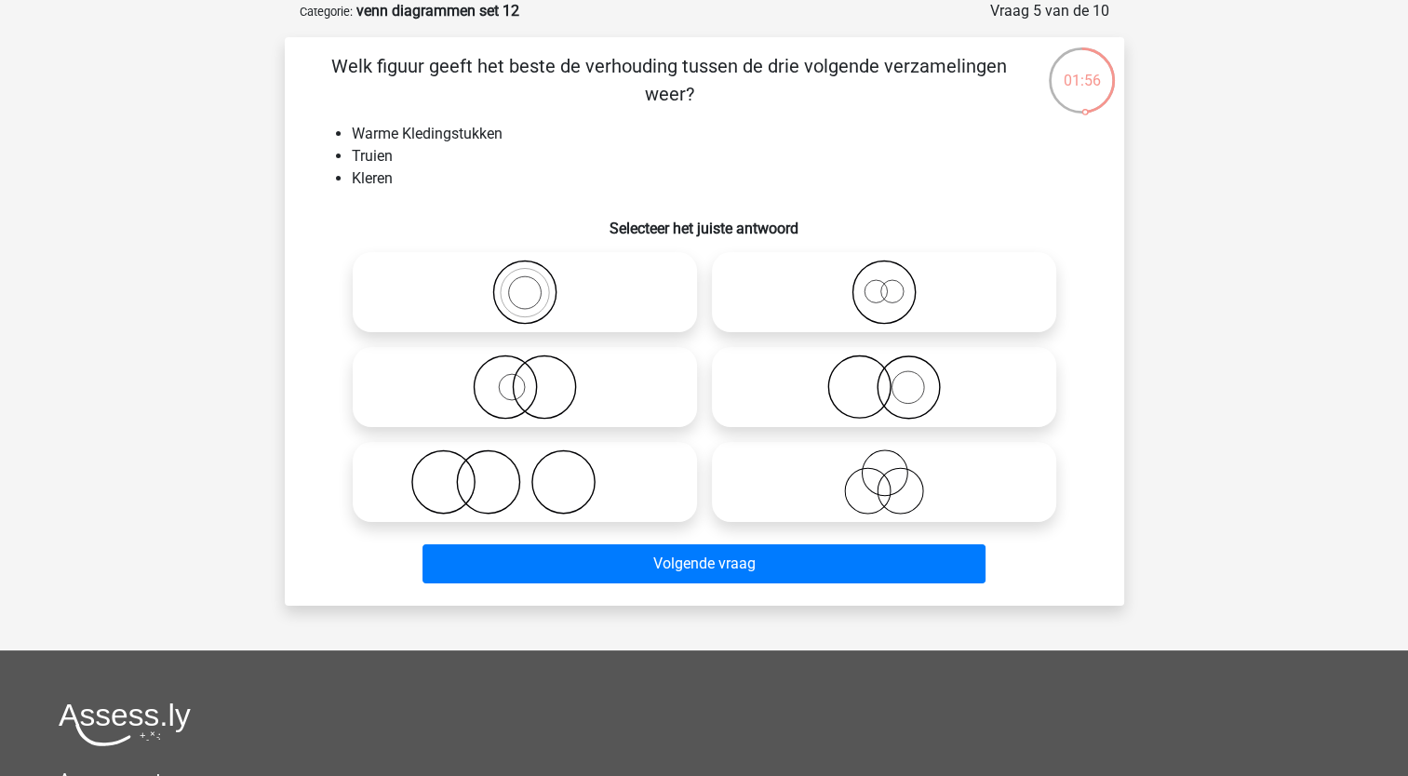
click at [556, 300] on icon at bounding box center [524, 292] width 329 height 65
click at [537, 283] on input "radio" at bounding box center [531, 277] width 12 height 12
radio input "true"
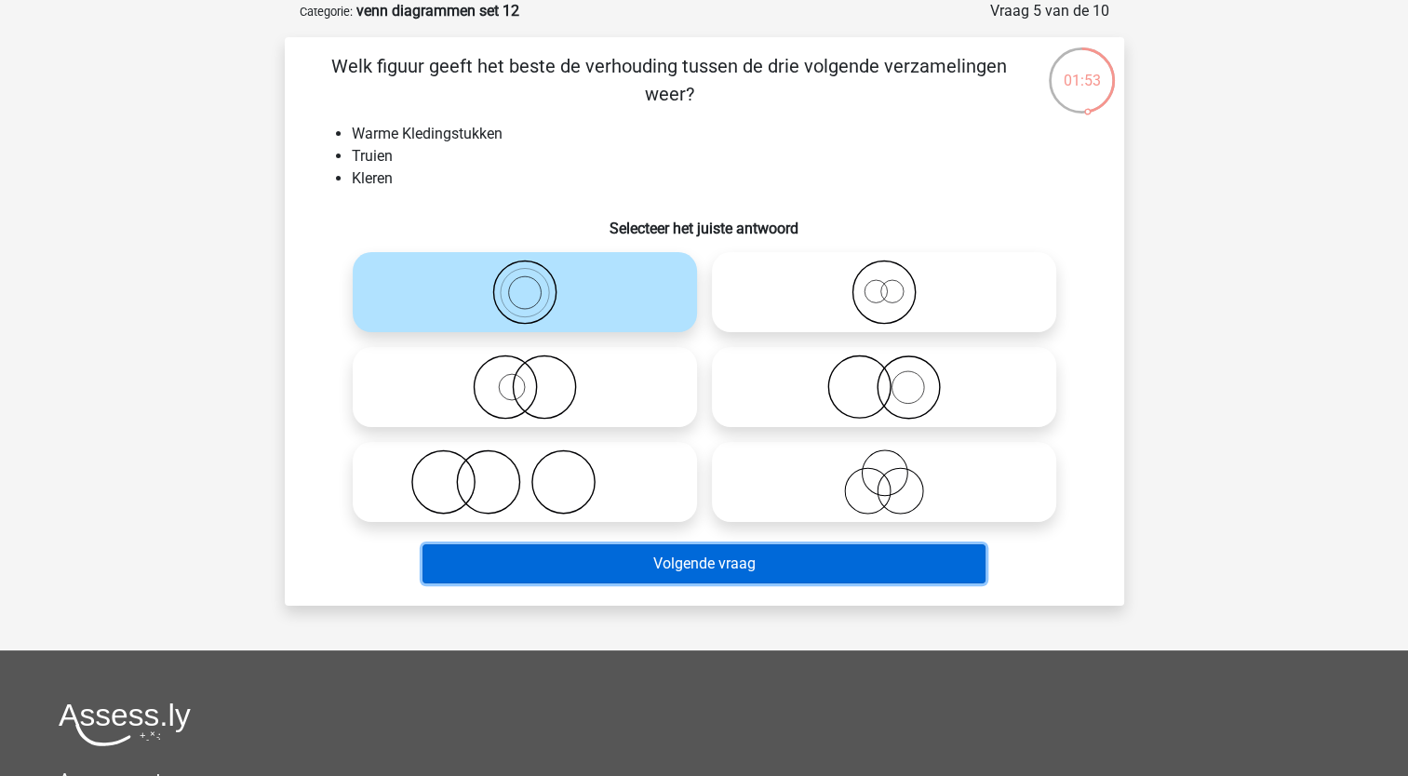
click at [503, 568] on button "Volgende vraag" at bounding box center [704, 563] width 563 height 39
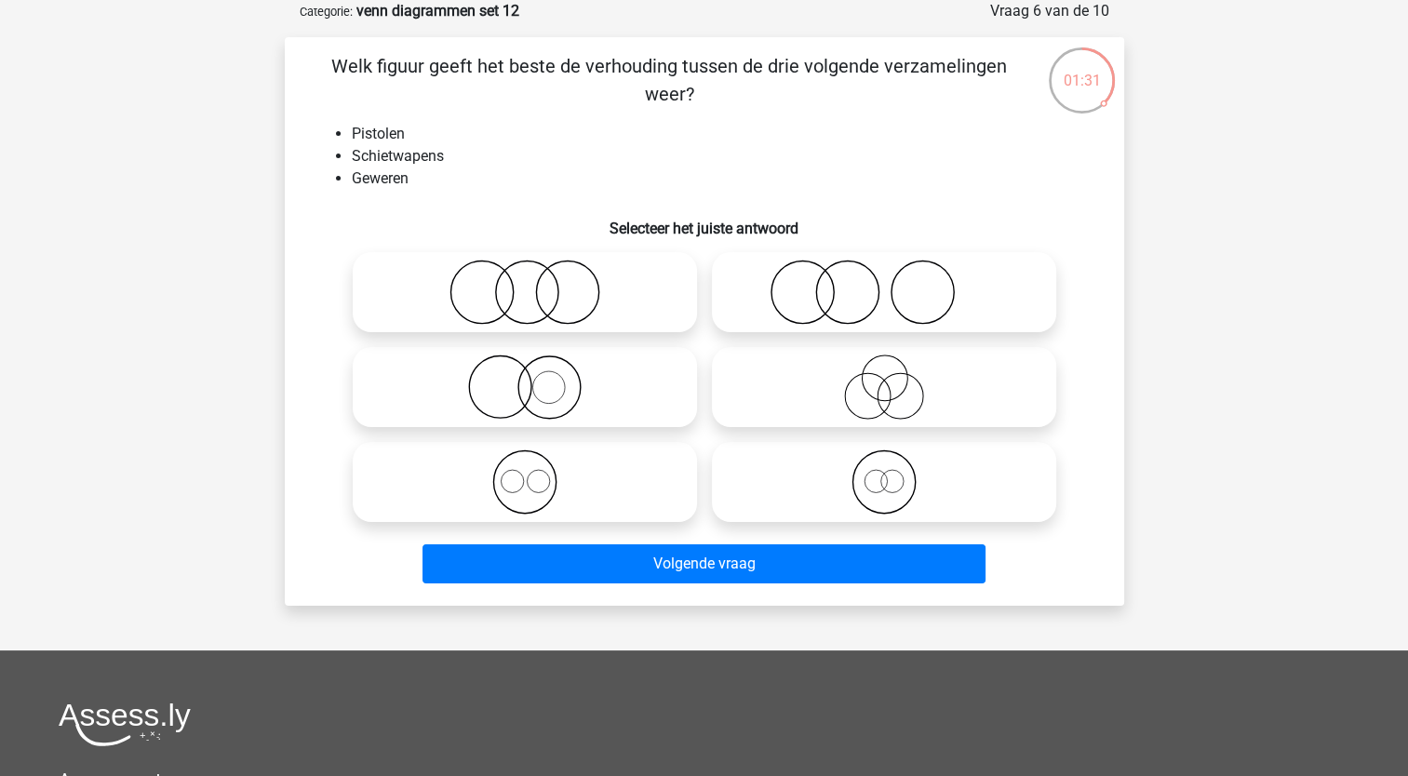
click at [515, 479] on icon at bounding box center [524, 482] width 329 height 65
click at [525, 473] on input "radio" at bounding box center [531, 467] width 12 height 12
radio input "true"
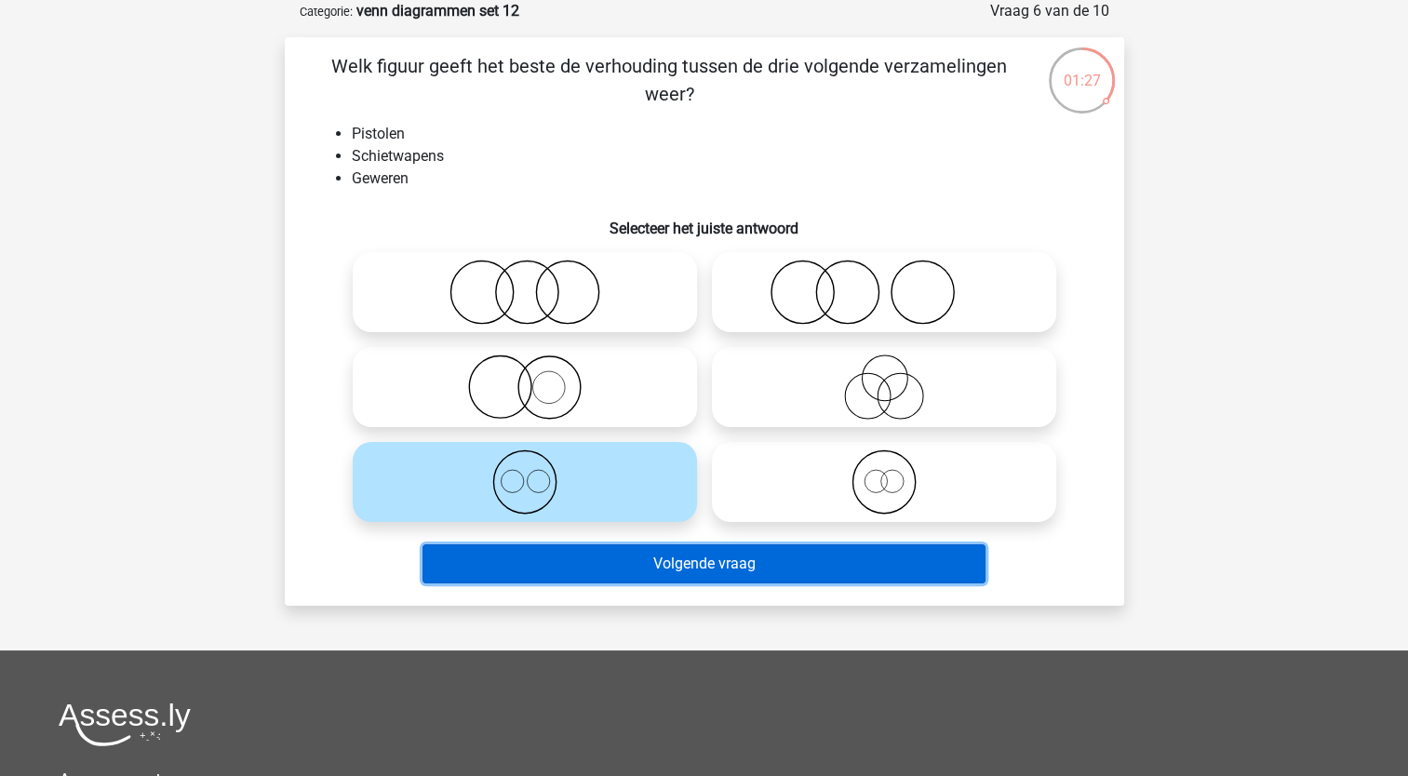
click at [503, 562] on button "Volgende vraag" at bounding box center [704, 563] width 563 height 39
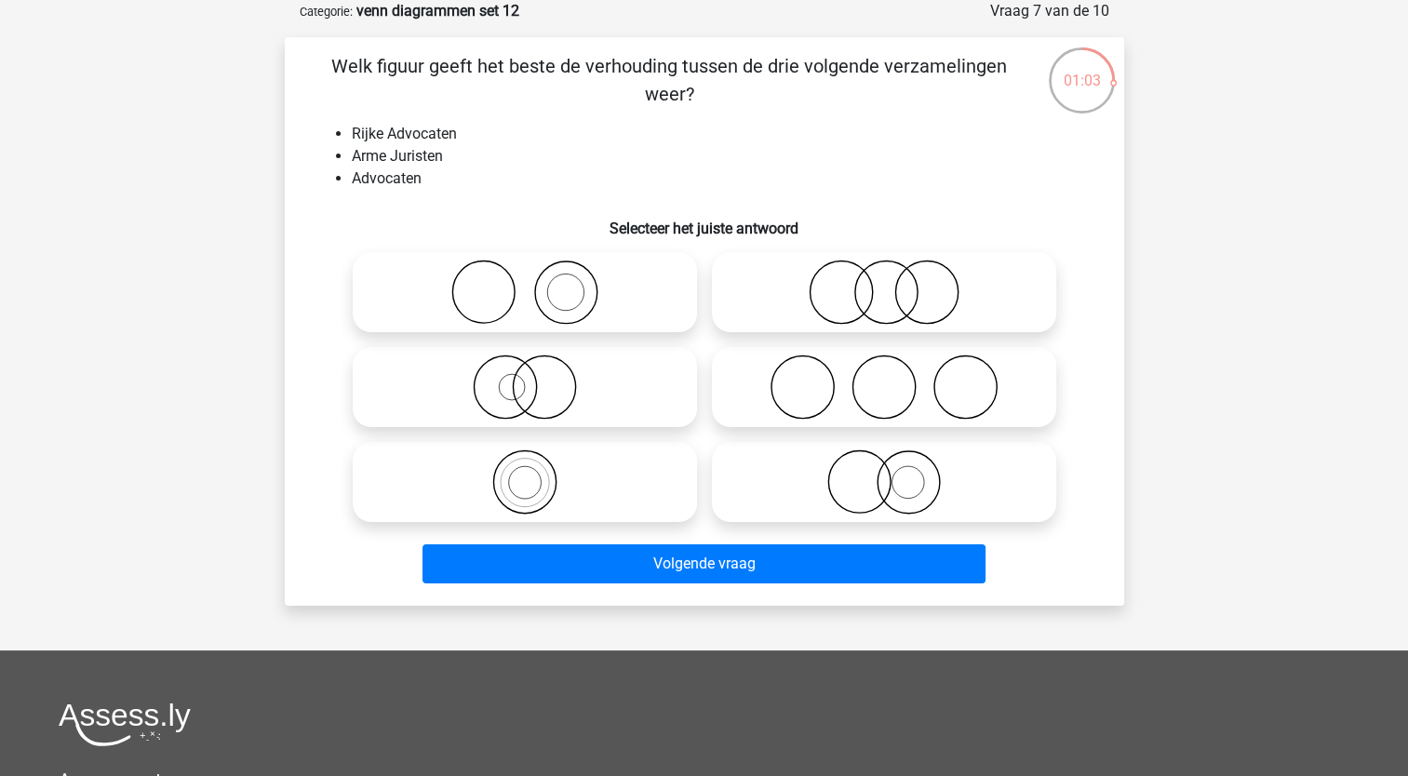
click at [846, 488] on icon at bounding box center [883, 482] width 329 height 65
click at [884, 473] on input "radio" at bounding box center [890, 467] width 12 height 12
radio input "true"
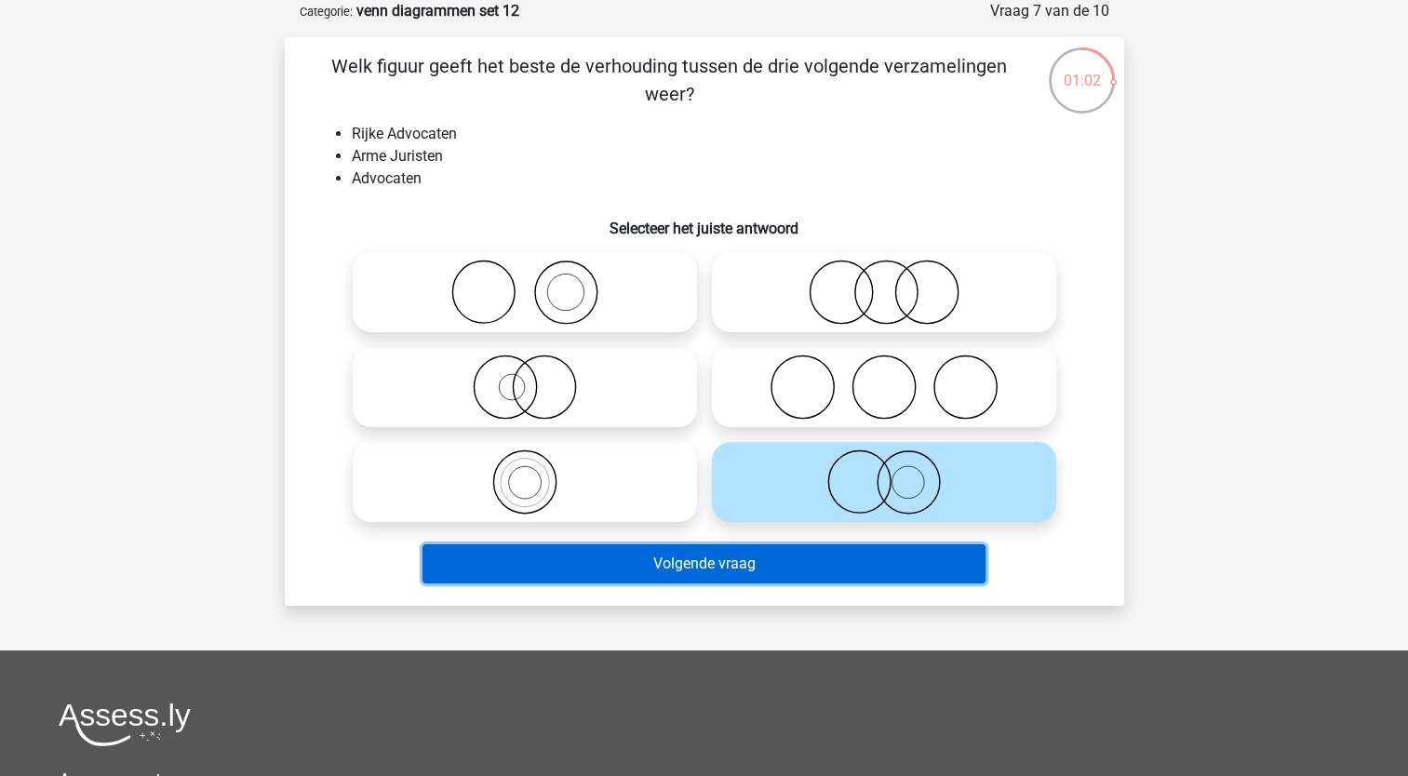
click at [739, 562] on button "Volgende vraag" at bounding box center [704, 563] width 563 height 39
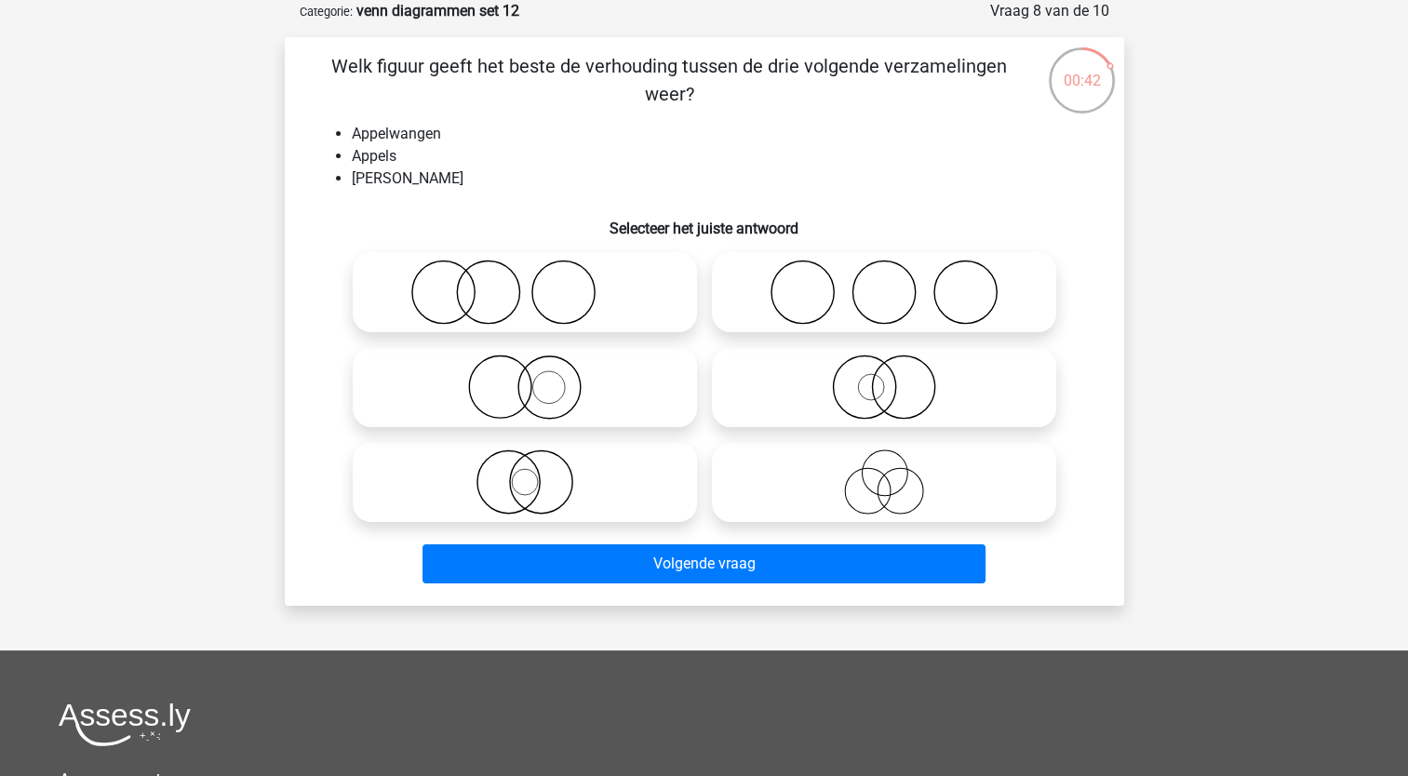
click at [550, 388] on icon at bounding box center [524, 387] width 329 height 65
click at [537, 378] on input "radio" at bounding box center [531, 372] width 12 height 12
radio input "true"
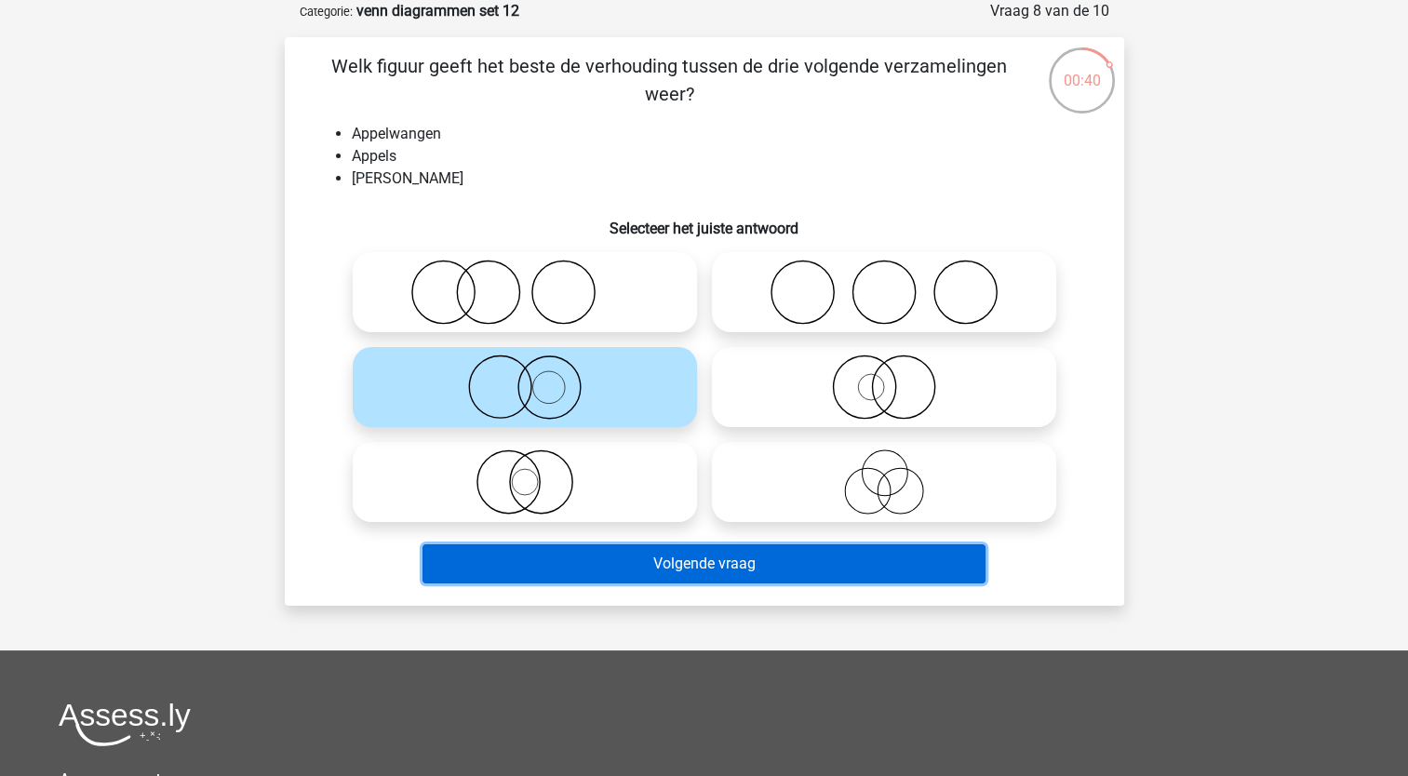
click at [590, 557] on button "Volgende vraag" at bounding box center [704, 563] width 563 height 39
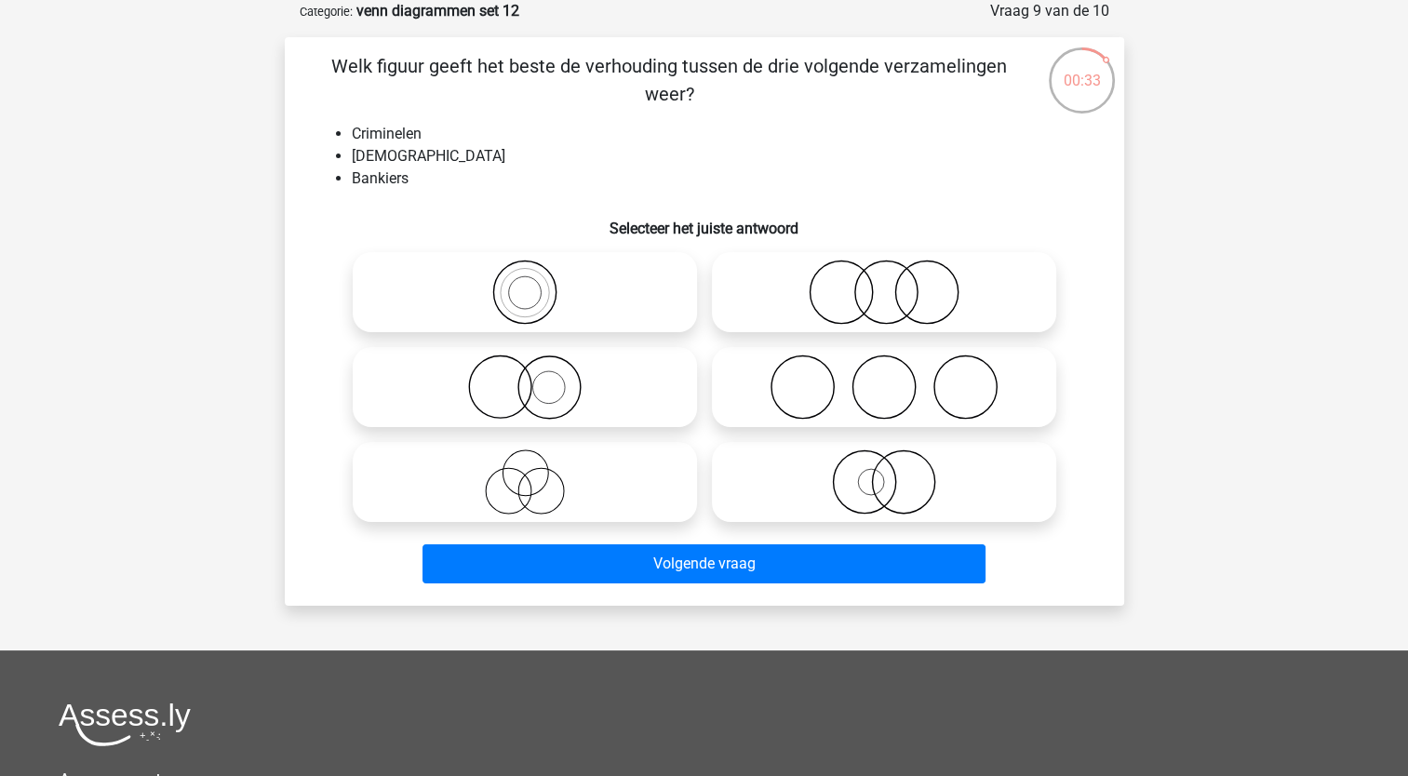
click at [836, 409] on icon at bounding box center [883, 387] width 329 height 65
click at [884, 378] on input "radio" at bounding box center [890, 372] width 12 height 12
radio input "true"
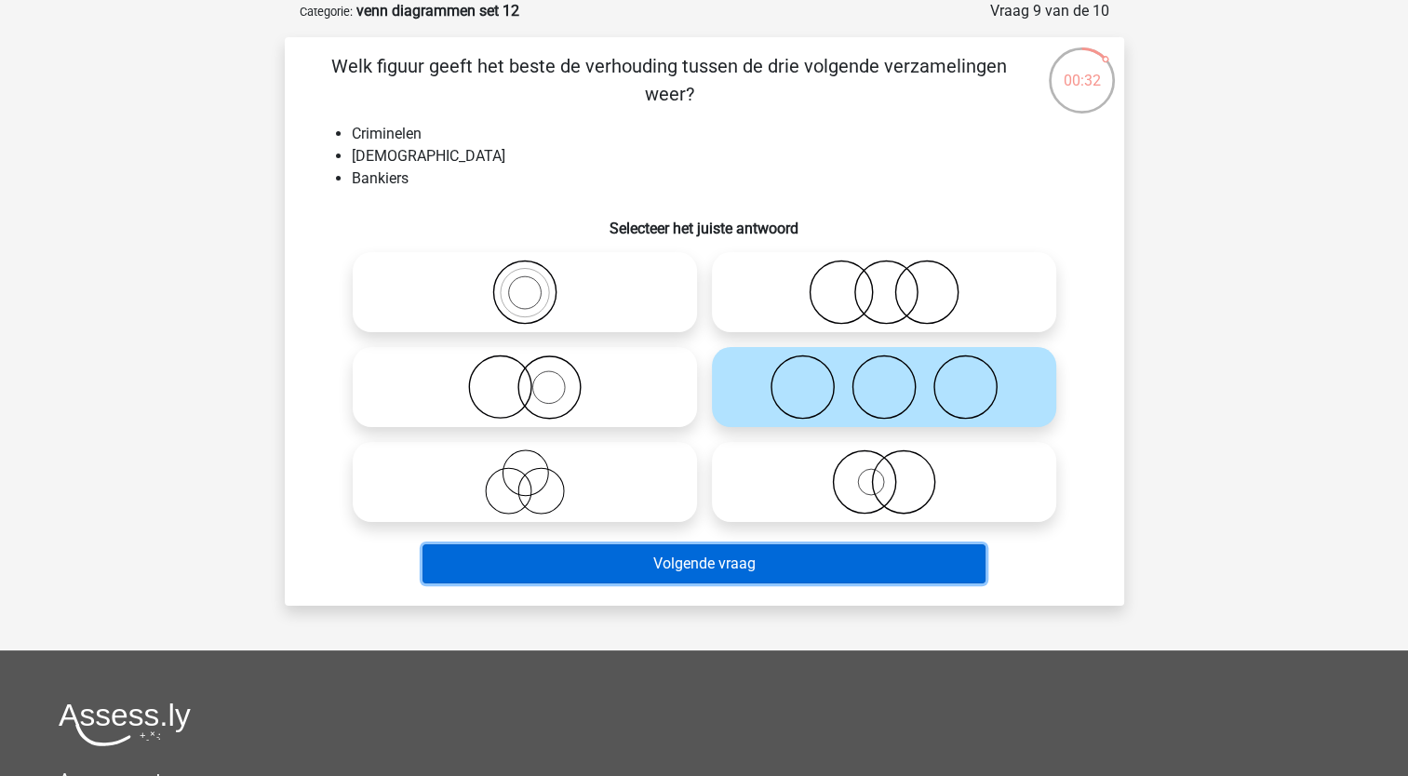
click at [700, 575] on button "Volgende vraag" at bounding box center [704, 563] width 563 height 39
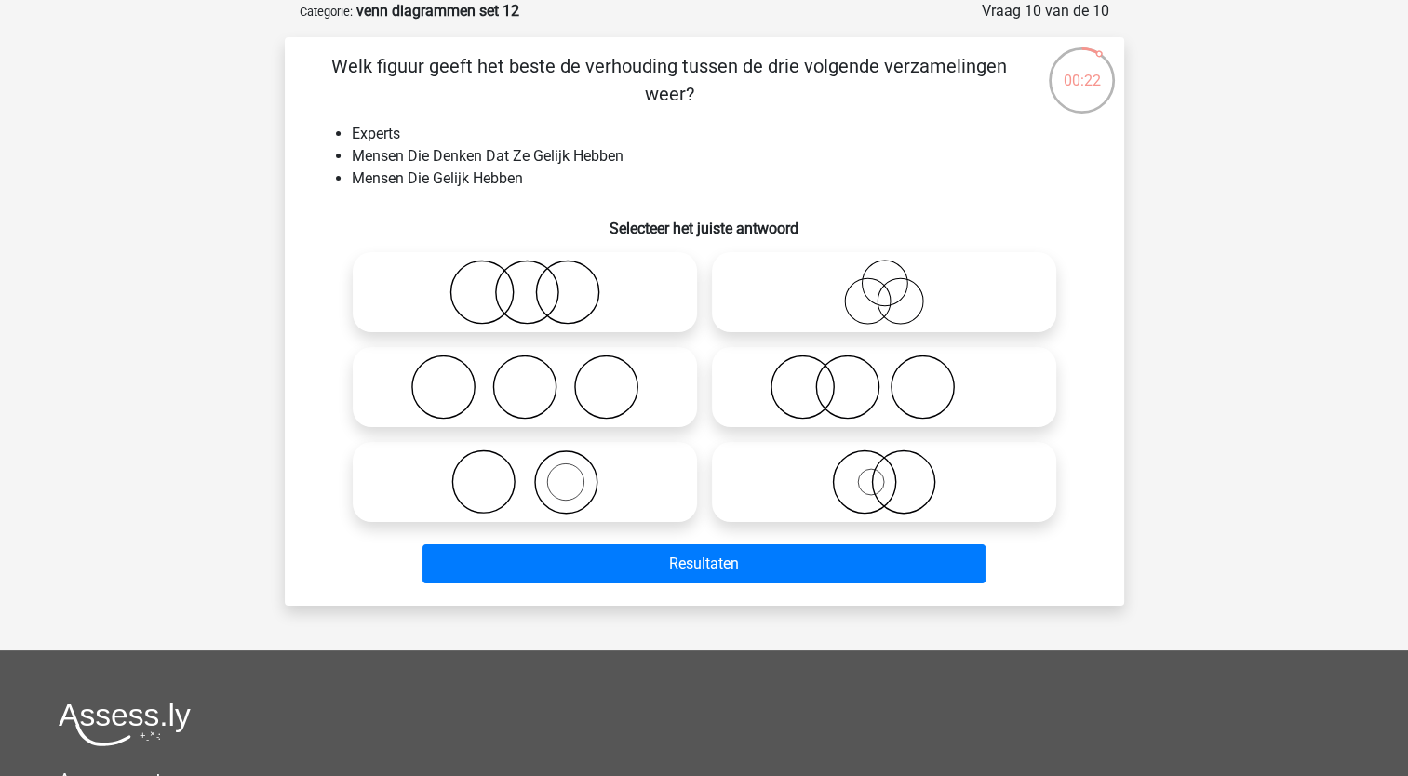
click at [841, 295] on icon at bounding box center [883, 292] width 329 height 65
click at [884, 283] on input "radio" at bounding box center [890, 277] width 12 height 12
radio input "true"
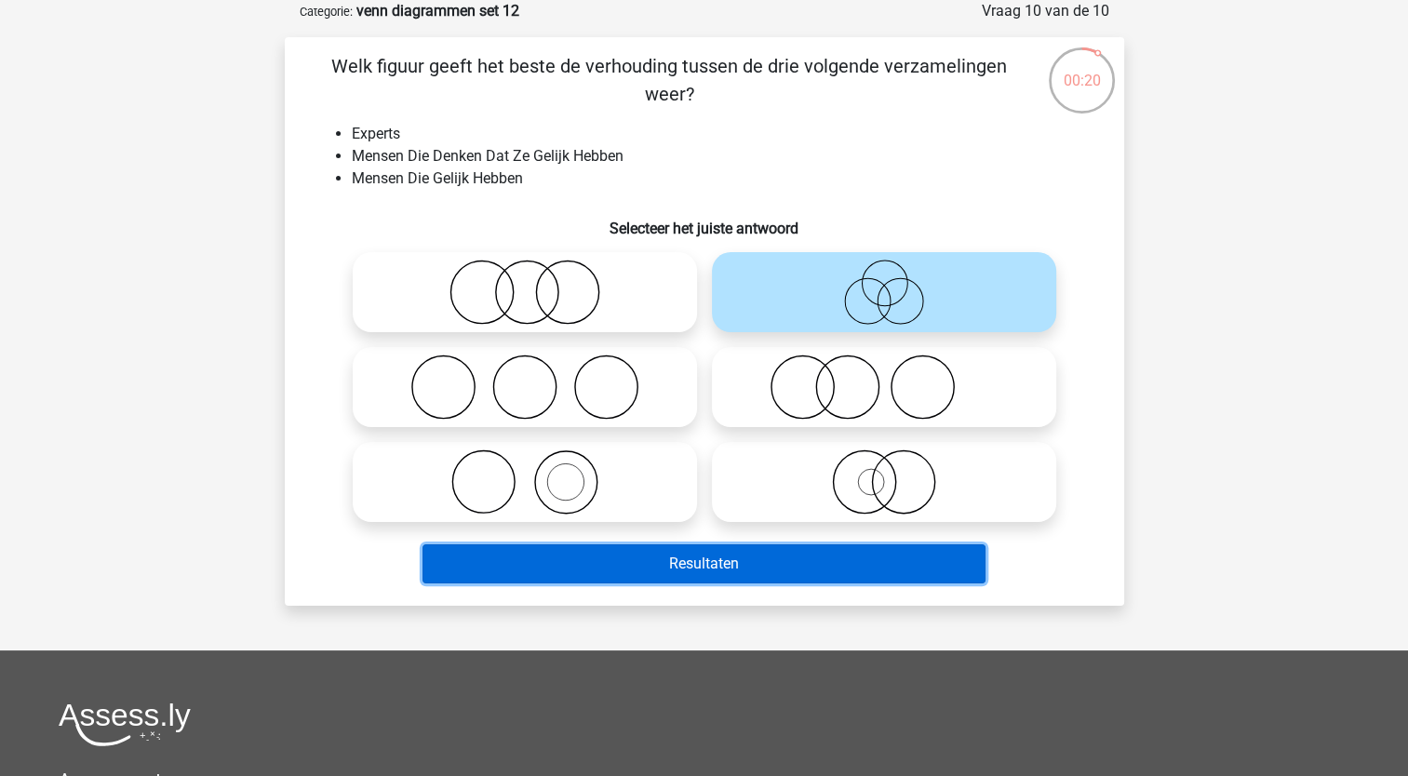
click at [654, 559] on button "Resultaten" at bounding box center [704, 563] width 563 height 39
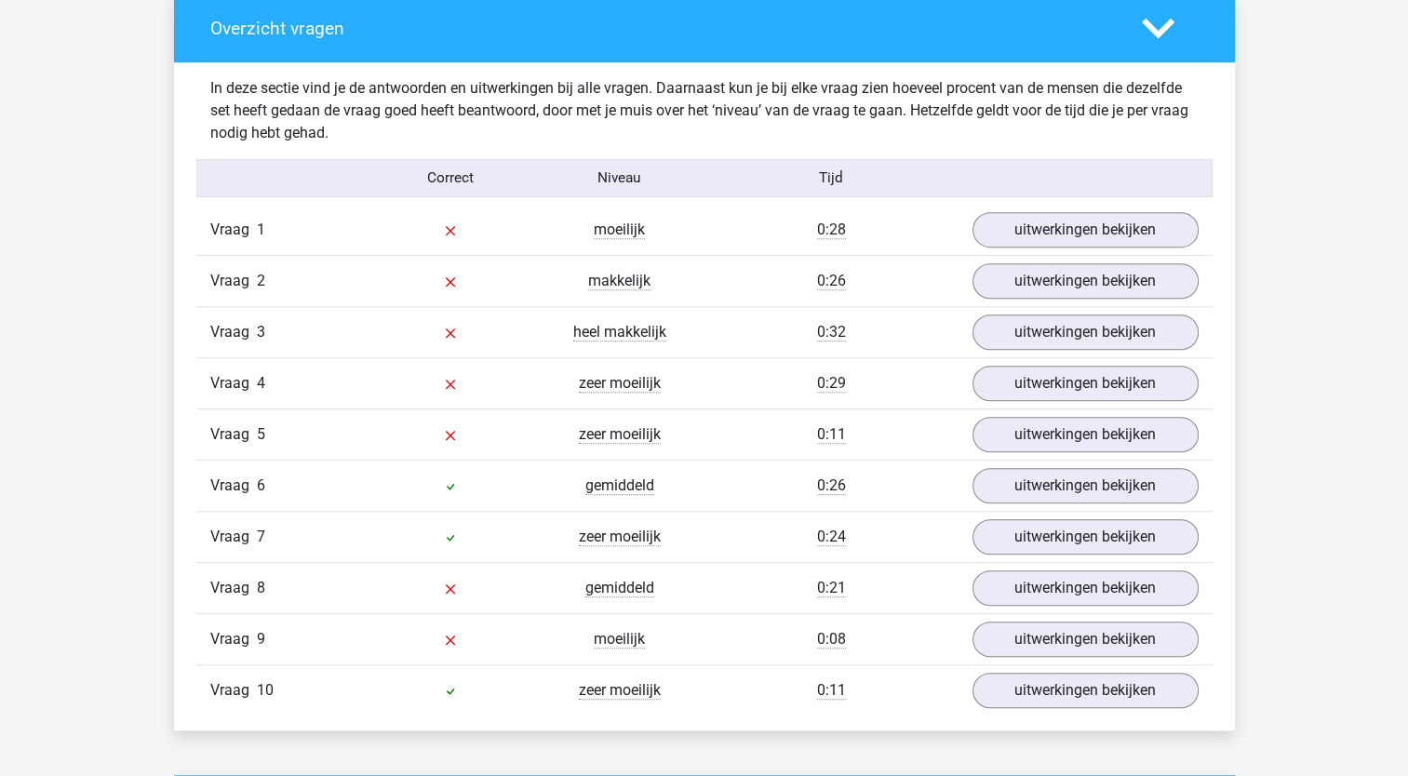
scroll to position [1184, 0]
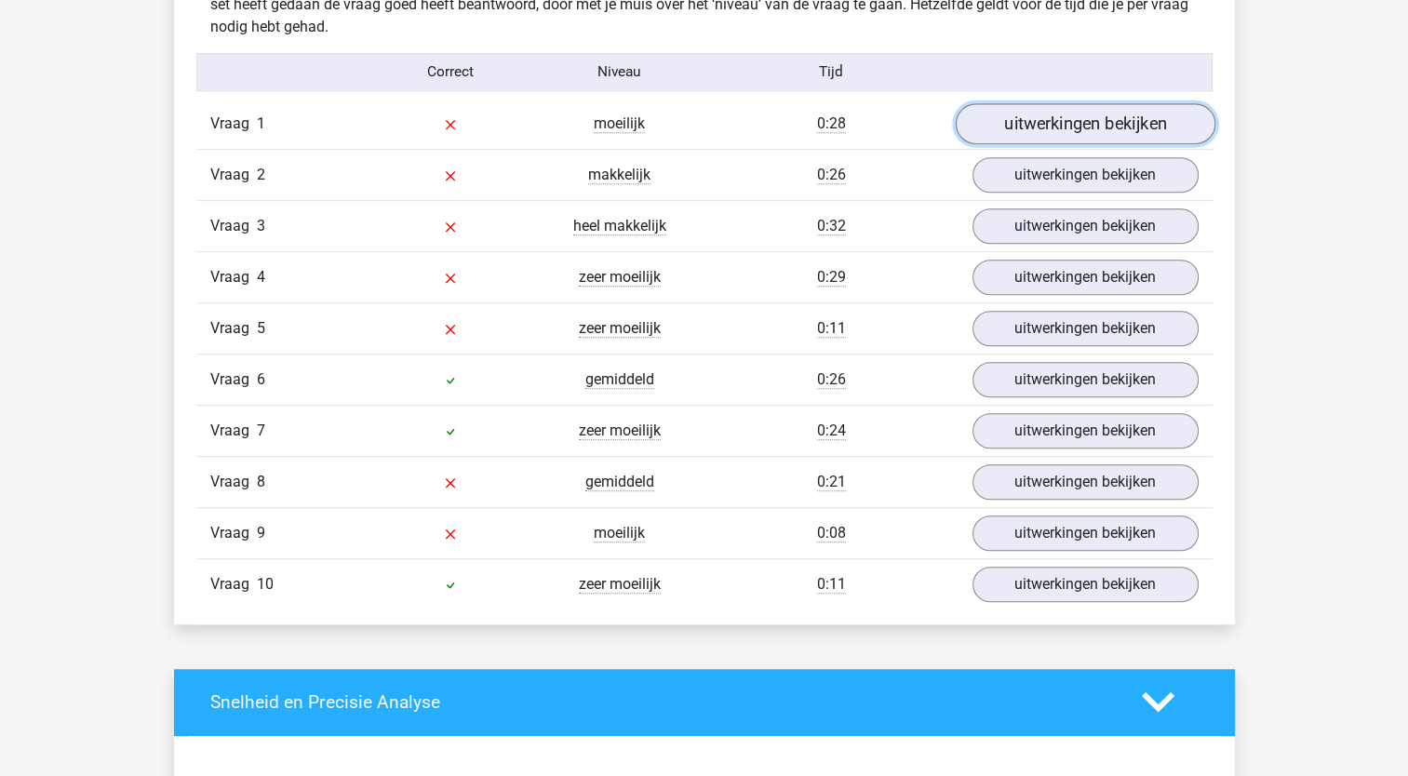
click at [1085, 121] on link "uitwerkingen bekijken" at bounding box center [1085, 123] width 260 height 41
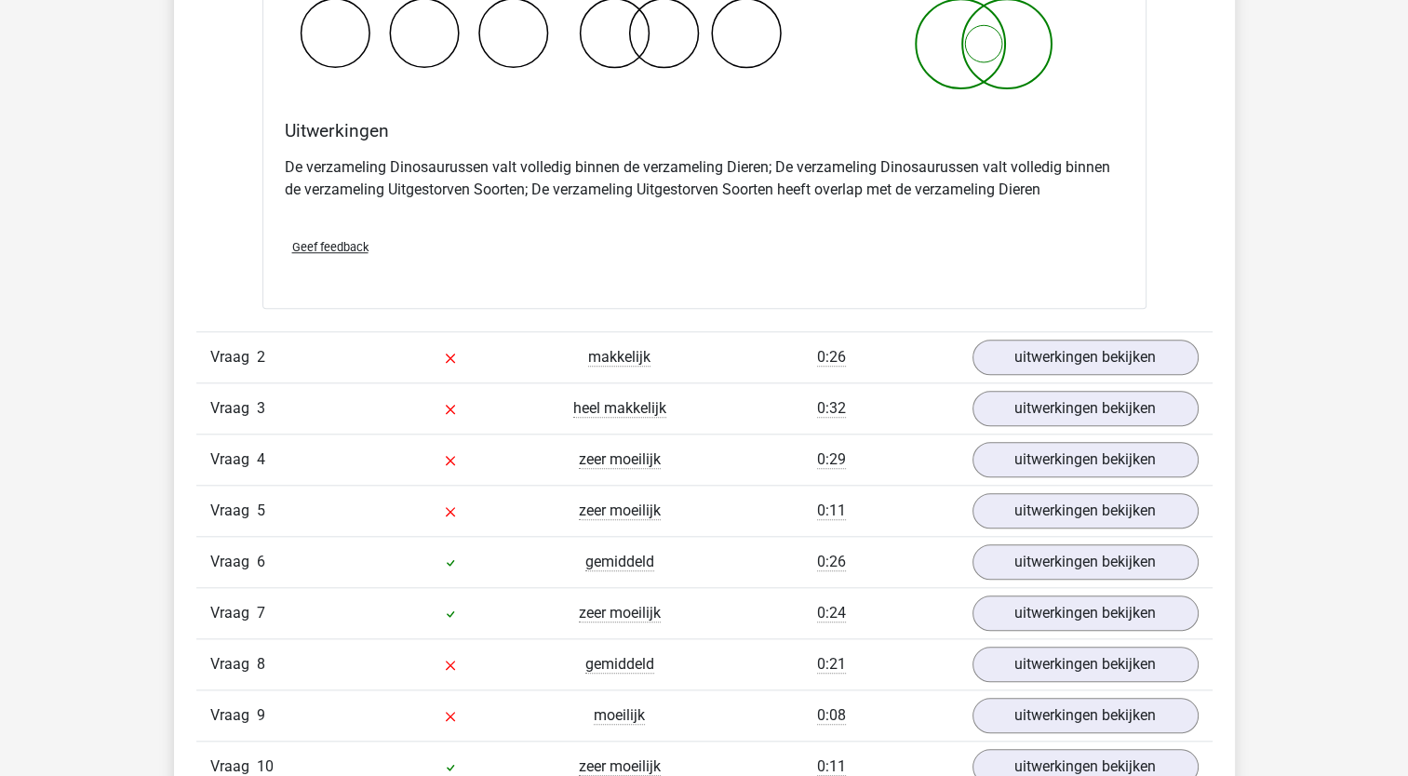
scroll to position [1716, 0]
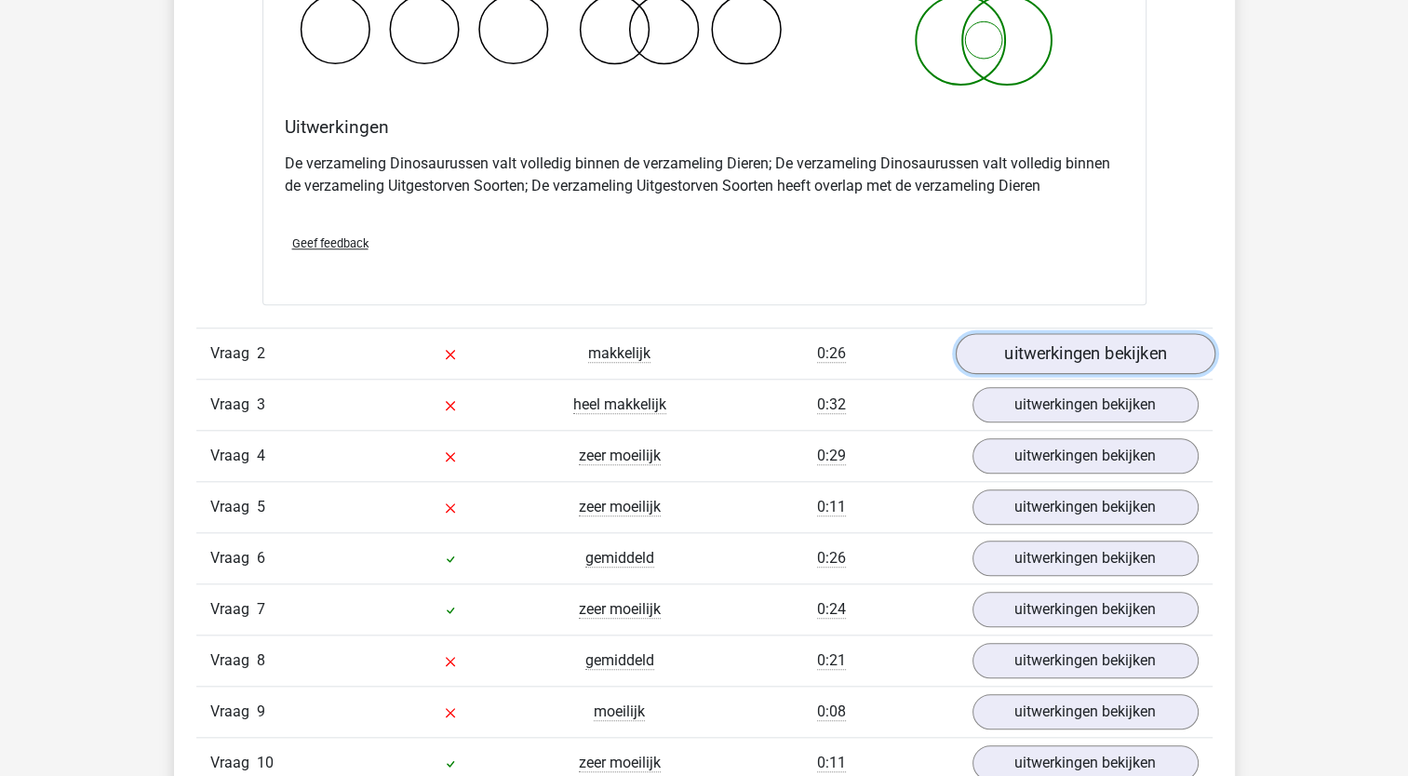
click at [1031, 342] on link "uitwerkingen bekijken" at bounding box center [1085, 353] width 260 height 41
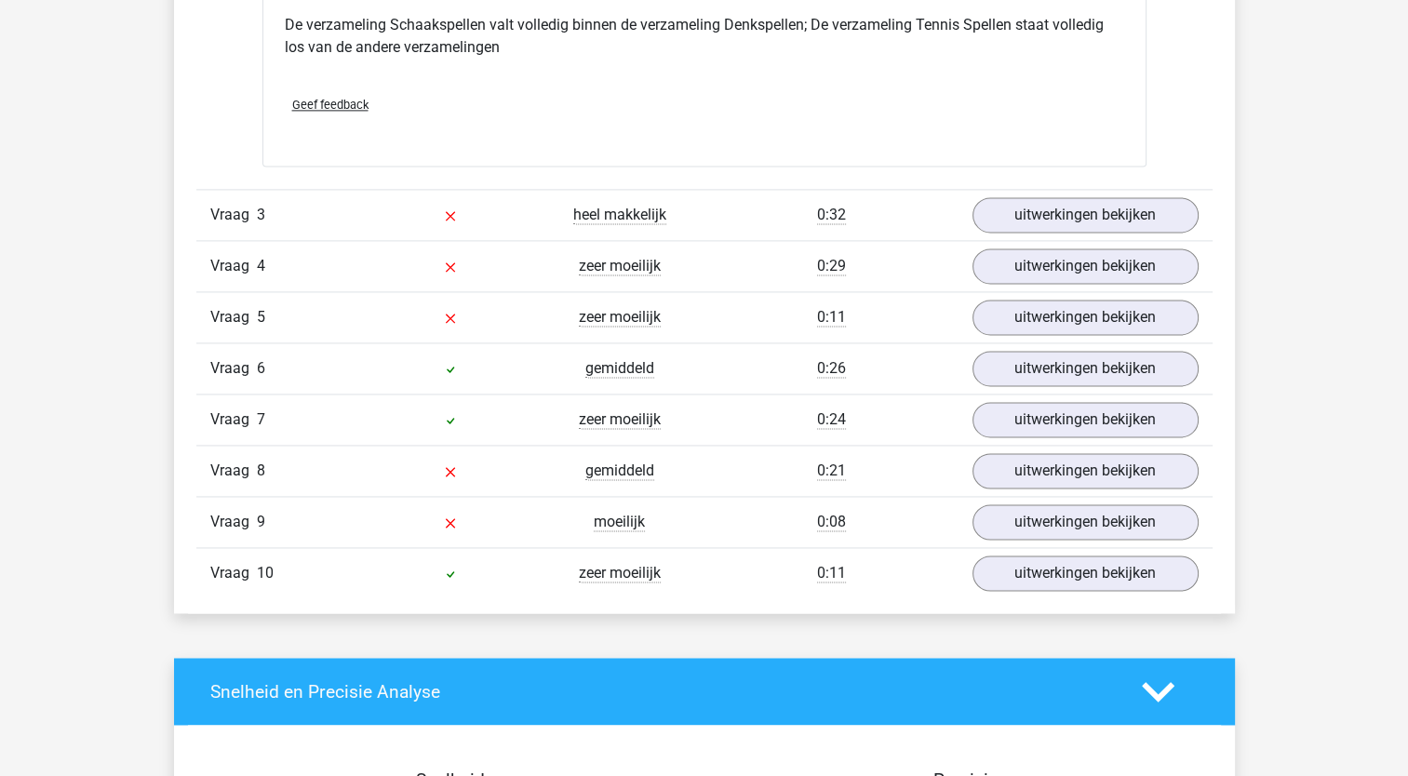
scroll to position [2607, 0]
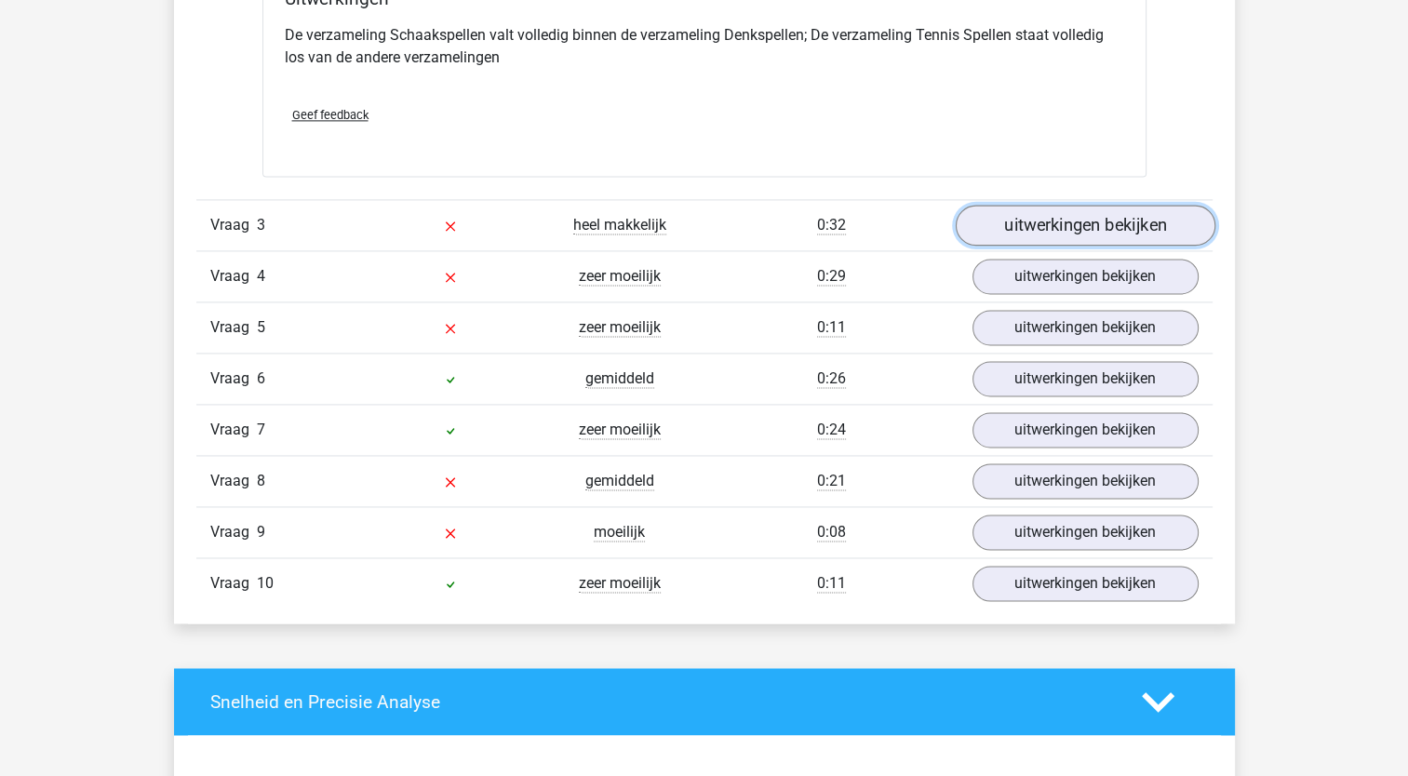
click at [1052, 219] on link "uitwerkingen bekijken" at bounding box center [1085, 226] width 260 height 41
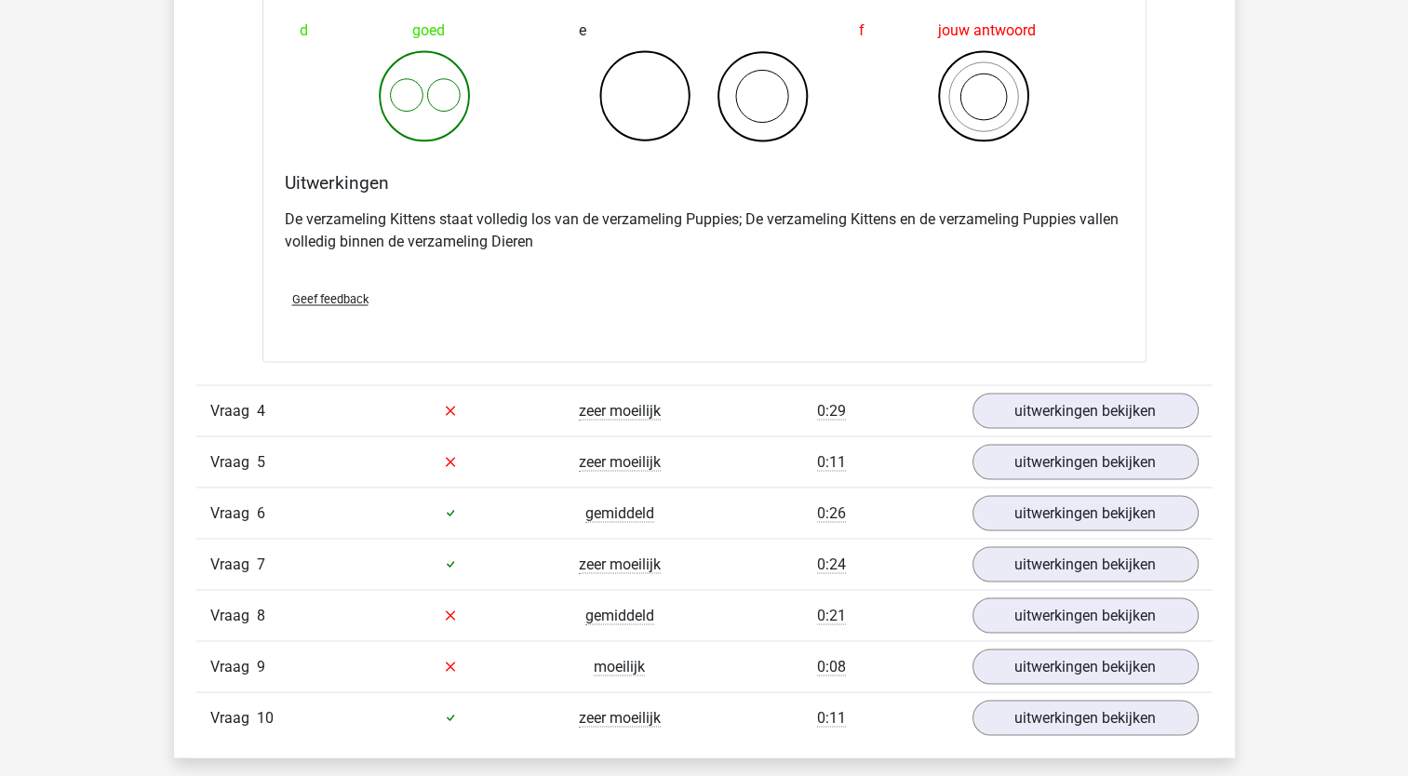
scroll to position [3179, 0]
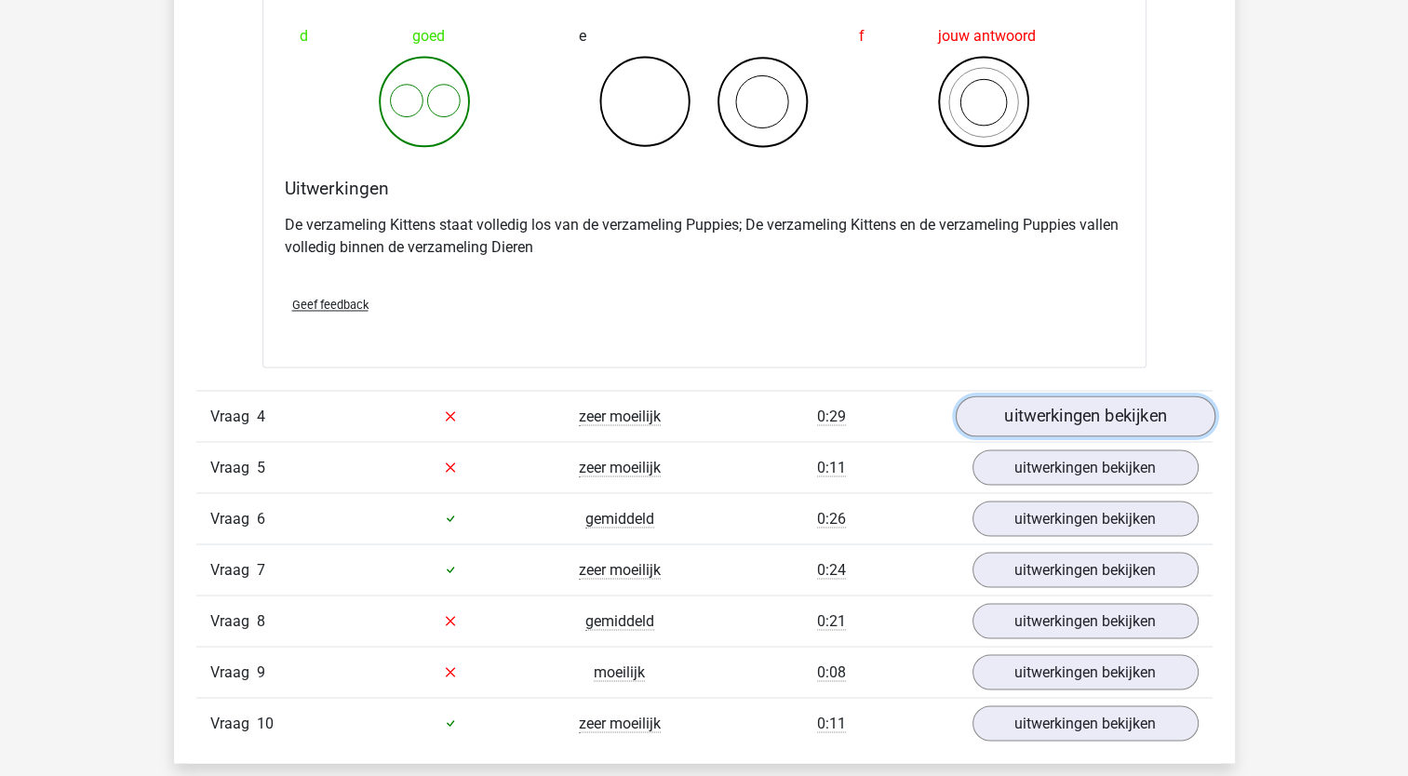
click at [1143, 408] on link "uitwerkingen bekijken" at bounding box center [1085, 416] width 260 height 41
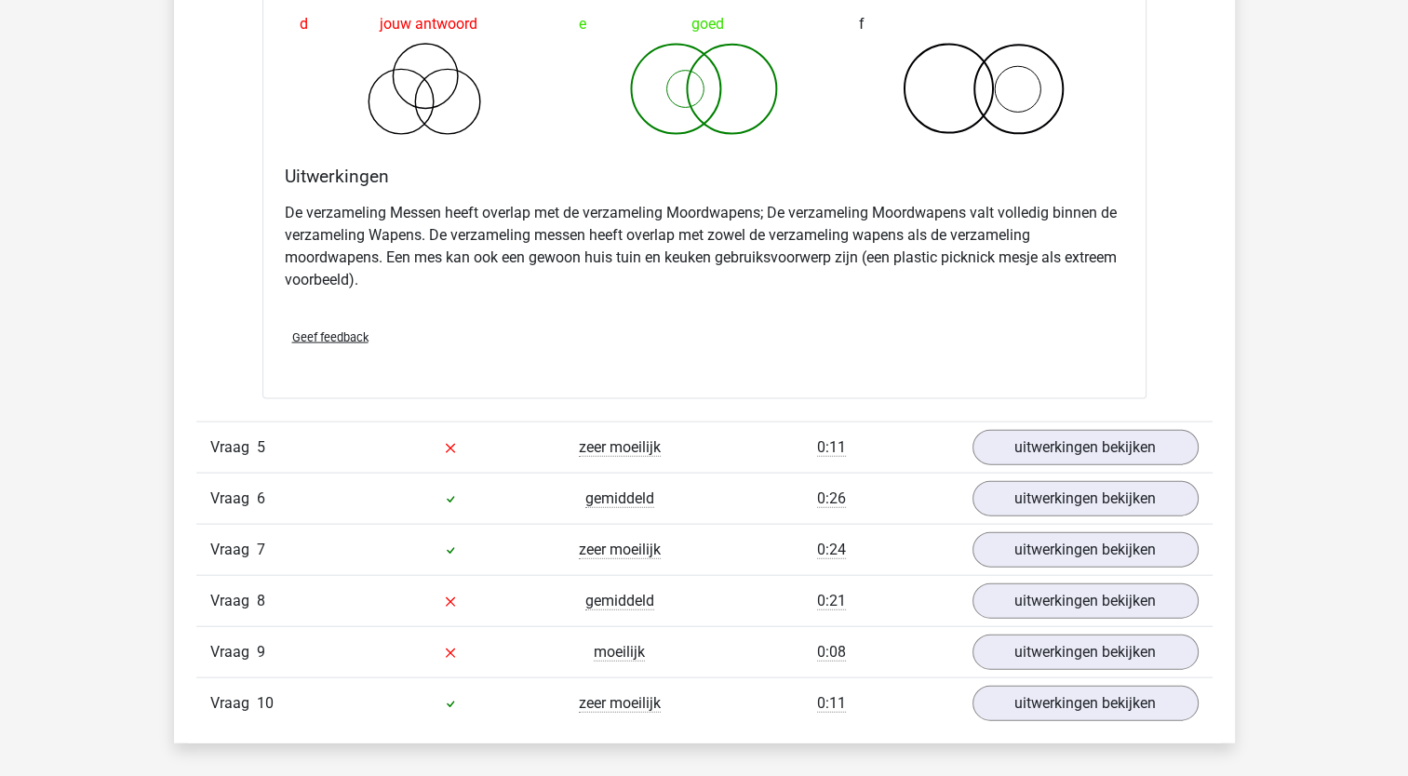
scroll to position [4054, 0]
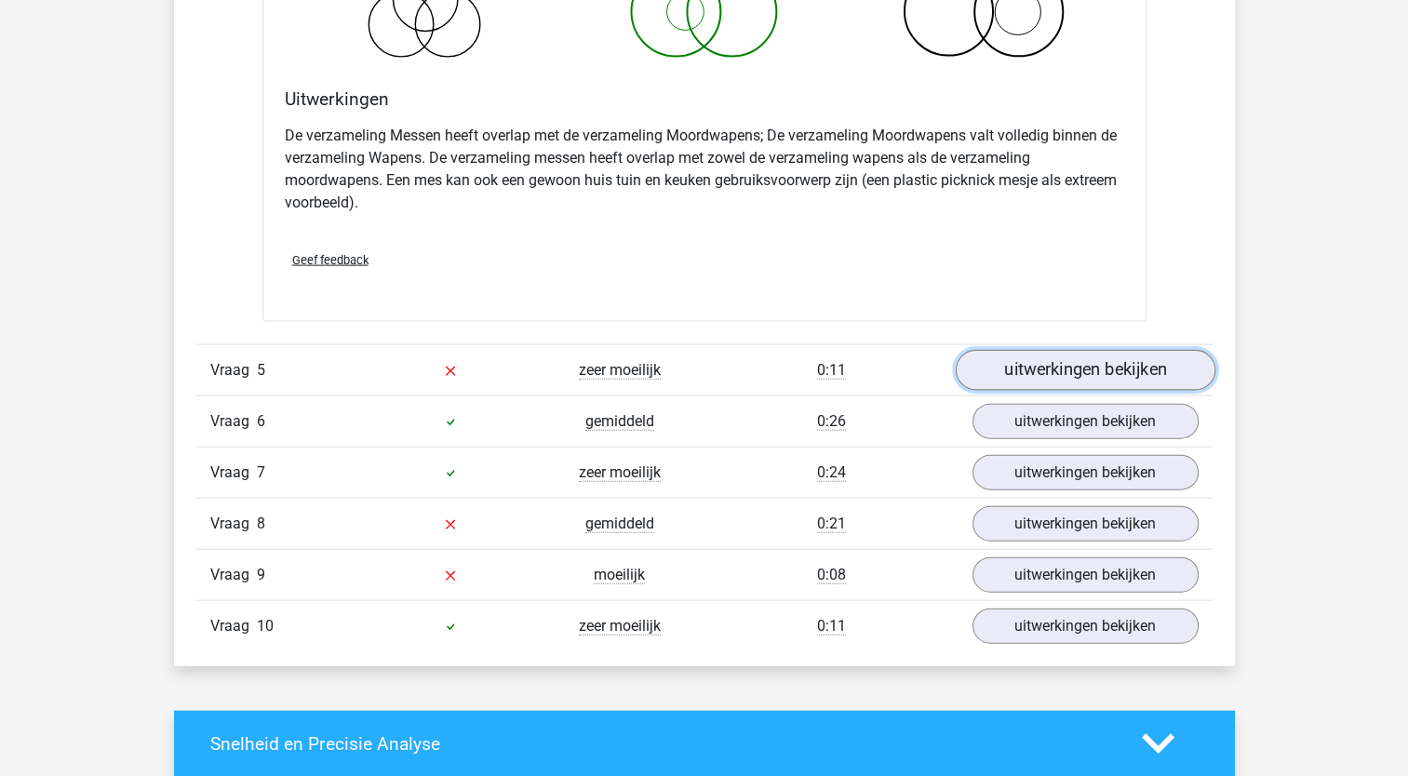
click at [992, 354] on link "uitwerkingen bekijken" at bounding box center [1085, 370] width 260 height 41
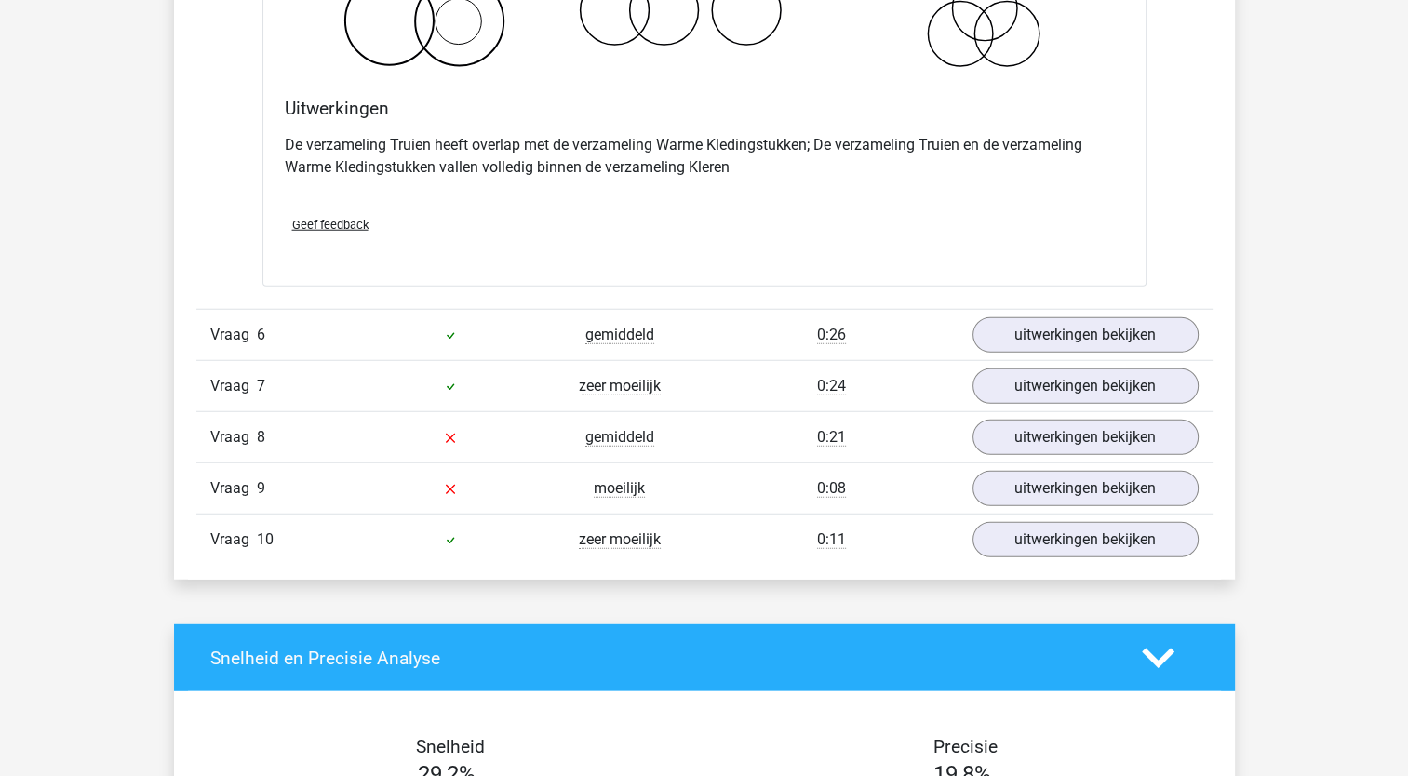
scroll to position [4794, 0]
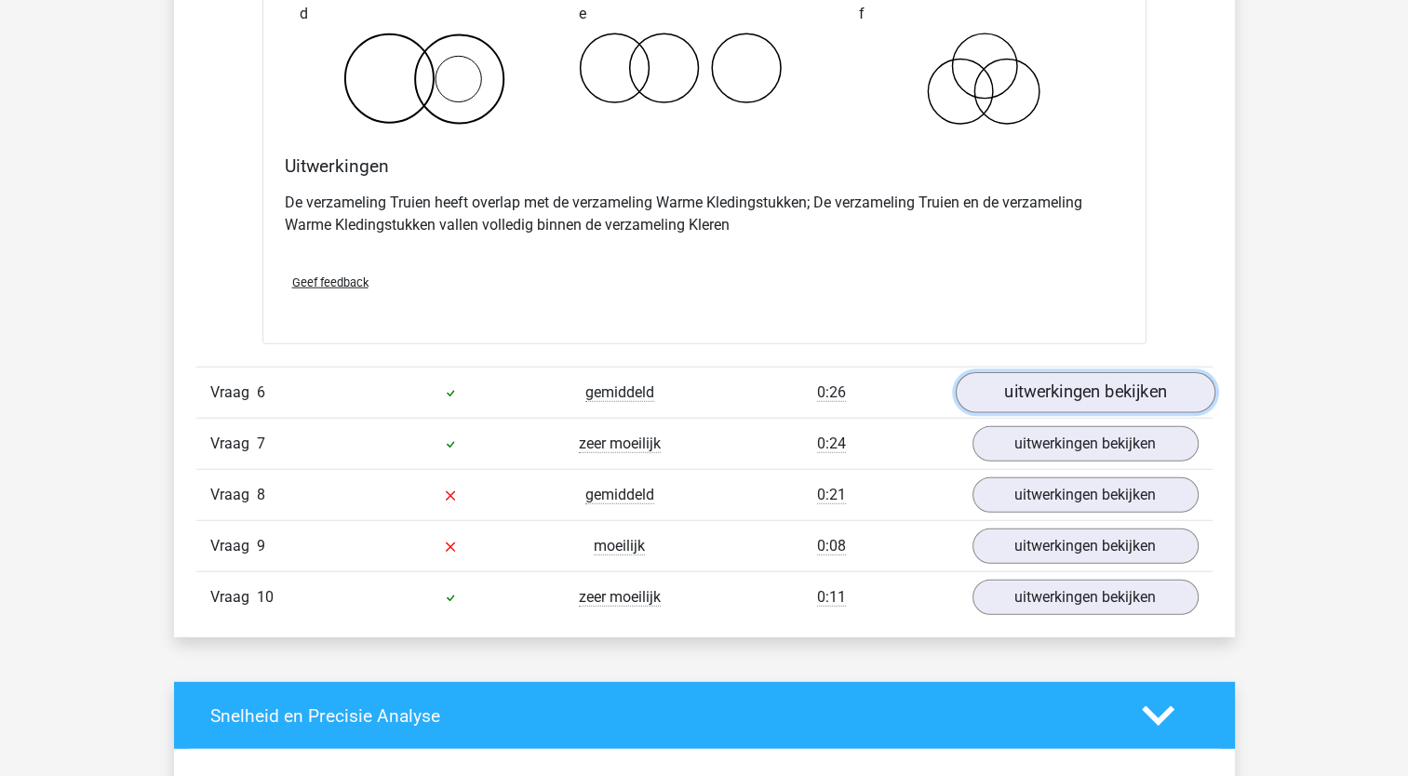
click at [1068, 372] on link "uitwerkingen bekijken" at bounding box center [1085, 392] width 260 height 41
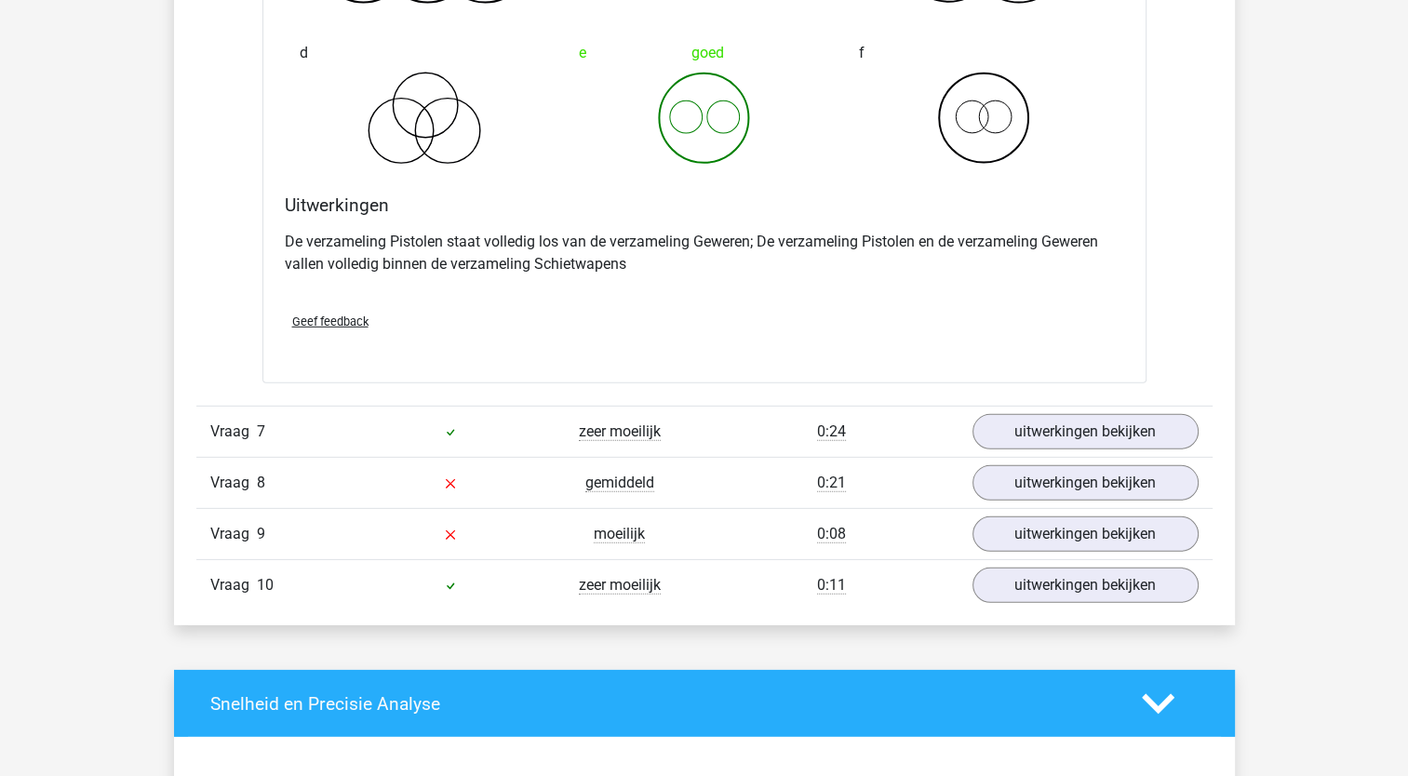
scroll to position [5524, 0]
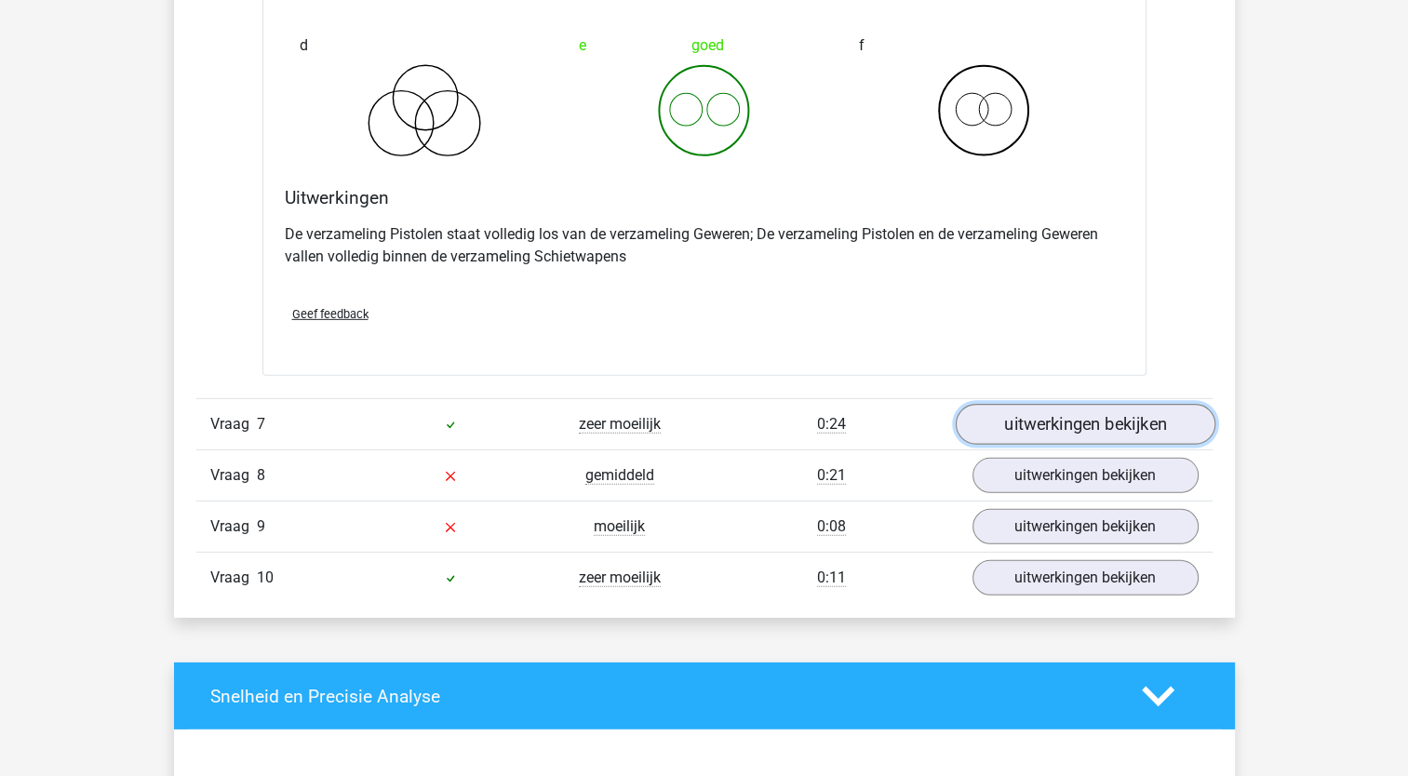
click at [1085, 423] on link "uitwerkingen bekijken" at bounding box center [1085, 424] width 260 height 41
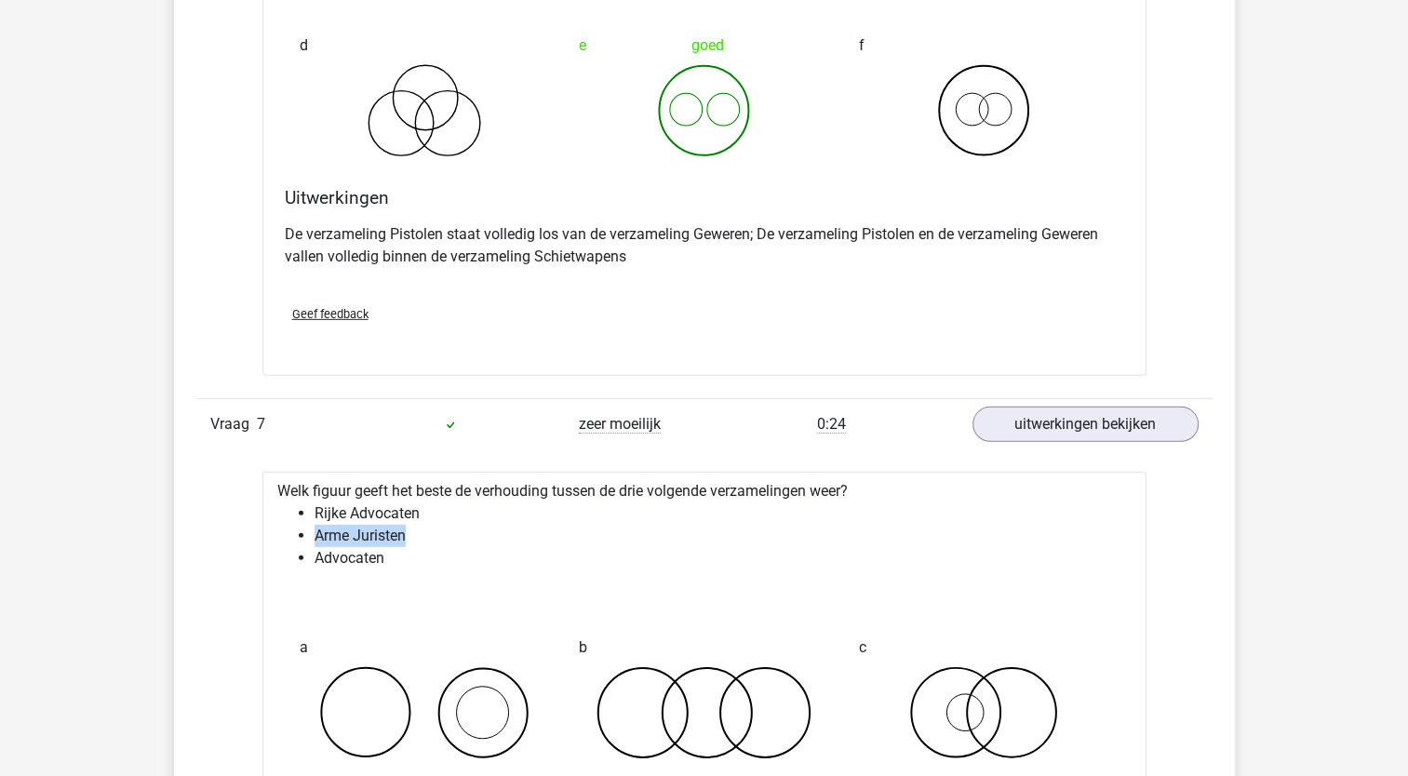
drag, startPoint x: 1402, startPoint y: 513, endPoint x: 1406, endPoint y: 535, distance: 22.8
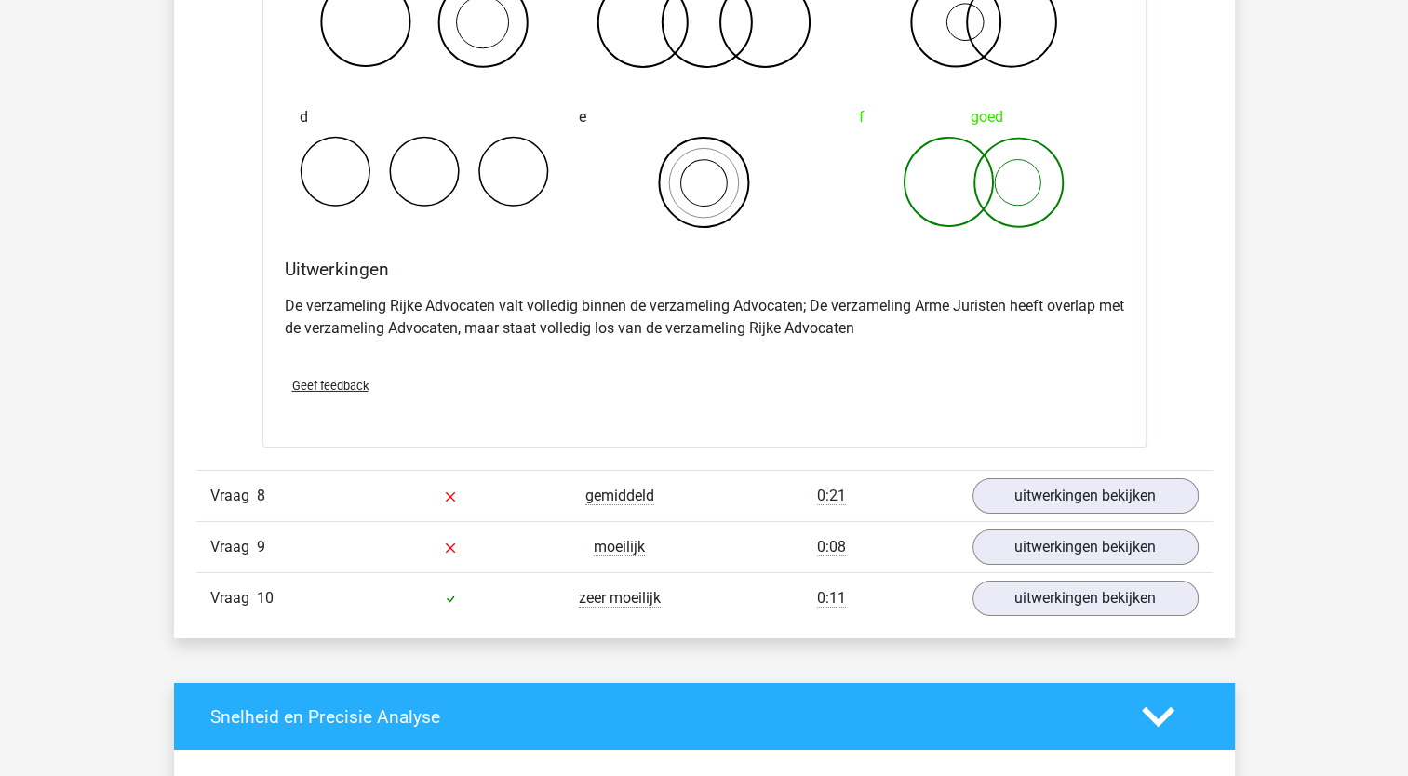
scroll to position [6223, 0]
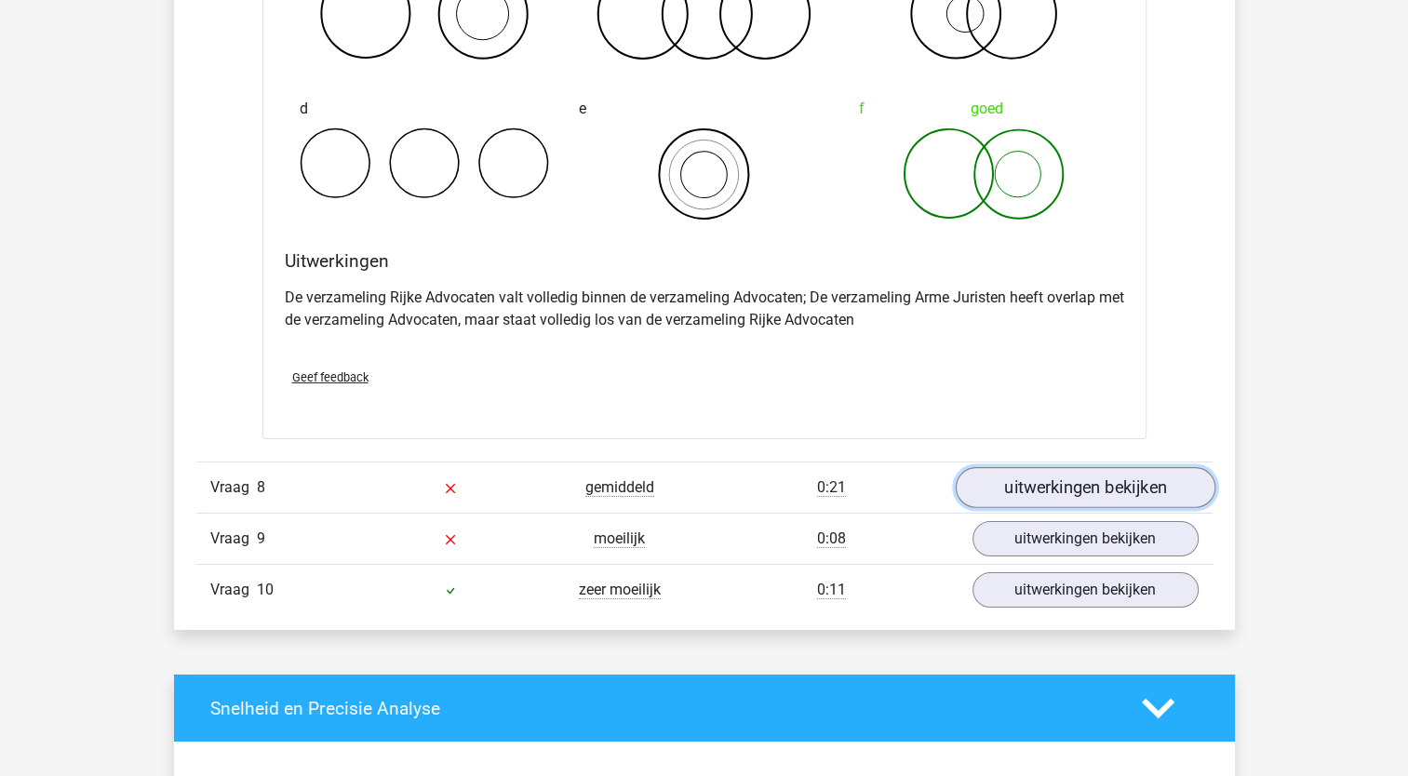
click at [1126, 468] on link "uitwerkingen bekijken" at bounding box center [1085, 488] width 260 height 41
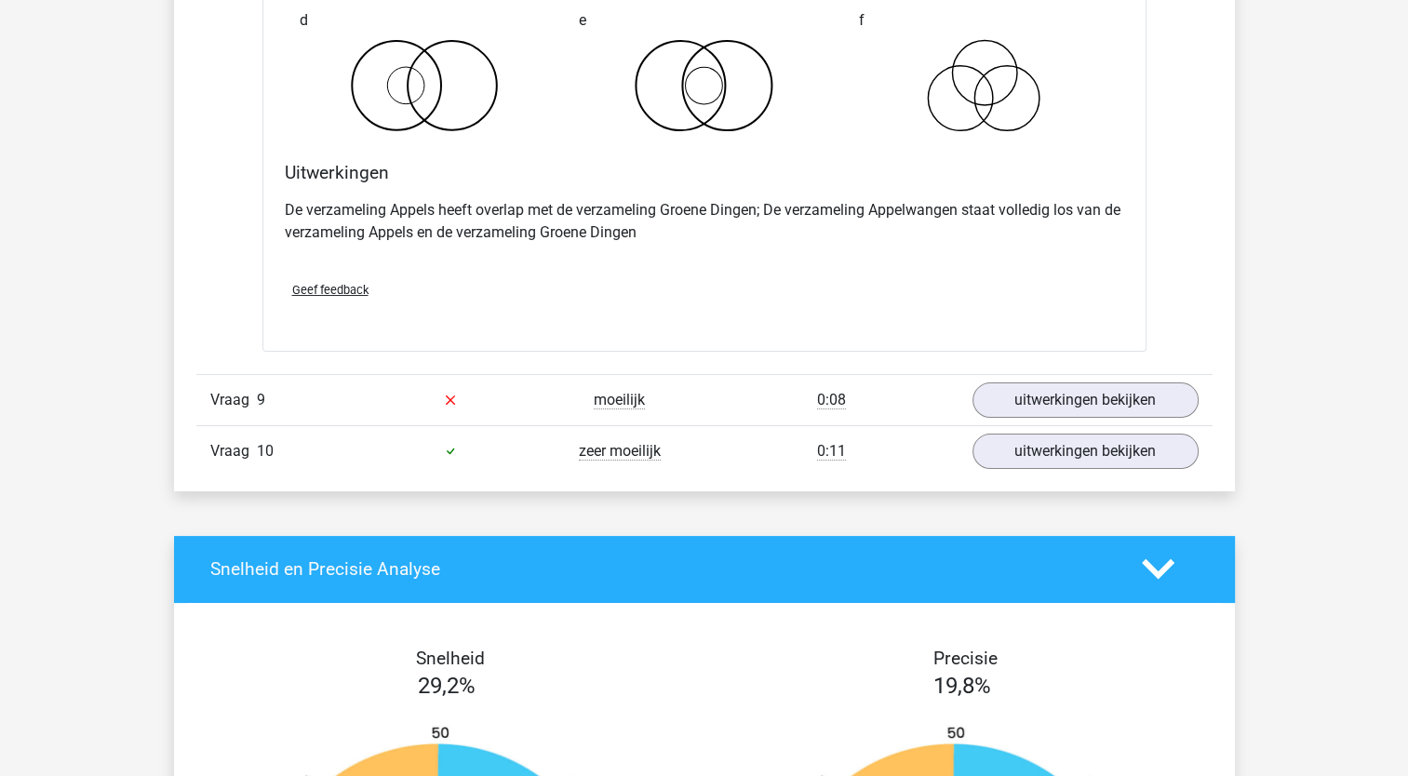
scroll to position [7159, 0]
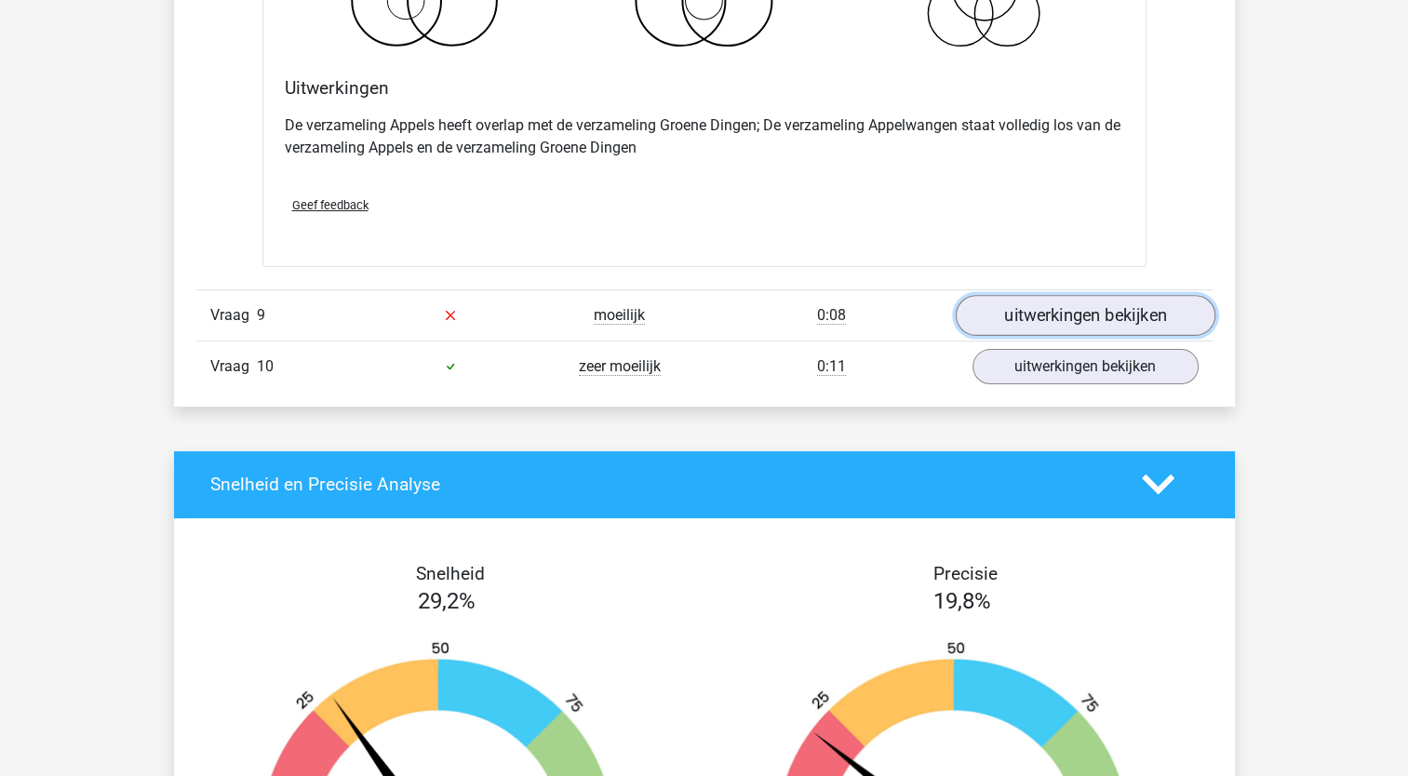
click at [1059, 313] on link "uitwerkingen bekijken" at bounding box center [1085, 315] width 260 height 41
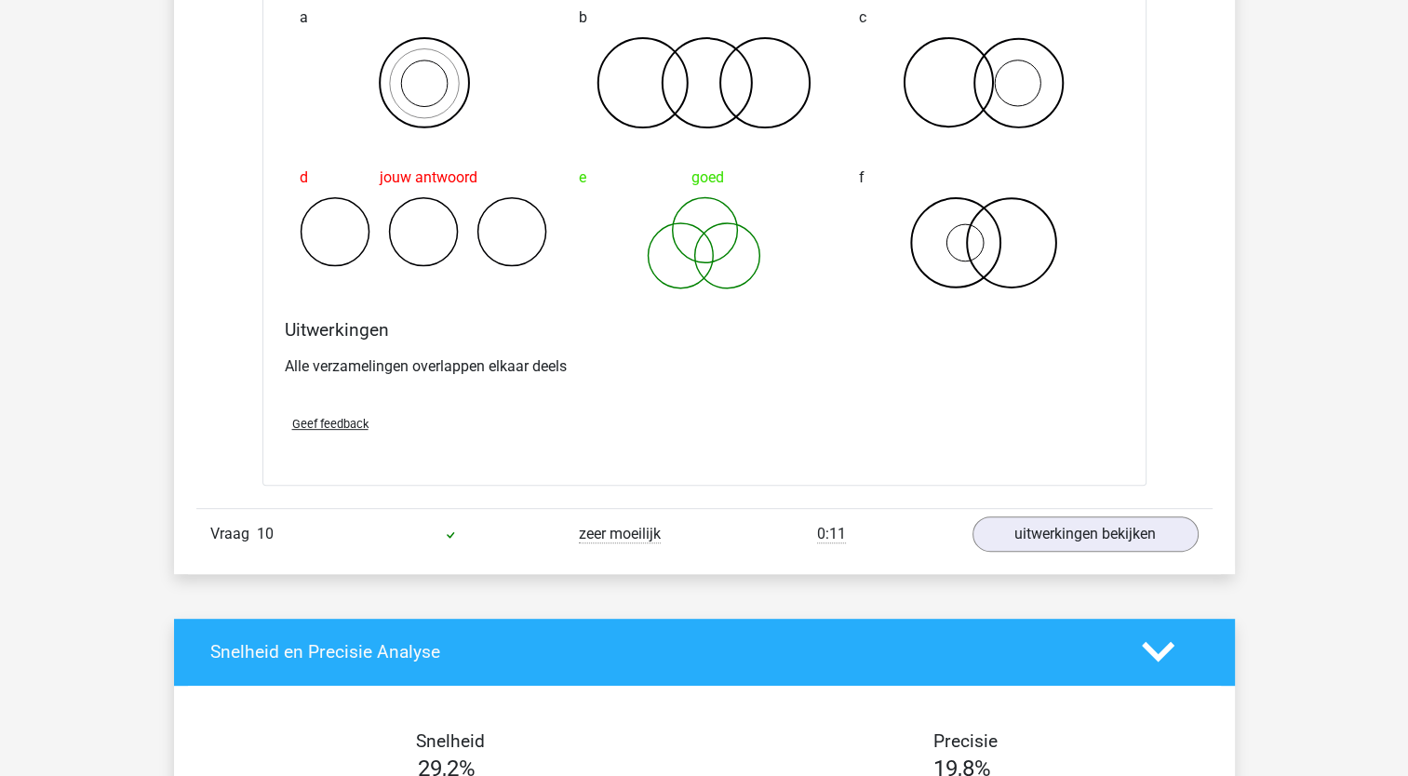
scroll to position [7700, 0]
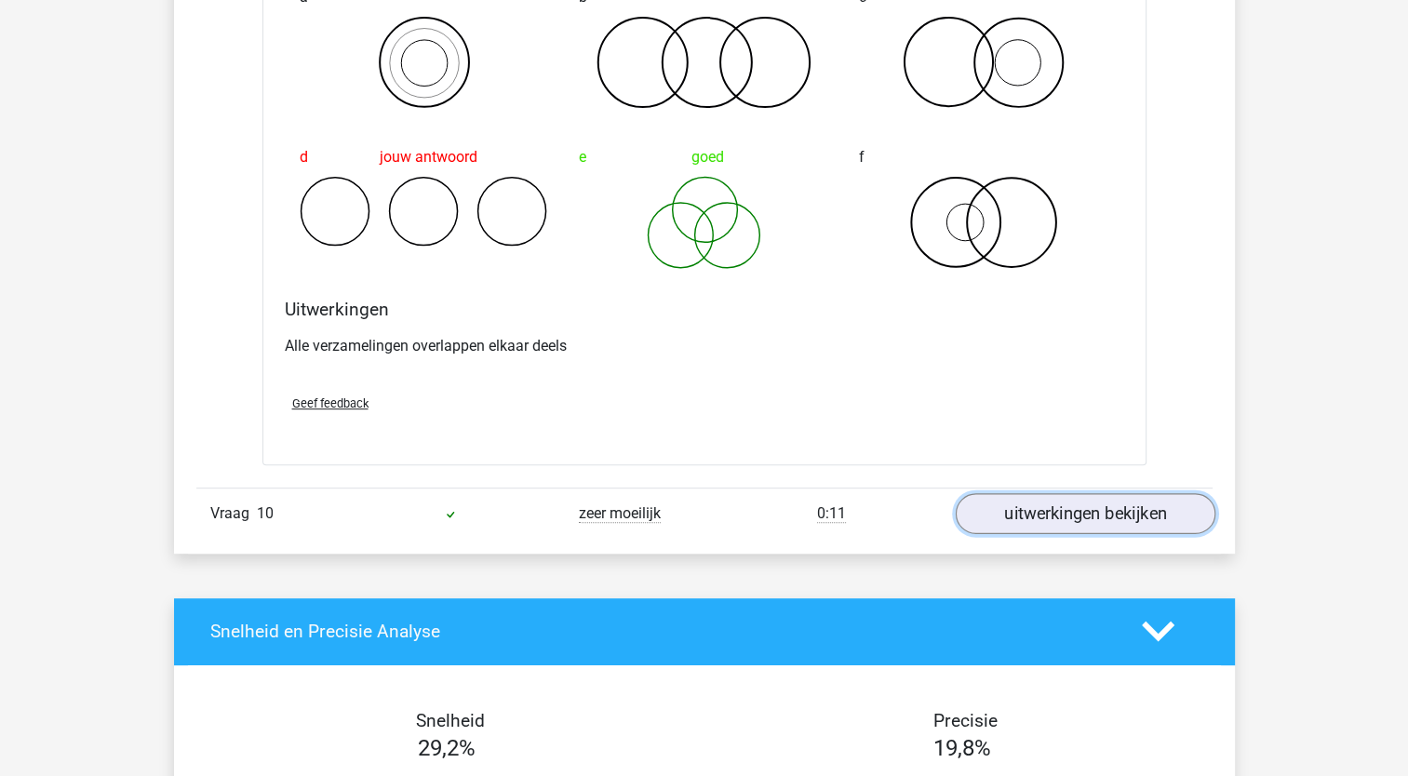
click at [1095, 501] on link "uitwerkingen bekijken" at bounding box center [1085, 513] width 260 height 41
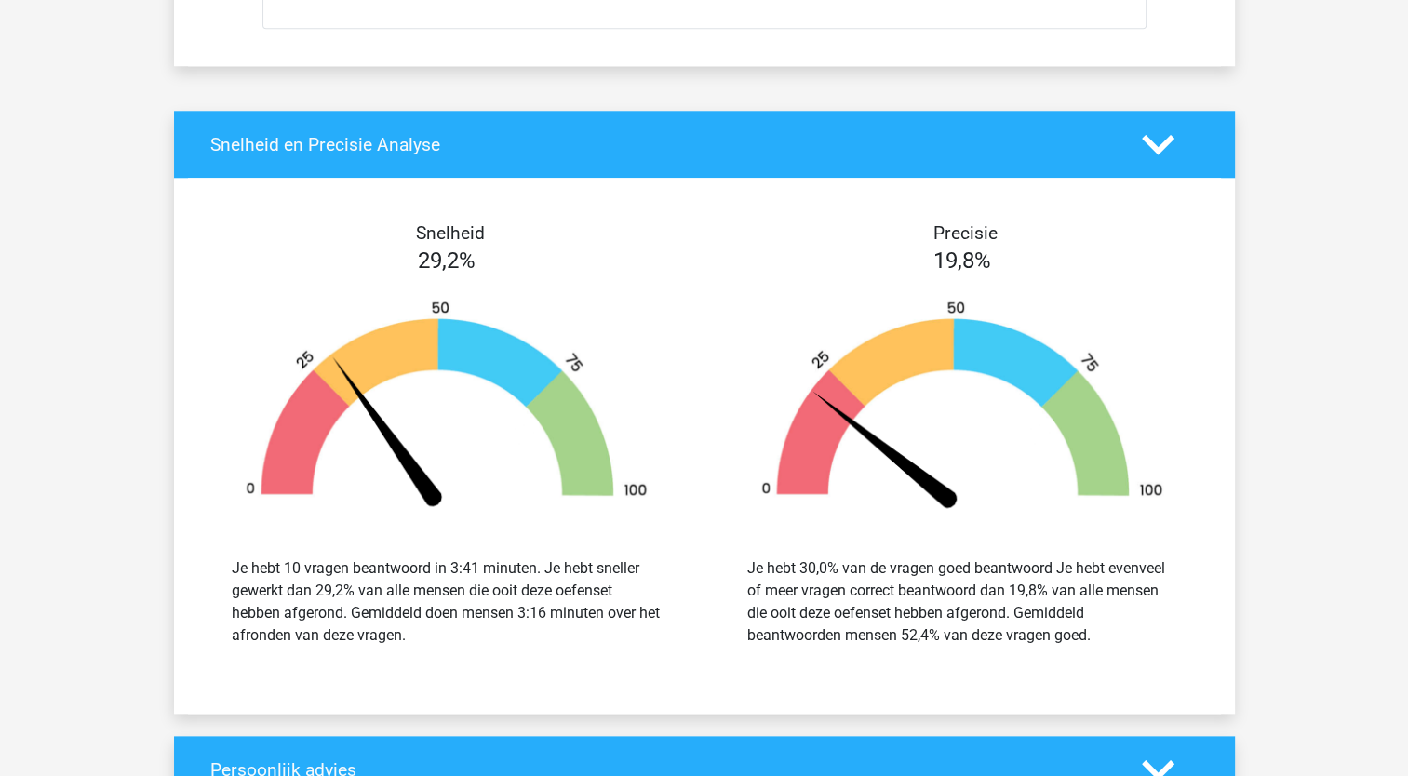
scroll to position [9806, 0]
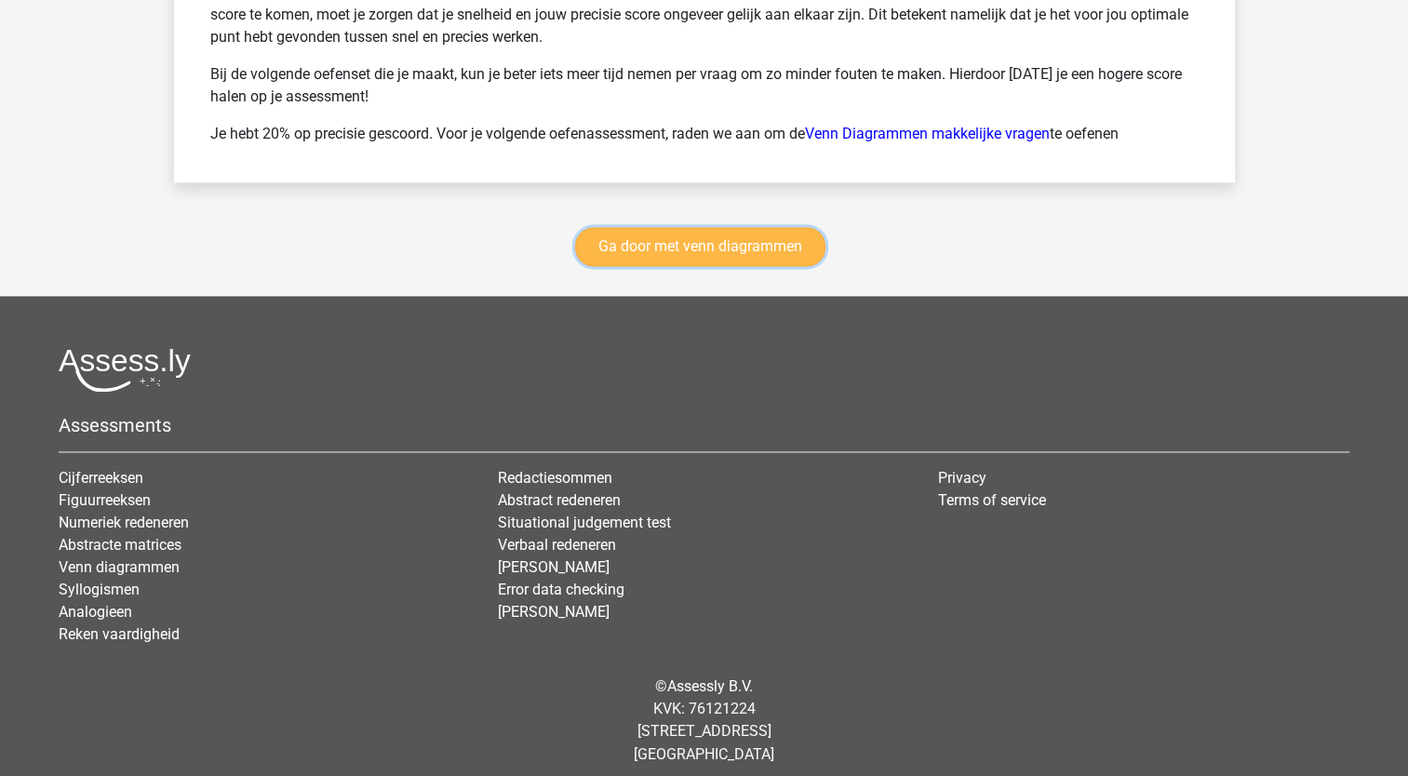
click at [758, 240] on link "Ga door met venn diagrammen" at bounding box center [700, 246] width 250 height 39
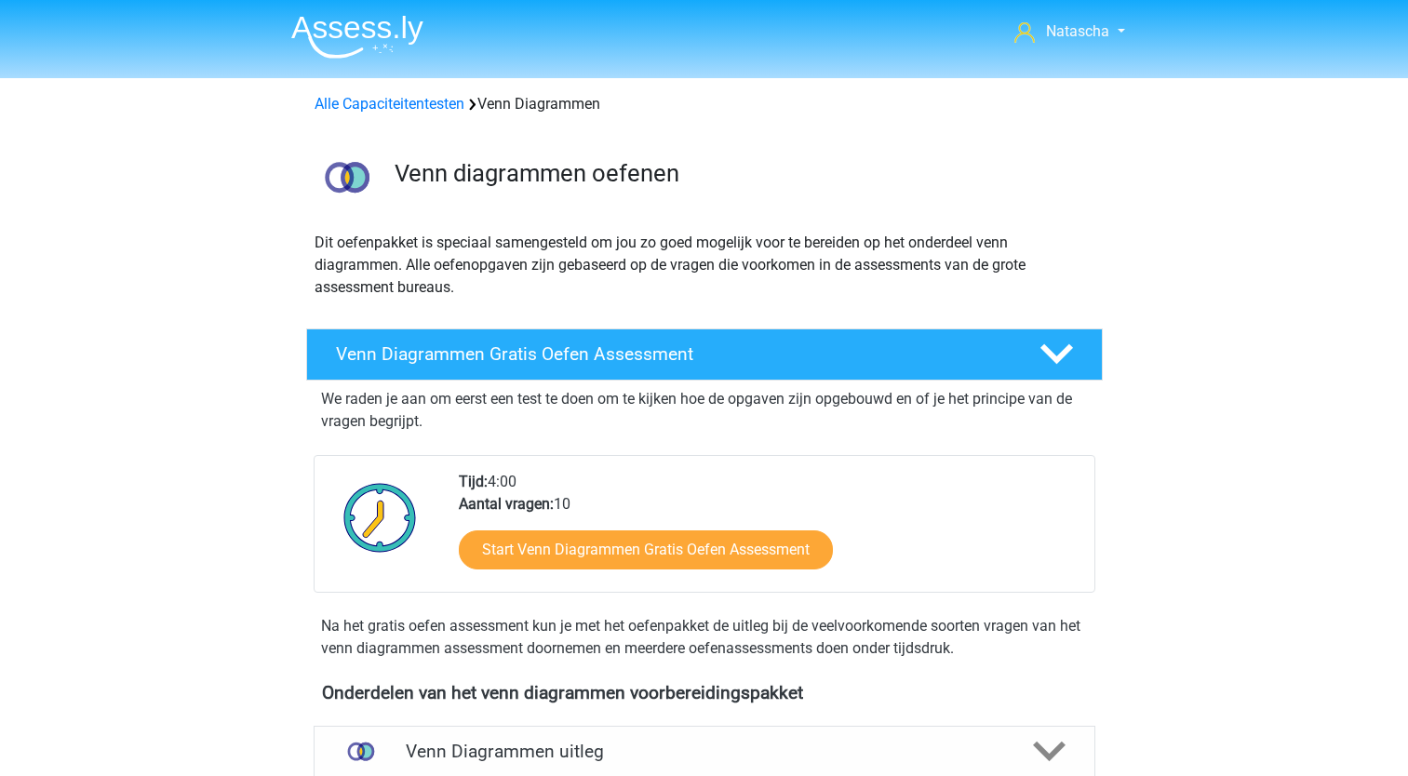
scroll to position [785, 0]
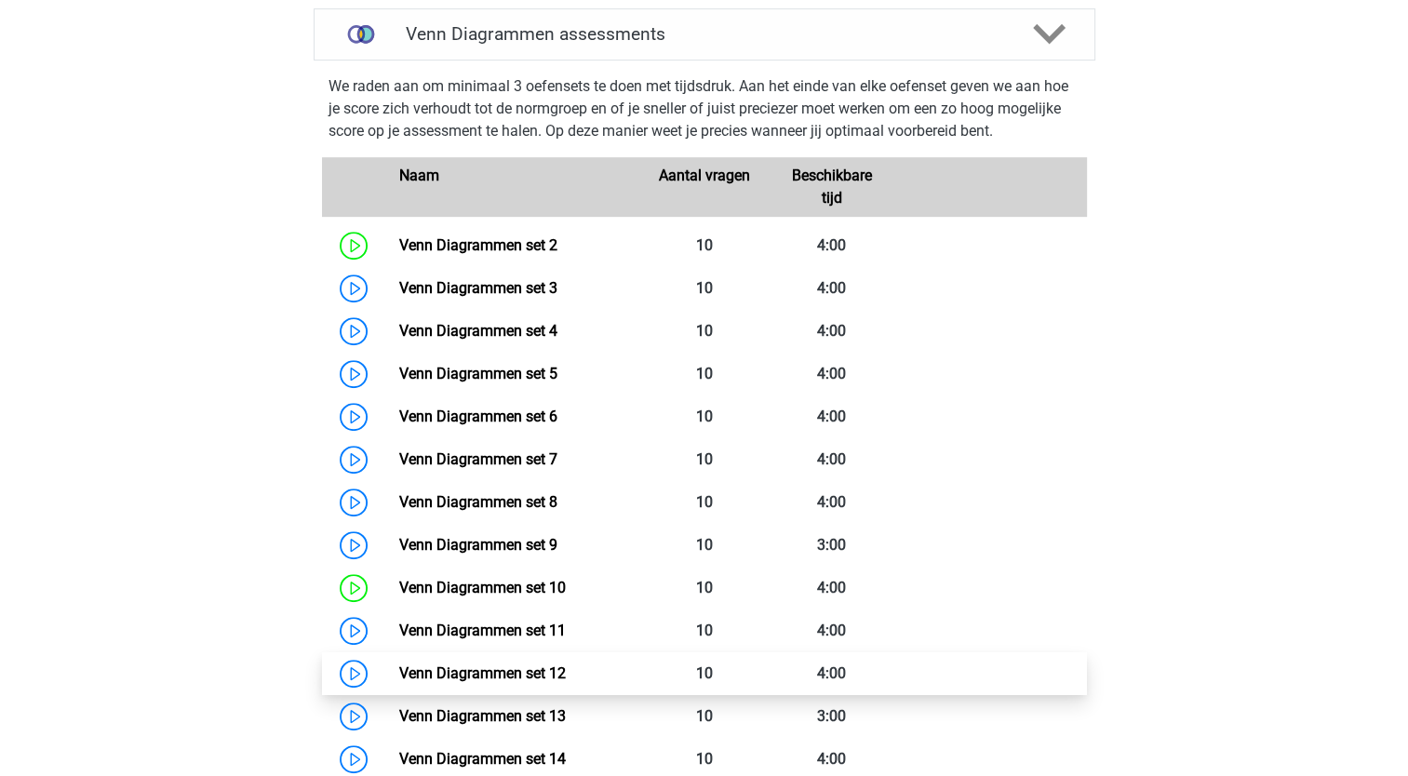
click at [566, 680] on link "Venn Diagrammen set 12" at bounding box center [482, 673] width 167 height 18
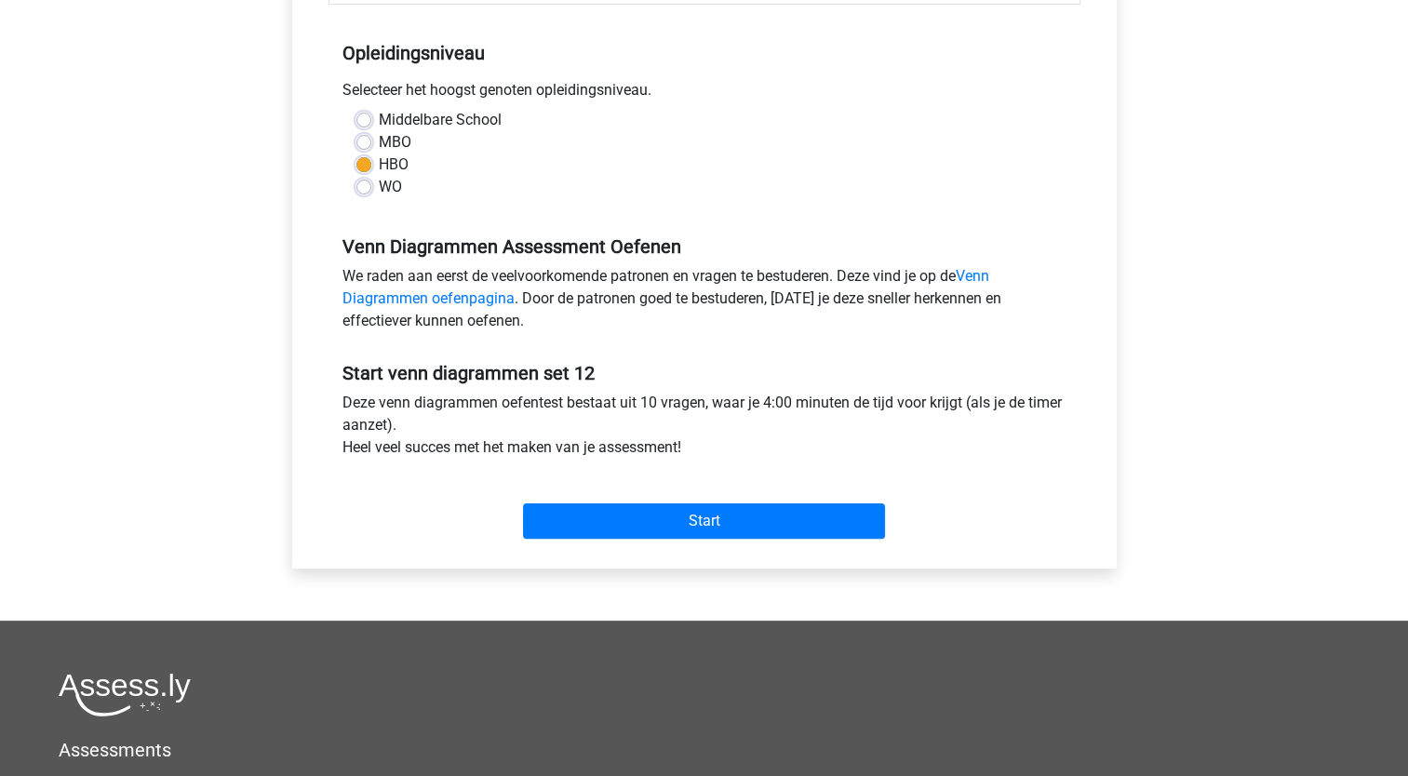
scroll to position [391, 0]
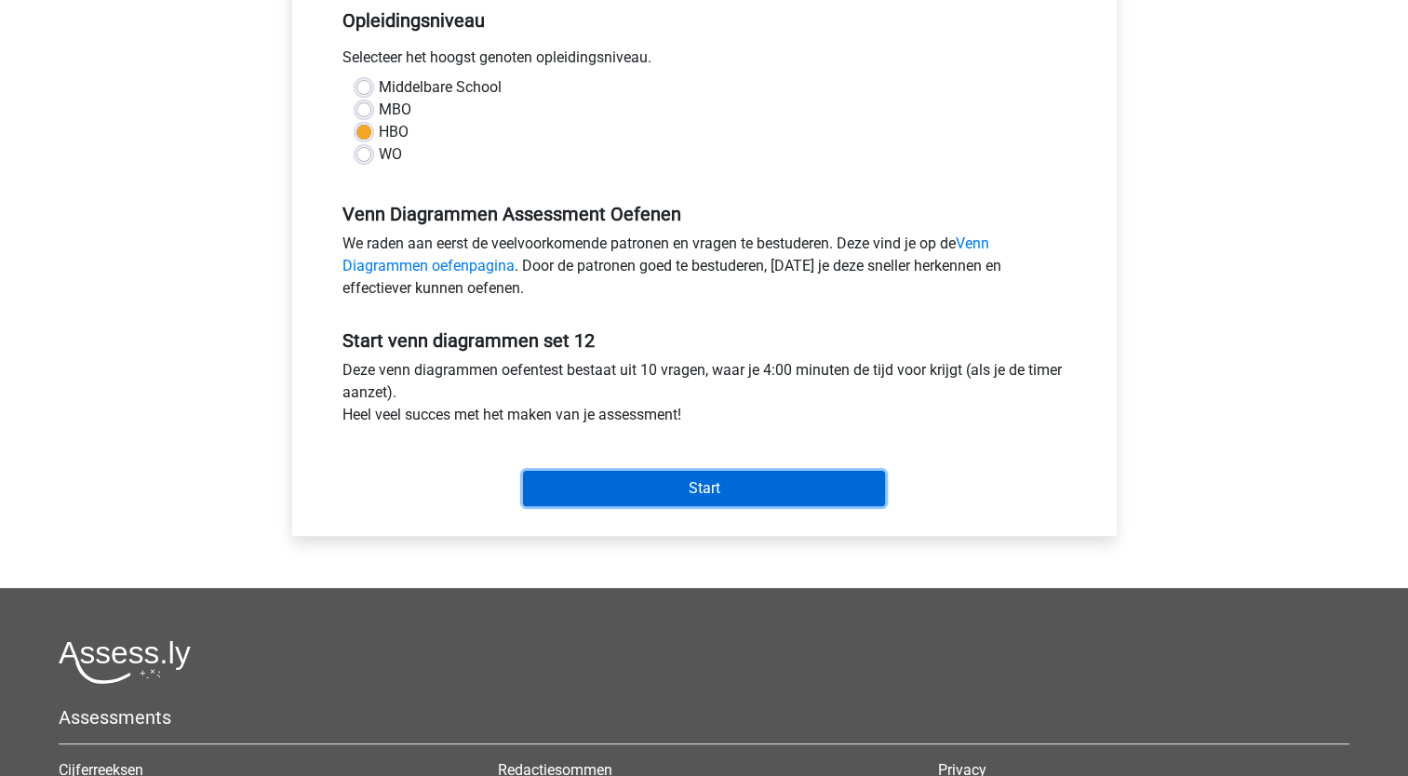
click at [718, 496] on input "Start" at bounding box center [704, 488] width 362 height 35
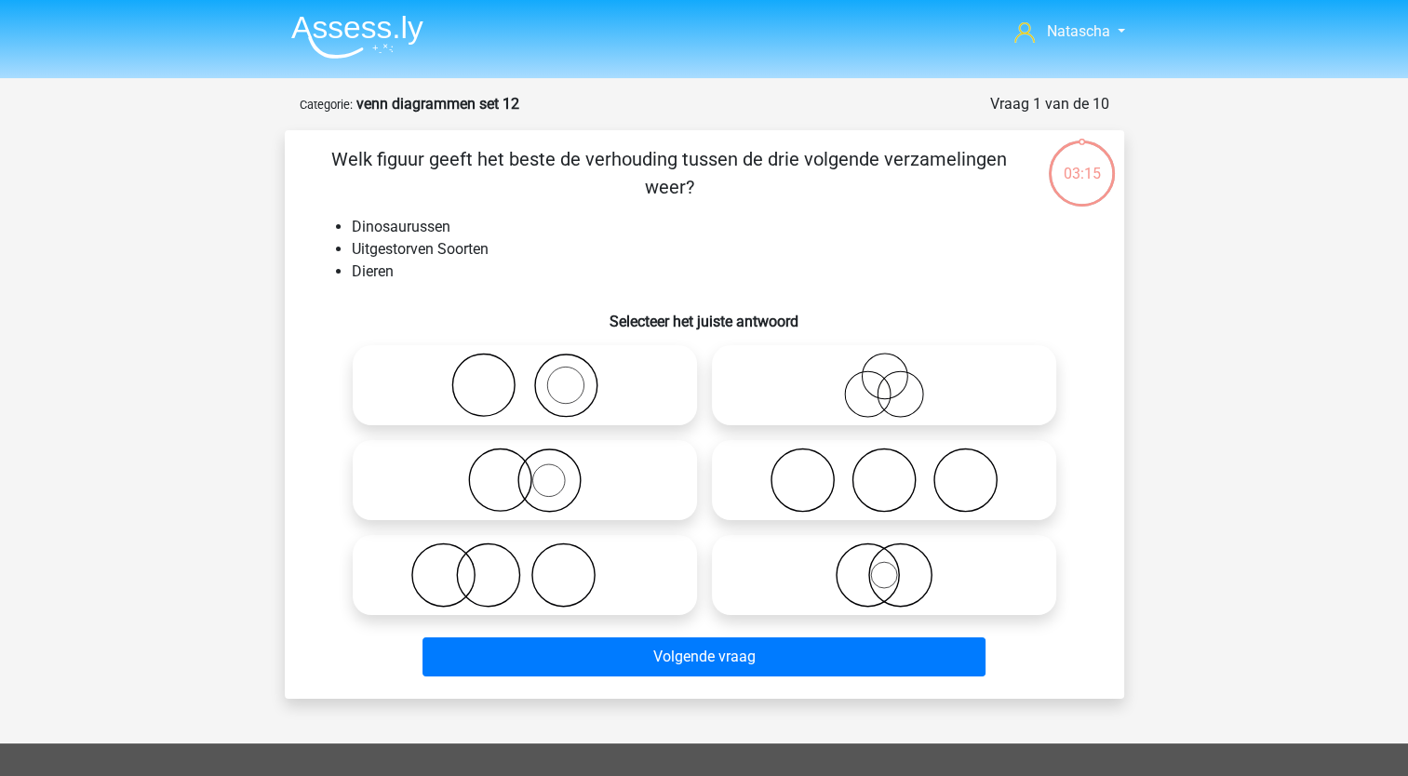
click at [840, 570] on icon at bounding box center [883, 575] width 329 height 65
click at [884, 566] on input "radio" at bounding box center [890, 560] width 12 height 12
radio input "true"
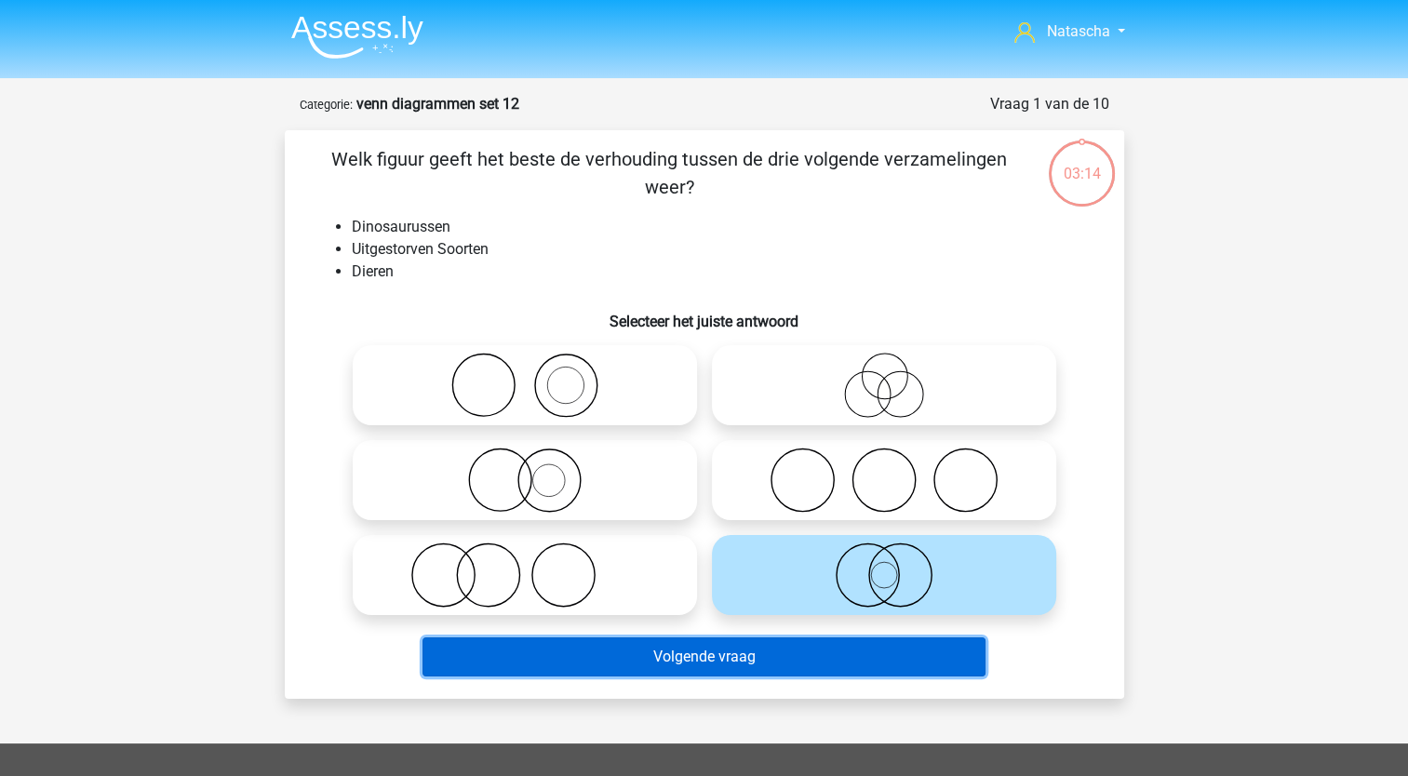
click at [720, 651] on button "Volgende vraag" at bounding box center [704, 656] width 563 height 39
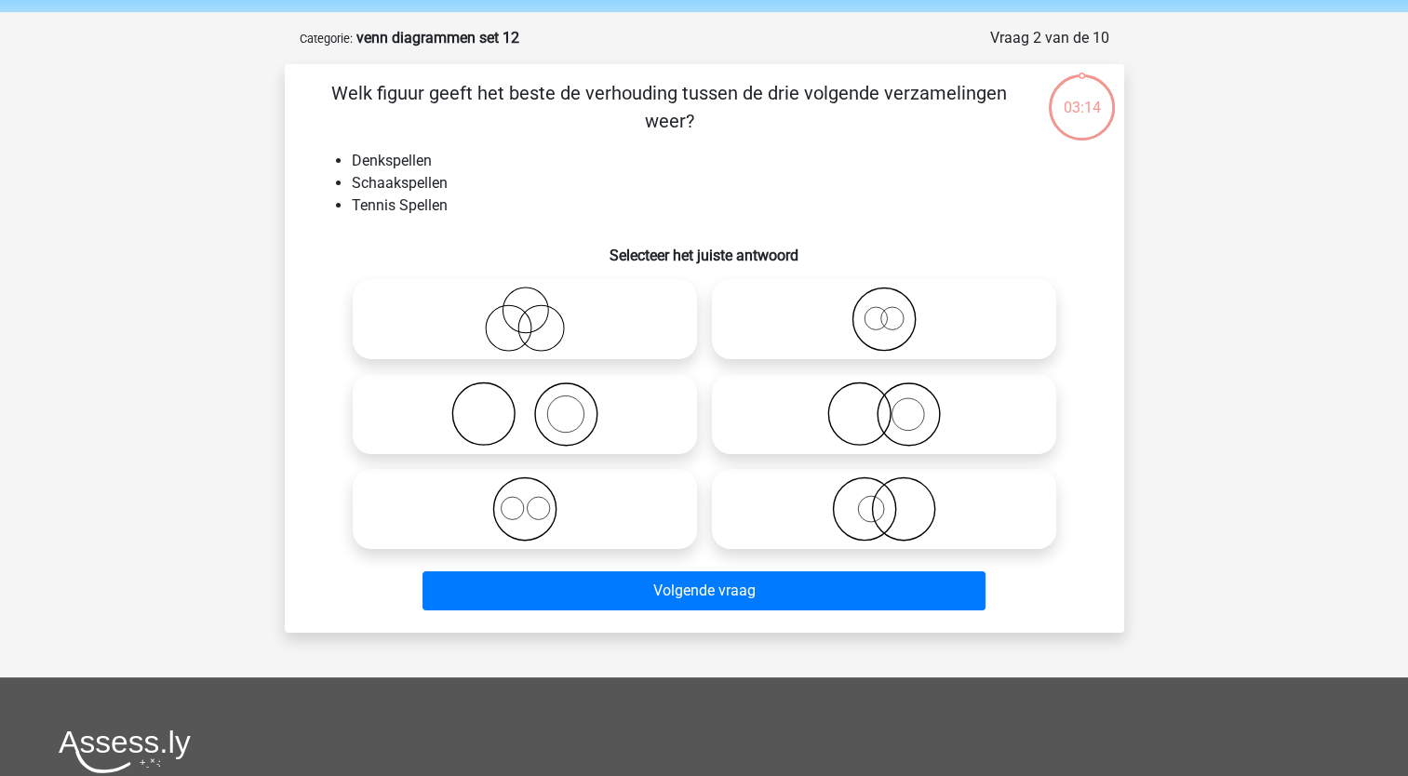
scroll to position [93, 0]
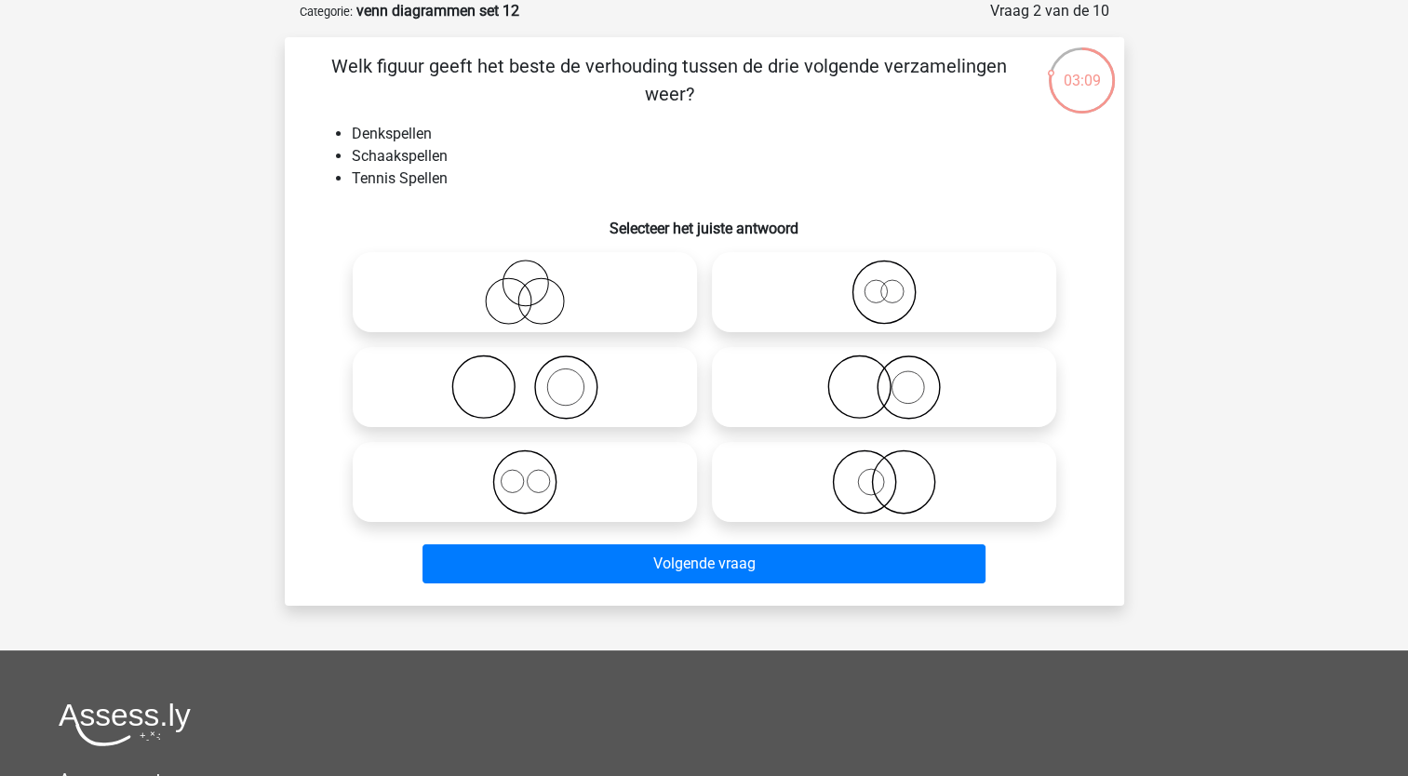
click at [537, 402] on circle at bounding box center [565, 387] width 62 height 62
click at [537, 378] on input "radio" at bounding box center [531, 372] width 12 height 12
radio input "true"
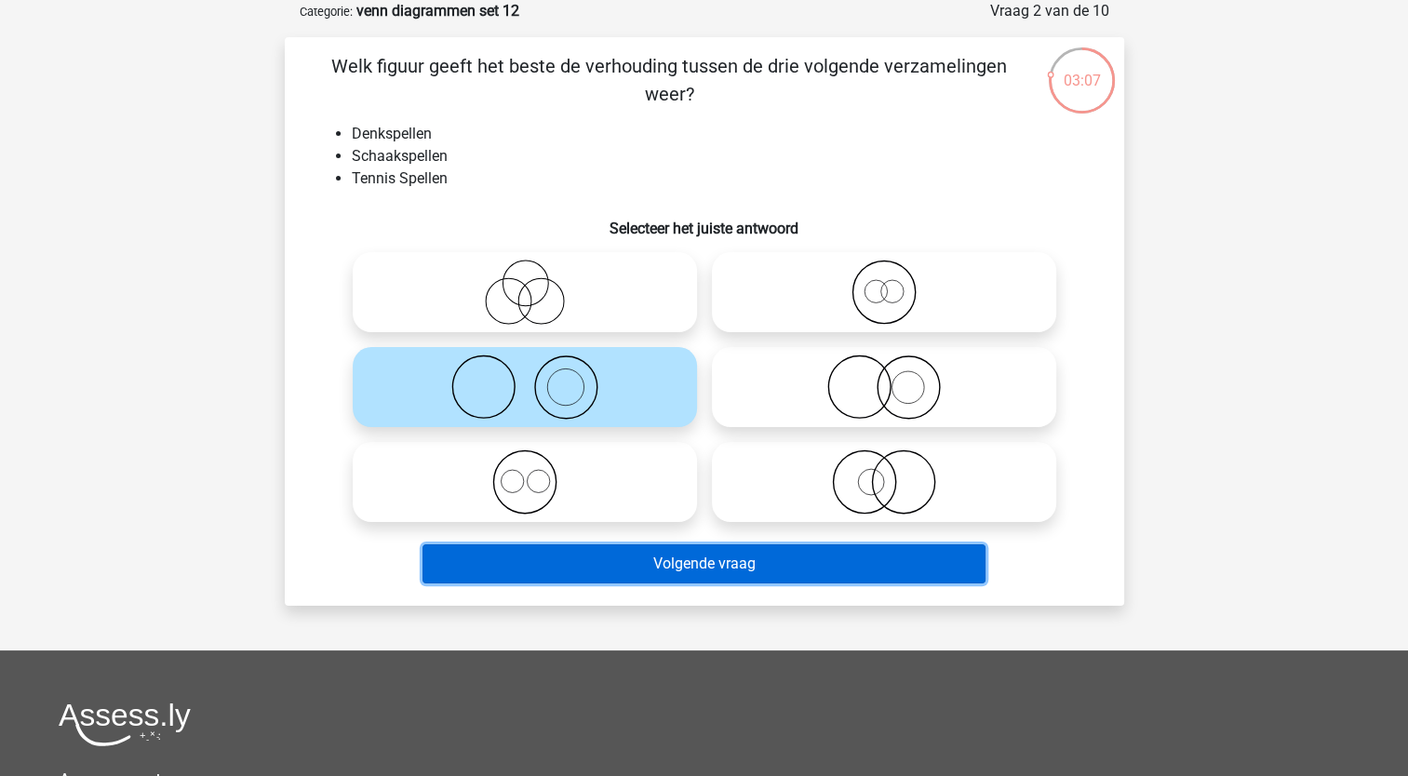
click at [495, 553] on button "Volgende vraag" at bounding box center [704, 563] width 563 height 39
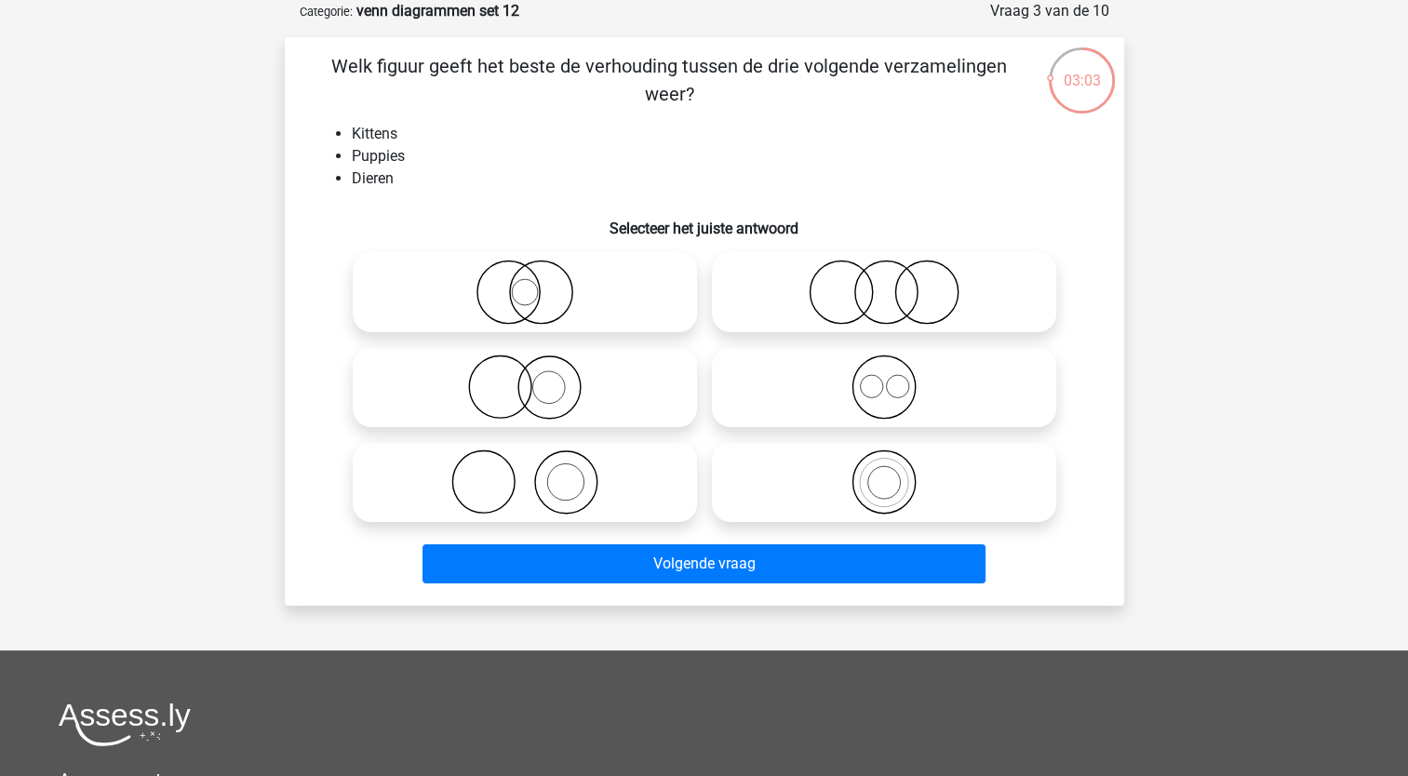
click at [860, 387] on icon at bounding box center [883, 387] width 329 height 65
click at [884, 378] on input "radio" at bounding box center [890, 372] width 12 height 12
radio input "true"
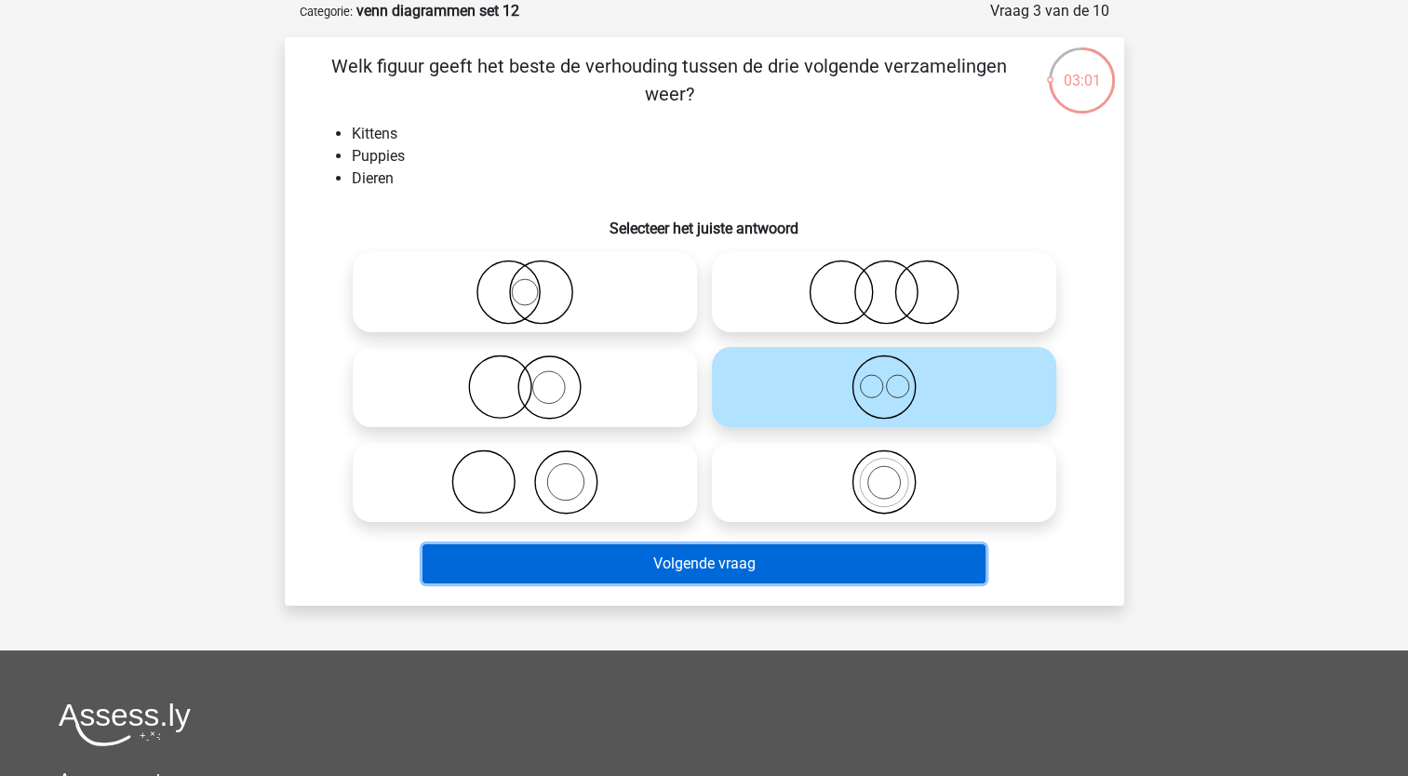
click at [618, 564] on button "Volgende vraag" at bounding box center [704, 563] width 563 height 39
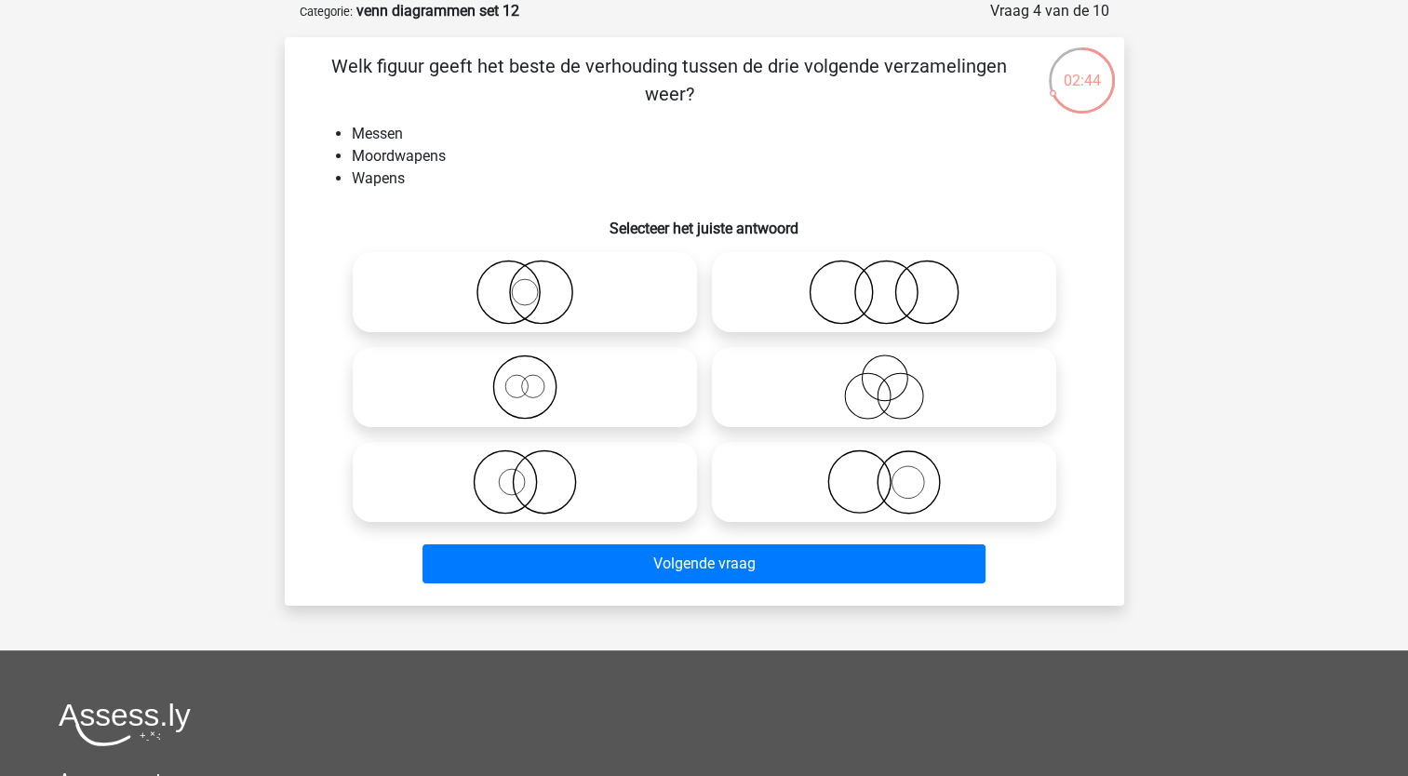
click at [558, 483] on icon at bounding box center [524, 482] width 329 height 65
click at [537, 473] on input "radio" at bounding box center [531, 467] width 12 height 12
radio input "true"
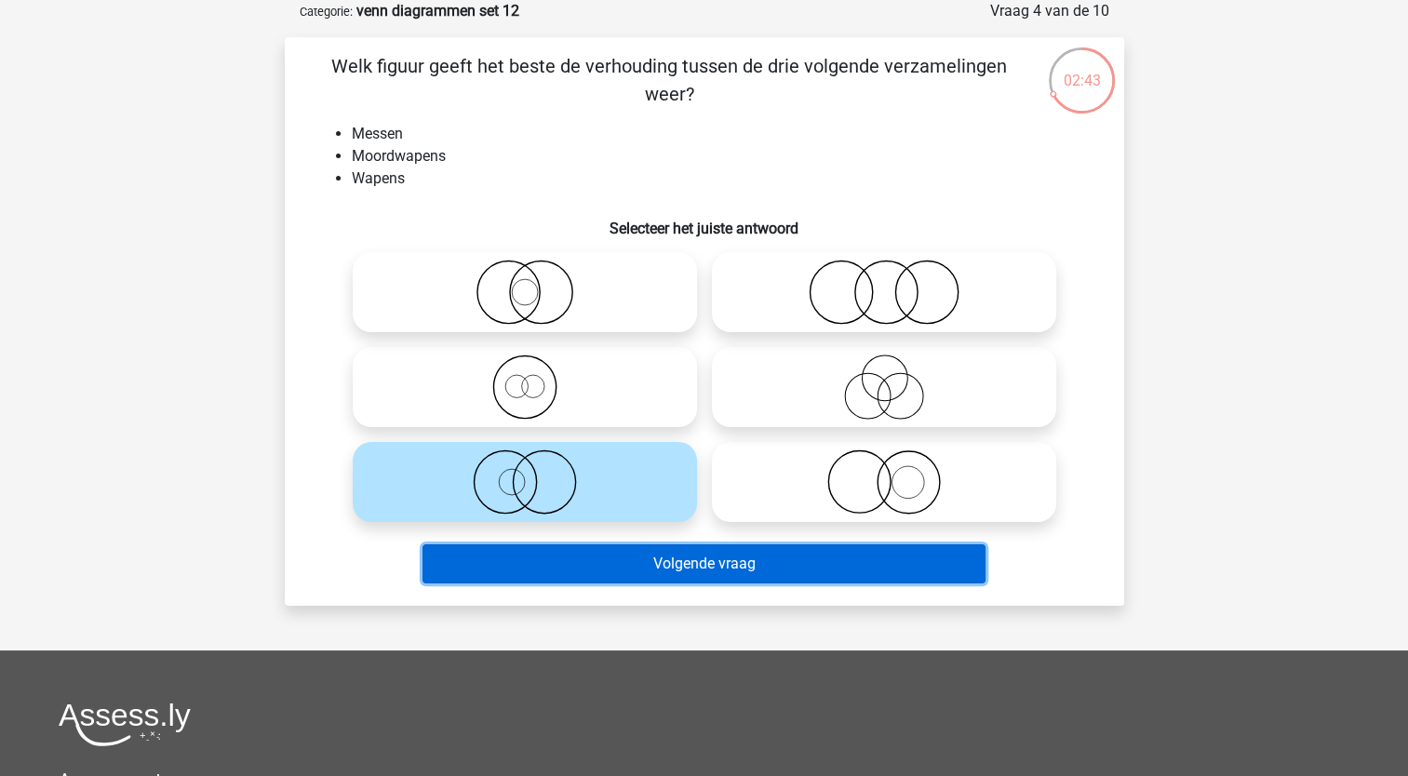
click at [533, 557] on button "Volgende vraag" at bounding box center [704, 563] width 563 height 39
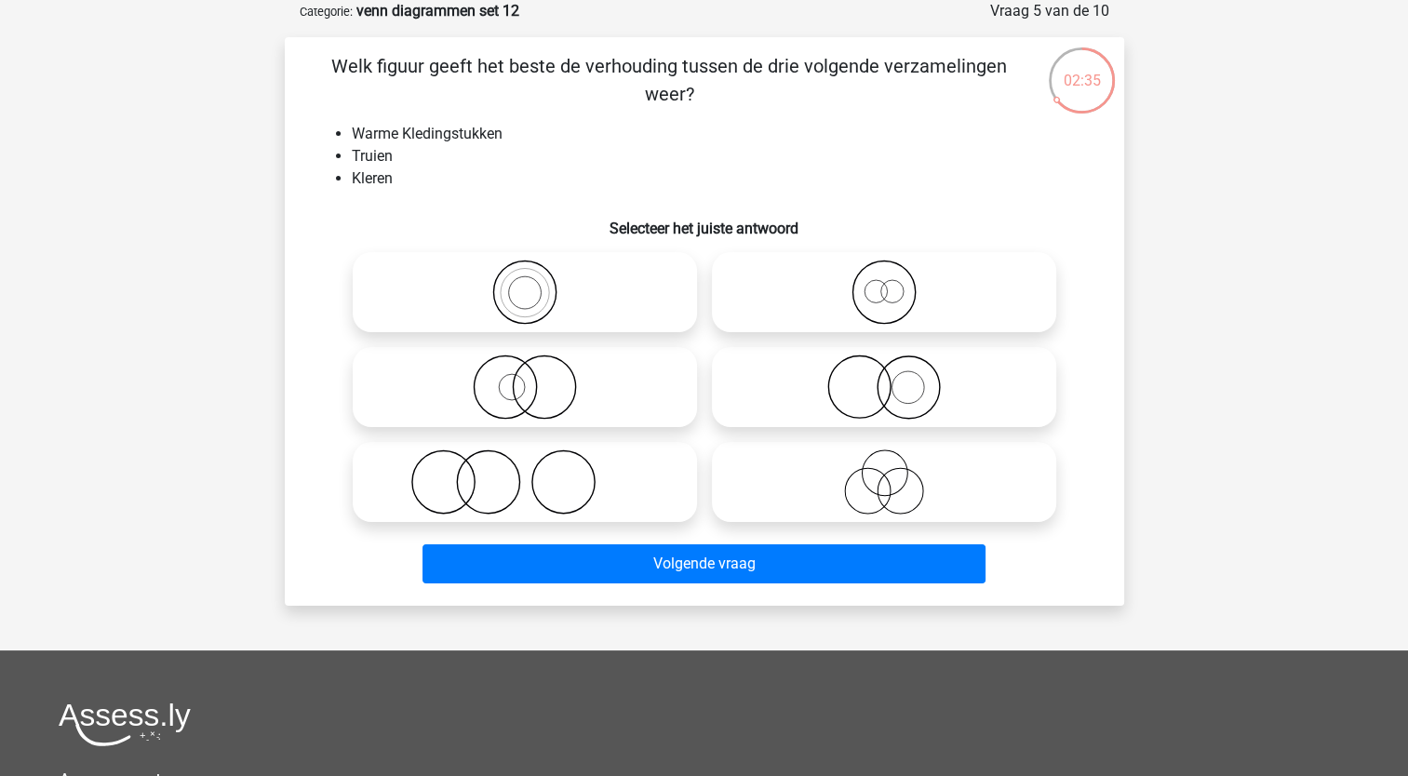
click at [867, 291] on icon at bounding box center [883, 292] width 329 height 65
click at [884, 283] on input "radio" at bounding box center [890, 277] width 12 height 12
radio input "true"
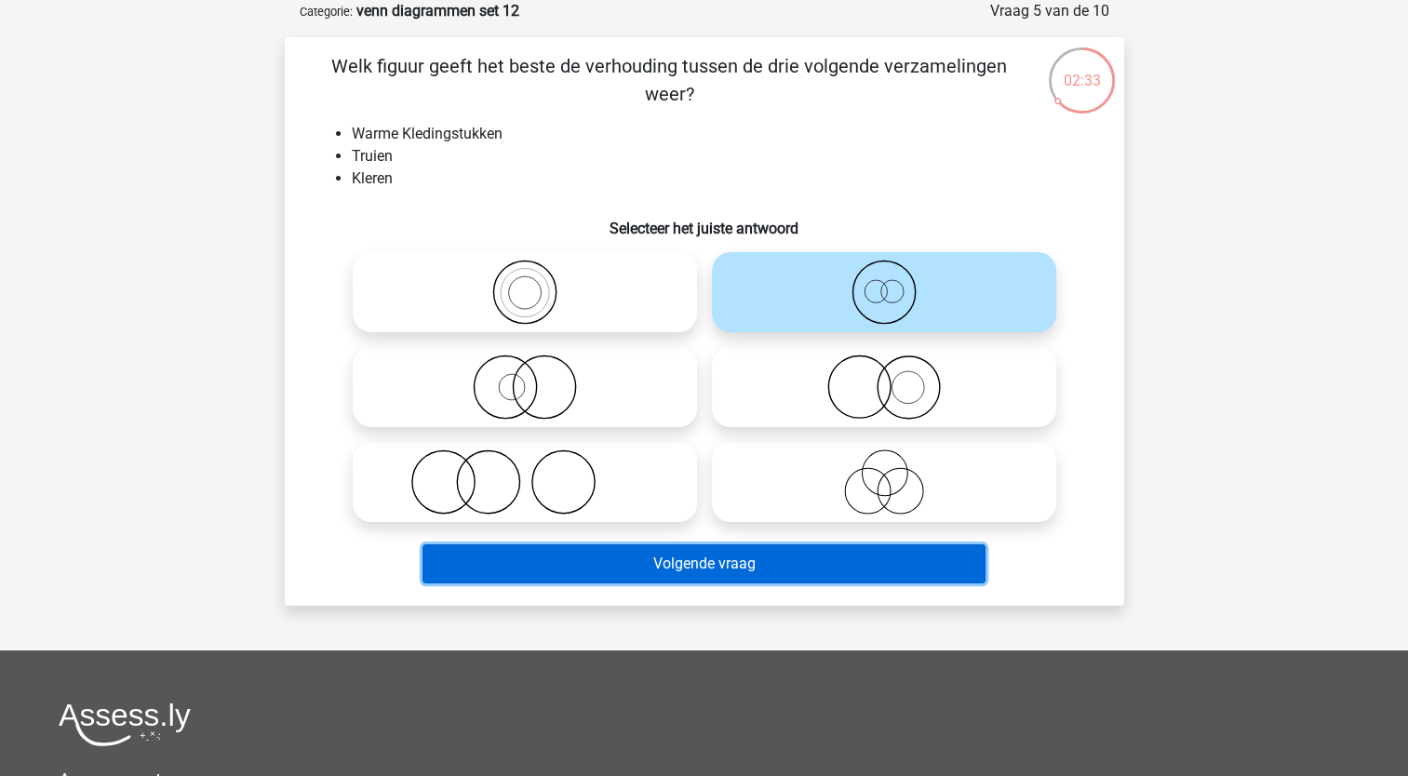
click at [653, 571] on button "Volgende vraag" at bounding box center [704, 563] width 563 height 39
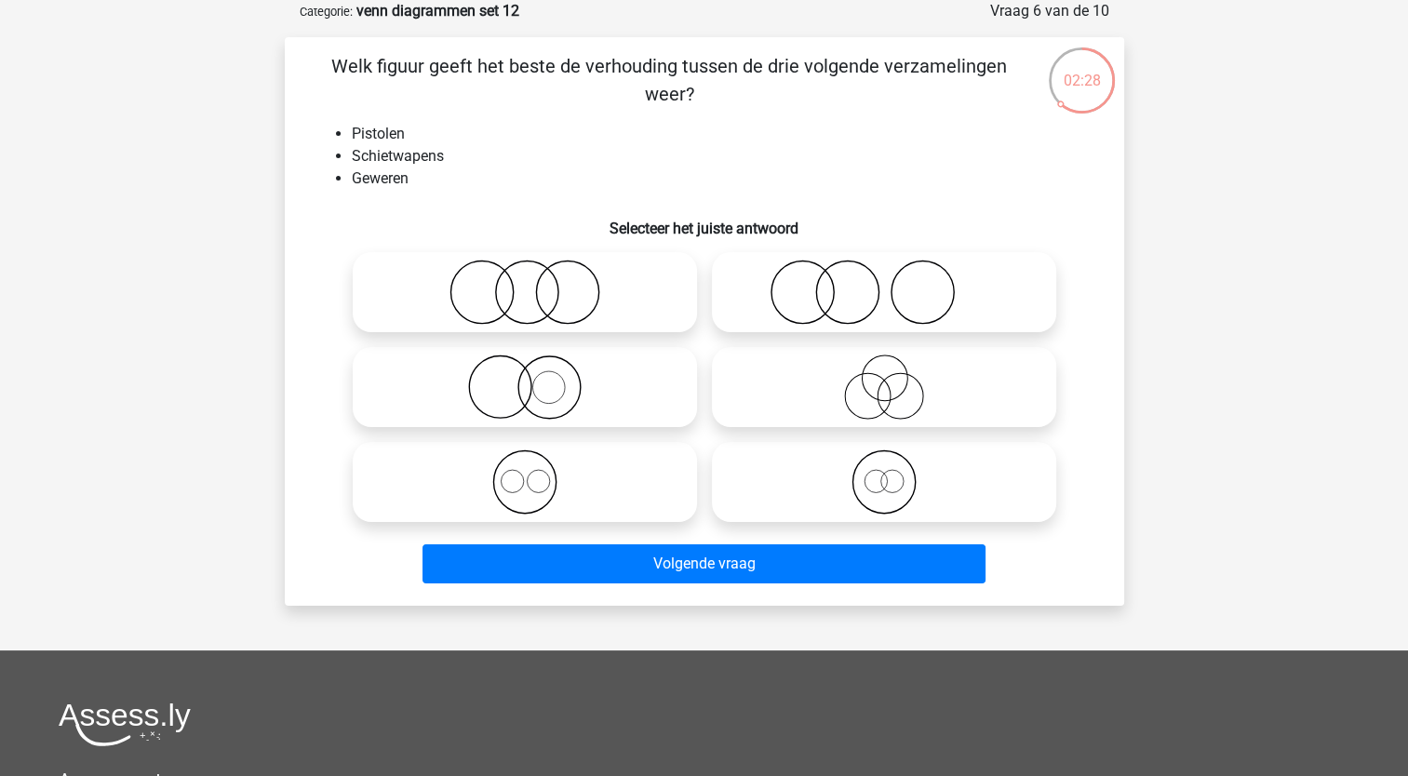
click at [513, 480] on icon at bounding box center [524, 482] width 329 height 65
click at [525, 473] on input "radio" at bounding box center [531, 467] width 12 height 12
radio input "true"
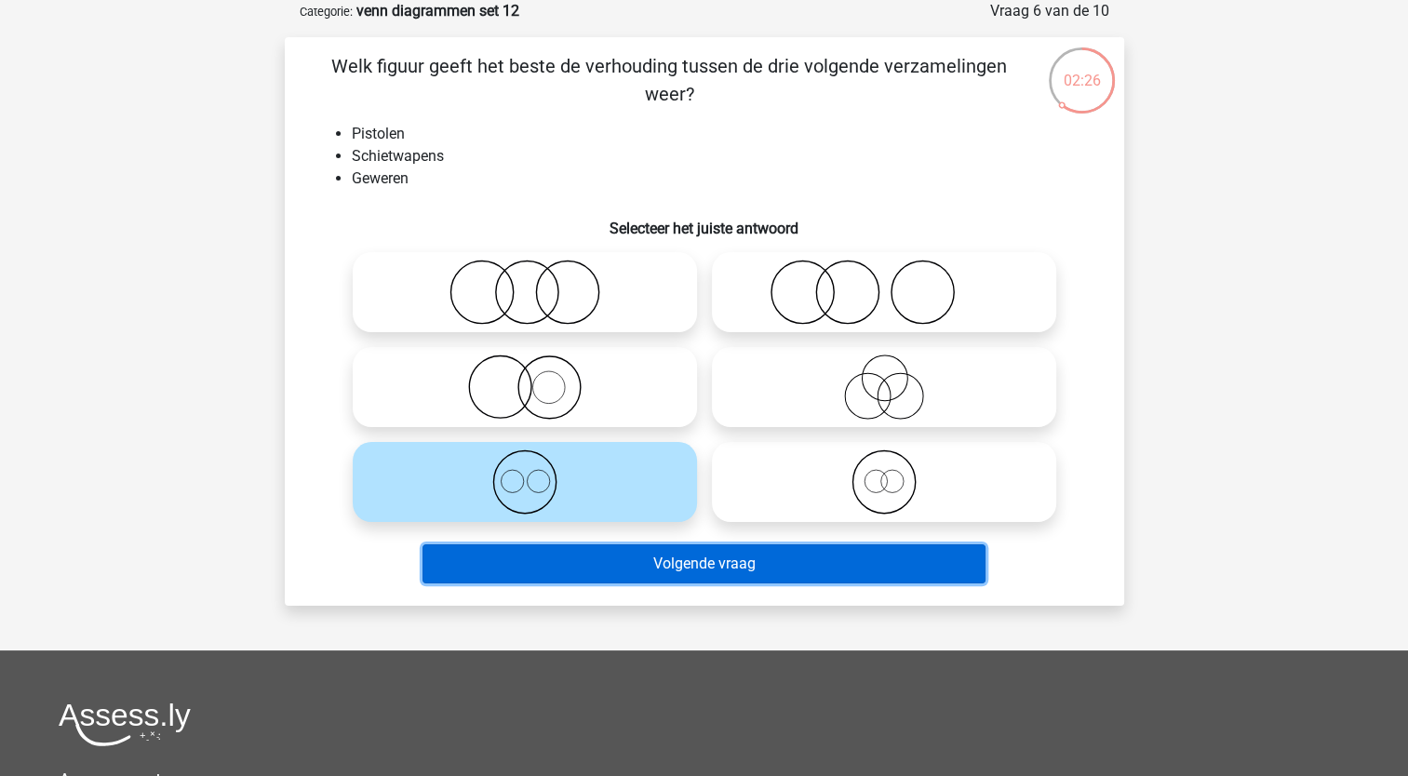
click at [521, 575] on button "Volgende vraag" at bounding box center [704, 563] width 563 height 39
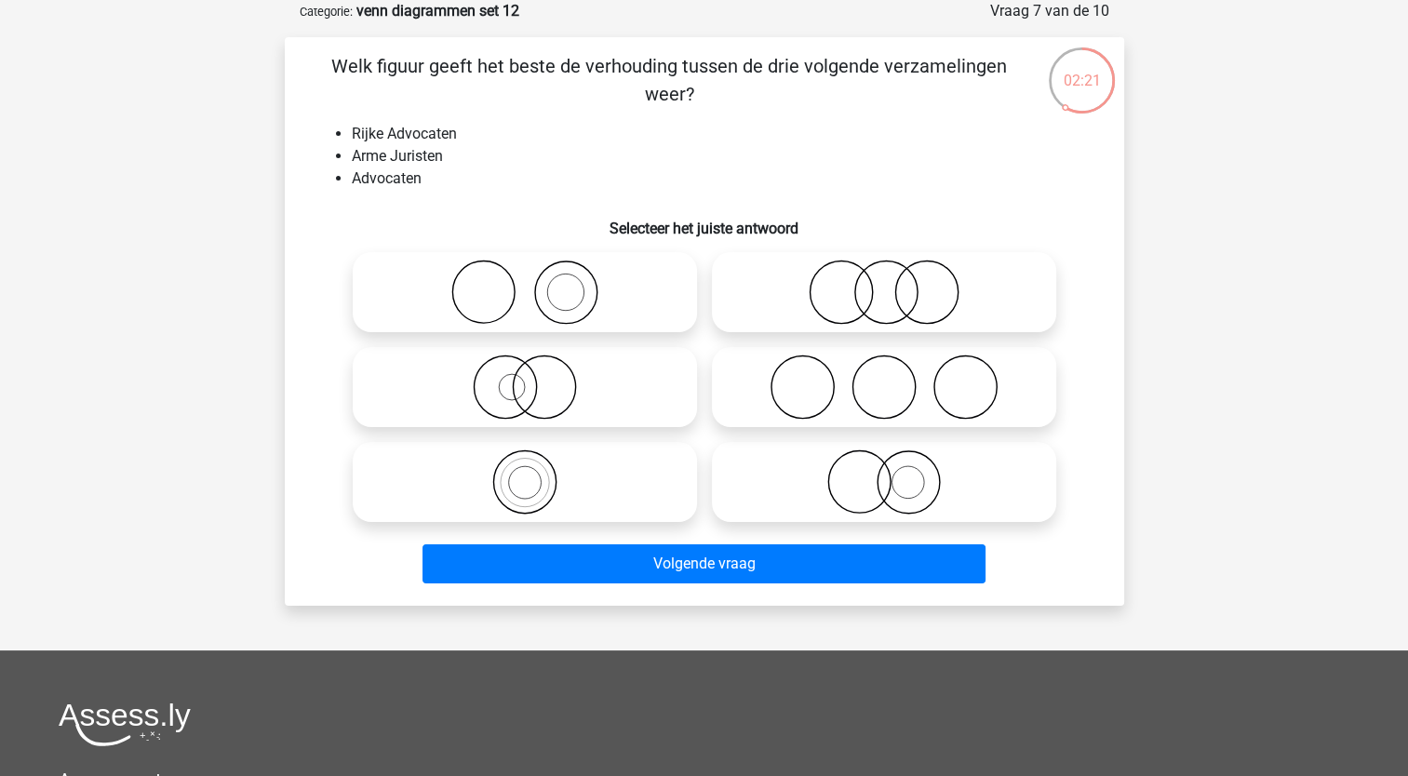
click at [873, 476] on icon at bounding box center [883, 482] width 329 height 65
click at [884, 473] on input "radio" at bounding box center [890, 467] width 12 height 12
radio input "true"
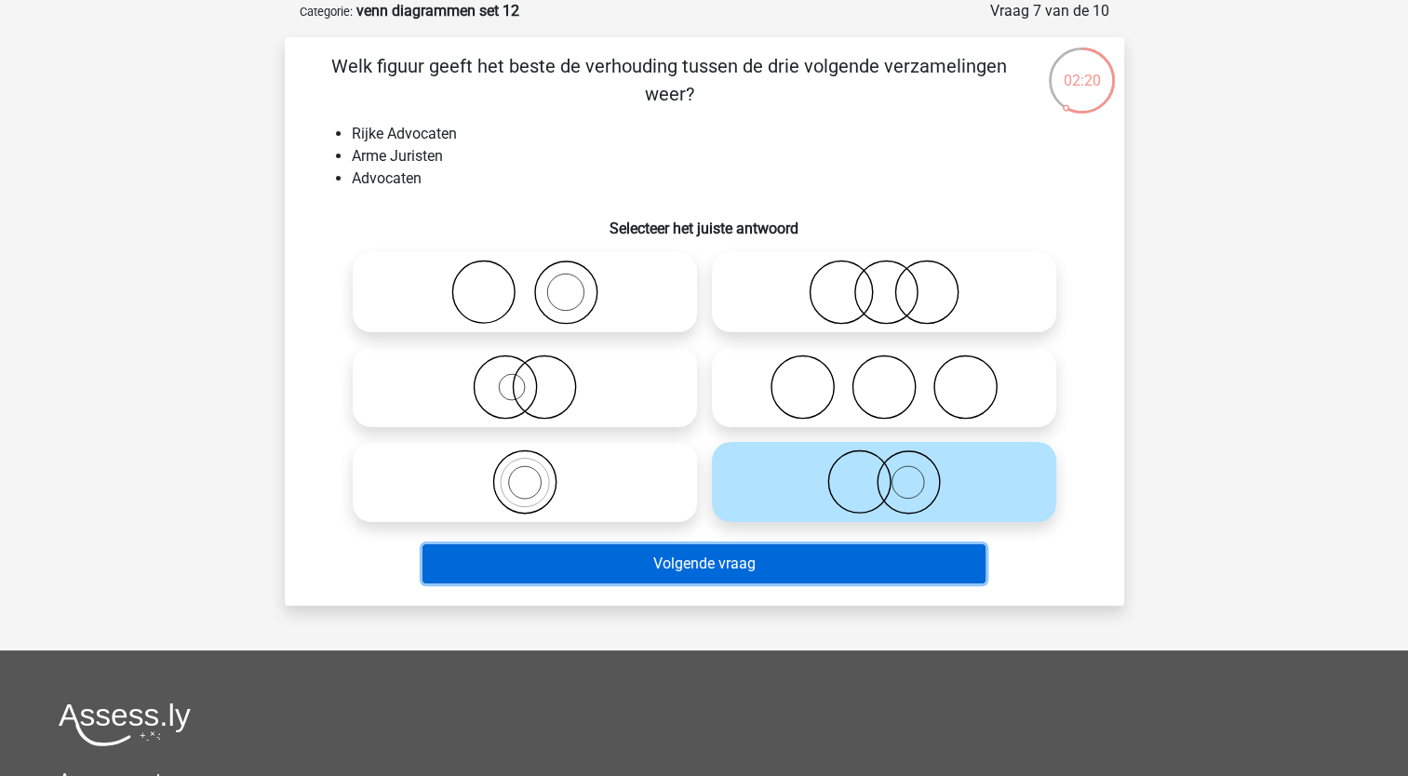
click at [758, 568] on button "Volgende vraag" at bounding box center [704, 563] width 563 height 39
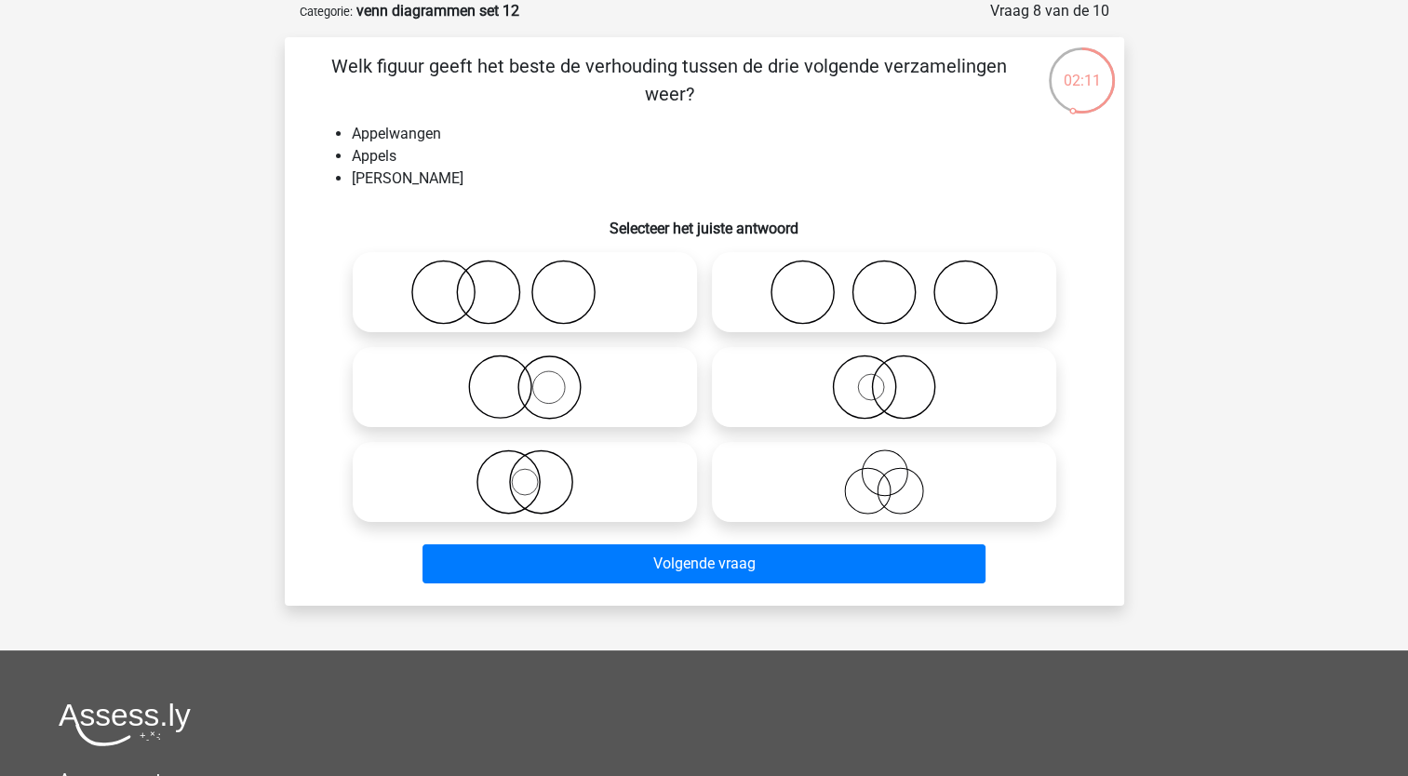
click at [490, 315] on icon at bounding box center [524, 292] width 329 height 65
click at [525, 283] on input "radio" at bounding box center [531, 277] width 12 height 12
radio input "true"
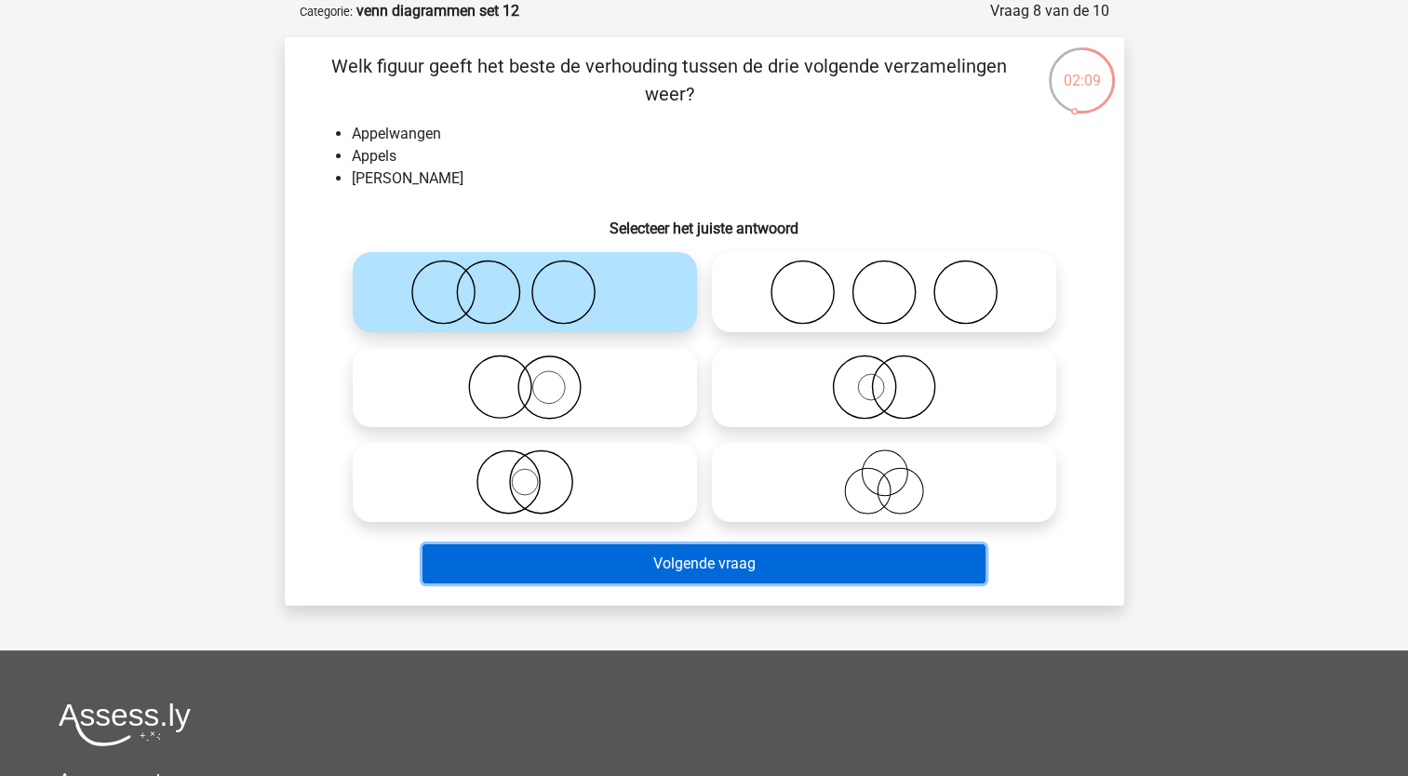
click at [543, 557] on button "Volgende vraag" at bounding box center [704, 563] width 563 height 39
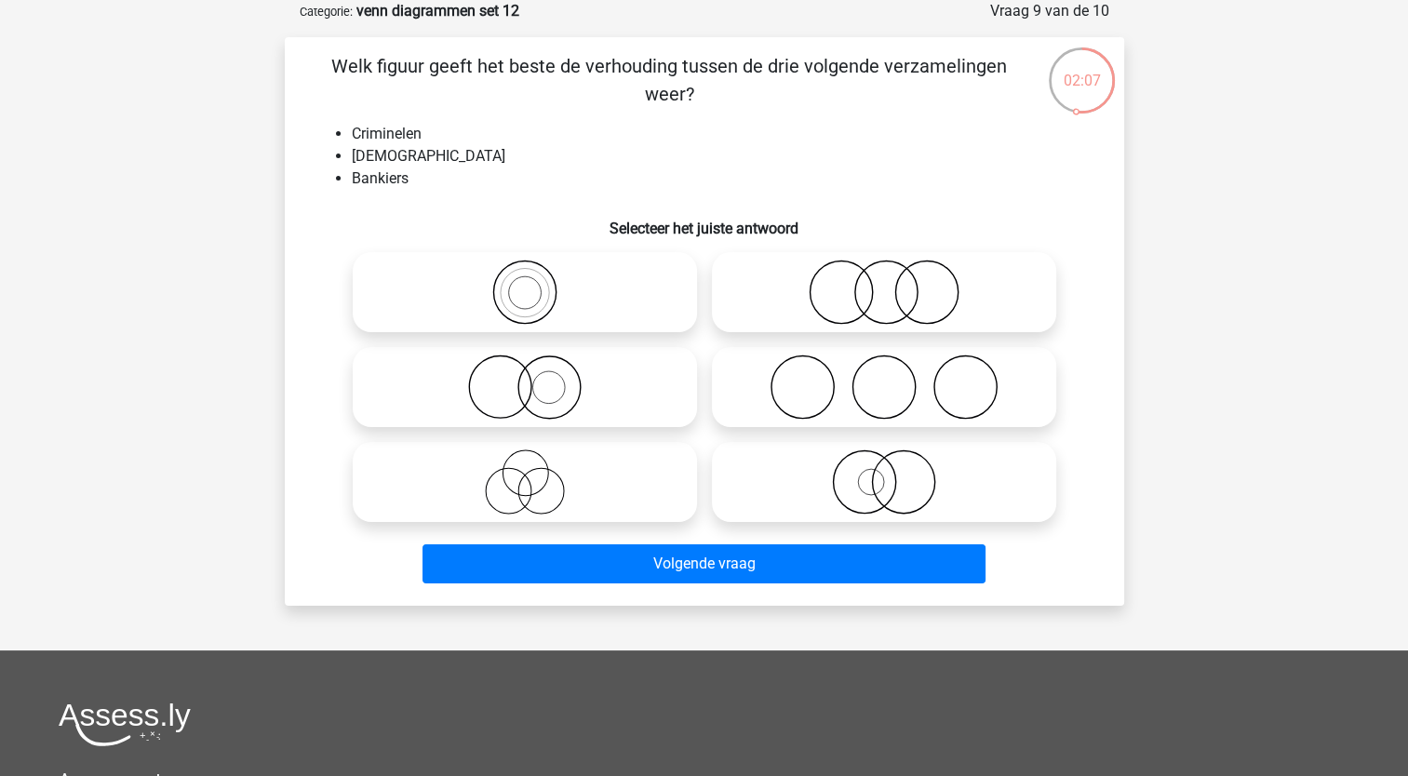
click at [528, 499] on icon at bounding box center [524, 482] width 329 height 65
click at [528, 473] on input "radio" at bounding box center [531, 467] width 12 height 12
radio input "true"
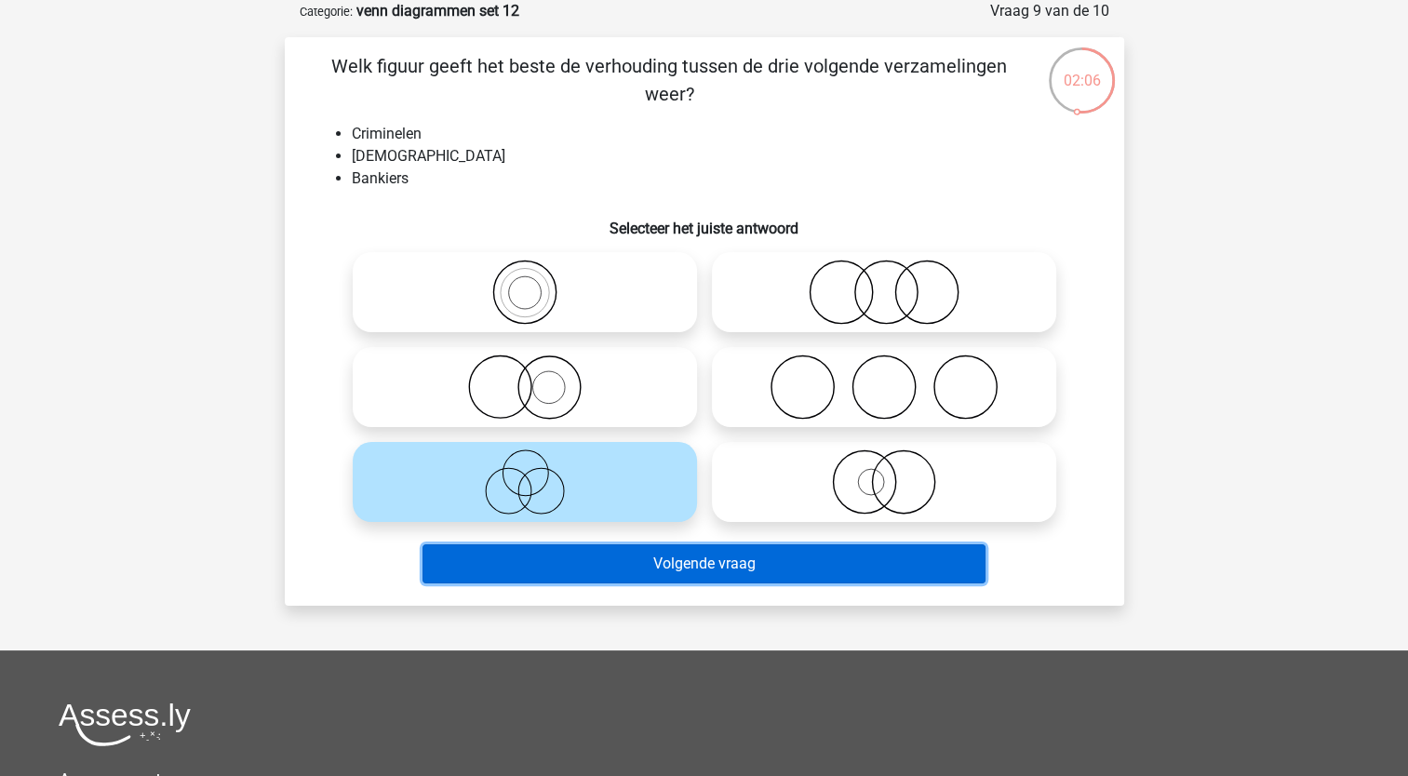
click at [508, 561] on button "Volgende vraag" at bounding box center [704, 563] width 563 height 39
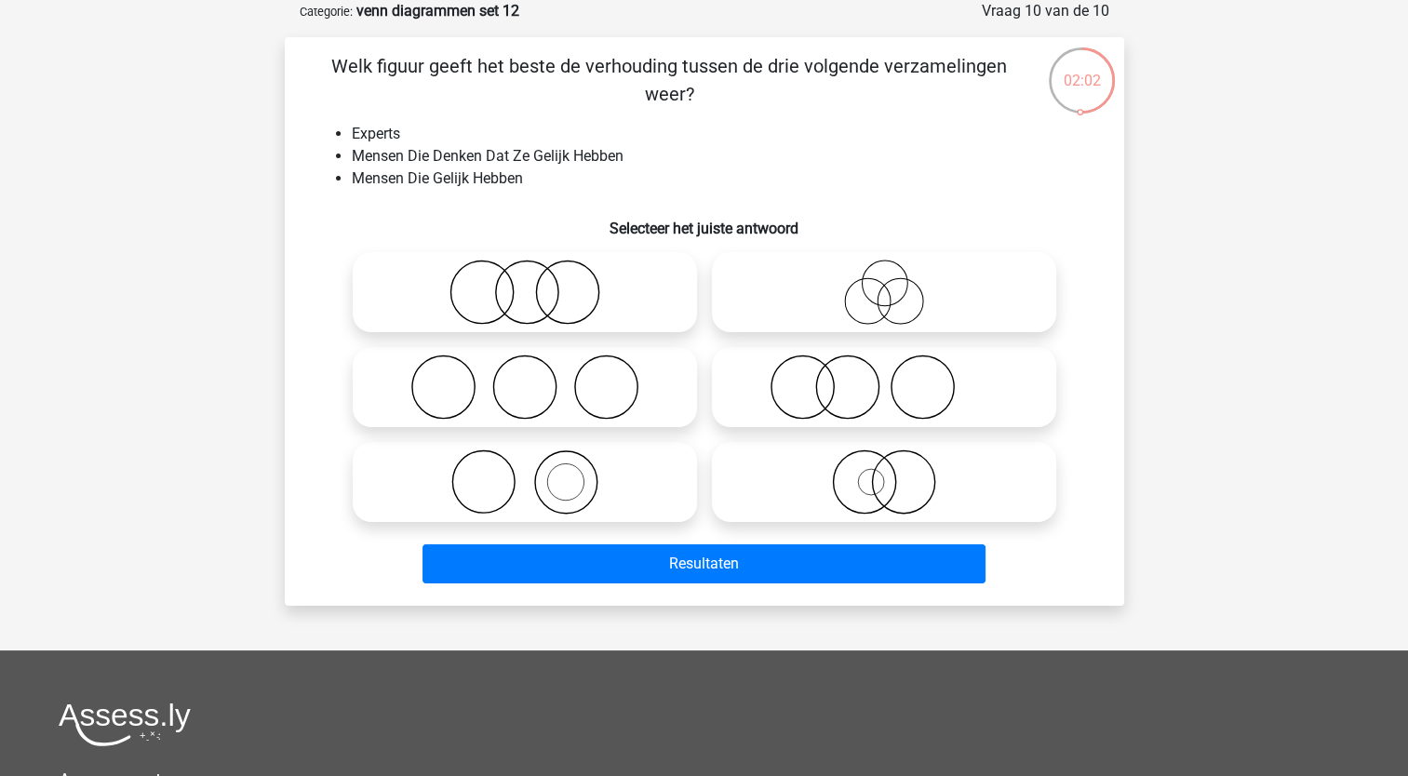
click at [882, 291] on icon at bounding box center [883, 292] width 329 height 65
click at [884, 283] on input "radio" at bounding box center [890, 277] width 12 height 12
radio input "true"
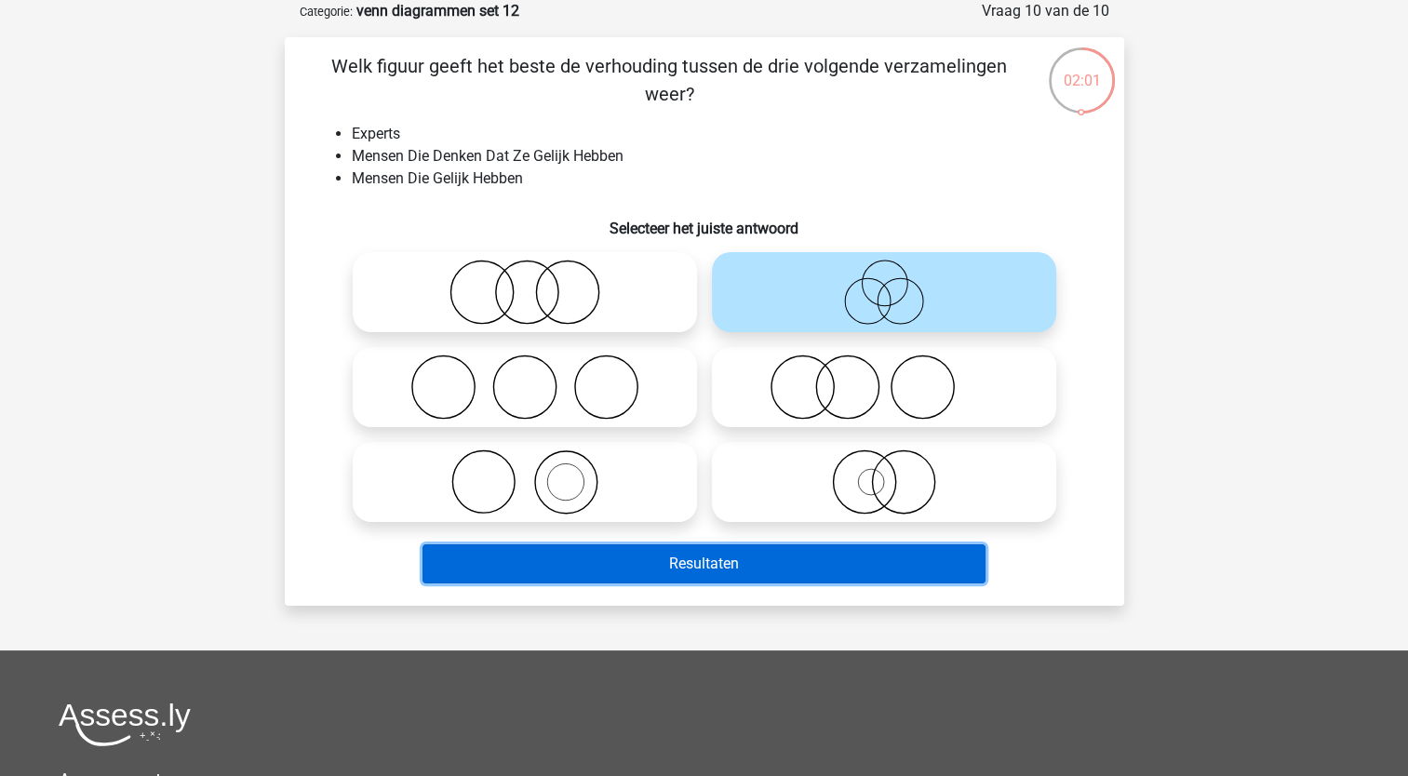
click at [696, 570] on button "Resultaten" at bounding box center [704, 563] width 563 height 39
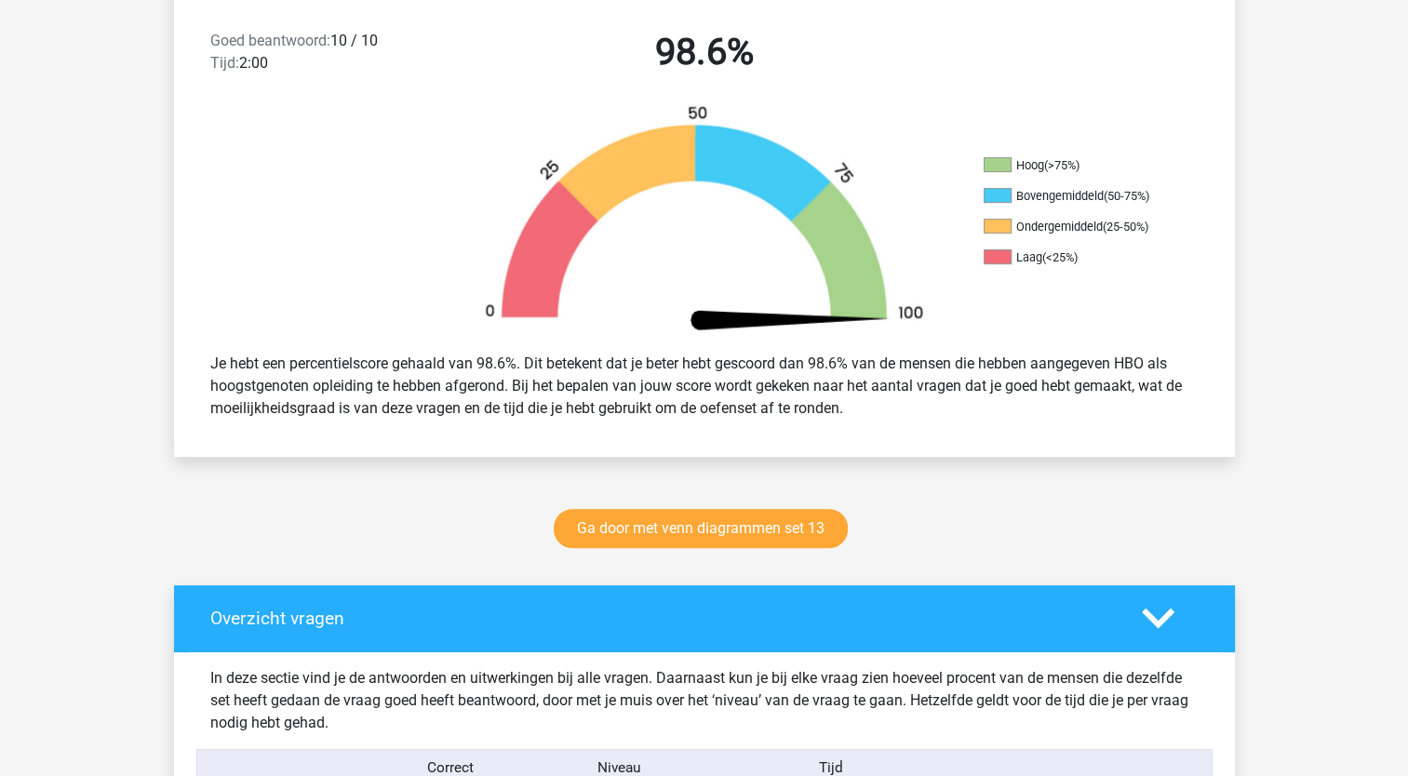
scroll to position [495, 0]
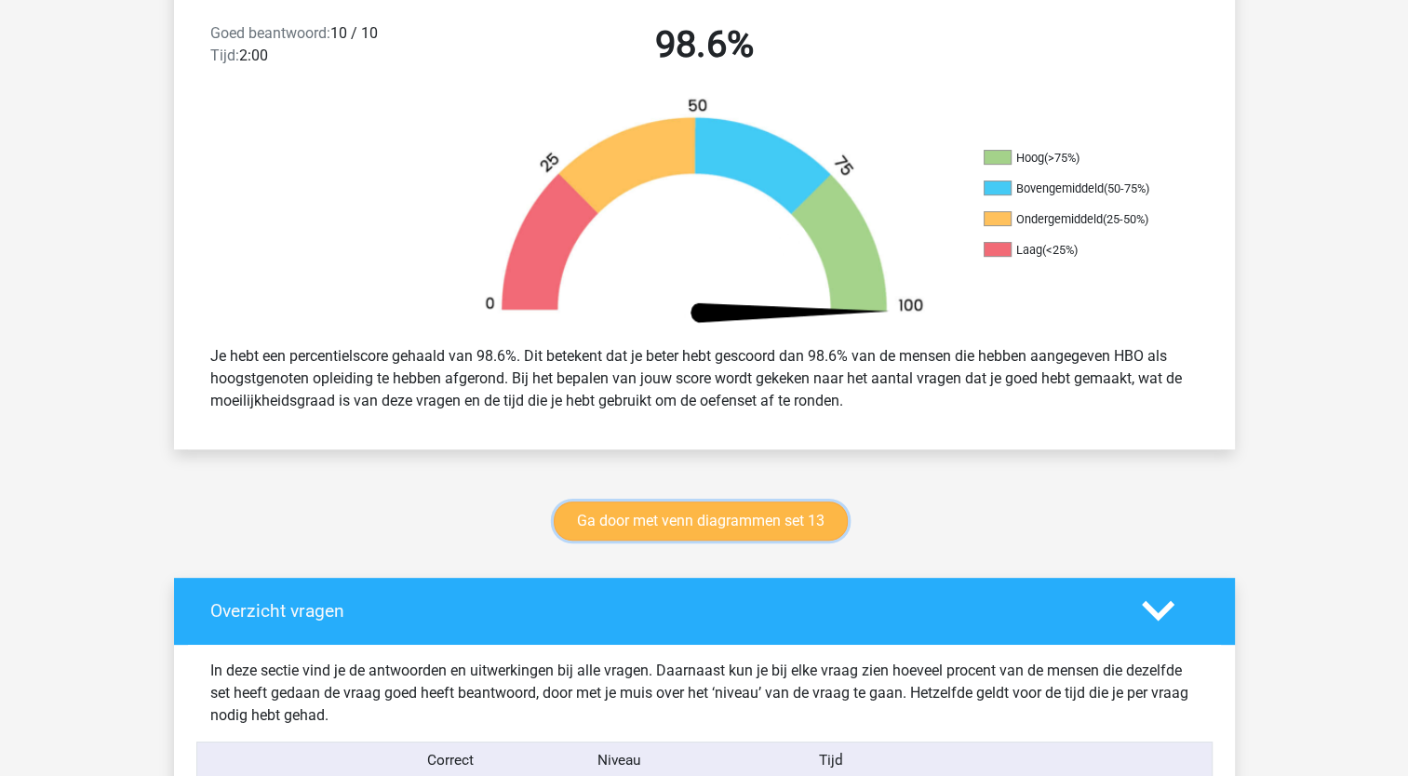
click at [714, 512] on link "Ga door met venn diagrammen set 13" at bounding box center [701, 521] width 294 height 39
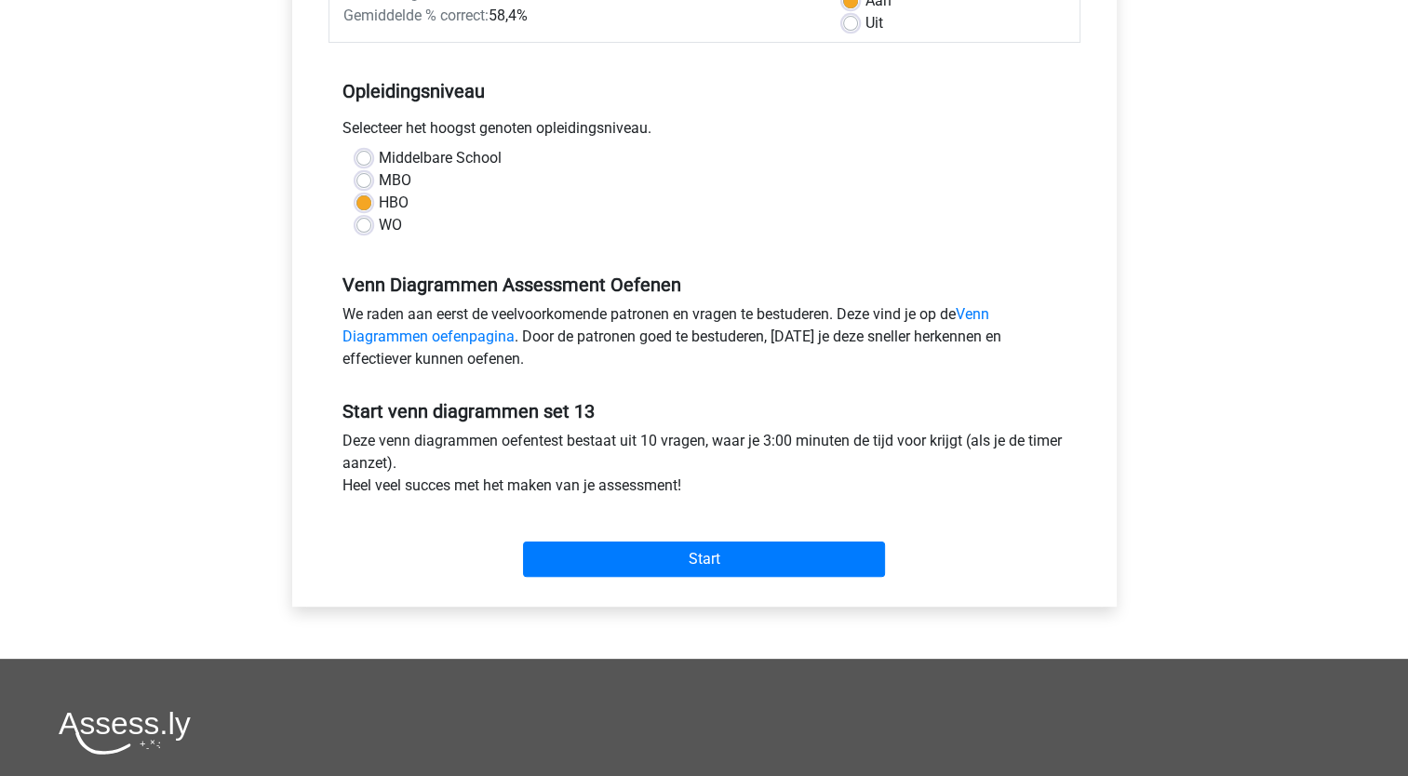
scroll to position [322, 0]
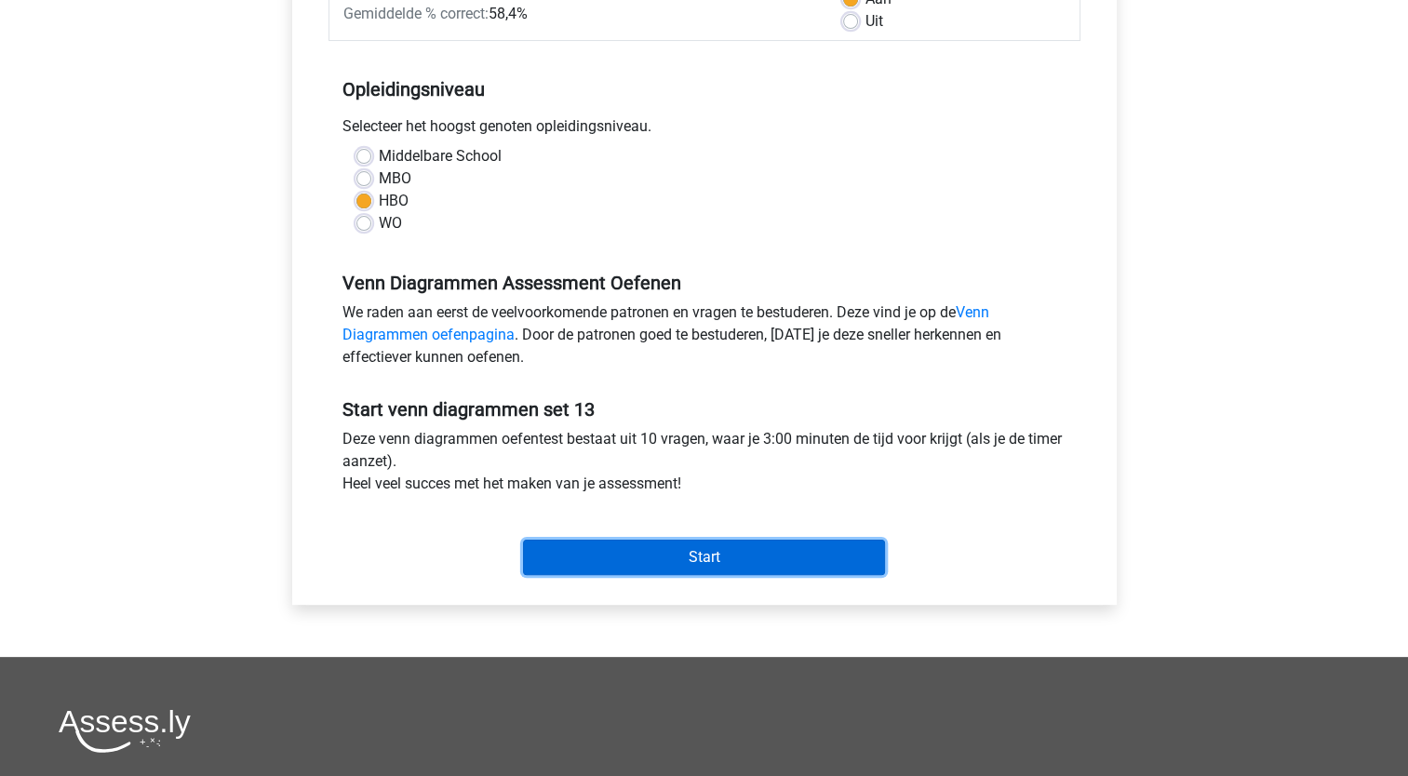
click at [679, 564] on input "Start" at bounding box center [704, 557] width 362 height 35
click at [688, 552] on input "Start" at bounding box center [704, 557] width 362 height 35
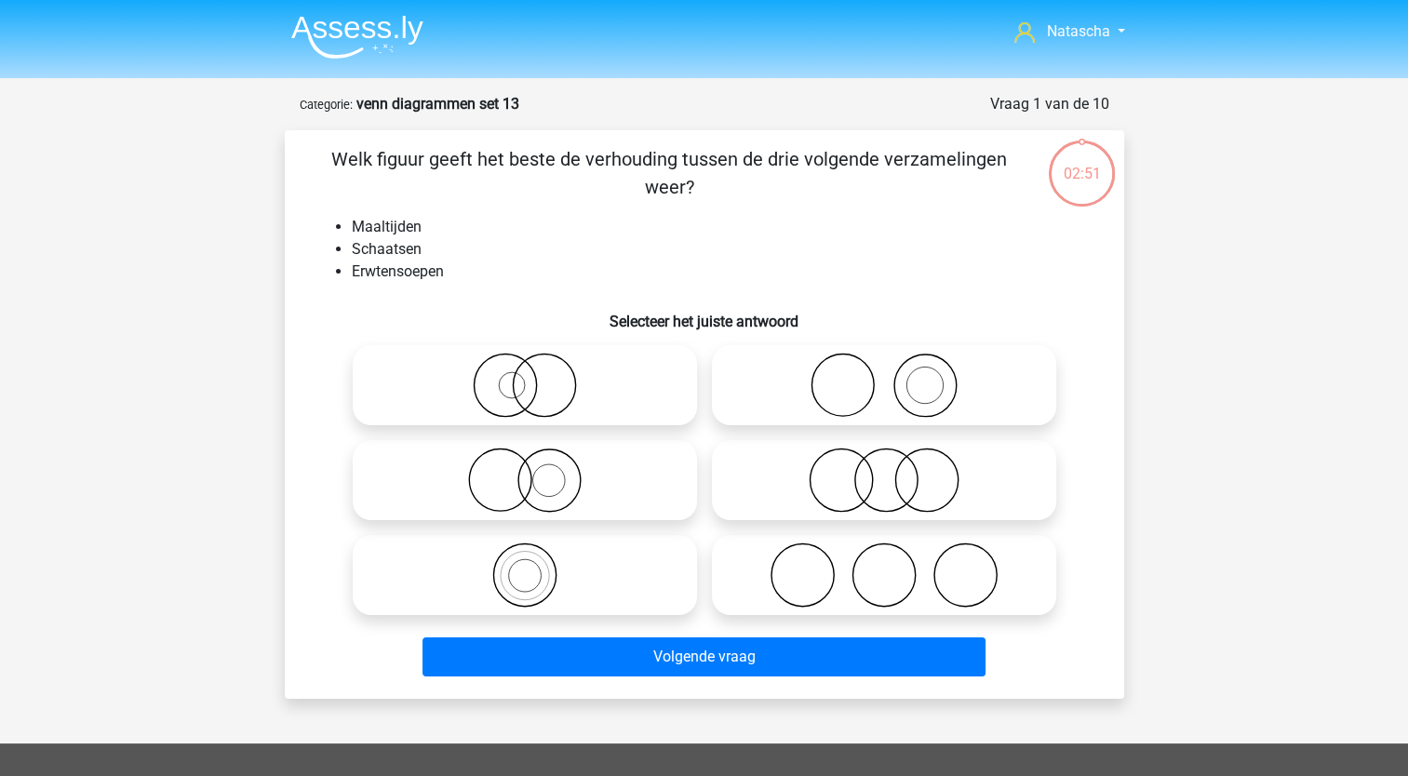
click at [767, 384] on icon at bounding box center [883, 385] width 329 height 65
click at [884, 376] on input "radio" at bounding box center [890, 370] width 12 height 12
radio input "true"
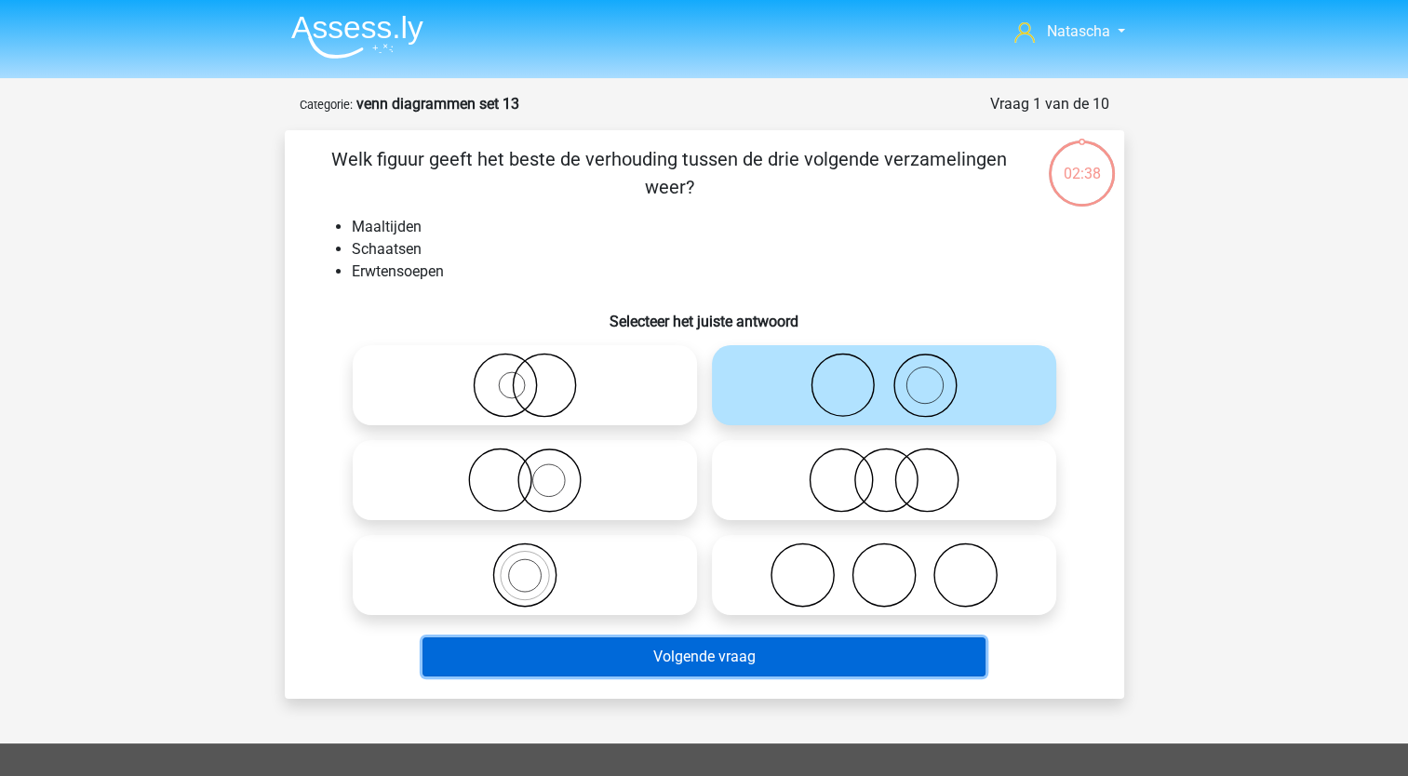
click at [552, 658] on button "Volgende vraag" at bounding box center [704, 656] width 563 height 39
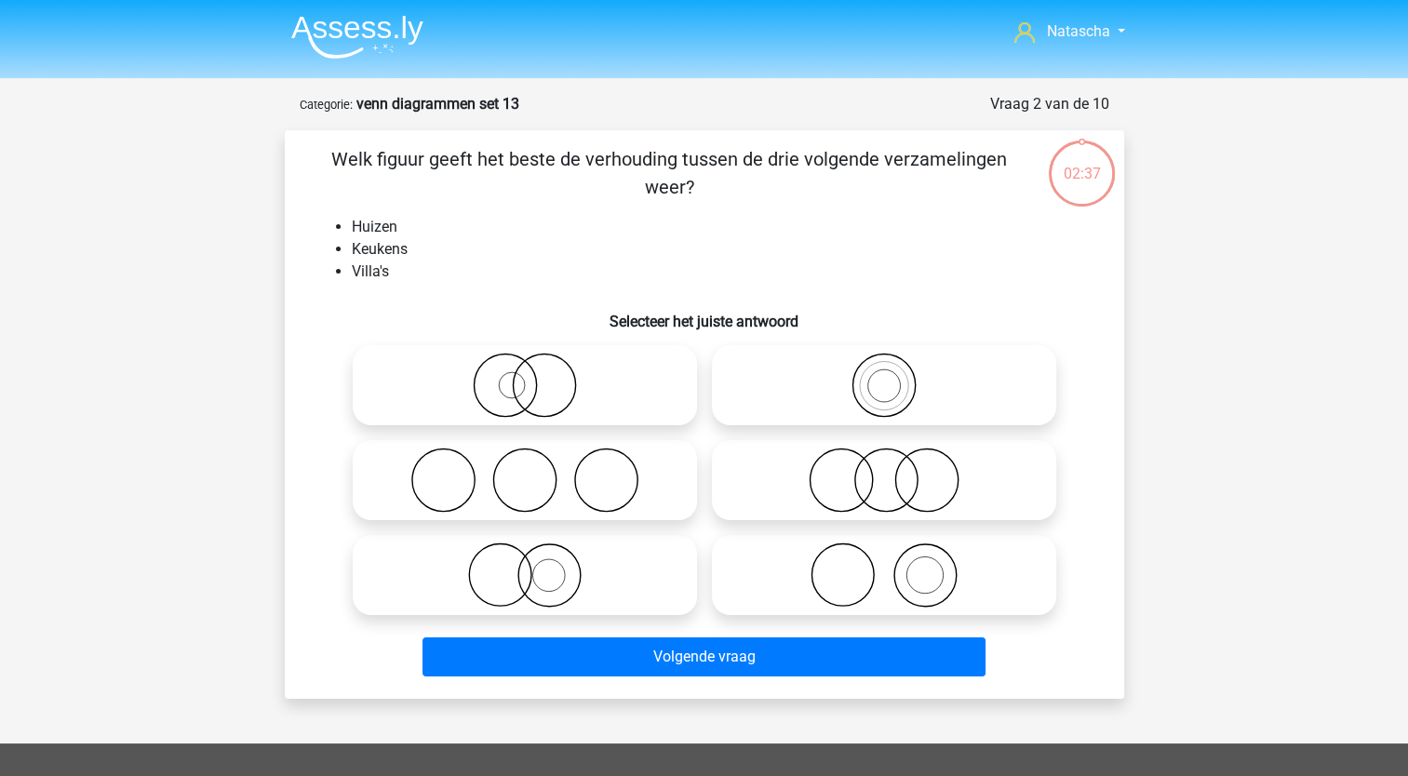
scroll to position [93, 0]
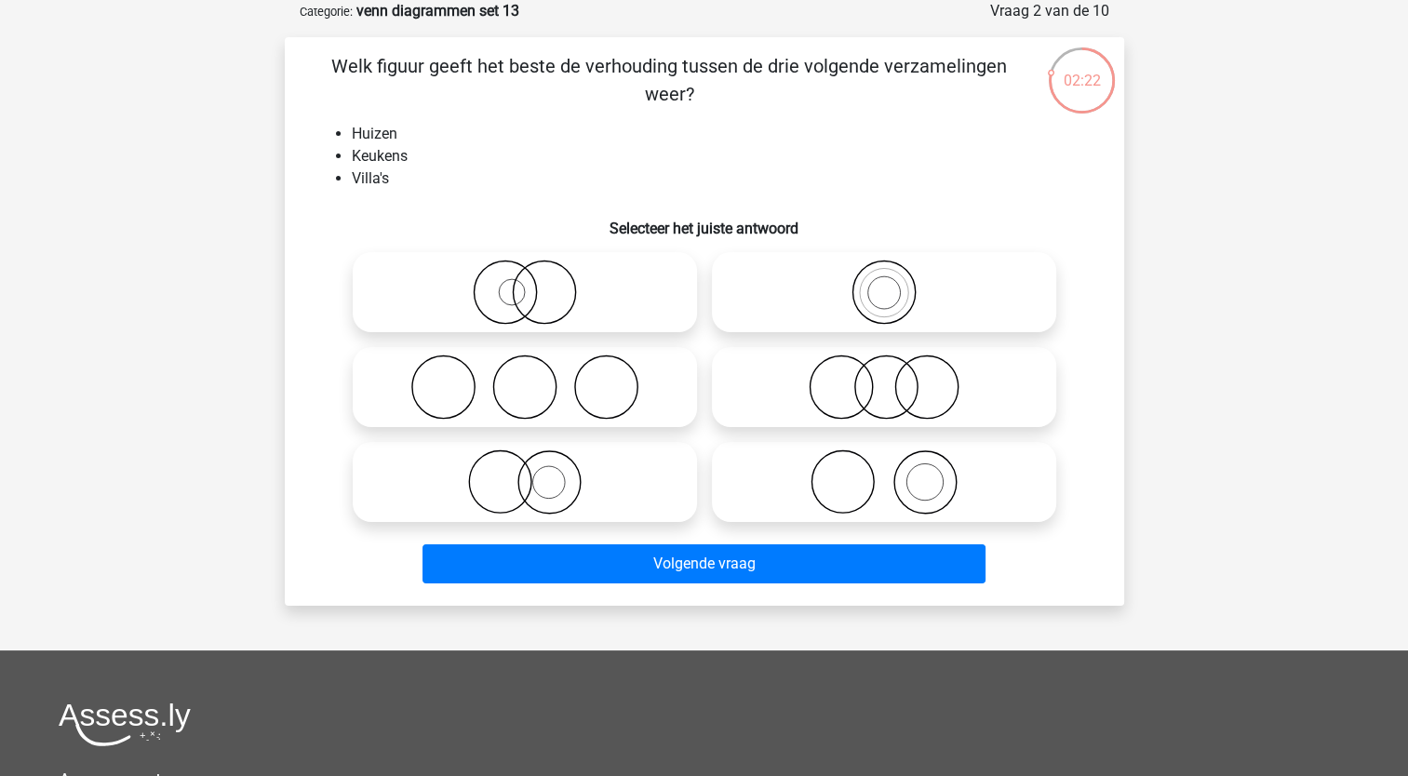
click at [904, 489] on icon at bounding box center [883, 482] width 329 height 65
click at [896, 473] on input "radio" at bounding box center [890, 467] width 12 height 12
radio input "true"
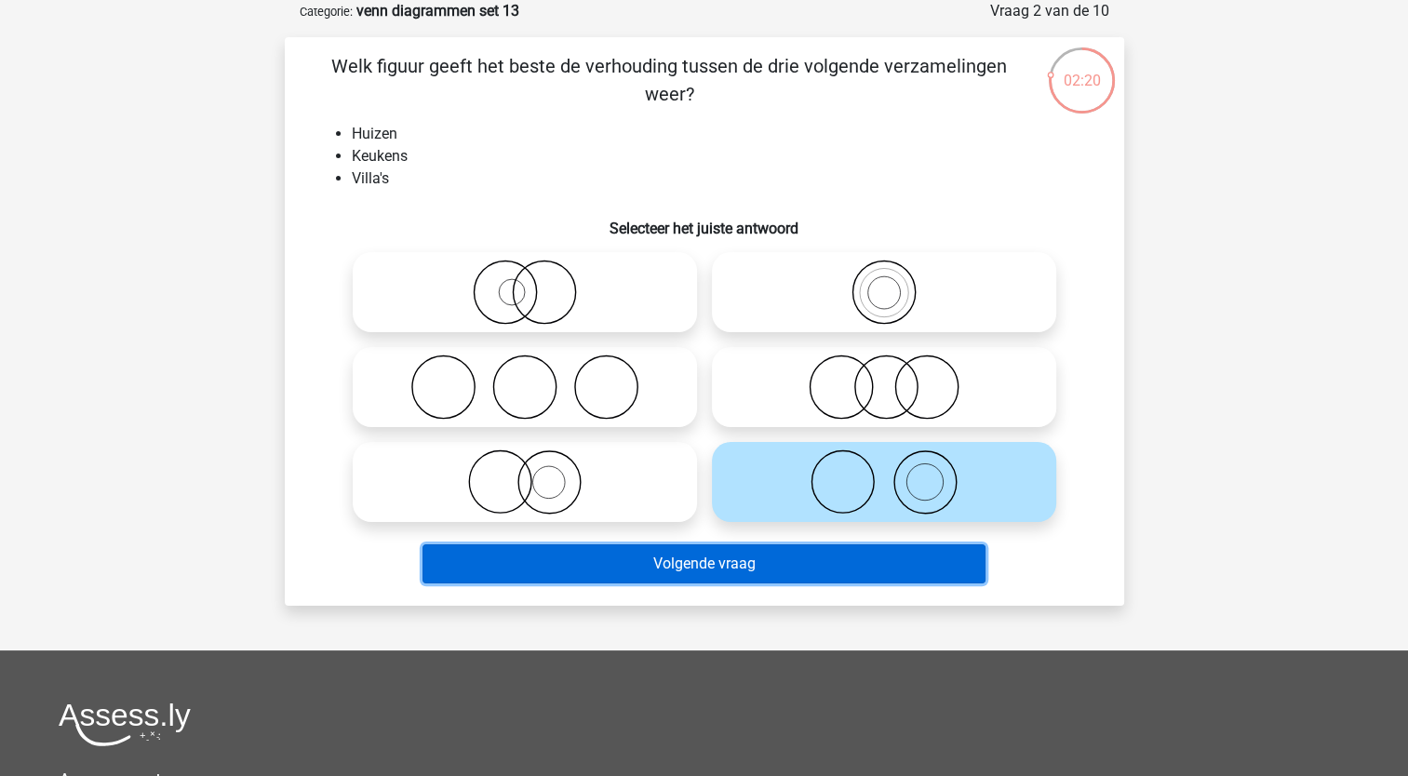
click at [749, 572] on button "Volgende vraag" at bounding box center [704, 563] width 563 height 39
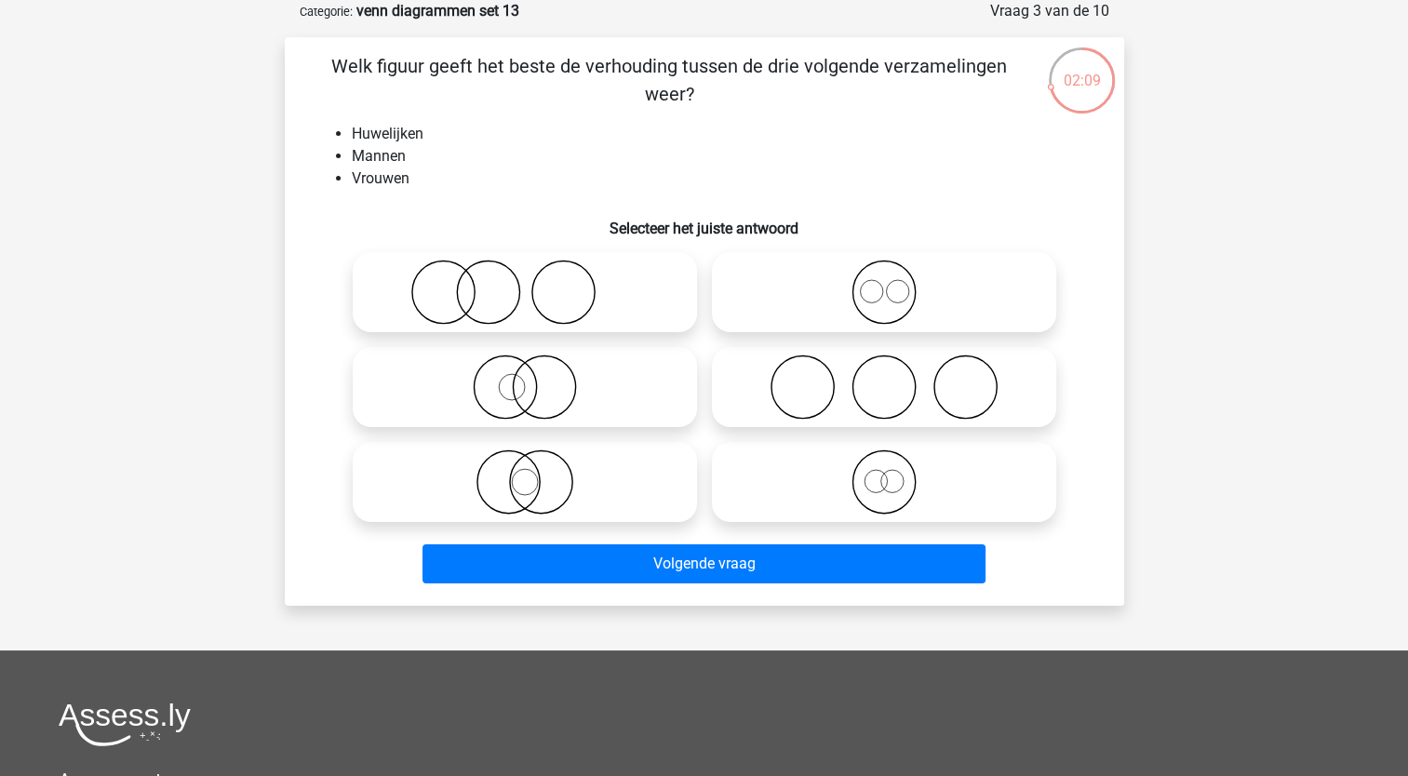
click at [868, 304] on icon at bounding box center [883, 292] width 329 height 65
click at [884, 283] on input "radio" at bounding box center [890, 277] width 12 height 12
radio input "true"
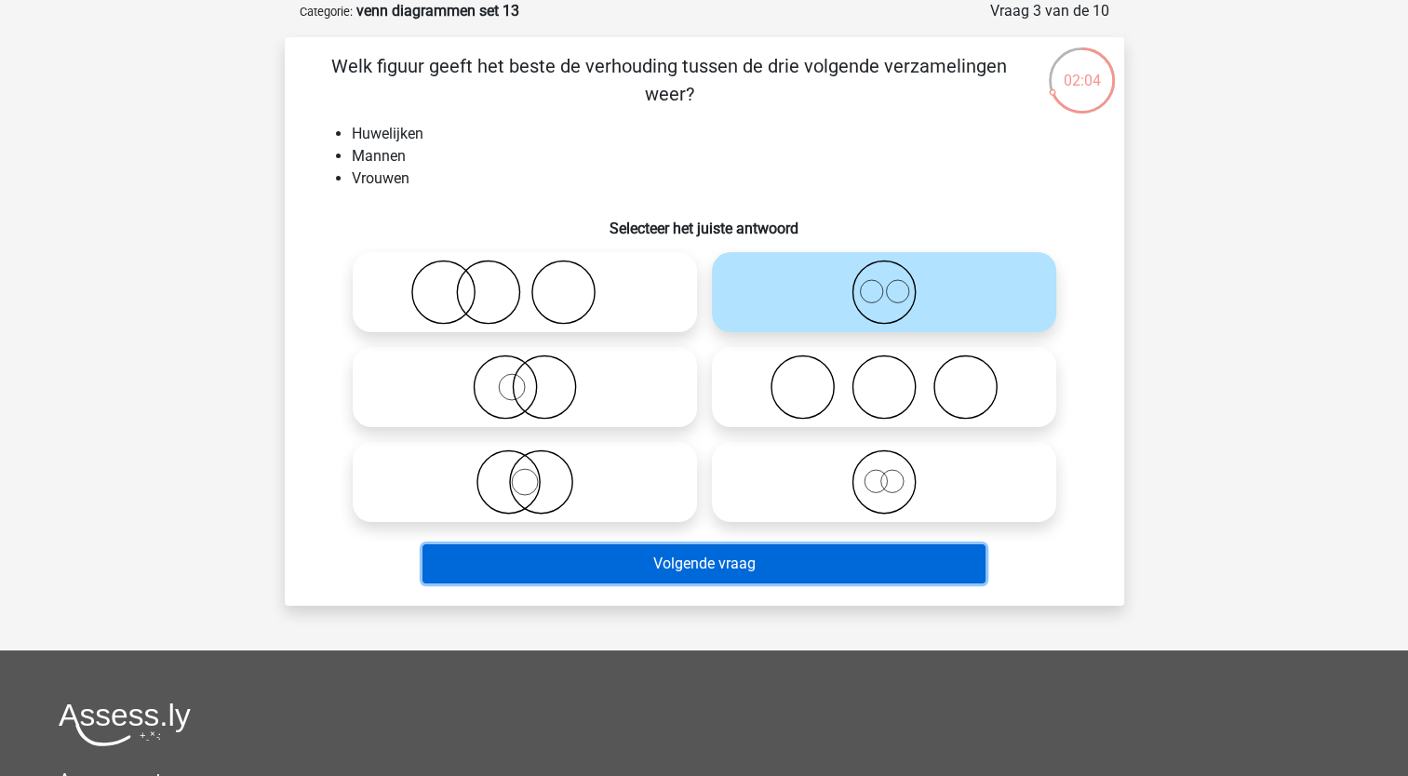
click at [539, 550] on button "Volgende vraag" at bounding box center [704, 563] width 563 height 39
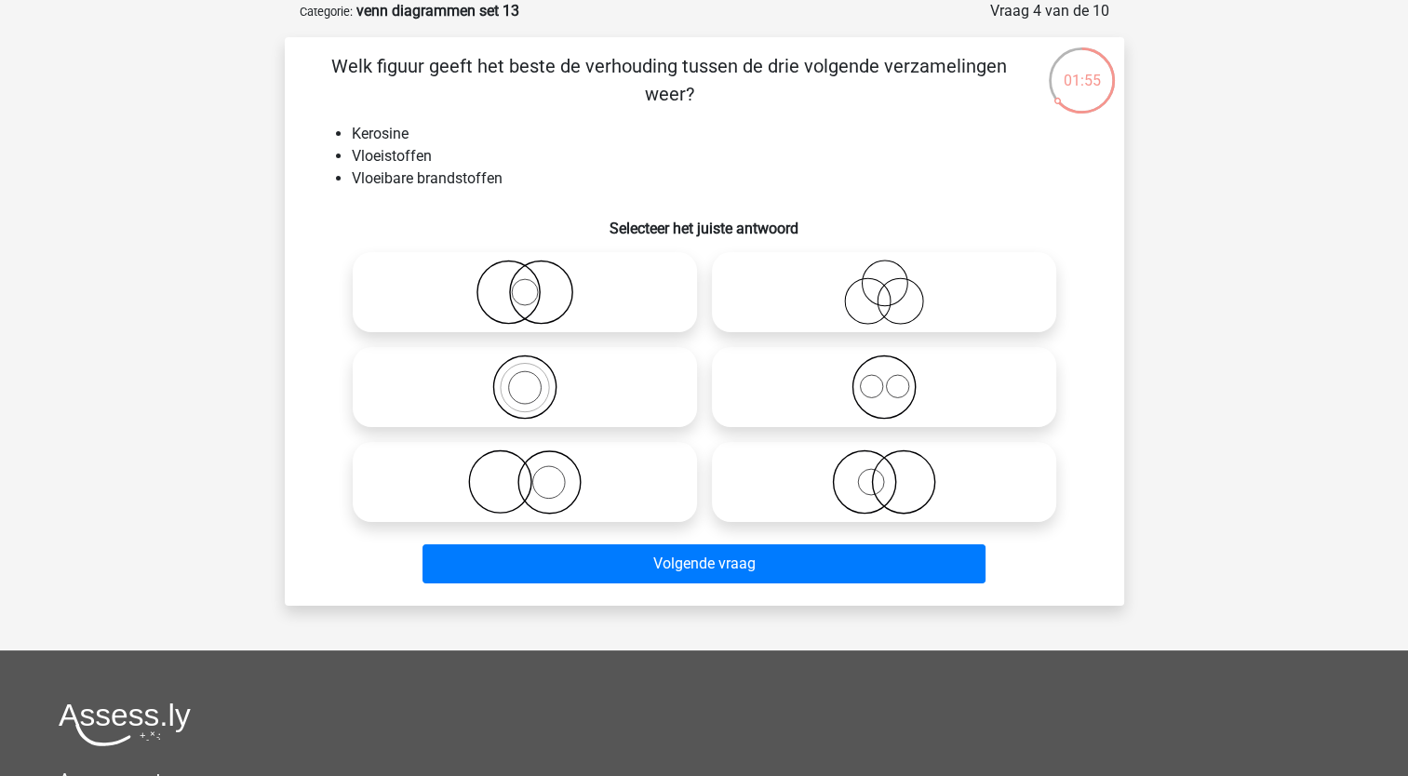
click at [867, 410] on icon at bounding box center [883, 387] width 329 height 65
click at [884, 378] on input "radio" at bounding box center [890, 372] width 12 height 12
radio input "true"
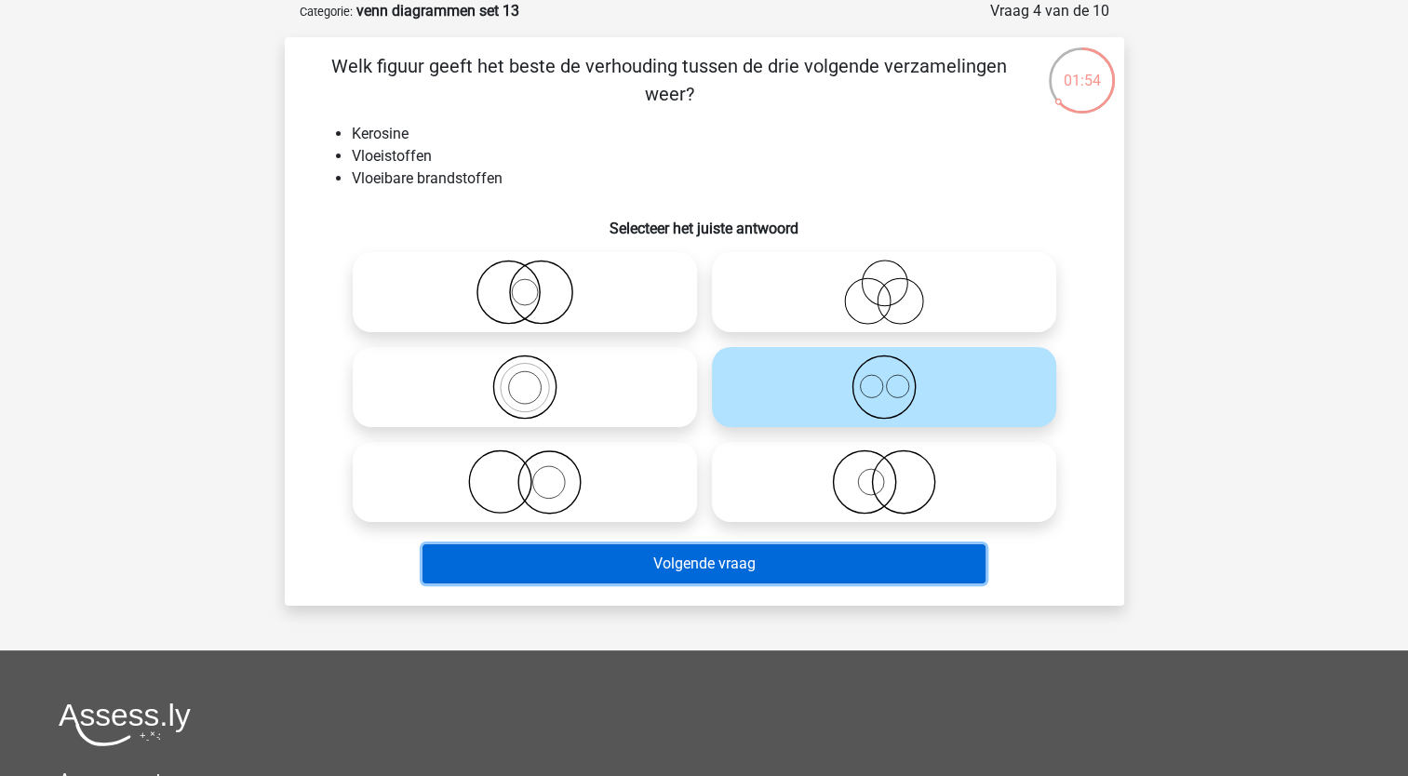
click at [671, 564] on button "Volgende vraag" at bounding box center [704, 563] width 563 height 39
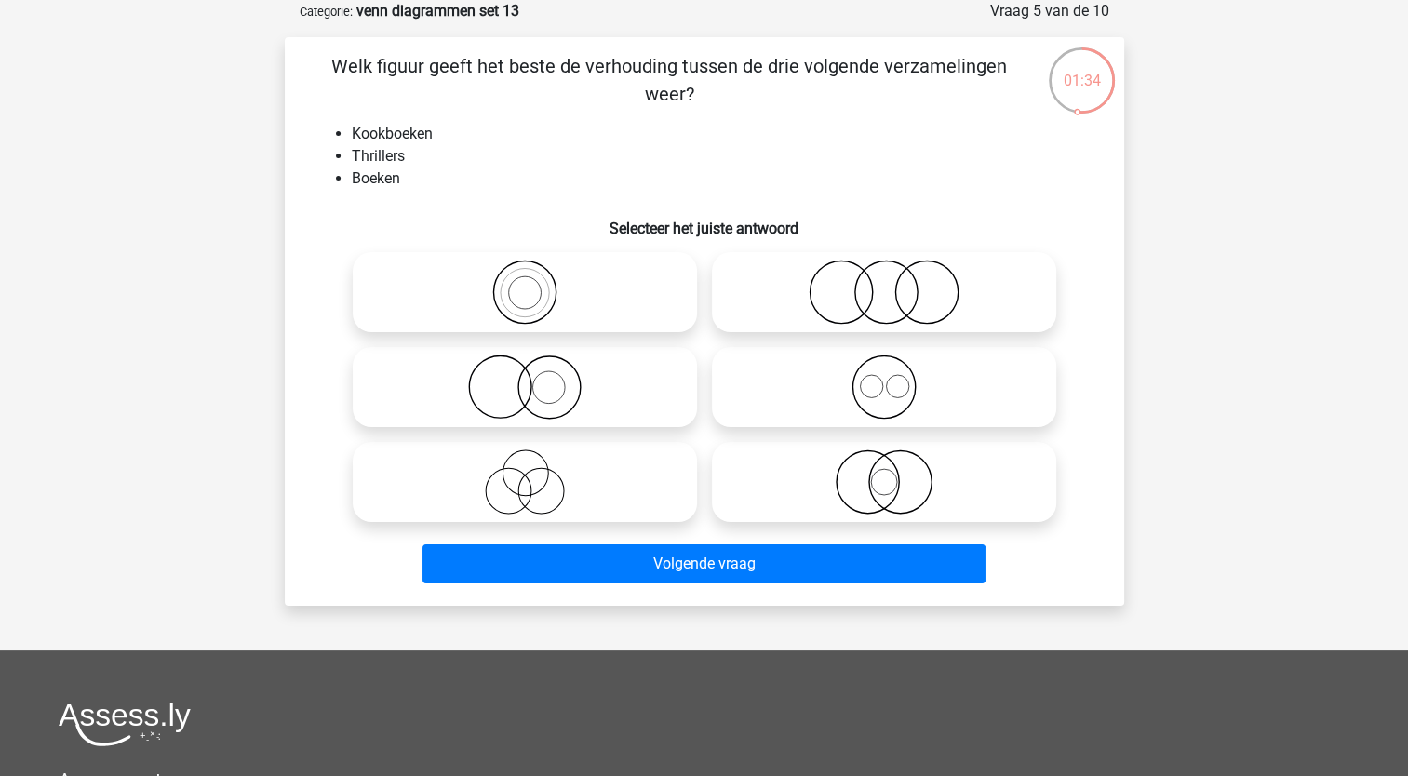
click at [520, 393] on icon at bounding box center [524, 387] width 329 height 65
click at [525, 378] on input "radio" at bounding box center [531, 372] width 12 height 12
radio input "true"
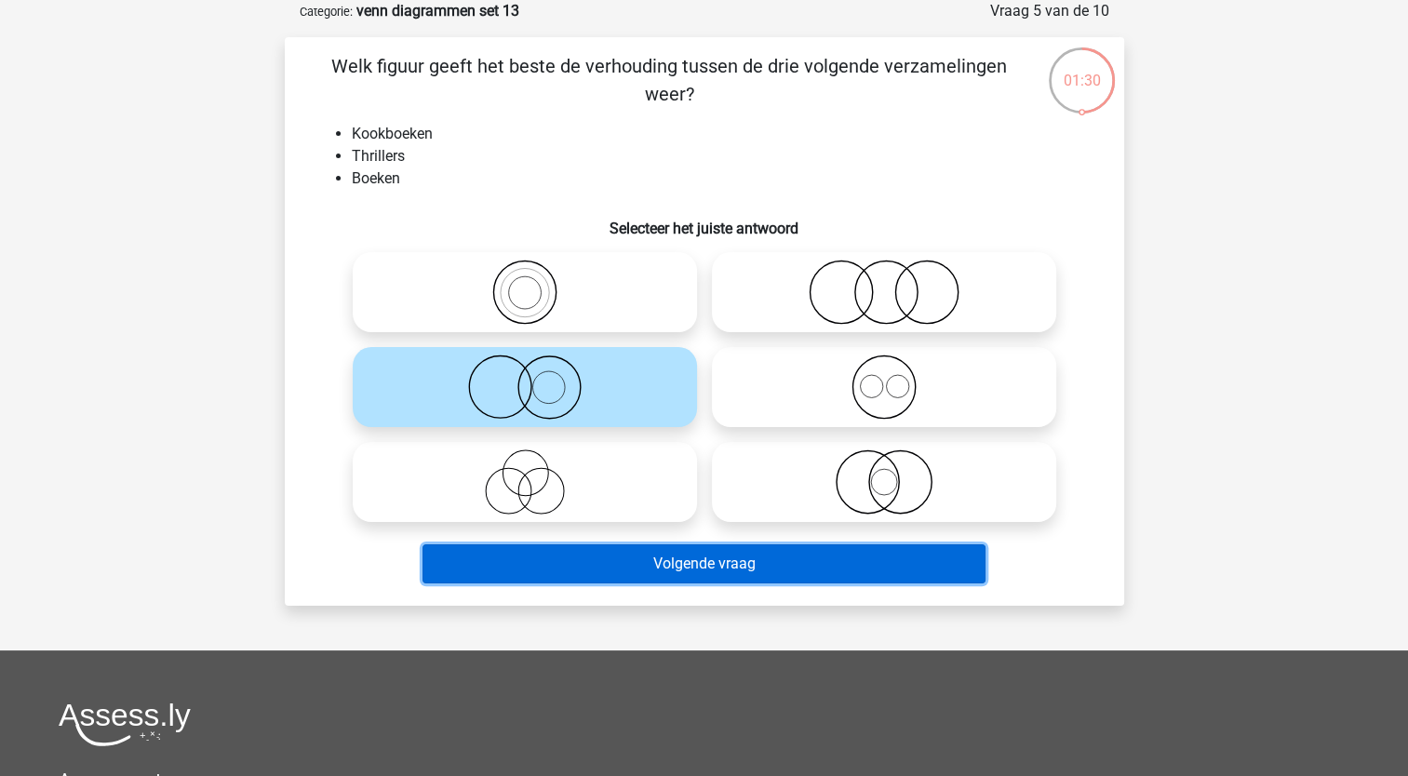
click at [536, 554] on button "Volgende vraag" at bounding box center [704, 563] width 563 height 39
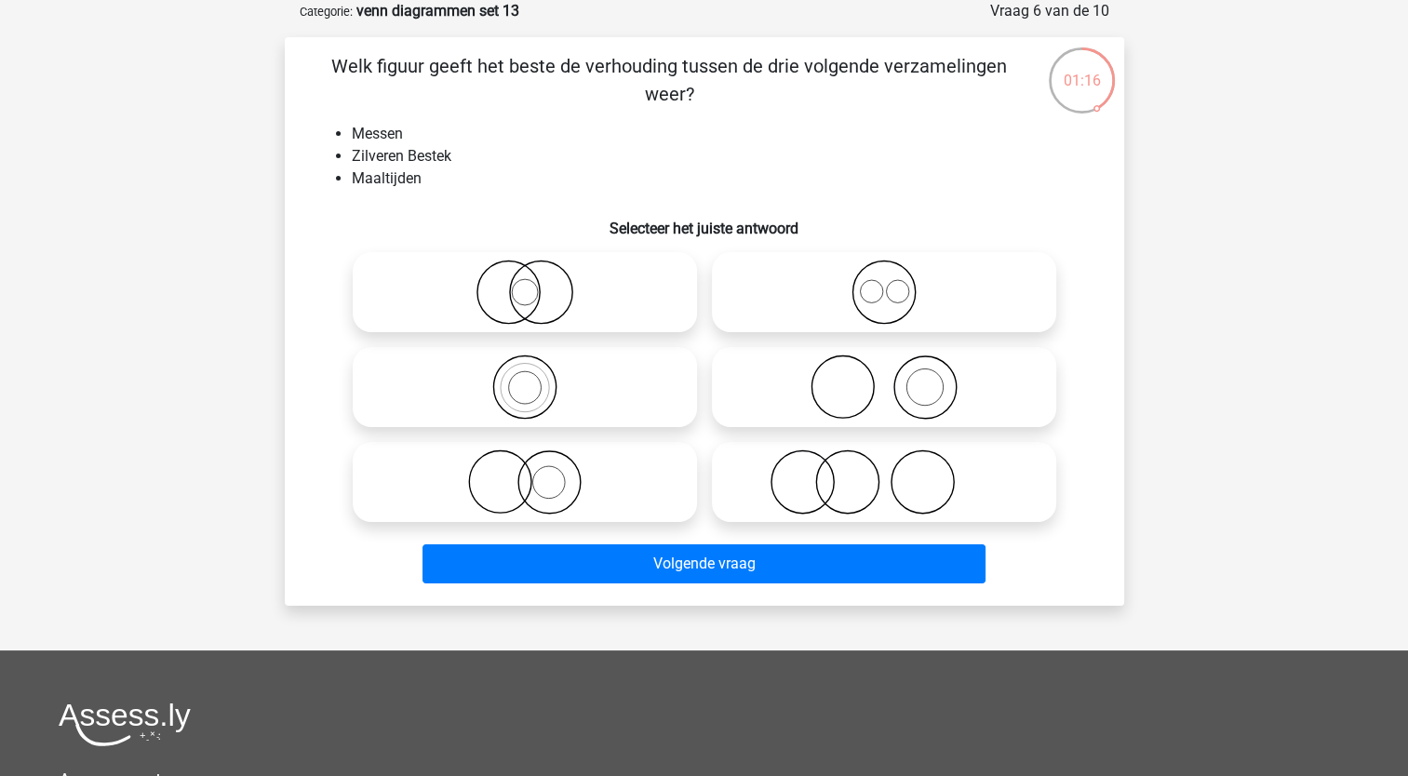
click at [822, 492] on icon at bounding box center [883, 482] width 329 height 65
click at [884, 473] on input "radio" at bounding box center [890, 467] width 12 height 12
radio input "true"
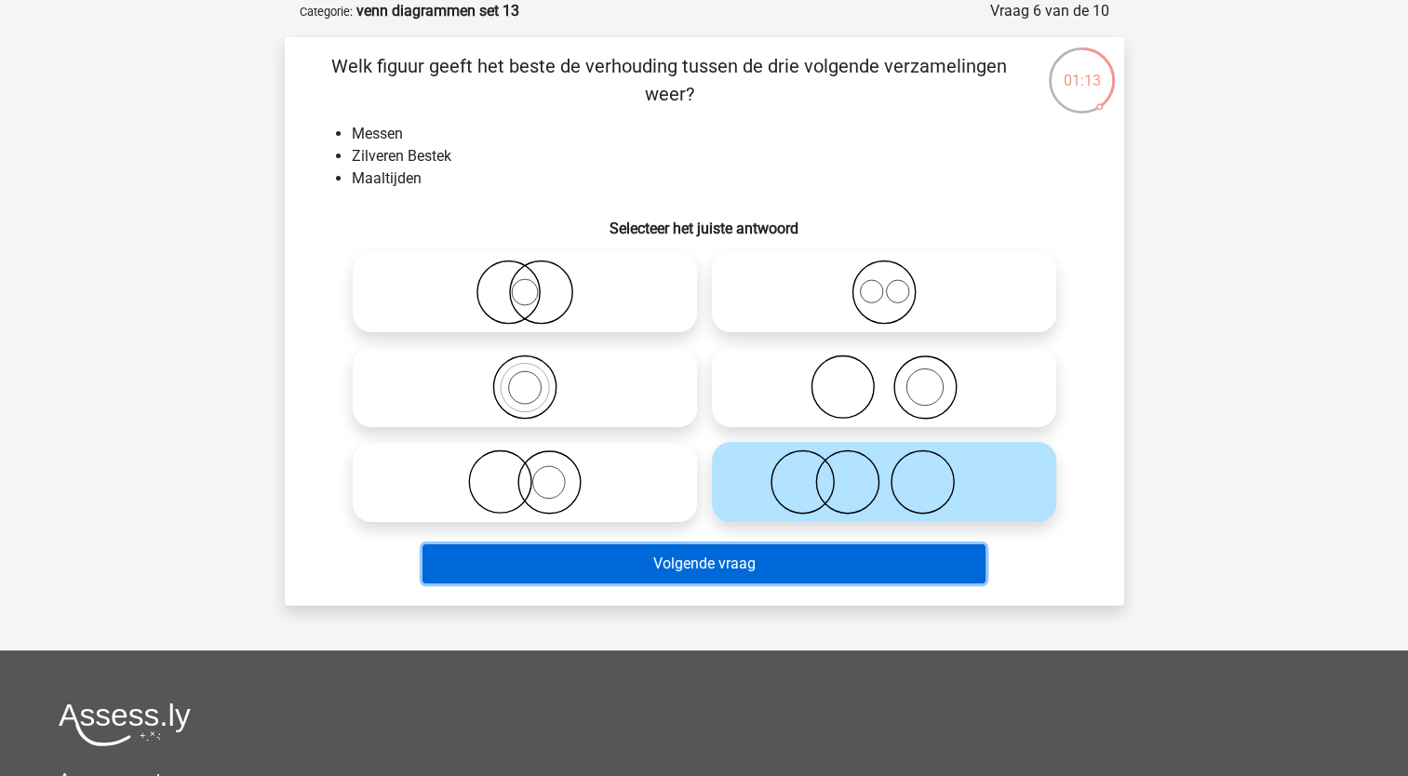
click at [761, 553] on button "Volgende vraag" at bounding box center [704, 563] width 563 height 39
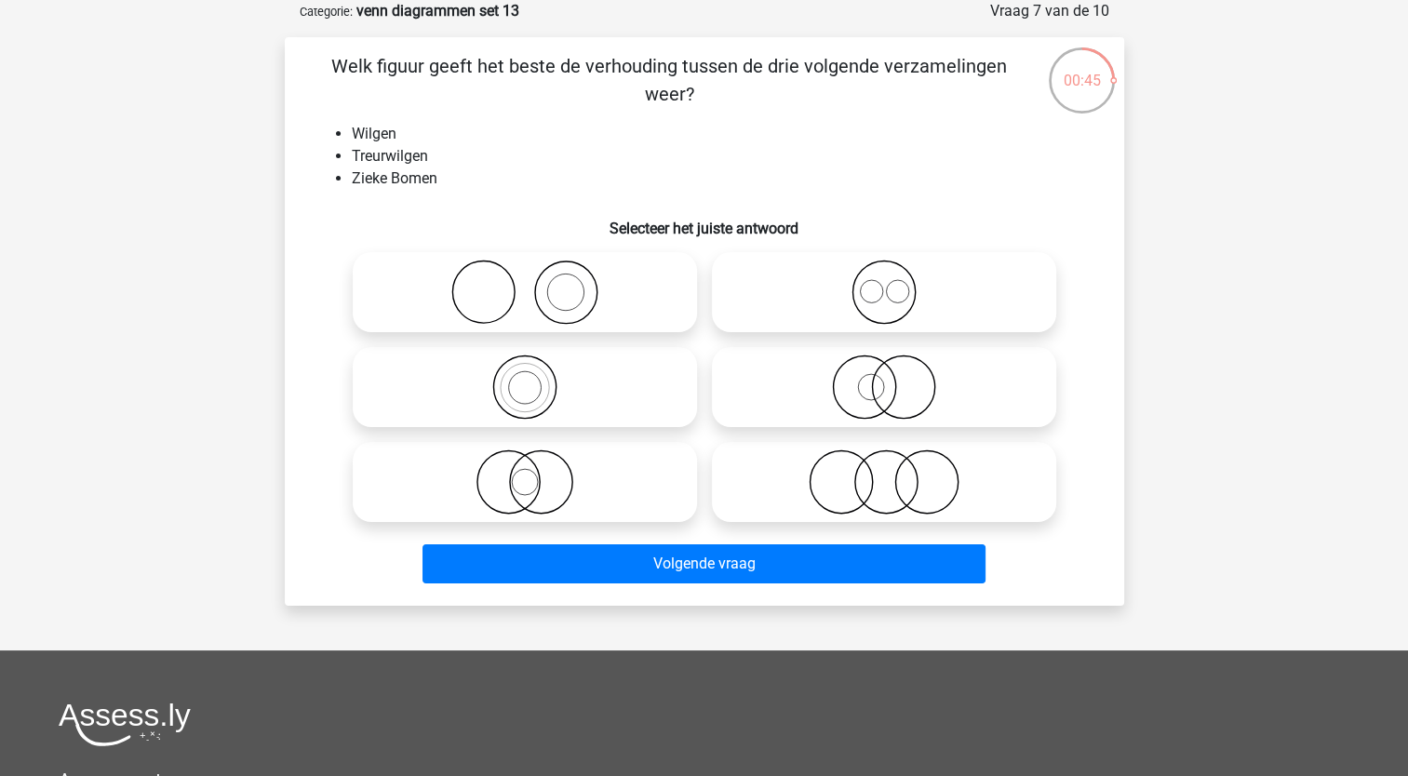
click at [866, 396] on icon at bounding box center [883, 387] width 329 height 65
click at [884, 378] on input "radio" at bounding box center [890, 372] width 12 height 12
radio input "true"
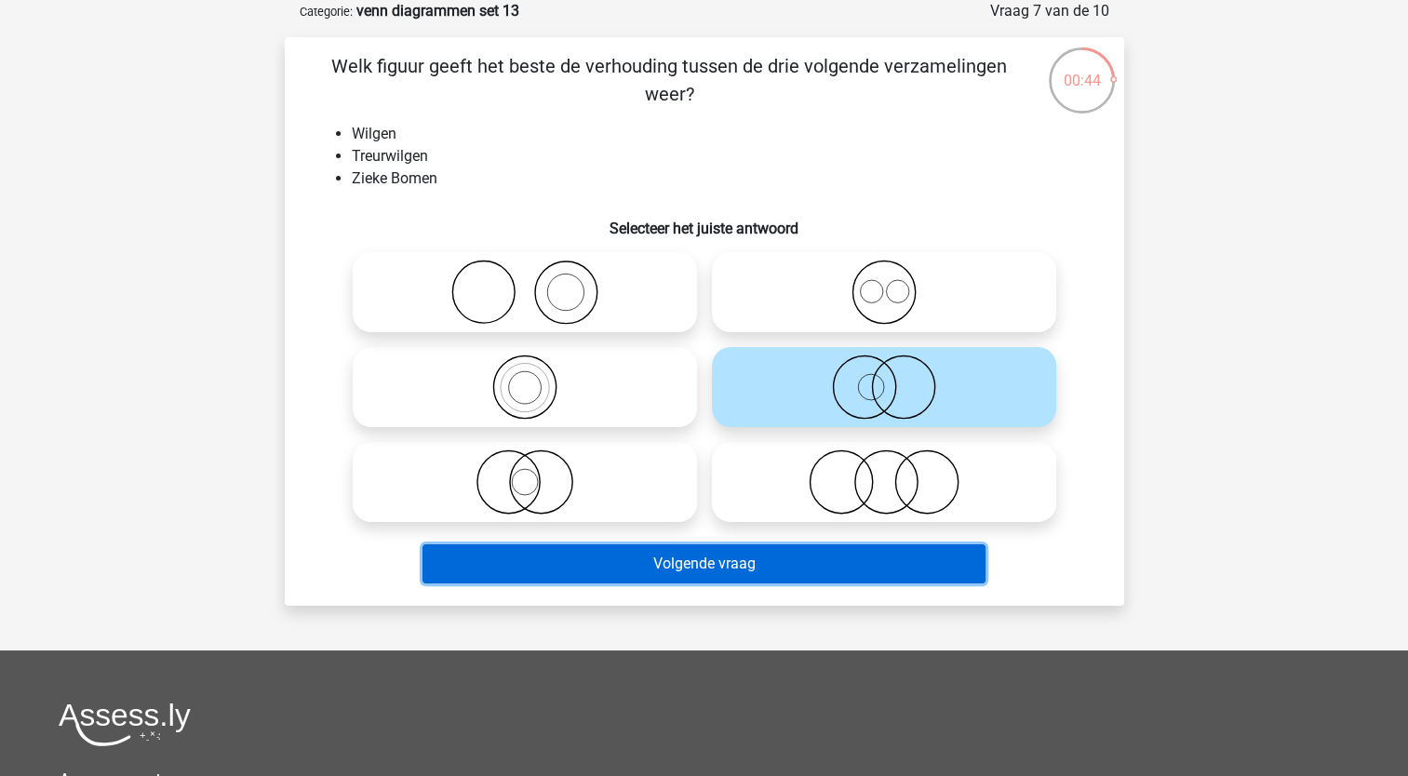
click at [668, 555] on button "Volgende vraag" at bounding box center [704, 563] width 563 height 39
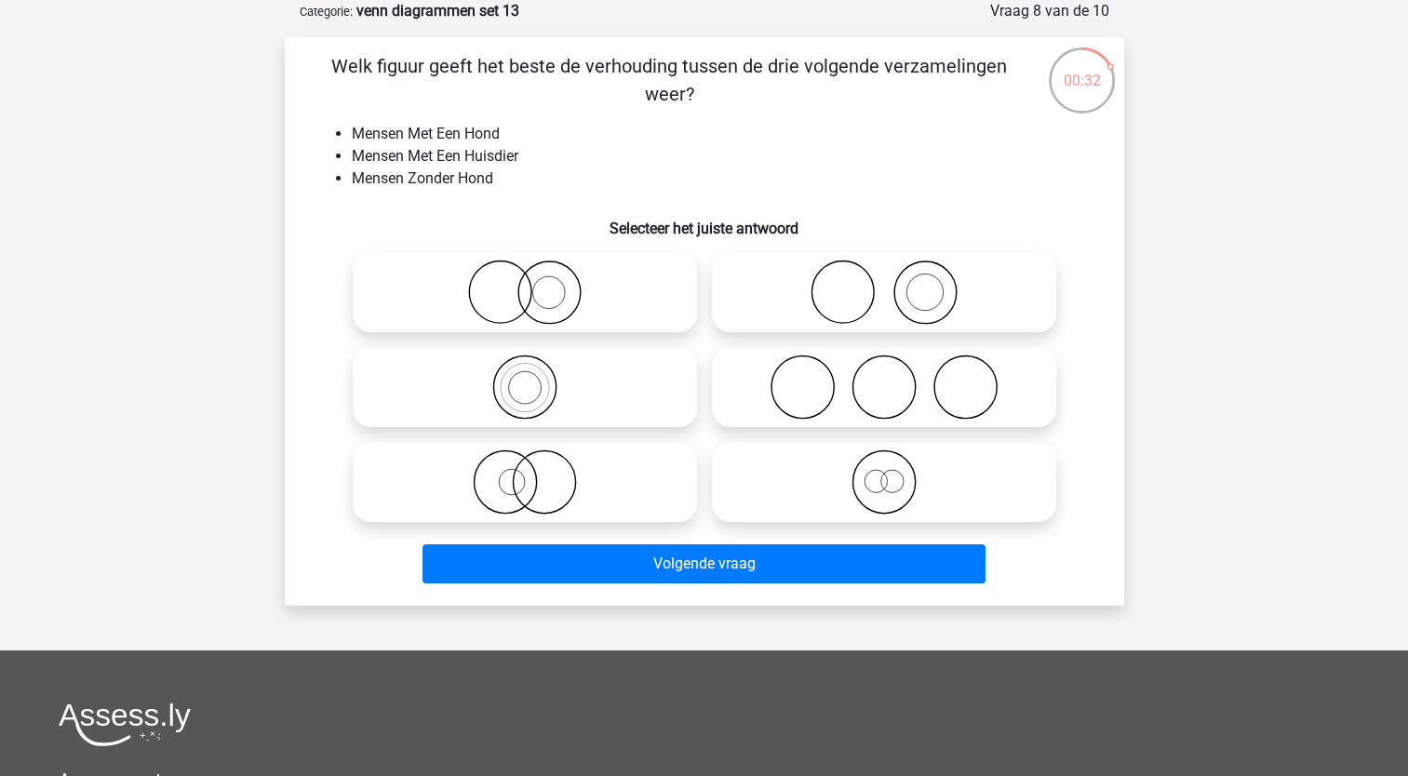
click at [534, 309] on icon at bounding box center [524, 292] width 329 height 65
click at [534, 283] on input "radio" at bounding box center [531, 277] width 12 height 12
radio input "true"
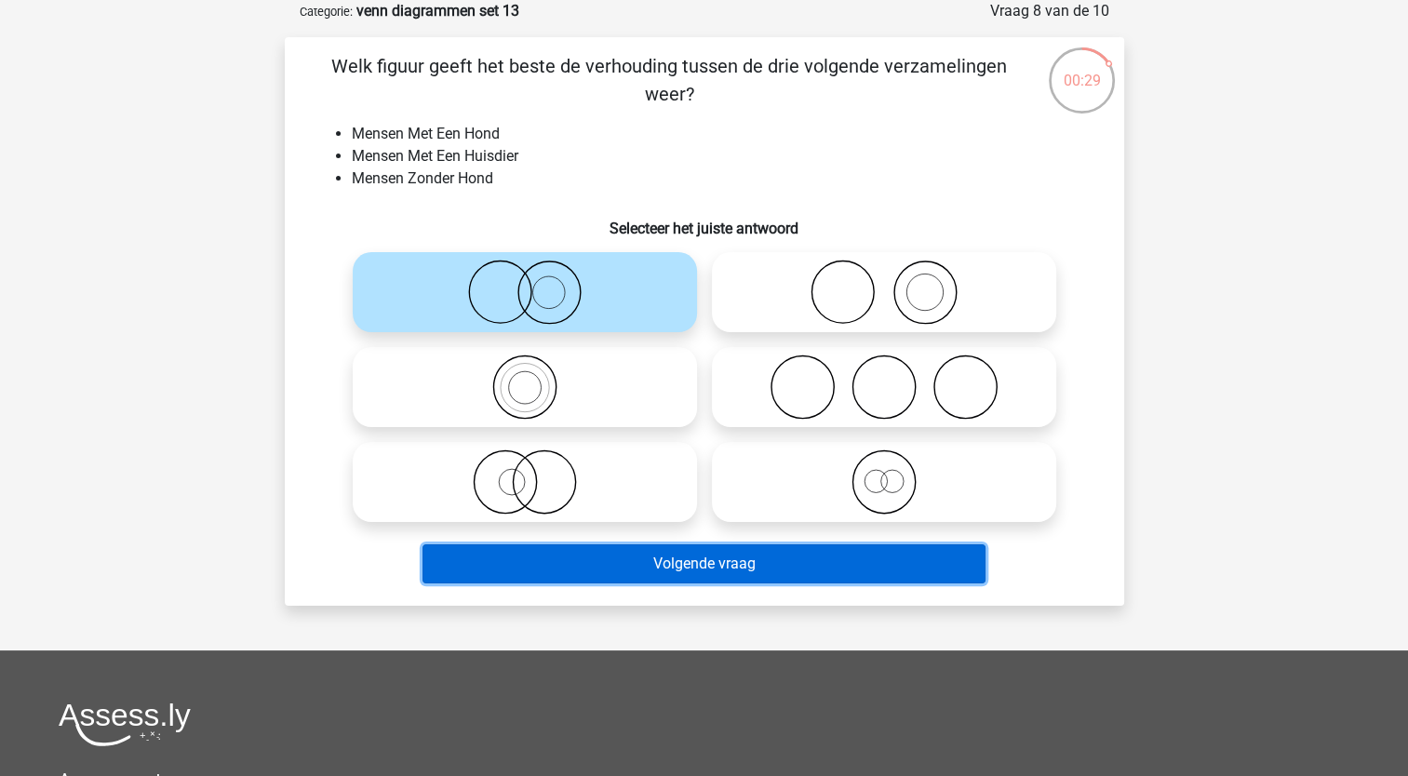
click at [506, 564] on button "Volgende vraag" at bounding box center [704, 563] width 563 height 39
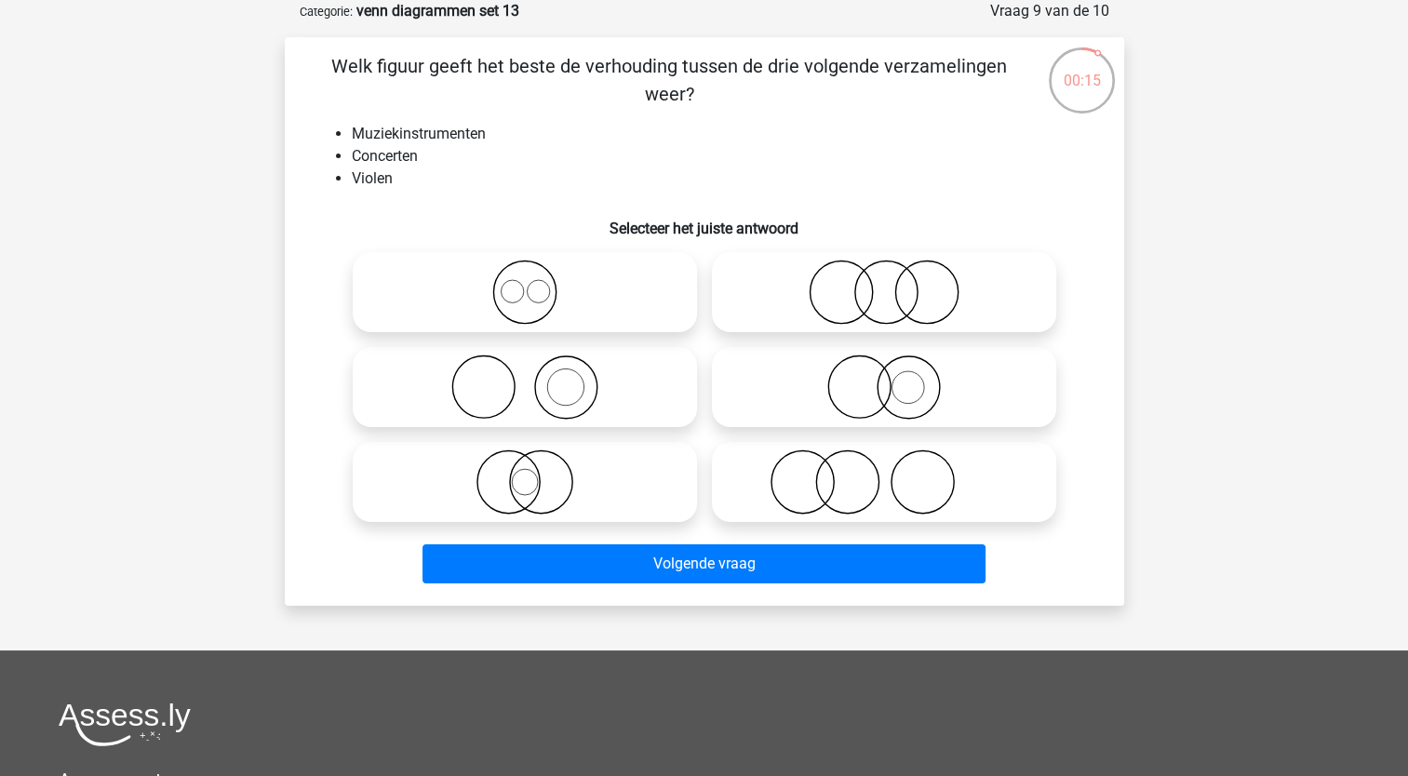
click at [555, 382] on icon at bounding box center [524, 387] width 329 height 65
click at [537, 378] on input "radio" at bounding box center [531, 372] width 12 height 12
radio input "true"
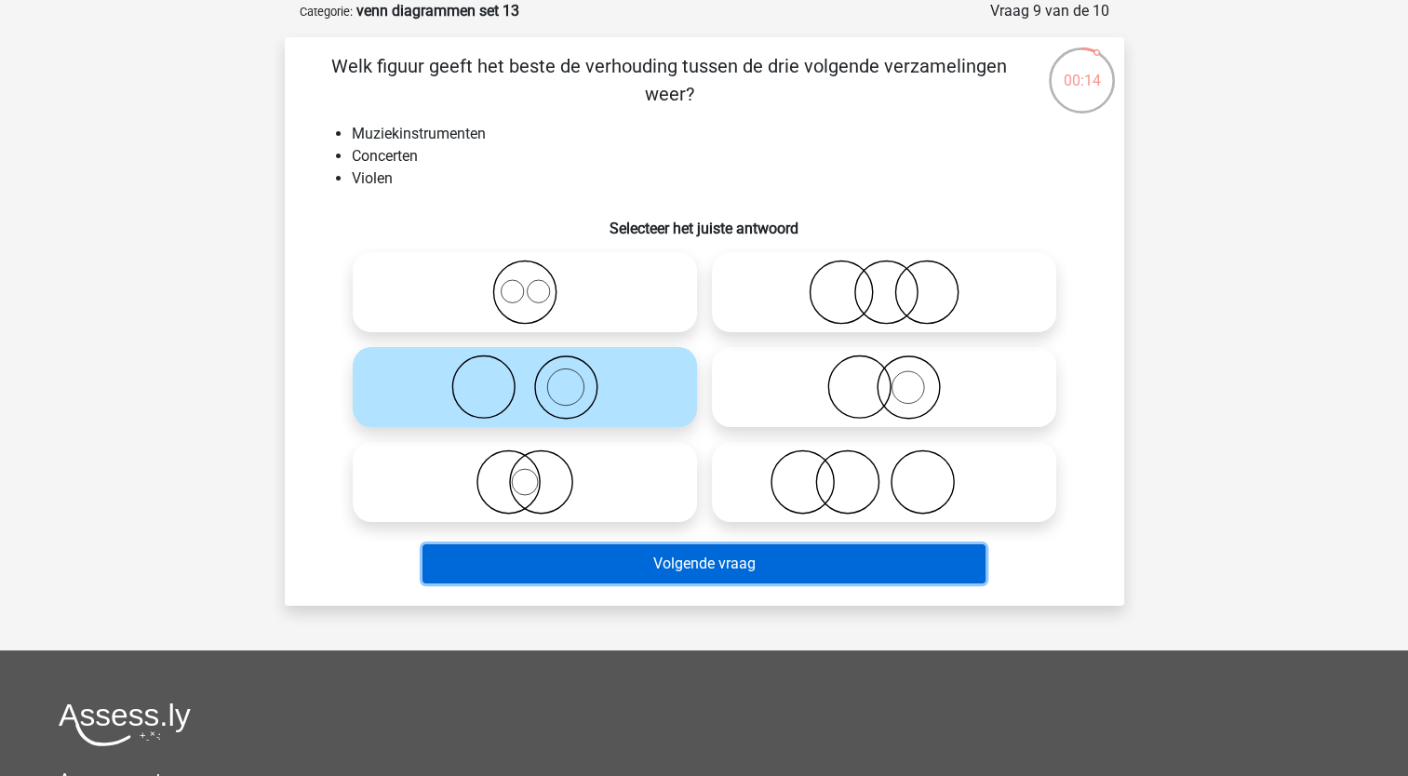
click at [557, 563] on button "Volgende vraag" at bounding box center [704, 563] width 563 height 39
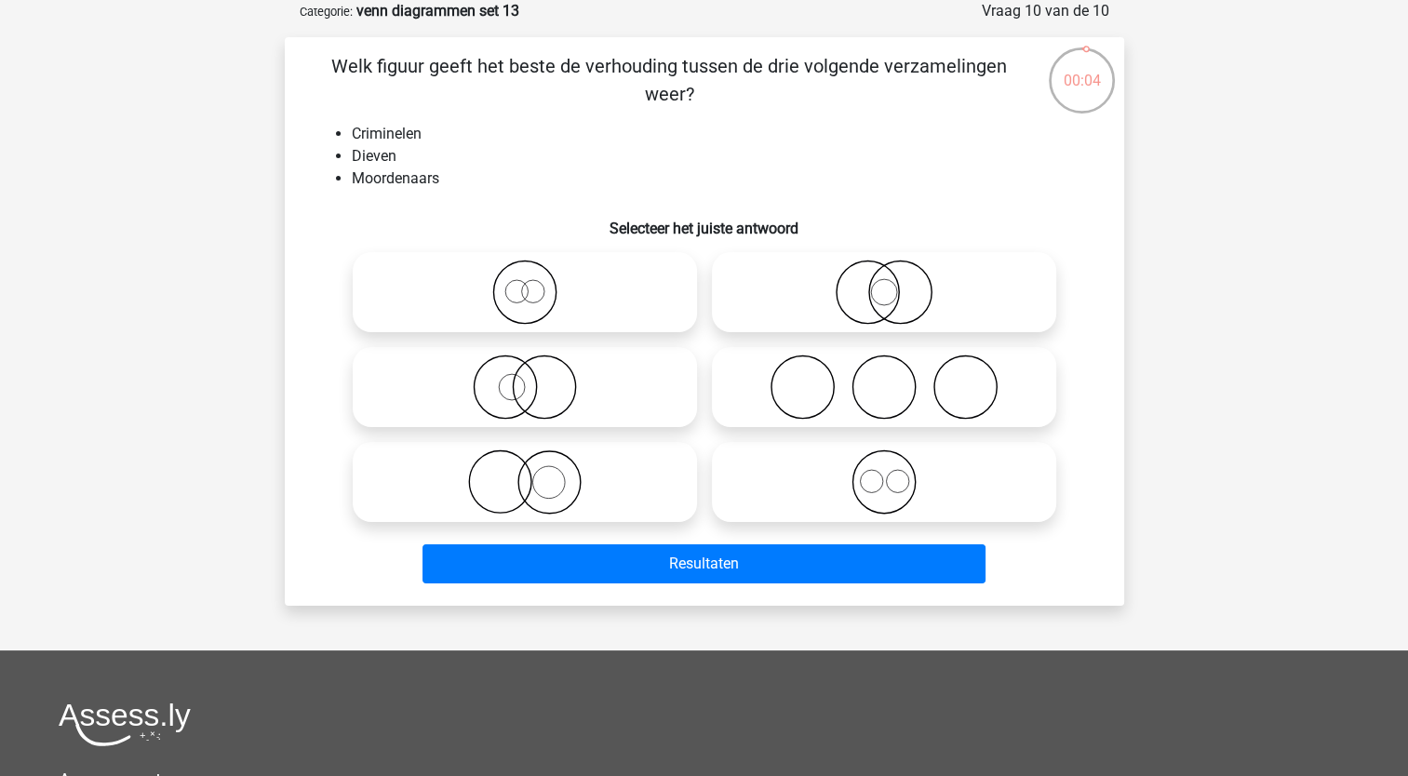
click at [804, 472] on icon at bounding box center [883, 482] width 329 height 65
click at [884, 472] on input "radio" at bounding box center [890, 467] width 12 height 12
radio input "true"
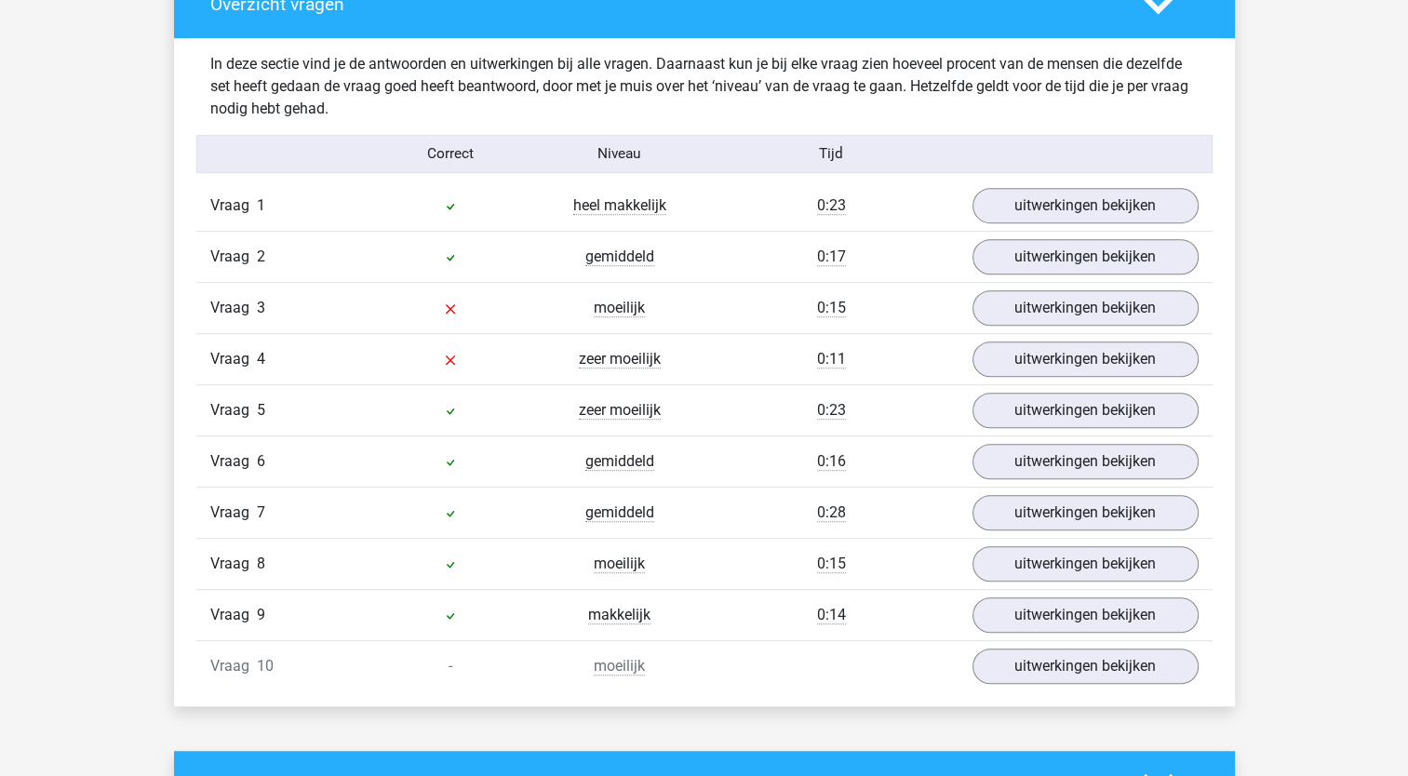
scroll to position [1073, 0]
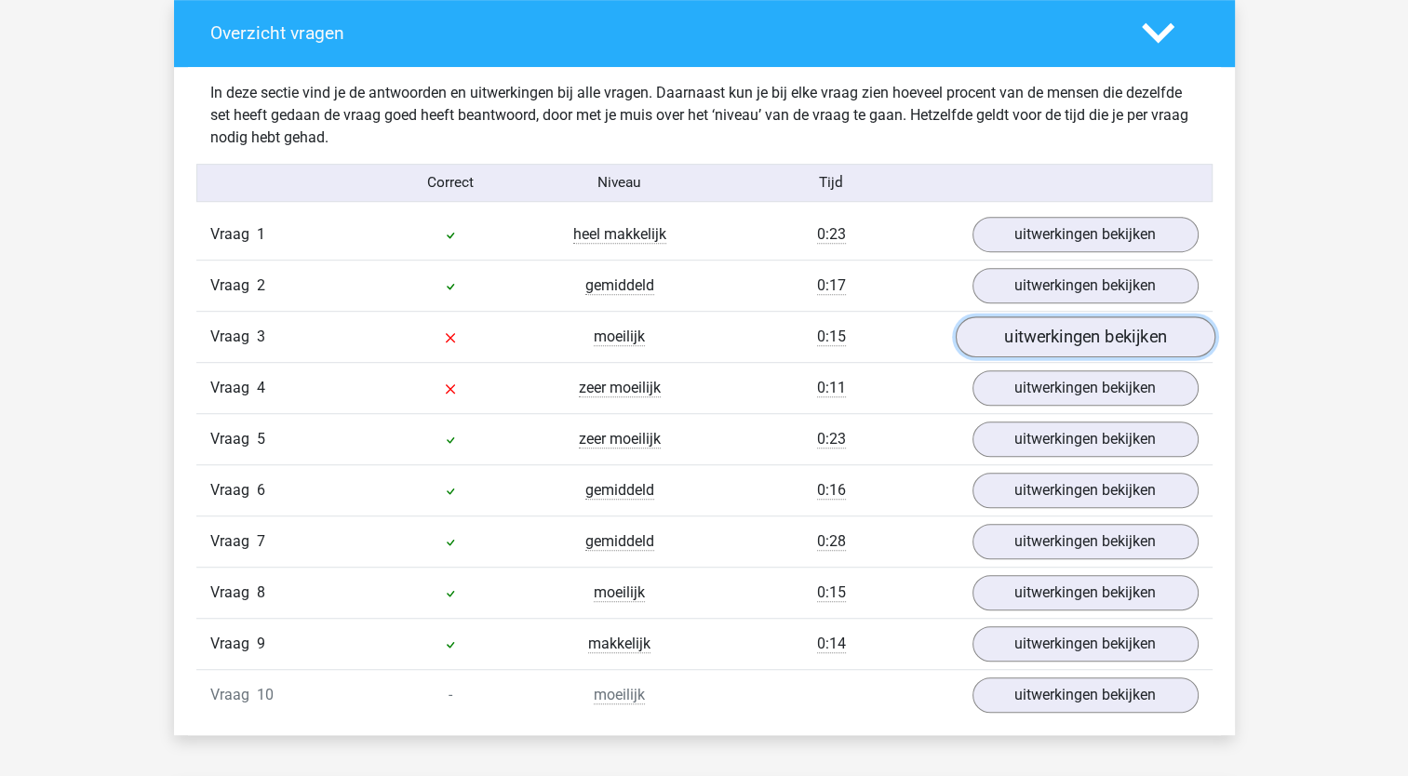
click at [1067, 333] on link "uitwerkingen bekijken" at bounding box center [1085, 336] width 260 height 41
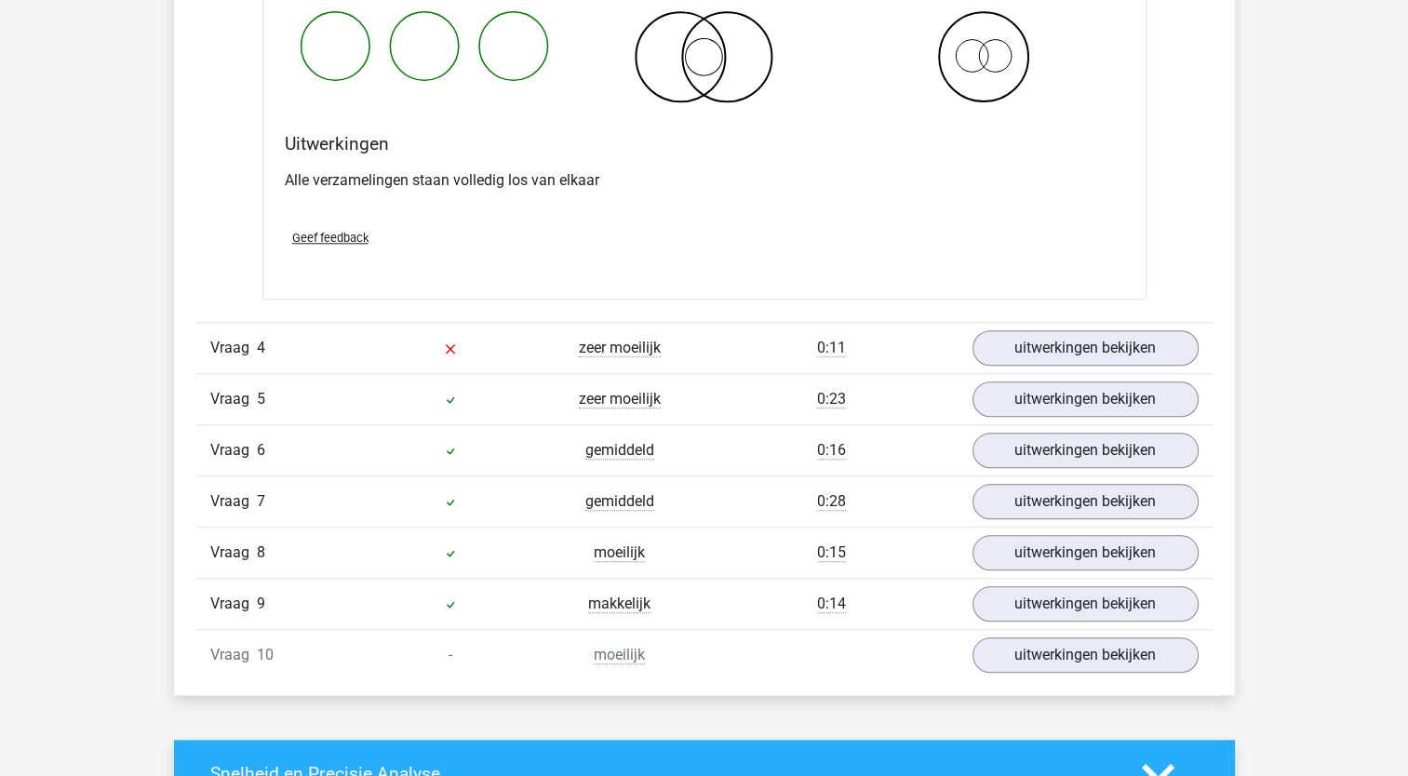
scroll to position [1805, 0]
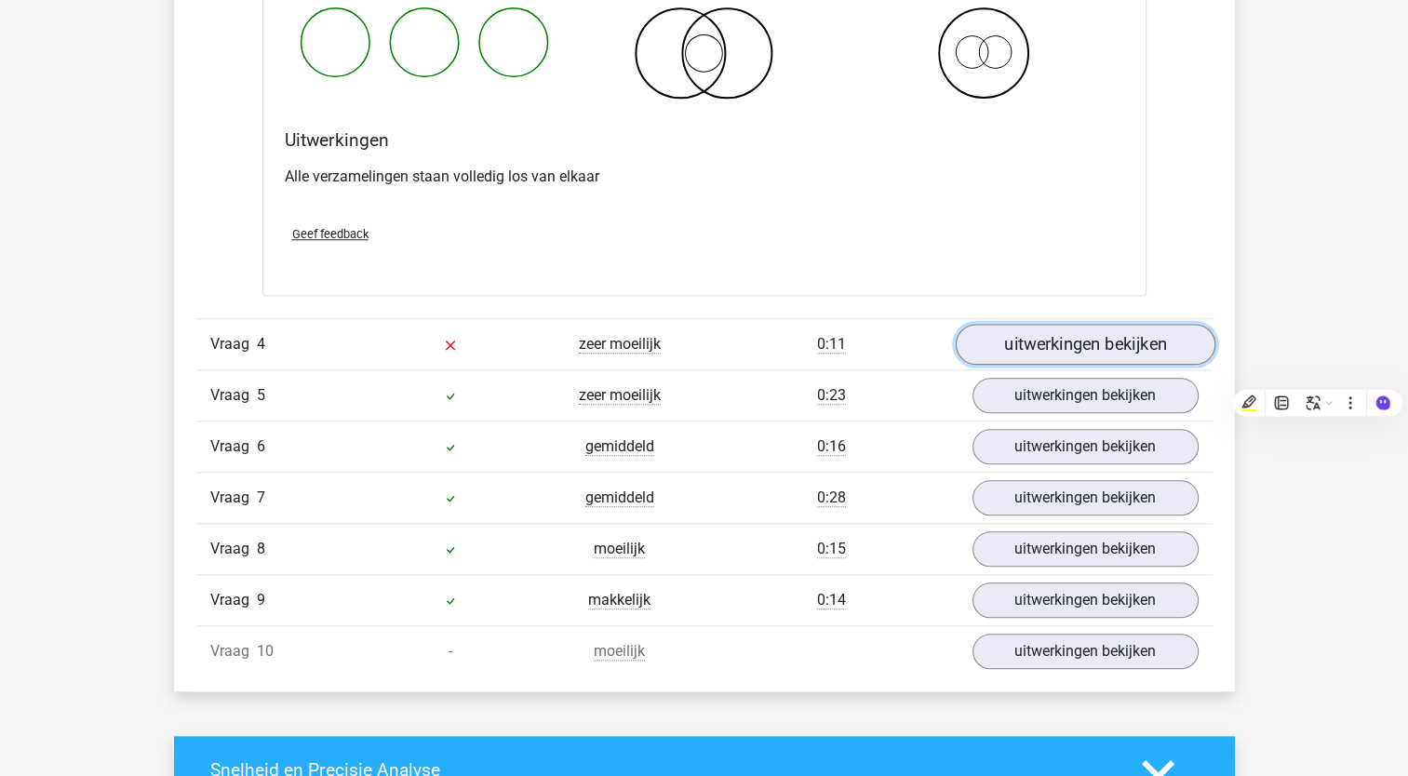
click at [1098, 333] on link "uitwerkingen bekijken" at bounding box center [1085, 344] width 260 height 41
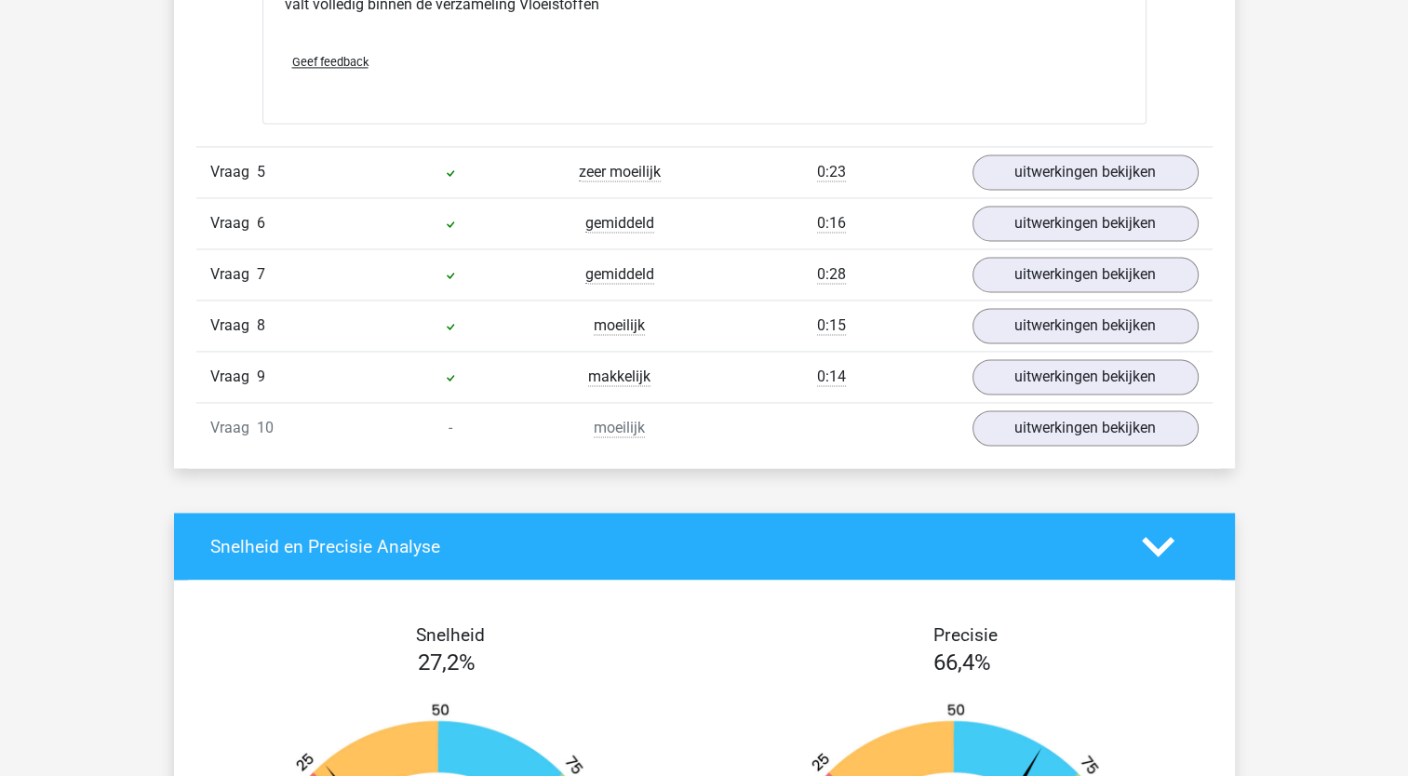
scroll to position [2792, 0]
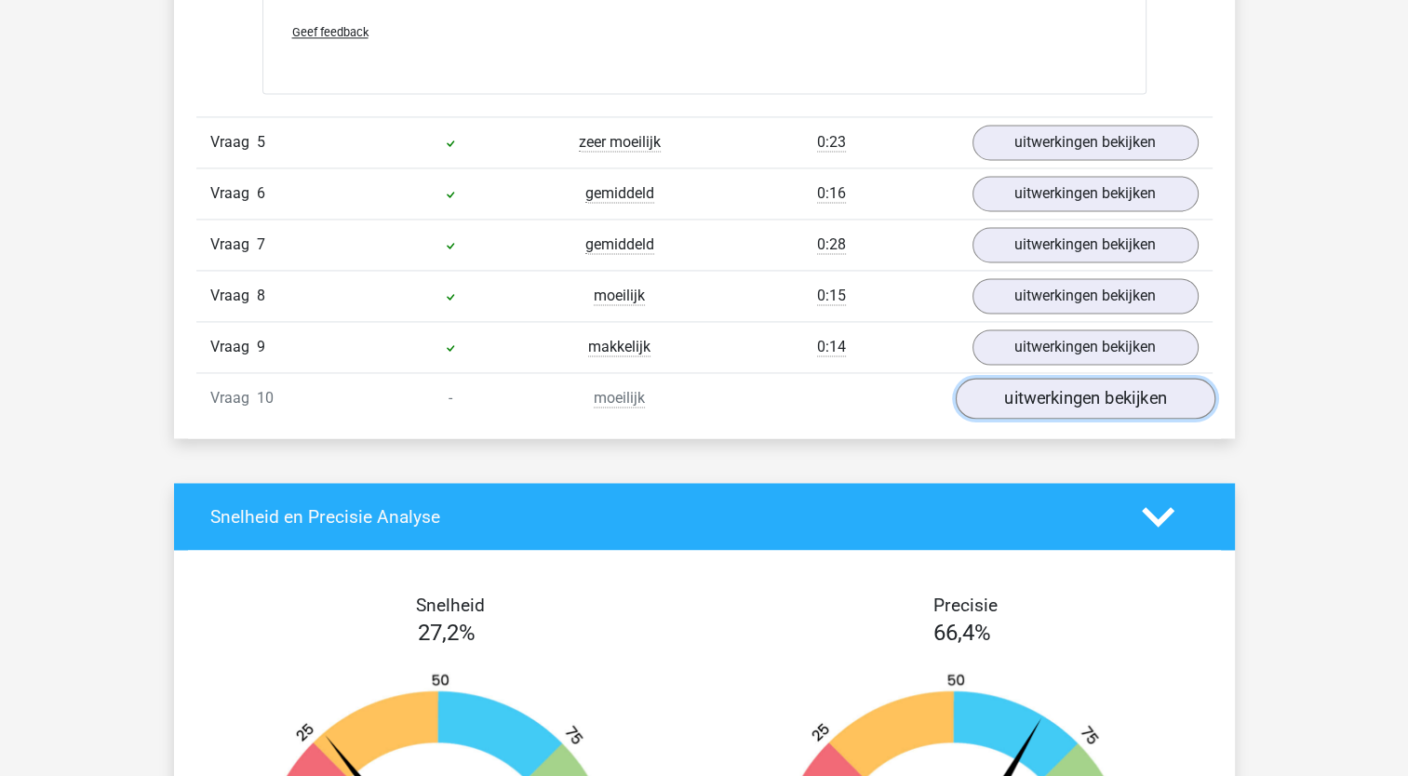
click at [1077, 383] on link "uitwerkingen bekijken" at bounding box center [1085, 399] width 260 height 41
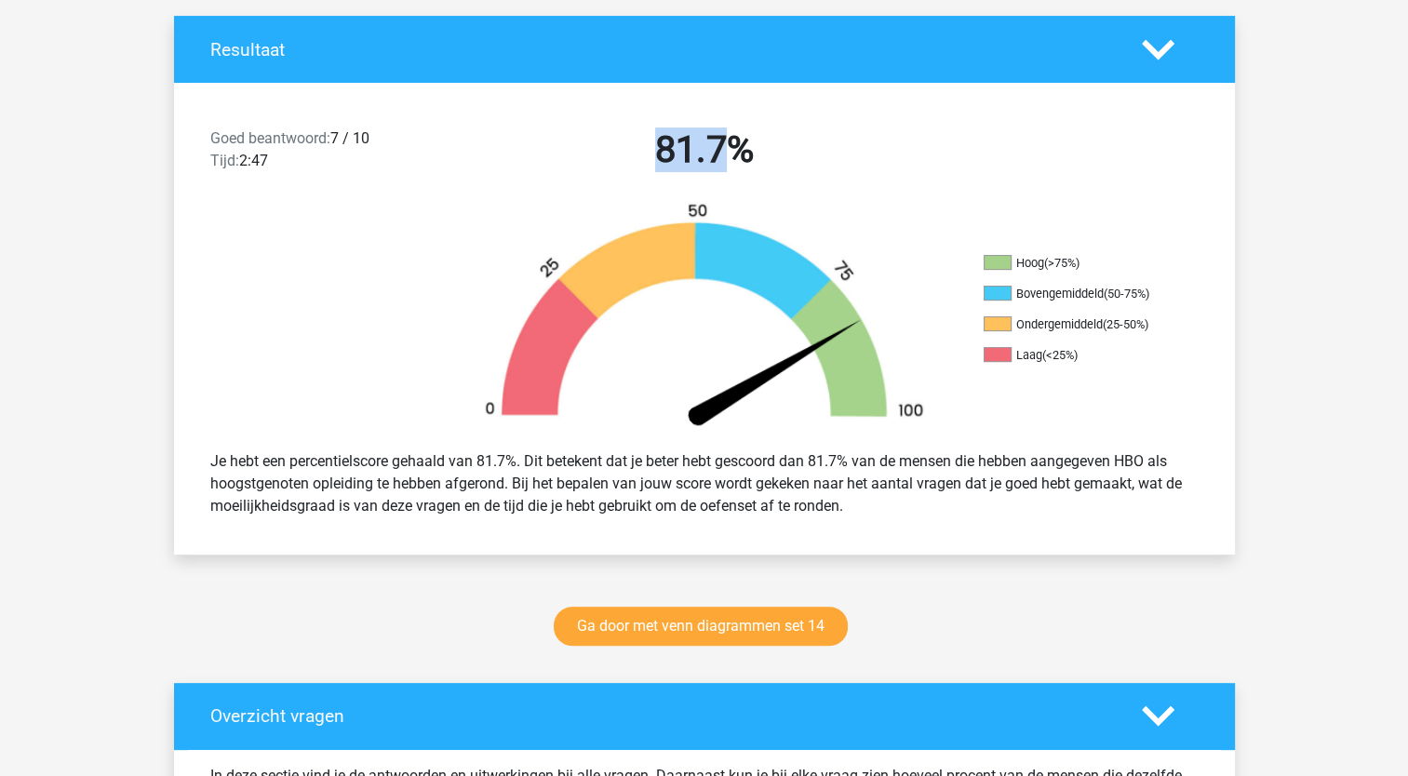
scroll to position [458, 0]
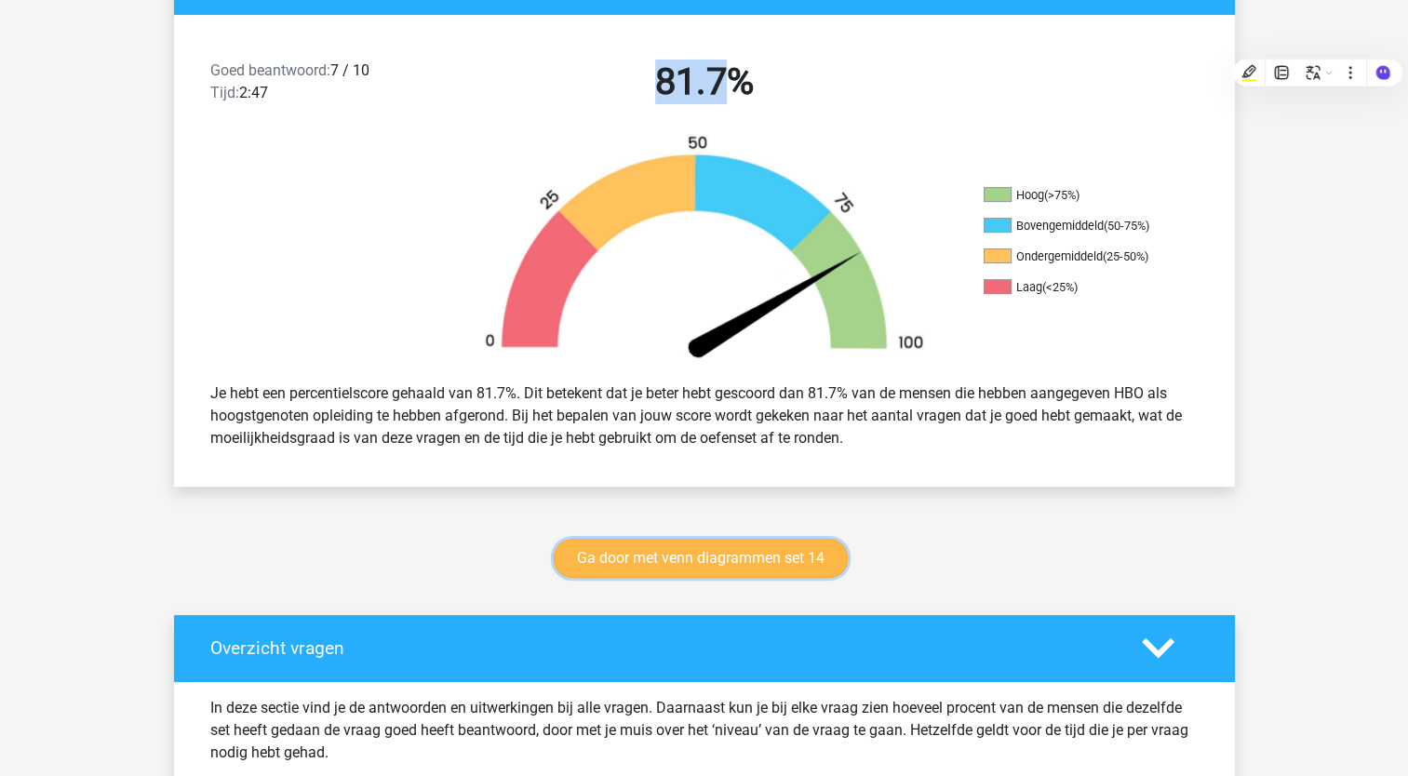
click at [613, 553] on link "Ga door met venn diagrammen set 14" at bounding box center [701, 558] width 294 height 39
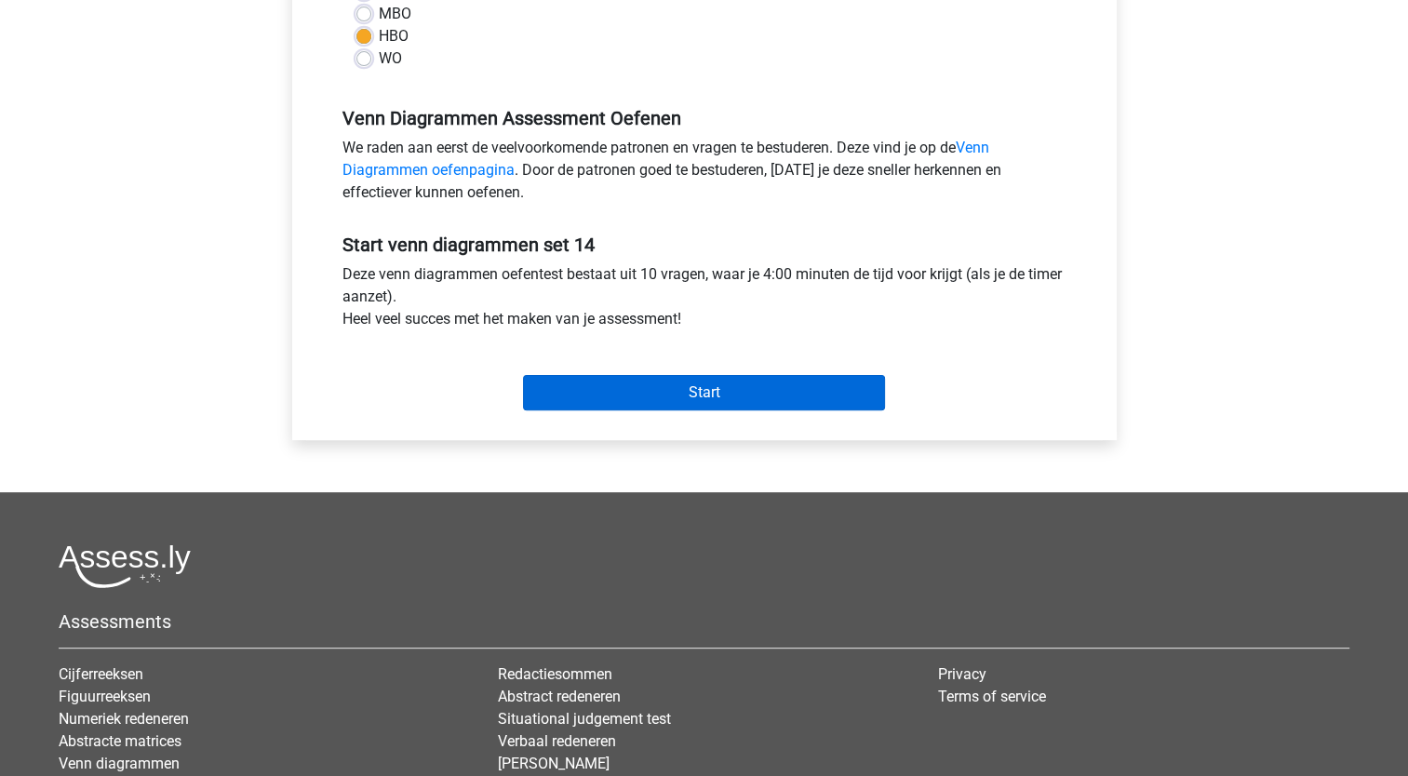
scroll to position [485, 0]
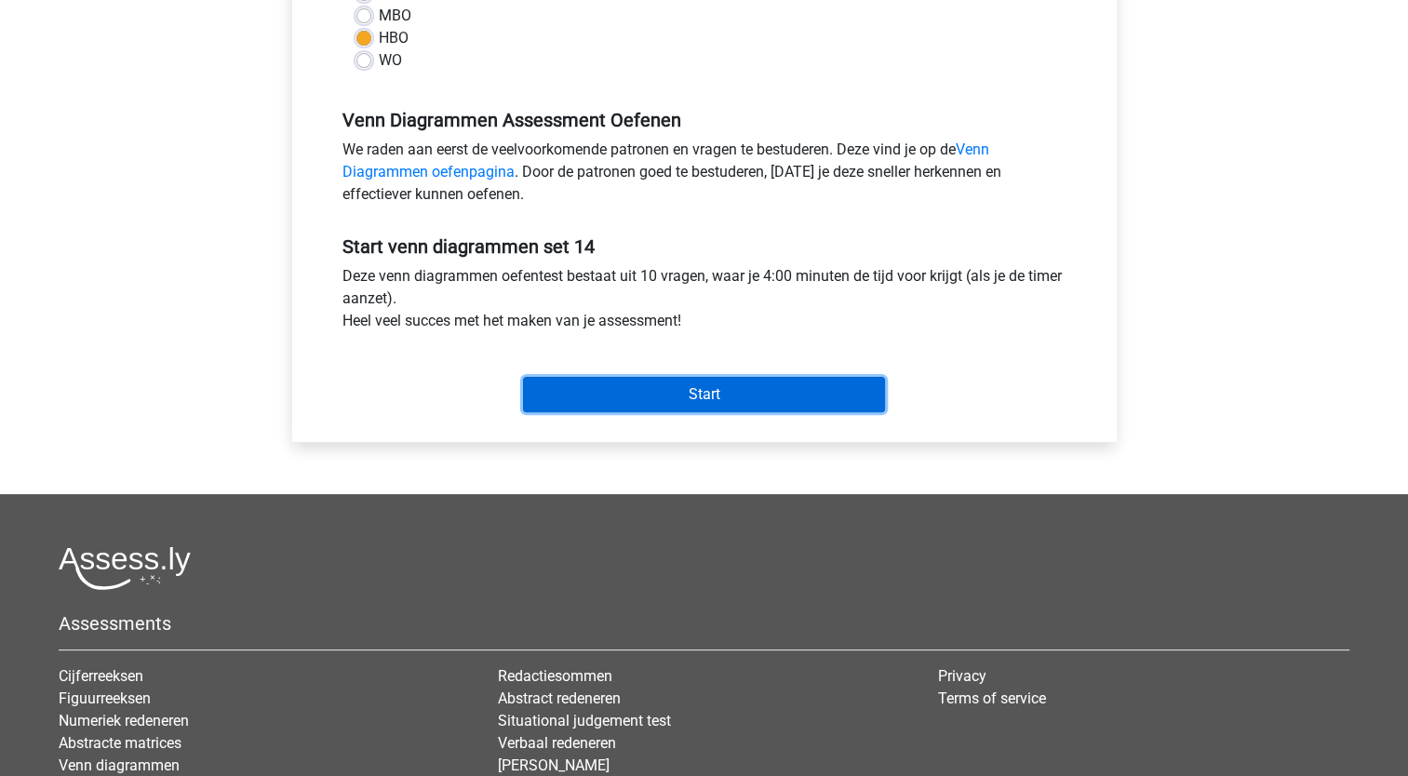
click at [670, 387] on input "Start" at bounding box center [704, 394] width 362 height 35
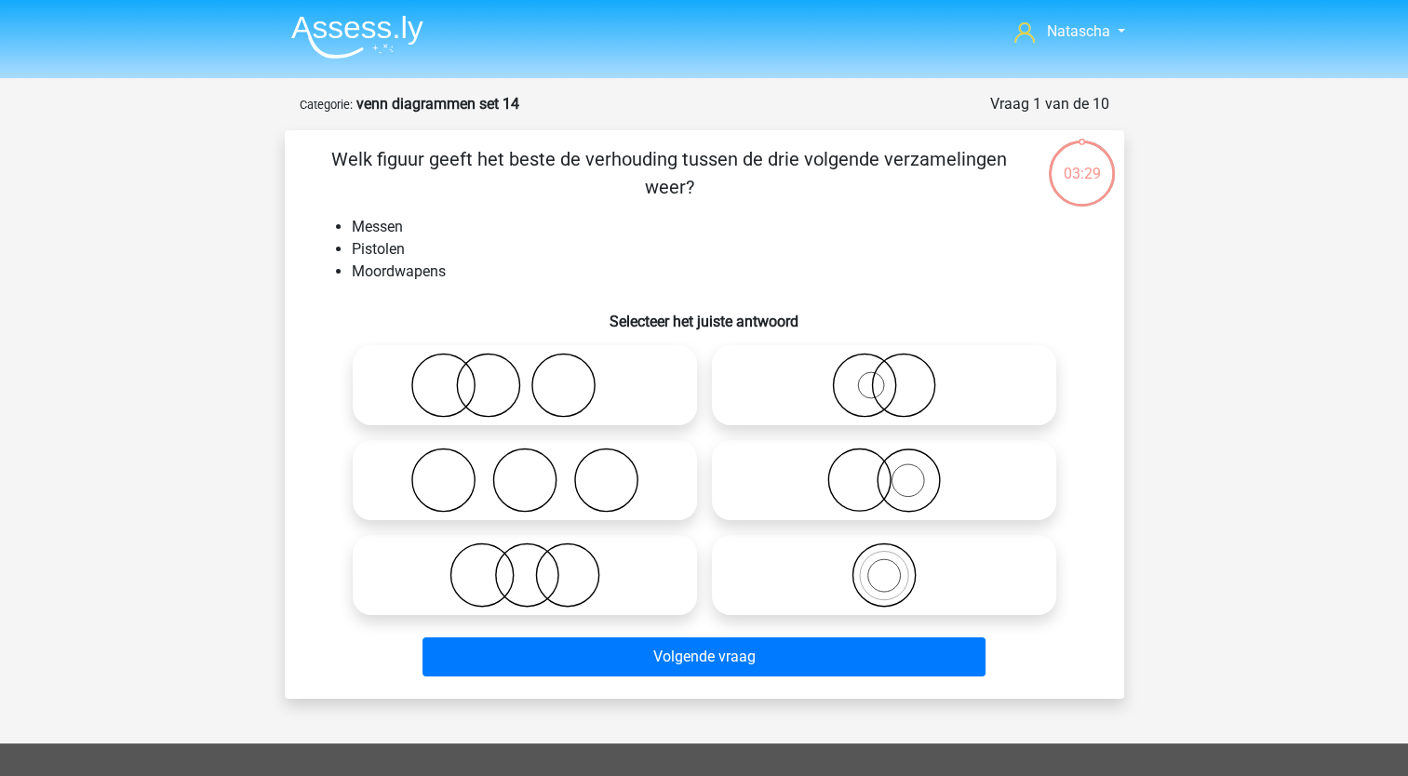
click at [863, 482] on icon at bounding box center [883, 480] width 329 height 65
click at [884, 471] on input "radio" at bounding box center [890, 465] width 12 height 12
radio input "true"
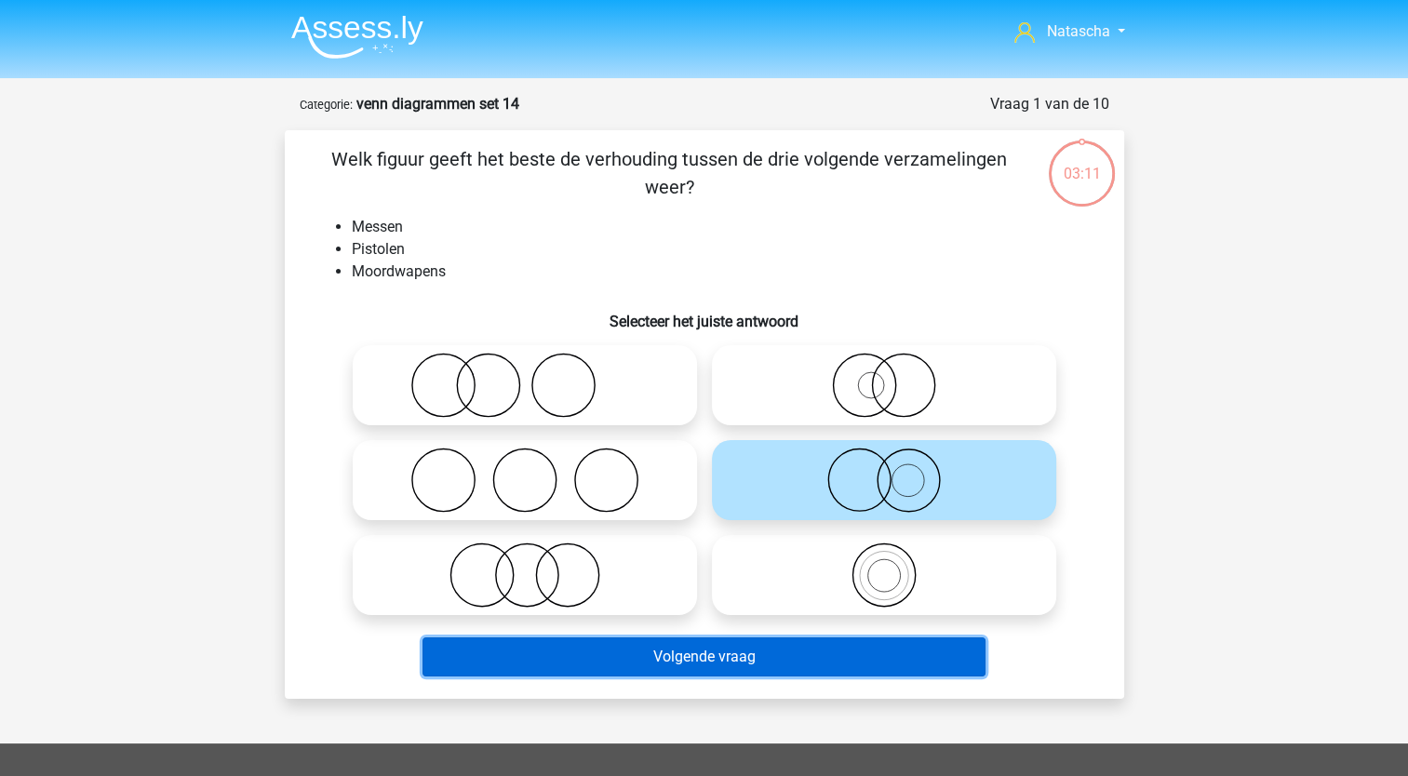
click at [547, 658] on button "Volgende vraag" at bounding box center [704, 656] width 563 height 39
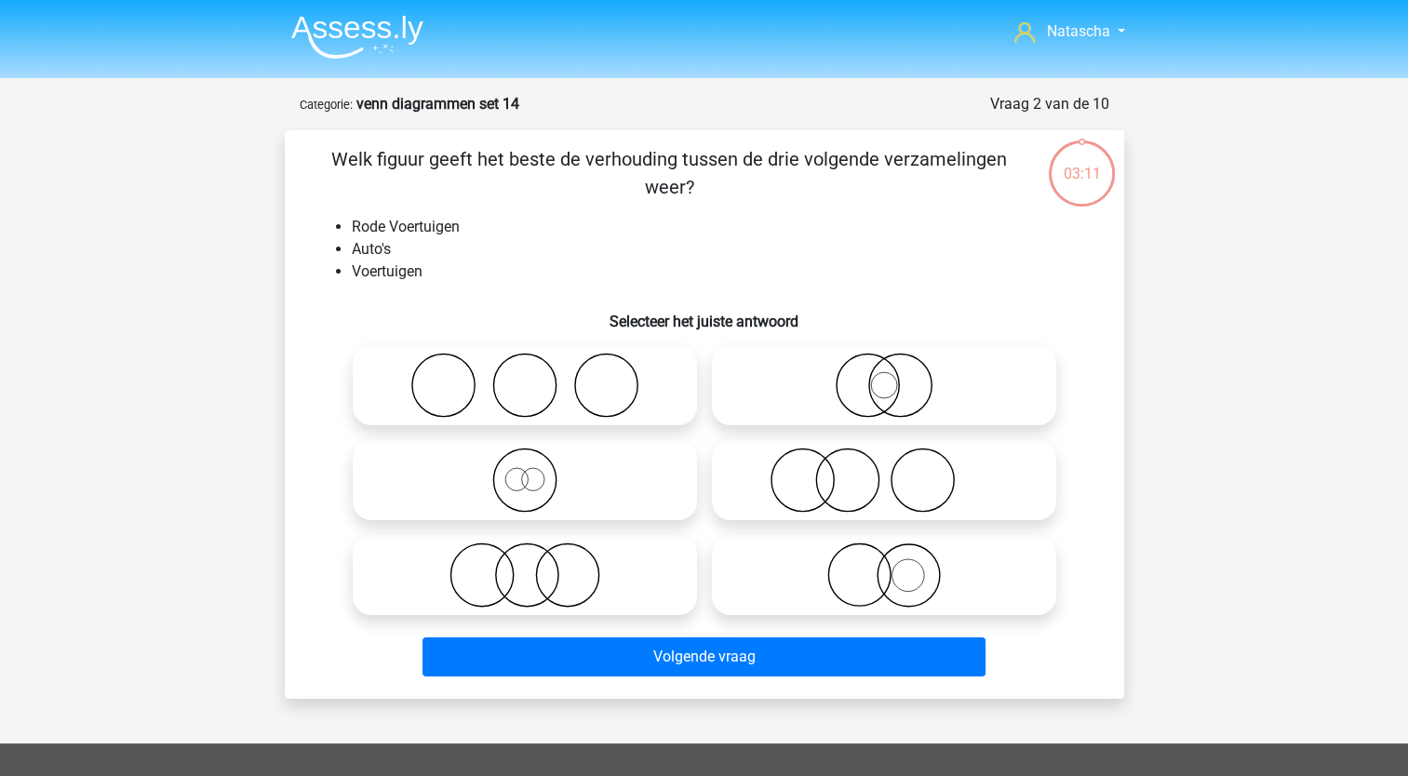
scroll to position [93, 0]
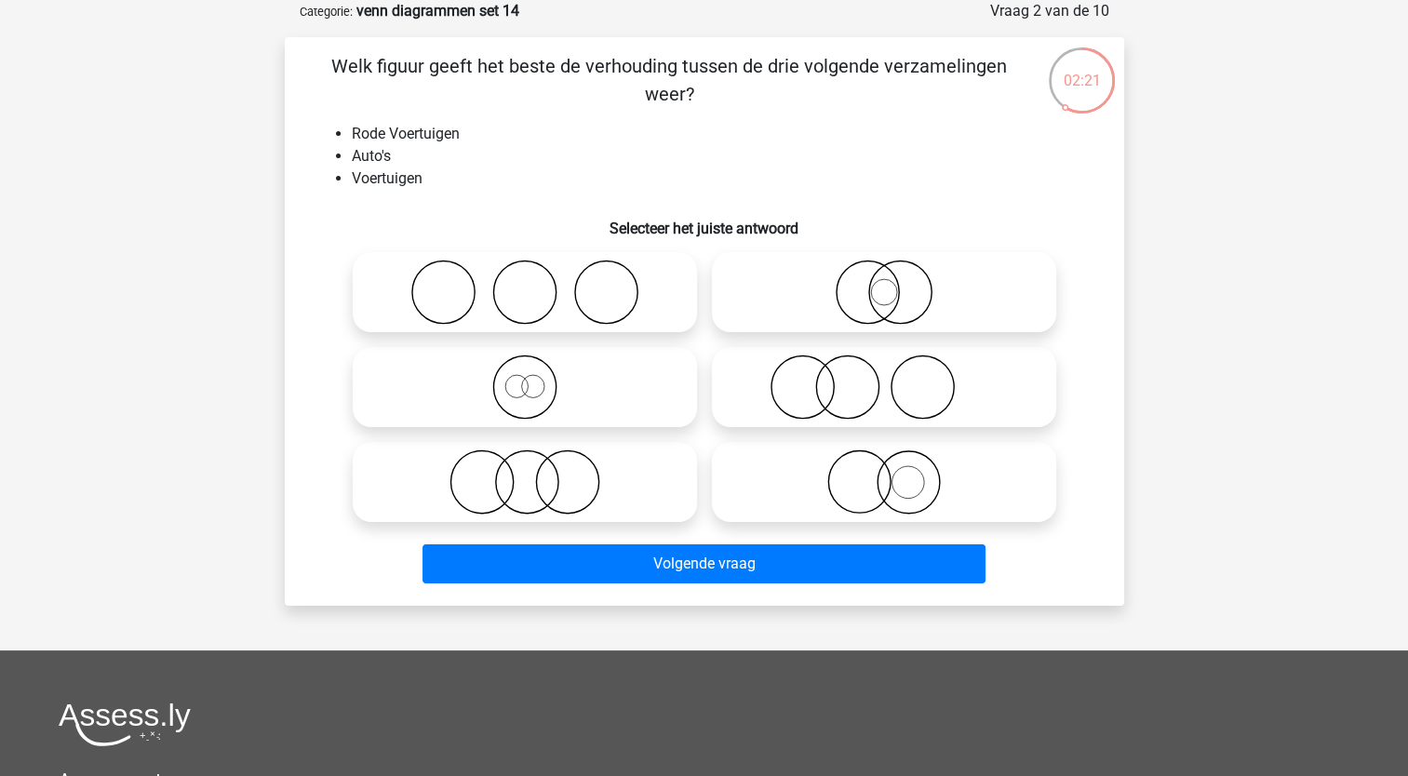
click at [571, 376] on icon at bounding box center [524, 387] width 329 height 65
click at [537, 376] on input "radio" at bounding box center [531, 372] width 12 height 12
radio input "true"
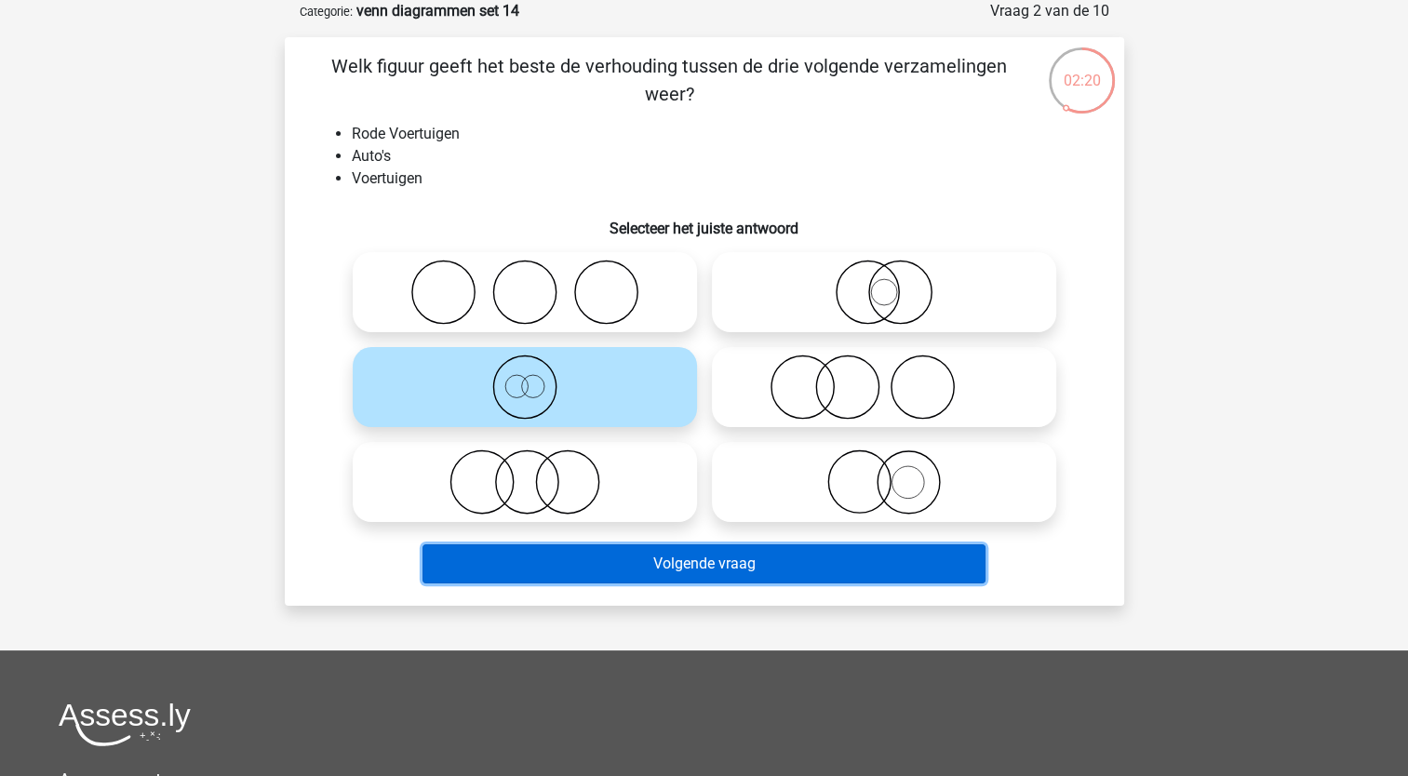
click at [496, 557] on button "Volgende vraag" at bounding box center [704, 563] width 563 height 39
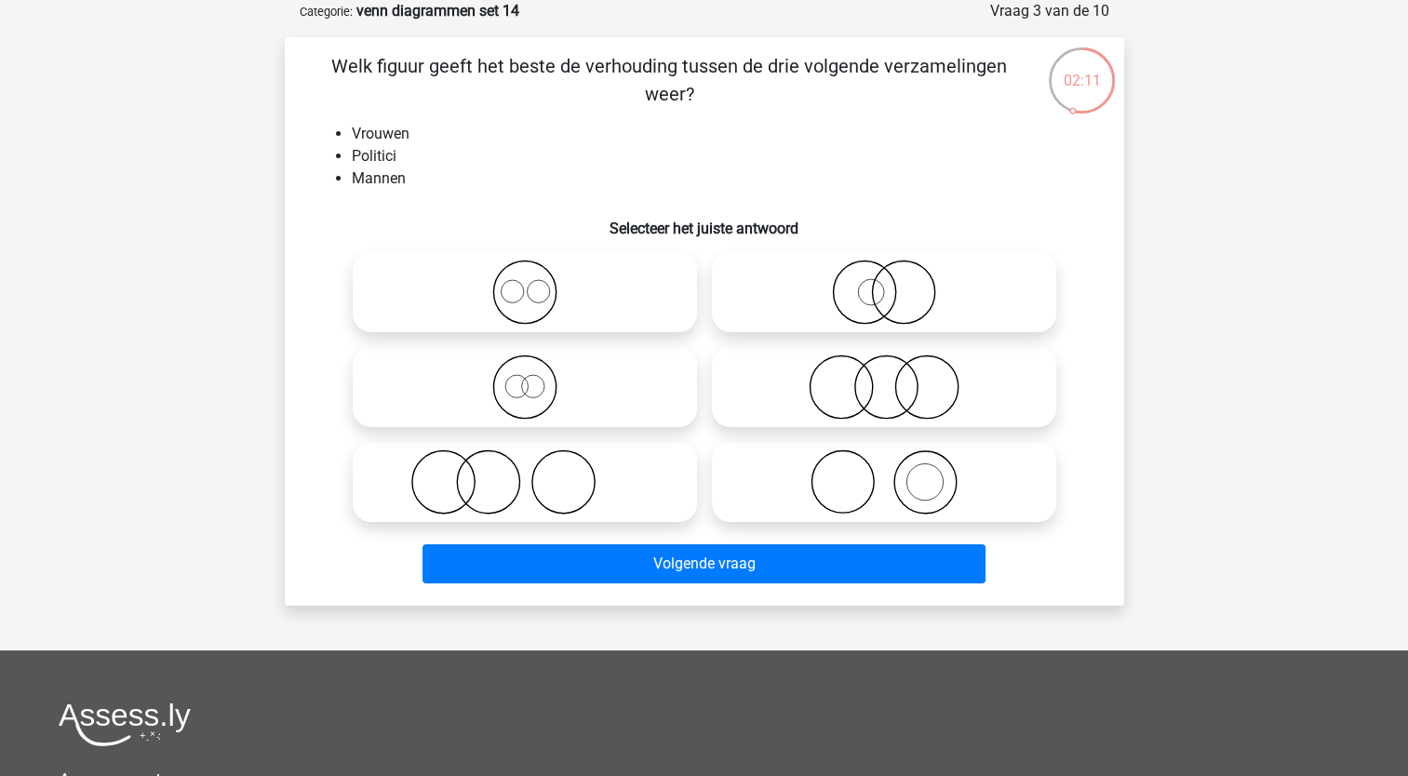
click at [847, 392] on icon at bounding box center [883, 387] width 329 height 65
click at [884, 378] on input "radio" at bounding box center [890, 372] width 12 height 12
radio input "true"
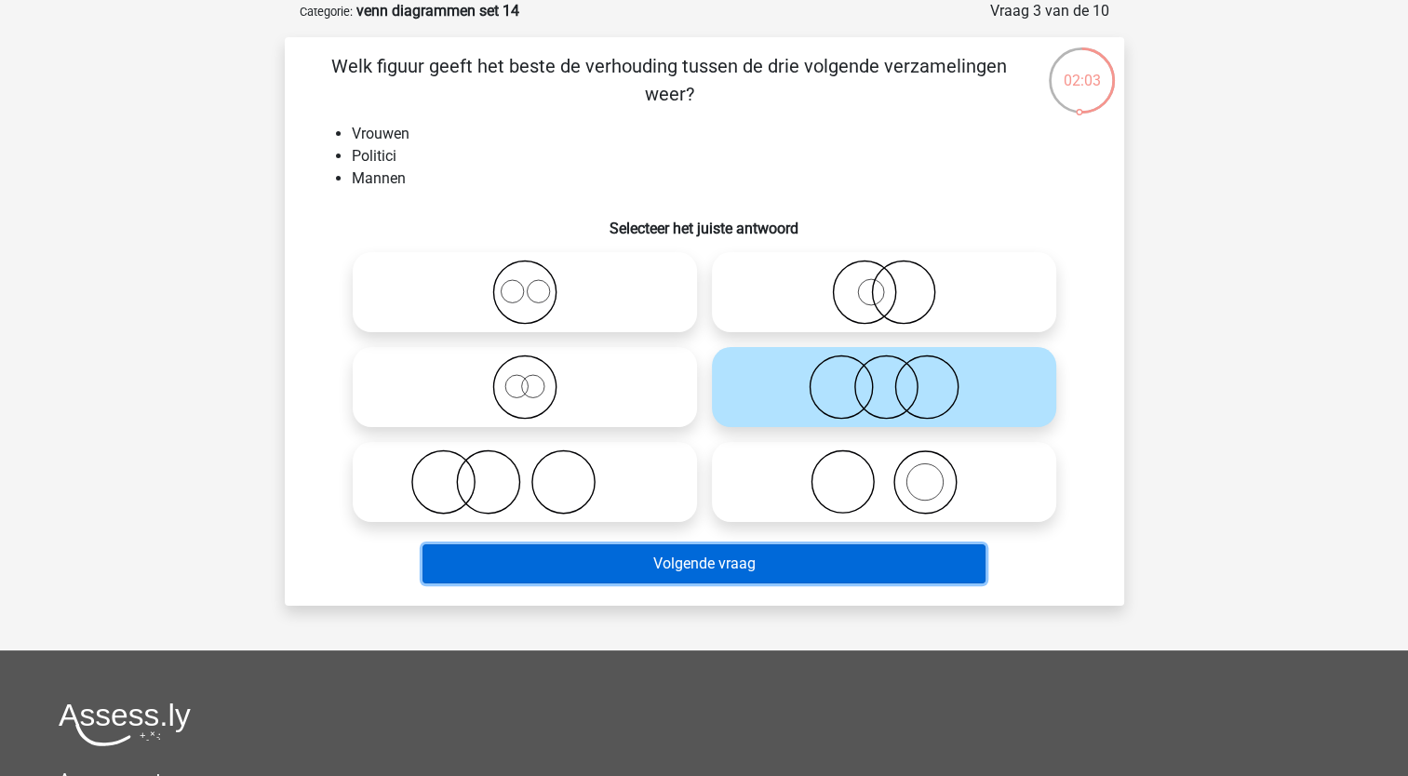
click at [663, 570] on button "Volgende vraag" at bounding box center [704, 563] width 563 height 39
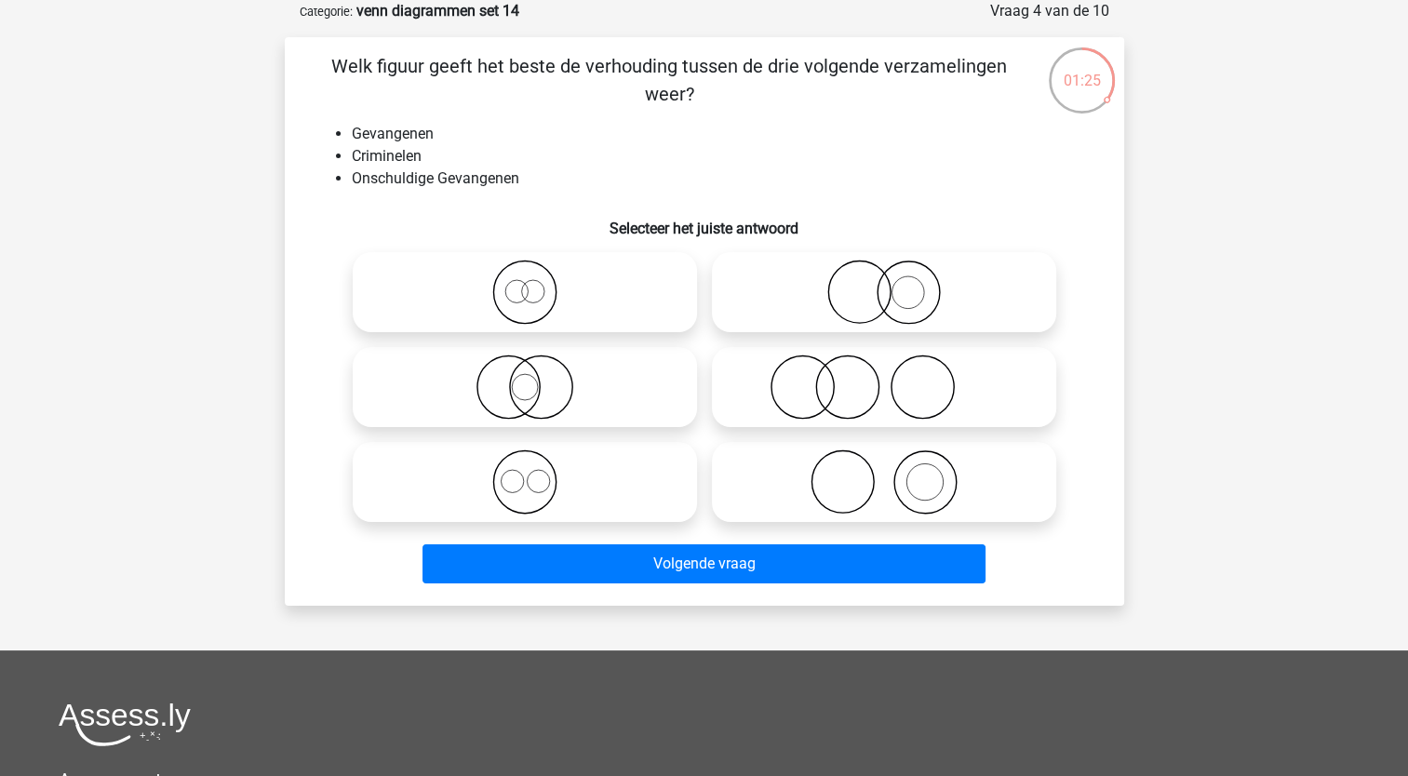
click at [784, 385] on icon at bounding box center [883, 387] width 329 height 65
click at [884, 378] on input "radio" at bounding box center [890, 372] width 12 height 12
radio input "true"
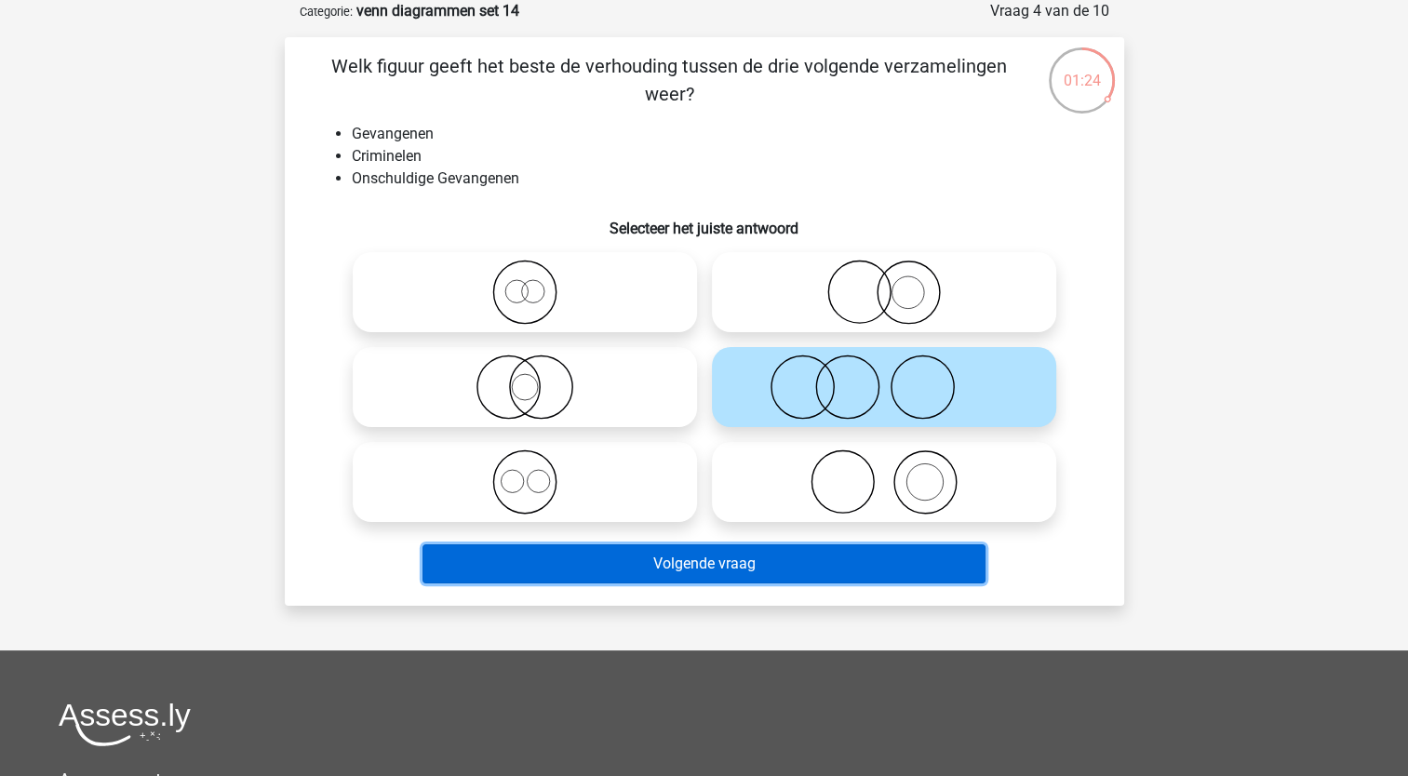
click at [670, 549] on button "Volgende vraag" at bounding box center [704, 563] width 563 height 39
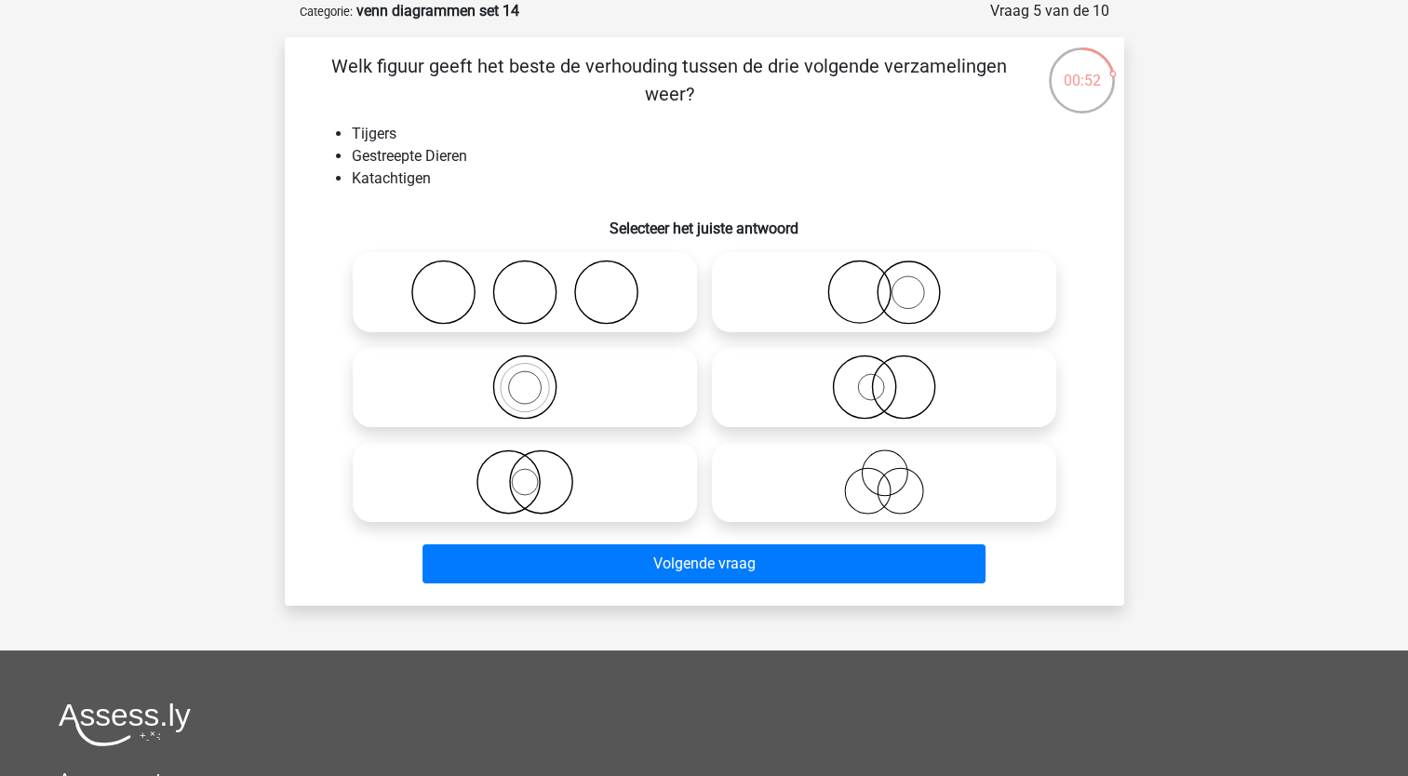
click at [841, 306] on icon at bounding box center [883, 292] width 329 height 65
click at [884, 283] on input "radio" at bounding box center [890, 277] width 12 height 12
radio input "true"
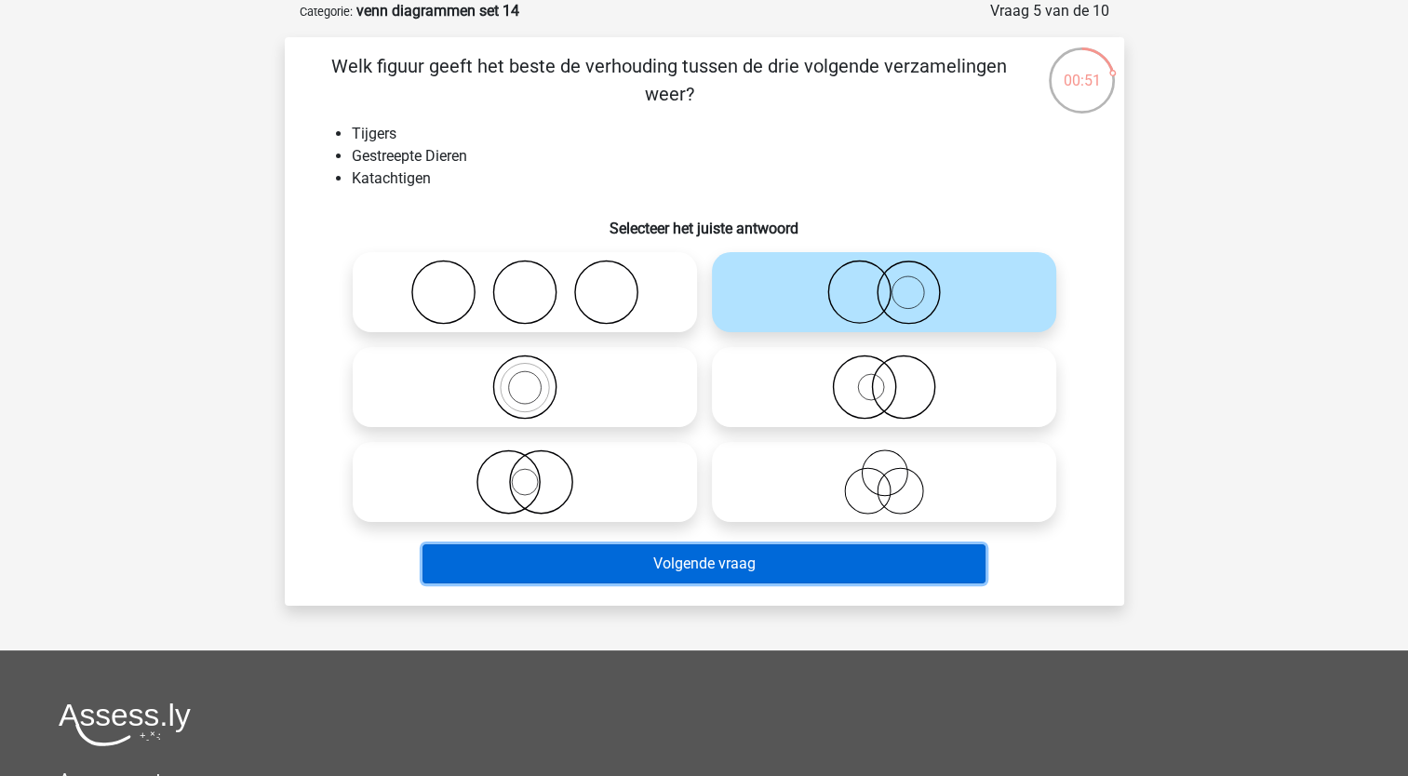
click at [672, 570] on button "Volgende vraag" at bounding box center [704, 563] width 563 height 39
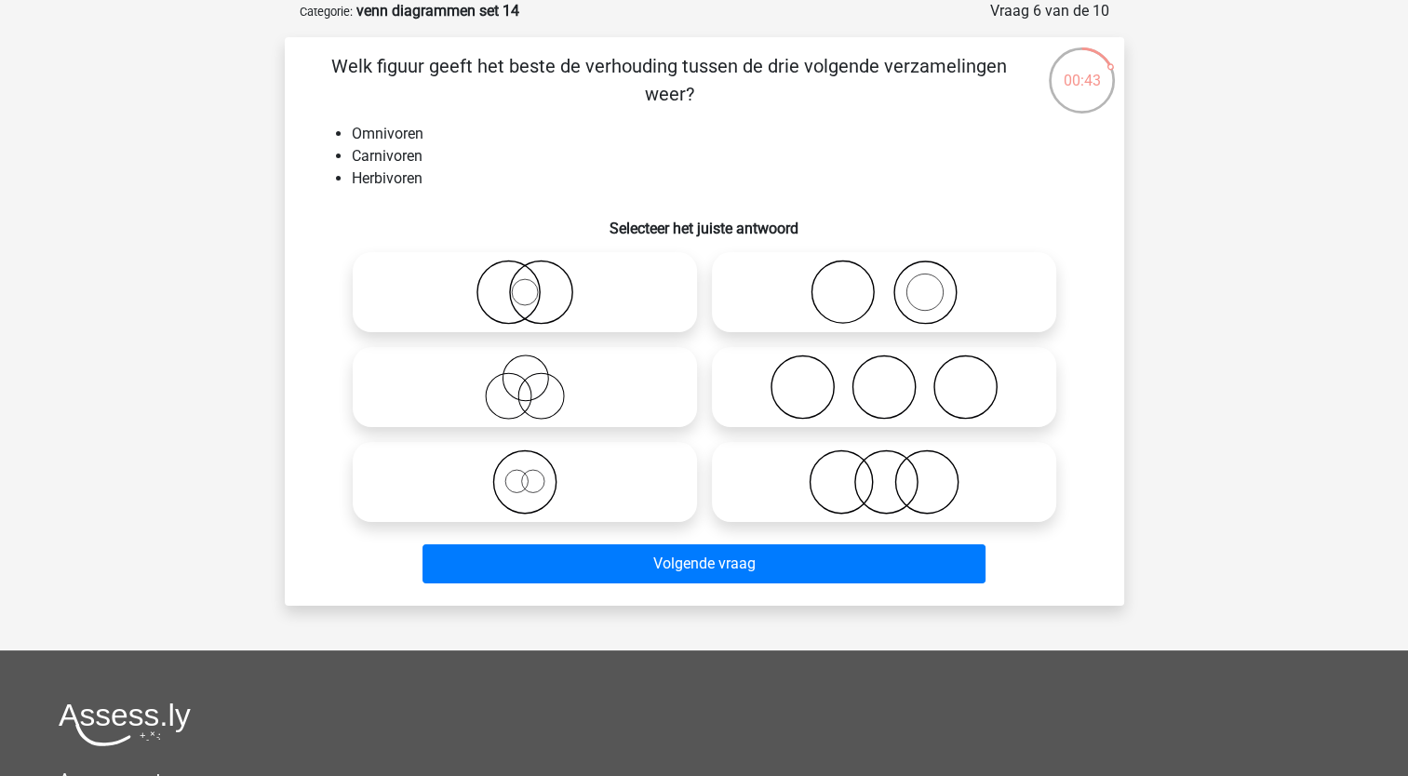
click at [838, 315] on icon at bounding box center [883, 292] width 329 height 65
click at [884, 283] on input "radio" at bounding box center [890, 277] width 12 height 12
radio input "true"
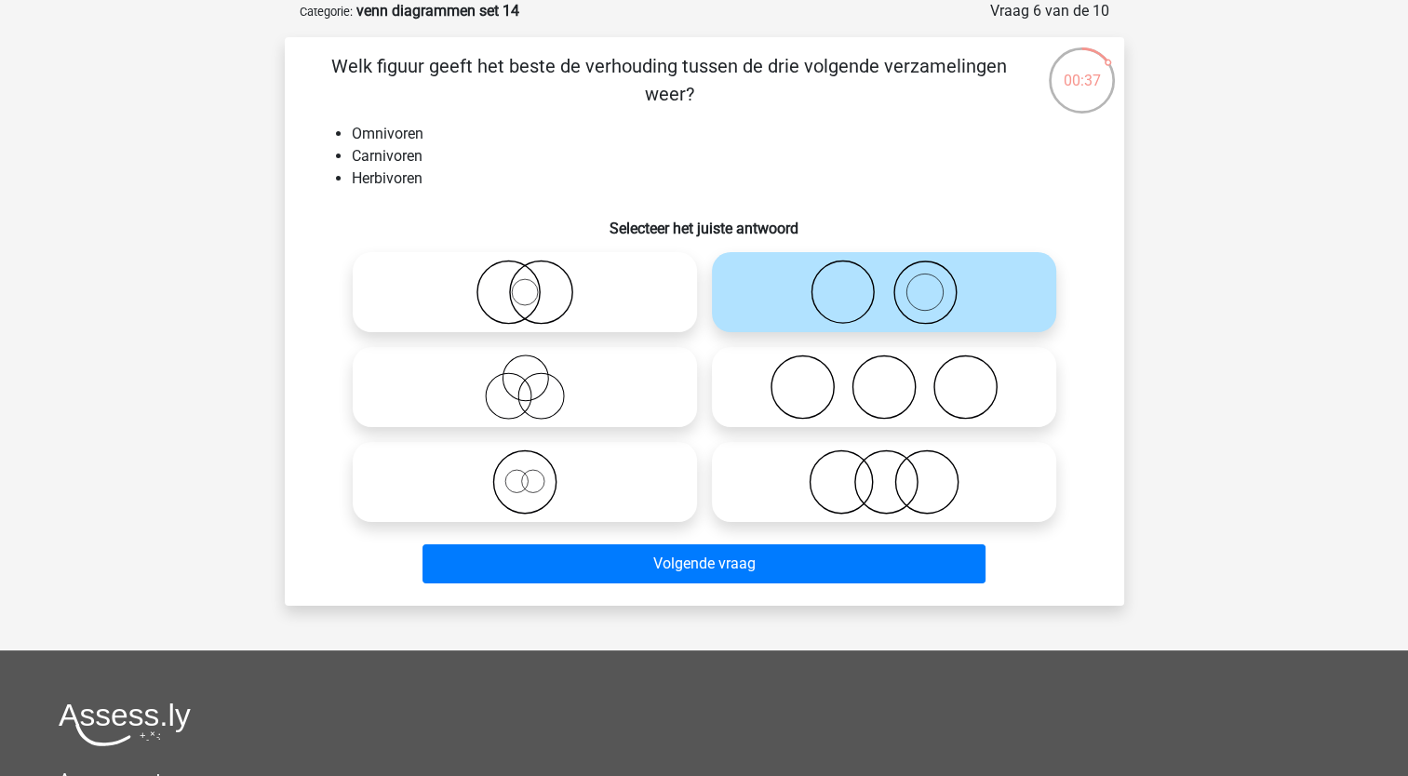
click at [534, 392] on icon at bounding box center [524, 387] width 329 height 65
click at [534, 378] on input "radio" at bounding box center [531, 372] width 12 height 12
radio input "true"
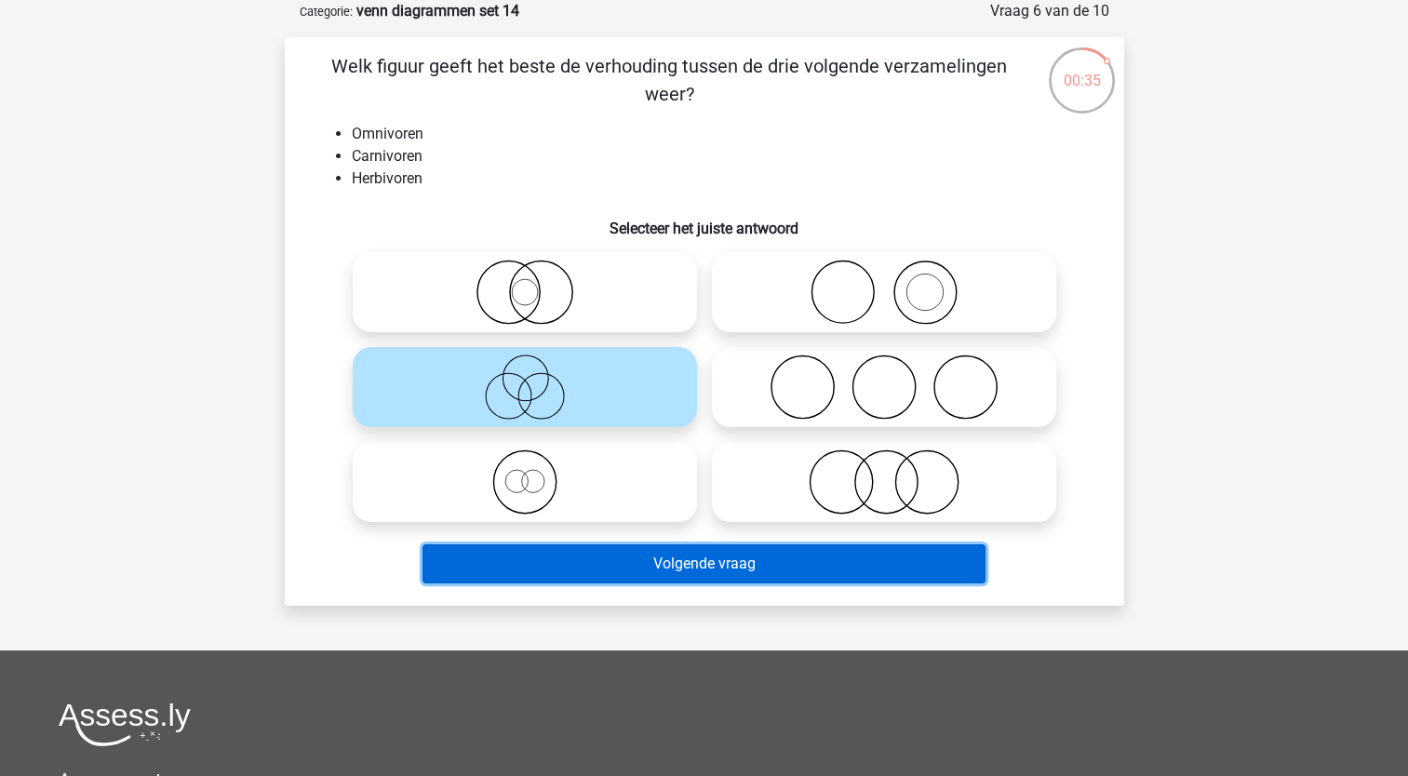
click at [532, 567] on button "Volgende vraag" at bounding box center [704, 563] width 563 height 39
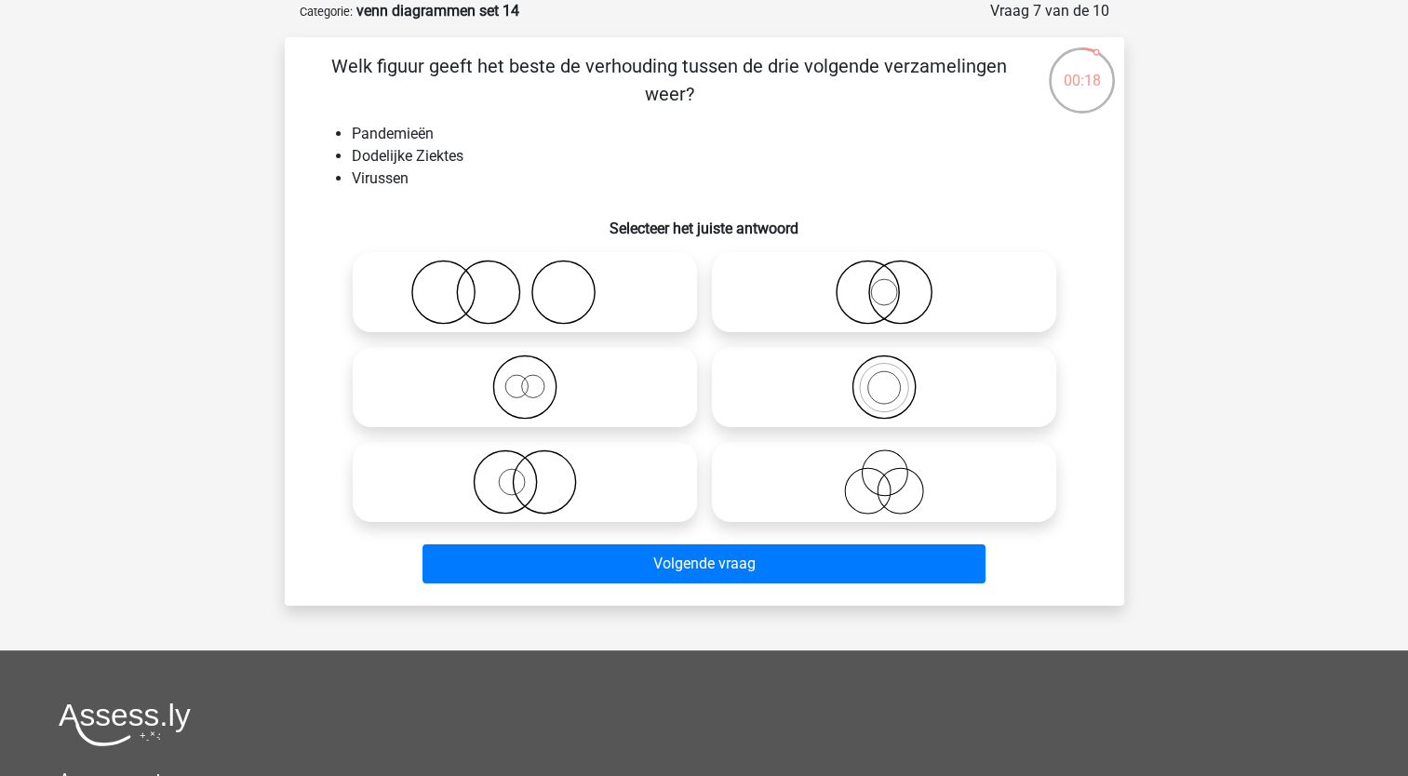
click at [540, 495] on icon at bounding box center [524, 482] width 329 height 65
click at [537, 473] on input "radio" at bounding box center [531, 467] width 12 height 12
radio input "true"
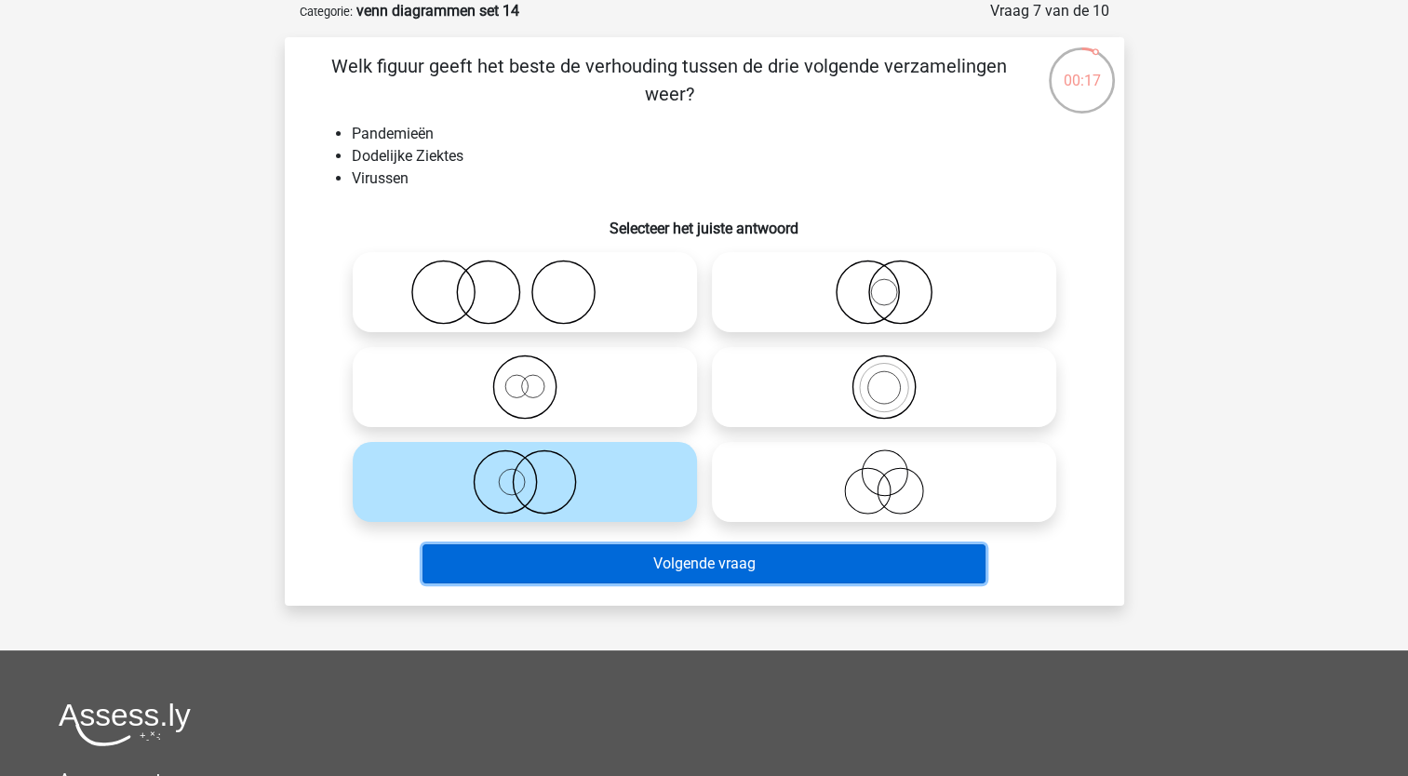
click at [538, 582] on button "Volgende vraag" at bounding box center [704, 563] width 563 height 39
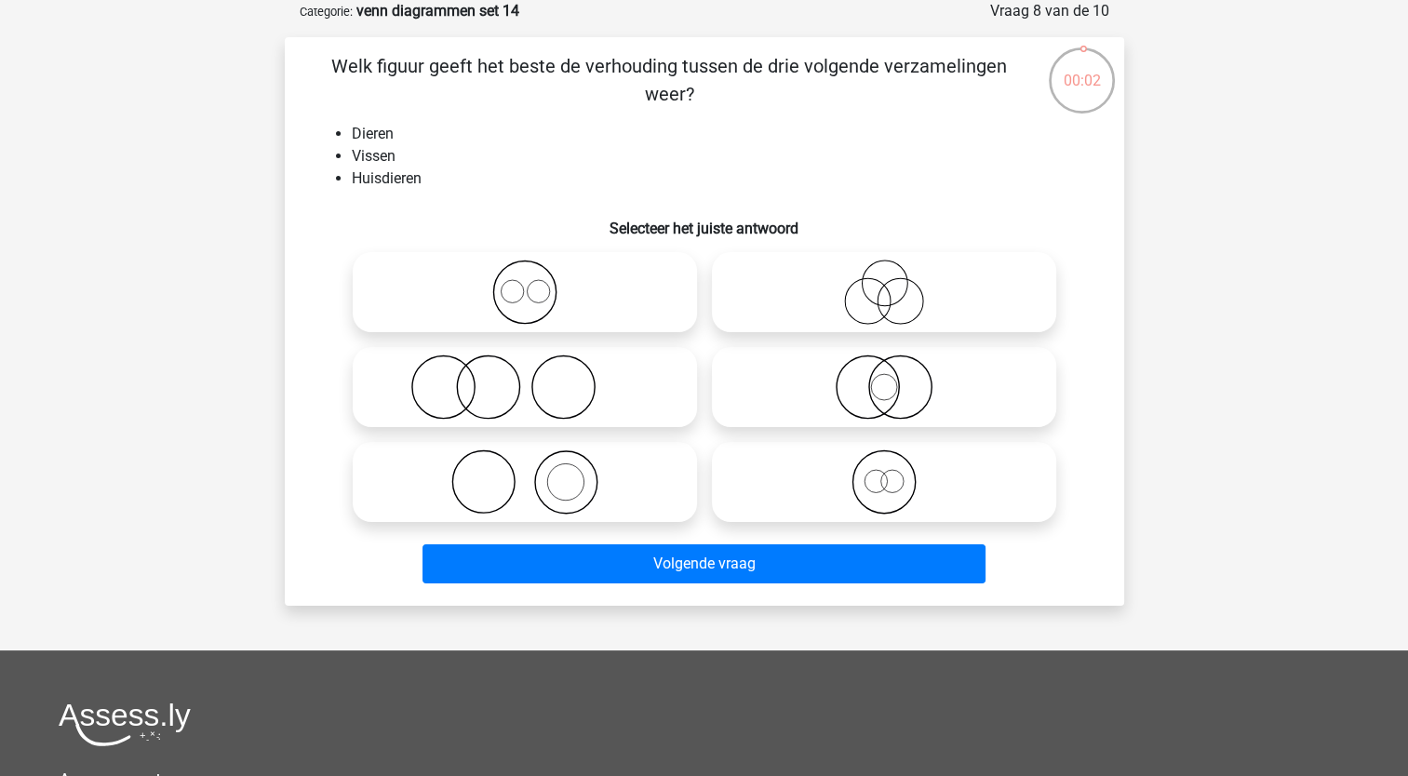
click at [503, 314] on icon at bounding box center [524, 292] width 329 height 65
click at [525, 283] on input "radio" at bounding box center [531, 277] width 12 height 12
radio input "true"
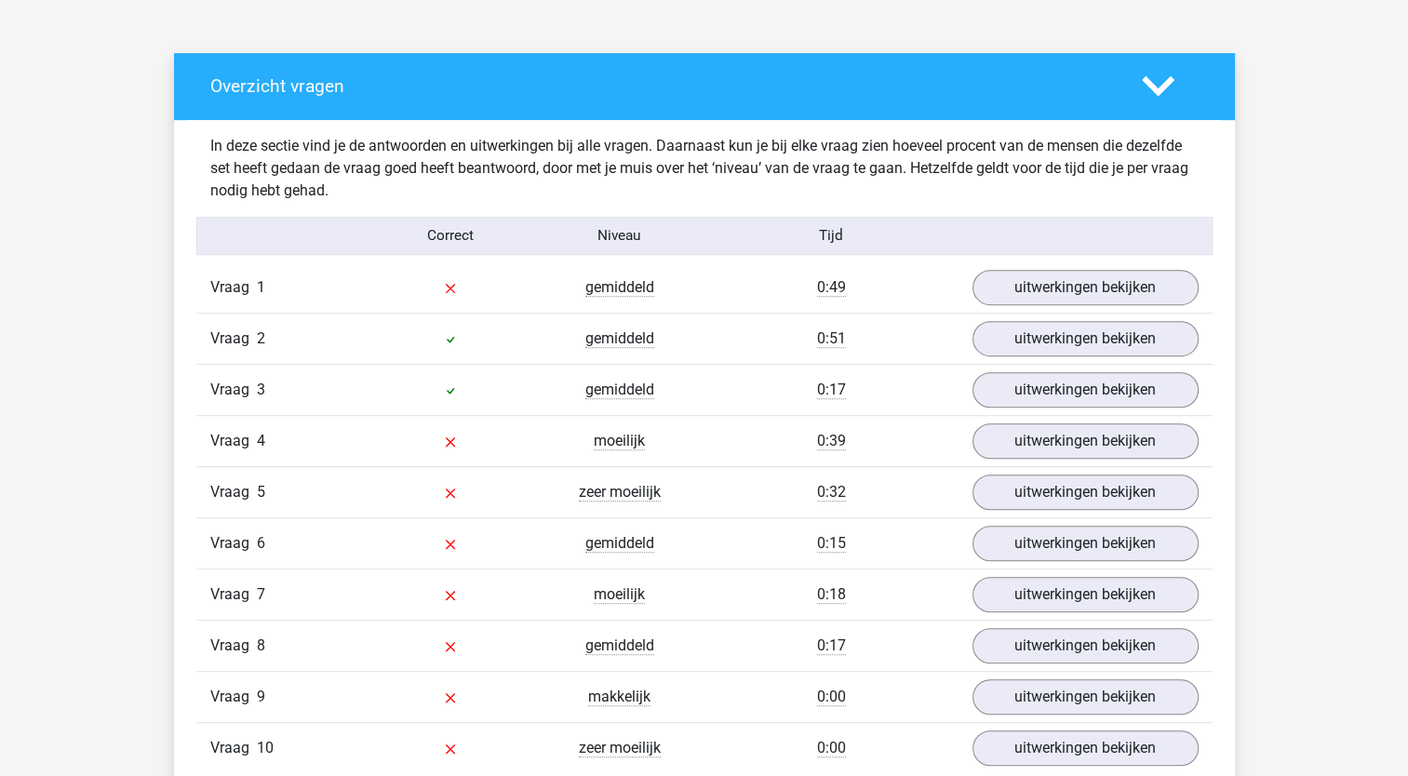
scroll to position [977, 0]
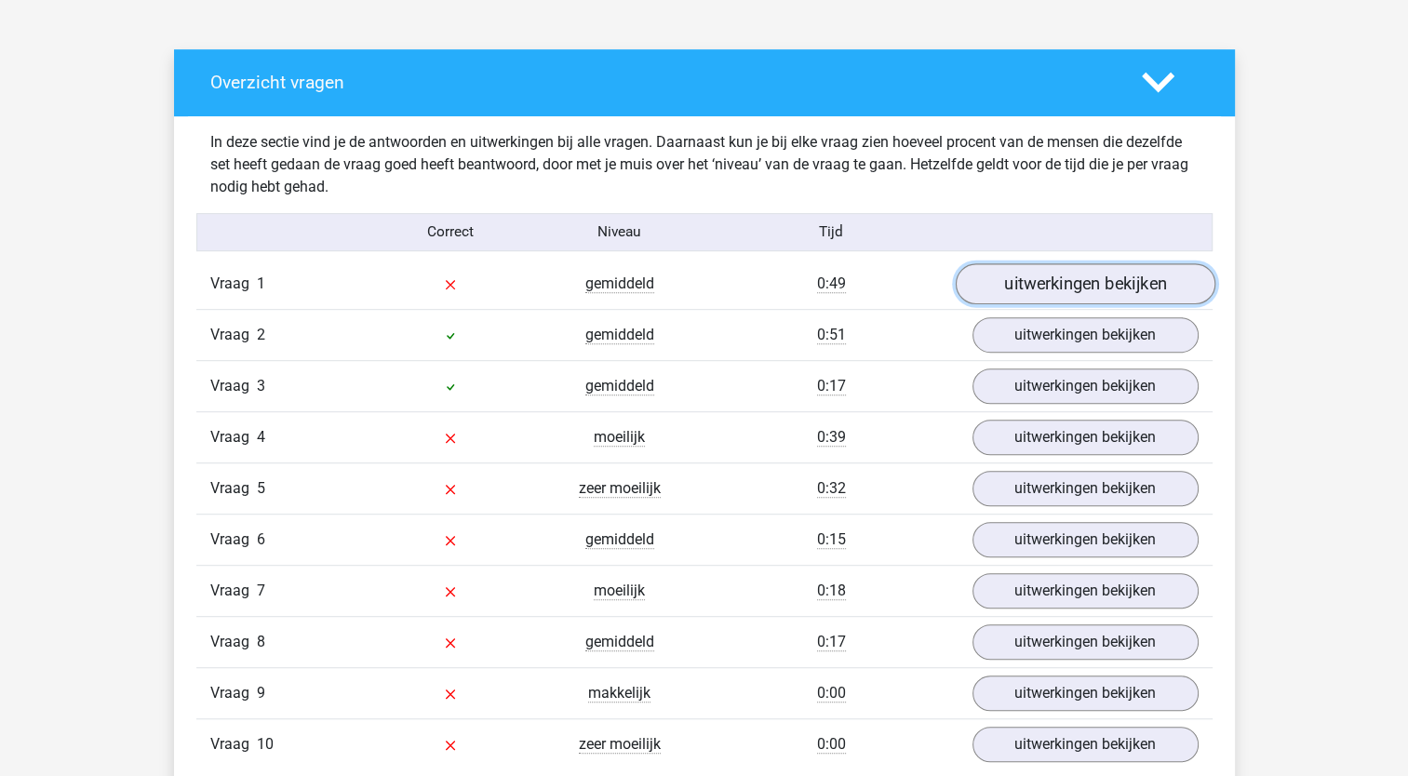
click at [1087, 289] on link "uitwerkingen bekijken" at bounding box center [1085, 283] width 260 height 41
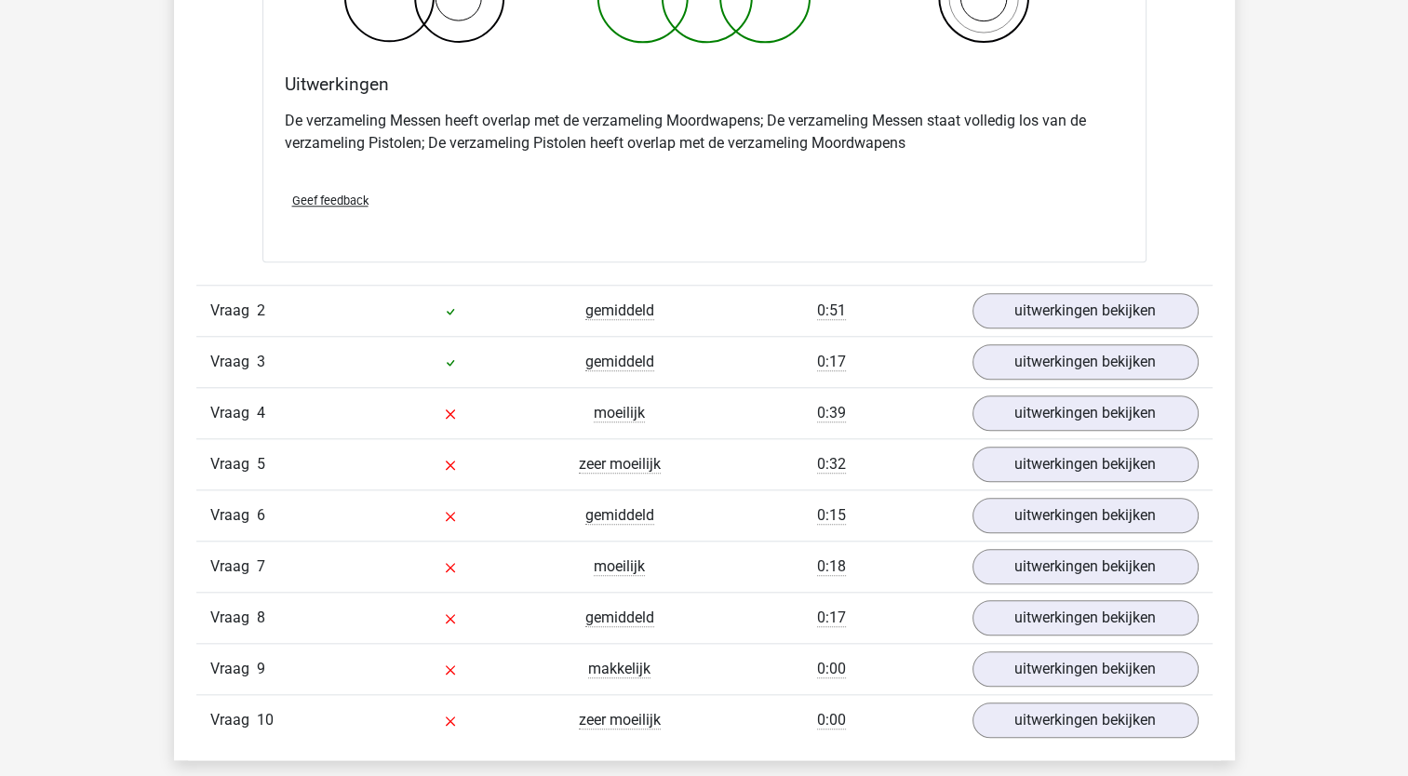
scroll to position [1725, 0]
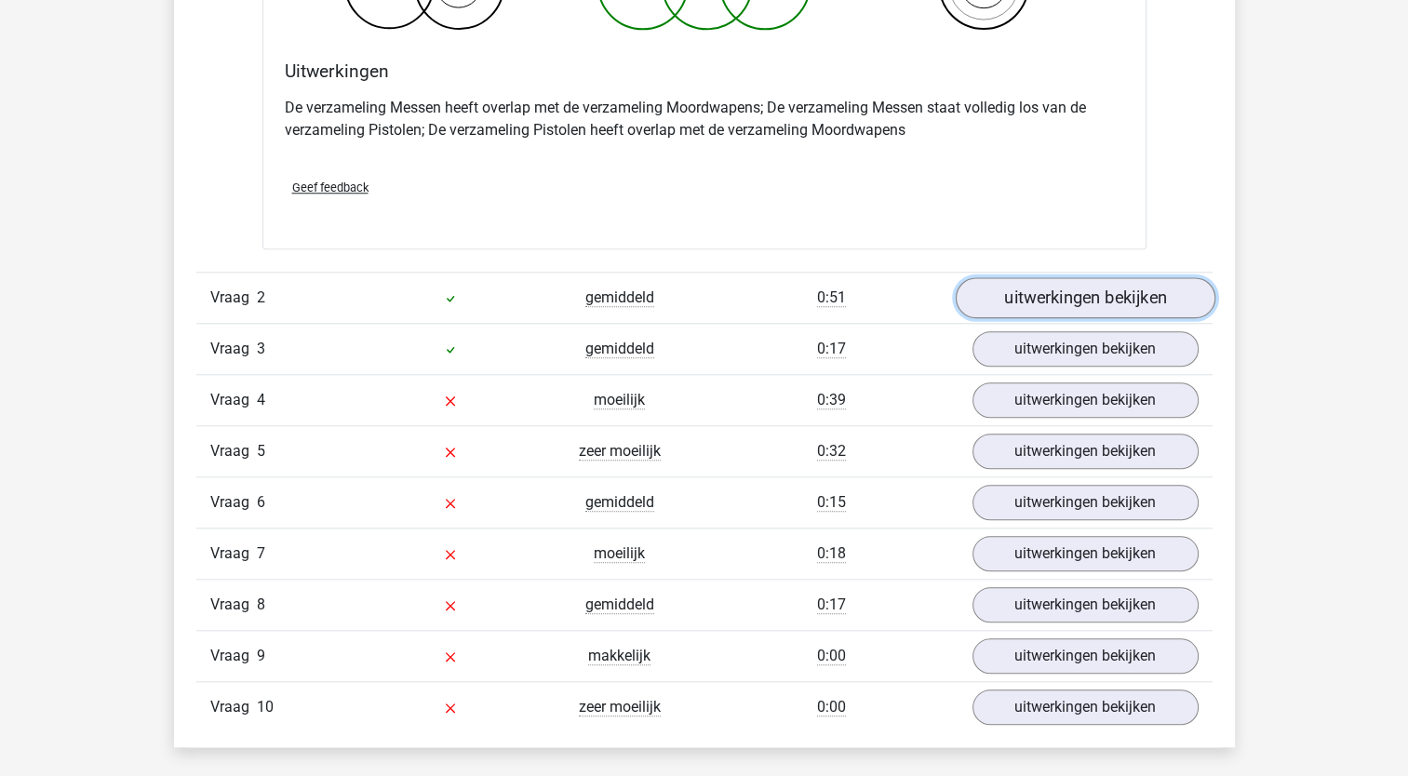
click at [1117, 307] on link "uitwerkingen bekijken" at bounding box center [1085, 297] width 260 height 41
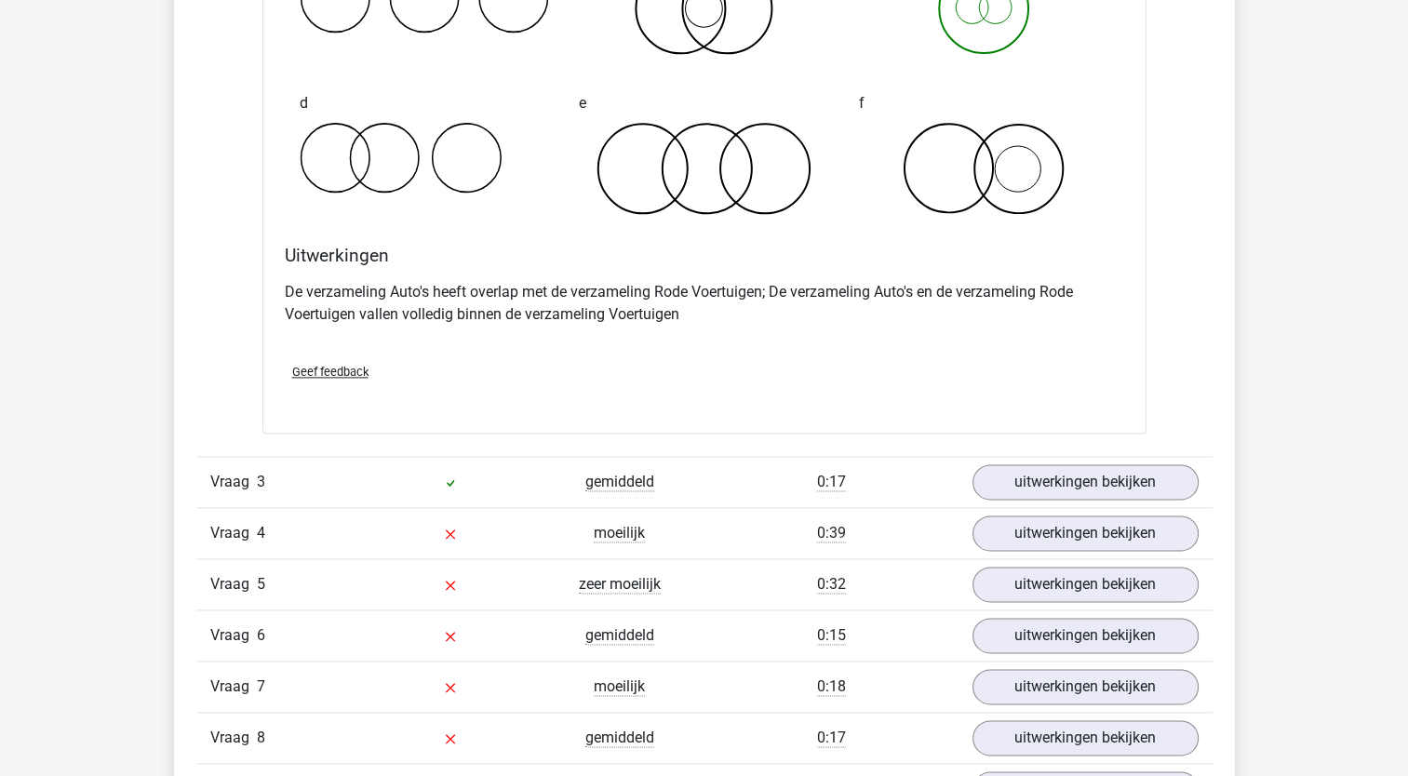
scroll to position [2543, 0]
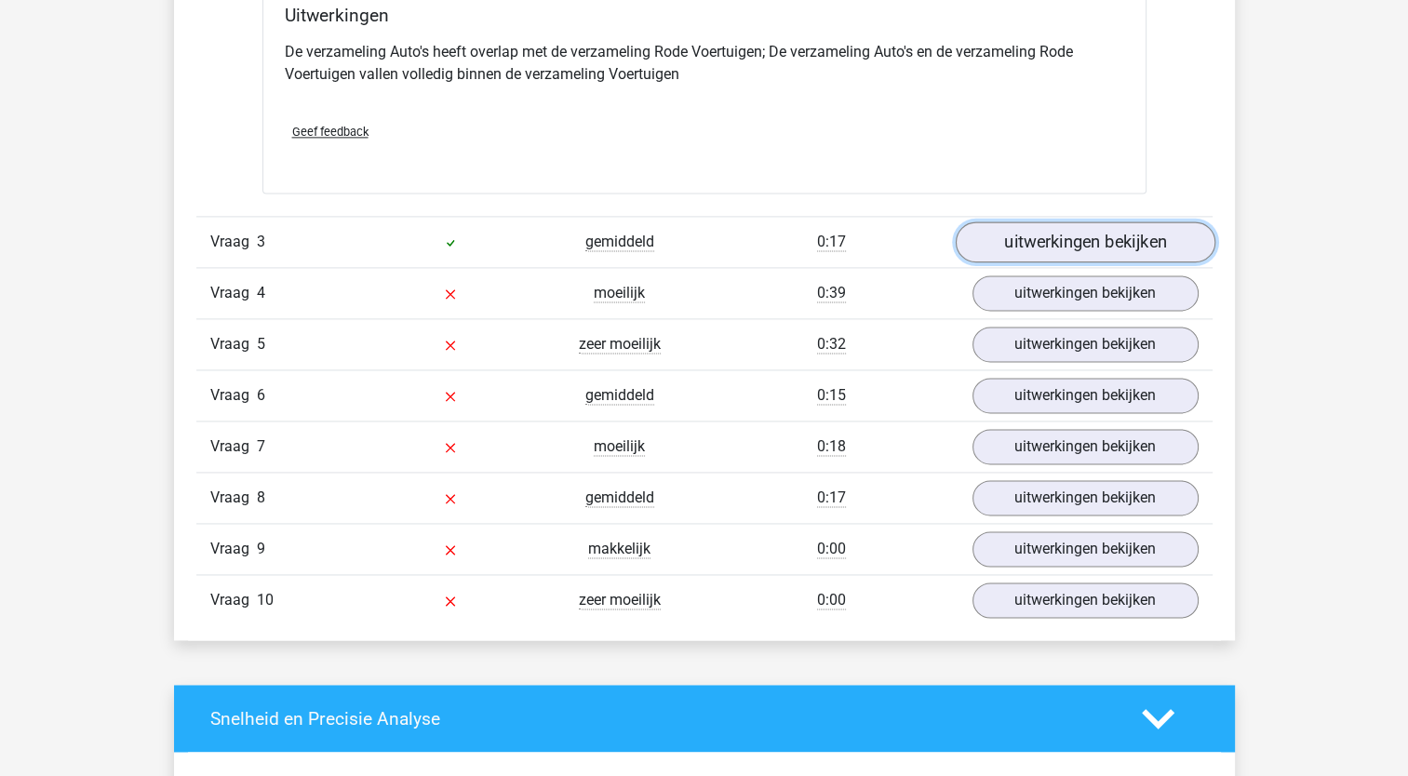
click at [1054, 248] on link "uitwerkingen bekijken" at bounding box center [1085, 242] width 260 height 41
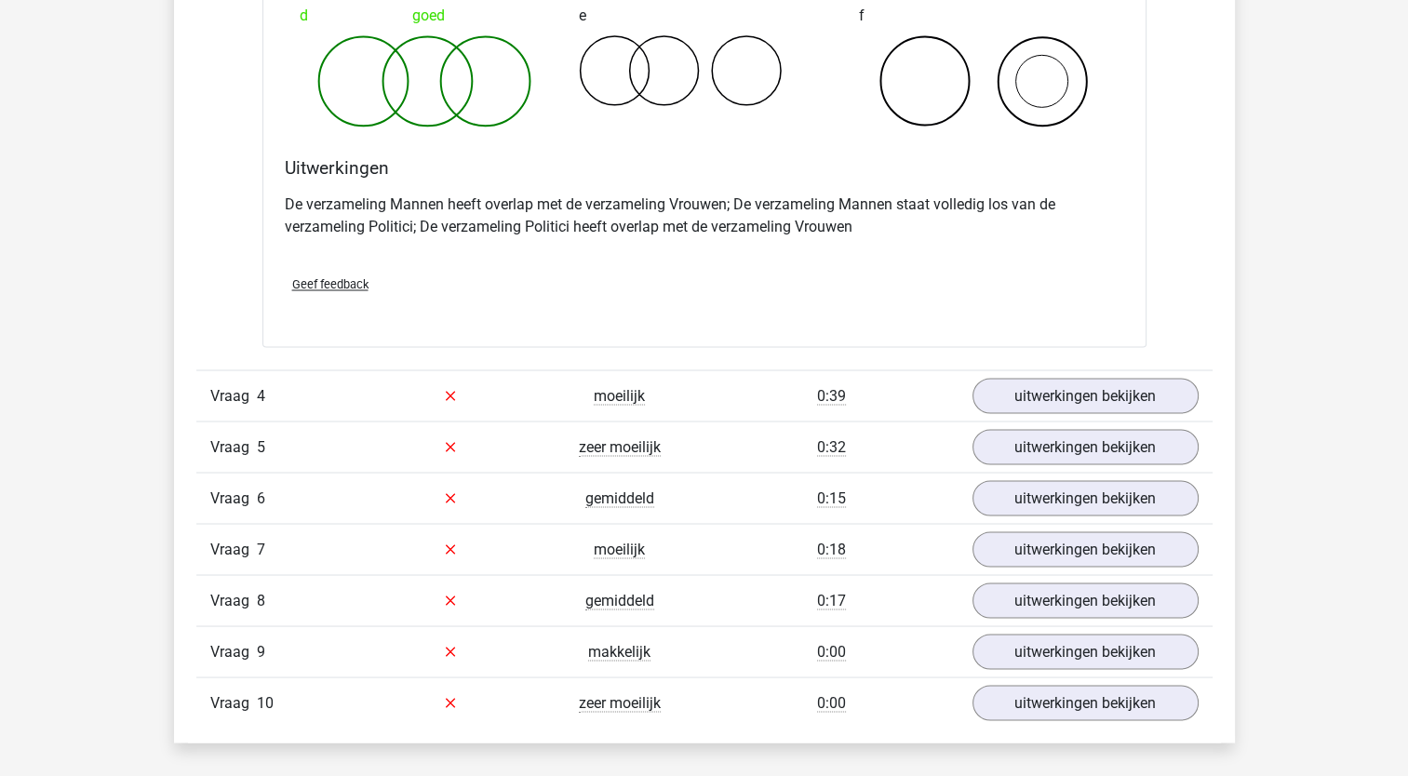
scroll to position [3136, 0]
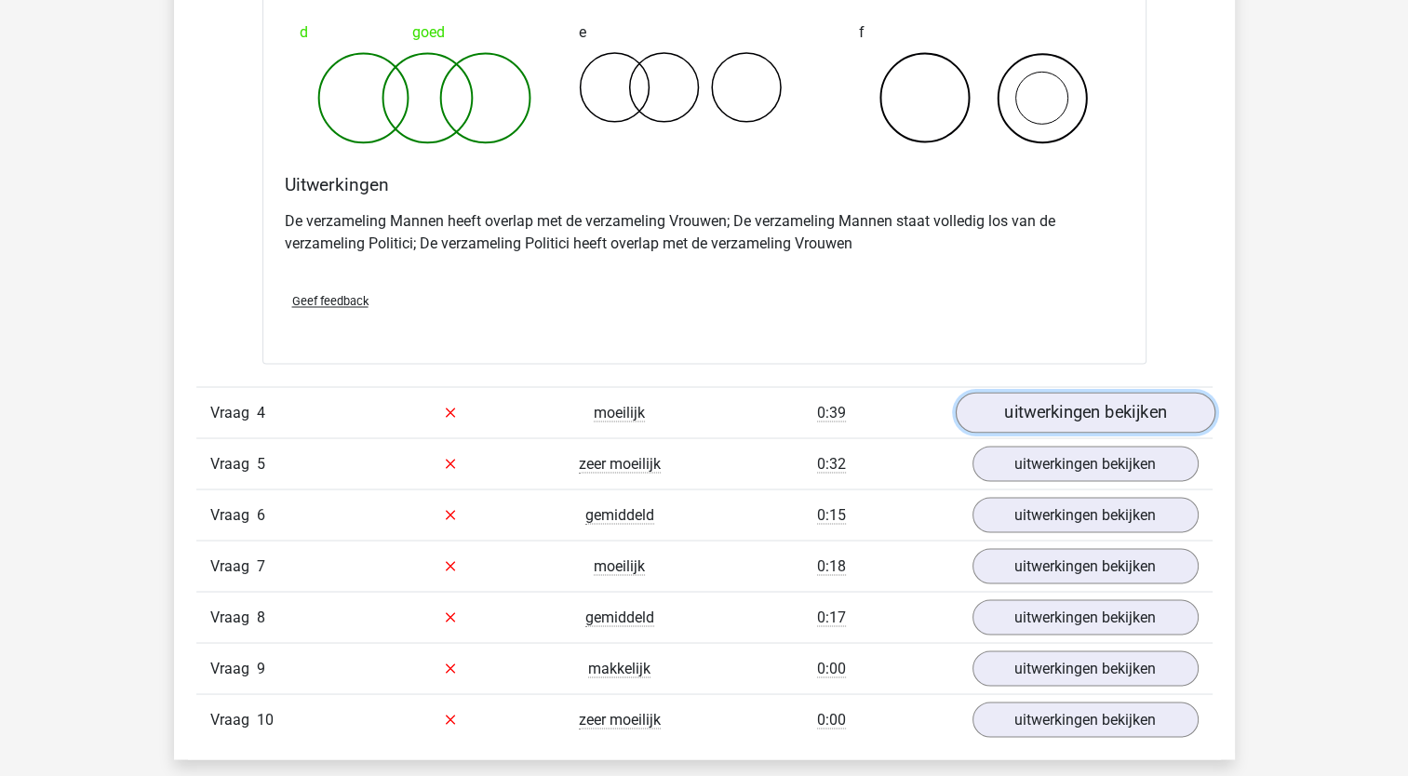
click at [1045, 397] on link "uitwerkingen bekijken" at bounding box center [1085, 412] width 260 height 41
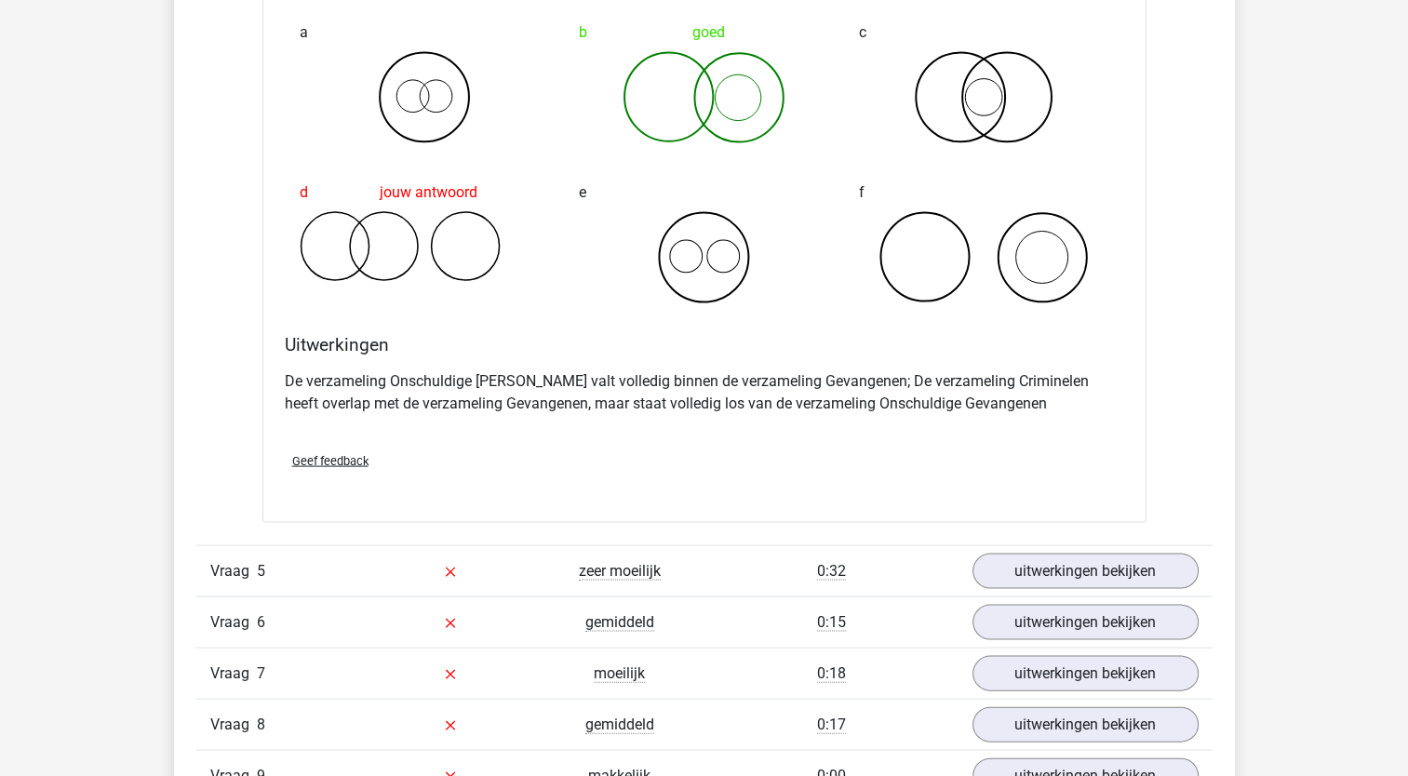
scroll to position [3860, 0]
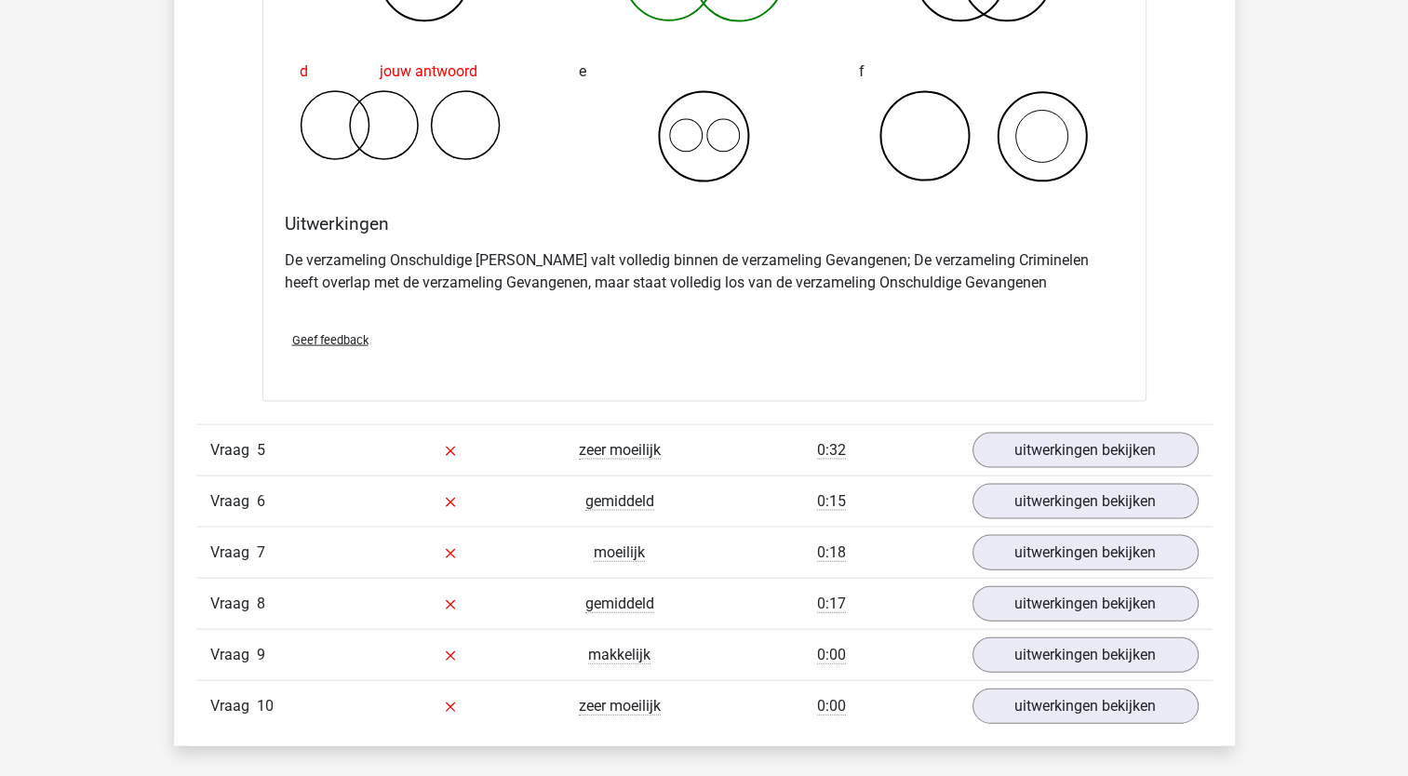
click at [1124, 424] on div "Vraag 5 zeer moeilijk 0:32 uitwerkingen bekijken" at bounding box center [704, 449] width 1016 height 51
click at [1134, 445] on link "uitwerkingen bekijken" at bounding box center [1085, 450] width 260 height 41
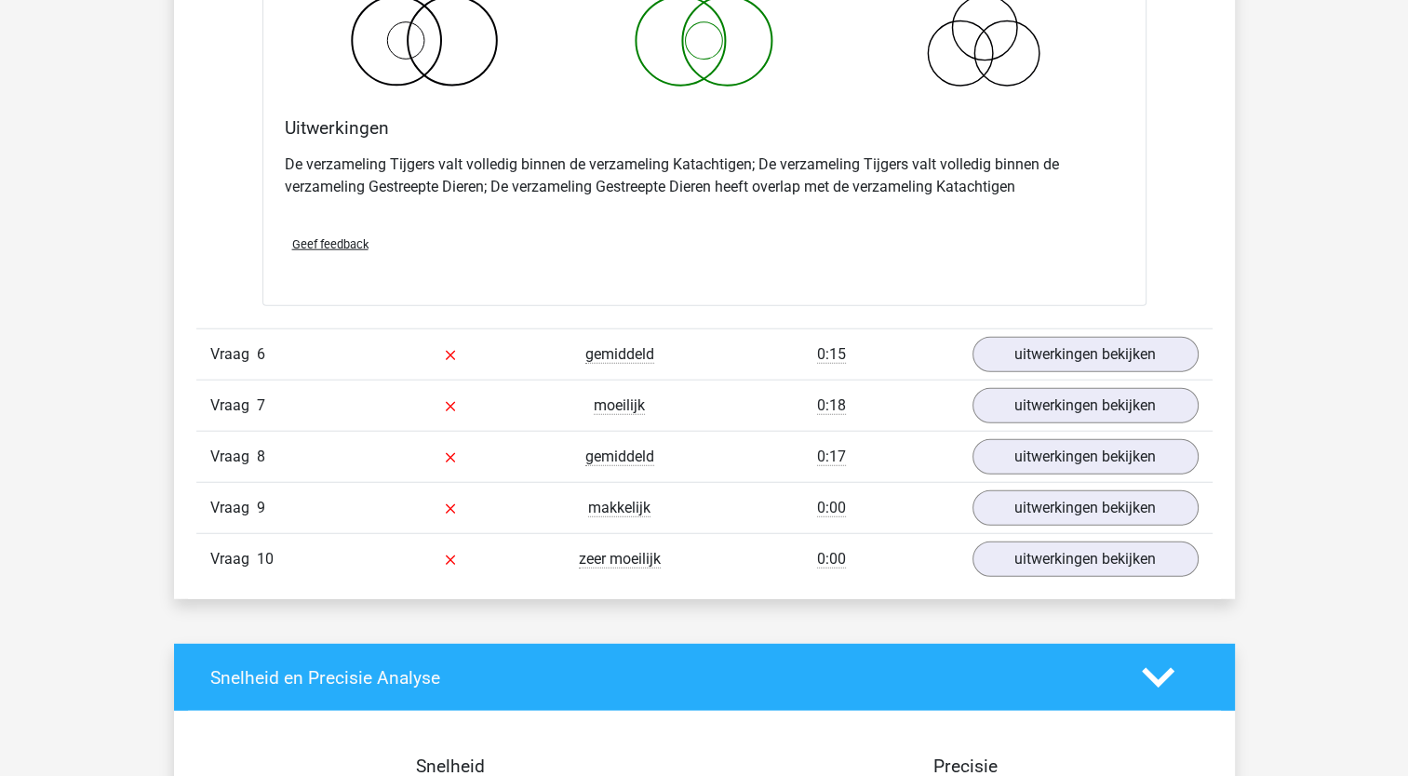
scroll to position [4739, 0]
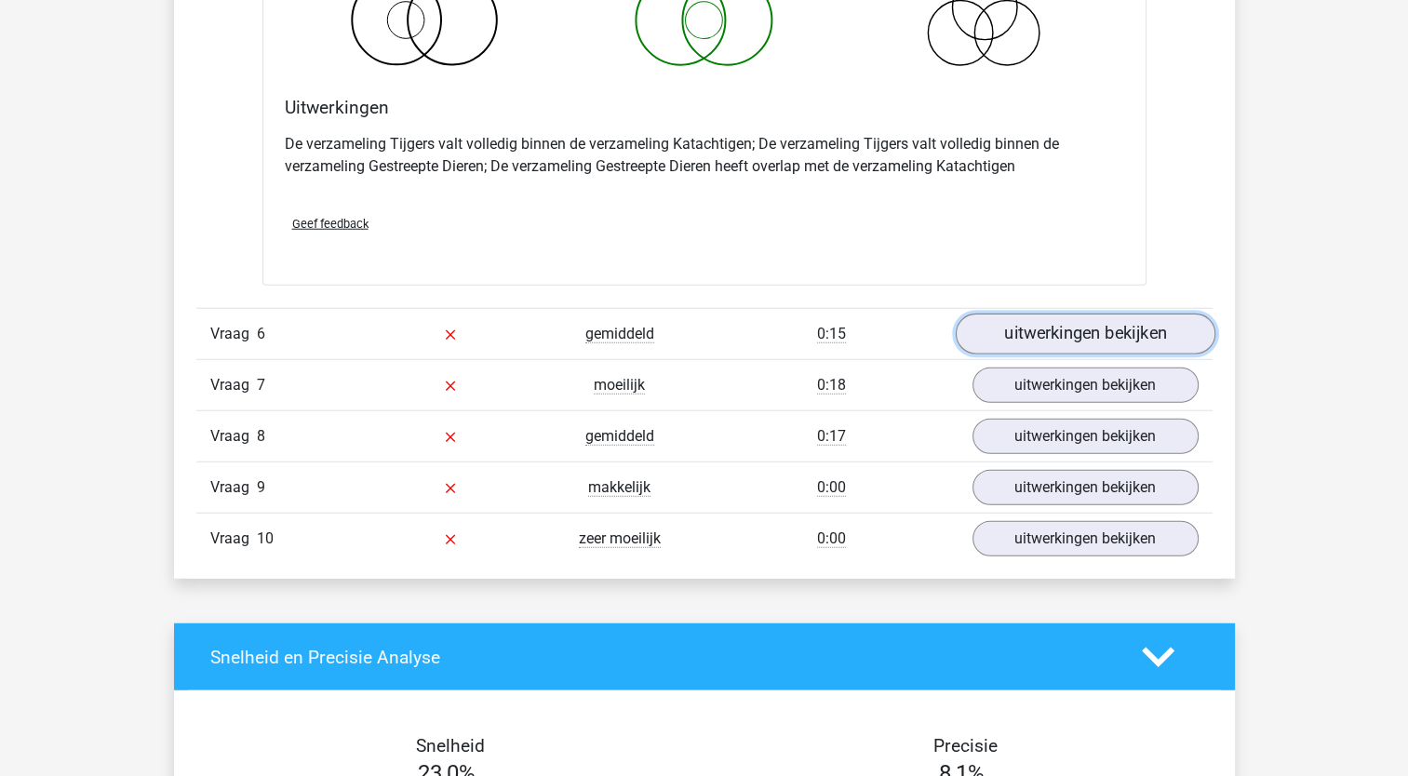
click at [1164, 314] on link "uitwerkingen bekijken" at bounding box center [1085, 334] width 260 height 41
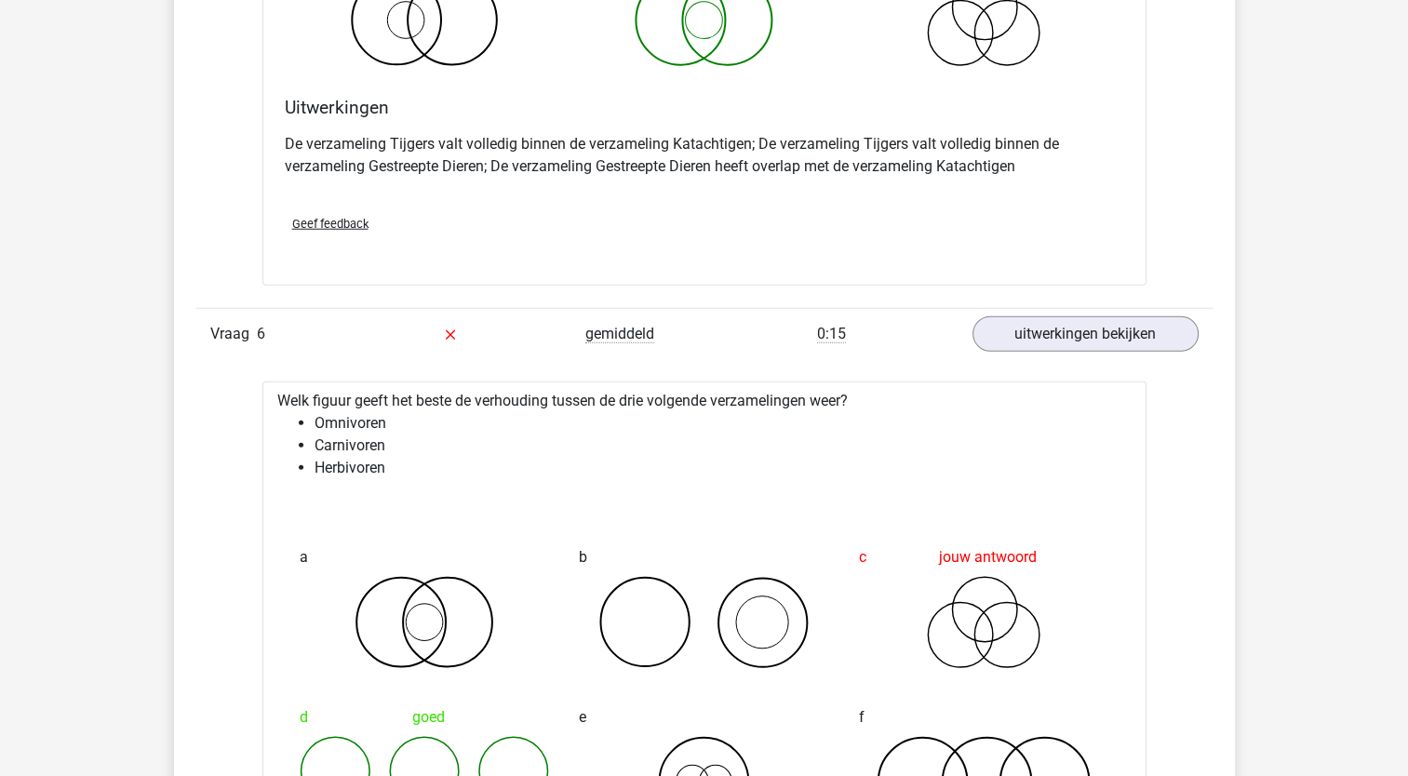
drag, startPoint x: 1407, startPoint y: 514, endPoint x: 1407, endPoint y: 537, distance: 23.3
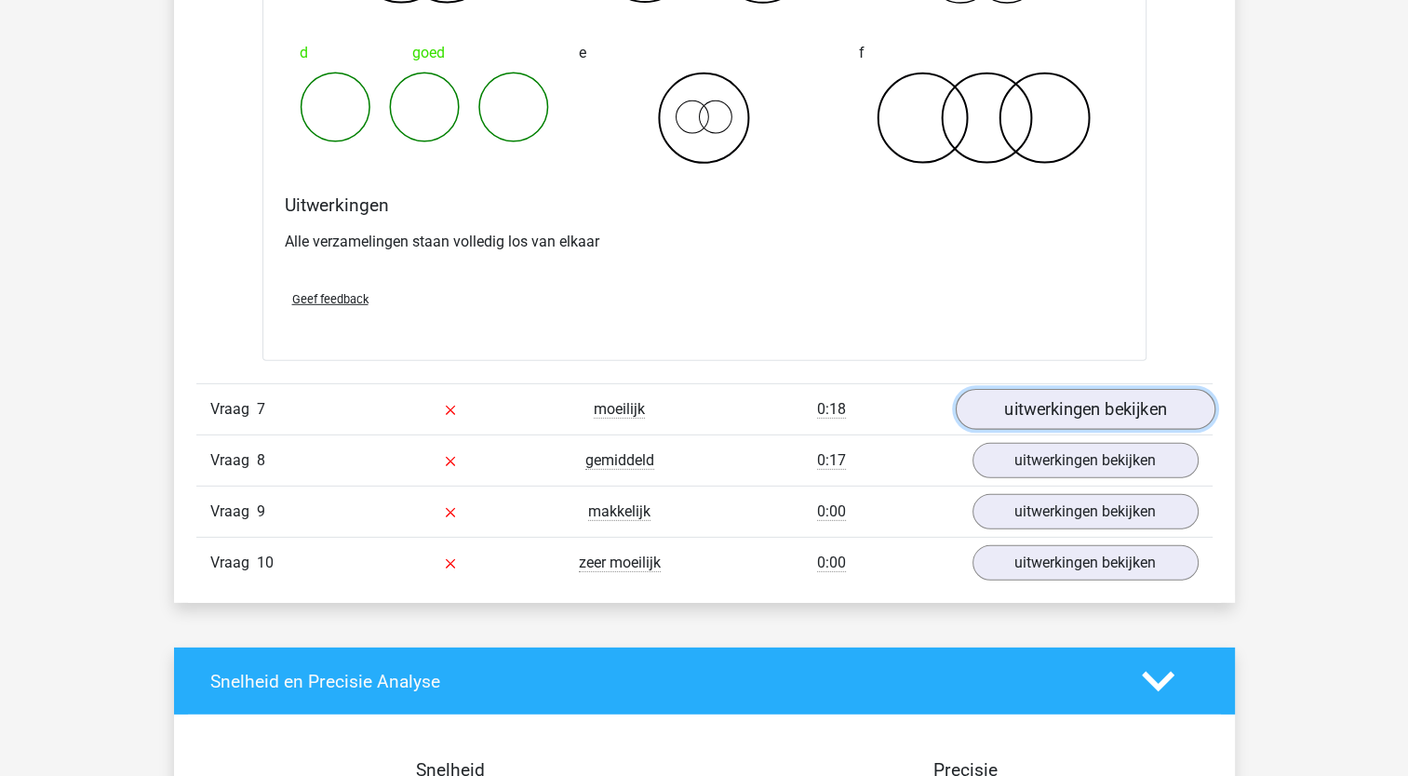
click at [1031, 402] on link "uitwerkingen bekijken" at bounding box center [1085, 409] width 260 height 41
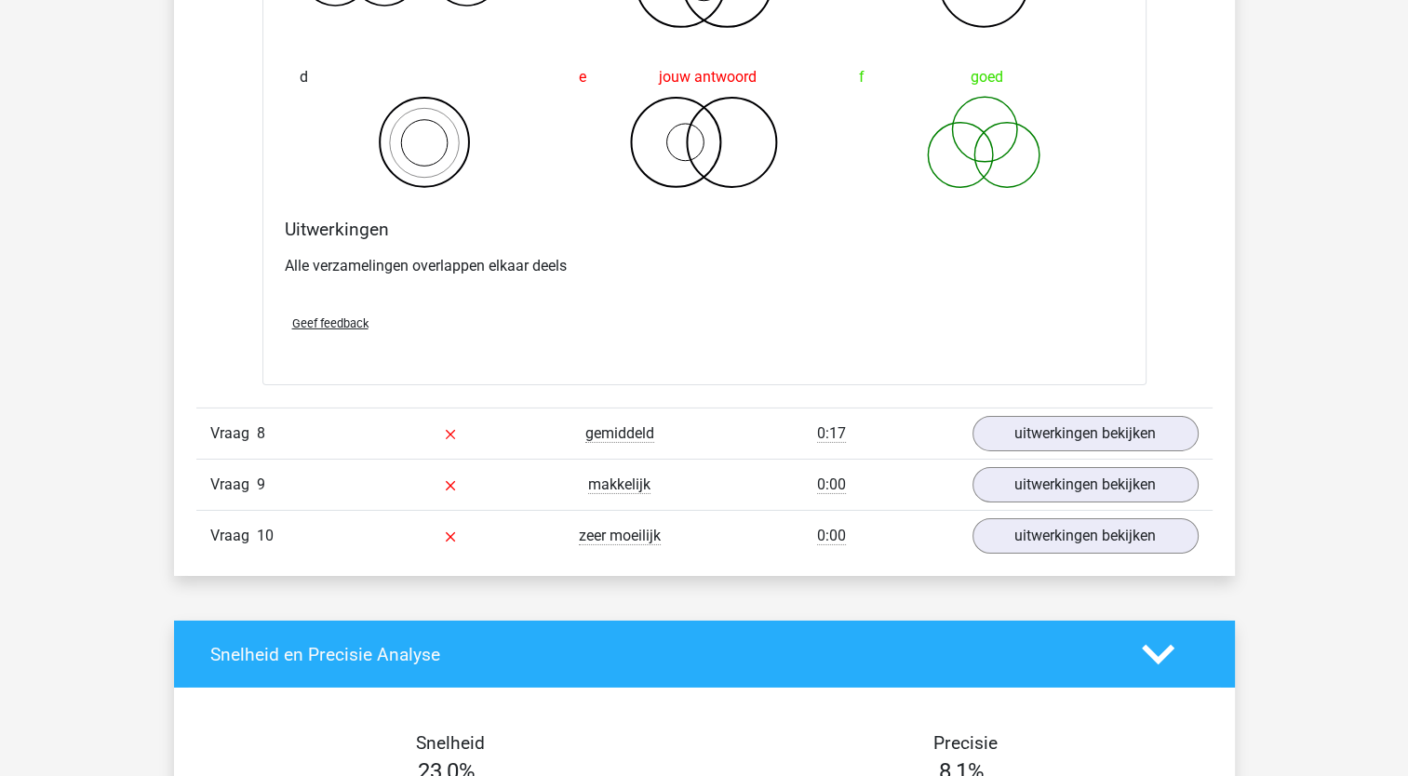
scroll to position [6051, 0]
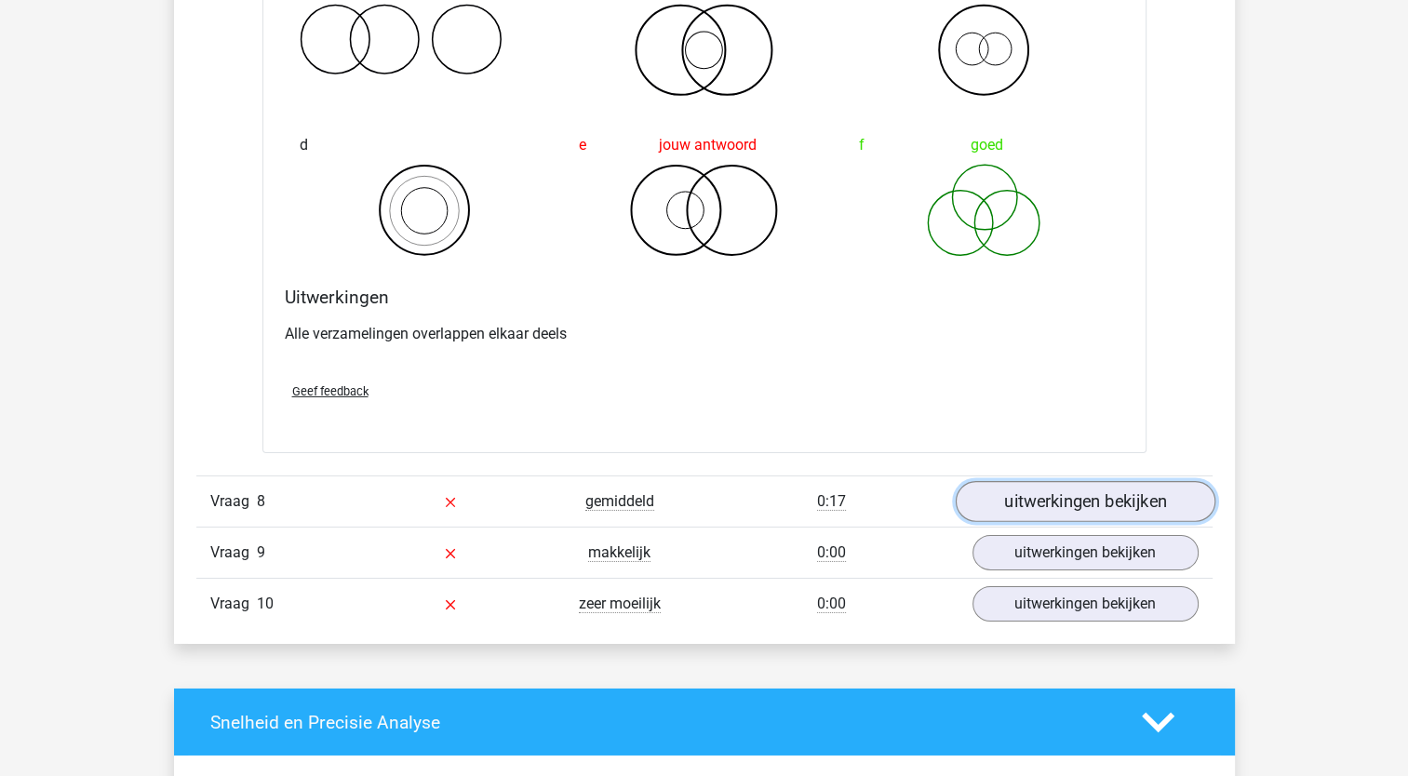
click at [1121, 489] on link "uitwerkingen bekijken" at bounding box center [1085, 502] width 260 height 41
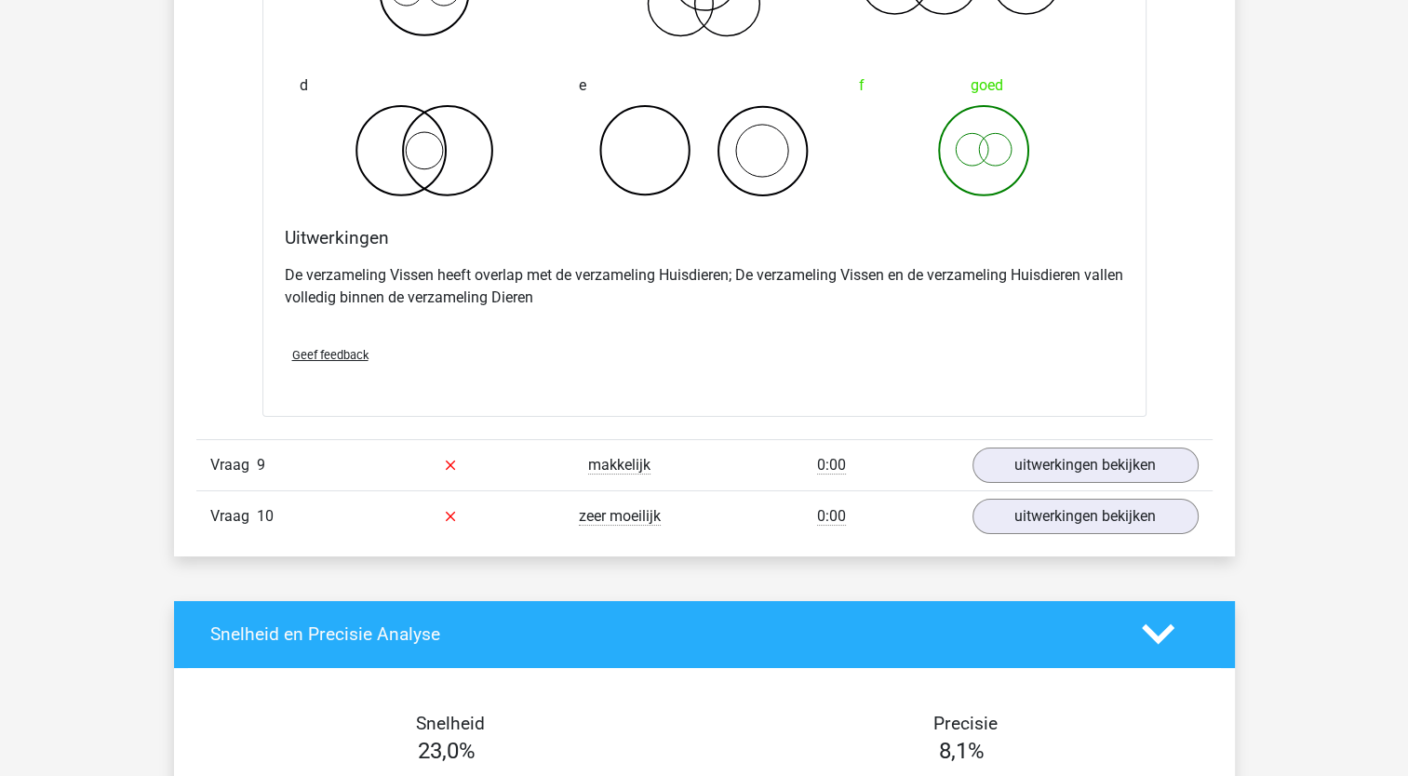
scroll to position [6887, 0]
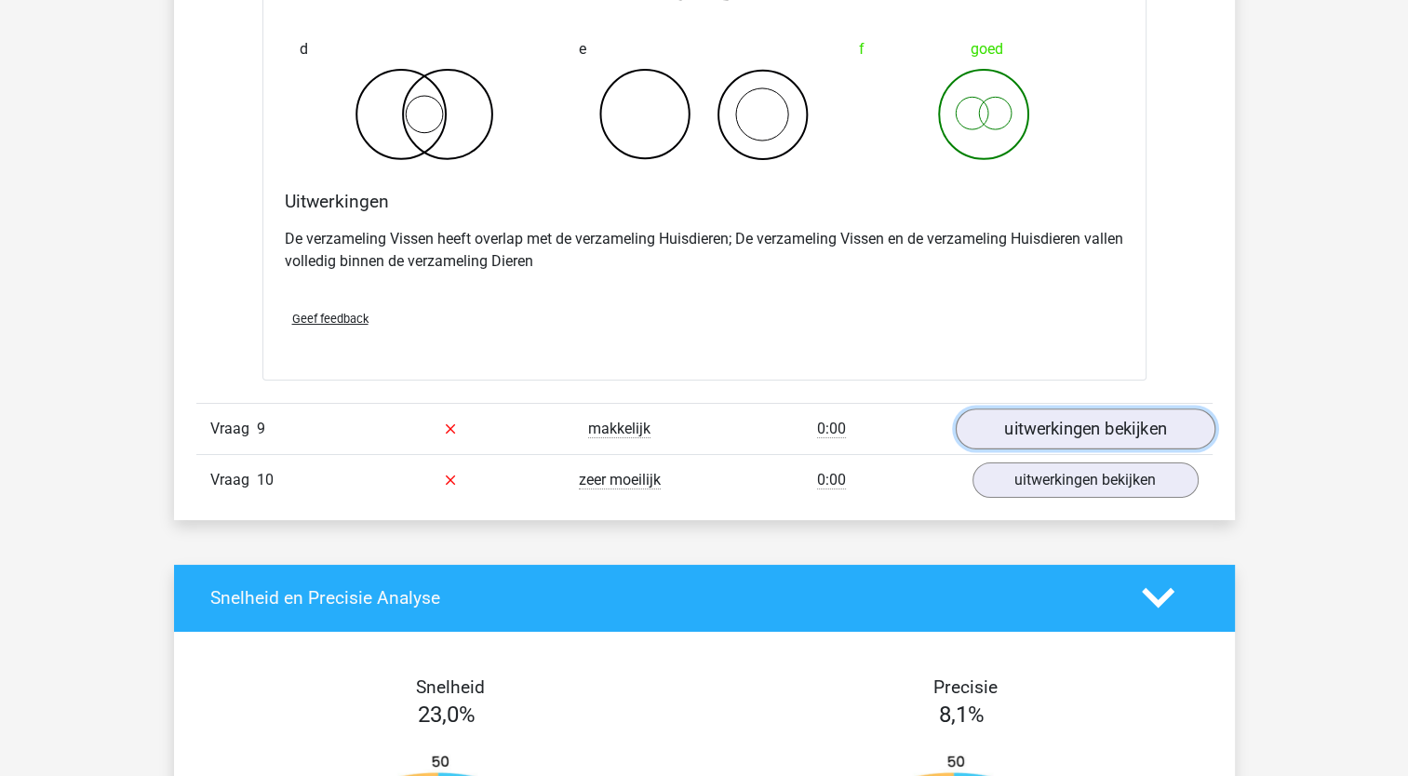
click at [1037, 412] on link "uitwerkingen bekijken" at bounding box center [1085, 429] width 260 height 41
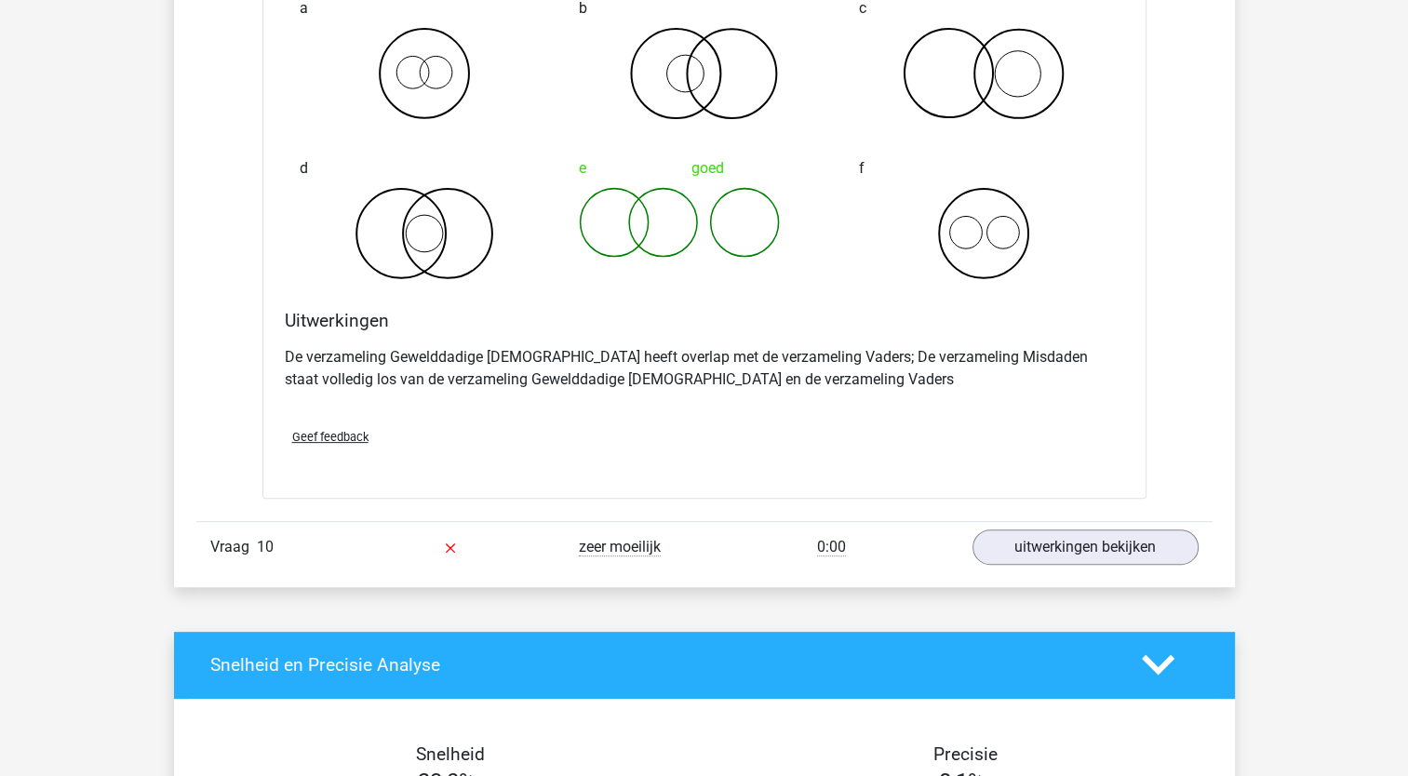
scroll to position [7561, 0]
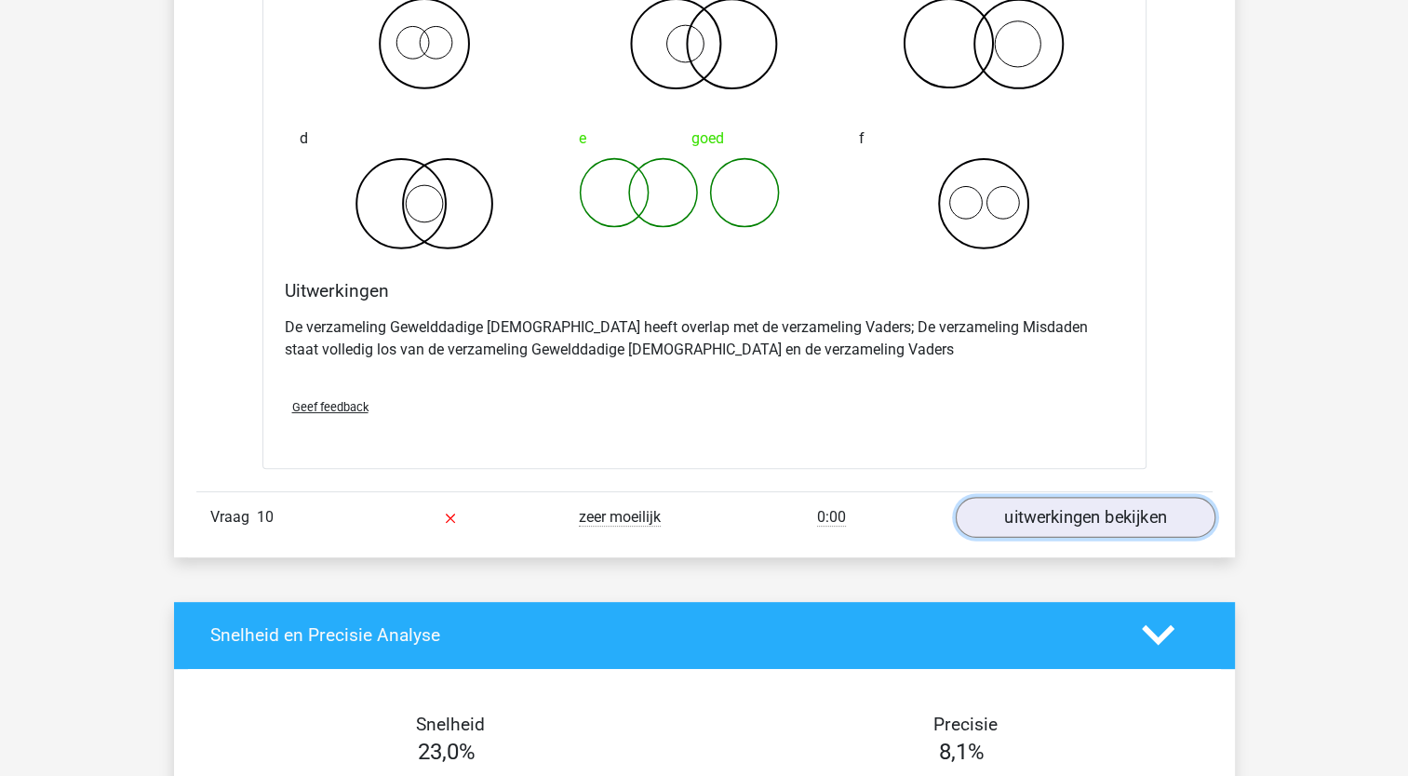
click at [1063, 507] on link "uitwerkingen bekijken" at bounding box center [1085, 517] width 260 height 41
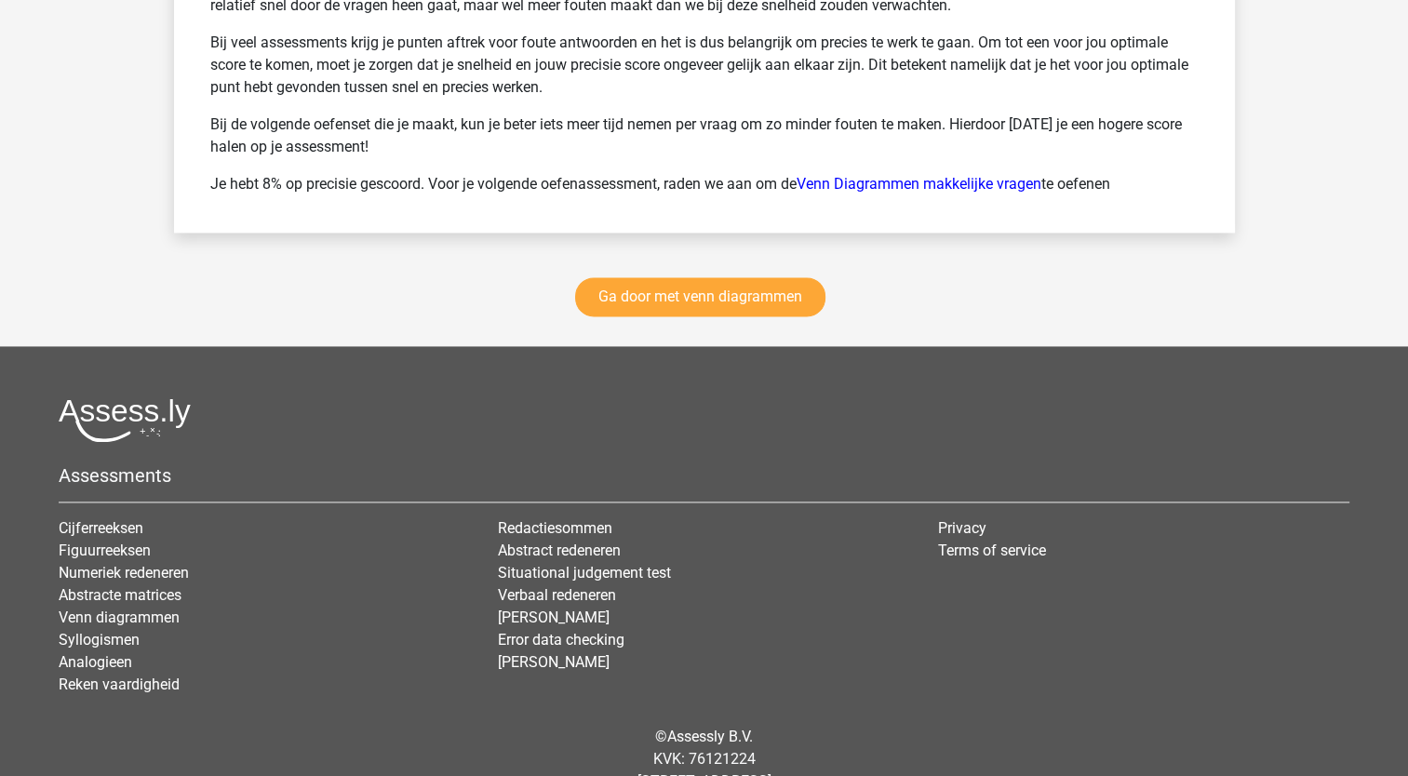
scroll to position [9643, 0]
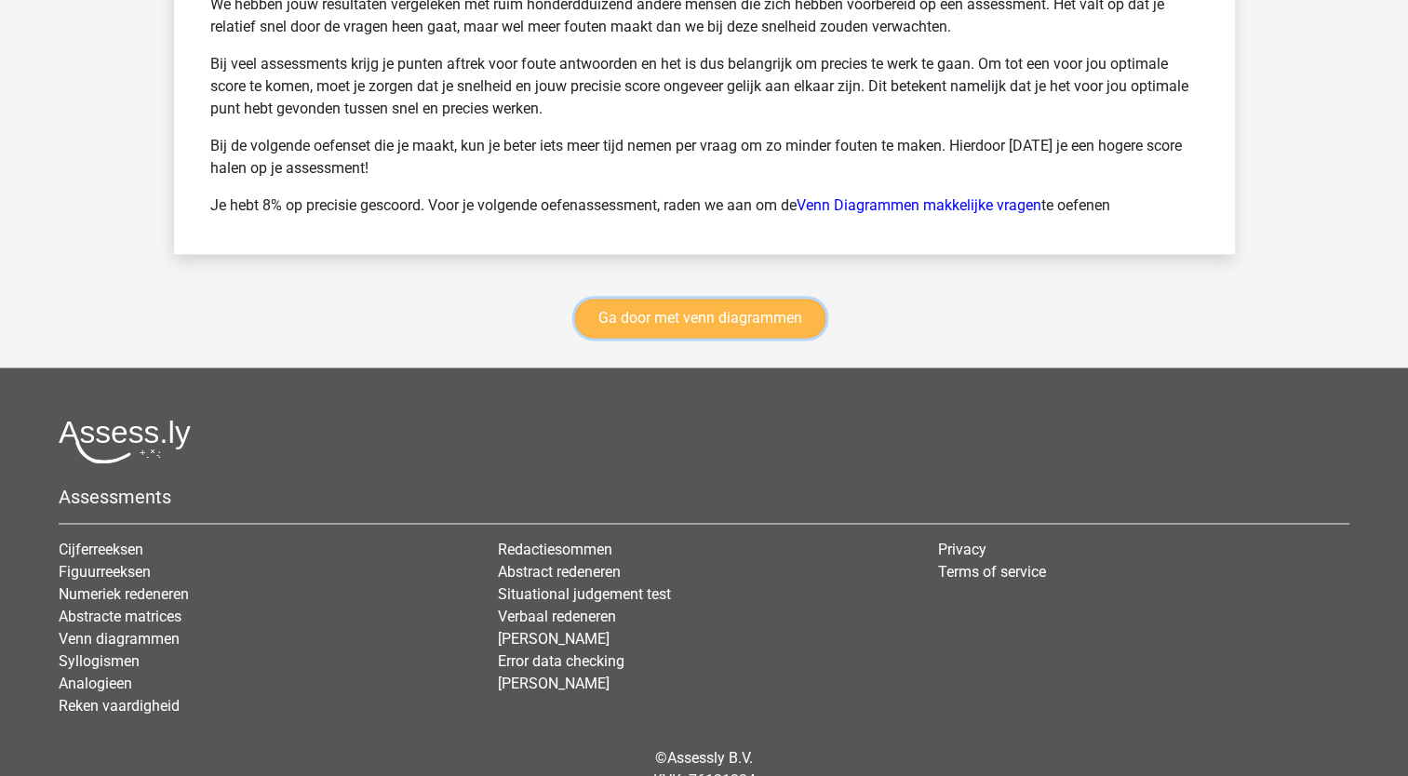
click at [625, 303] on link "Ga door met venn diagrammen" at bounding box center [700, 318] width 250 height 39
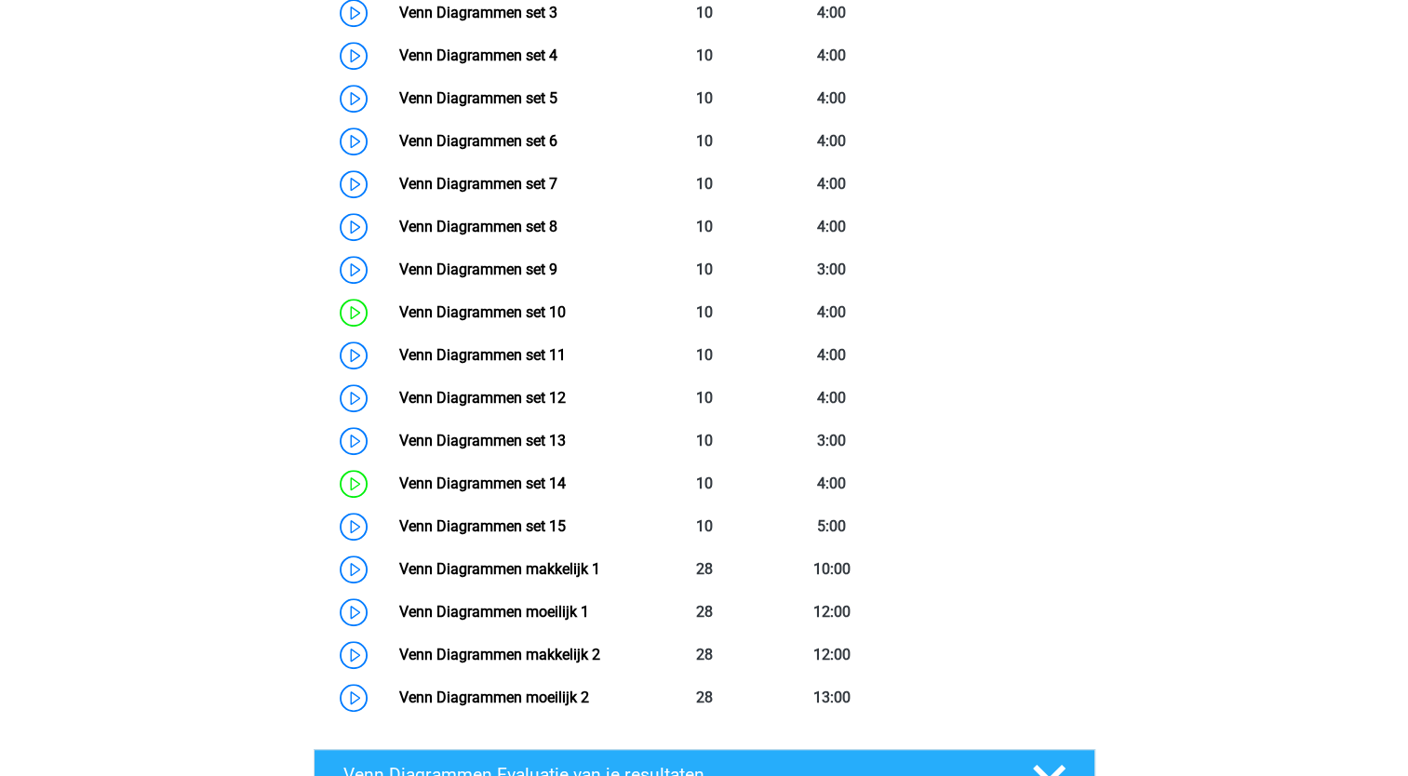
scroll to position [1067, 0]
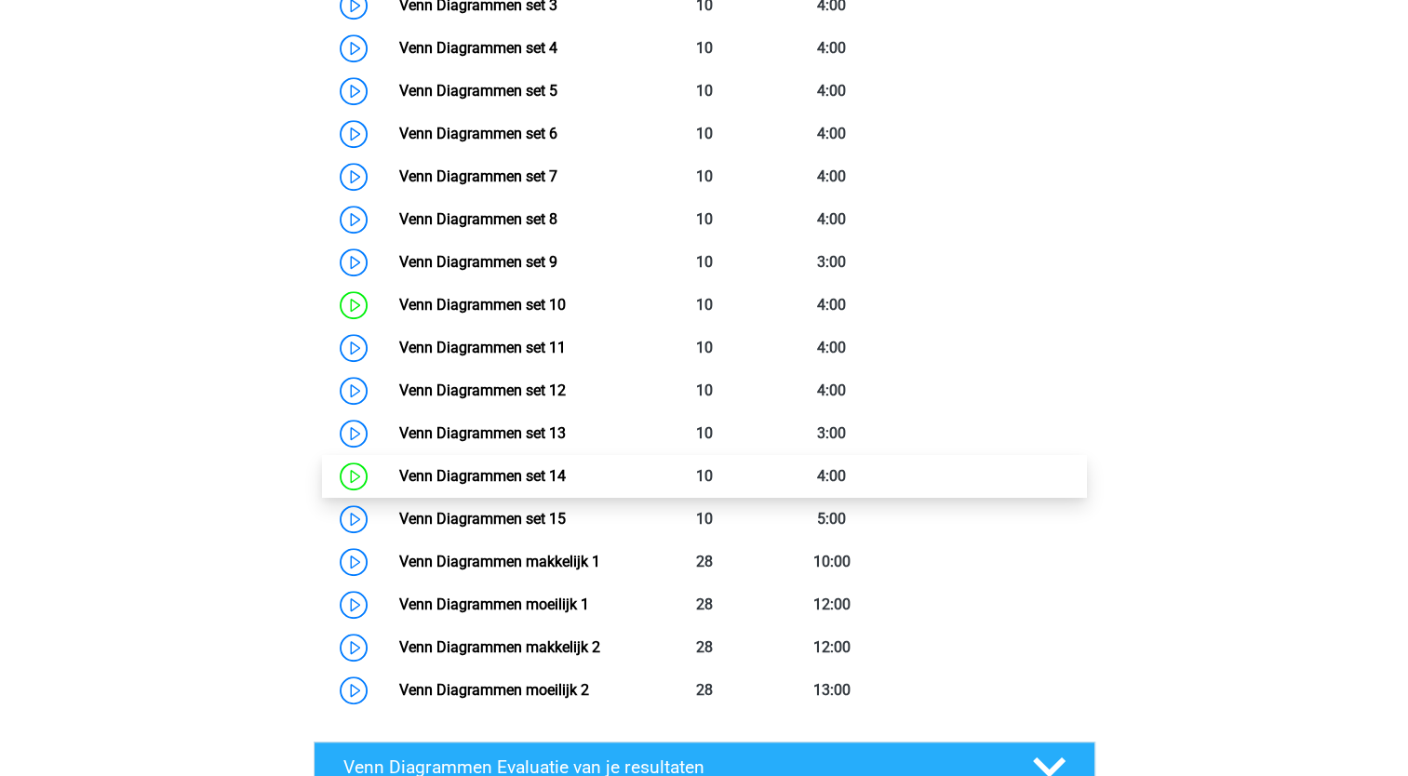
click at [503, 467] on link "Venn Diagrammen set 14" at bounding box center [482, 476] width 167 height 18
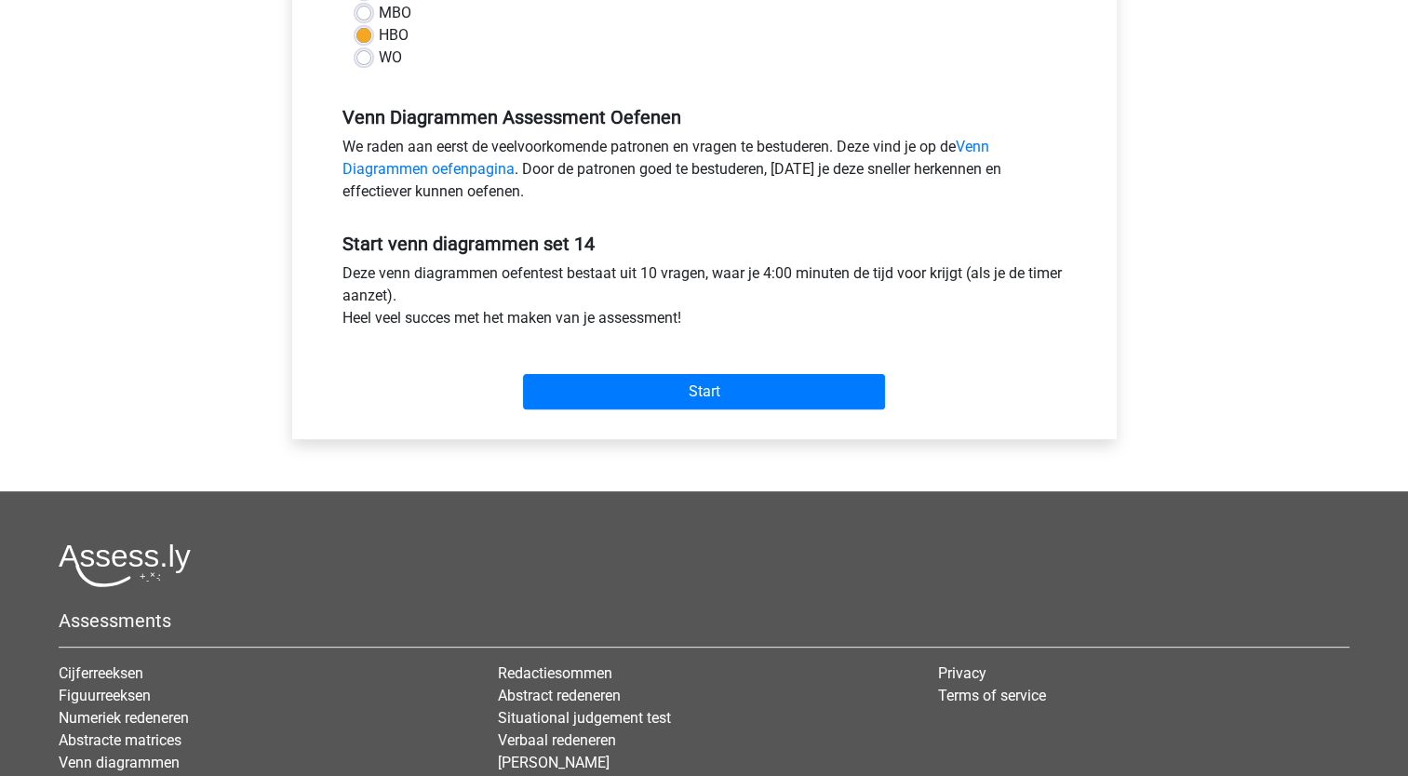
scroll to position [480, 0]
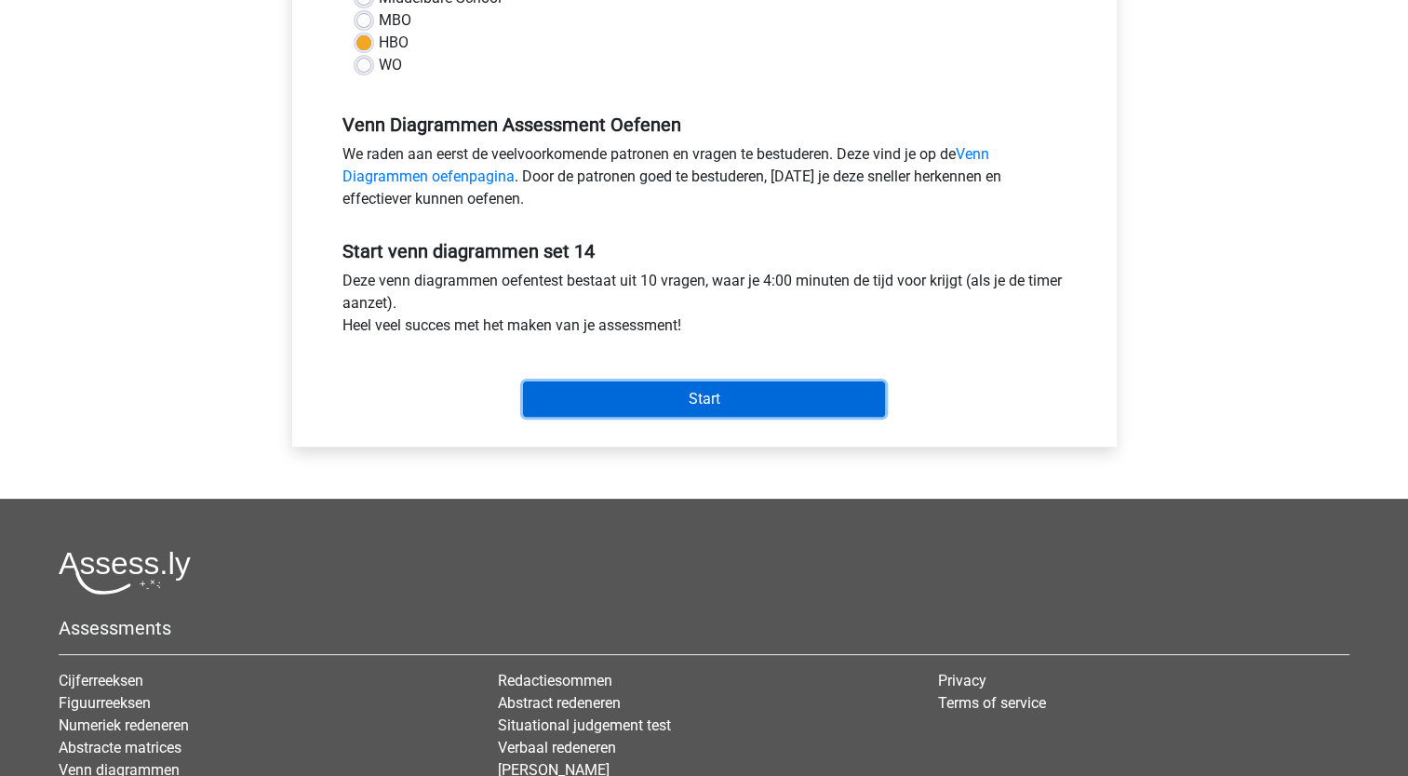
click at [735, 390] on input "Start" at bounding box center [704, 399] width 362 height 35
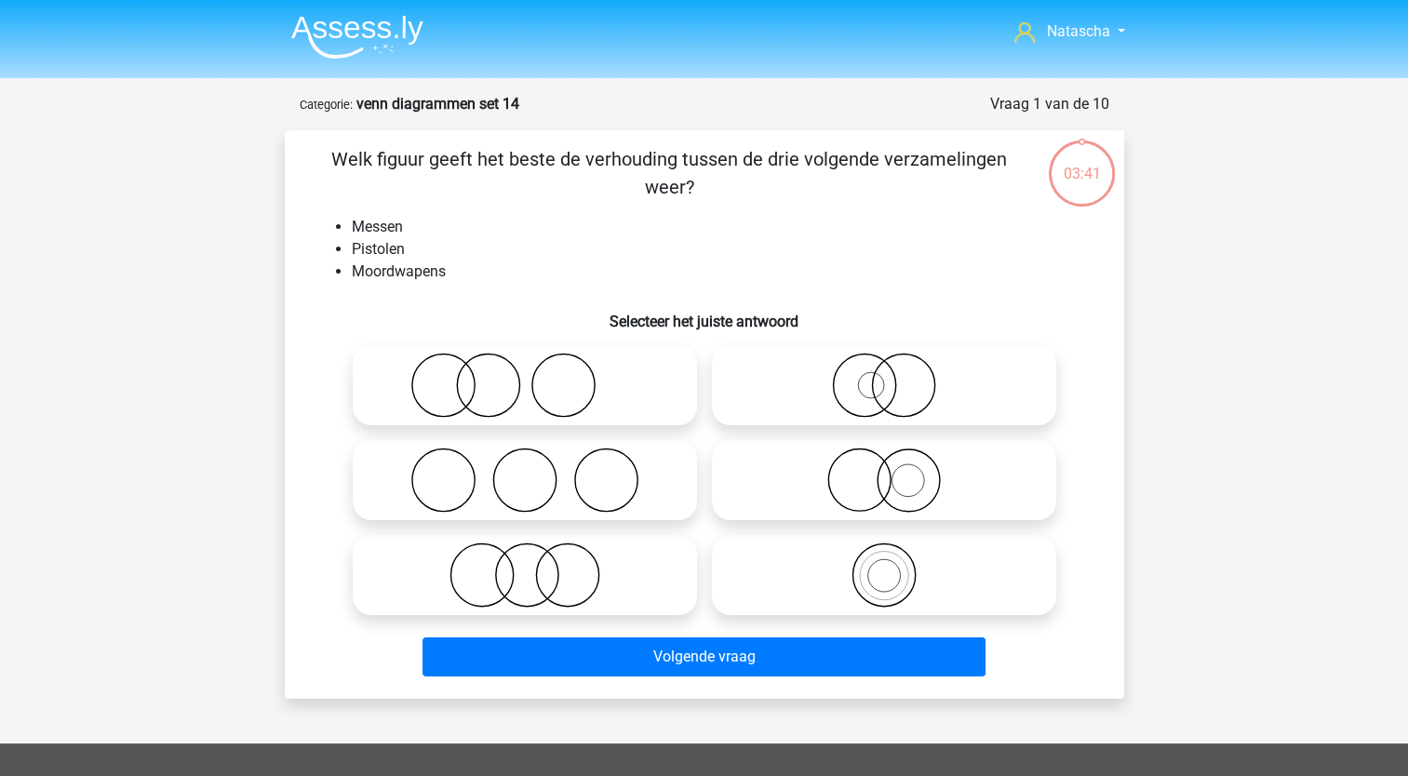
click at [904, 391] on icon at bounding box center [883, 385] width 329 height 65
click at [896, 376] on input "radio" at bounding box center [890, 370] width 12 height 12
radio input "true"
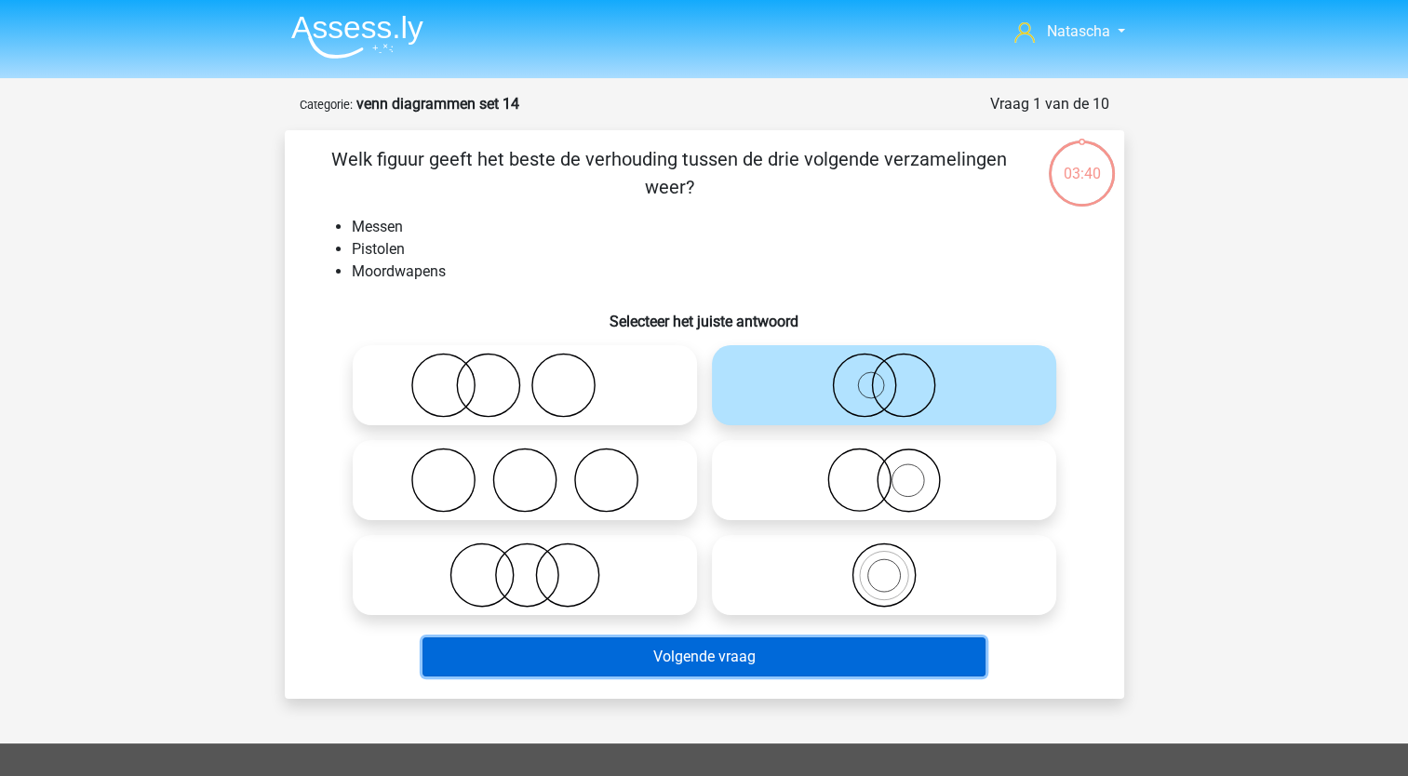
click at [662, 657] on button "Volgende vraag" at bounding box center [704, 656] width 563 height 39
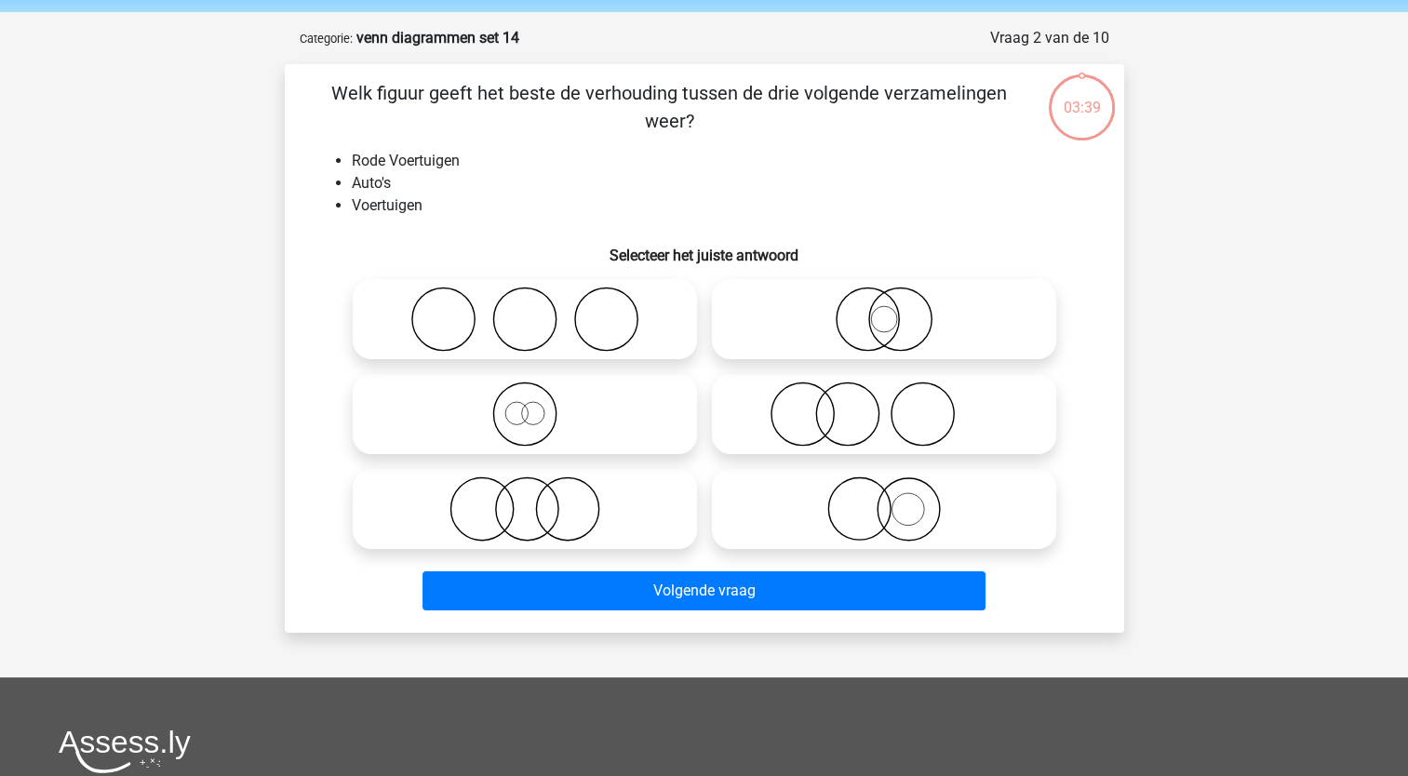
scroll to position [93, 0]
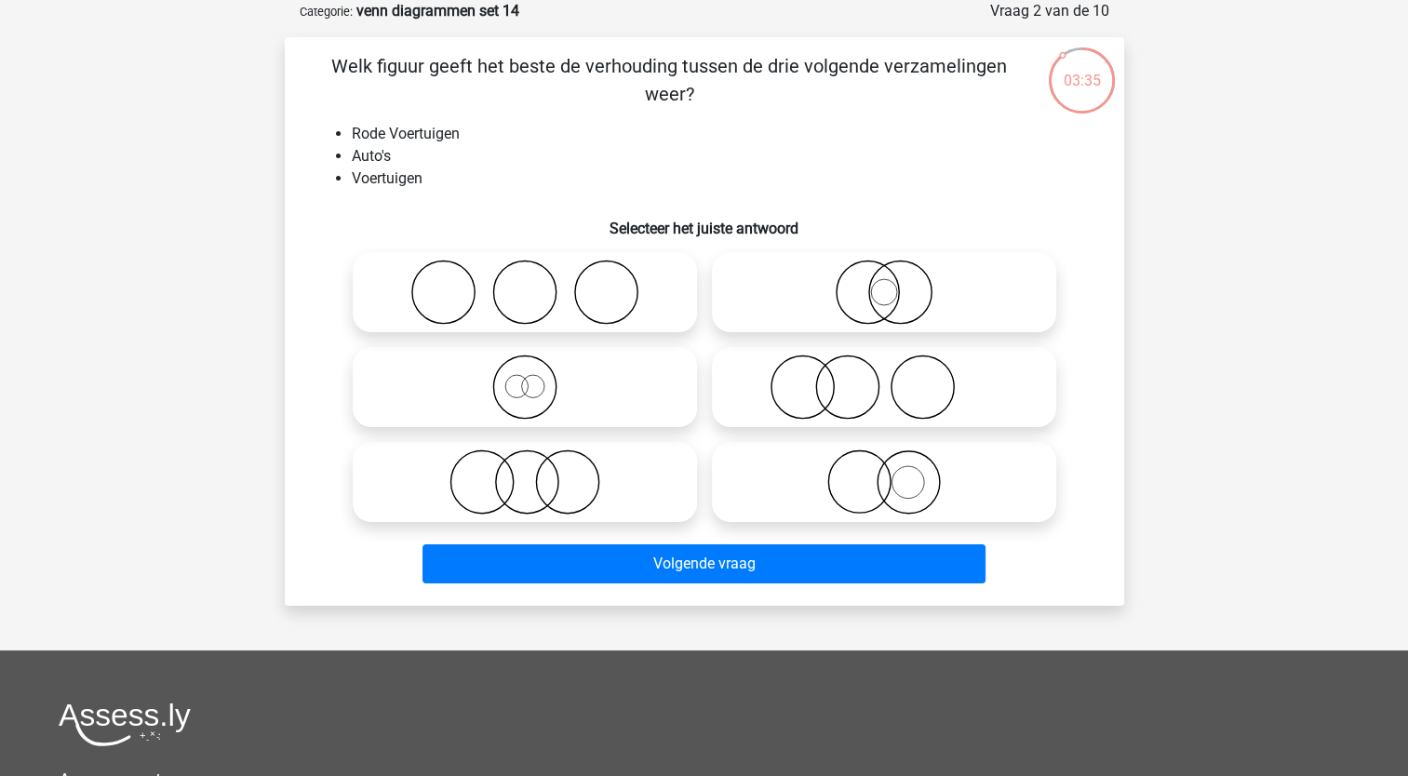
click at [525, 395] on circle at bounding box center [532, 386] width 22 height 22
click at [525, 378] on input "radio" at bounding box center [531, 372] width 12 height 12
radio input "true"
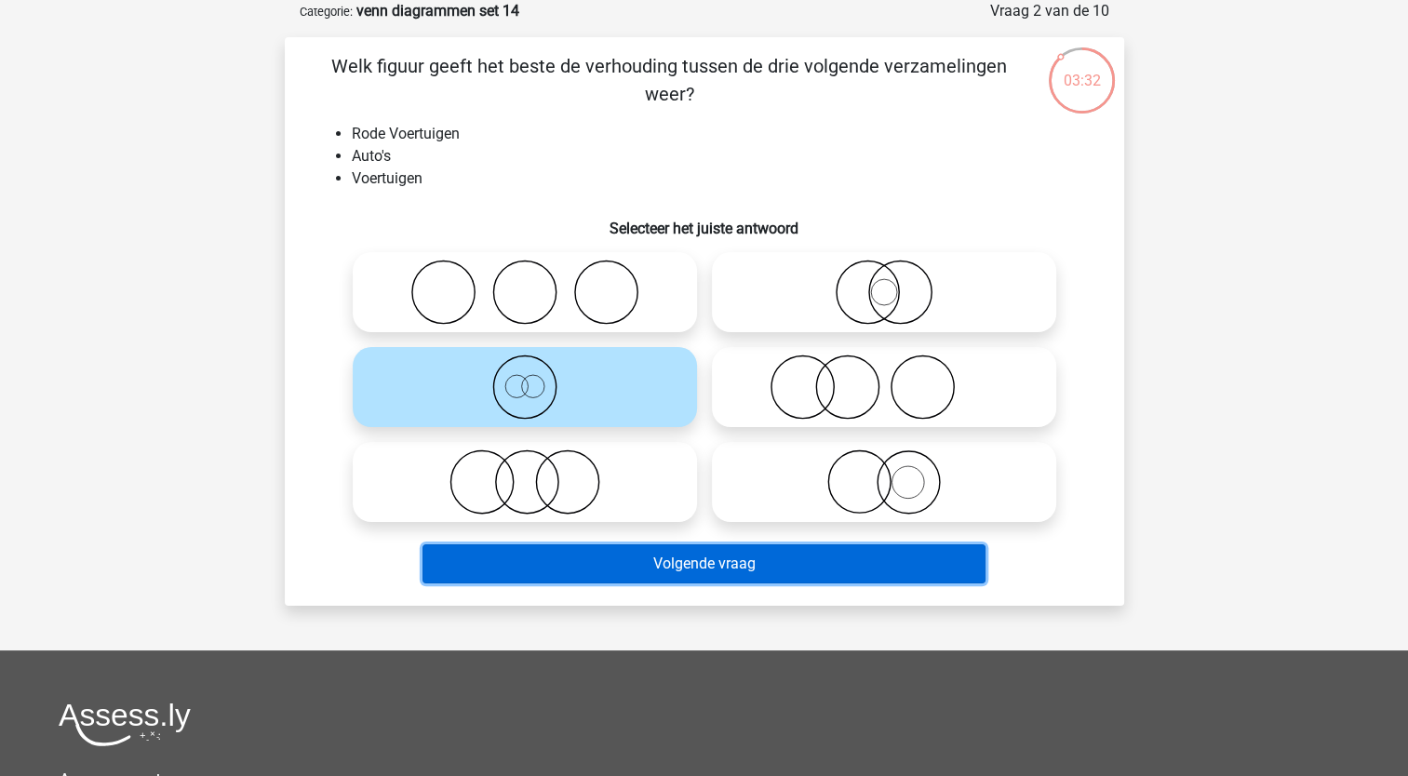
click at [476, 557] on button "Volgende vraag" at bounding box center [704, 563] width 563 height 39
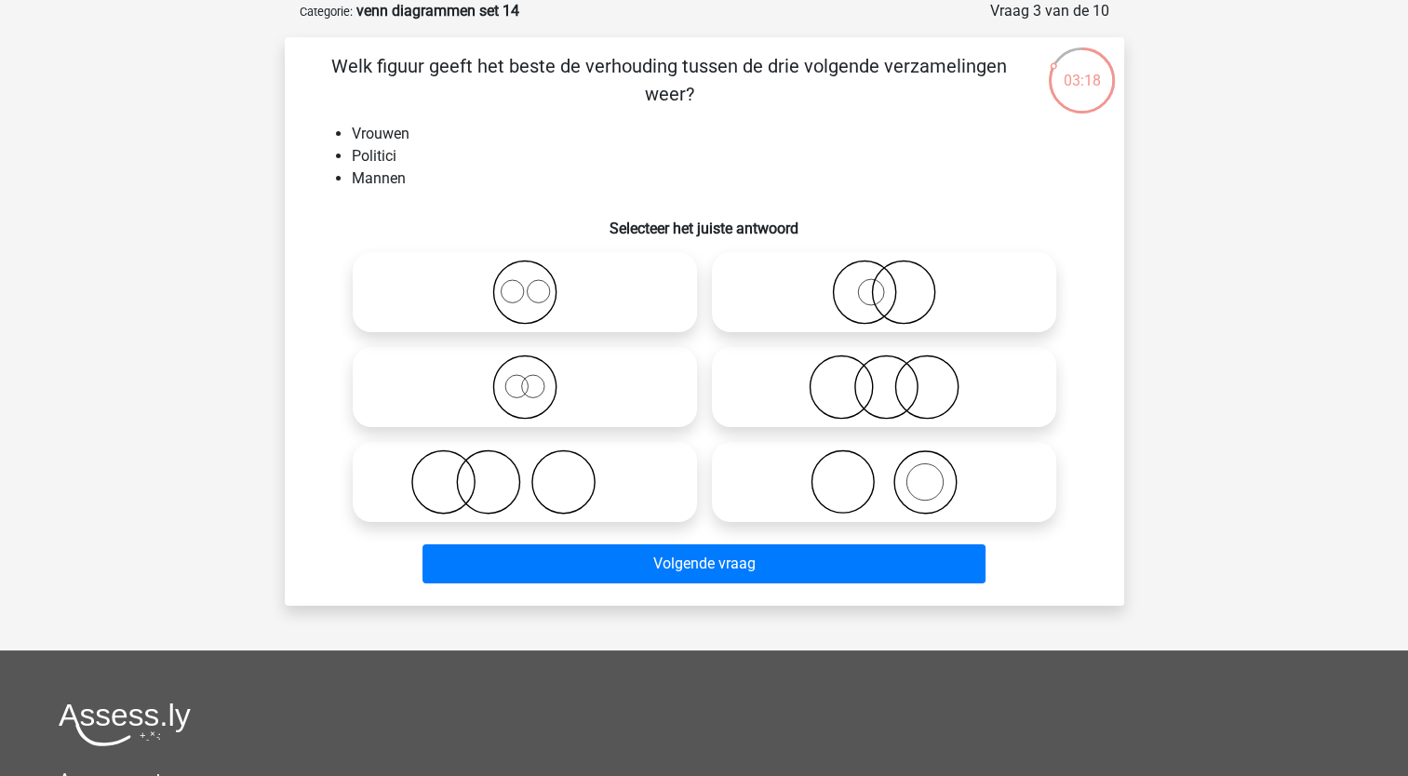
click at [849, 393] on icon at bounding box center [883, 387] width 329 height 65
click at [884, 378] on input "radio" at bounding box center [890, 372] width 12 height 12
radio input "true"
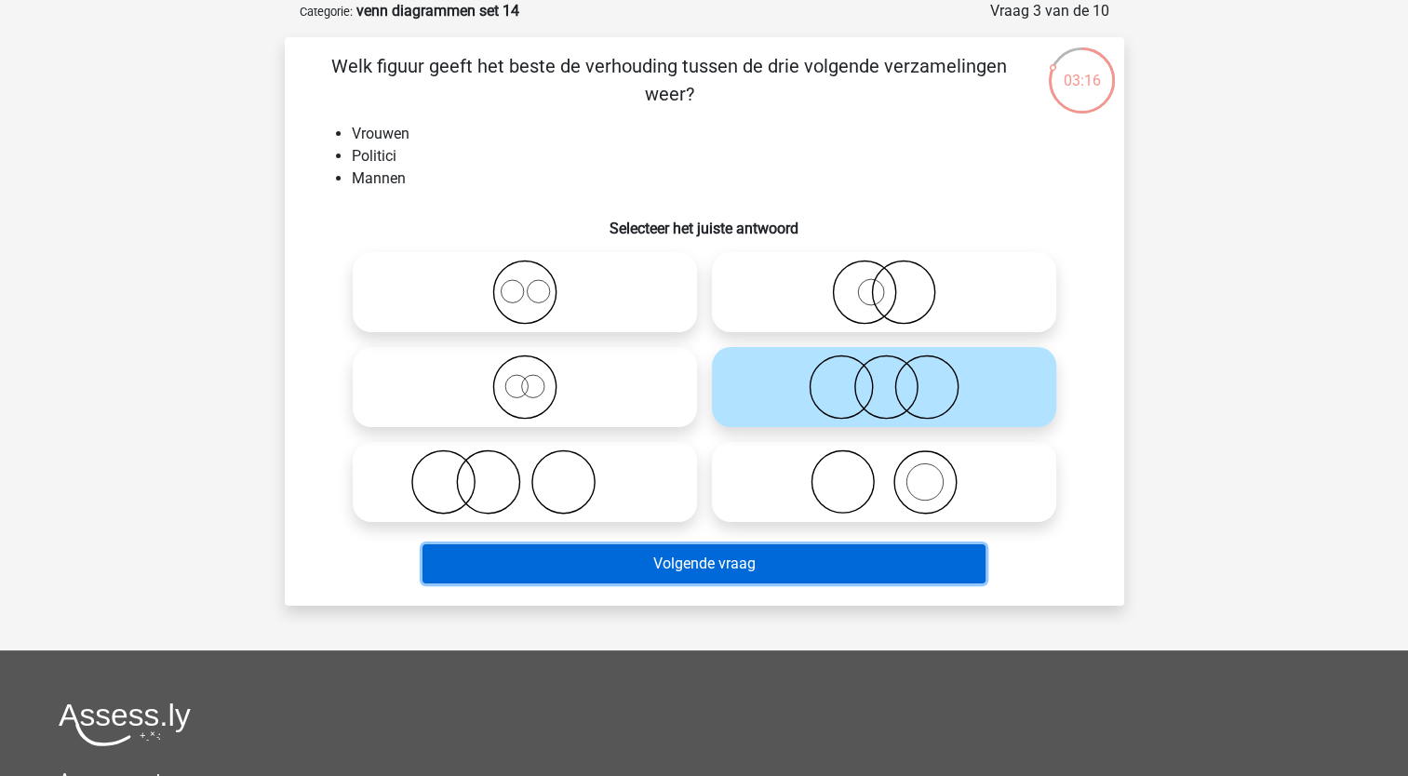
click at [700, 564] on button "Volgende vraag" at bounding box center [704, 563] width 563 height 39
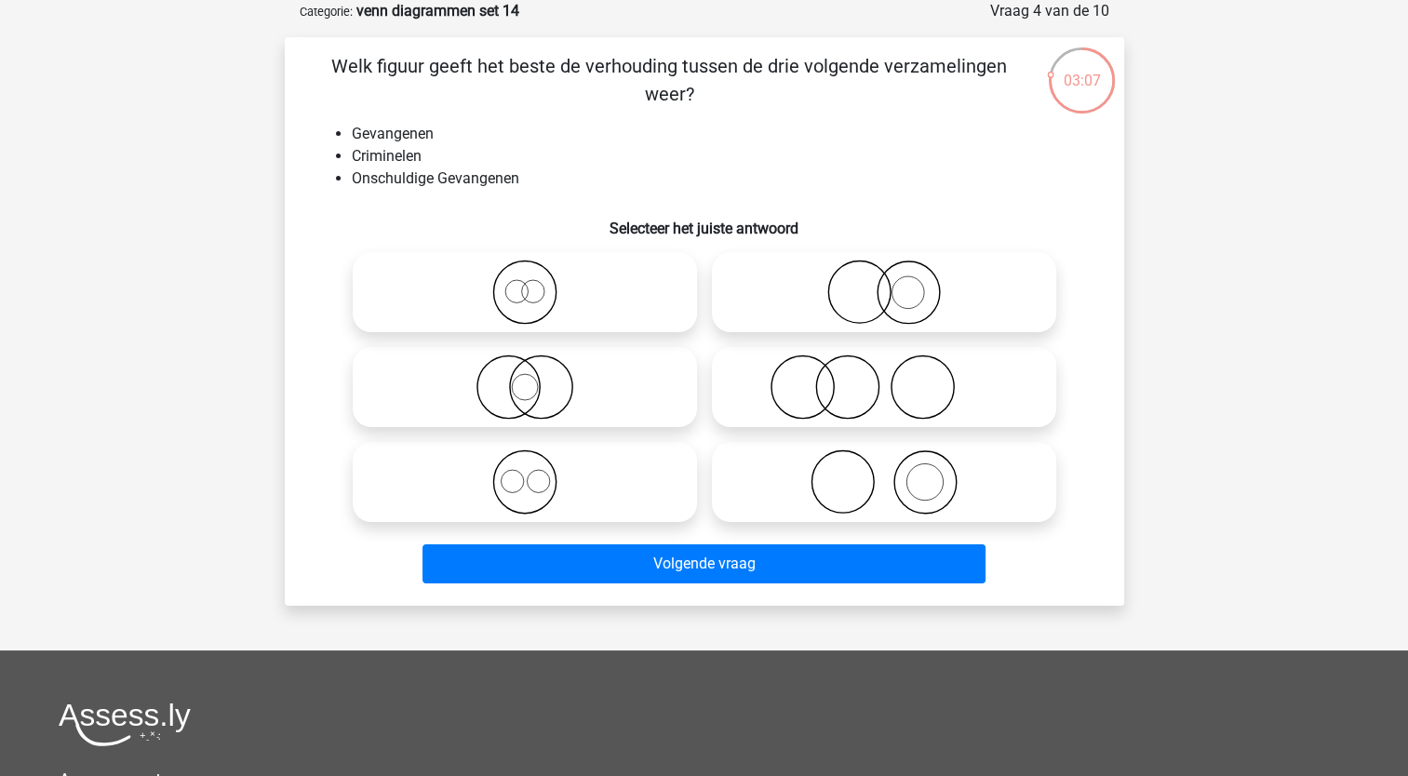
click at [885, 286] on icon at bounding box center [883, 292] width 329 height 65
click at [885, 283] on input "radio" at bounding box center [890, 277] width 12 height 12
radio input "true"
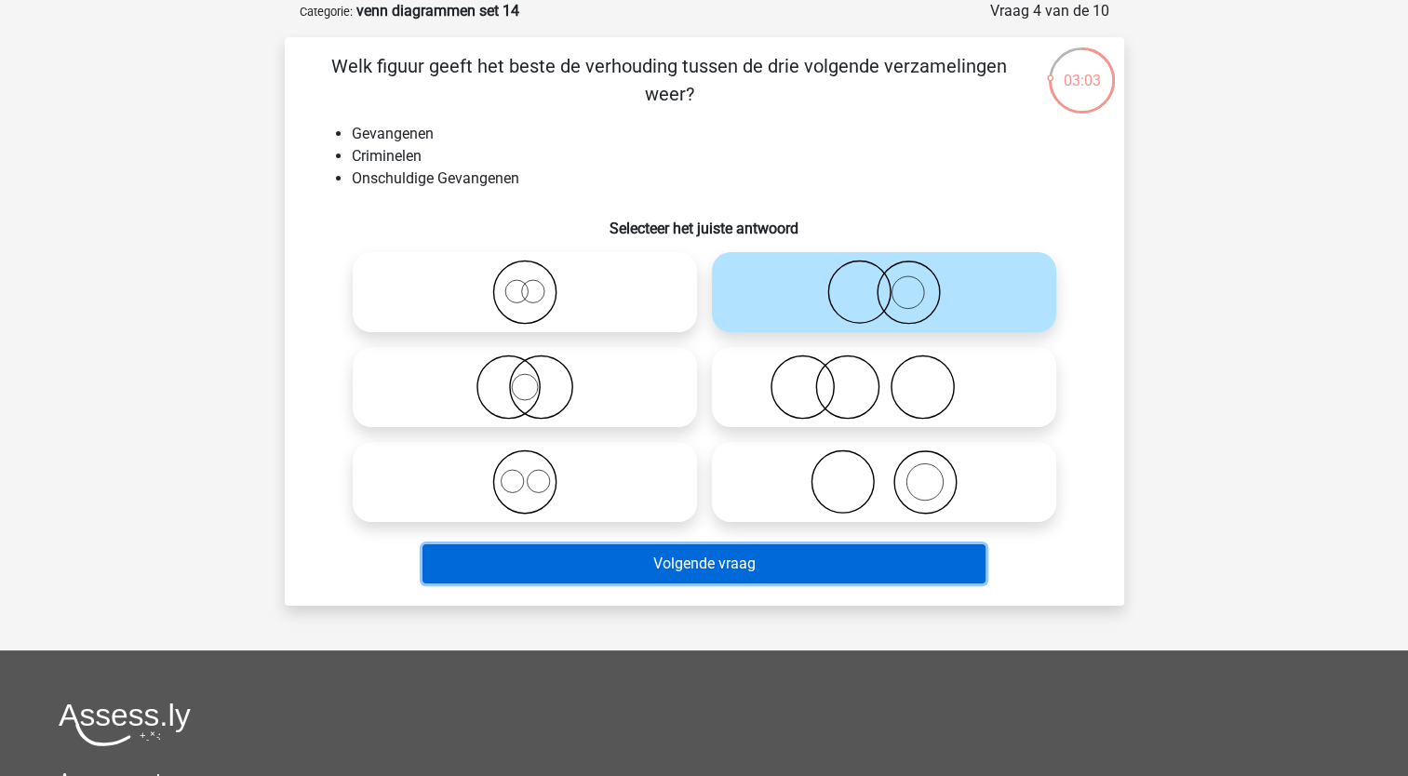
click at [637, 556] on button "Volgende vraag" at bounding box center [704, 563] width 563 height 39
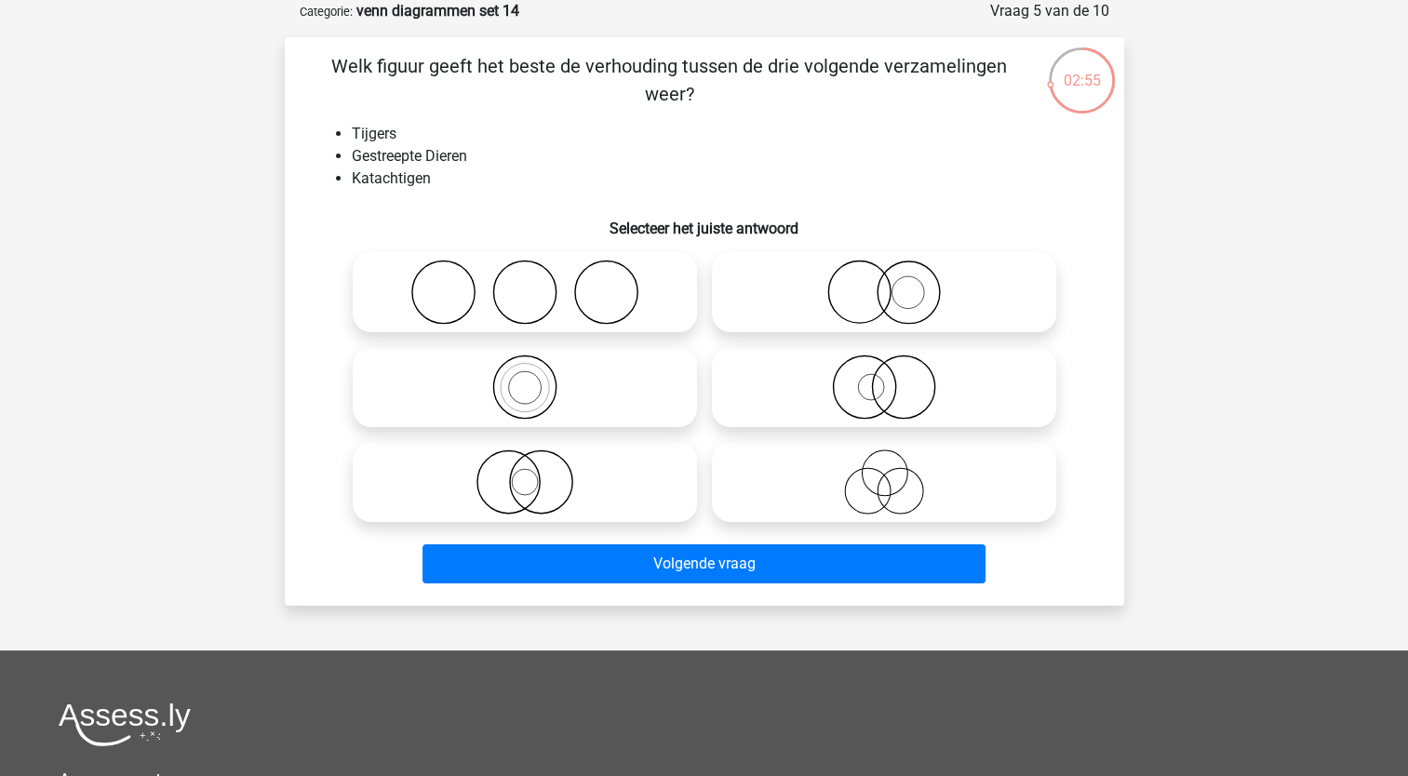
click at [540, 483] on icon at bounding box center [524, 482] width 329 height 65
click at [537, 473] on input "radio" at bounding box center [531, 467] width 12 height 12
radio input "true"
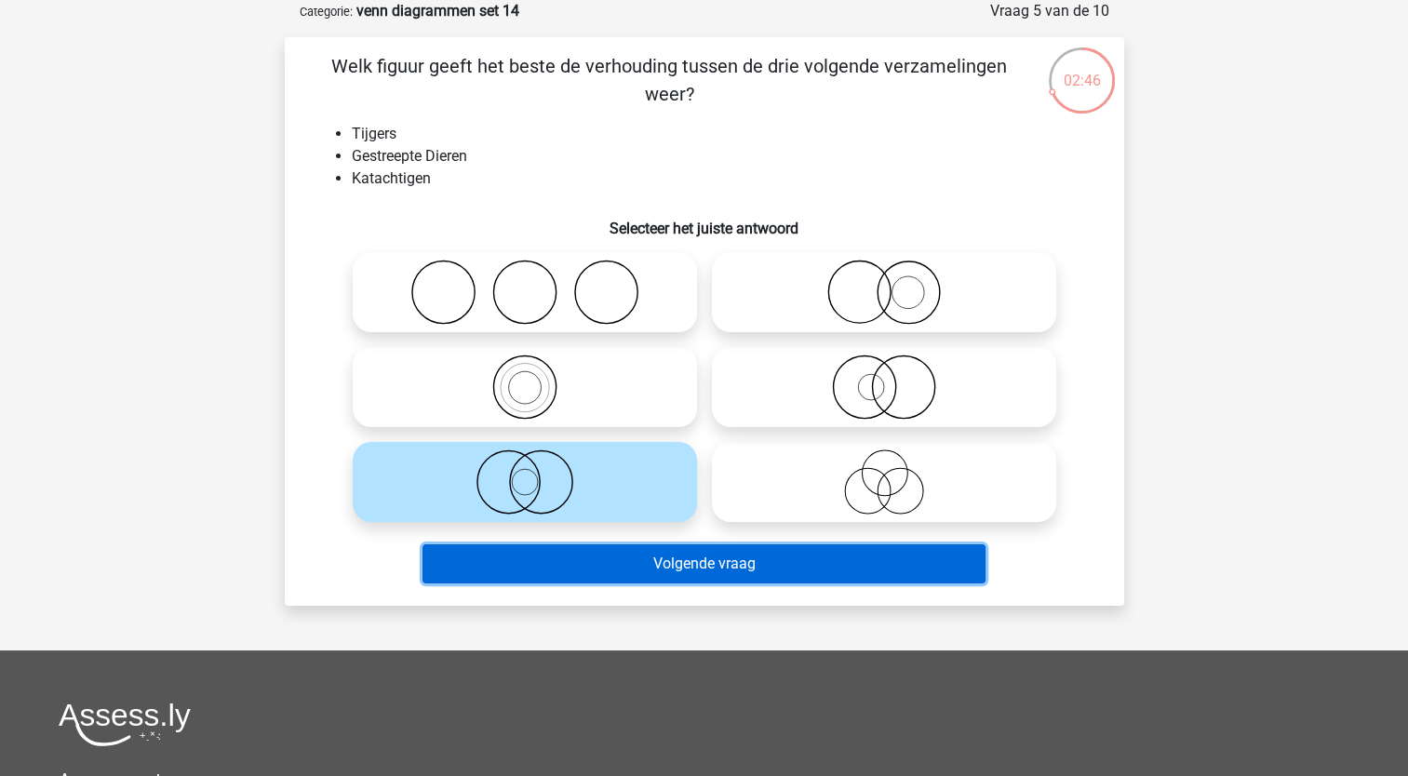
click at [501, 557] on button "Volgende vraag" at bounding box center [704, 563] width 563 height 39
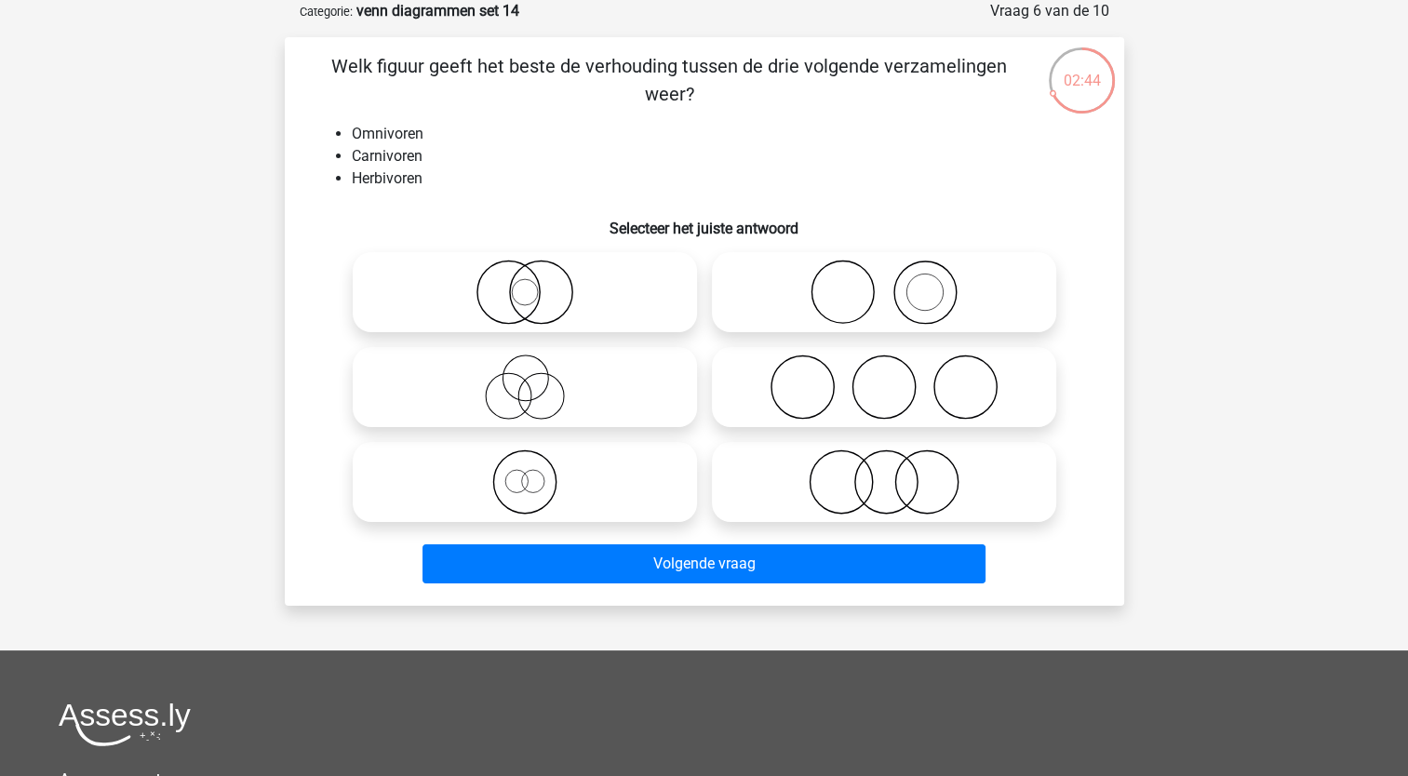
click at [882, 380] on icon at bounding box center [883, 387] width 329 height 65
click at [884, 378] on input "radio" at bounding box center [890, 372] width 12 height 12
radio input "true"
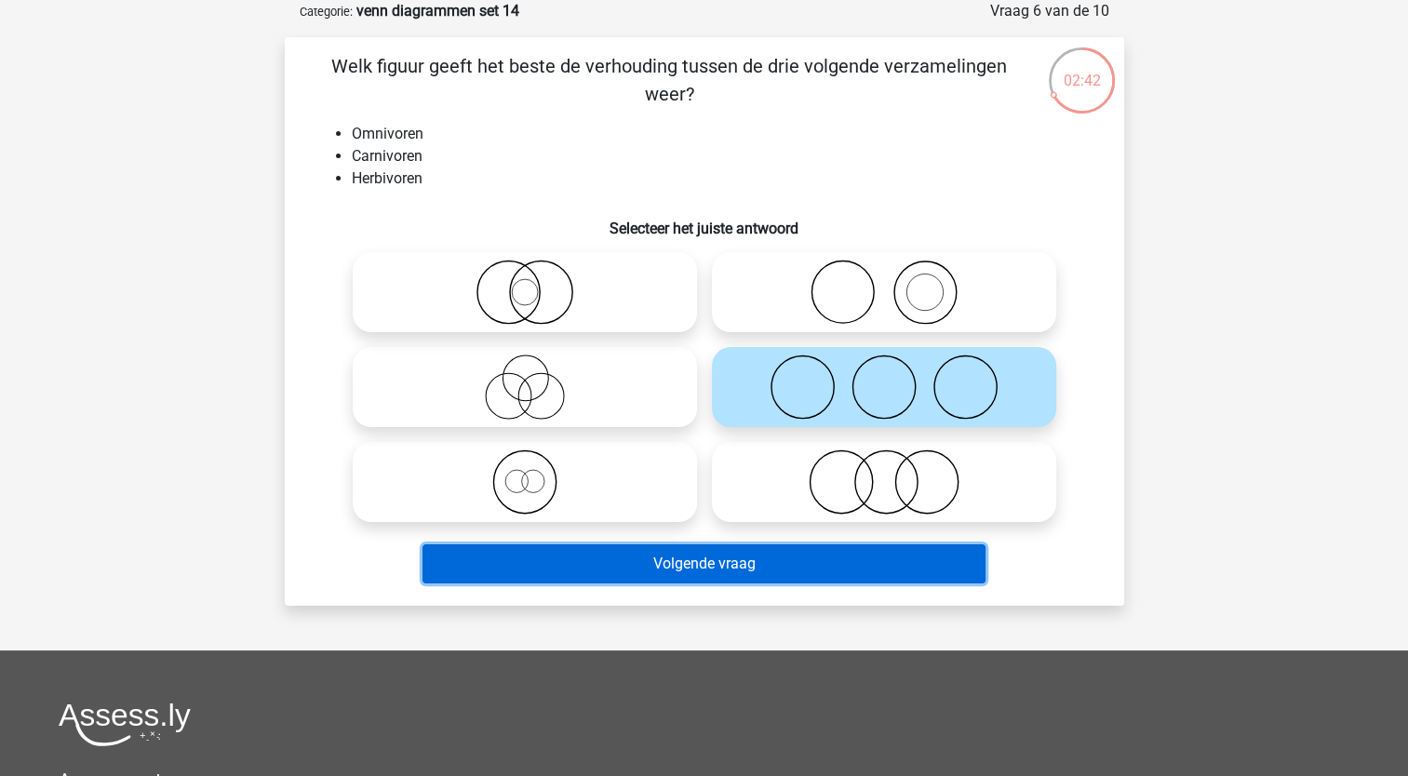
click at [588, 557] on button "Volgende vraag" at bounding box center [704, 563] width 563 height 39
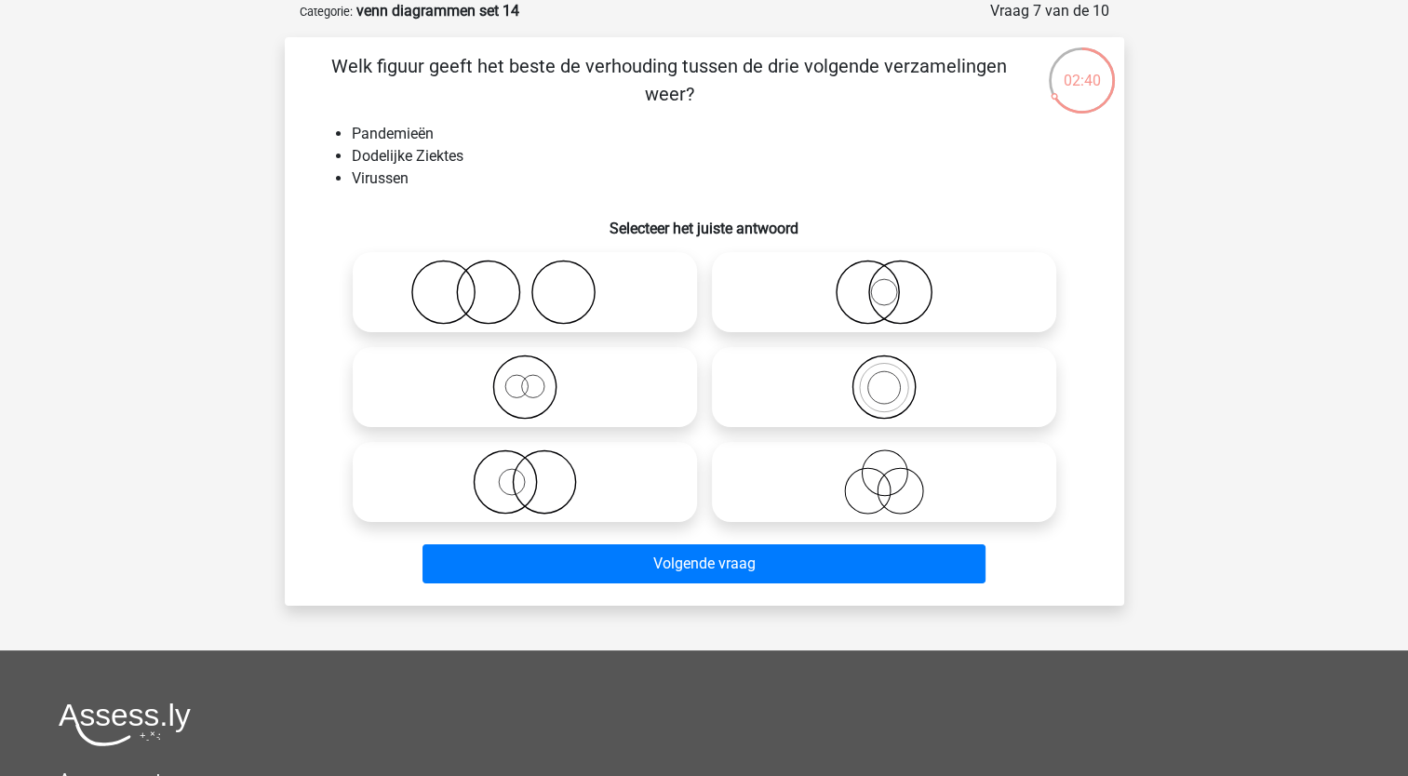
click at [853, 456] on icon at bounding box center [883, 482] width 329 height 65
click at [884, 461] on input "radio" at bounding box center [890, 467] width 12 height 12
radio input "true"
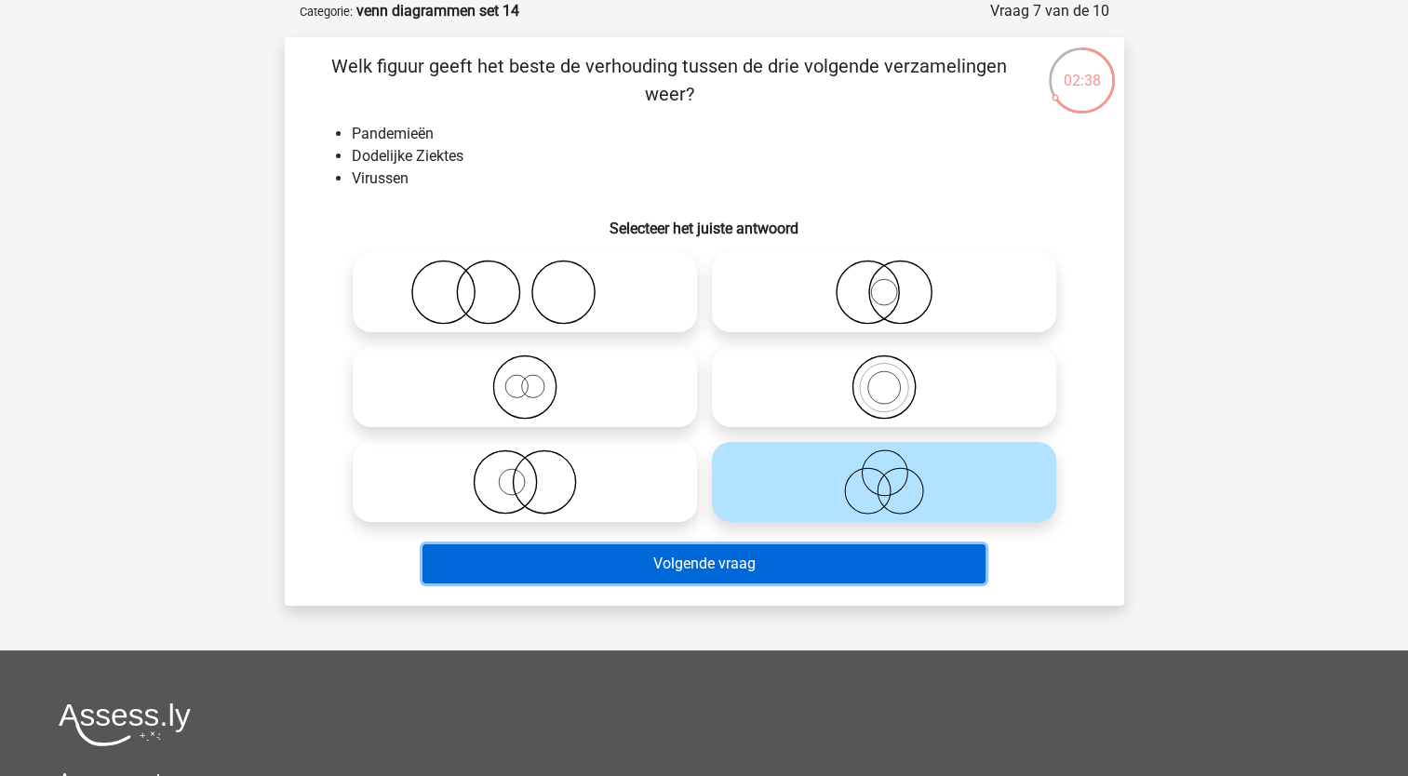
click at [658, 556] on button "Volgende vraag" at bounding box center [704, 563] width 563 height 39
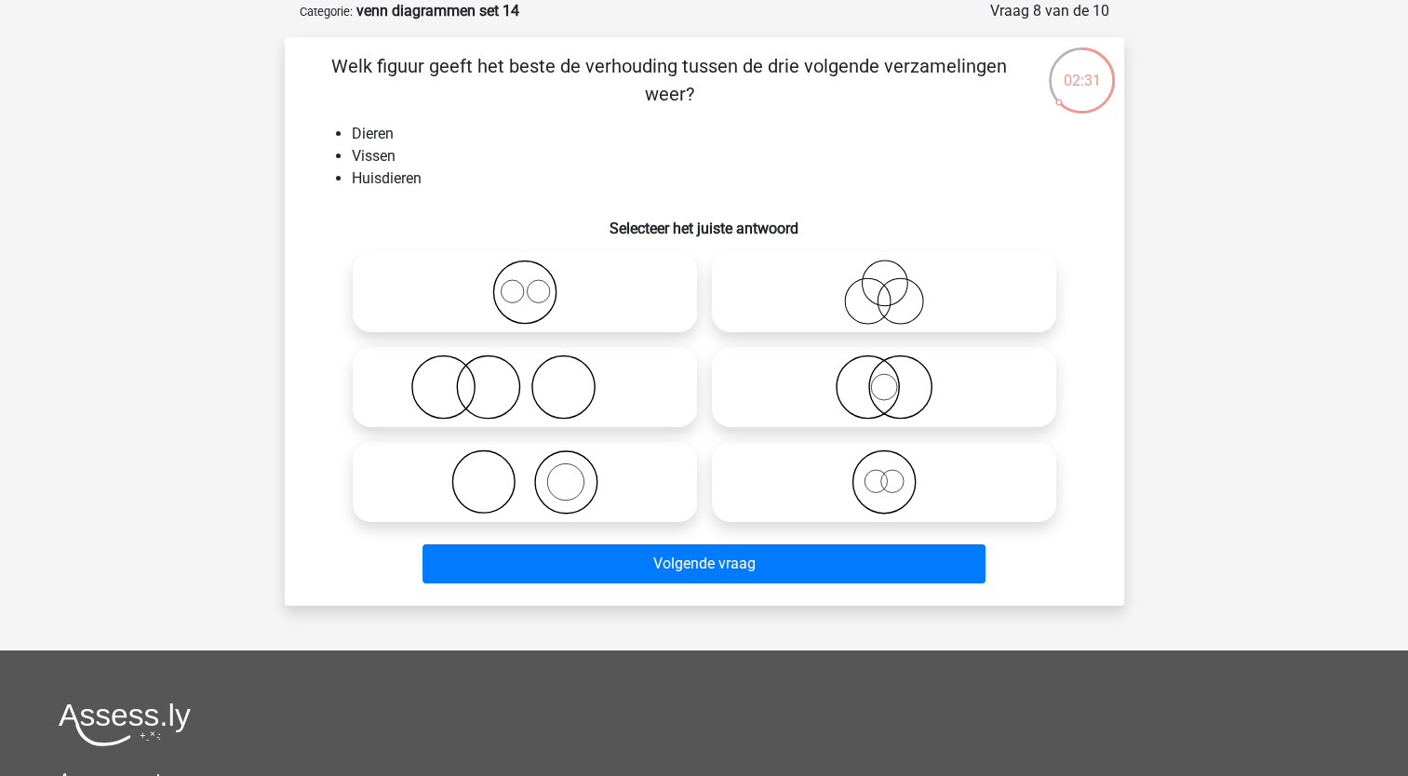
click at [866, 493] on icon at bounding box center [883, 482] width 329 height 65
click at [884, 473] on input "radio" at bounding box center [890, 467] width 12 height 12
radio input "true"
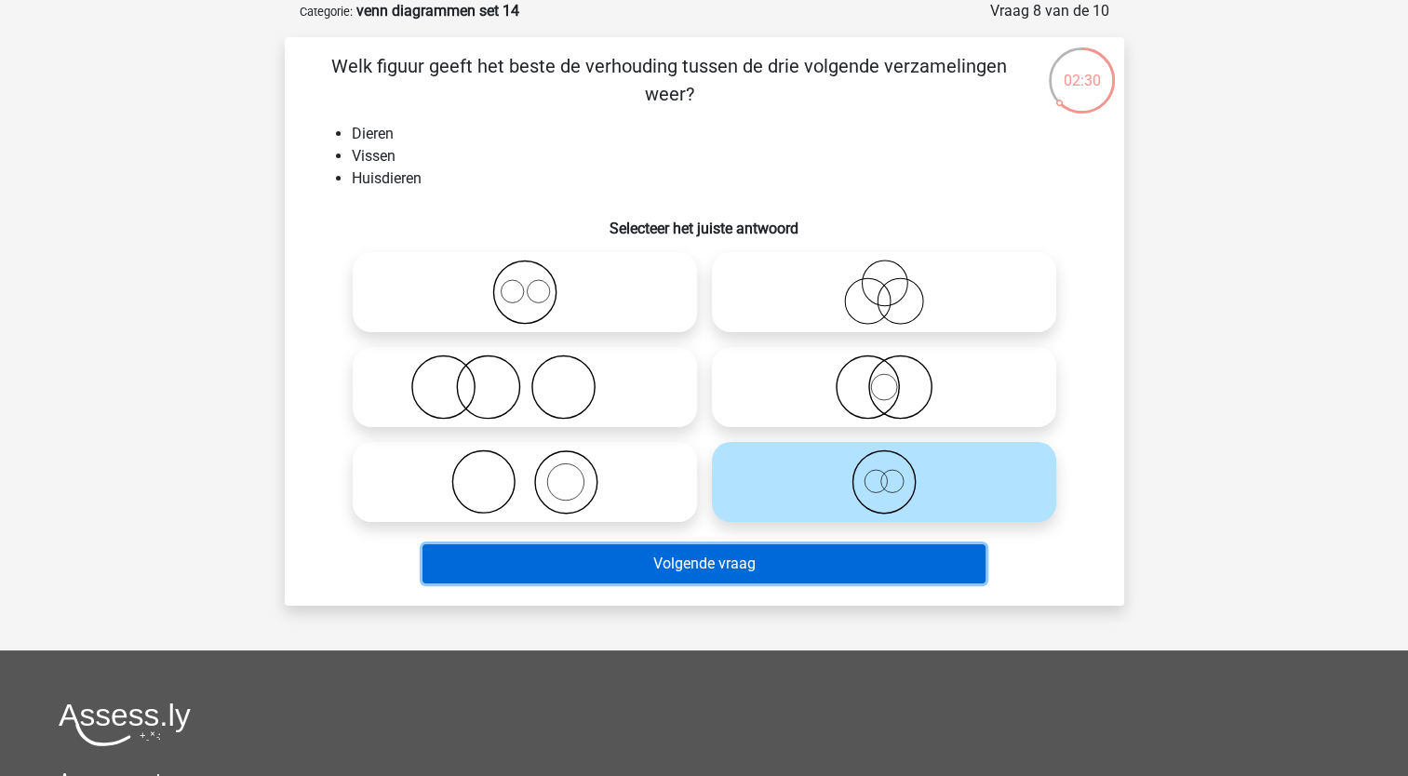
click at [756, 565] on button "Volgende vraag" at bounding box center [704, 563] width 563 height 39
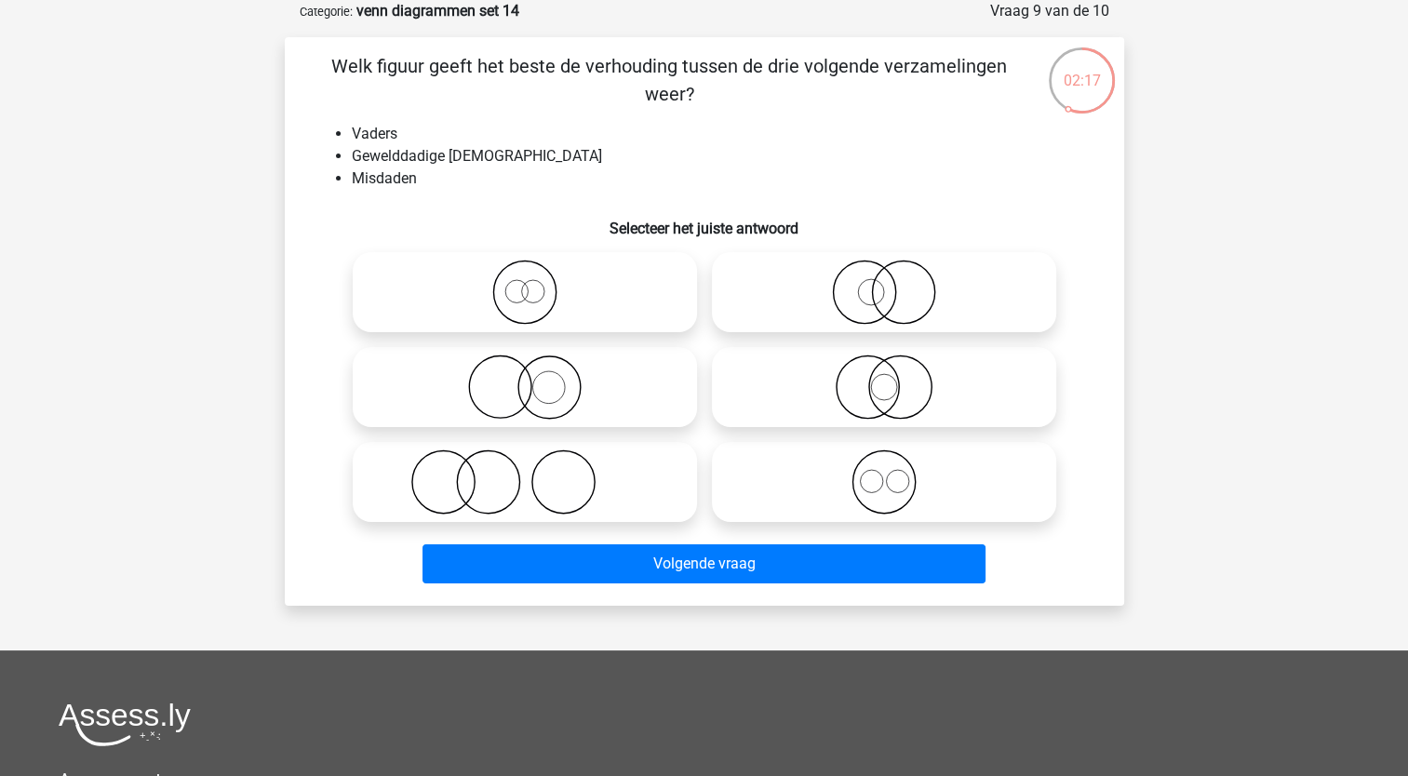
click at [472, 500] on icon at bounding box center [524, 482] width 329 height 65
click at [525, 473] on input "radio" at bounding box center [531, 467] width 12 height 12
radio input "true"
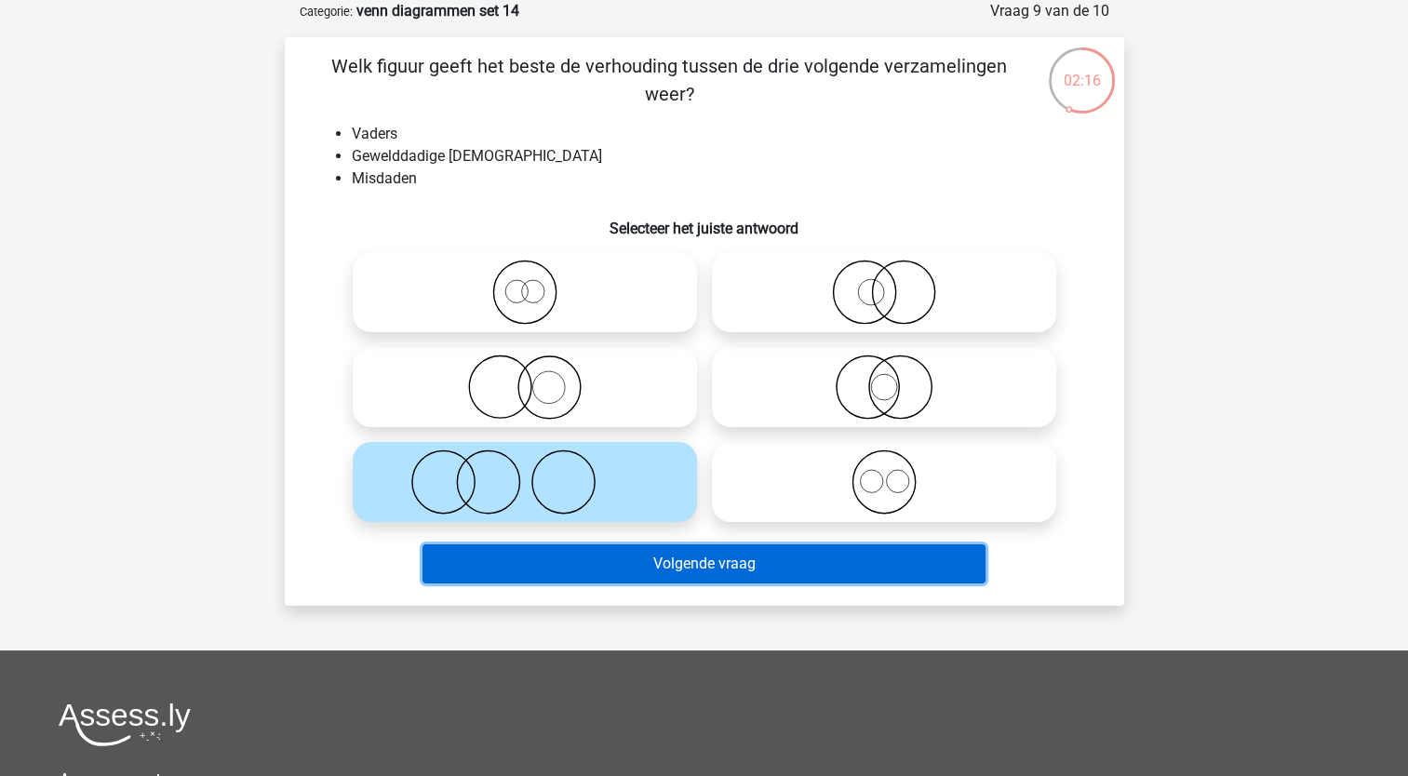
click at [503, 555] on button "Volgende vraag" at bounding box center [704, 563] width 563 height 39
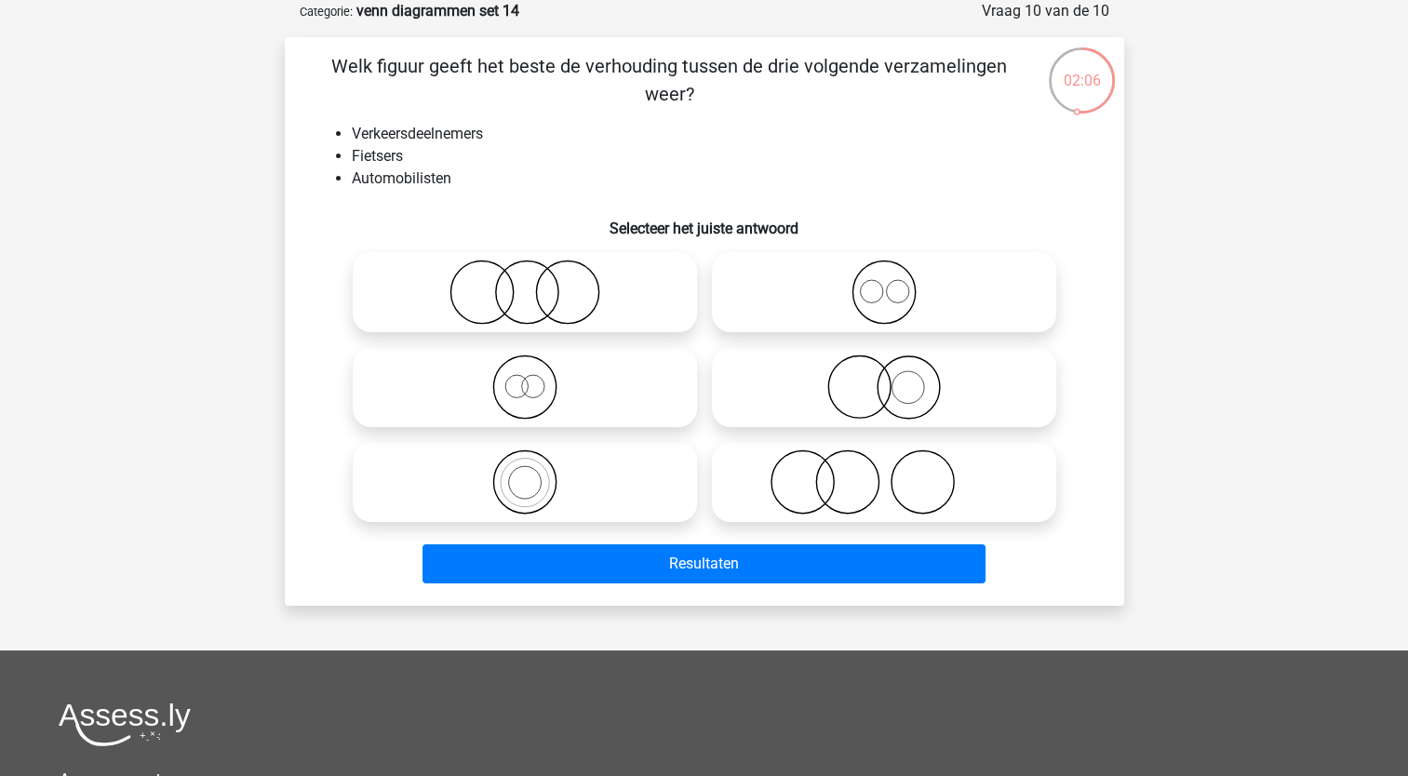
click at [880, 298] on circle at bounding box center [871, 291] width 22 height 22
click at [884, 283] on input "radio" at bounding box center [890, 277] width 12 height 12
radio input "true"
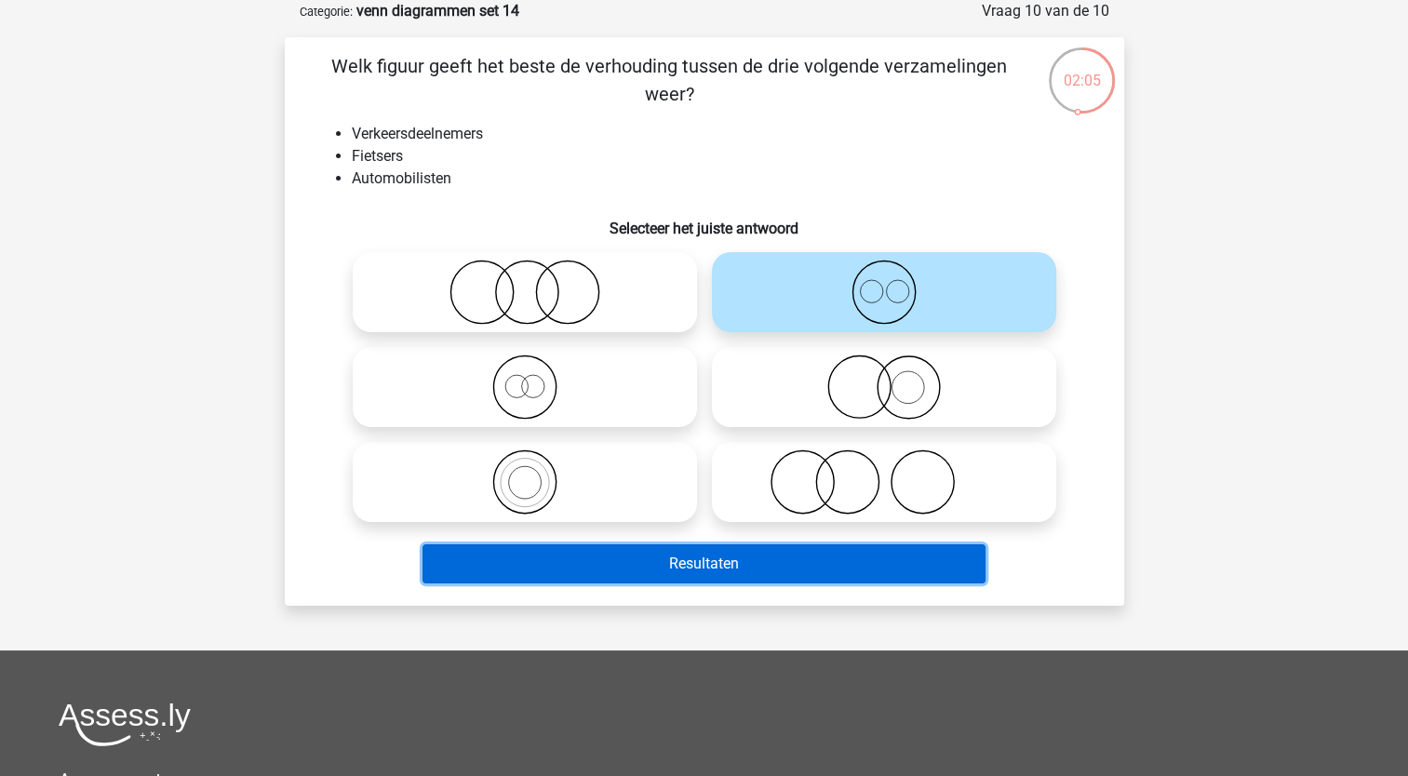
click at [674, 576] on button "Resultaten" at bounding box center [704, 563] width 563 height 39
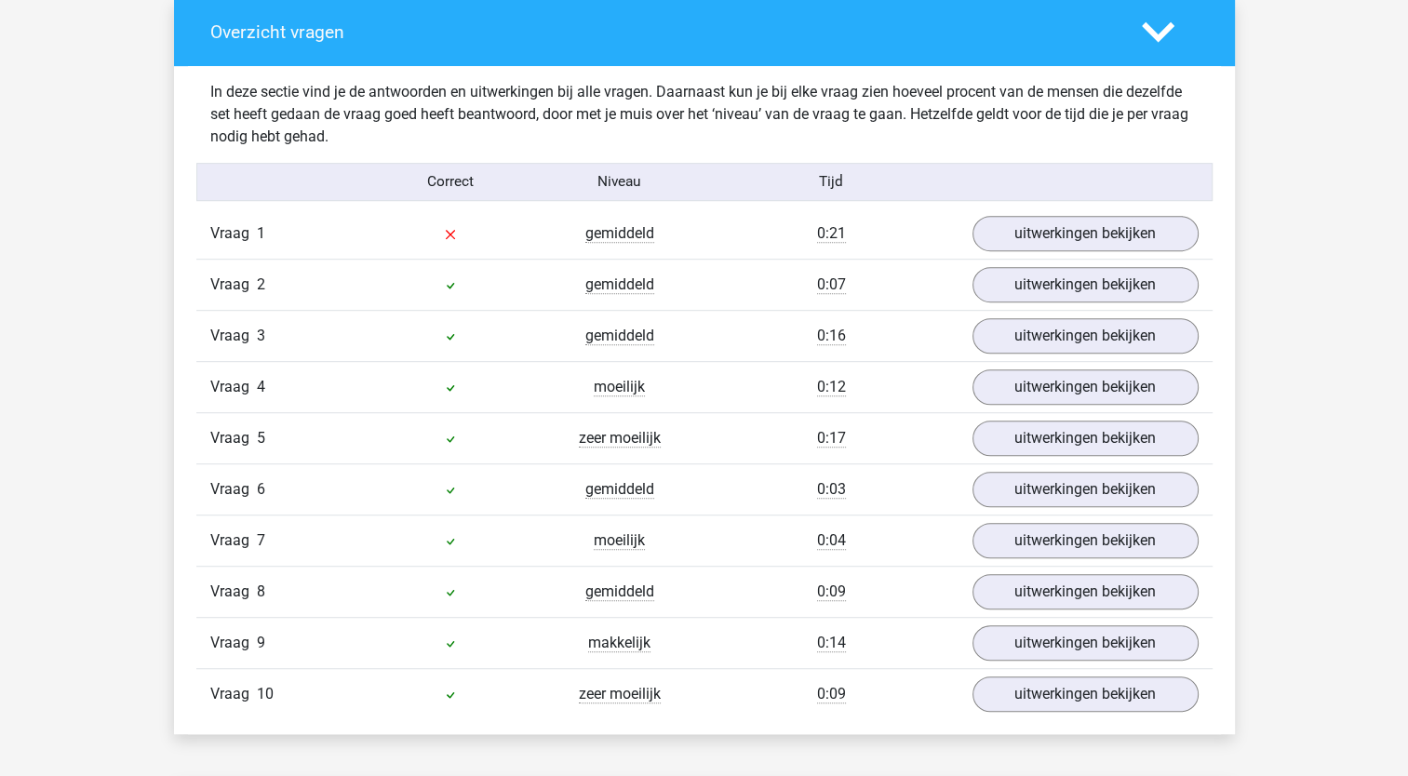
scroll to position [1021, 0]
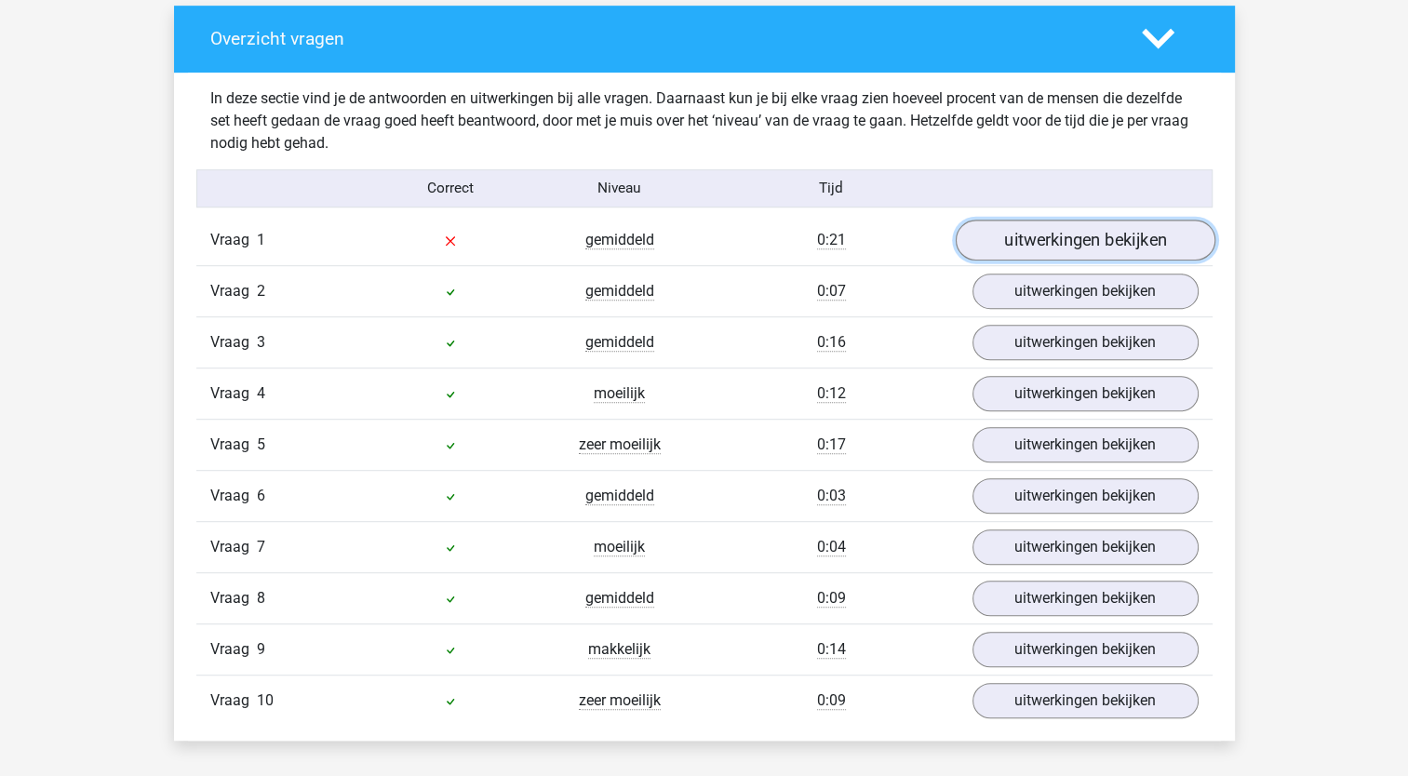
click at [1030, 236] on link "uitwerkingen bekijken" at bounding box center [1085, 240] width 260 height 41
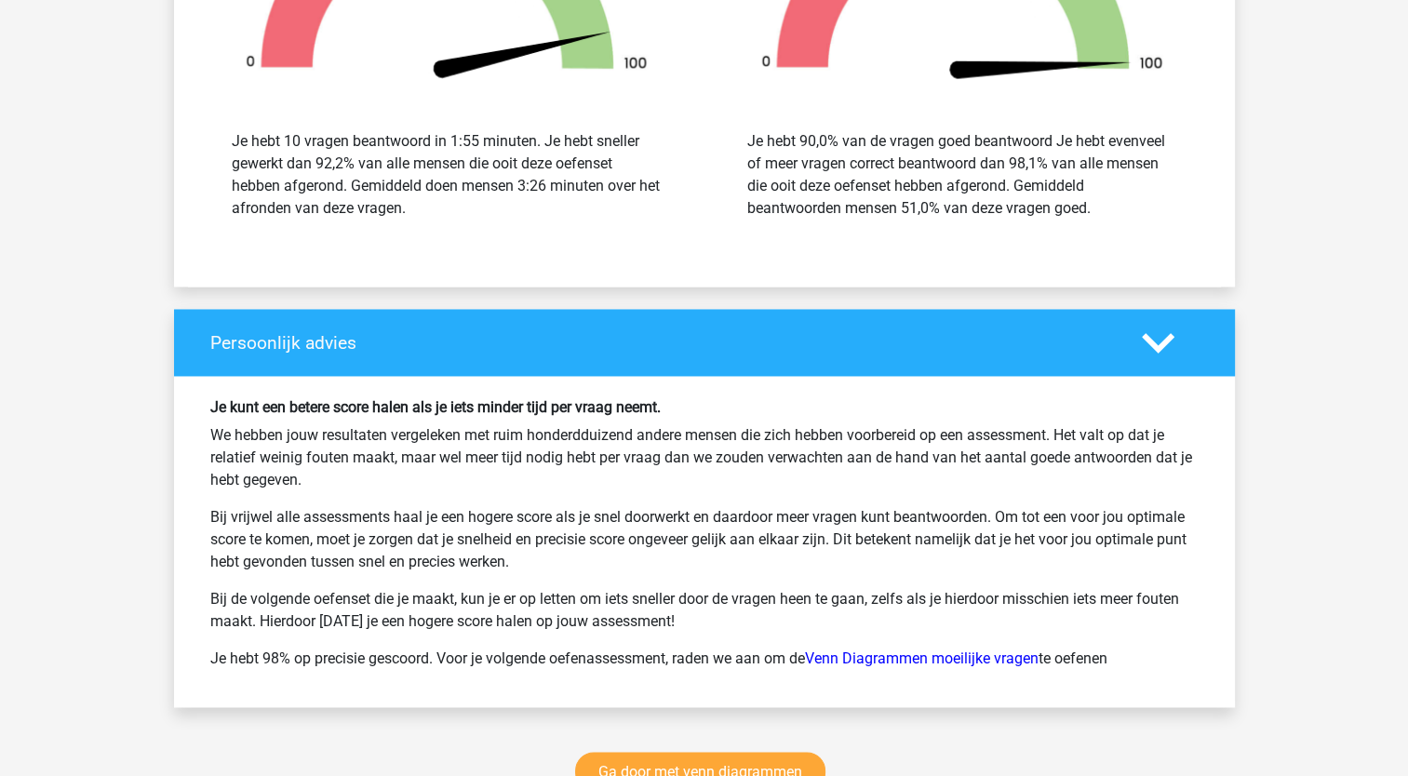
scroll to position [3107, 0]
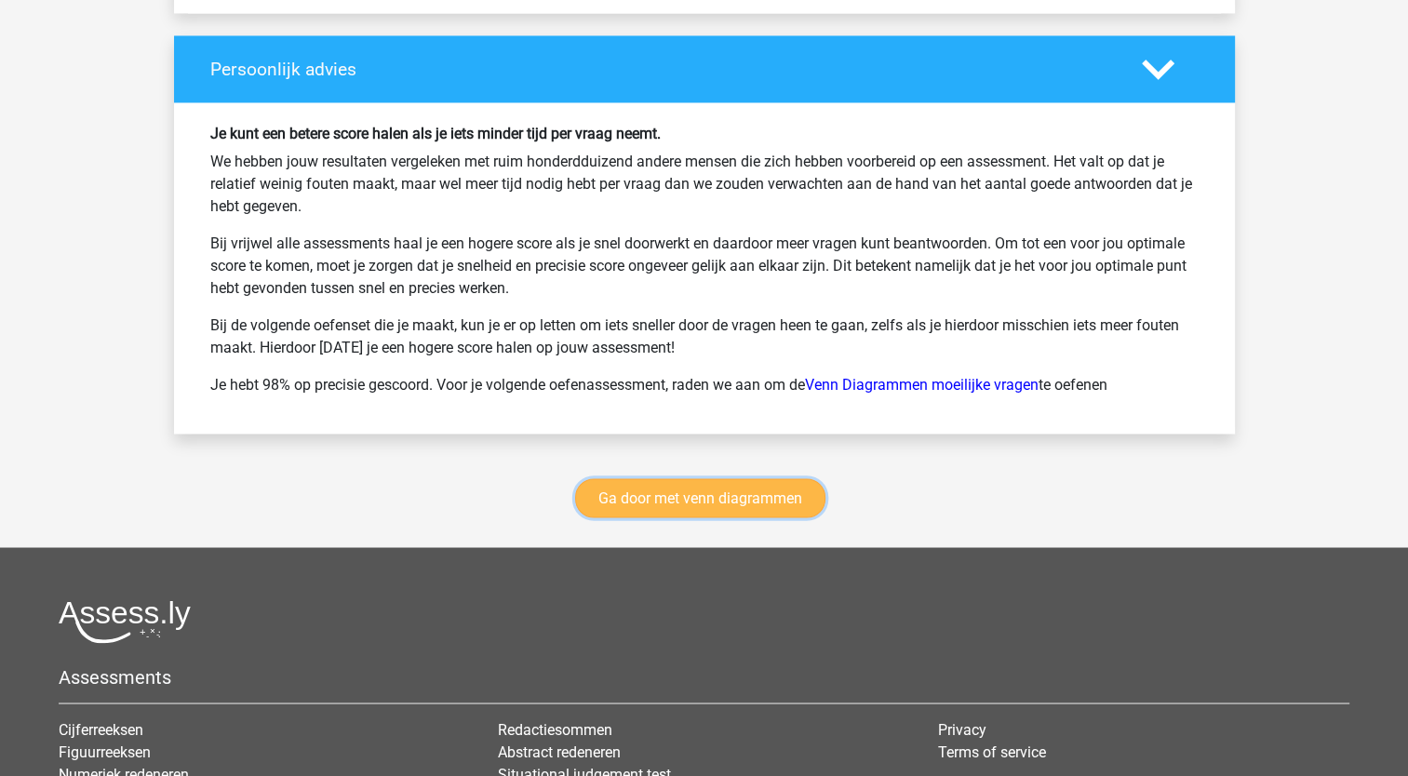
click at [774, 487] on link "Ga door met venn diagrammen" at bounding box center [700, 497] width 250 height 39
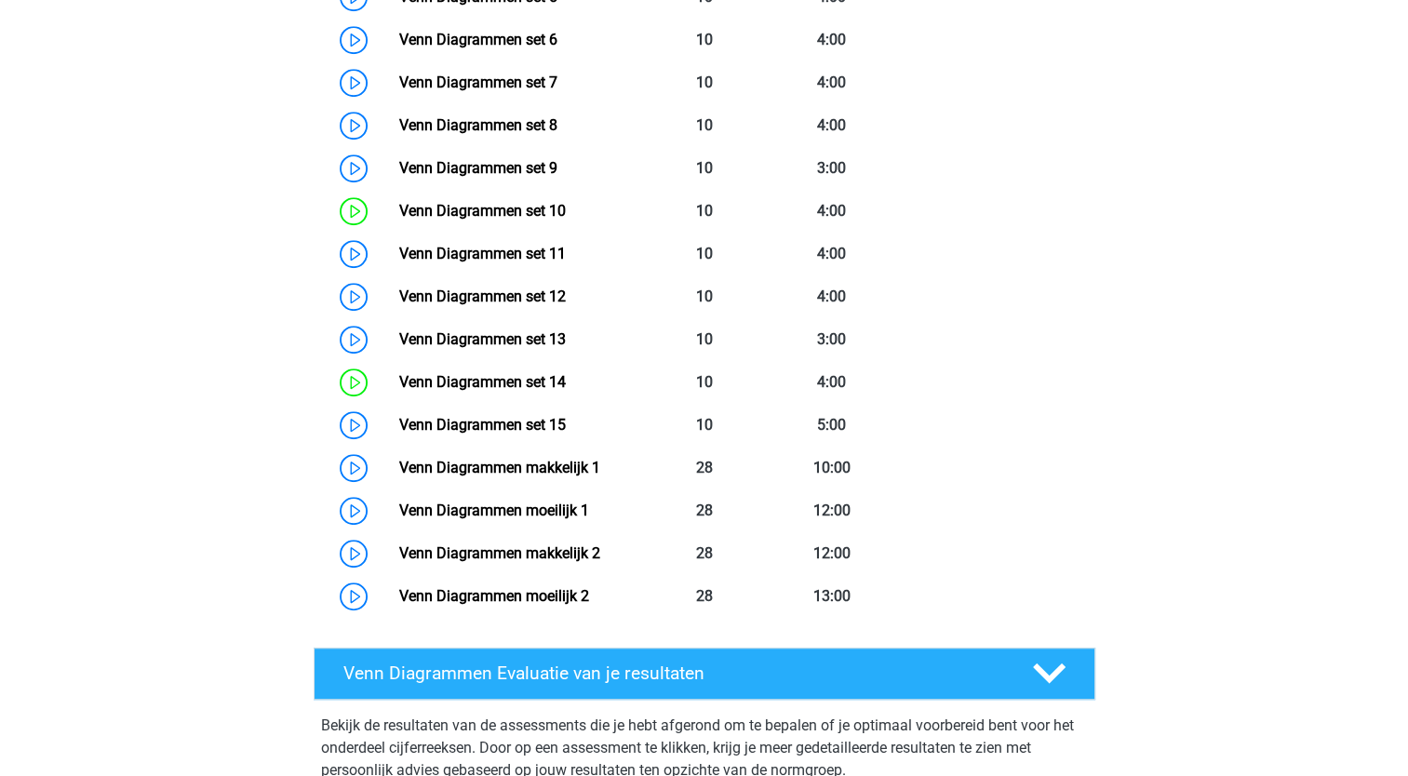
scroll to position [1188, 0]
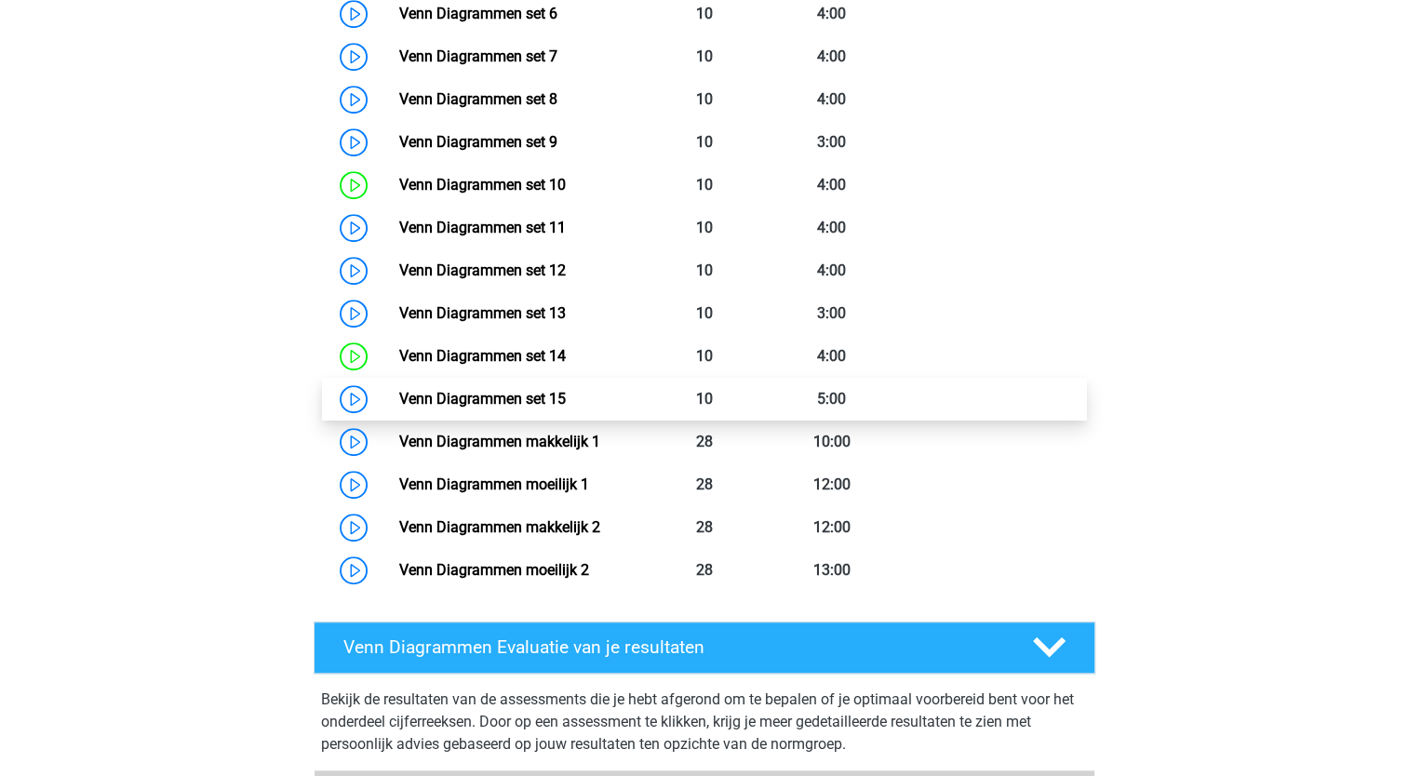
click at [566, 408] on link "Venn Diagrammen set 15" at bounding box center [482, 399] width 167 height 18
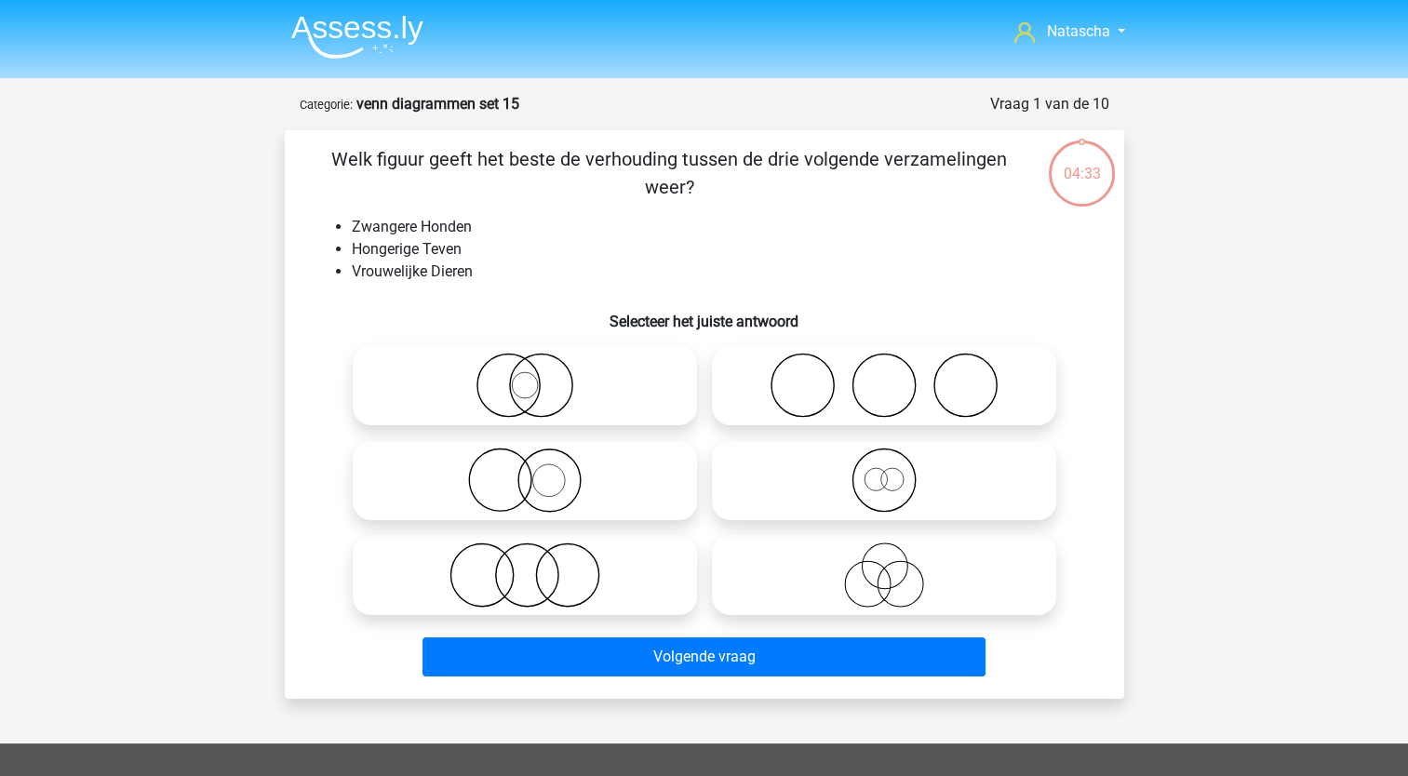
click at [888, 482] on icon at bounding box center [883, 480] width 329 height 65
click at [888, 471] on input "radio" at bounding box center [890, 465] width 12 height 12
radio input "true"
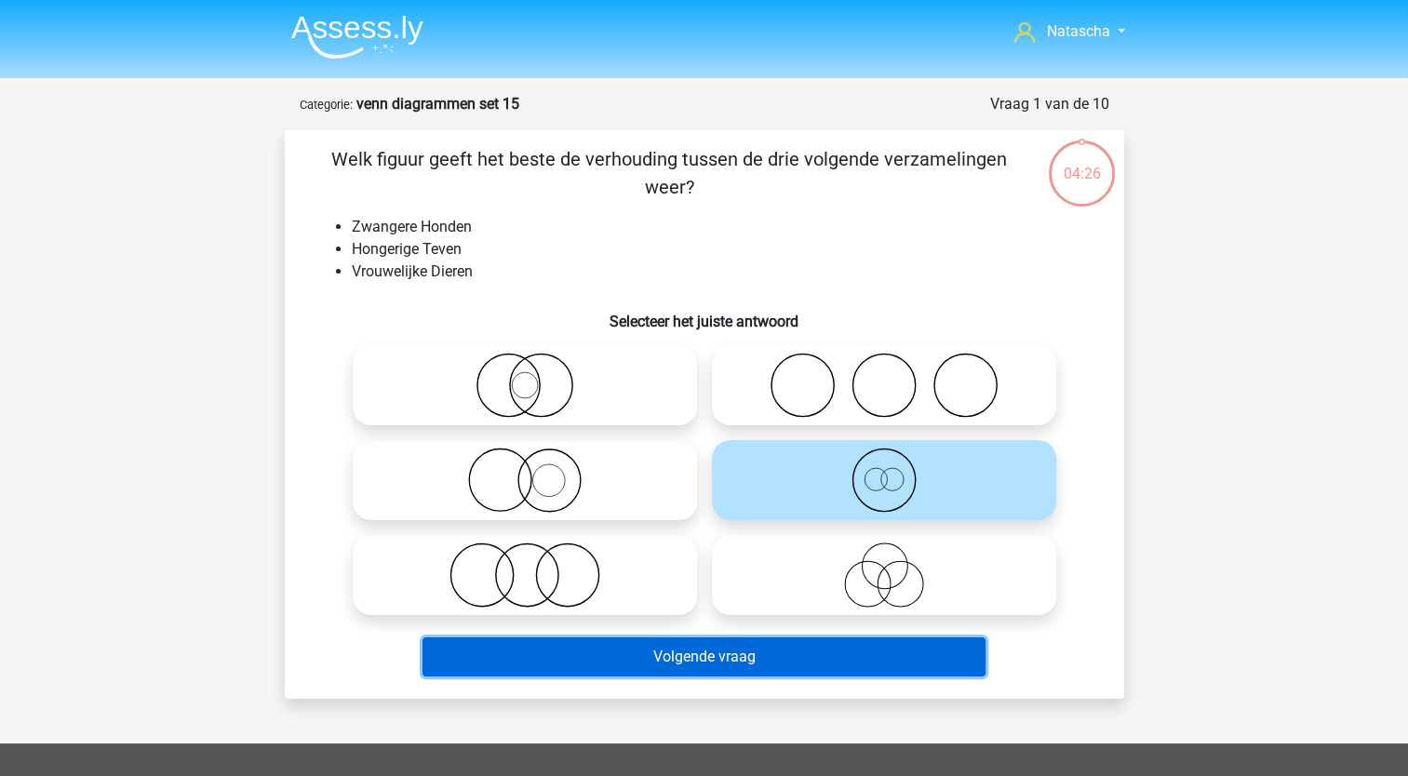
click at [570, 652] on button "Volgende vraag" at bounding box center [704, 656] width 563 height 39
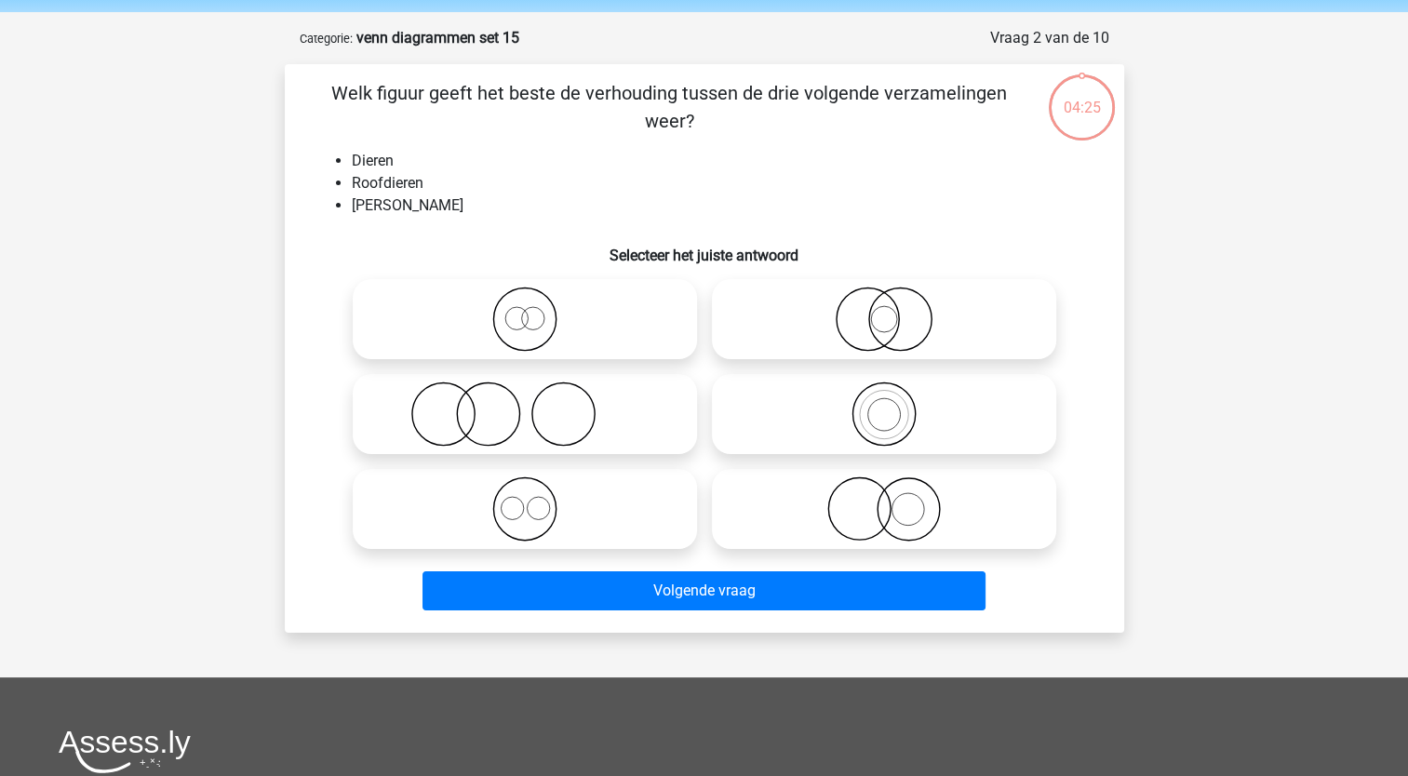
scroll to position [93, 0]
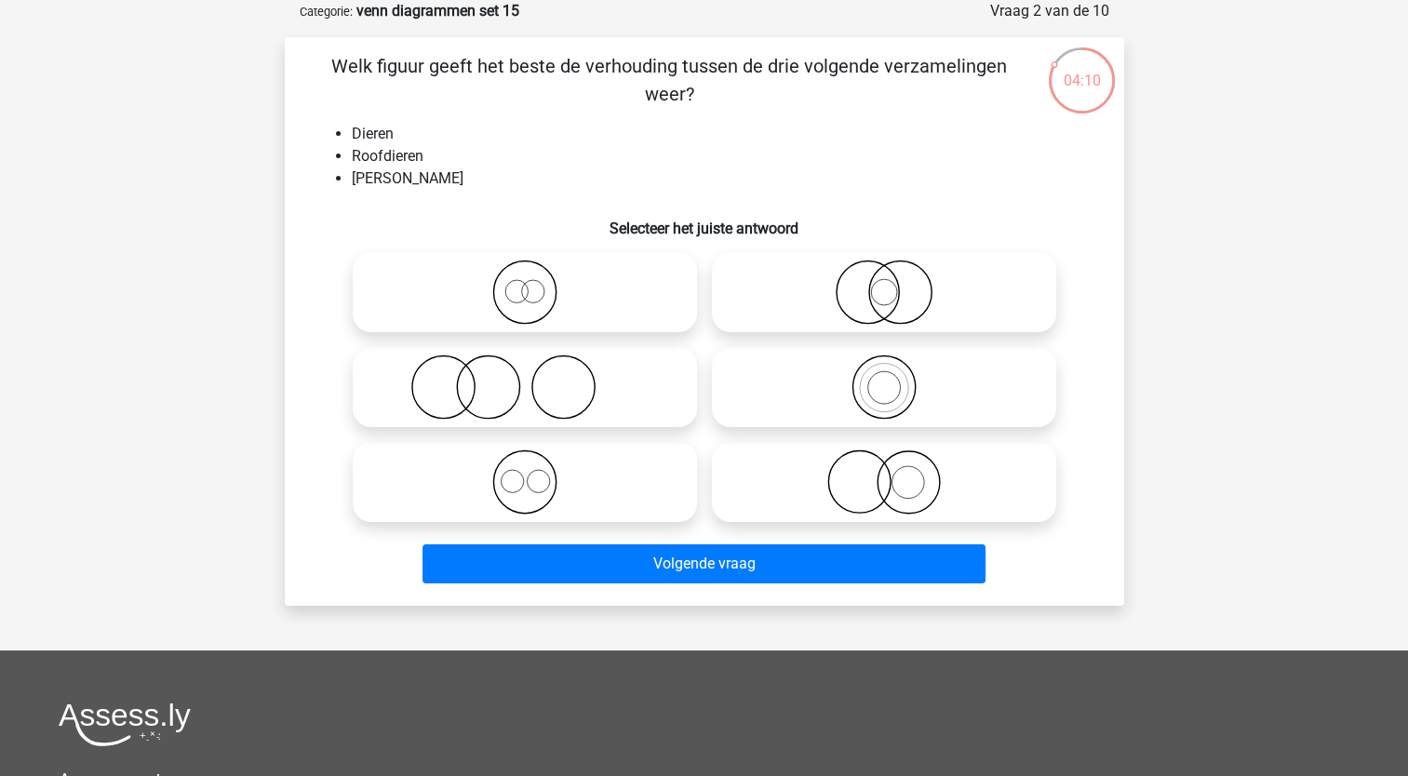
click at [899, 383] on circle at bounding box center [883, 388] width 33 height 33
click at [896, 378] on input "radio" at bounding box center [890, 372] width 12 height 12
radio input "true"
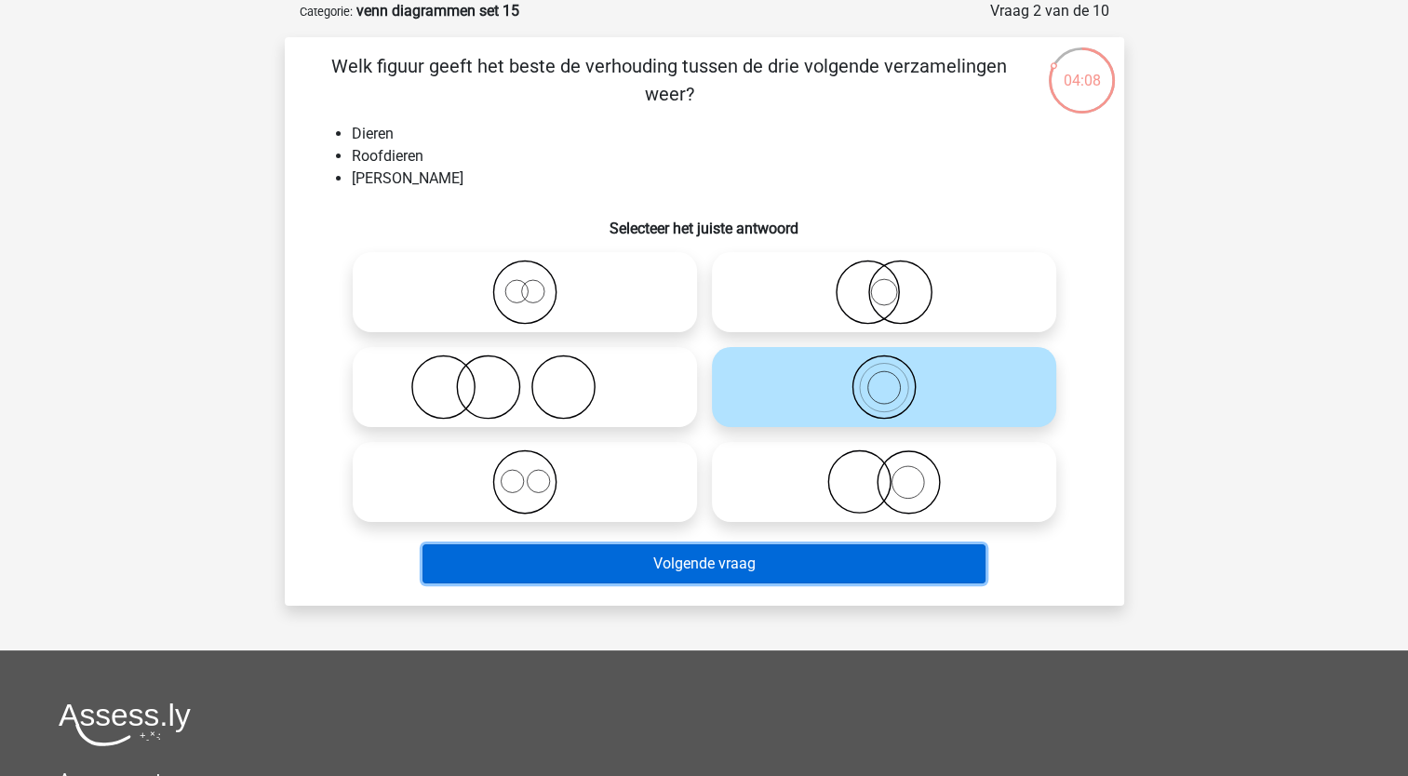
click at [738, 560] on button "Volgende vraag" at bounding box center [704, 563] width 563 height 39
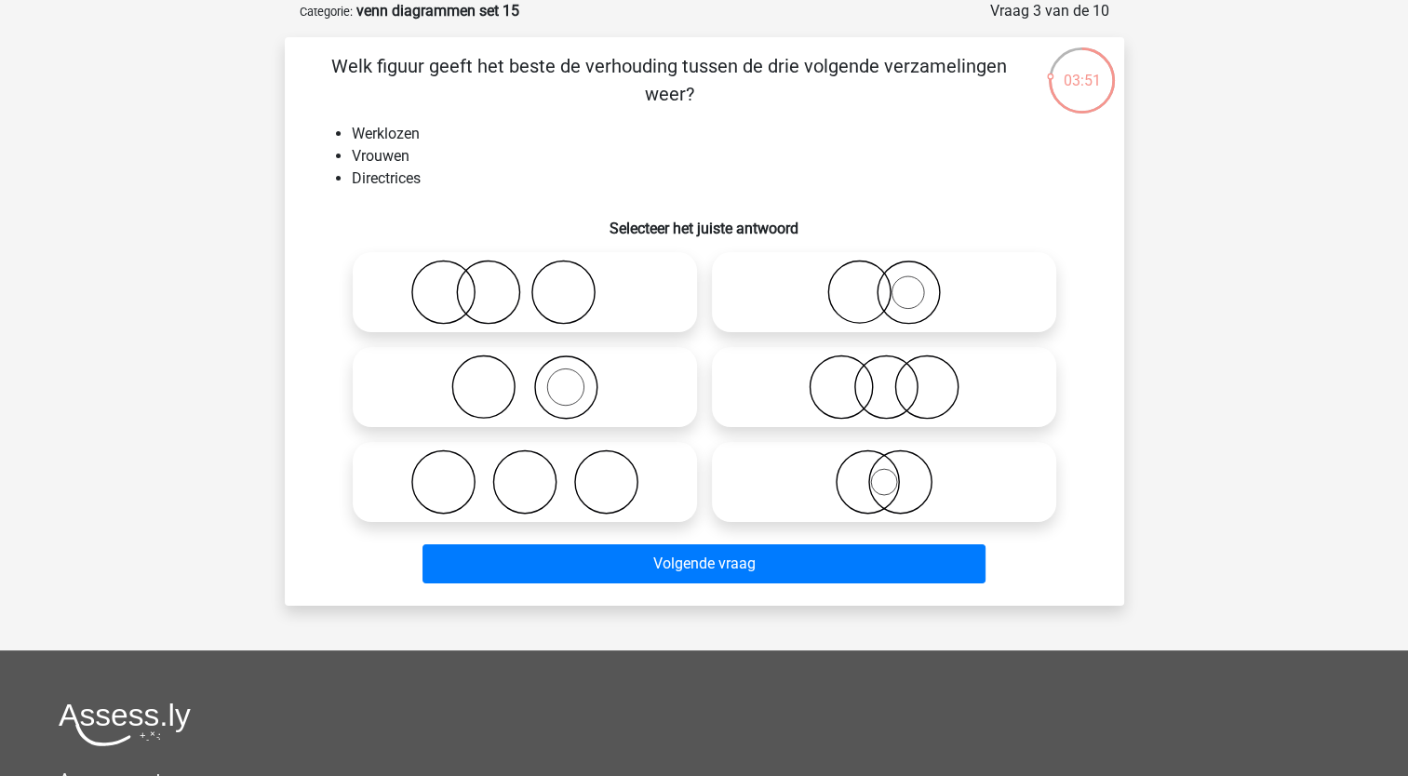
click at [790, 389] on icon at bounding box center [883, 387] width 329 height 65
click at [884, 378] on input "radio" at bounding box center [890, 372] width 12 height 12
radio input "true"
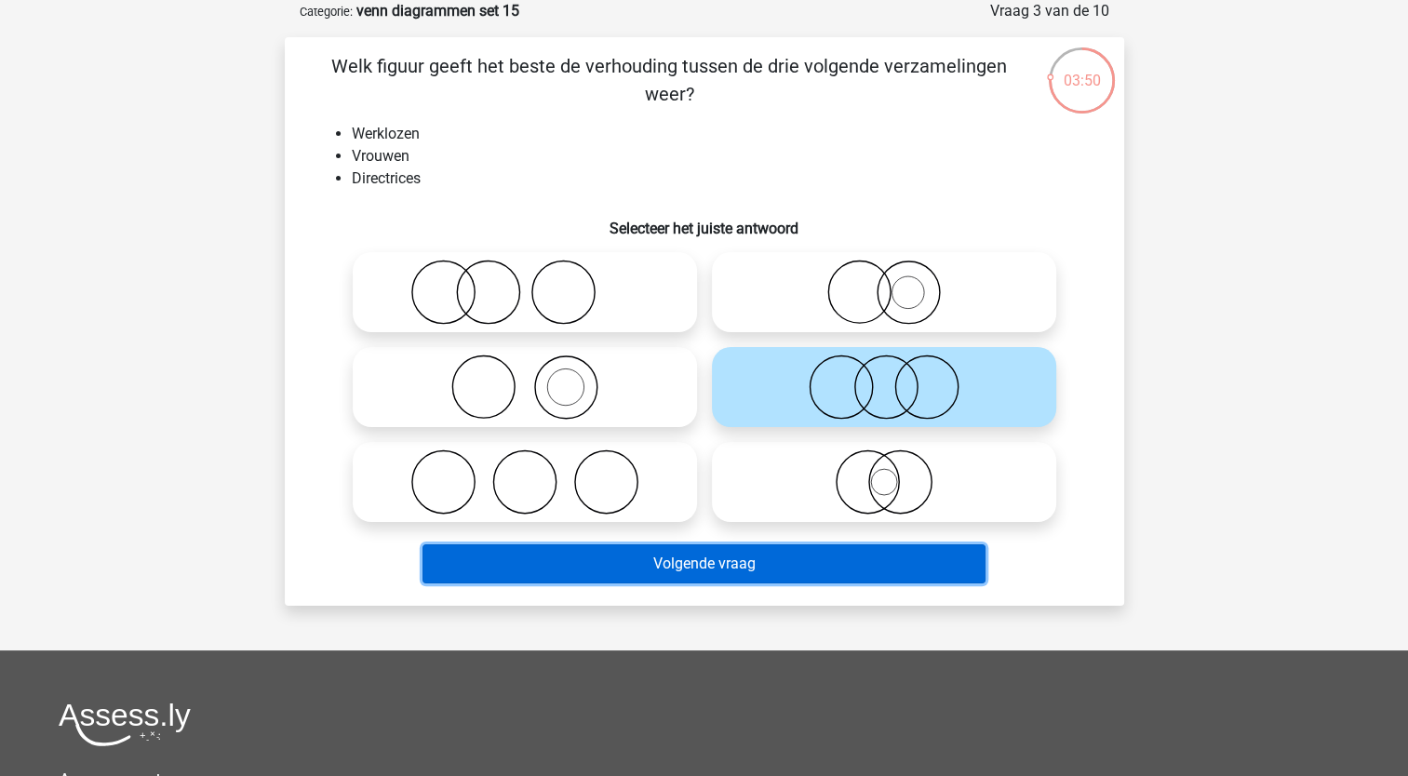
click at [657, 554] on button "Volgende vraag" at bounding box center [704, 563] width 563 height 39
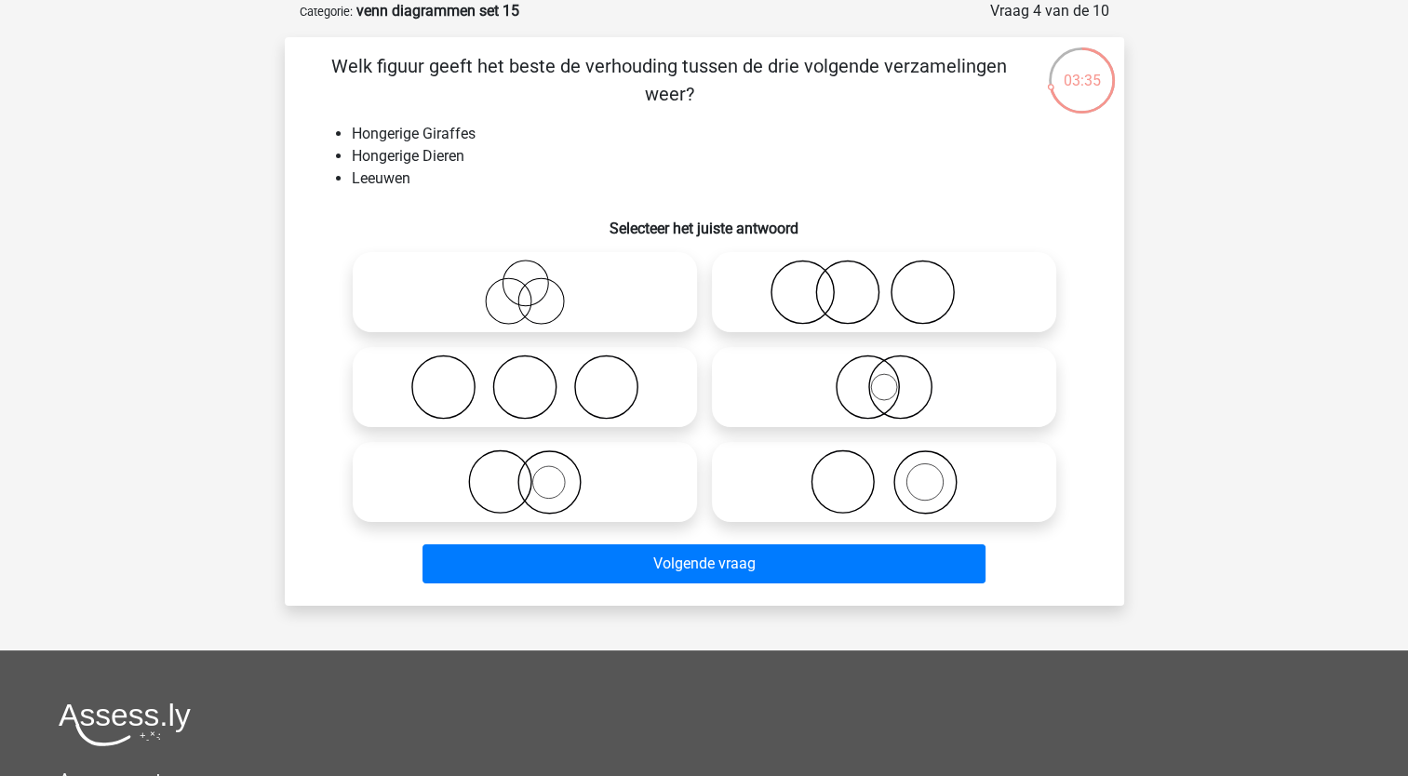
click at [547, 493] on icon at bounding box center [524, 482] width 329 height 65
click at [537, 473] on input "radio" at bounding box center [531, 467] width 12 height 12
radio input "true"
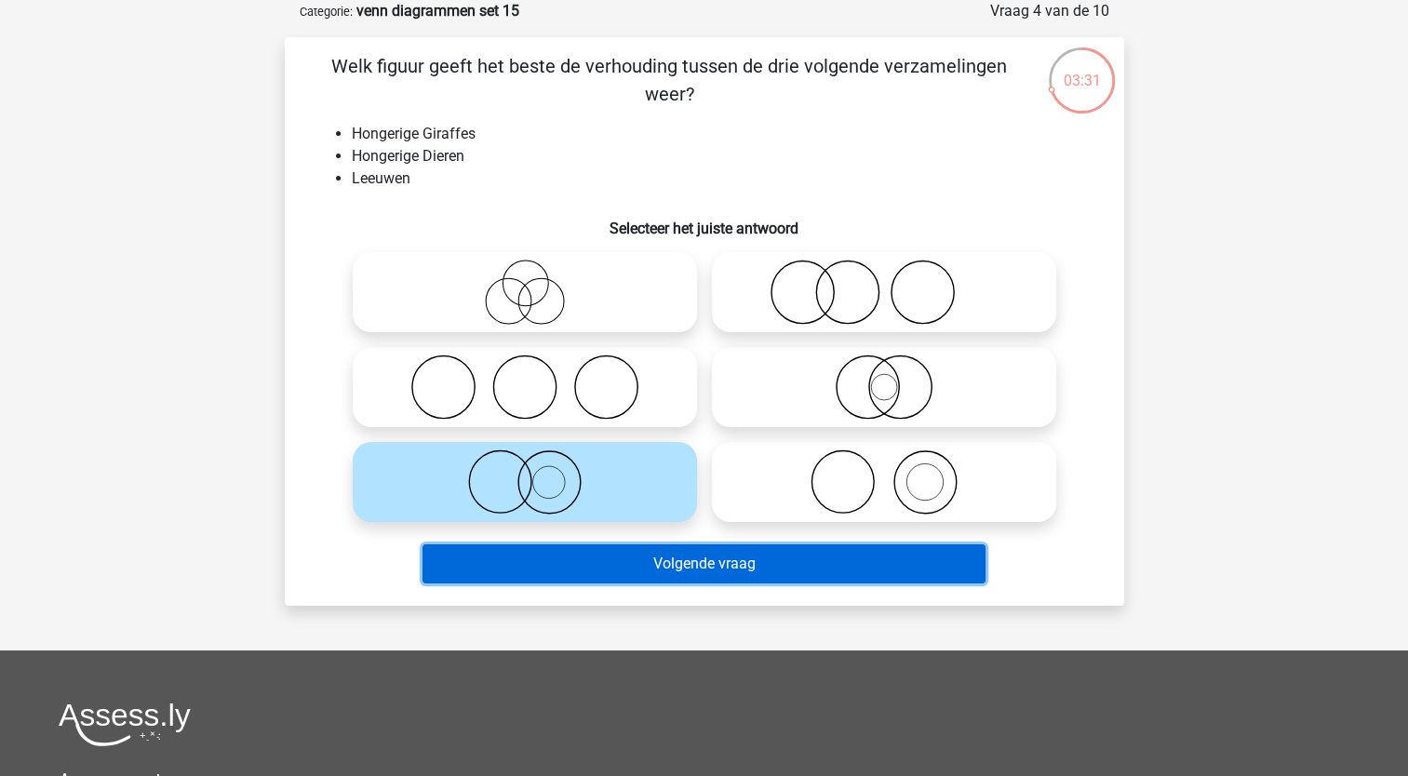
click at [549, 578] on button "Volgende vraag" at bounding box center [704, 563] width 563 height 39
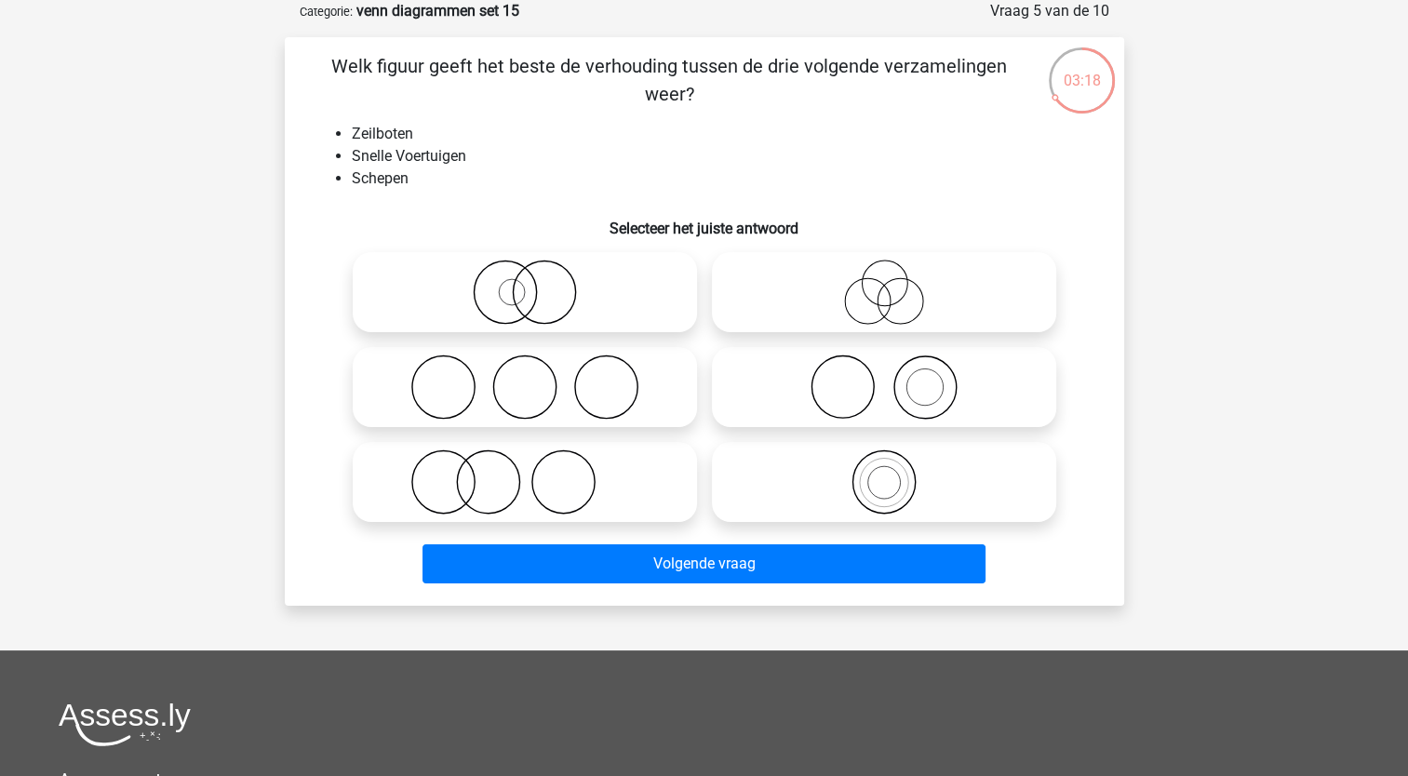
click at [933, 400] on icon at bounding box center [883, 387] width 329 height 65
click at [896, 378] on input "radio" at bounding box center [890, 372] width 12 height 12
radio input "true"
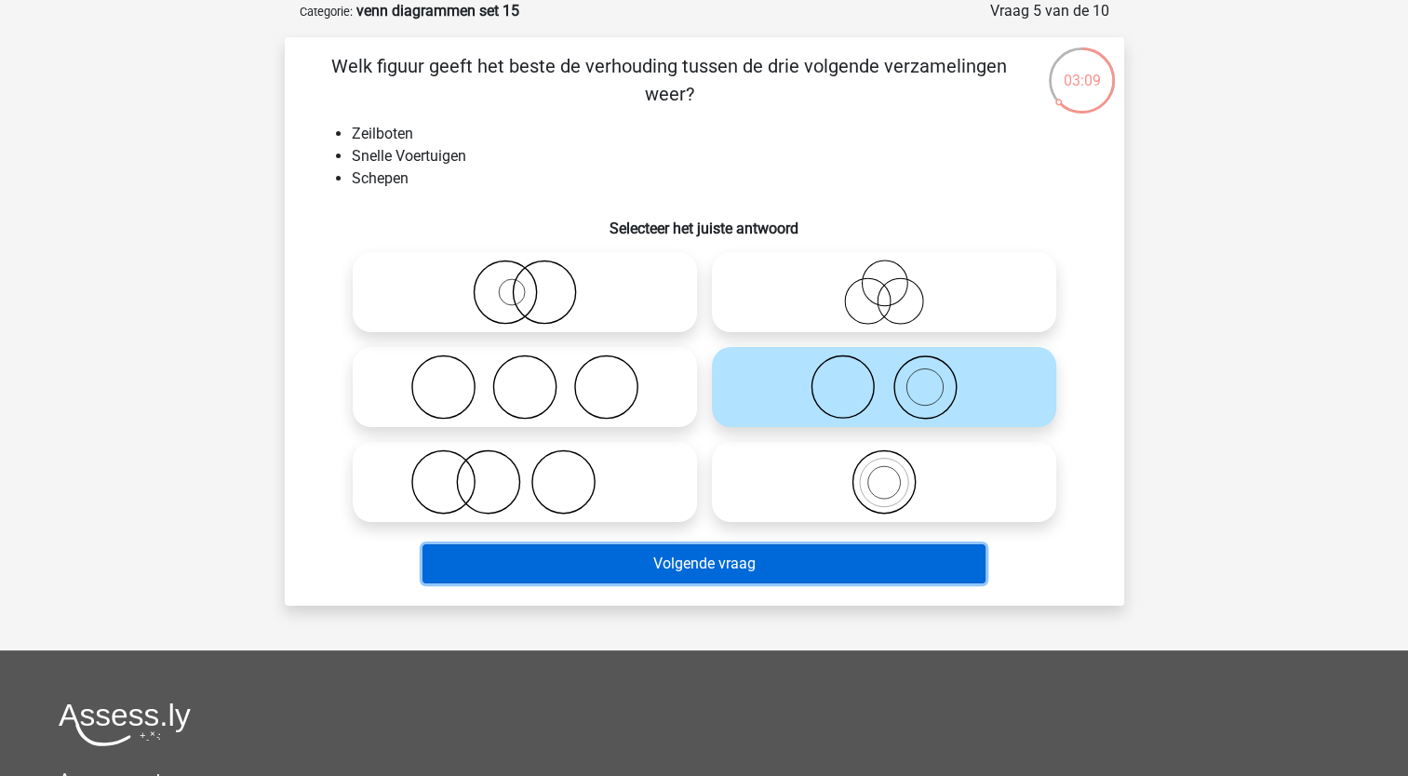
click at [655, 560] on button "Volgende vraag" at bounding box center [704, 563] width 563 height 39
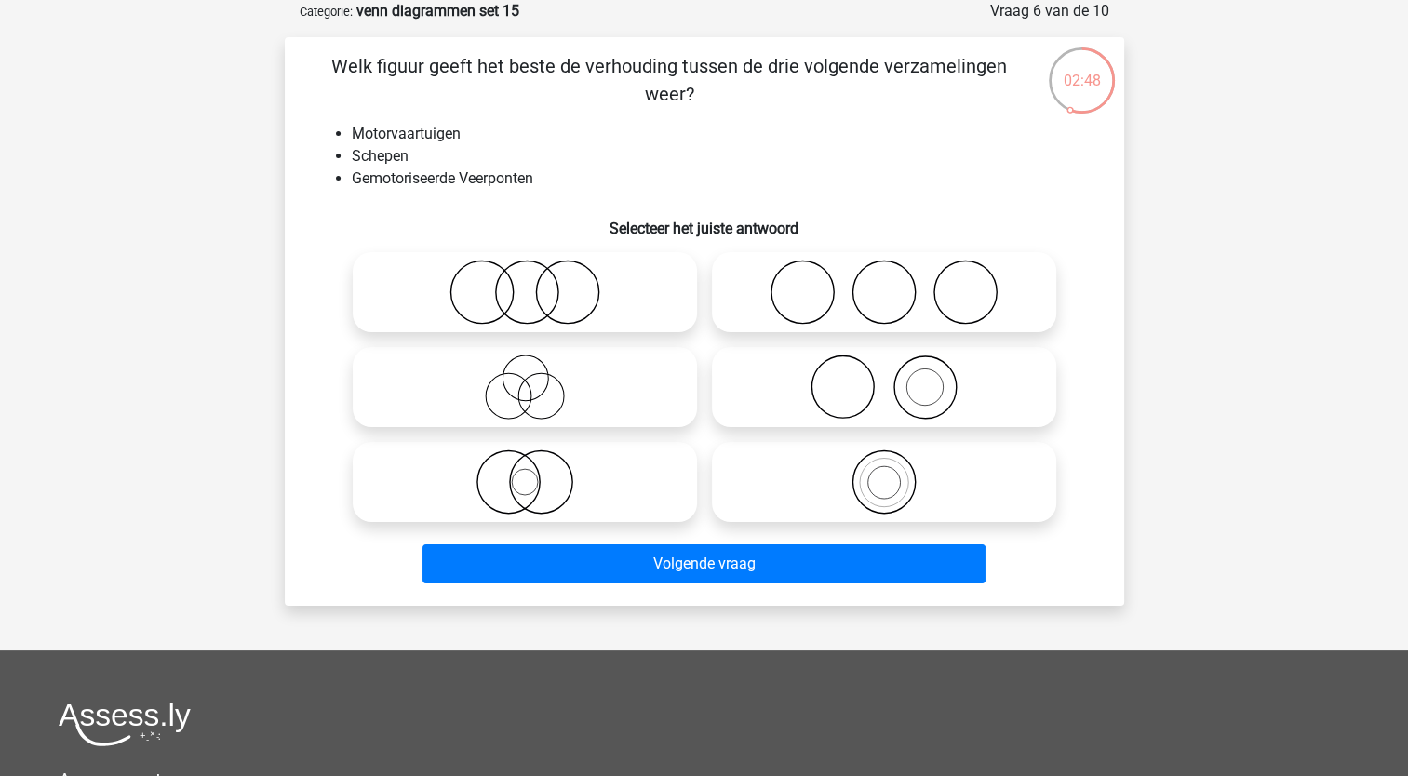
click at [508, 275] on circle at bounding box center [481, 293] width 62 height 62
click at [525, 275] on input "radio" at bounding box center [531, 277] width 12 height 12
radio input "true"
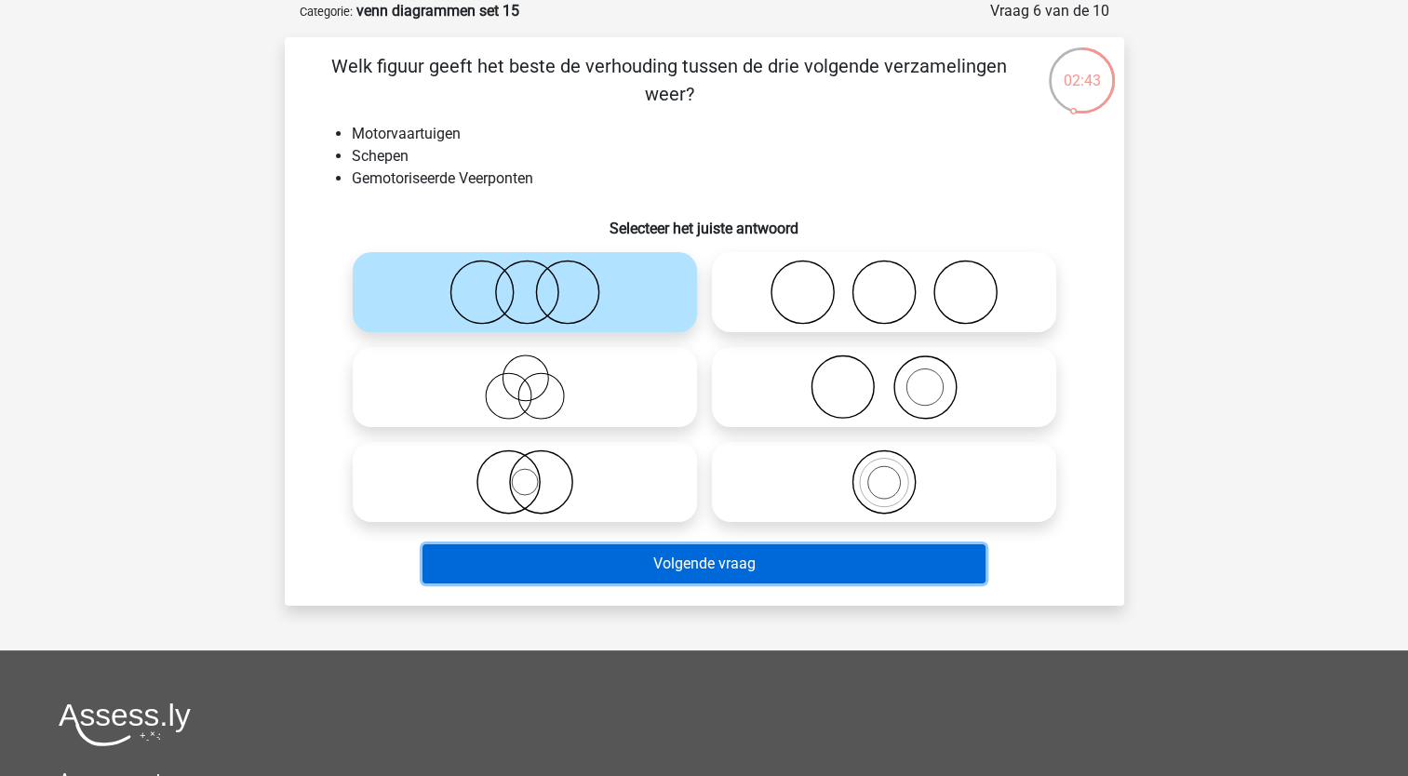
click at [514, 575] on button "Volgende vraag" at bounding box center [704, 563] width 563 height 39
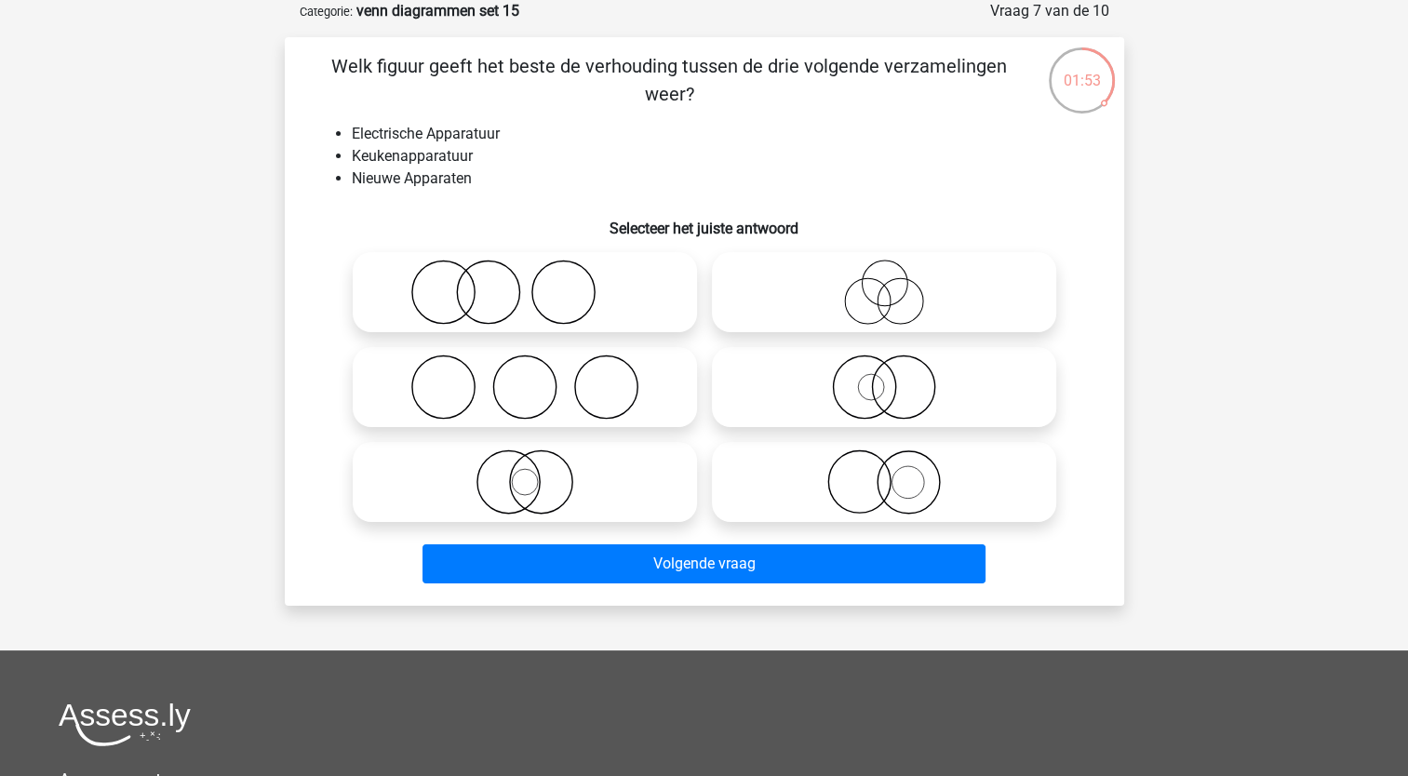
click at [835, 373] on icon at bounding box center [883, 387] width 329 height 65
click at [884, 373] on input "radio" at bounding box center [890, 372] width 12 height 12
radio input "true"
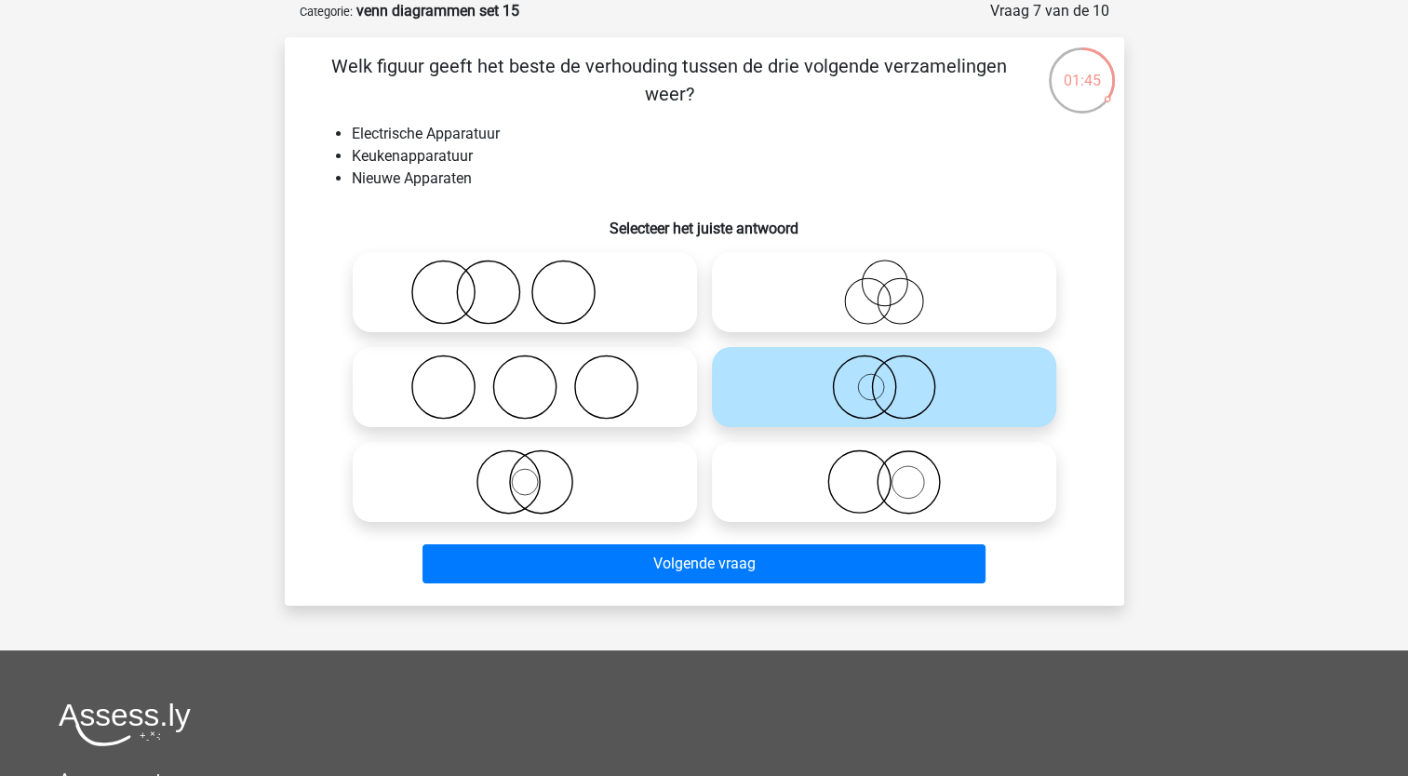
click at [513, 500] on icon at bounding box center [524, 482] width 329 height 65
click at [525, 473] on input "radio" at bounding box center [531, 467] width 12 height 12
radio input "true"
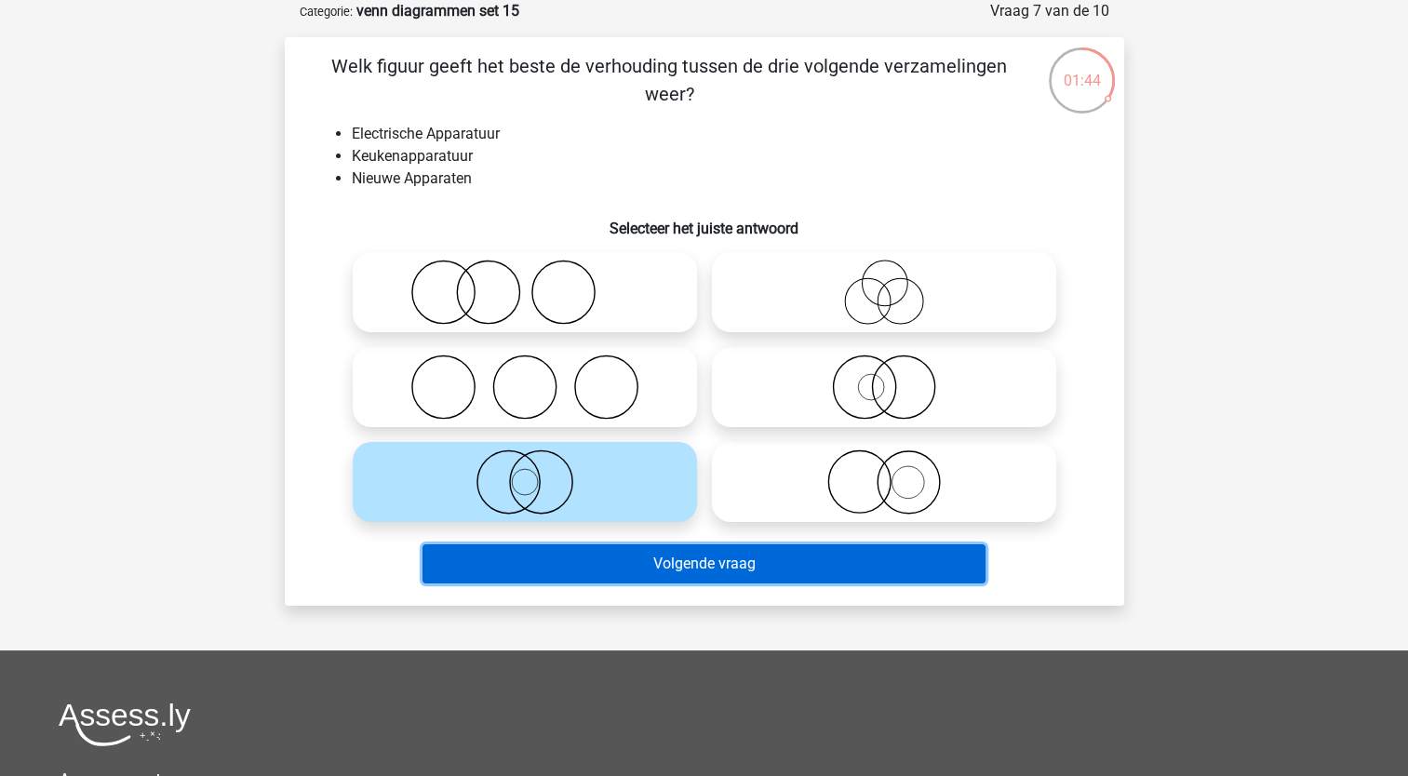
click at [517, 553] on button "Volgende vraag" at bounding box center [704, 563] width 563 height 39
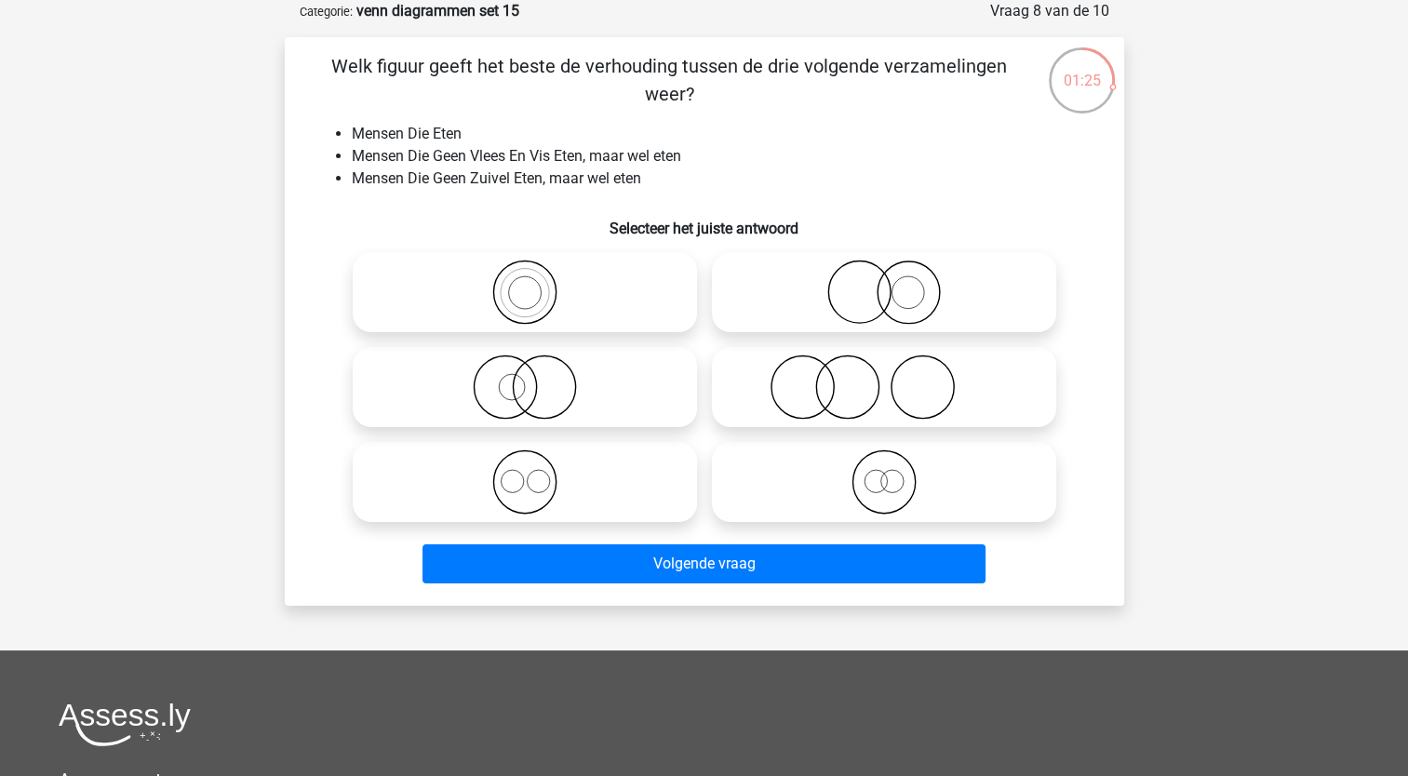
click at [531, 480] on icon at bounding box center [524, 482] width 329 height 65
click at [531, 473] on input "radio" at bounding box center [531, 467] width 12 height 12
radio input "true"
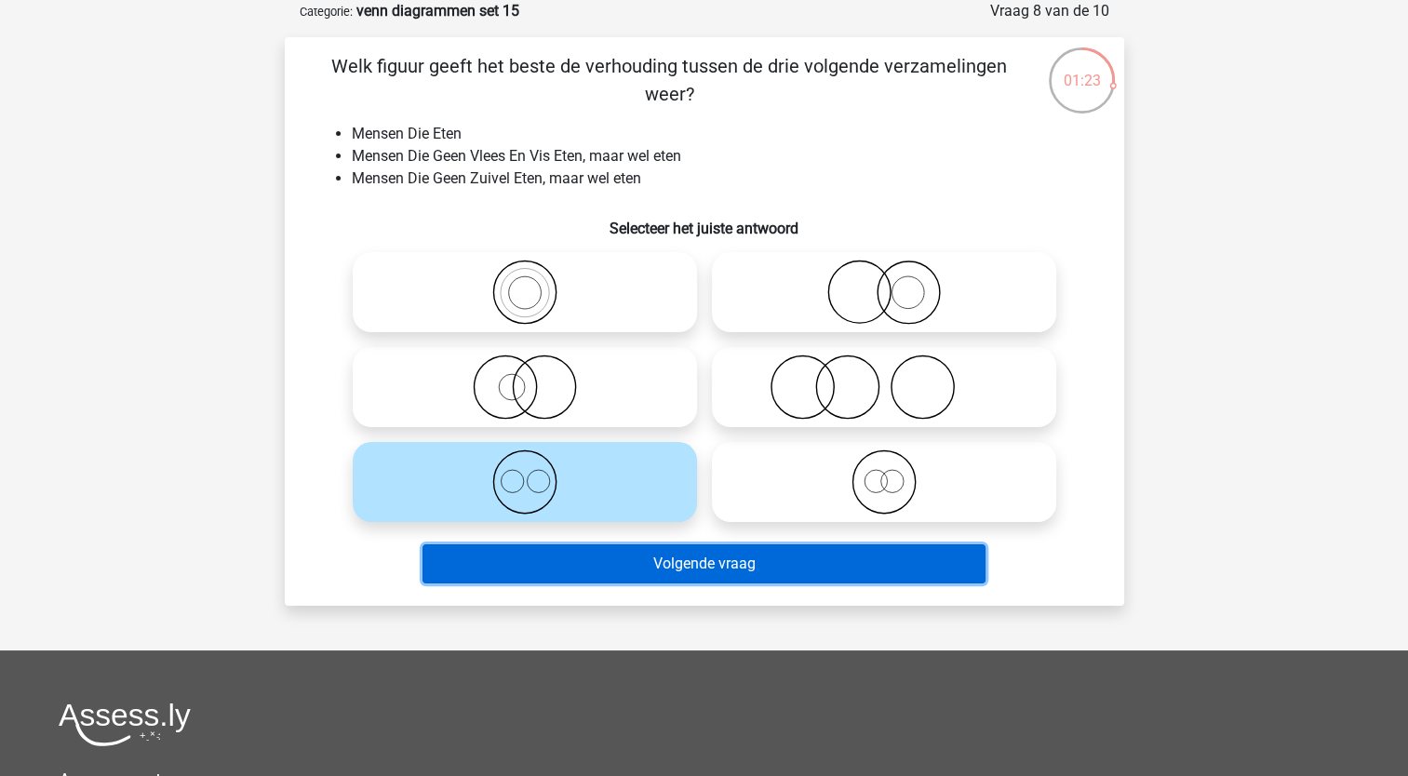
click at [514, 557] on button "Volgende vraag" at bounding box center [704, 563] width 563 height 39
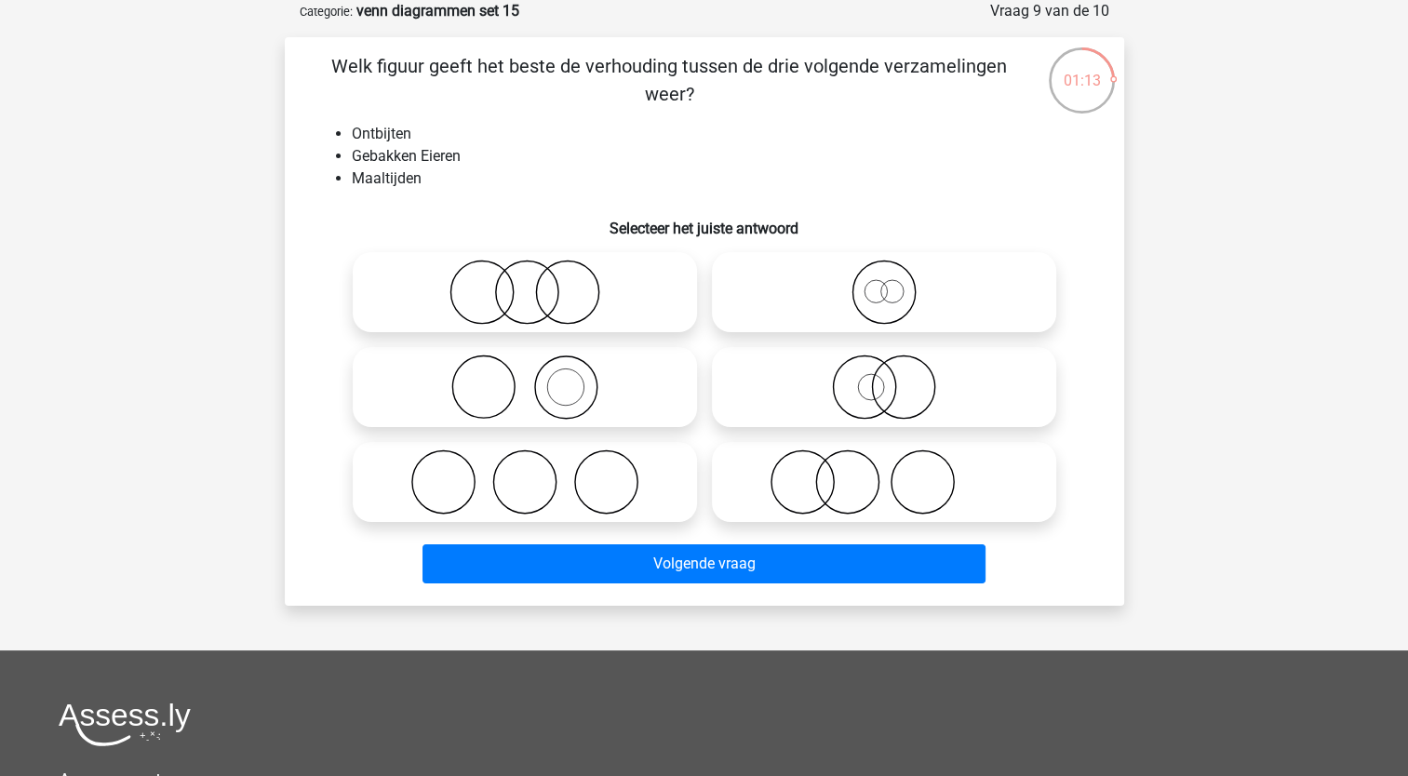
click at [544, 403] on icon at bounding box center [524, 387] width 329 height 65
click at [537, 378] on input "radio" at bounding box center [531, 372] width 12 height 12
radio input "true"
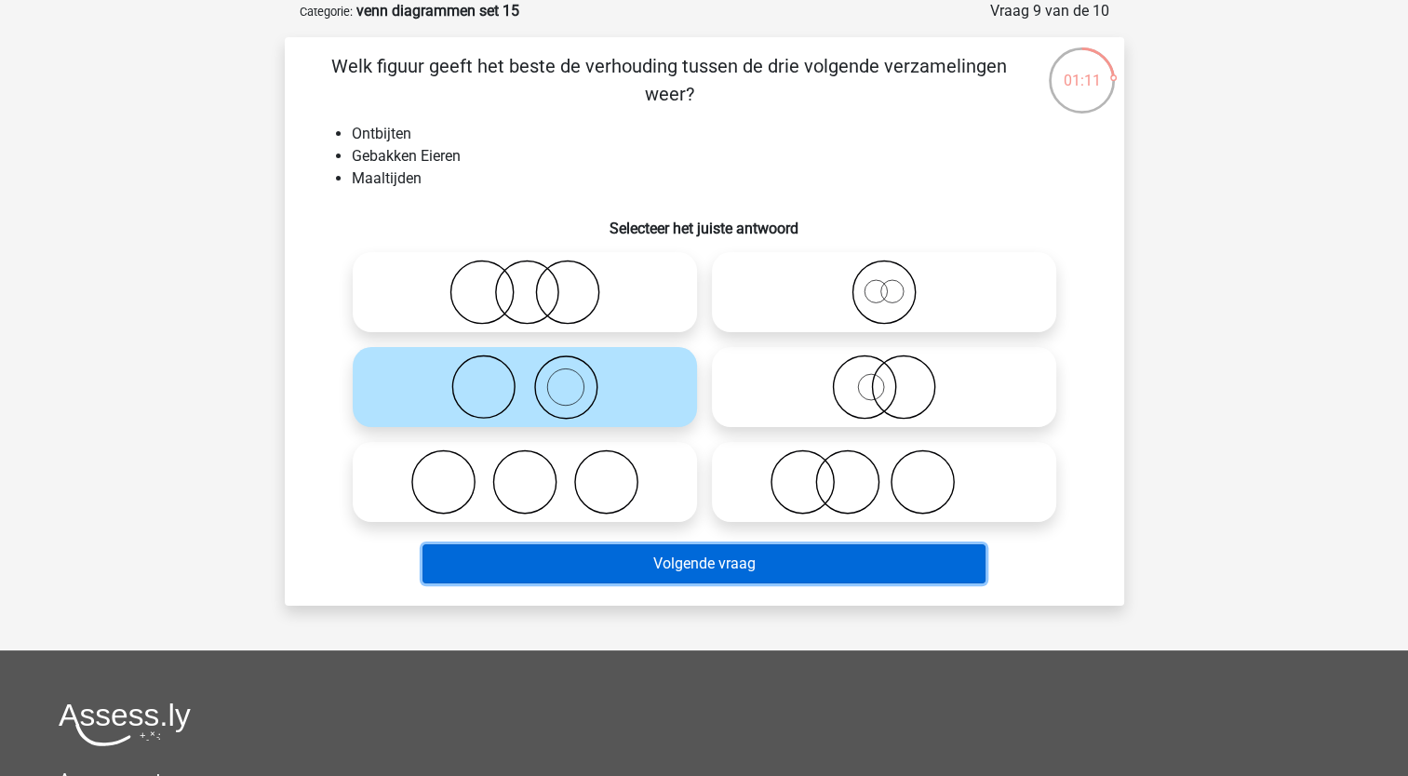
click at [566, 576] on button "Volgende vraag" at bounding box center [704, 563] width 563 height 39
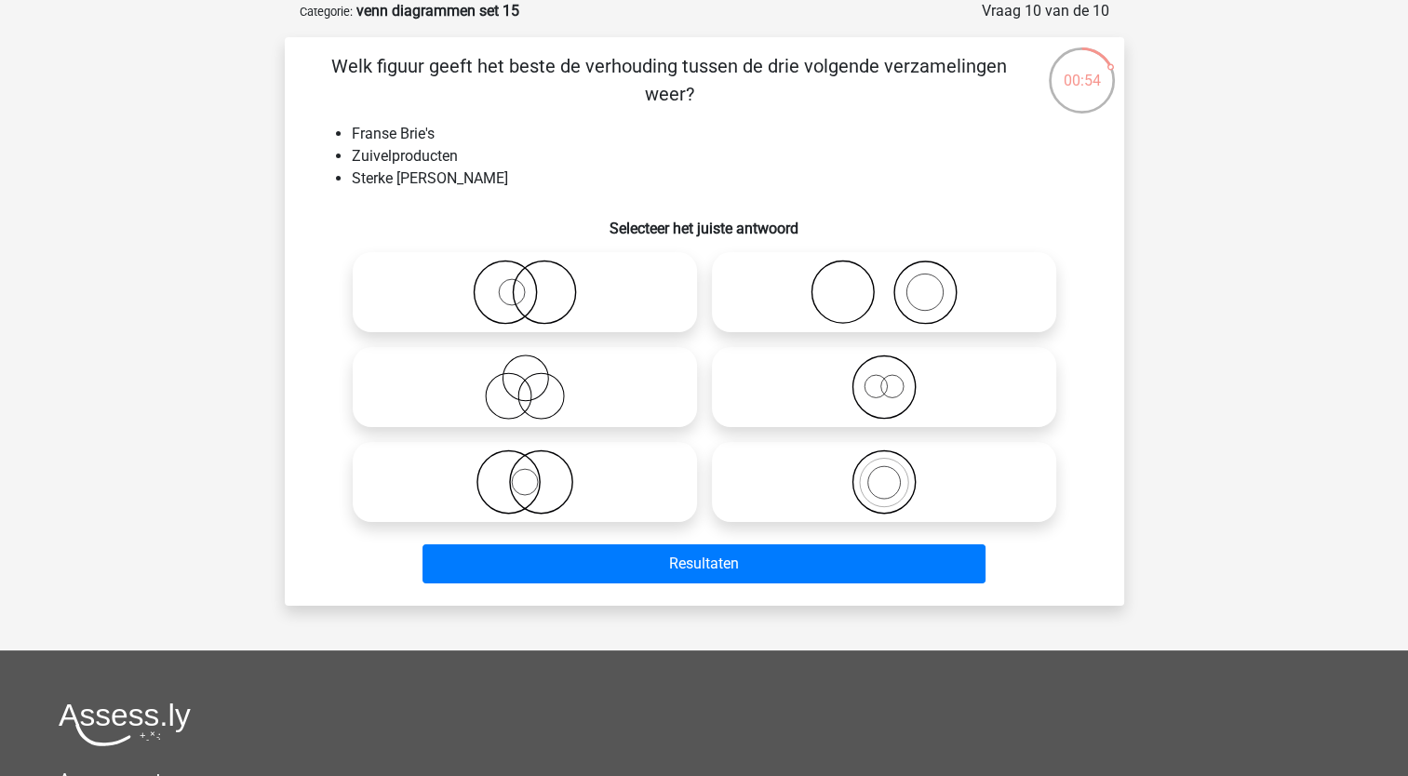
click at [890, 396] on icon at bounding box center [883, 387] width 329 height 65
click at [890, 378] on input "radio" at bounding box center [890, 372] width 12 height 12
radio input "true"
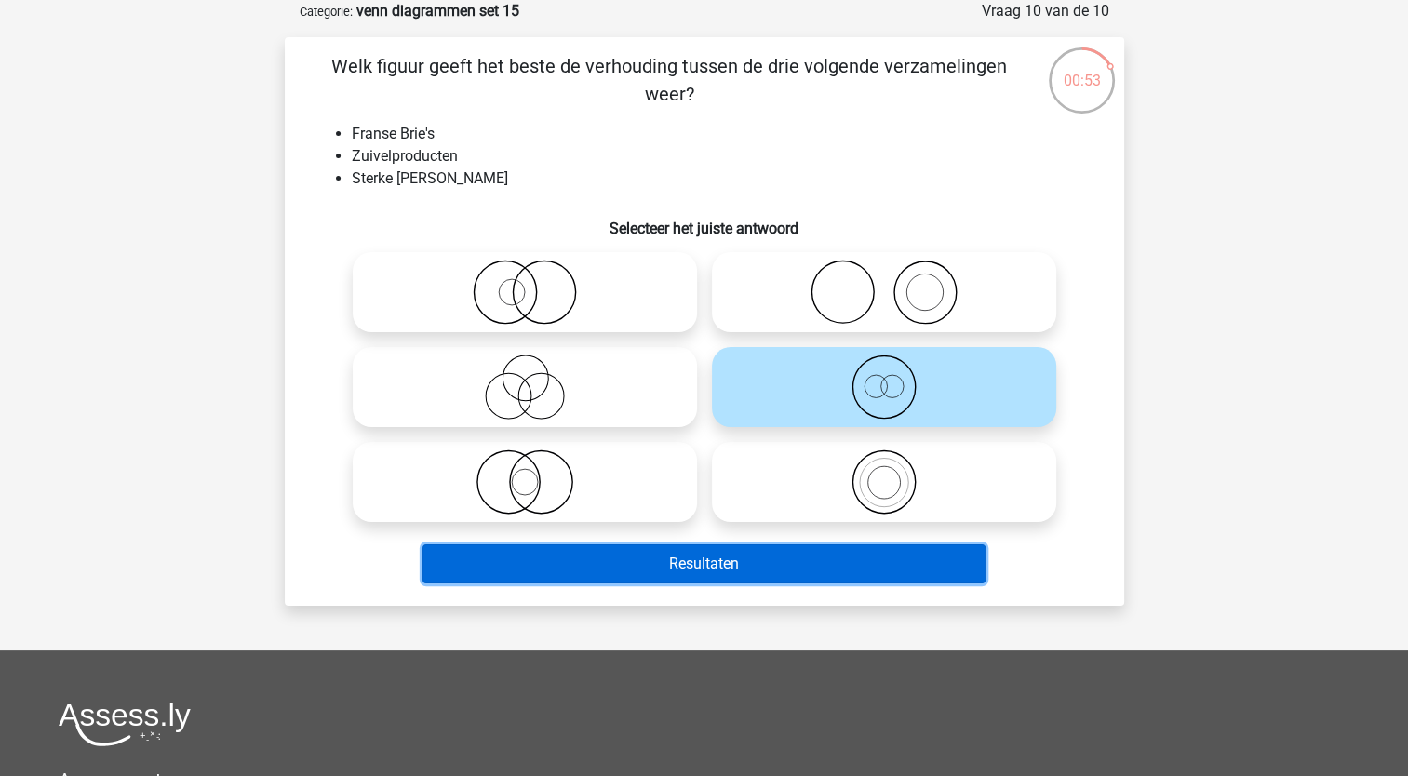
click at [715, 565] on button "Resultaten" at bounding box center [704, 563] width 563 height 39
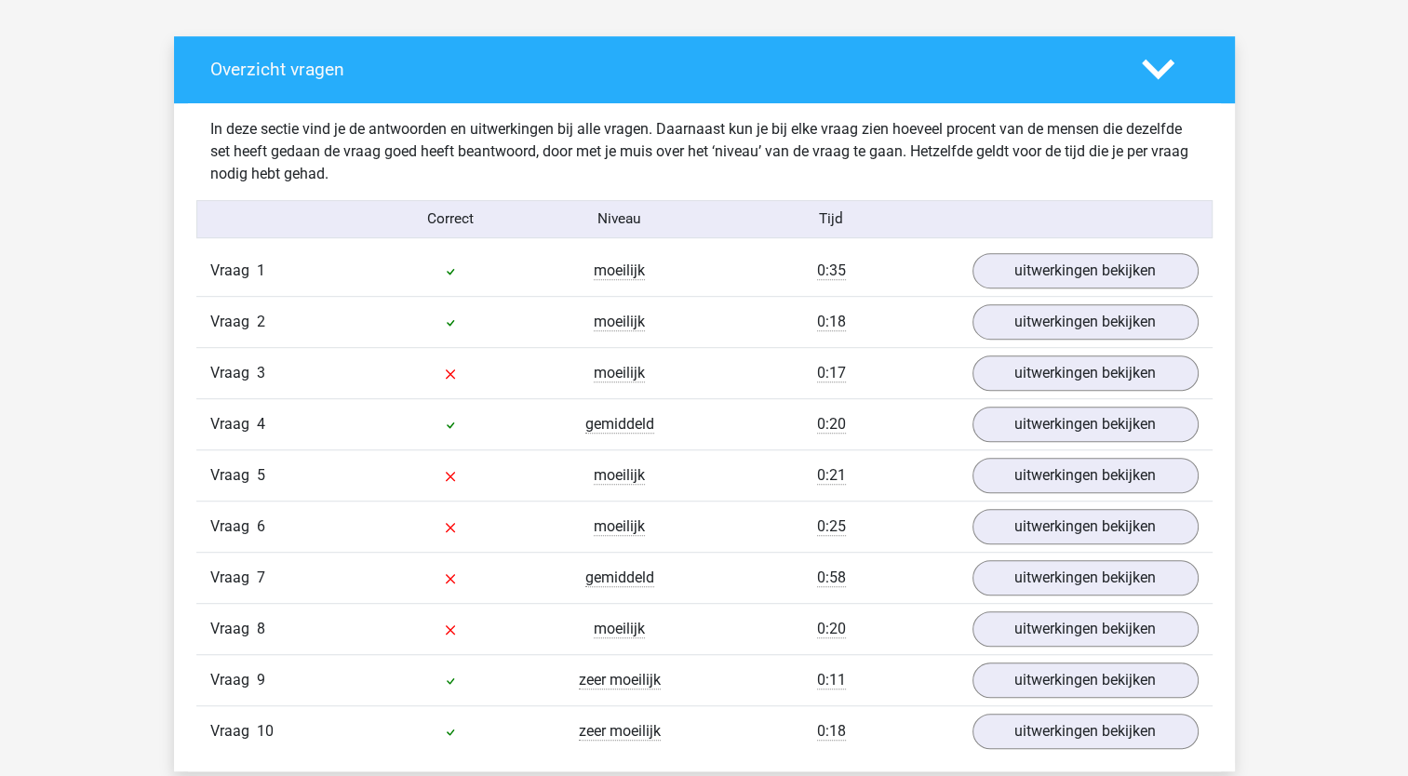
scroll to position [983, 0]
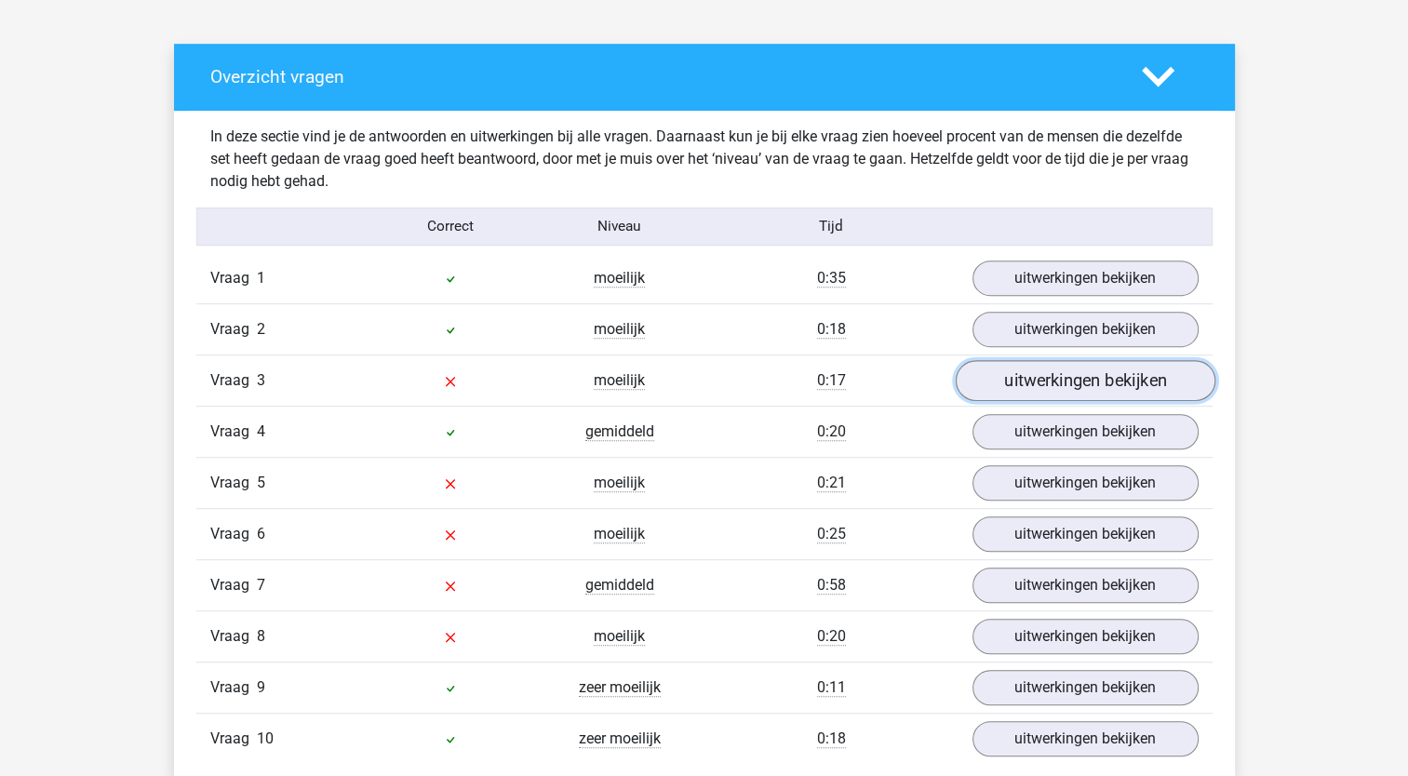
click at [1076, 382] on link "uitwerkingen bekijken" at bounding box center [1085, 380] width 260 height 41
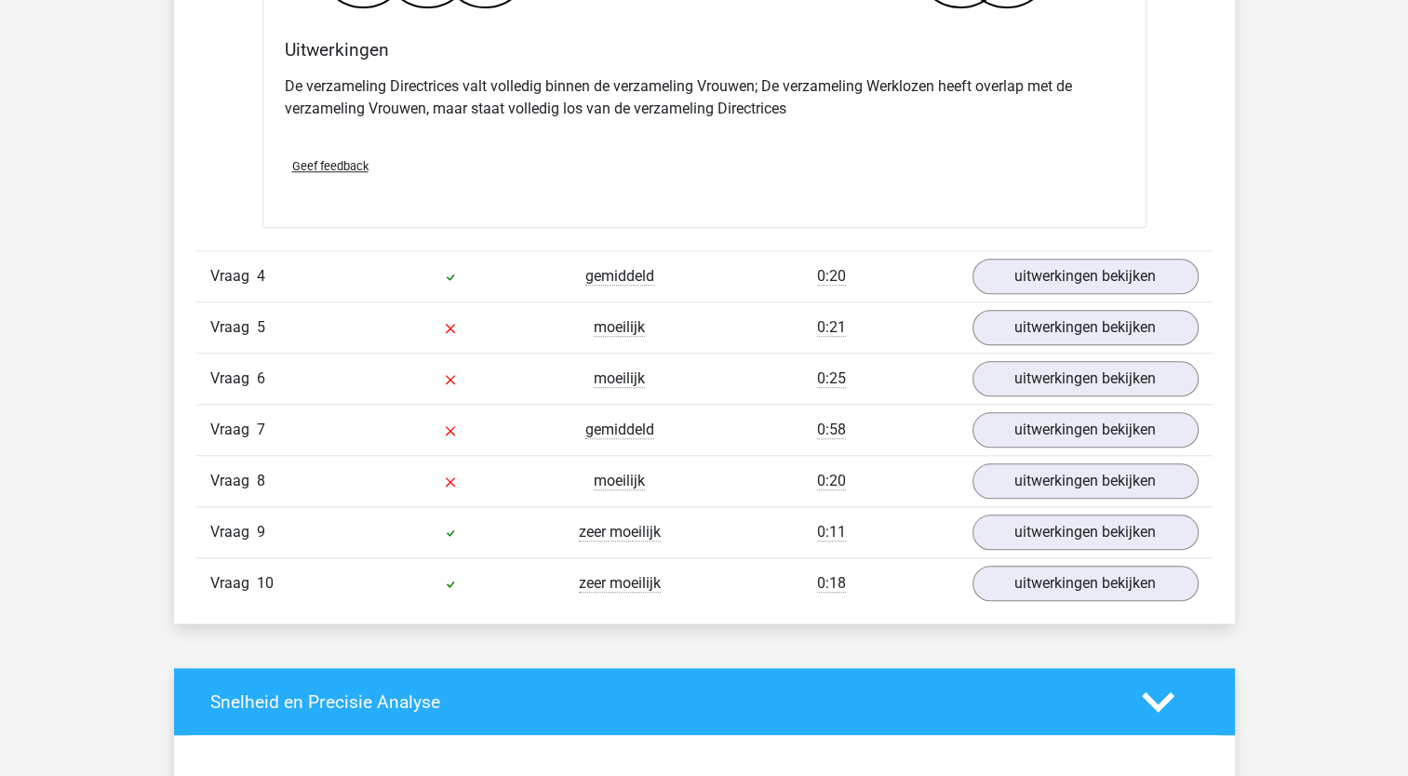
scroll to position [1858, 0]
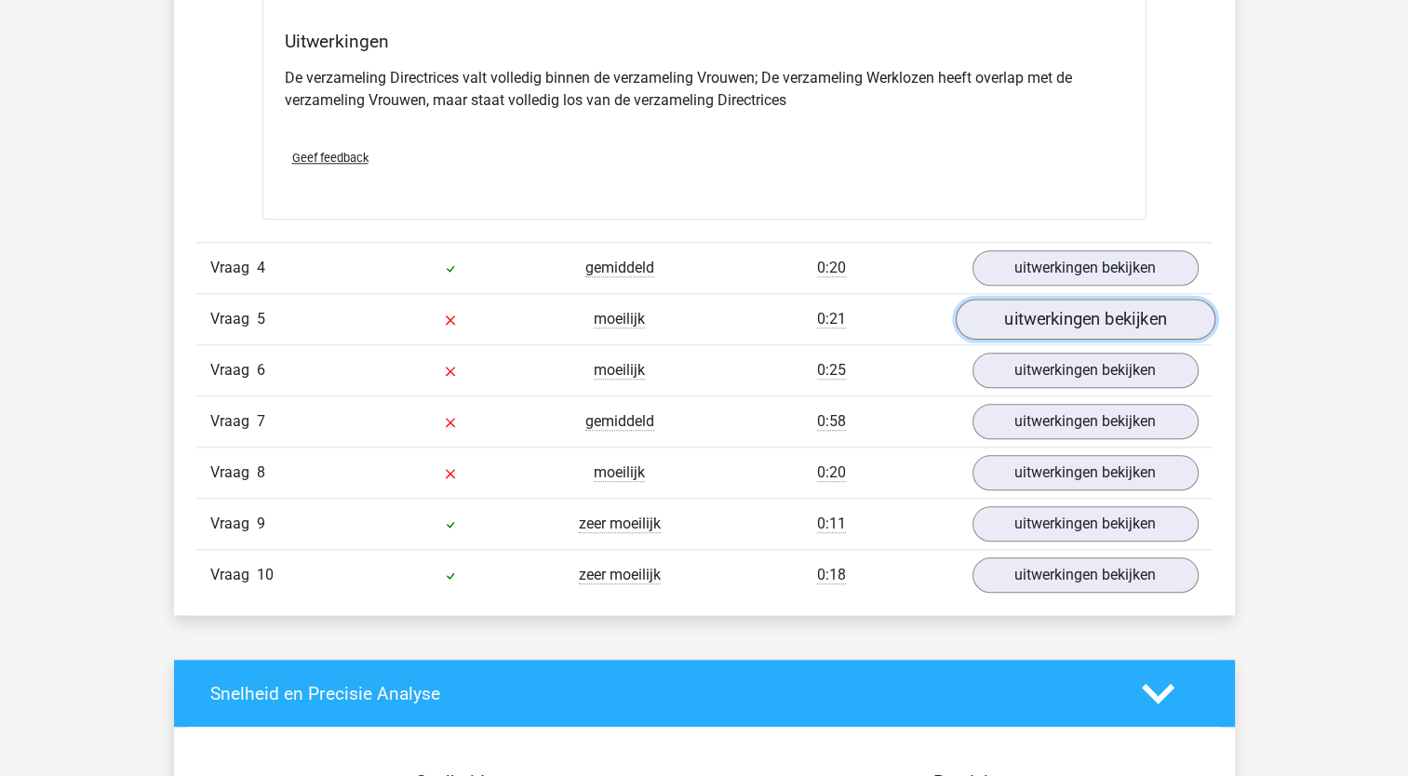
click at [1063, 318] on link "uitwerkingen bekijken" at bounding box center [1085, 319] width 260 height 41
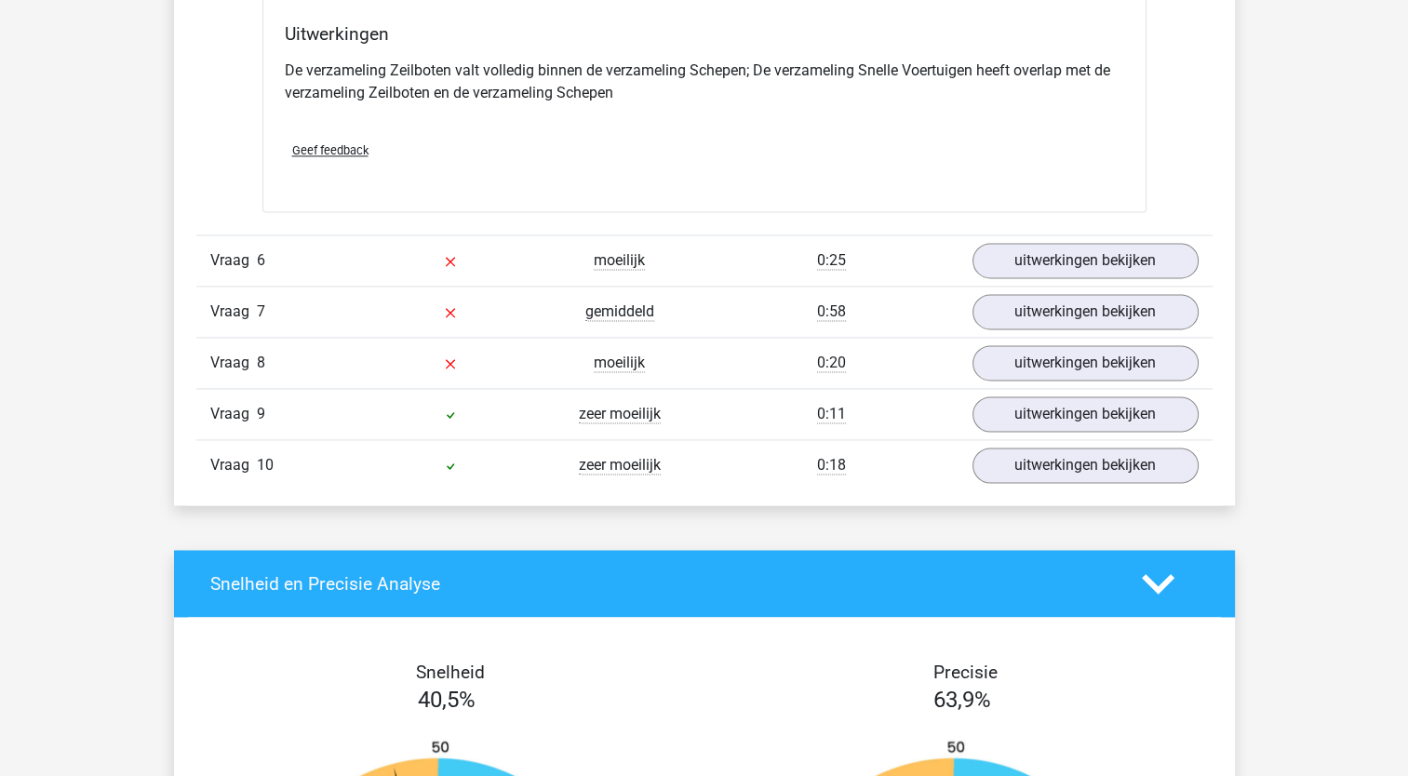
scroll to position [2664, 0]
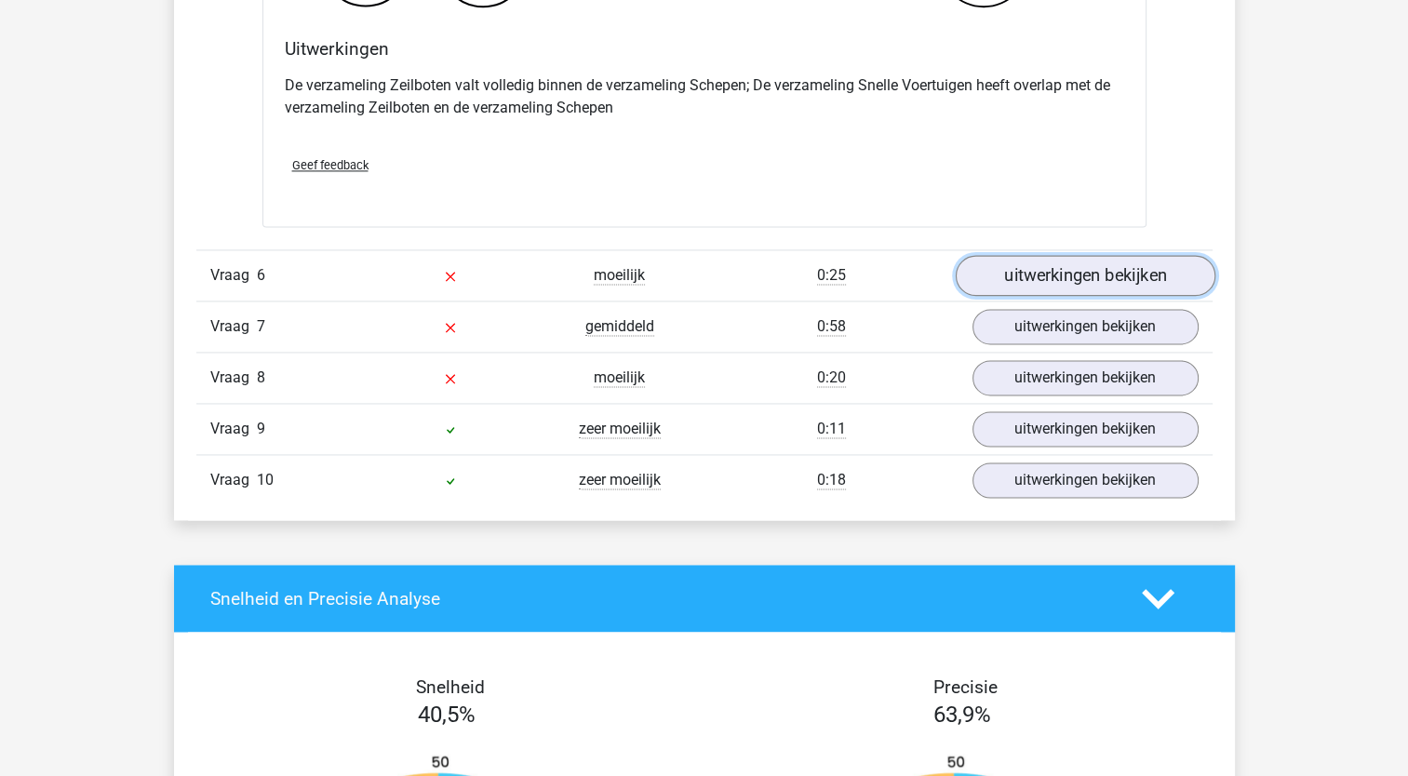
click at [1010, 272] on link "uitwerkingen bekijken" at bounding box center [1085, 276] width 260 height 41
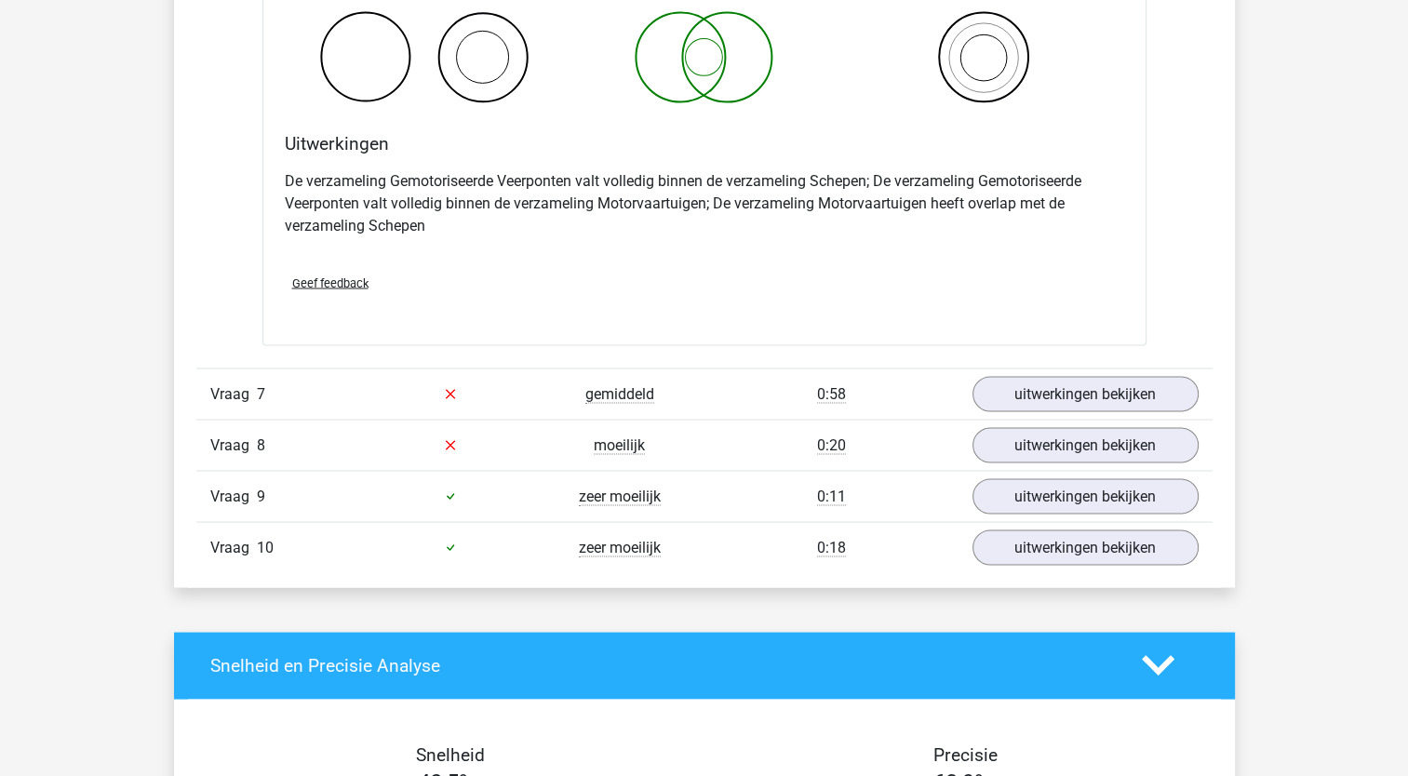
scroll to position [3359, 0]
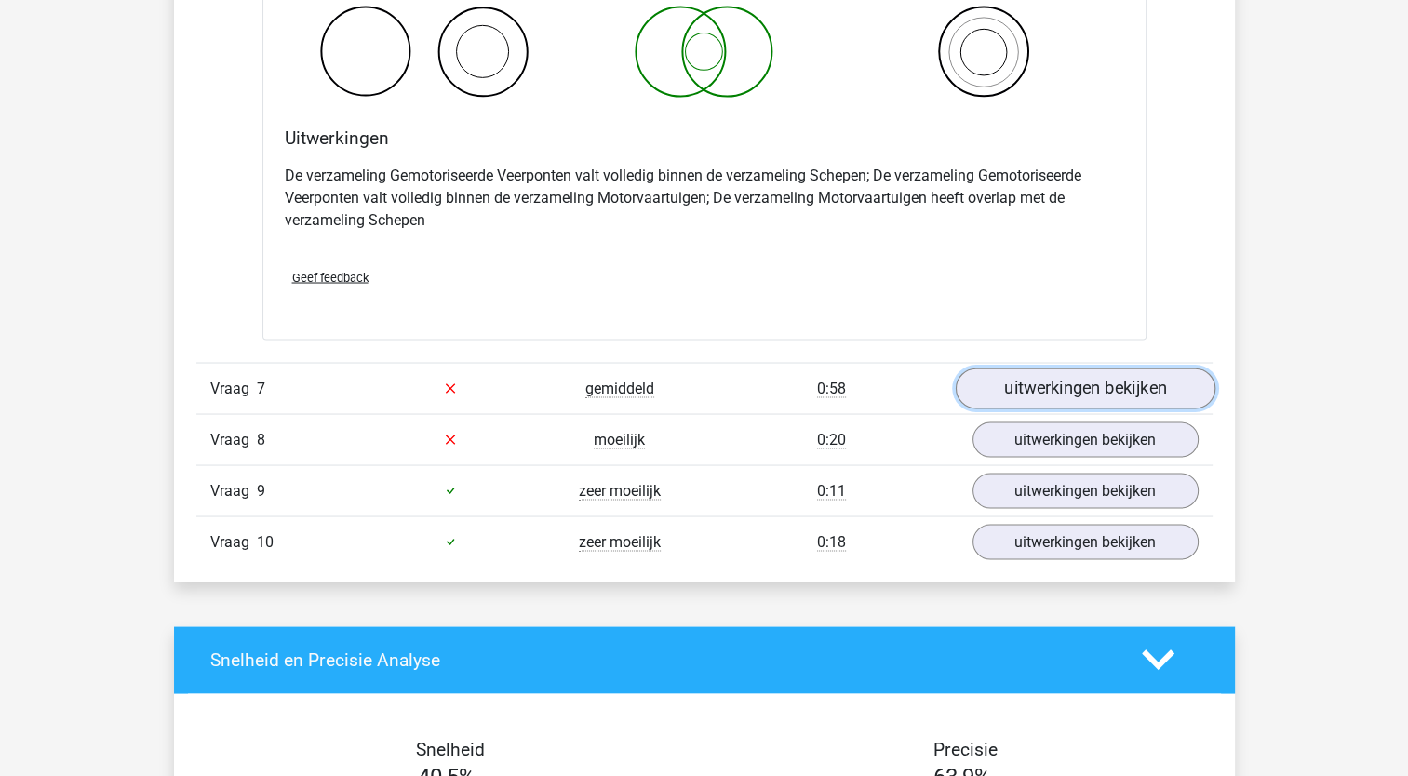
click at [1042, 370] on link "uitwerkingen bekijken" at bounding box center [1085, 388] width 260 height 41
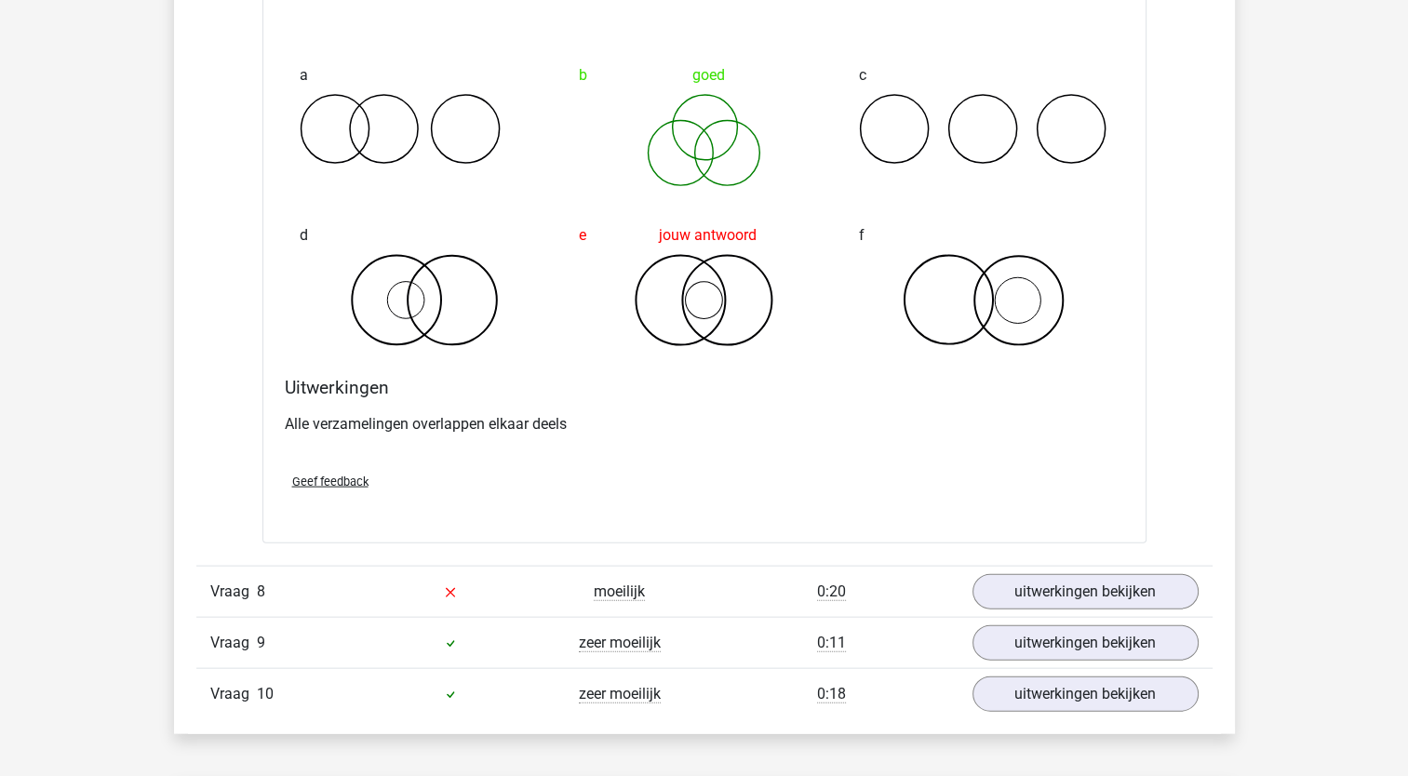
scroll to position [3984, 0]
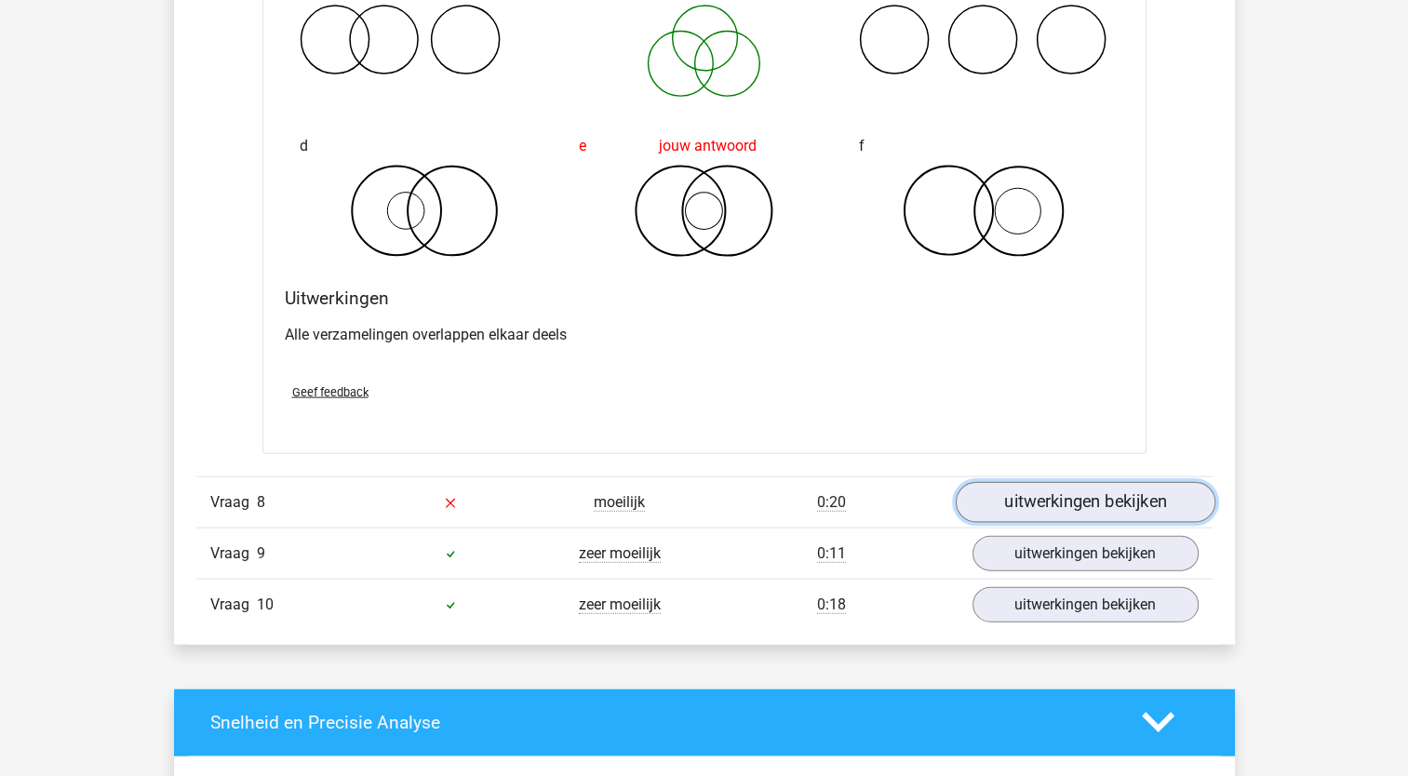
click at [1128, 501] on link "uitwerkingen bekijken" at bounding box center [1085, 502] width 260 height 41
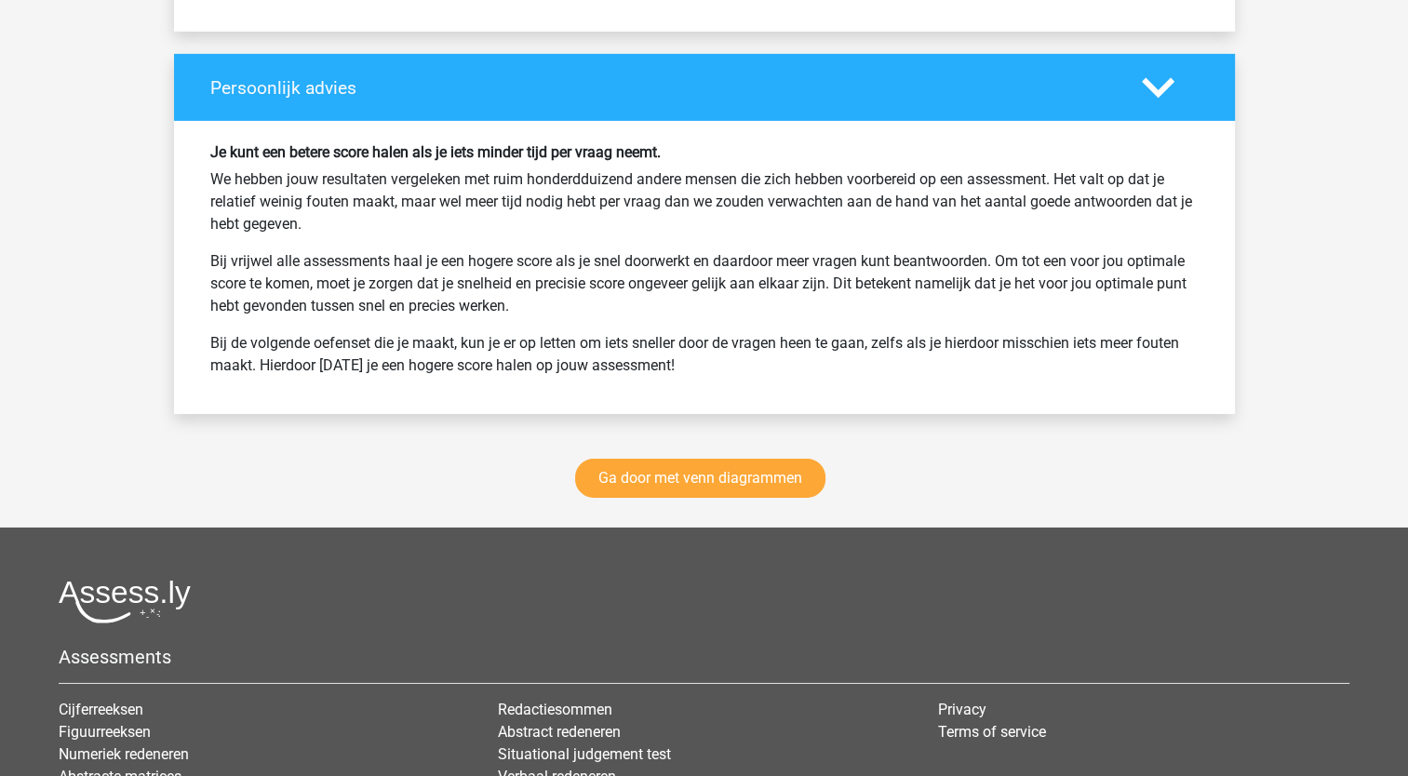
scroll to position [5958, 0]
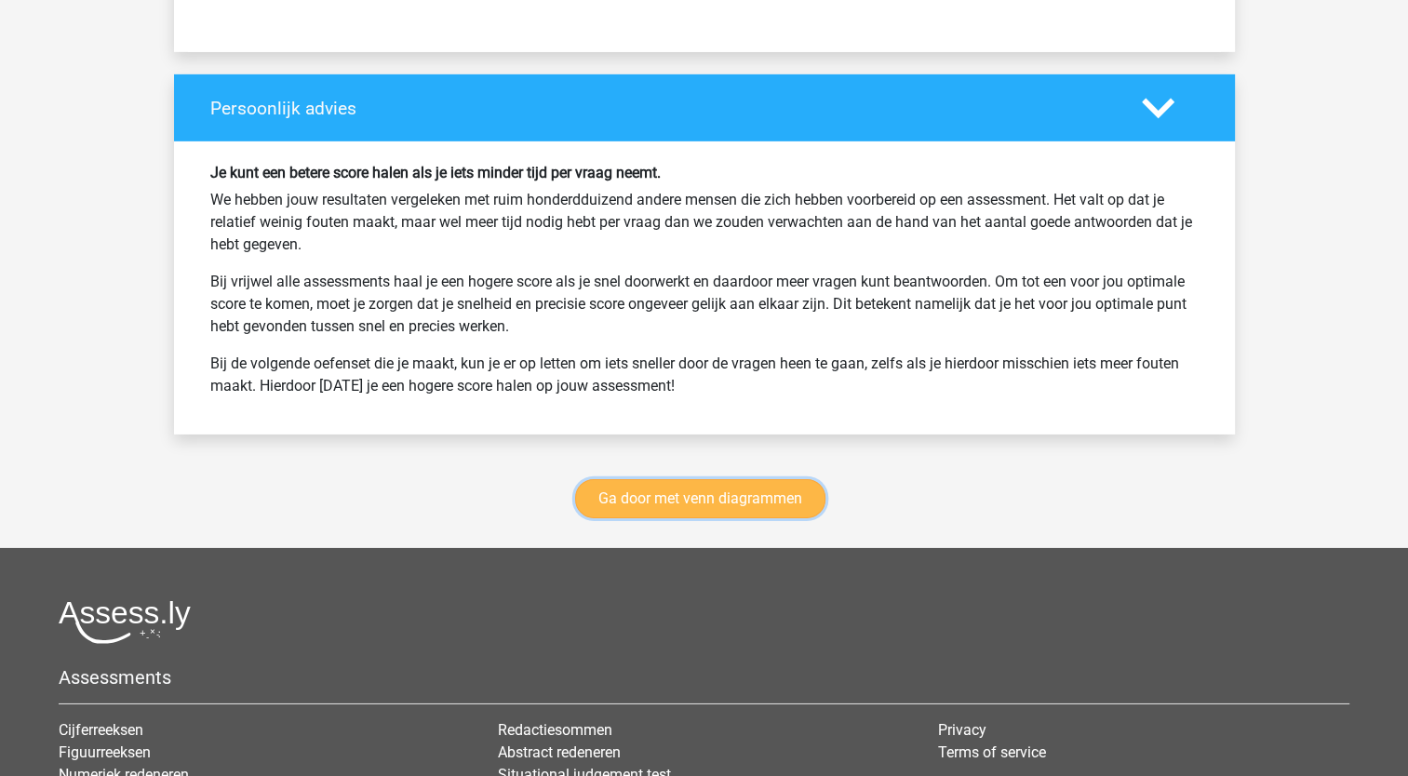
click at [676, 490] on link "Ga door met venn diagrammen" at bounding box center [700, 498] width 250 height 39
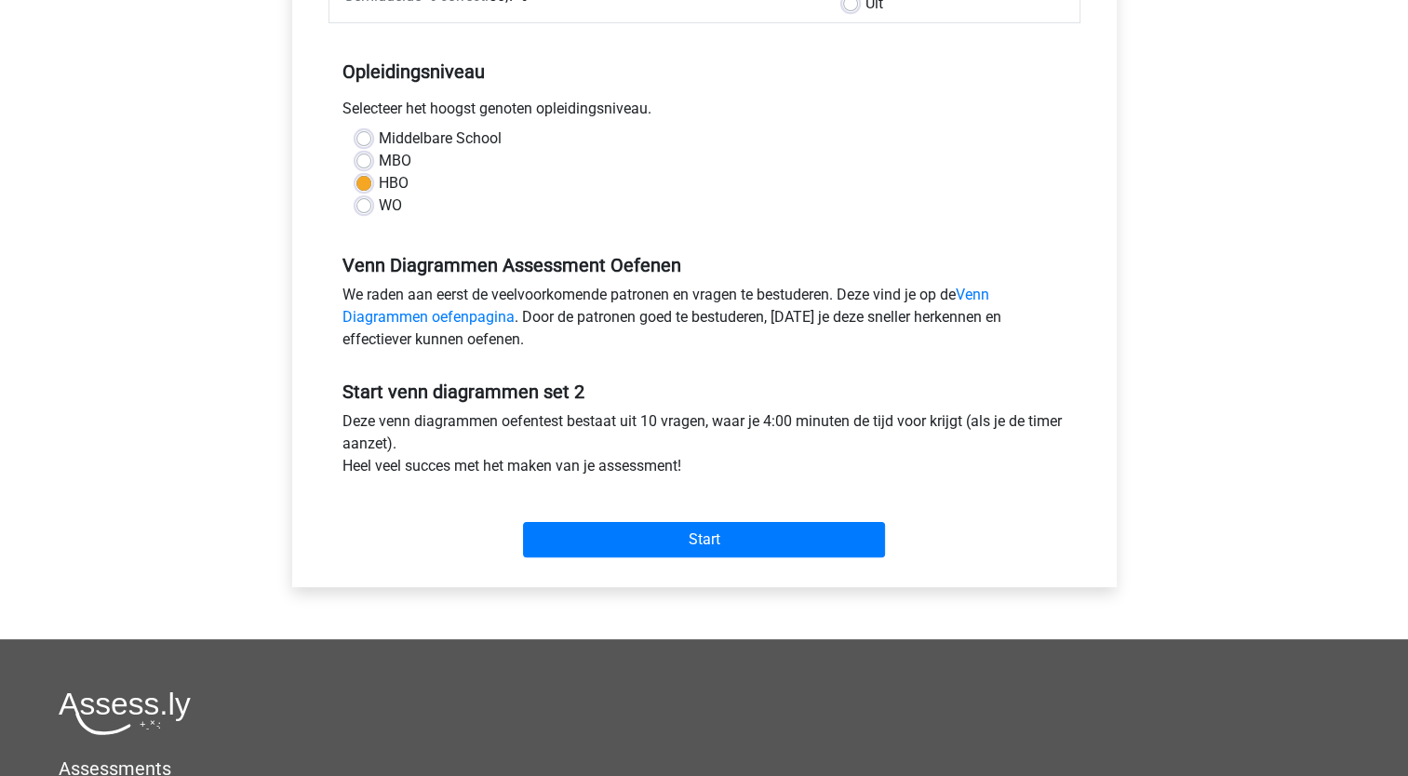
scroll to position [348, 0]
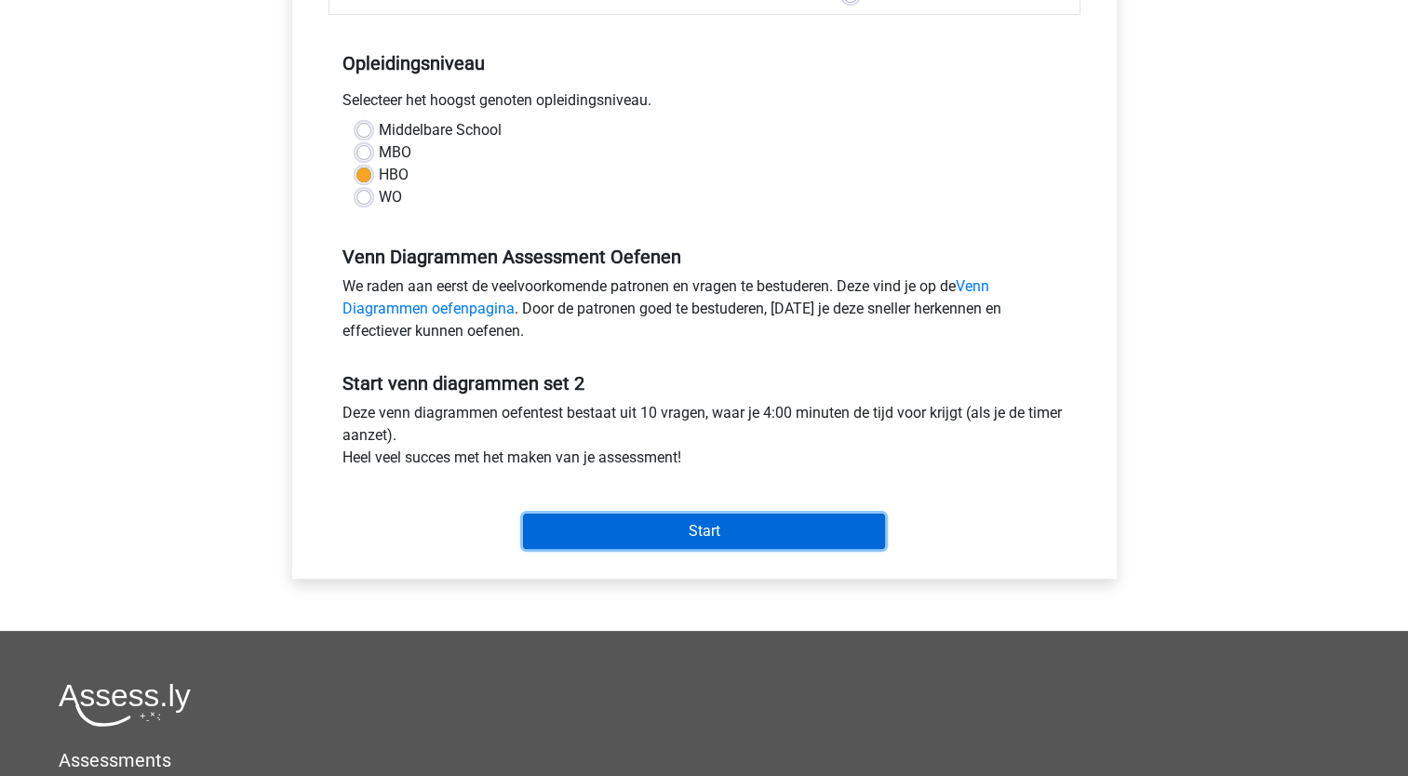
click at [711, 533] on input "Start" at bounding box center [704, 531] width 362 height 35
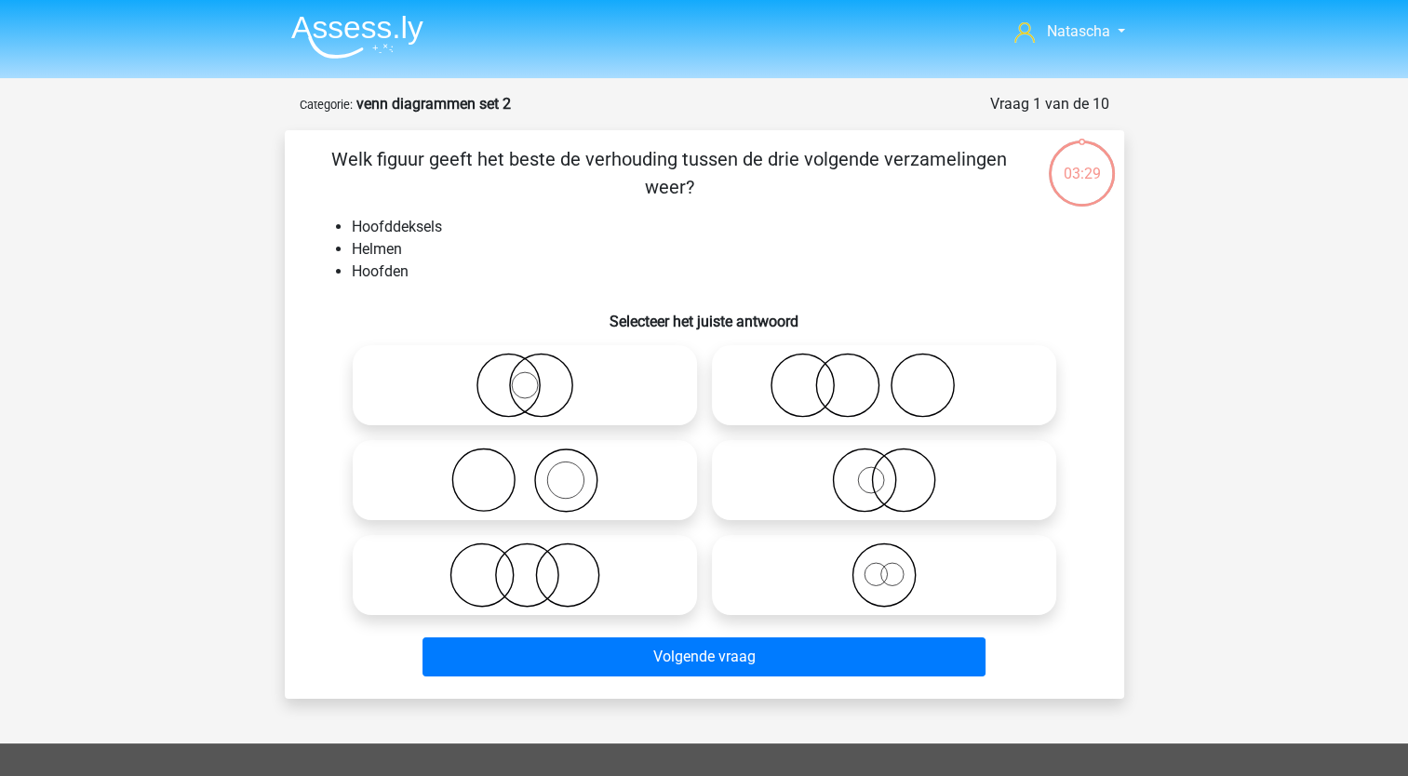
click at [808, 523] on div at bounding box center [884, 480] width 359 height 95
click at [852, 479] on icon at bounding box center [883, 480] width 329 height 65
click at [884, 471] on input "radio" at bounding box center [890, 465] width 12 height 12
radio input "true"
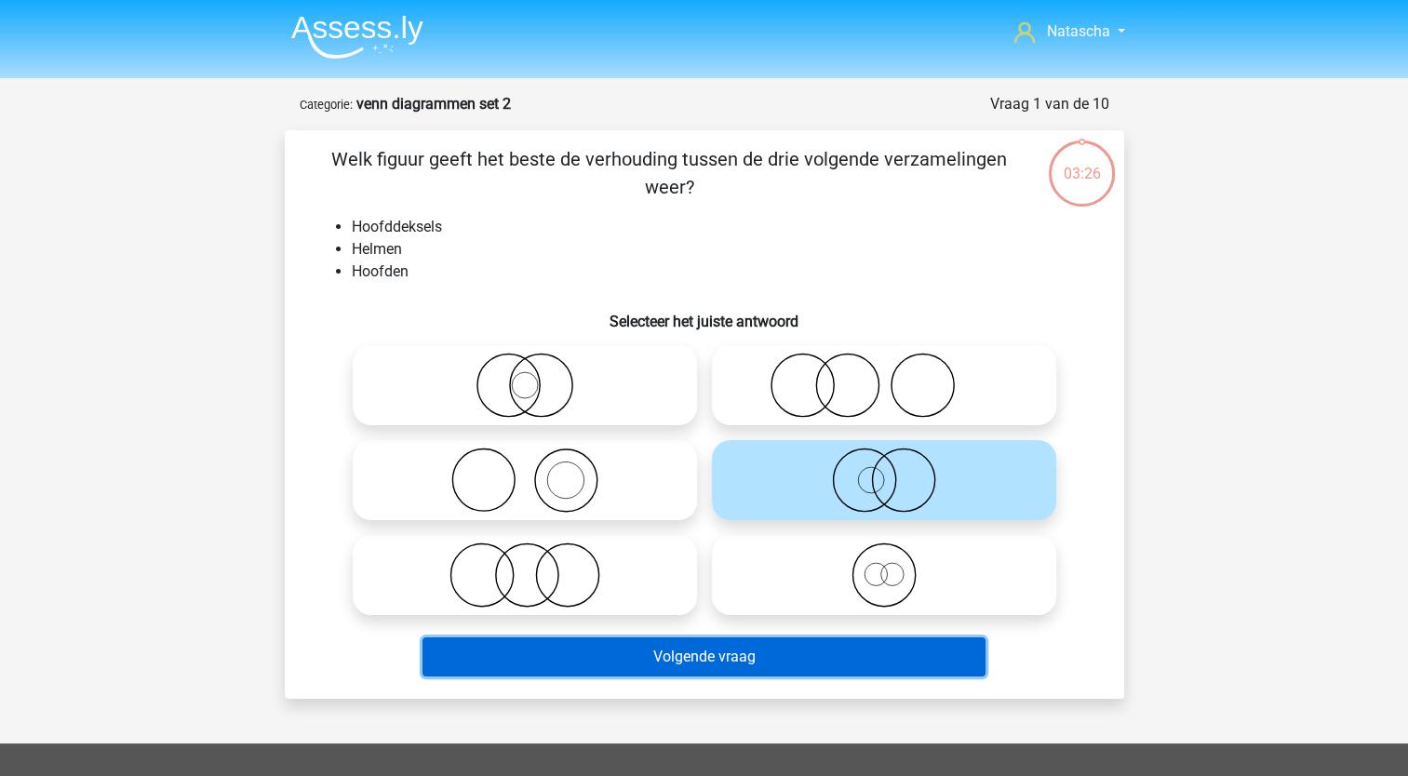
click at [610, 656] on button "Volgende vraag" at bounding box center [704, 656] width 563 height 39
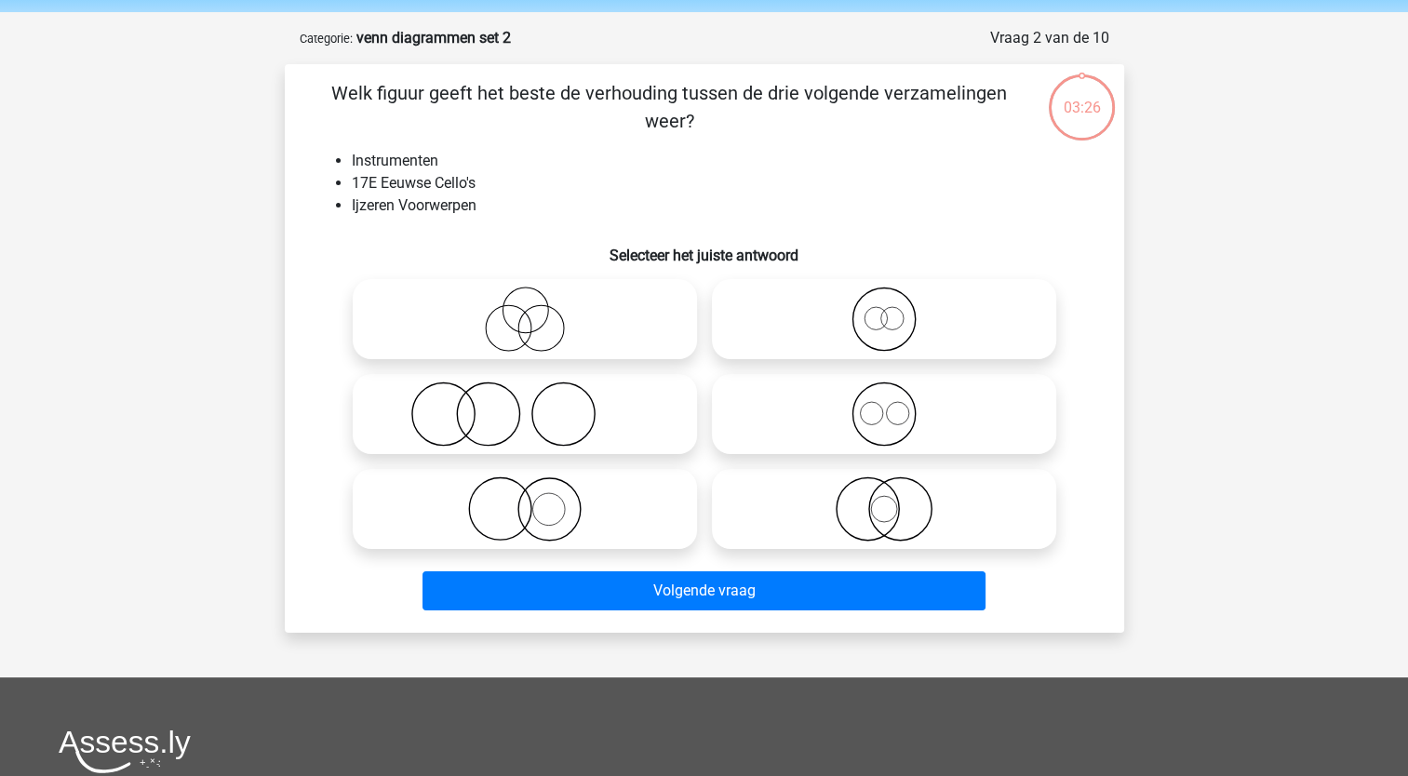
scroll to position [93, 0]
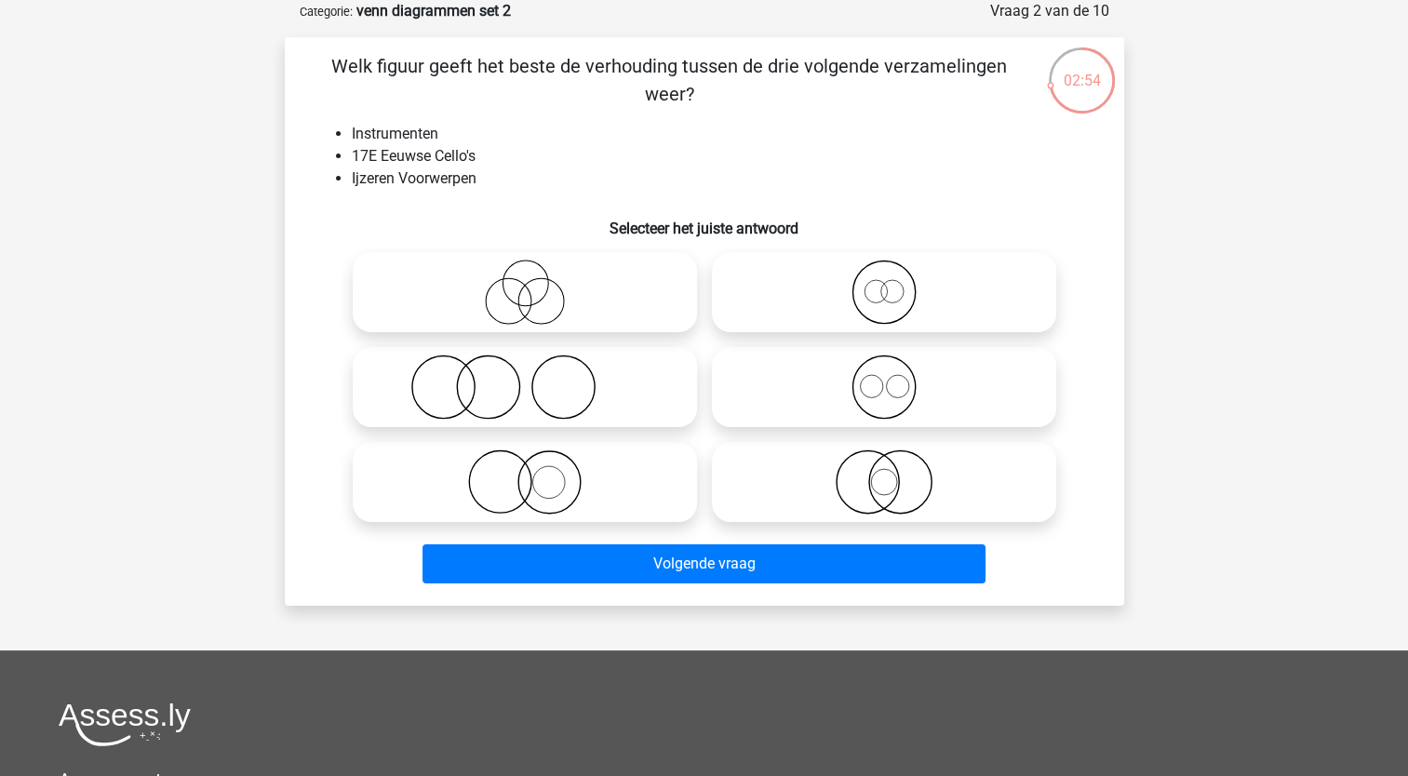
click at [539, 463] on icon at bounding box center [524, 482] width 329 height 65
click at [537, 463] on input "radio" at bounding box center [531, 467] width 12 height 12
radio input "true"
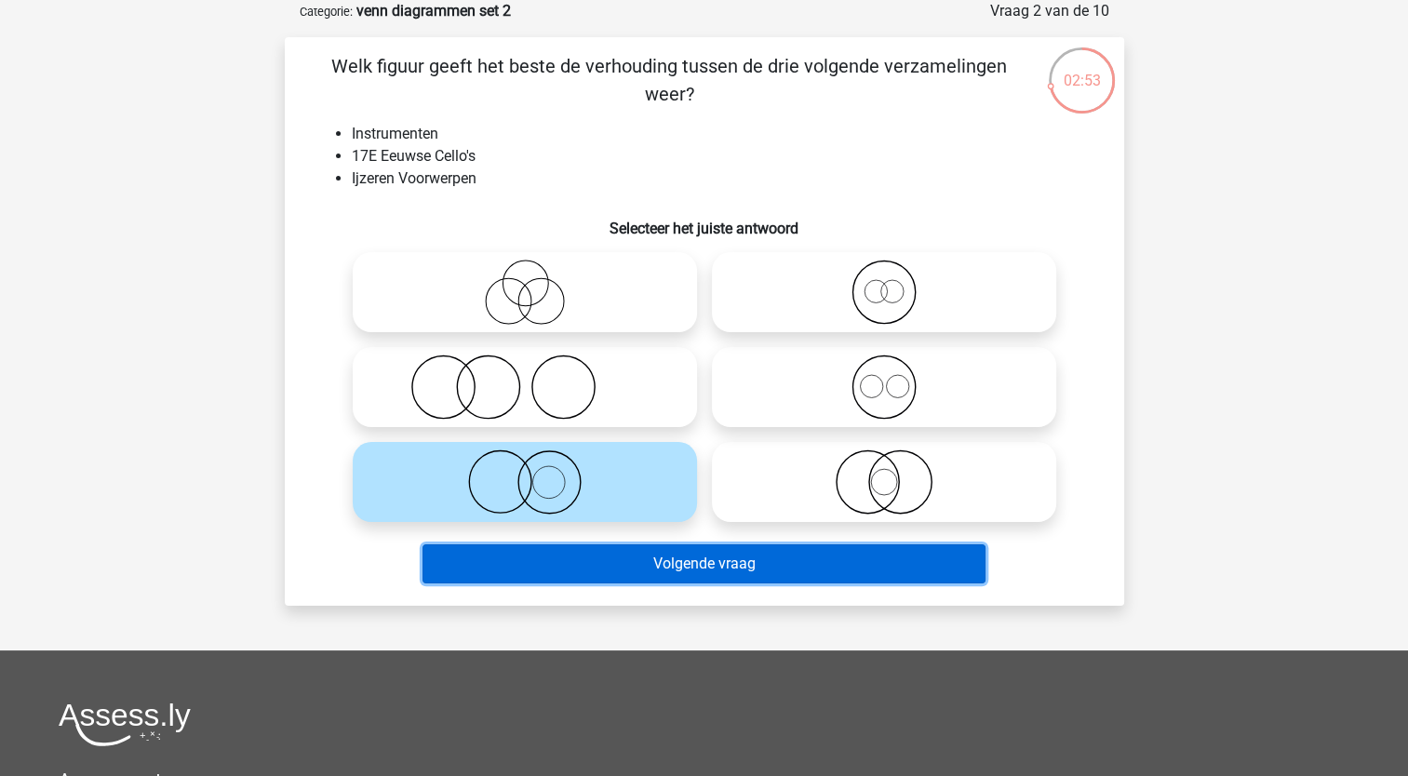
click at [485, 570] on button "Volgende vraag" at bounding box center [704, 563] width 563 height 39
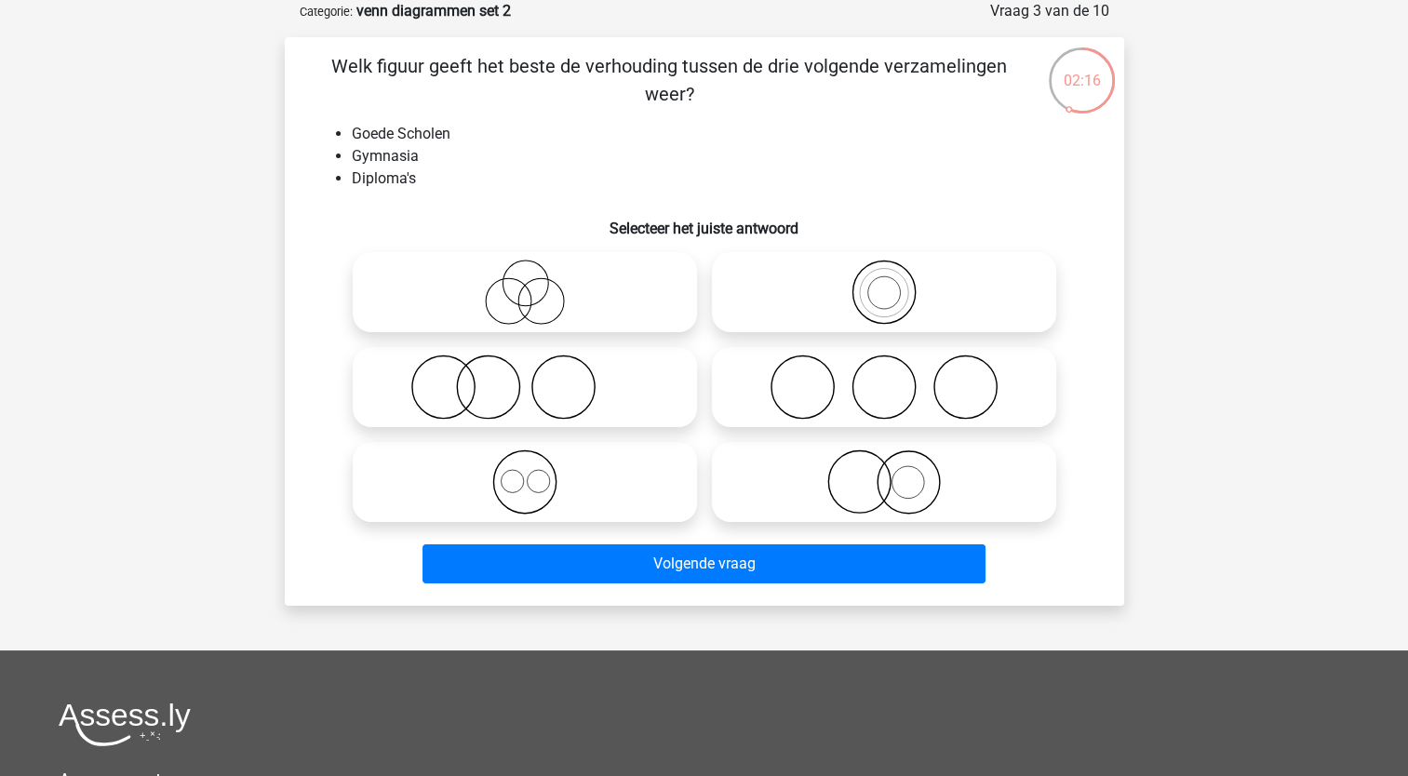
click at [487, 392] on icon at bounding box center [524, 387] width 329 height 65
click at [525, 378] on input "radio" at bounding box center [531, 372] width 12 height 12
radio input "true"
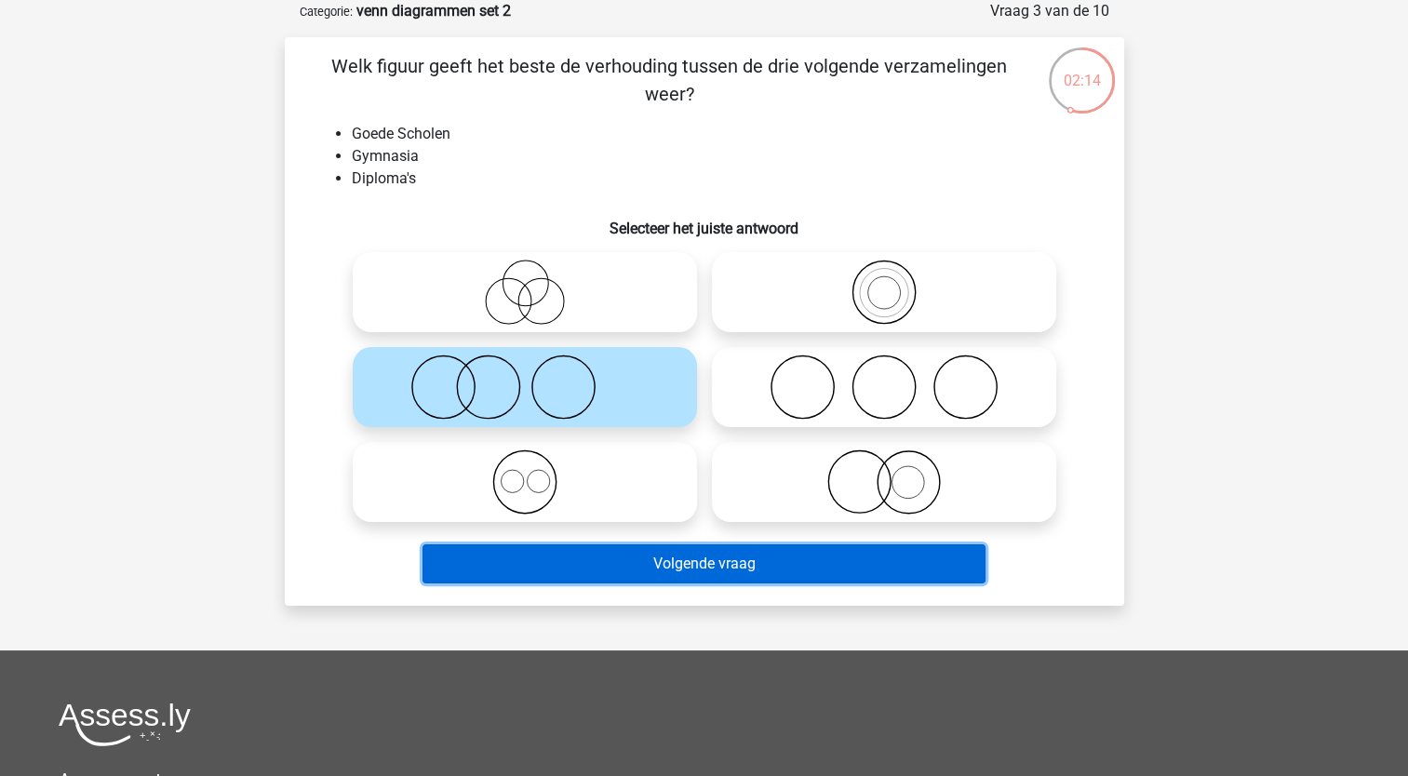
click at [522, 560] on button "Volgende vraag" at bounding box center [704, 563] width 563 height 39
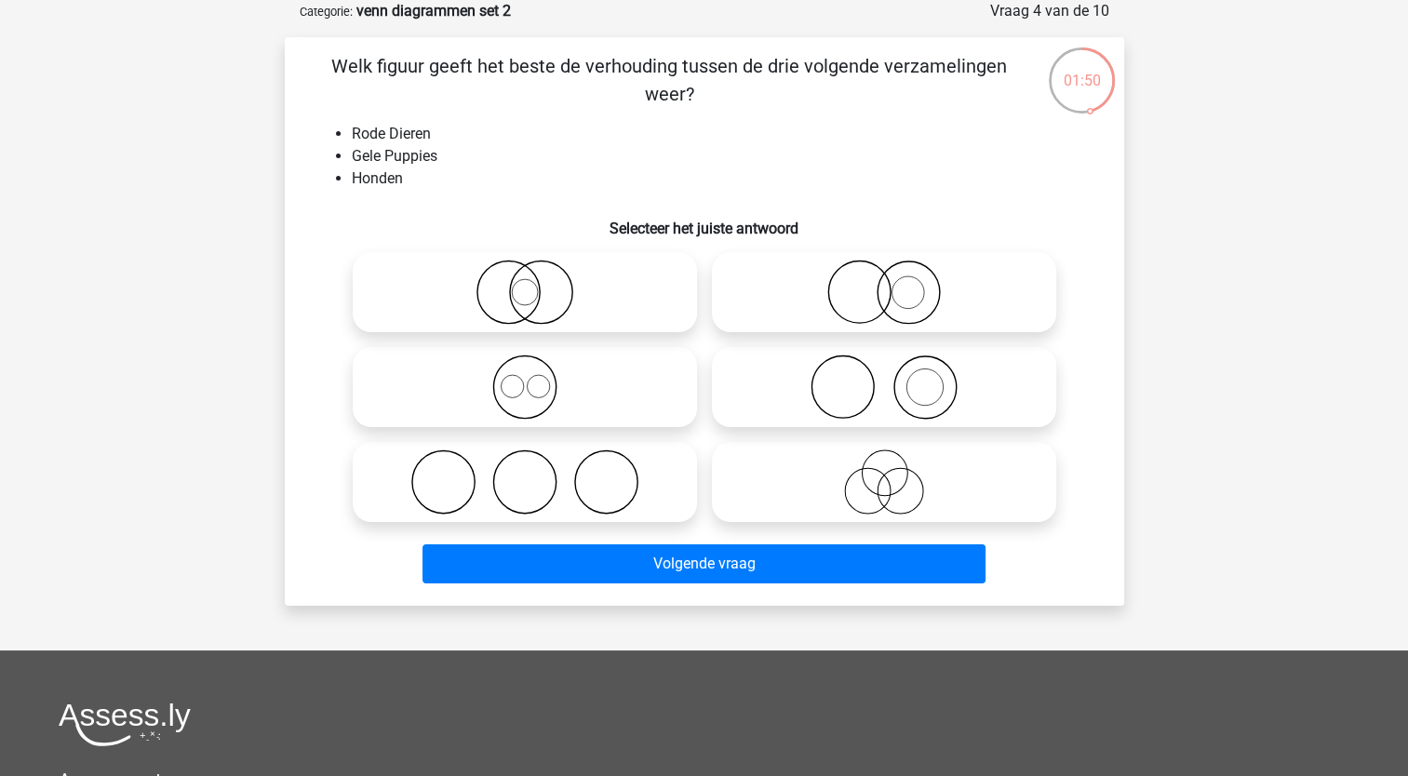
click at [856, 289] on icon at bounding box center [883, 292] width 329 height 65
click at [884, 283] on input "radio" at bounding box center [890, 277] width 12 height 12
radio input "true"
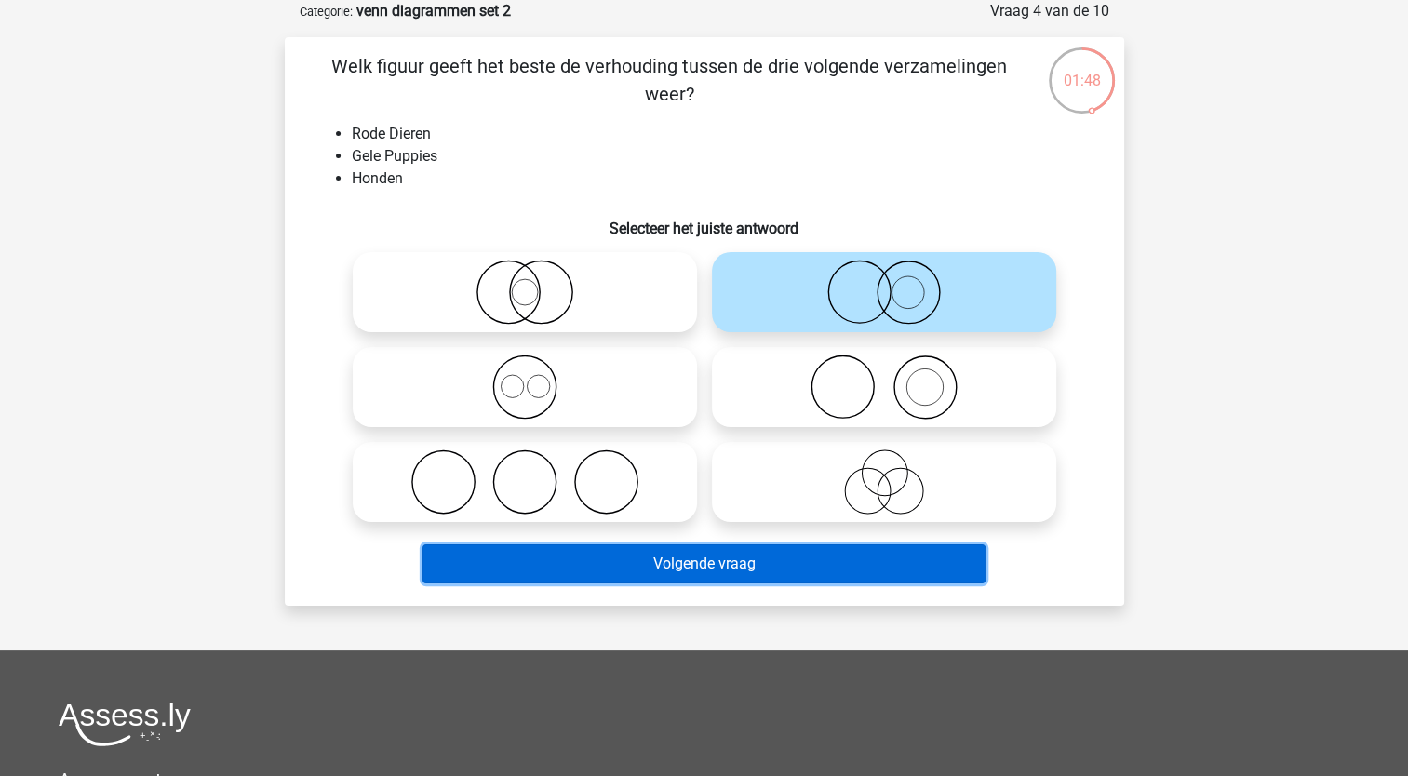
click at [605, 564] on button "Volgende vraag" at bounding box center [704, 563] width 563 height 39
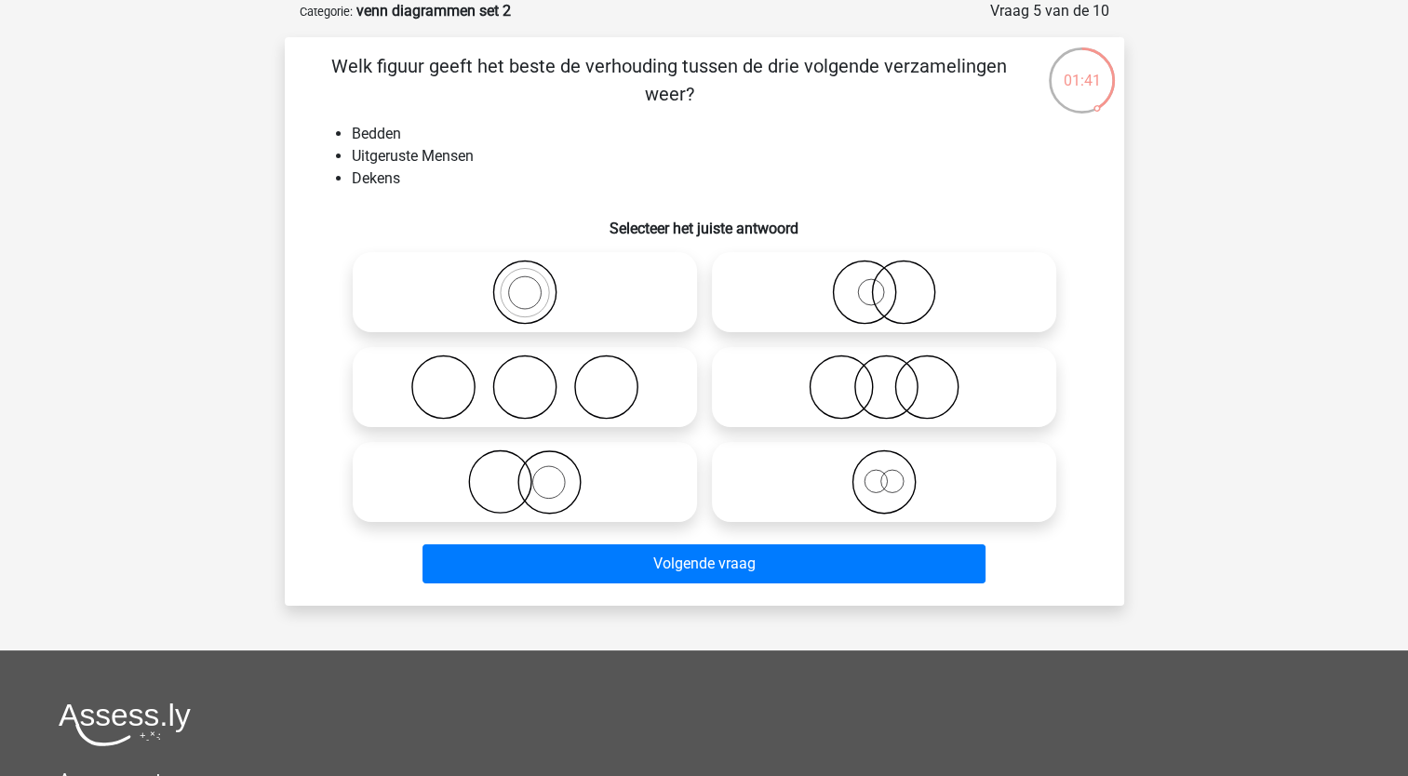
click at [564, 406] on icon at bounding box center [524, 387] width 329 height 65
click at [537, 378] on input "radio" at bounding box center [531, 372] width 12 height 12
radio input "true"
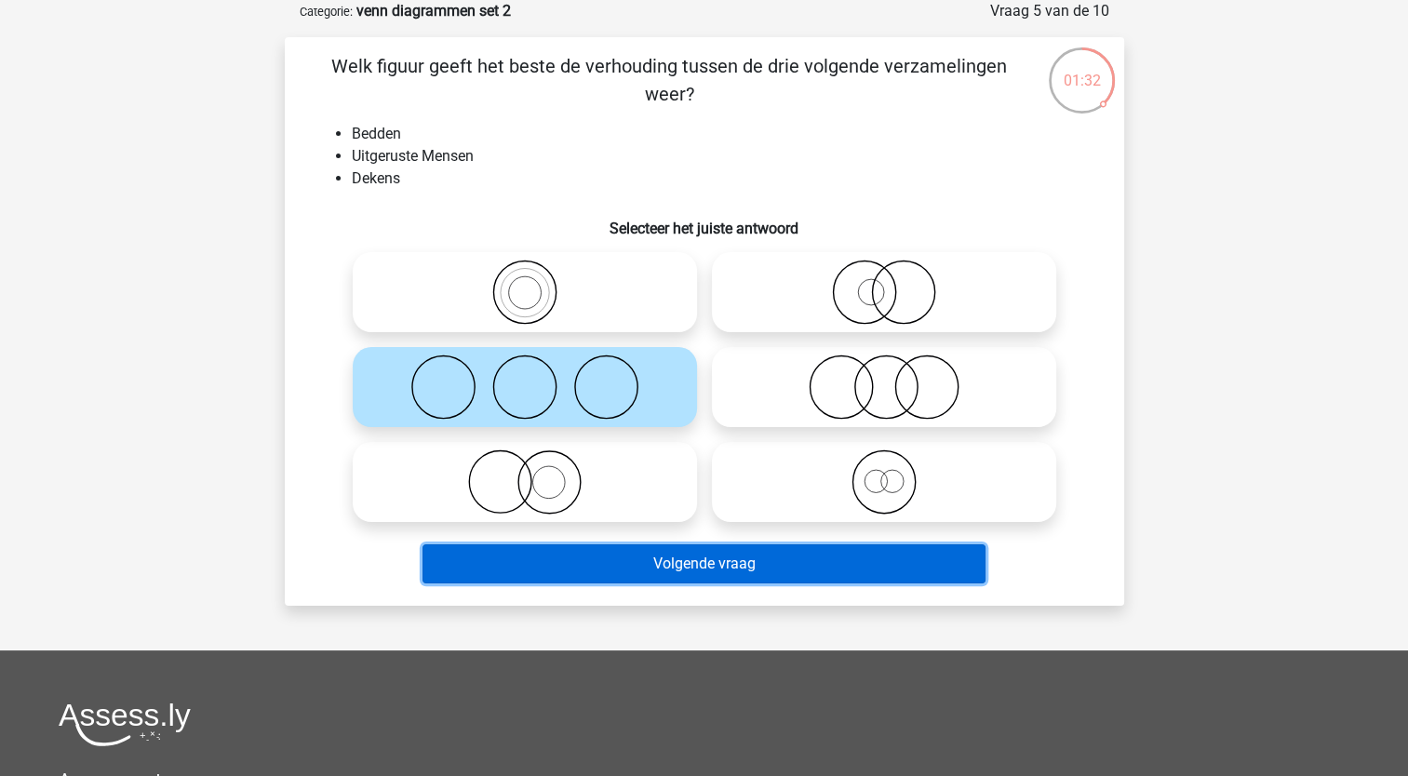
click at [505, 562] on button "Volgende vraag" at bounding box center [704, 563] width 563 height 39
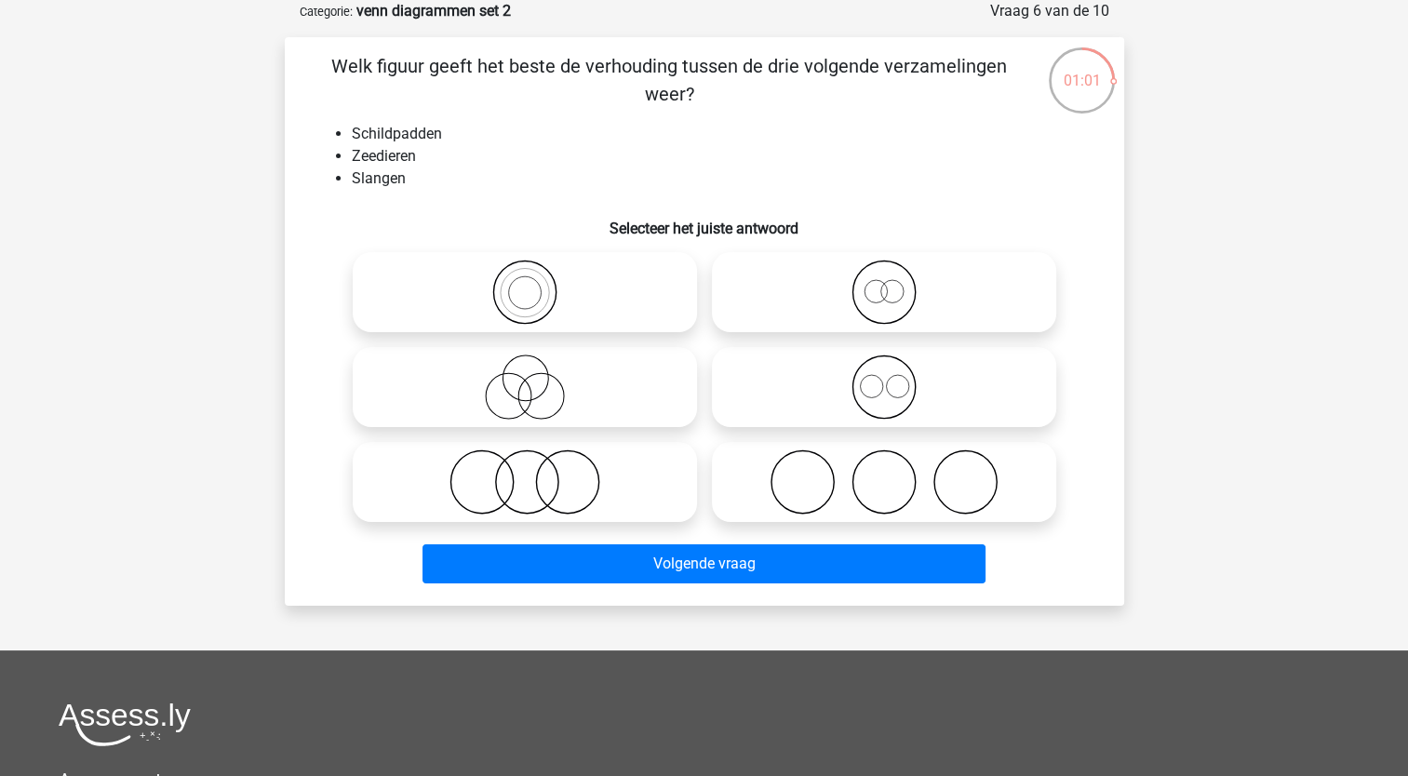
click at [518, 482] on icon at bounding box center [524, 482] width 329 height 65
click at [525, 473] on input "radio" at bounding box center [531, 467] width 12 height 12
radio input "true"
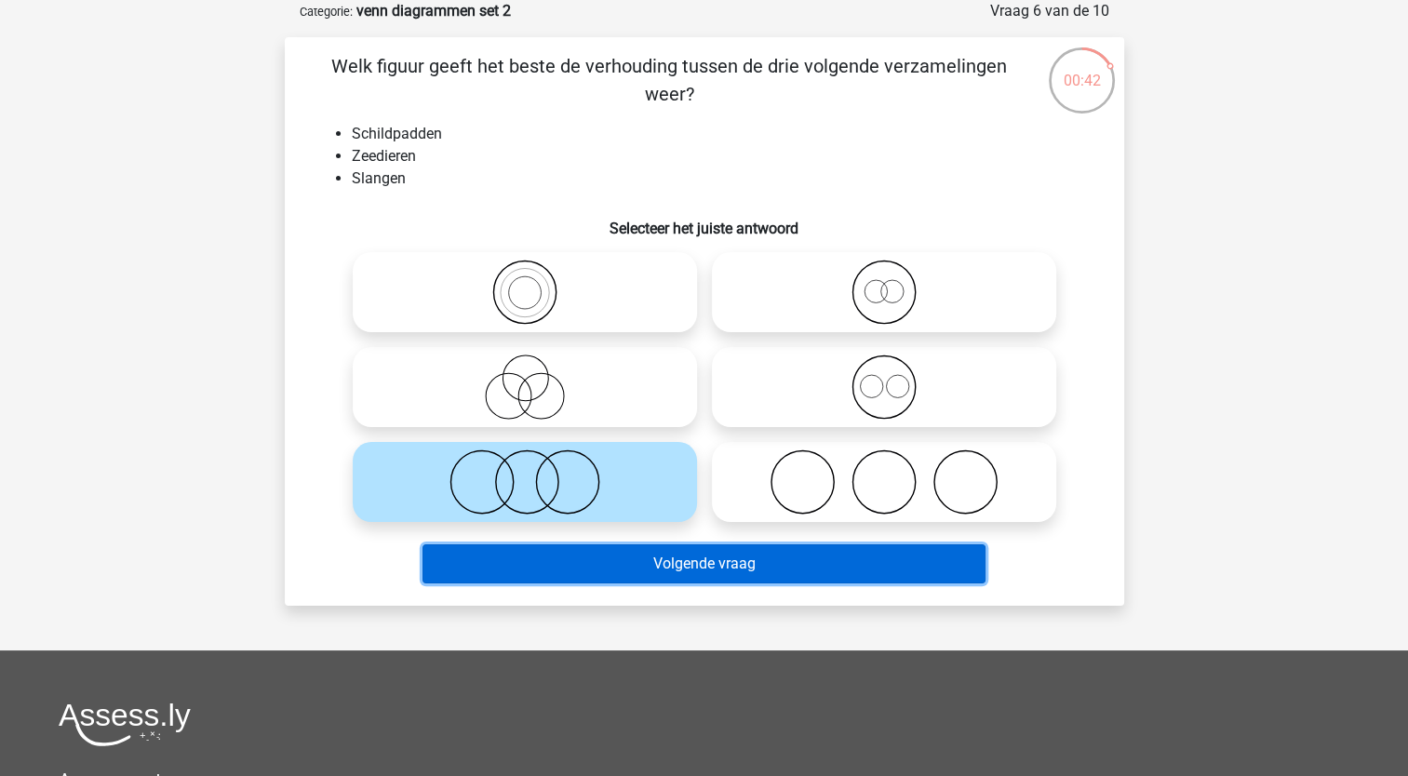
click at [504, 580] on button "Volgende vraag" at bounding box center [704, 563] width 563 height 39
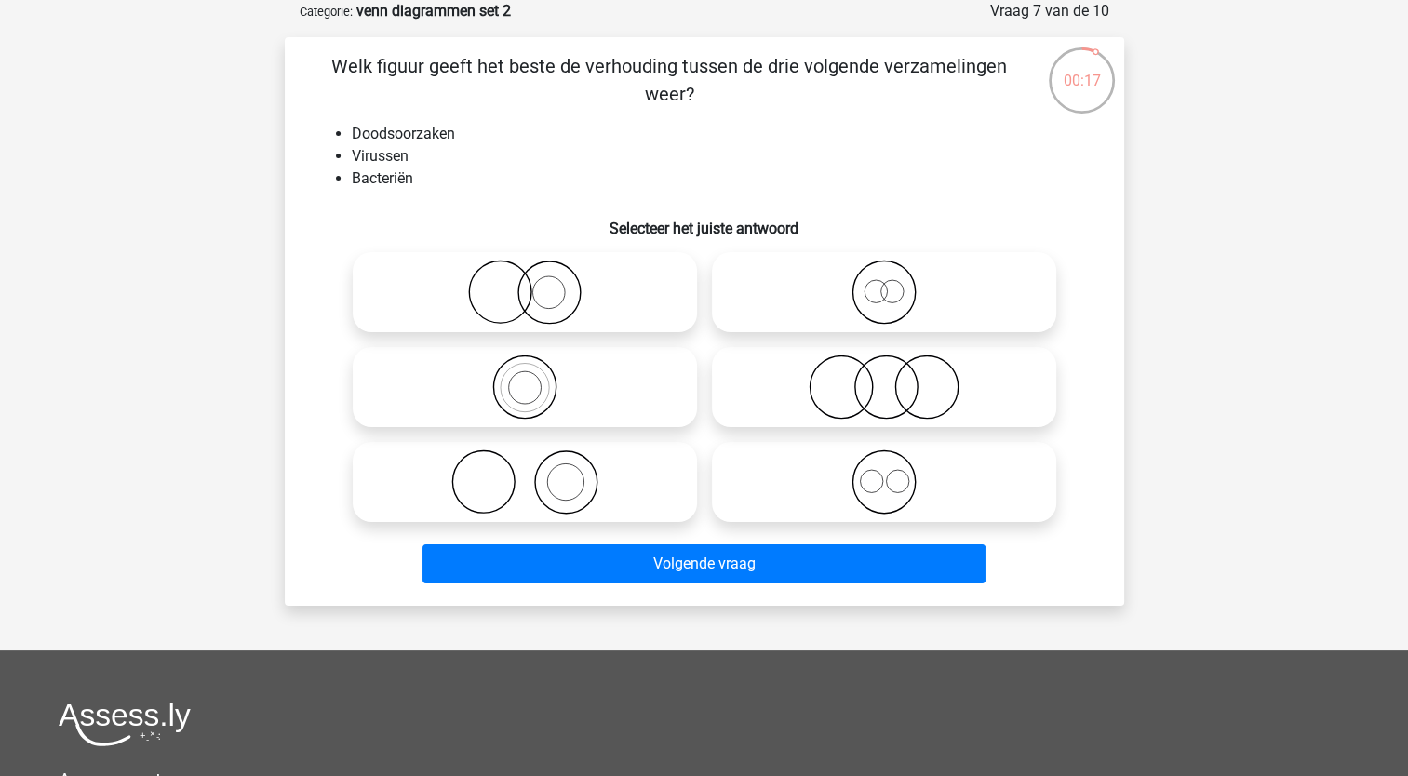
click at [807, 404] on icon at bounding box center [883, 387] width 329 height 65
click at [884, 378] on input "radio" at bounding box center [890, 372] width 12 height 12
radio input "true"
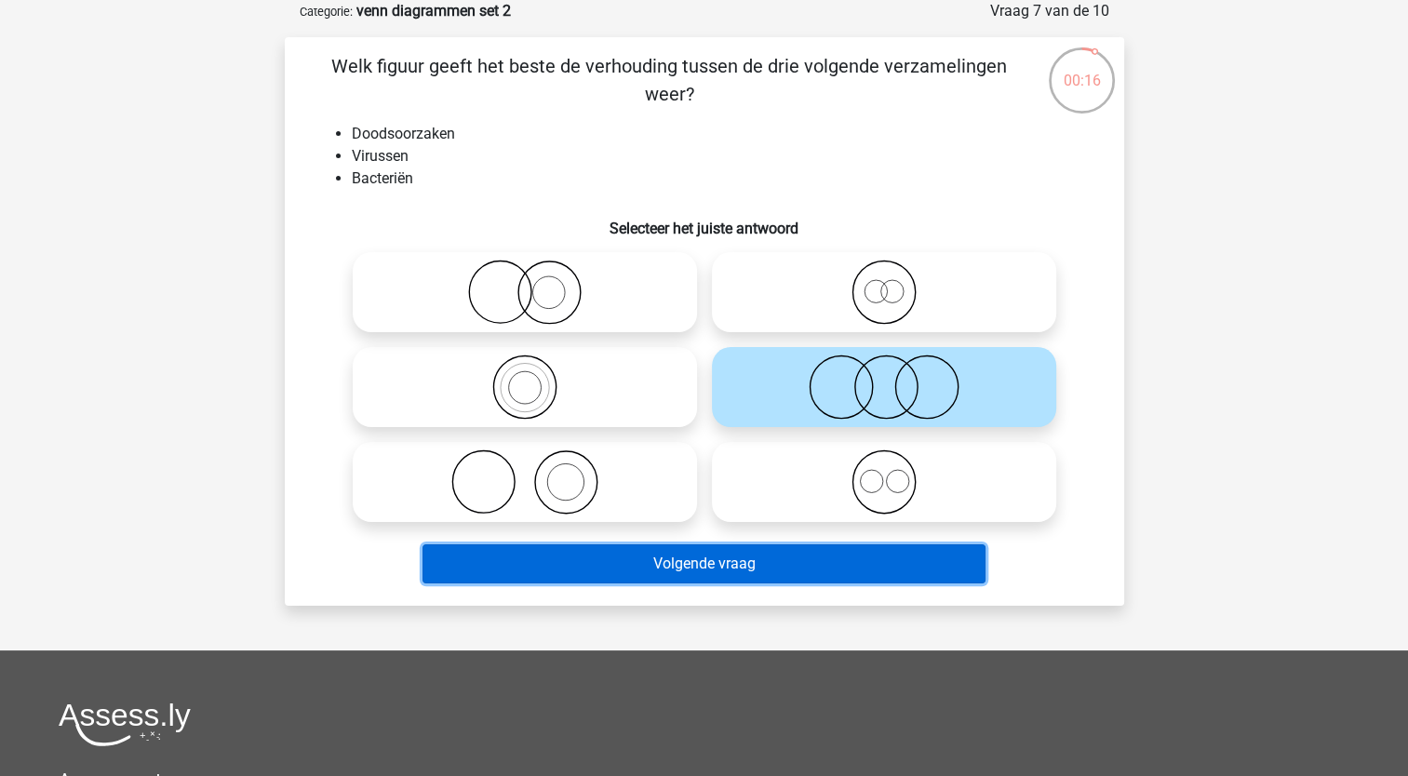
click at [622, 581] on button "Volgende vraag" at bounding box center [704, 563] width 563 height 39
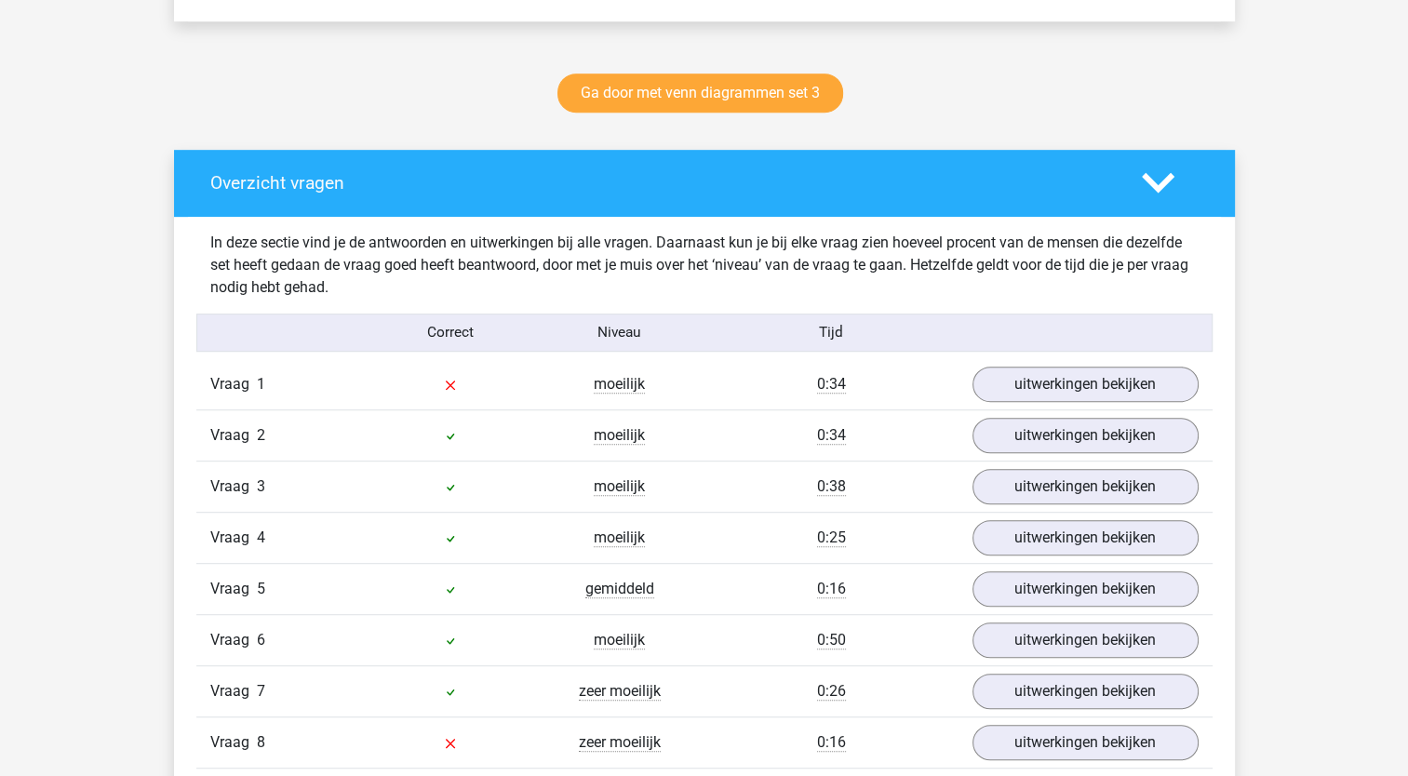
scroll to position [919, 0]
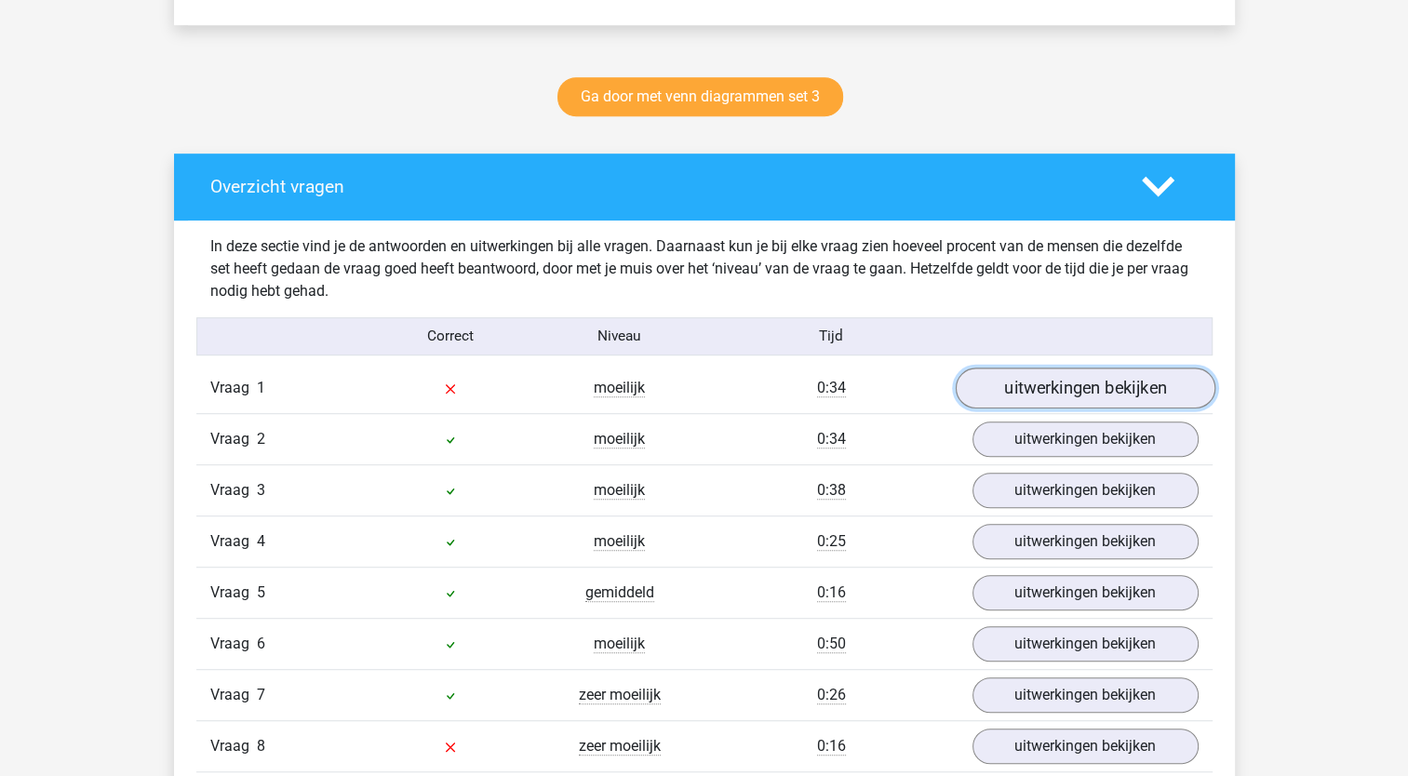
click at [1043, 390] on link "uitwerkingen bekijken" at bounding box center [1085, 388] width 260 height 41
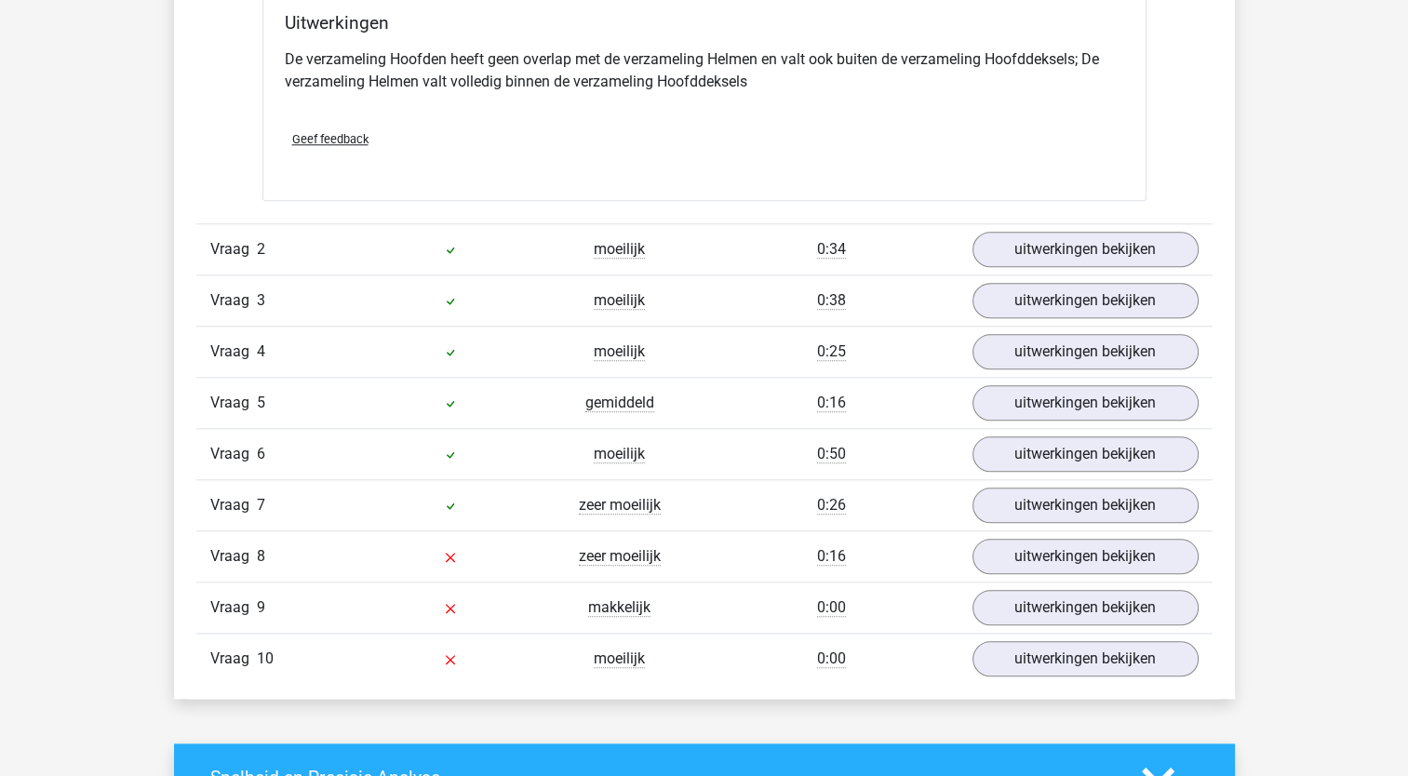
scroll to position [1838, 0]
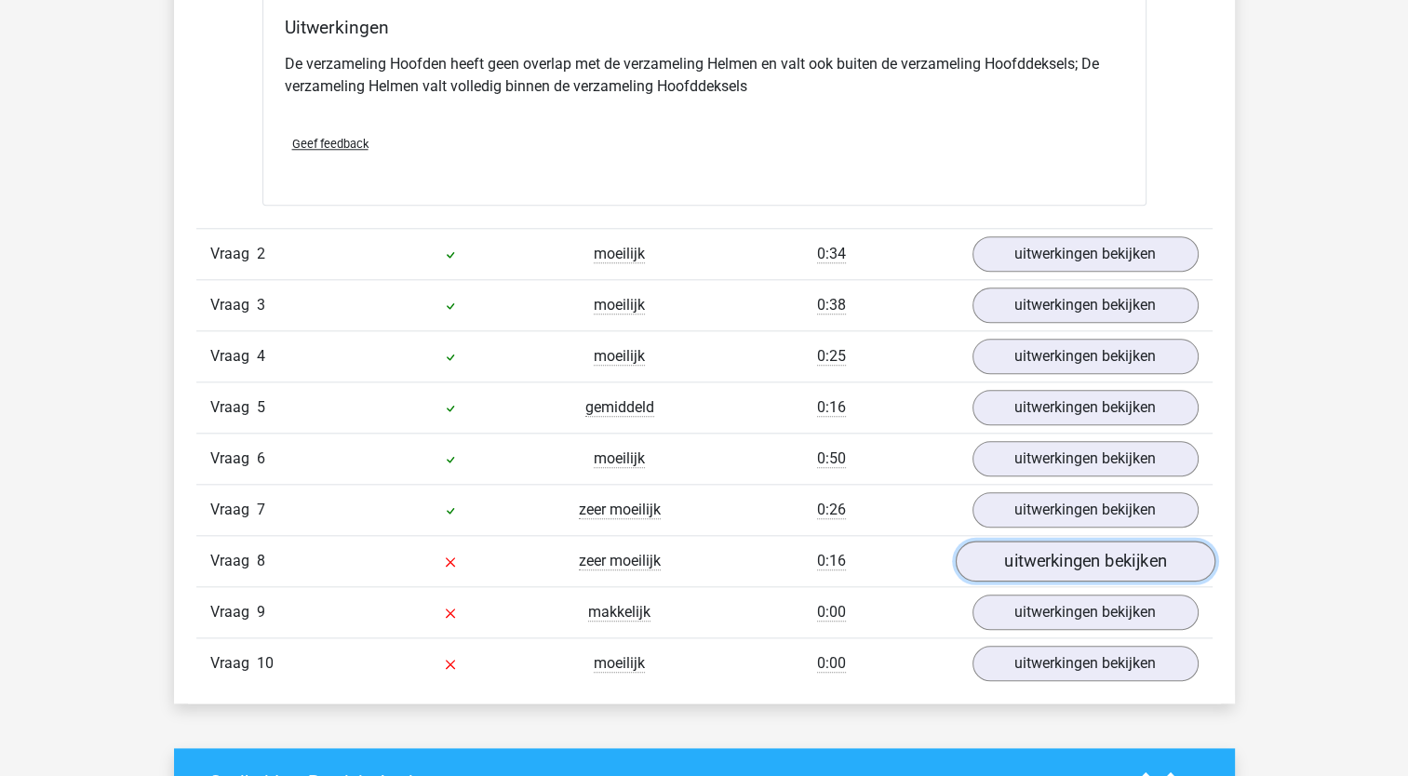
click at [1013, 560] on link "uitwerkingen bekijken" at bounding box center [1085, 561] width 260 height 41
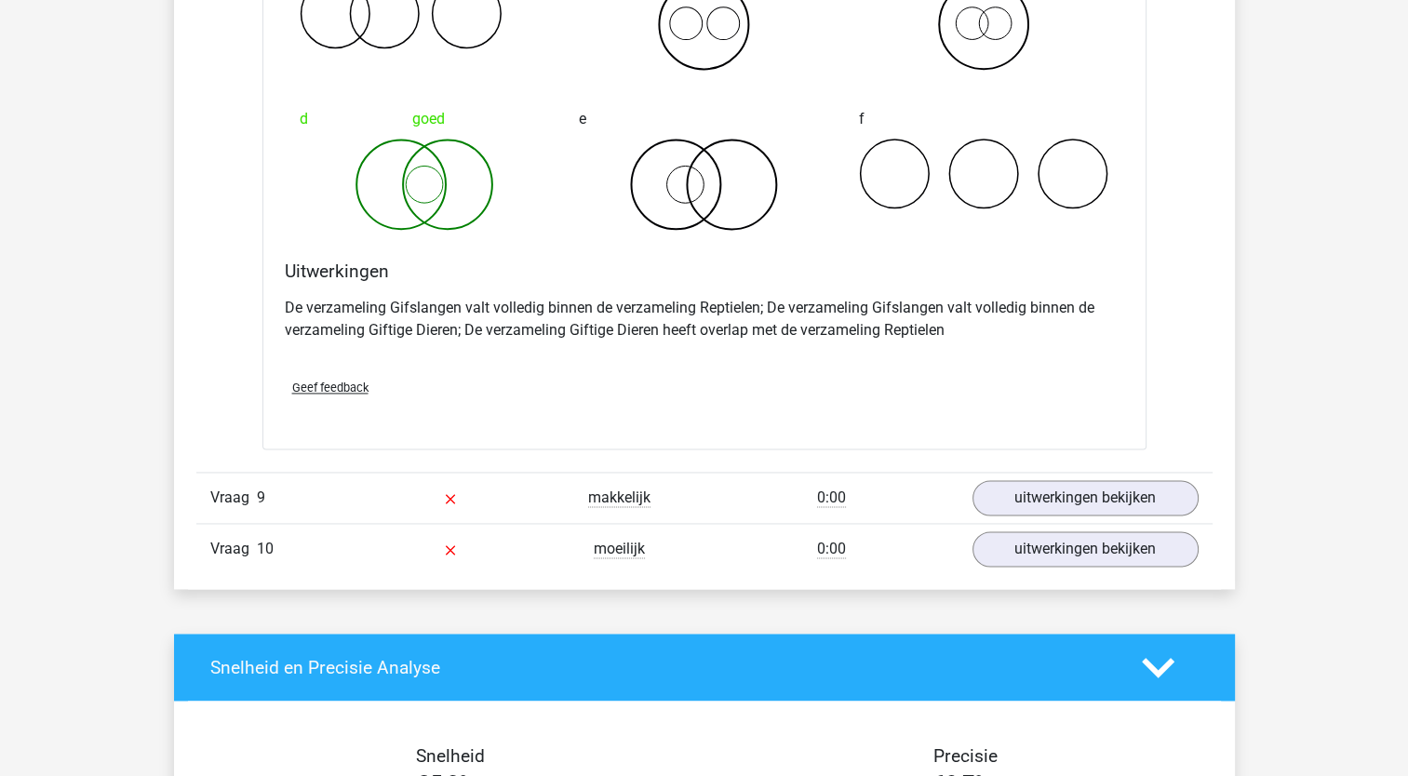
scroll to position [2634, 0]
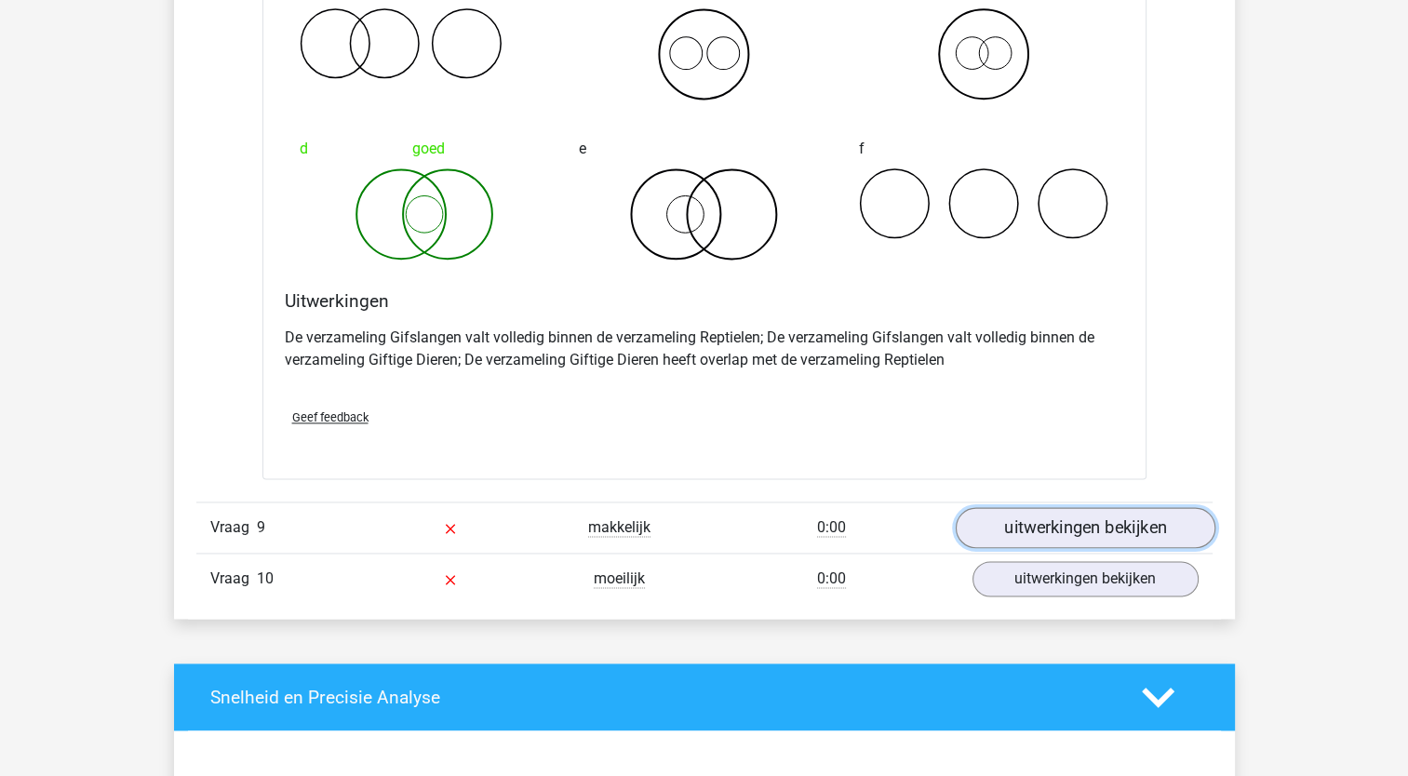
click at [1042, 522] on link "uitwerkingen bekijken" at bounding box center [1085, 528] width 260 height 41
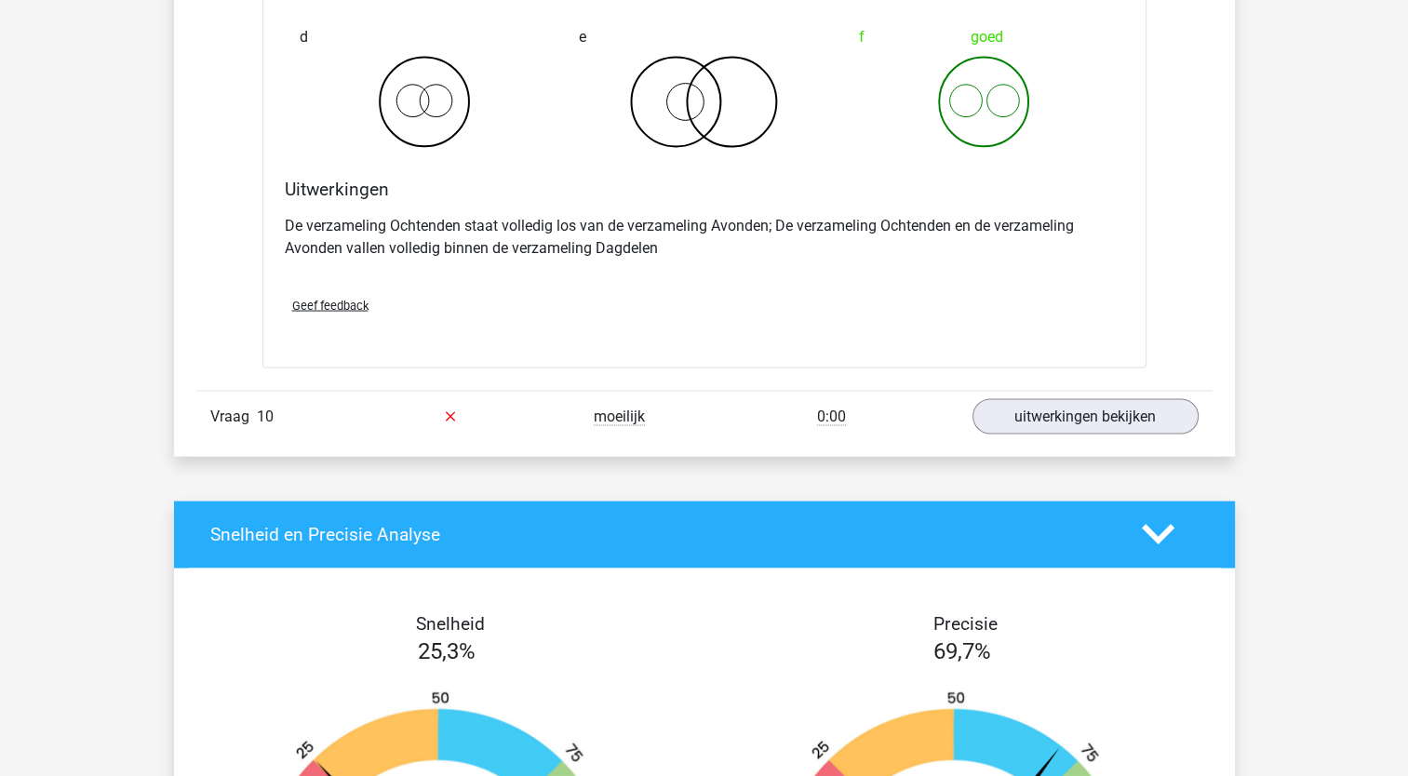
scroll to position [3588, 0]
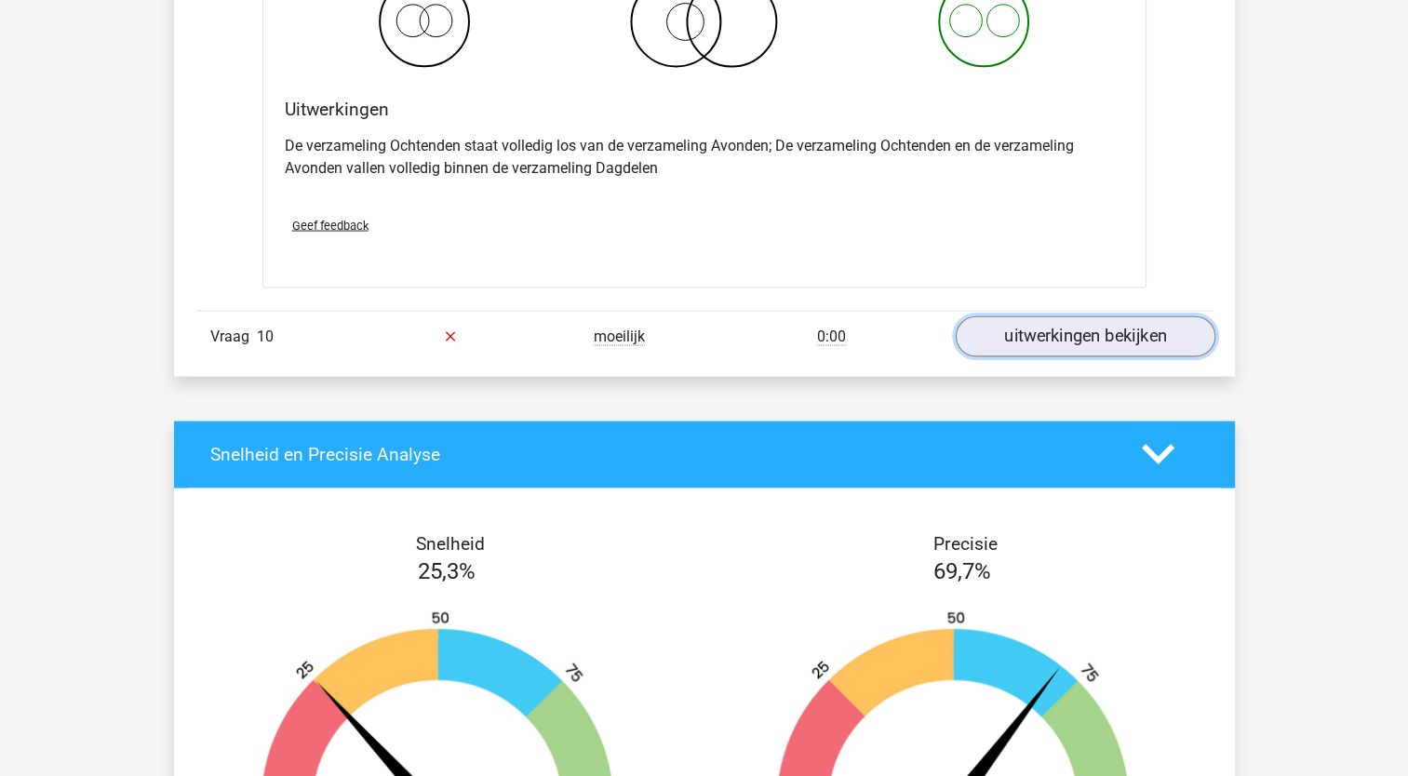
click at [1080, 328] on link "uitwerkingen bekijken" at bounding box center [1085, 336] width 260 height 41
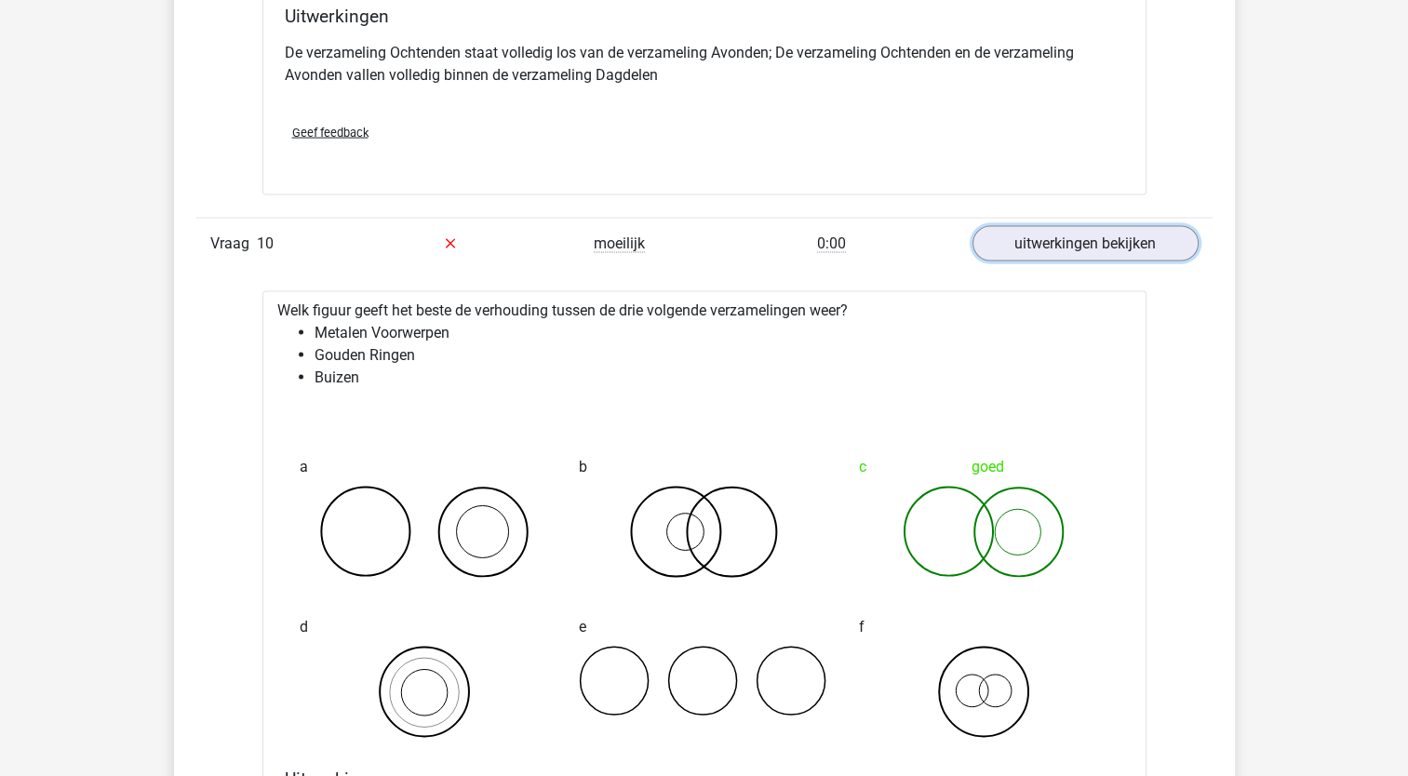
scroll to position [3719, 0]
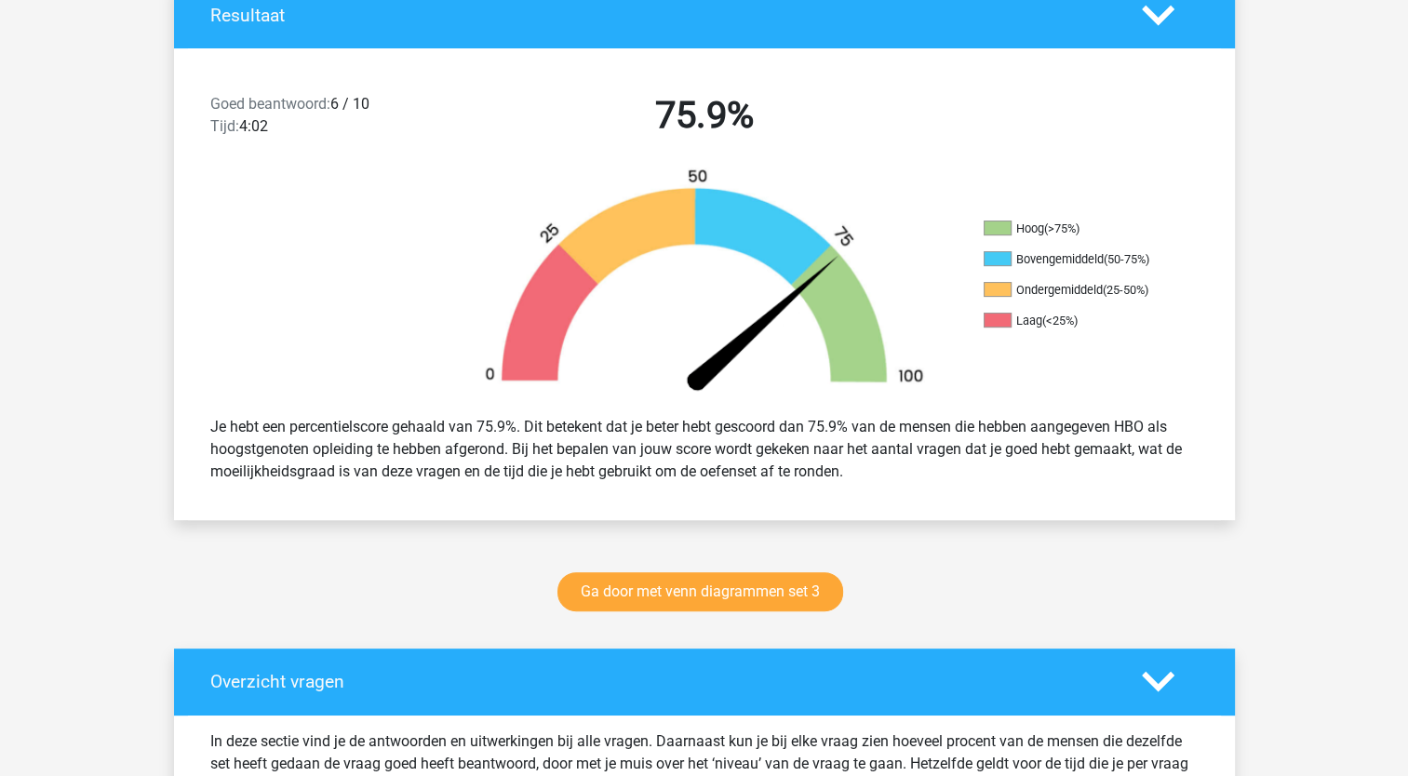
scroll to position [444, 0]
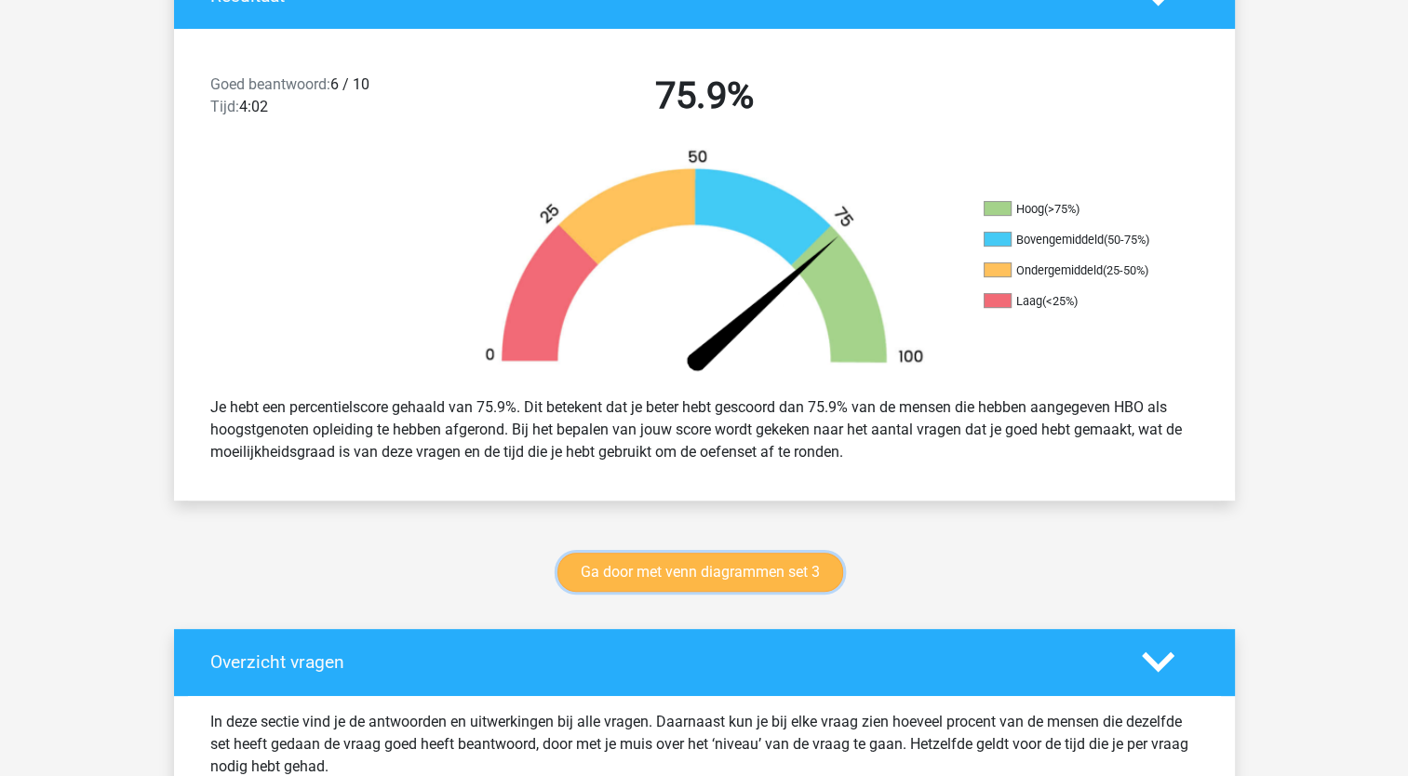
click at [642, 583] on link "Ga door met venn diagrammen set 3" at bounding box center [700, 572] width 286 height 39
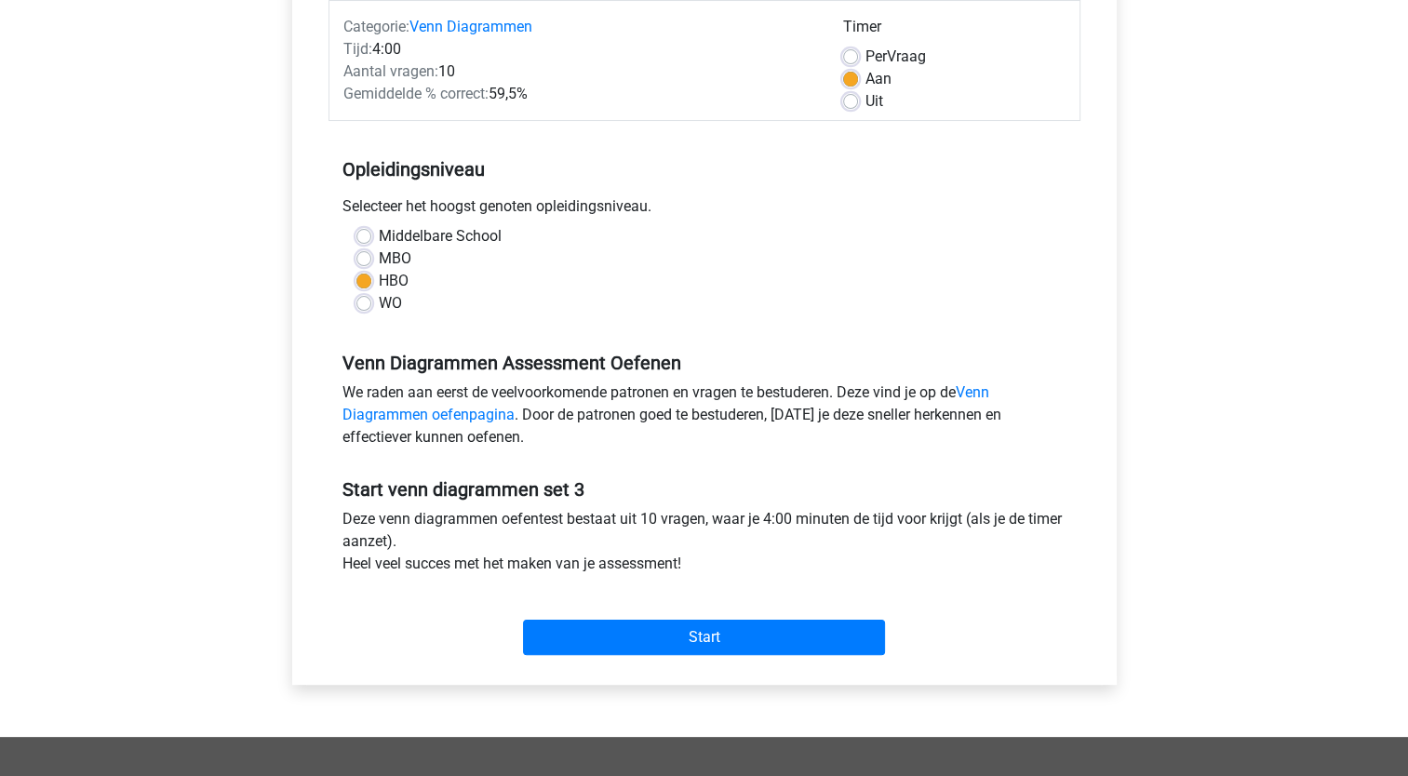
scroll to position [261, 0]
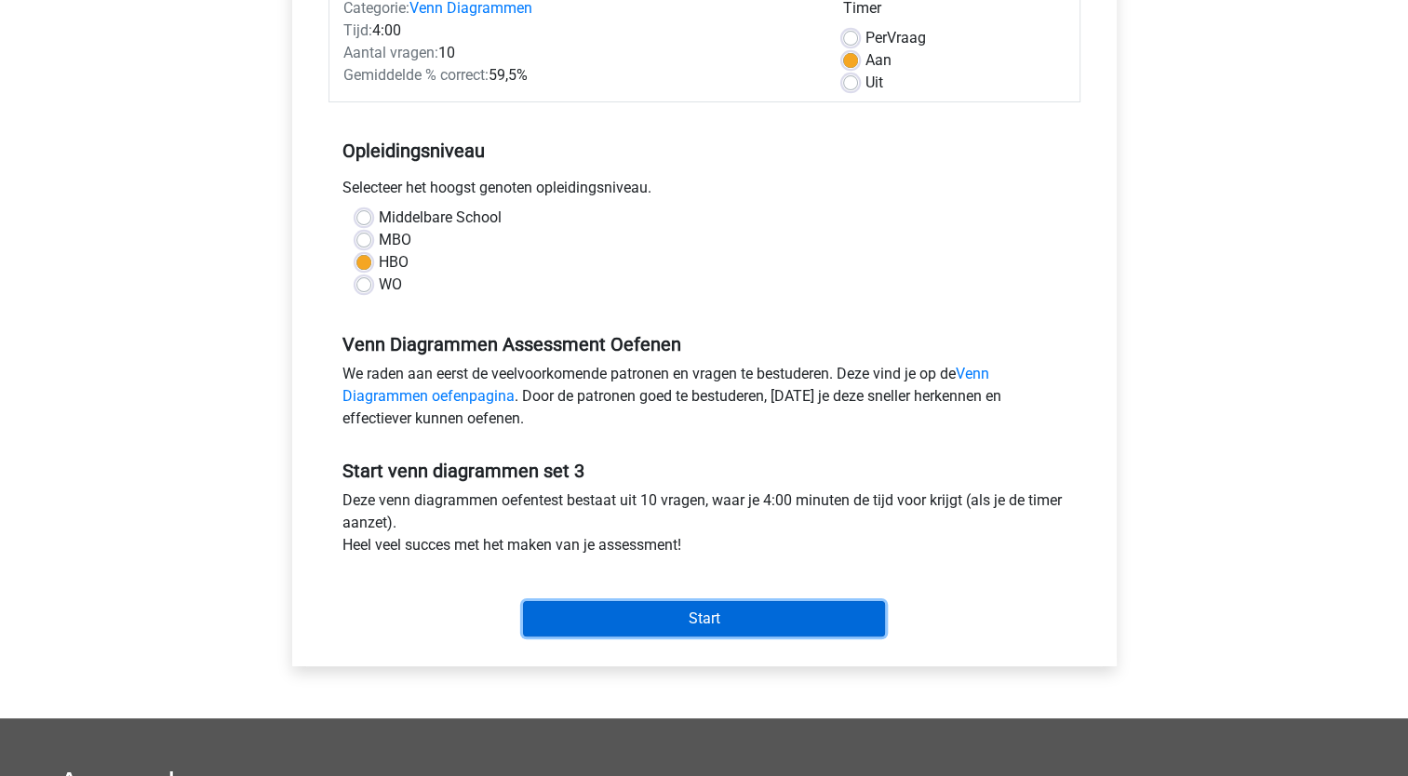
click at [620, 603] on input "Start" at bounding box center [704, 618] width 362 height 35
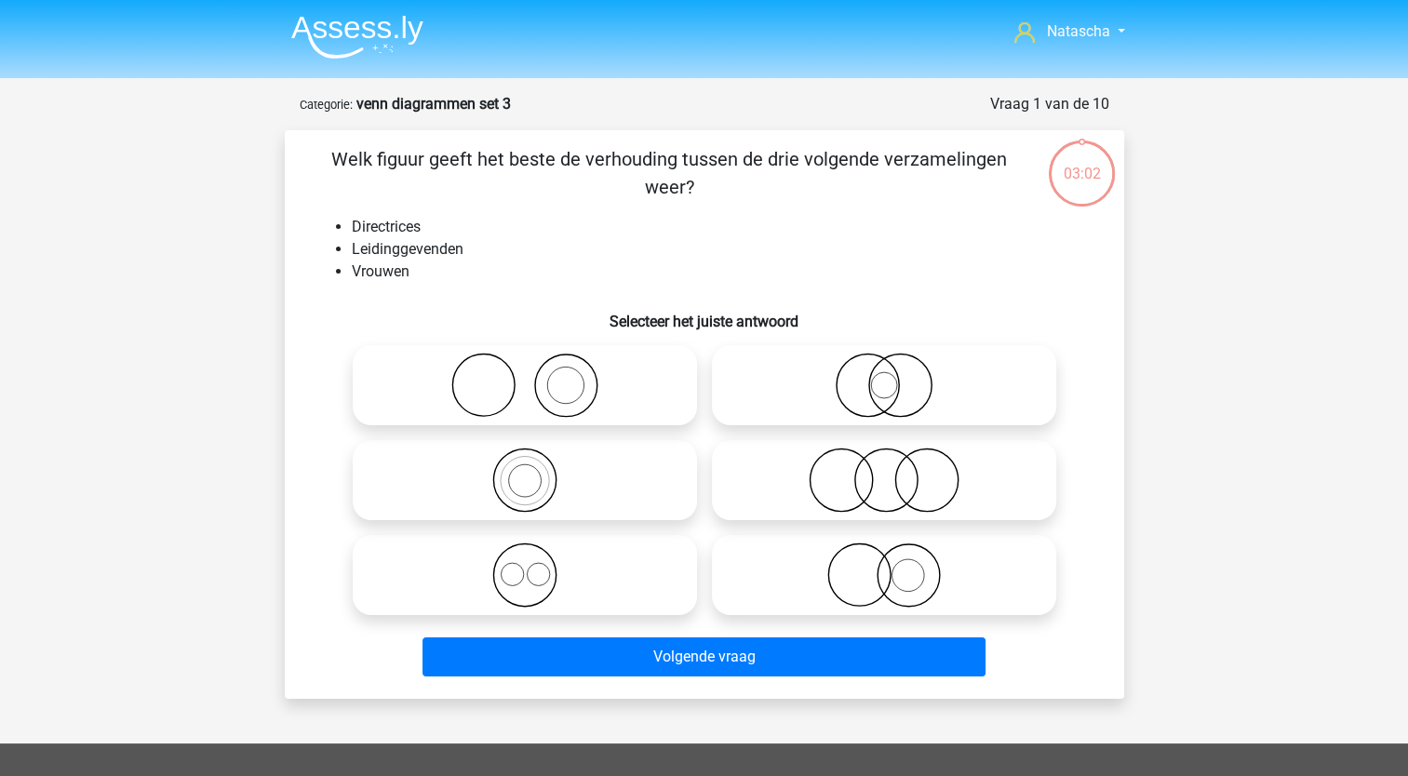
click at [854, 571] on icon at bounding box center [883, 575] width 329 height 65
click at [884, 566] on input "radio" at bounding box center [890, 560] width 12 height 12
radio input "true"
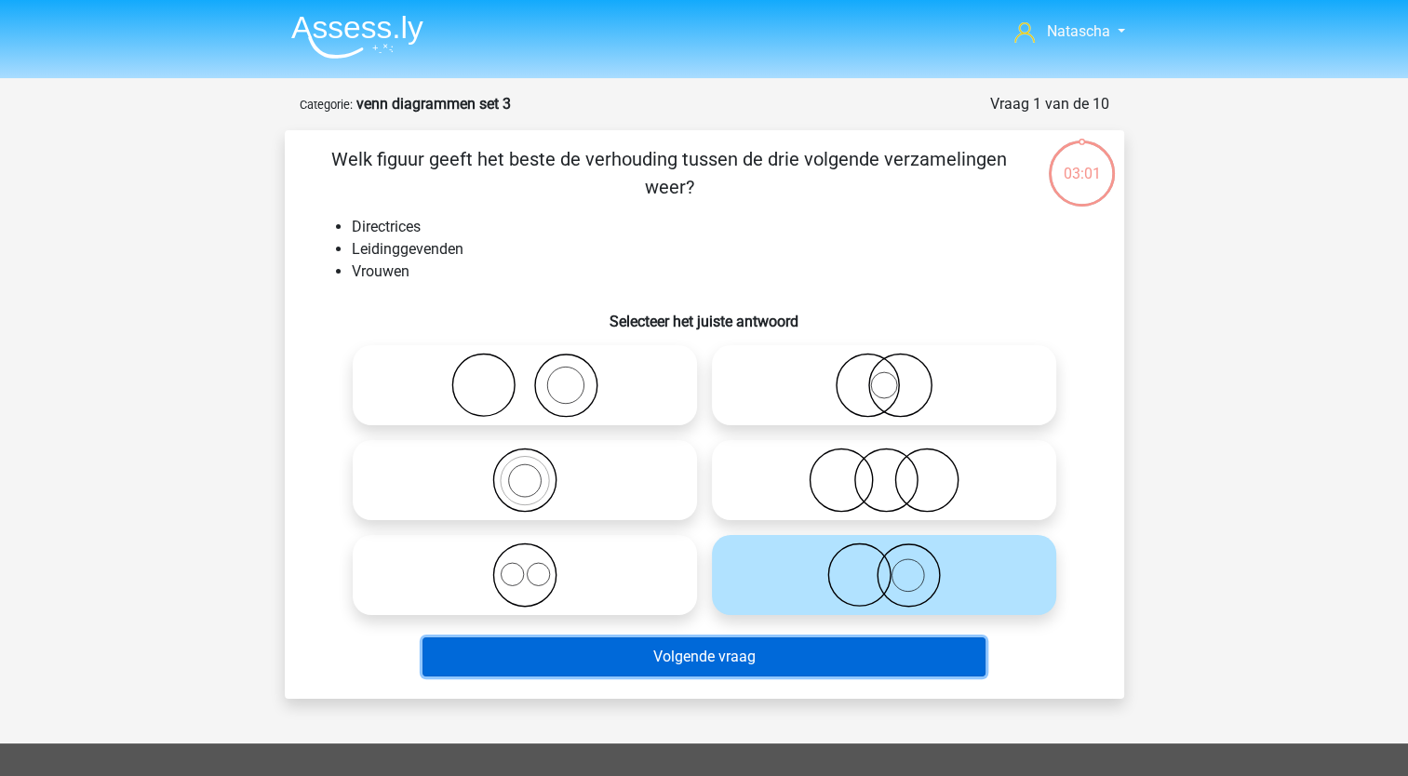
click at [679, 668] on button "Volgende vraag" at bounding box center [704, 656] width 563 height 39
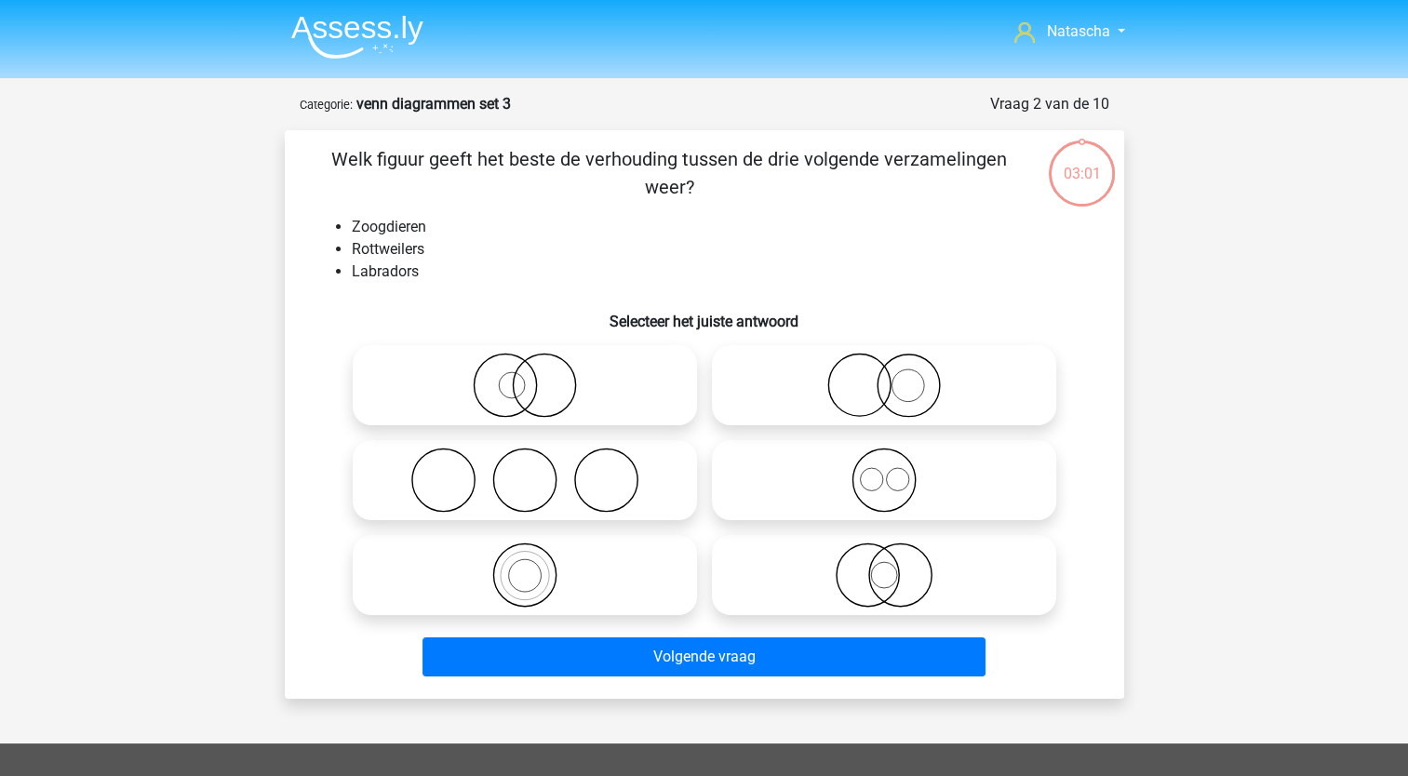
scroll to position [93, 0]
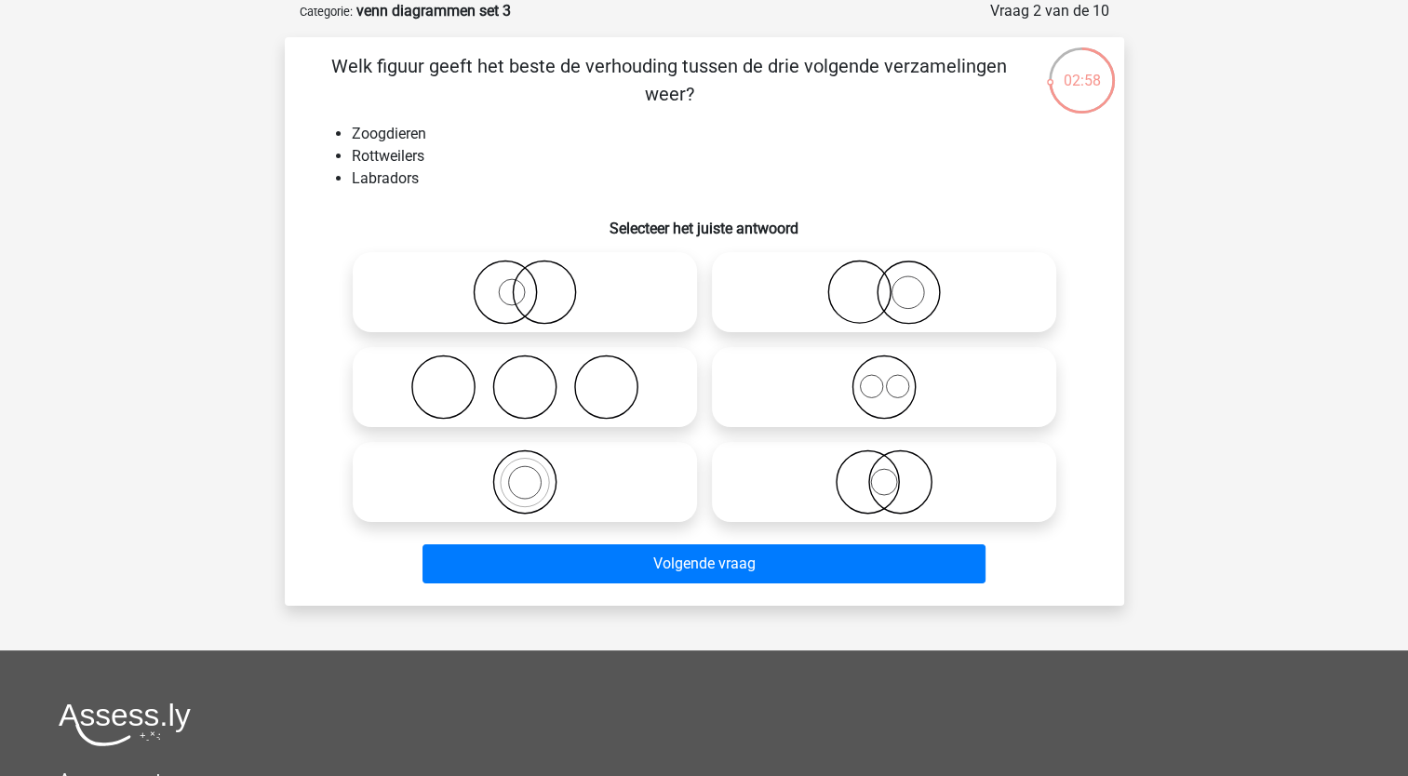
click at [873, 395] on icon at bounding box center [883, 387] width 329 height 65
click at [884, 378] on input "radio" at bounding box center [890, 372] width 12 height 12
radio input "true"
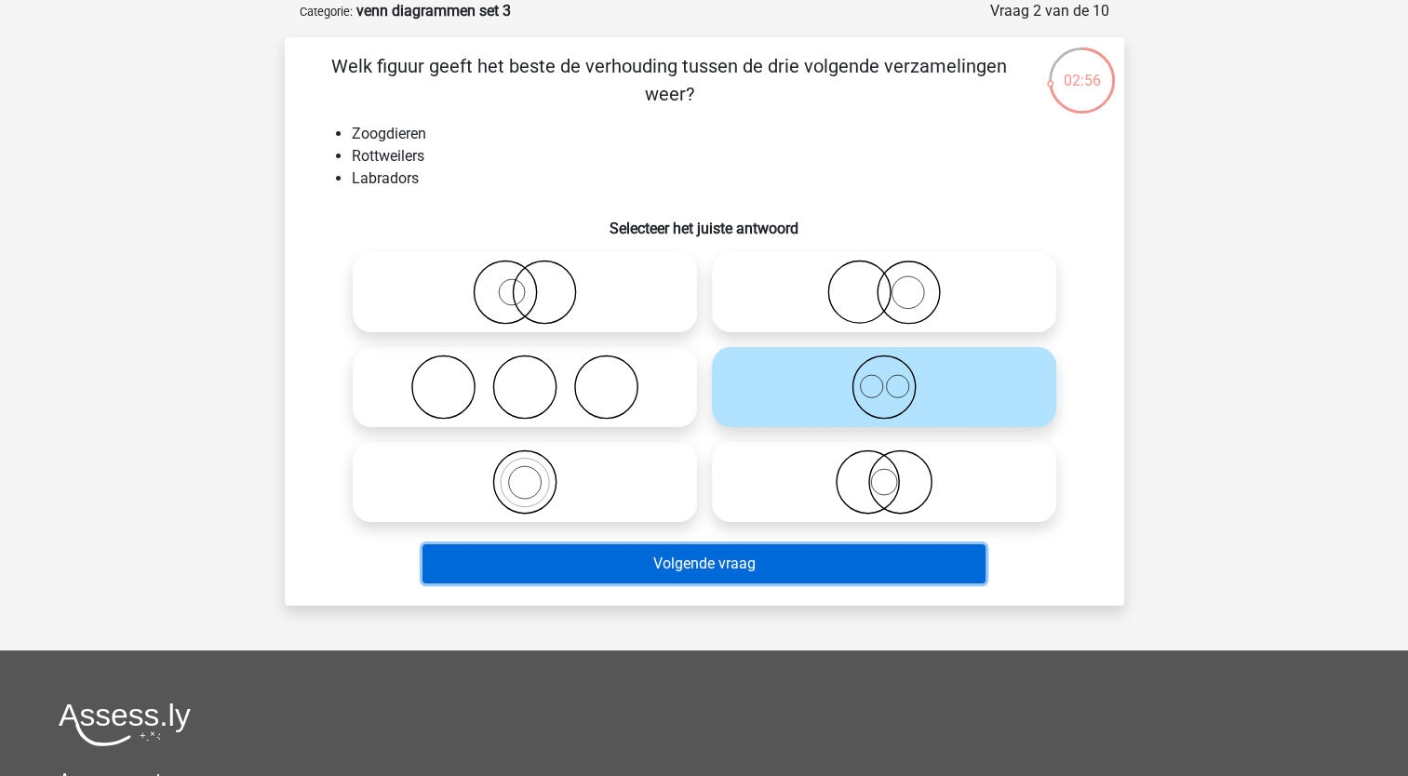
click at [708, 571] on button "Volgende vraag" at bounding box center [704, 563] width 563 height 39
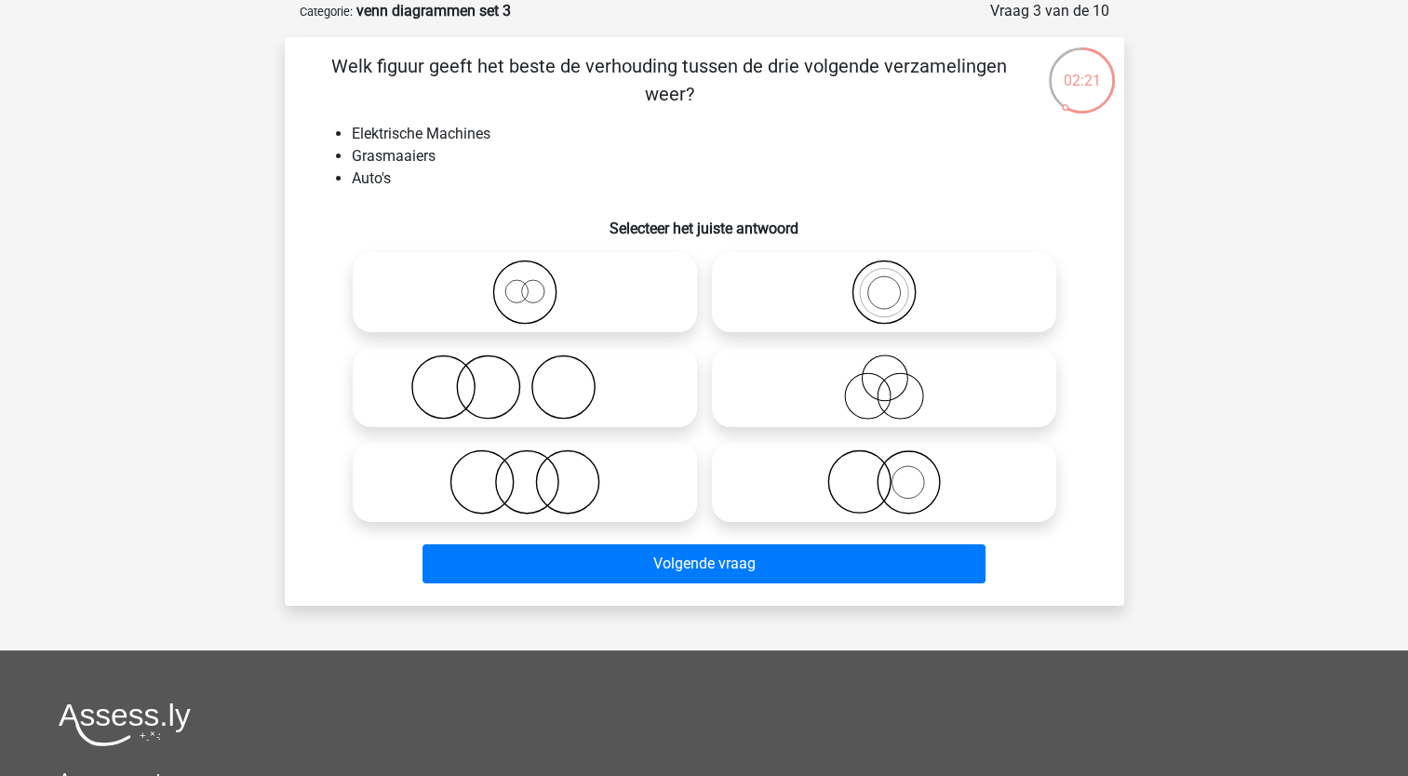
click at [491, 379] on icon at bounding box center [524, 387] width 329 height 65
click at [525, 378] on input "radio" at bounding box center [531, 372] width 12 height 12
radio input "true"
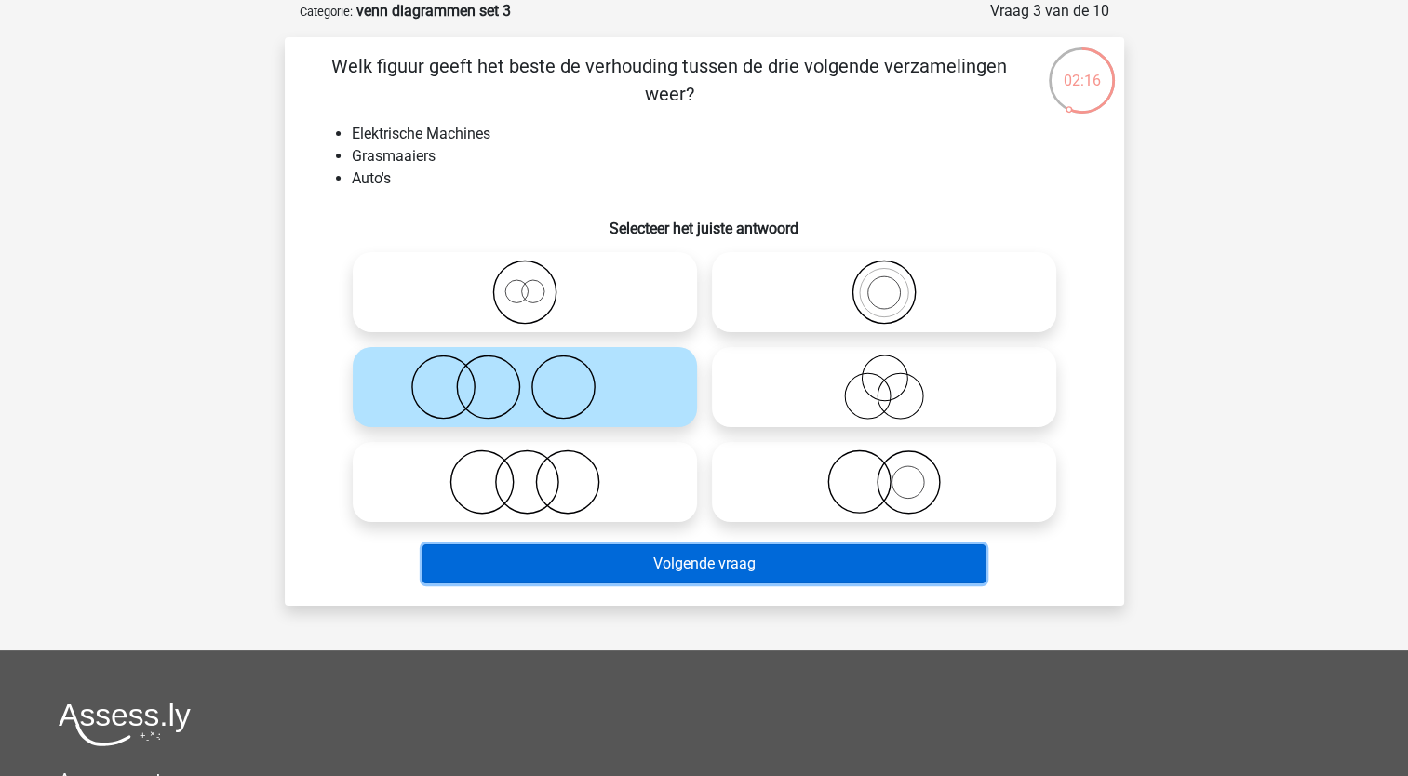
click at [499, 570] on button "Volgende vraag" at bounding box center [704, 563] width 563 height 39
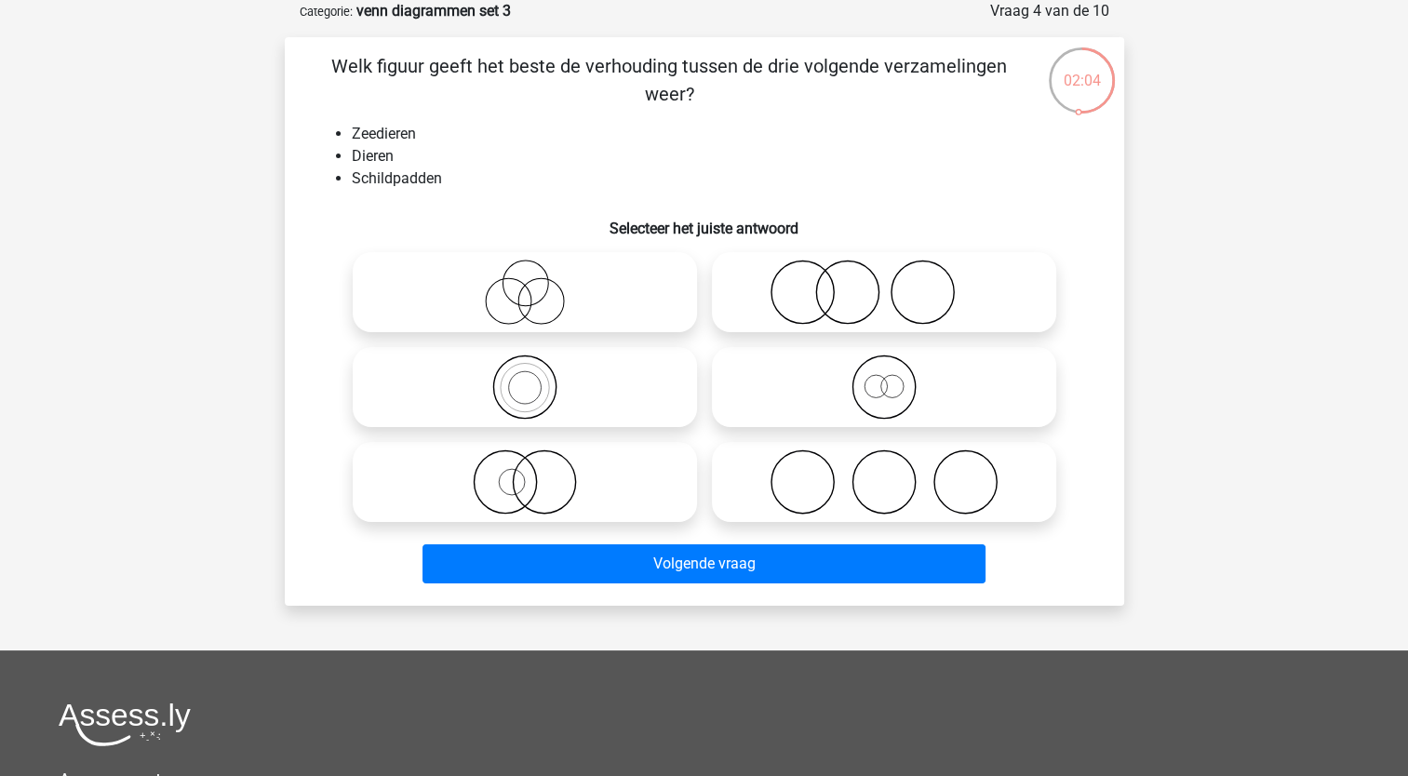
click at [879, 378] on icon at bounding box center [883, 387] width 329 height 65
click at [884, 378] on input "radio" at bounding box center [890, 372] width 12 height 12
radio input "true"
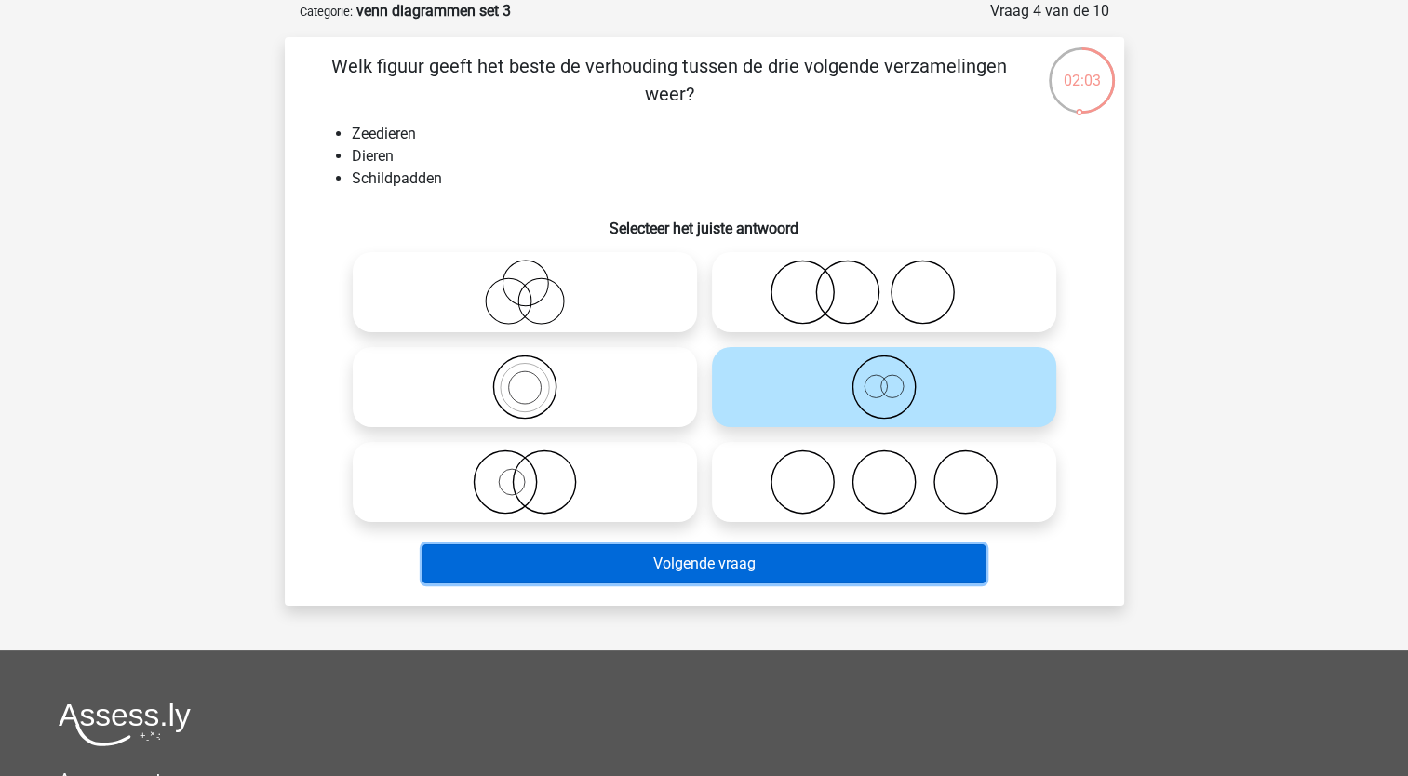
click at [671, 571] on button "Volgende vraag" at bounding box center [704, 563] width 563 height 39
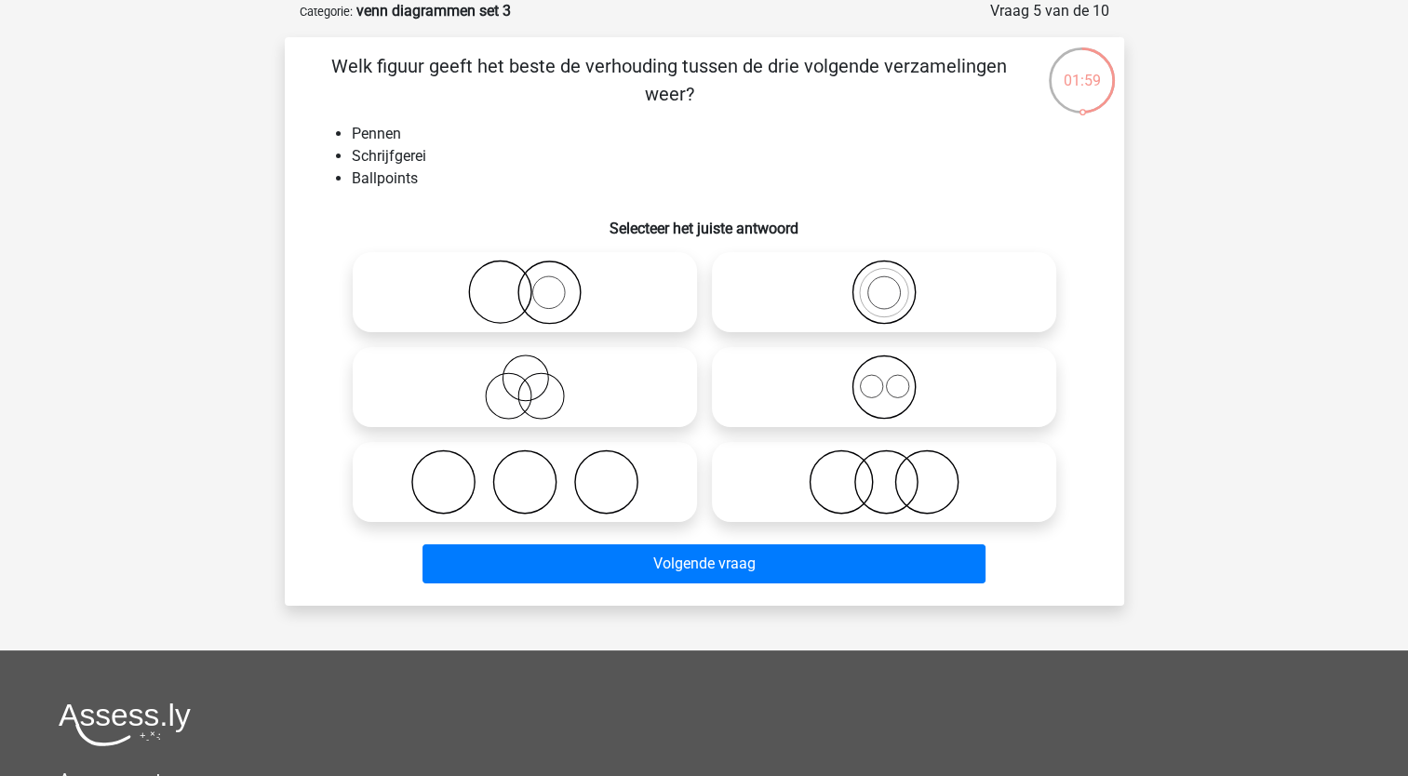
click at [849, 305] on icon at bounding box center [883, 292] width 329 height 65
click at [884, 283] on input "radio" at bounding box center [890, 277] width 12 height 12
radio input "true"
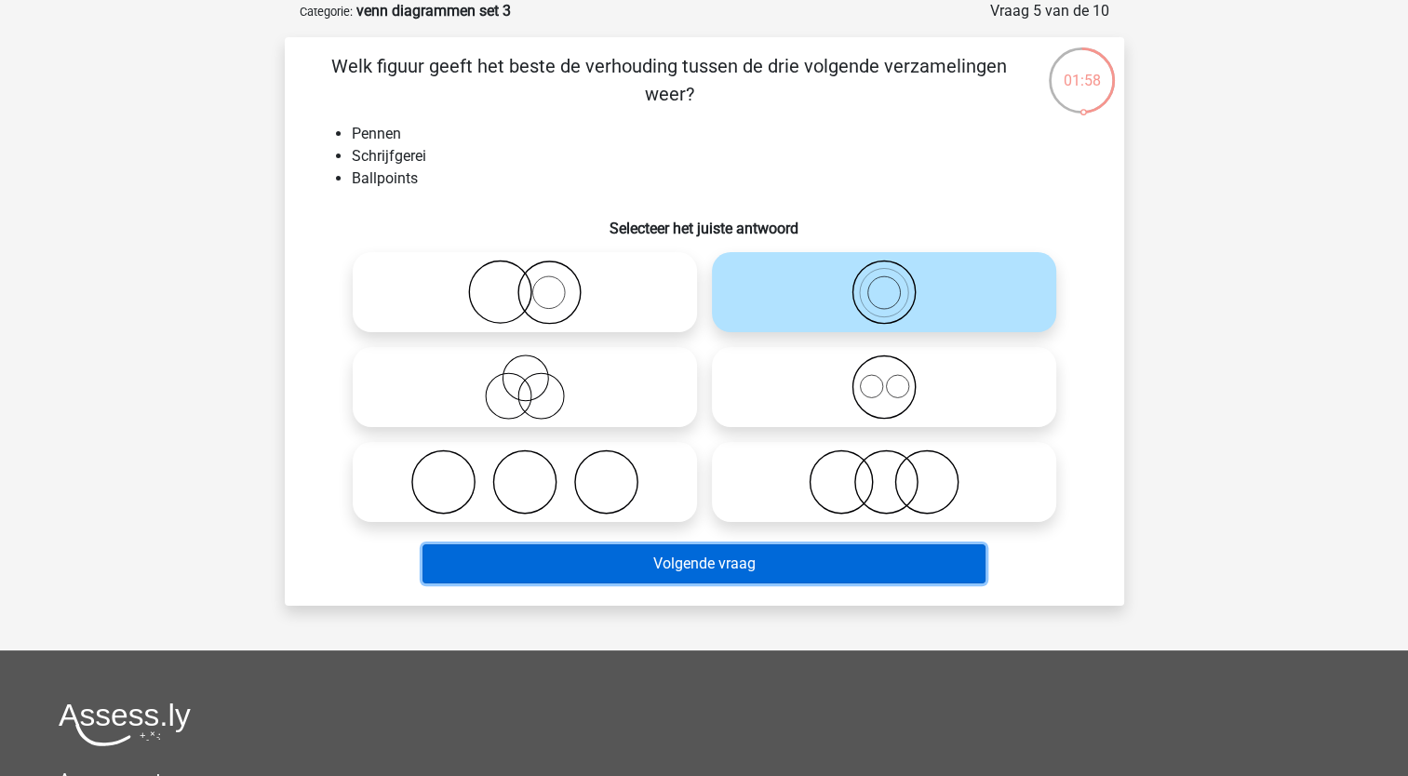
click at [637, 574] on button "Volgende vraag" at bounding box center [704, 563] width 563 height 39
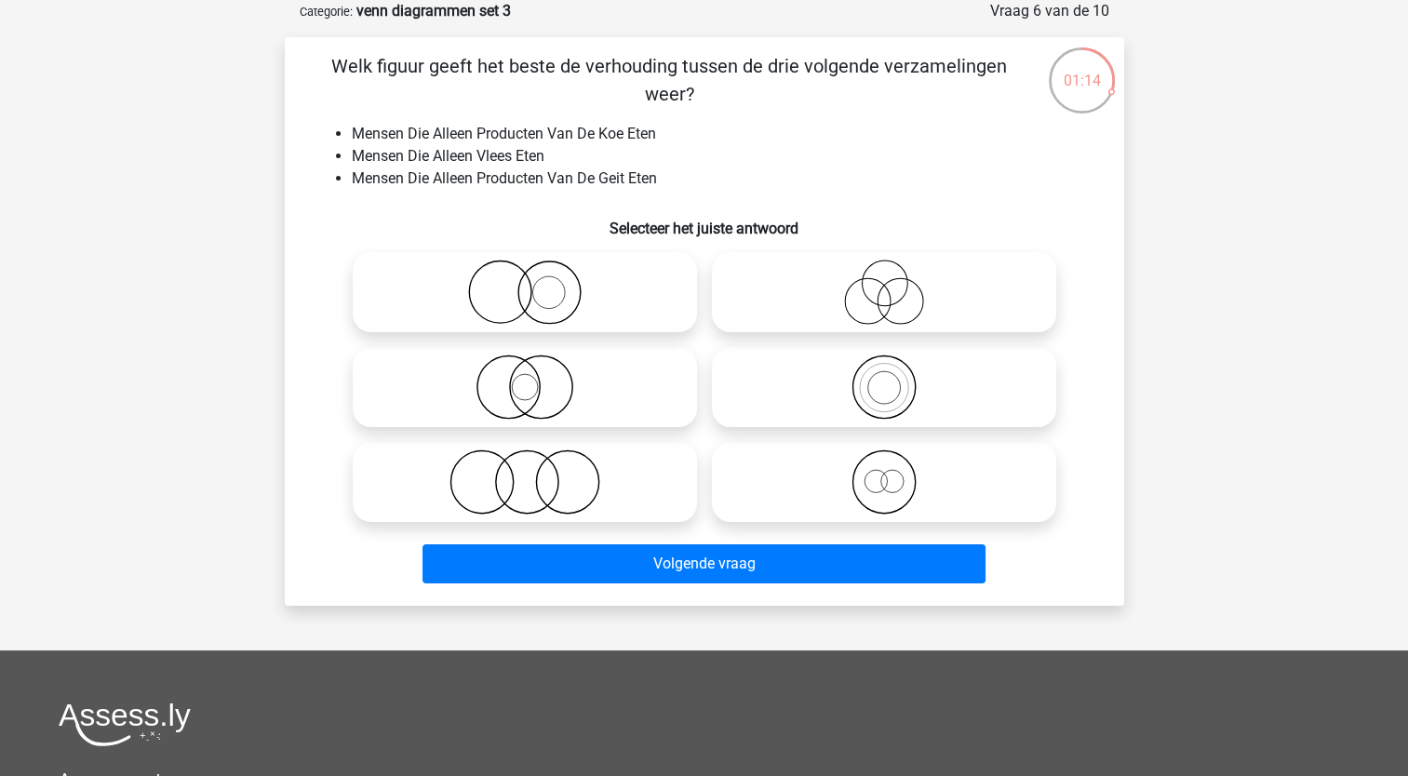
click at [521, 386] on icon at bounding box center [524, 387] width 329 height 65
click at [525, 378] on input "radio" at bounding box center [531, 372] width 12 height 12
radio input "true"
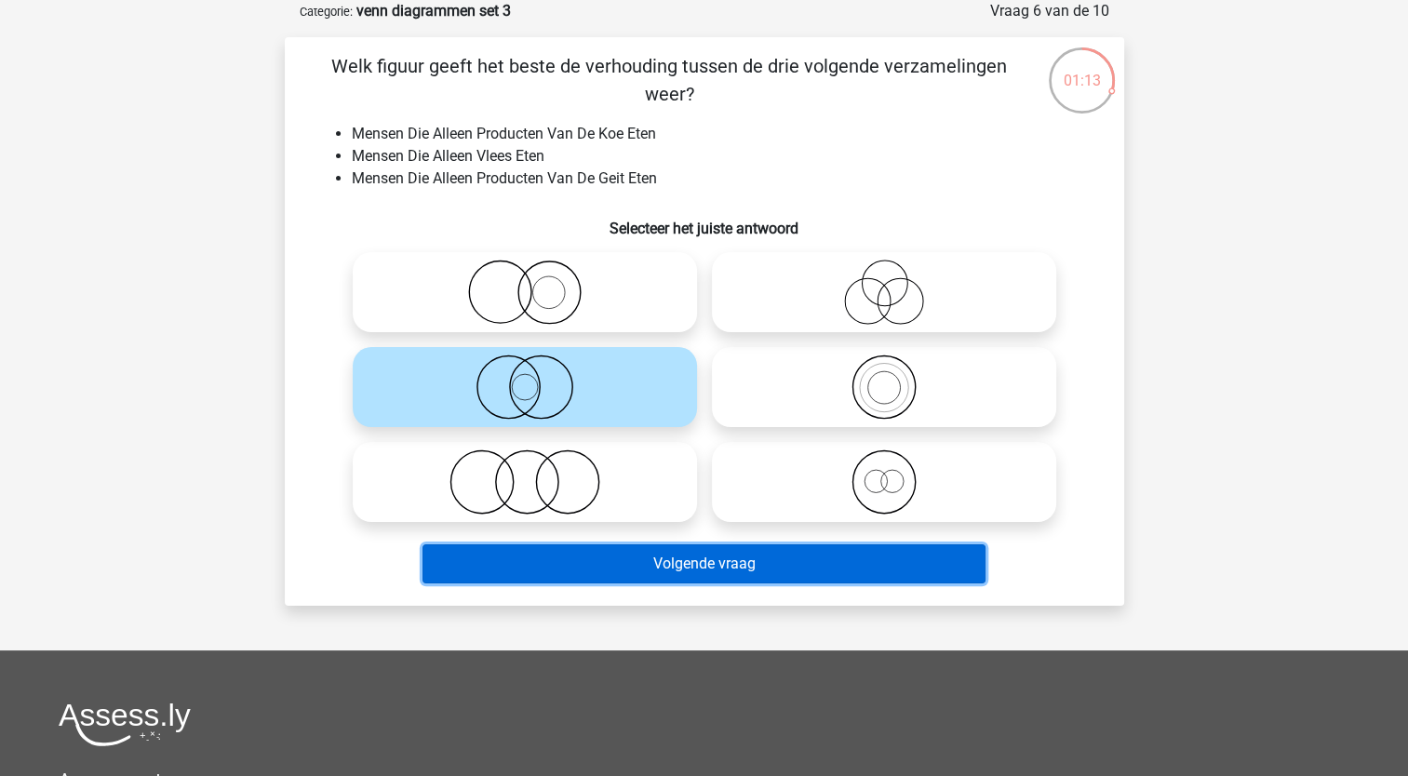
click at [490, 571] on button "Volgende vraag" at bounding box center [704, 563] width 563 height 39
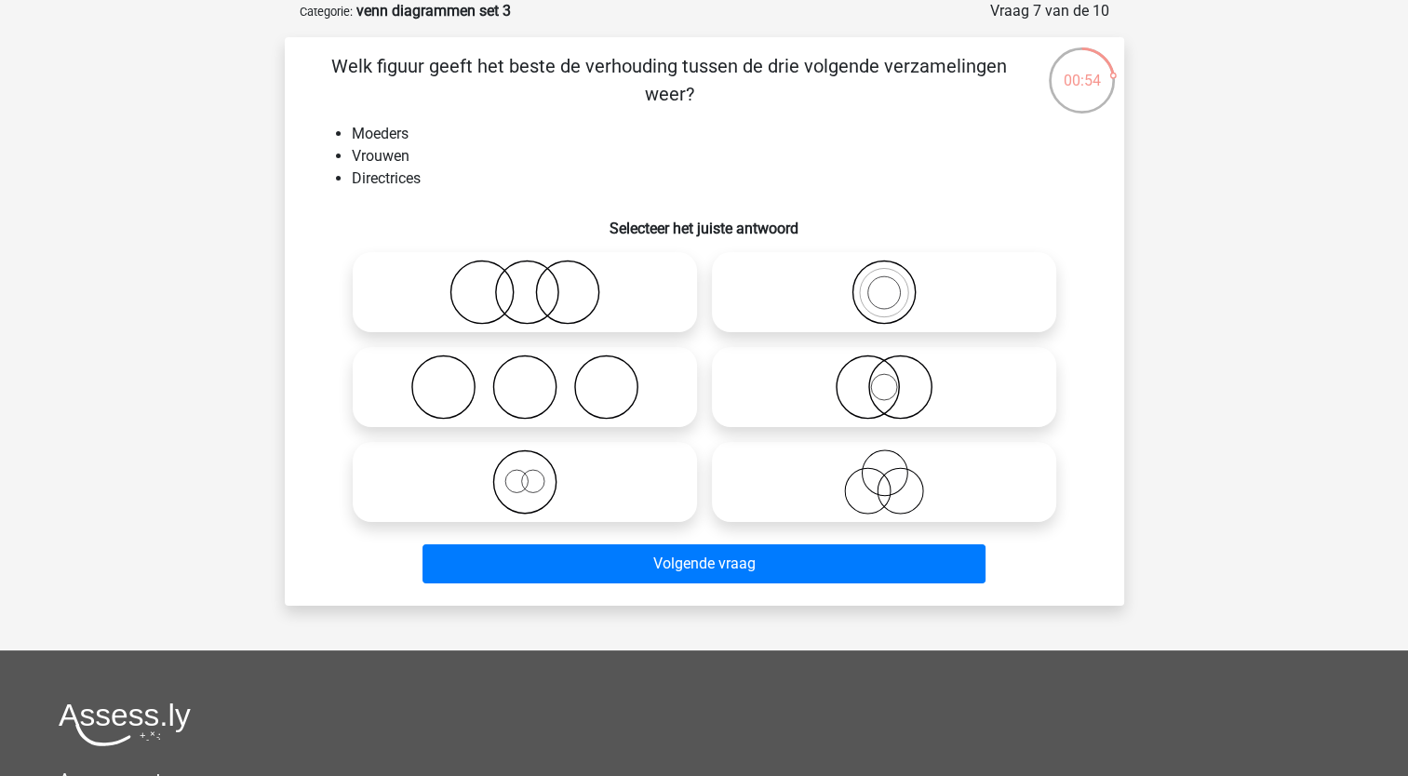
click at [835, 382] on icon at bounding box center [883, 387] width 329 height 65
click at [884, 378] on input "radio" at bounding box center [890, 372] width 12 height 12
radio input "true"
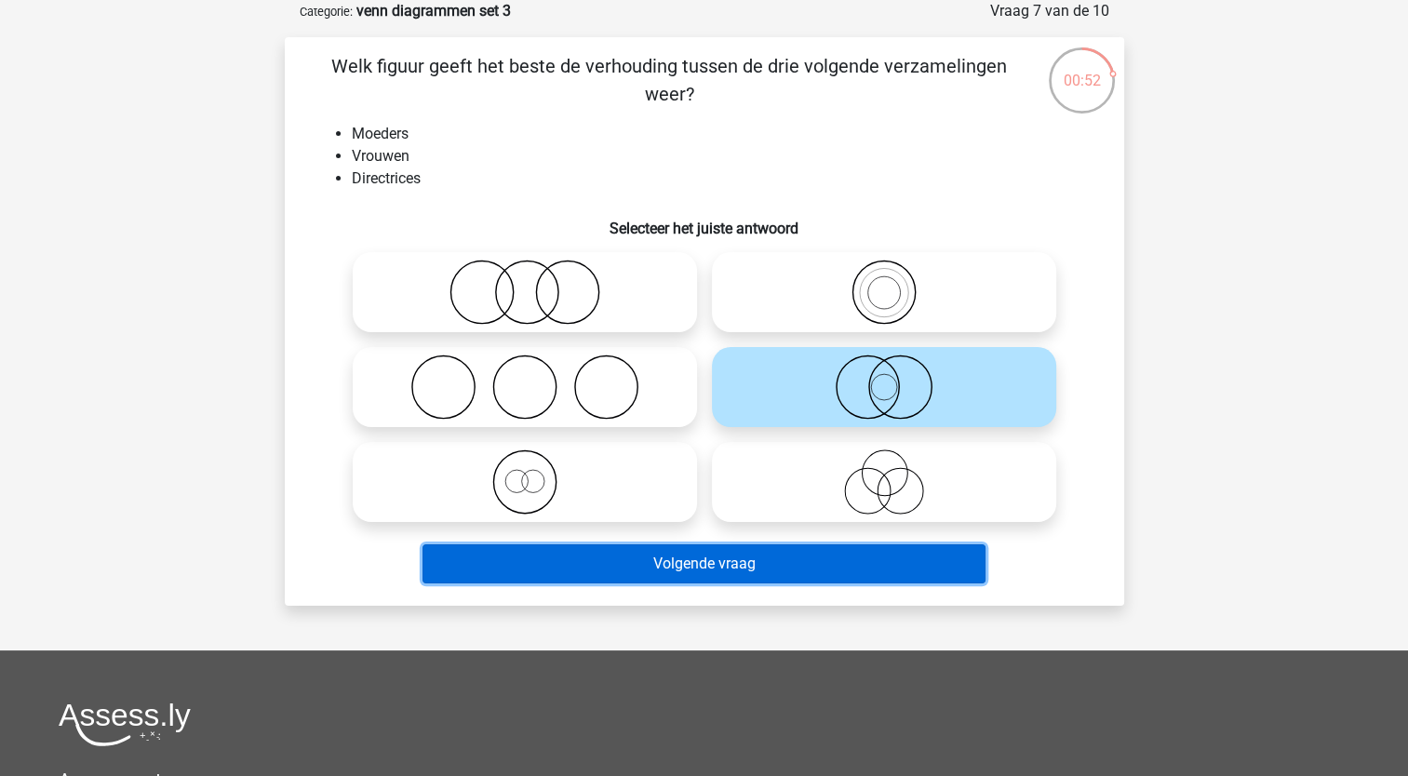
click at [645, 577] on button "Volgende vraag" at bounding box center [704, 563] width 563 height 39
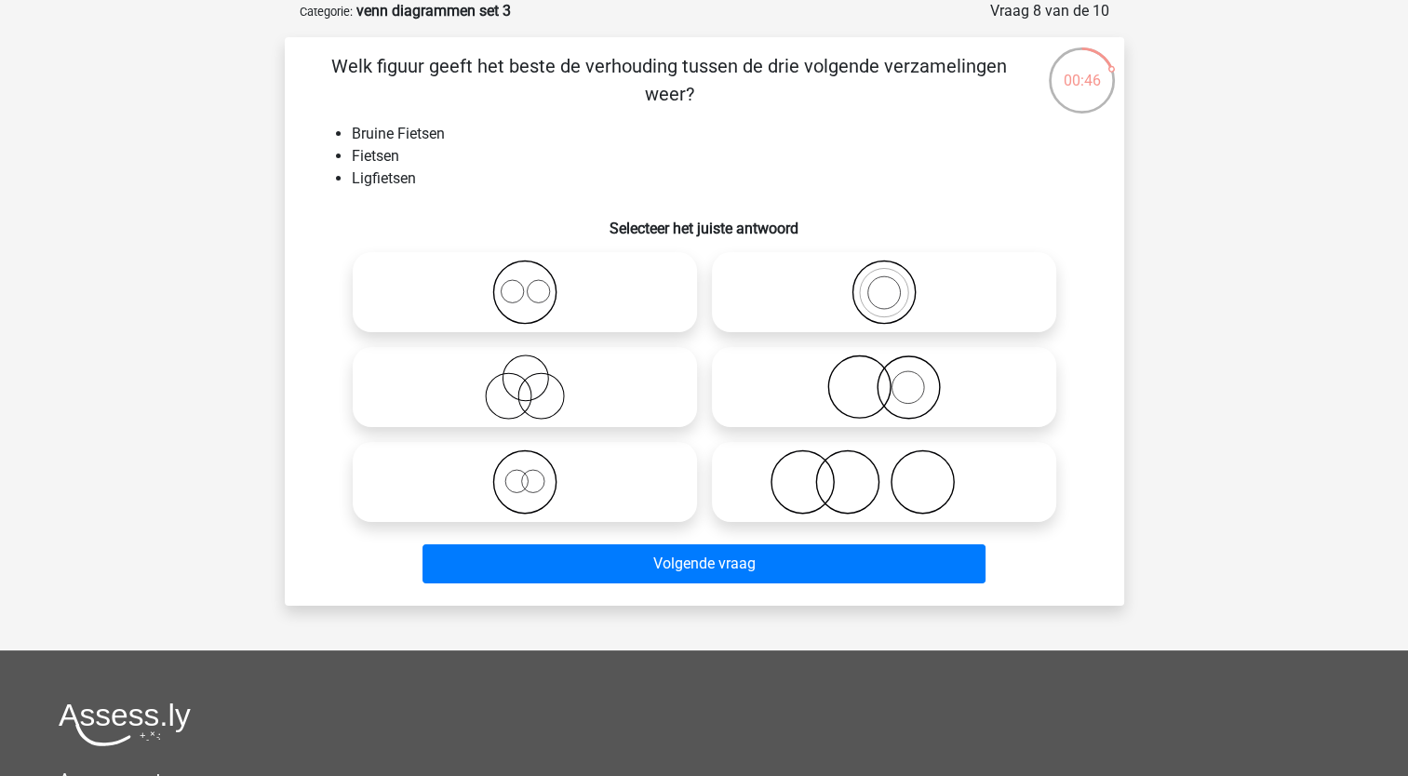
click at [534, 463] on input "radio" at bounding box center [531, 467] width 12 height 12
radio input "true"
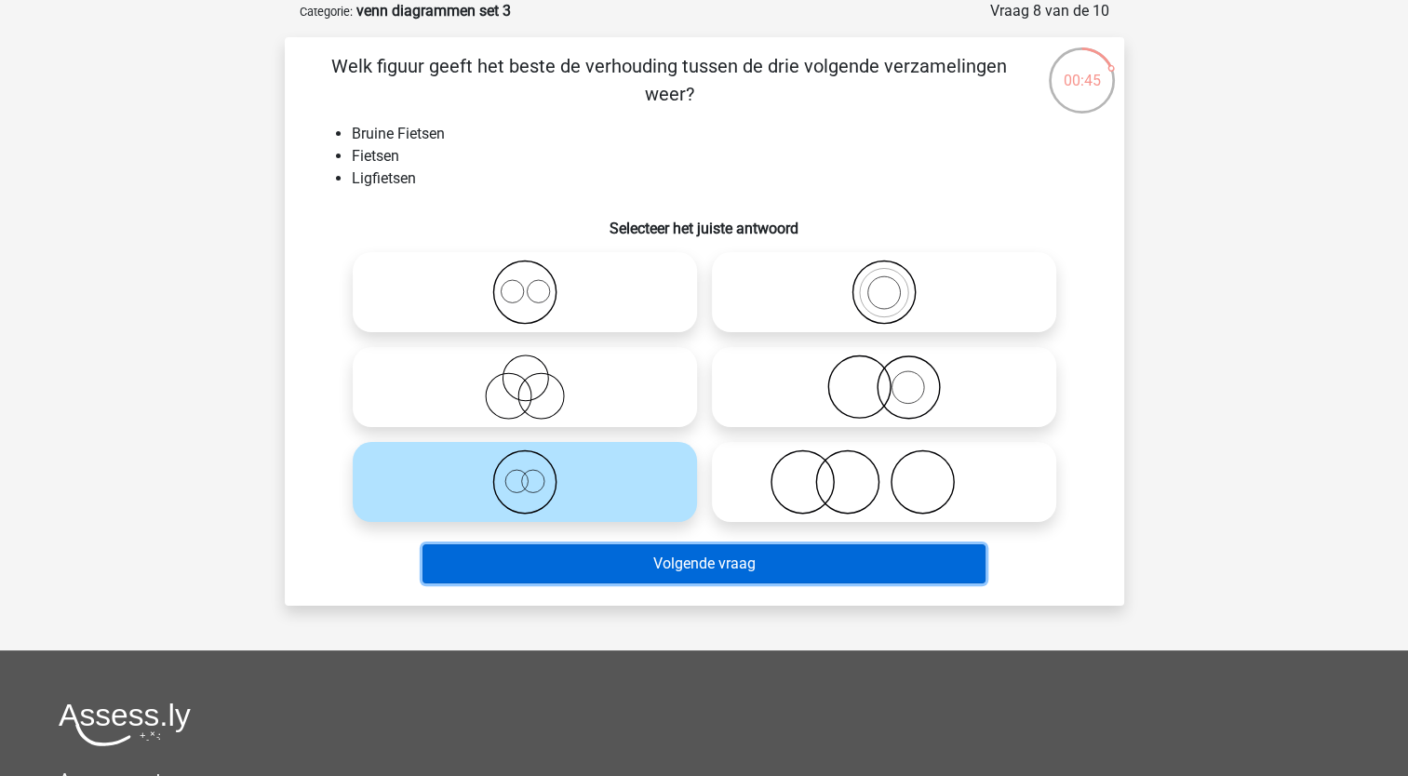
click at [517, 564] on button "Volgende vraag" at bounding box center [704, 563] width 563 height 39
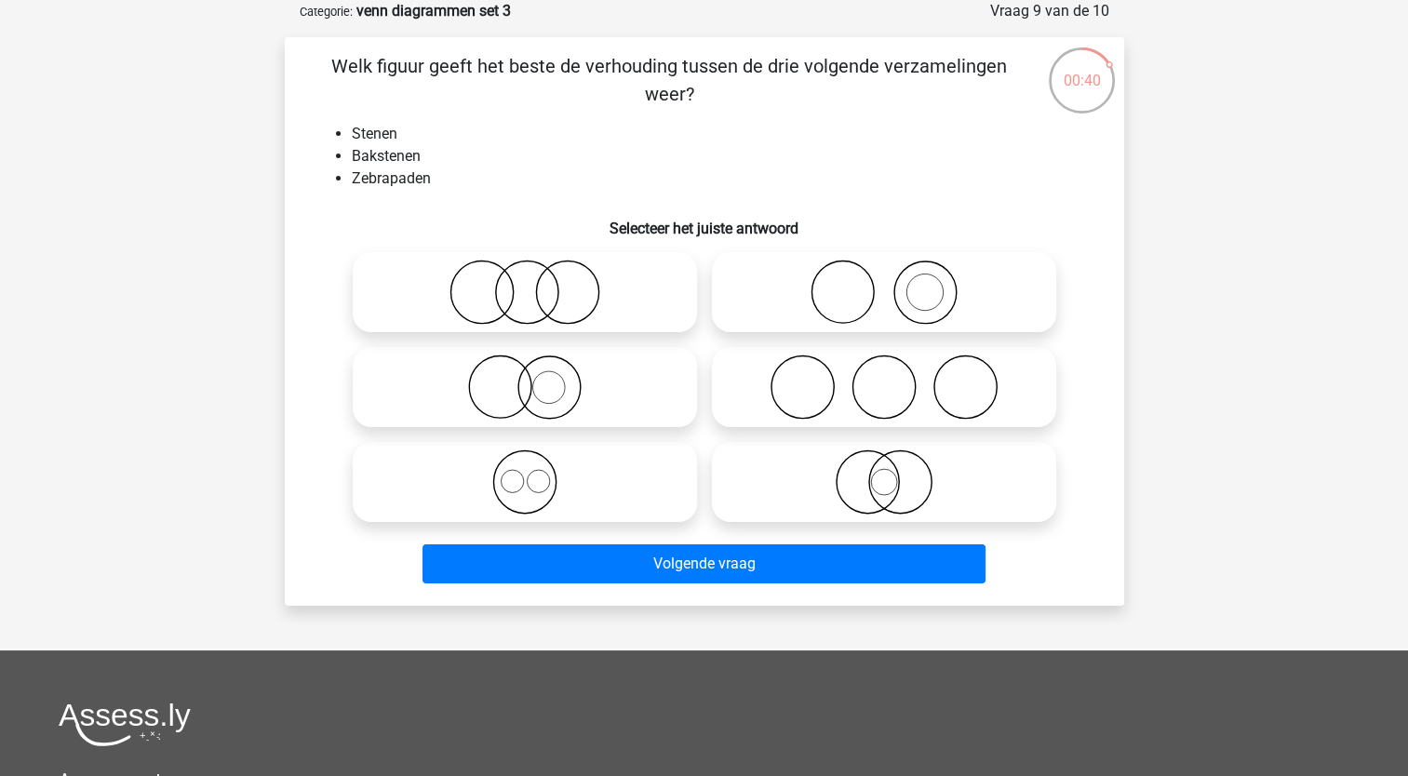
click at [836, 296] on icon at bounding box center [883, 292] width 329 height 65
click at [884, 283] on input "radio" at bounding box center [890, 277] width 12 height 12
radio input "true"
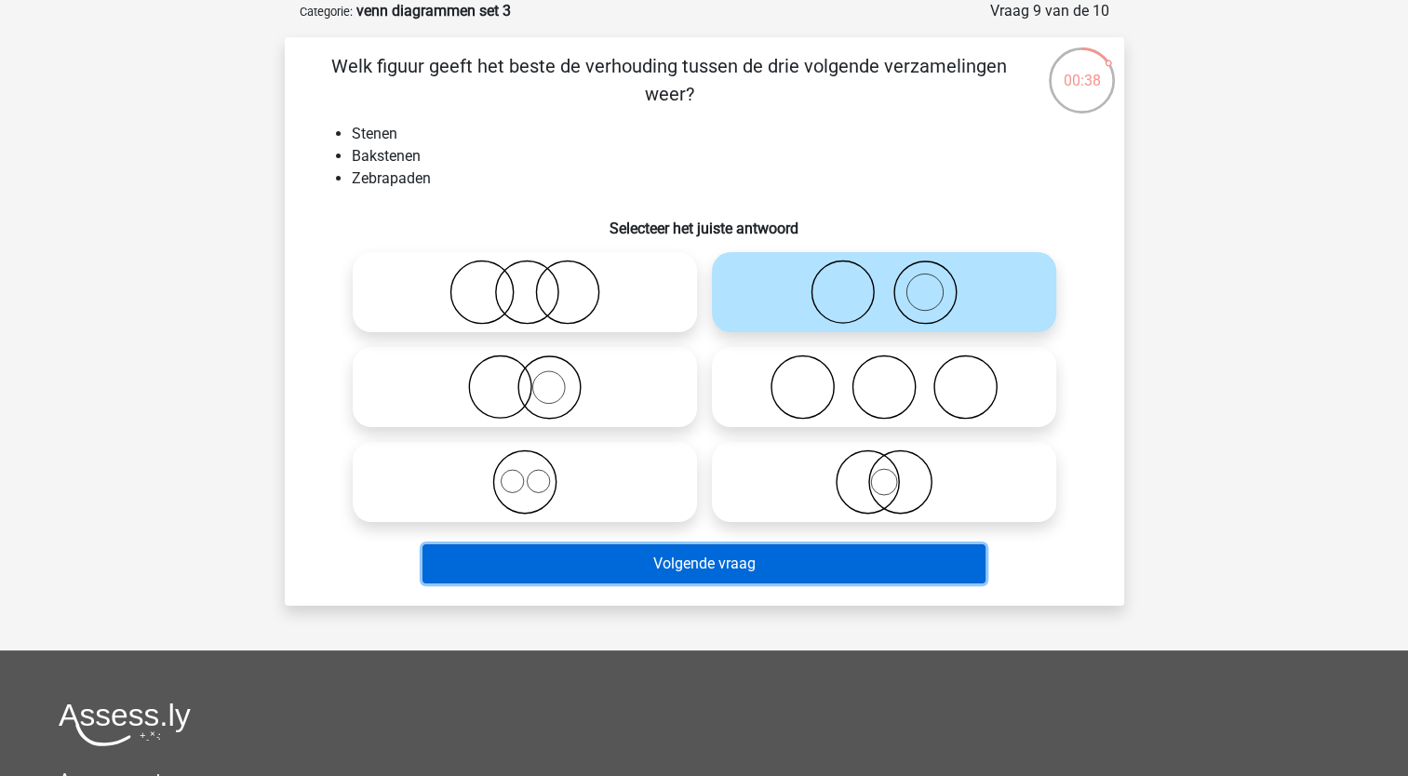
click at [651, 568] on button "Volgende vraag" at bounding box center [704, 563] width 563 height 39
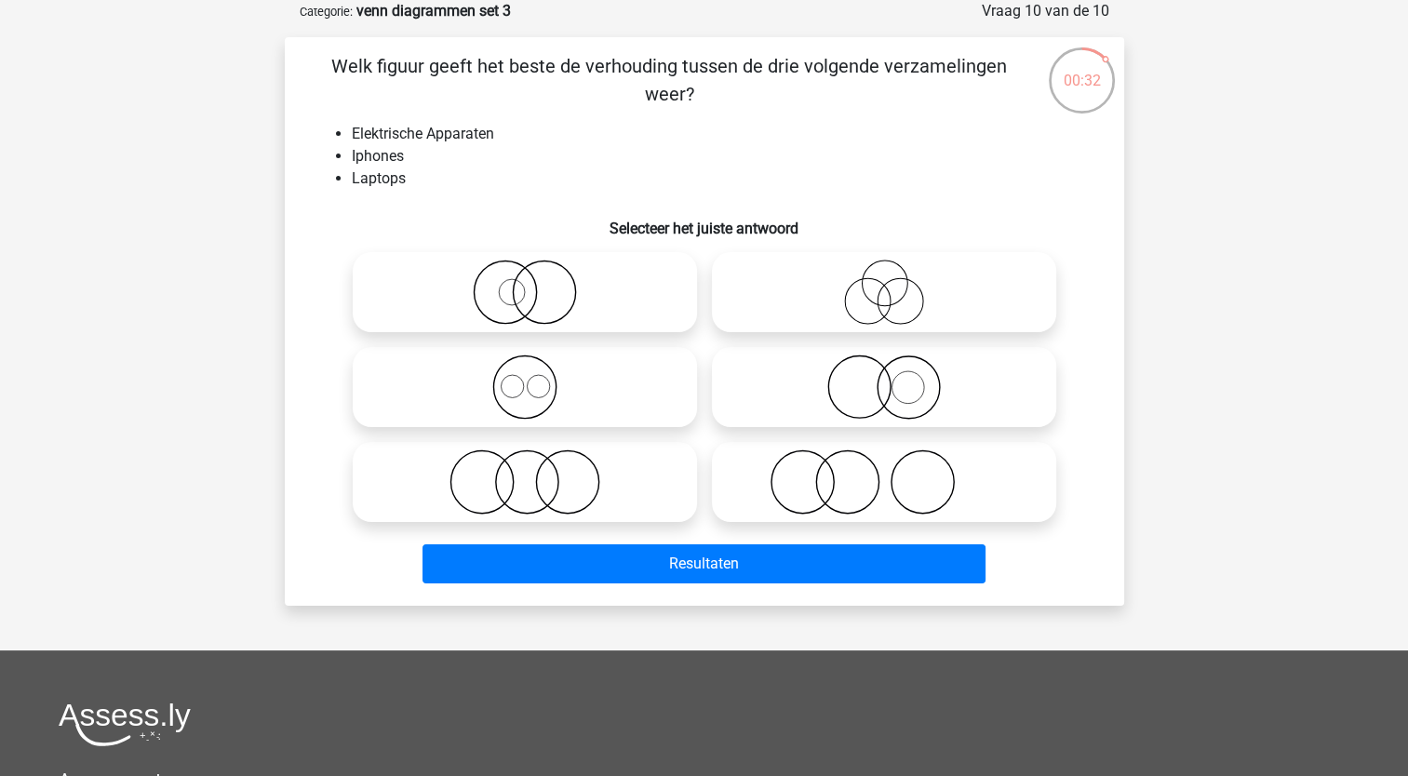
click at [504, 409] on icon at bounding box center [524, 387] width 329 height 65
click at [525, 378] on input "radio" at bounding box center [531, 372] width 12 height 12
radio input "true"
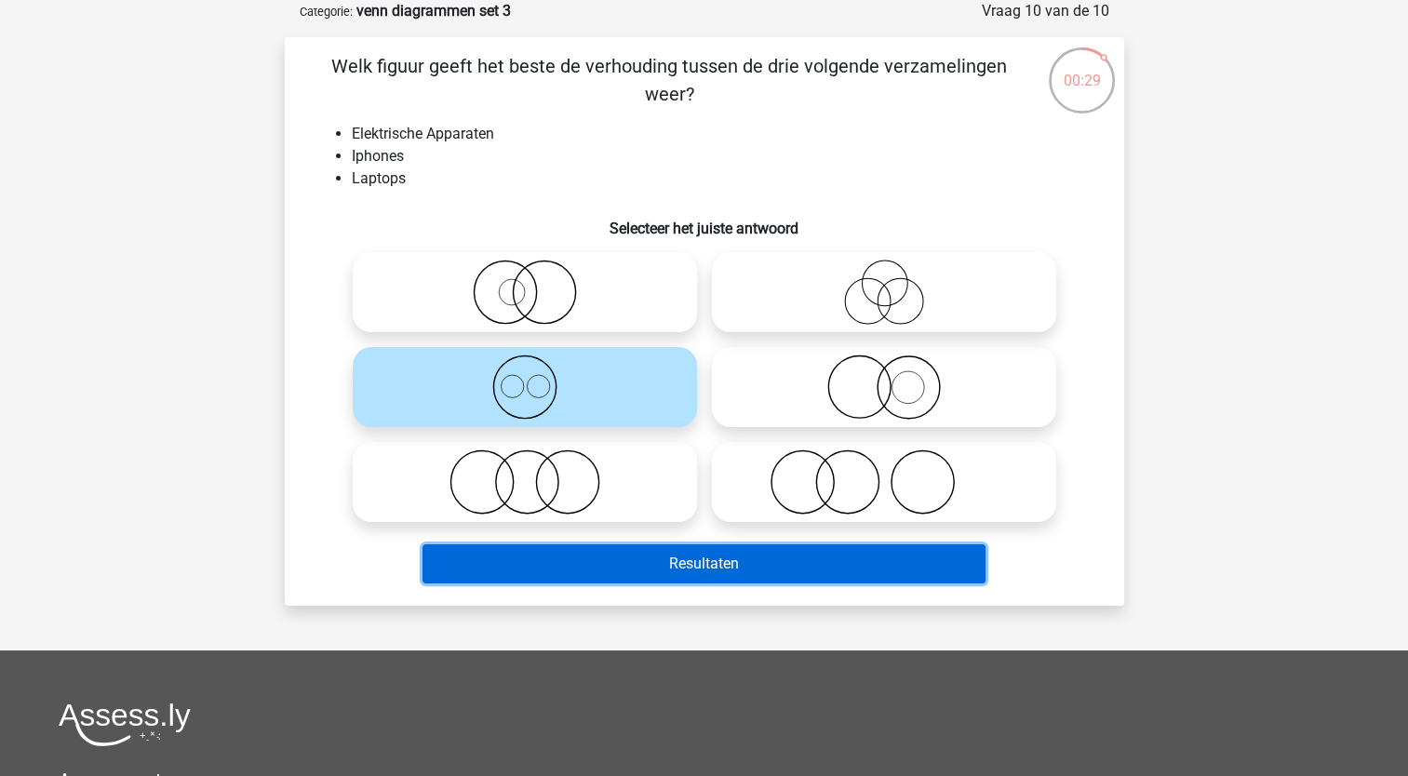
click at [471, 554] on button "Resultaten" at bounding box center [704, 563] width 563 height 39
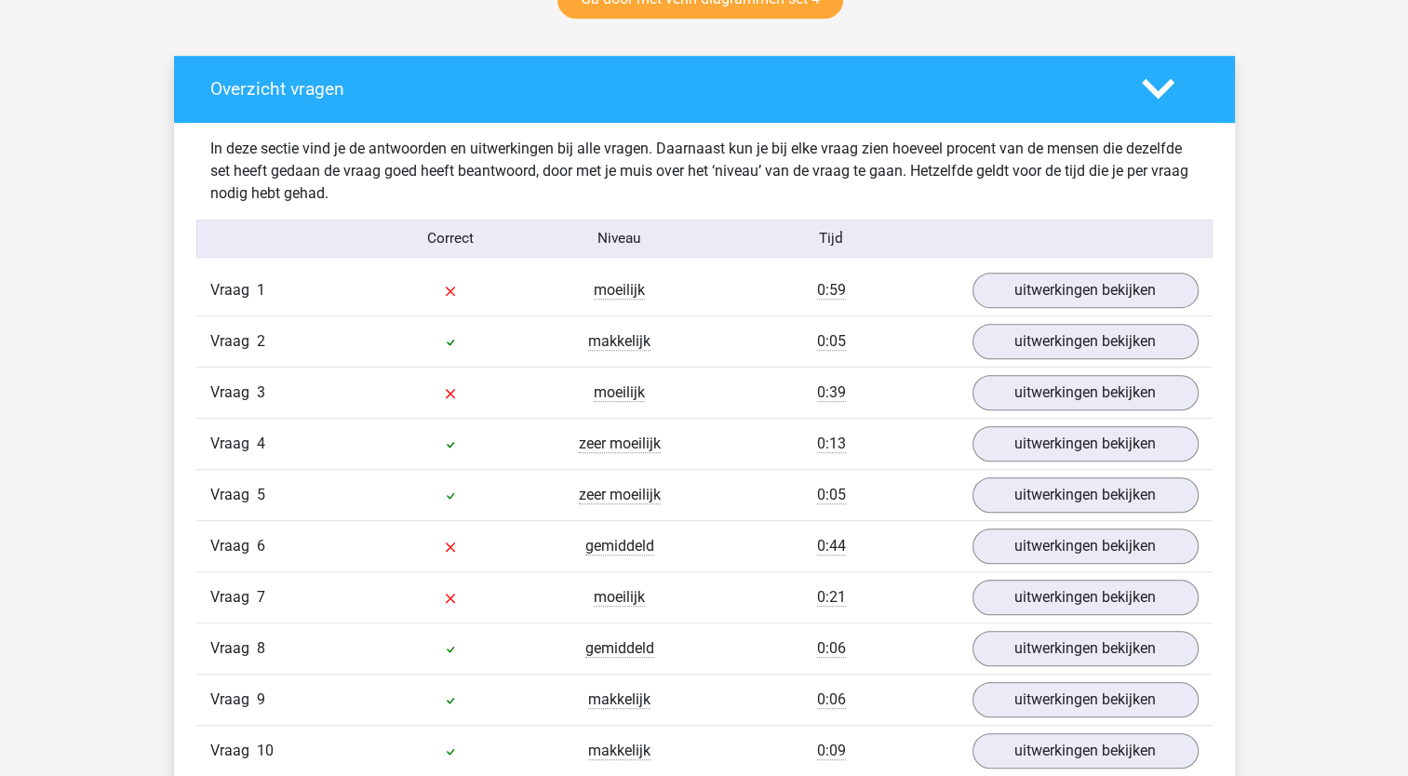
scroll to position [997, 0]
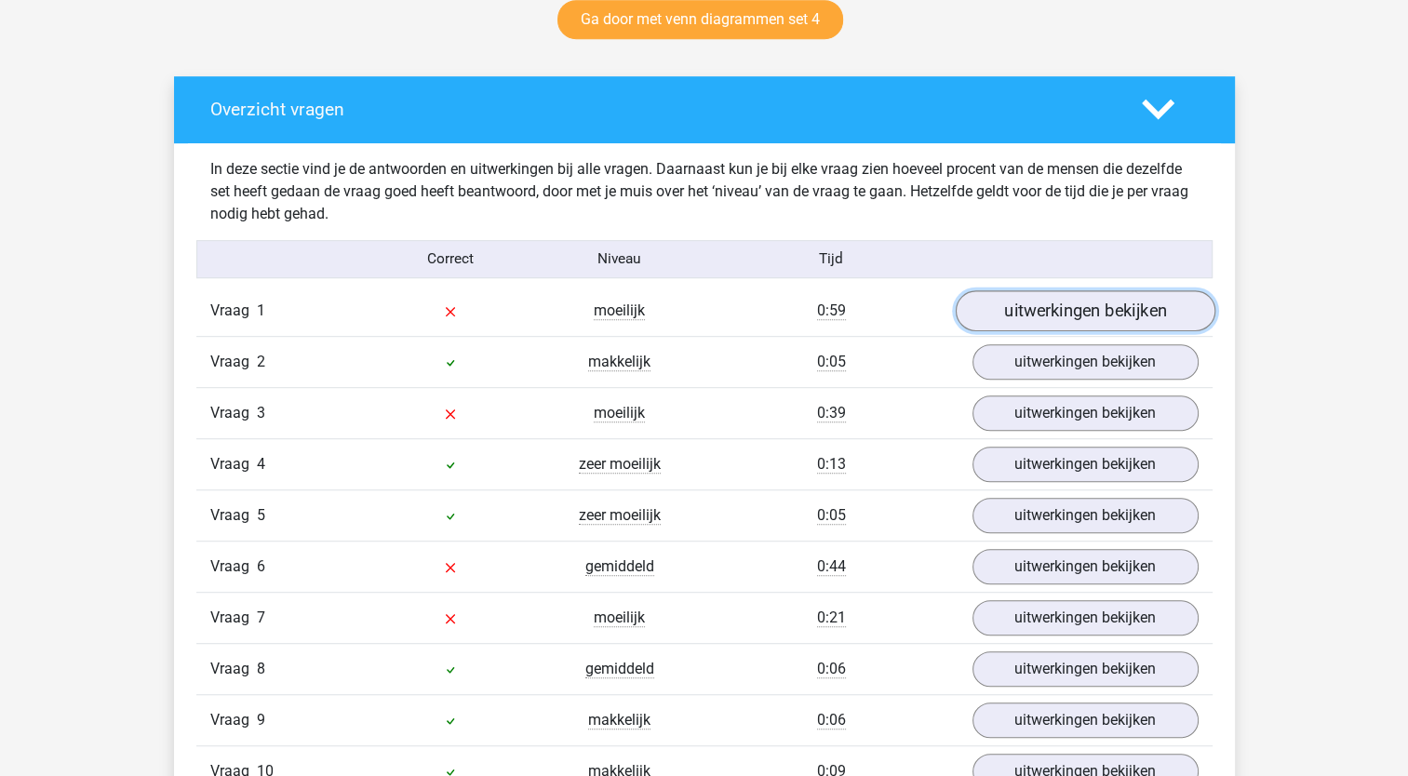
click at [1093, 307] on link "uitwerkingen bekijken" at bounding box center [1085, 310] width 260 height 41
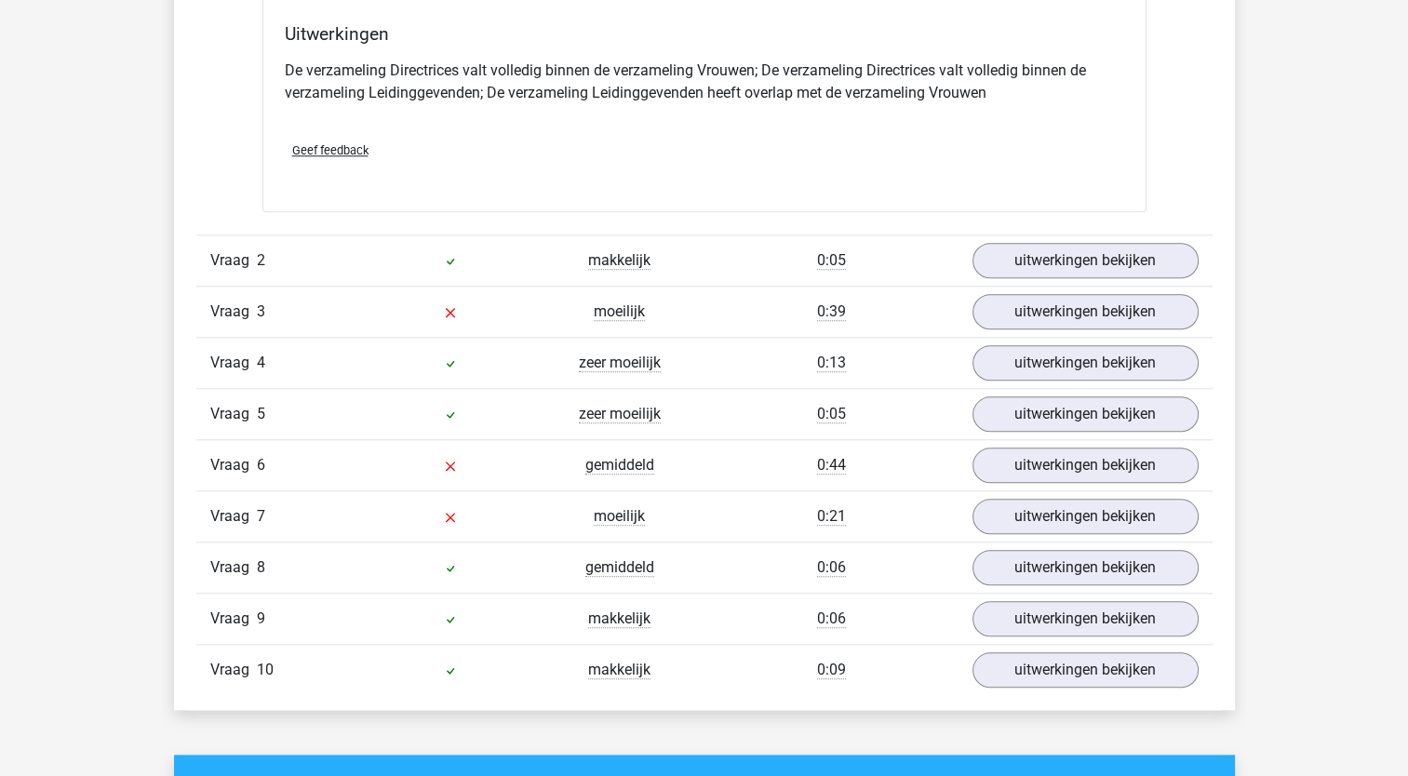
scroll to position [1821, 0]
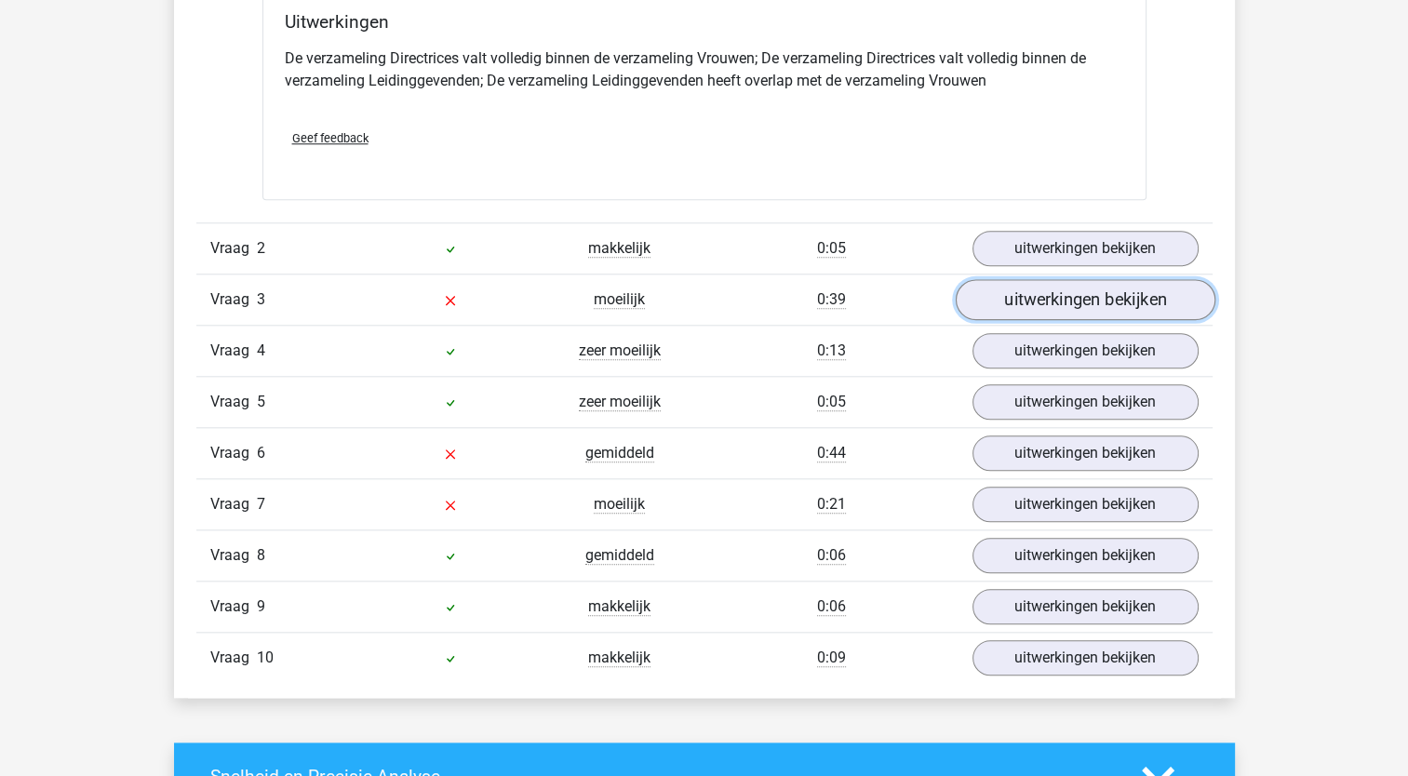
click at [1008, 303] on link "uitwerkingen bekijken" at bounding box center [1085, 299] width 260 height 41
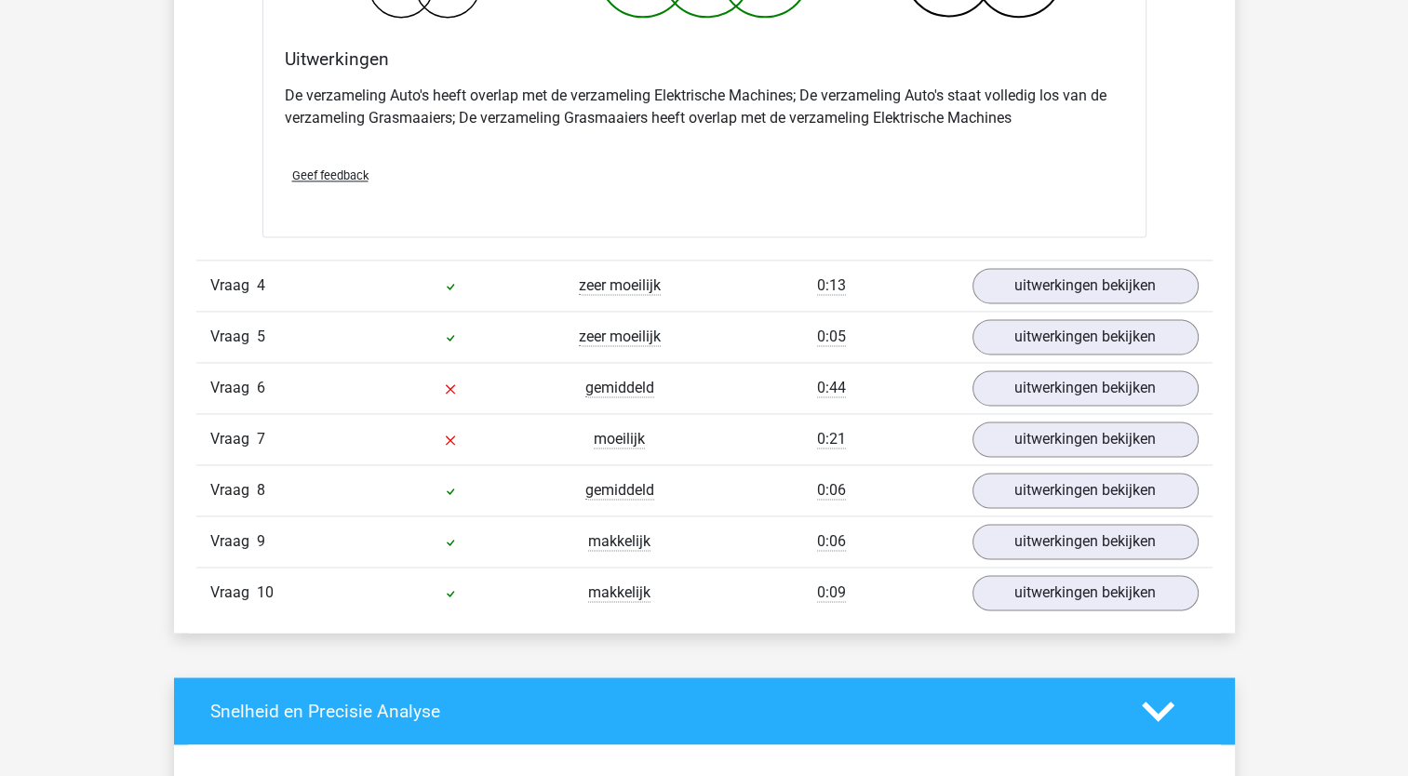
scroll to position [2615, 0]
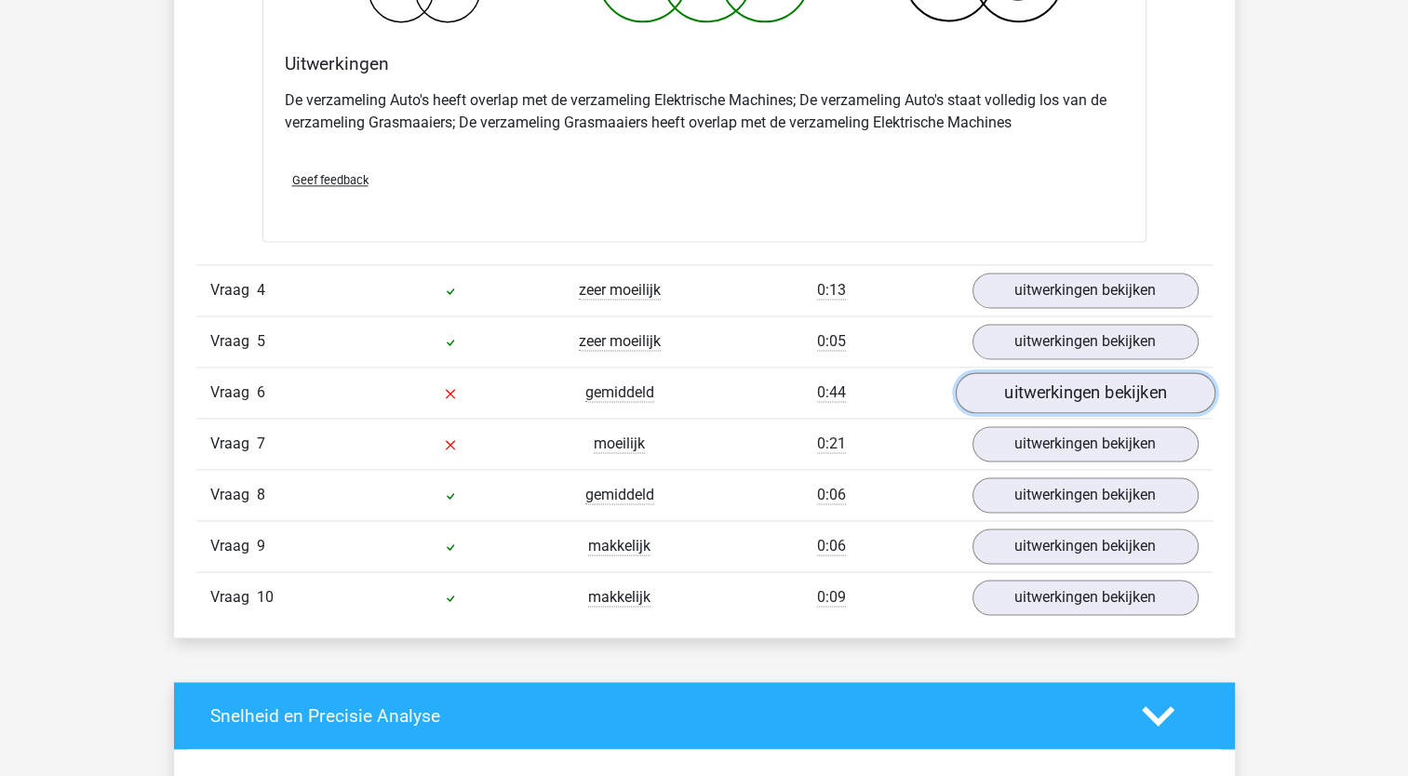
click at [1046, 378] on link "uitwerkingen bekijken" at bounding box center [1085, 393] width 260 height 41
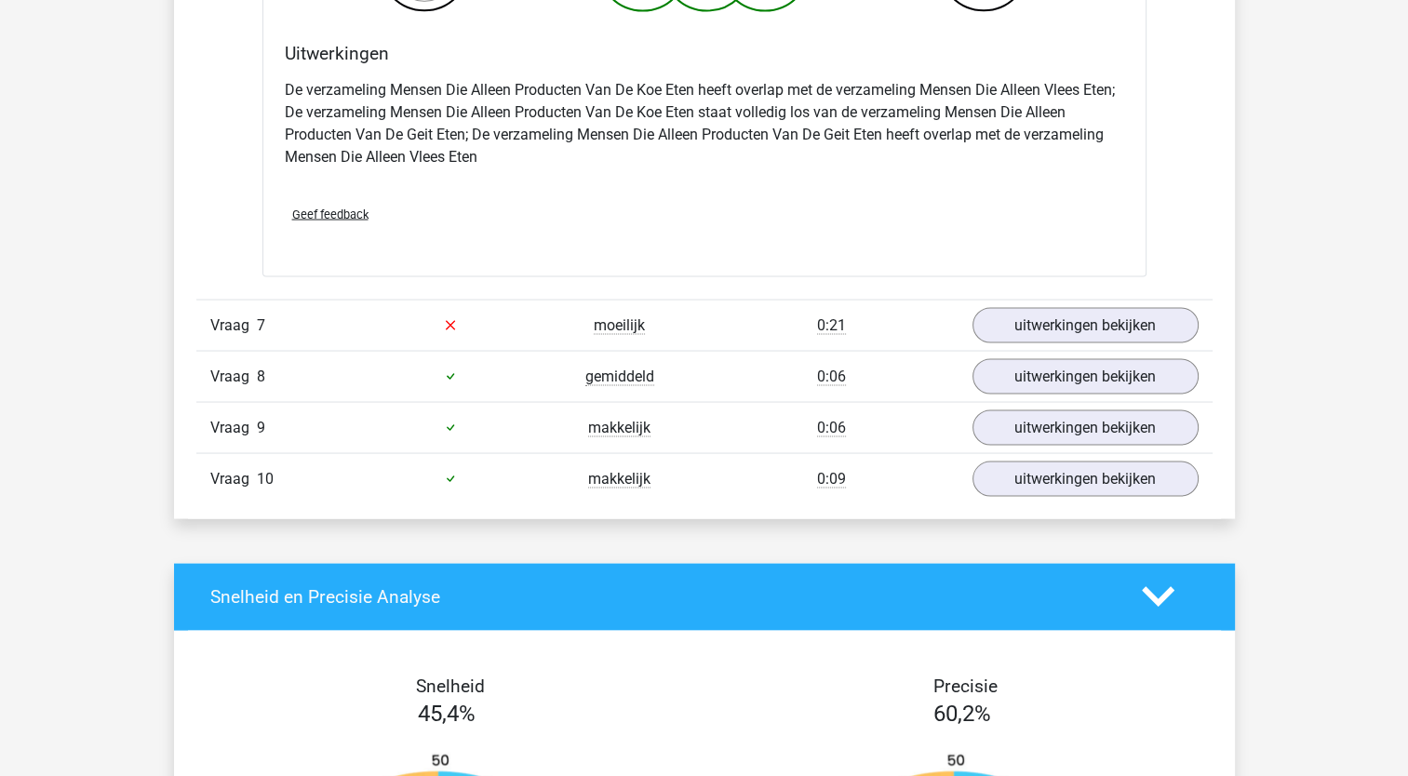
scroll to position [3565, 0]
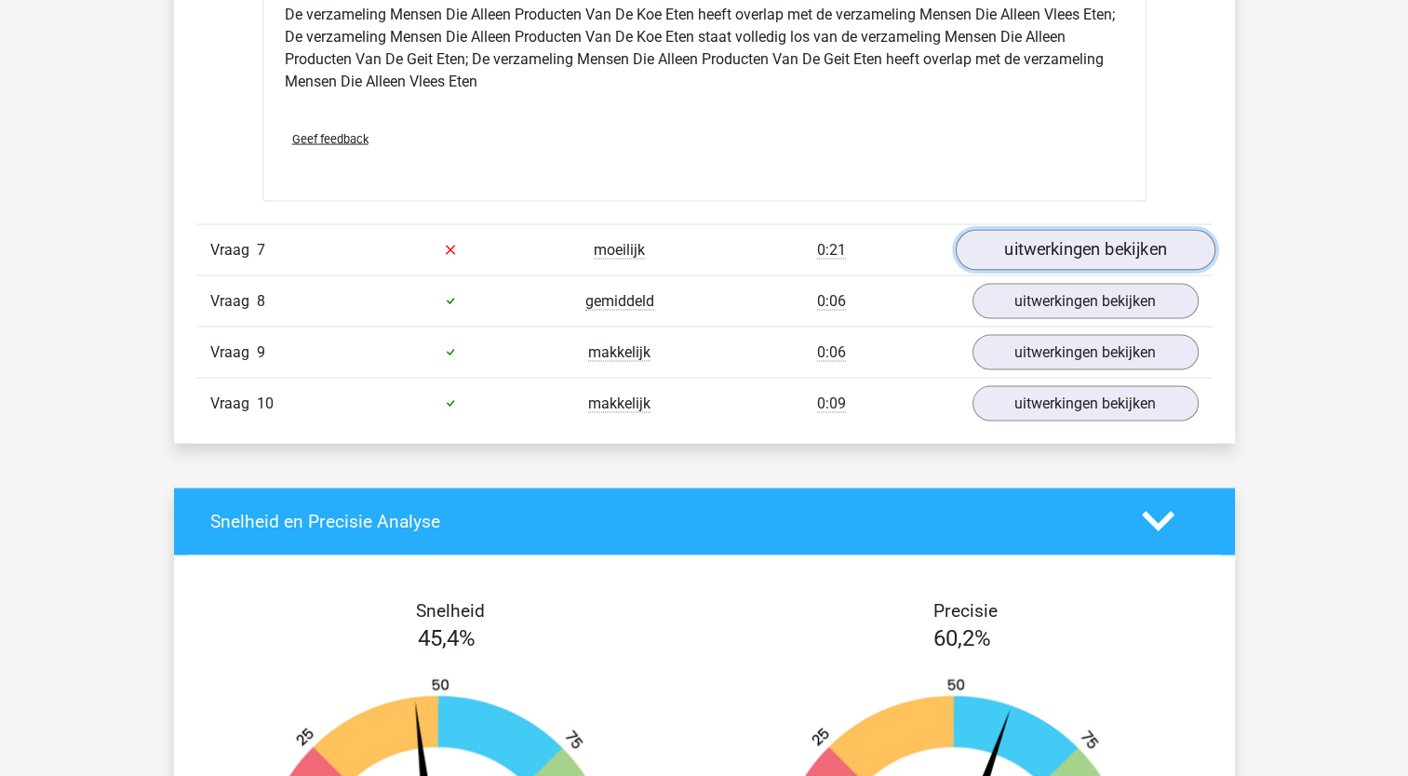
click at [1085, 237] on link "uitwerkingen bekijken" at bounding box center [1085, 250] width 260 height 41
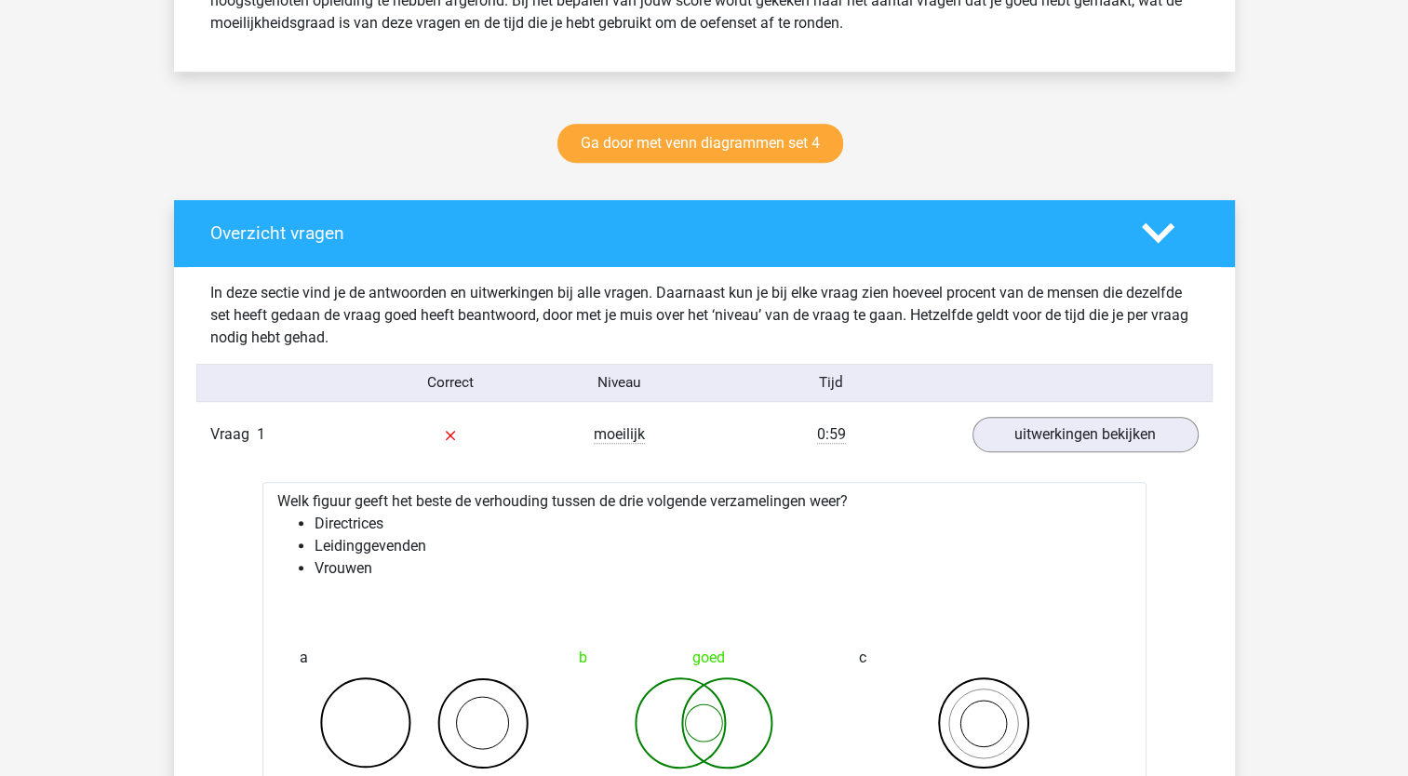
scroll to position [802, 0]
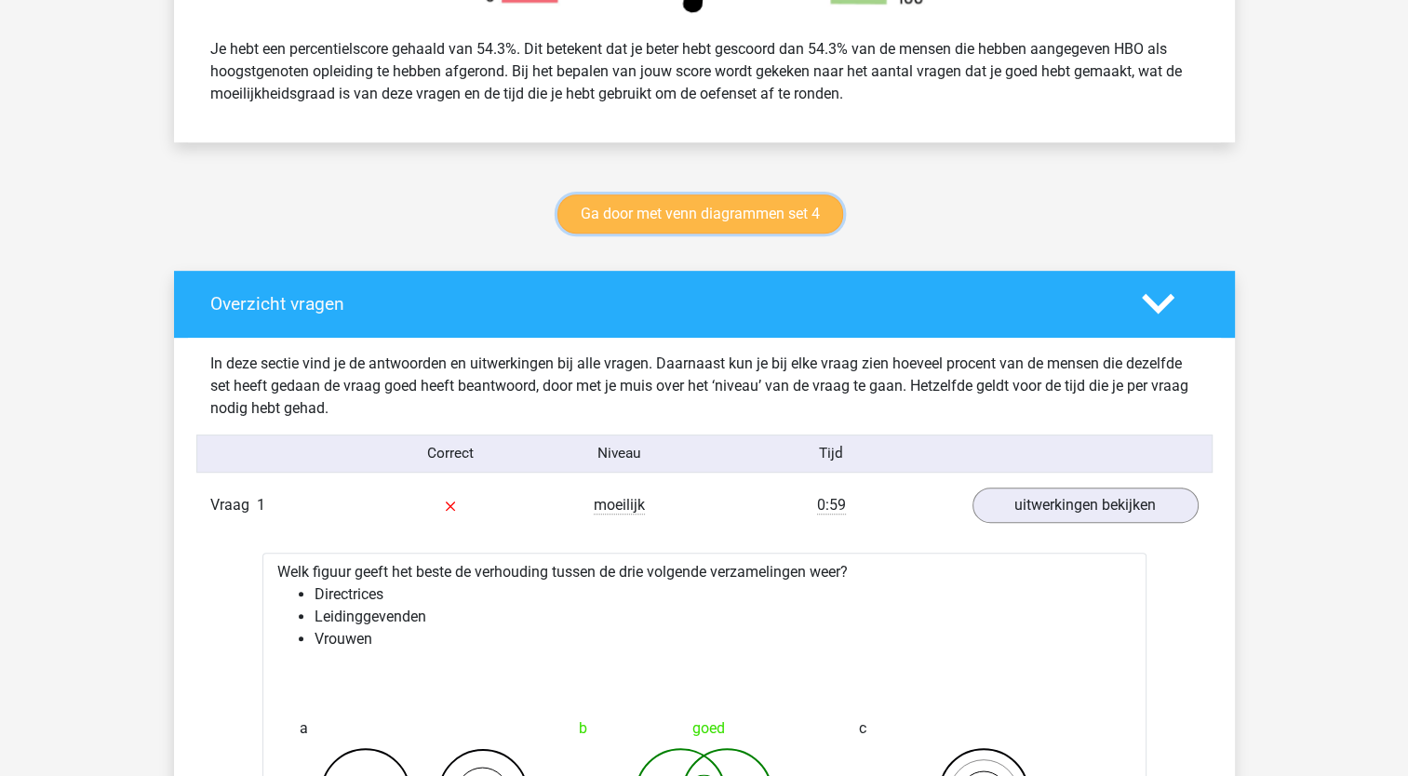
click at [809, 217] on link "Ga door met venn diagrammen set 4" at bounding box center [700, 214] width 286 height 39
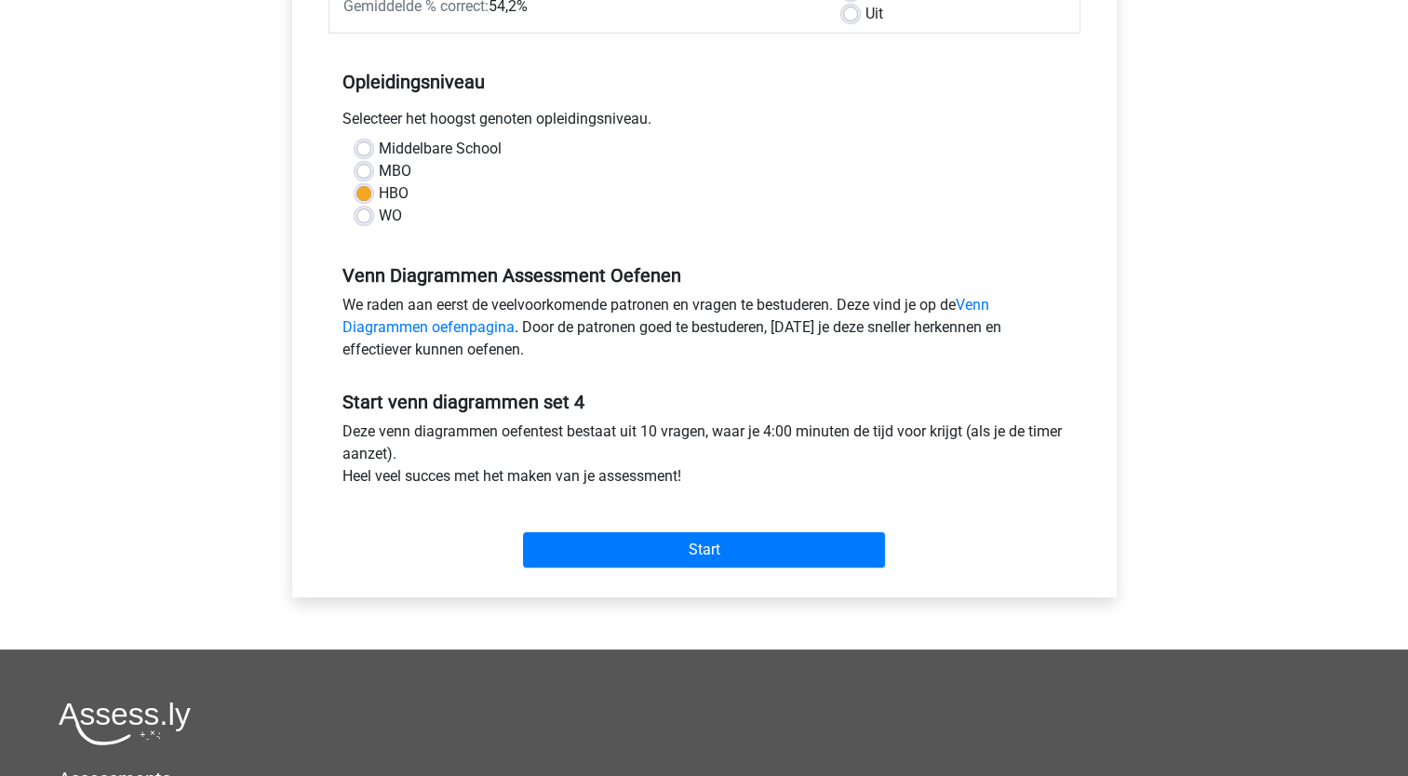
scroll to position [378, 0]
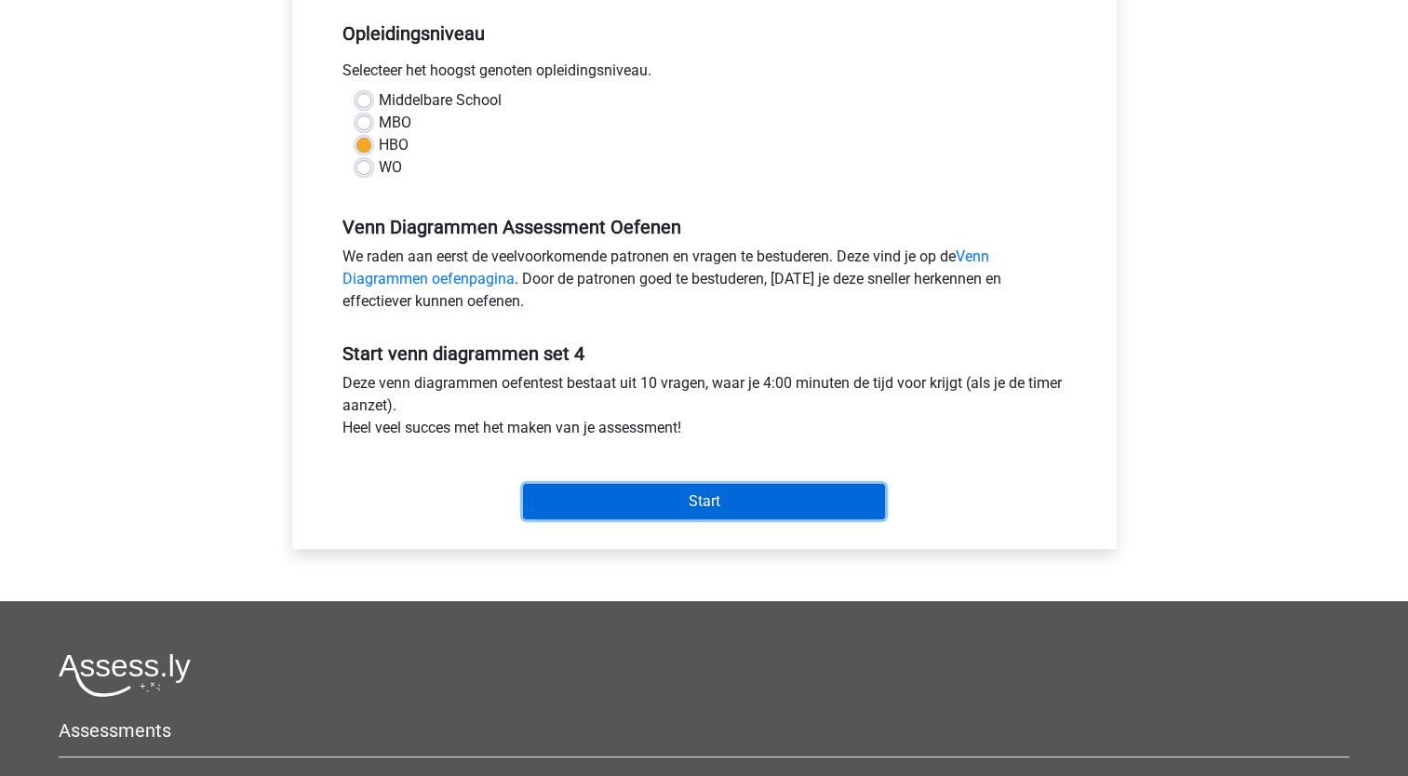
click at [685, 486] on input "Start" at bounding box center [704, 501] width 362 height 35
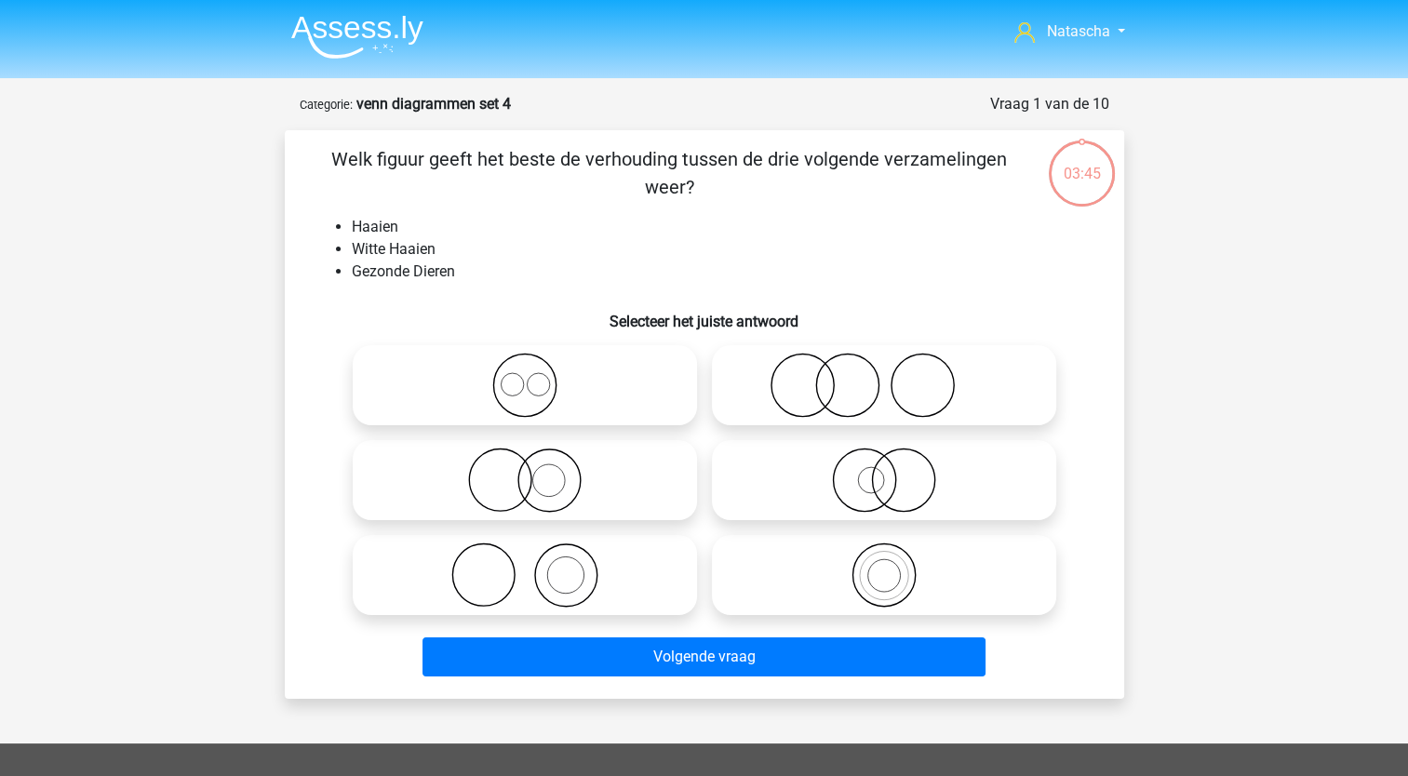
click at [867, 493] on icon at bounding box center [883, 480] width 329 height 65
click at [884, 471] on input "radio" at bounding box center [890, 465] width 12 height 12
radio input "true"
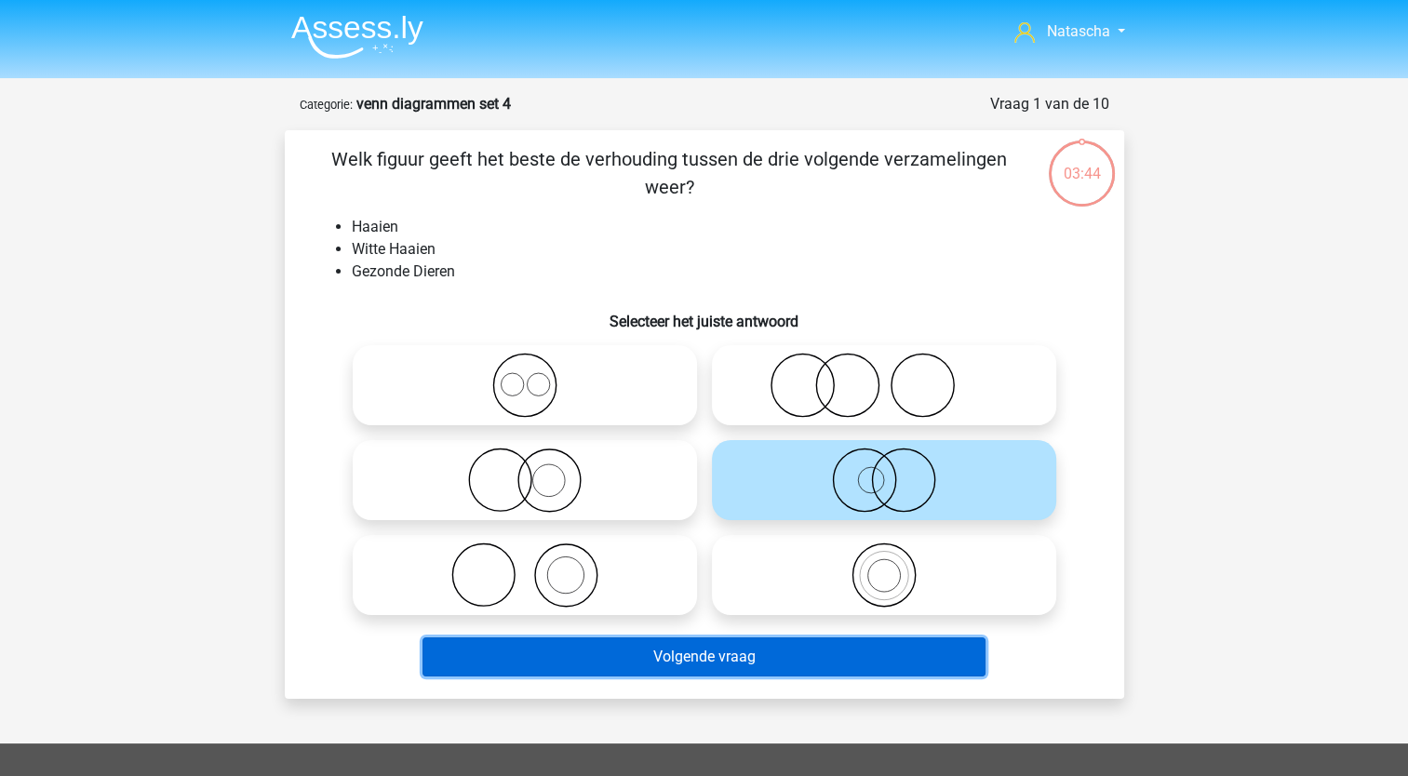
click at [769, 662] on button "Volgende vraag" at bounding box center [704, 656] width 563 height 39
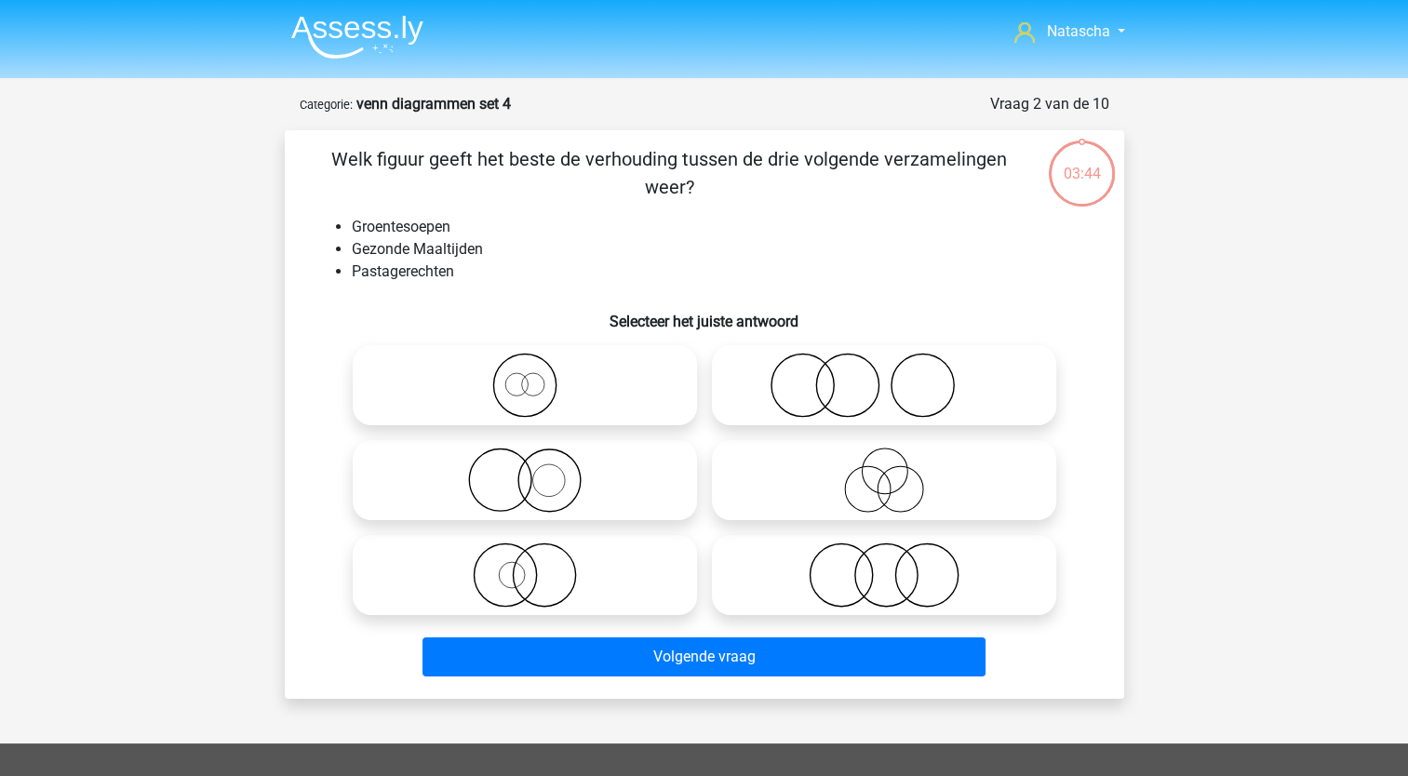
scroll to position [93, 0]
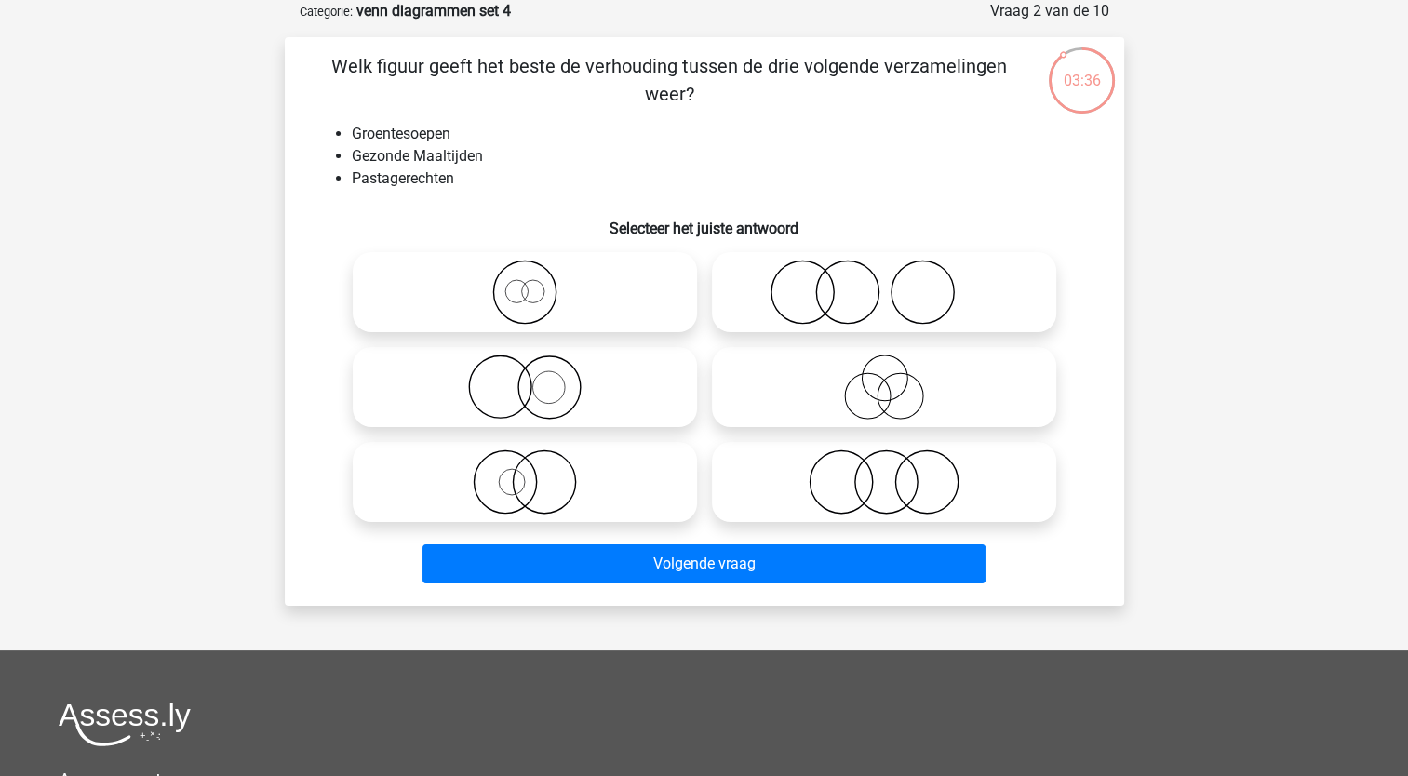
click at [866, 482] on icon at bounding box center [883, 482] width 329 height 65
click at [884, 473] on input "radio" at bounding box center [890, 467] width 12 height 12
radio input "true"
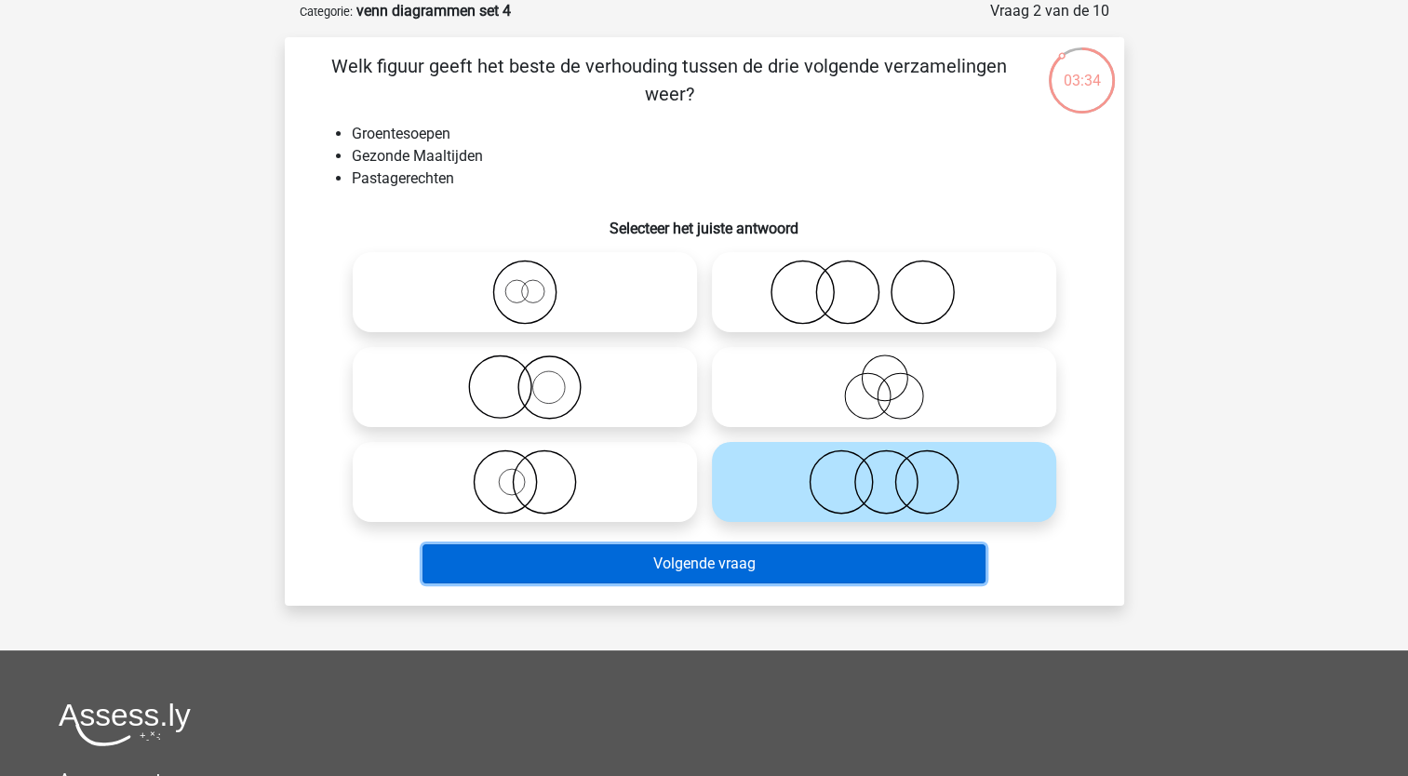
click at [759, 559] on button "Volgende vraag" at bounding box center [704, 563] width 563 height 39
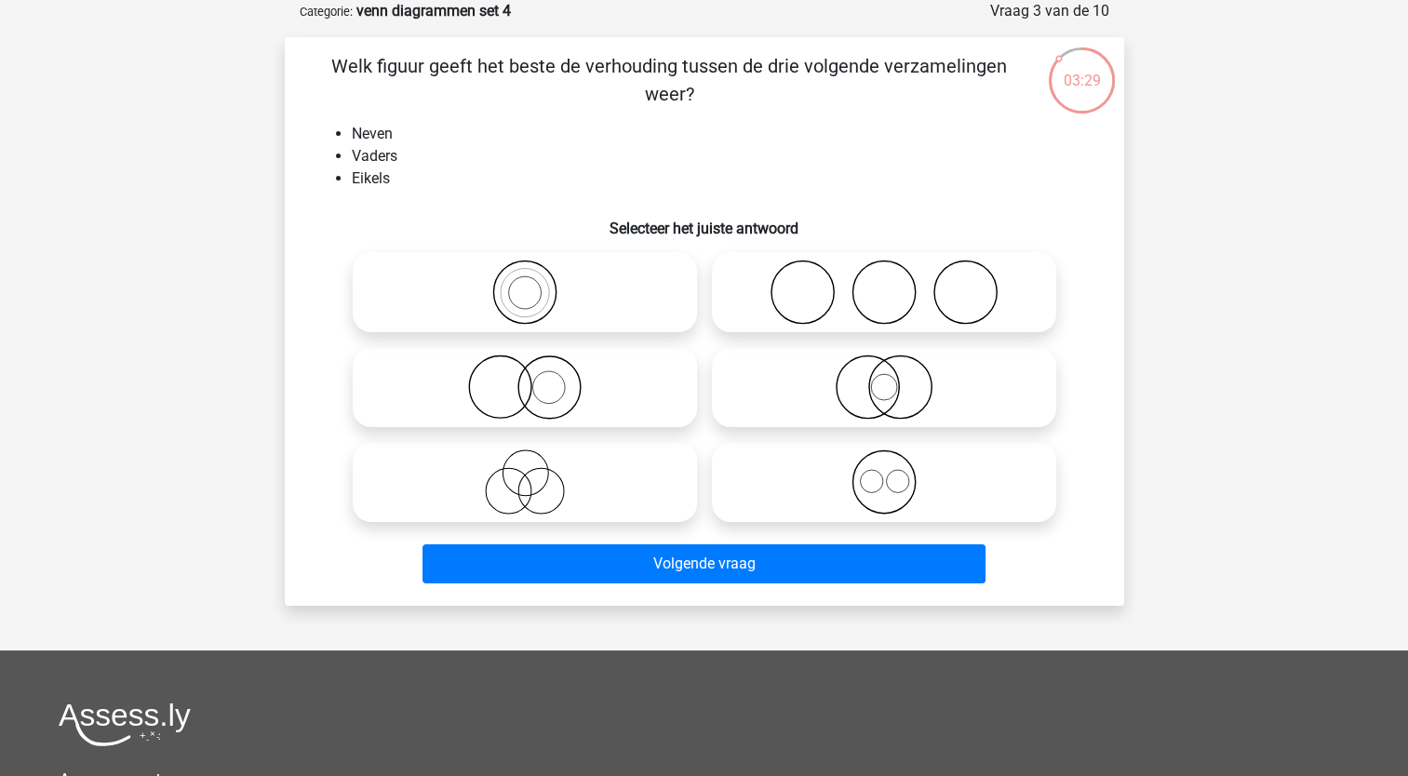
click at [522, 485] on icon at bounding box center [524, 482] width 329 height 65
click at [525, 473] on input "radio" at bounding box center [531, 467] width 12 height 12
radio input "true"
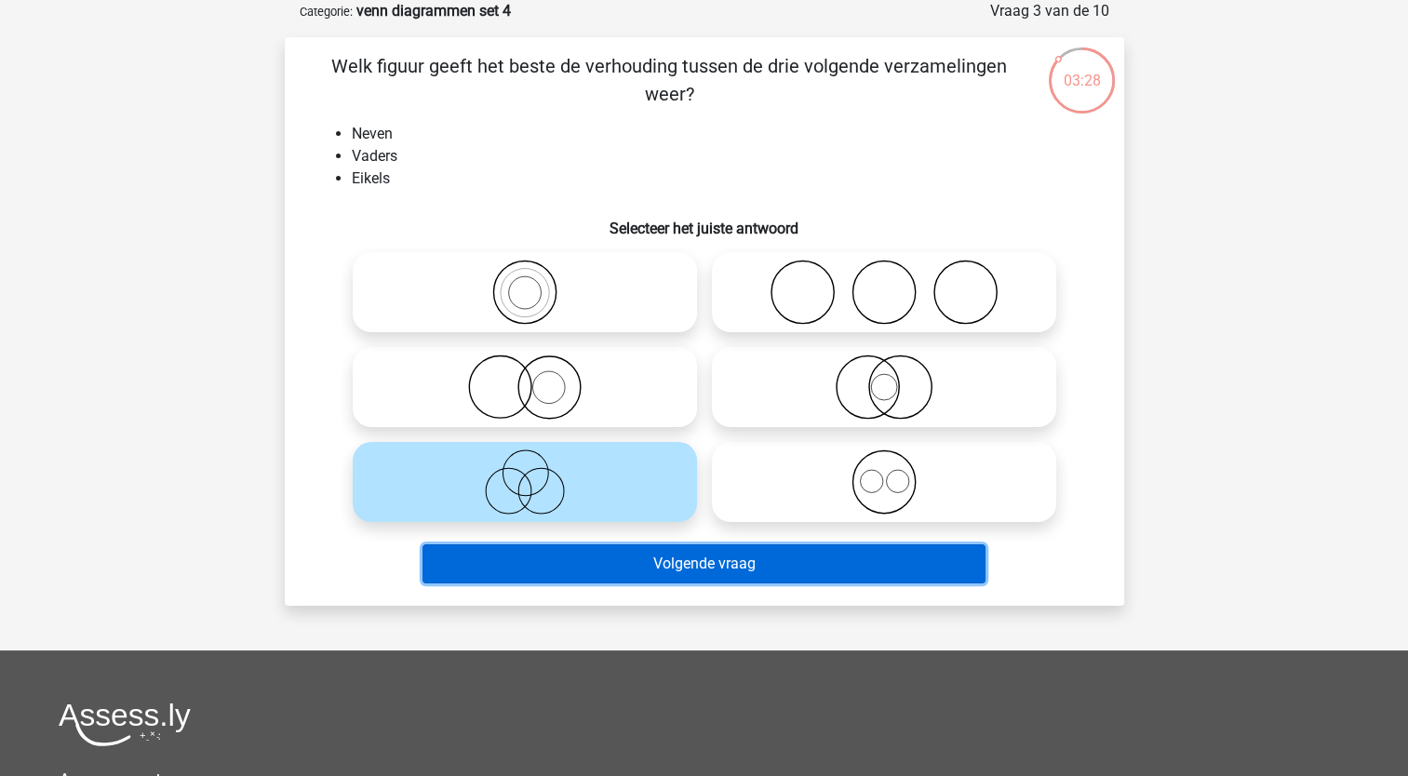
click at [536, 578] on button "Volgende vraag" at bounding box center [704, 563] width 563 height 39
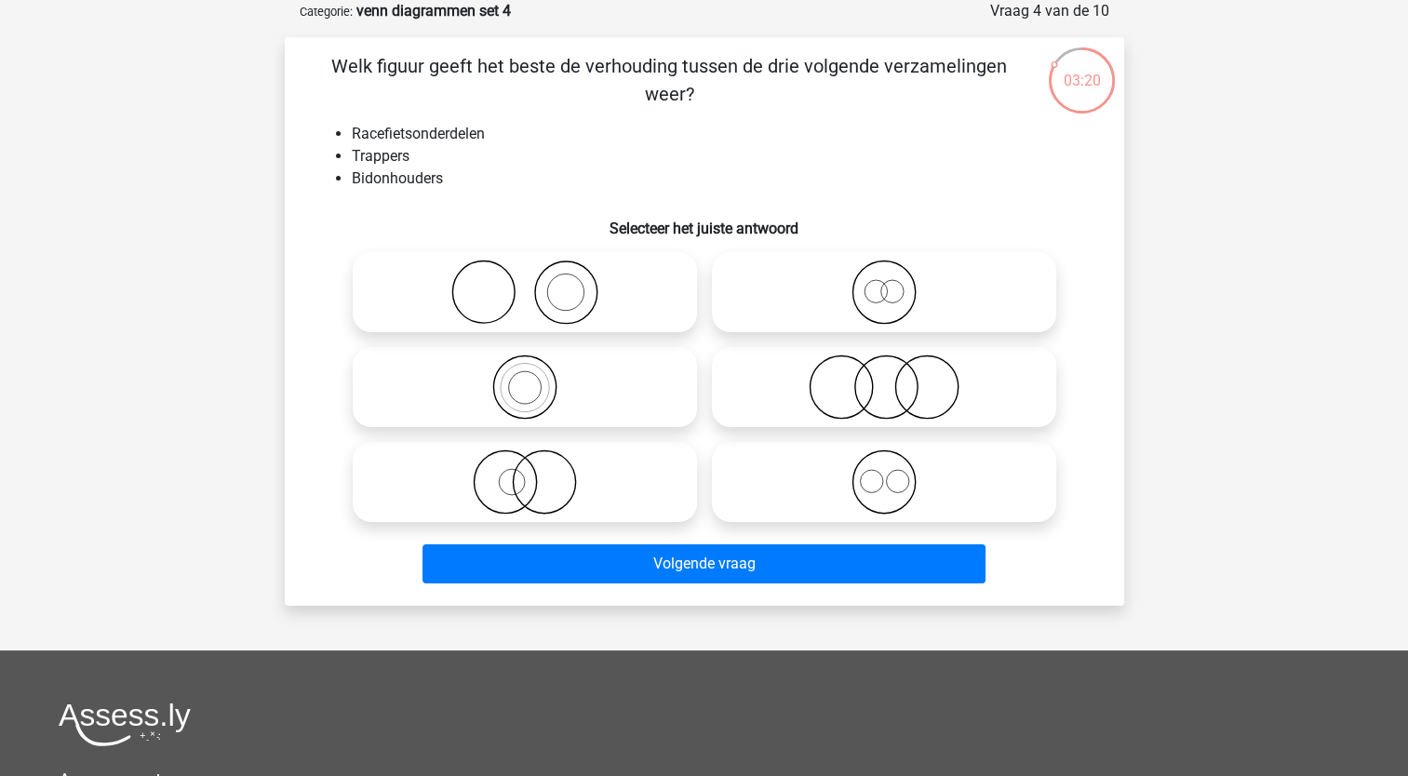
click at [881, 487] on icon at bounding box center [883, 482] width 329 height 65
click at [884, 473] on input "radio" at bounding box center [890, 467] width 12 height 12
radio input "true"
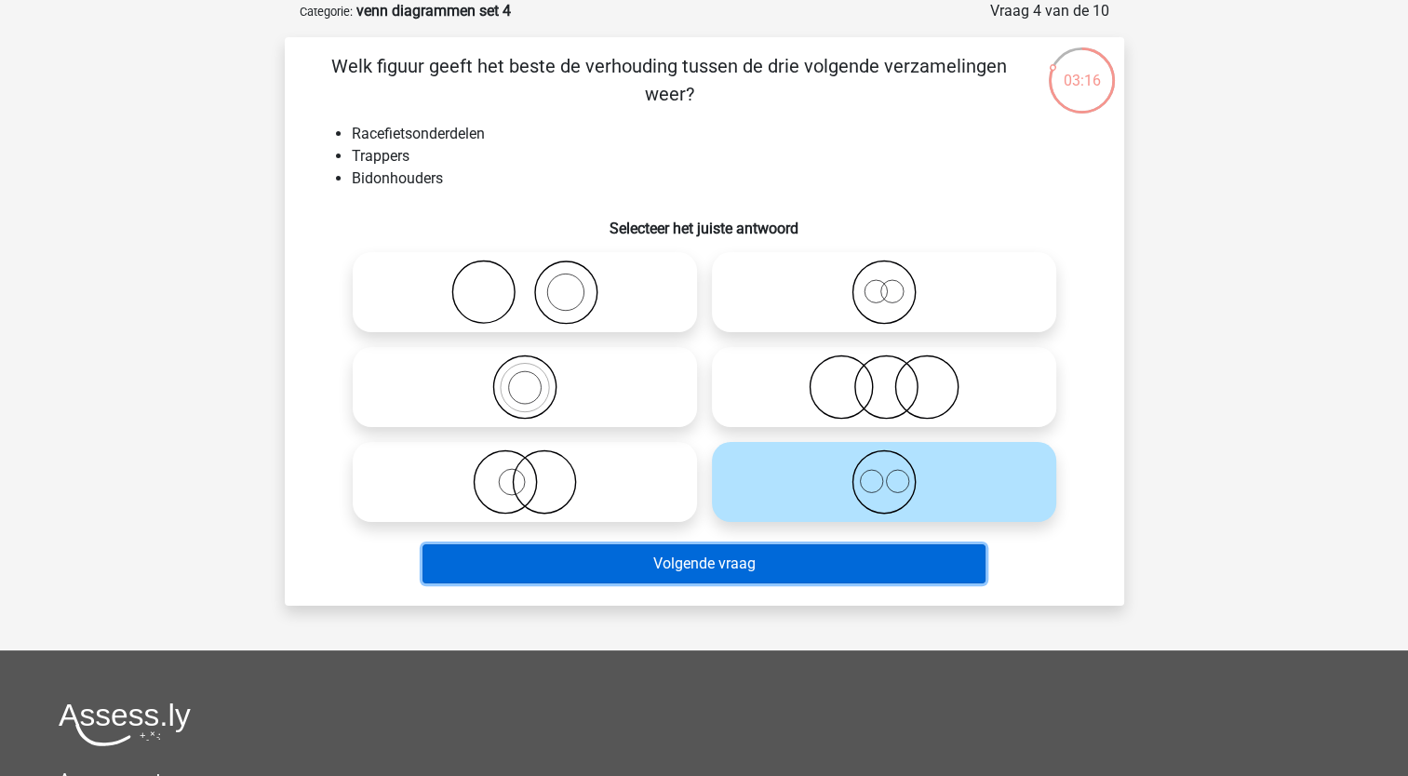
click at [723, 565] on button "Volgende vraag" at bounding box center [704, 563] width 563 height 39
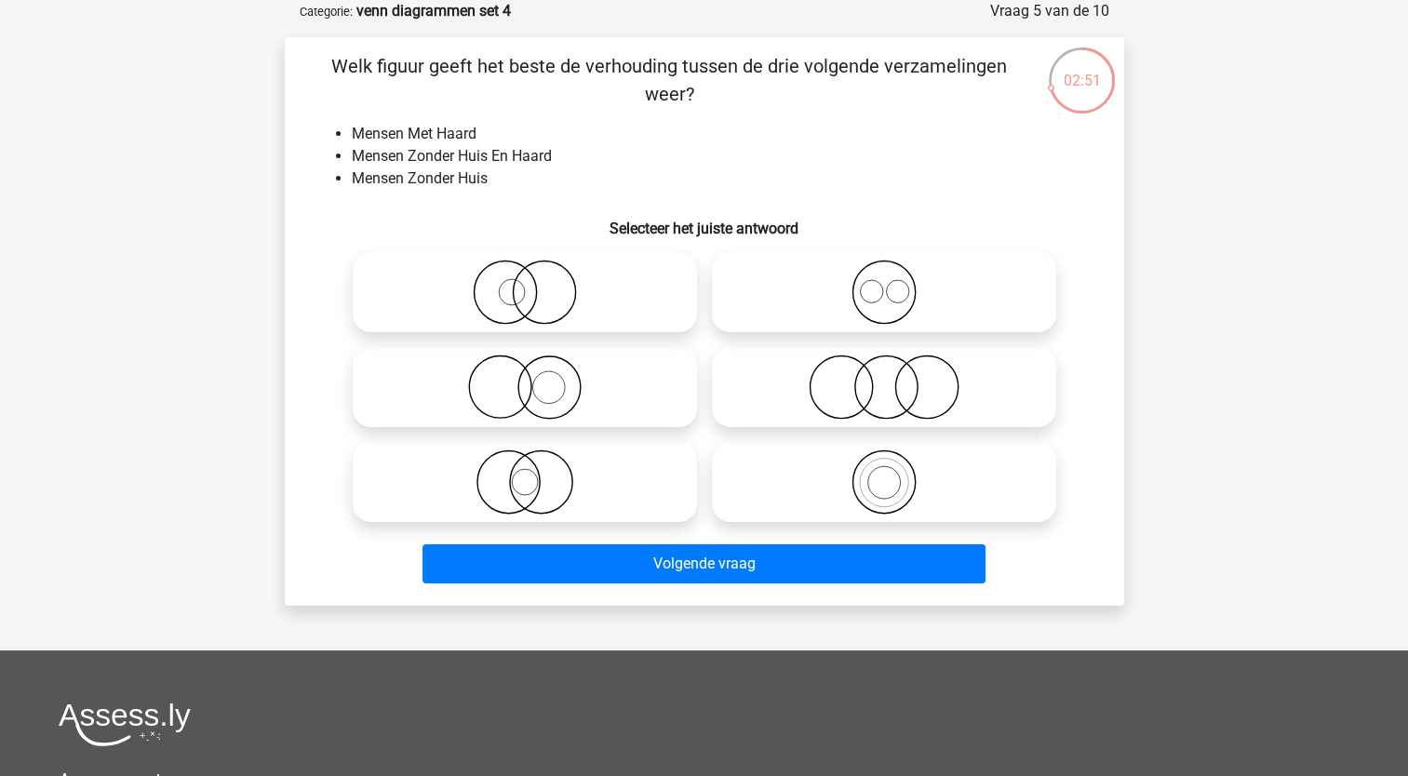
click at [867, 404] on icon at bounding box center [883, 387] width 329 height 65
click at [884, 378] on input "radio" at bounding box center [890, 372] width 12 height 12
radio input "true"
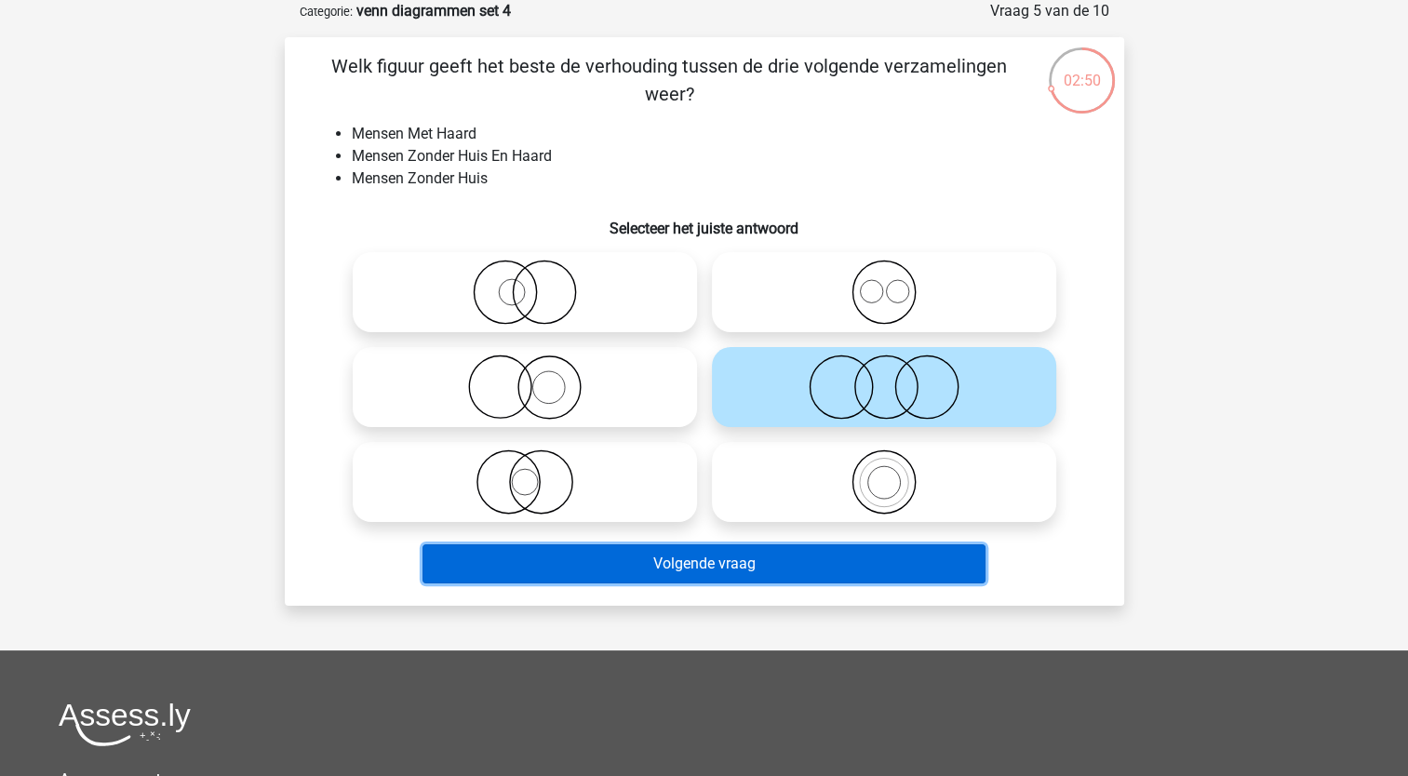
click at [715, 574] on button "Volgende vraag" at bounding box center [704, 563] width 563 height 39
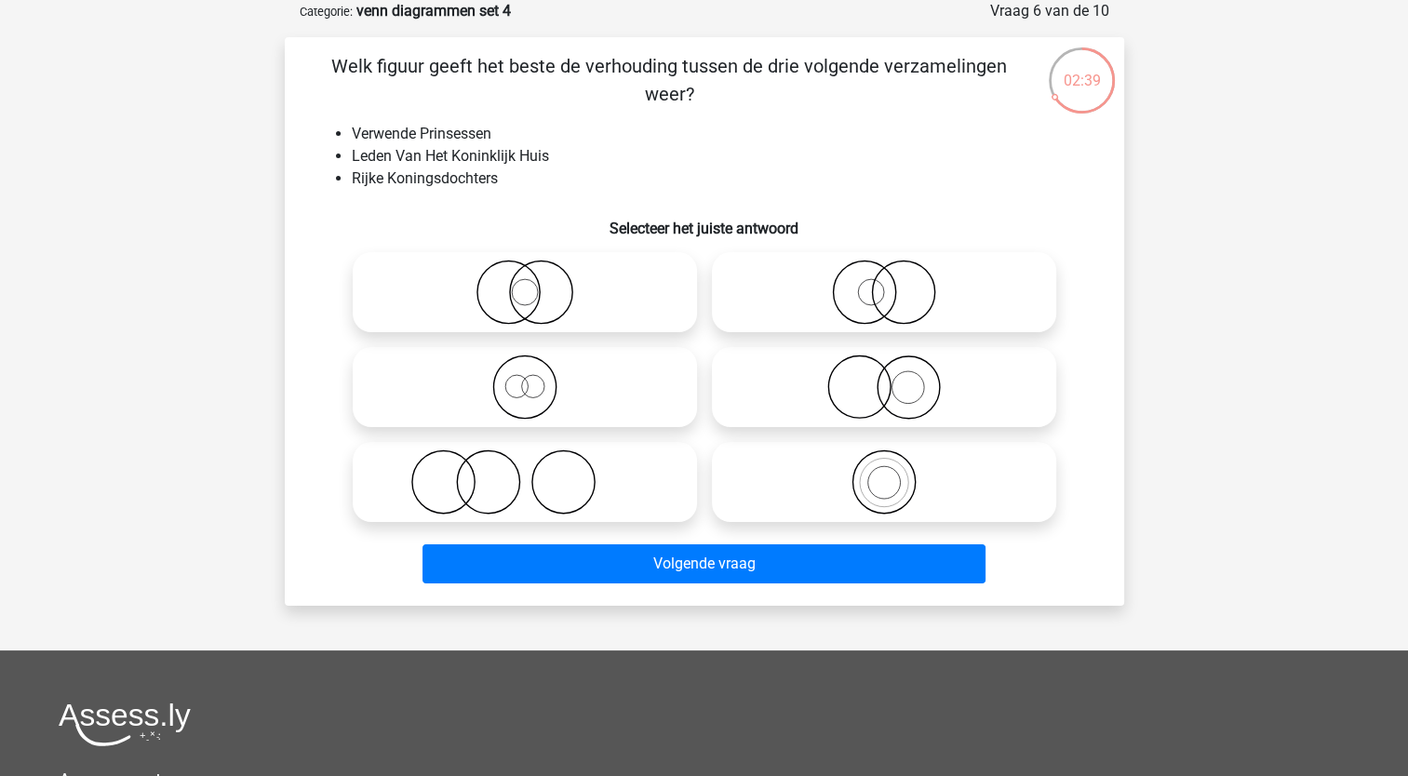
click at [536, 395] on icon at bounding box center [524, 387] width 329 height 65
click at [536, 378] on input "radio" at bounding box center [531, 372] width 12 height 12
radio input "true"
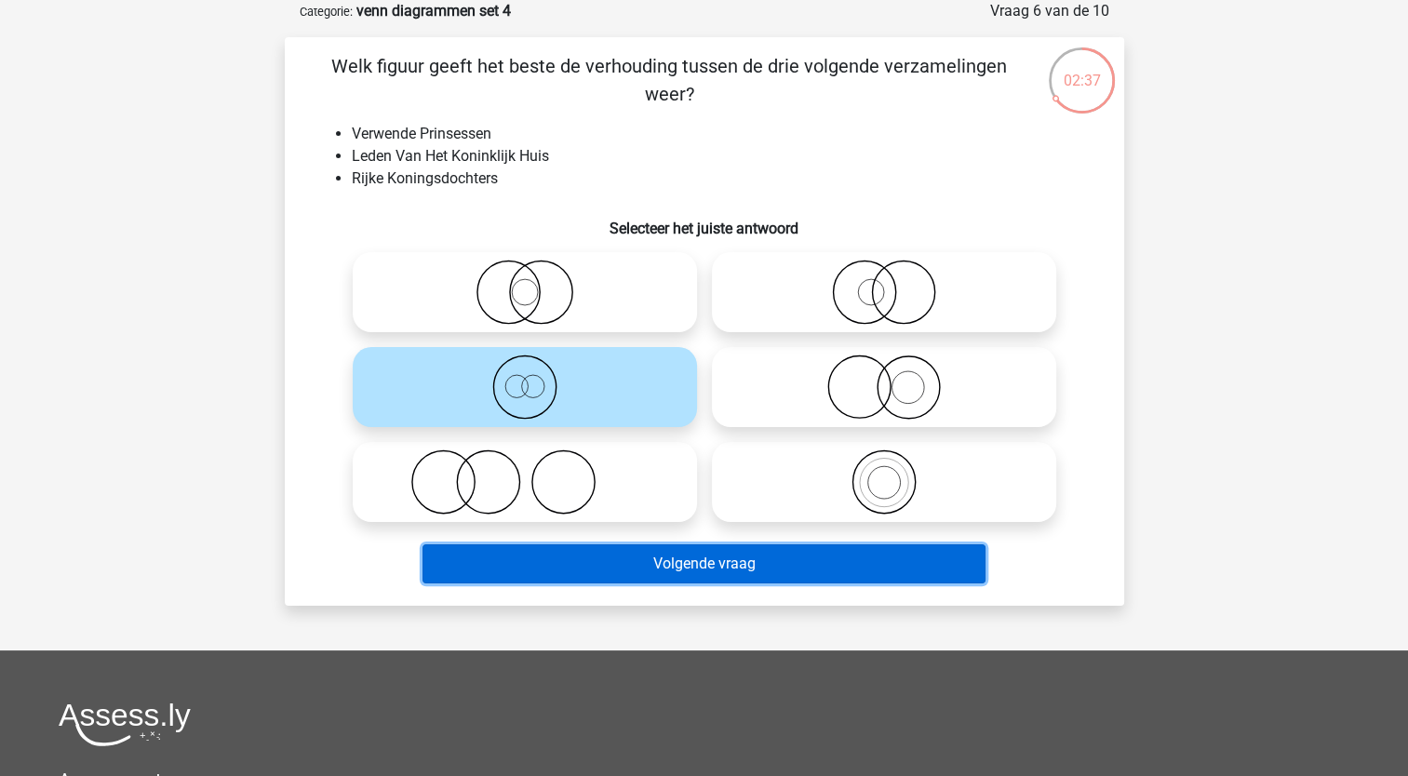
click at [539, 567] on button "Volgende vraag" at bounding box center [704, 563] width 563 height 39
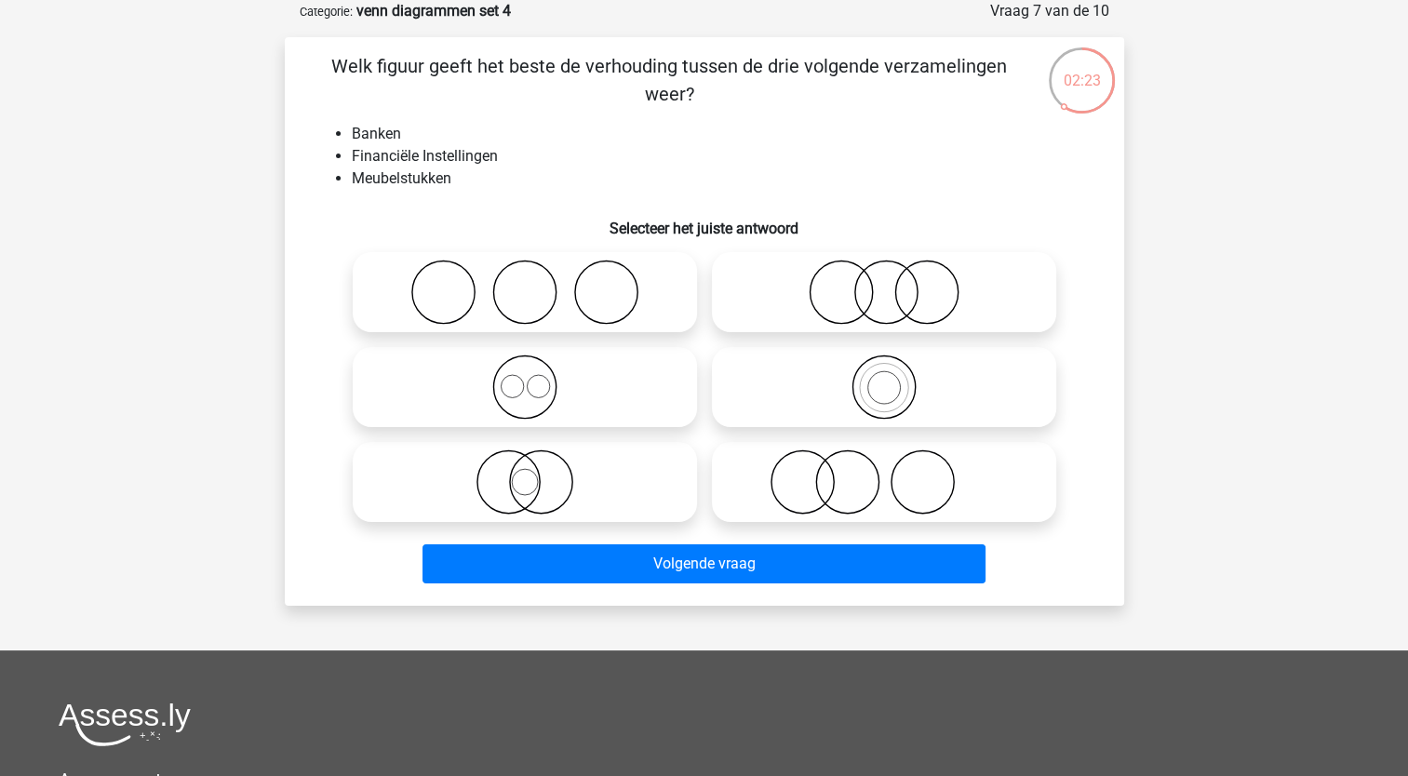
click at [851, 324] on icon at bounding box center [883, 292] width 329 height 65
click at [884, 283] on input "radio" at bounding box center [890, 277] width 12 height 12
radio input "true"
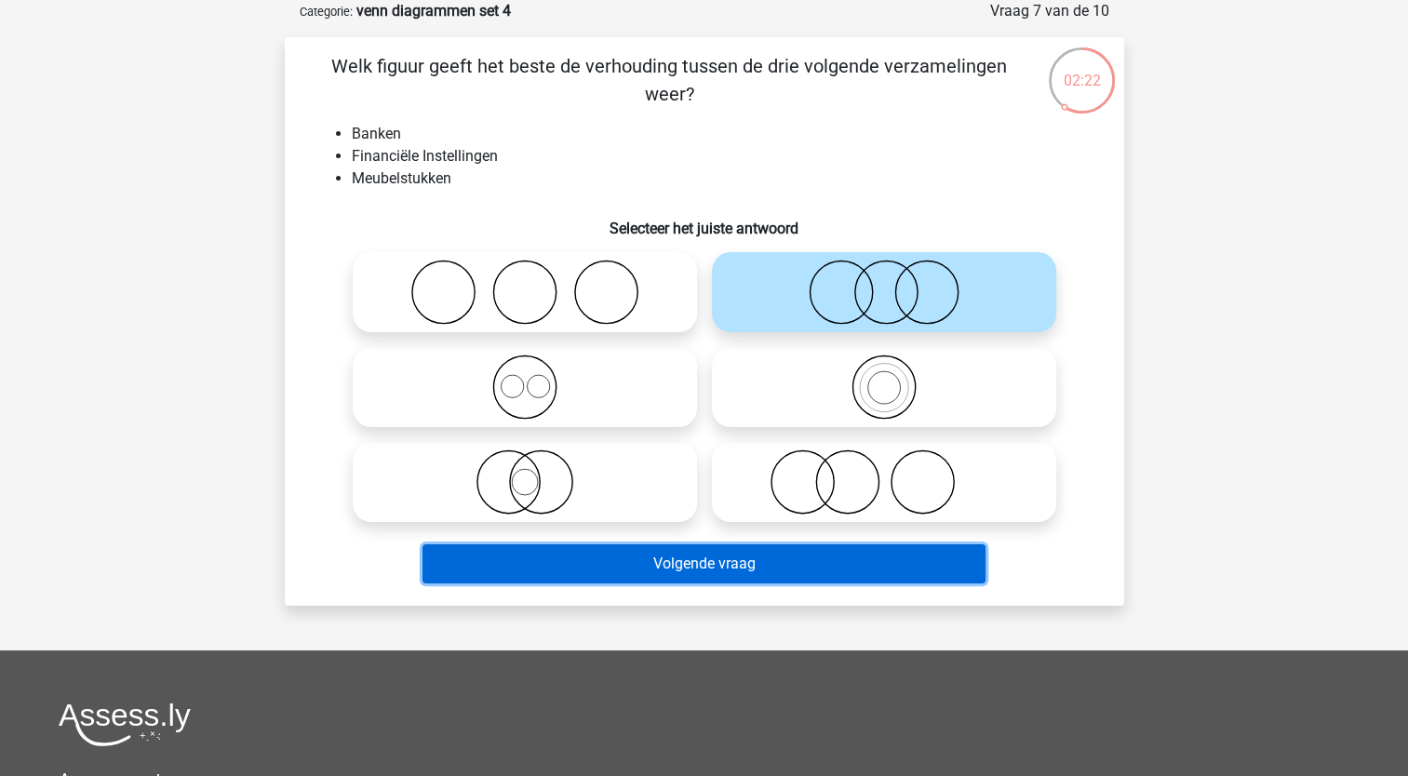
click at [707, 557] on button "Volgende vraag" at bounding box center [704, 563] width 563 height 39
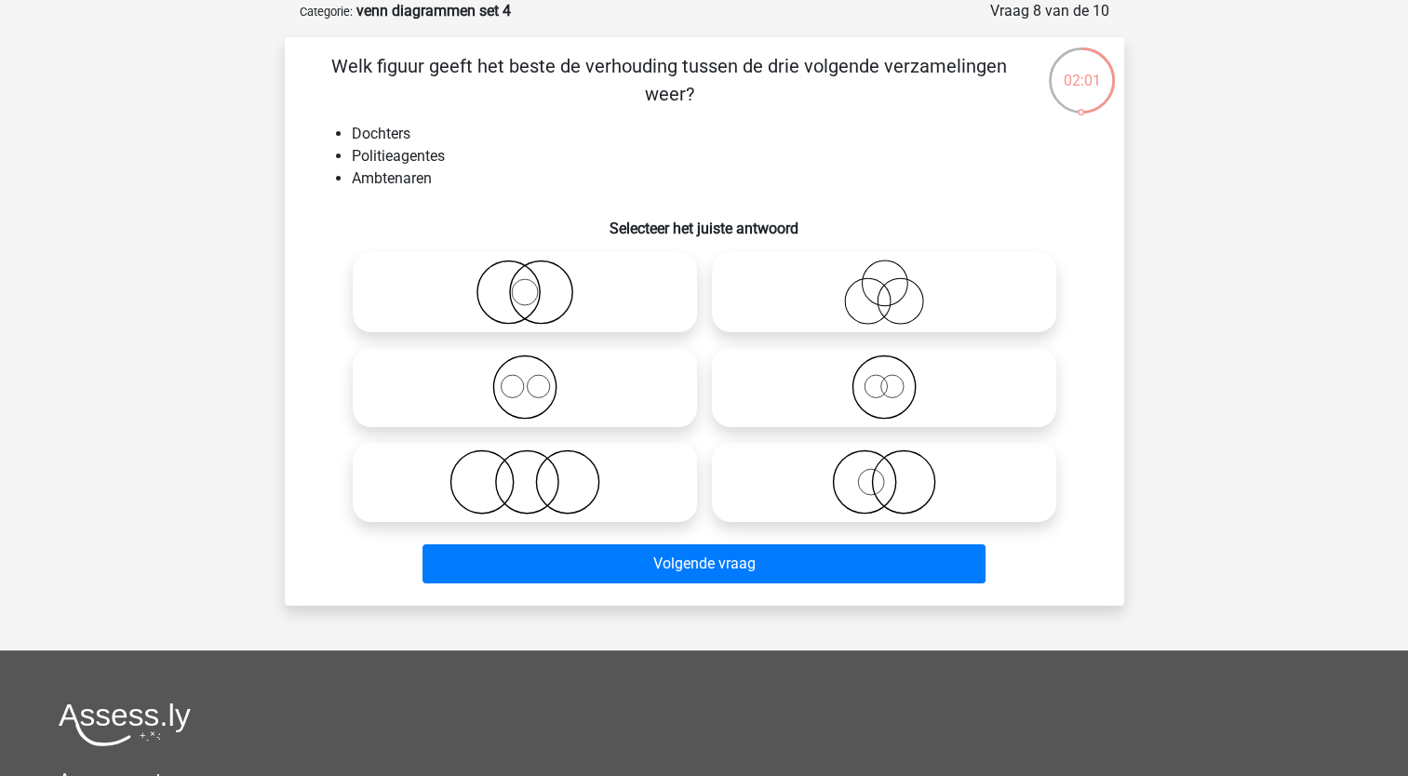
click at [508, 309] on icon at bounding box center [524, 292] width 329 height 65
click at [525, 283] on input "radio" at bounding box center [531, 277] width 12 height 12
radio input "true"
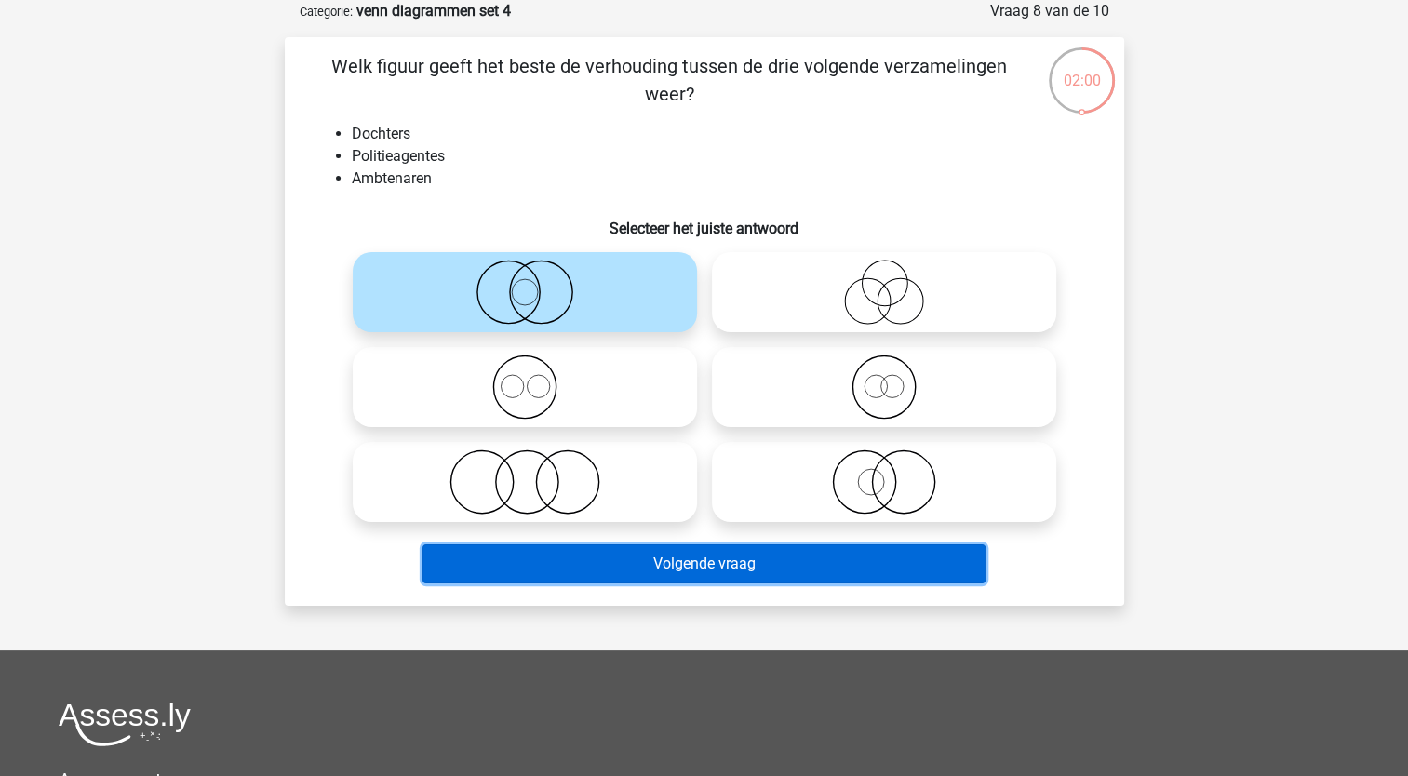
click at [452, 580] on button "Volgende vraag" at bounding box center [704, 563] width 563 height 39
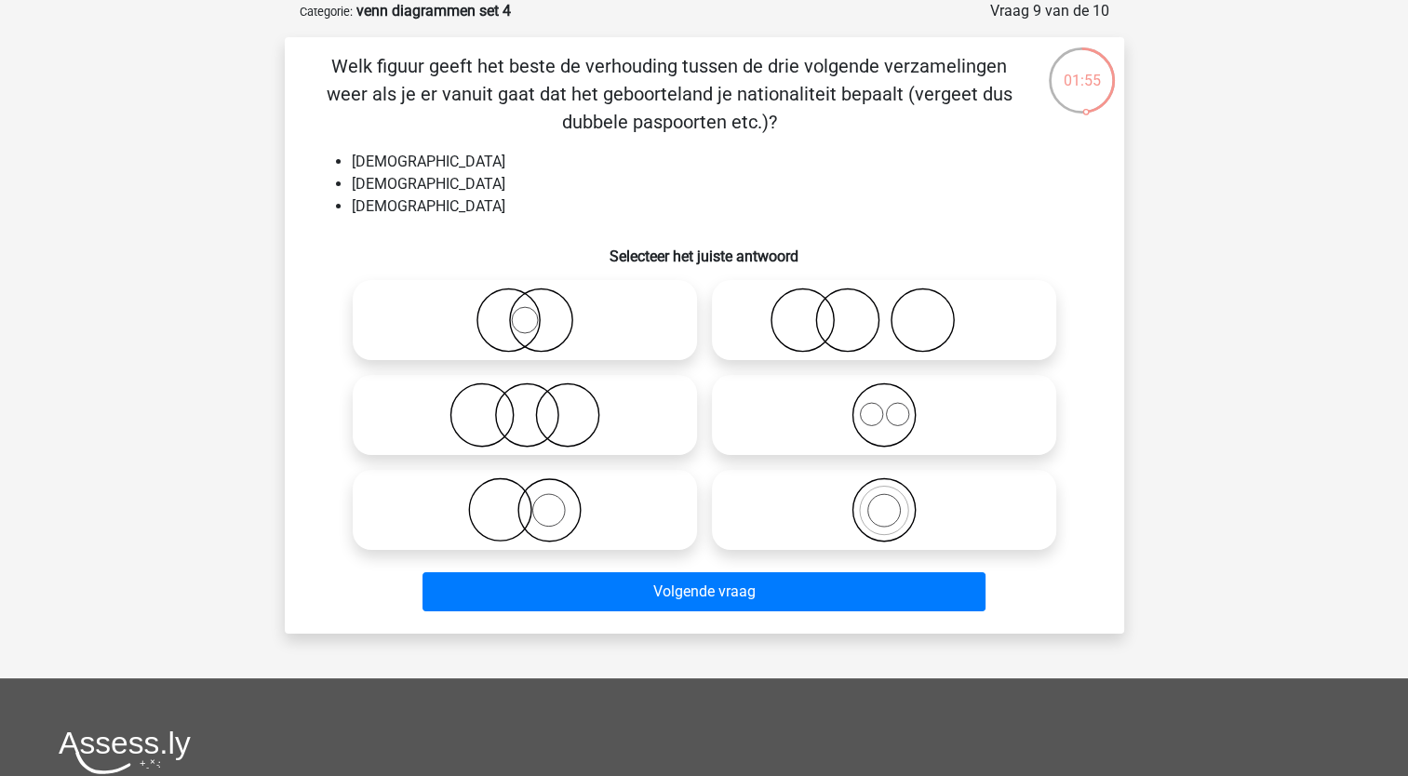
click at [853, 415] on icon at bounding box center [883, 414] width 329 height 65
click at [884, 406] on input "radio" at bounding box center [890, 400] width 12 height 12
radio input "true"
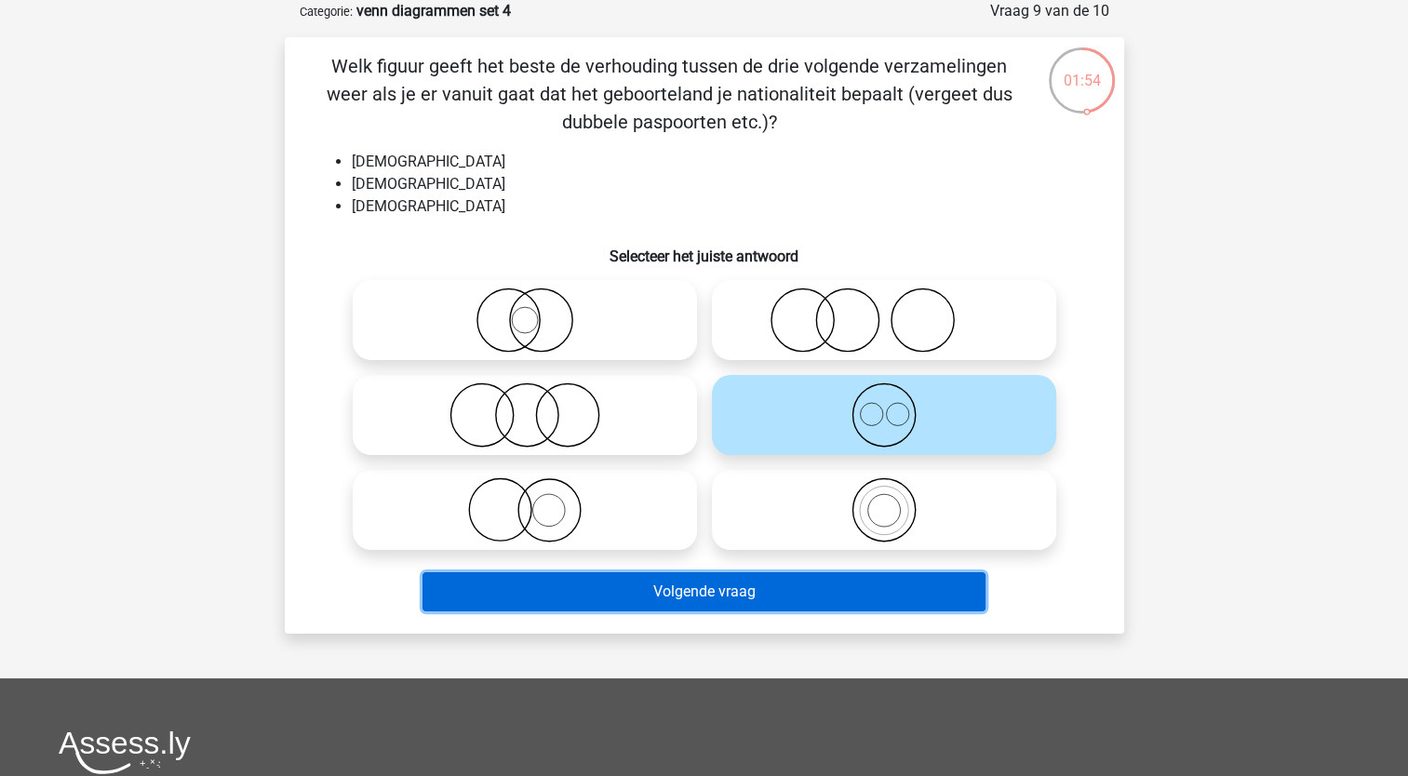
click at [720, 605] on button "Volgende vraag" at bounding box center [704, 591] width 563 height 39
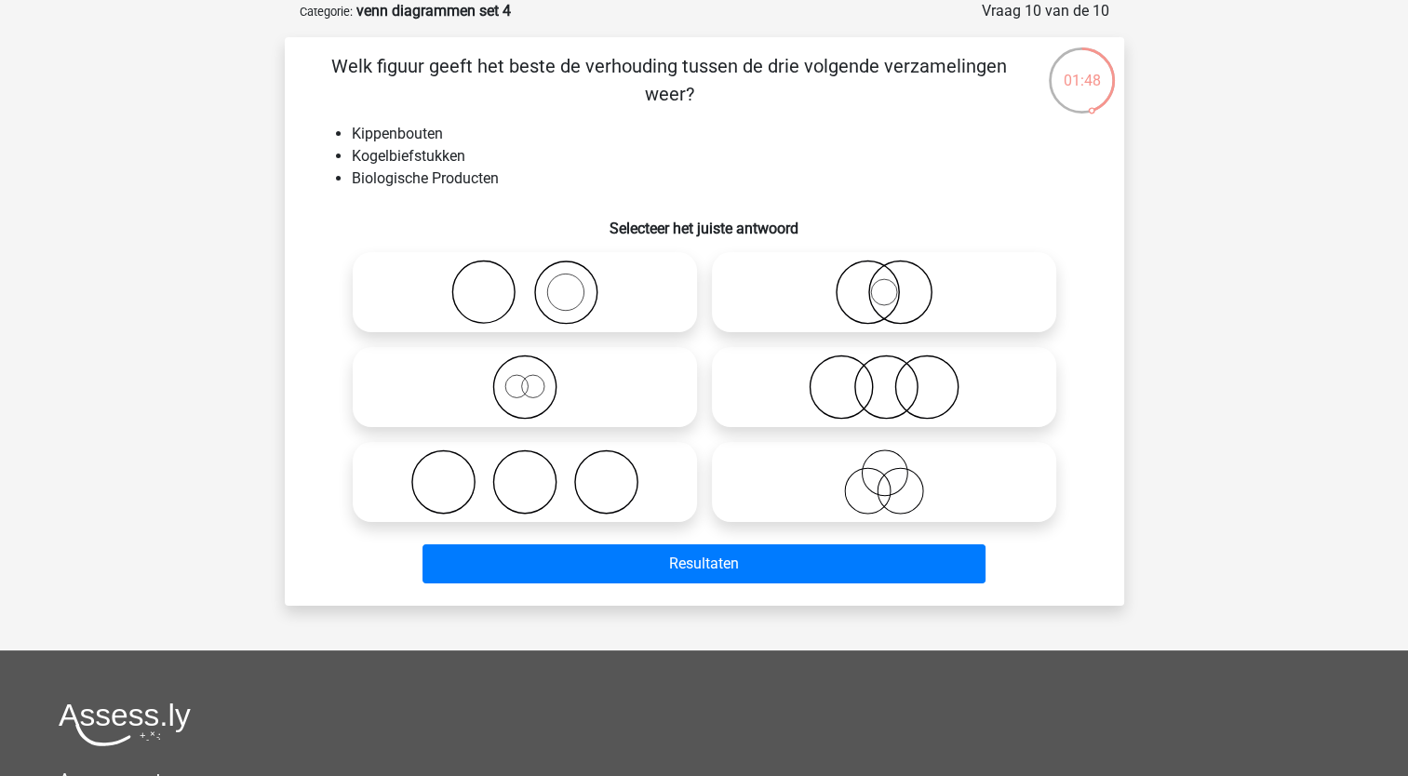
click at [804, 374] on icon at bounding box center [883, 387] width 329 height 65
click at [884, 374] on input "radio" at bounding box center [890, 372] width 12 height 12
radio input "true"
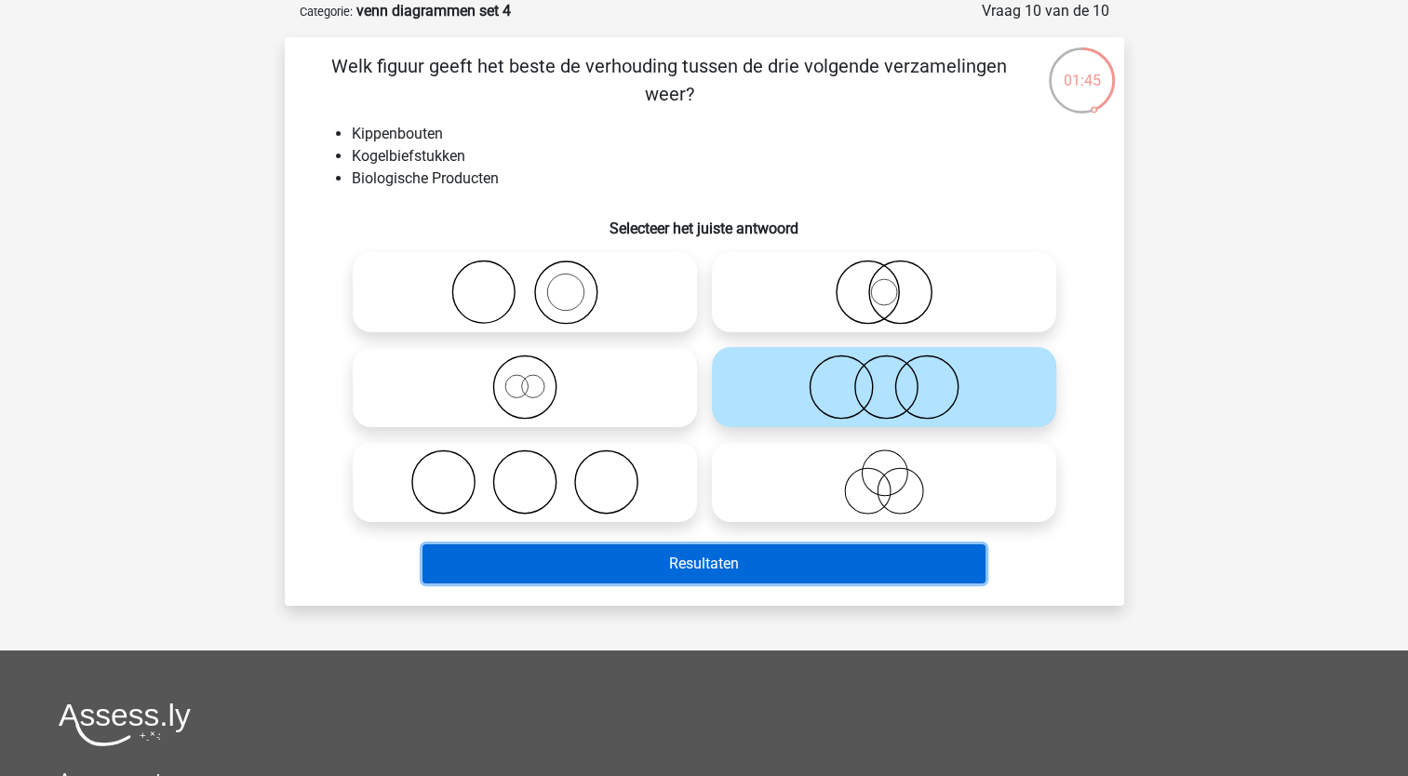
click at [611, 567] on button "Resultaten" at bounding box center [704, 563] width 563 height 39
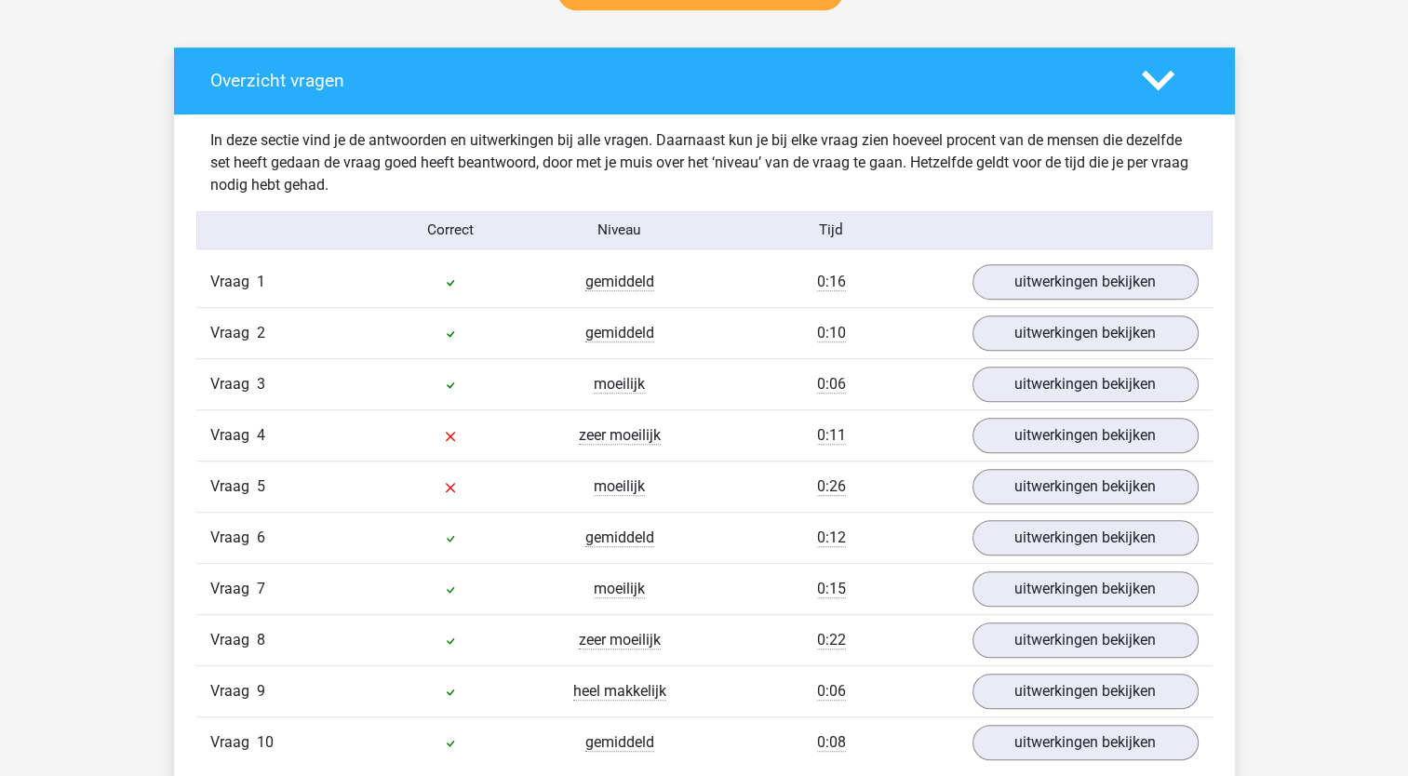
scroll to position [1012, 0]
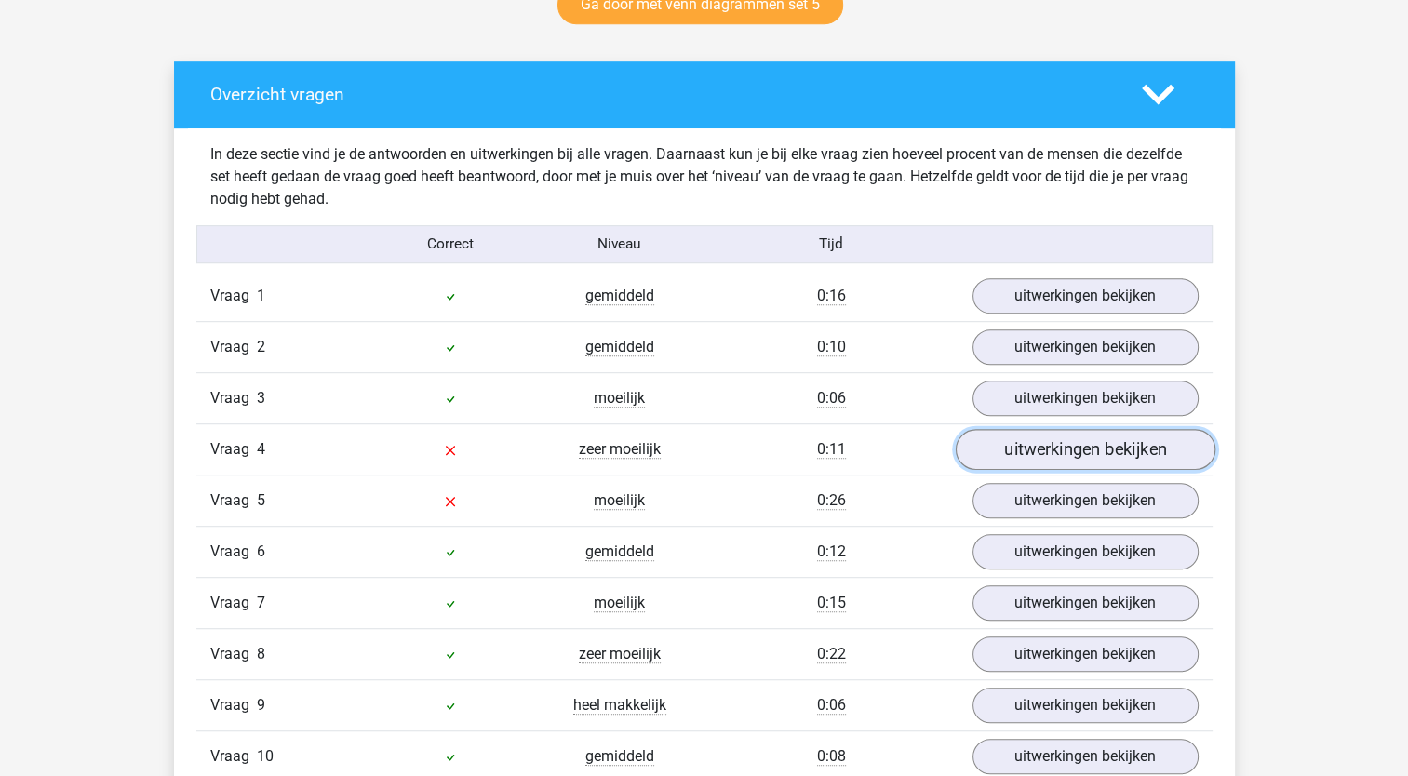
click at [1060, 447] on link "uitwerkingen bekijken" at bounding box center [1085, 449] width 260 height 41
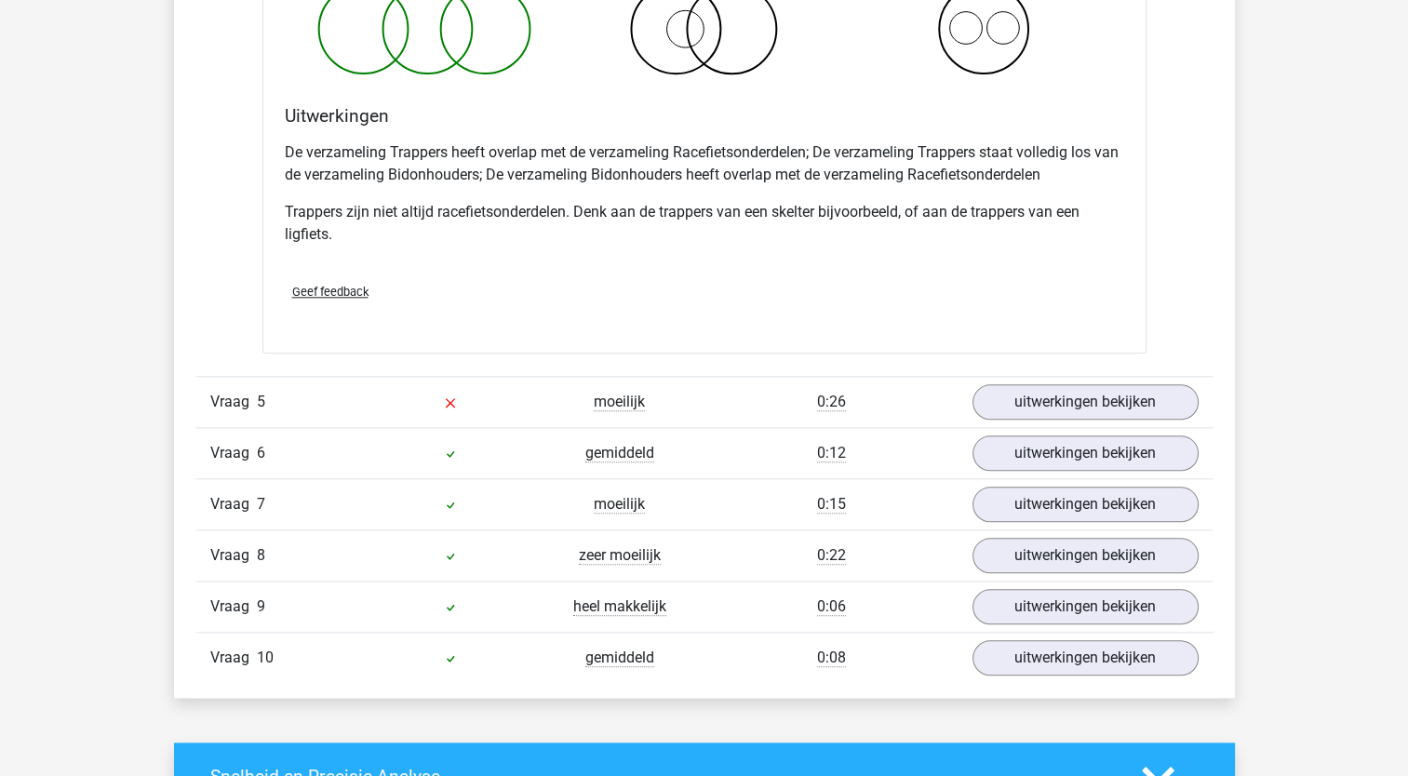
scroll to position [1977, 0]
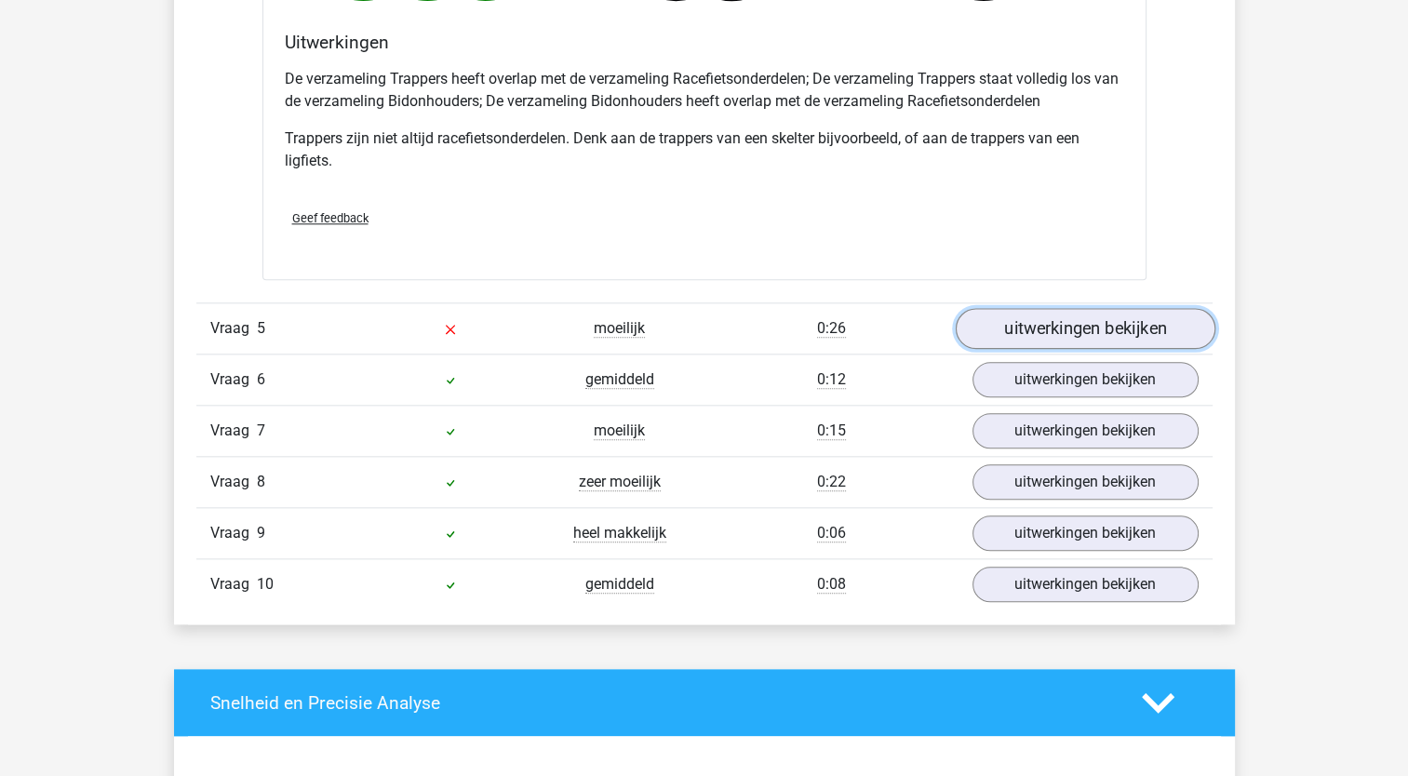
click at [1044, 323] on link "uitwerkingen bekijken" at bounding box center [1085, 328] width 260 height 41
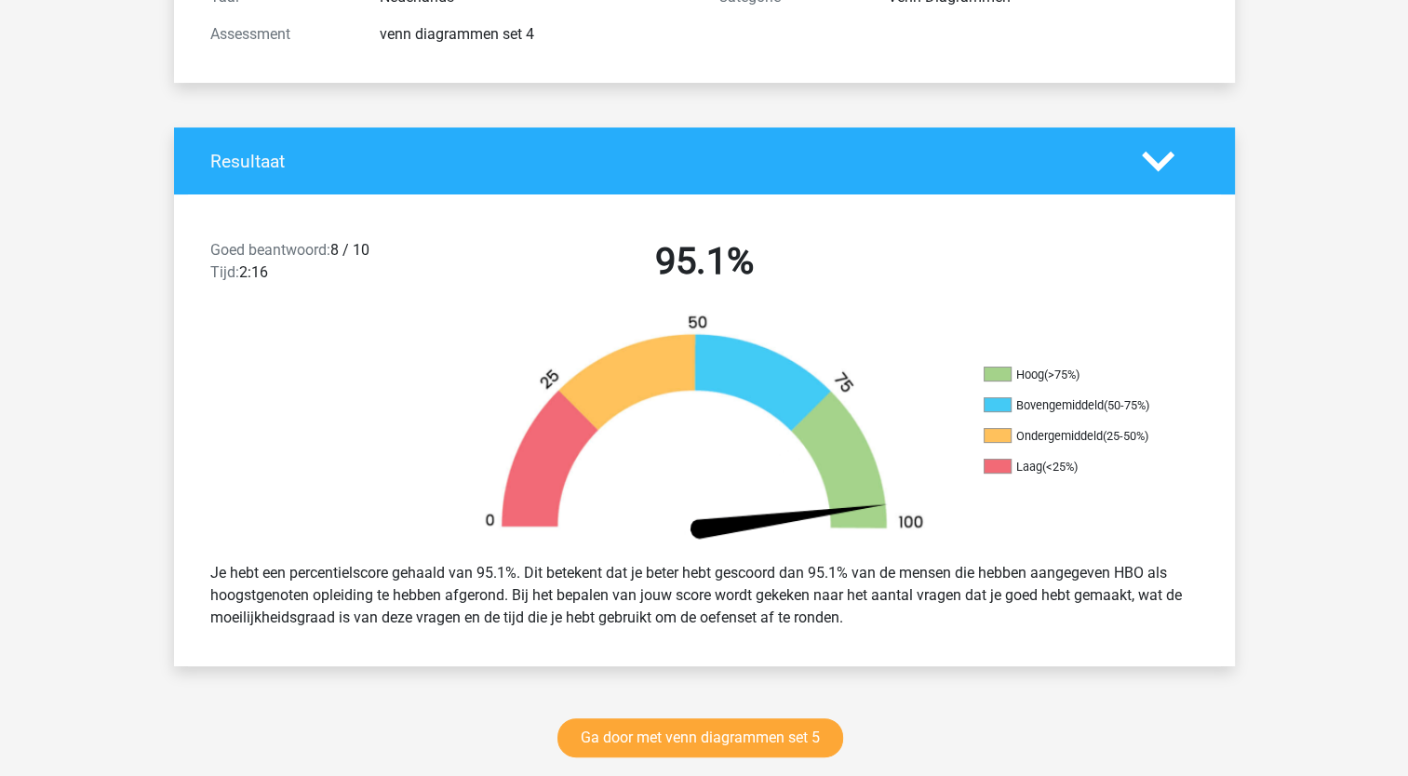
scroll to position [283, 0]
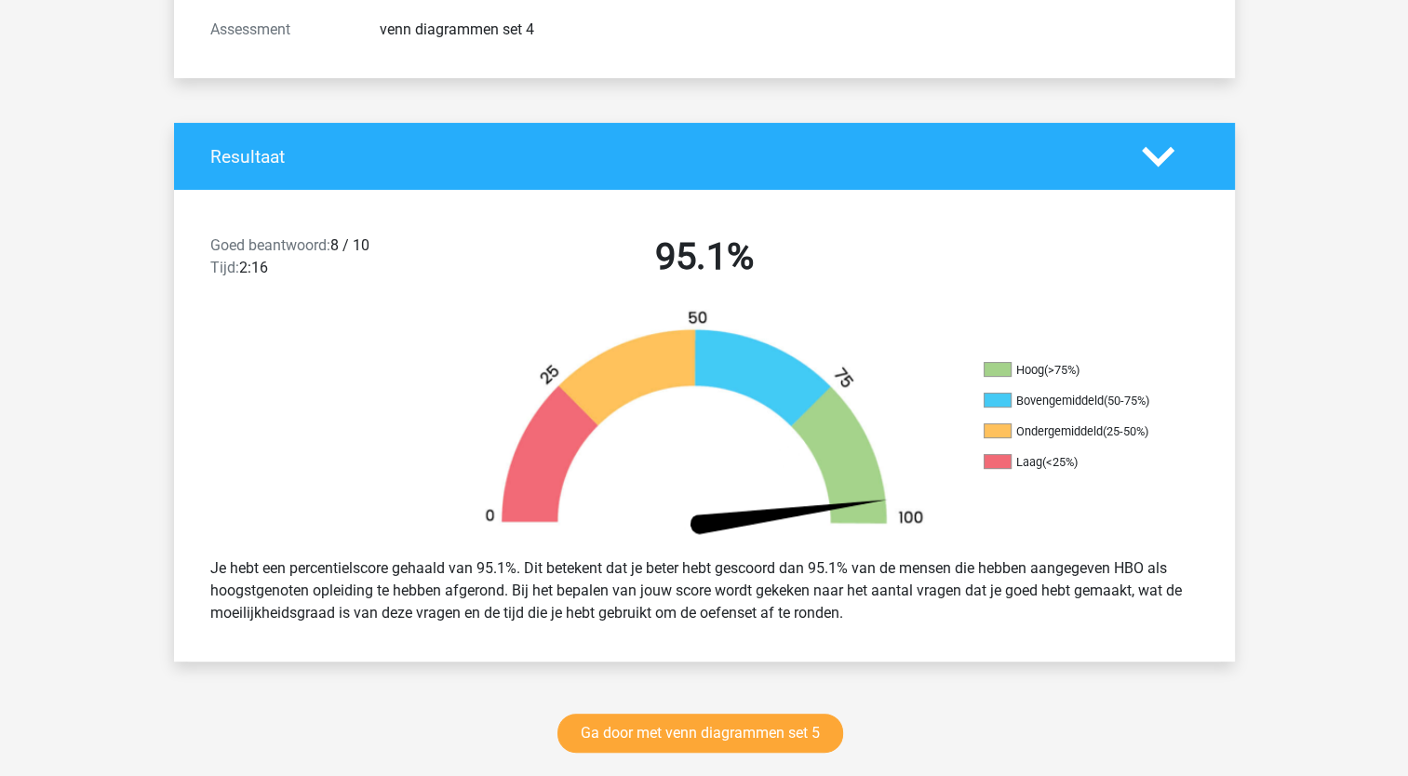
click at [629, 758] on div "Ga door met venn diagrammen set 5" at bounding box center [704, 736] width 884 height 61
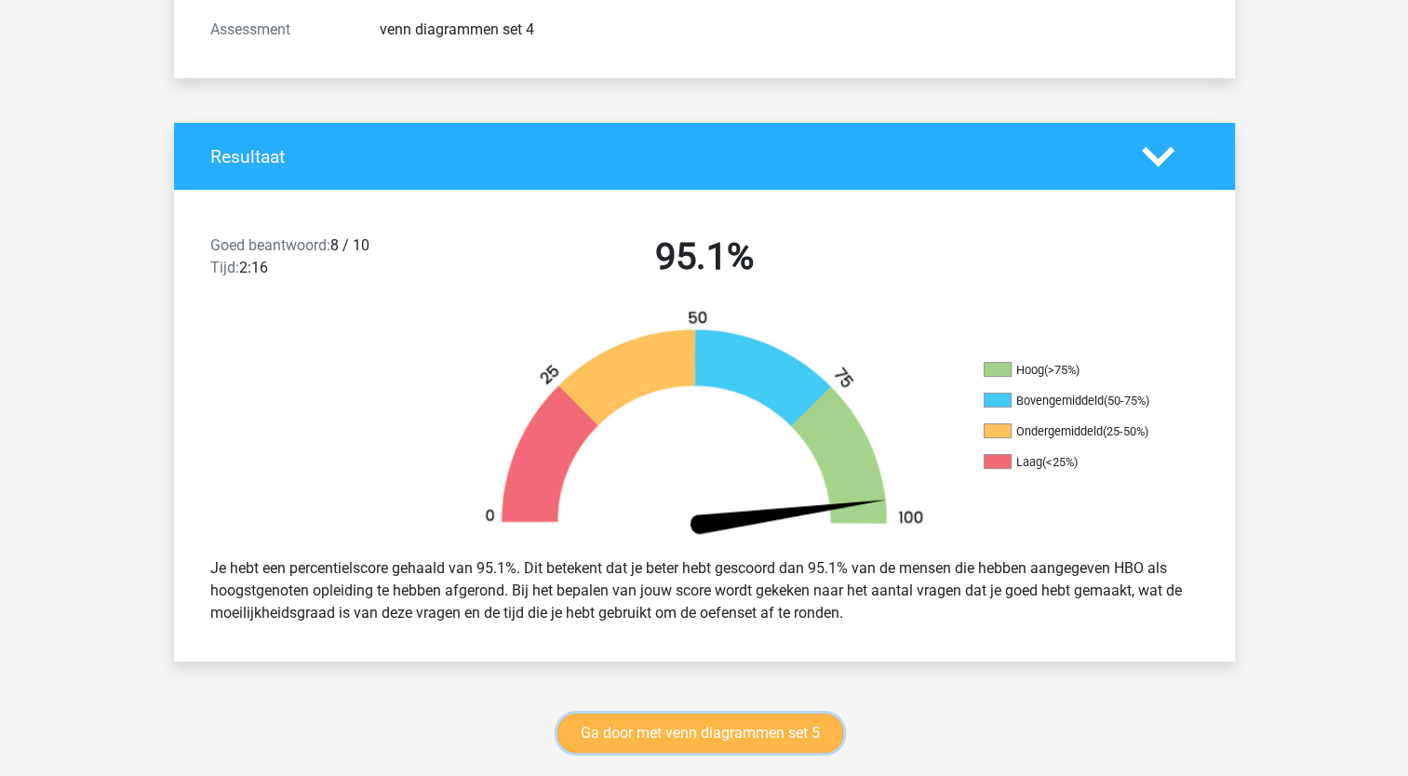
click at [621, 728] on link "Ga door met venn diagrammen set 5" at bounding box center [700, 733] width 286 height 39
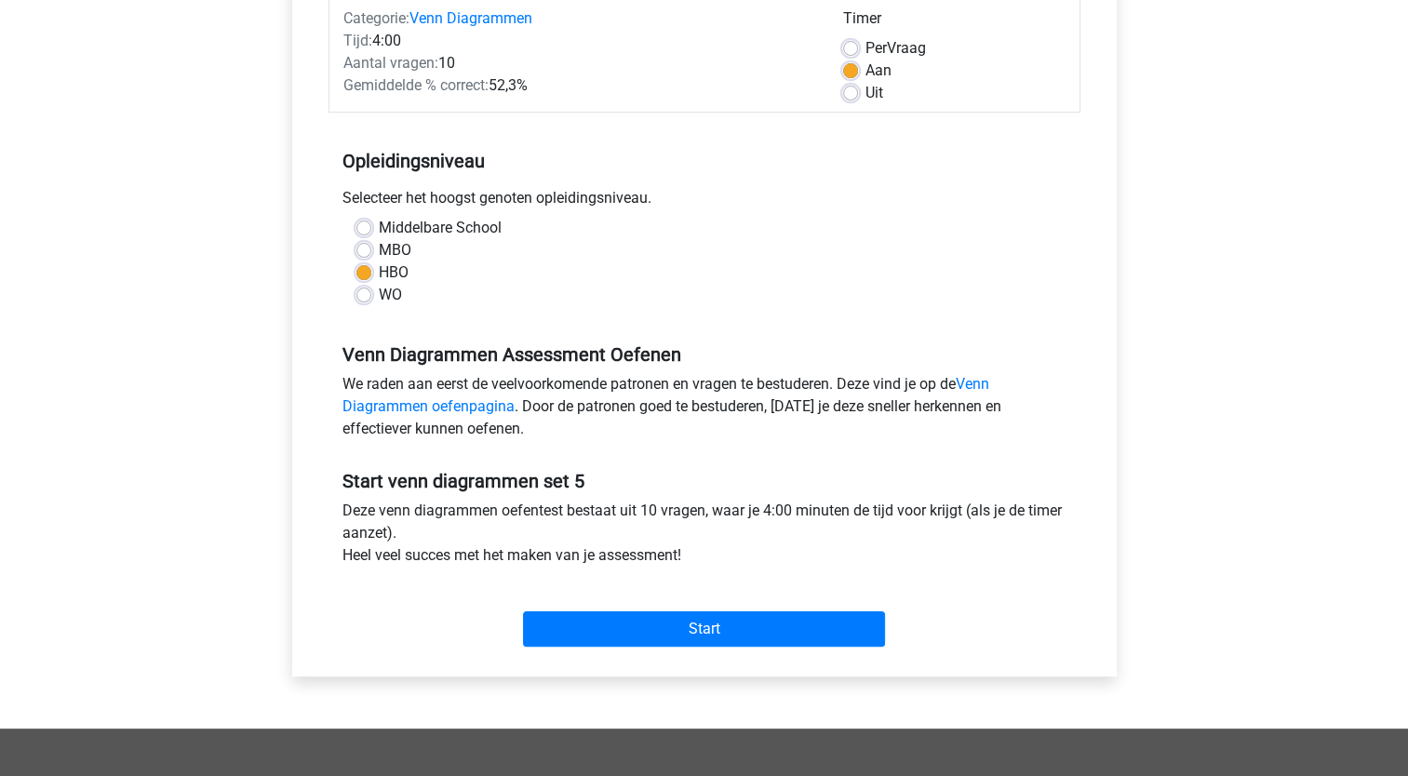
scroll to position [310, 0]
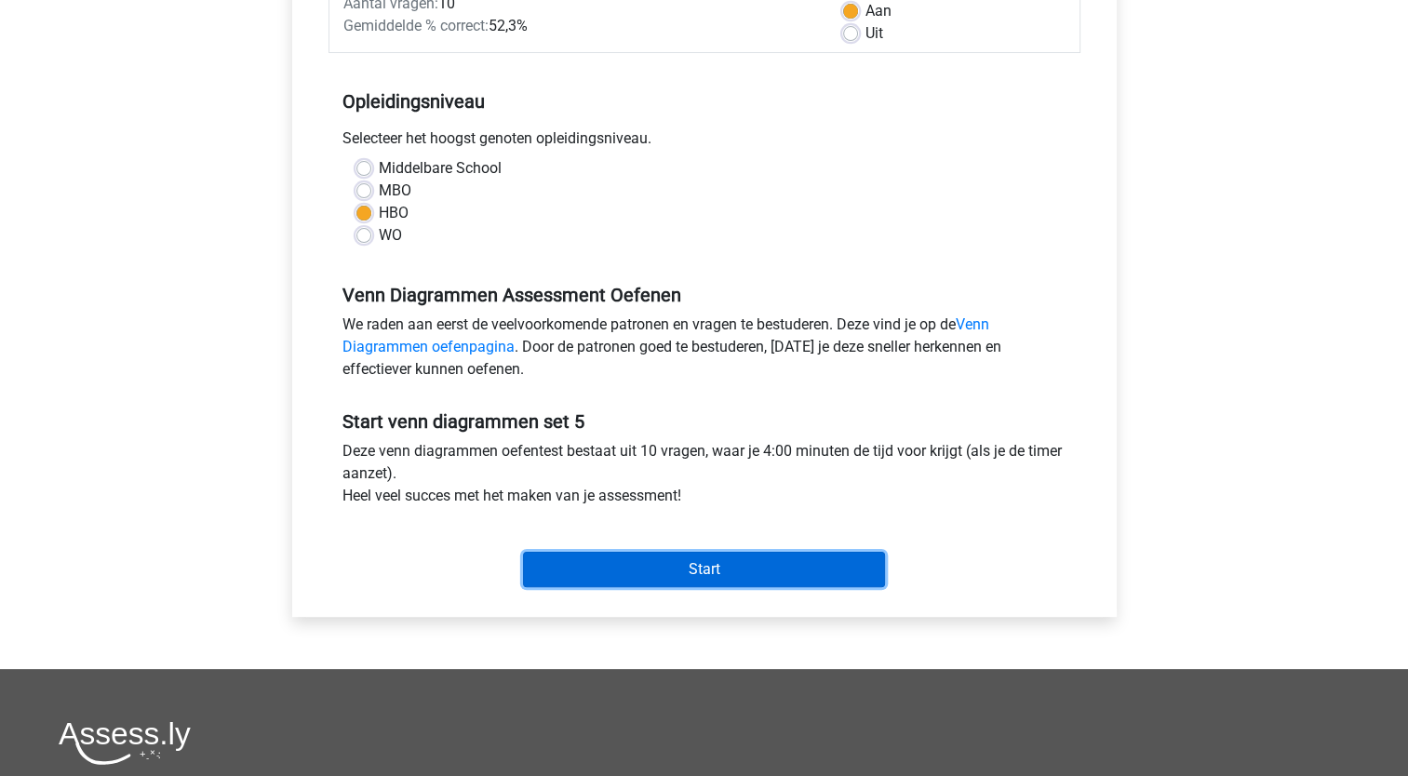
click at [791, 582] on input "Start" at bounding box center [704, 569] width 362 height 35
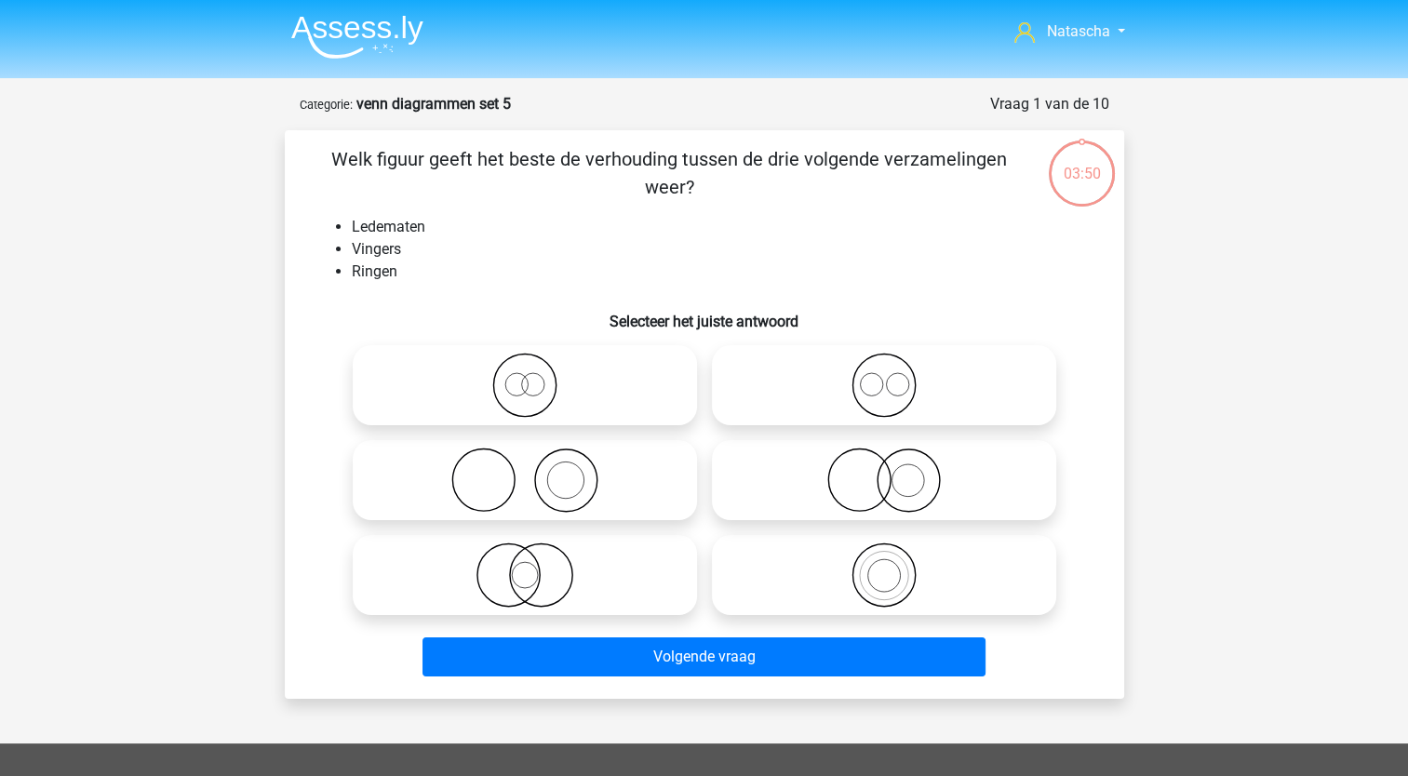
click at [555, 485] on icon at bounding box center [524, 480] width 329 height 65
click at [537, 471] on input "radio" at bounding box center [531, 465] width 12 height 12
radio input "true"
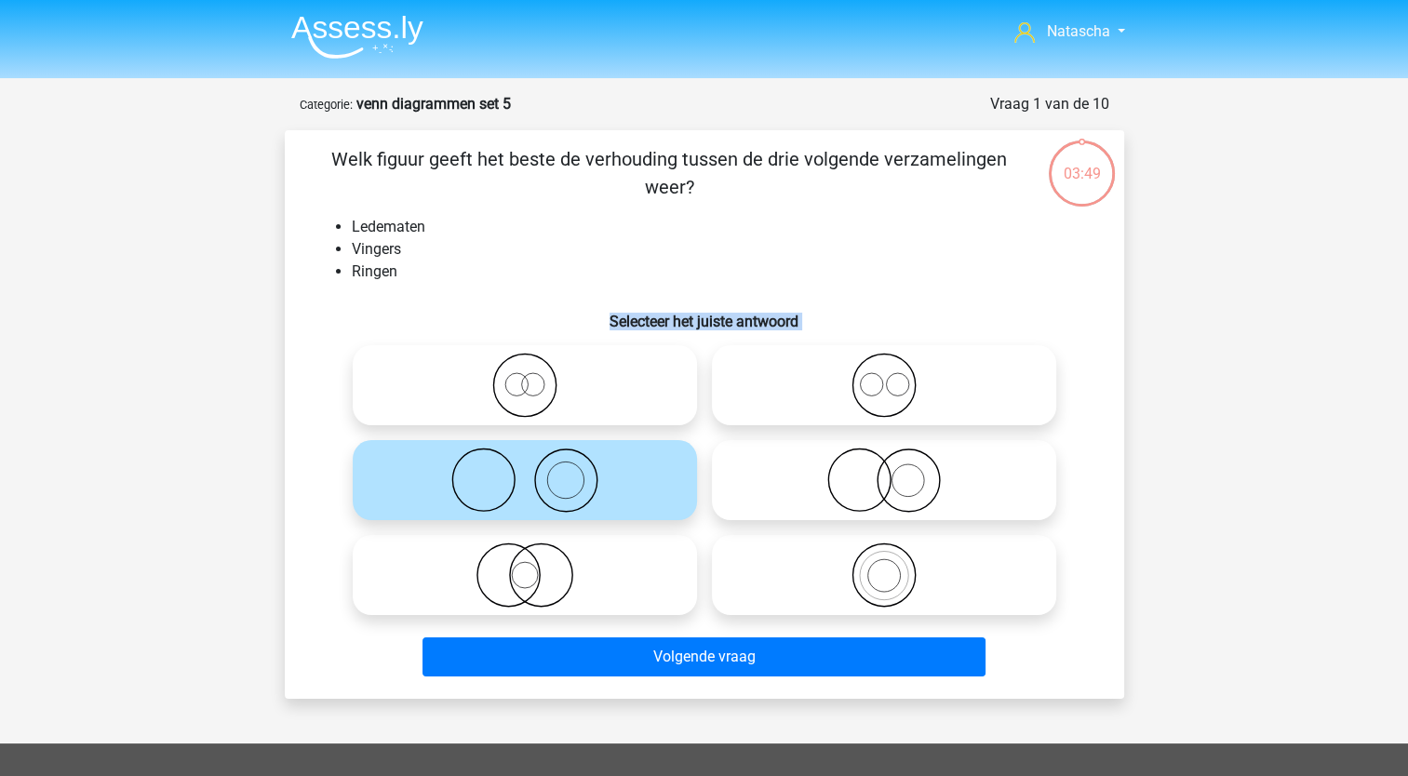
drag, startPoint x: 555, startPoint y: 485, endPoint x: 443, endPoint y: 251, distance: 258.9
click at [443, 251] on div "Welk figuur geeft het beste de verhouding tussen de drie volgende verzamelingen…" at bounding box center [704, 414] width 825 height 539
click at [296, 312] on div "Welk figuur geeft het beste de verhouding tussen de drie volgende verzamelingen…" at bounding box center [704, 414] width 825 height 539
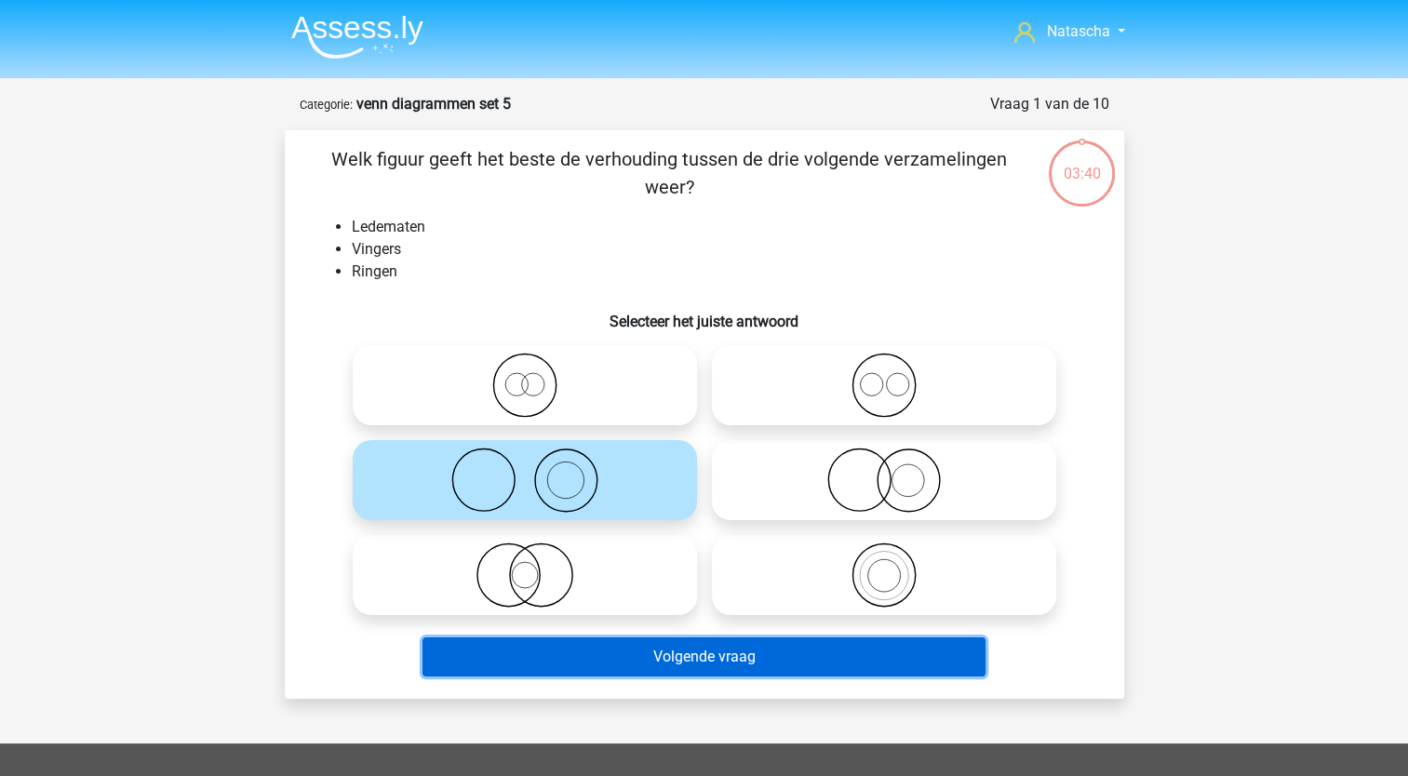
click at [533, 668] on button "Volgende vraag" at bounding box center [704, 656] width 563 height 39
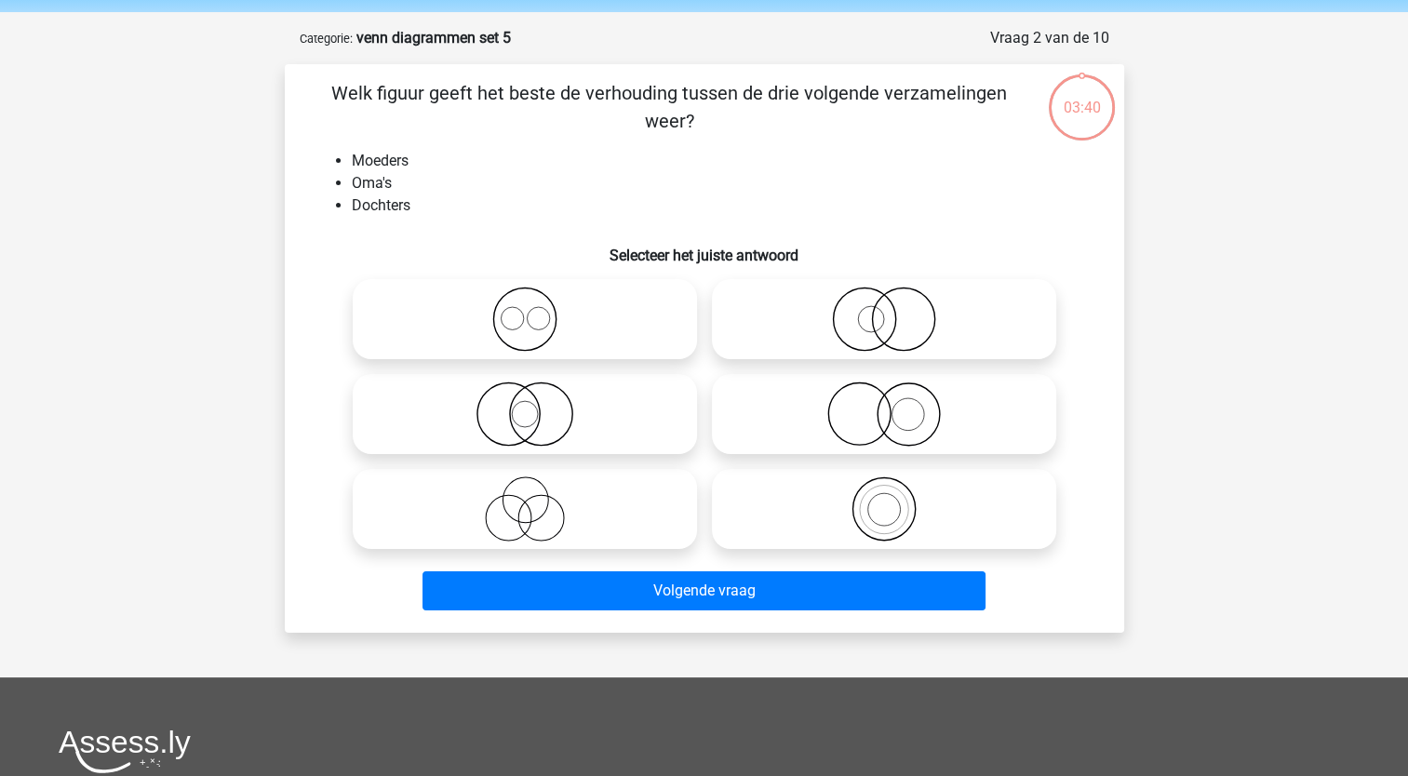
scroll to position [93, 0]
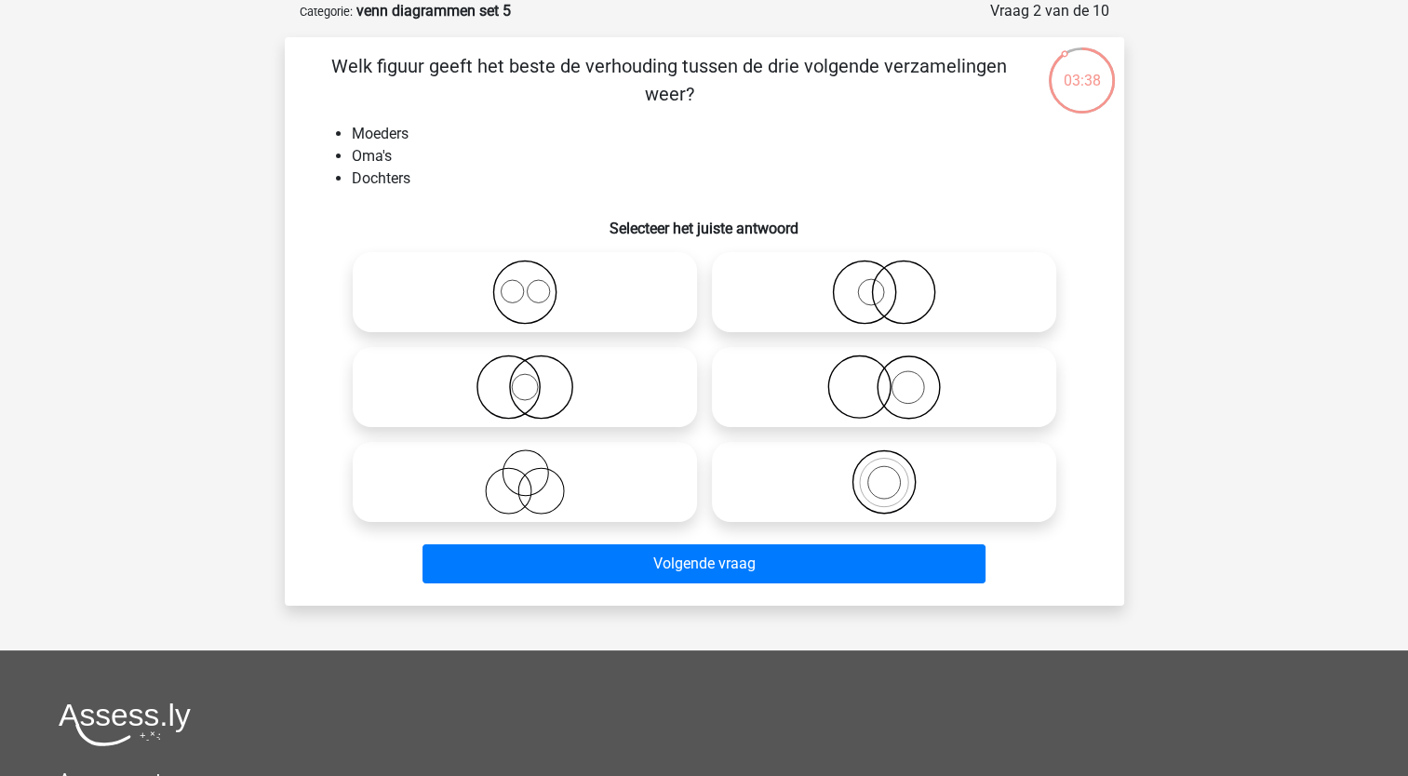
click at [879, 461] on icon at bounding box center [883, 482] width 329 height 65
click at [884, 461] on input "radio" at bounding box center [890, 467] width 12 height 12
radio input "true"
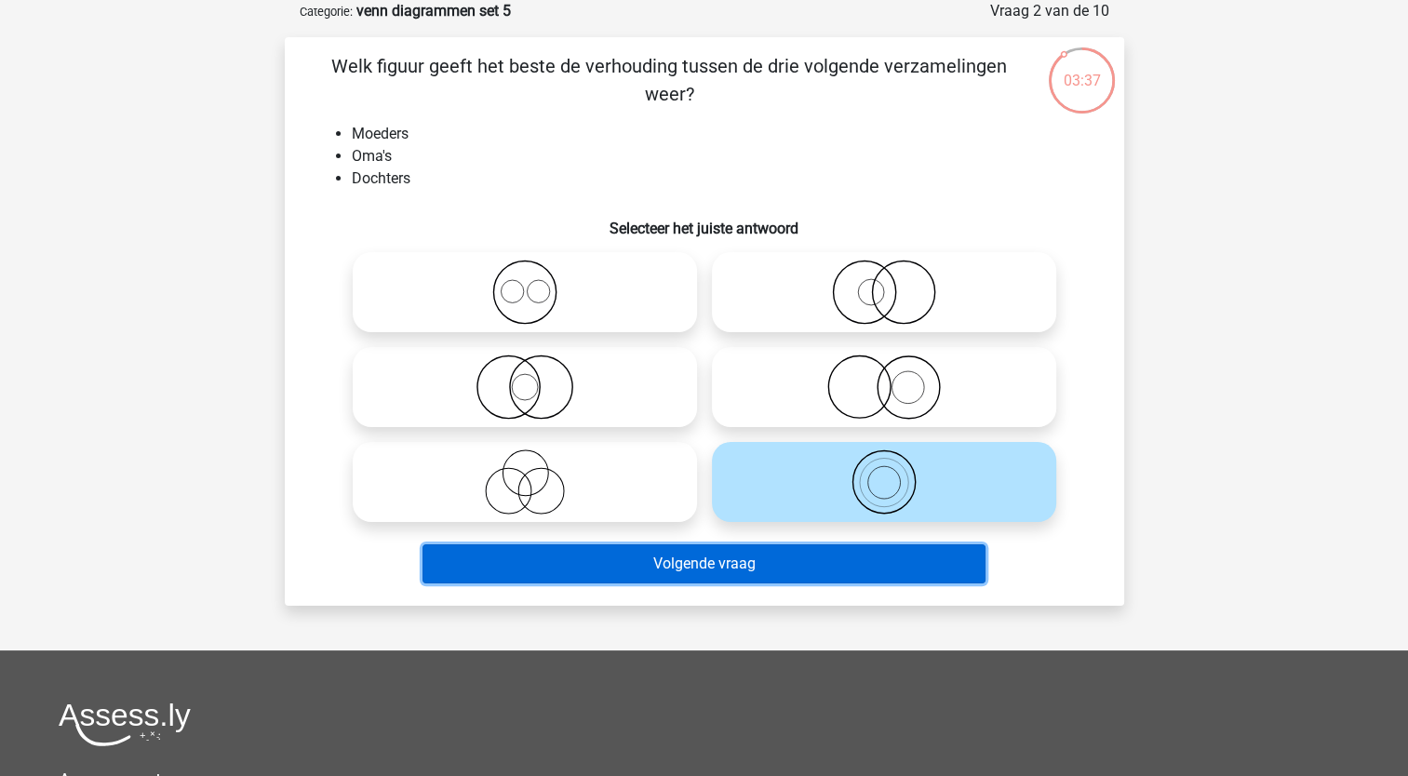
click at [777, 560] on button "Volgende vraag" at bounding box center [704, 563] width 563 height 39
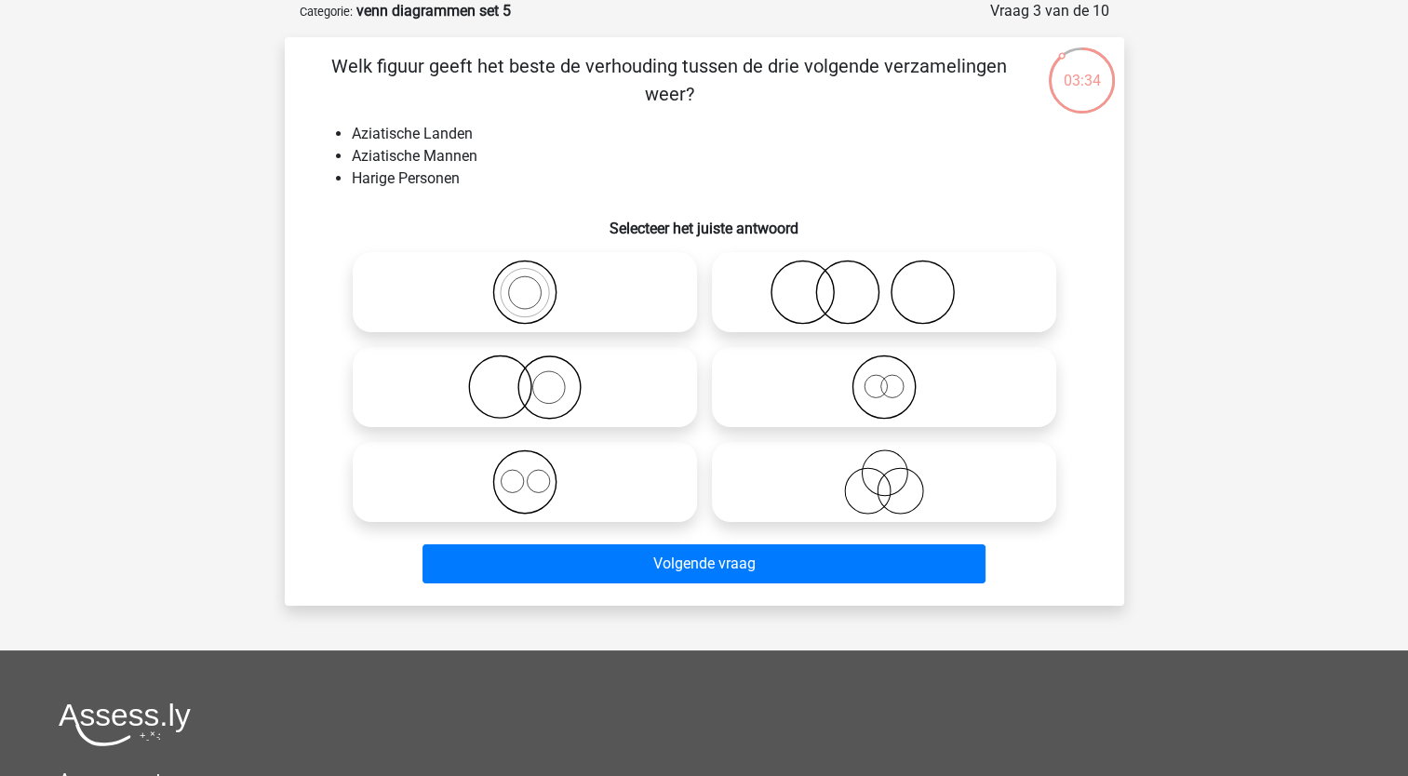
click at [398, 154] on li "Aziatische Mannen" at bounding box center [723, 156] width 743 height 22
click at [843, 298] on icon at bounding box center [883, 292] width 329 height 65
click at [884, 283] on input "radio" at bounding box center [890, 277] width 12 height 12
radio input "true"
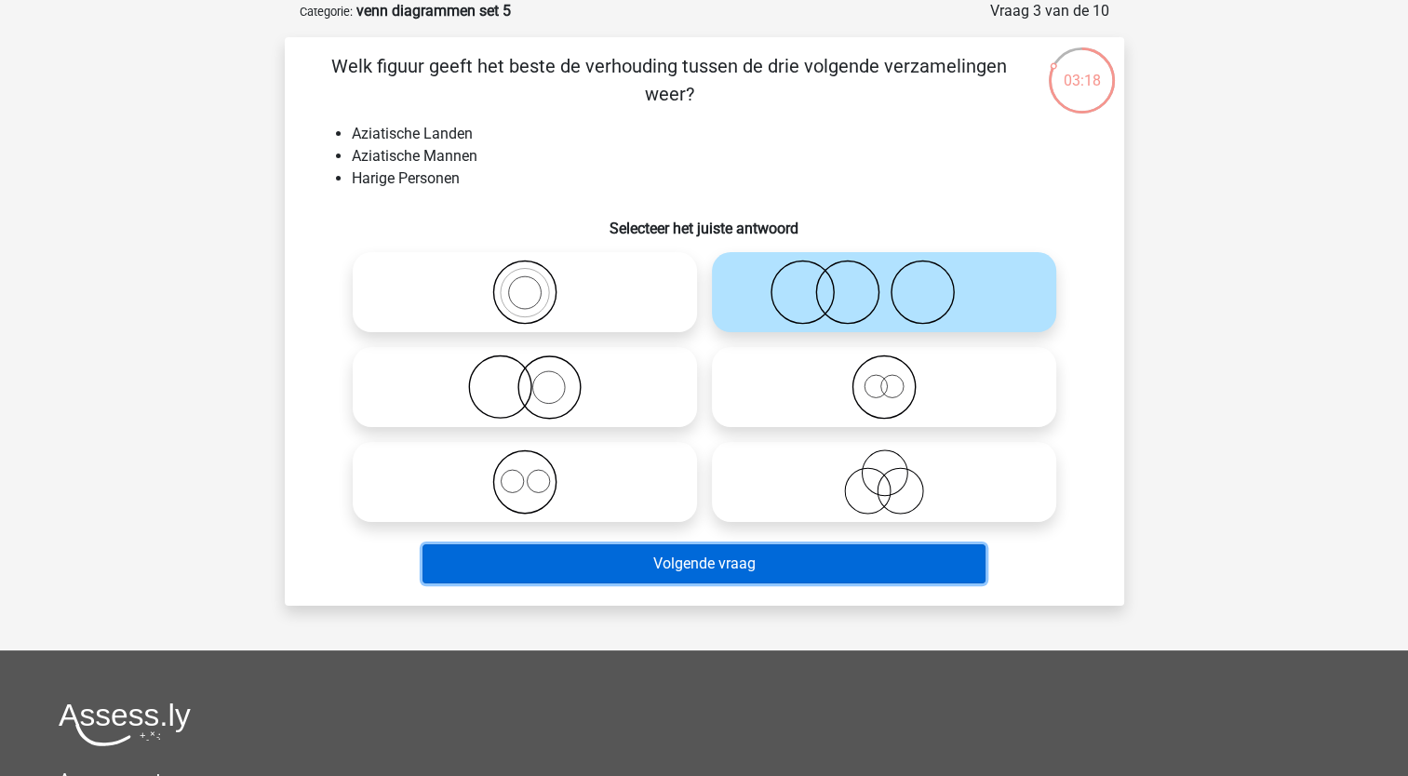
click at [603, 552] on button "Volgende vraag" at bounding box center [704, 563] width 563 height 39
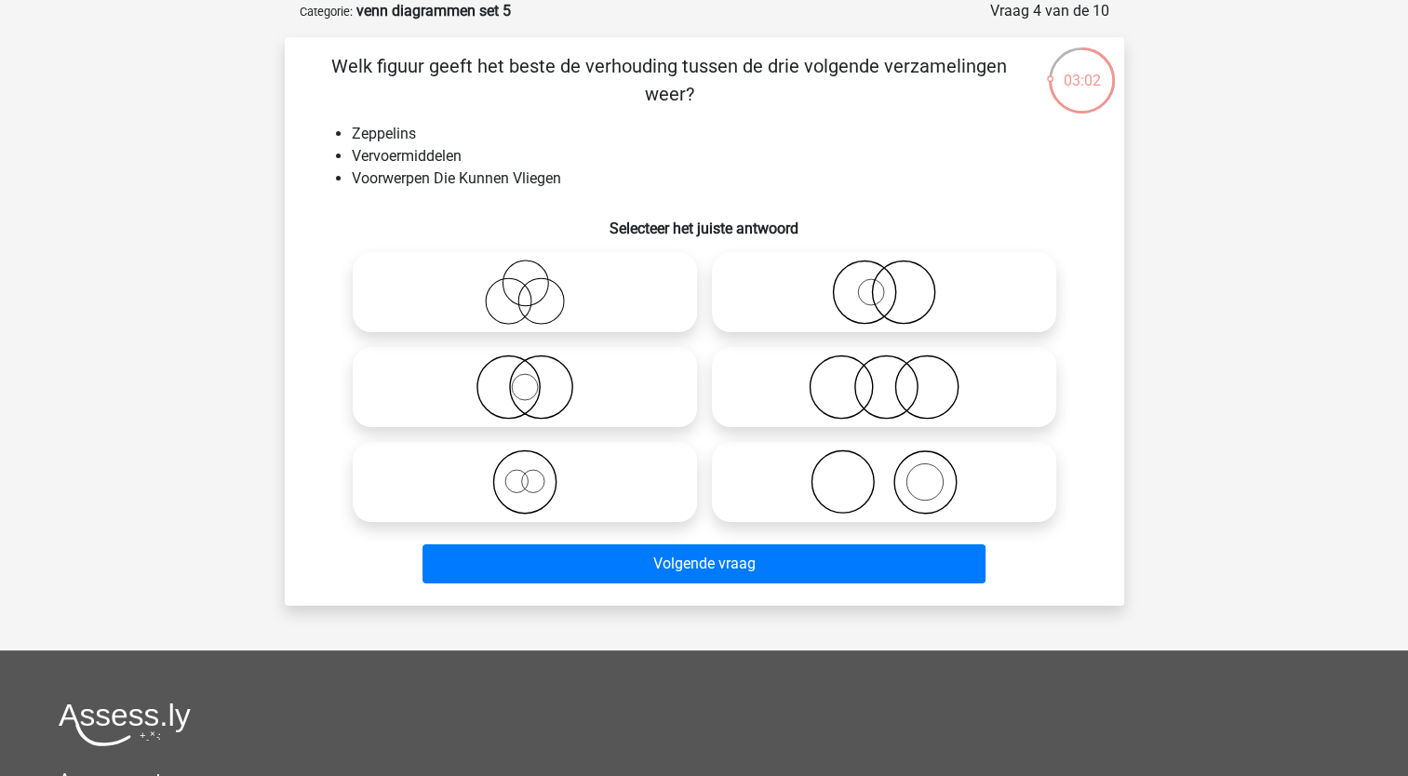
click at [517, 488] on icon at bounding box center [524, 482] width 329 height 65
click at [525, 473] on input "radio" at bounding box center [531, 467] width 12 height 12
radio input "true"
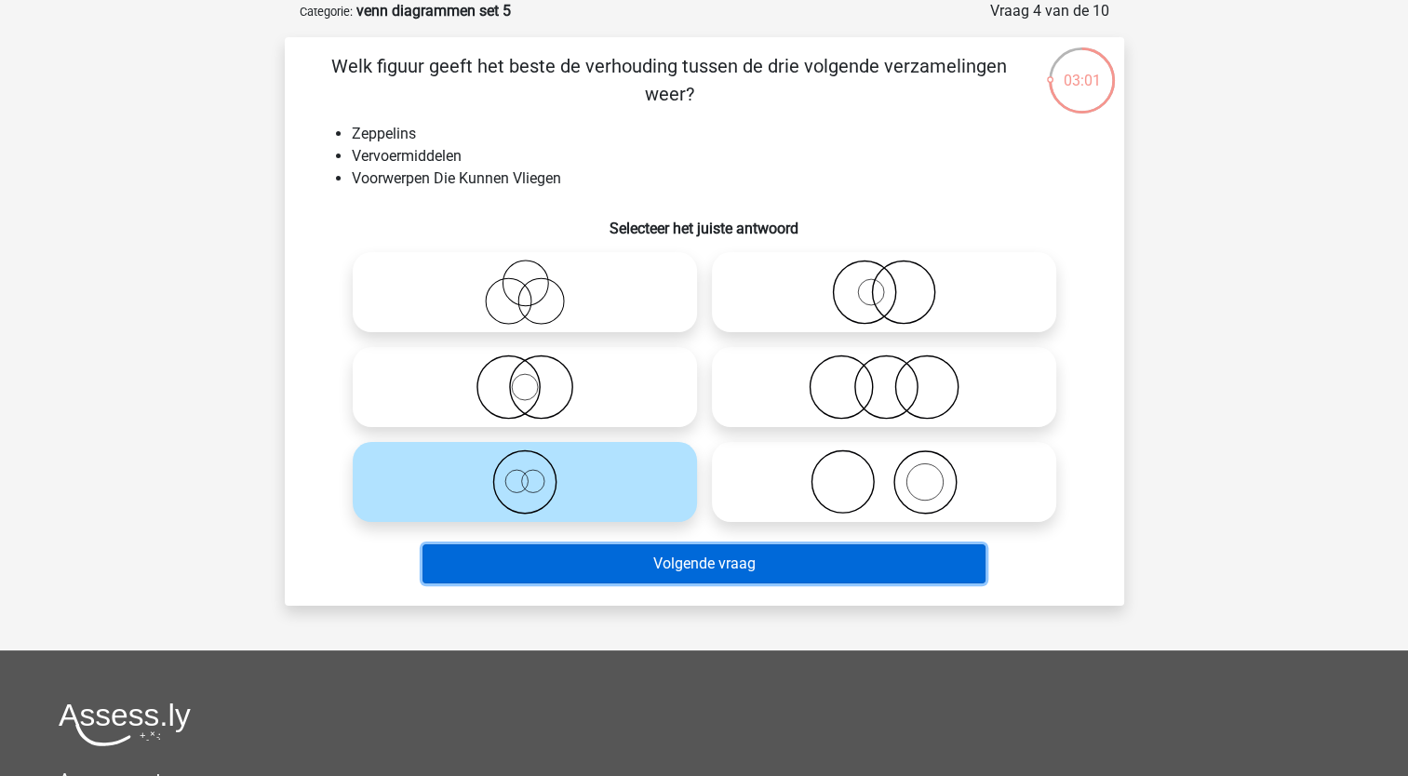
click at [513, 560] on button "Volgende vraag" at bounding box center [704, 563] width 563 height 39
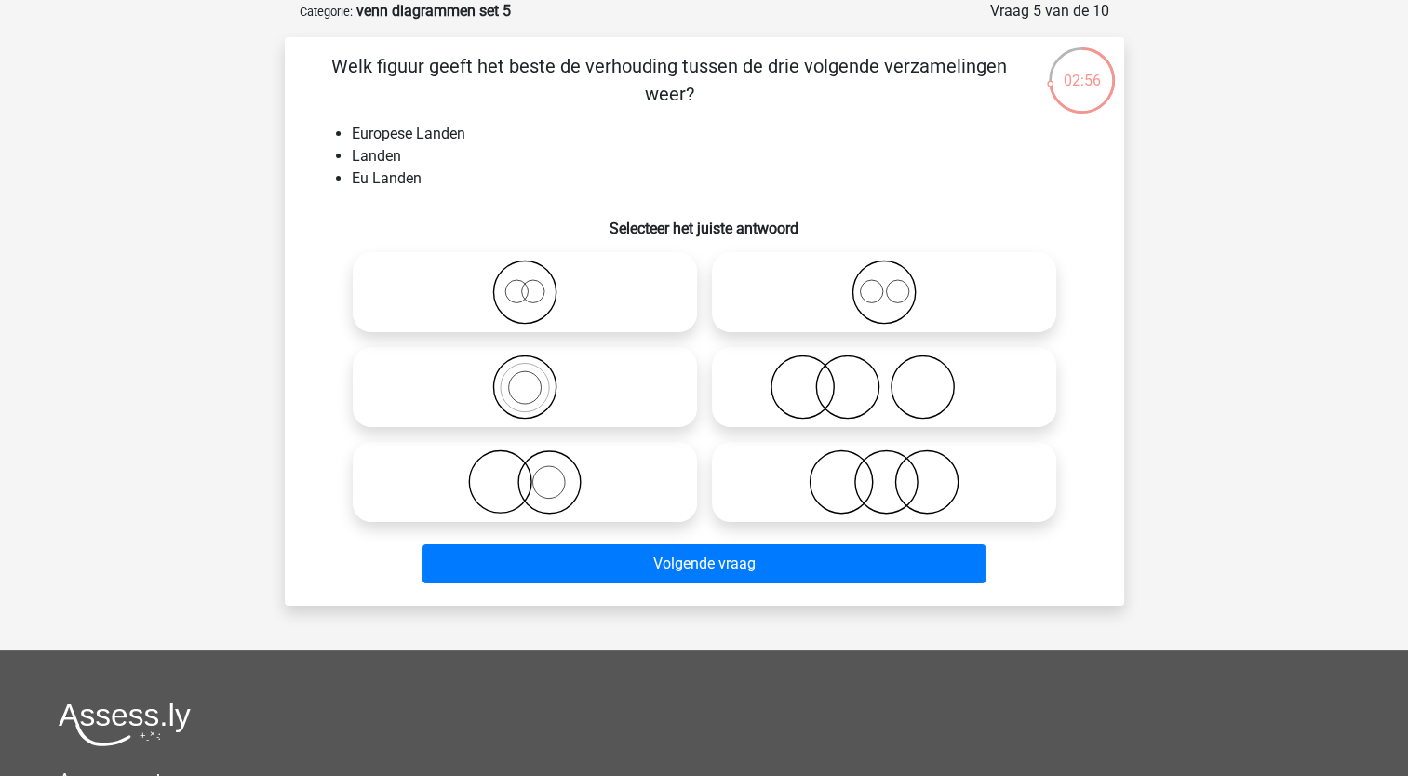
click at [411, 162] on li "Landen" at bounding box center [723, 156] width 743 height 22
click at [510, 303] on icon at bounding box center [524, 292] width 329 height 65
click at [525, 283] on input "radio" at bounding box center [531, 277] width 12 height 12
radio input "true"
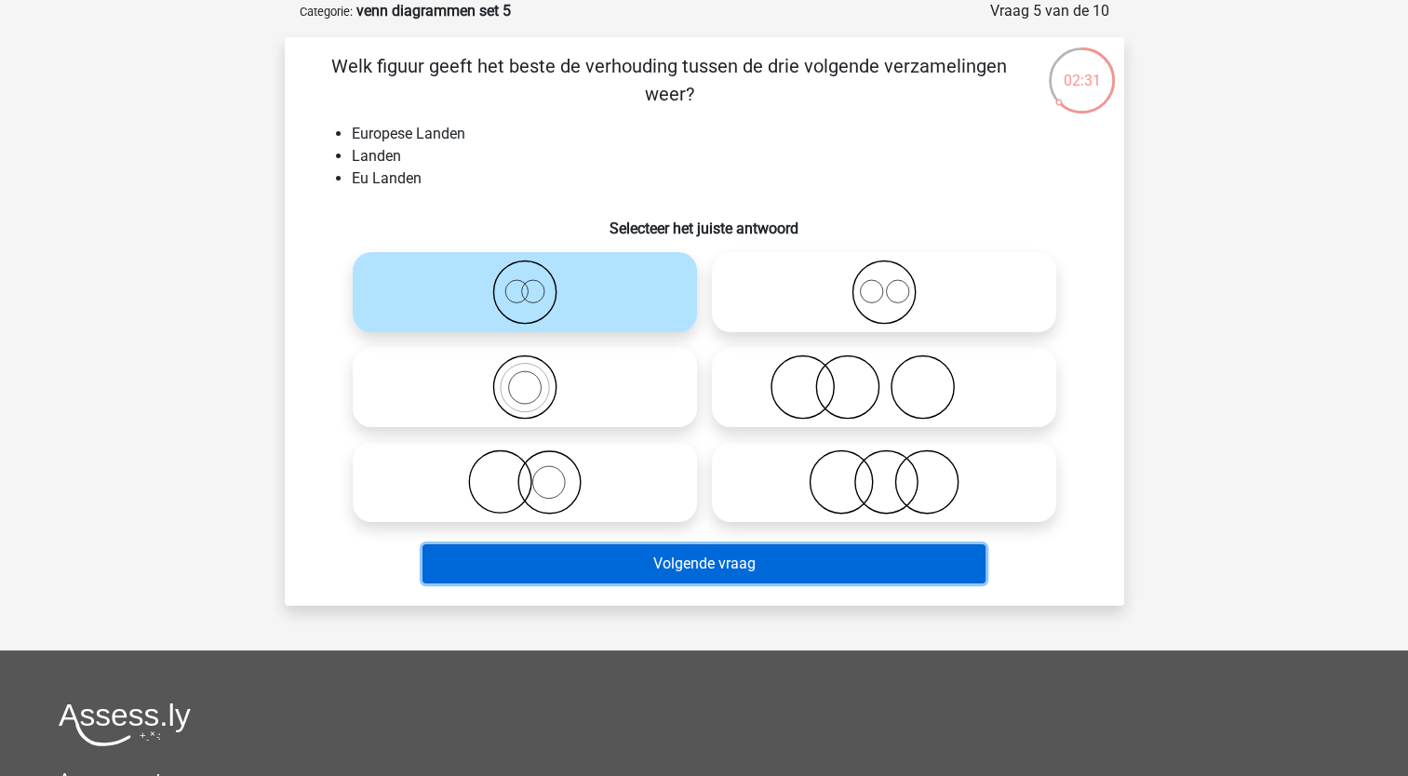
click at [503, 555] on button "Volgende vraag" at bounding box center [704, 563] width 563 height 39
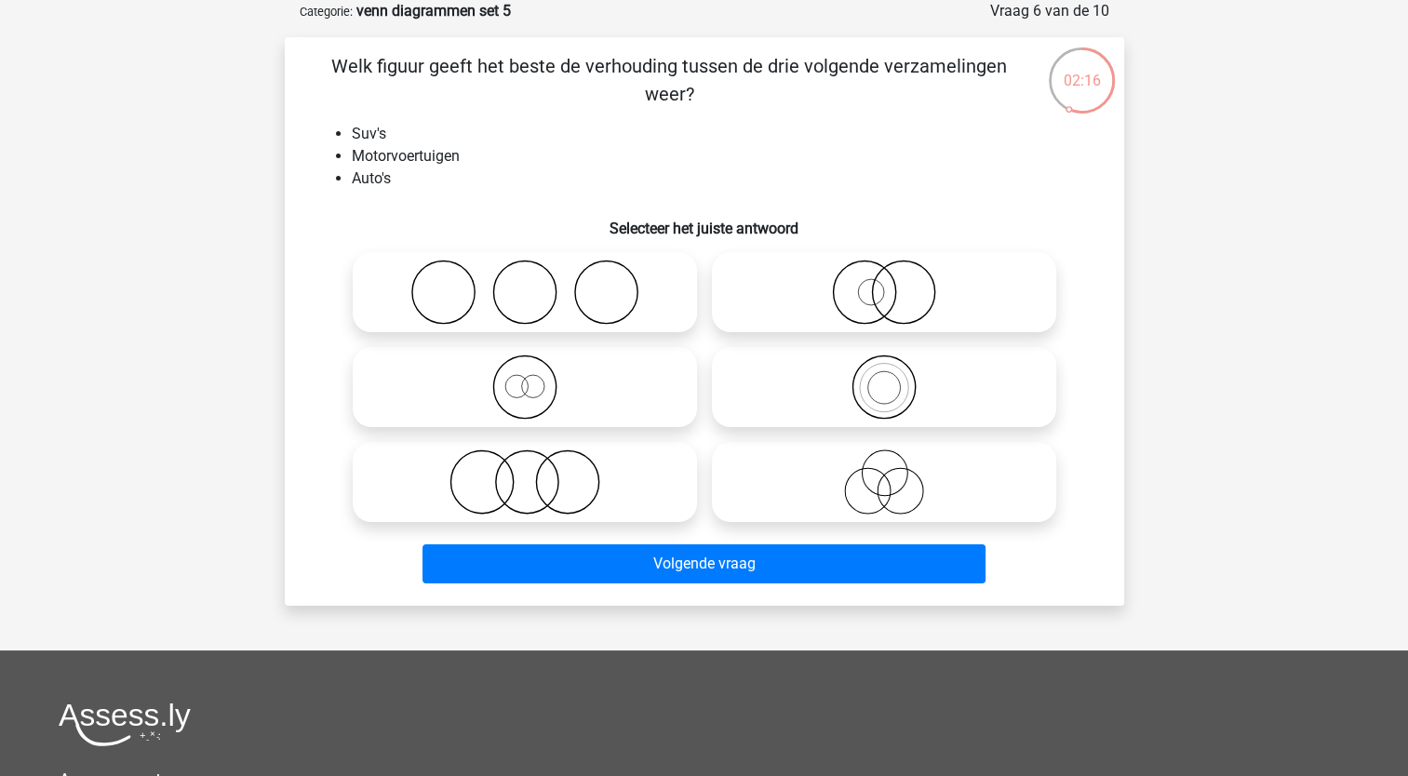
click at [870, 383] on icon at bounding box center [883, 387] width 329 height 65
click at [884, 378] on input "radio" at bounding box center [890, 372] width 12 height 12
radio input "true"
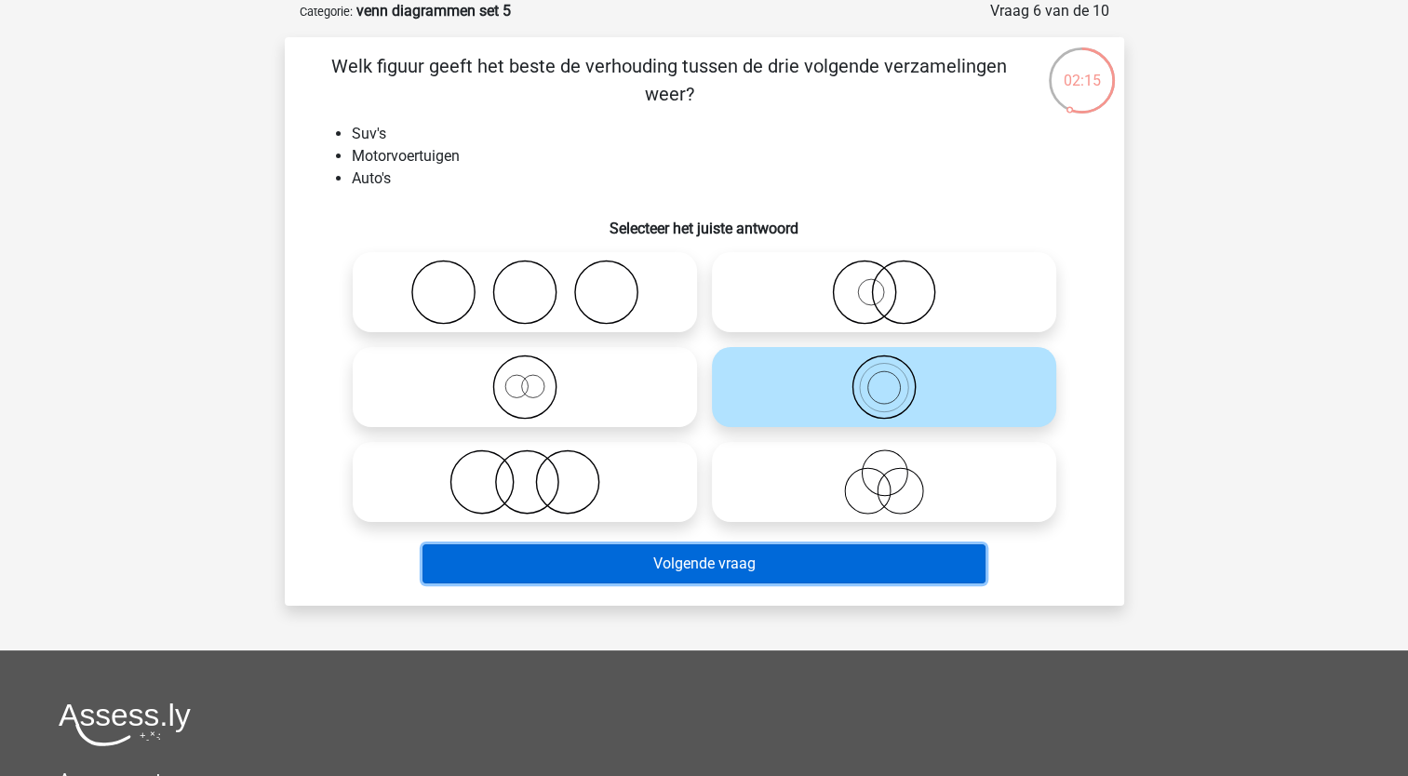
click at [637, 573] on button "Volgende vraag" at bounding box center [704, 563] width 563 height 39
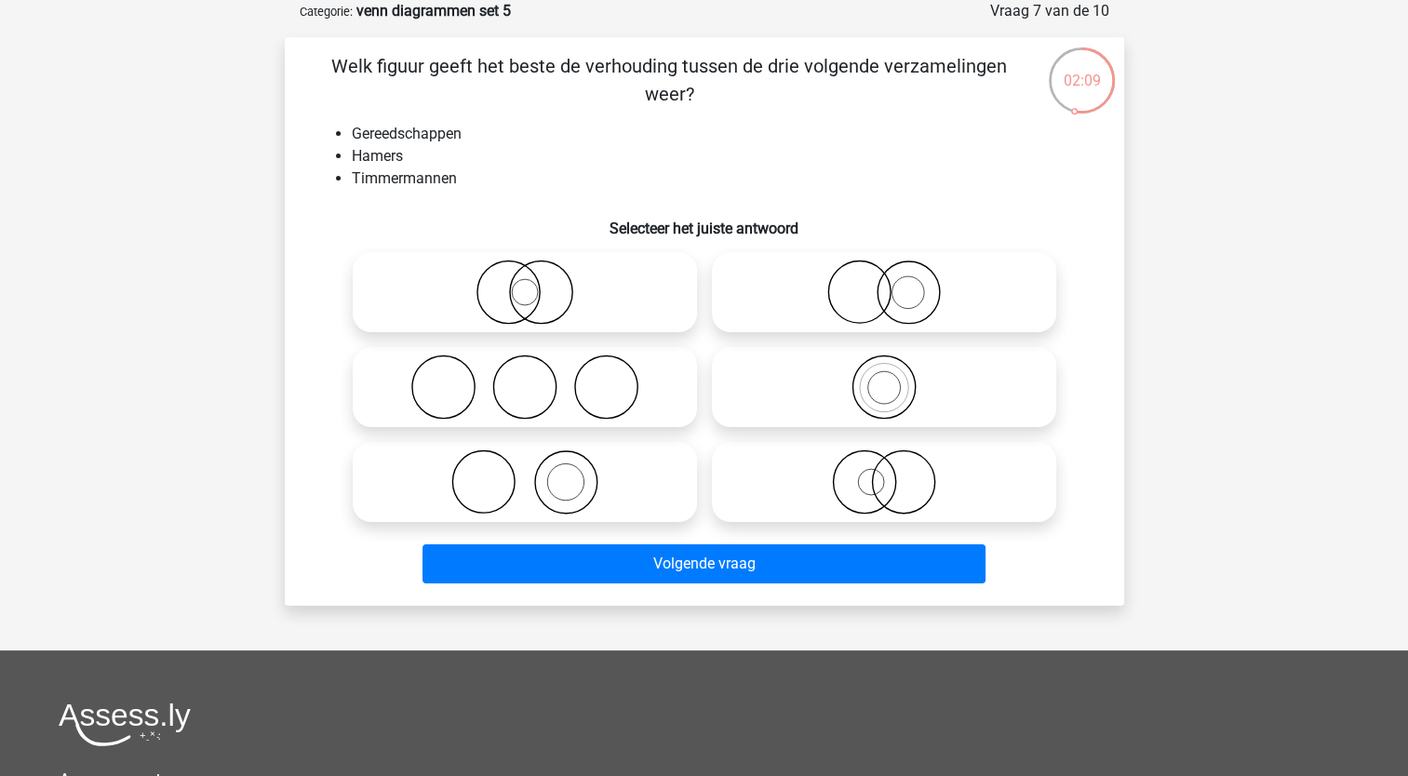
click at [546, 504] on icon at bounding box center [524, 482] width 329 height 65
click at [537, 473] on input "radio" at bounding box center [531, 467] width 12 height 12
radio input "true"
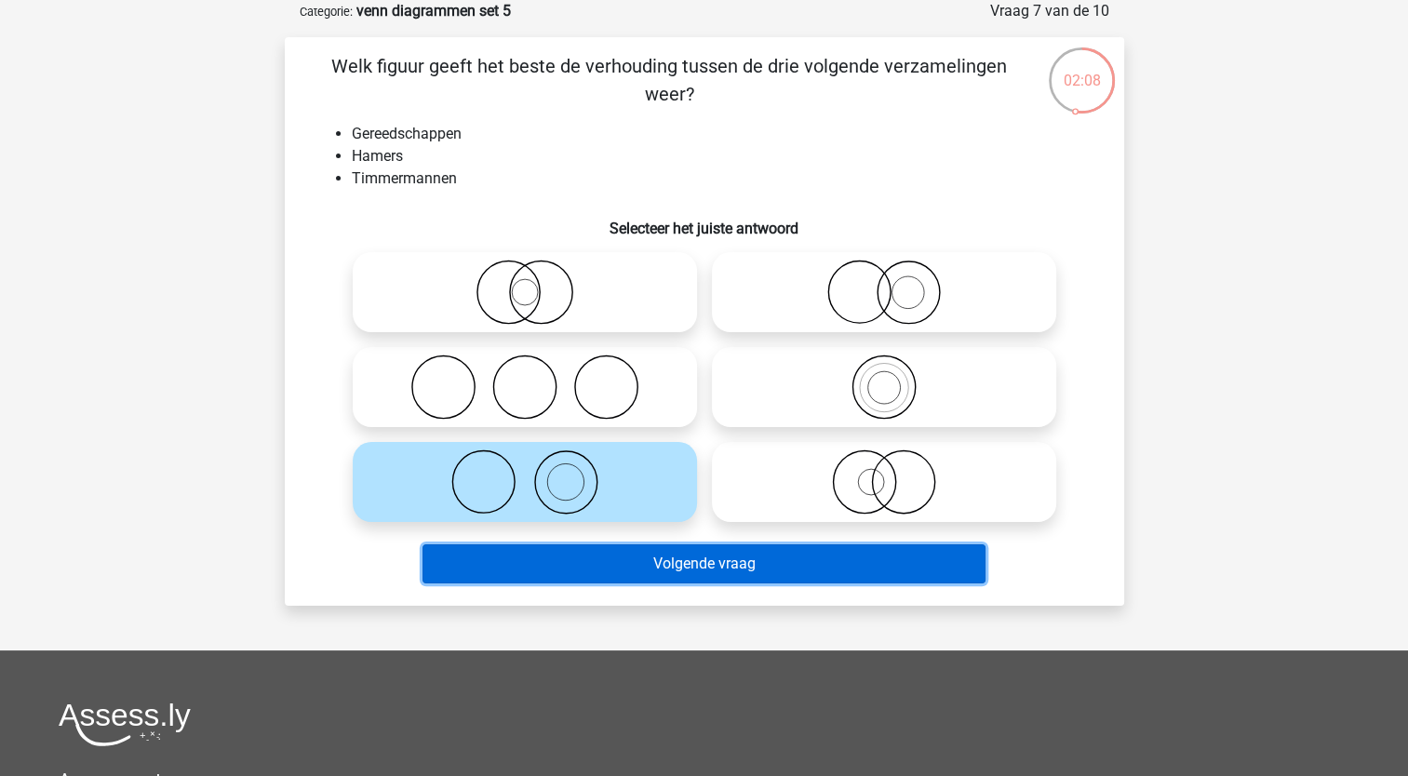
click at [540, 573] on button "Volgende vraag" at bounding box center [704, 563] width 563 height 39
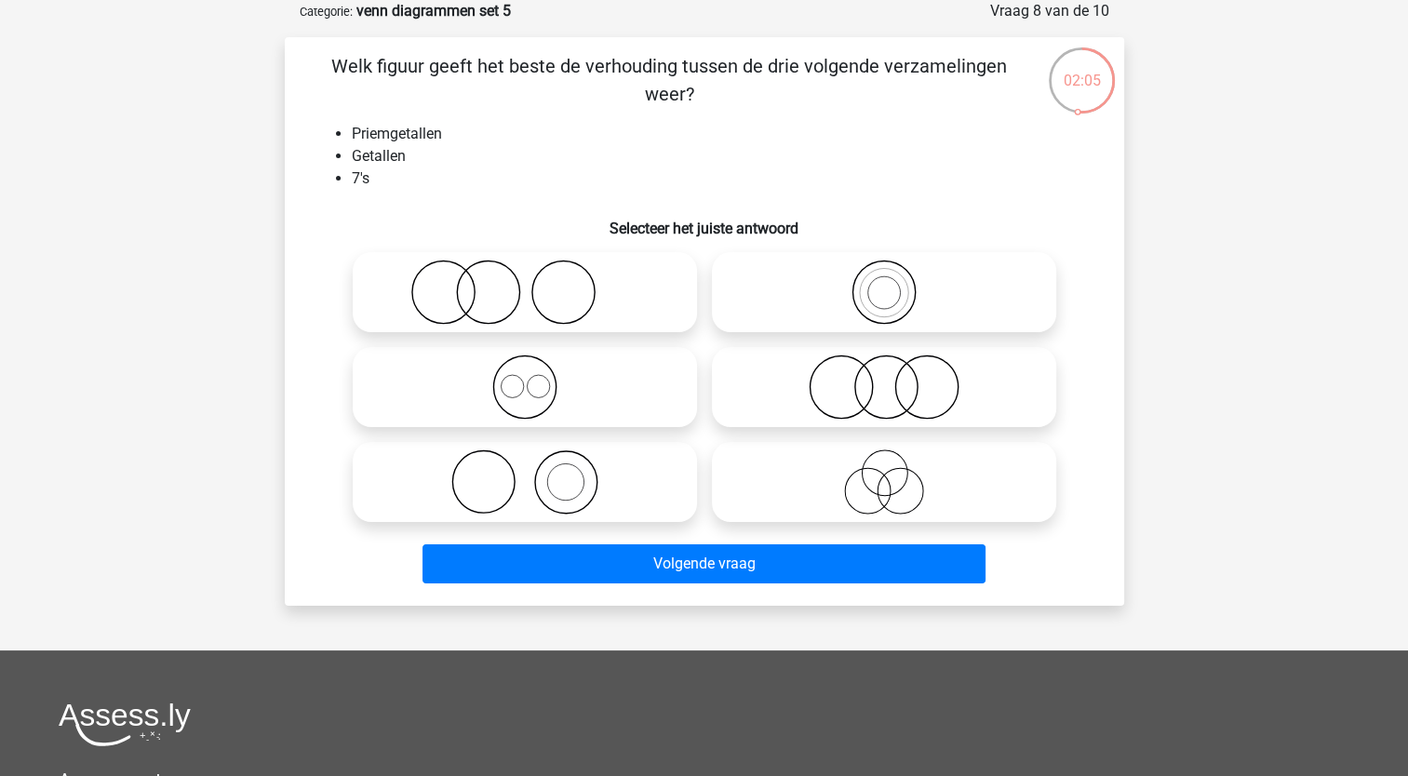
click at [895, 287] on icon at bounding box center [883, 292] width 329 height 65
click at [895, 283] on input "radio" at bounding box center [890, 277] width 12 height 12
radio input "true"
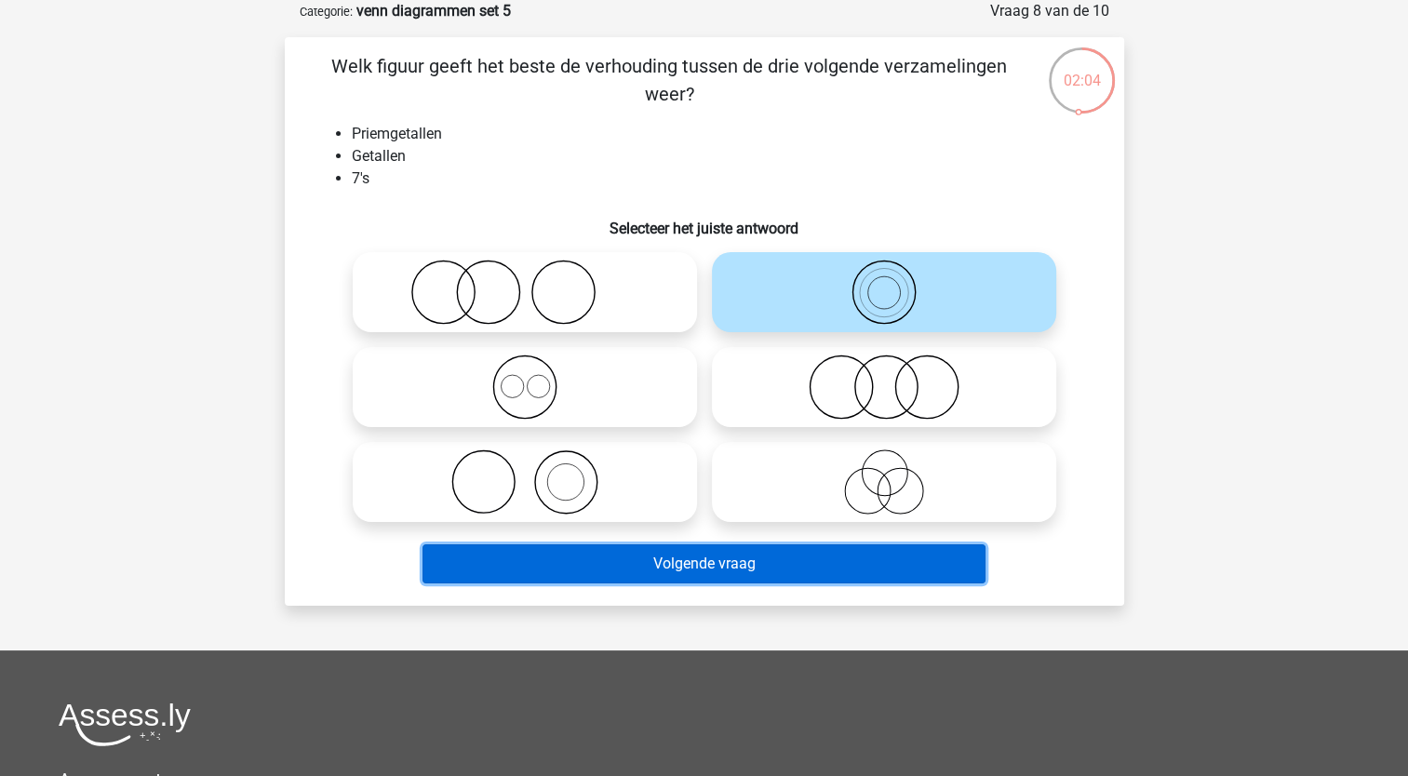
click at [630, 568] on button "Volgende vraag" at bounding box center [704, 563] width 563 height 39
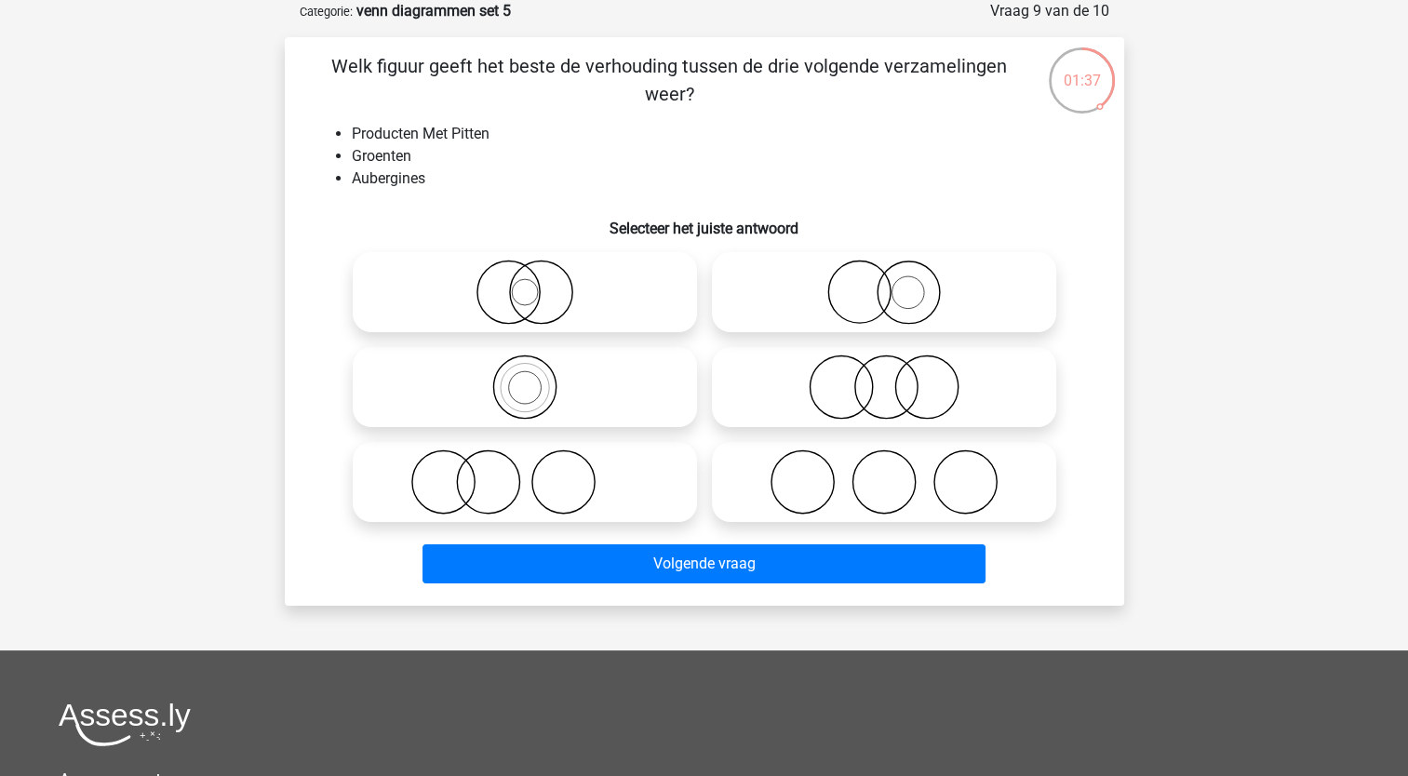
click at [536, 313] on icon at bounding box center [524, 292] width 329 height 65
click at [536, 283] on input "radio" at bounding box center [531, 277] width 12 height 12
radio input "true"
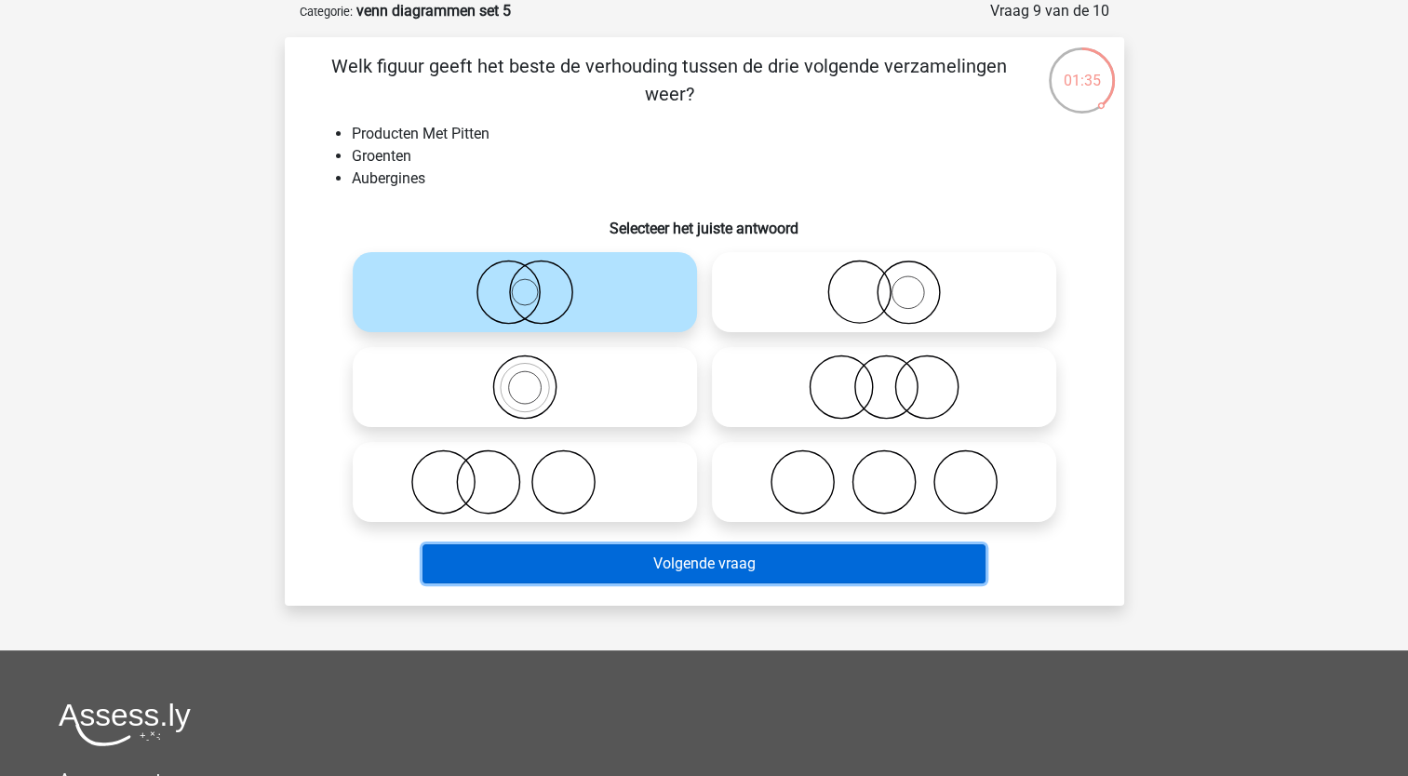
click at [494, 552] on button "Volgende vraag" at bounding box center [704, 563] width 563 height 39
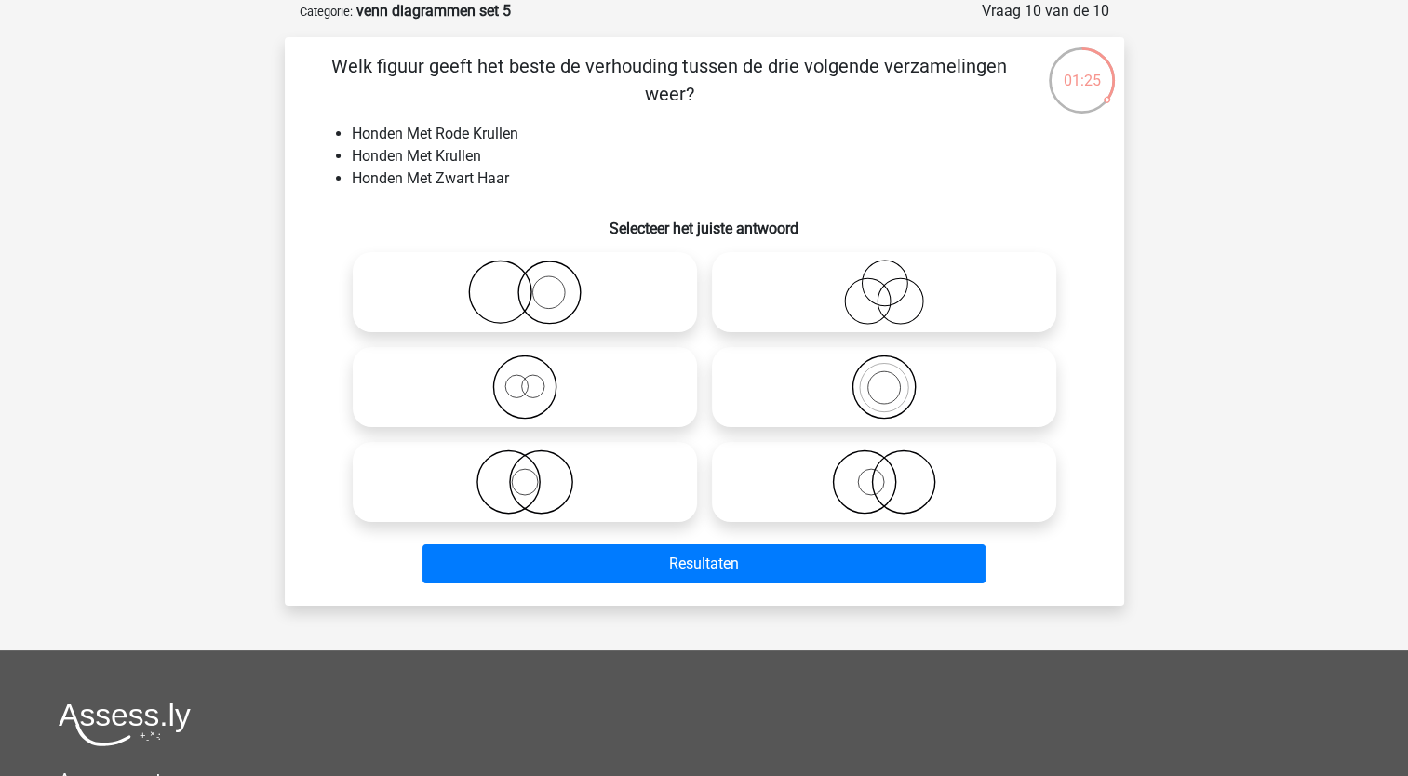
click at [491, 289] on icon at bounding box center [524, 292] width 329 height 65
click at [525, 283] on input "radio" at bounding box center [531, 277] width 12 height 12
radio input "true"
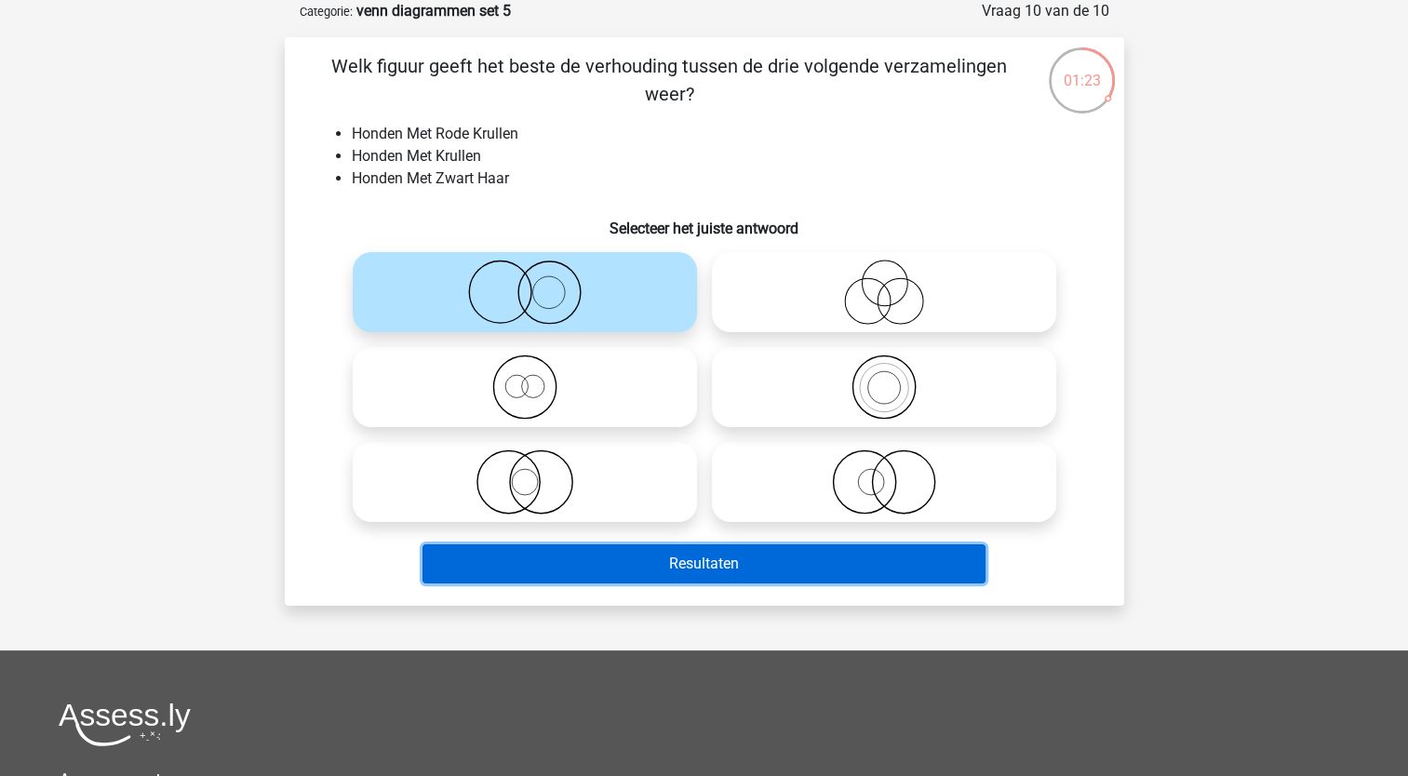
click at [479, 565] on button "Resultaten" at bounding box center [704, 563] width 563 height 39
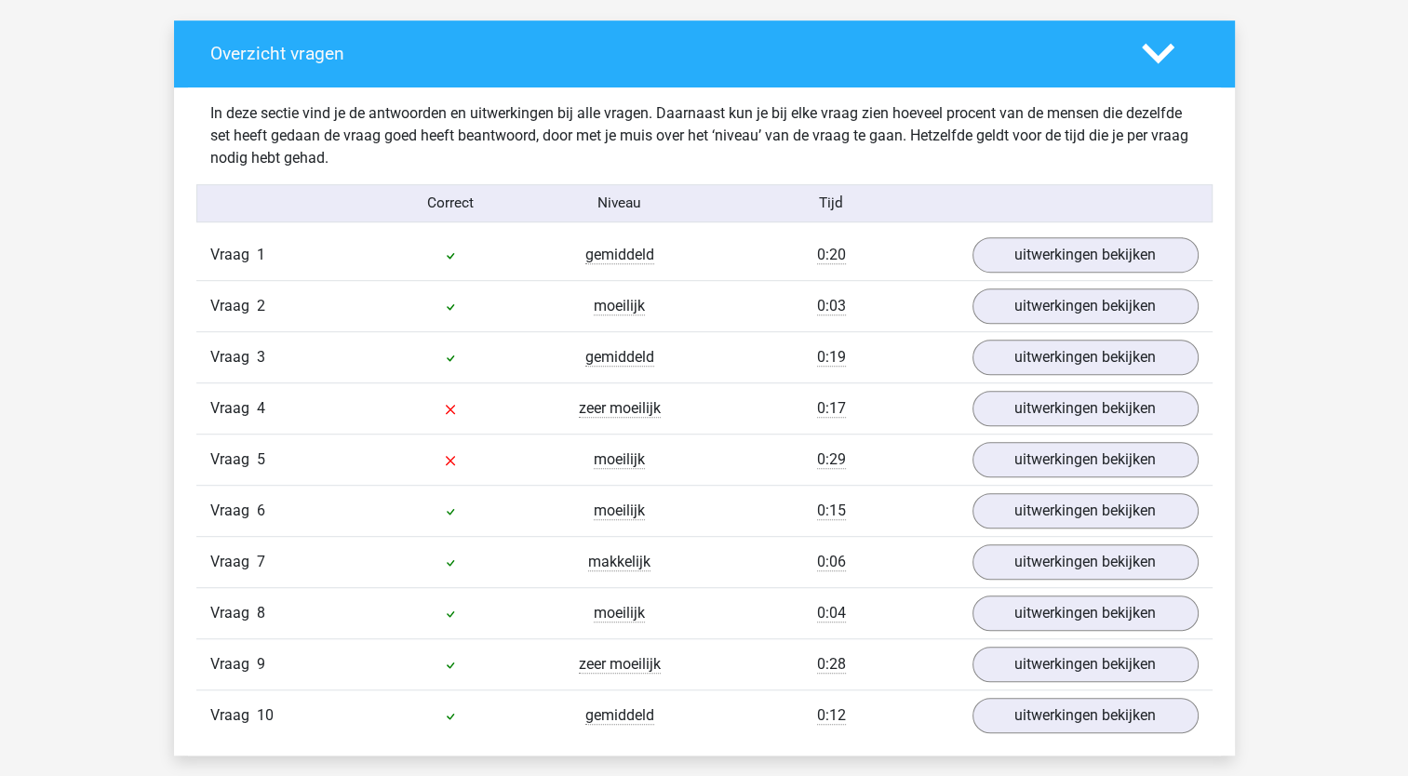
scroll to position [1060, 0]
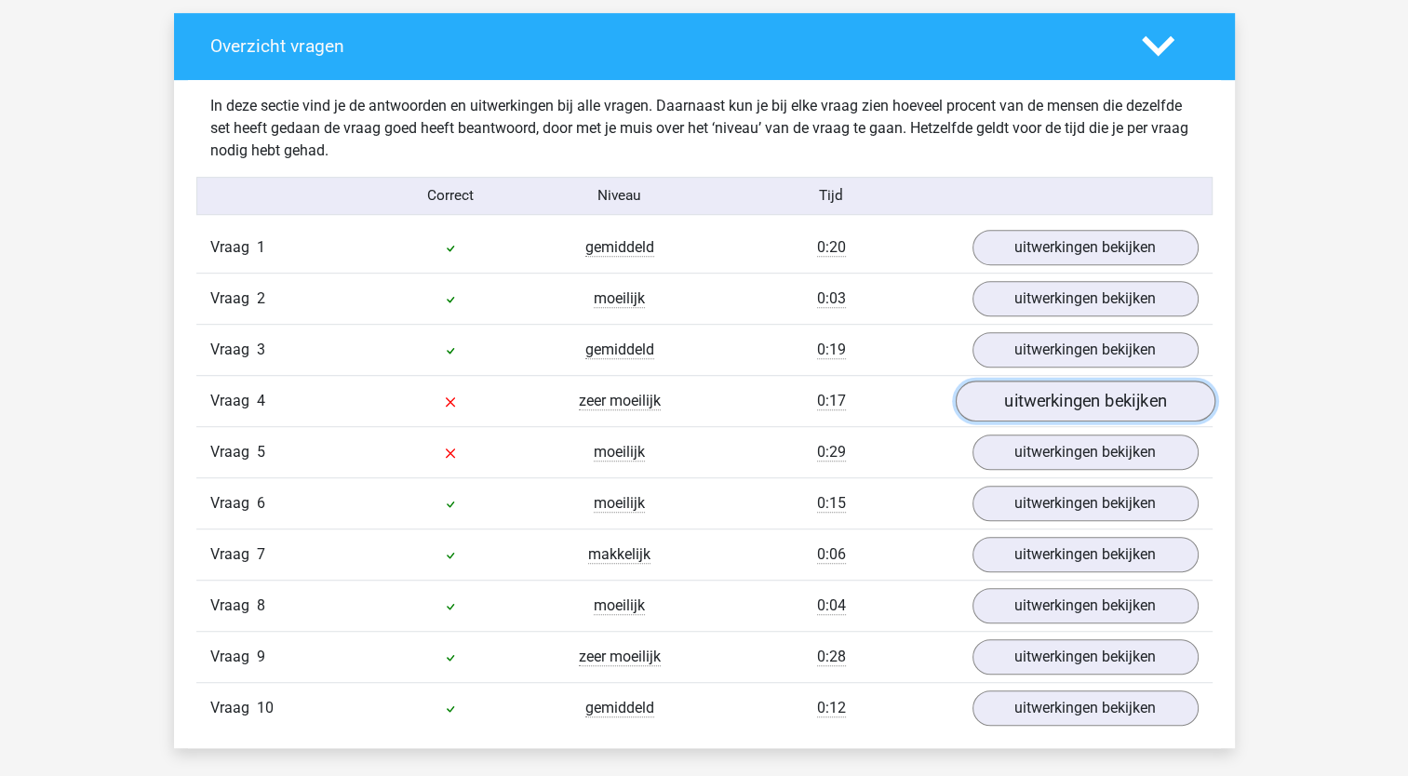
click at [1109, 390] on link "uitwerkingen bekijken" at bounding box center [1085, 401] width 260 height 41
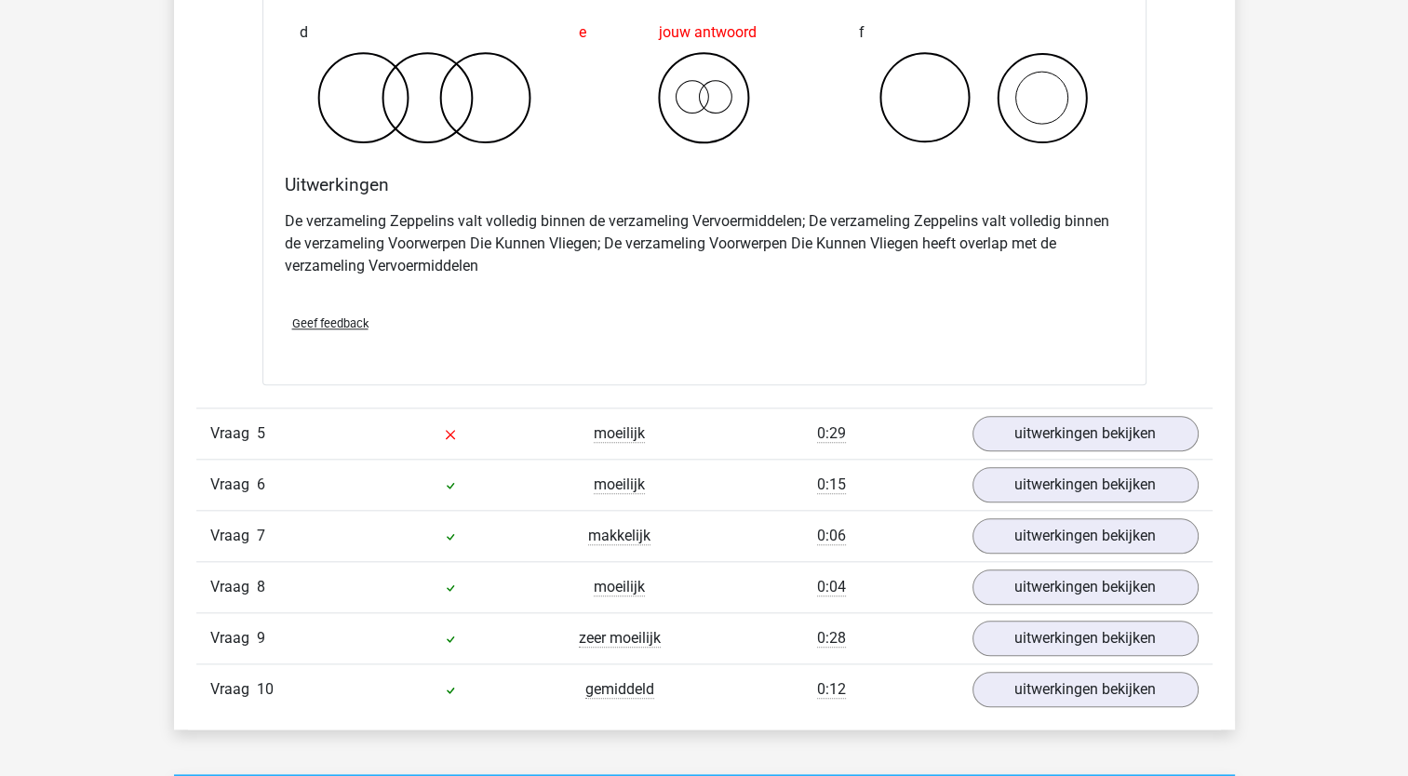
scroll to position [1820, 0]
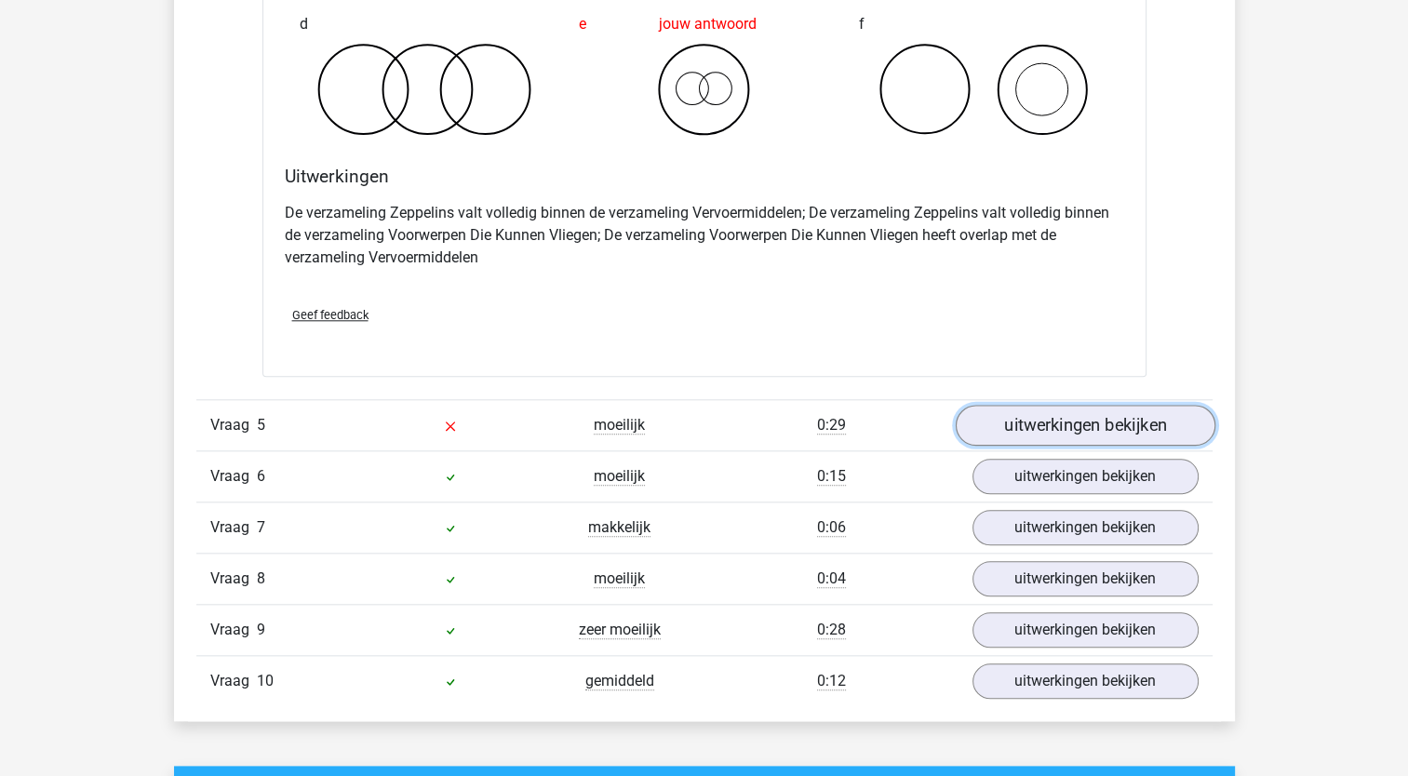
click at [1145, 423] on link "uitwerkingen bekijken" at bounding box center [1085, 425] width 260 height 41
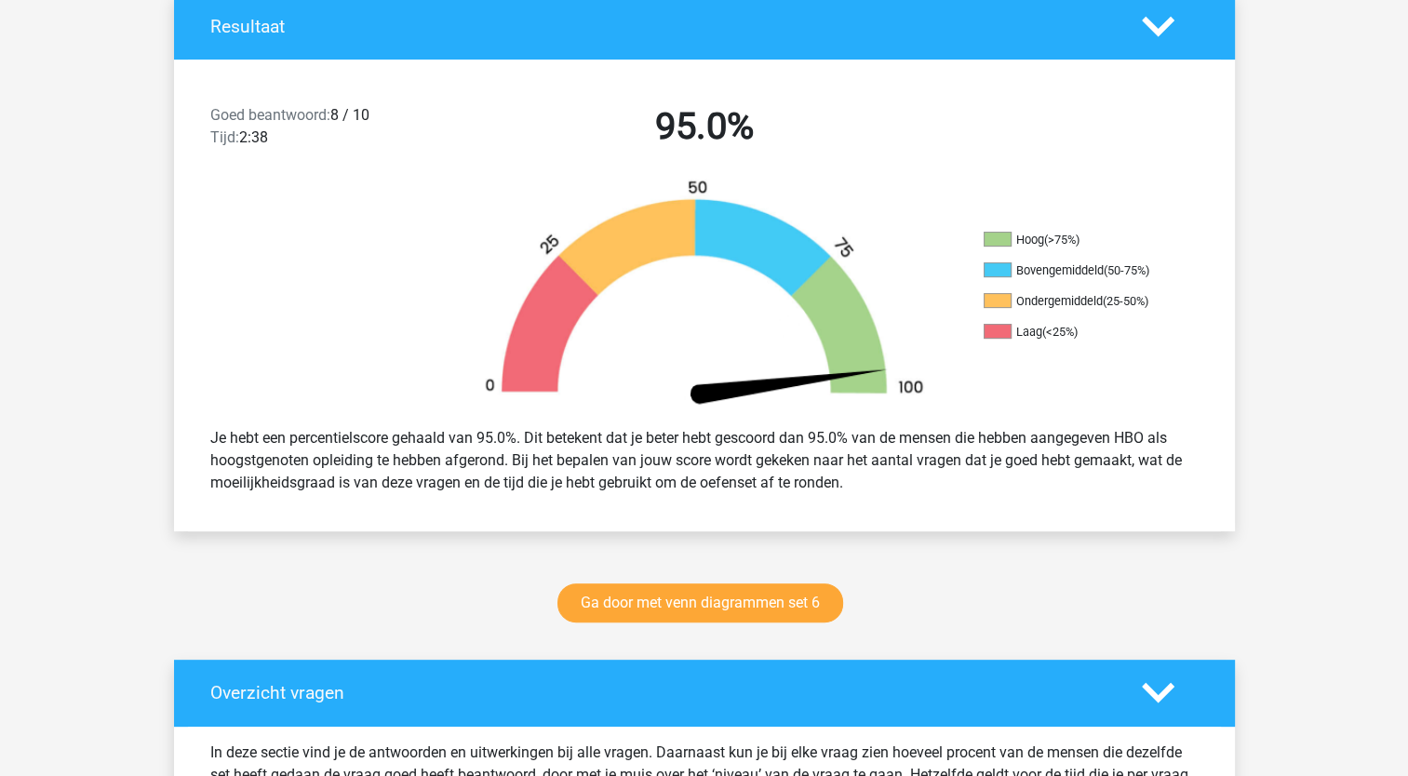
scroll to position [459, 0]
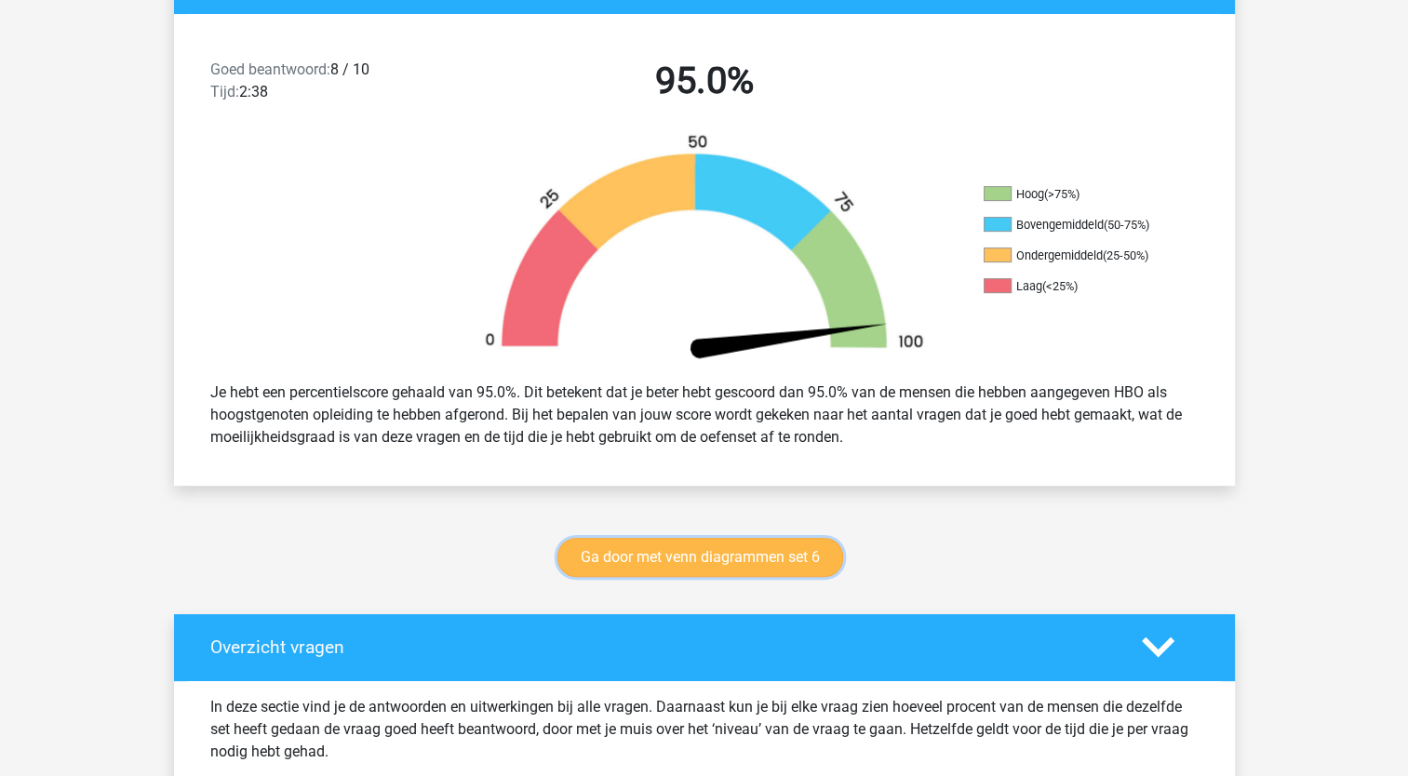
click at [666, 566] on link "Ga door met venn diagrammen set 6" at bounding box center [700, 557] width 286 height 39
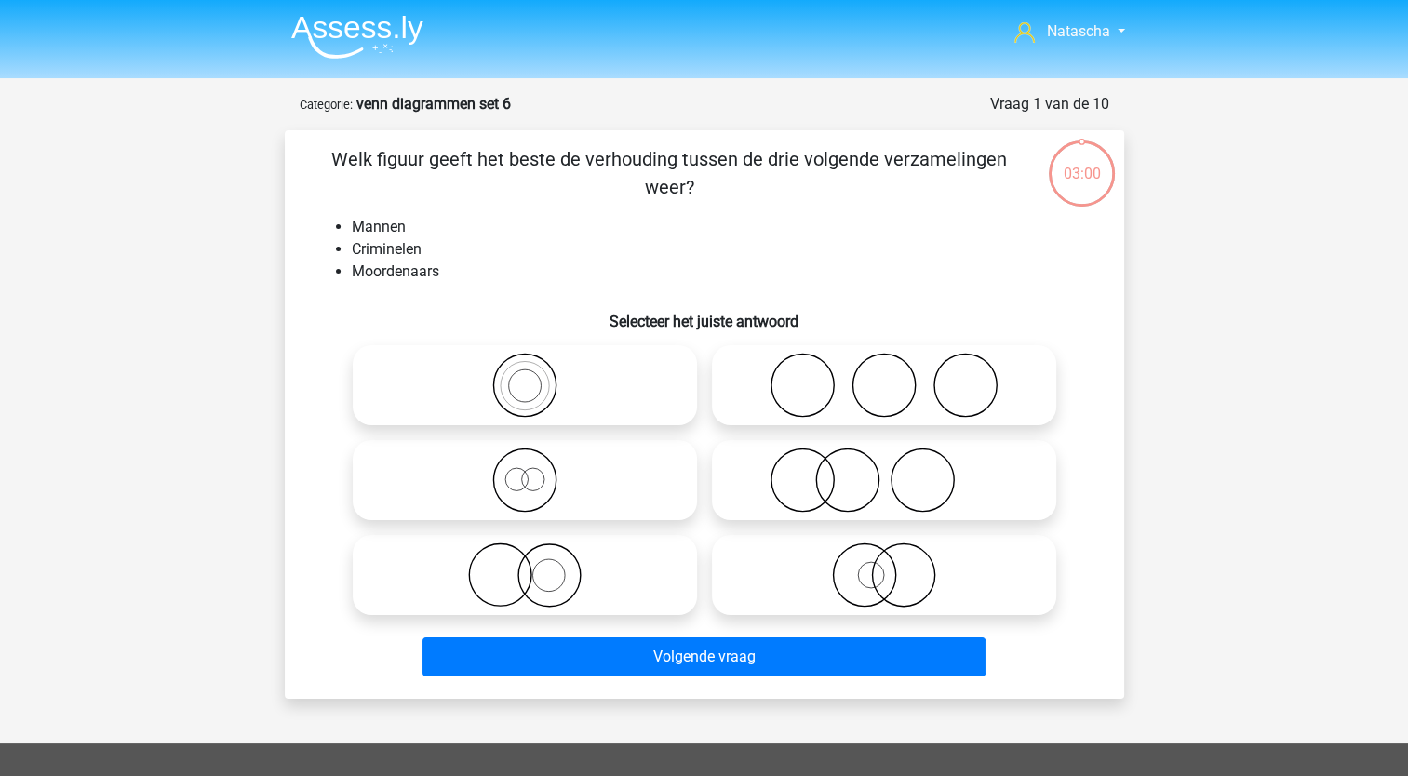
click at [869, 589] on icon at bounding box center [883, 575] width 329 height 65
click at [884, 566] on input "radio" at bounding box center [890, 560] width 12 height 12
radio input "true"
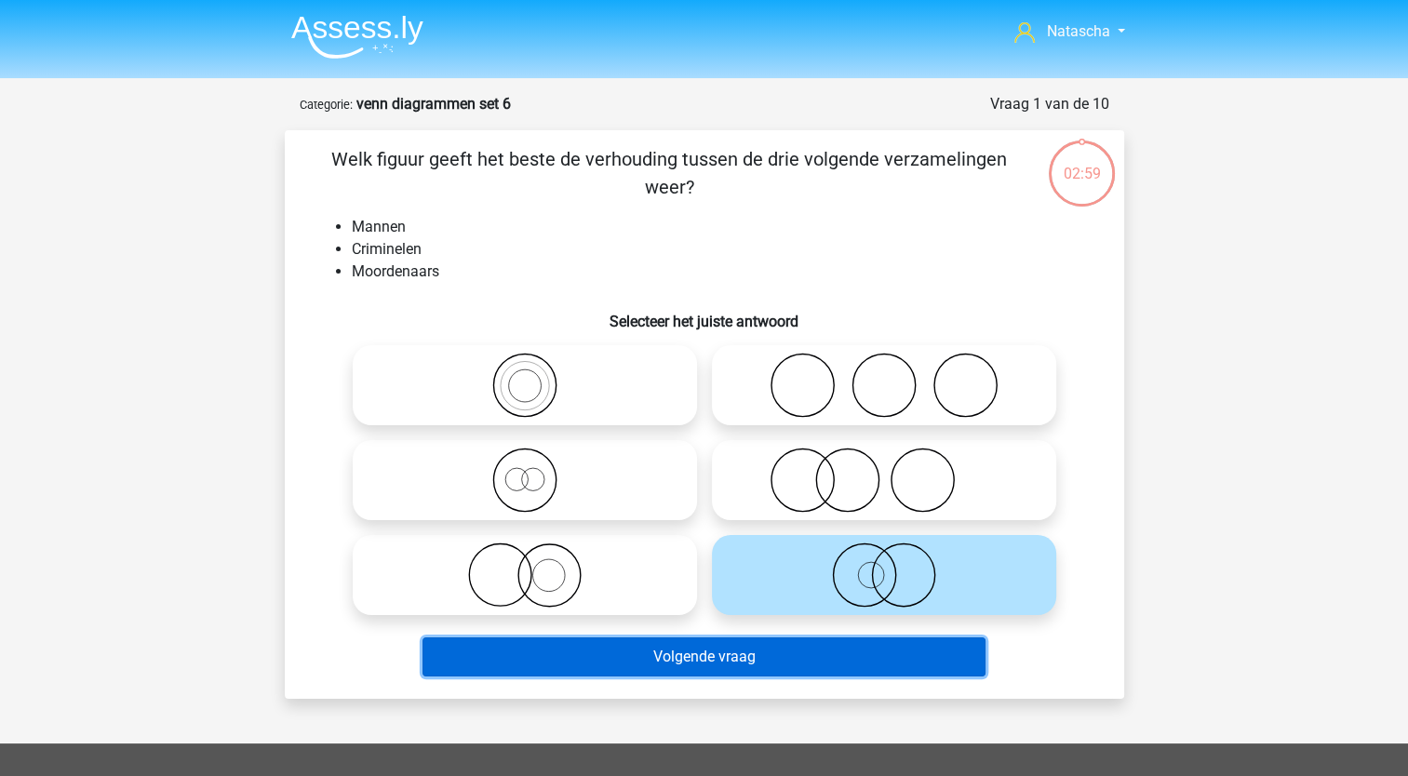
click at [783, 663] on button "Volgende vraag" at bounding box center [704, 656] width 563 height 39
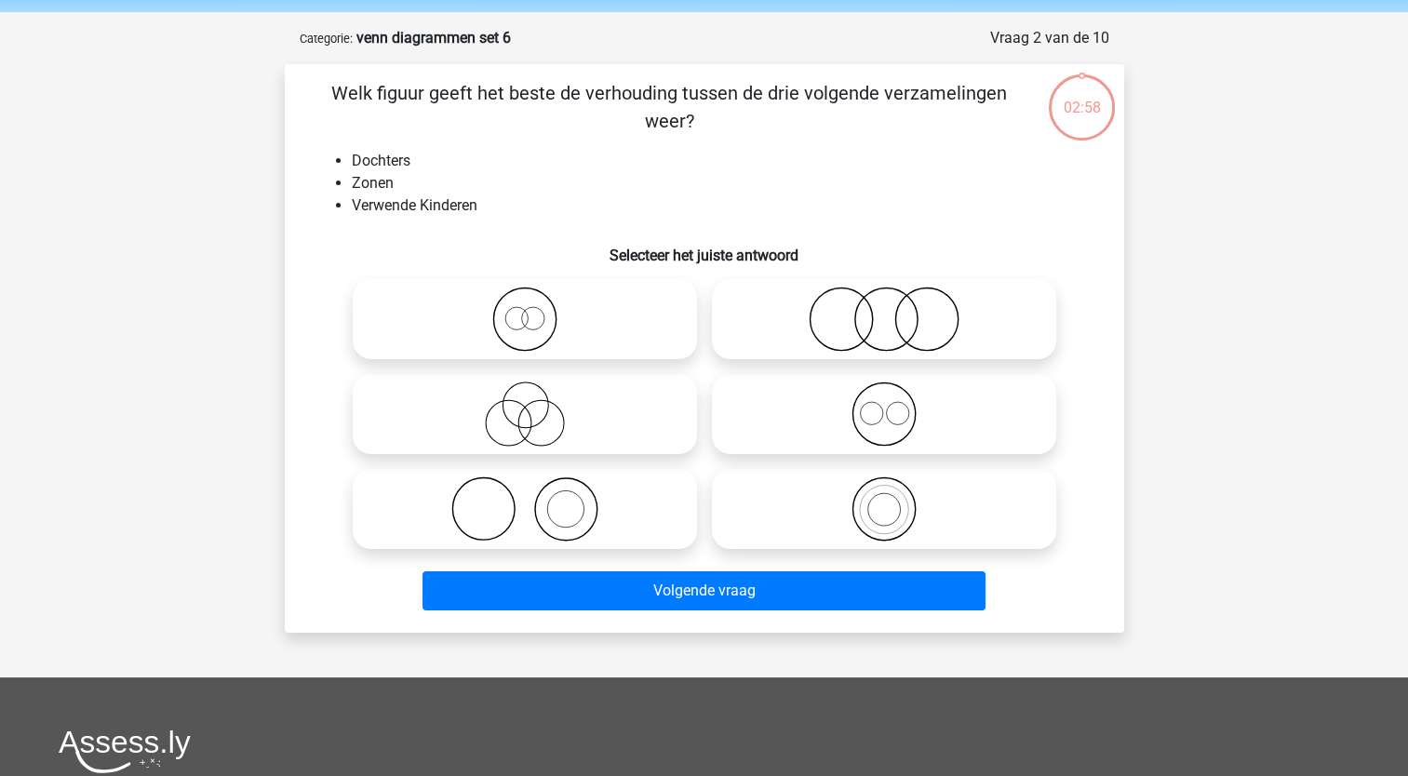
scroll to position [93, 0]
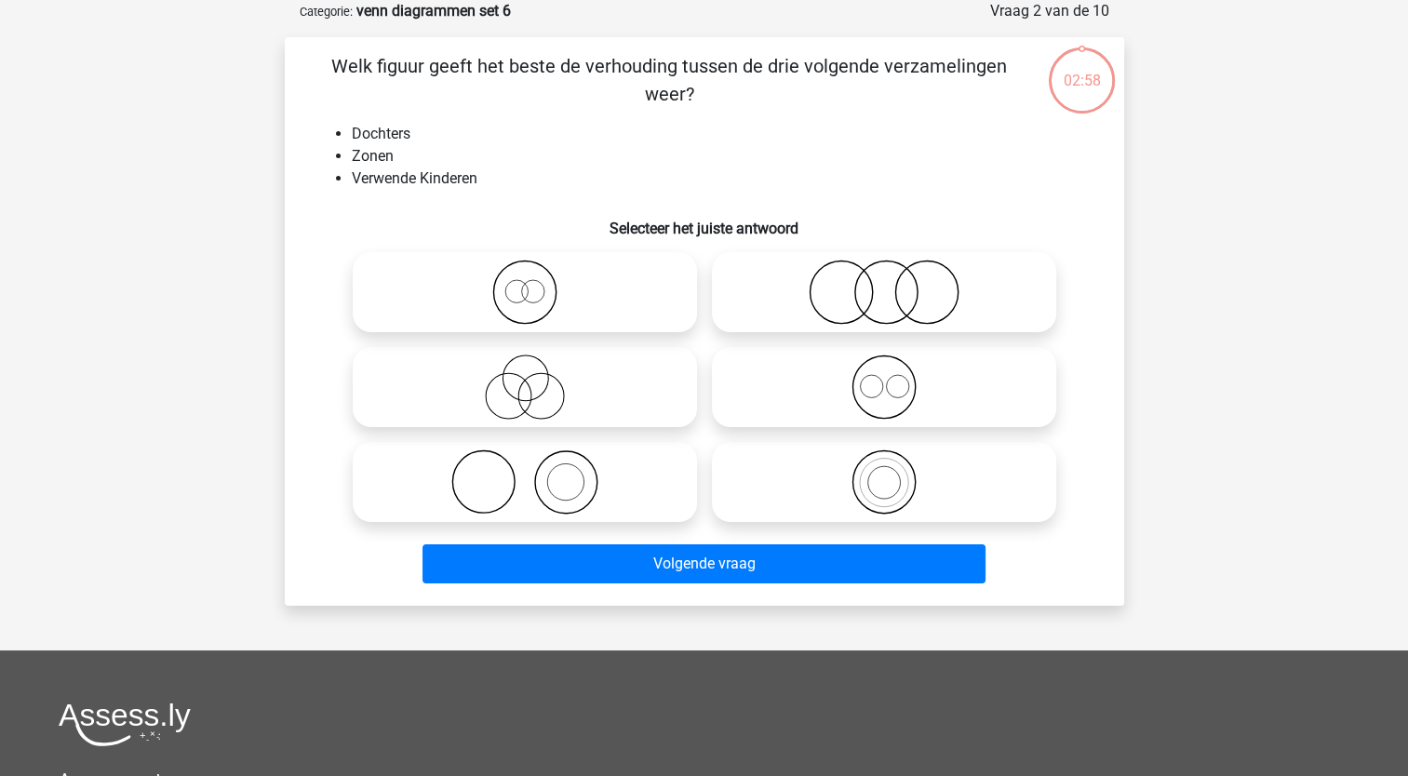
click at [479, 223] on h6 "Selecteer het juiste antwoord" at bounding box center [705, 221] width 780 height 33
click at [833, 266] on icon at bounding box center [883, 292] width 329 height 65
click at [884, 271] on input "radio" at bounding box center [890, 277] width 12 height 12
radio input "true"
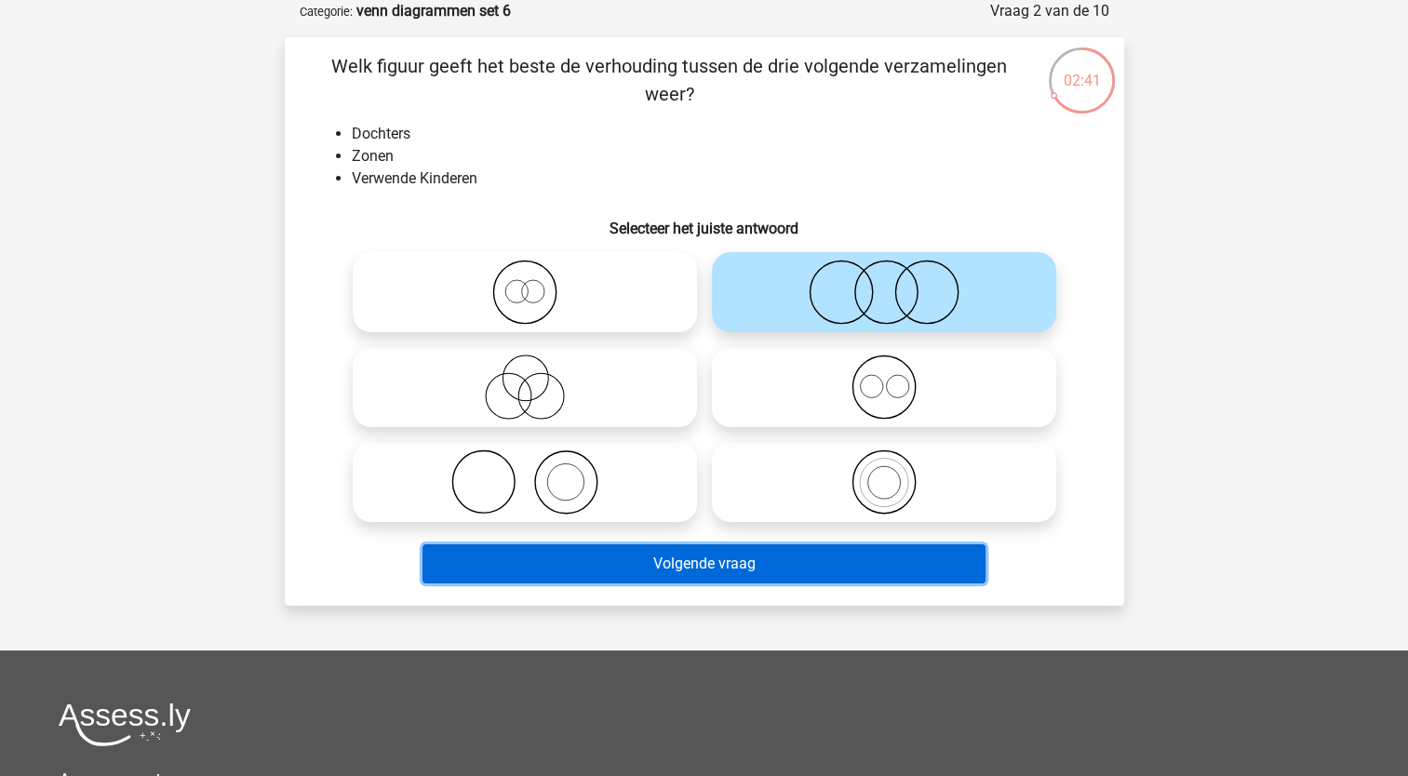
click at [620, 579] on button "Volgende vraag" at bounding box center [704, 563] width 563 height 39
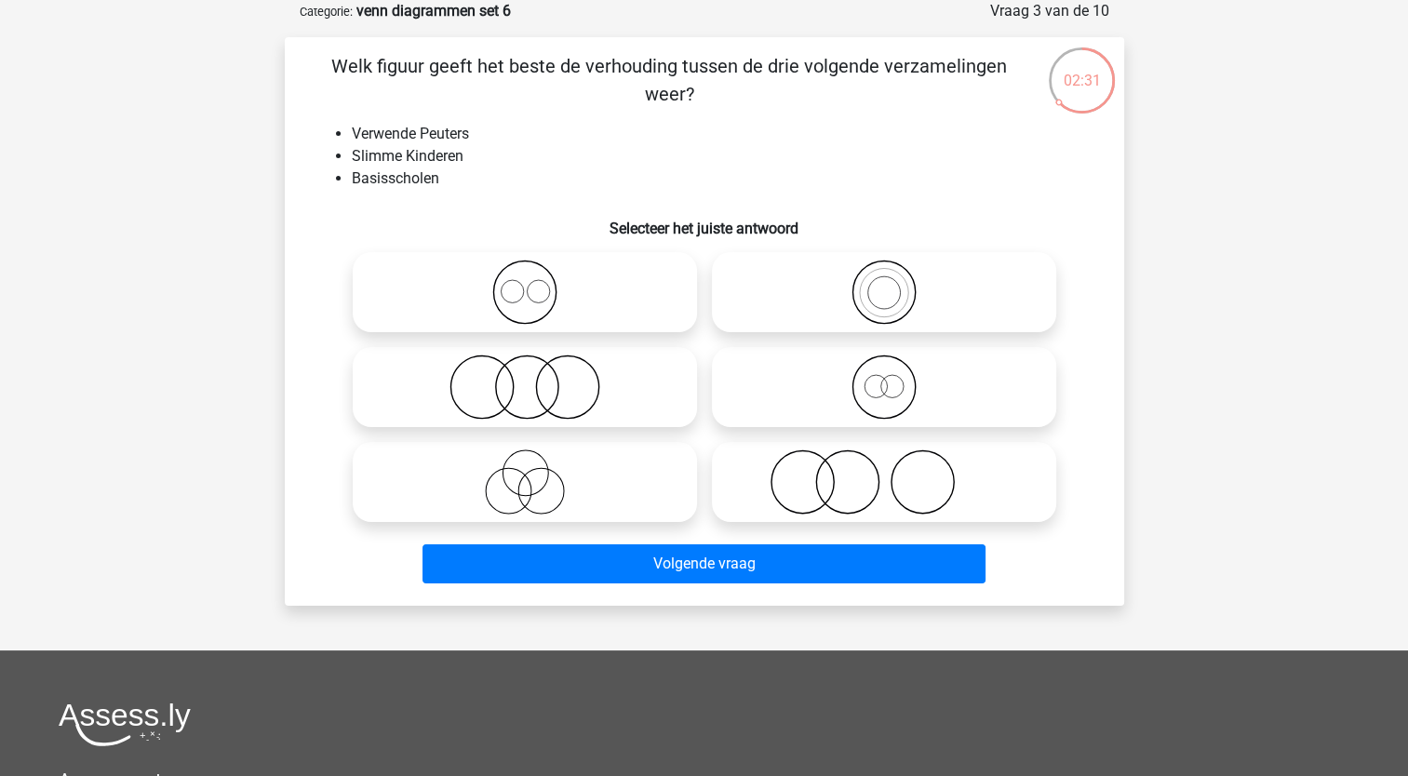
click at [798, 487] on icon at bounding box center [883, 482] width 329 height 65
click at [884, 473] on input "radio" at bounding box center [890, 467] width 12 height 12
radio input "true"
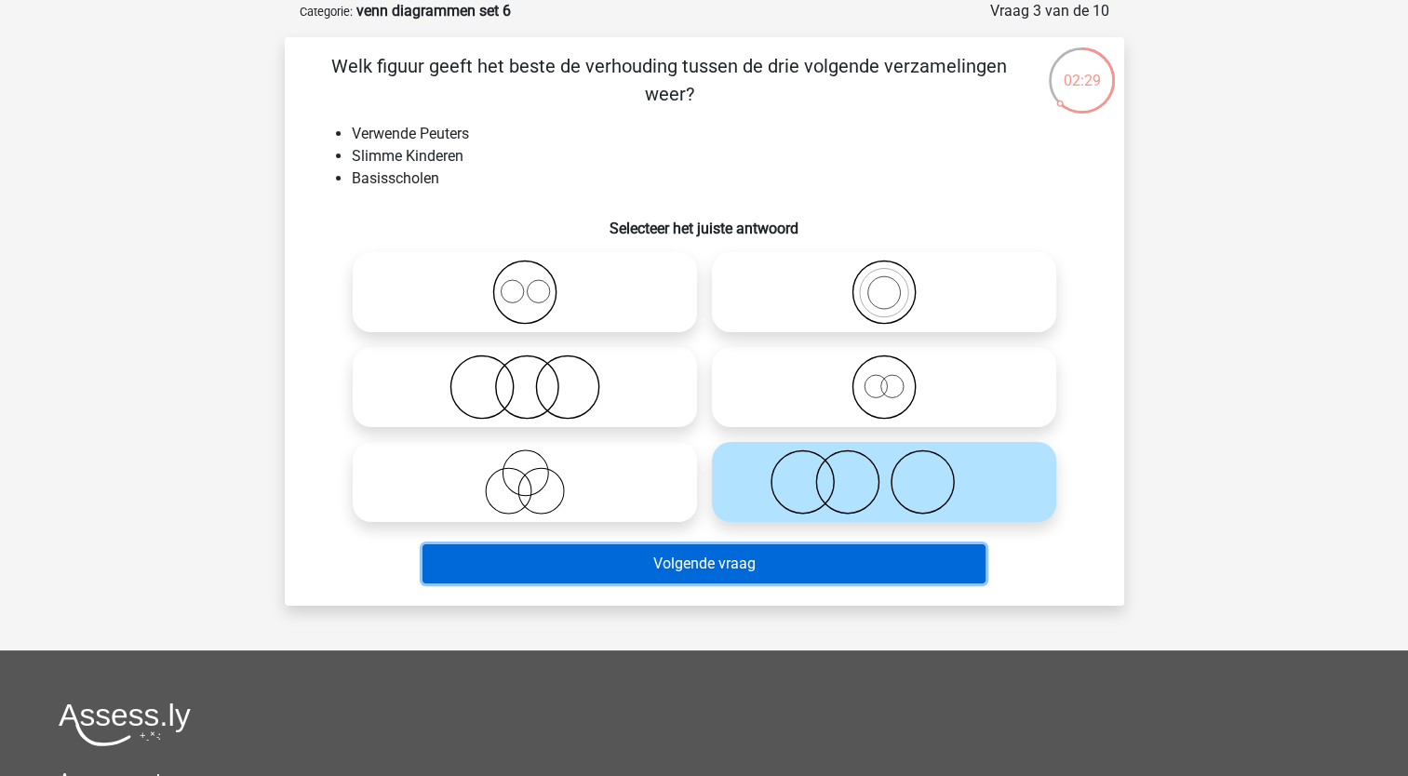
click at [730, 562] on button "Volgende vraag" at bounding box center [704, 563] width 563 height 39
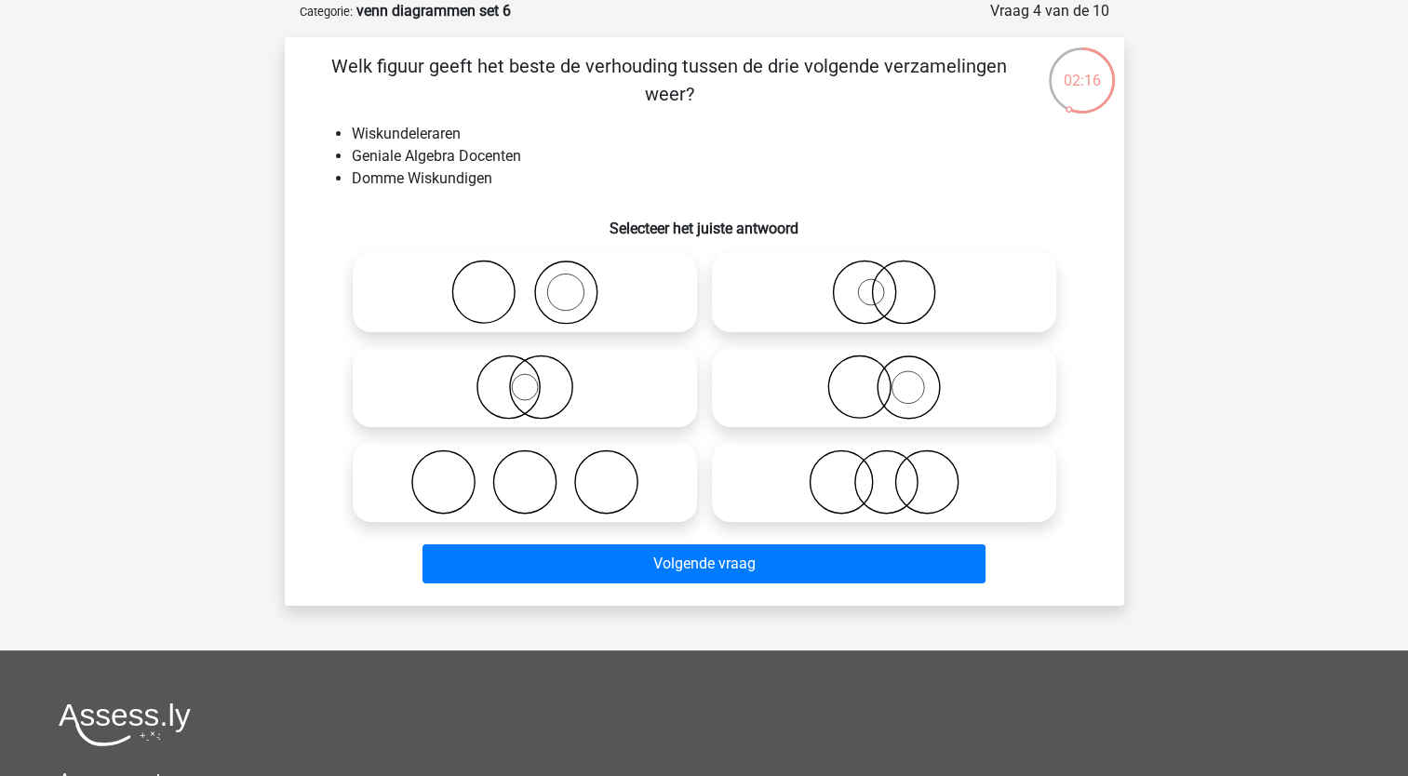
click at [856, 398] on icon at bounding box center [883, 387] width 329 height 65
click at [884, 378] on input "radio" at bounding box center [890, 372] width 12 height 12
radio input "true"
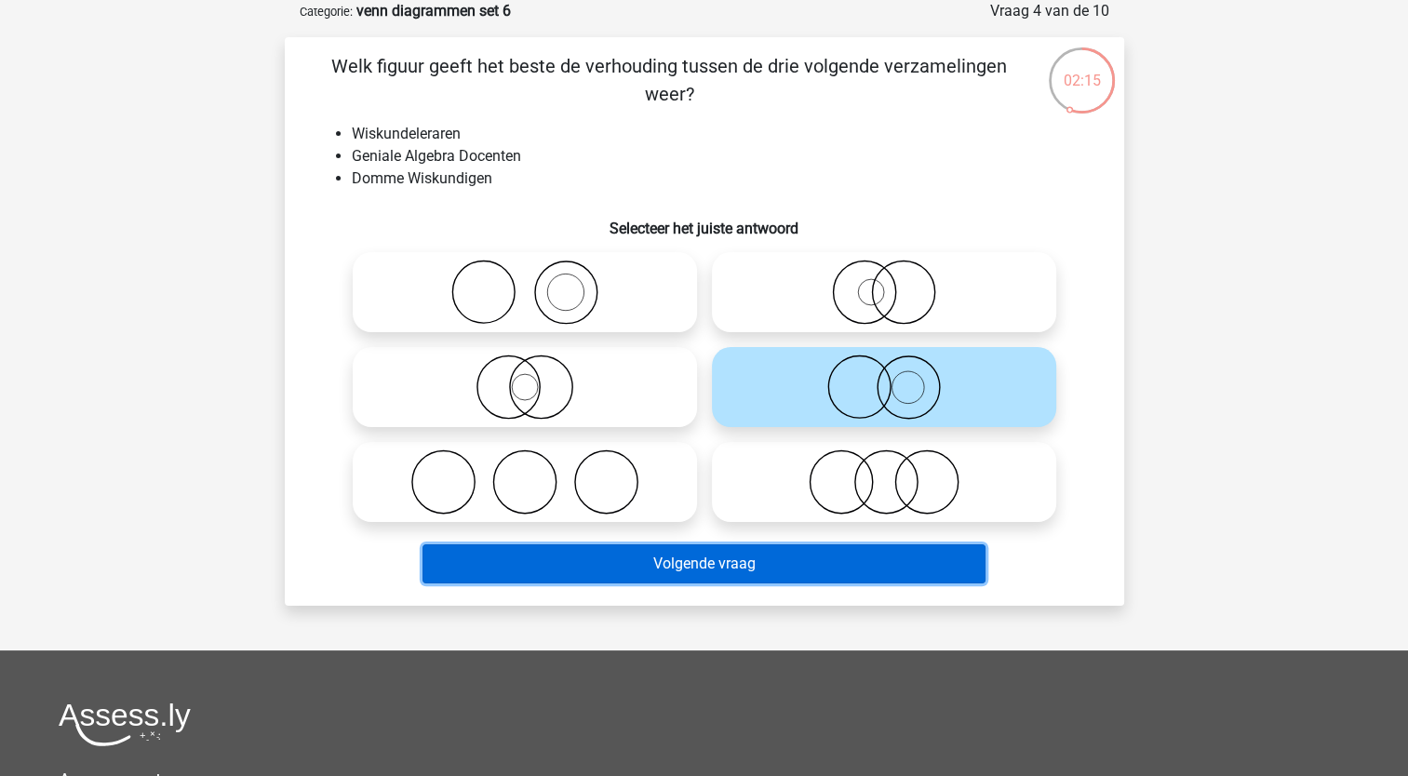
click at [711, 554] on button "Volgende vraag" at bounding box center [704, 563] width 563 height 39
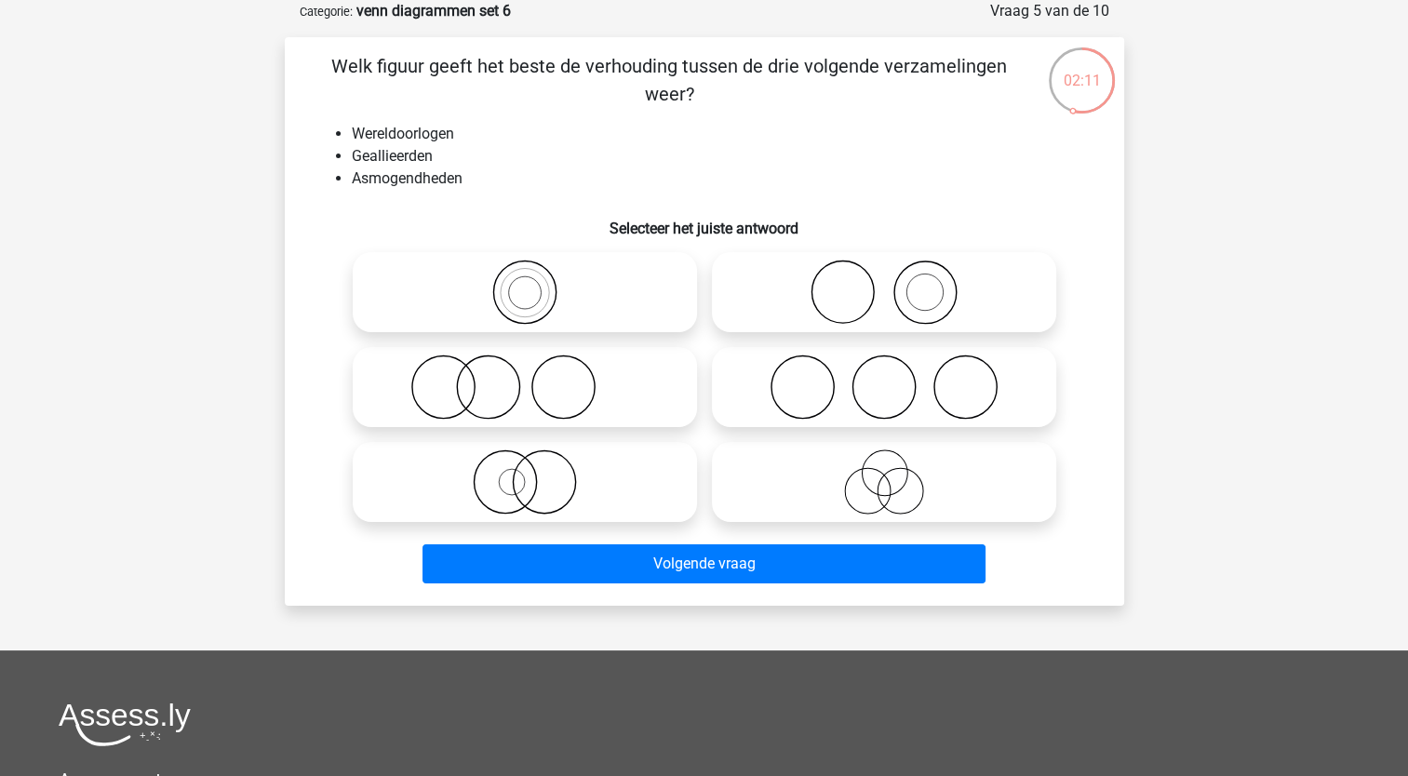
click at [834, 382] on icon at bounding box center [883, 387] width 329 height 65
click at [884, 378] on input "radio" at bounding box center [890, 372] width 12 height 12
radio input "true"
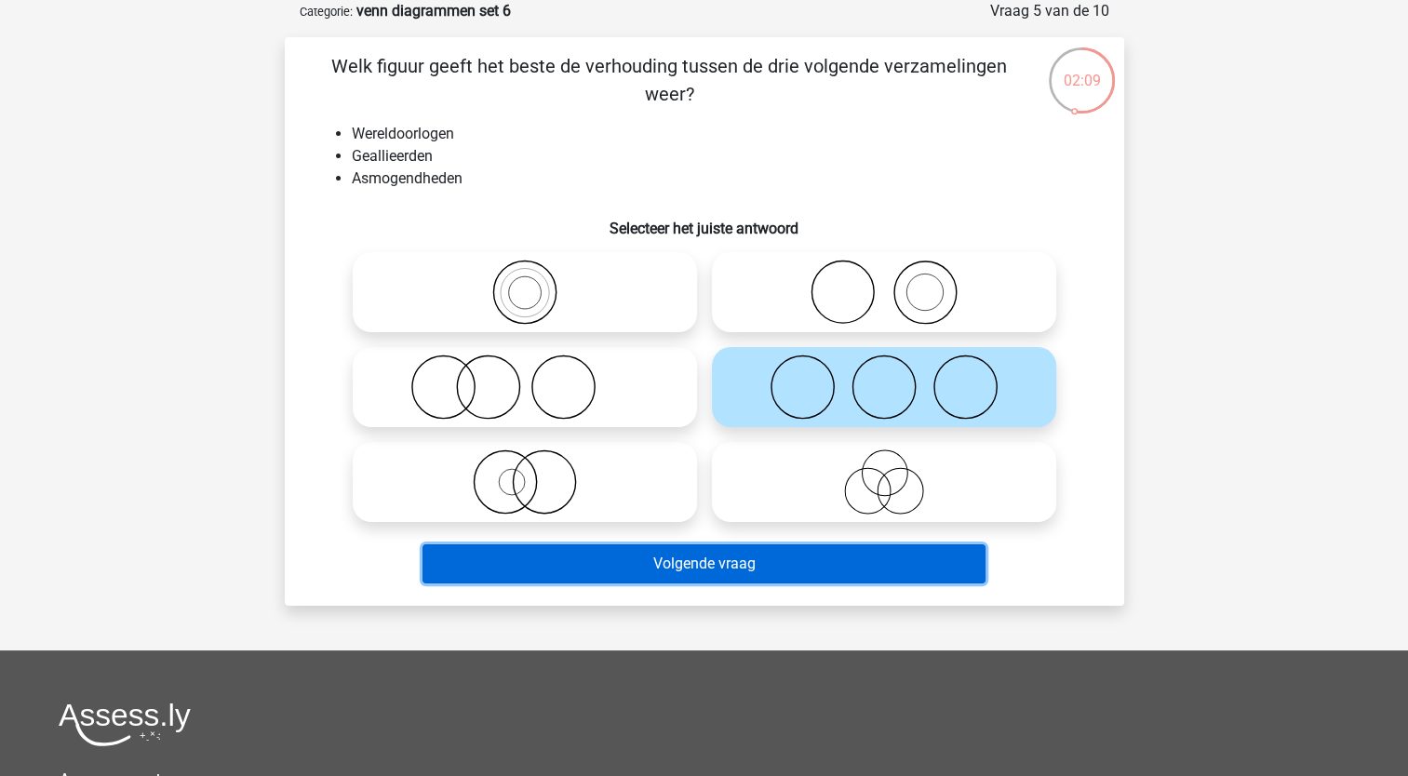
click at [685, 567] on button "Volgende vraag" at bounding box center [704, 563] width 563 height 39
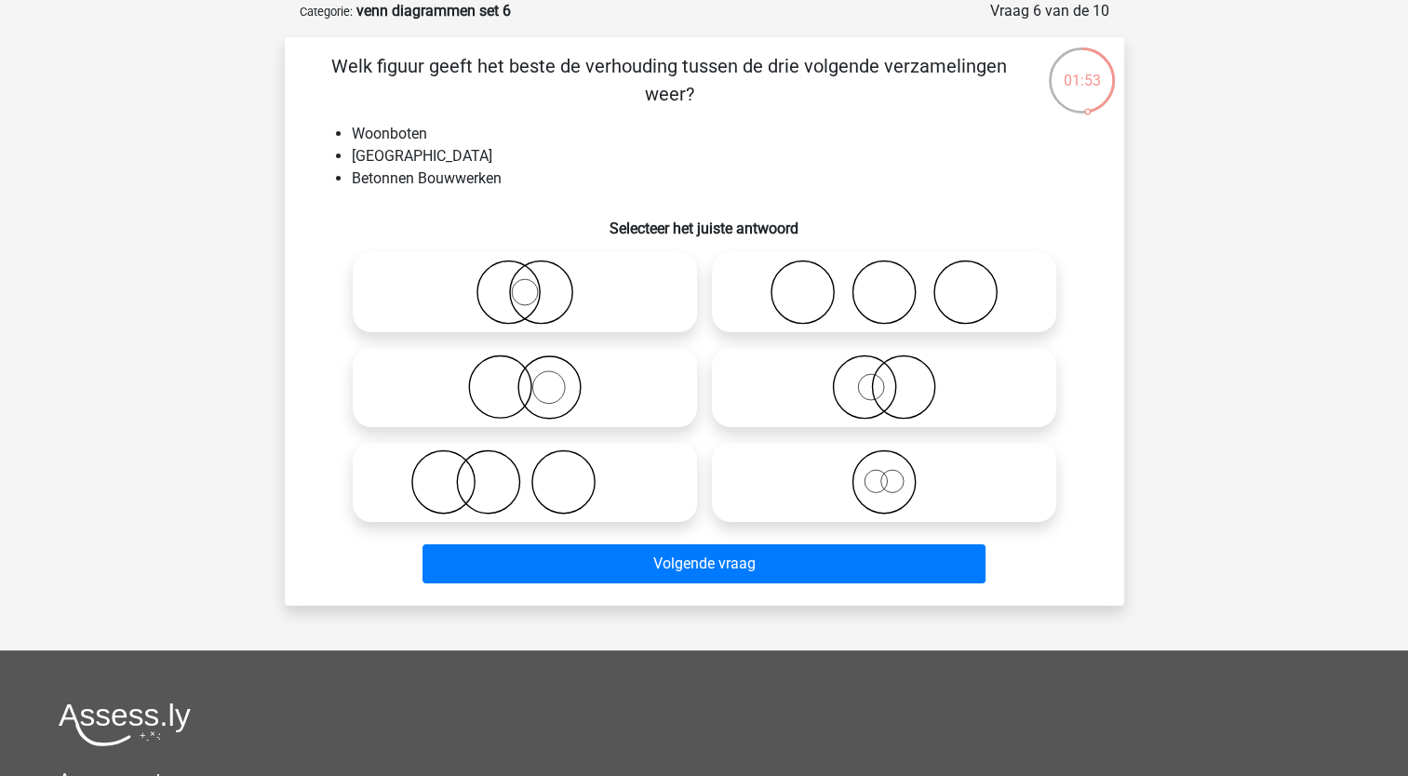
click at [516, 299] on icon at bounding box center [524, 292] width 329 height 65
click at [525, 283] on input "radio" at bounding box center [531, 277] width 12 height 12
radio input "true"
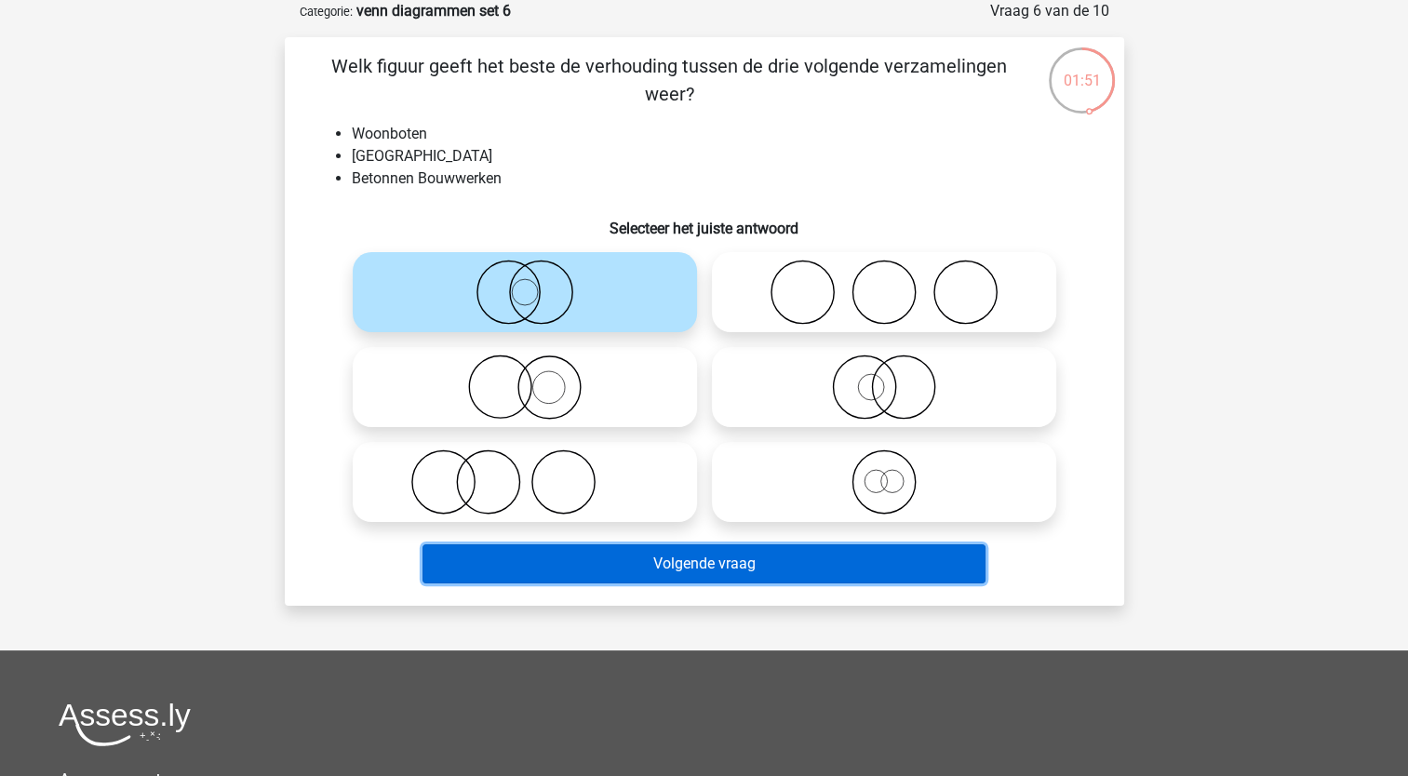
click at [548, 567] on button "Volgende vraag" at bounding box center [704, 563] width 563 height 39
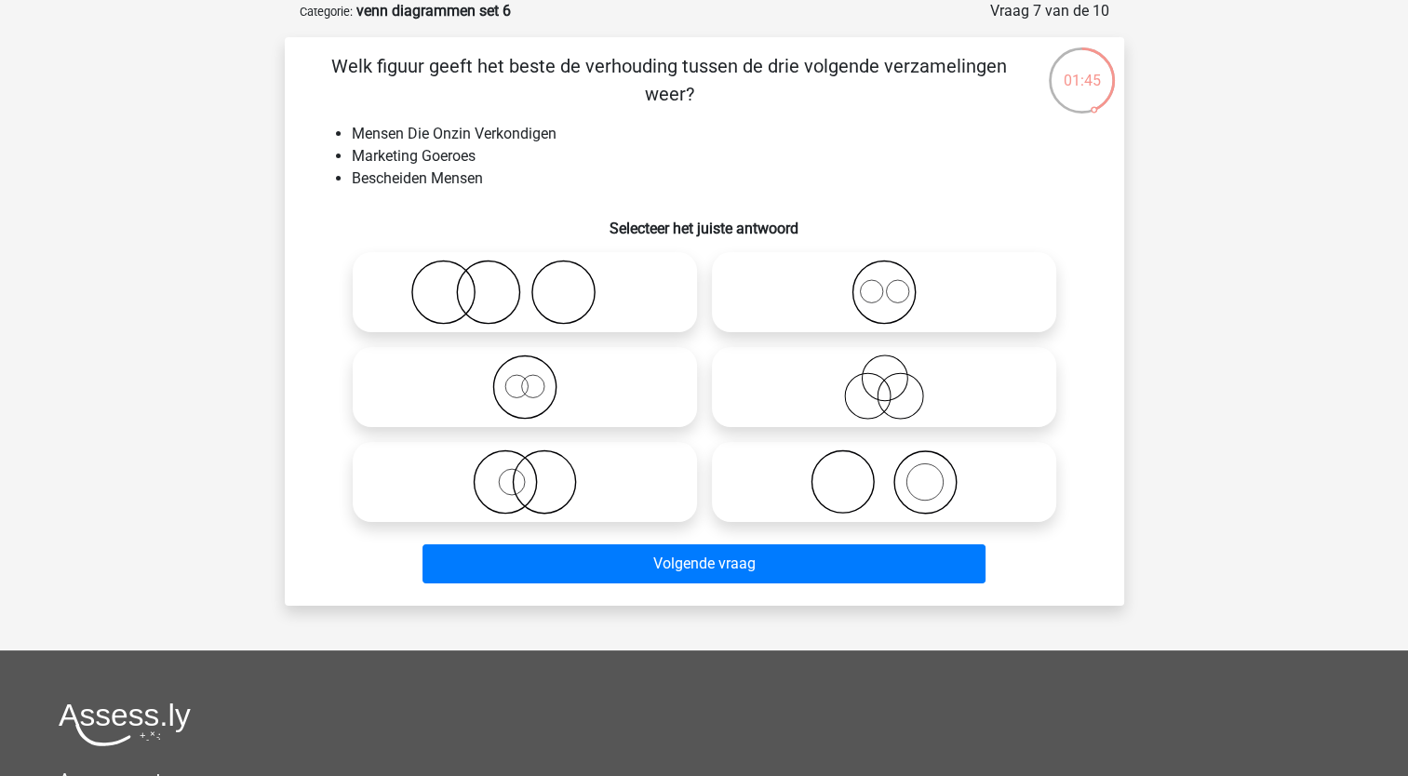
click at [814, 400] on icon at bounding box center [883, 387] width 329 height 65
click at [884, 378] on input "radio" at bounding box center [890, 372] width 12 height 12
radio input "true"
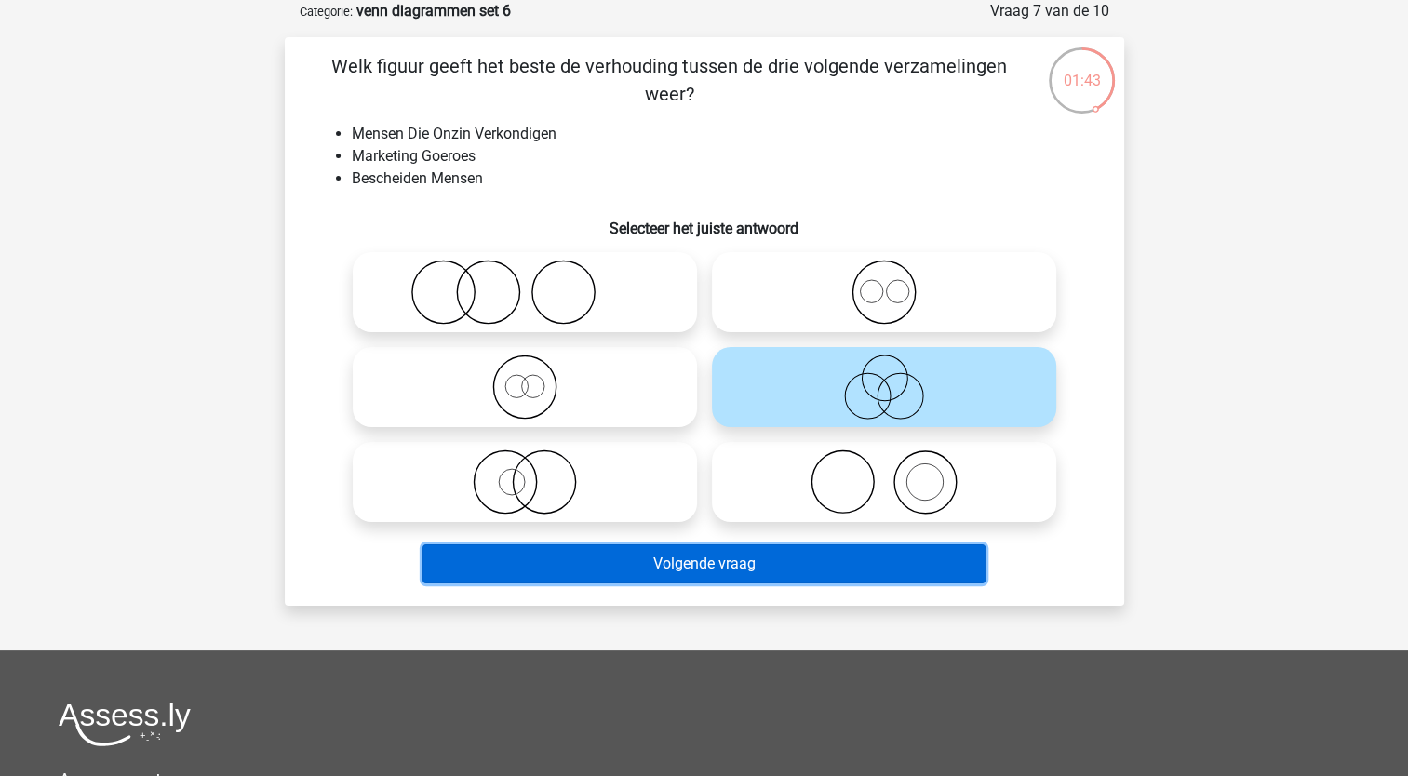
click at [666, 575] on button "Volgende vraag" at bounding box center [704, 563] width 563 height 39
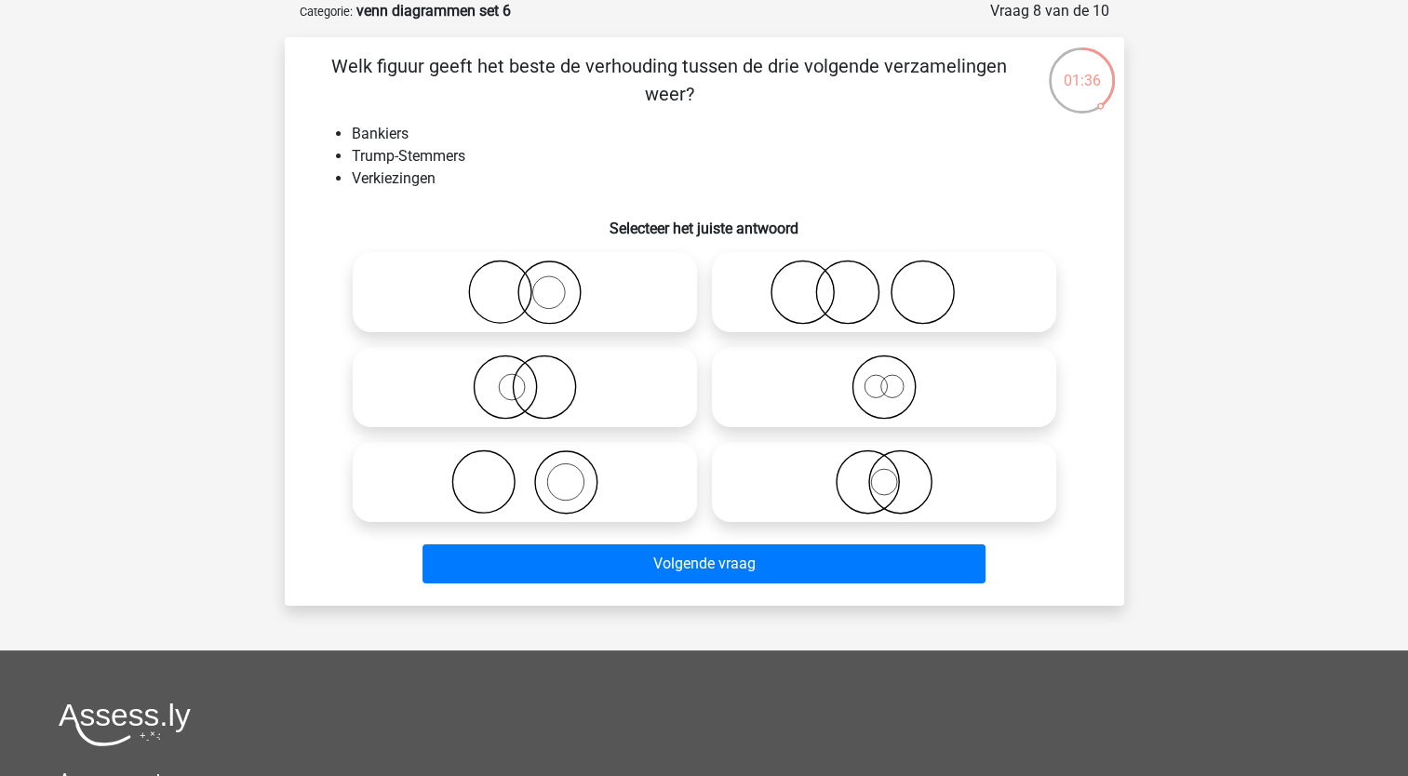
click at [506, 468] on icon at bounding box center [524, 482] width 329 height 65
click at [525, 468] on input "radio" at bounding box center [531, 467] width 12 height 12
radio input "true"
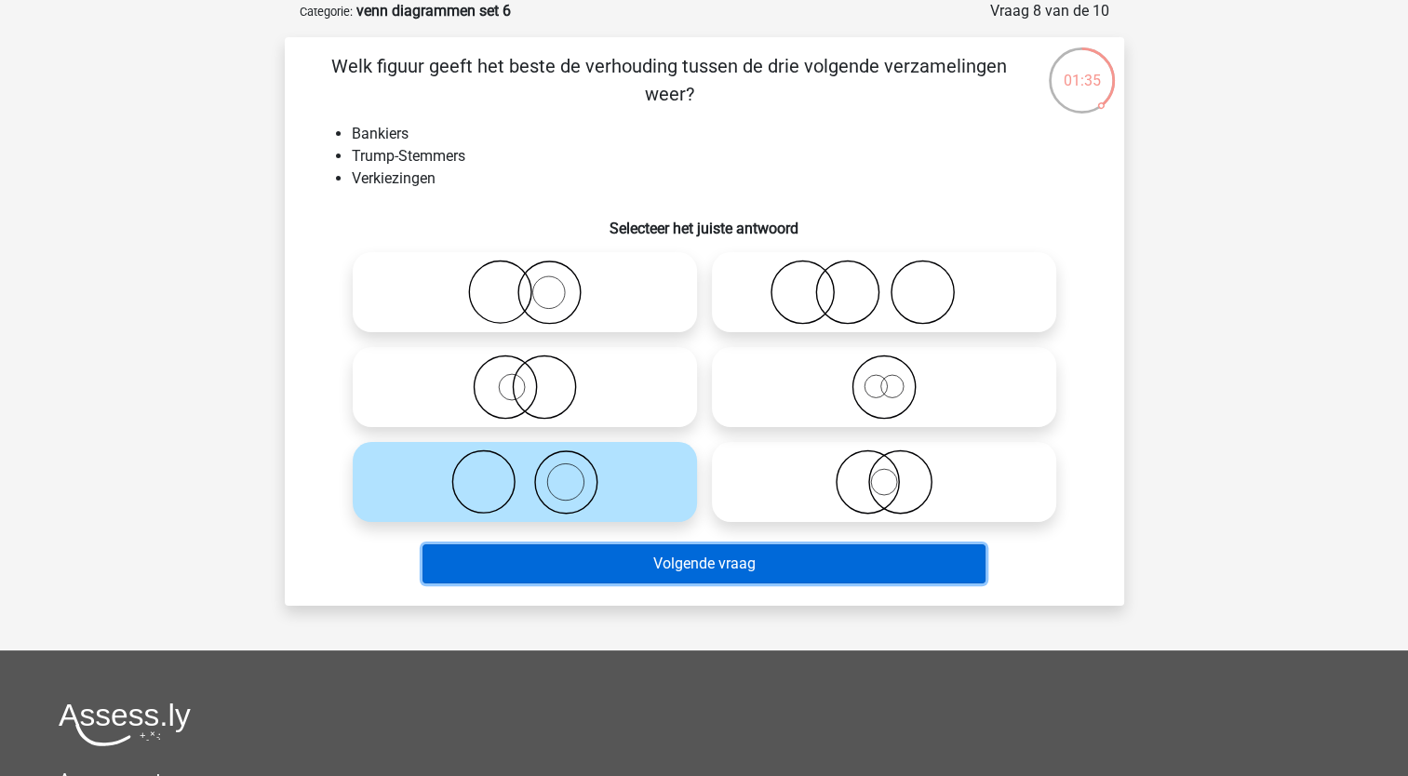
click at [502, 561] on button "Volgende vraag" at bounding box center [704, 563] width 563 height 39
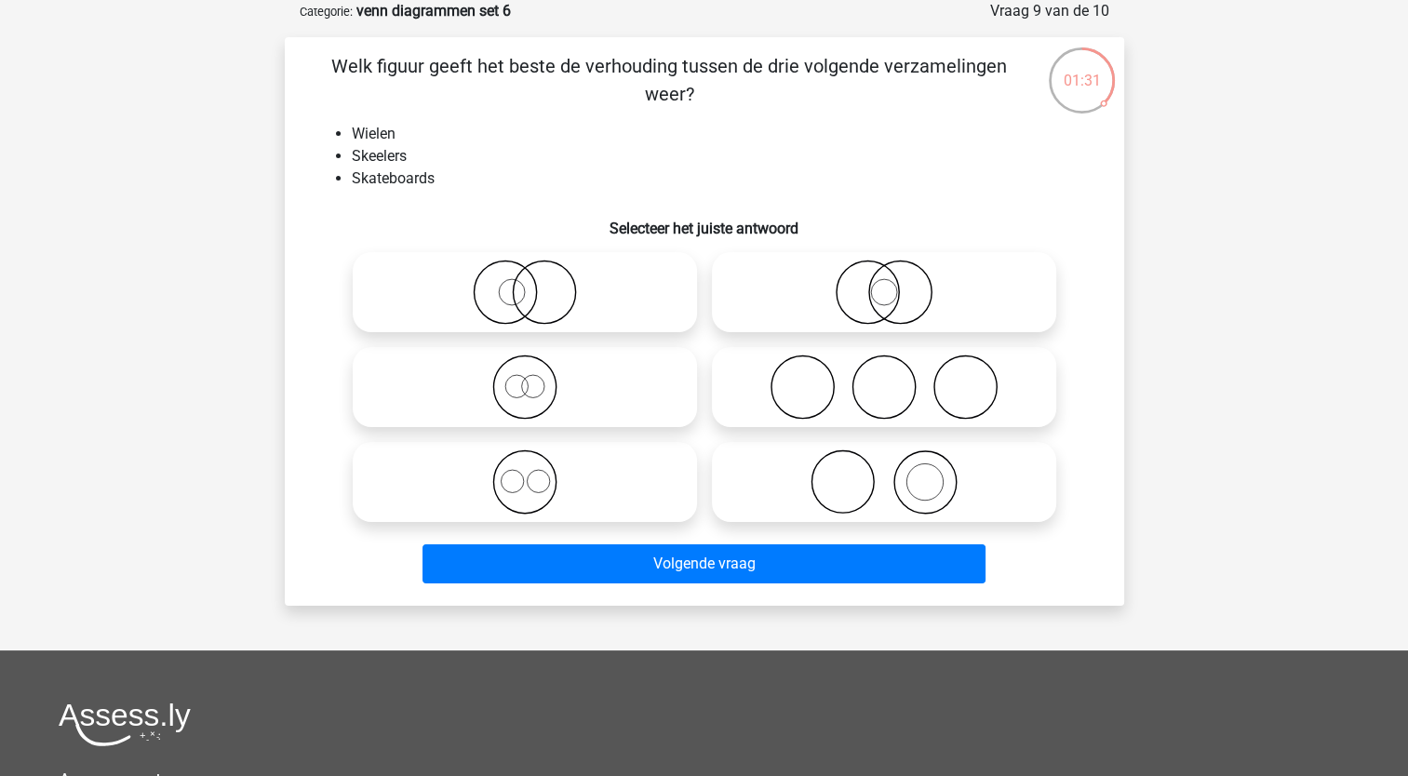
click at [812, 363] on icon at bounding box center [883, 387] width 329 height 65
click at [884, 366] on input "radio" at bounding box center [890, 372] width 12 height 12
radio input "true"
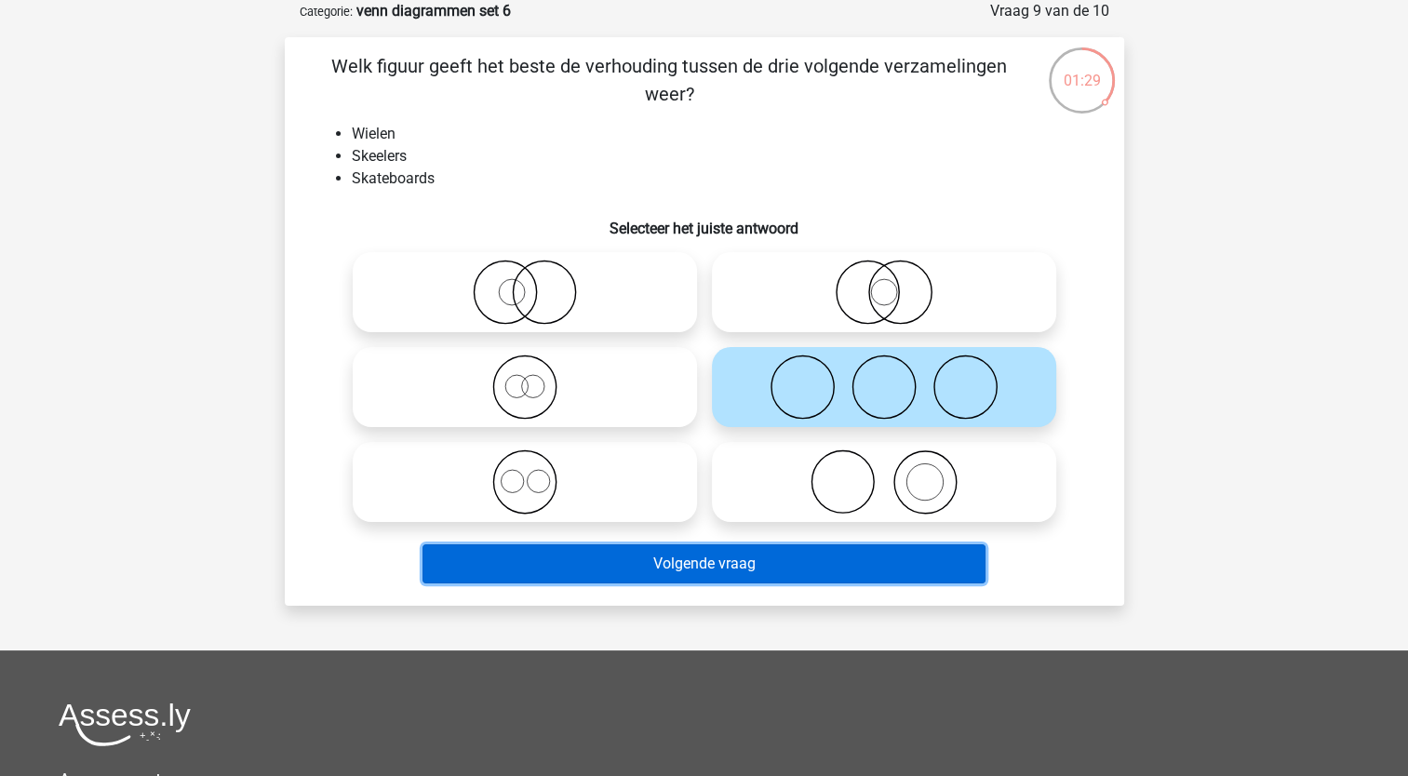
click at [651, 575] on button "Volgende vraag" at bounding box center [704, 563] width 563 height 39
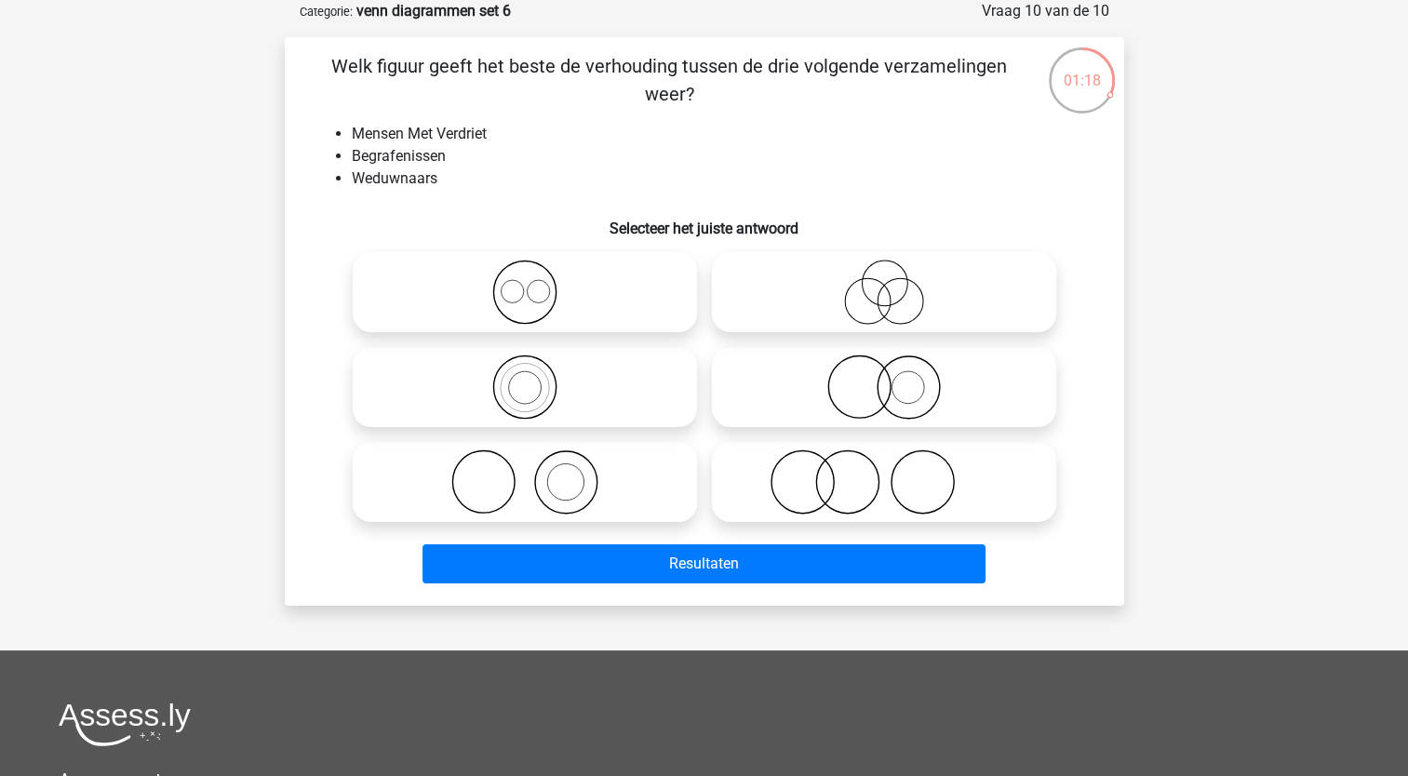
click at [812, 488] on icon at bounding box center [883, 482] width 329 height 65
click at [884, 473] on input "radio" at bounding box center [890, 467] width 12 height 12
radio input "true"
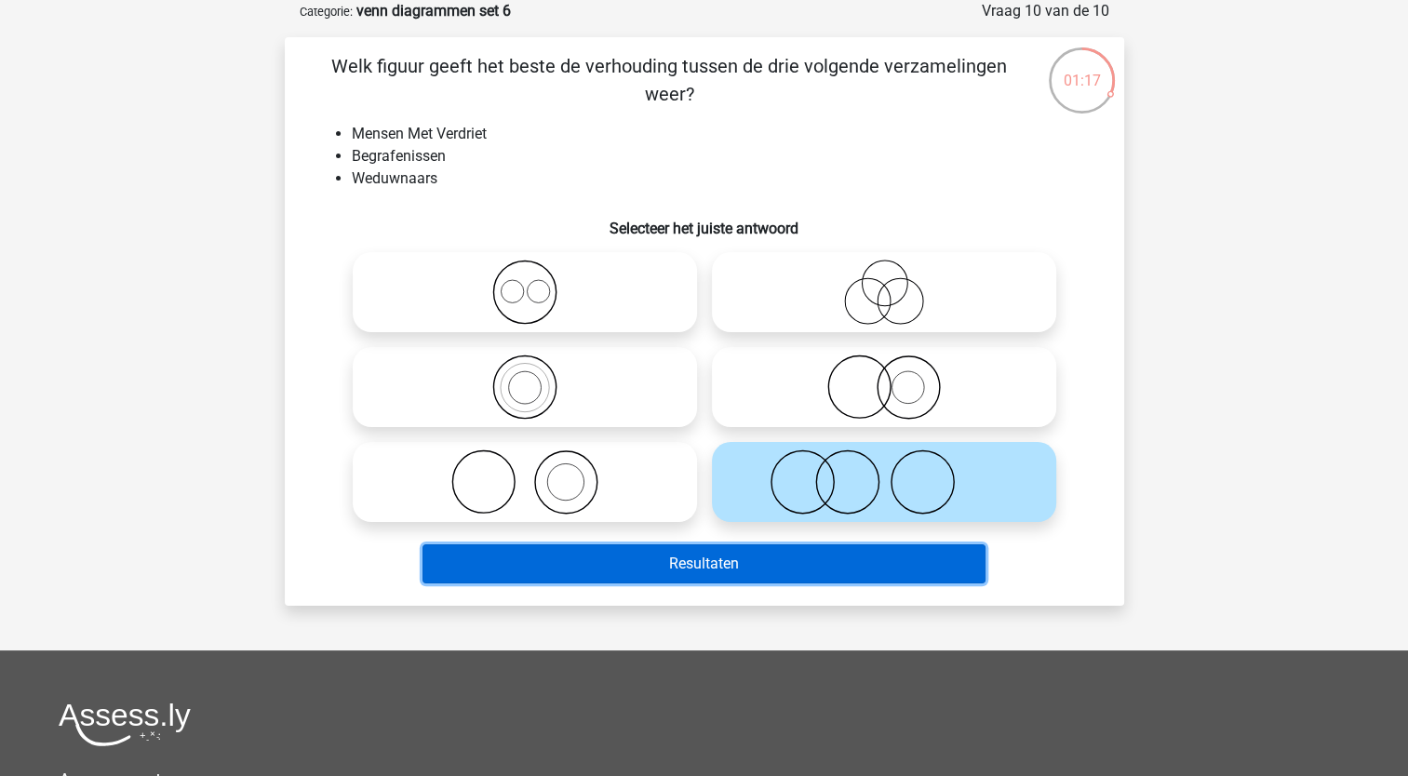
click at [678, 578] on button "Resultaten" at bounding box center [704, 563] width 563 height 39
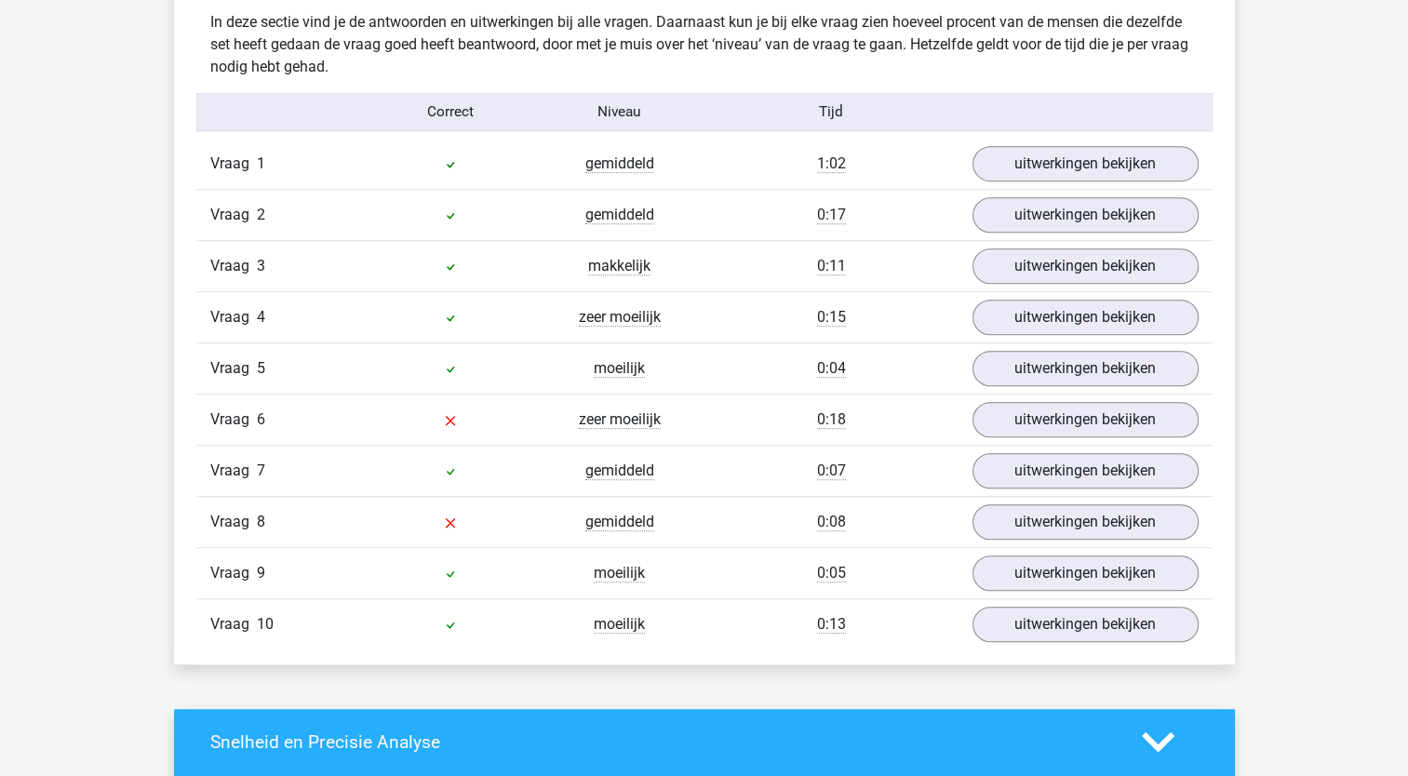
scroll to position [1154, 0]
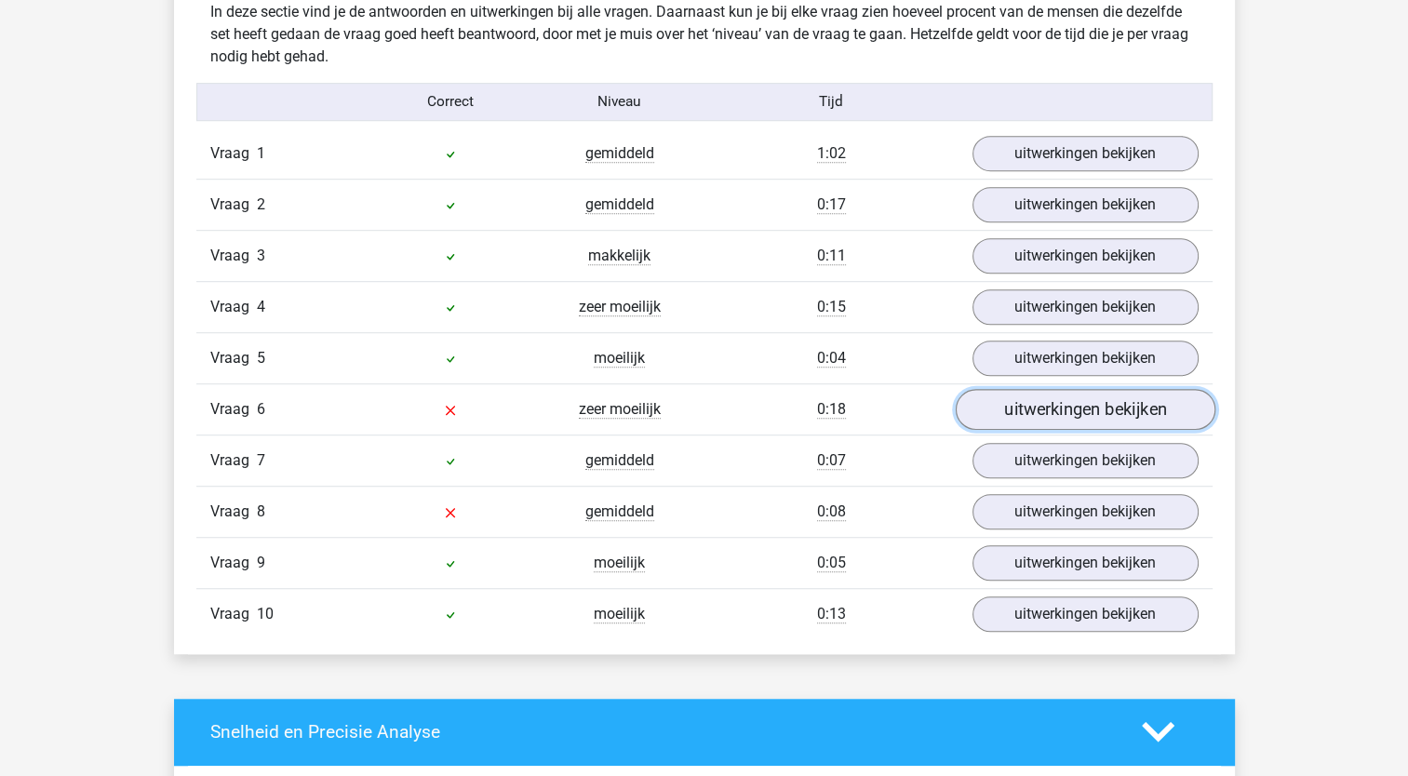
click at [1055, 409] on link "uitwerkingen bekijken" at bounding box center [1085, 409] width 260 height 41
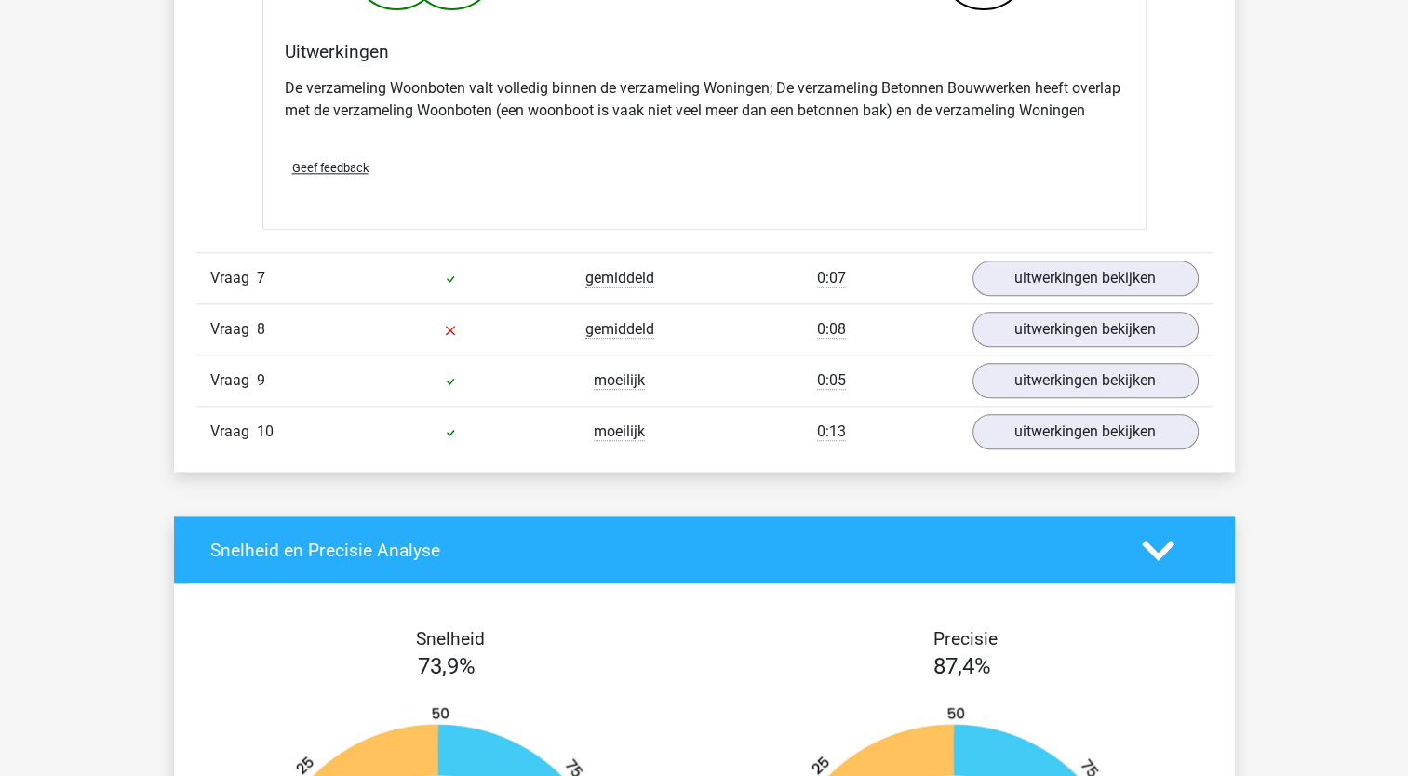
scroll to position [2057, 0]
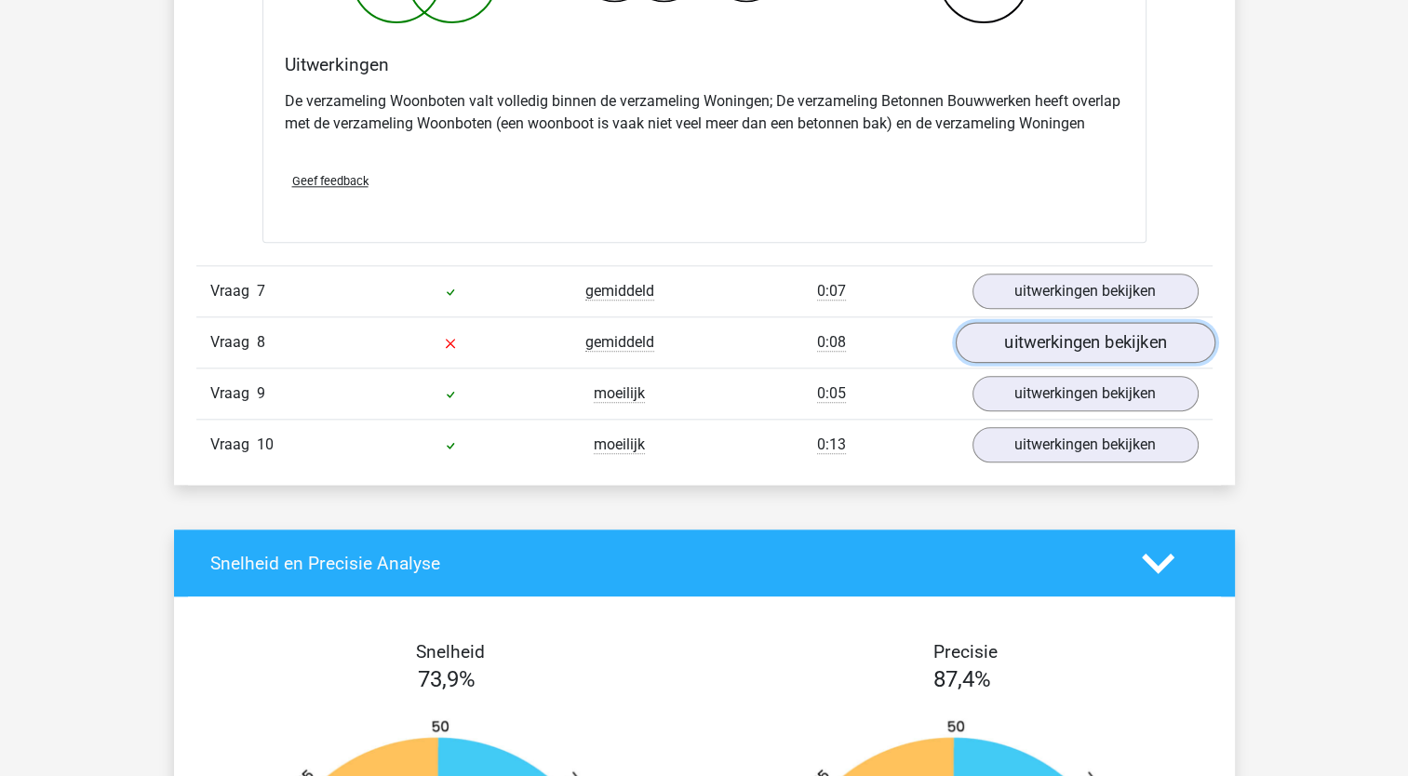
click at [1080, 341] on link "uitwerkingen bekijken" at bounding box center [1085, 342] width 260 height 41
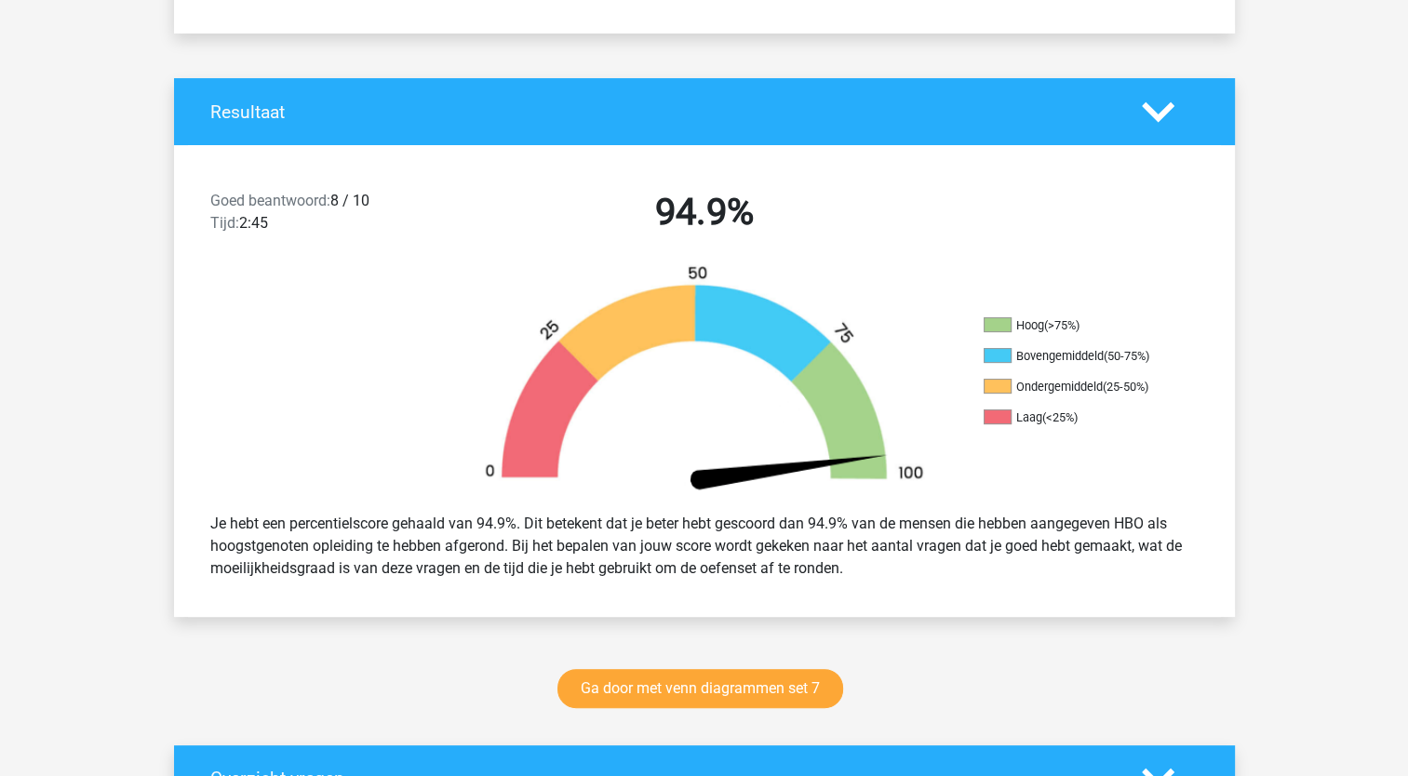
scroll to position [503, 0]
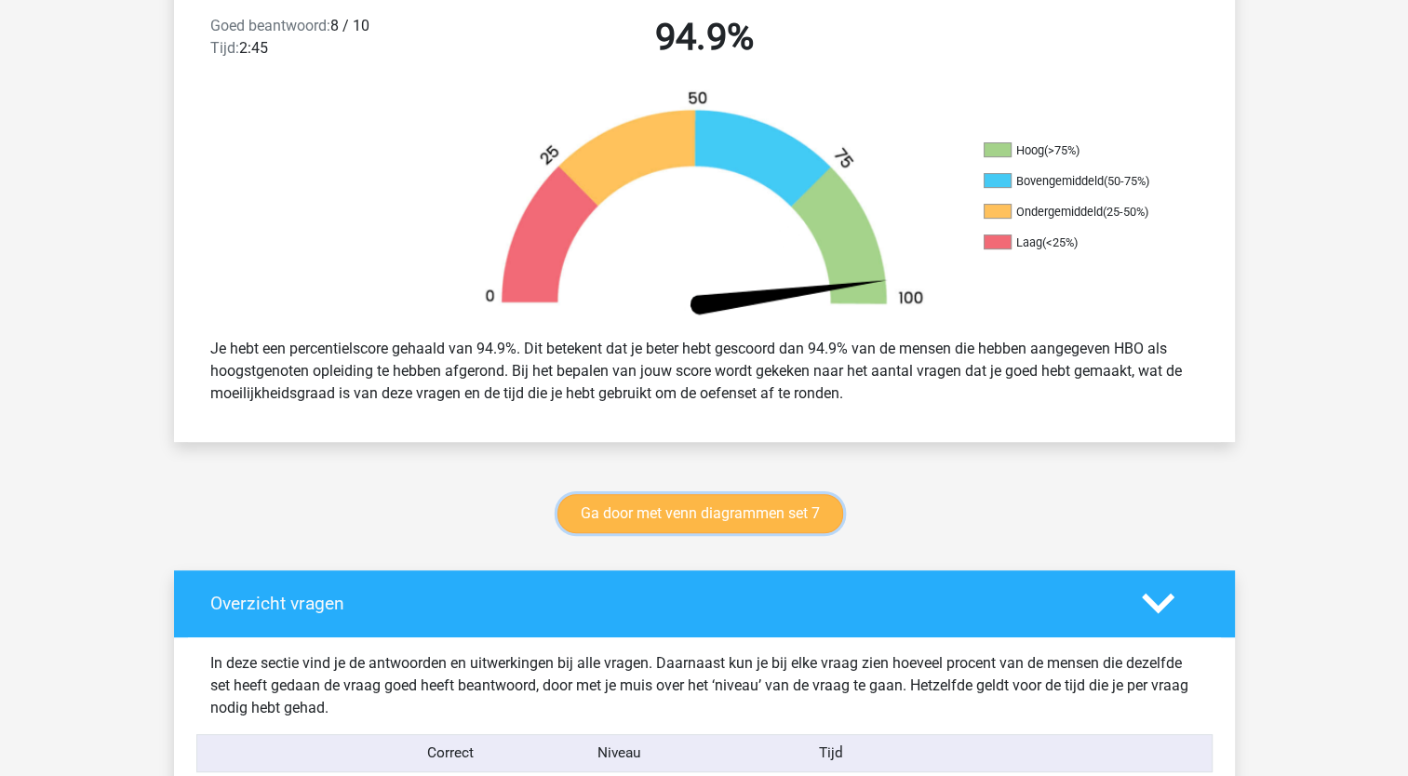
click at [674, 510] on link "Ga door met venn diagrammen set 7" at bounding box center [700, 513] width 286 height 39
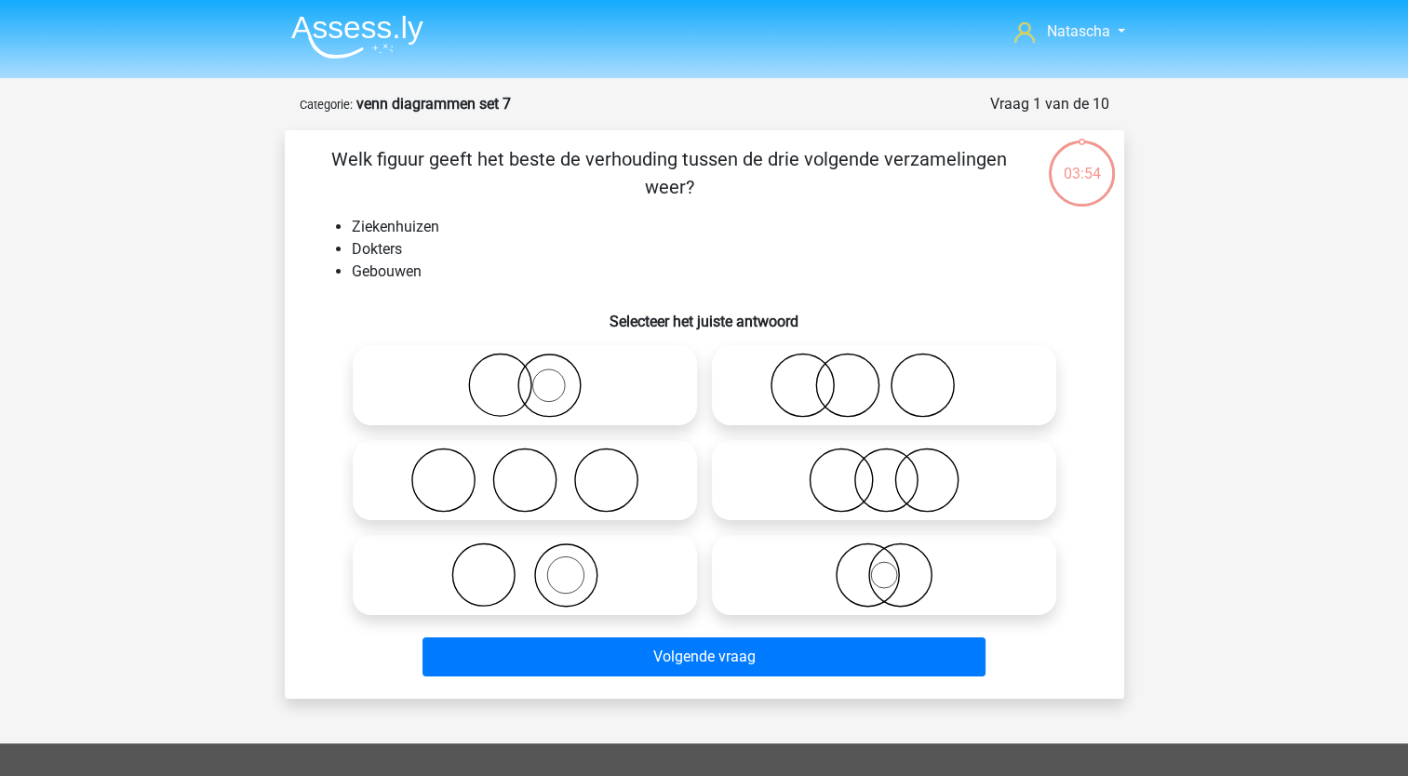
click at [562, 572] on icon at bounding box center [524, 575] width 329 height 65
click at [537, 566] on input "radio" at bounding box center [531, 560] width 12 height 12
radio input "true"
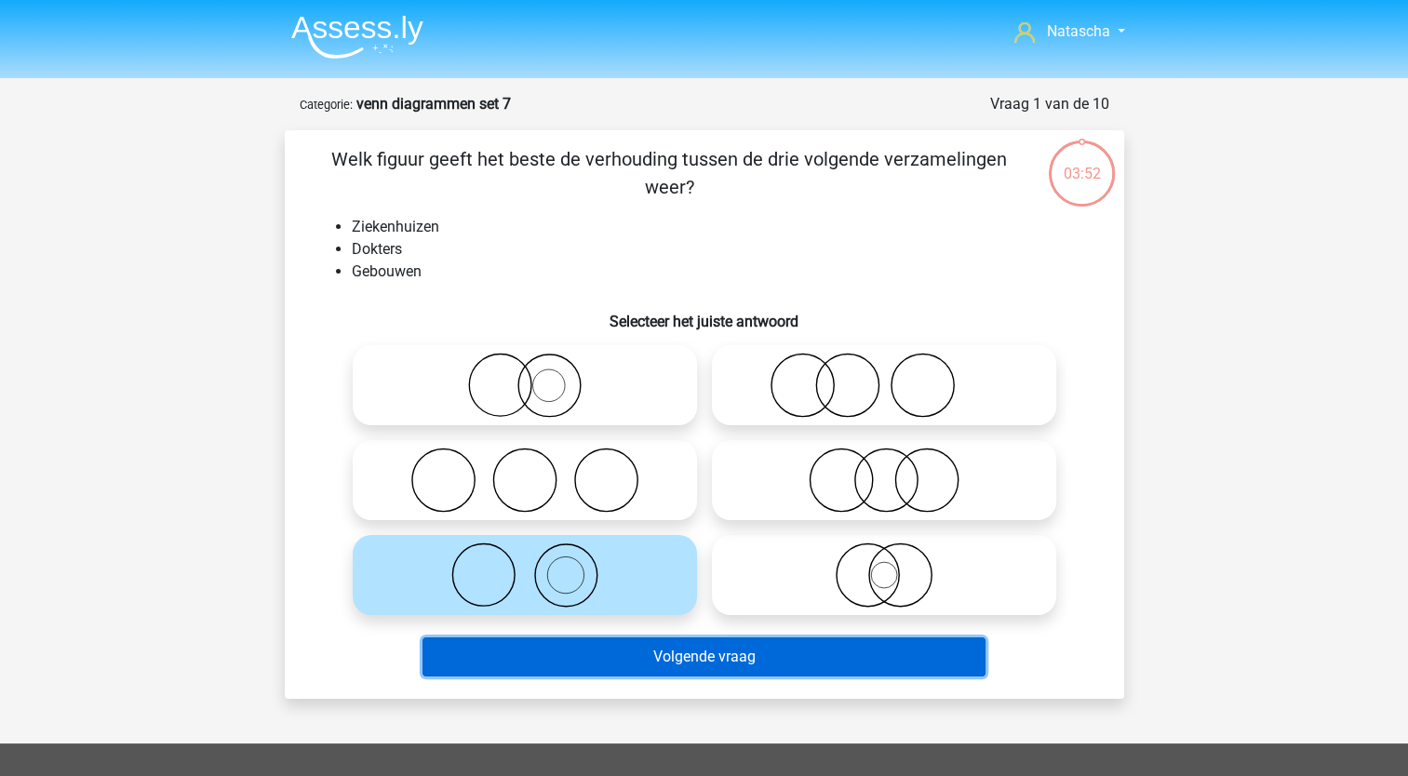
click at [532, 655] on button "Volgende vraag" at bounding box center [704, 656] width 563 height 39
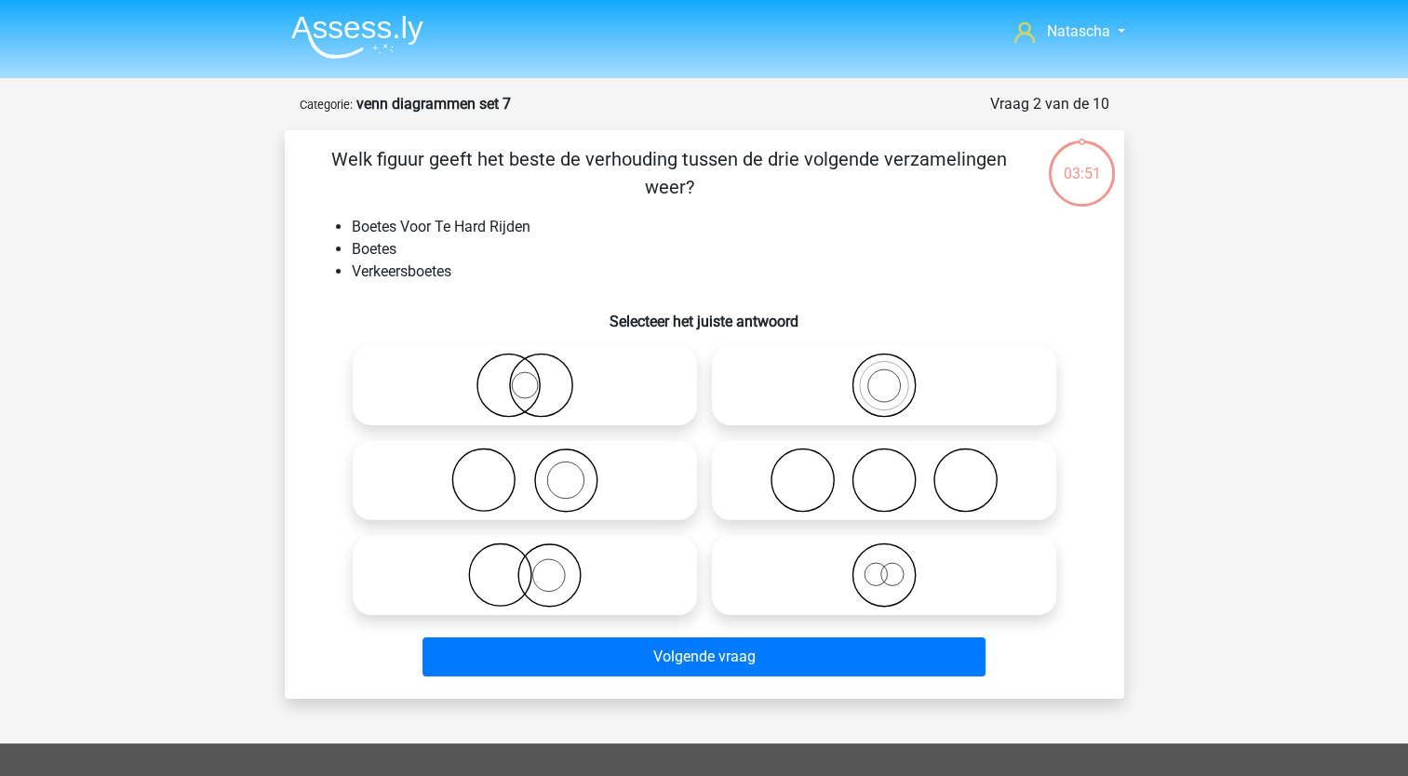
scroll to position [93, 0]
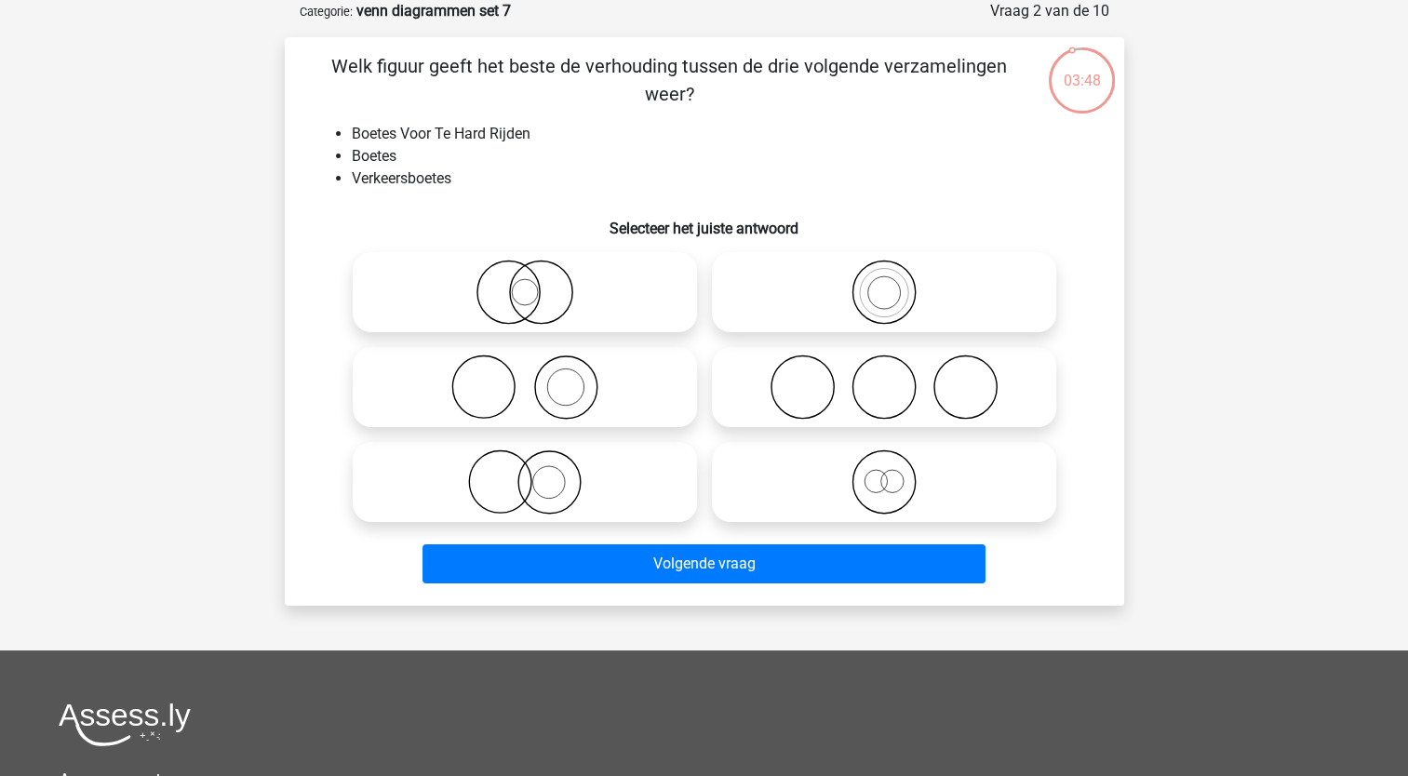
click at [887, 306] on icon at bounding box center [883, 292] width 329 height 65
click at [887, 283] on input "radio" at bounding box center [890, 277] width 12 height 12
radio input "true"
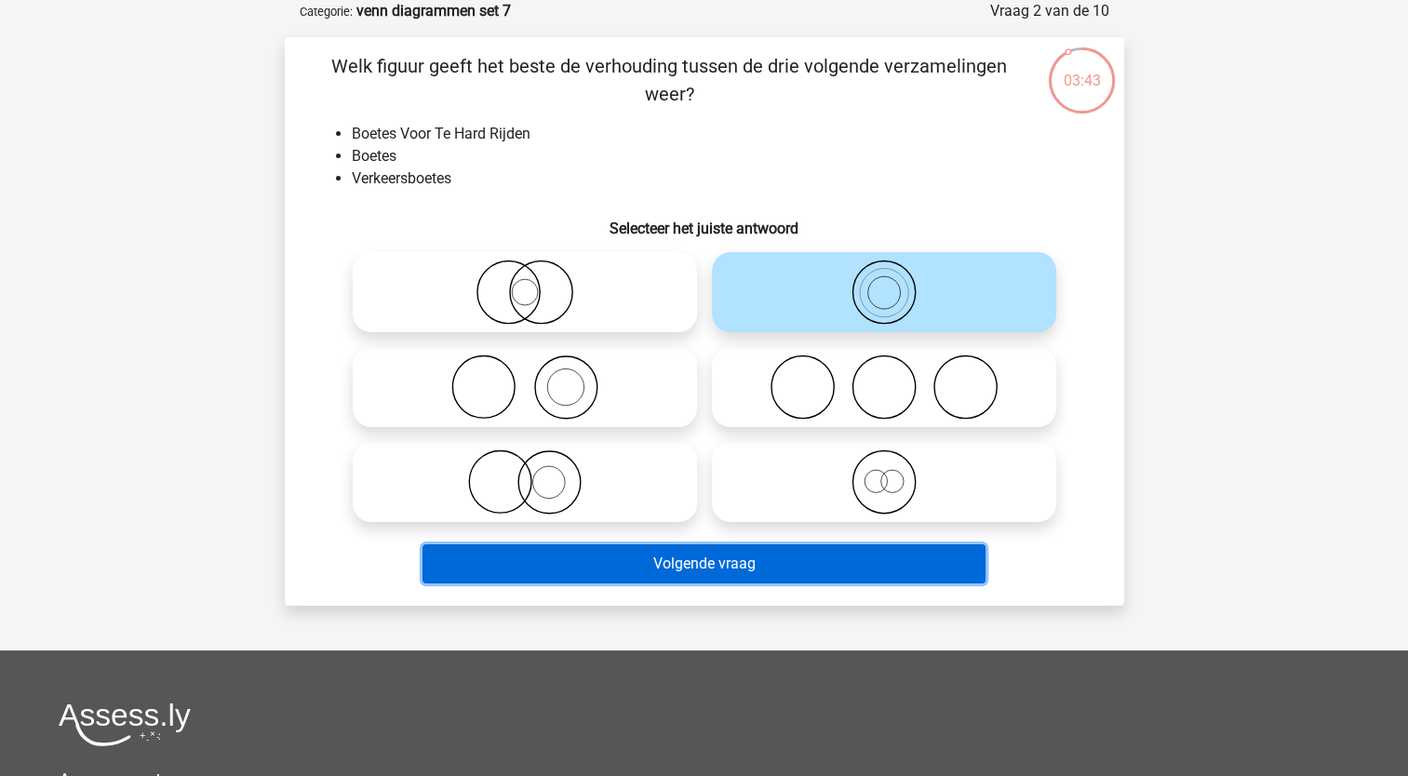
click at [528, 559] on button "Volgende vraag" at bounding box center [704, 563] width 563 height 39
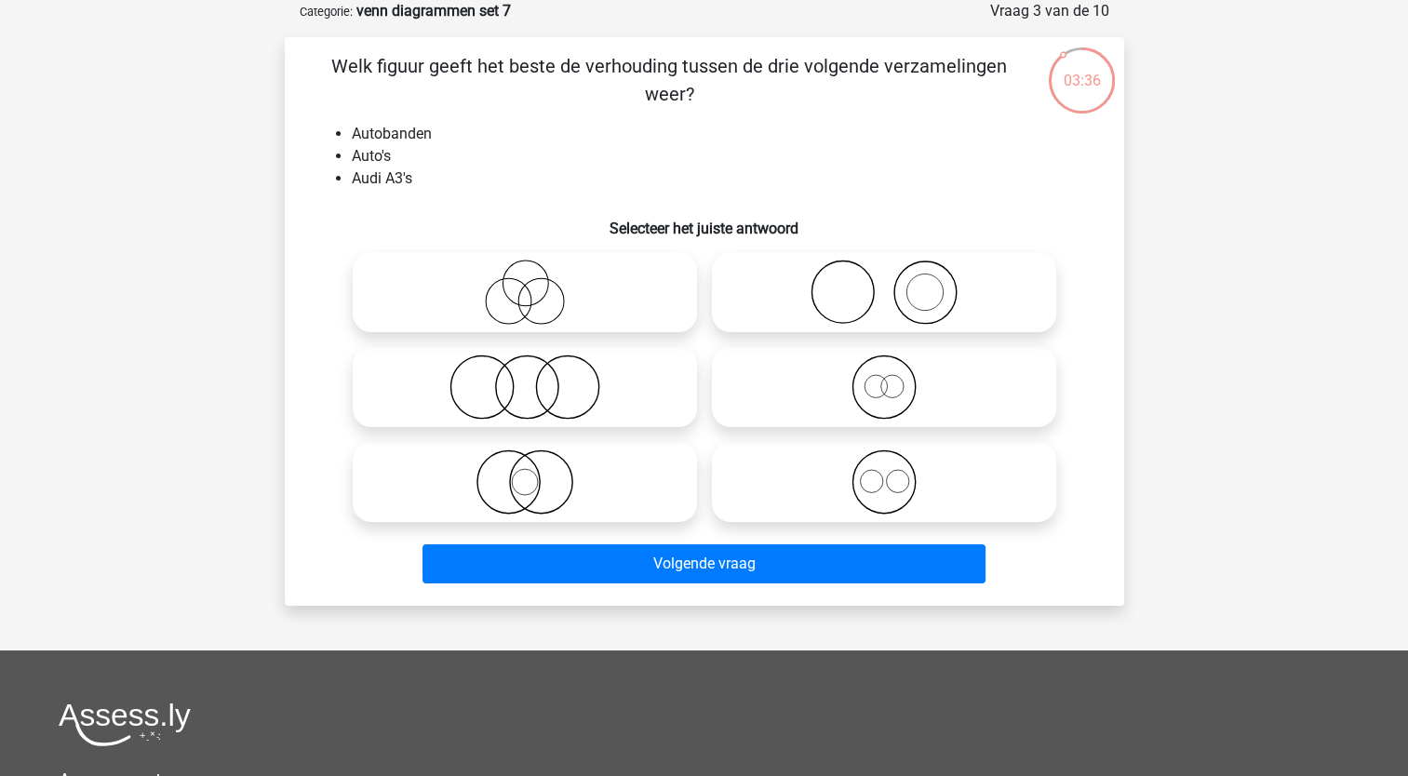
click at [820, 259] on label at bounding box center [884, 292] width 344 height 80
click at [884, 271] on input "radio" at bounding box center [890, 277] width 12 height 12
radio input "true"
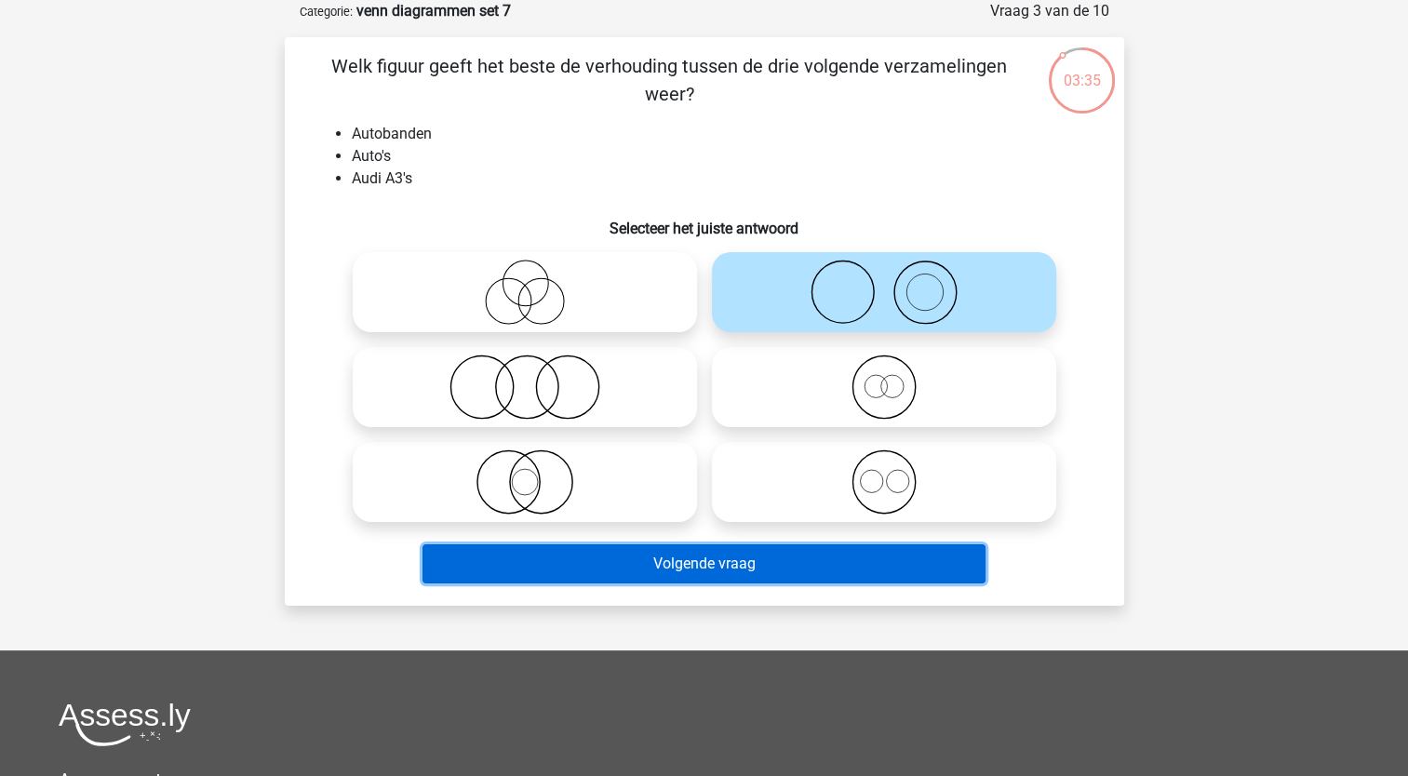
click at [583, 564] on button "Volgende vraag" at bounding box center [704, 563] width 563 height 39
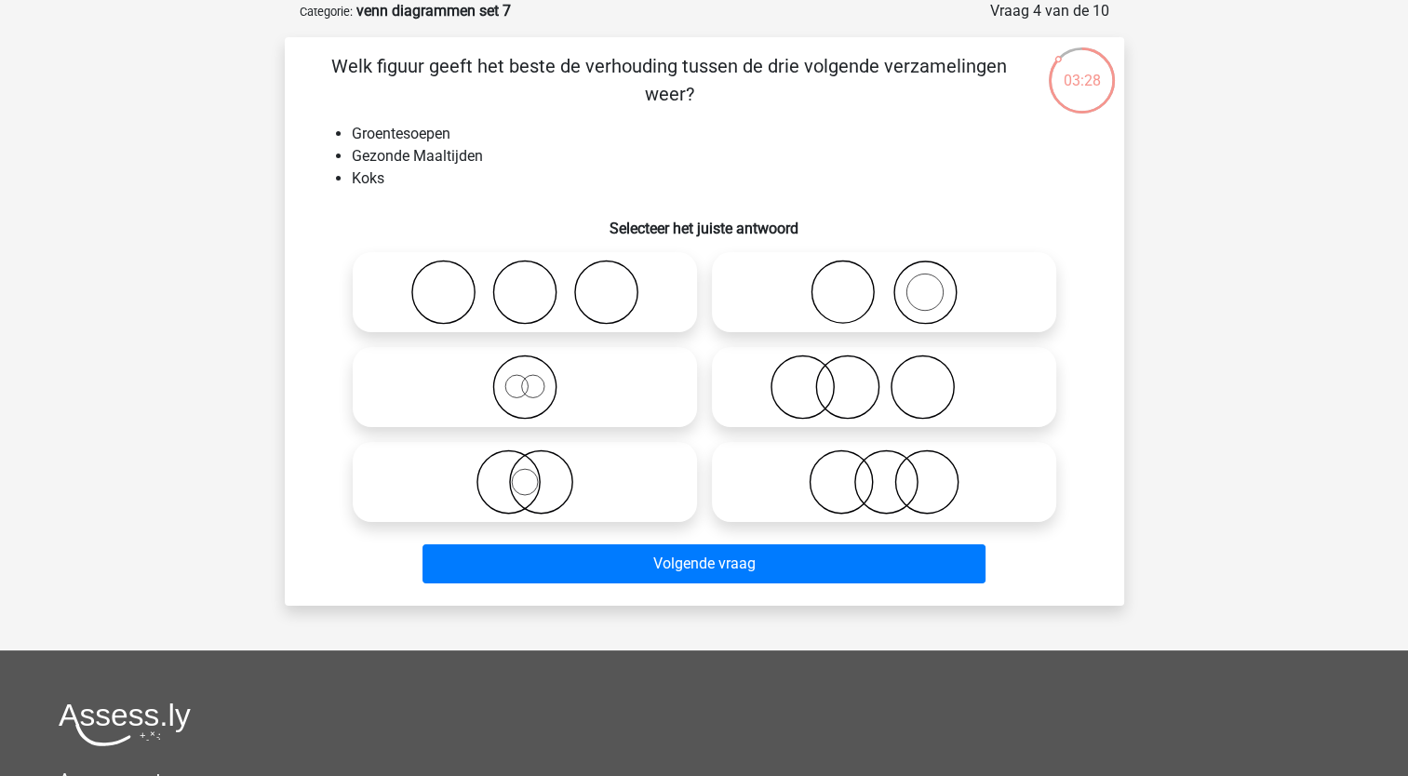
click at [806, 395] on icon at bounding box center [883, 387] width 329 height 65
click at [884, 378] on input "radio" at bounding box center [890, 372] width 12 height 12
radio input "true"
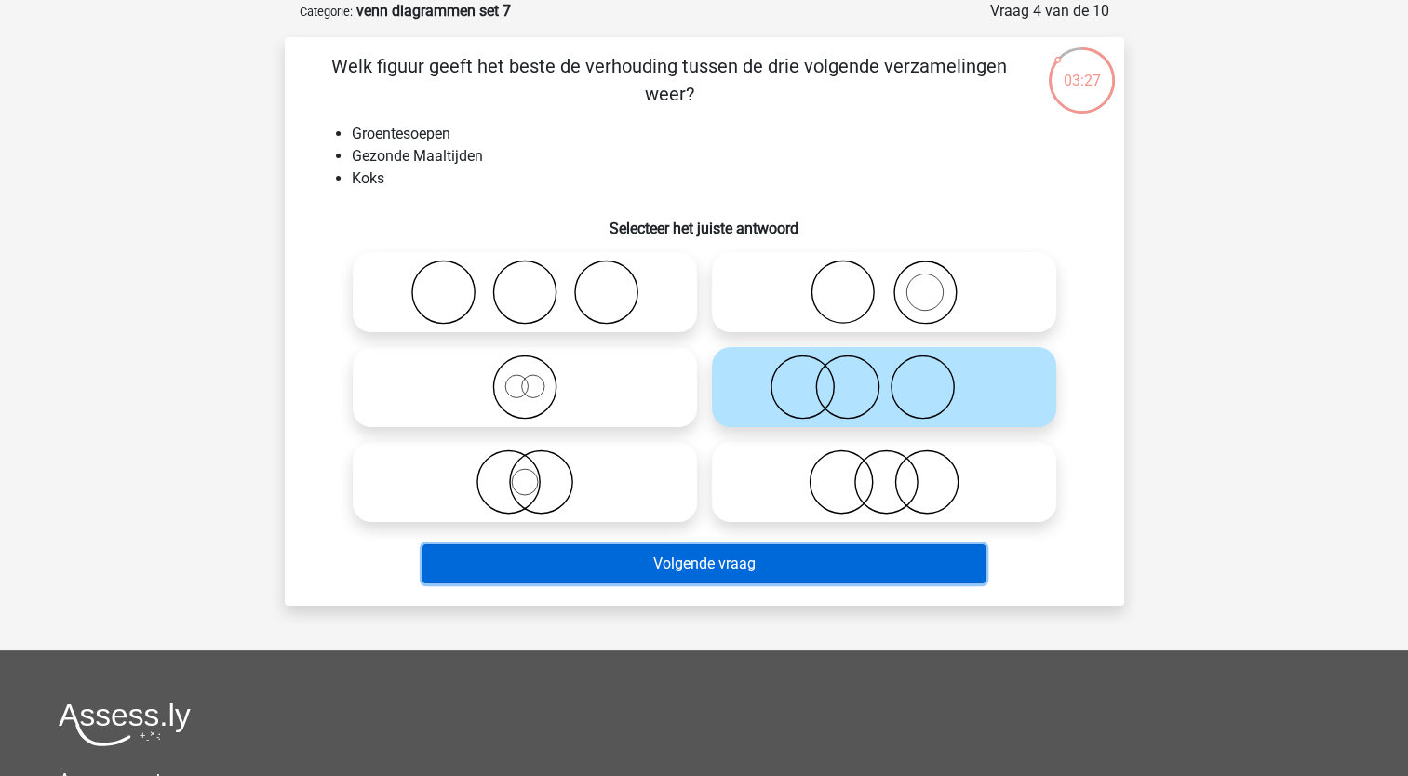
click at [644, 568] on button "Volgende vraag" at bounding box center [704, 563] width 563 height 39
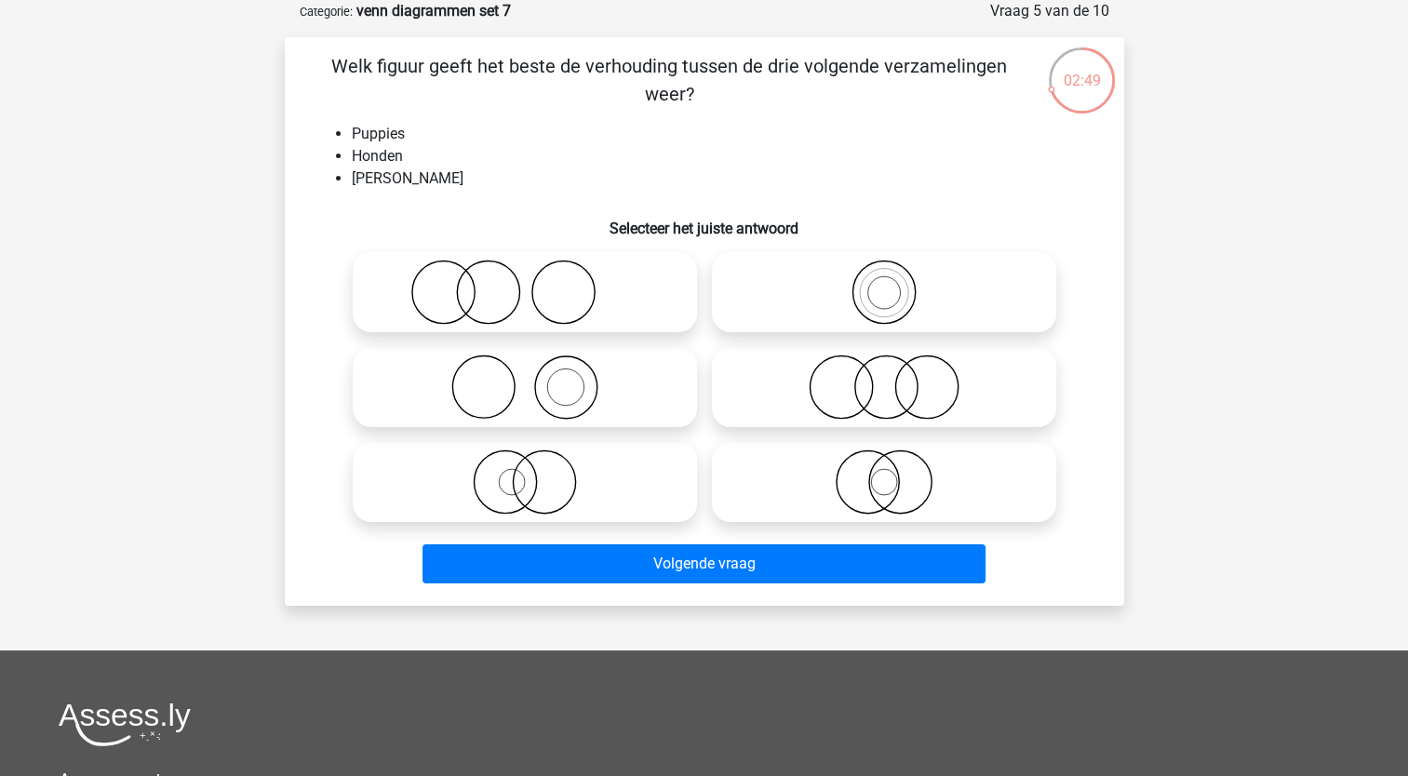
click at [537, 487] on icon at bounding box center [524, 482] width 329 height 65
click at [537, 473] on input "radio" at bounding box center [531, 467] width 12 height 12
radio input "true"
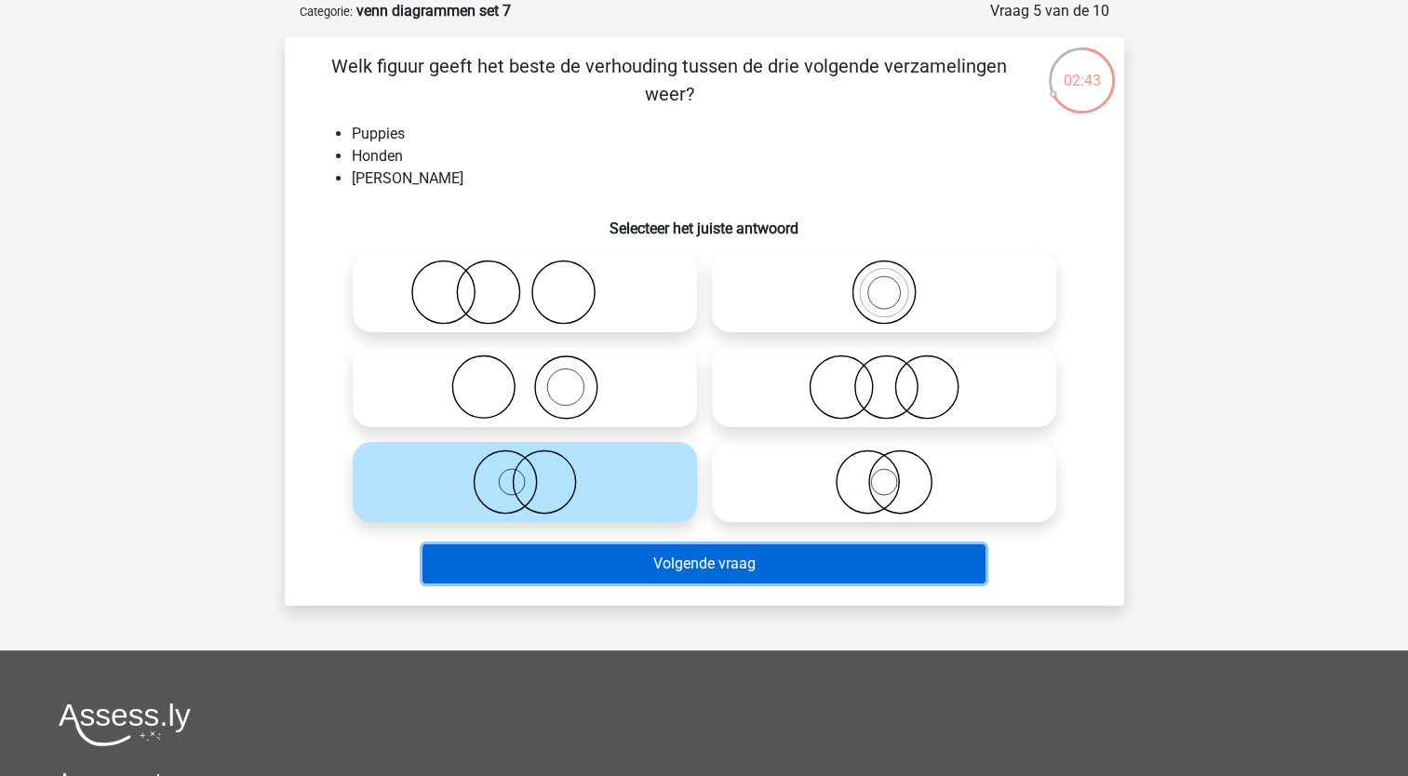
click at [527, 568] on button "Volgende vraag" at bounding box center [704, 563] width 563 height 39
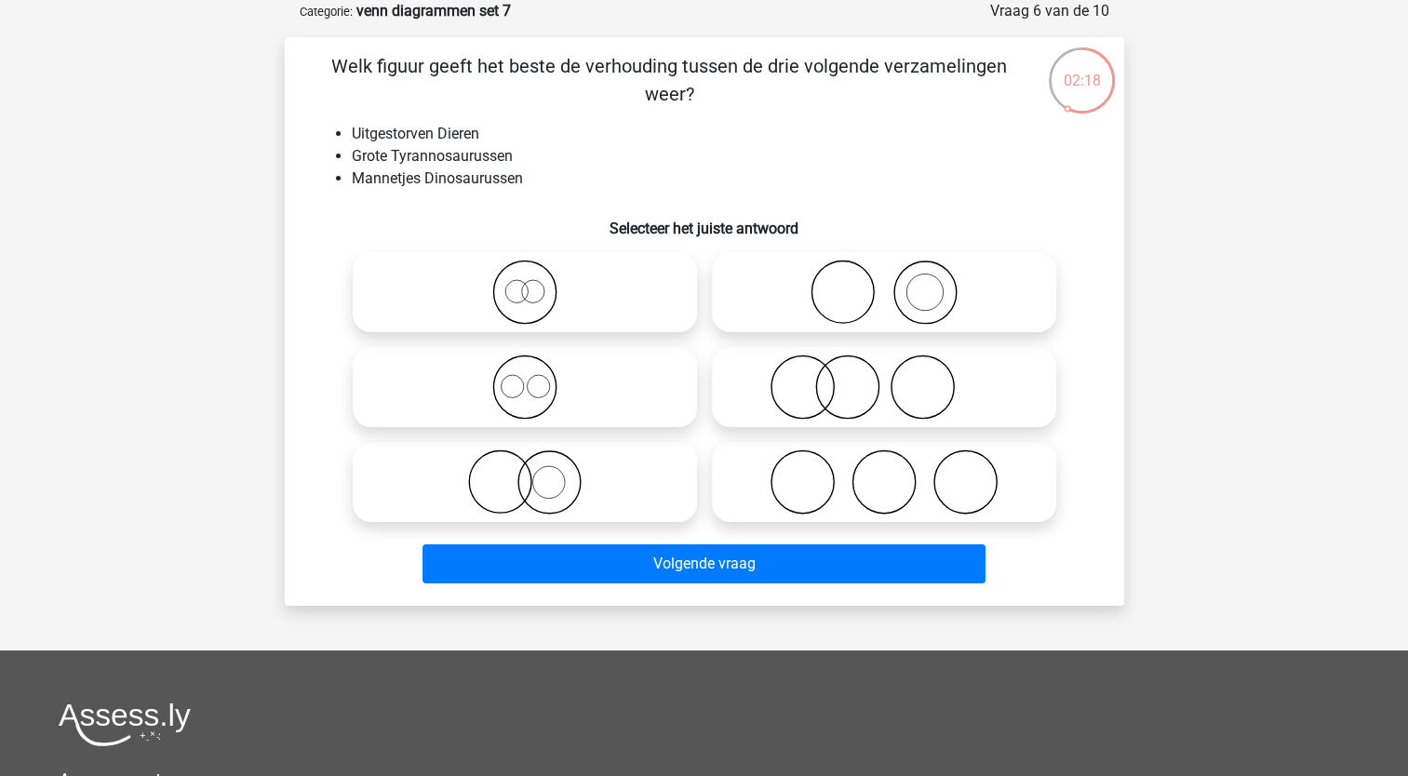
click at [521, 274] on icon at bounding box center [524, 292] width 329 height 65
click at [525, 274] on input "radio" at bounding box center [531, 277] width 12 height 12
radio input "true"
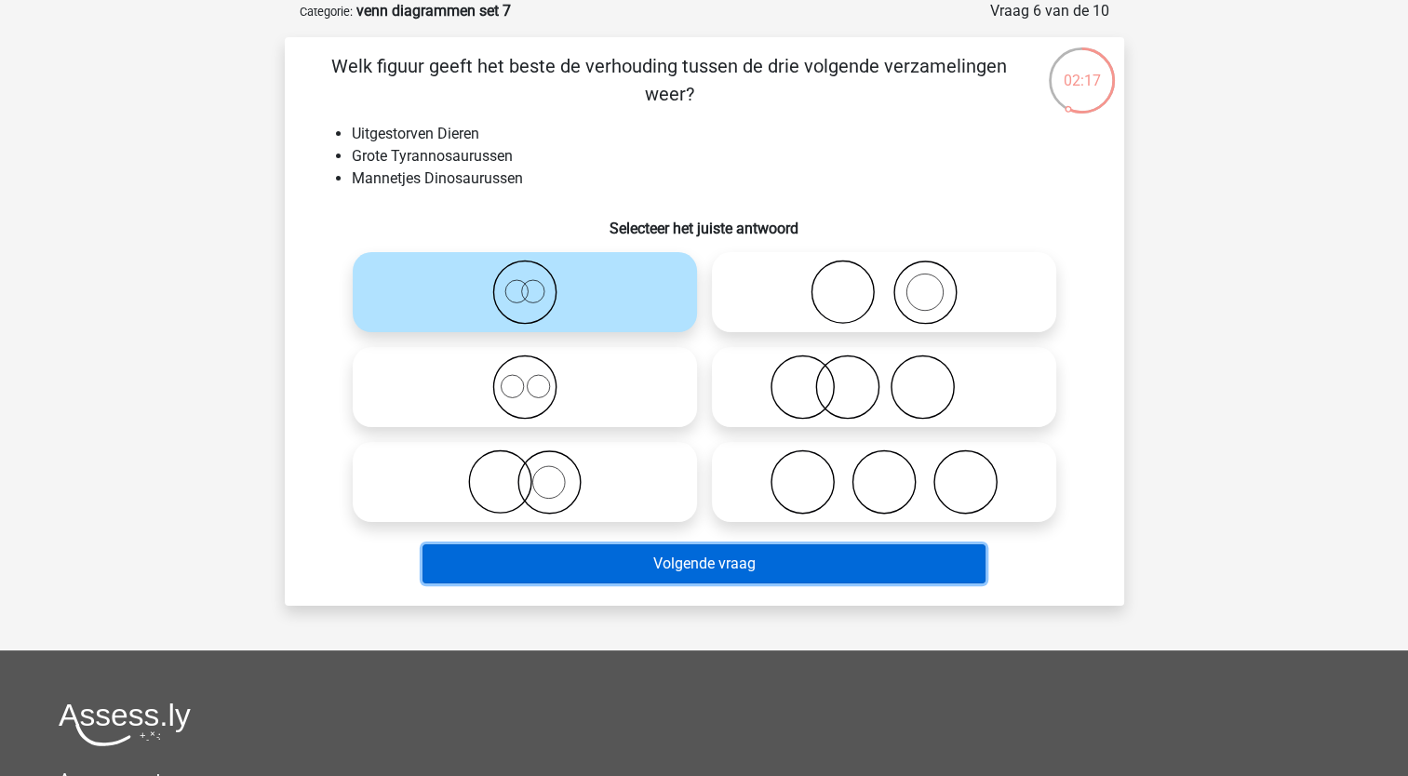
click at [462, 558] on button "Volgende vraag" at bounding box center [704, 563] width 563 height 39
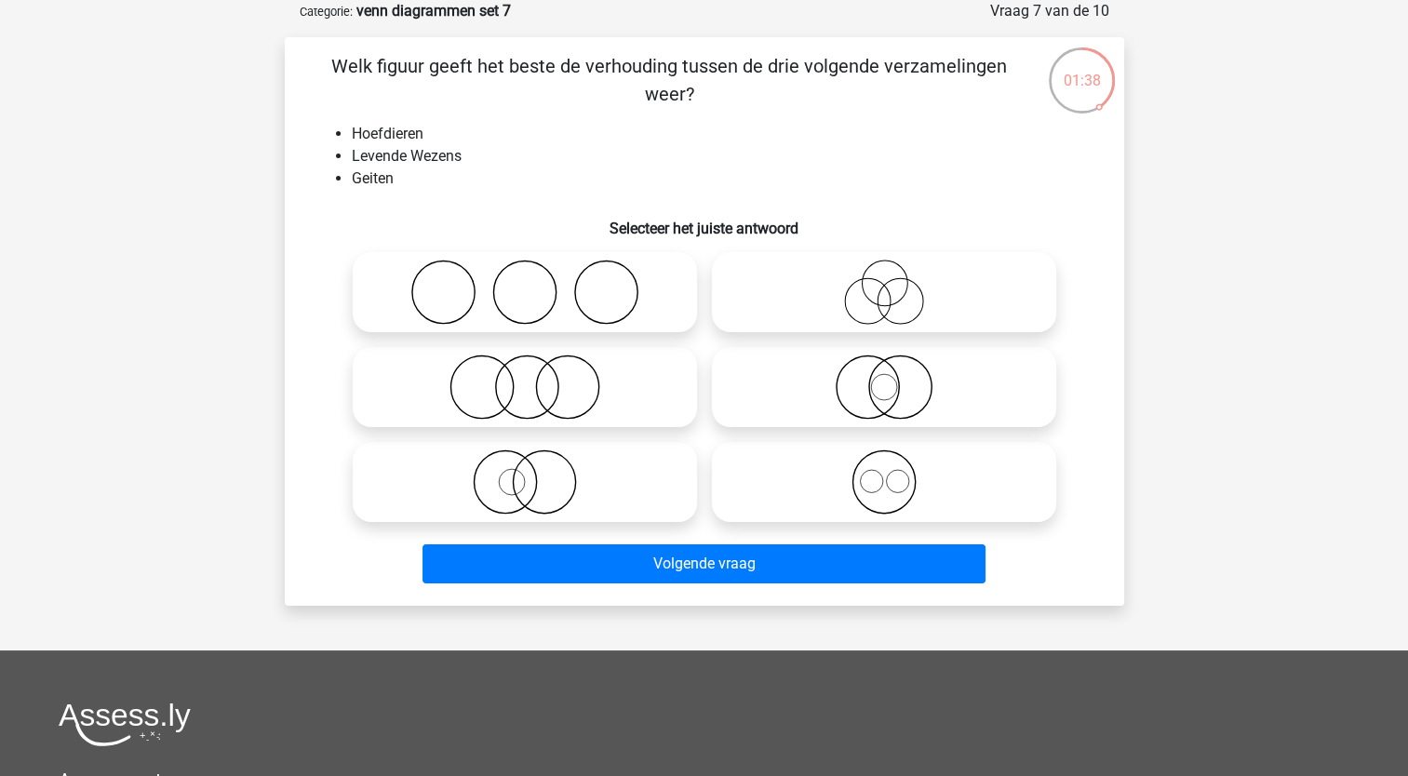
click at [484, 486] on icon at bounding box center [524, 482] width 329 height 65
click at [525, 473] on input "radio" at bounding box center [531, 467] width 12 height 12
radio input "true"
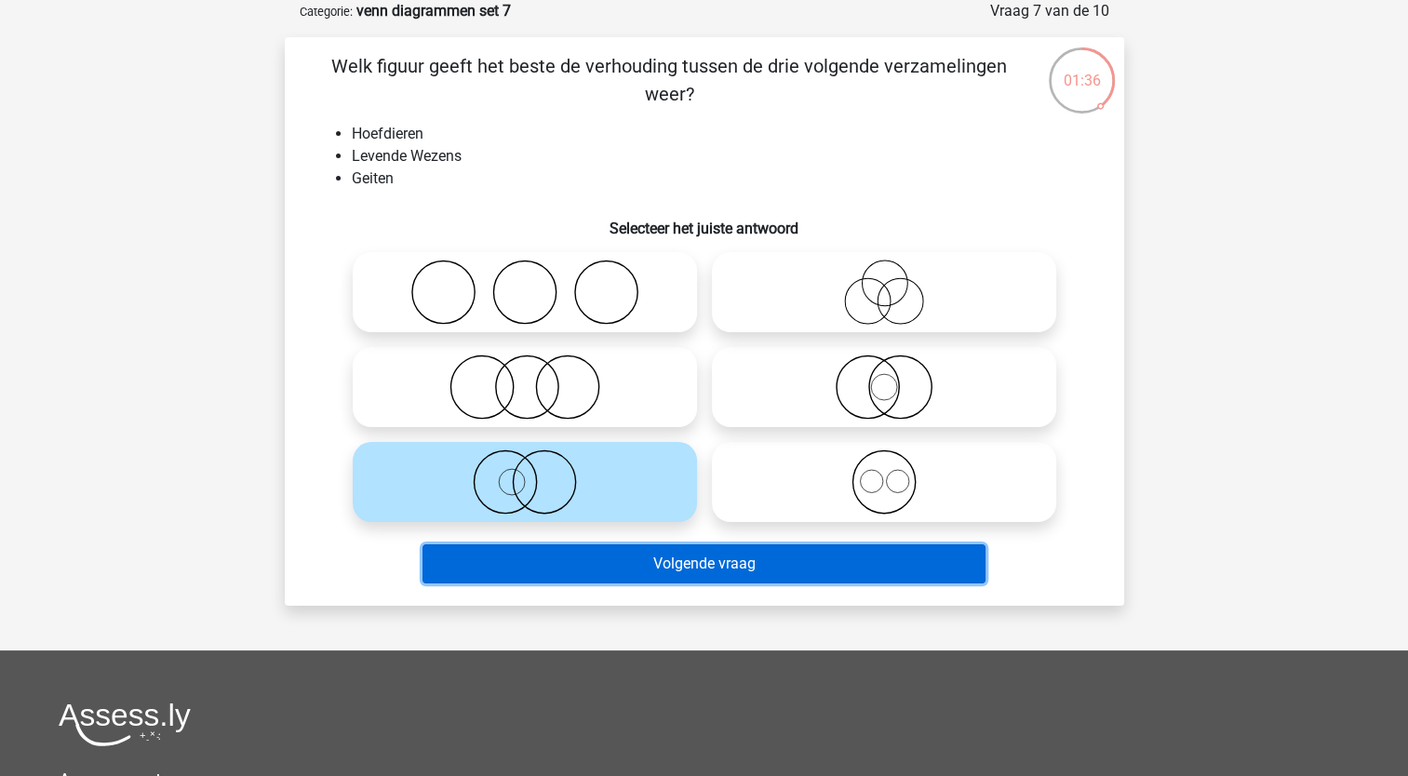
click at [485, 560] on button "Volgende vraag" at bounding box center [704, 563] width 563 height 39
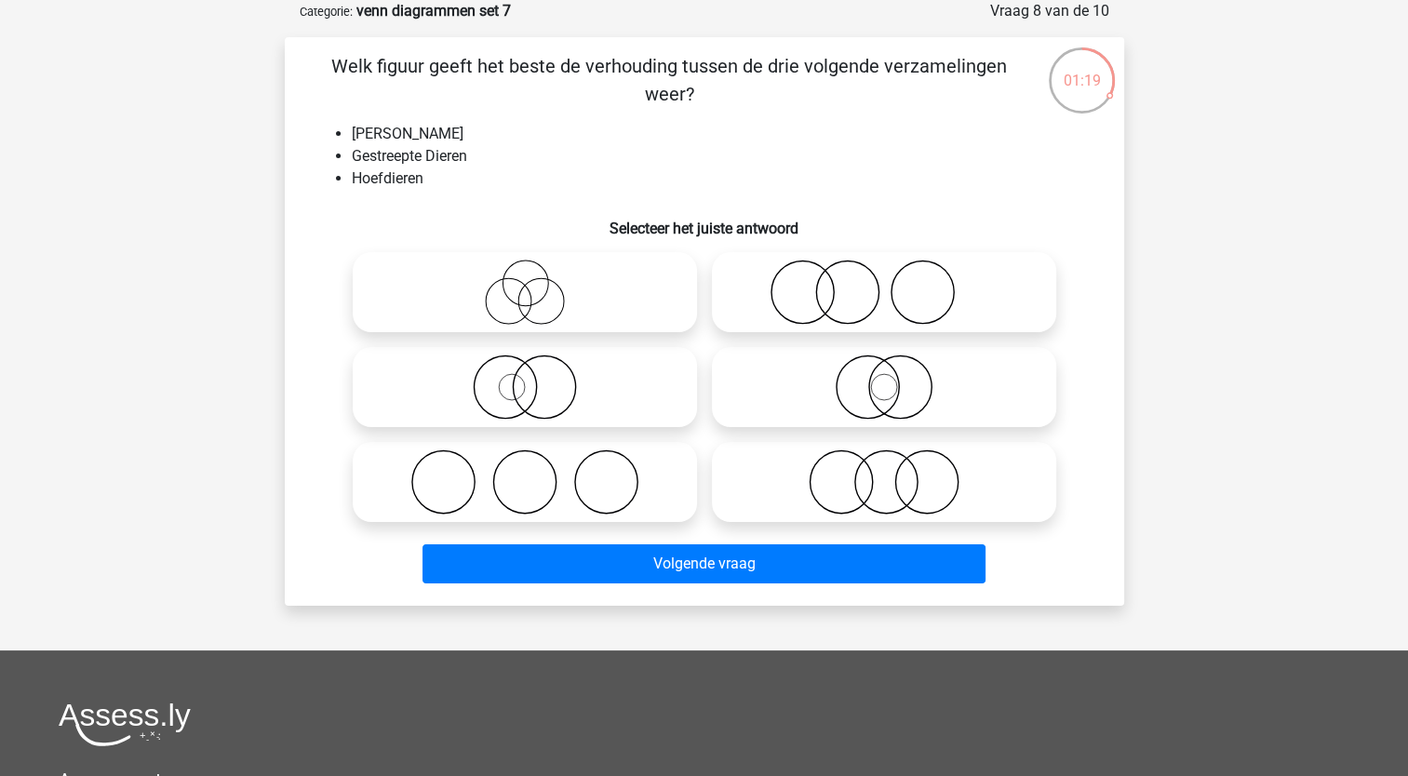
click at [534, 409] on icon at bounding box center [524, 387] width 329 height 65
click at [534, 378] on input "radio" at bounding box center [531, 372] width 12 height 12
radio input "true"
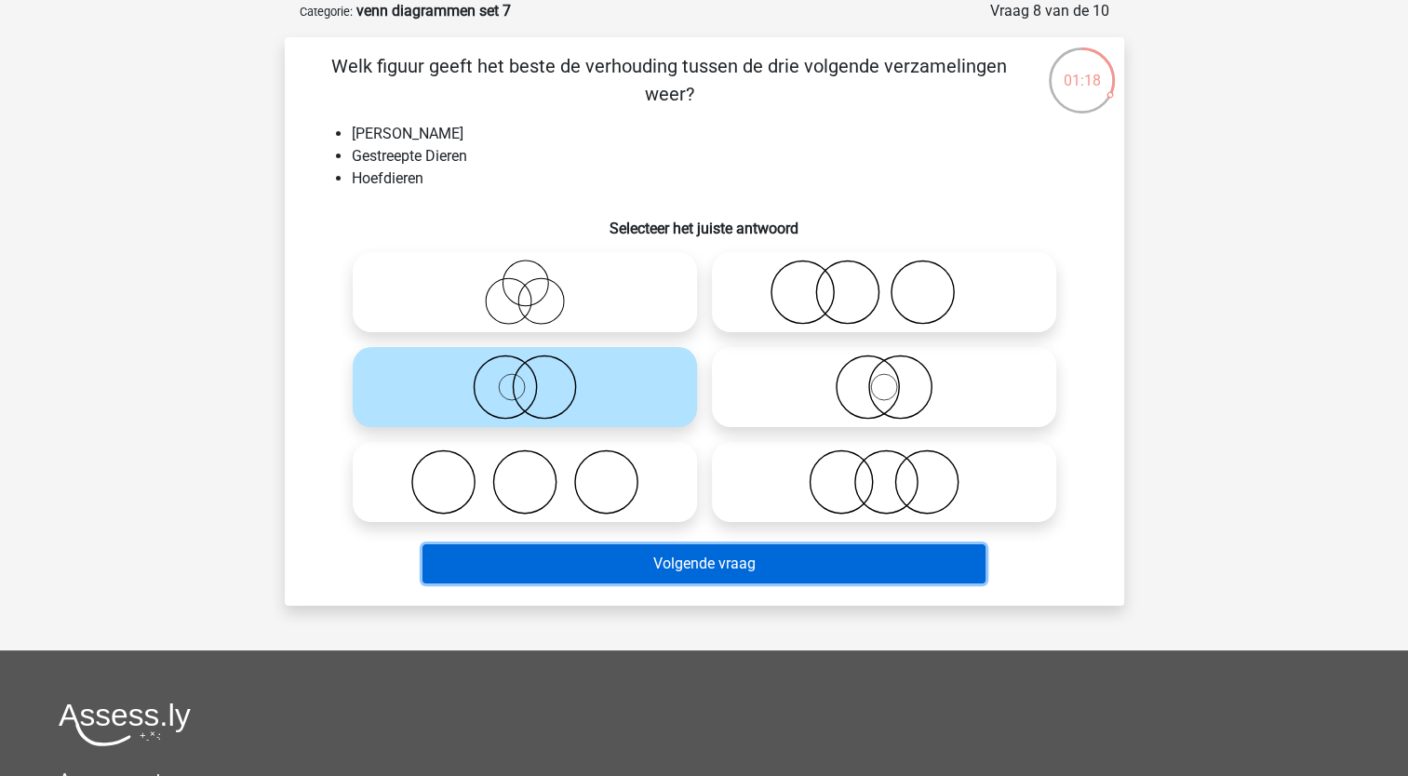
click at [519, 560] on button "Volgende vraag" at bounding box center [704, 563] width 563 height 39
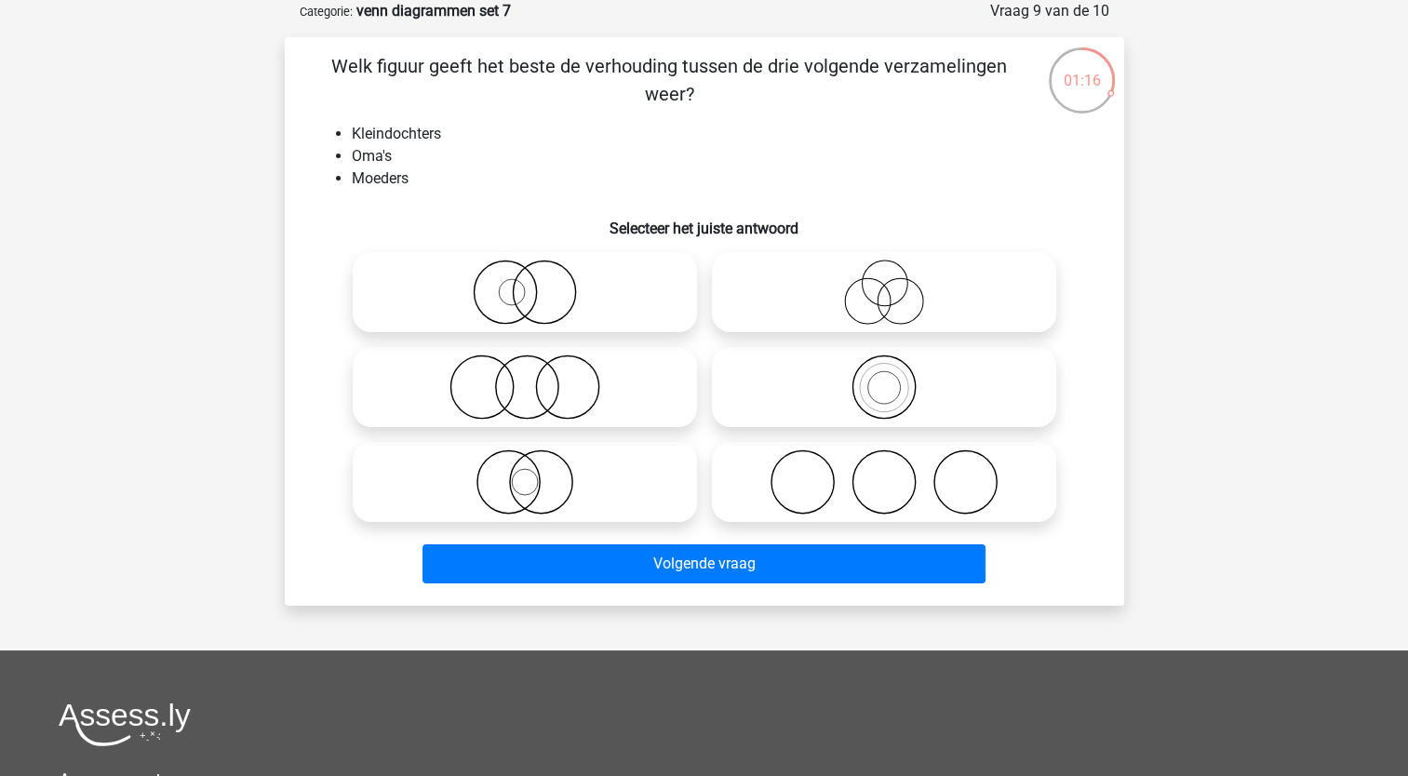
click at [853, 421] on label at bounding box center [884, 387] width 344 height 80
click at [884, 378] on input "radio" at bounding box center [890, 372] width 12 height 12
radio input "true"
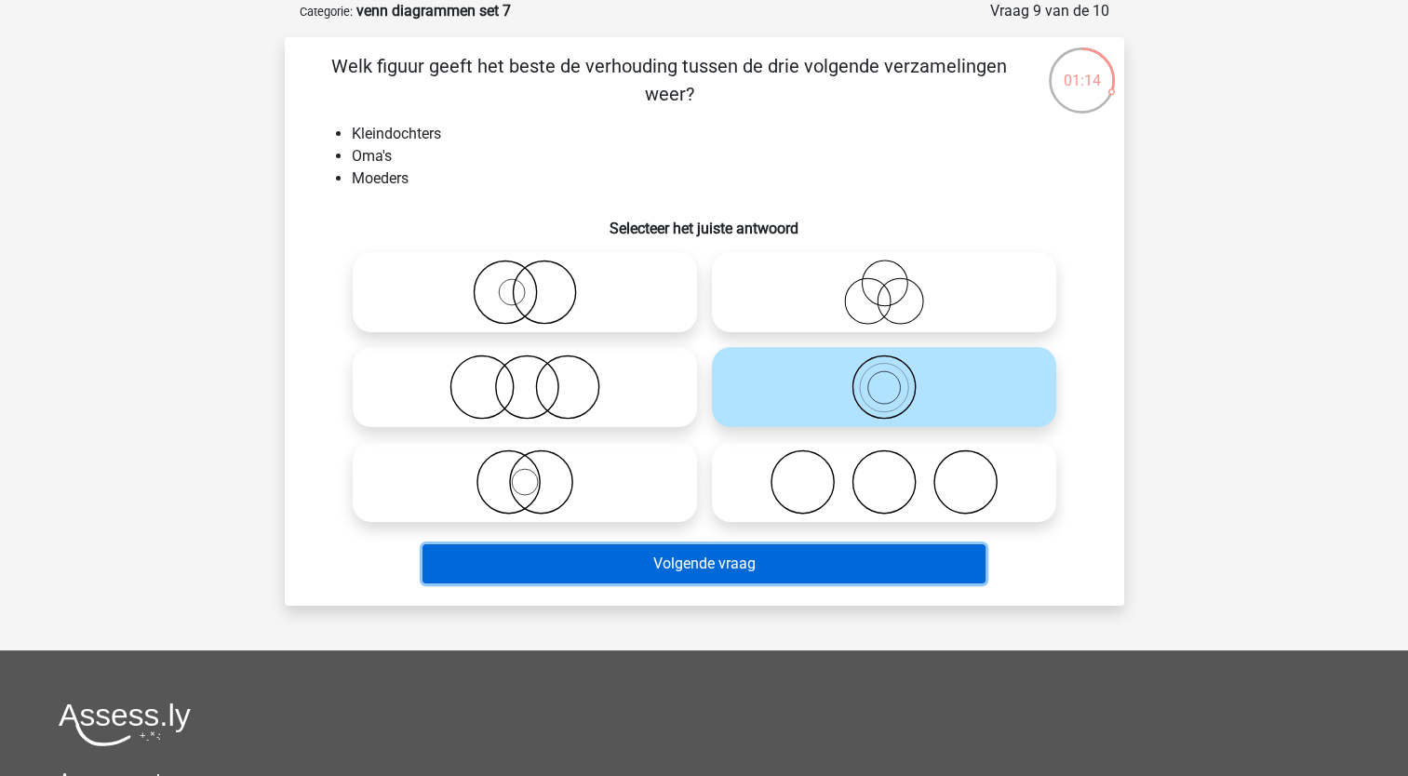
click at [635, 569] on button "Volgende vraag" at bounding box center [704, 563] width 563 height 39
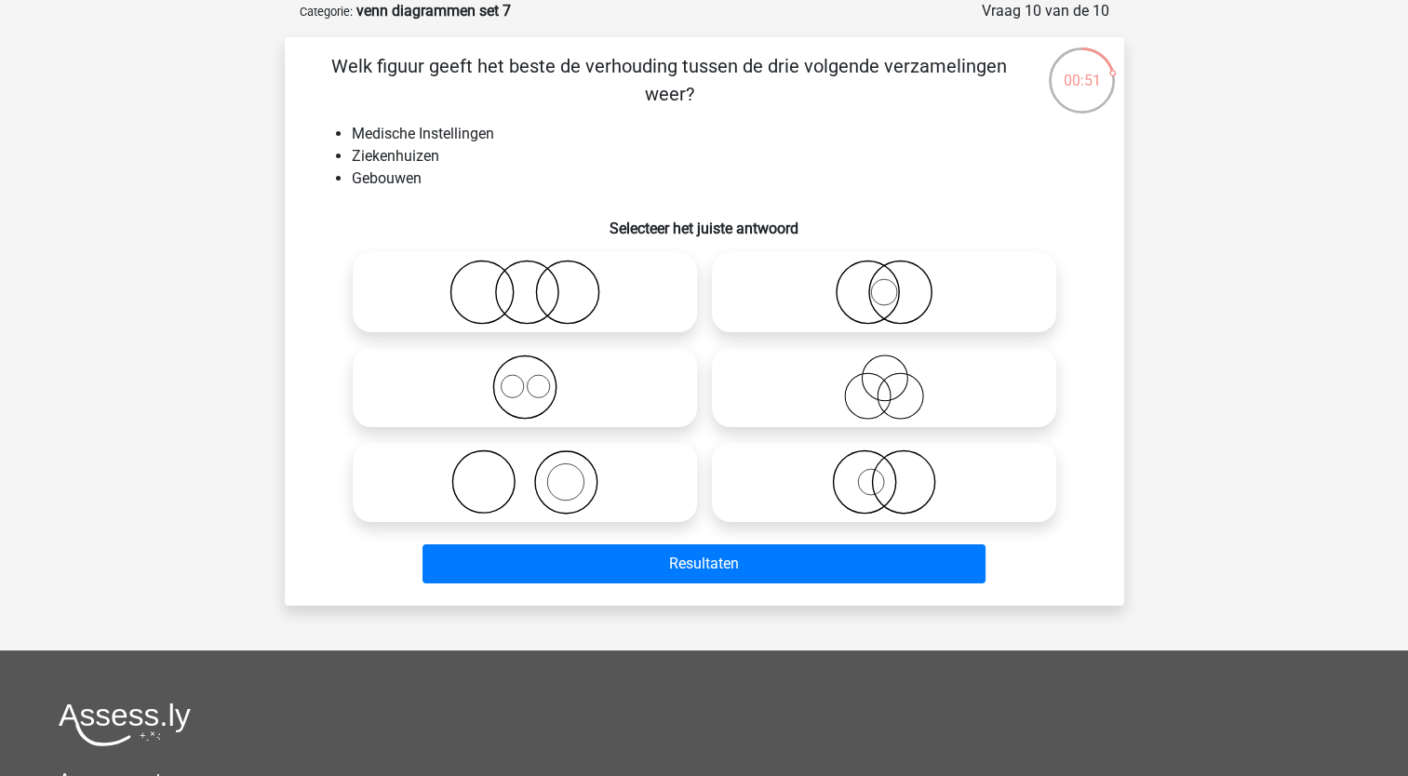
click at [860, 456] on icon at bounding box center [883, 482] width 329 height 65
click at [884, 461] on input "radio" at bounding box center [890, 467] width 12 height 12
radio input "true"
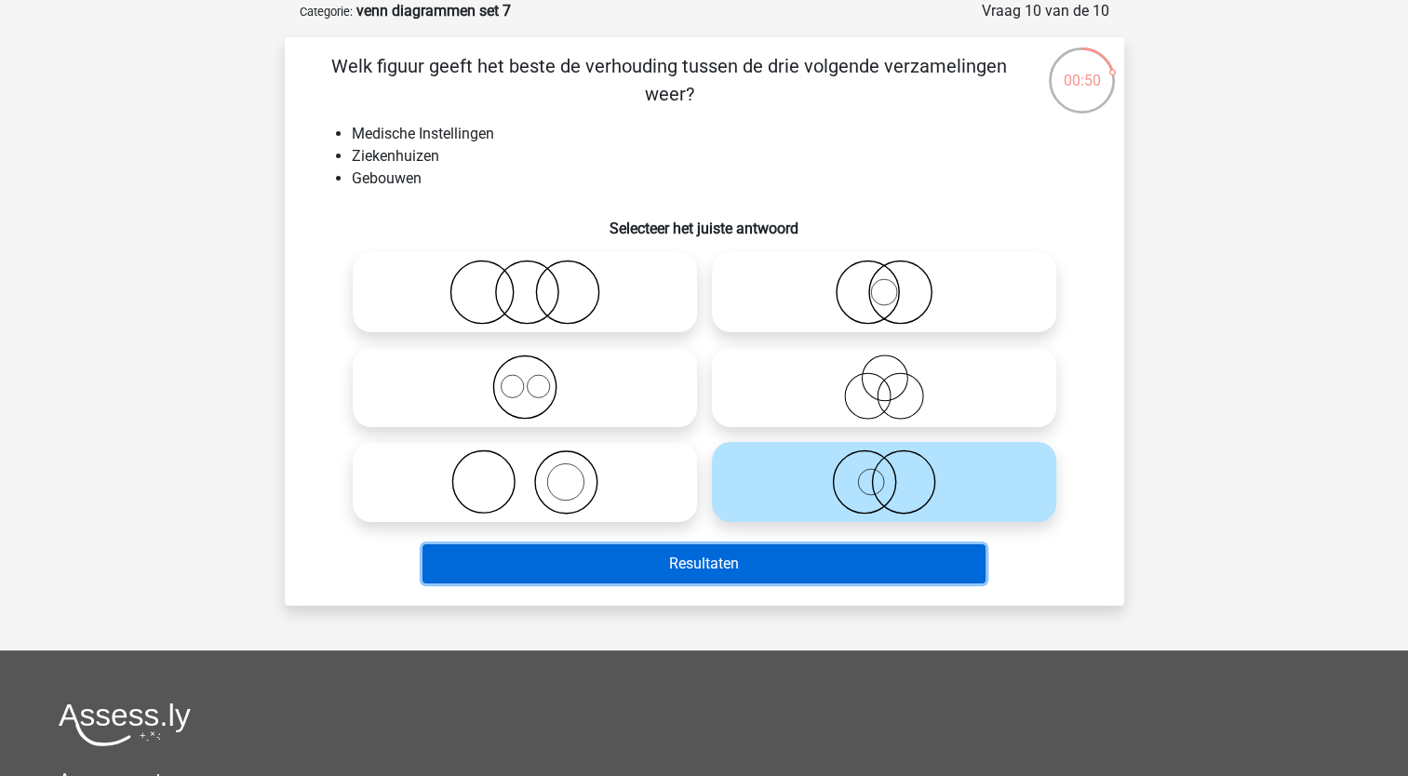
click at [745, 576] on button "Resultaten" at bounding box center [704, 563] width 563 height 39
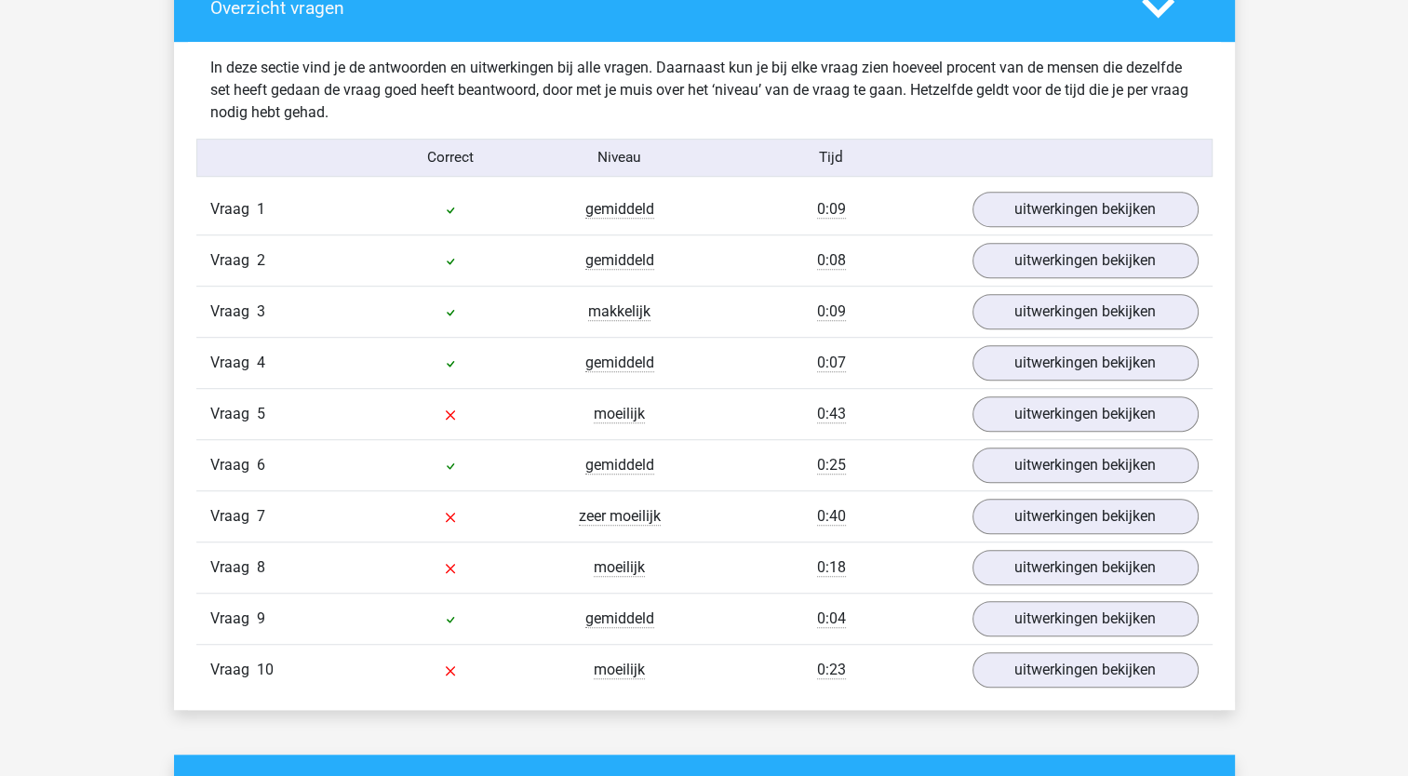
scroll to position [1108, 0]
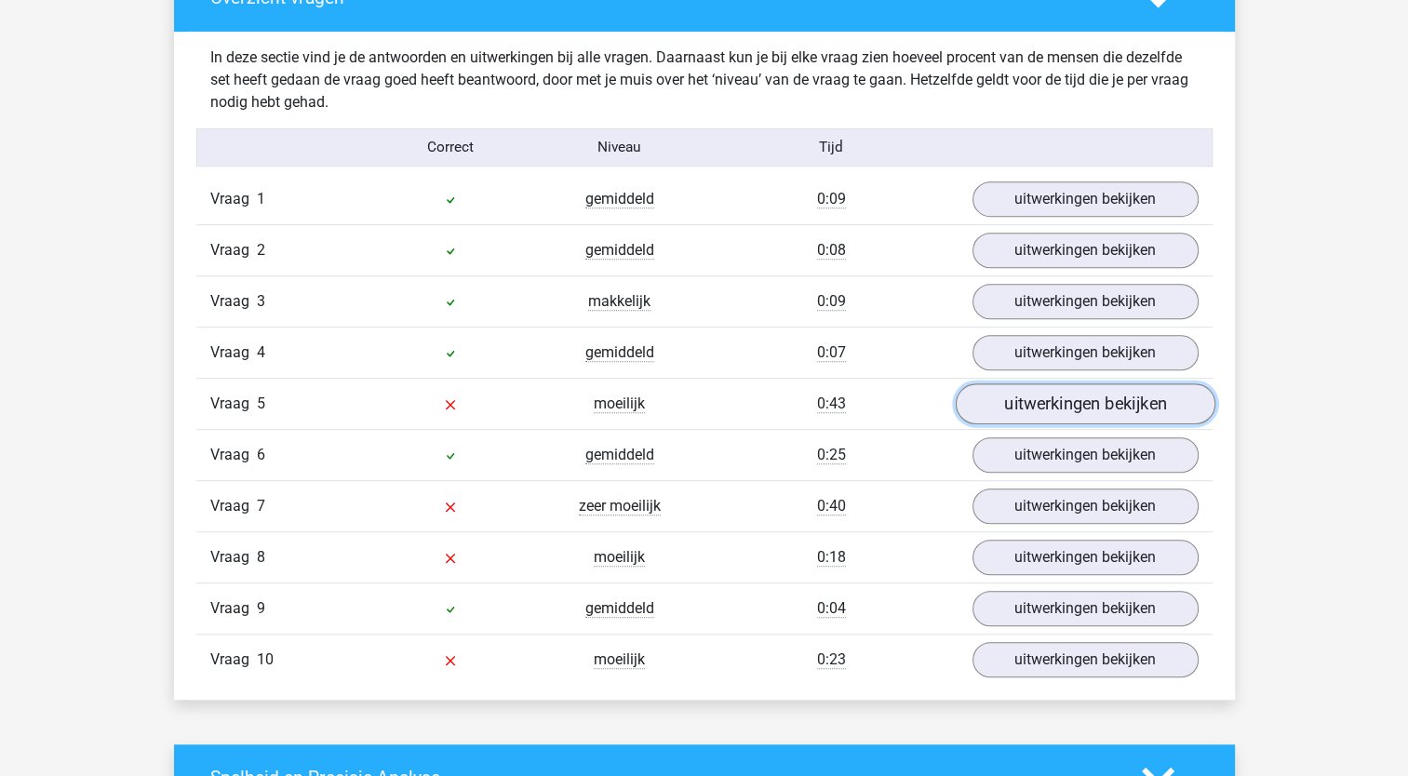
click at [1060, 408] on link "uitwerkingen bekijken" at bounding box center [1085, 403] width 260 height 41
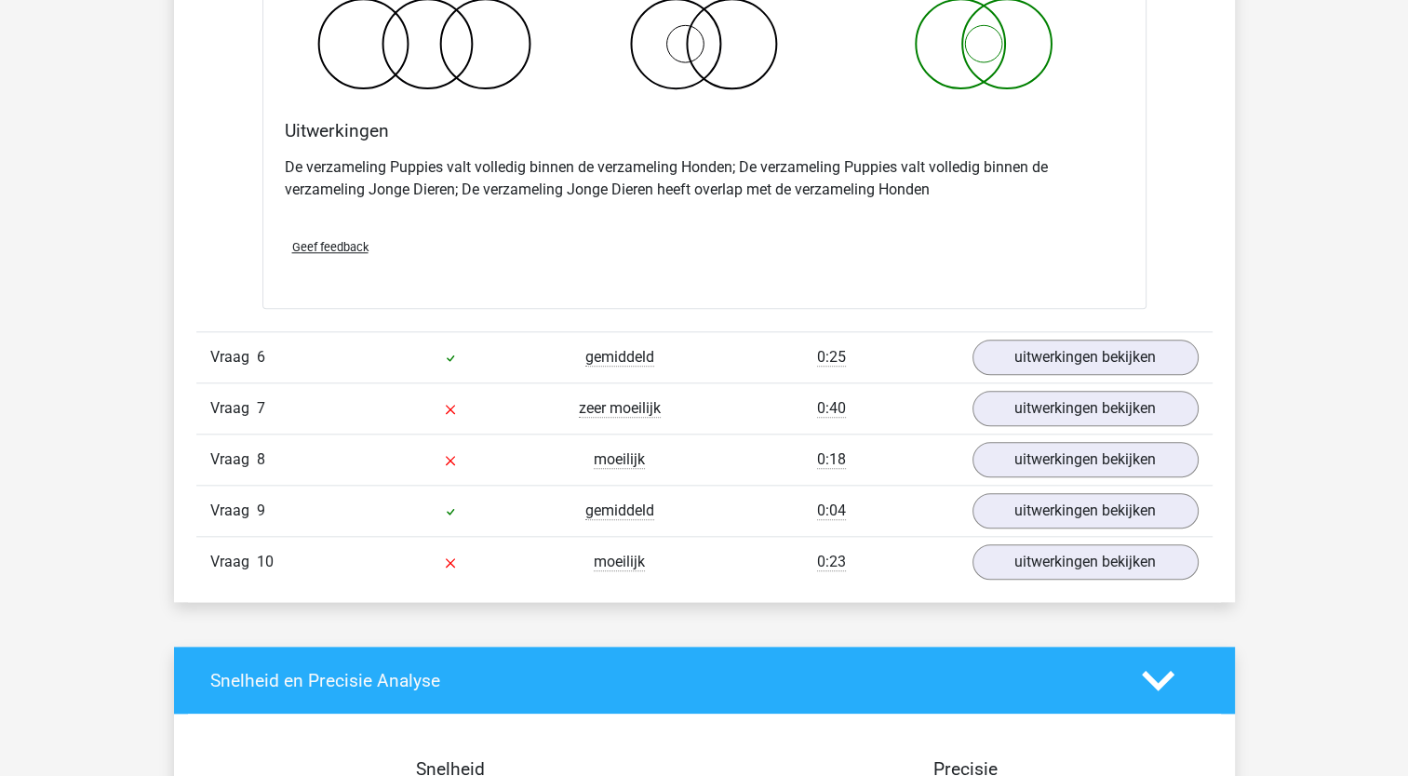
scroll to position [1895, 0]
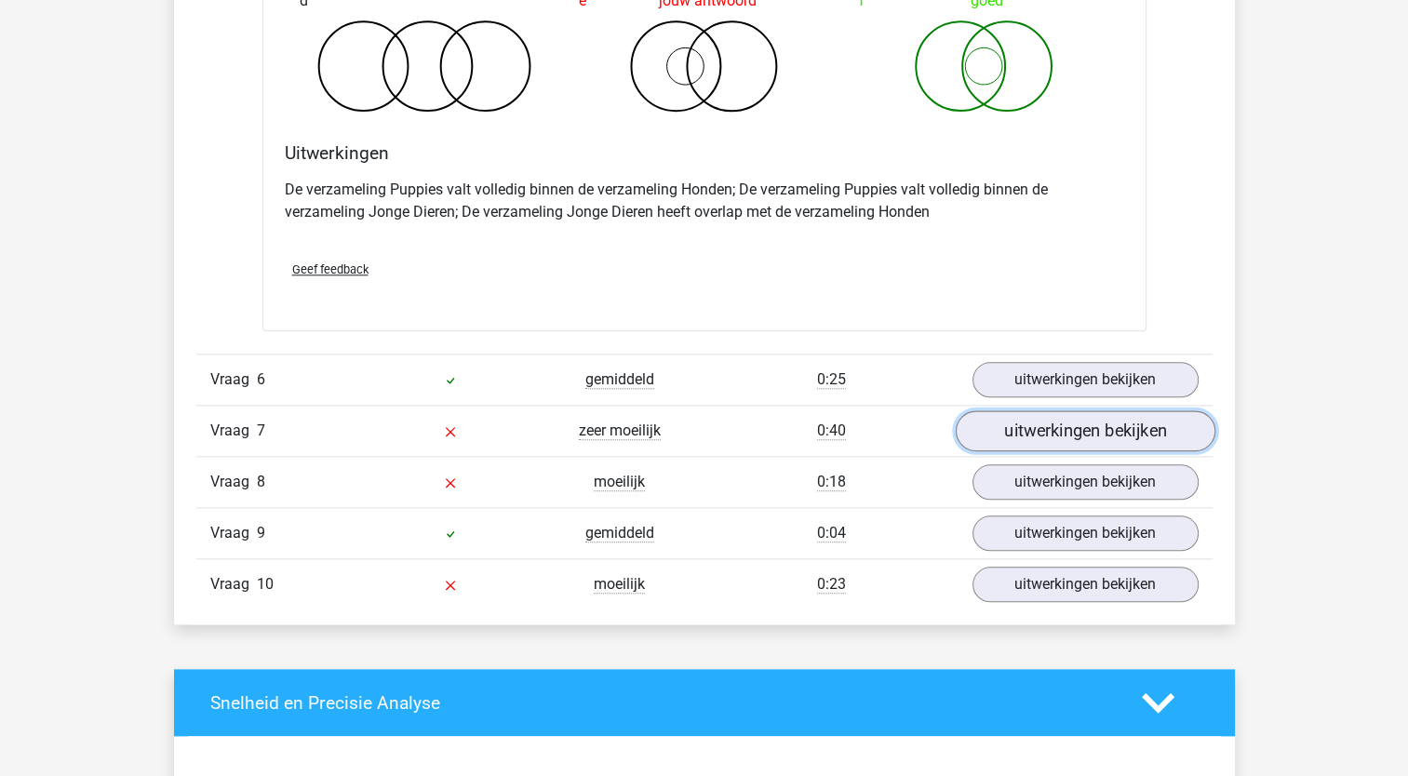
click at [1072, 423] on link "uitwerkingen bekijken" at bounding box center [1085, 430] width 260 height 41
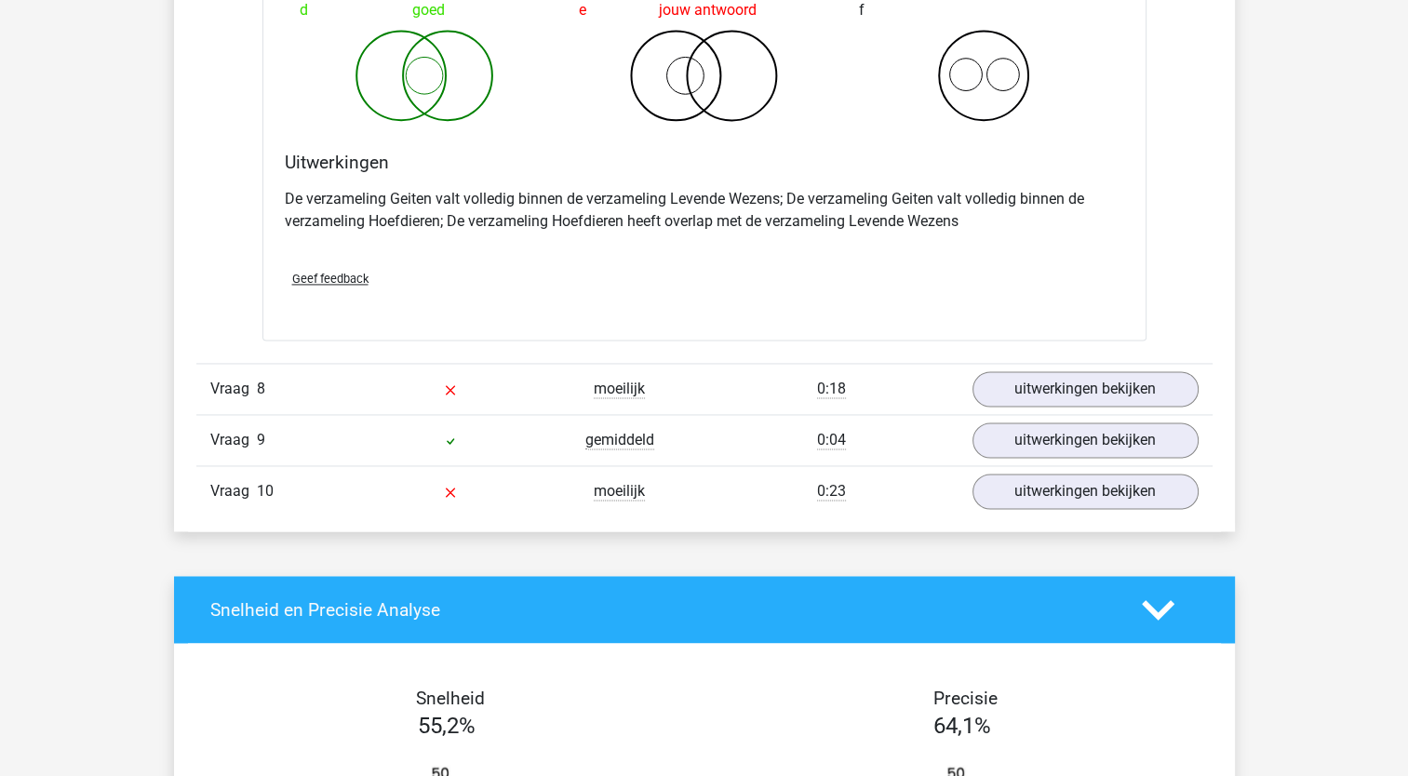
scroll to position [2679, 0]
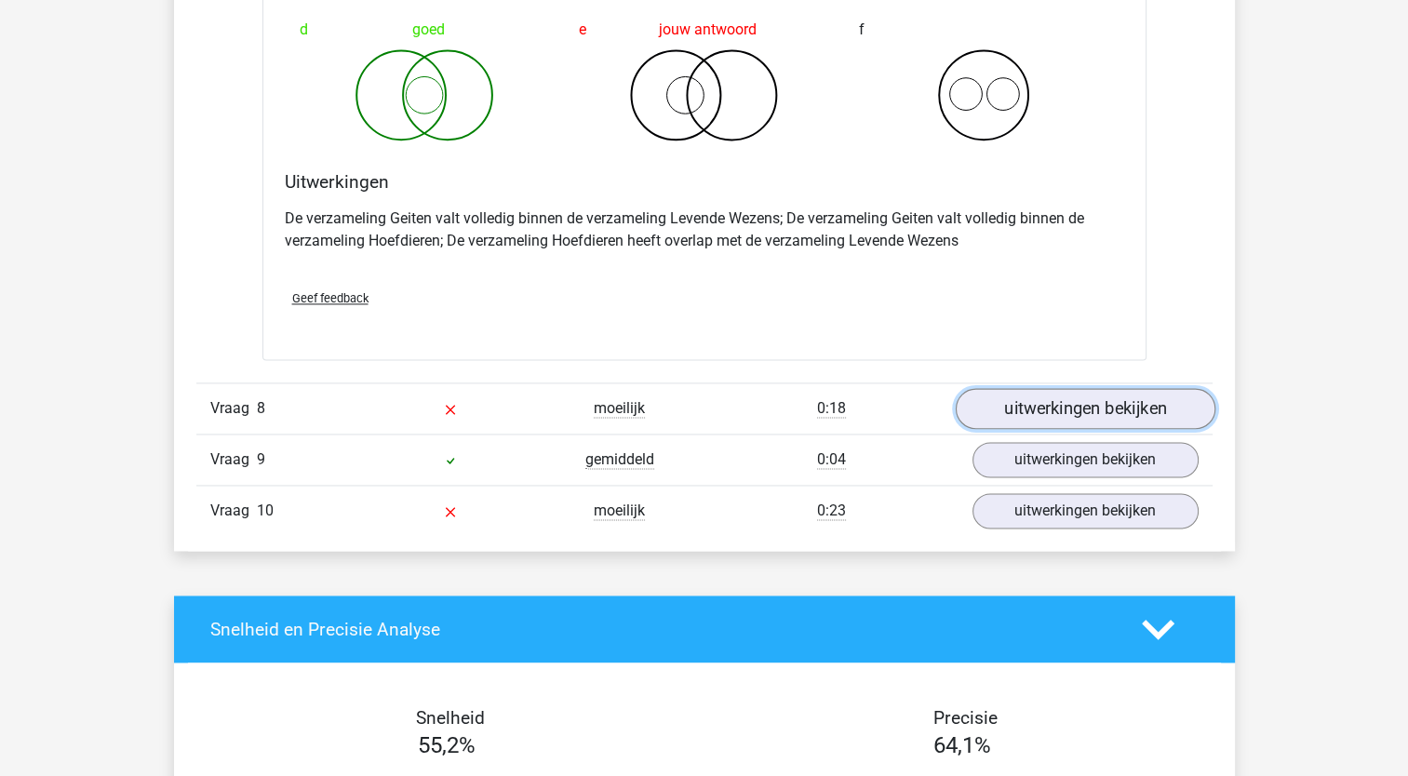
click at [1070, 396] on link "uitwerkingen bekijken" at bounding box center [1085, 409] width 260 height 41
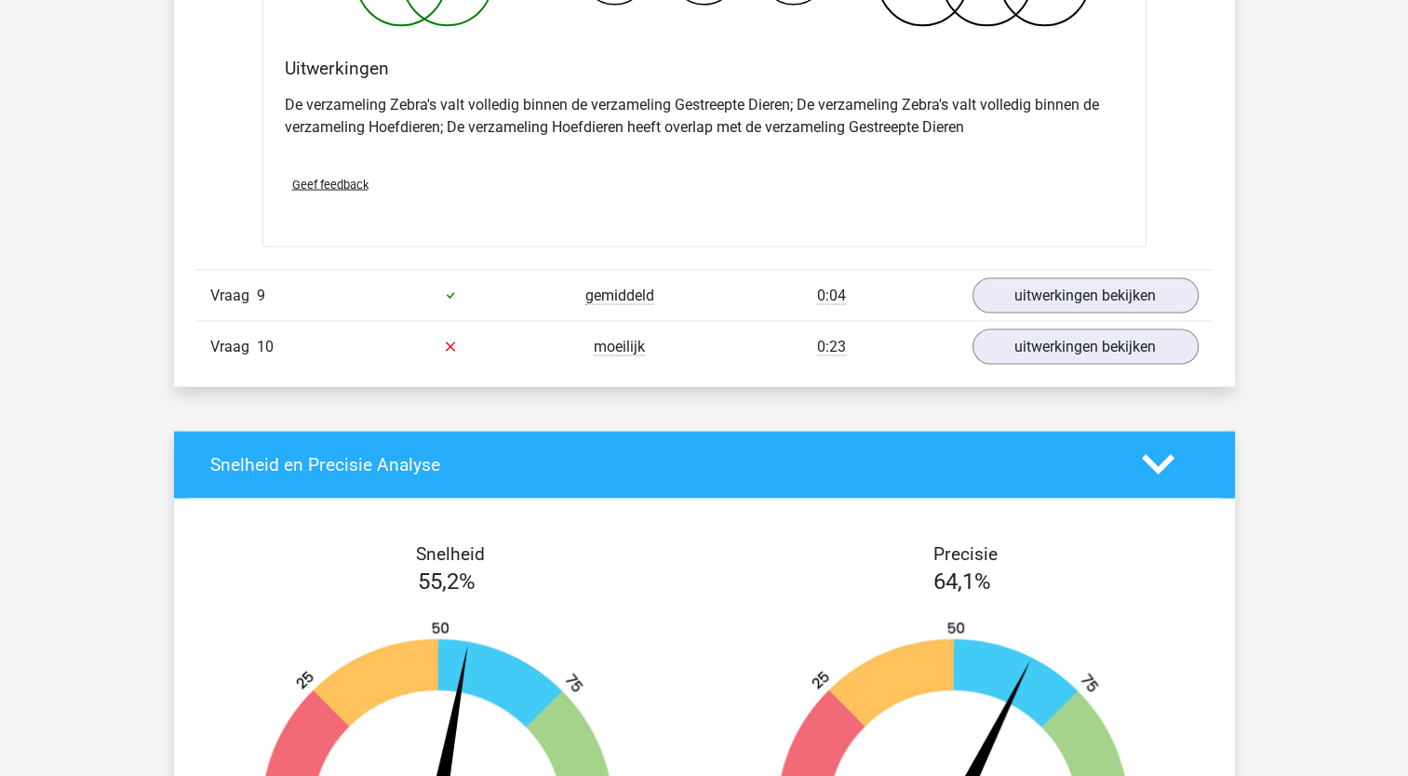
scroll to position [3562, 0]
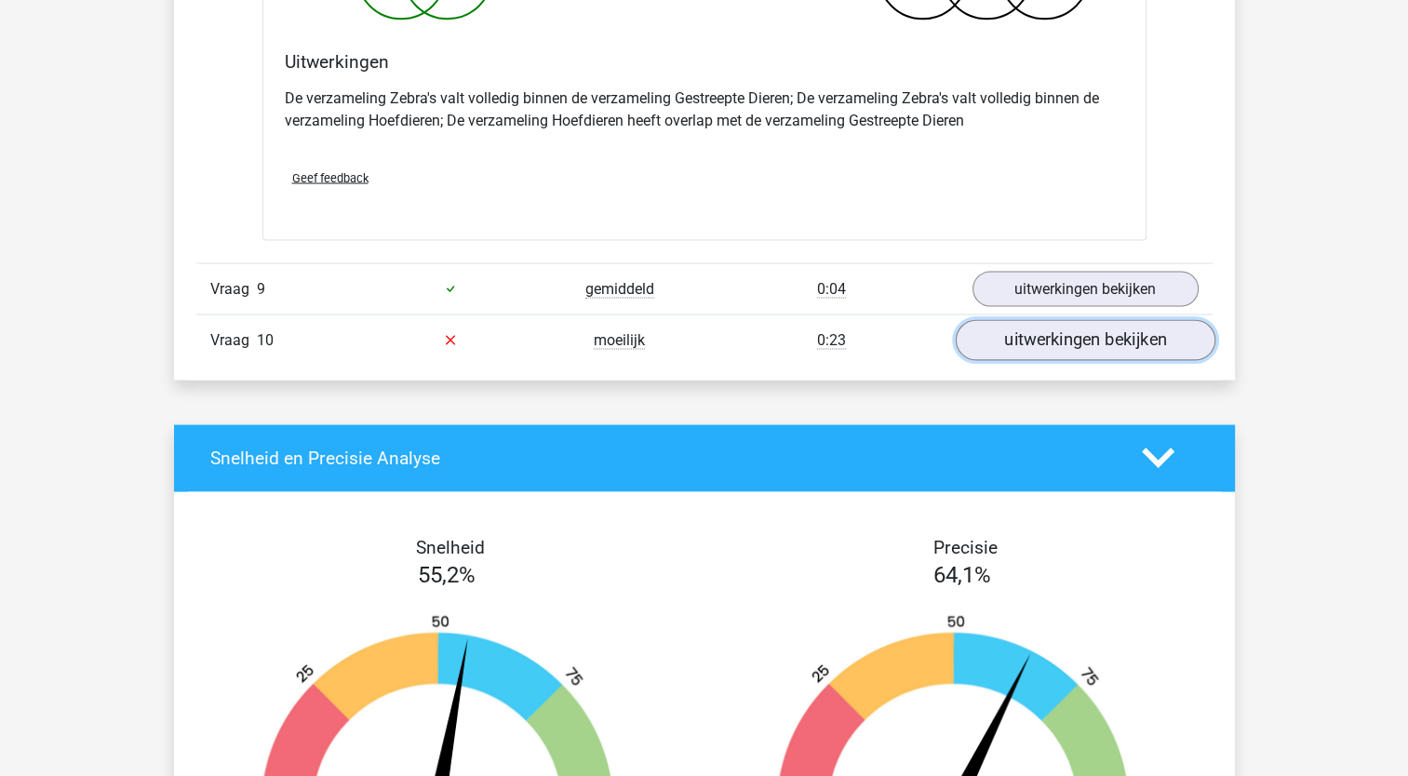
click at [1054, 338] on link "uitwerkingen bekijken" at bounding box center [1085, 340] width 260 height 41
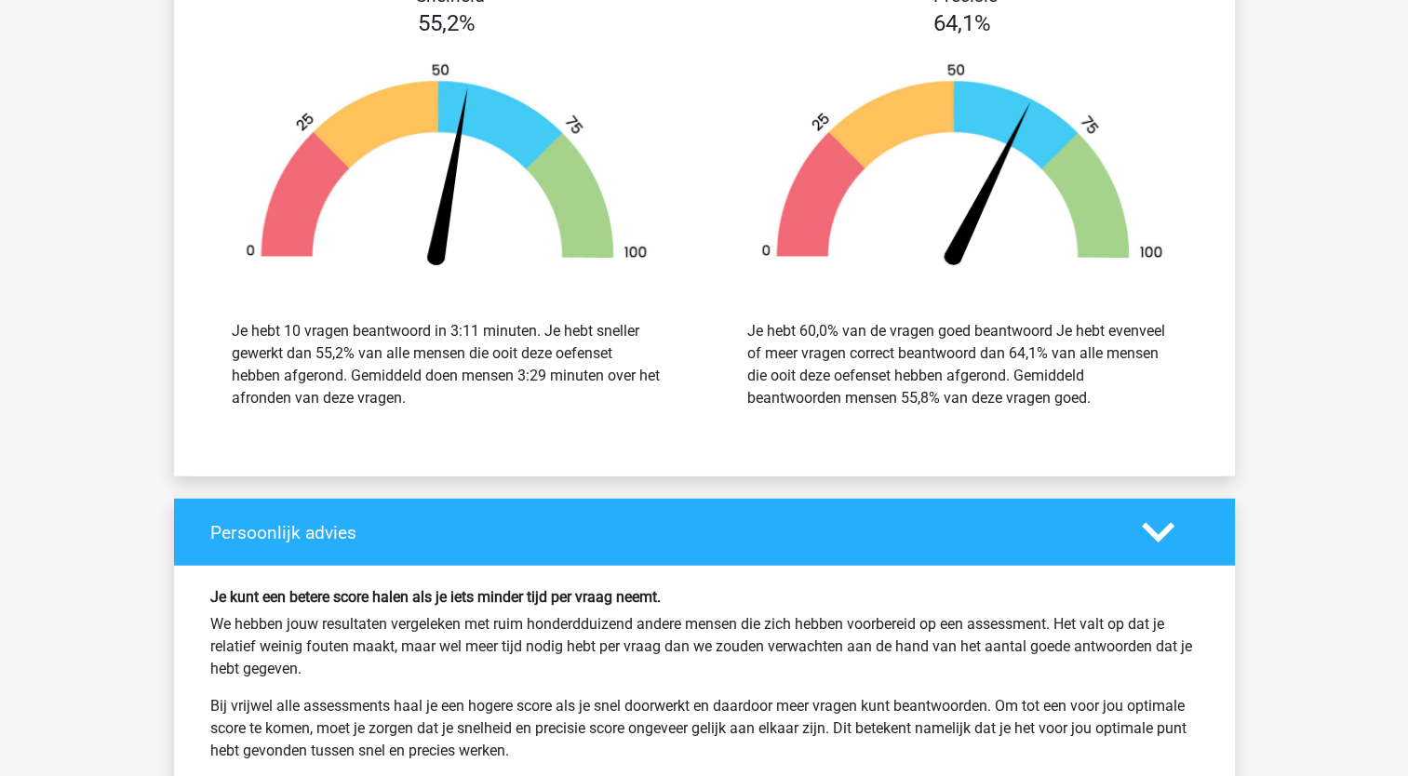
scroll to position [4811, 0]
